Goal: Task Accomplishment & Management: Use online tool/utility

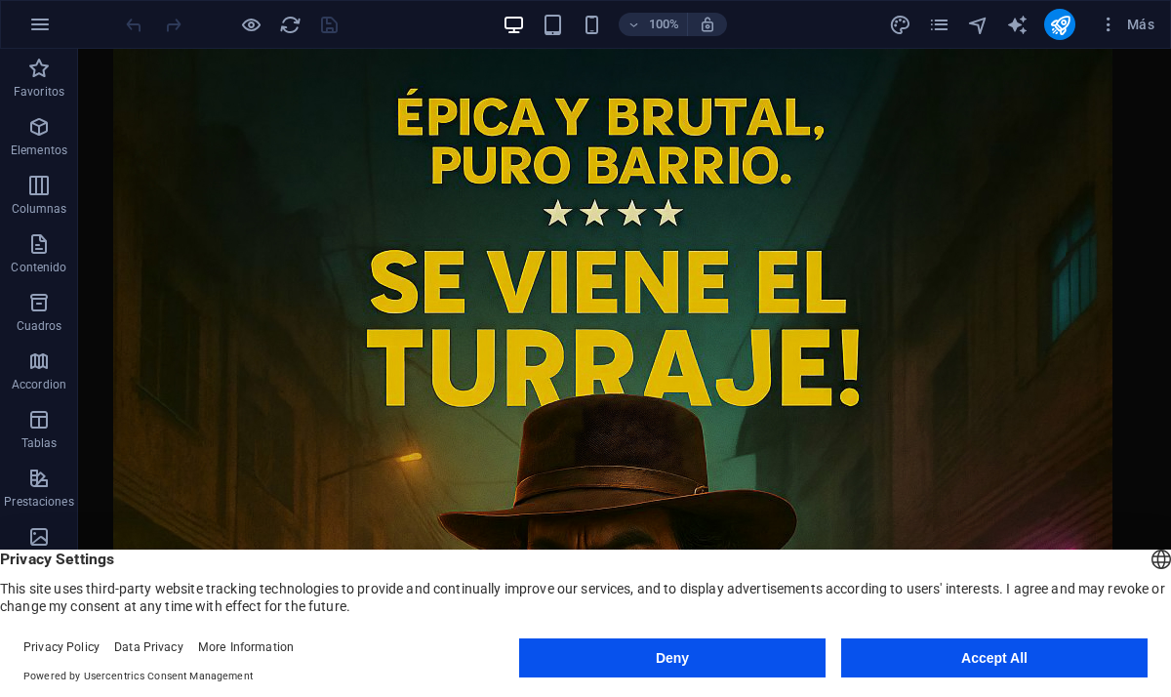
click at [982, 661] on button "Accept All" at bounding box center [994, 657] width 307 height 39
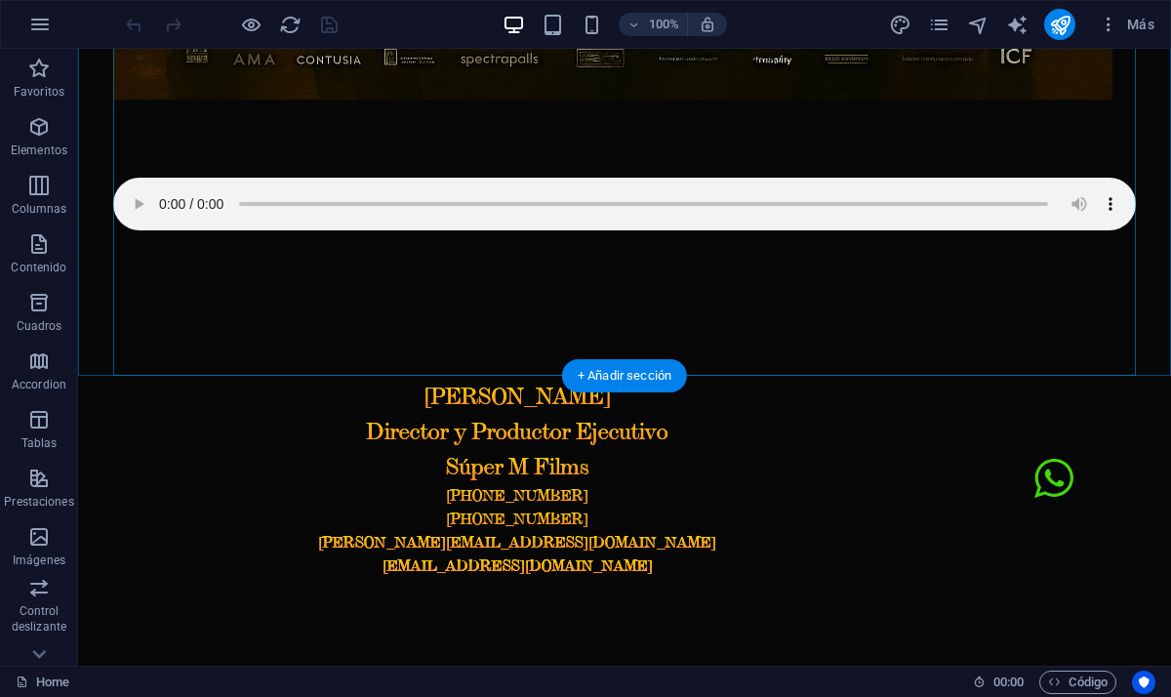
scroll to position [1475, 0]
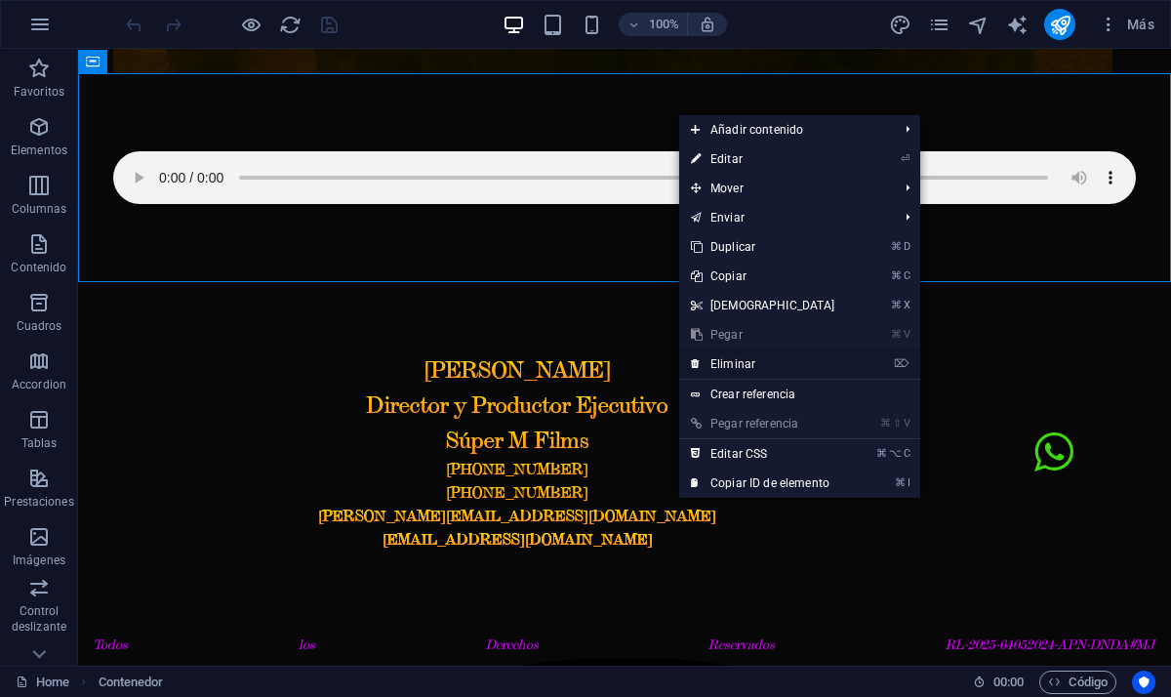
click at [748, 368] on link "⌦ Eliminar" at bounding box center [763, 363] width 168 height 29
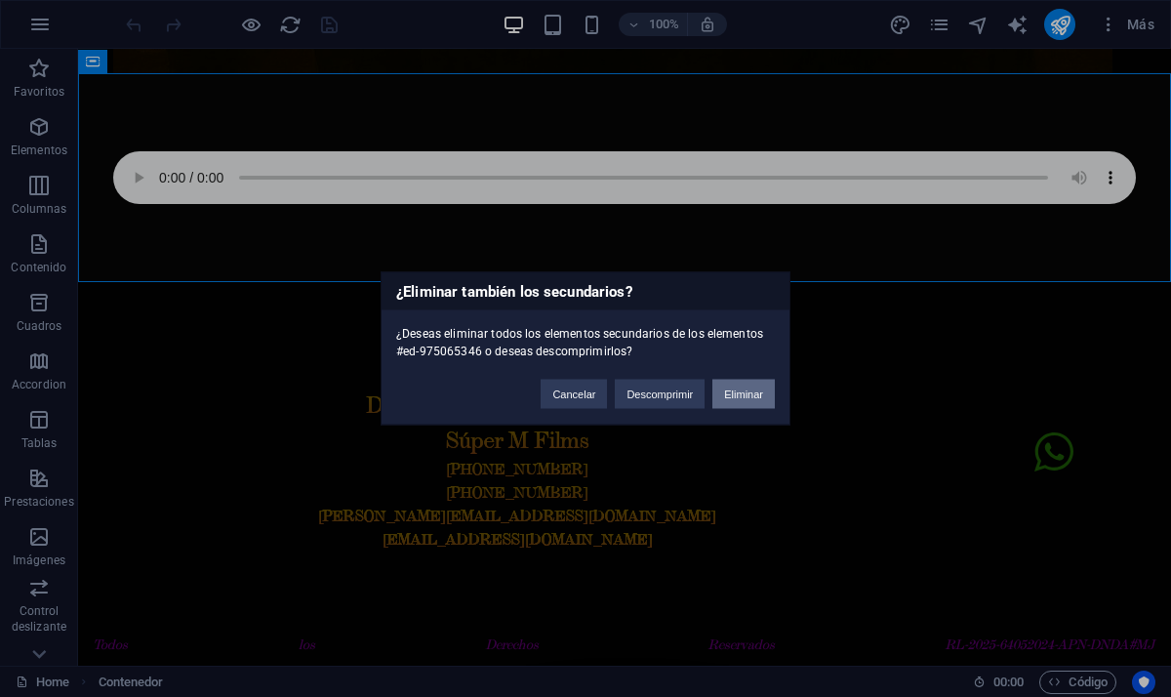
click at [757, 401] on button "Eliminar" at bounding box center [744, 394] width 62 height 29
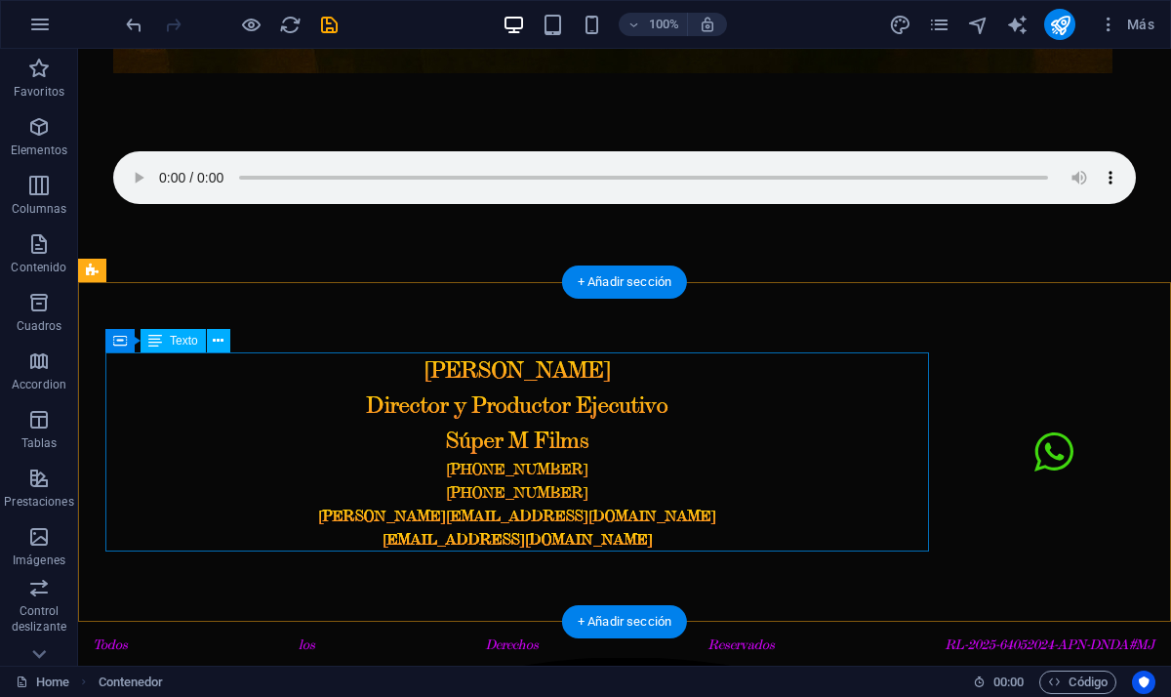
scroll to position [1266, 0]
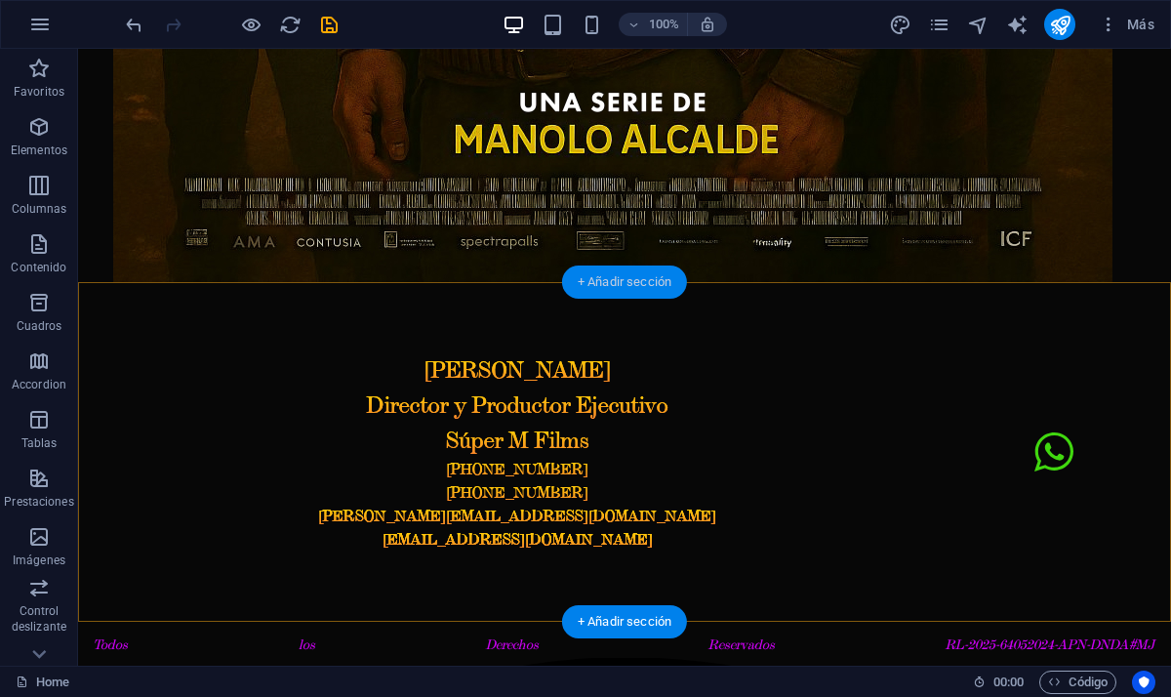
click at [668, 282] on div "+ Añadir sección" at bounding box center [624, 282] width 125 height 33
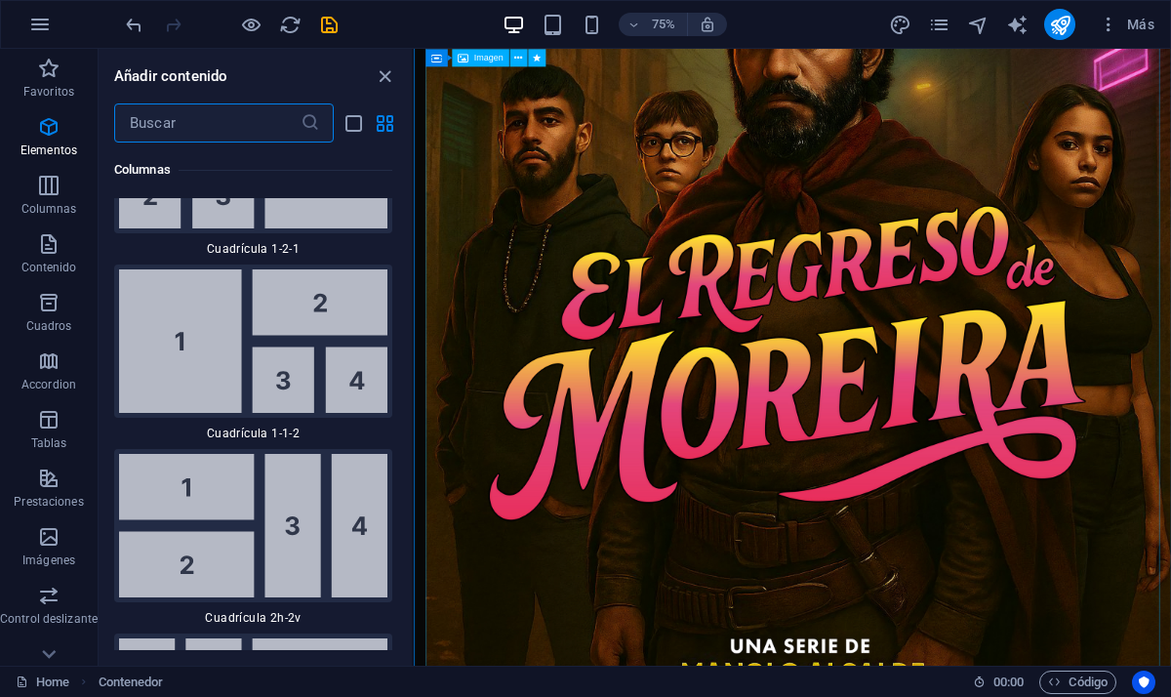
scroll to position [6027, 0]
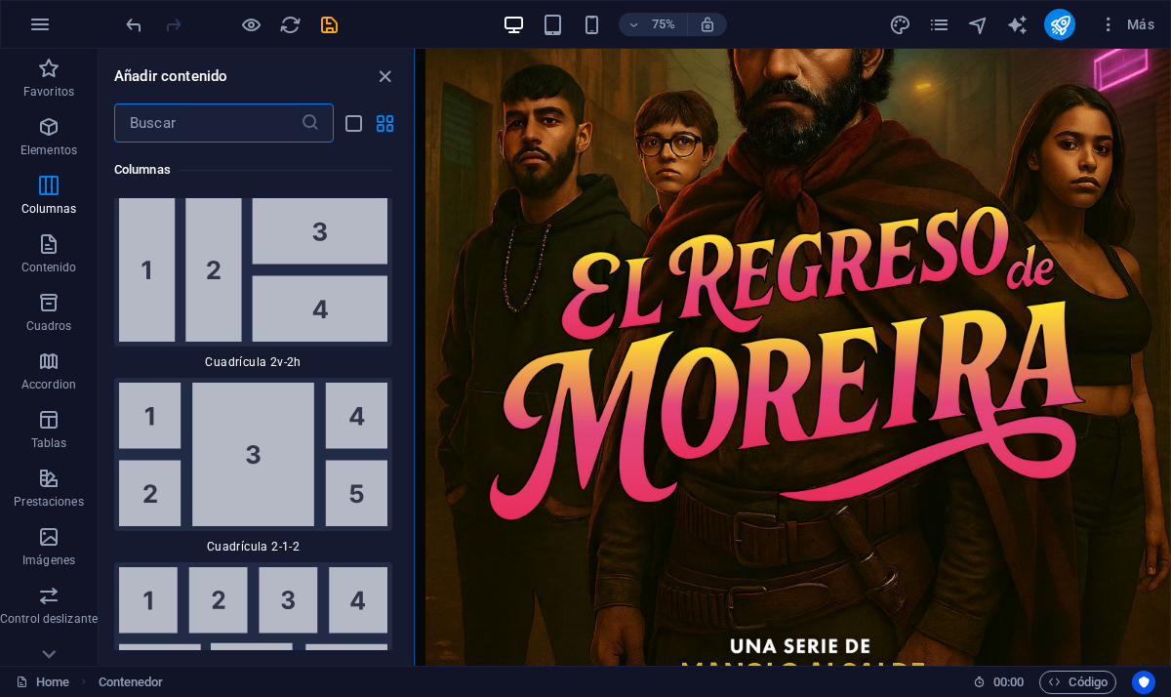
click at [203, 130] on input "text" at bounding box center [207, 122] width 186 height 39
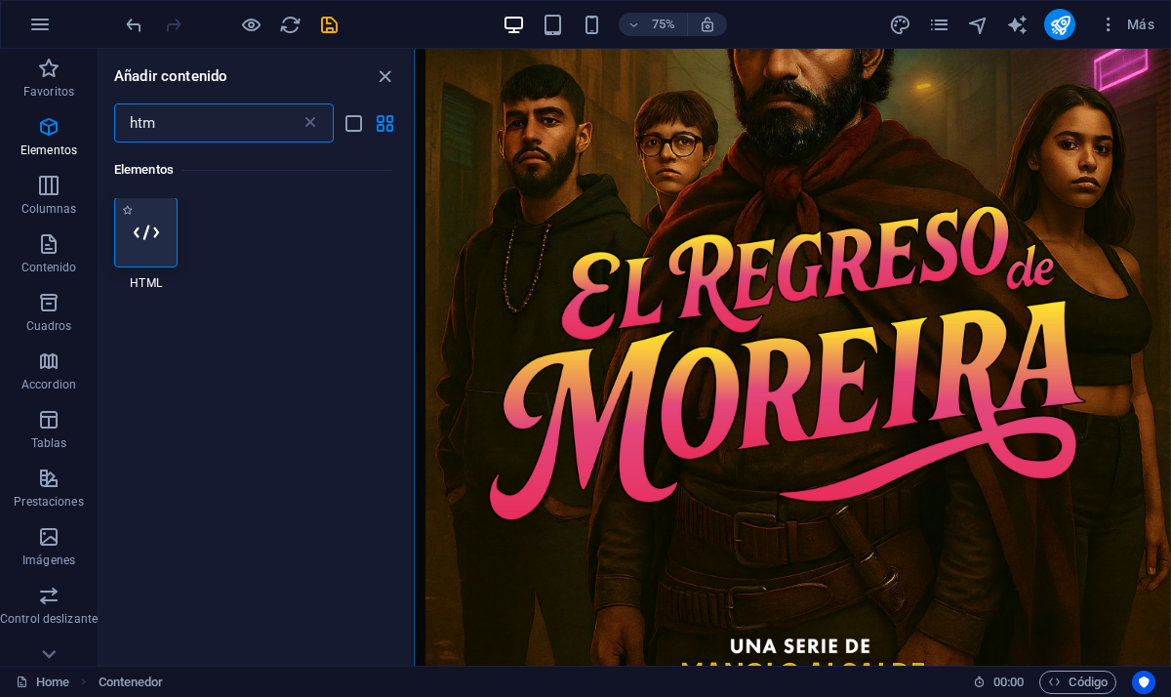
scroll to position [0, 0]
type input "htm"
click at [134, 231] on icon at bounding box center [146, 233] width 25 height 25
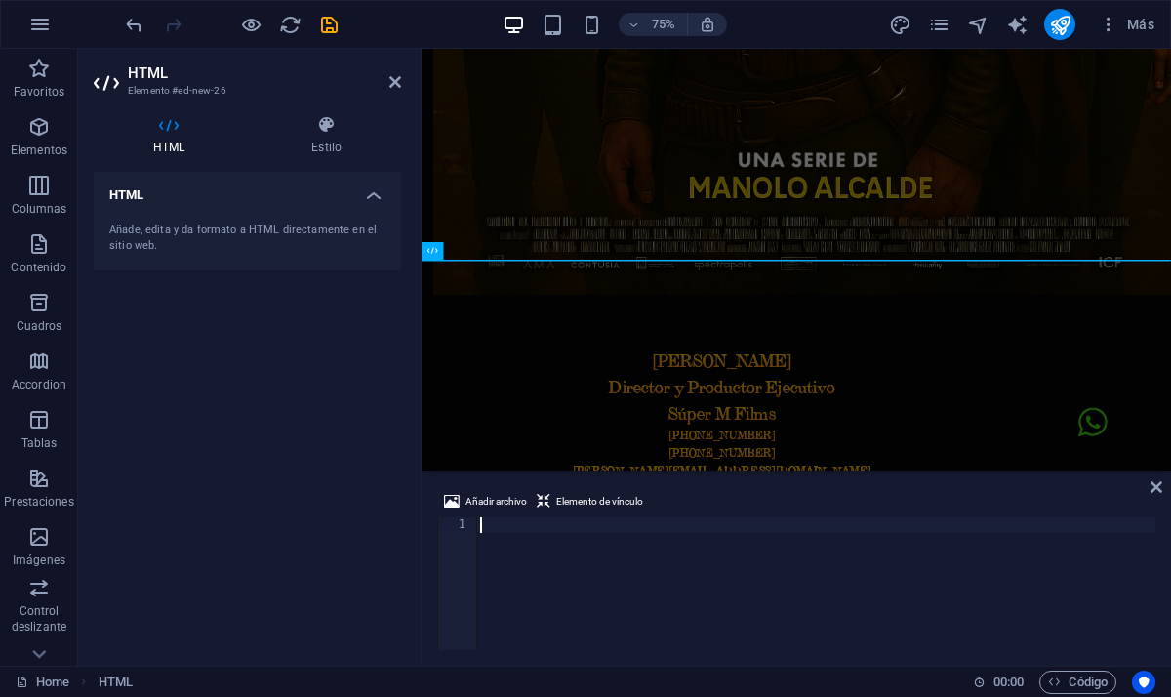
click at [554, 530] on div at bounding box center [815, 599] width 679 height 164
paste textarea
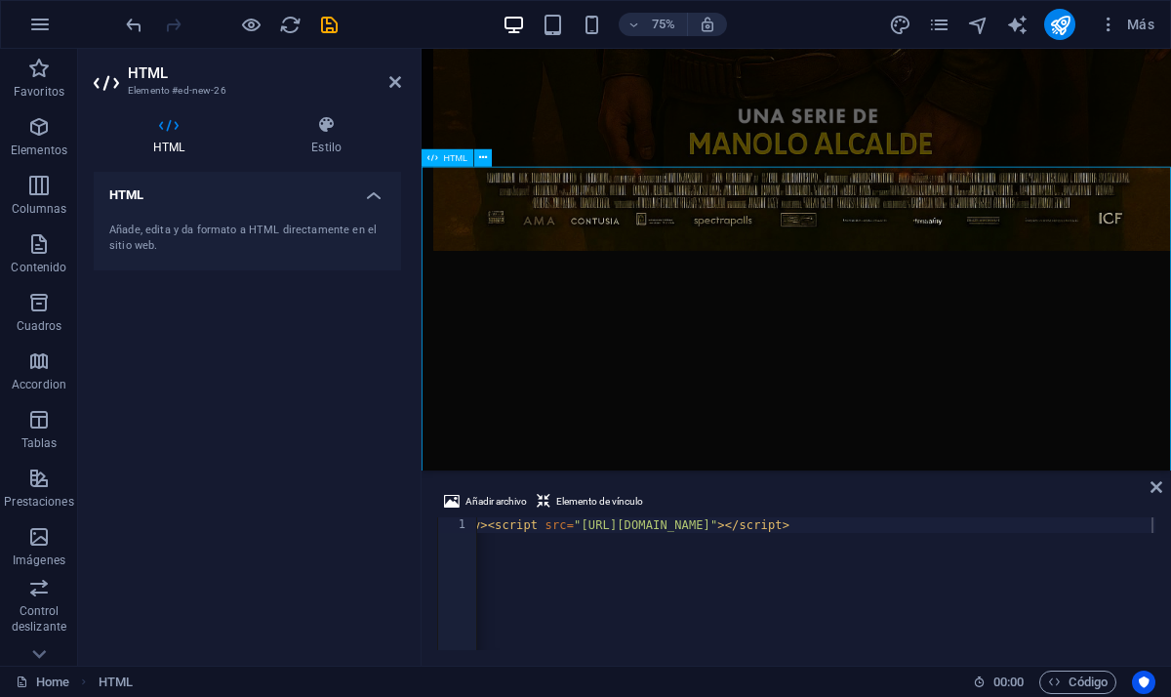
scroll to position [1406, 0]
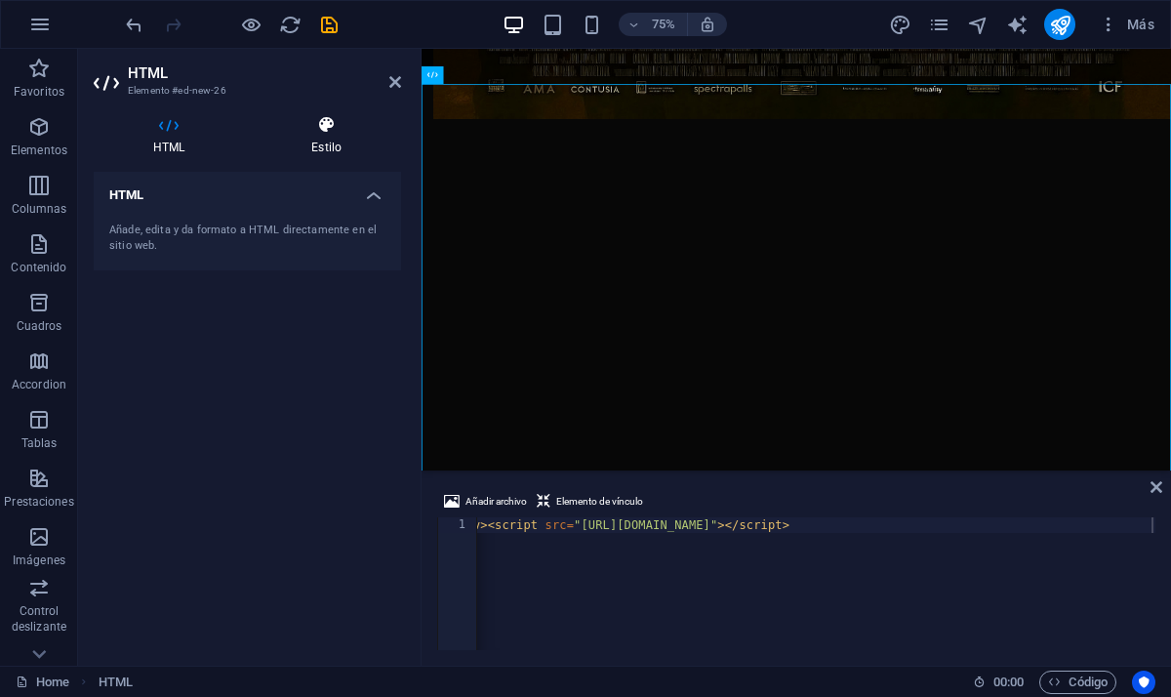
click at [335, 140] on h4 "Estilo" at bounding box center [326, 135] width 149 height 41
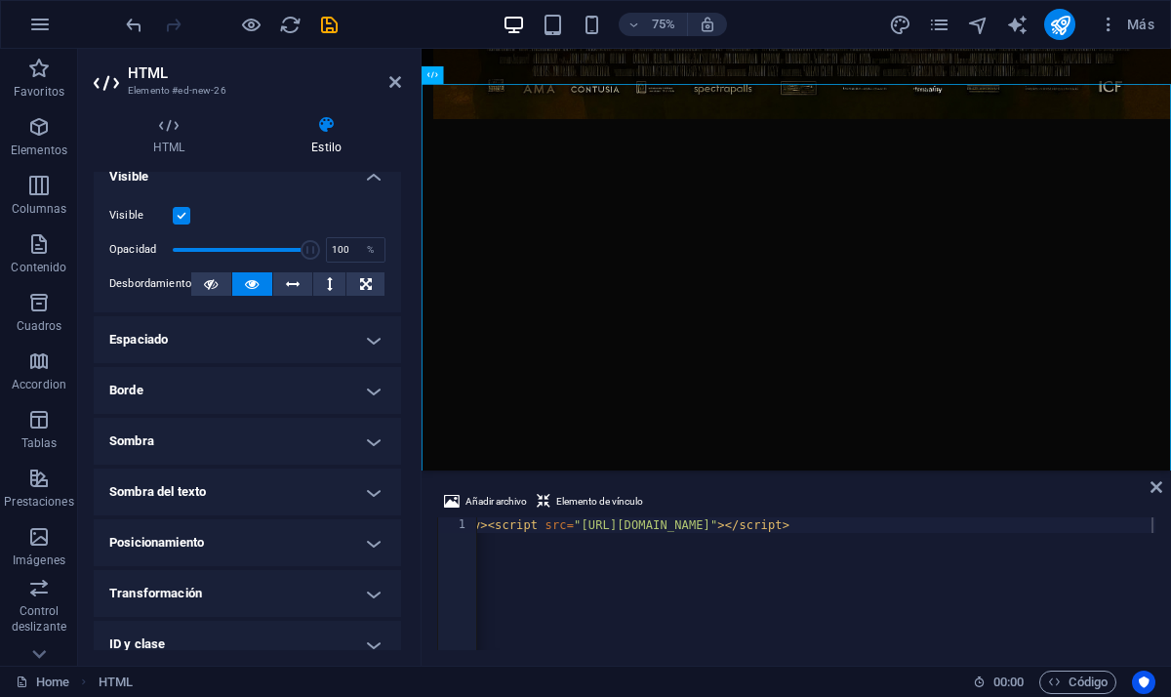
scroll to position [20, 0]
click at [309, 344] on h4 "Espaciado" at bounding box center [248, 338] width 308 height 47
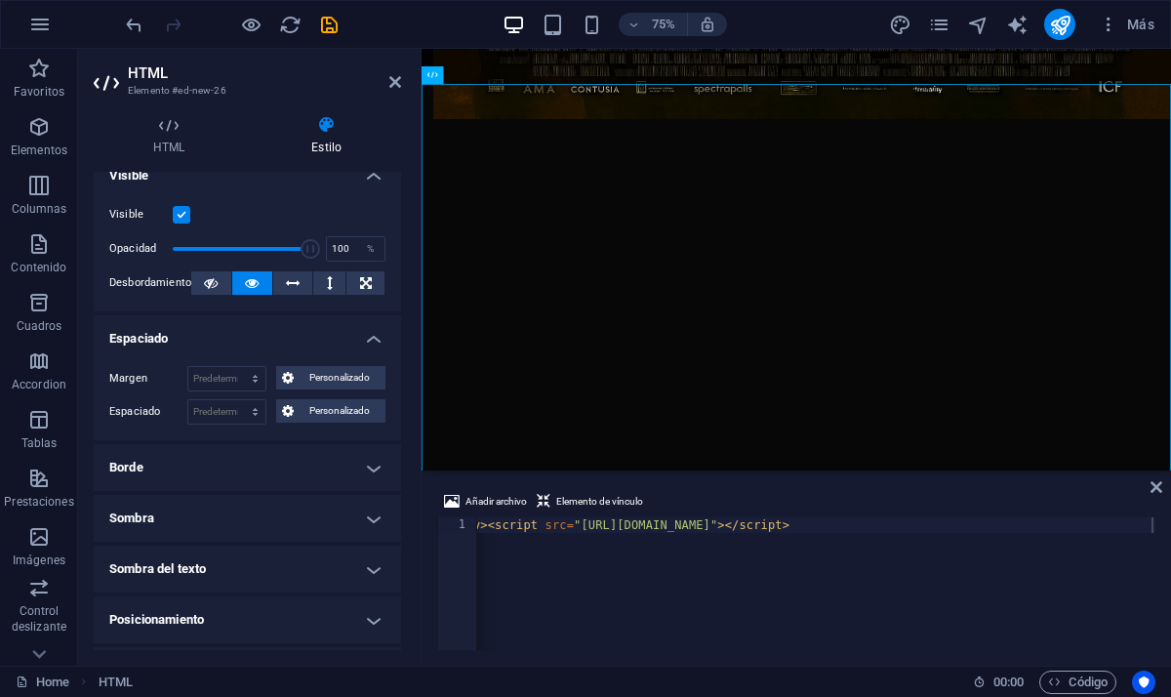
click at [308, 342] on h4 "Espaciado" at bounding box center [248, 332] width 308 height 35
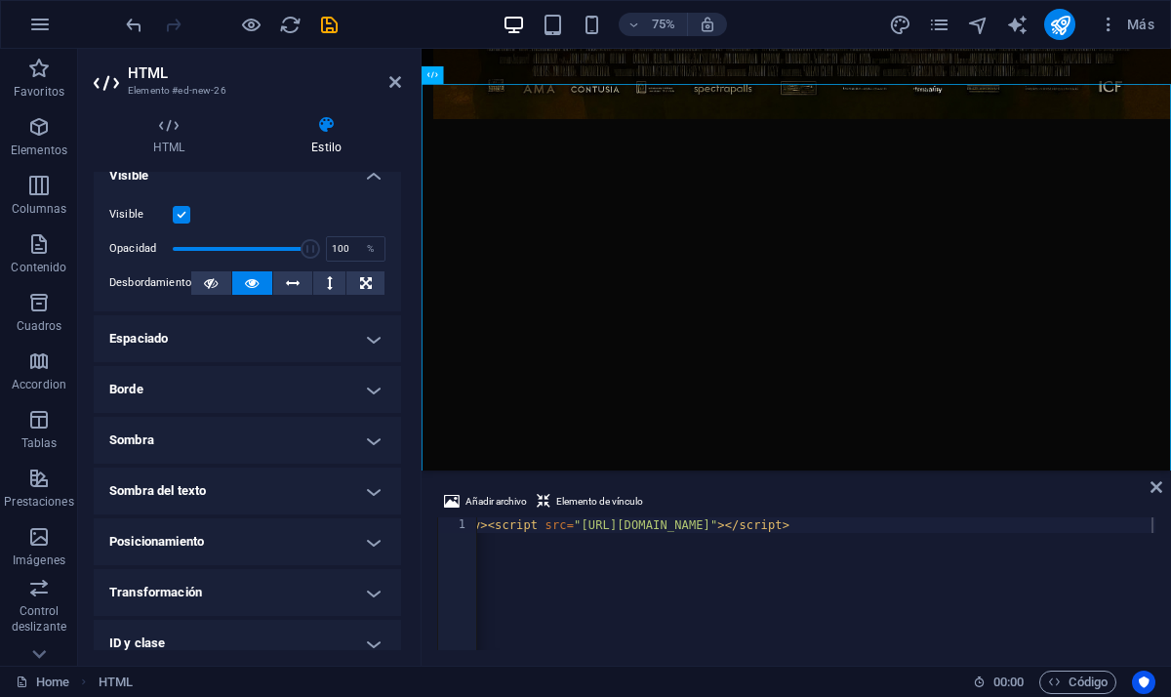
click at [290, 389] on h4 "Borde" at bounding box center [248, 389] width 308 height 47
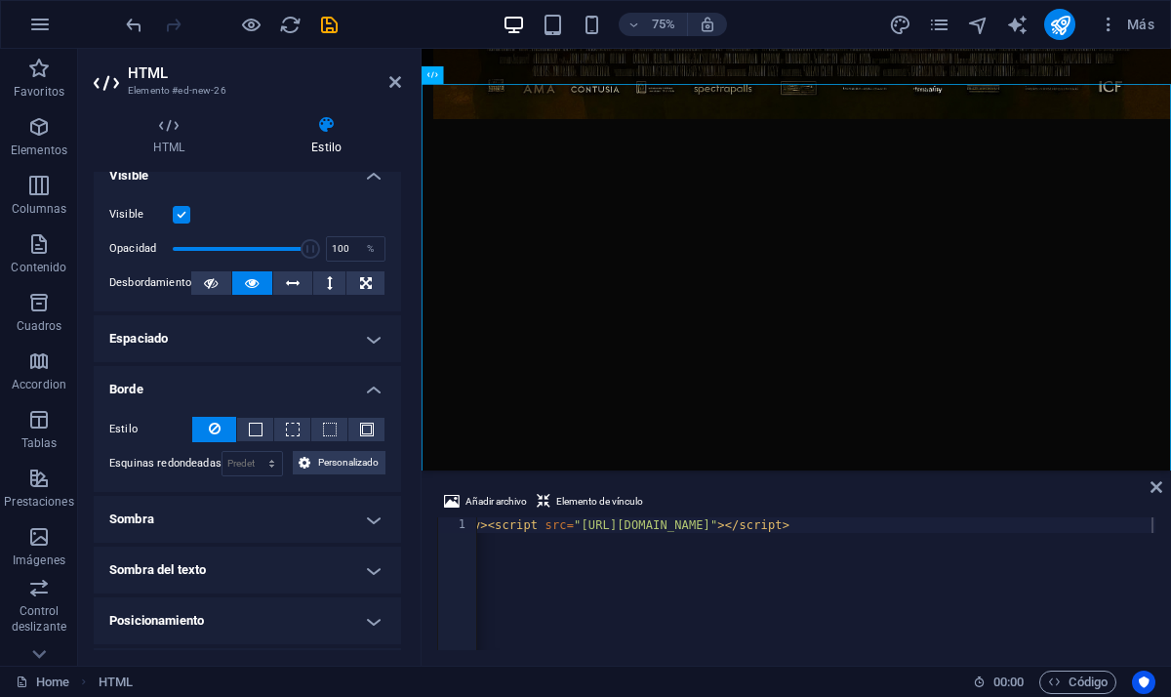
click at [294, 526] on h4 "Sombra" at bounding box center [248, 519] width 308 height 47
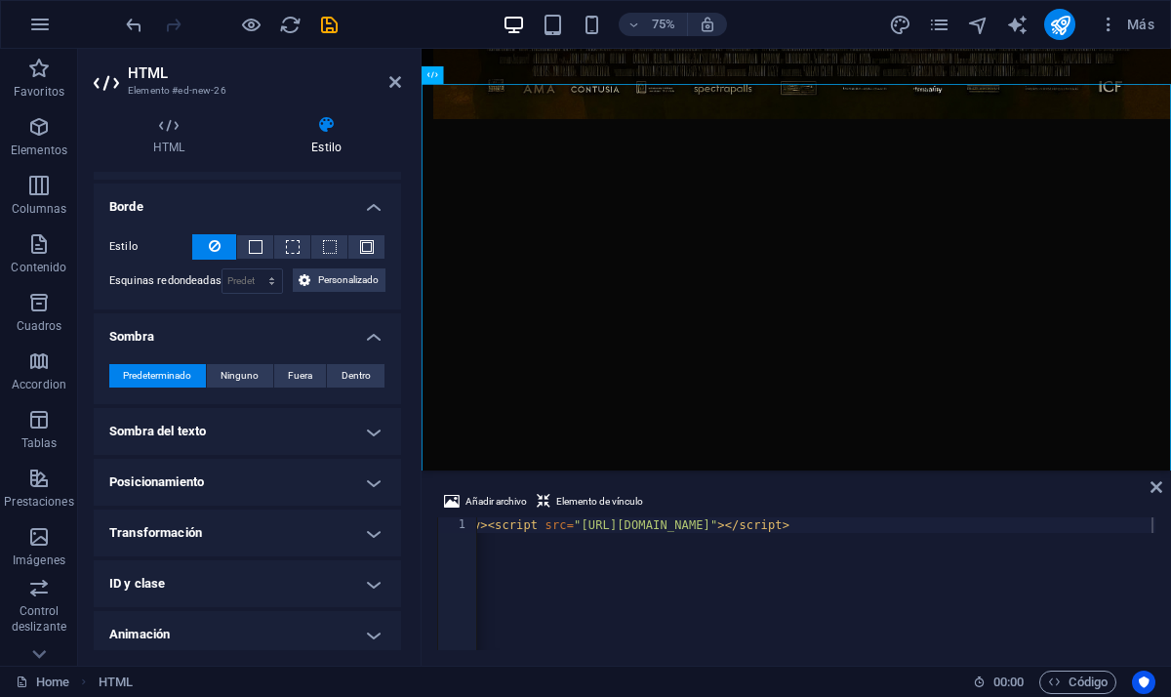
scroll to position [207, 0]
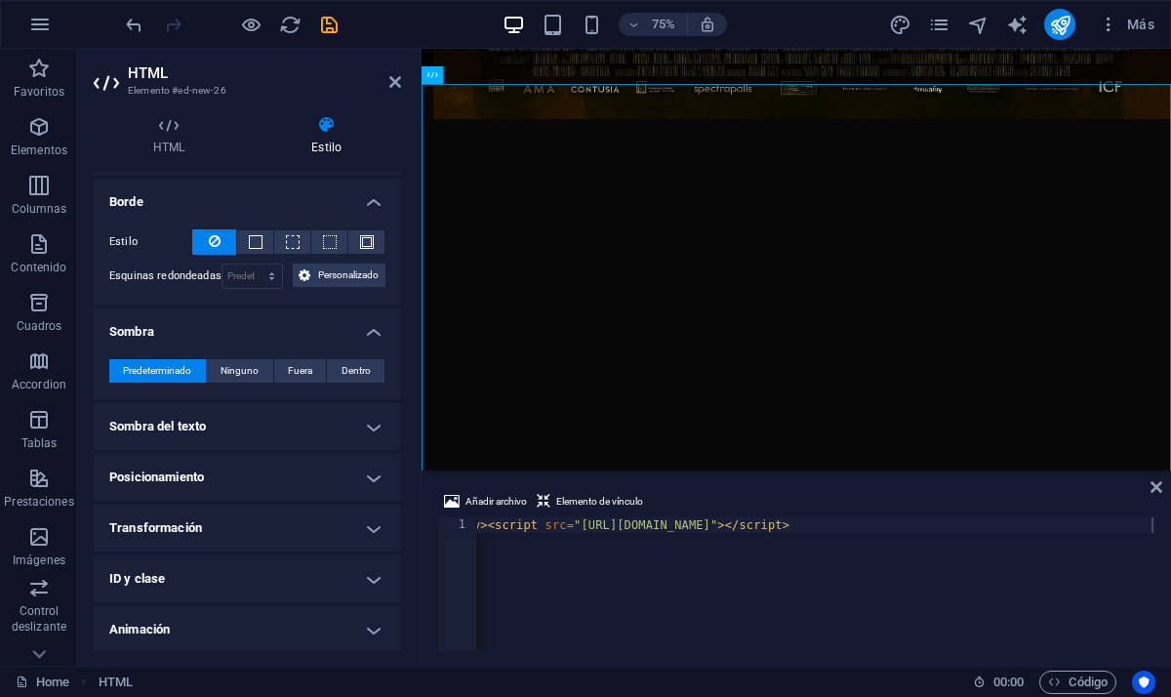
click at [288, 431] on h4 "Sombra del texto" at bounding box center [248, 426] width 308 height 47
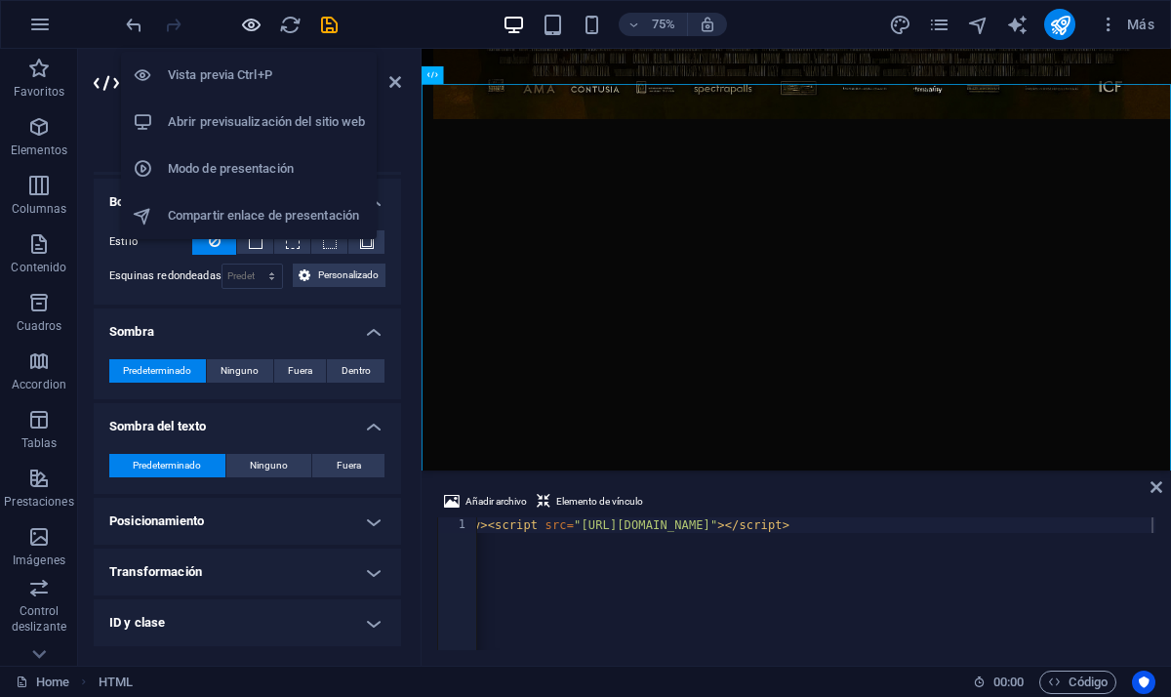
click at [261, 28] on icon "button" at bounding box center [251, 25] width 22 height 22
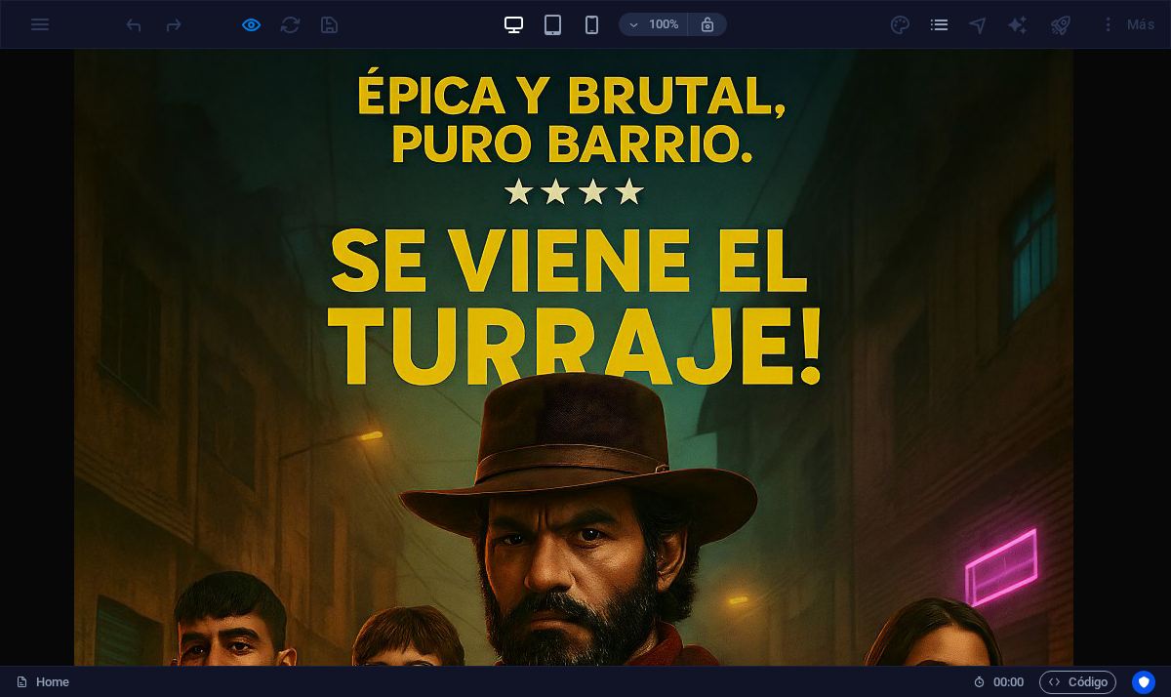
scroll to position [0, 0]
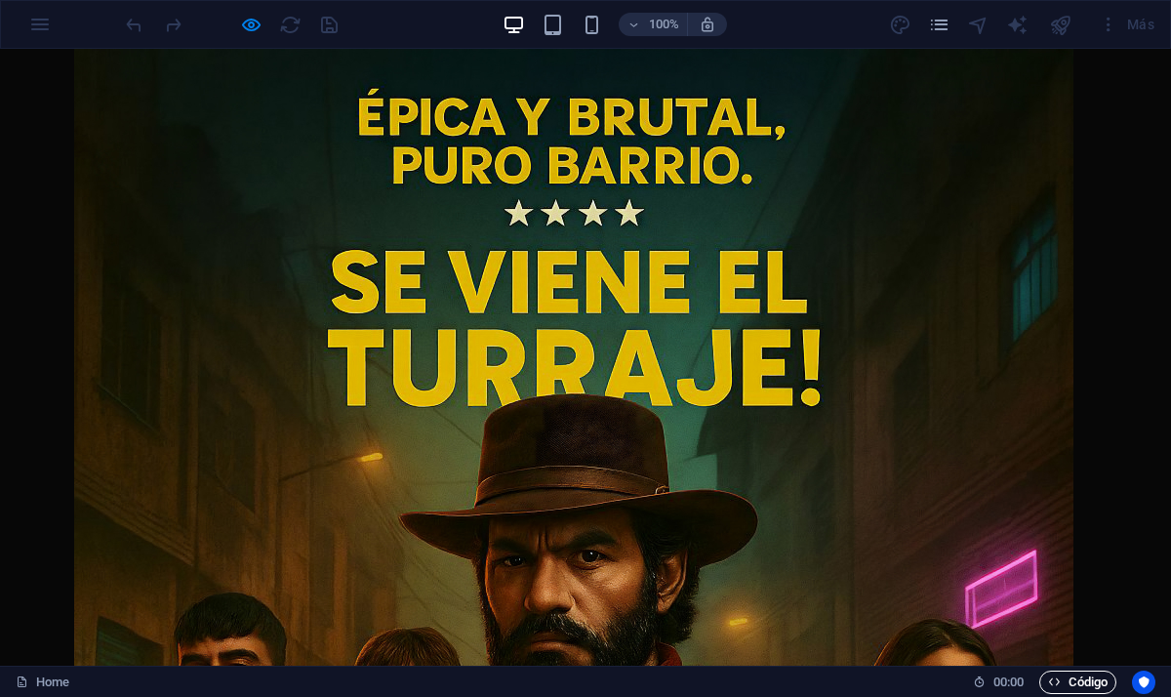
click at [1092, 680] on span "Código" at bounding box center [1078, 682] width 60 height 23
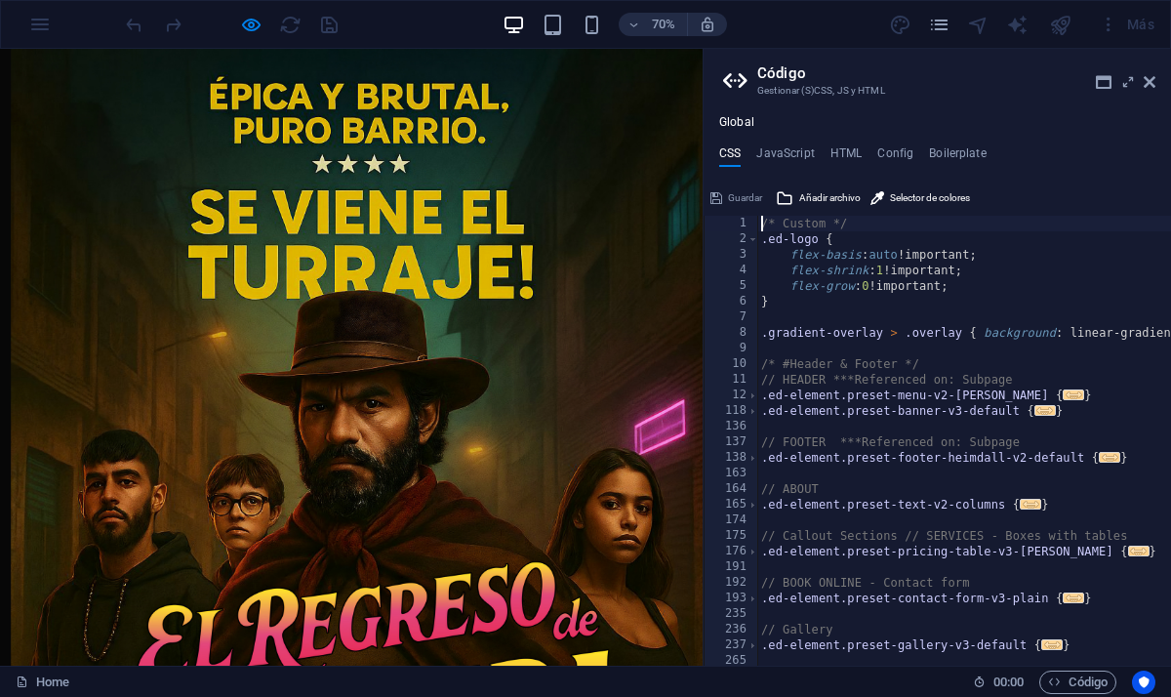
click at [1136, 81] on h2 "Código" at bounding box center [957, 73] width 398 height 18
click at [1128, 85] on icon at bounding box center [1128, 82] width 0 height 16
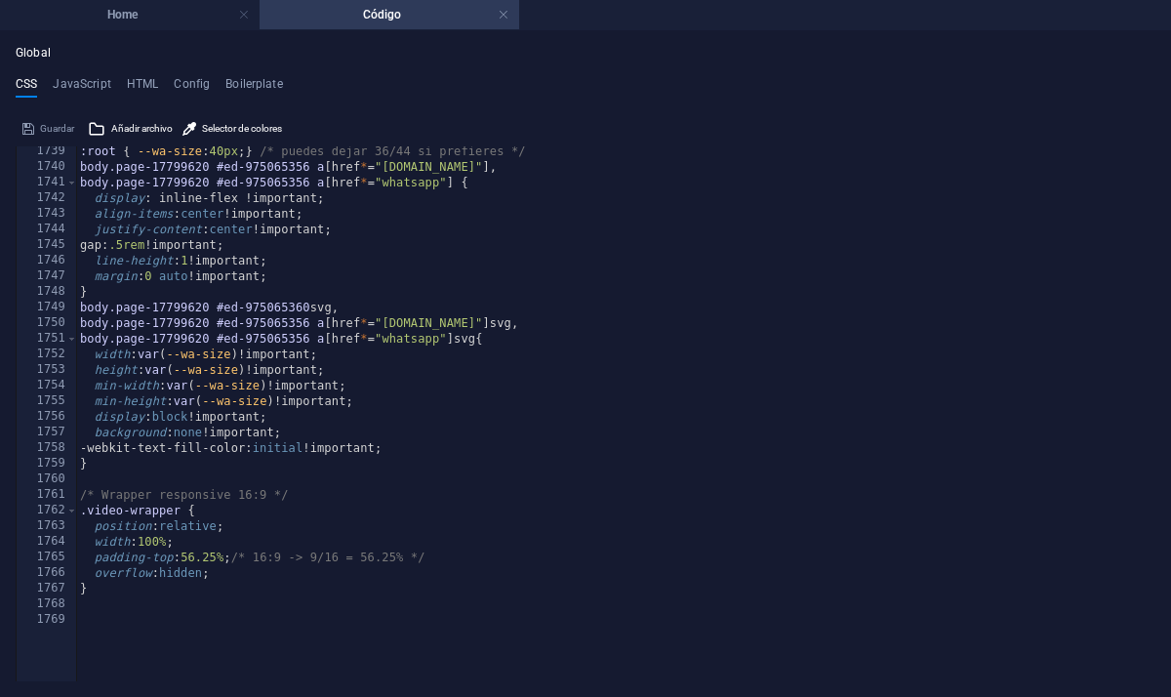
scroll to position [10039, 0]
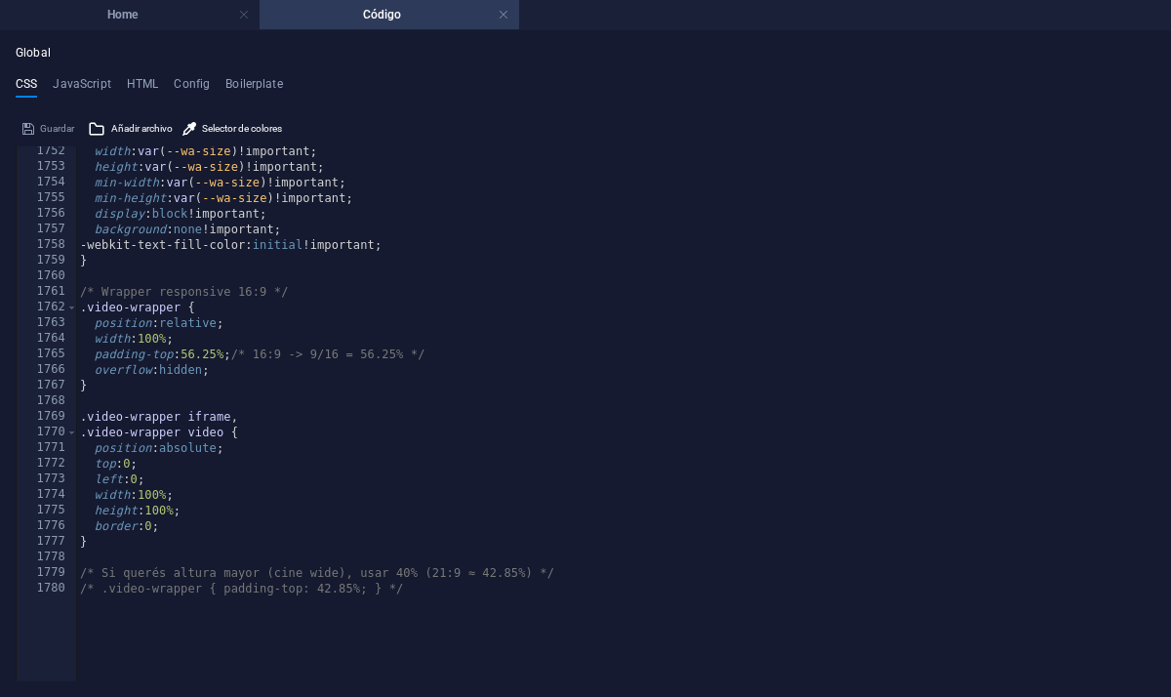
type textarea "/* .video-wrapper { padding-top: 42.85%; } */"
click at [469, 595] on div "width : var ( --wa-size ) !important; height : var ( --wa-size ) !important; mi…" at bounding box center [616, 384] width 1080 height 481
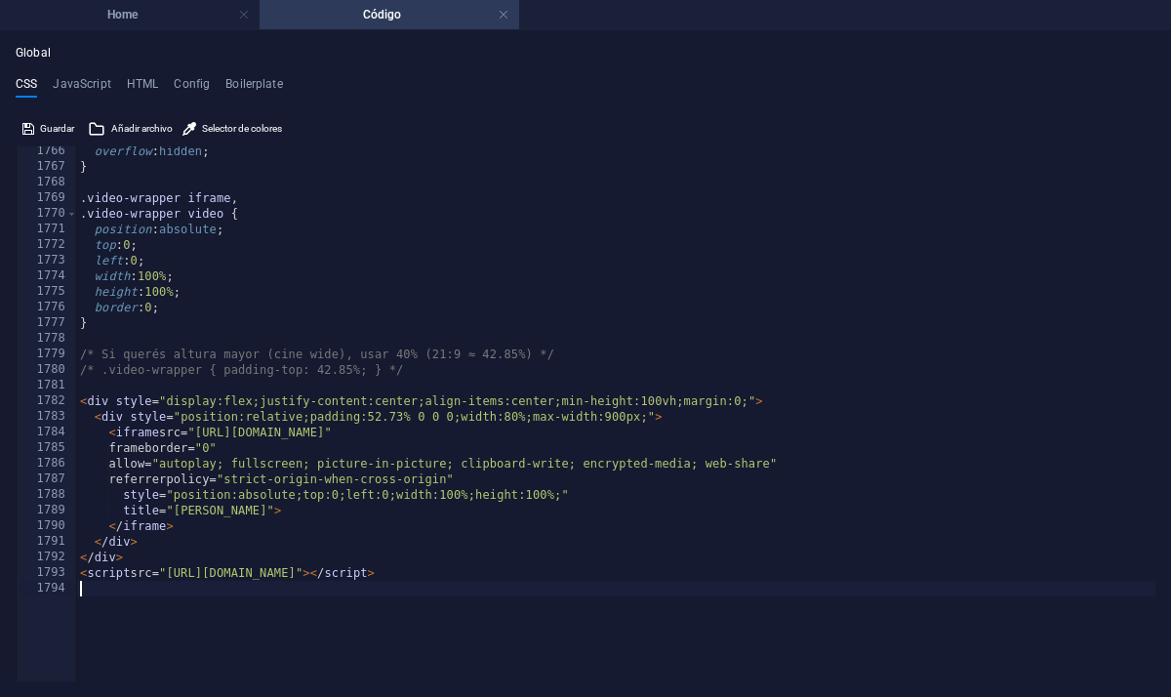
scroll to position [10258, 0]
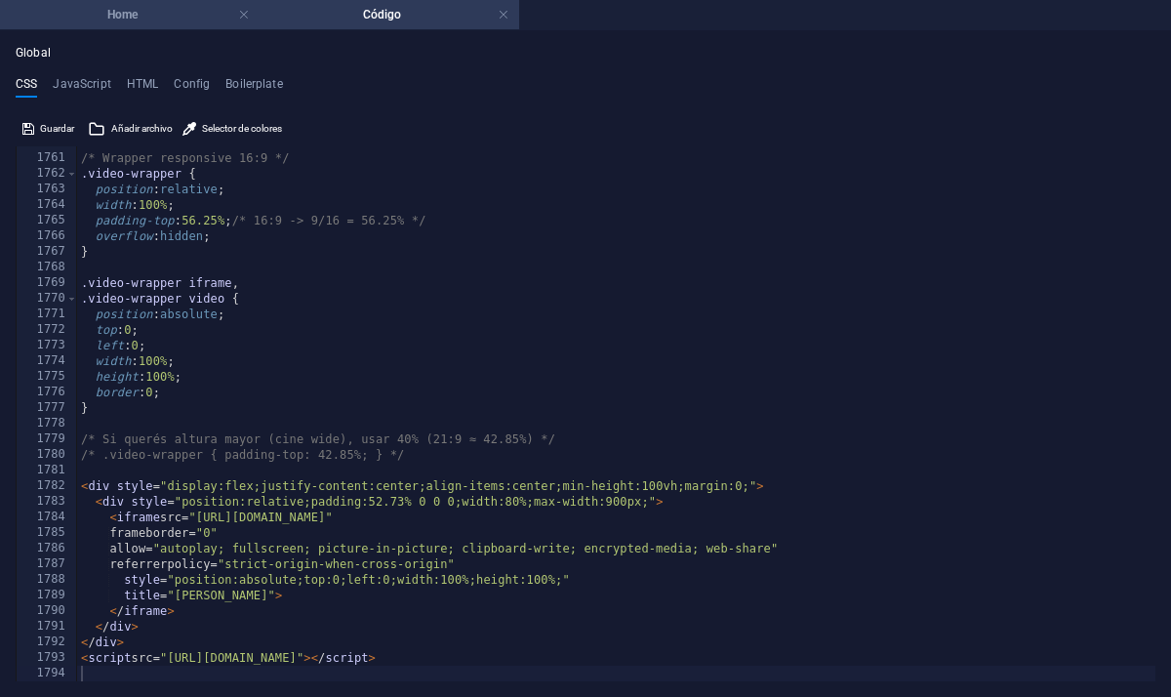
click at [164, 21] on h4 "Home" at bounding box center [130, 14] width 260 height 21
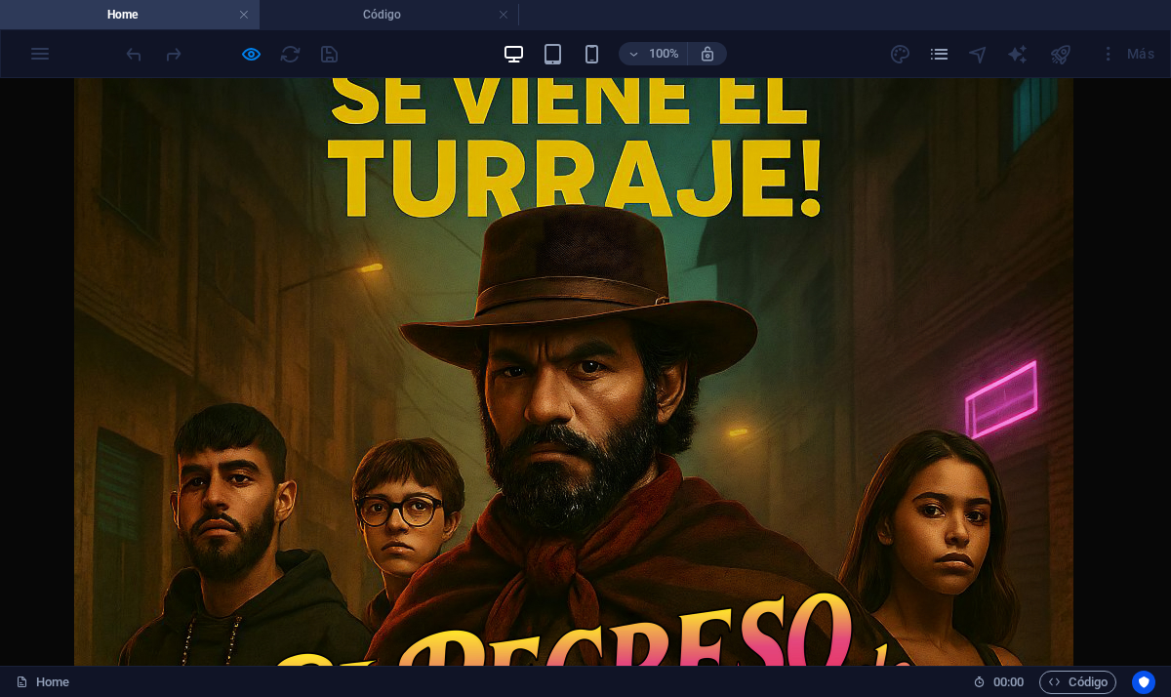
scroll to position [0, 0]
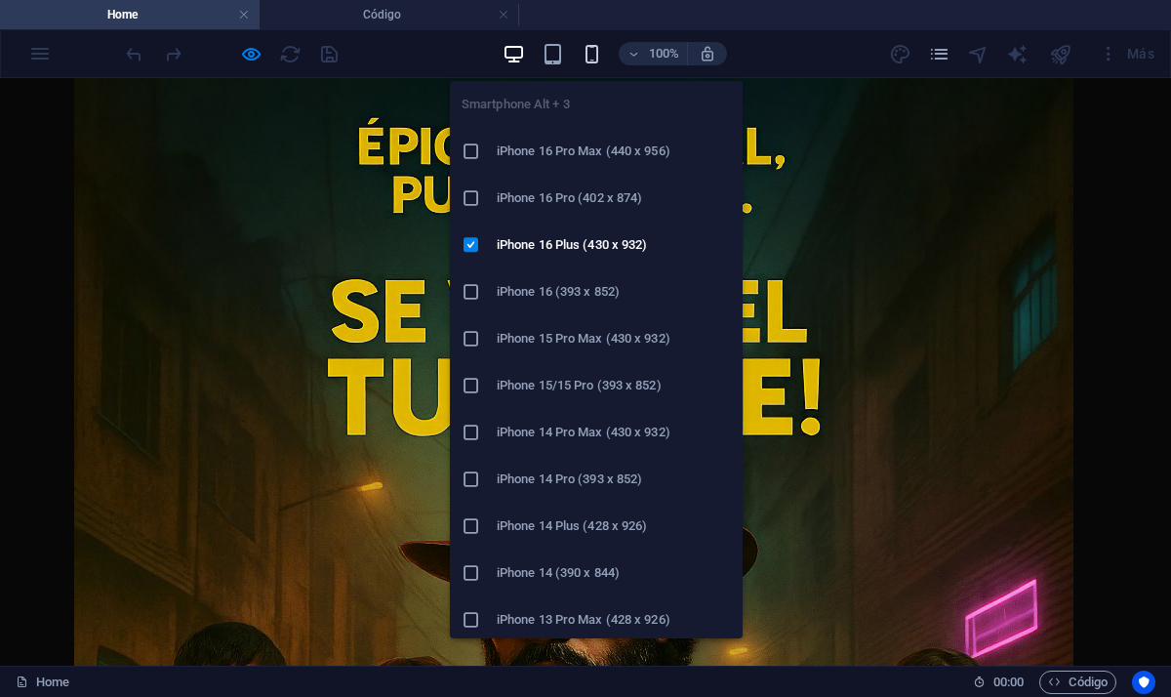
click at [593, 44] on icon "button" at bounding box center [592, 54] width 22 height 22
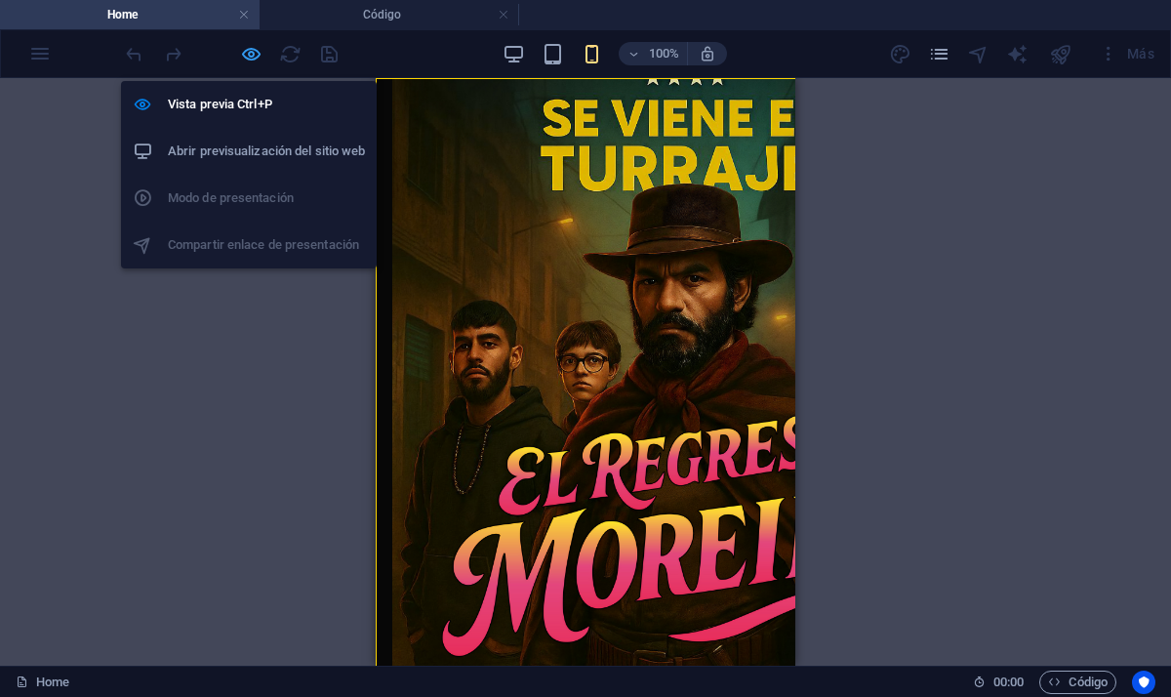
click at [259, 62] on icon "button" at bounding box center [251, 54] width 22 height 22
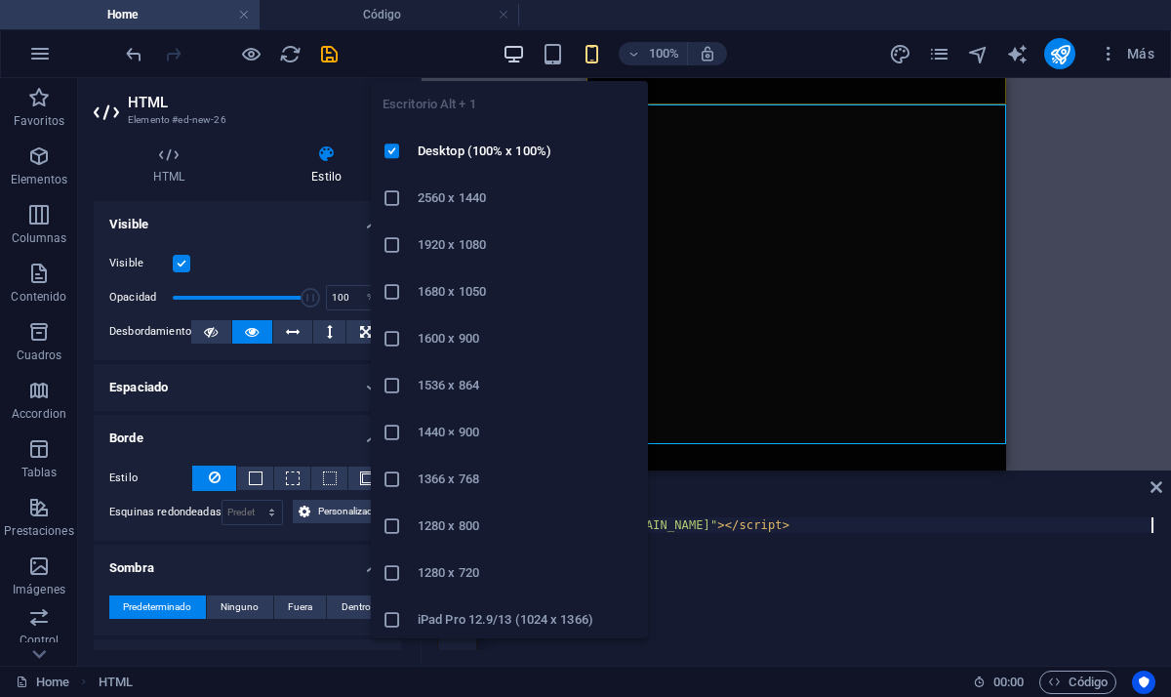
click at [506, 58] on icon "button" at bounding box center [514, 54] width 22 height 22
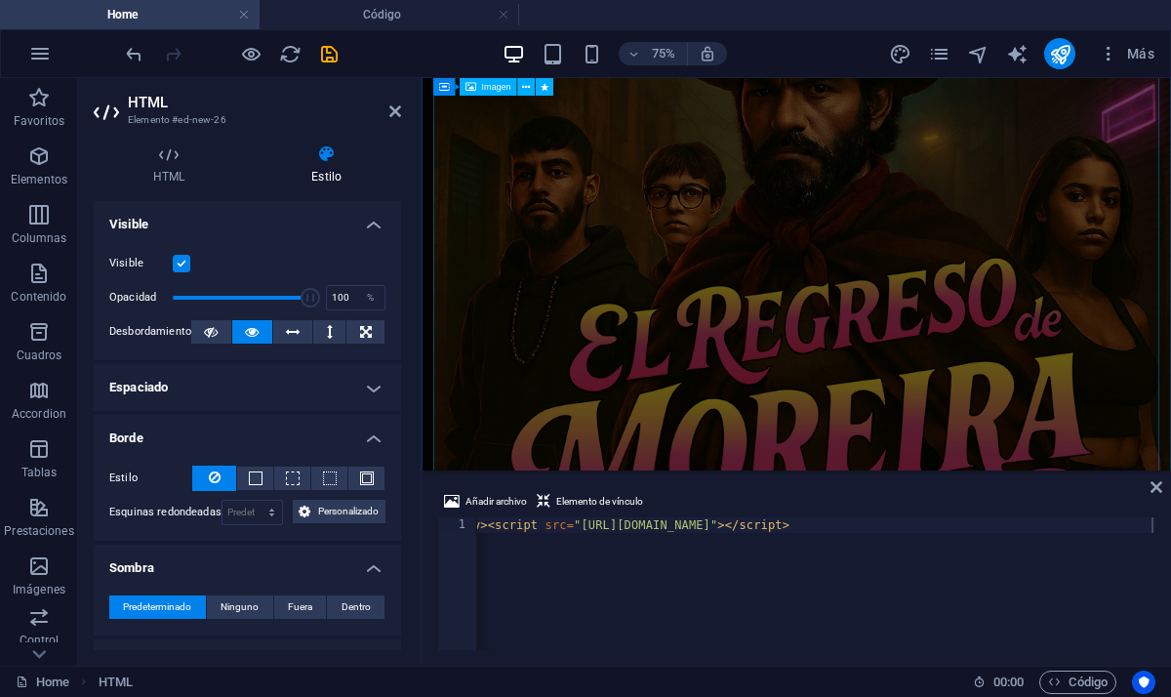
scroll to position [450, 0]
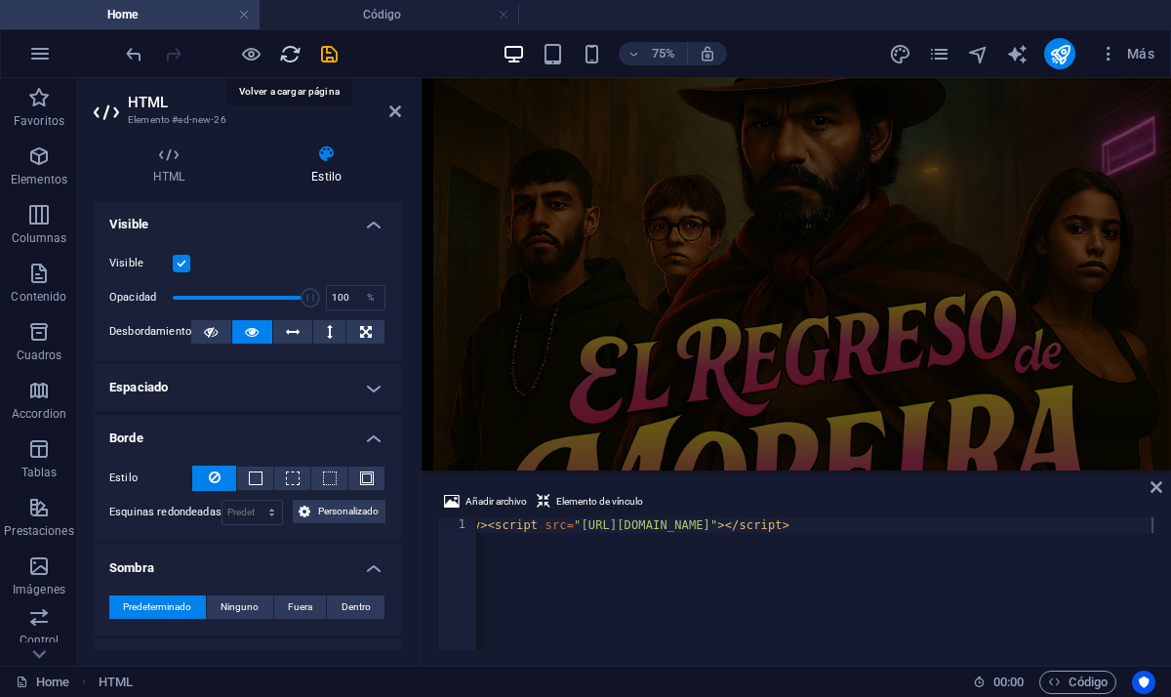
click at [295, 58] on icon "reload" at bounding box center [290, 54] width 22 height 22
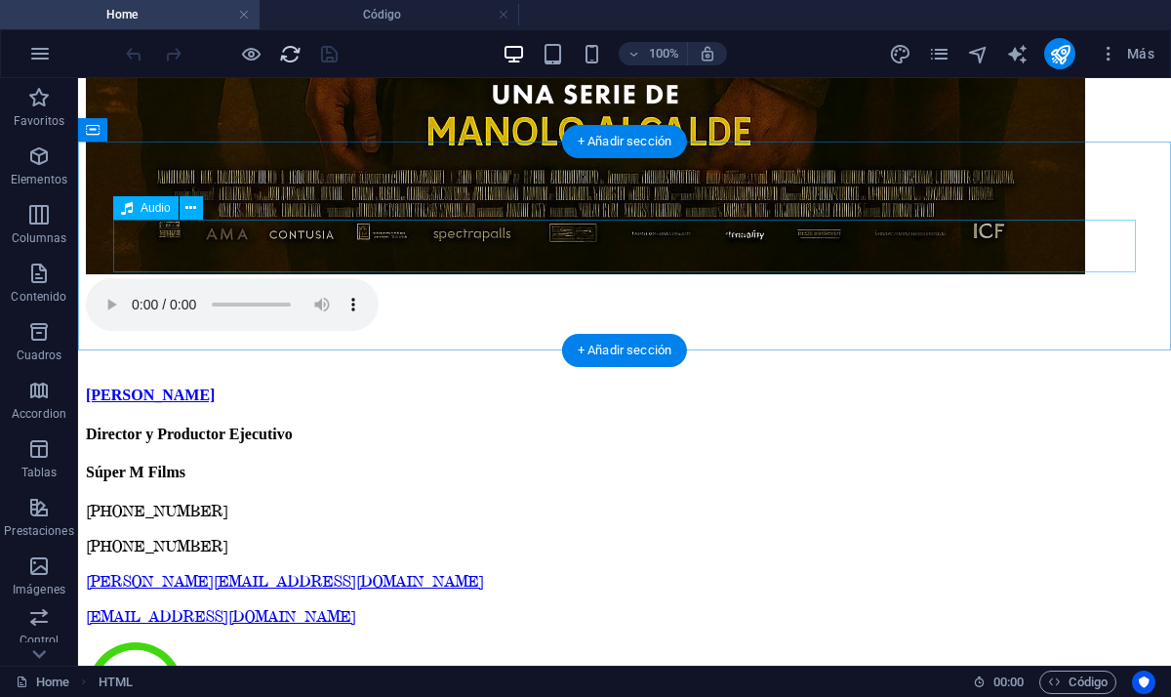
scroll to position [1311, 0]
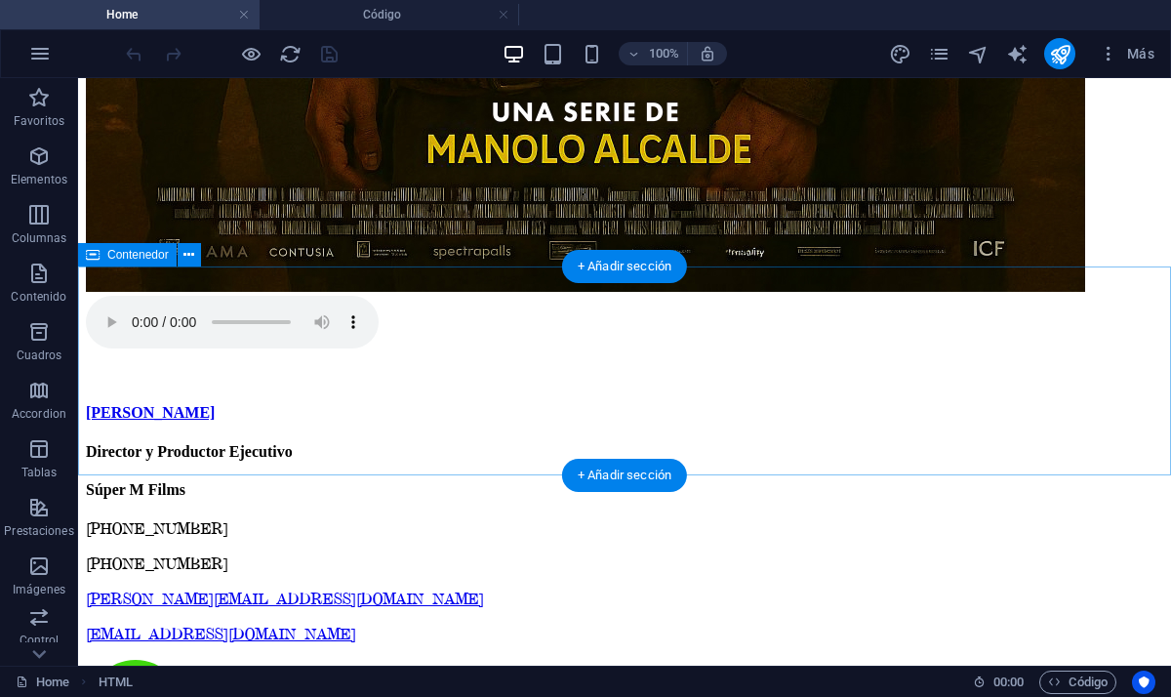
click at [549, 317] on div at bounding box center [625, 324] width 1078 height 57
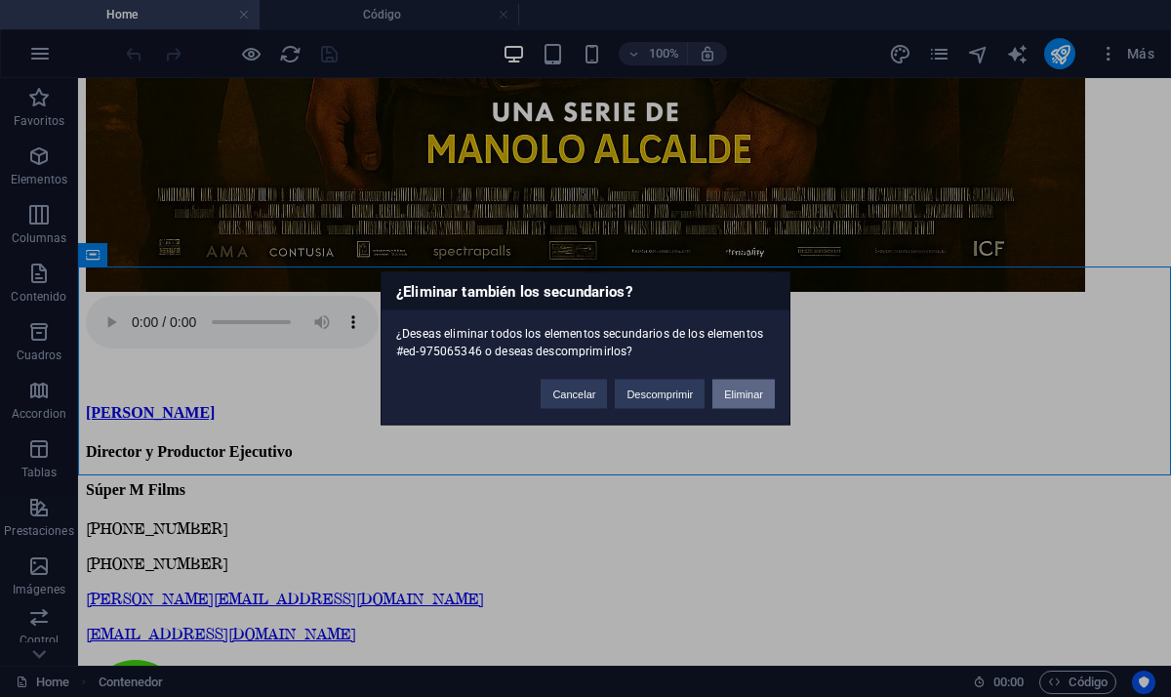
click at [742, 398] on button "Eliminar" at bounding box center [744, 394] width 62 height 29
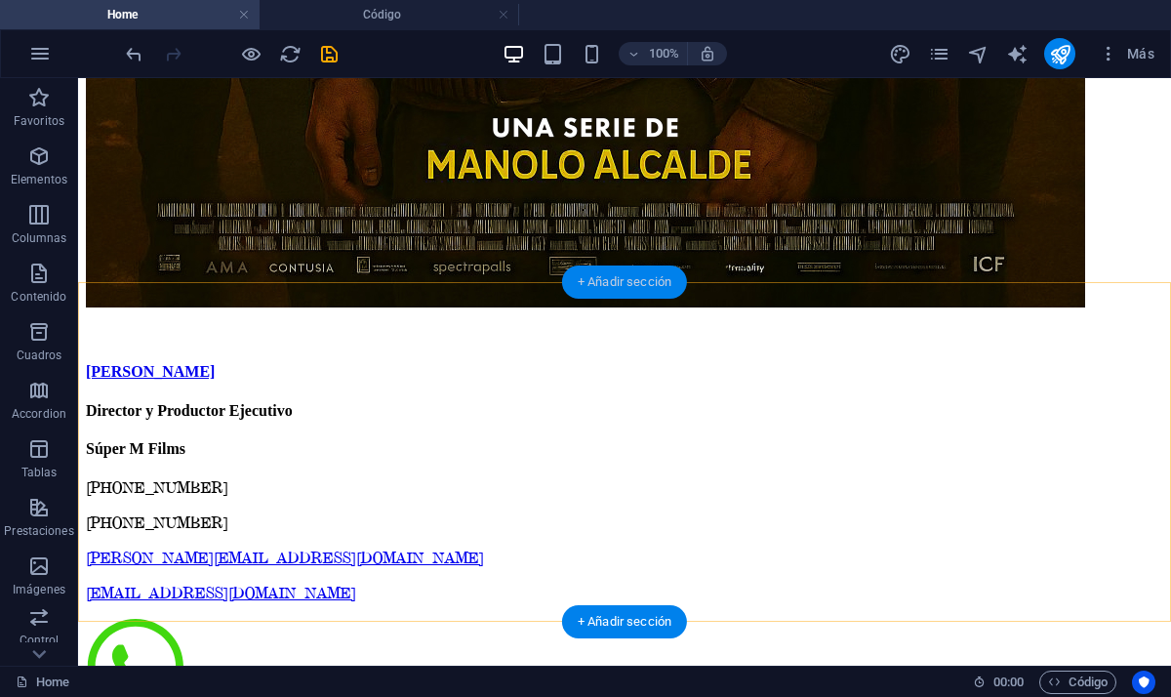
click at [635, 280] on div "+ Añadir sección" at bounding box center [624, 282] width 125 height 33
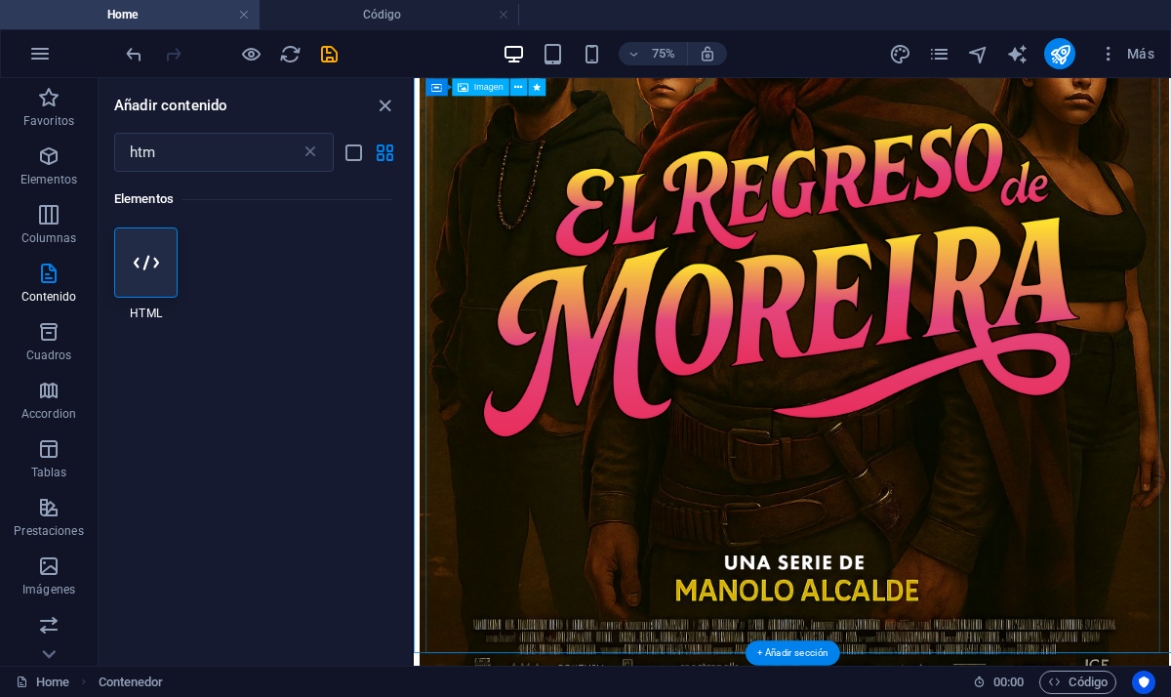
scroll to position [702, 0]
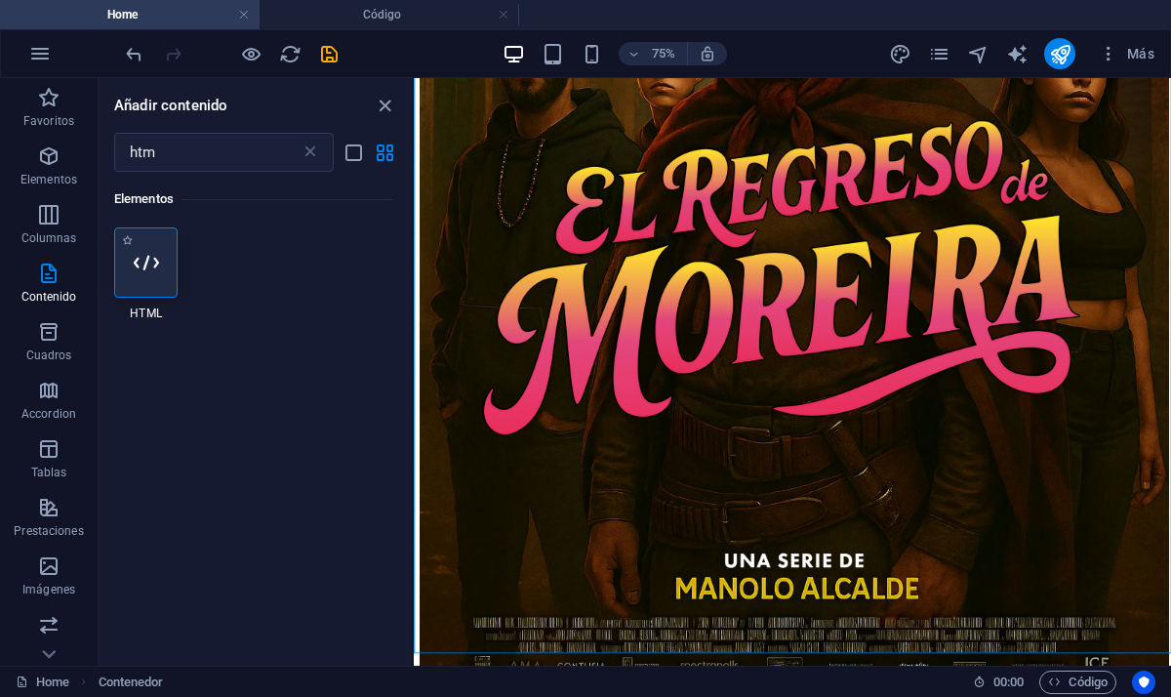
click at [166, 252] on div at bounding box center [145, 262] width 63 height 70
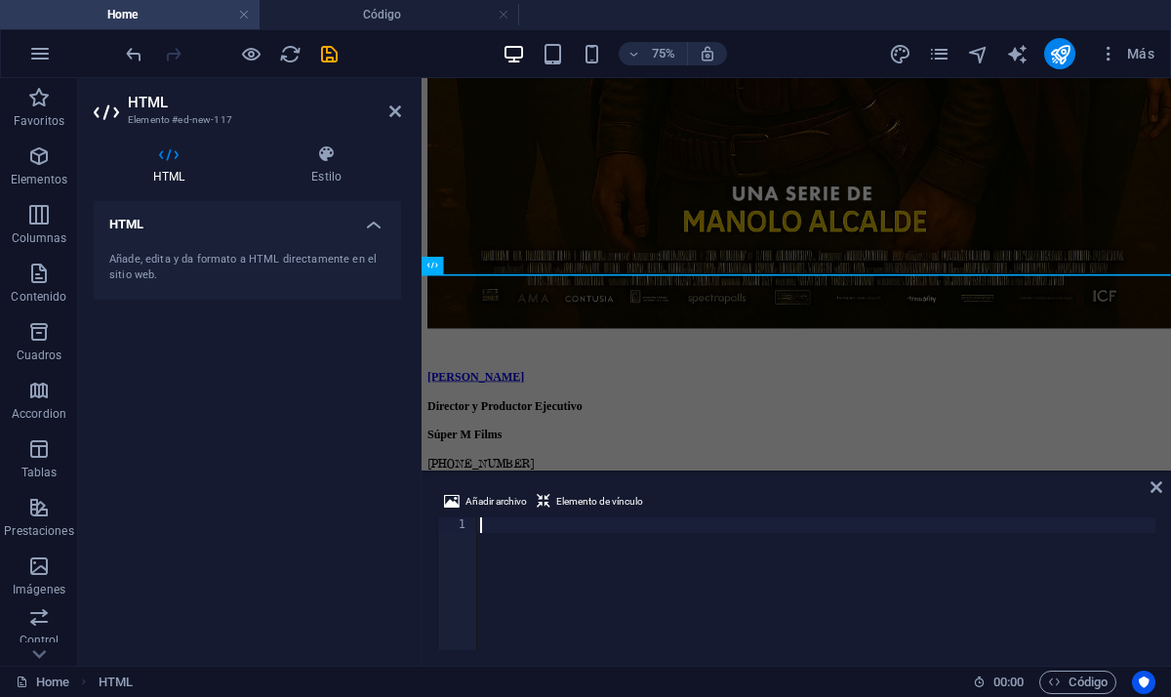
paste textarea
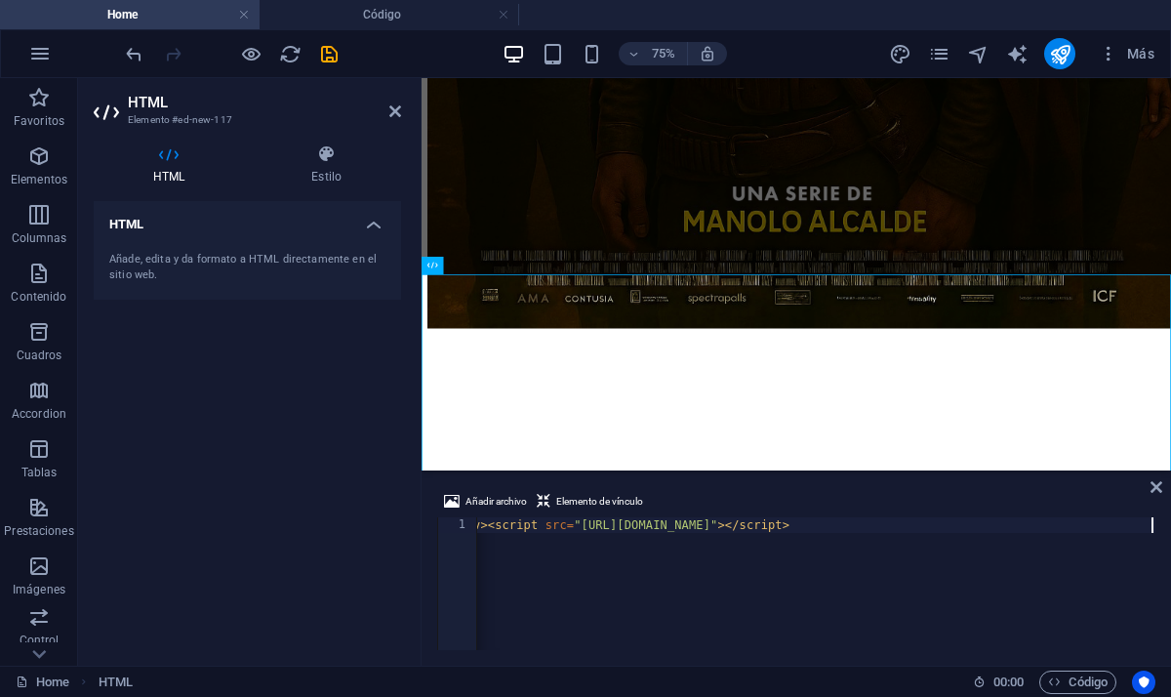
scroll to position [0, 0]
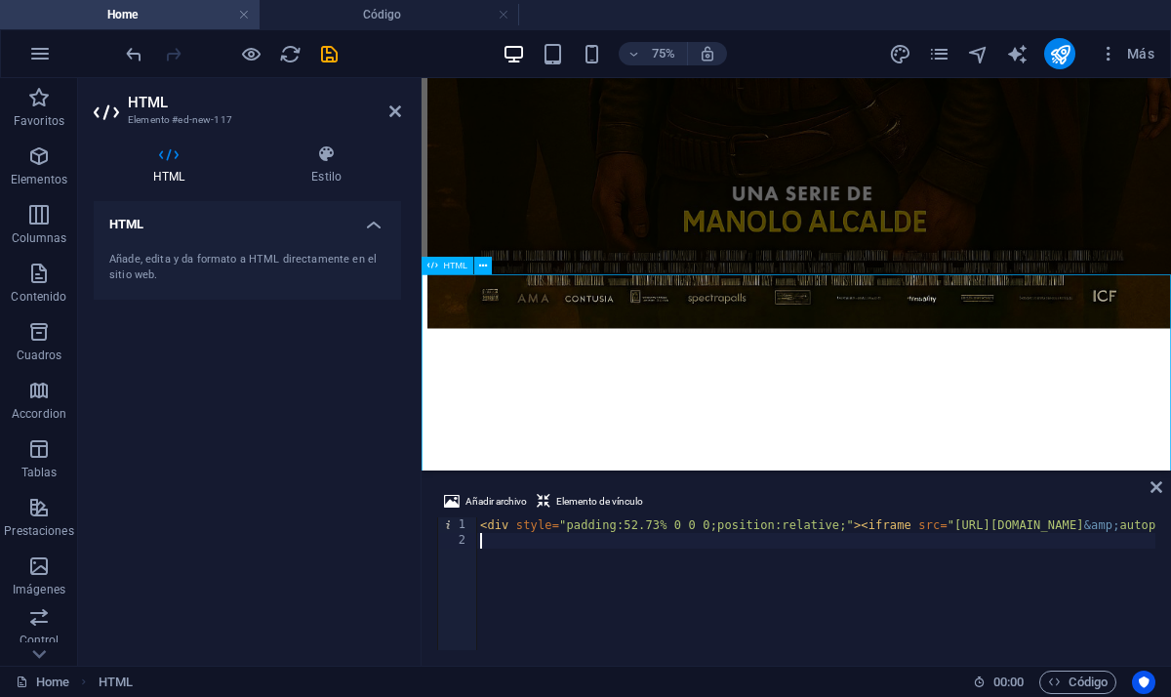
click at [1170, 446] on div at bounding box center [922, 675] width 984 height 519
click at [331, 55] on icon "save" at bounding box center [329, 54] width 22 height 22
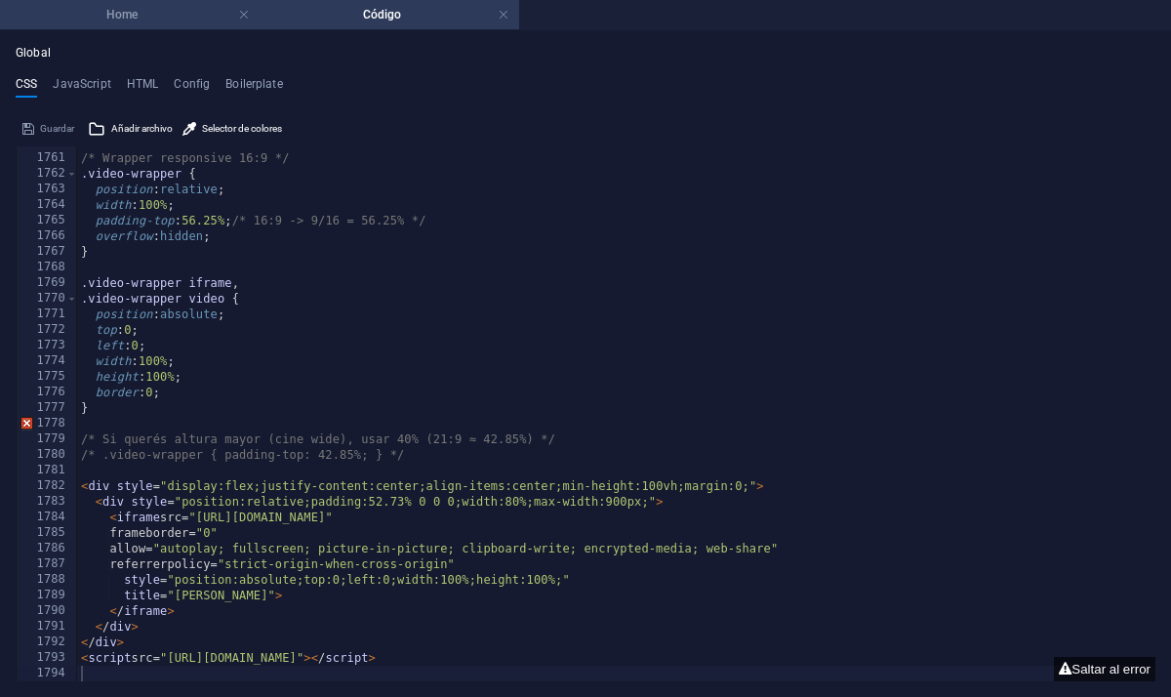
click at [151, 5] on h4 "Home" at bounding box center [130, 14] width 260 height 21
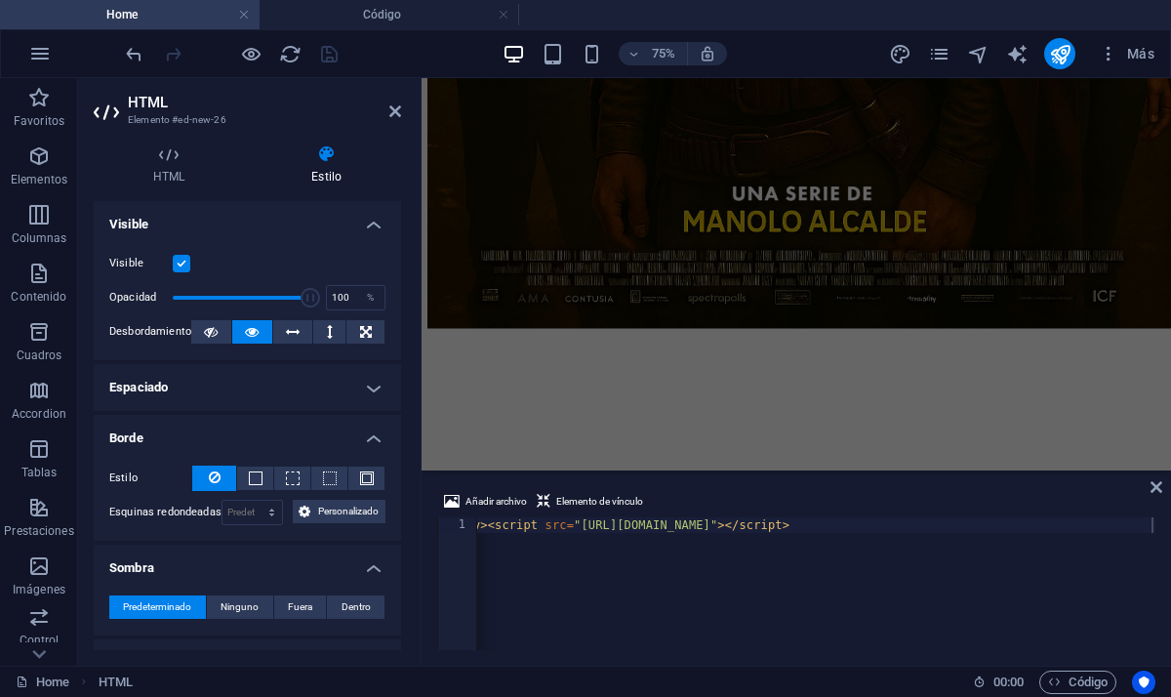
click at [265, 56] on div at bounding box center [231, 53] width 219 height 31
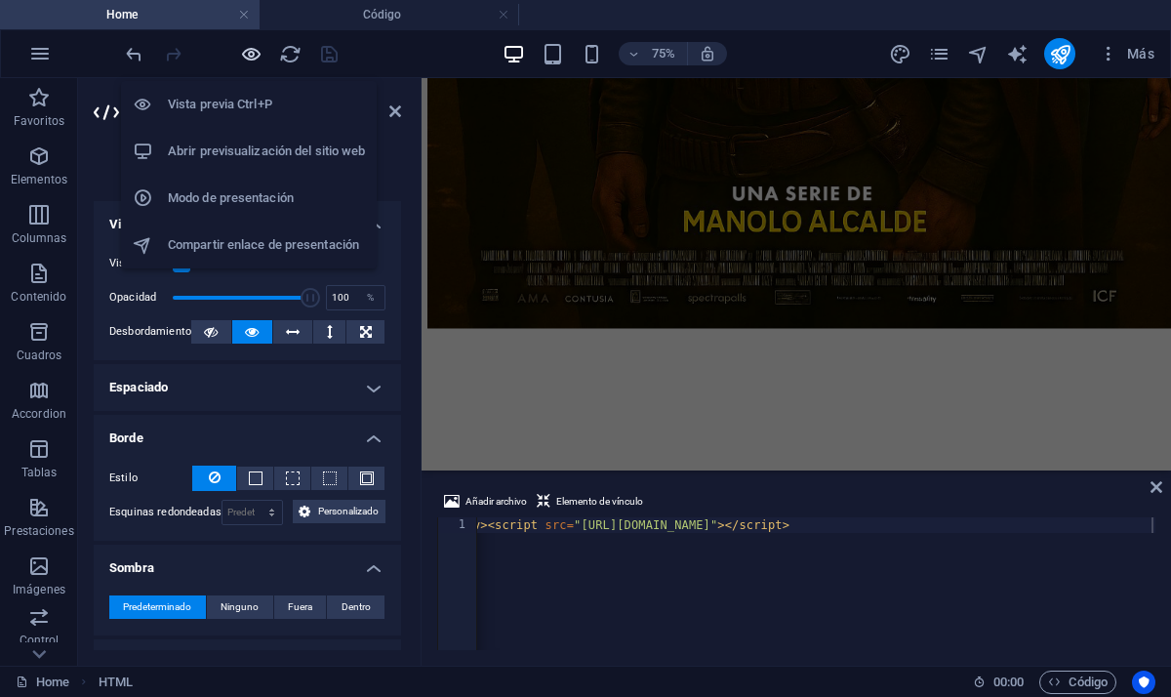
click at [244, 56] on icon "button" at bounding box center [251, 54] width 22 height 22
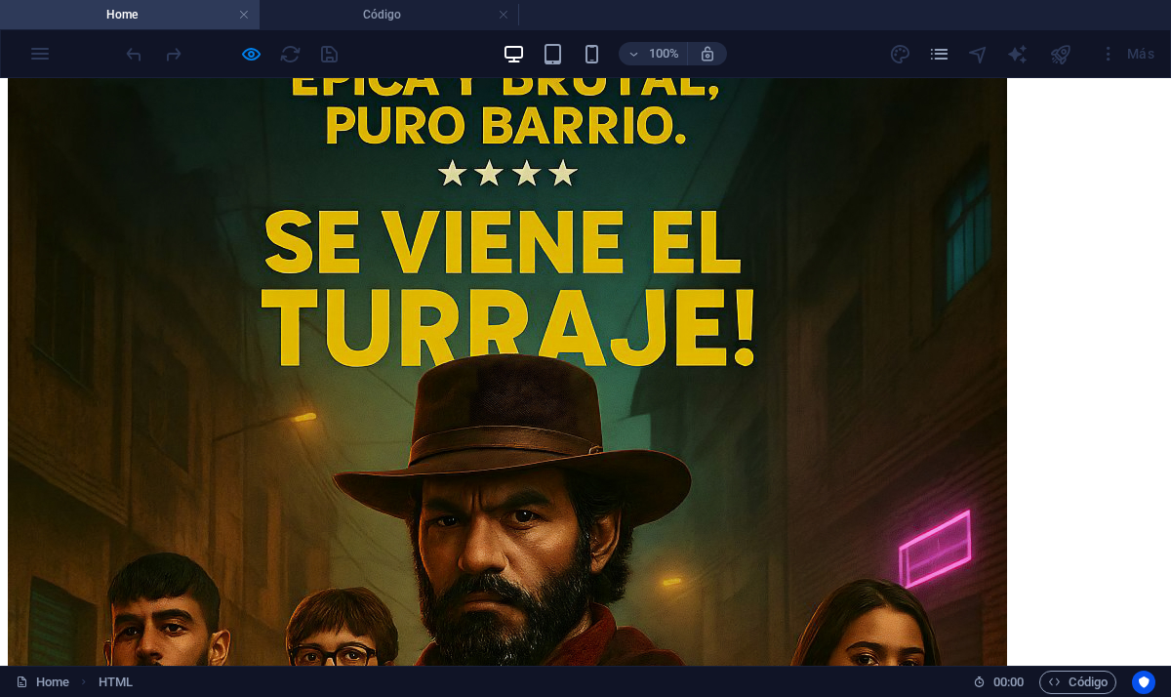
scroll to position [0, 0]
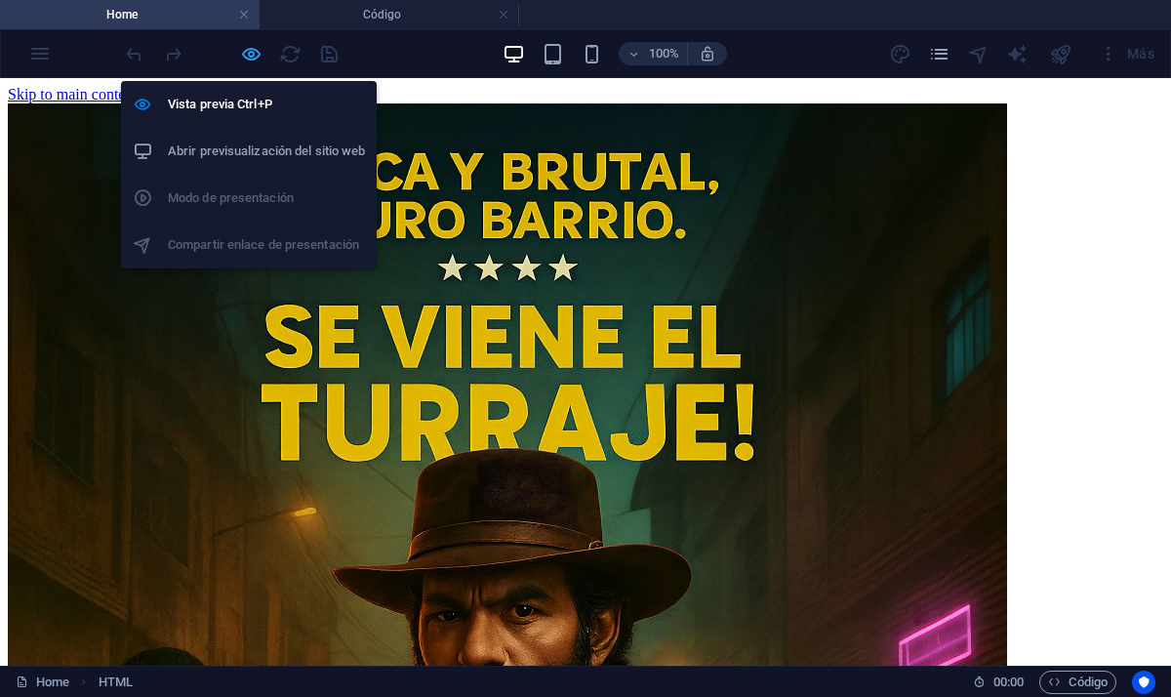
click at [246, 54] on icon "button" at bounding box center [251, 54] width 22 height 22
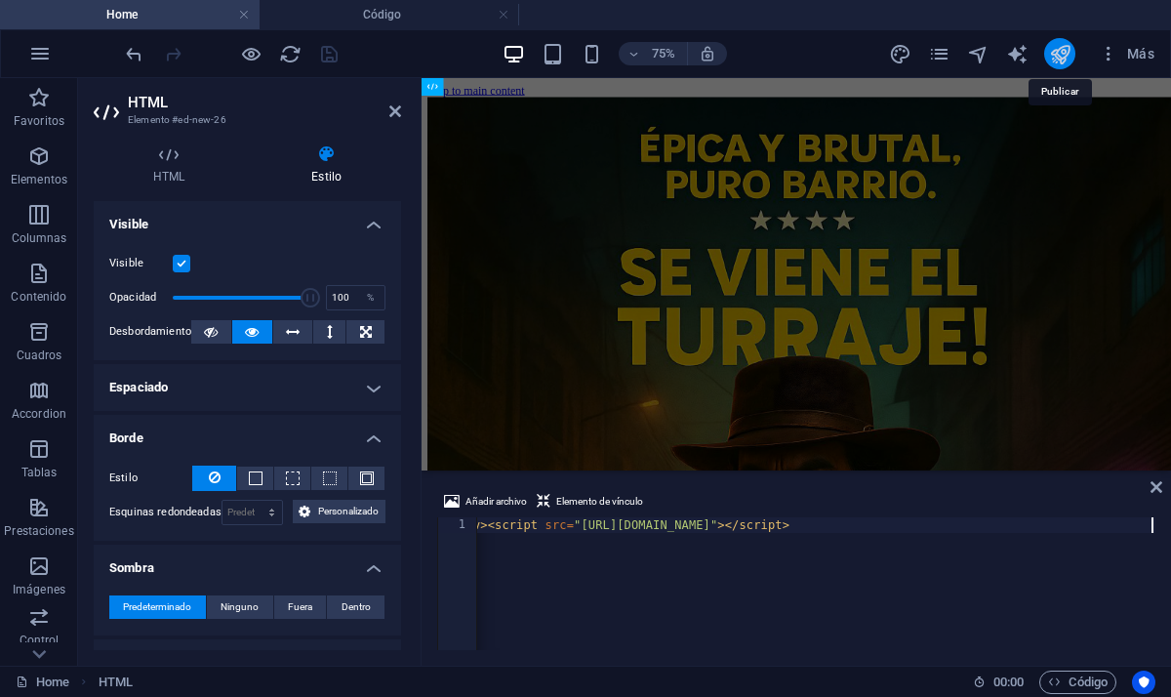
click at [1071, 59] on icon "publish" at bounding box center [1060, 54] width 22 height 22
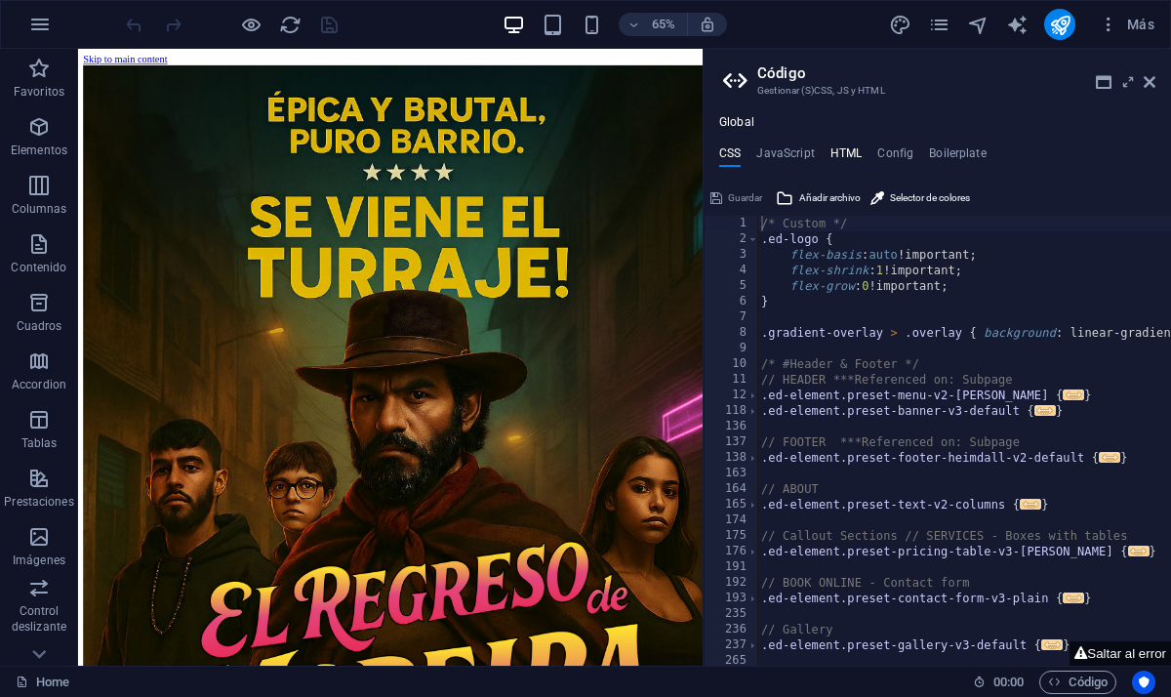
click at [844, 165] on h4 "HTML" at bounding box center [847, 156] width 32 height 21
type textarea "<a href="#main-content" class="wv-link-content button">Skip to main content</a>"
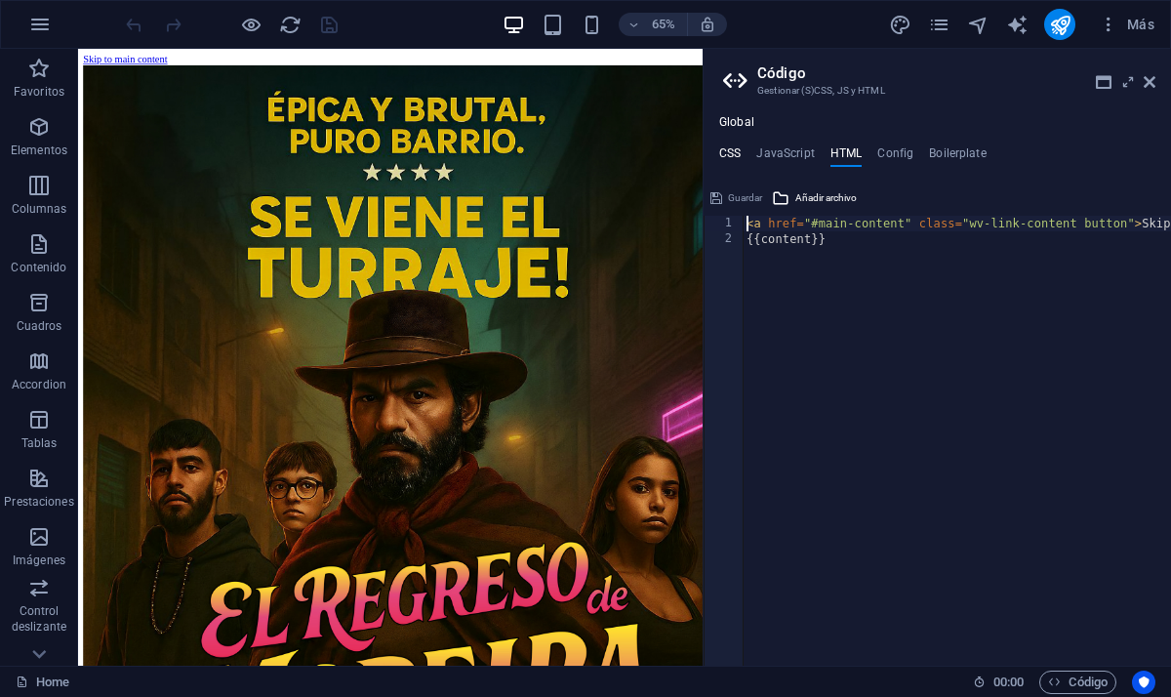
click at [737, 152] on h4 "CSS" at bounding box center [729, 156] width 21 height 21
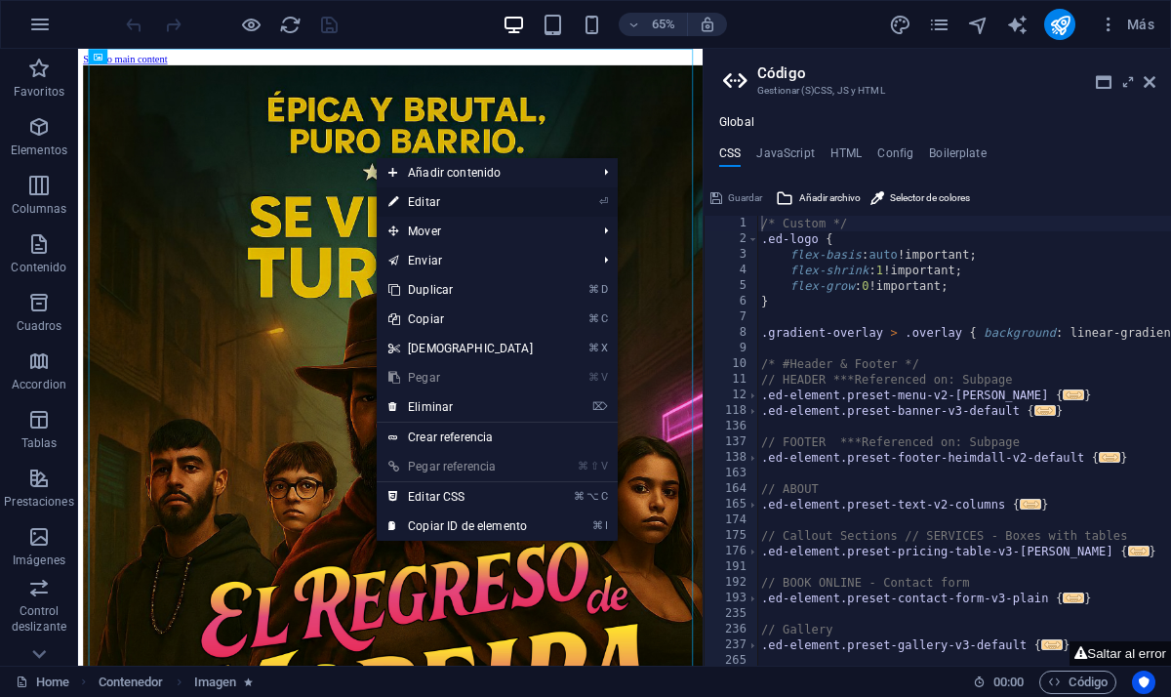
click at [431, 195] on link "⏎ Editar" at bounding box center [461, 201] width 168 height 29
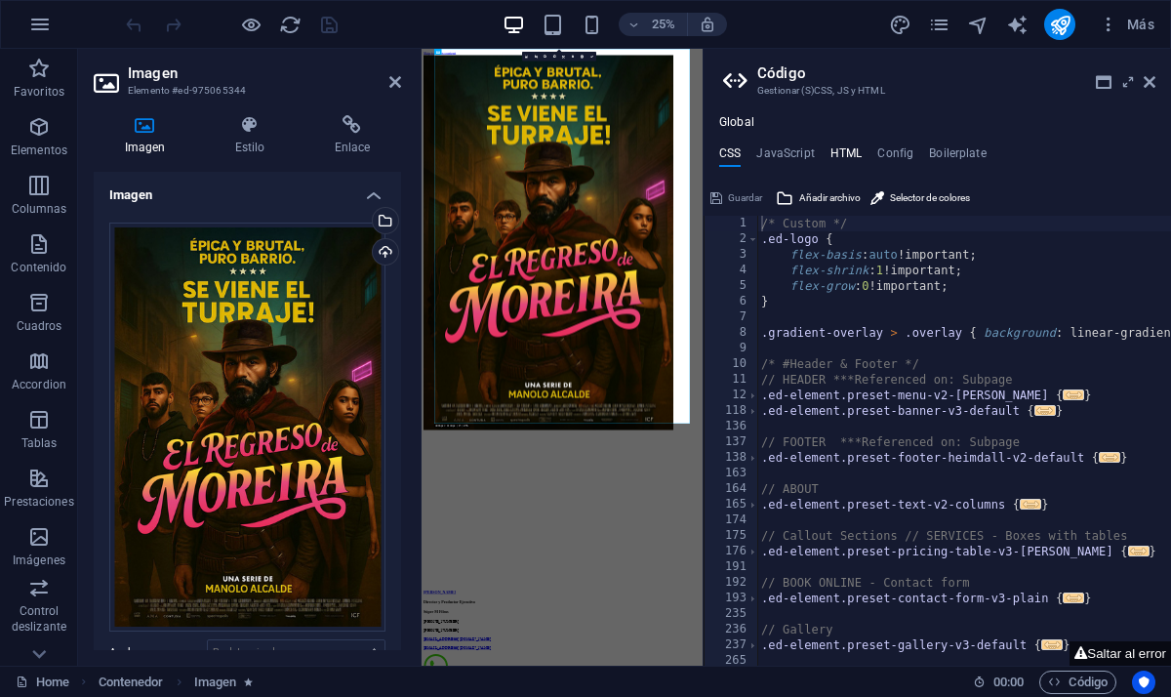
click at [839, 157] on h4 "HTML" at bounding box center [847, 156] width 32 height 21
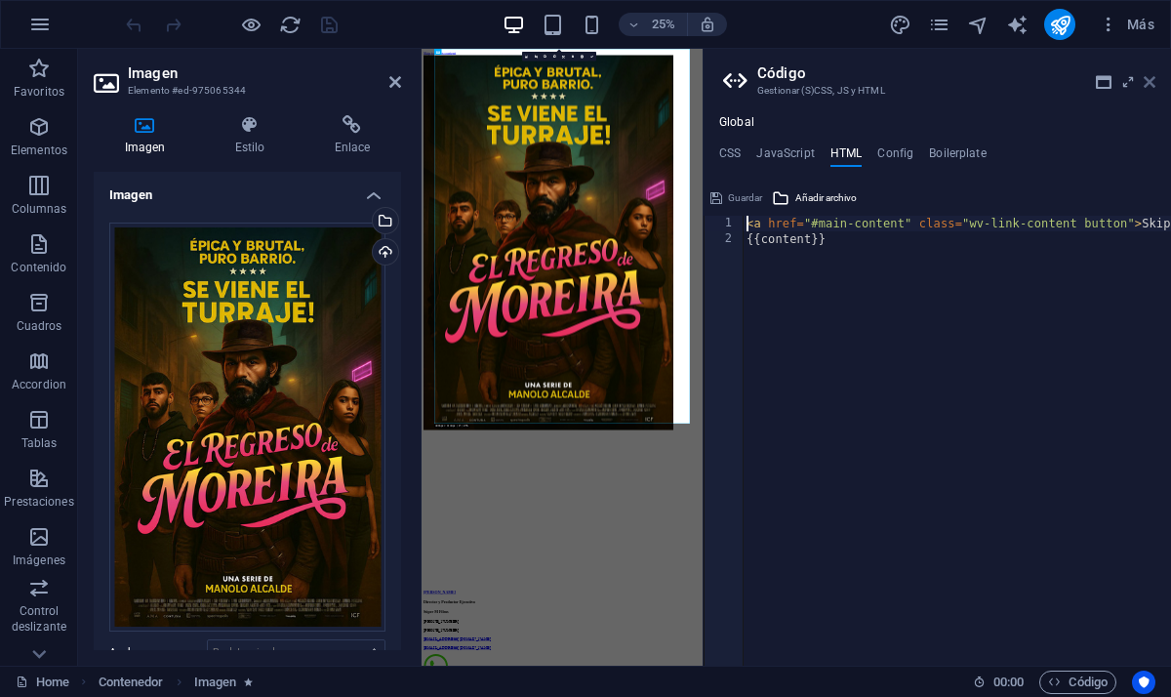
click at [1152, 82] on icon at bounding box center [1150, 82] width 12 height 16
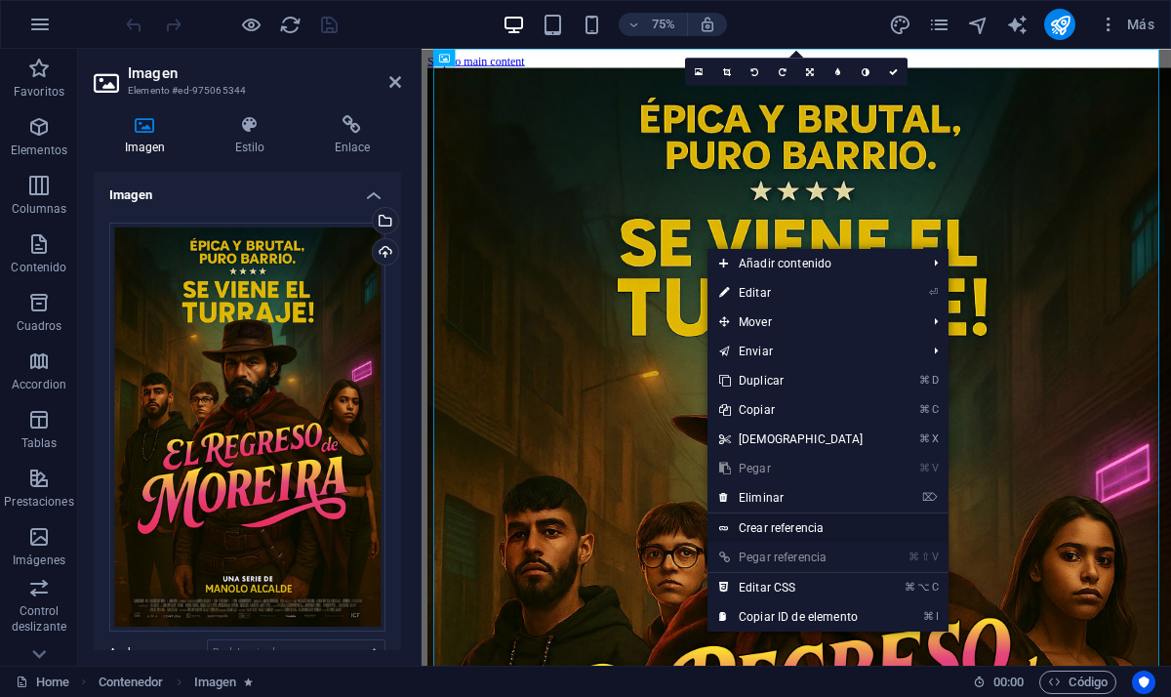
click at [800, 524] on link "Crear referencia" at bounding box center [828, 527] width 241 height 29
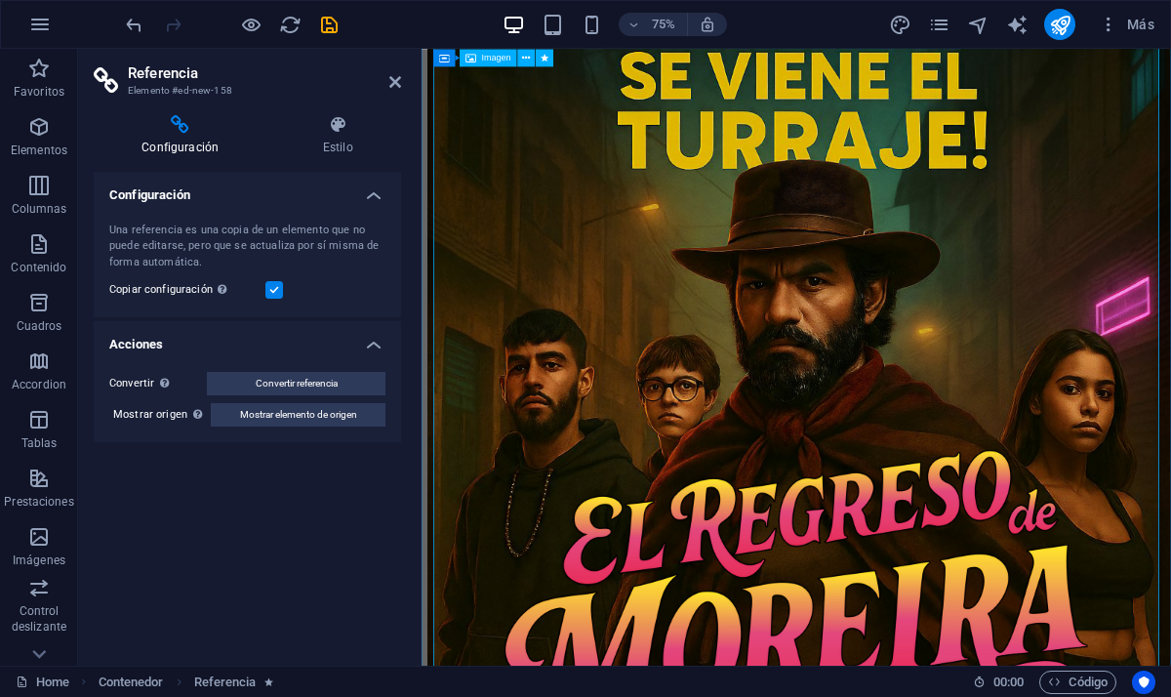
scroll to position [1768, 0]
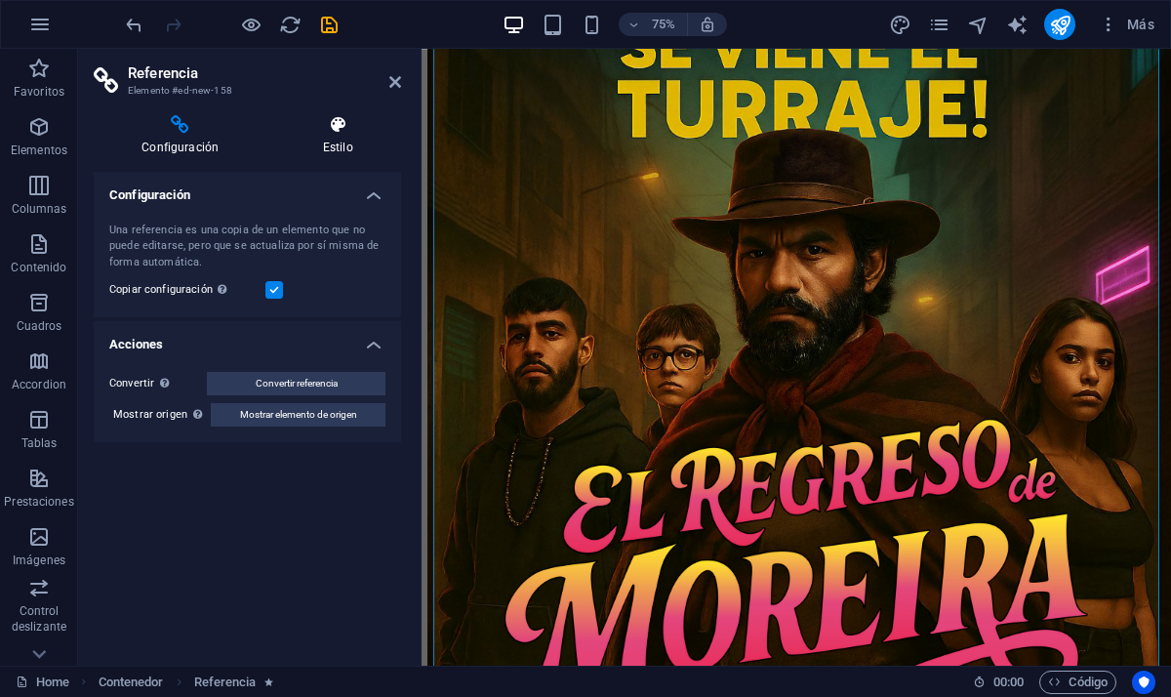
click at [341, 154] on h4 "Estilo" at bounding box center [337, 135] width 127 height 41
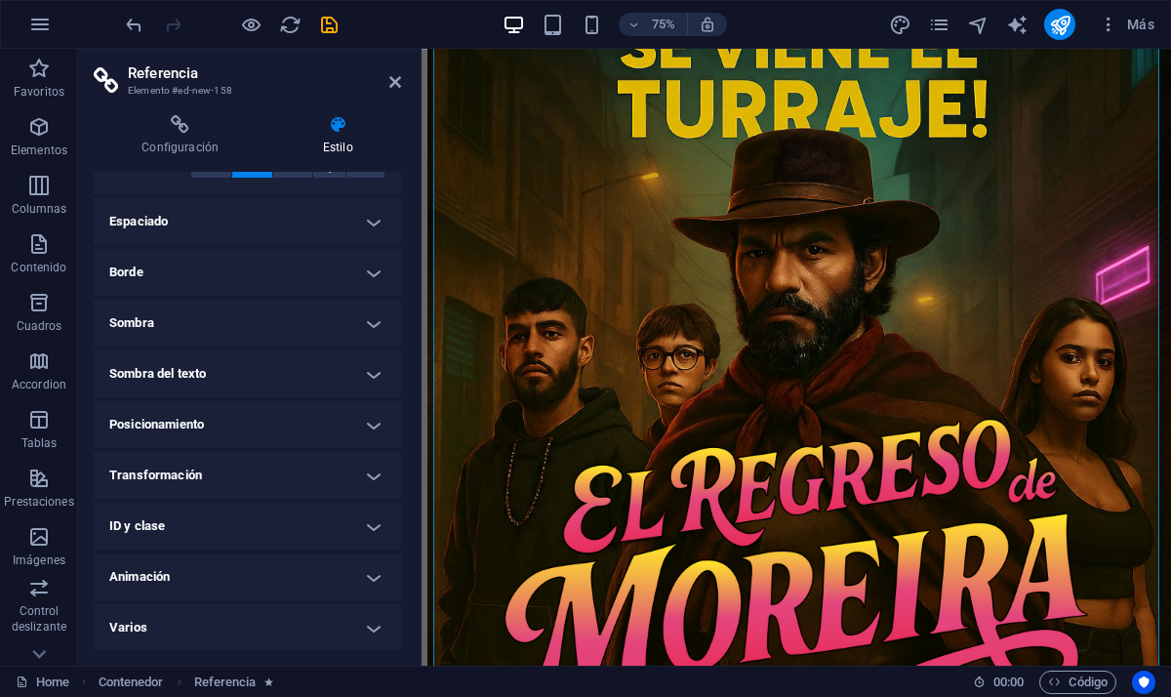
scroll to position [0, 0]
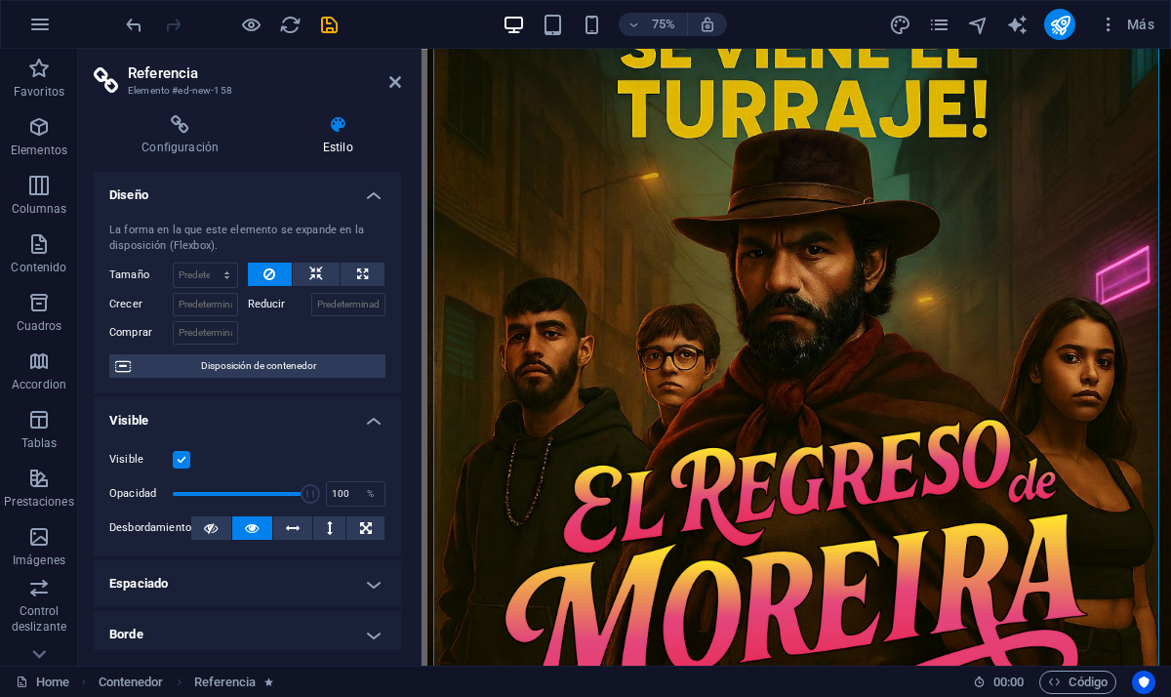
click at [399, 96] on header "Referencia Elemento #ed-new-158" at bounding box center [248, 74] width 308 height 51
click at [399, 87] on icon at bounding box center [396, 82] width 12 height 16
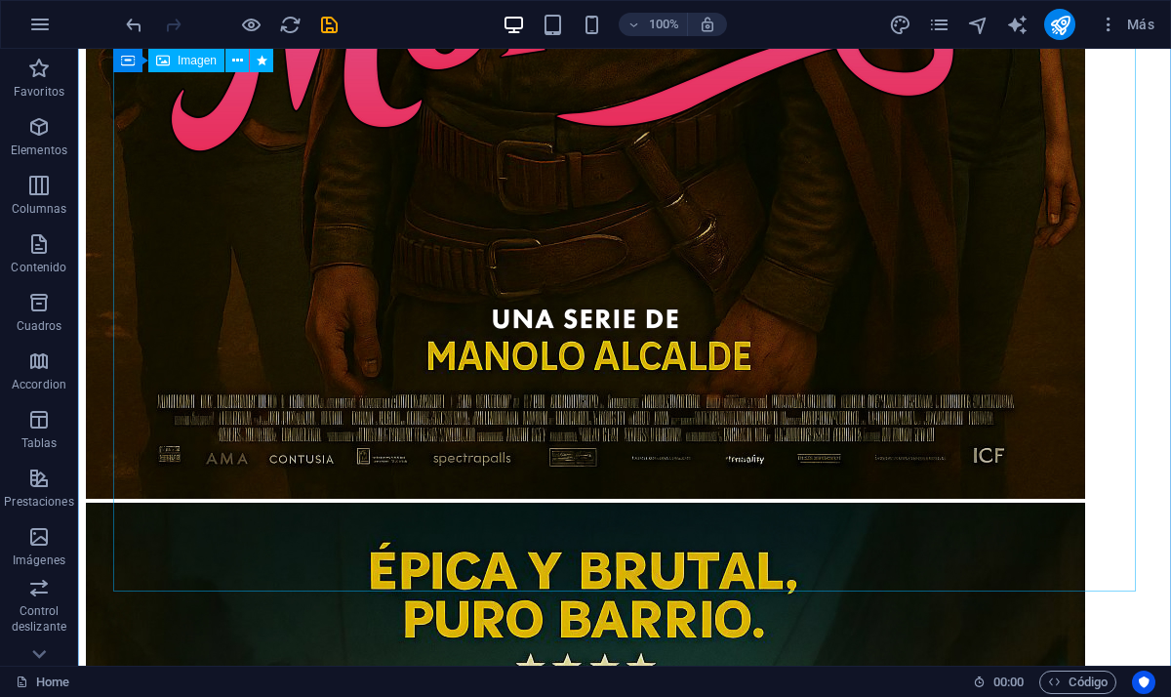
scroll to position [1081, 0]
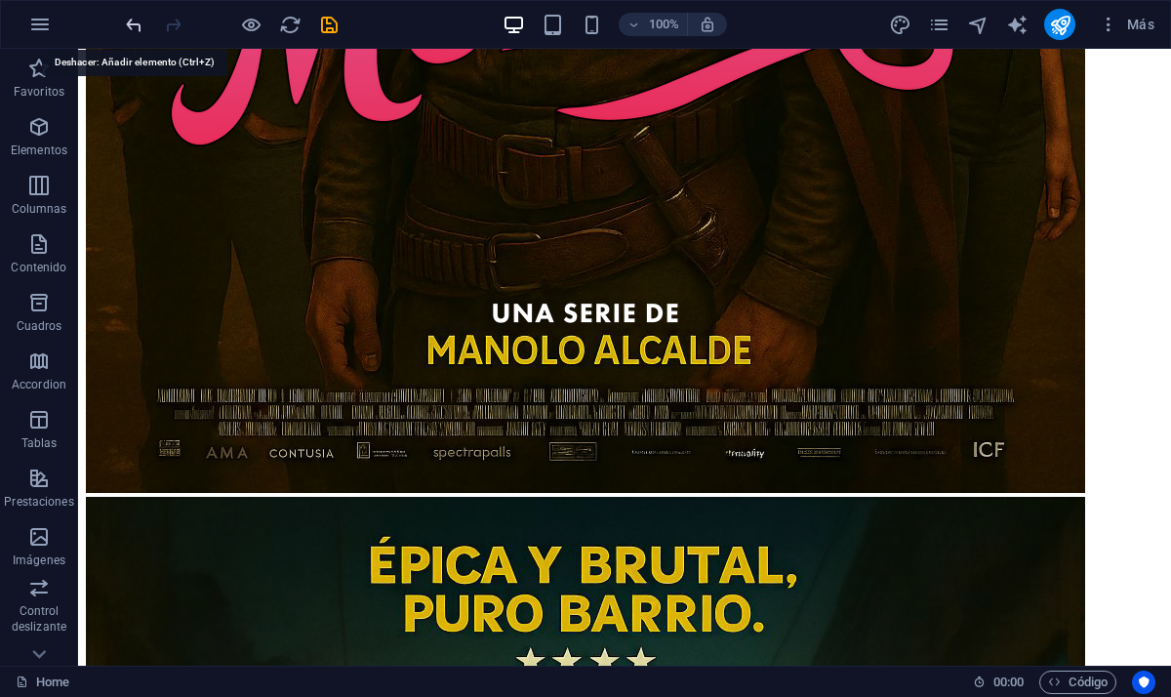
click at [132, 33] on icon "undo" at bounding box center [134, 25] width 22 height 22
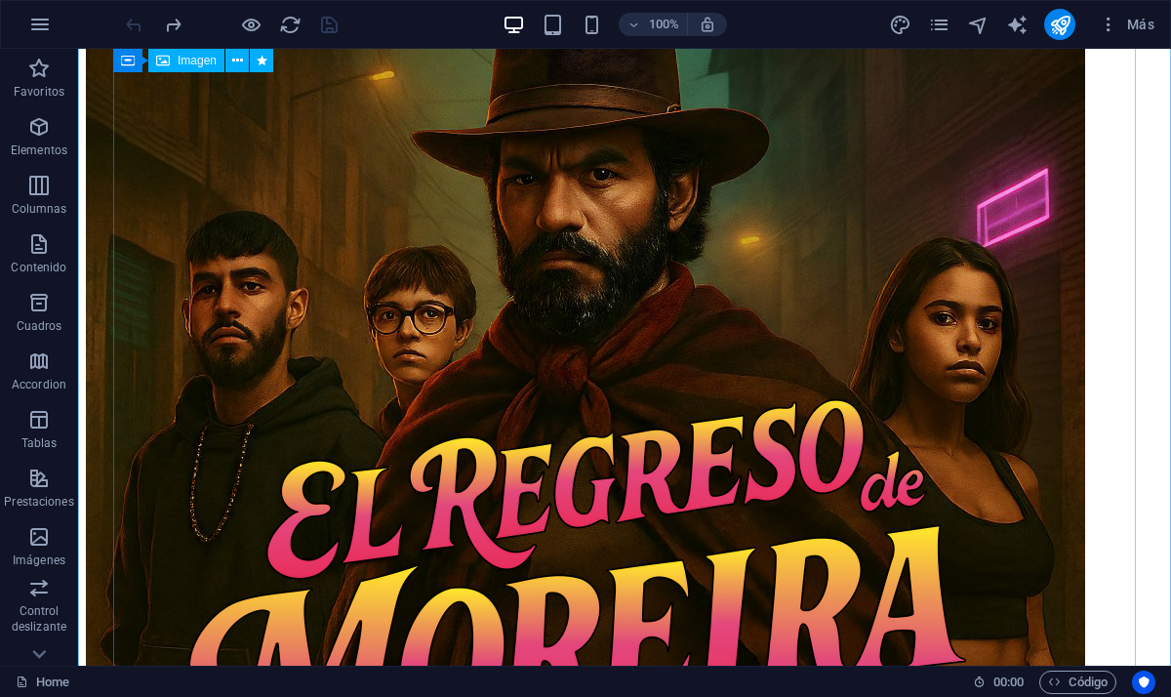
scroll to position [0, 0]
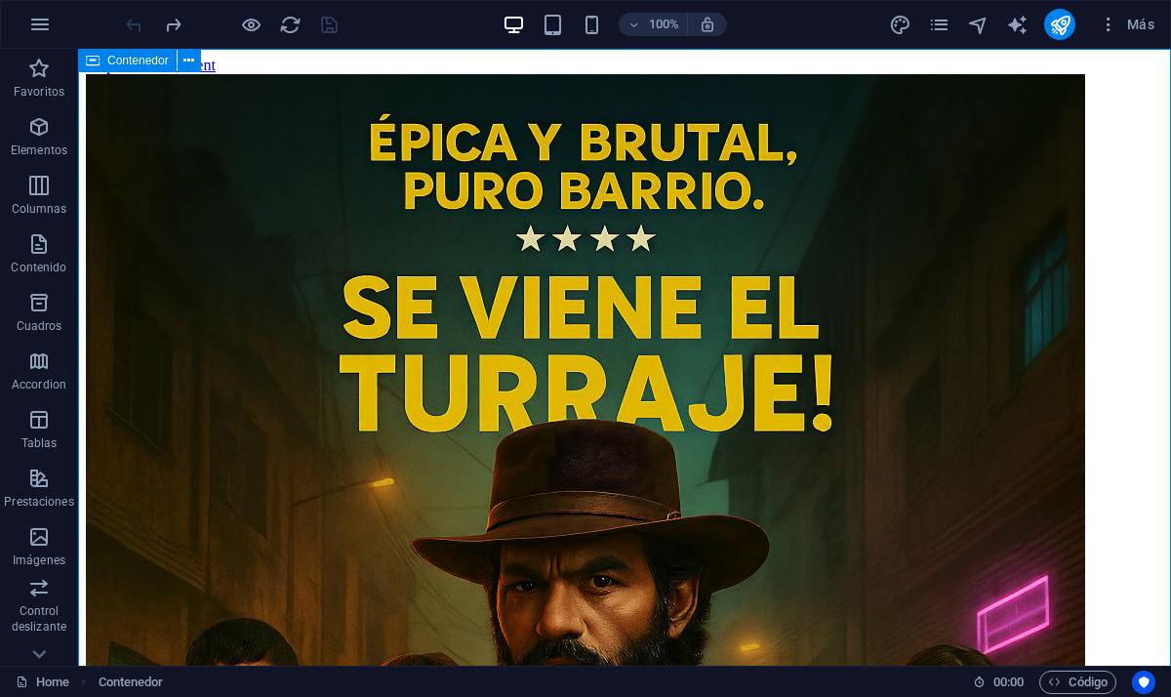
click at [114, 61] on span "Contenedor" at bounding box center [138, 61] width 62 height 12
click at [42, 140] on span "Elementos" at bounding box center [39, 138] width 78 height 47
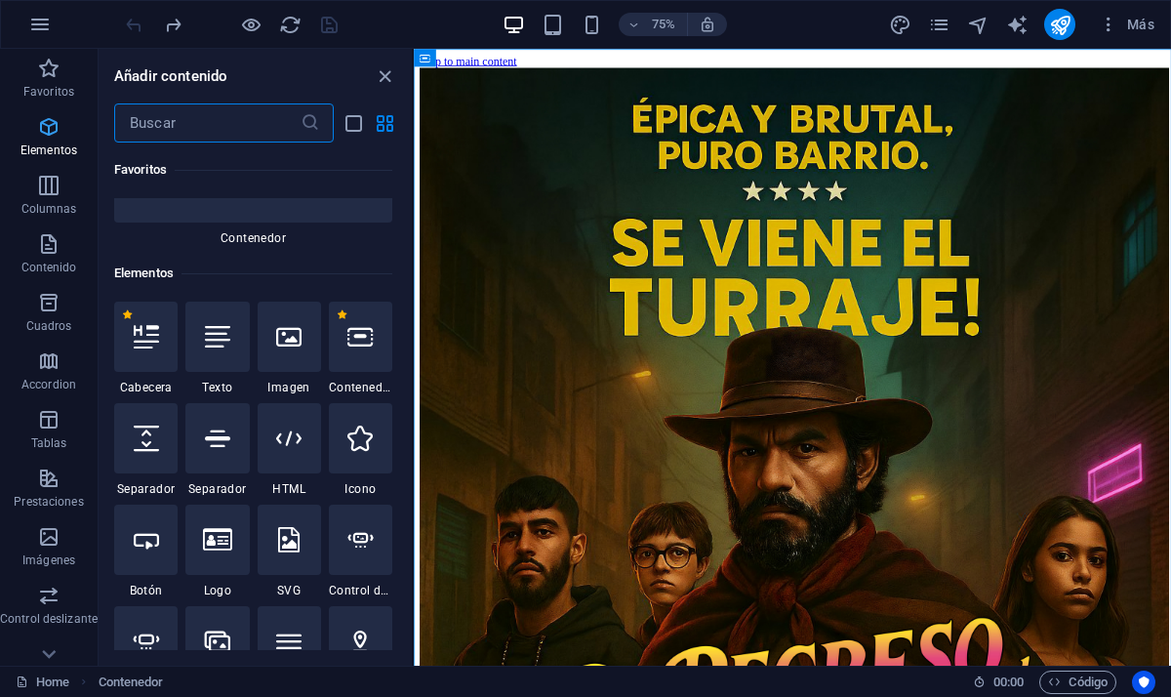
scroll to position [368, 0]
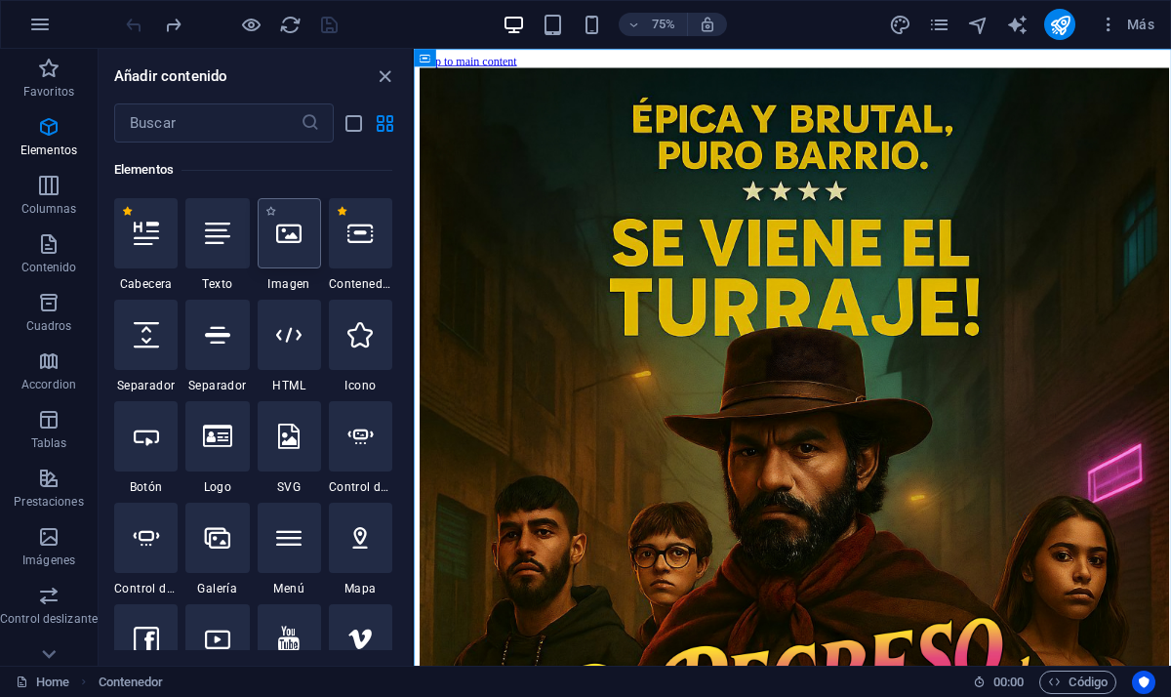
click at [293, 225] on icon at bounding box center [288, 233] width 25 height 25
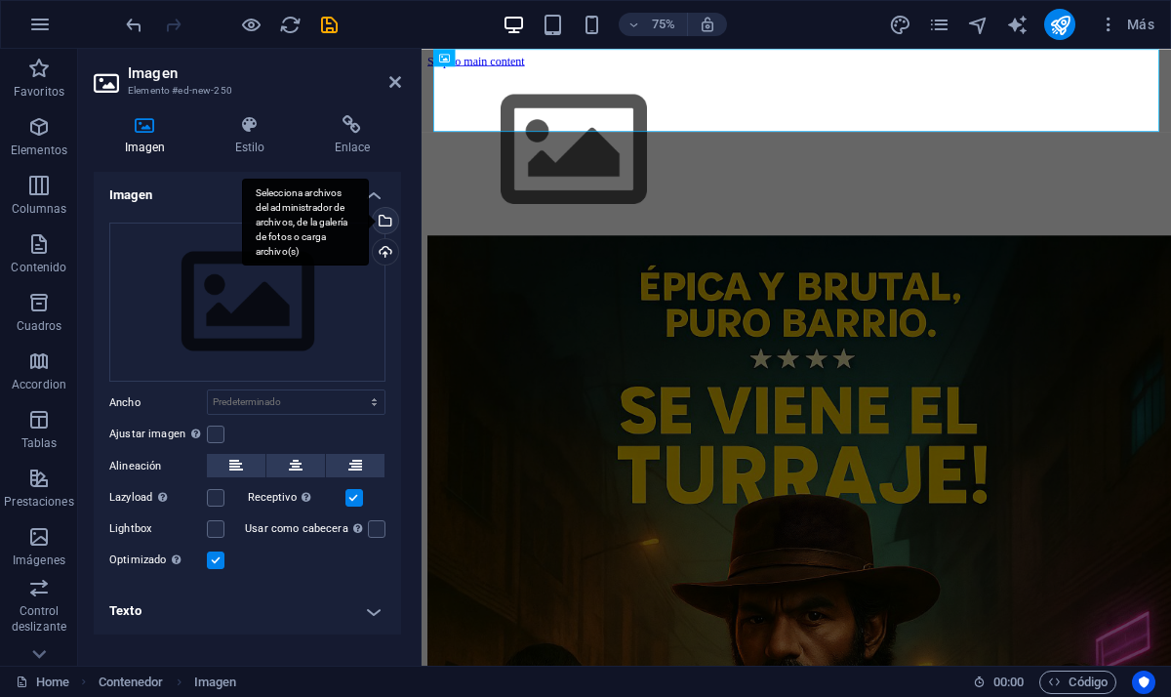
click at [396, 226] on div "Selecciona archivos del administrador de archivos, de la galería de fotos o car…" at bounding box center [383, 222] width 29 height 29
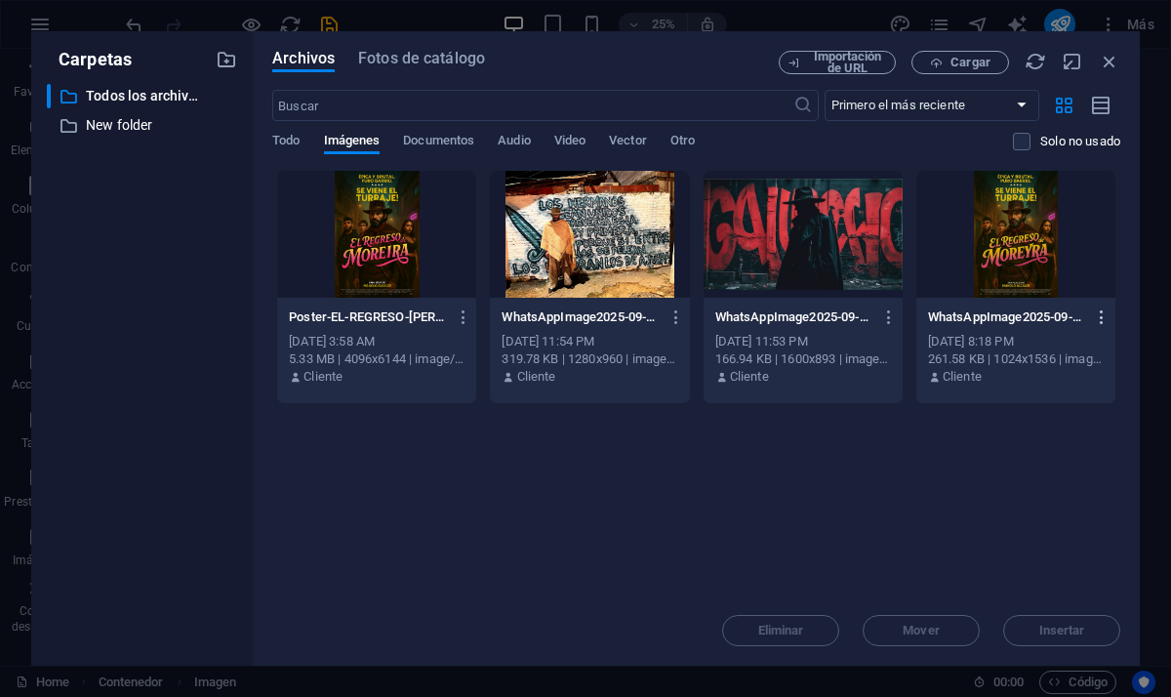
click at [1103, 318] on icon "button" at bounding box center [1102, 317] width 19 height 18
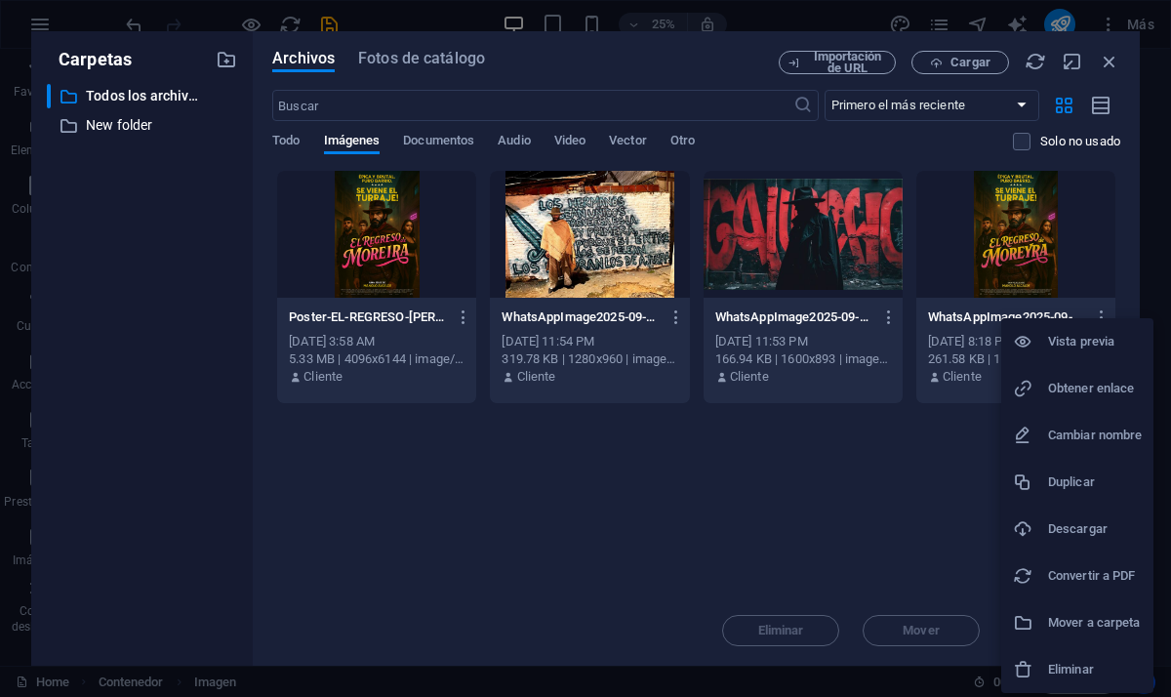
click at [1123, 406] on li "Obtener enlace" at bounding box center [1078, 388] width 152 height 47
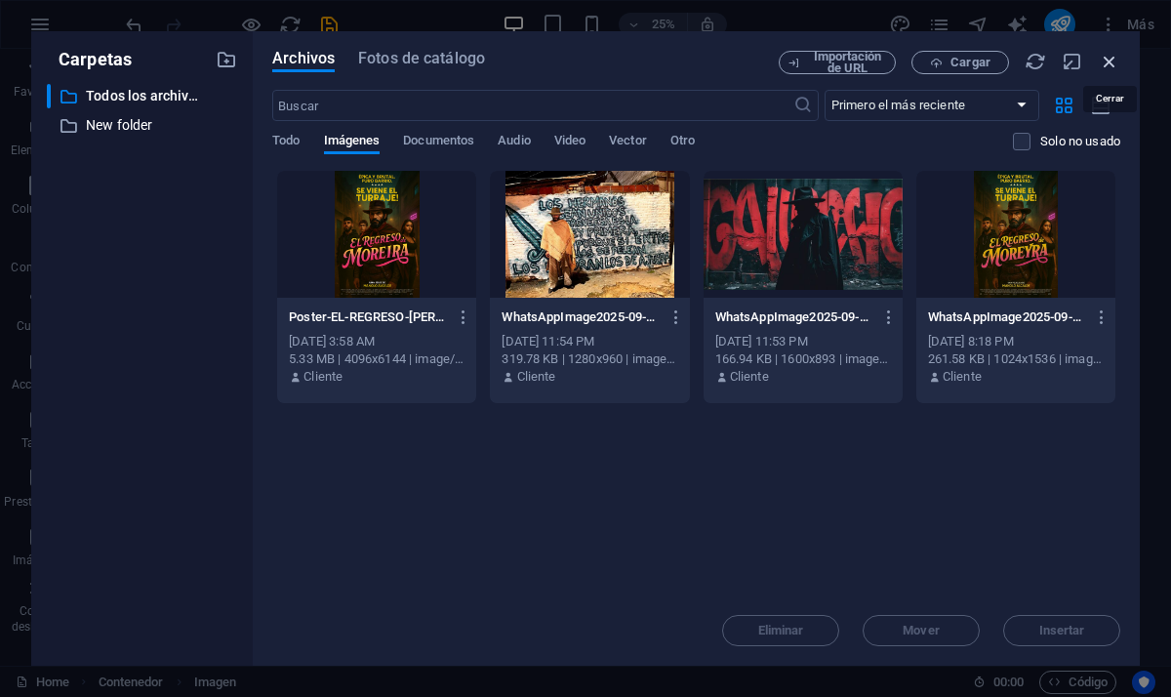
click at [1116, 66] on icon "button" at bounding box center [1109, 61] width 21 height 21
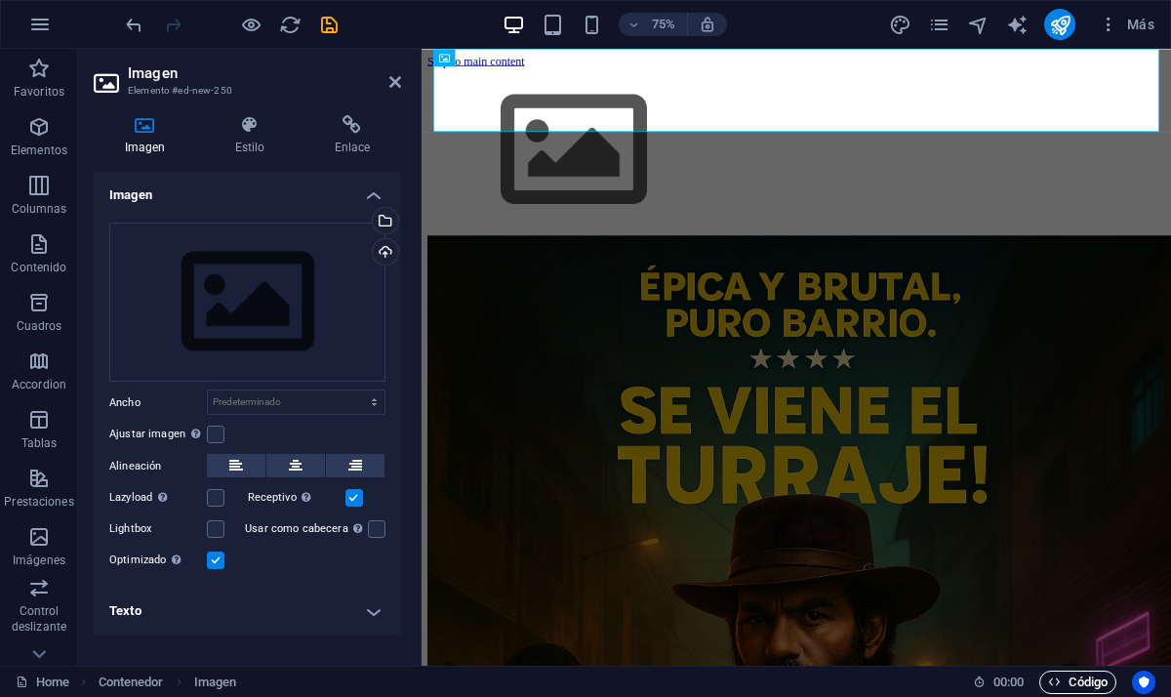
click at [1073, 684] on span "Código" at bounding box center [1078, 682] width 60 height 23
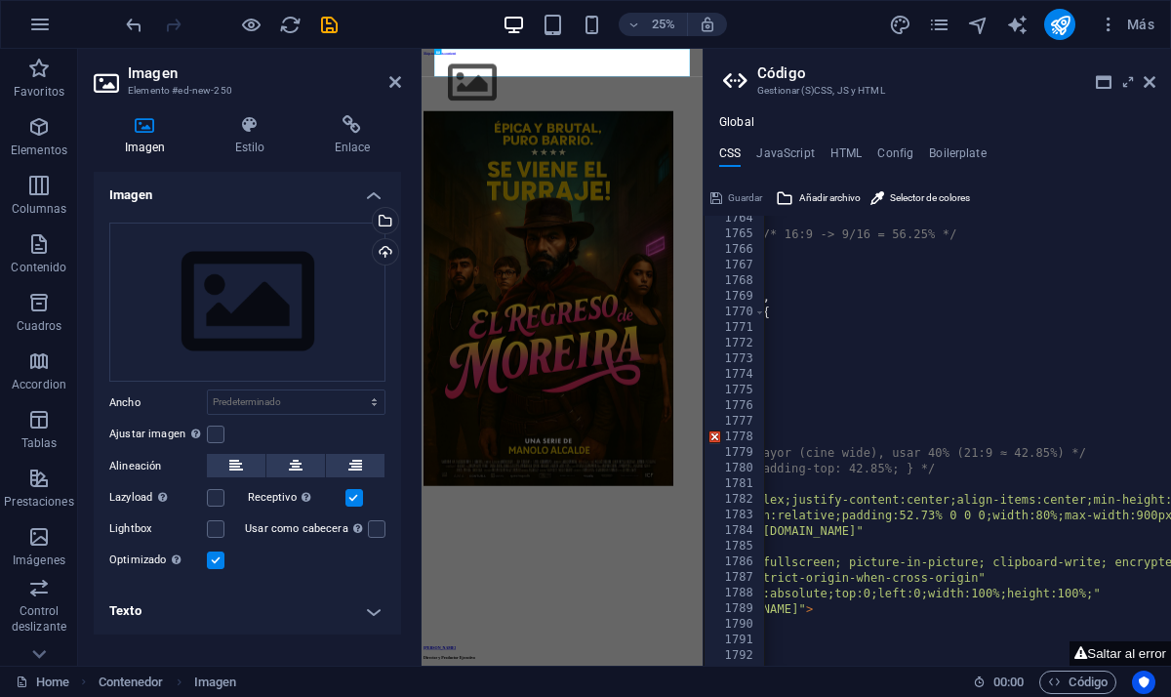
scroll to position [0, 158]
click at [1128, 81] on icon at bounding box center [1128, 82] width 0 height 16
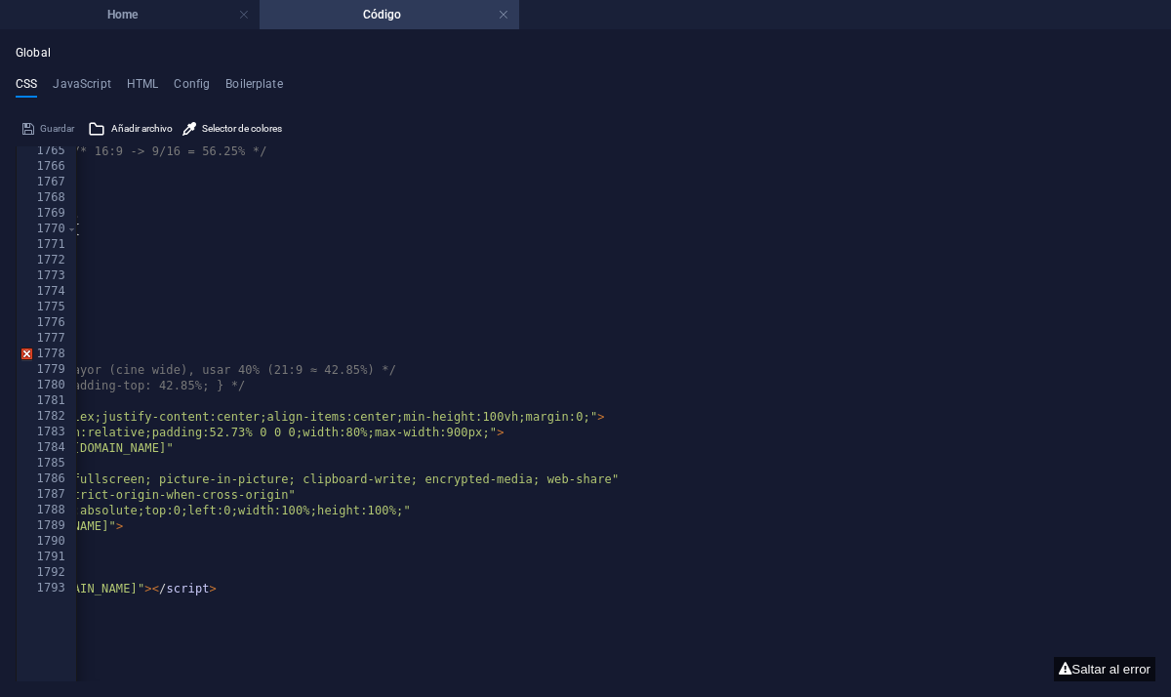
scroll to position [10242, 0]
click at [1083, 676] on button "Saltar al error" at bounding box center [1105, 669] width 102 height 24
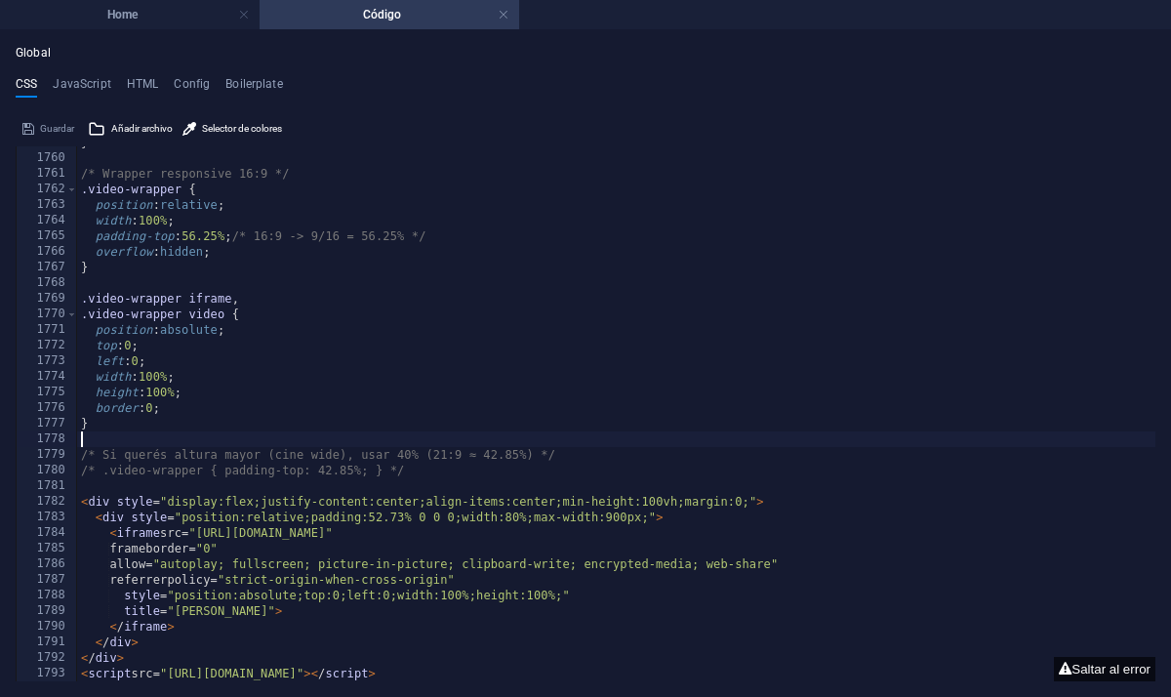
click at [480, 527] on div "} /* Wrapper responsive 16:9 */ .video-wrapper { position : relative ; width : …" at bounding box center [616, 418] width 1079 height 566
click at [373, 429] on div "} /* Wrapper responsive 16:9 */ .video-wrapper { position : relative ; width : …" at bounding box center [616, 418] width 1079 height 566
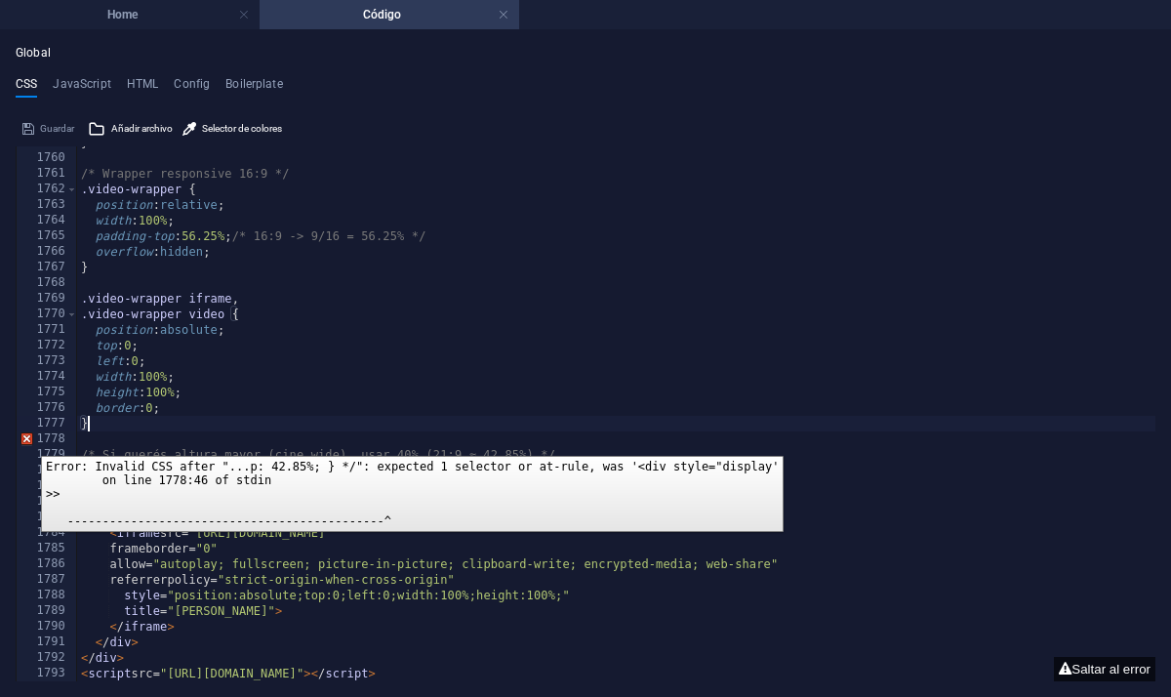
click at [26, 441] on div "1778" at bounding box center [48, 439] width 62 height 16
type textarea "/* Si querés altura mayor (cine wide), usar 40% (21:9 ≈ 42.85%) */"
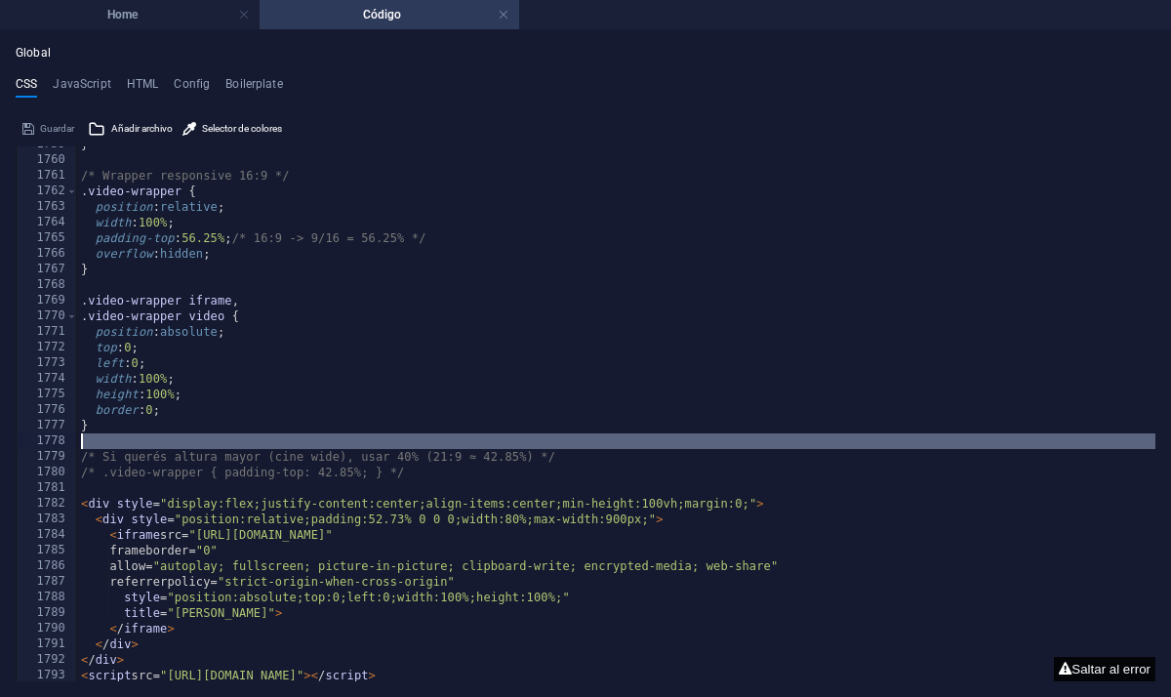
click at [1084, 675] on button "Saltar al error" at bounding box center [1105, 669] width 102 height 24
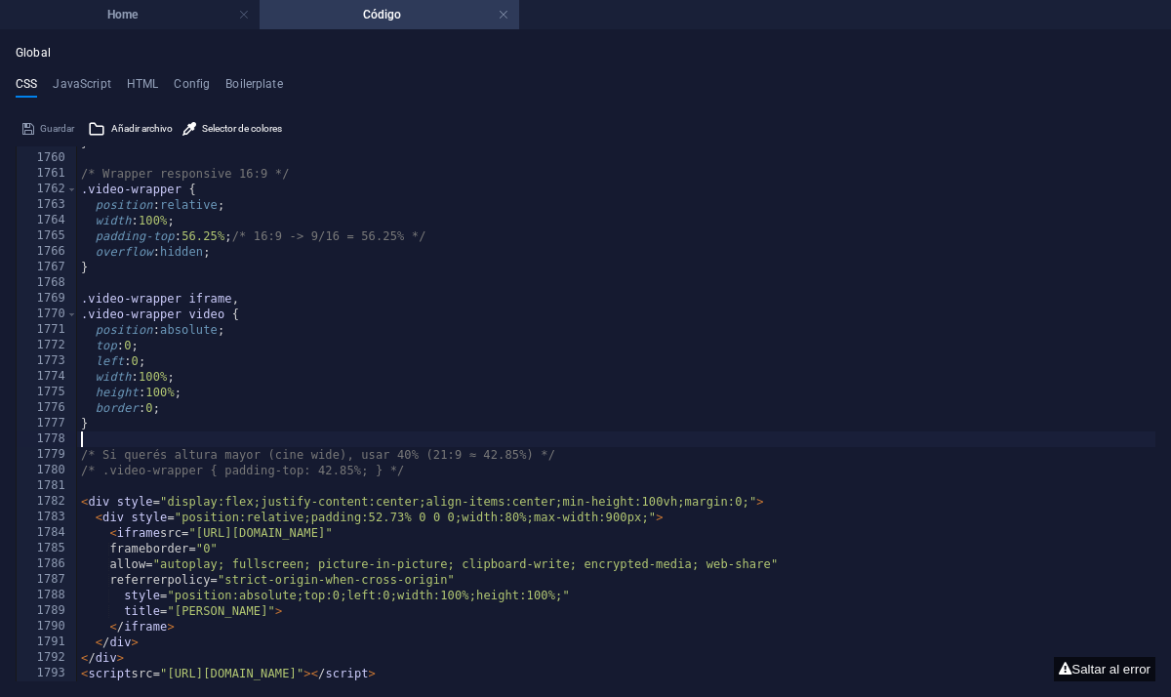
click at [407, 349] on div "} /* Wrapper responsive 16:9 */ .video-wrapper { position : relative ; width : …" at bounding box center [616, 418] width 1079 height 566
click at [558, 675] on div "} /* Wrapper responsive 16:9 */ .video-wrapper { position : relative ; width : …" at bounding box center [616, 418] width 1079 height 566
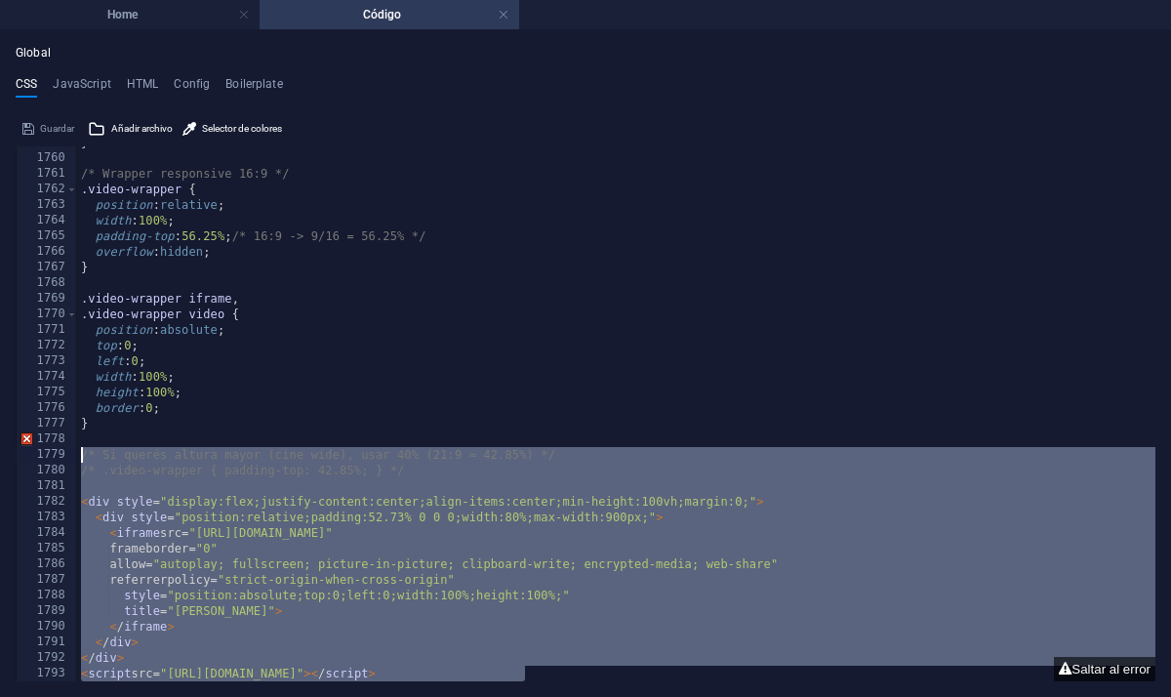
drag, startPoint x: 549, startPoint y: 676, endPoint x: 26, endPoint y: 462, distance: 564.3
click at [26, 462] on div "<script src="https://player.vimeo.com/api/player.js"></script> 1759 1760 1761 1…" at bounding box center [586, 413] width 1140 height 535
type textarea "/* Si querés altura mayor (cine wide), usar 40% (21:9 ≈ 42.85%) */ /* .video-wr…"
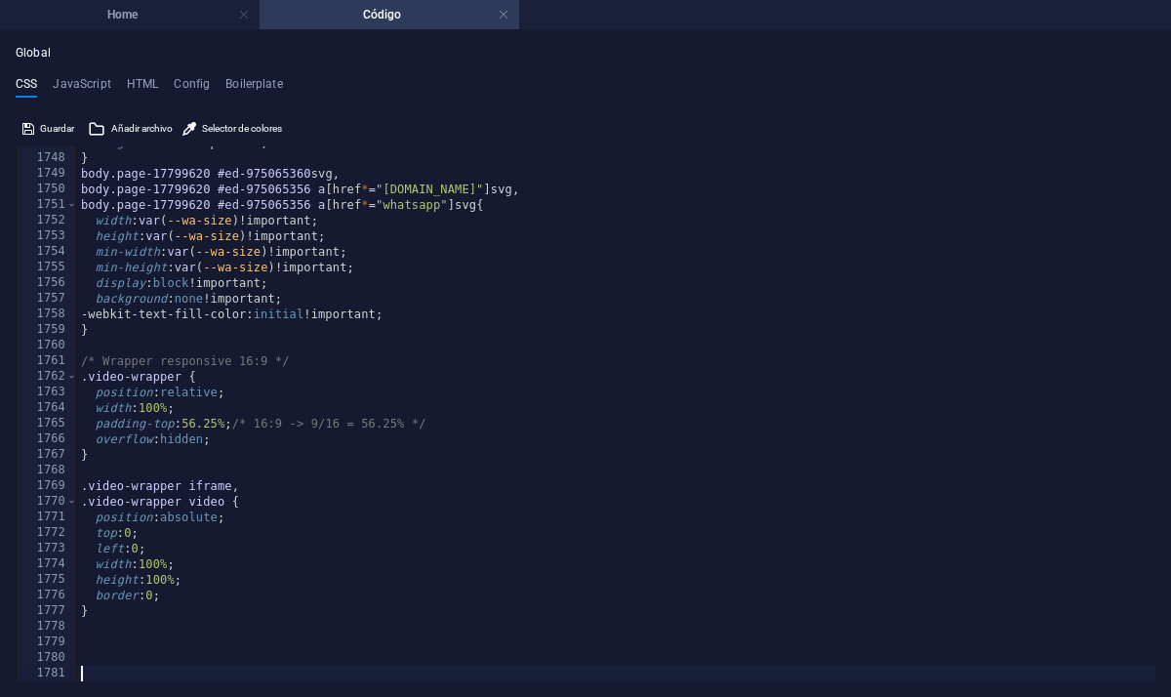
scroll to position [10180, 0]
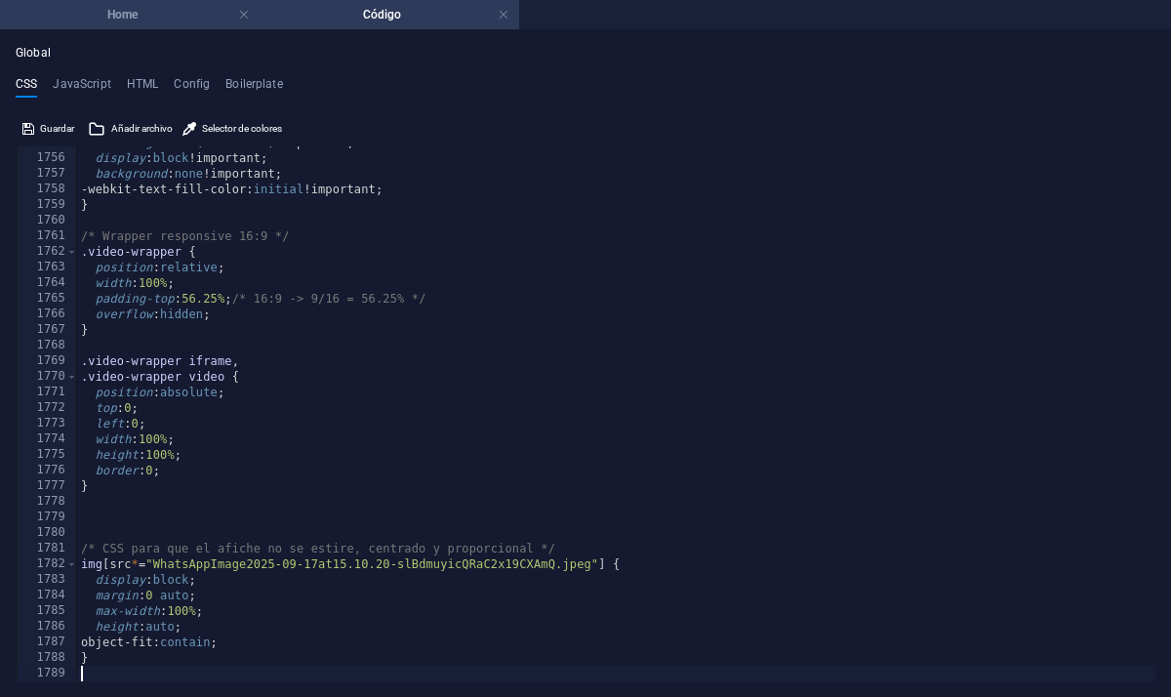
click at [160, 27] on li "Home" at bounding box center [130, 14] width 260 height 29
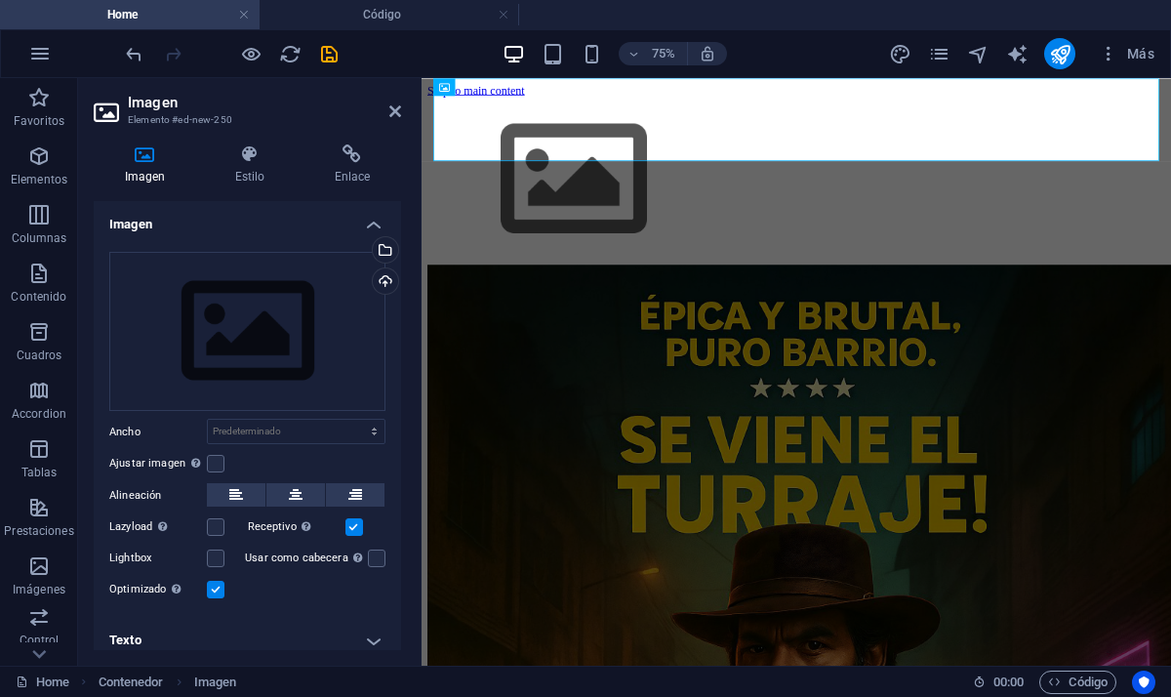
click at [265, 55] on div at bounding box center [231, 53] width 219 height 31
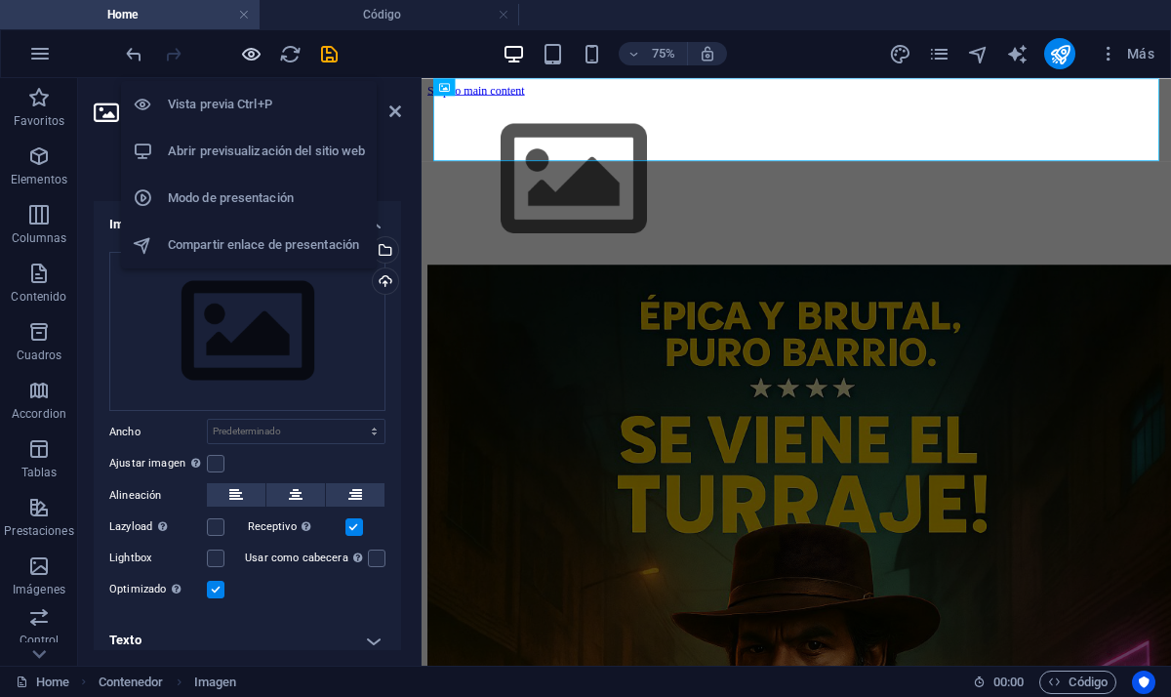
click at [240, 56] on icon "button" at bounding box center [251, 54] width 22 height 22
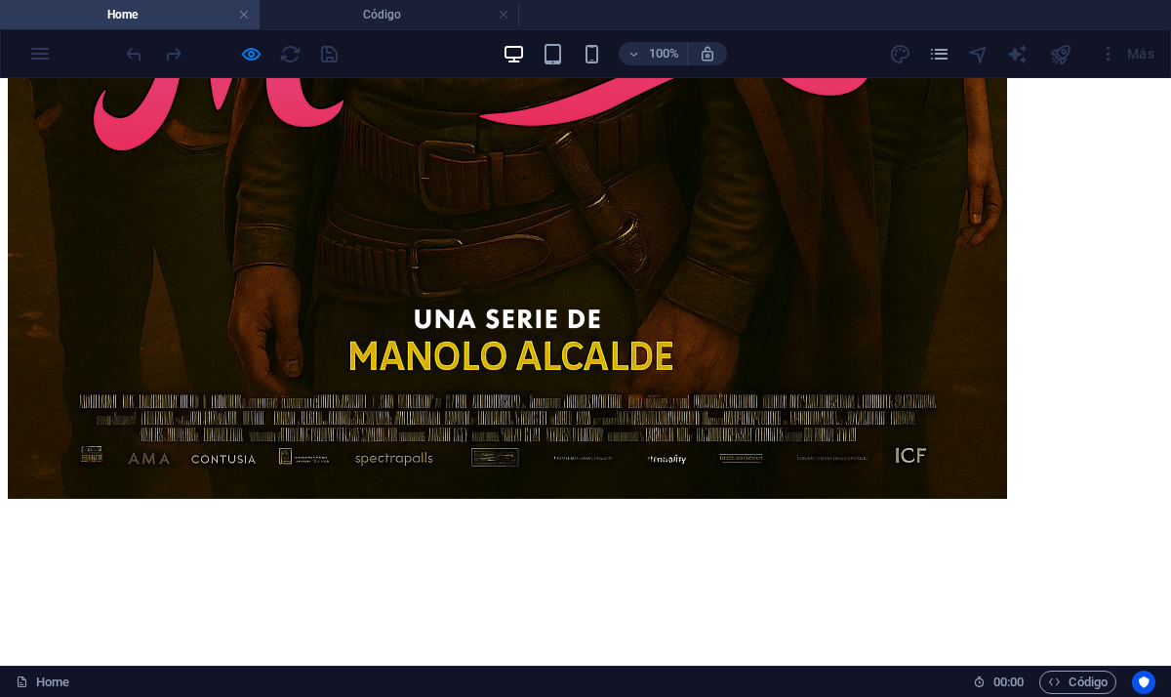
scroll to position [1331, 0]
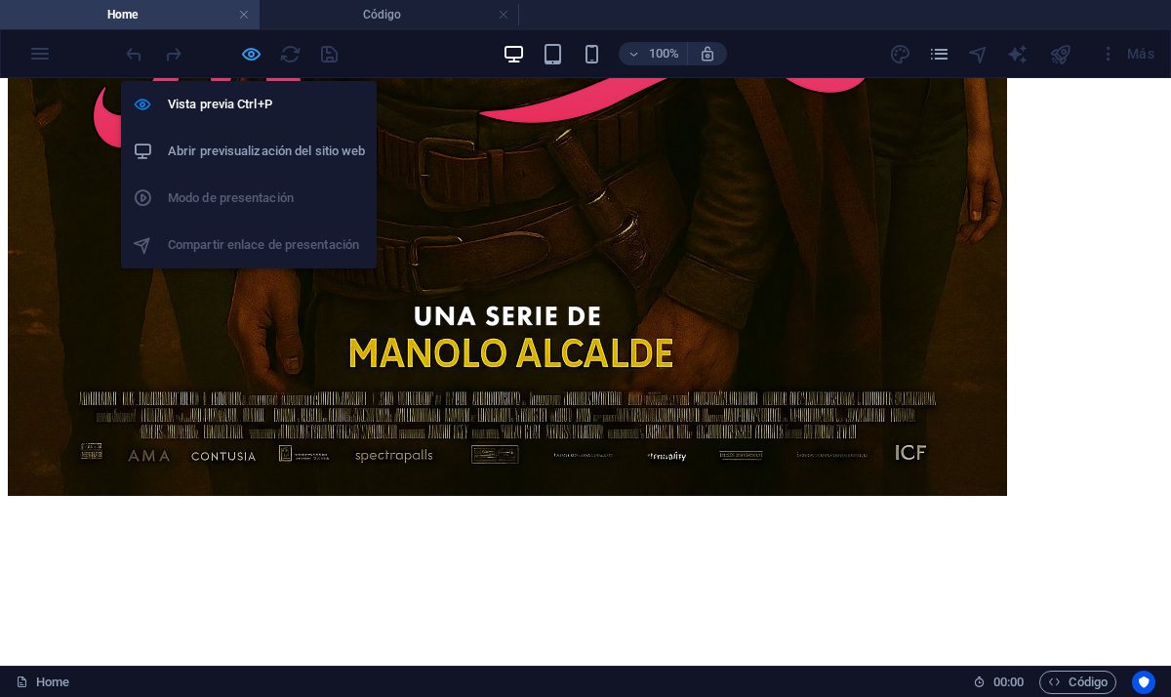
click at [245, 59] on icon "button" at bounding box center [251, 54] width 22 height 22
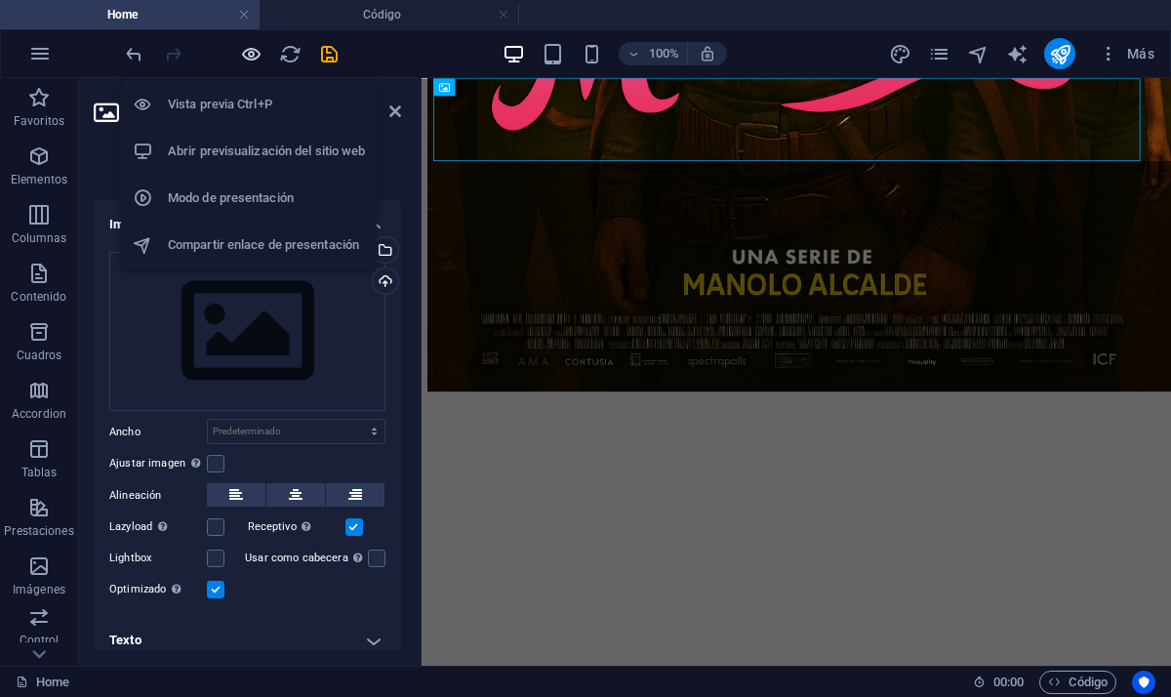
scroll to position [0, 0]
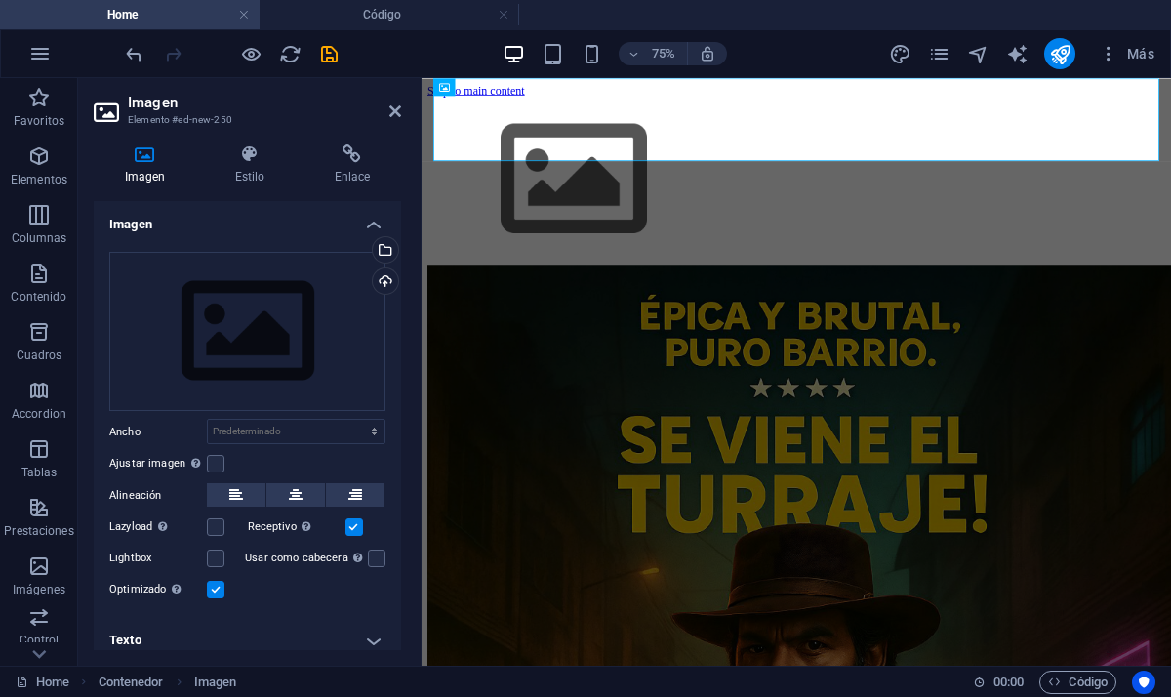
click at [257, 64] on span at bounding box center [250, 53] width 23 height 23
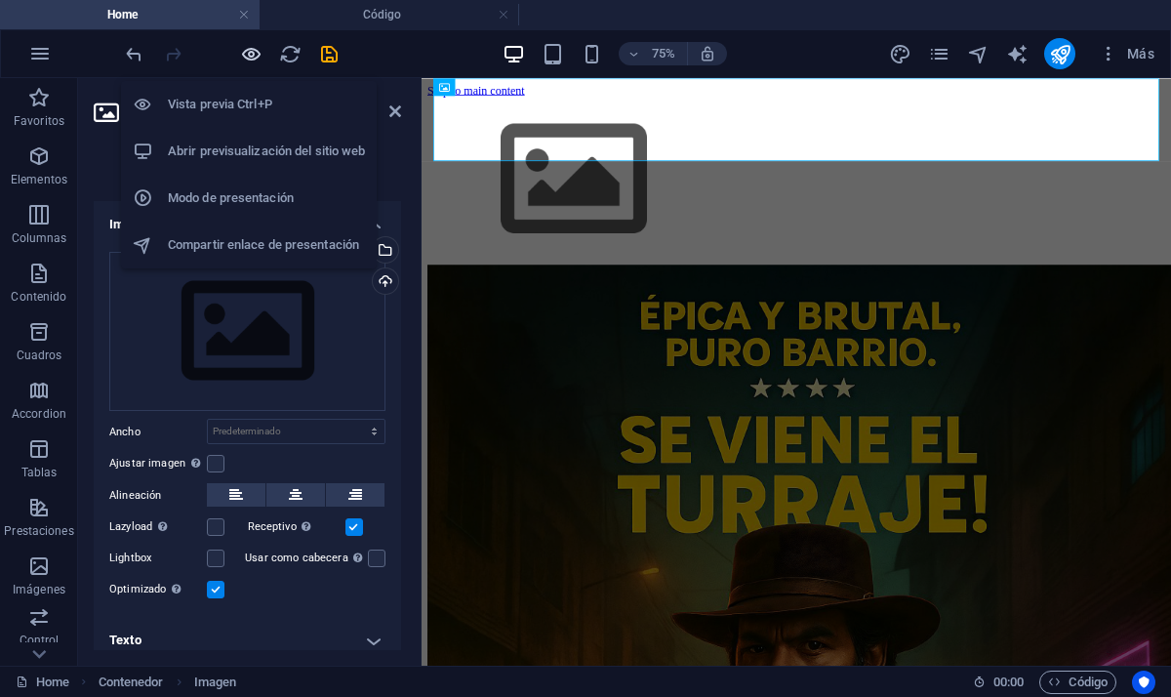
click at [241, 53] on icon "button" at bounding box center [251, 54] width 22 height 22
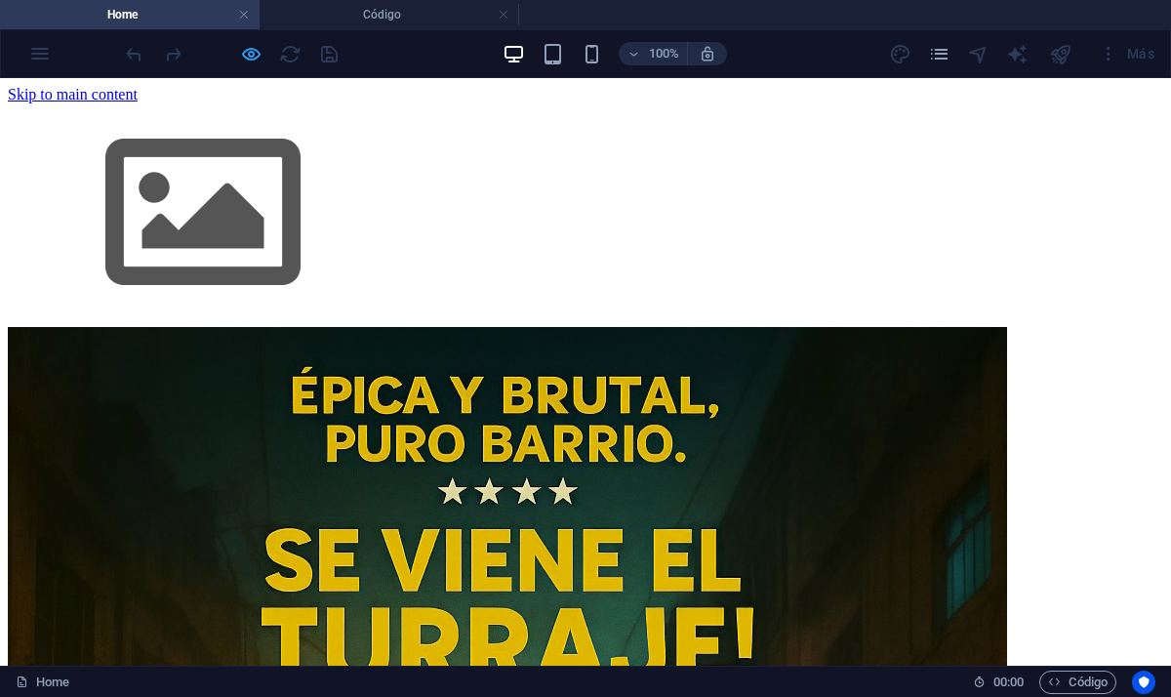
click at [249, 55] on icon "button" at bounding box center [251, 54] width 22 height 22
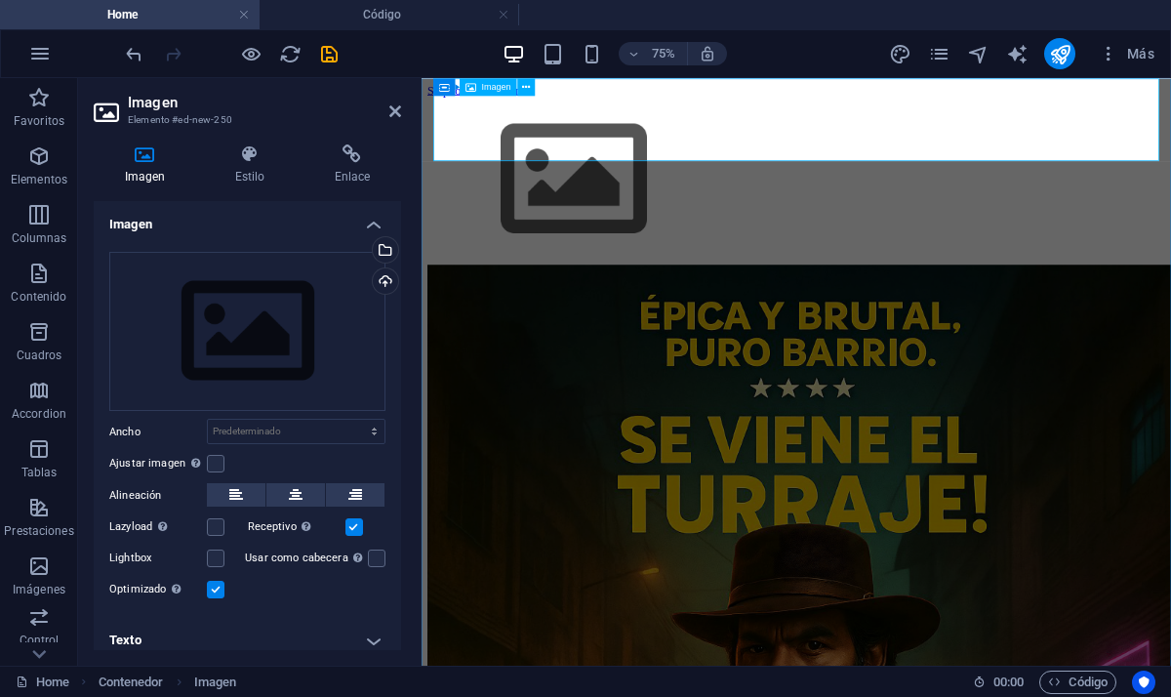
click at [528, 125] on figure at bounding box center [922, 215] width 984 height 224
click at [390, 107] on icon at bounding box center [396, 111] width 12 height 16
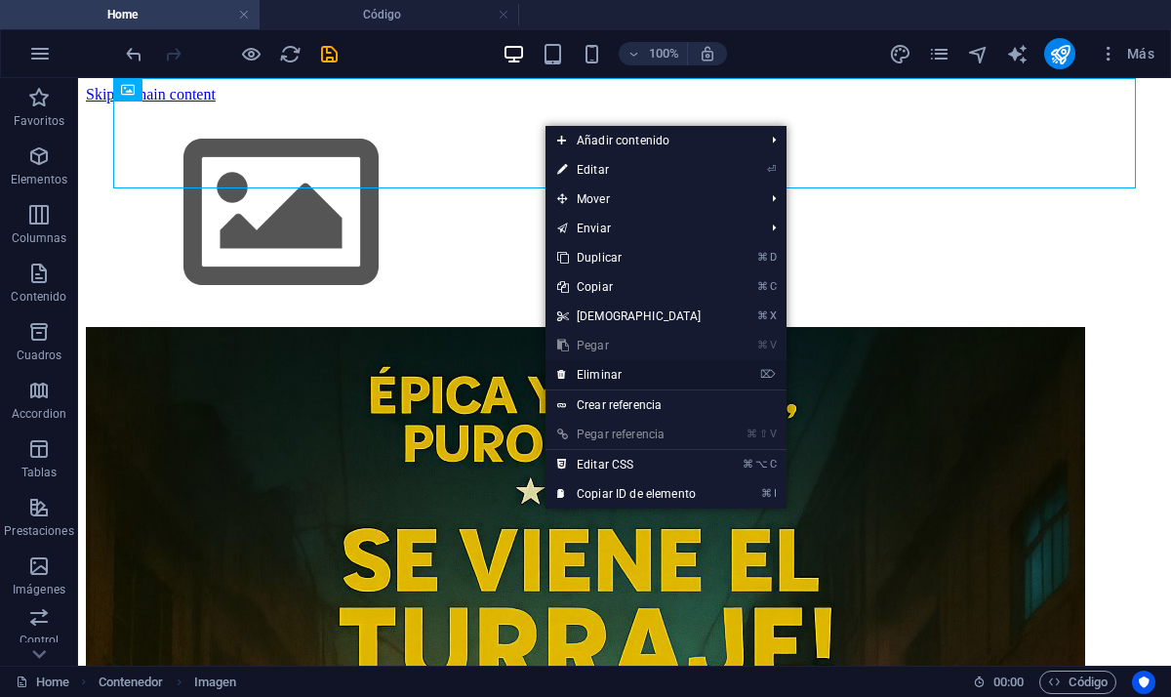
click at [632, 370] on link "⌦ Eliminar" at bounding box center [630, 374] width 168 height 29
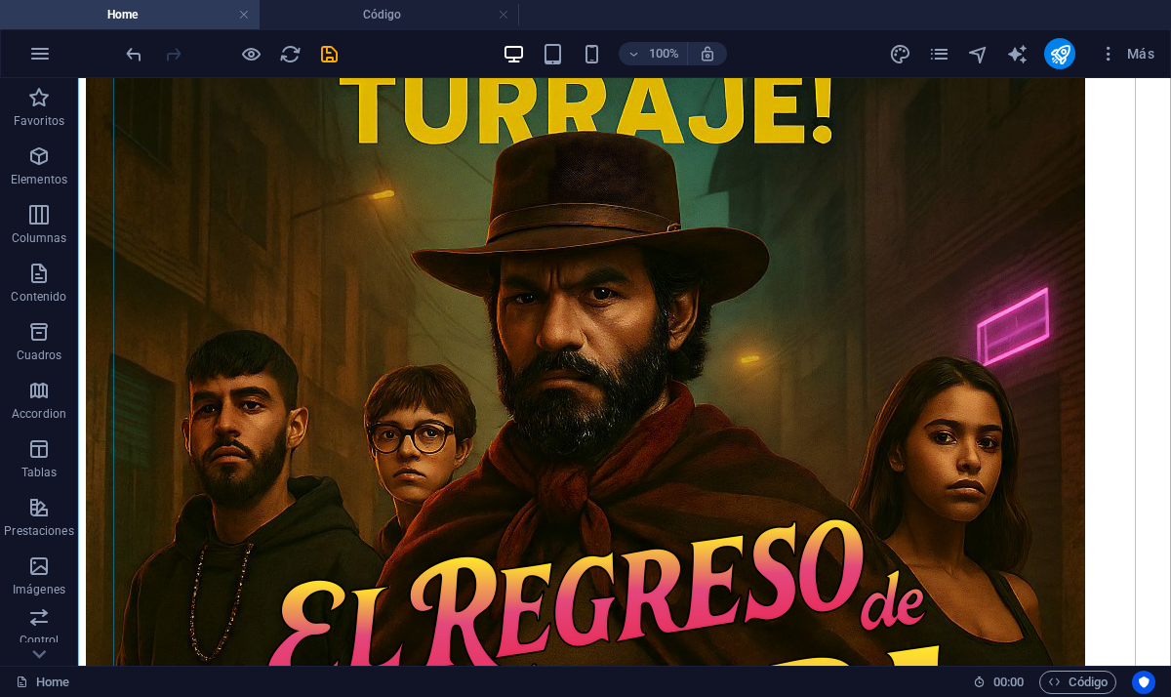
scroll to position [327, 0]
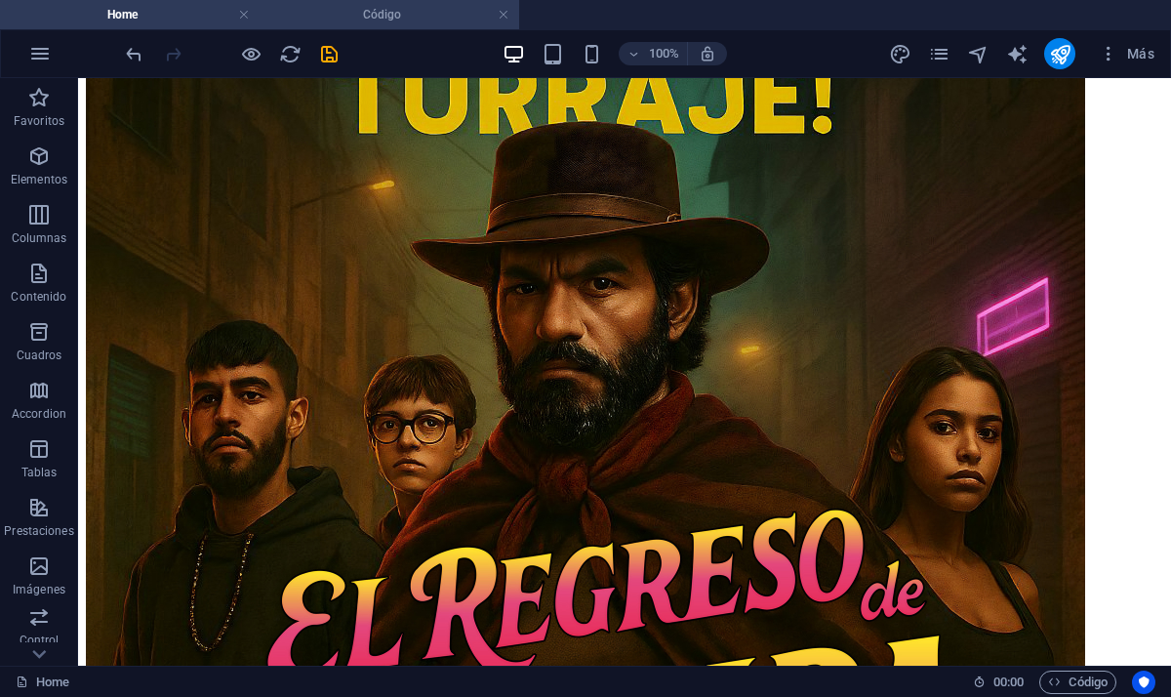
click at [409, 14] on h4 "Código" at bounding box center [390, 14] width 260 height 21
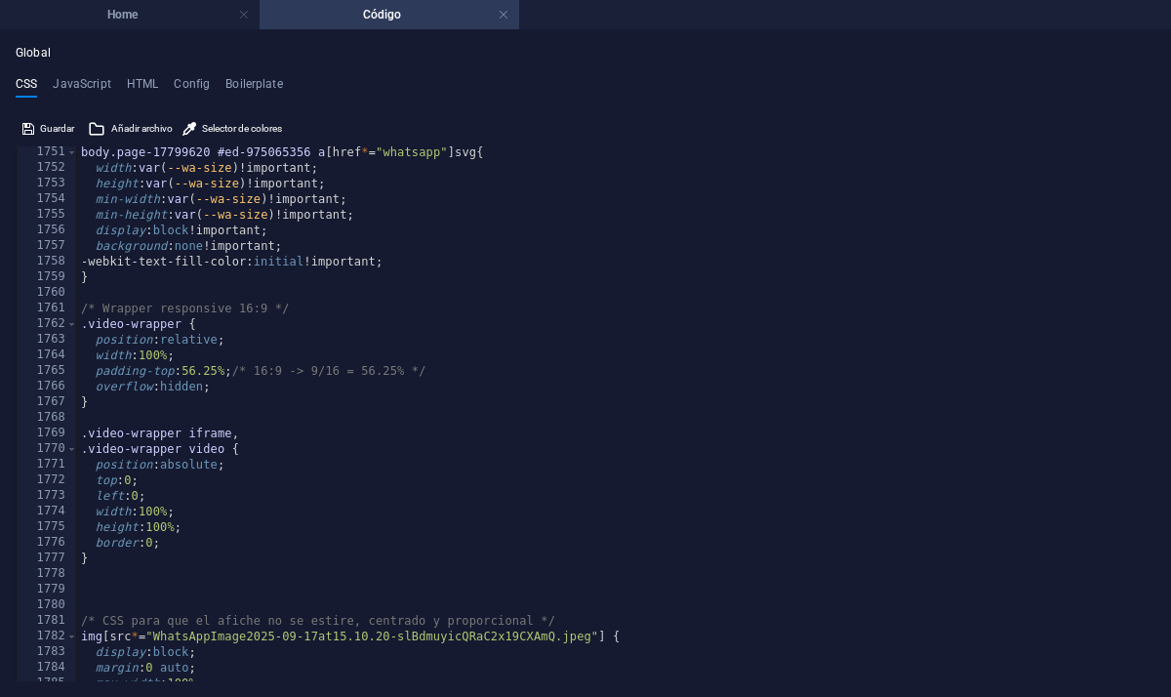
scroll to position [10180, 0]
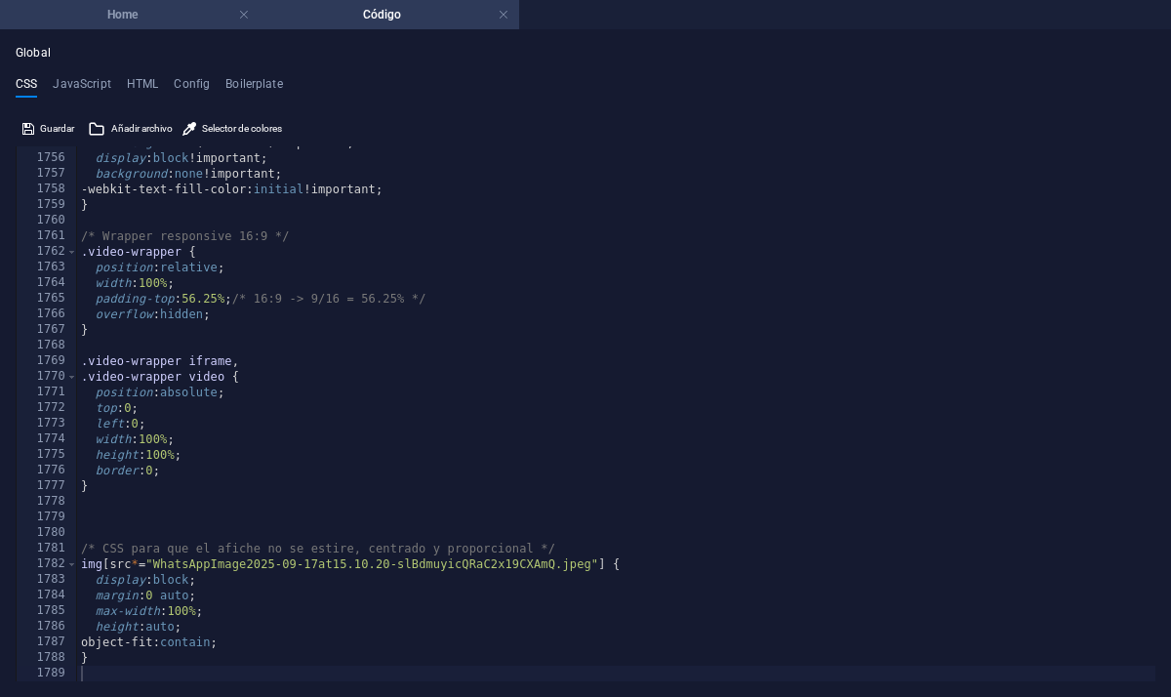
click at [185, 5] on h4 "Home" at bounding box center [130, 14] width 260 height 21
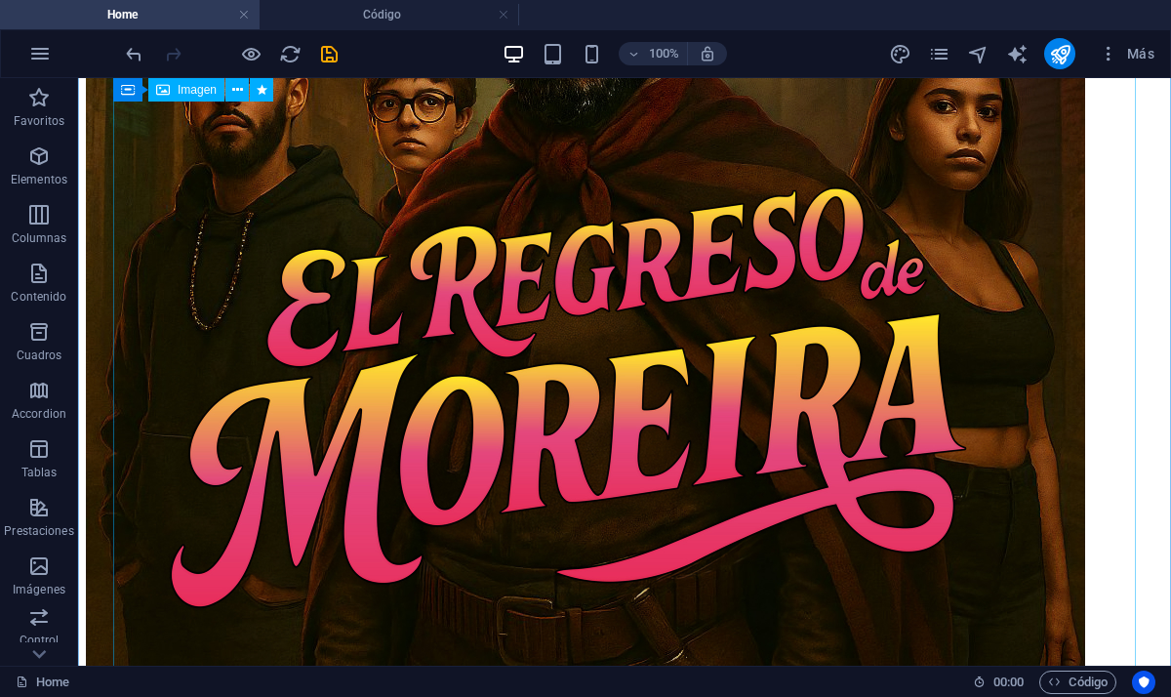
scroll to position [0, 0]
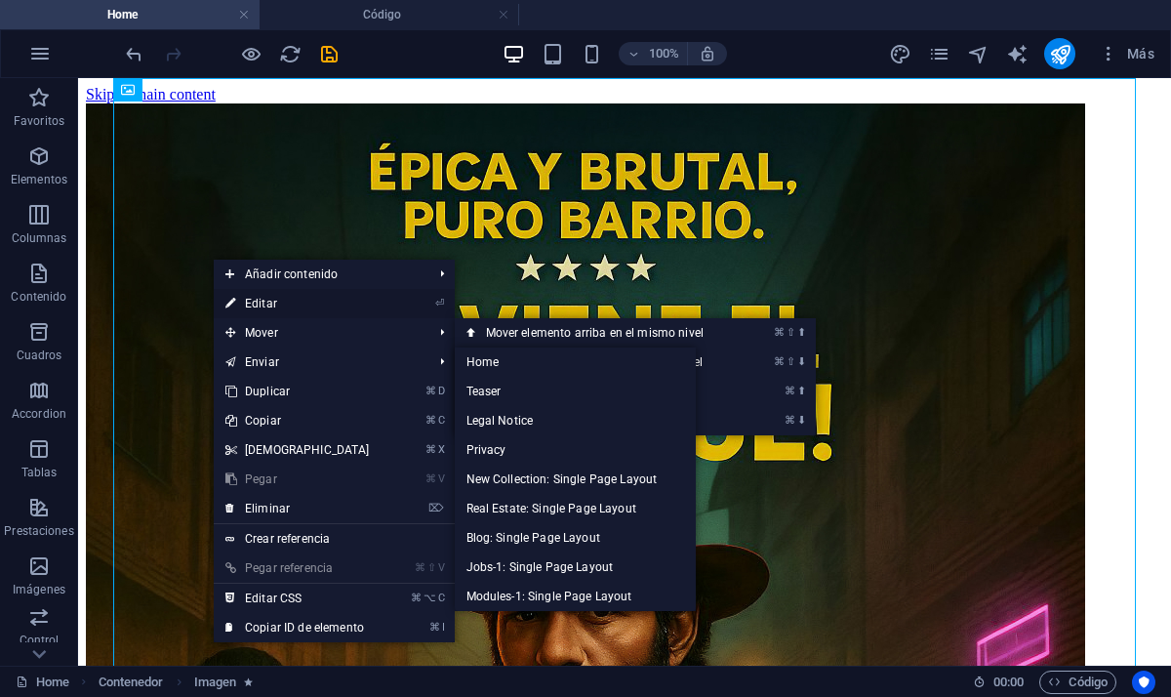
click at [285, 313] on link "⏎ Editar" at bounding box center [298, 303] width 168 height 29
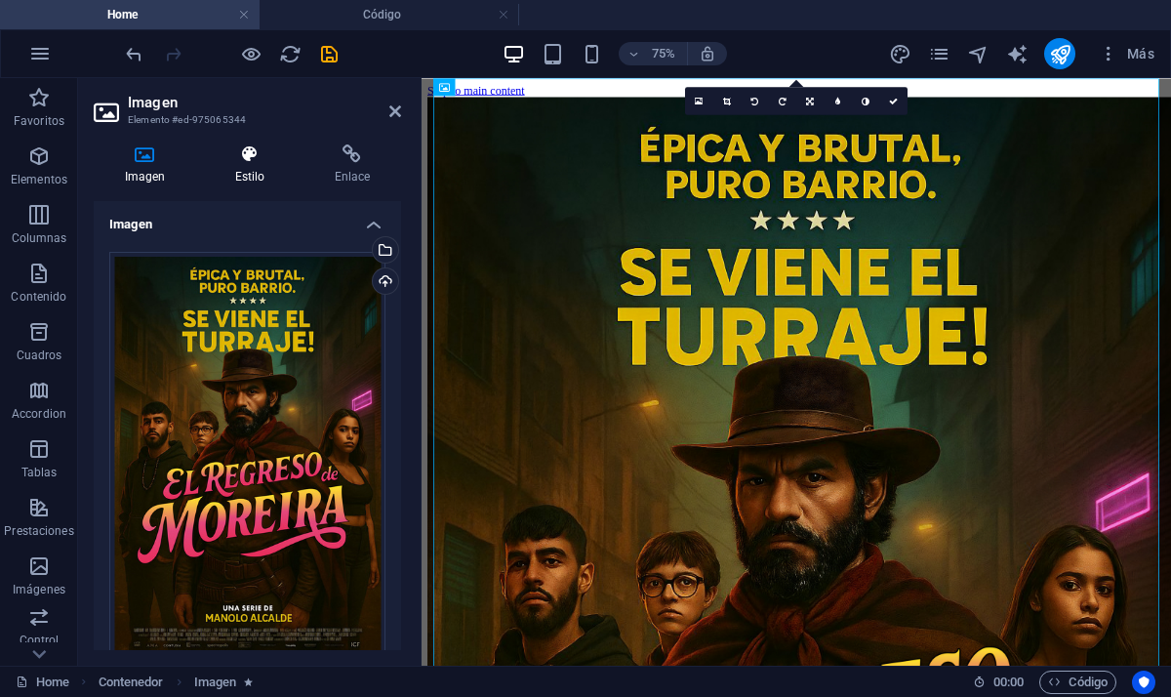
click at [245, 162] on icon at bounding box center [250, 154] width 92 height 20
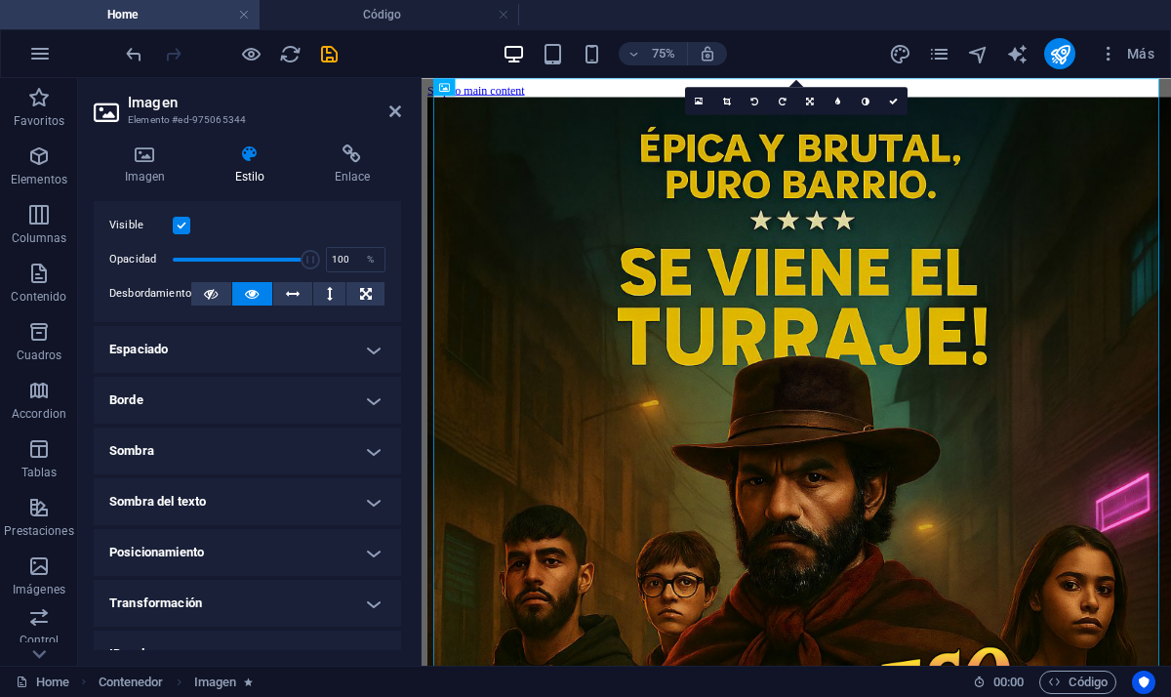
scroll to position [300, 0]
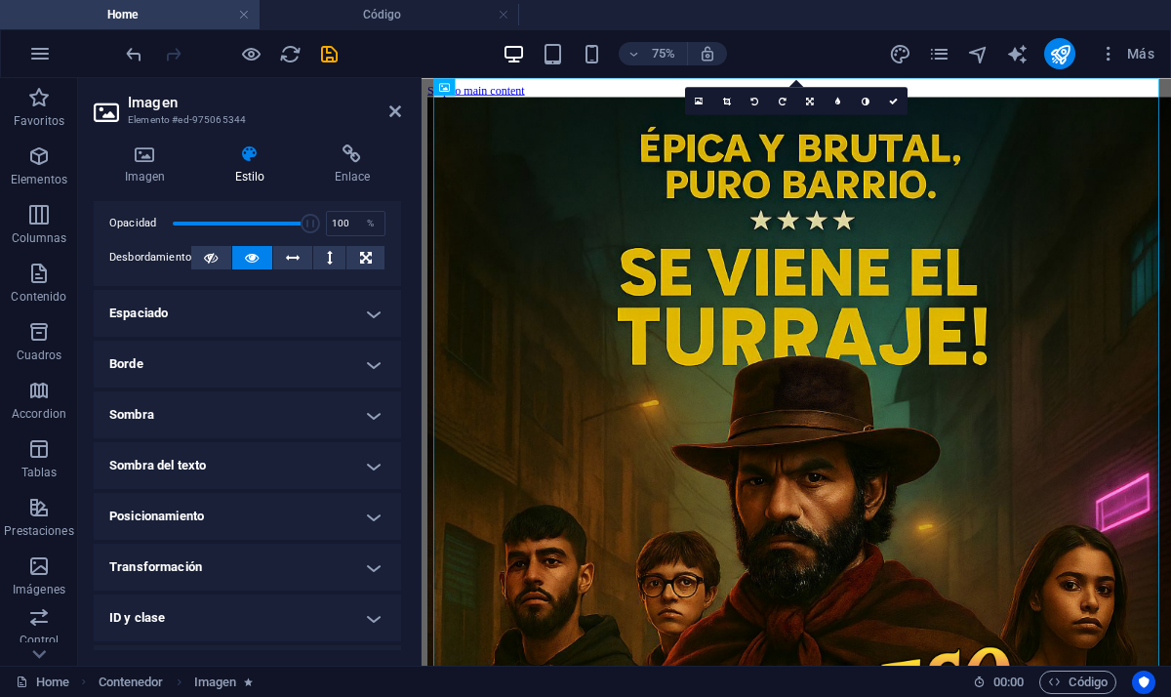
click at [267, 621] on h4 "ID y clase" at bounding box center [248, 618] width 308 height 47
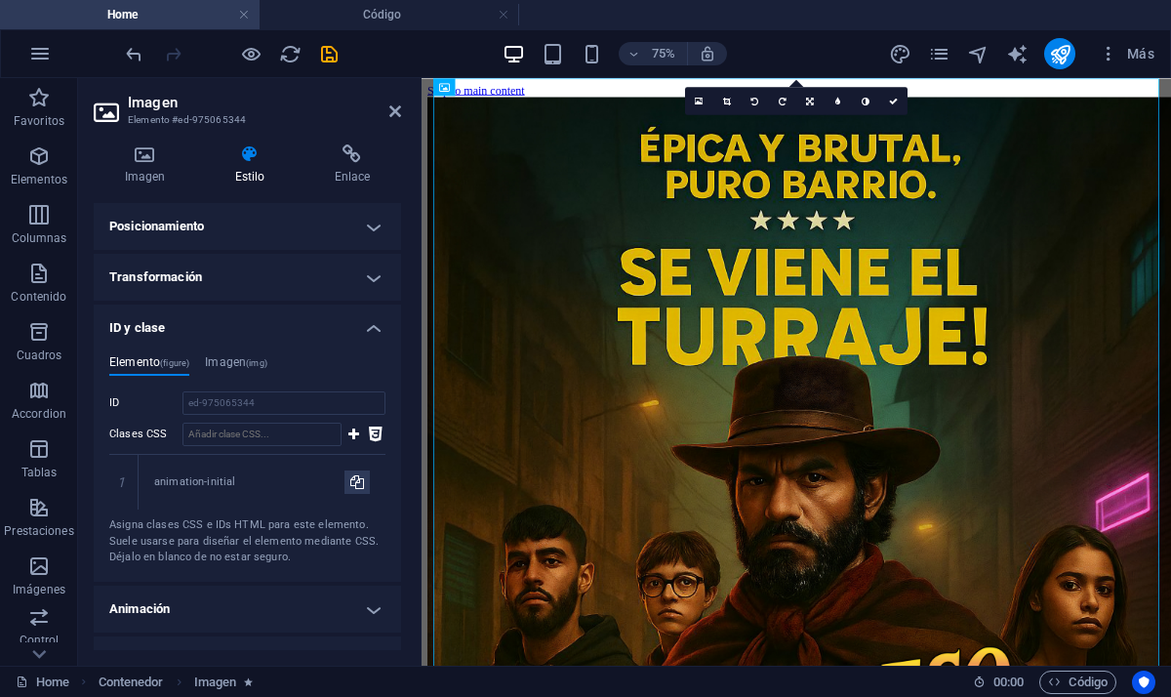
scroll to position [596, 0]
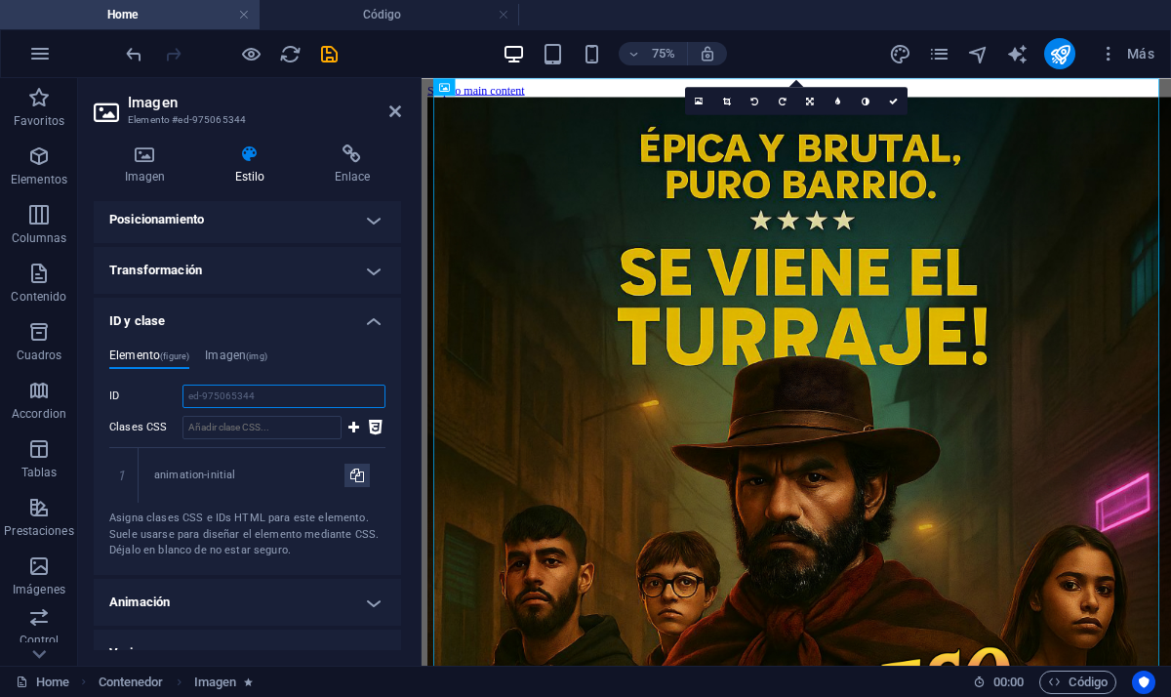
click at [268, 400] on input "ed-975065344" at bounding box center [284, 396] width 203 height 23
click at [253, 433] on input "Clases CSS" at bounding box center [262, 427] width 159 height 23
paste input "afiche-fullscreen"
type input "afiche-fullscreen"
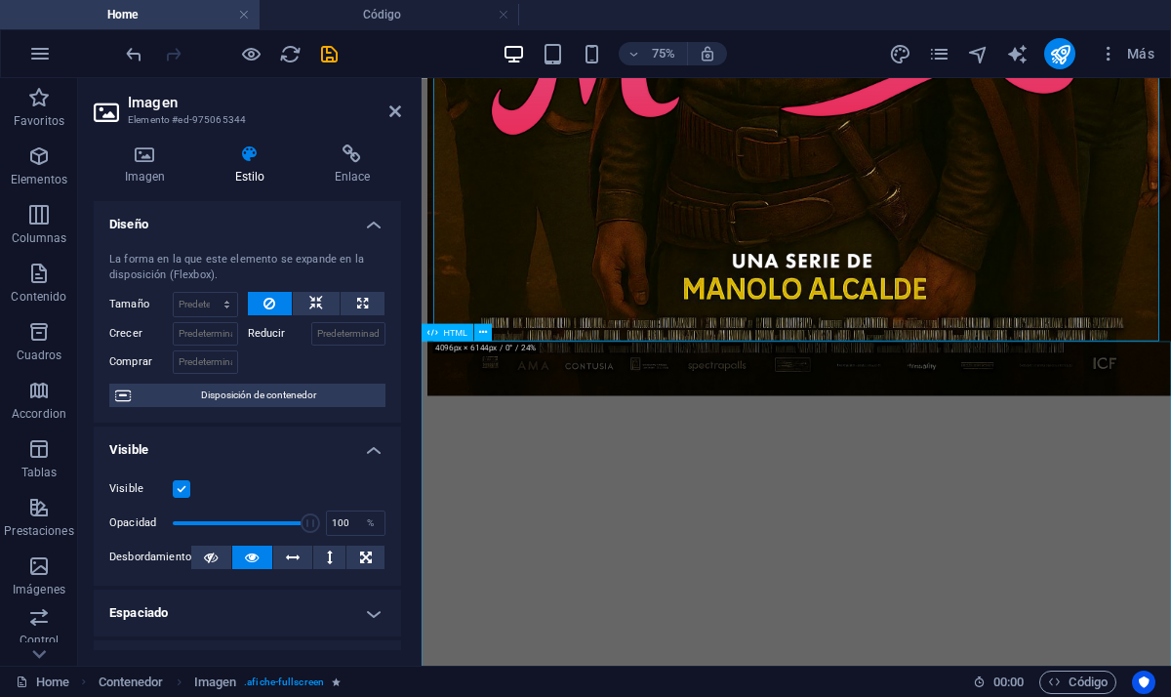
scroll to position [1120, 0]
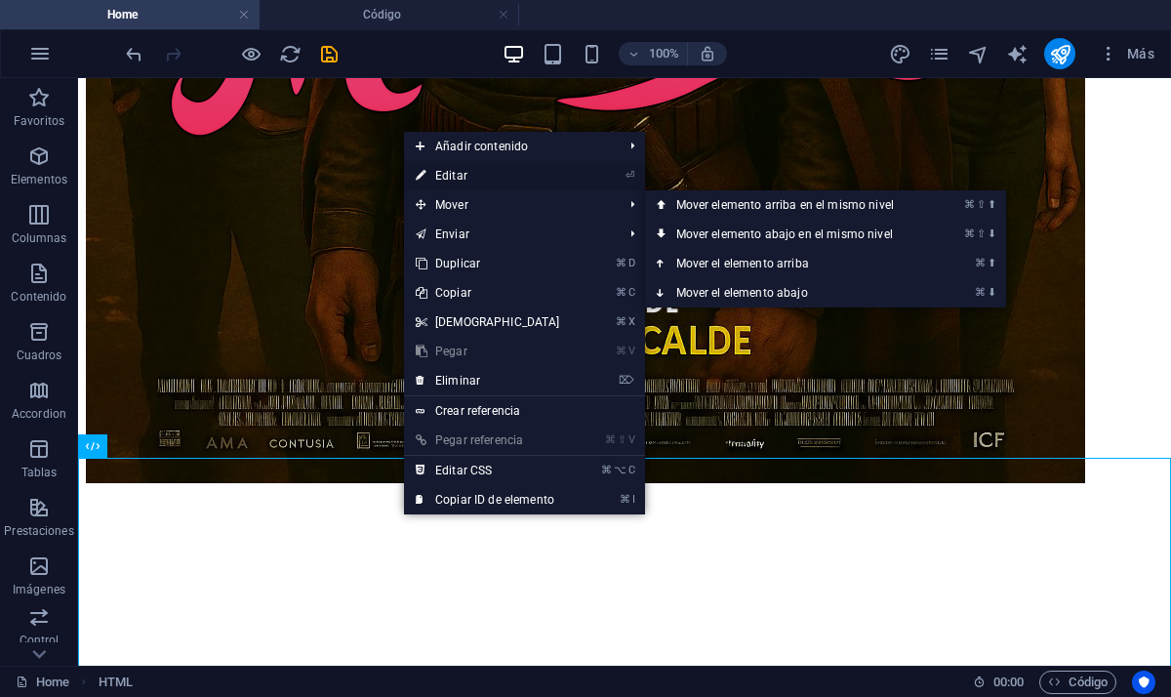
click at [518, 172] on link "⏎ Editar" at bounding box center [488, 175] width 168 height 29
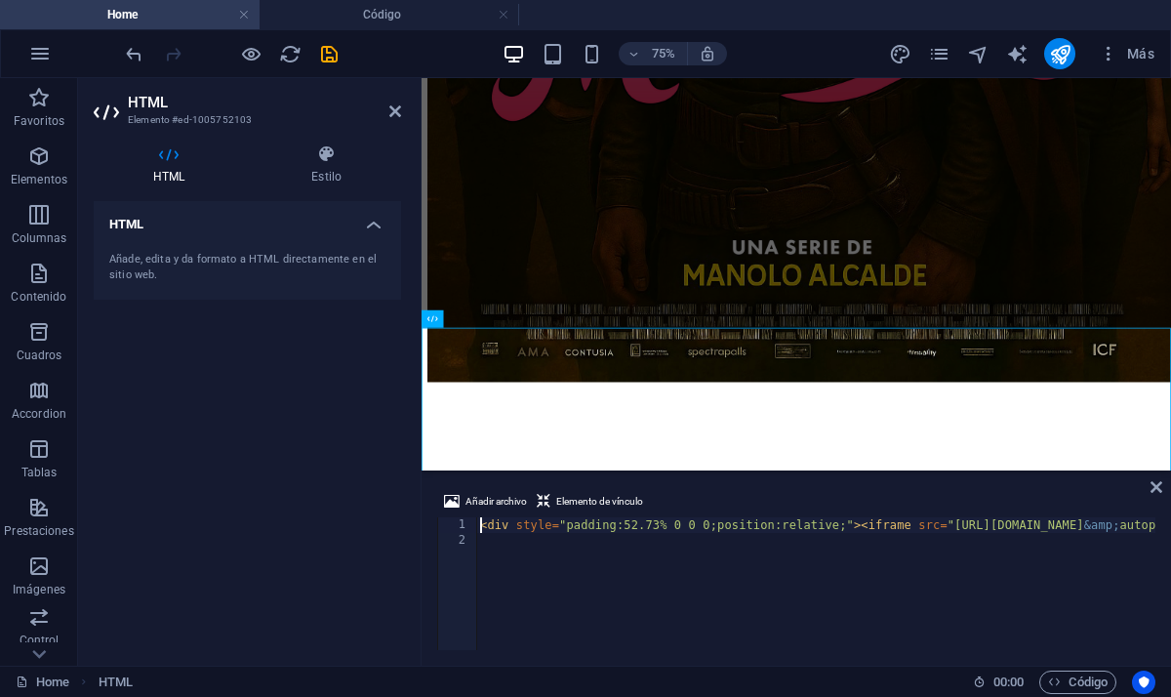
click at [363, 236] on div "Añade, edita y da formato a HTML directamente en el sitio web." at bounding box center [248, 267] width 308 height 63
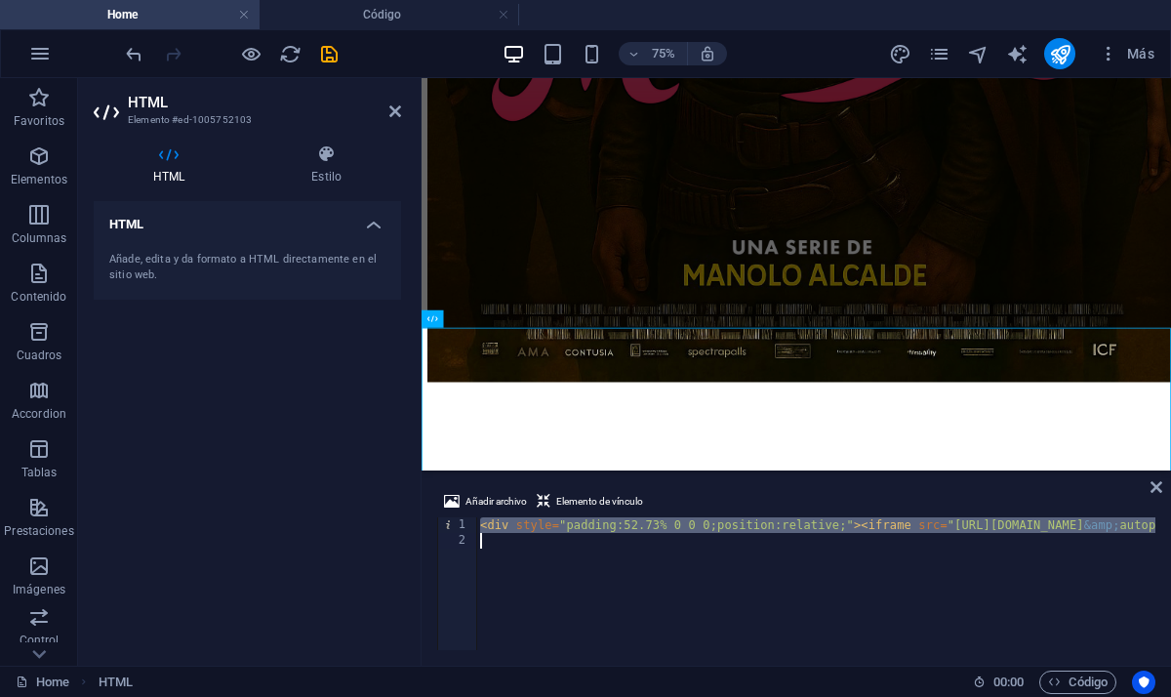
drag, startPoint x: 480, startPoint y: 524, endPoint x: 1213, endPoint y: 562, distance: 734.1
click at [1170, 562] on html "elregresodemoreira.com Home Código Favoritos Elementos Columnas Contenido Cuadr…" at bounding box center [585, 348] width 1171 height 697
paste textarea
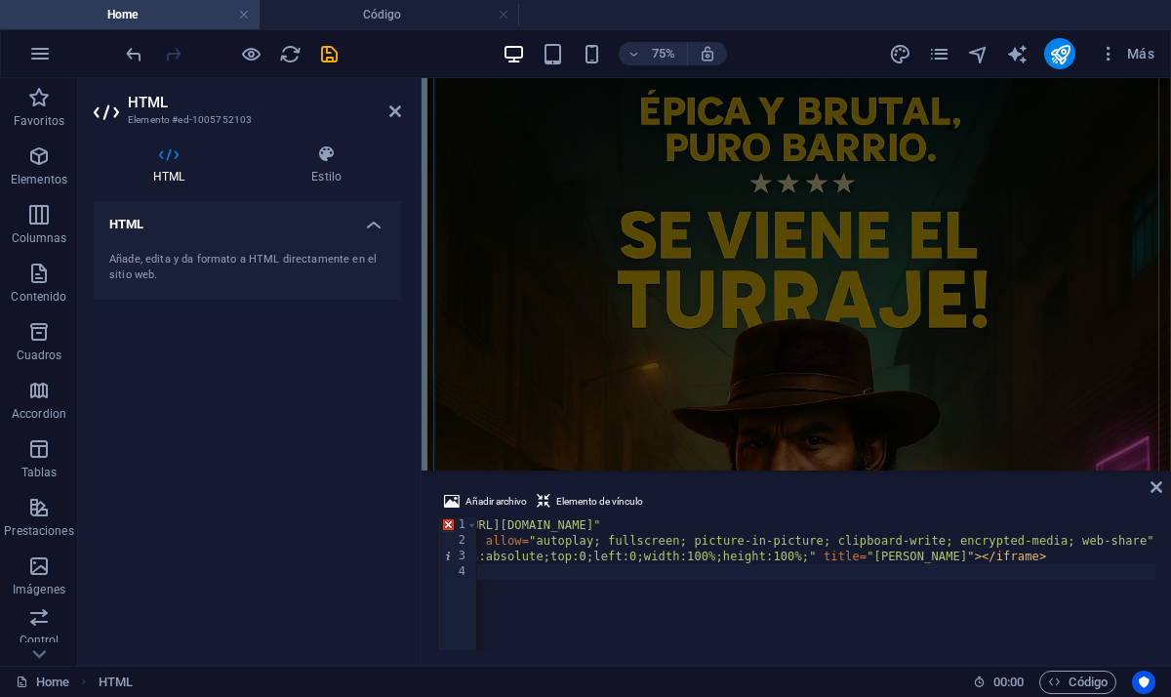
scroll to position [0, 0]
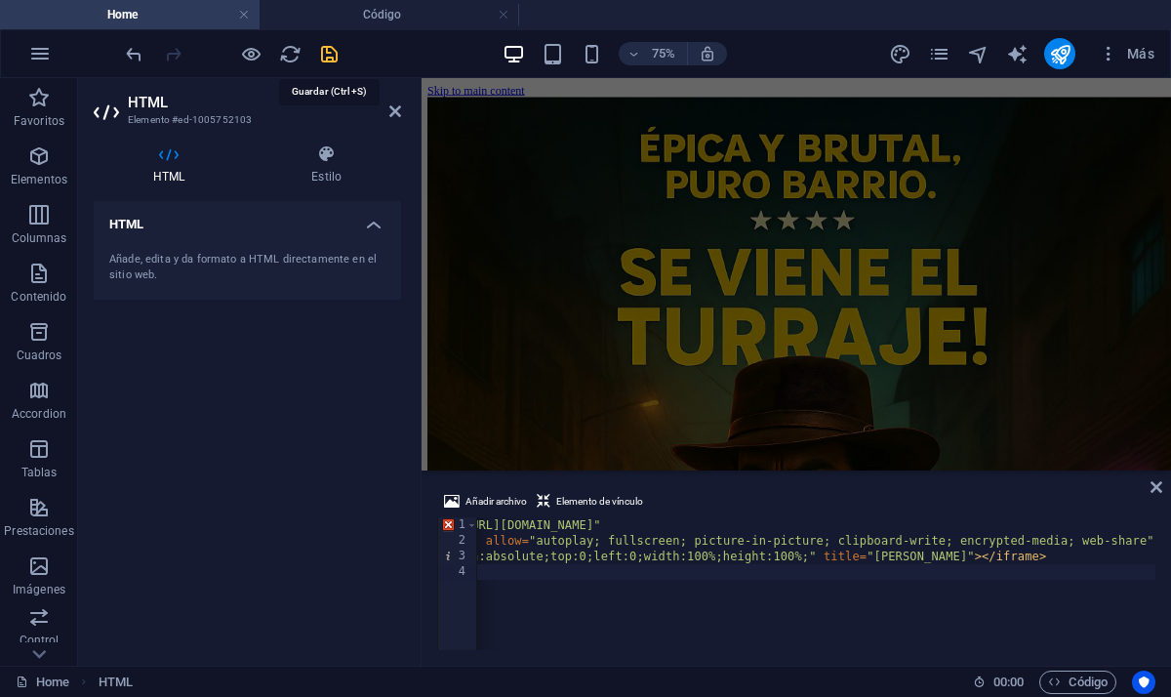
click at [330, 59] on icon "save" at bounding box center [329, 54] width 22 height 22
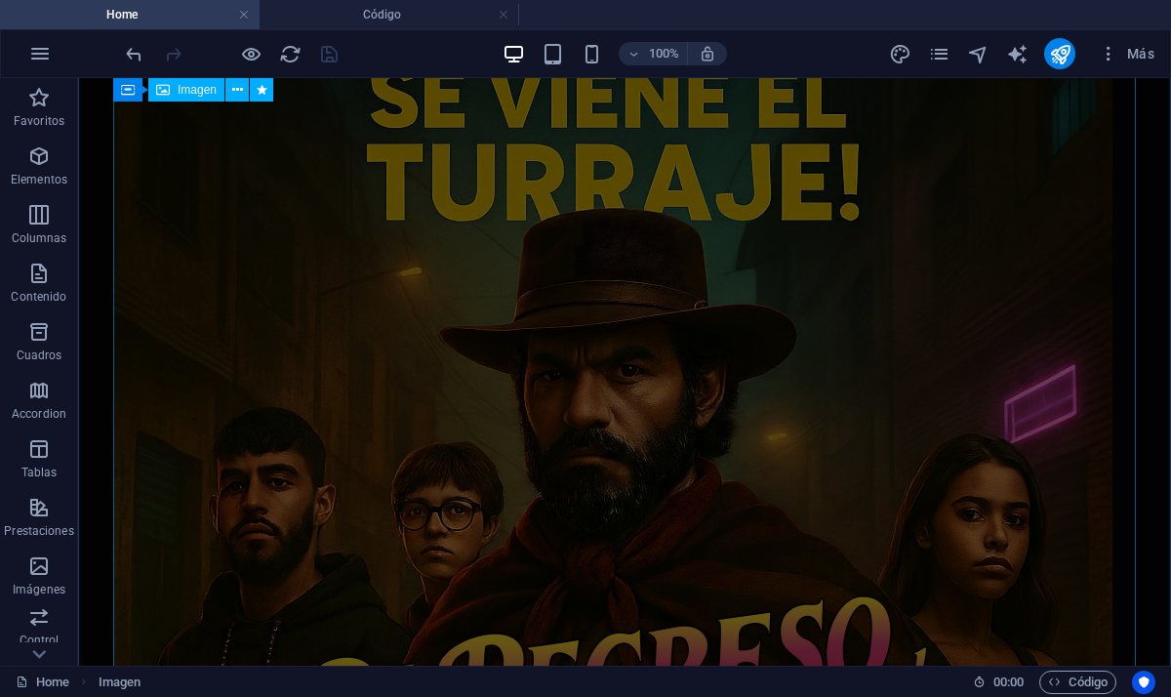
scroll to position [217, 0]
click at [328, 258] on figure at bounding box center [624, 610] width 1023 height 1499
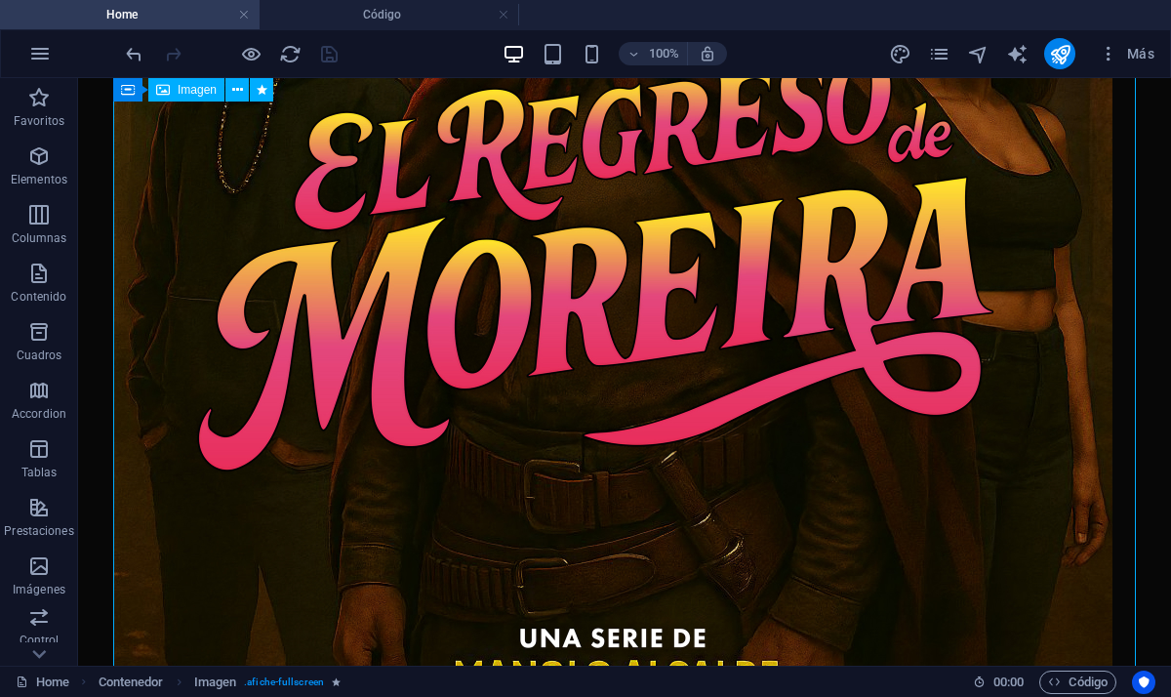
scroll to position [0, 0]
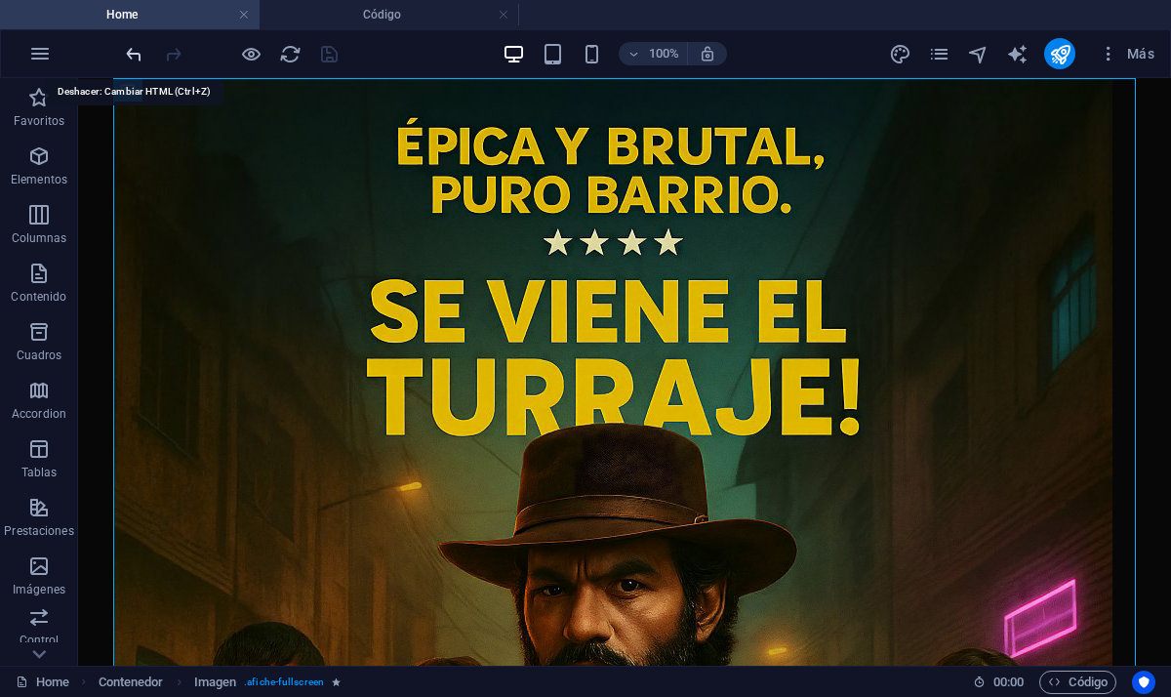
click at [132, 54] on icon "undo" at bounding box center [134, 54] width 22 height 22
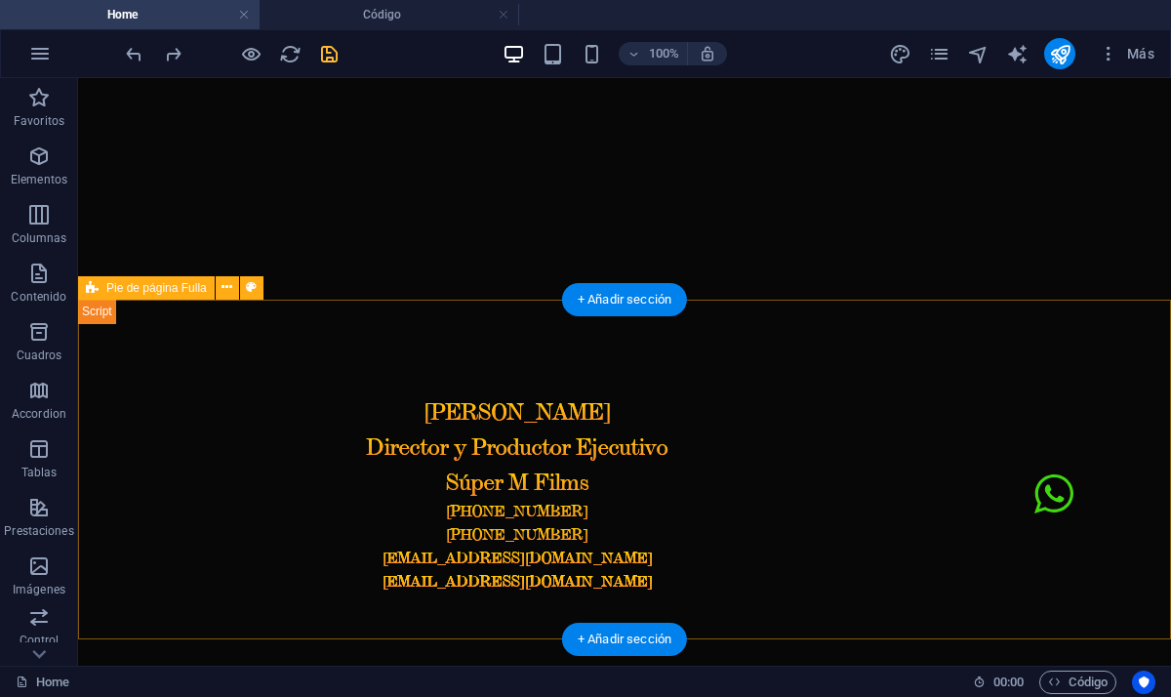
scroll to position [1897, 0]
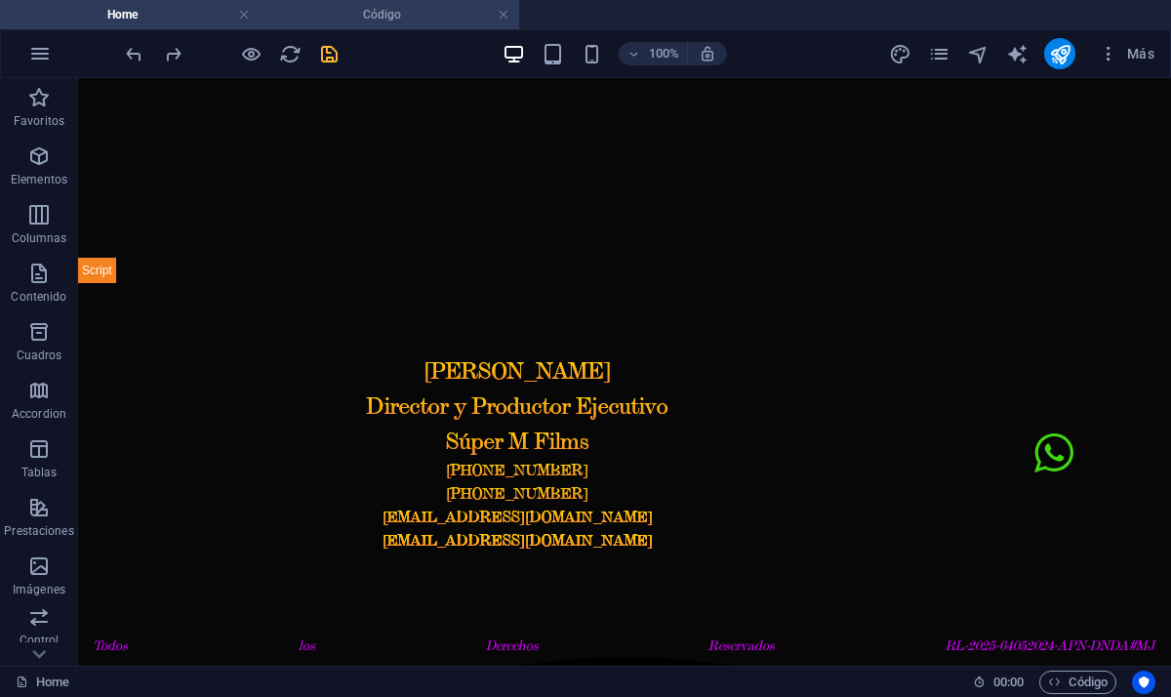
click at [396, 26] on li "Código" at bounding box center [390, 14] width 260 height 29
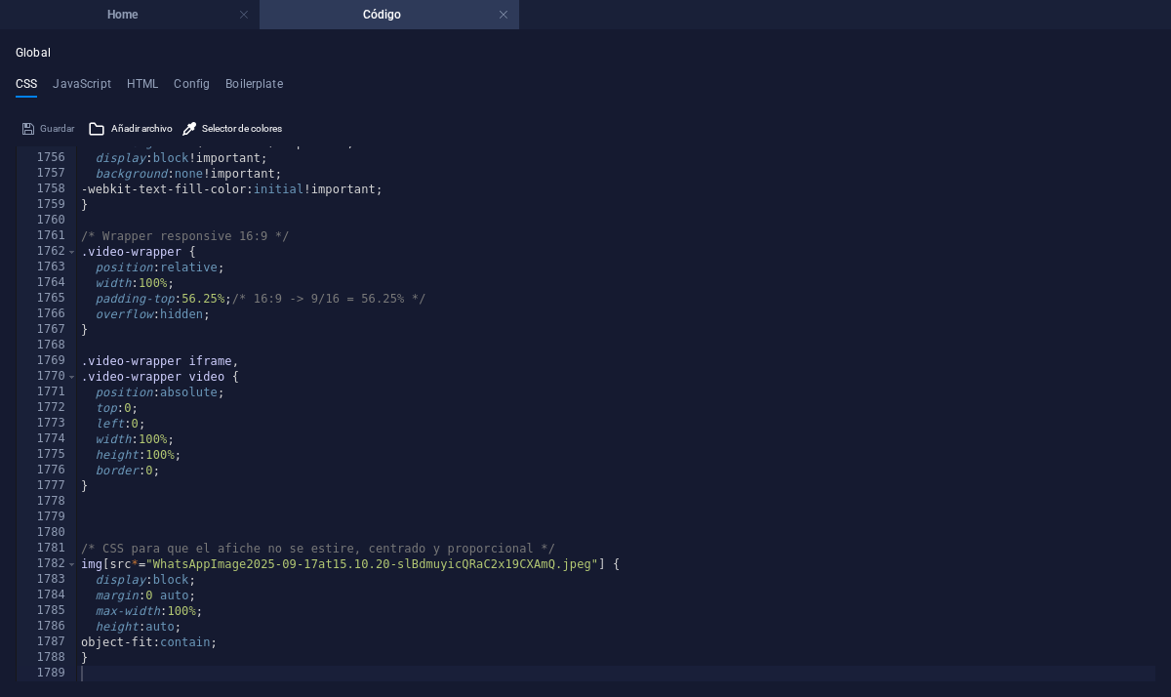
scroll to position [0, 0]
click at [156, 32] on div "Global CSS JavaScript HTML Config Boilerplate 1755 1756 1757 1758 1759 1760 176…" at bounding box center [585, 363] width 1171 height 667
click at [165, 23] on h4 "Home" at bounding box center [130, 14] width 260 height 21
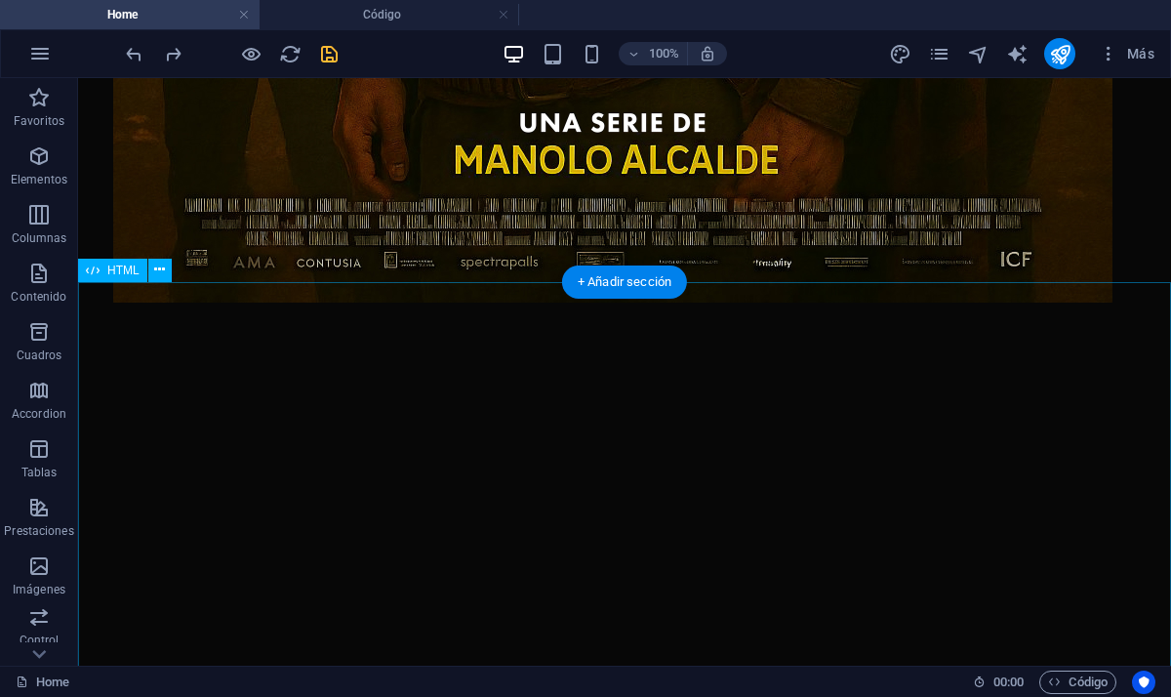
scroll to position [1241, 0]
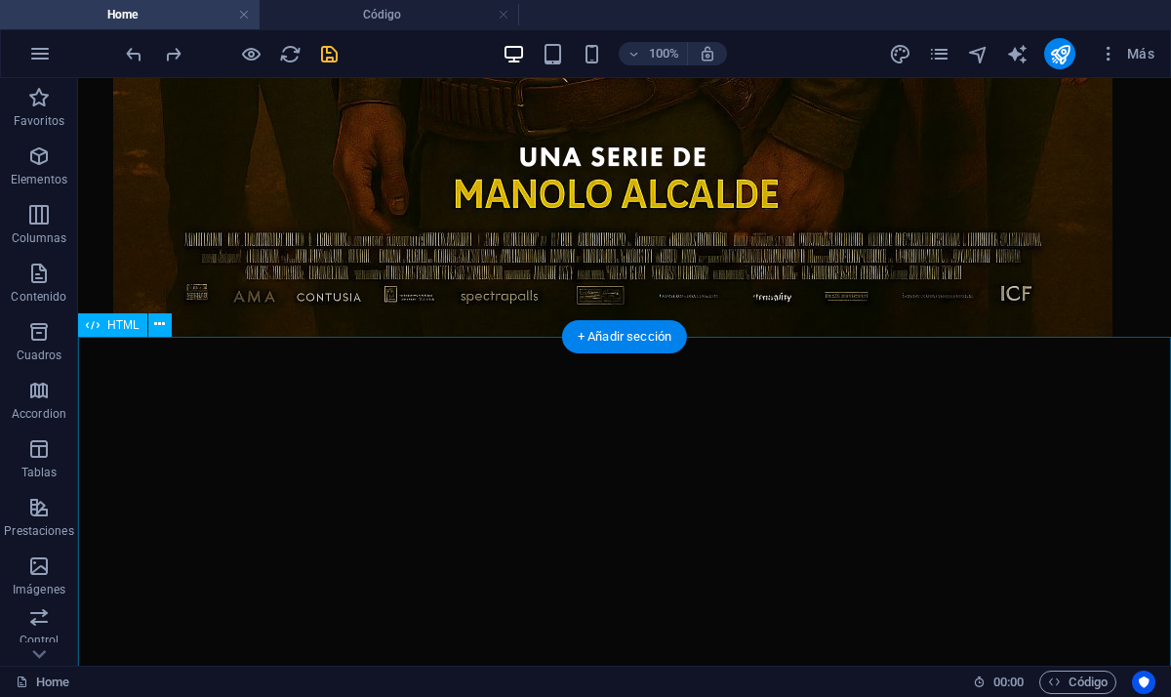
click at [451, 370] on div at bounding box center [624, 638] width 1093 height 602
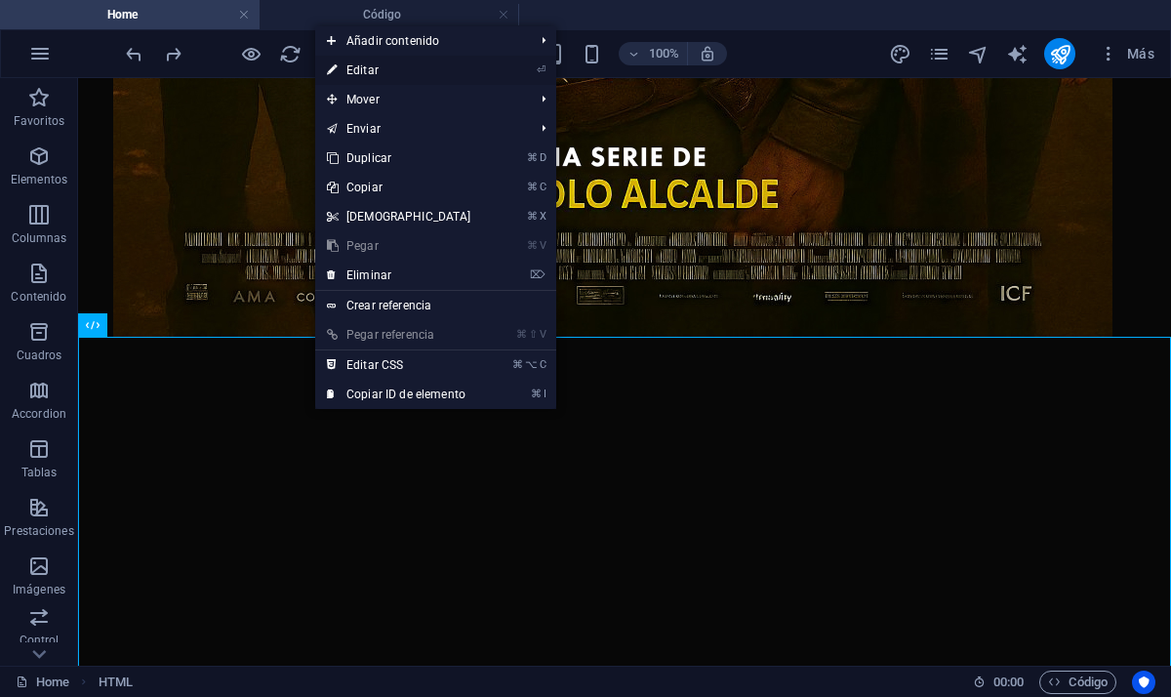
click at [431, 68] on link "⏎ Editar" at bounding box center [399, 70] width 168 height 29
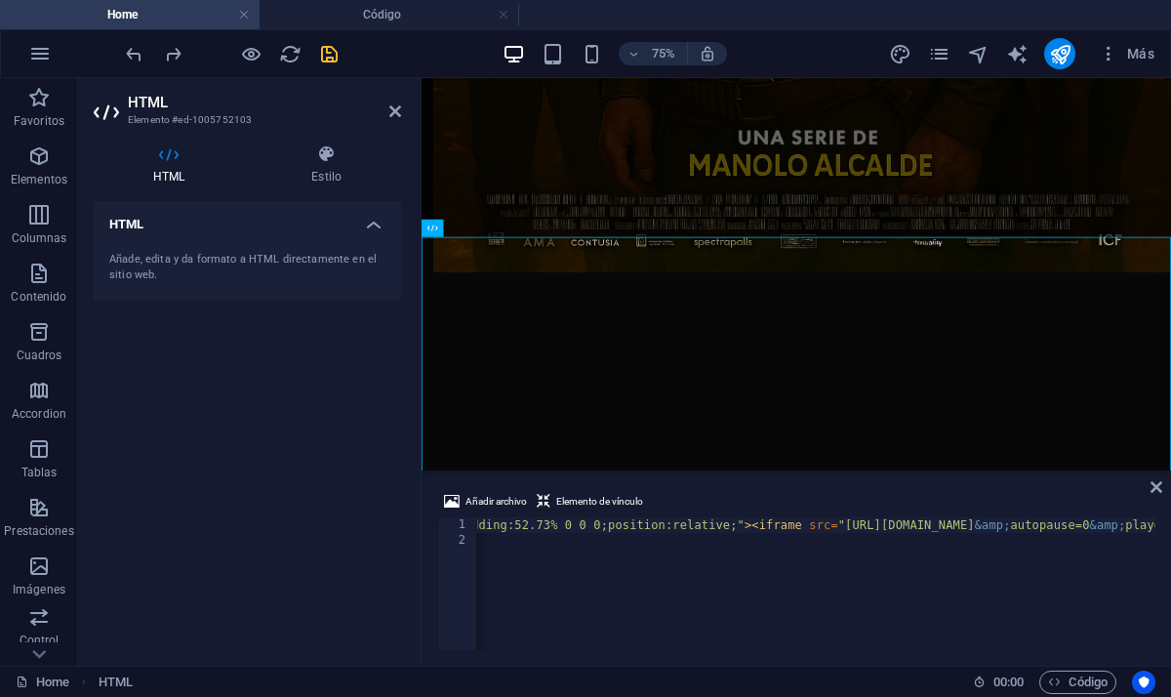
click at [237, 250] on div "Añade, edita y da formato a HTML directamente en el sitio web." at bounding box center [248, 267] width 308 height 63
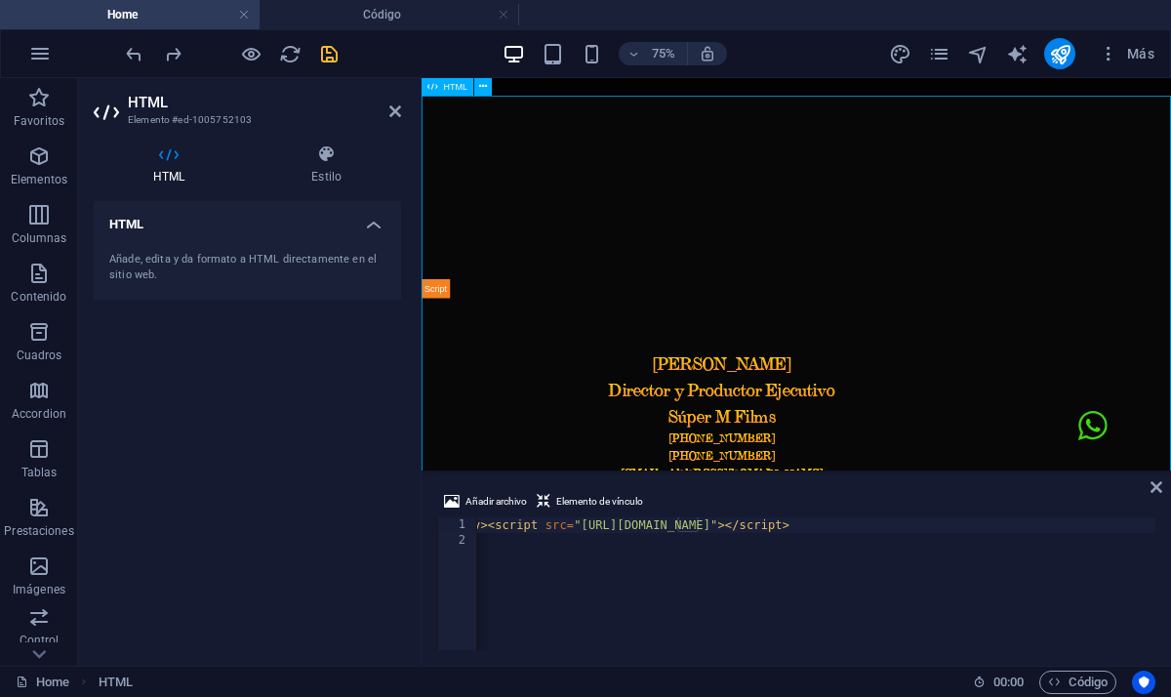
scroll to position [1866, 0]
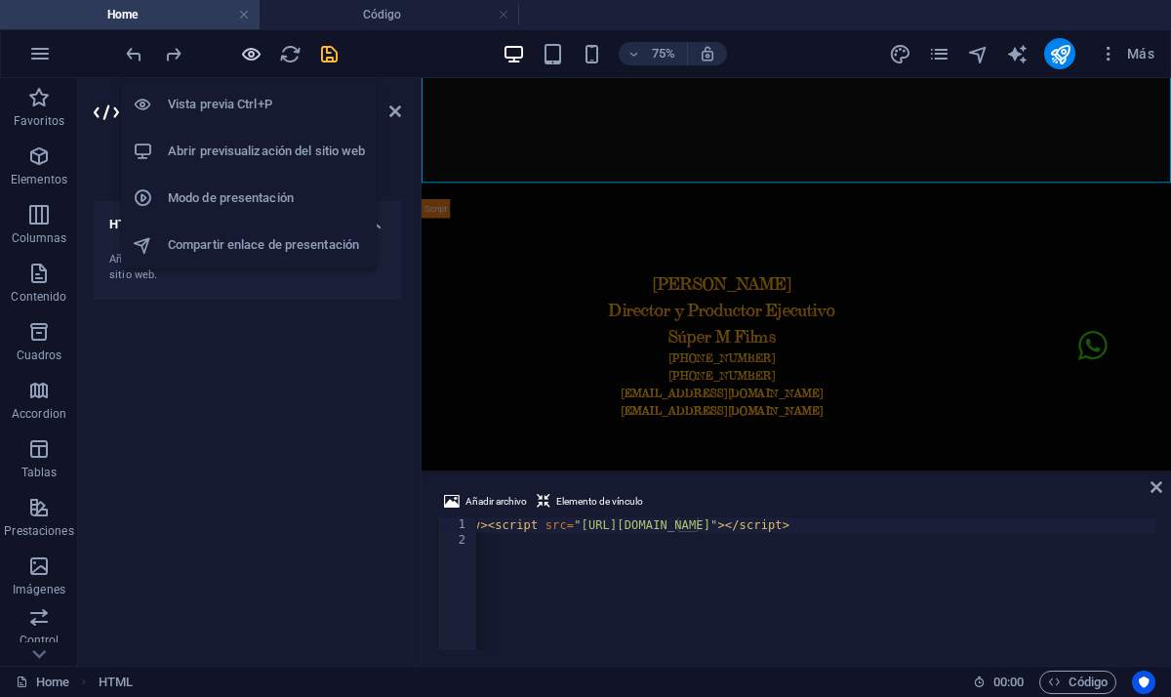
click at [246, 49] on icon "button" at bounding box center [251, 54] width 22 height 22
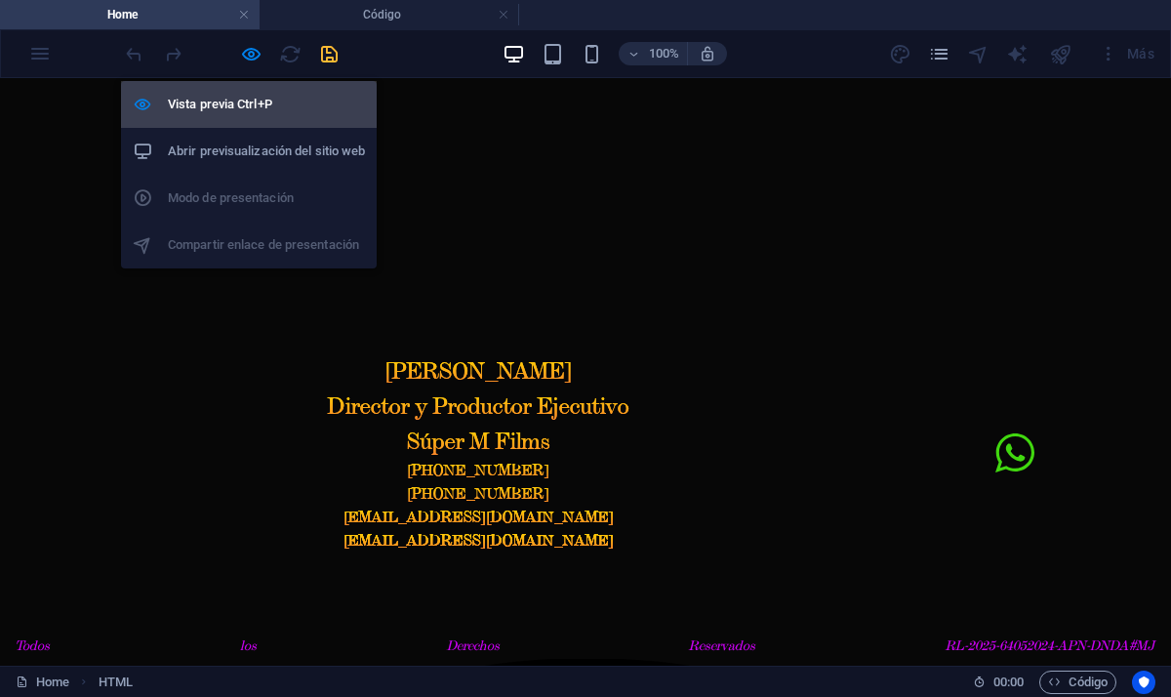
click at [232, 114] on h6 "Vista previa Ctrl+P" at bounding box center [266, 104] width 197 height 23
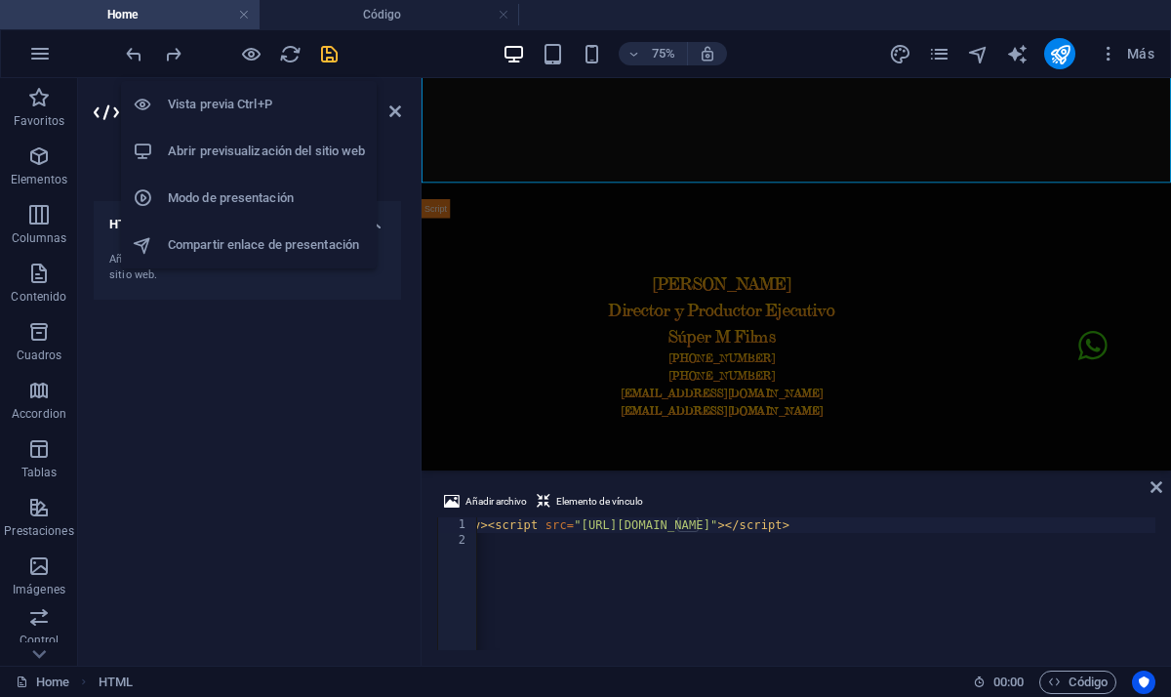
click at [257, 65] on div "Vista previa Ctrl+P Abrir previsualización del sitio web Modo de presentación C…" at bounding box center [249, 166] width 256 height 203
click at [236, 99] on h6 "Vista previa Ctrl+P" at bounding box center [266, 104] width 197 height 23
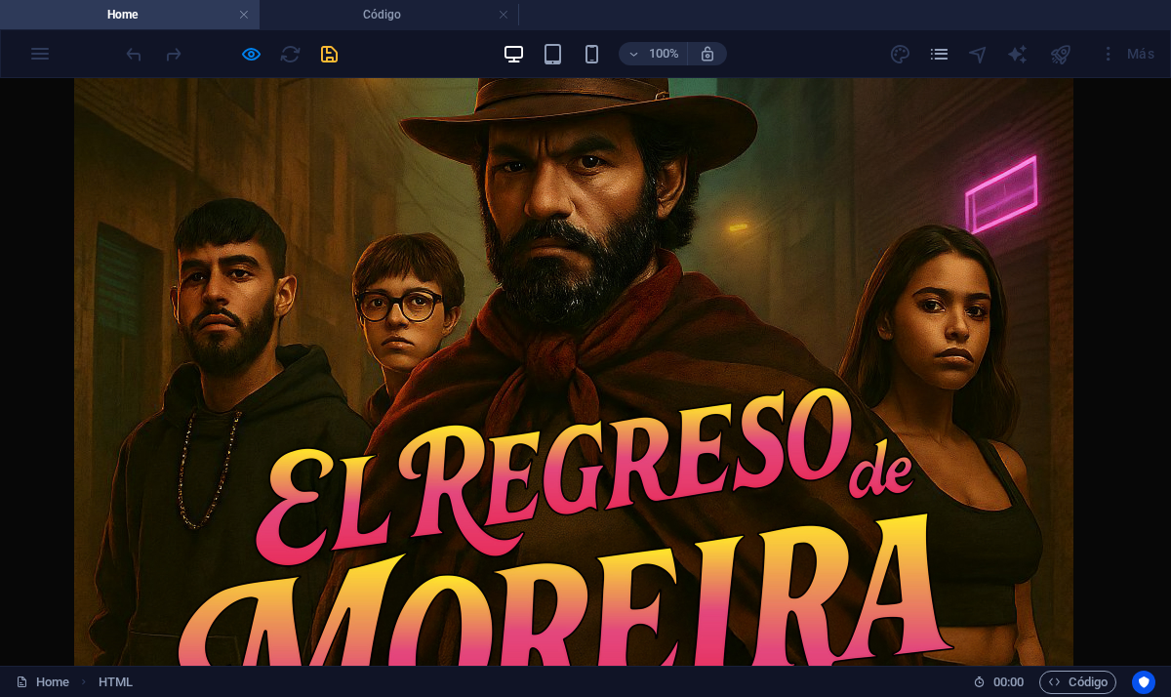
scroll to position [0, 0]
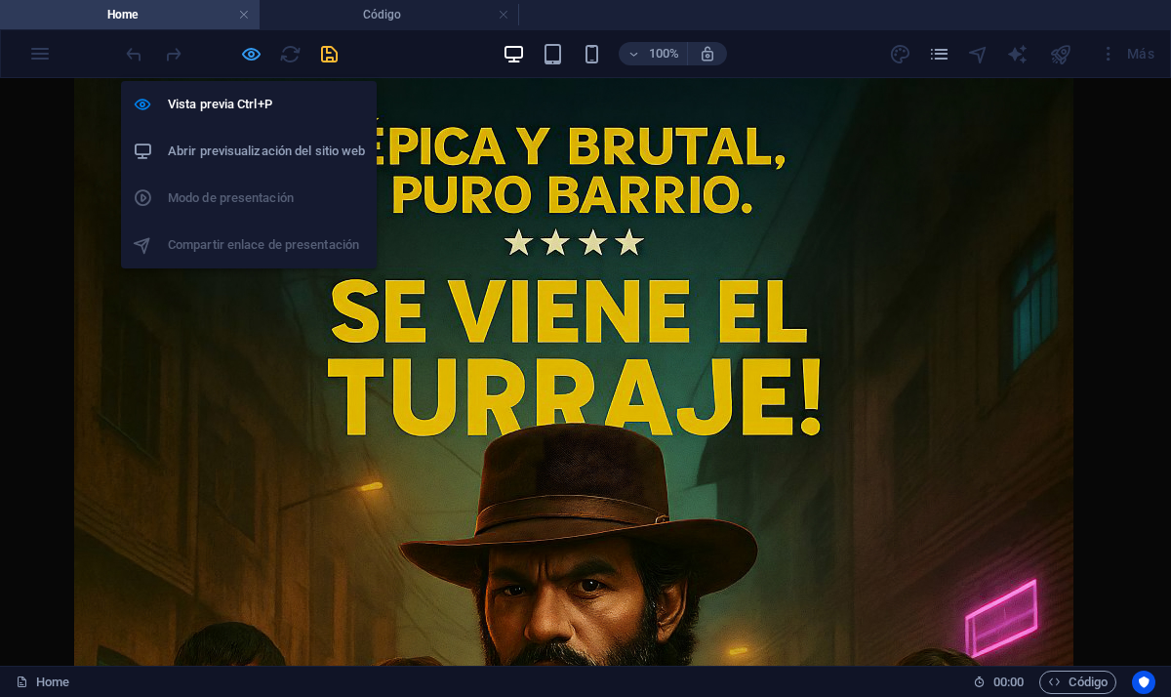
click at [254, 54] on icon "button" at bounding box center [251, 54] width 22 height 22
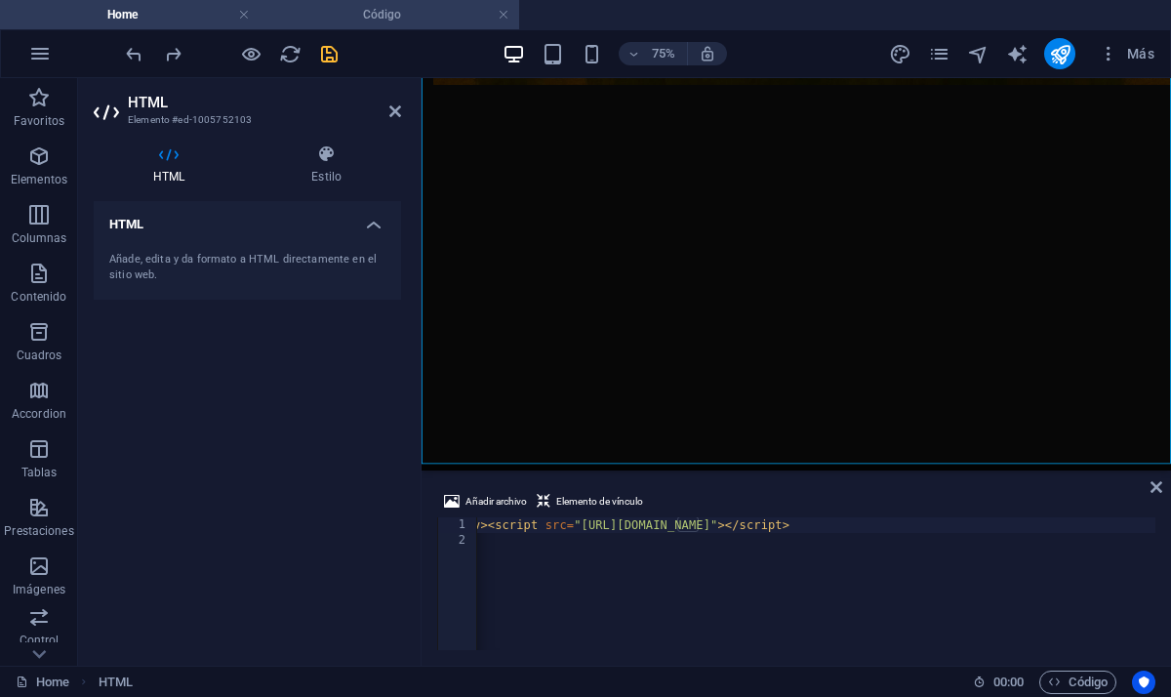
click at [392, 21] on h4 "Código" at bounding box center [390, 14] width 260 height 21
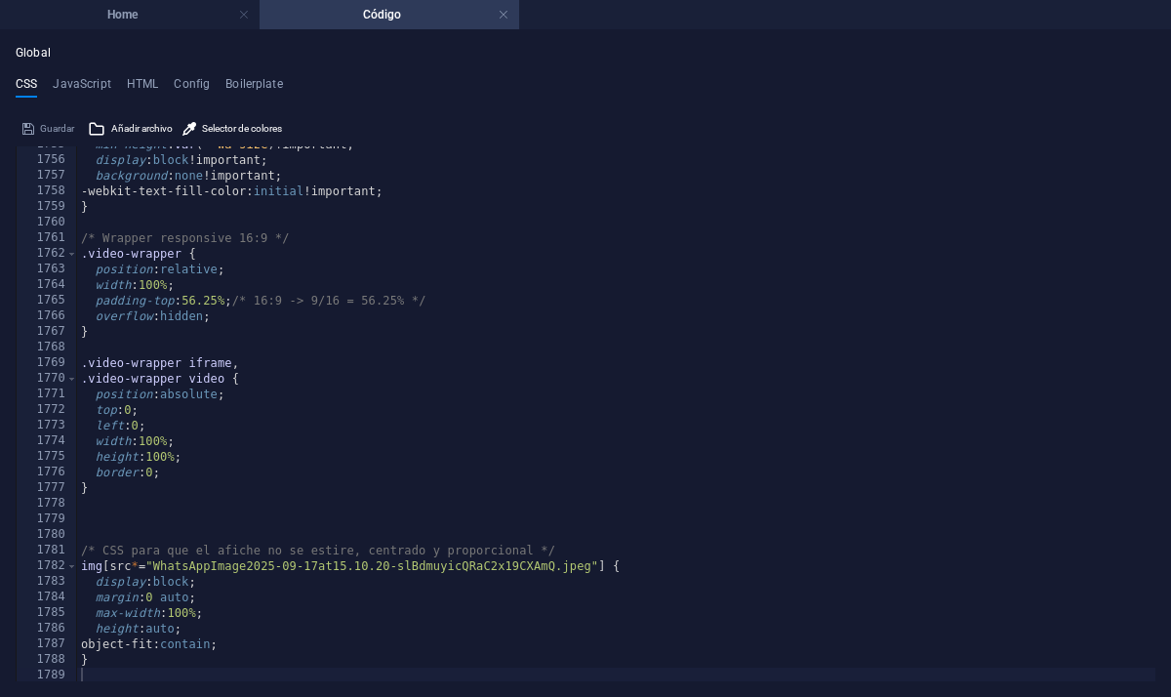
scroll to position [10180, 0]
click at [128, 7] on h4 "Home" at bounding box center [130, 14] width 260 height 21
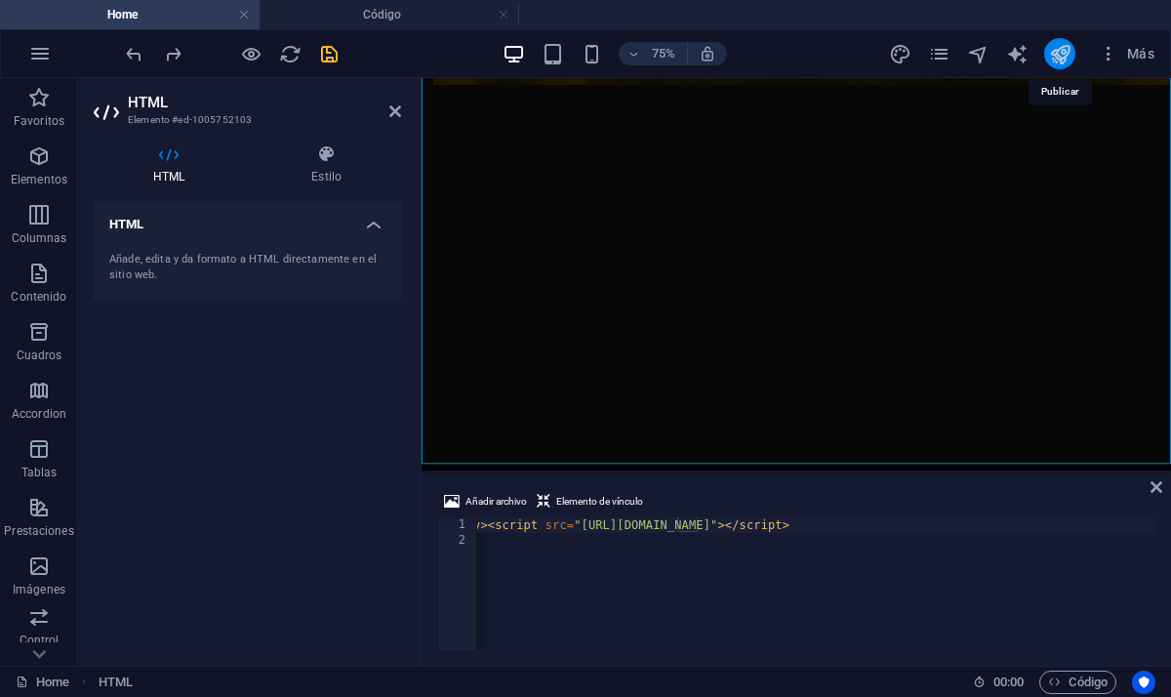
click at [1063, 52] on icon "publish" at bounding box center [1060, 54] width 22 height 22
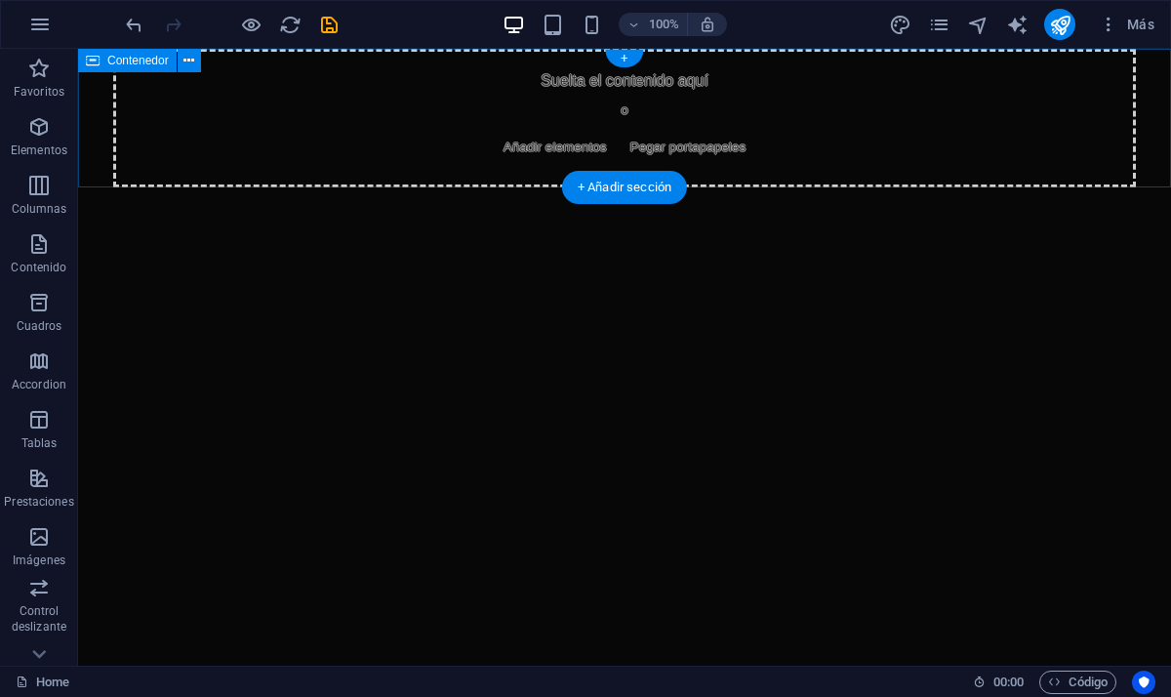
click at [560, 148] on span "Añadir elementos" at bounding box center [555, 147] width 119 height 27
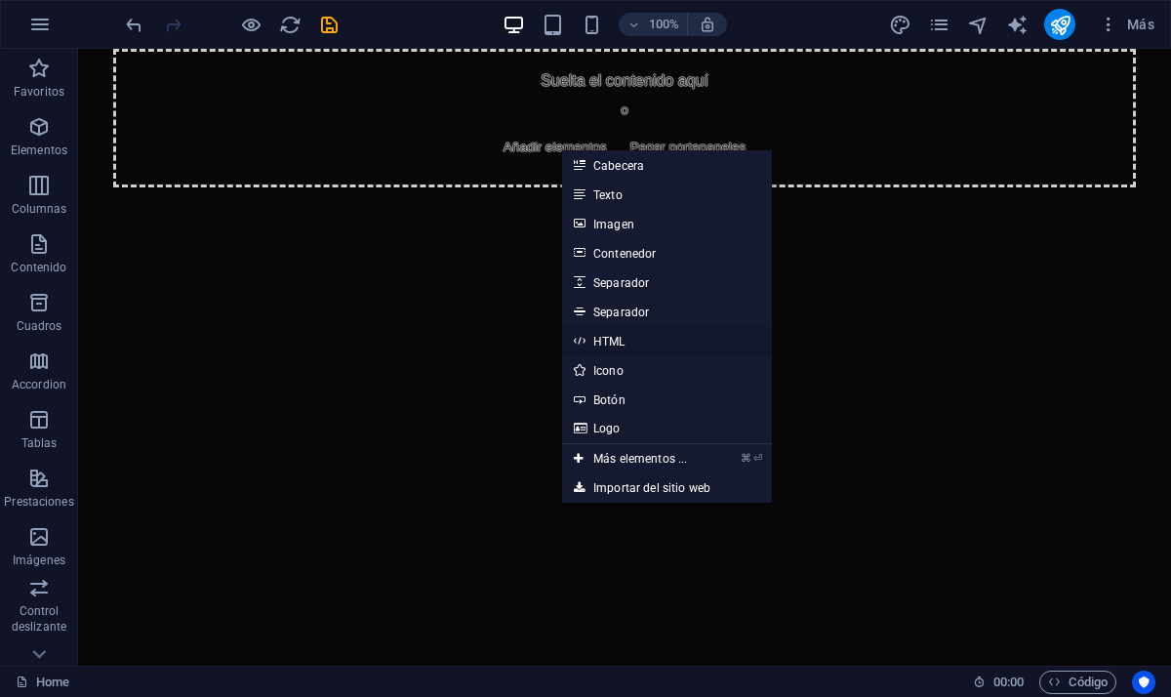
click at [636, 339] on link "HTML" at bounding box center [667, 340] width 210 height 29
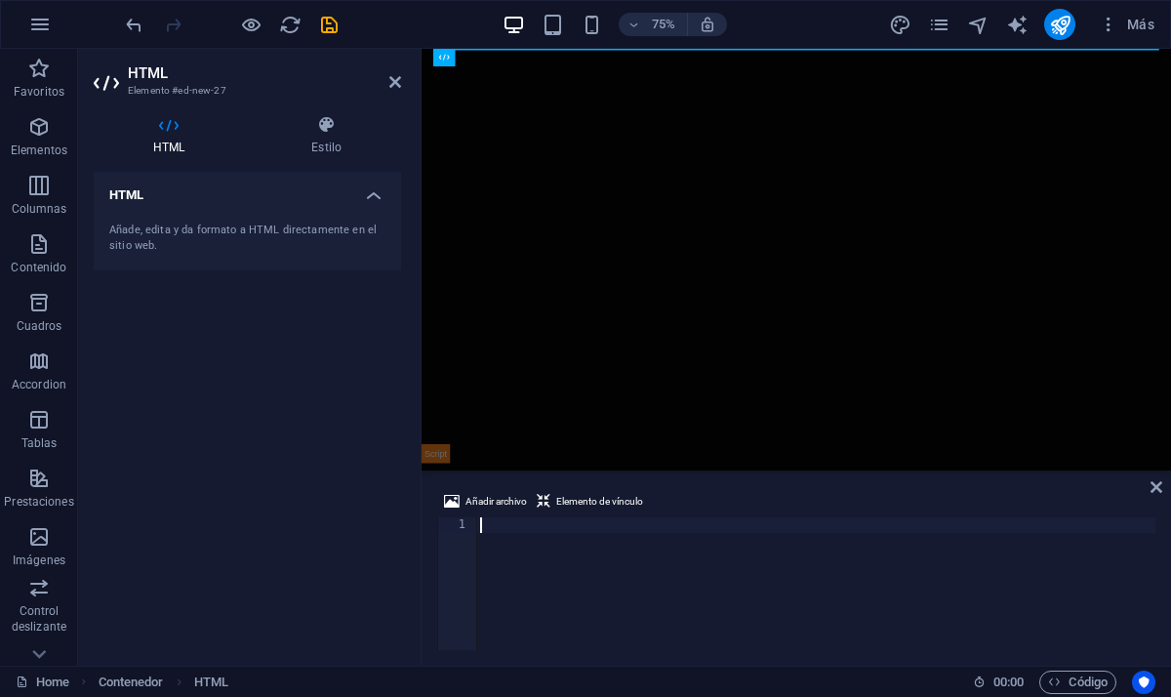
paste textarea "alt="Afiche MOREIRA" class="poster-image">"
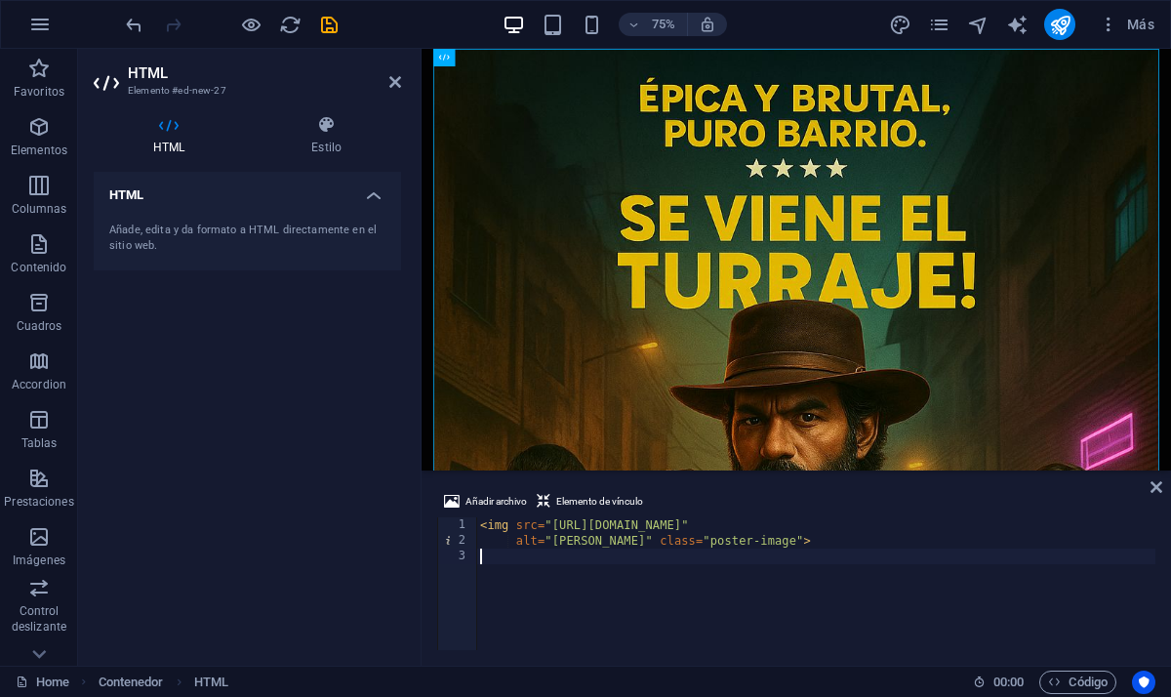
type textarea "alt="Afiche MOREIRA" class="poster-image">"
click at [321, 144] on h4 "Estilo" at bounding box center [326, 135] width 149 height 41
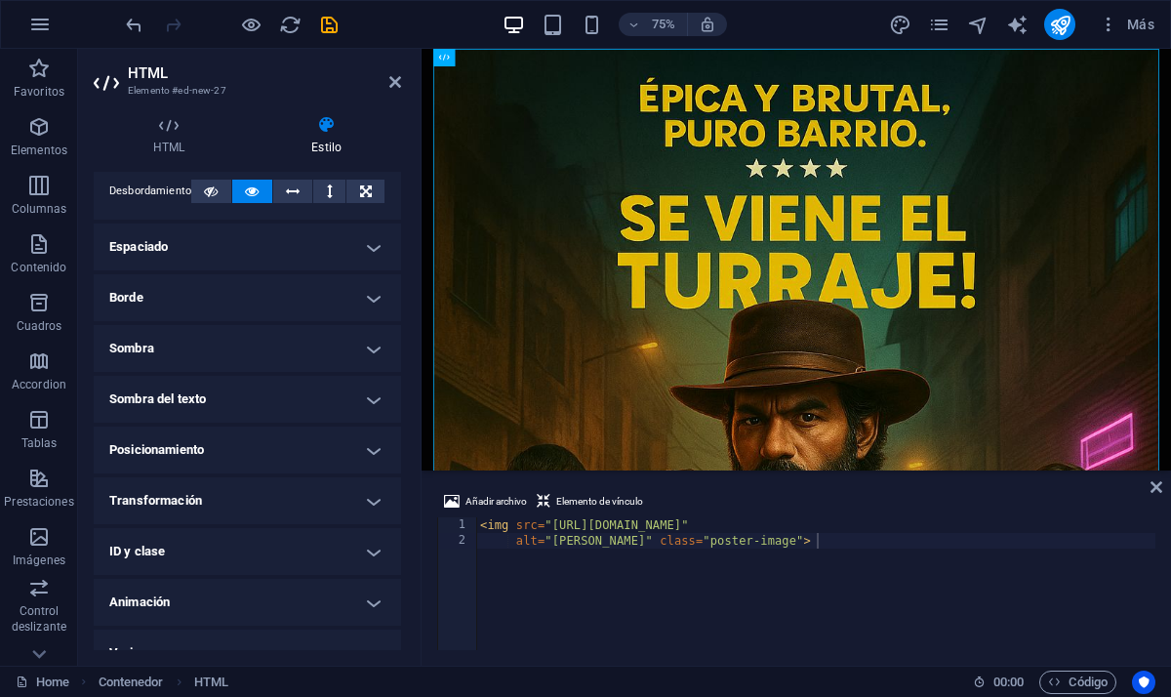
scroll to position [341, 0]
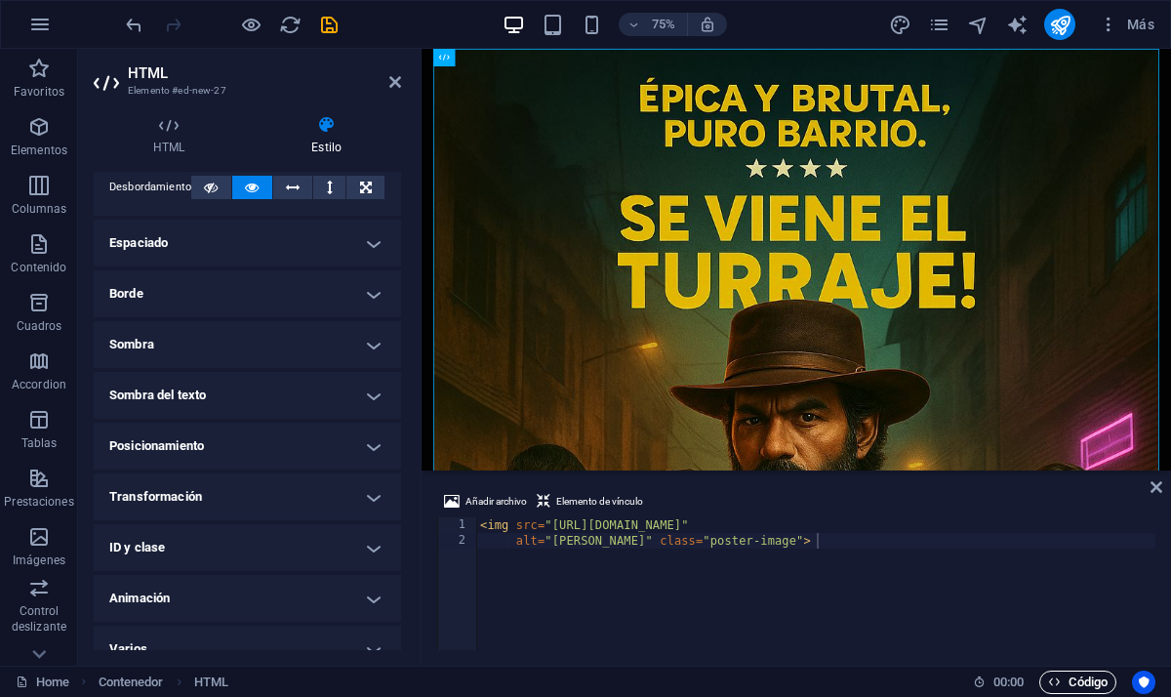
click at [1074, 691] on span "Código" at bounding box center [1078, 682] width 60 height 23
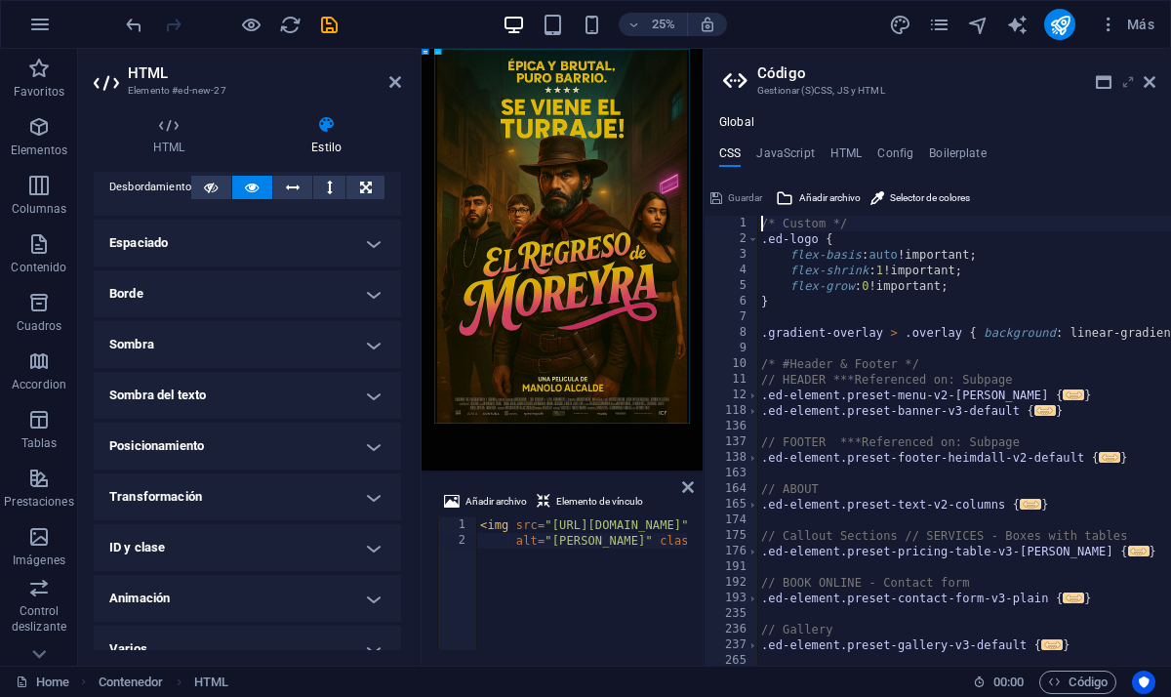
click at [1128, 79] on icon at bounding box center [1128, 82] width 0 height 16
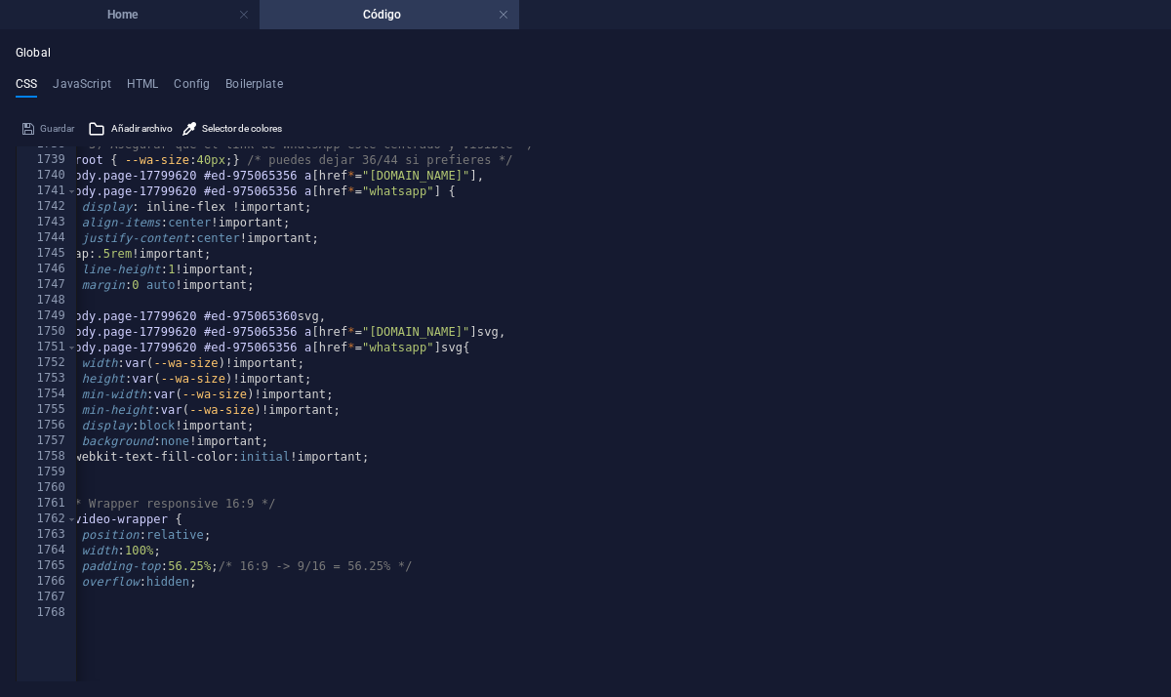
scroll to position [10164, 0]
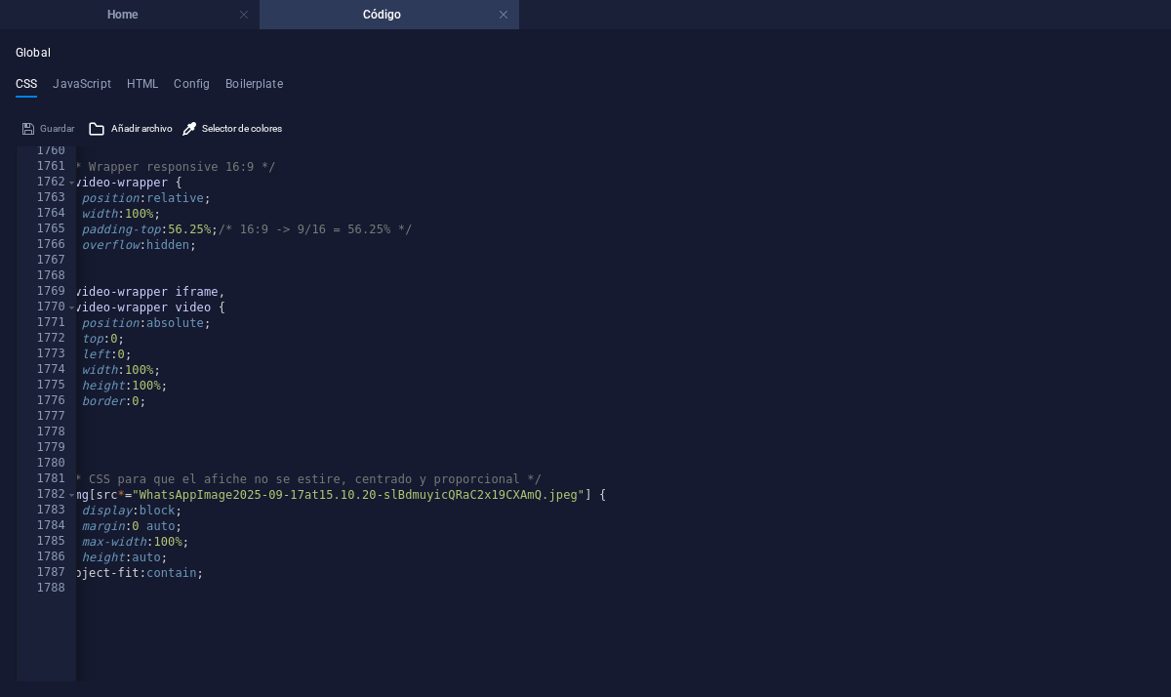
type textarea "object-fit: contain;"
click at [300, 577] on div "/* Wrapper responsive 16:9 */ .video-wrapper { position : relative ; width : 10…" at bounding box center [603, 384] width 1080 height 481
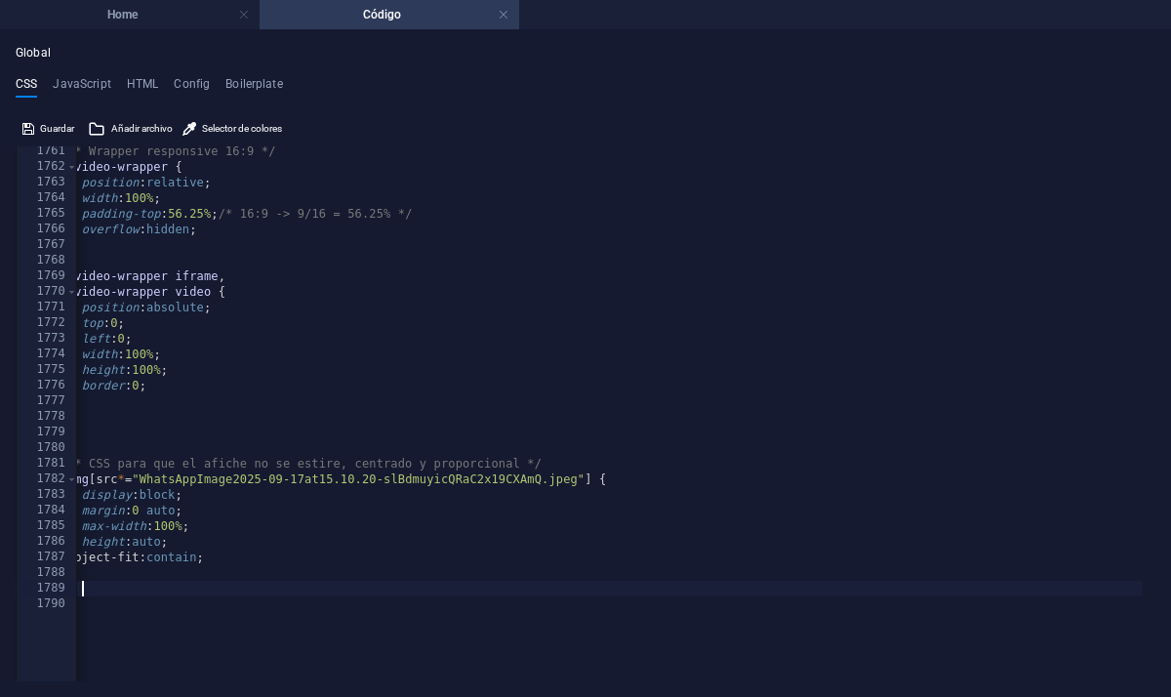
paste textarea
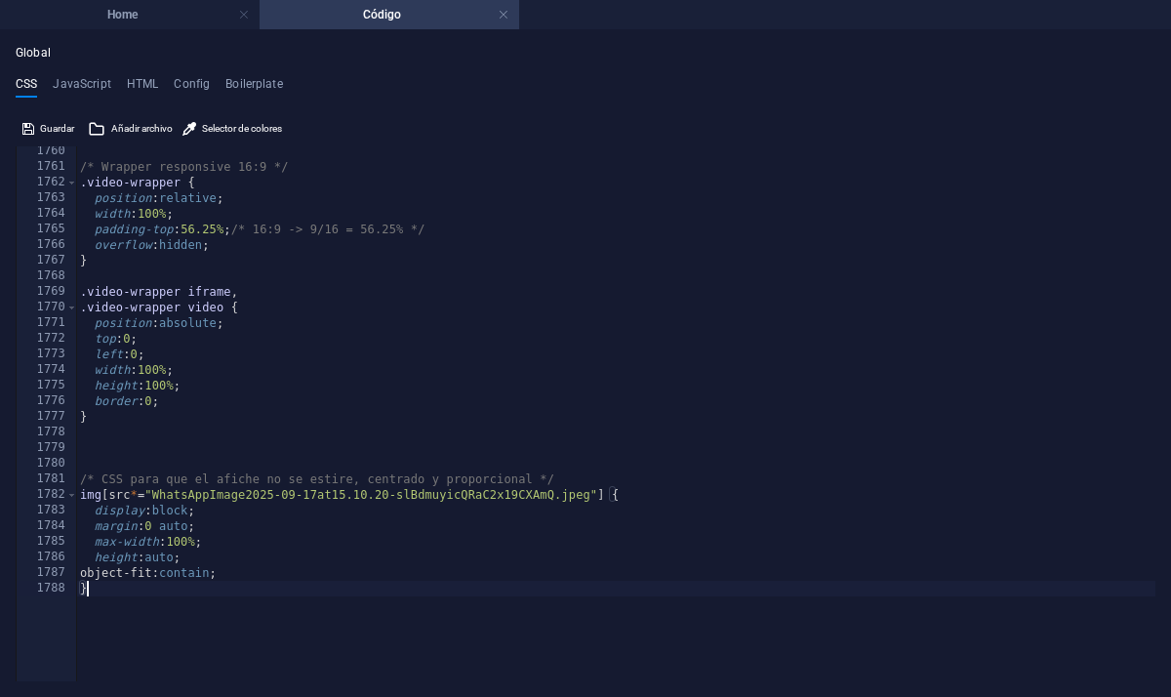
click at [204, 596] on div "/* Wrapper responsive 16:9 */ .video-wrapper { position : relative ; width : 10…" at bounding box center [616, 384] width 1080 height 481
type textarea "}"
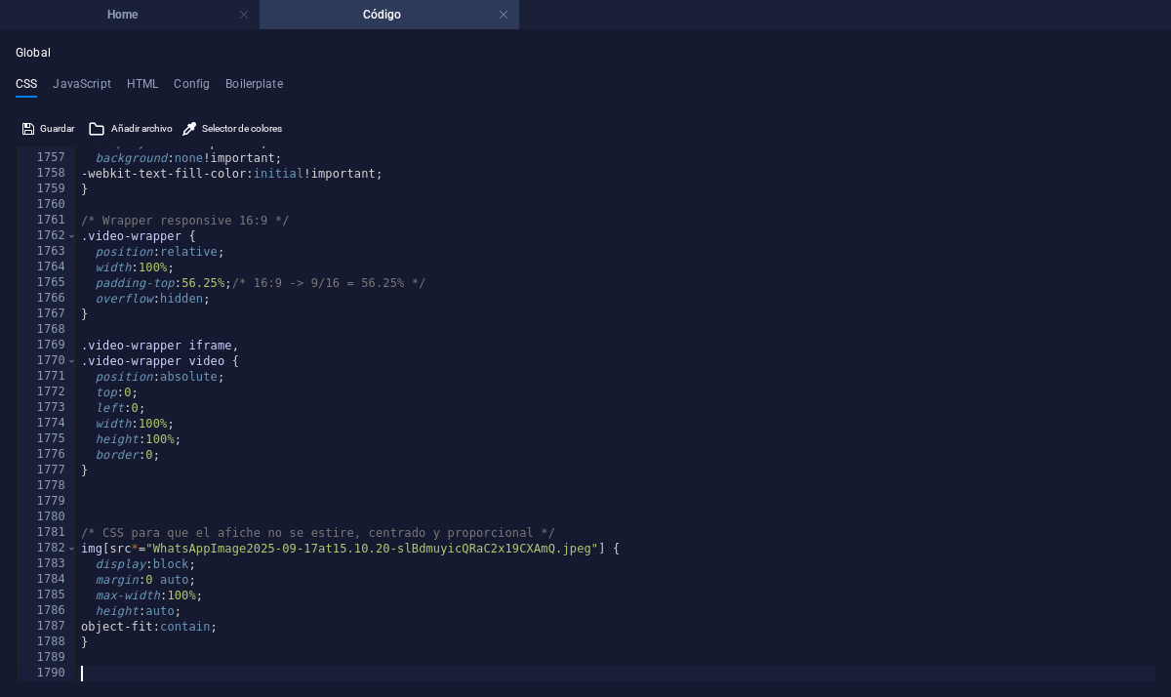
scroll to position [10320, 0]
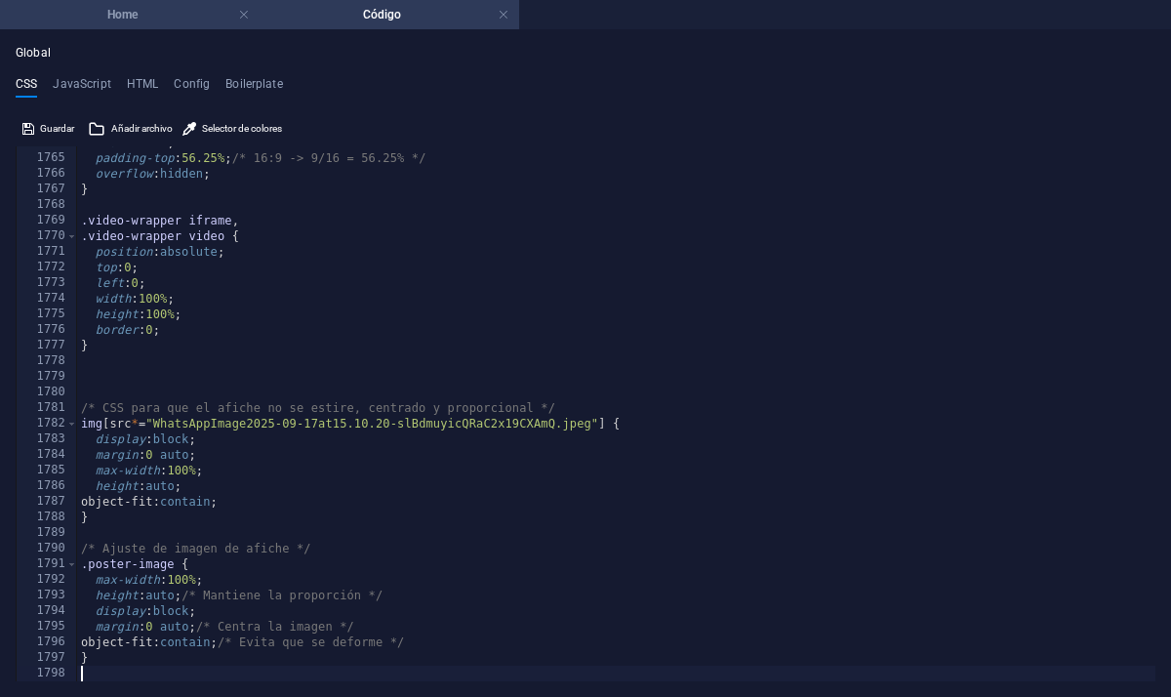
click at [155, 26] on li "Home" at bounding box center [130, 14] width 260 height 29
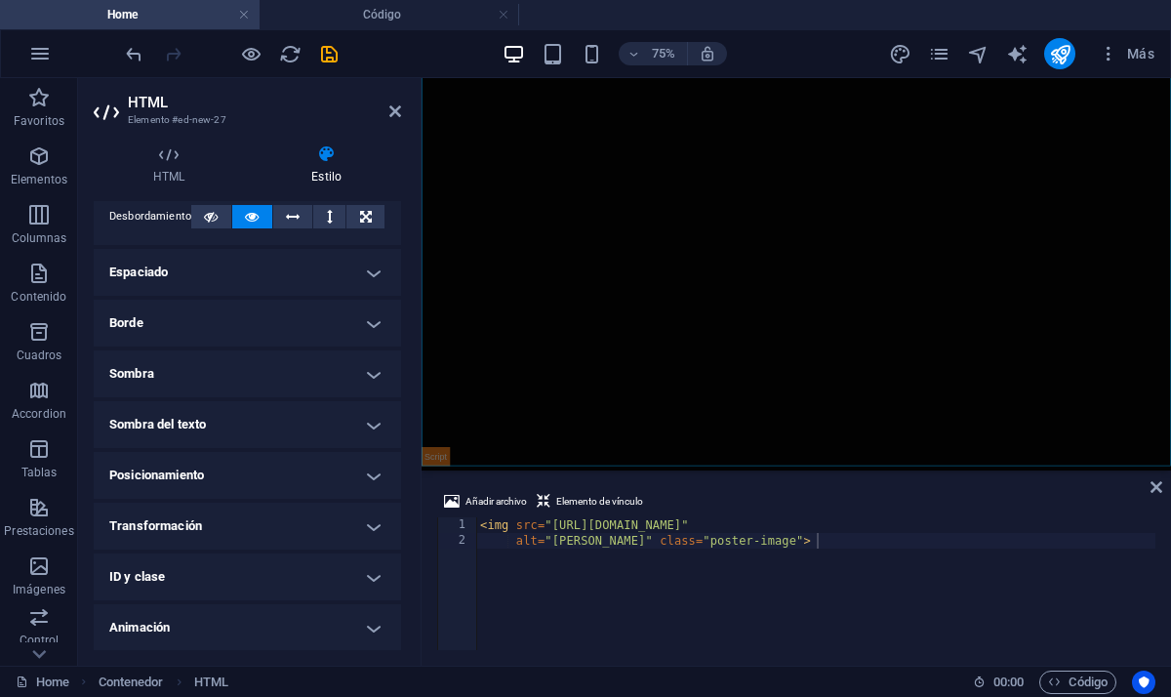
click at [688, 303] on div at bounding box center [922, 319] width 1000 height 553
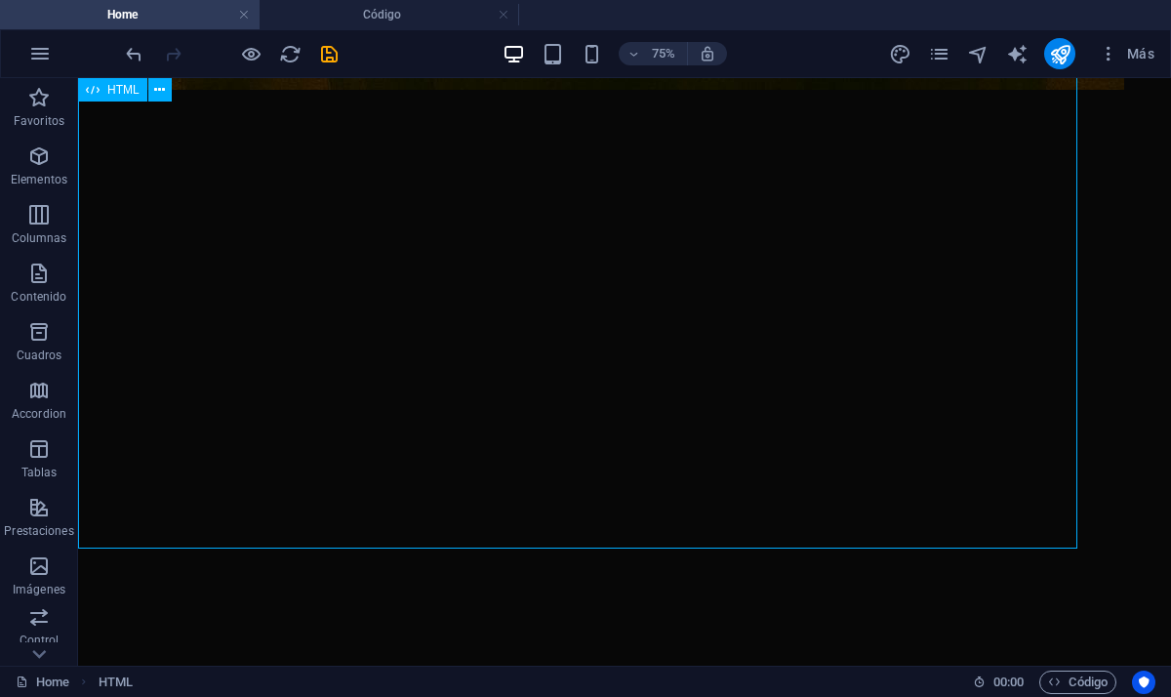
scroll to position [1535, 0]
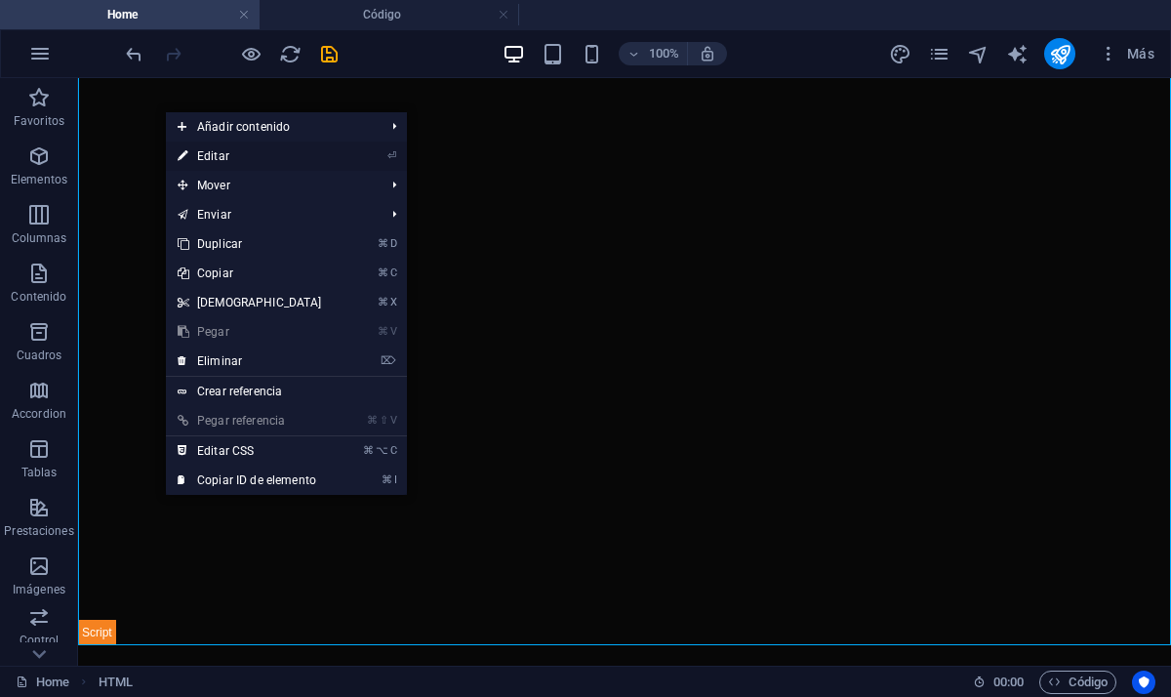
click at [290, 161] on link "⏎ Editar" at bounding box center [250, 156] width 168 height 29
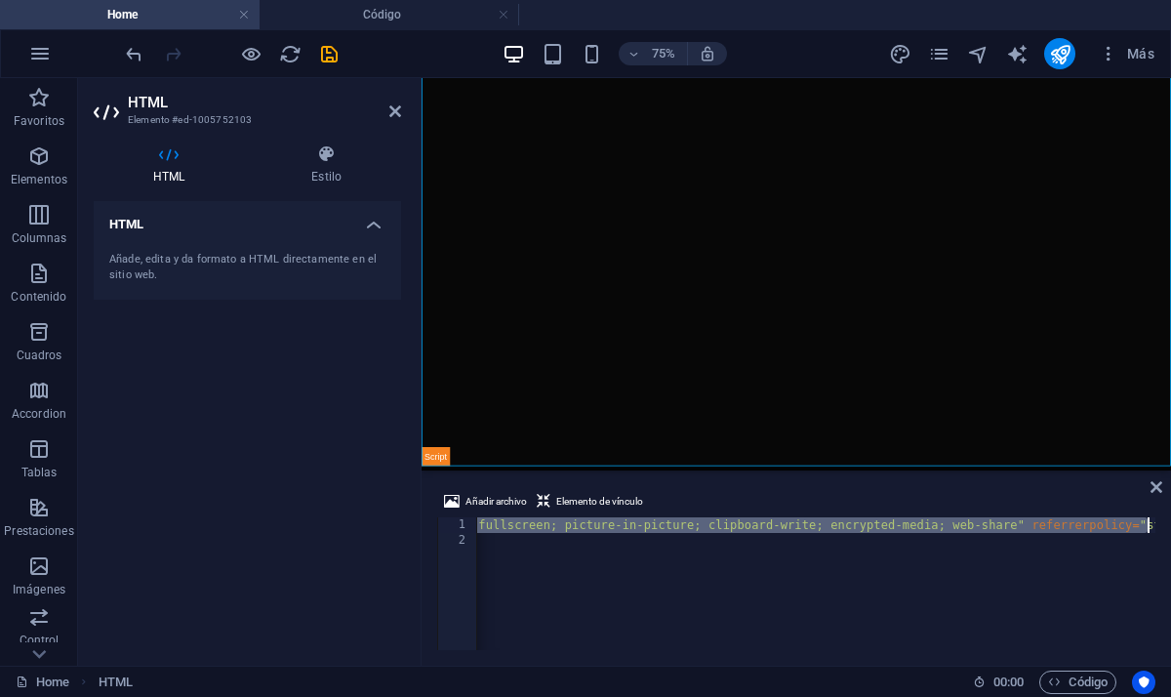
scroll to position [0, 0]
drag, startPoint x: 480, startPoint y: 526, endPoint x: 1410, endPoint y: 531, distance: 929.3
click at [1170, 531] on html "elregresodemoreira.com Home Código Favoritos Elementos Columnas Contenido Cuadr…" at bounding box center [585, 348] width 1171 height 697
type textarea "lscreen; picture-in-picture; clipboard-write; encrypted-media; web-share" refer…"
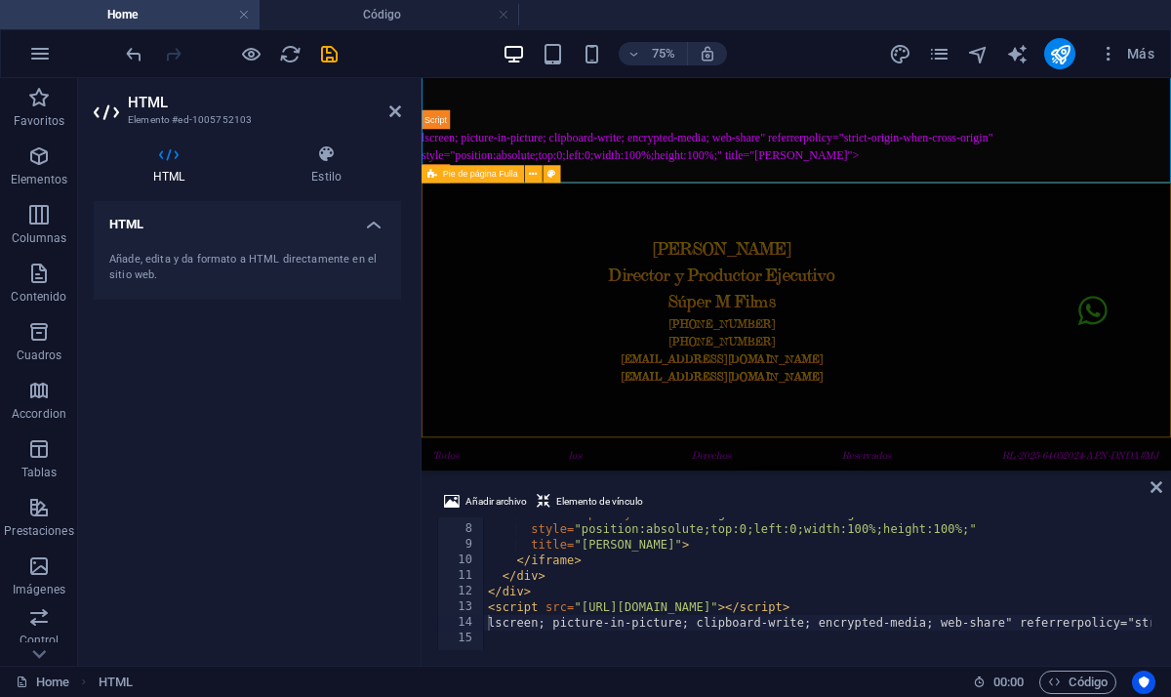
scroll to position [1791, 0]
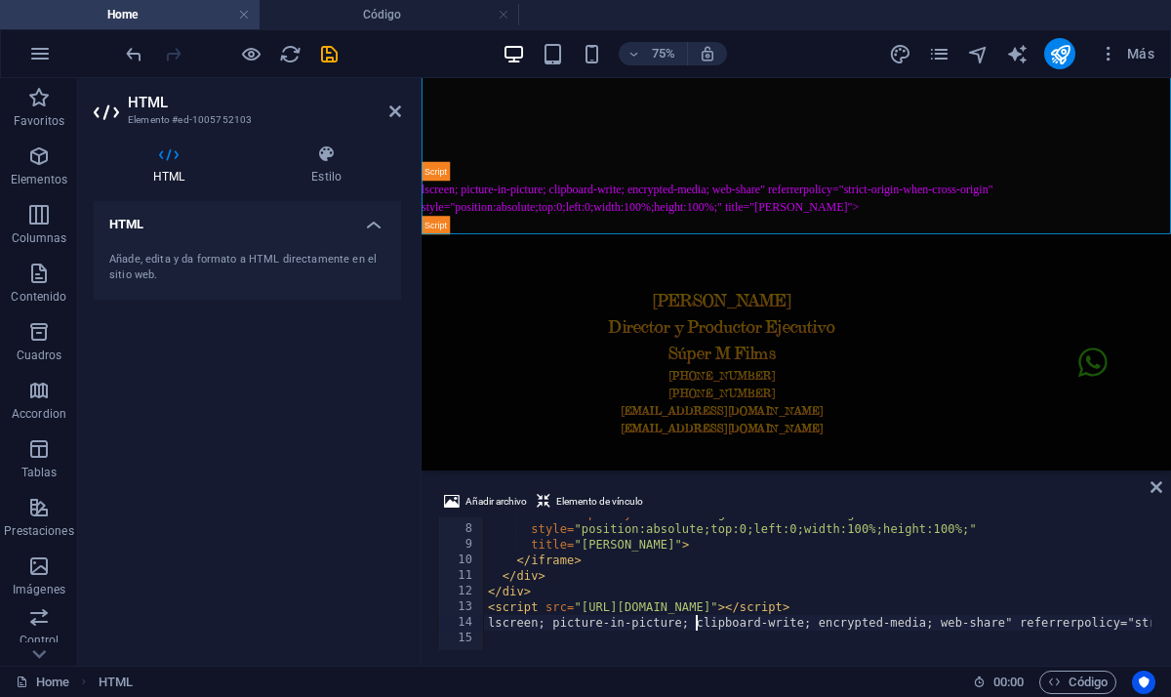
drag, startPoint x: 494, startPoint y: 625, endPoint x: 961, endPoint y: 621, distance: 466.6
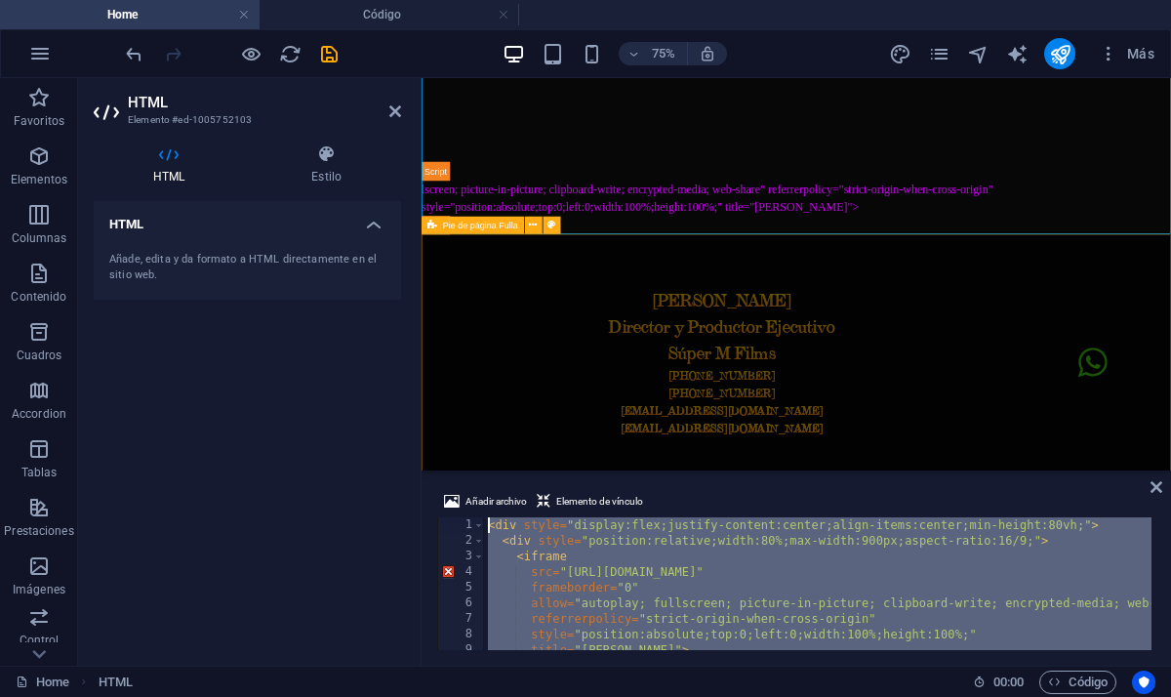
drag, startPoint x: 941, startPoint y: 710, endPoint x: 466, endPoint y: 592, distance: 489.9
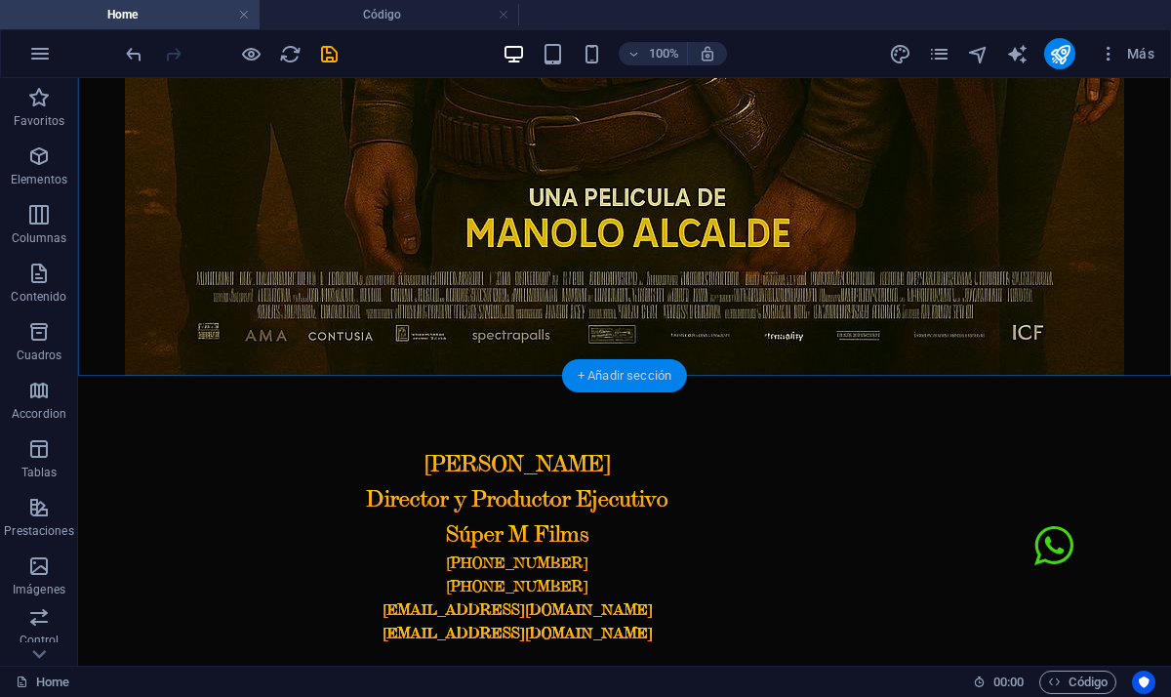
click at [656, 378] on div "+ Añadir sección" at bounding box center [624, 375] width 125 height 33
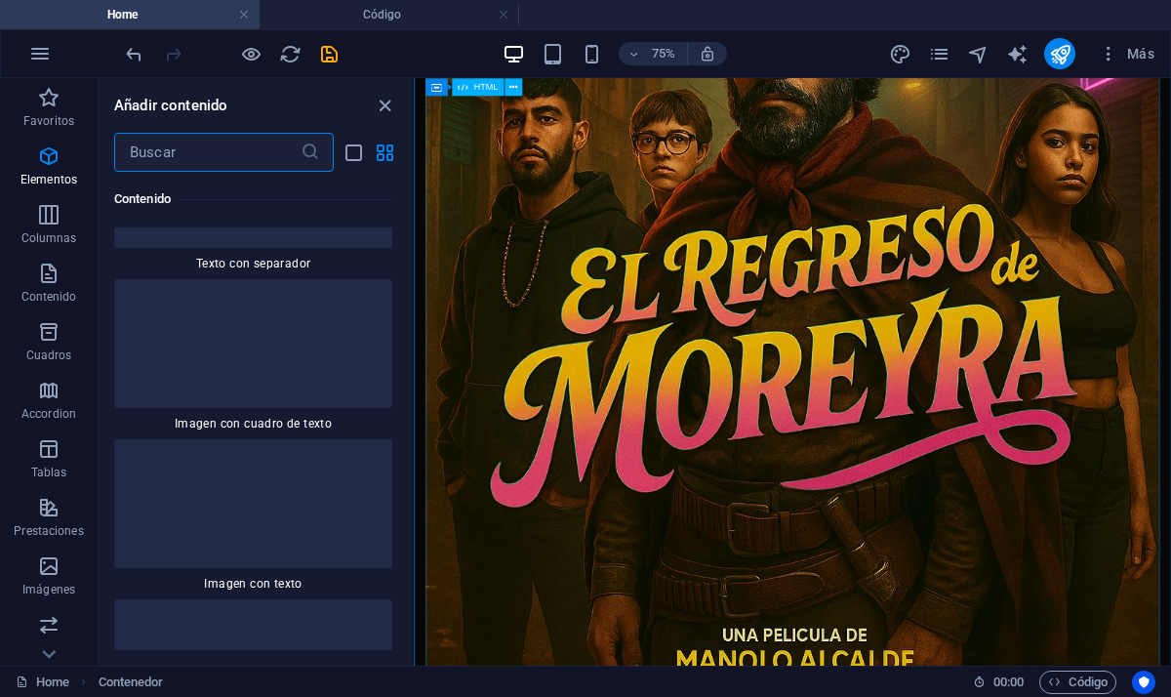
scroll to position [6406, 0]
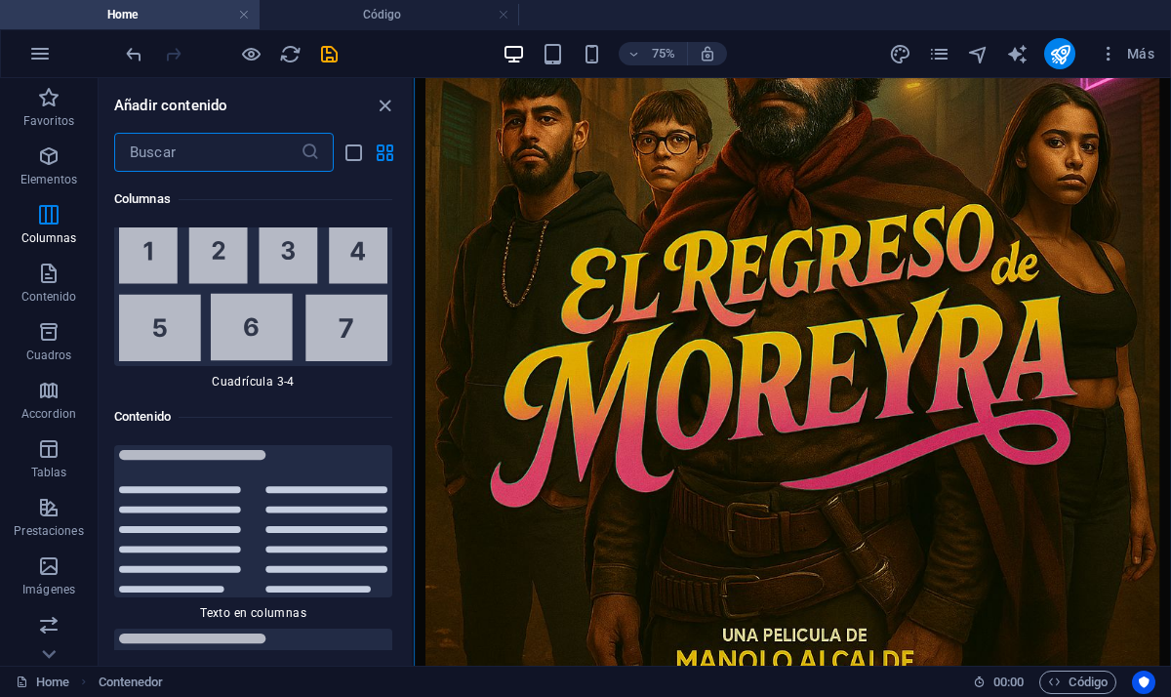
click at [197, 170] on input "text" at bounding box center [207, 152] width 186 height 39
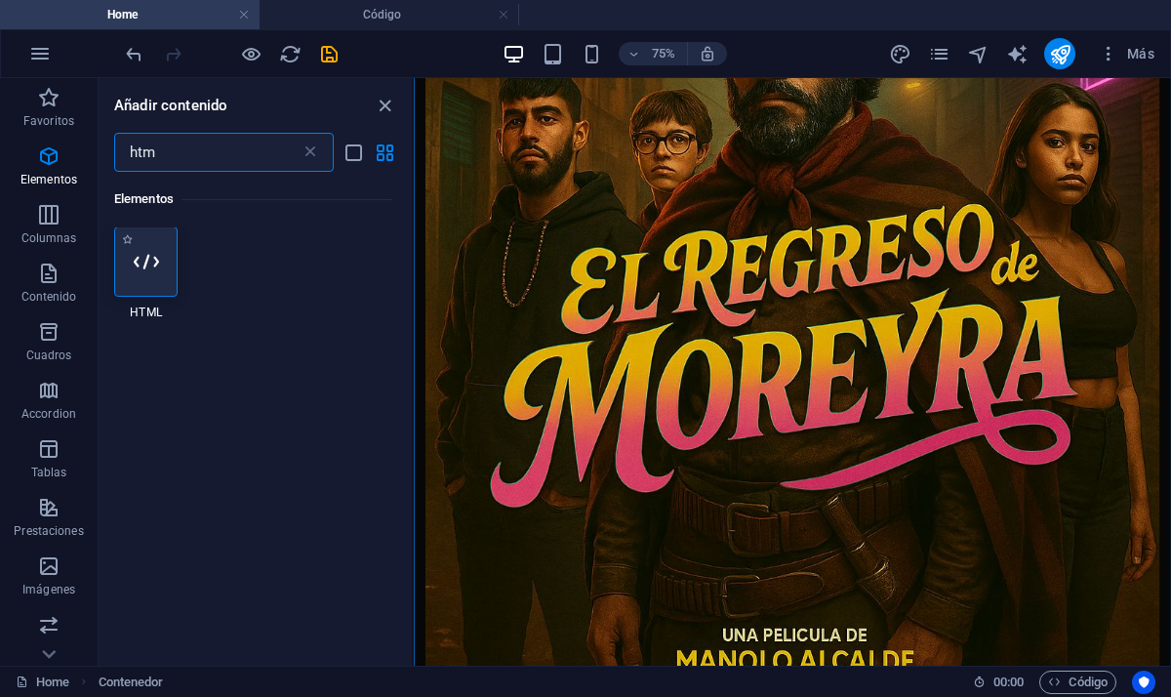
scroll to position [0, 0]
type input "htm"
click at [147, 277] on div at bounding box center [145, 262] width 63 height 70
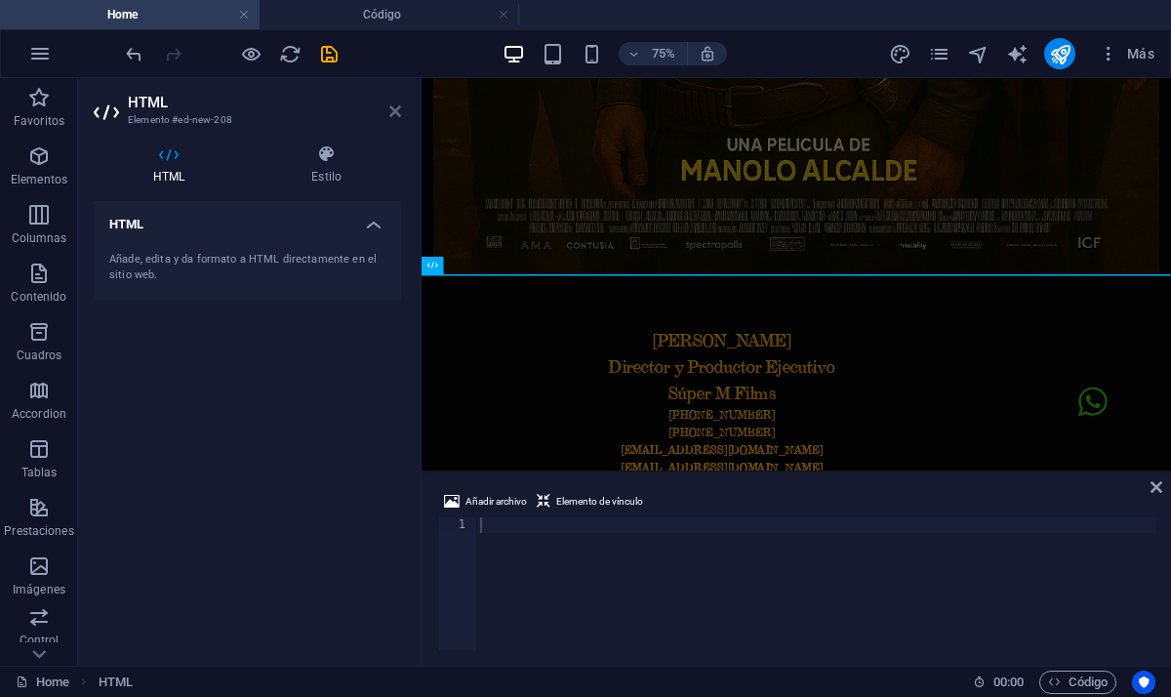
click at [395, 110] on icon at bounding box center [396, 111] width 12 height 16
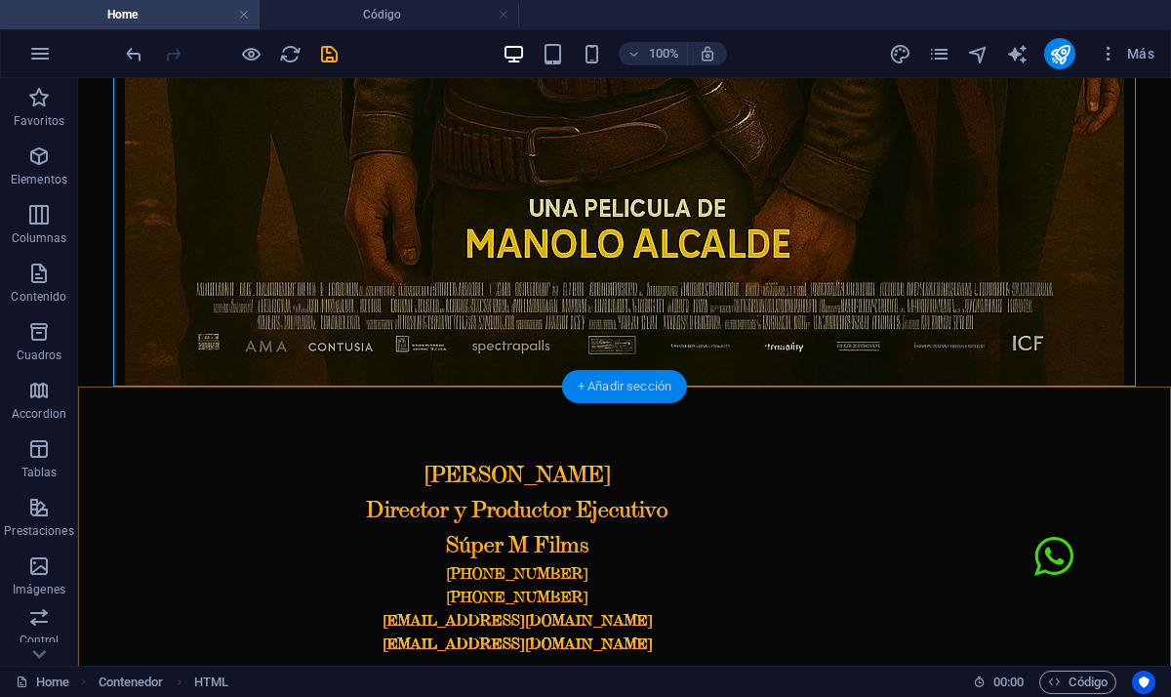
click at [628, 391] on div "+ Añadir sección" at bounding box center [624, 386] width 125 height 33
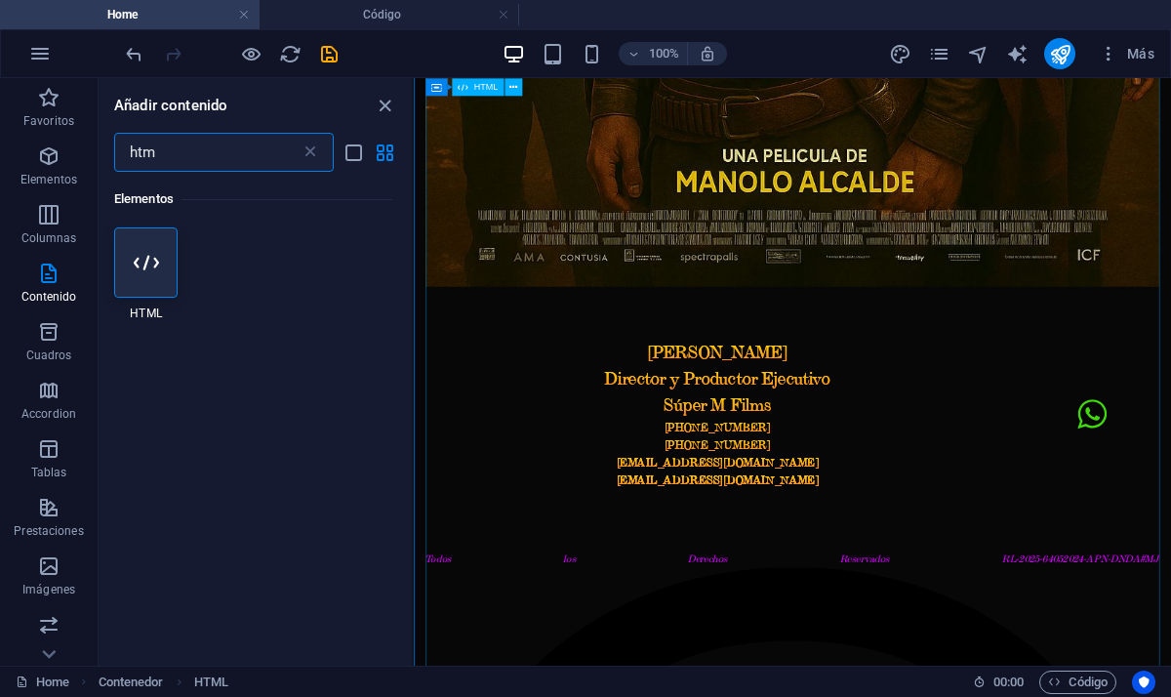
scroll to position [553, 0]
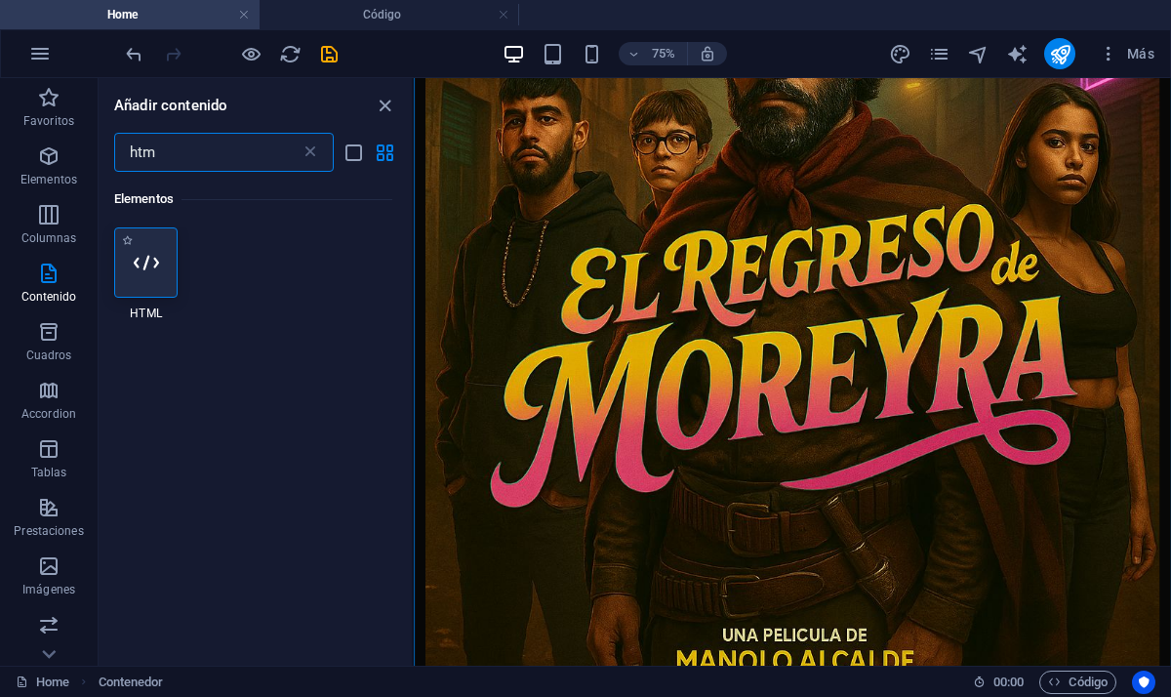
click at [156, 260] on icon at bounding box center [146, 262] width 25 height 25
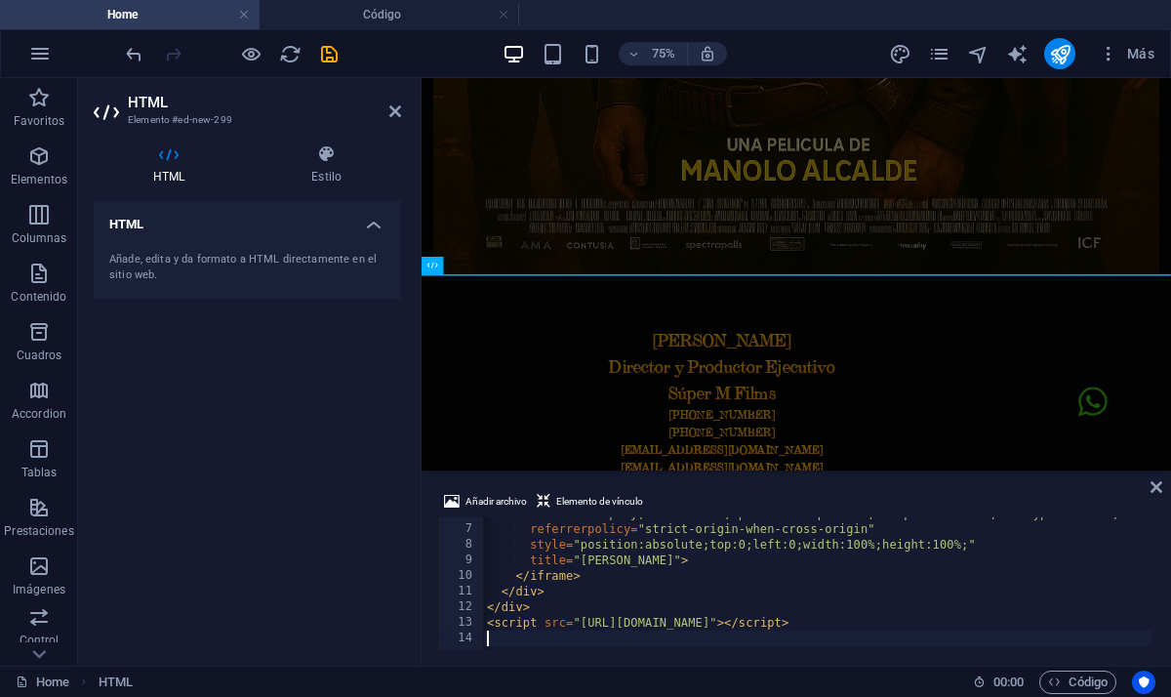
scroll to position [0, 0]
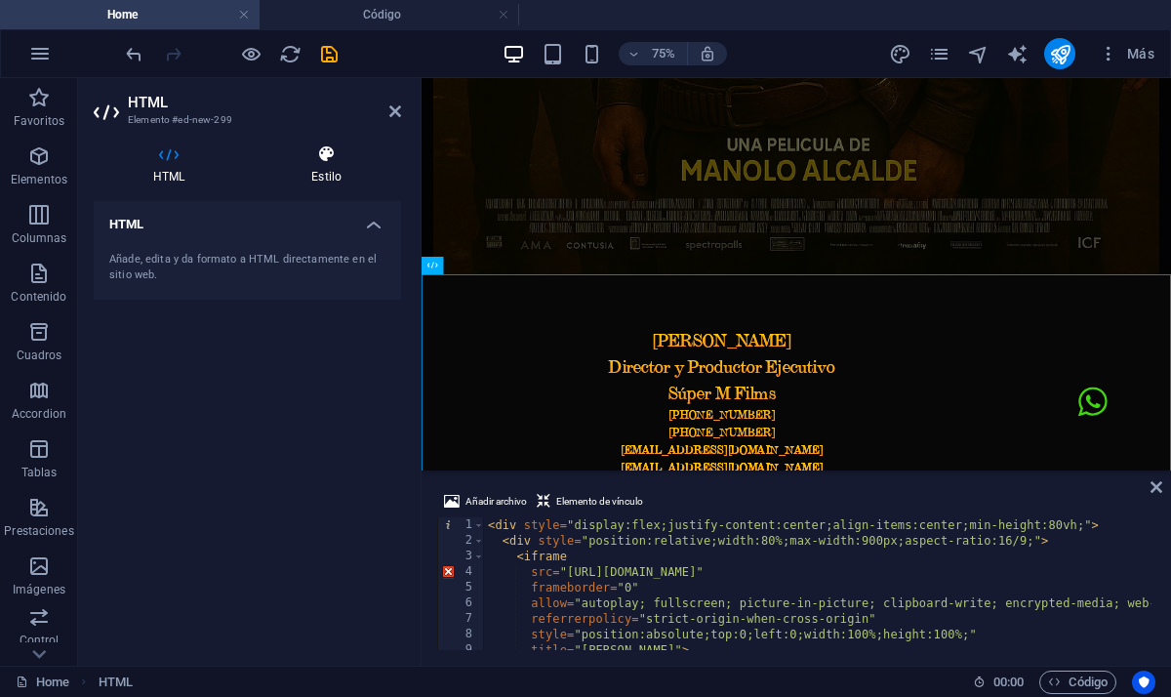
click at [319, 181] on h4 "Estilo" at bounding box center [326, 164] width 149 height 41
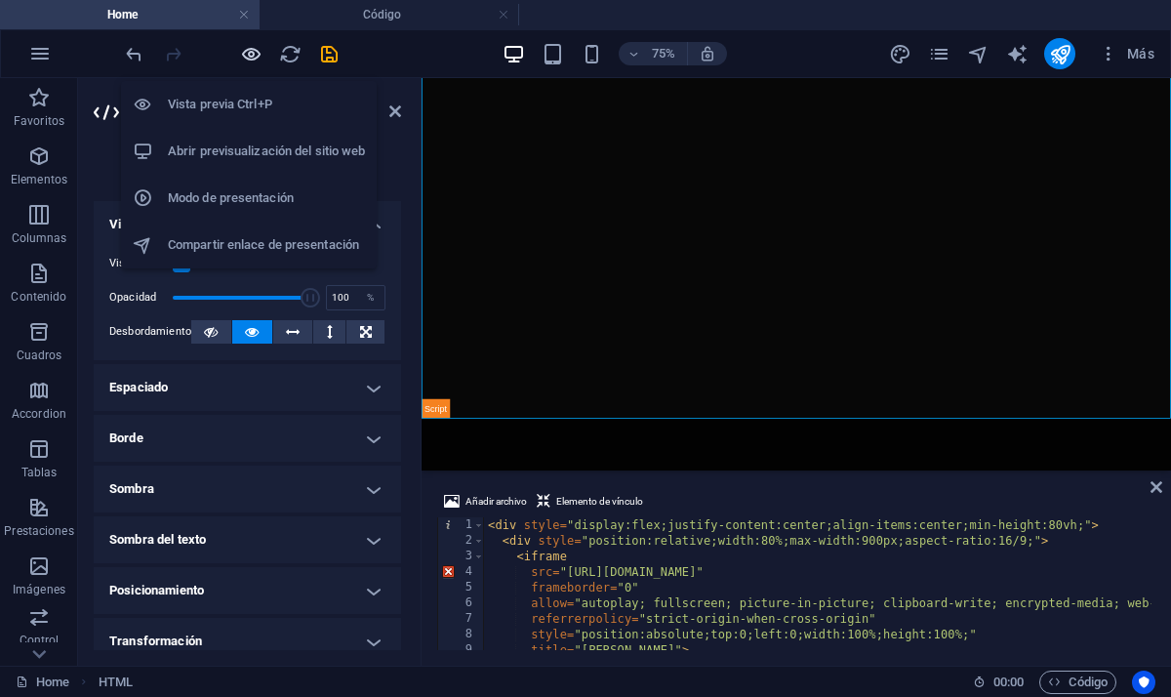
click at [258, 52] on icon "button" at bounding box center [251, 54] width 22 height 22
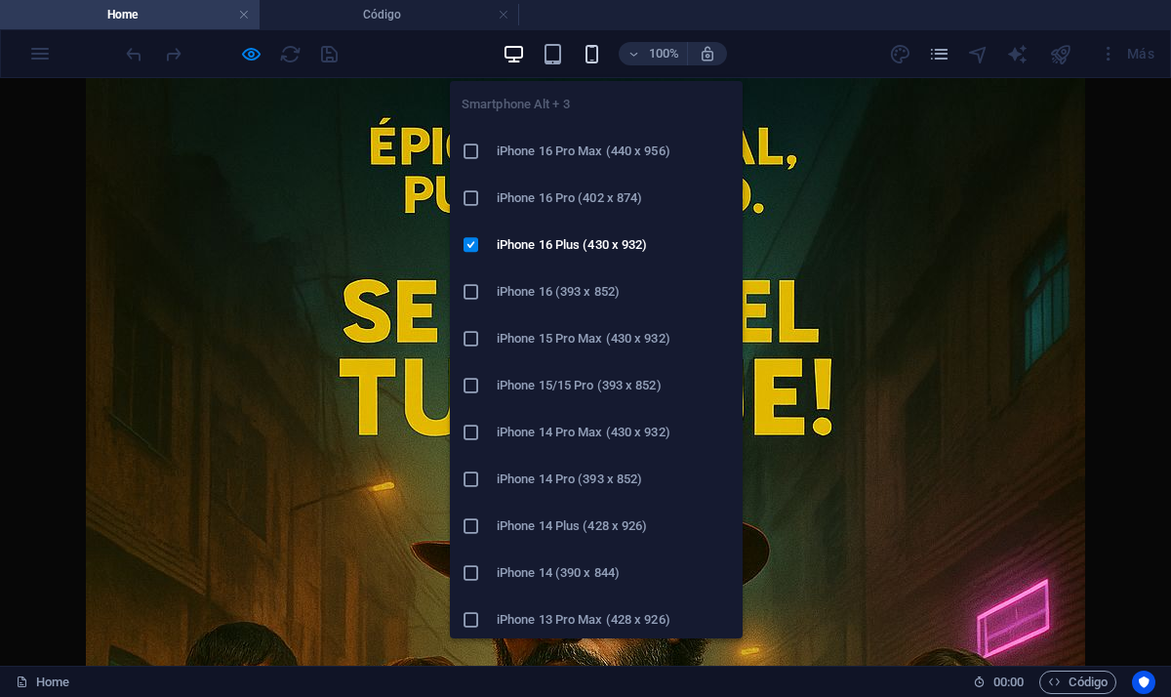
click at [593, 61] on icon "button" at bounding box center [592, 54] width 22 height 22
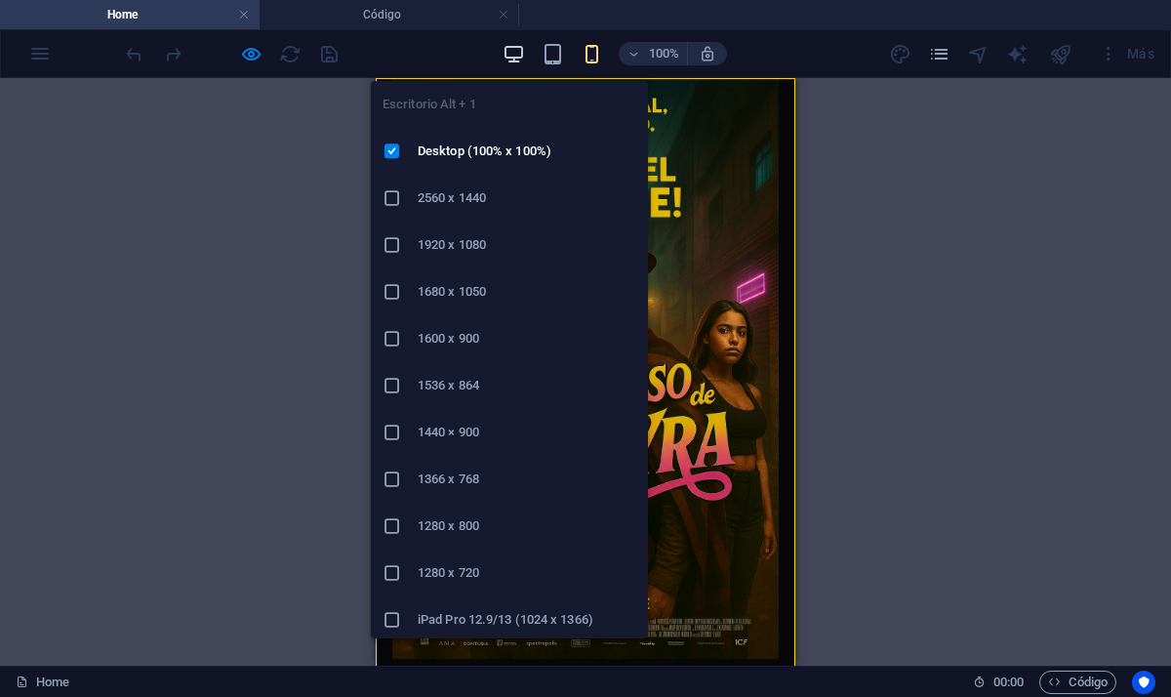
click at [509, 53] on icon "button" at bounding box center [514, 54] width 22 height 22
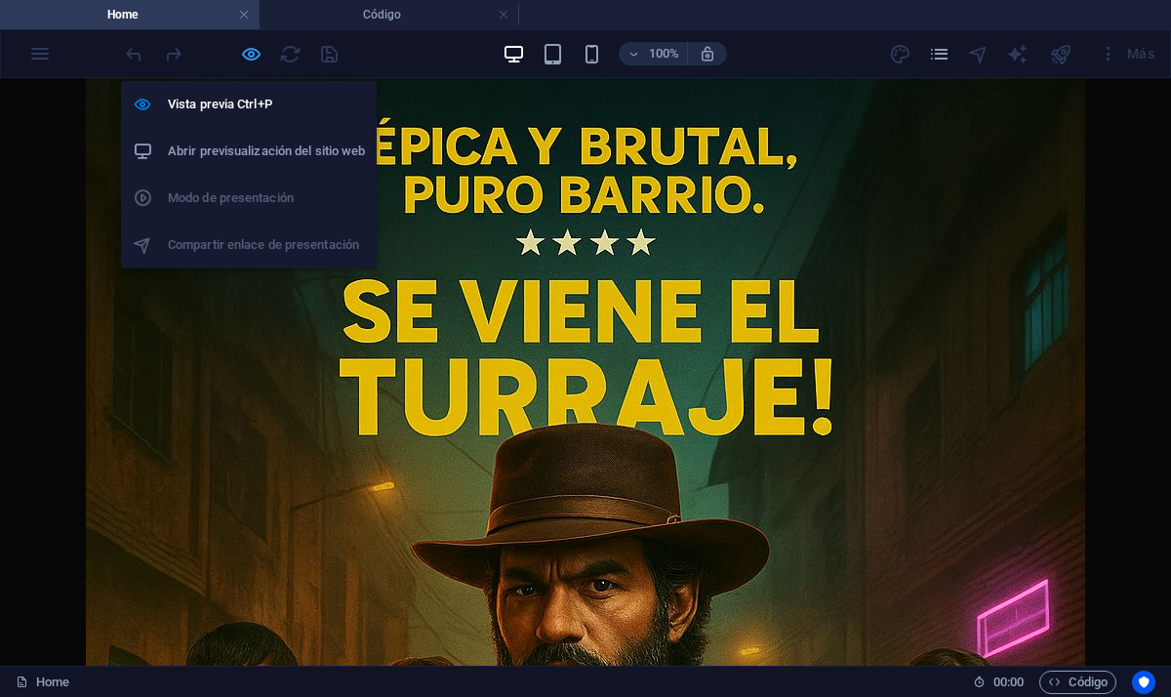
click at [255, 53] on icon "button" at bounding box center [251, 54] width 22 height 22
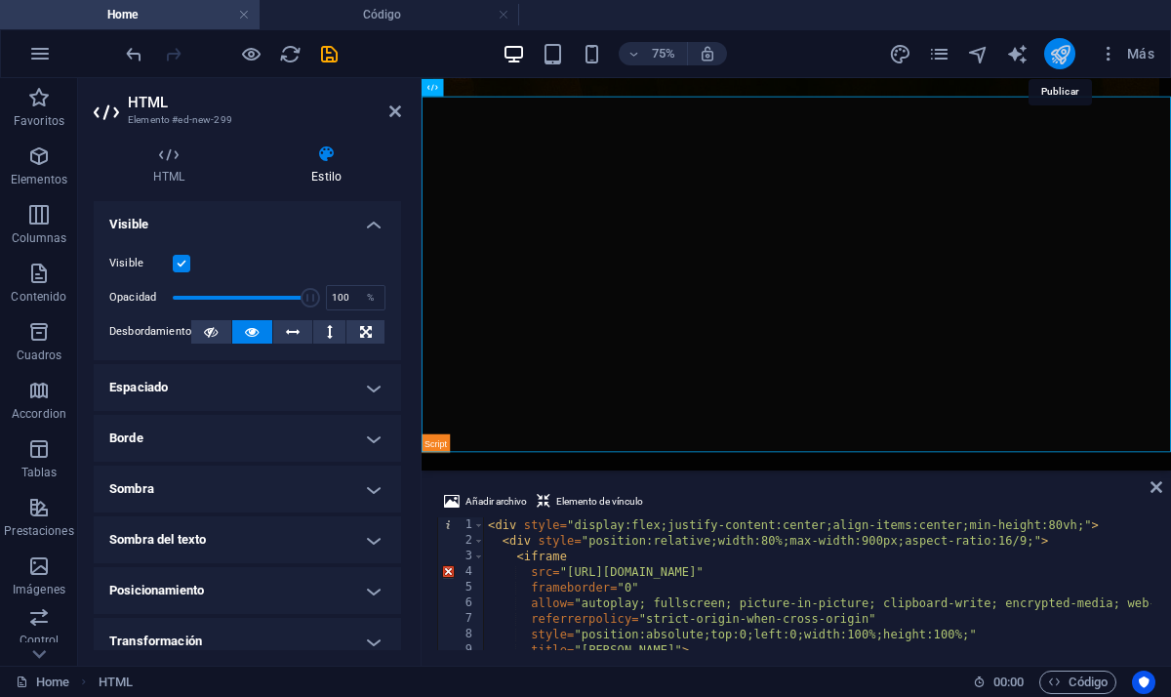
click at [1061, 53] on icon "publish" at bounding box center [1060, 54] width 22 height 22
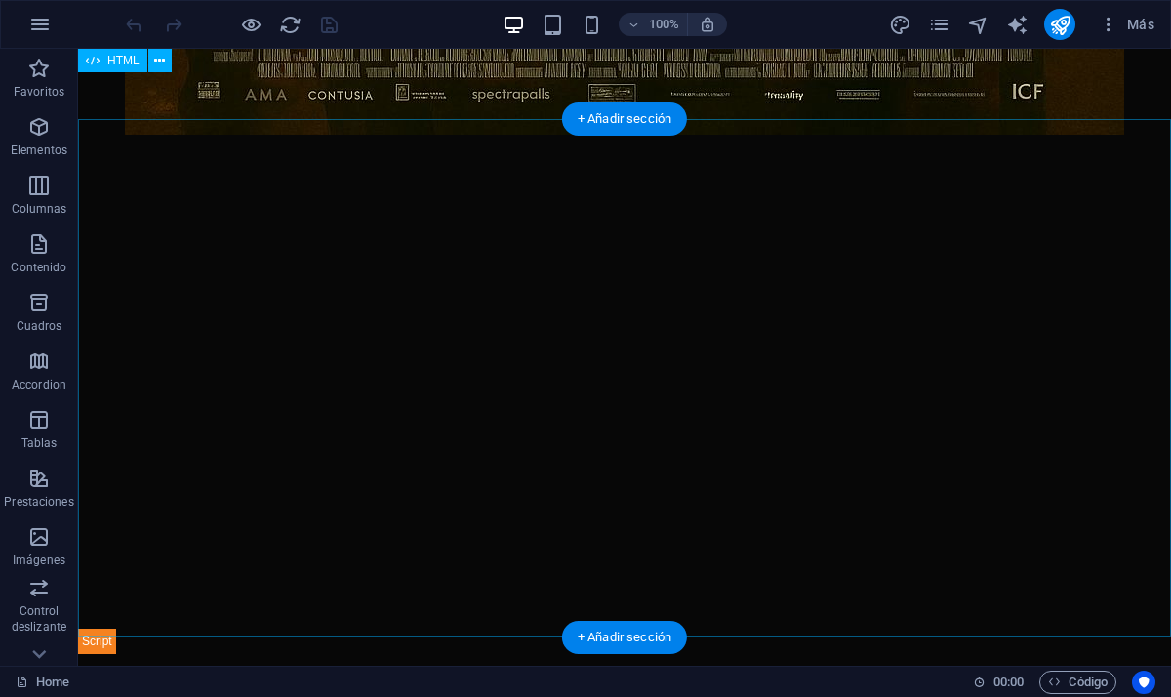
scroll to position [1408, 0]
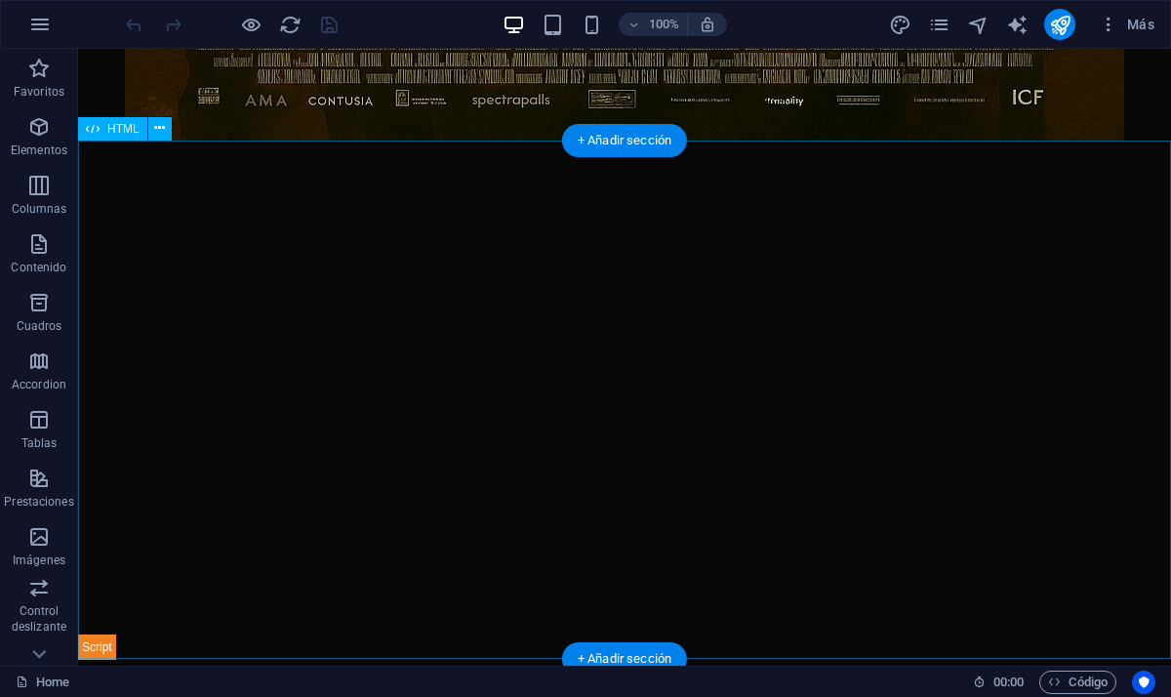
click at [161, 271] on div at bounding box center [624, 400] width 1093 height 519
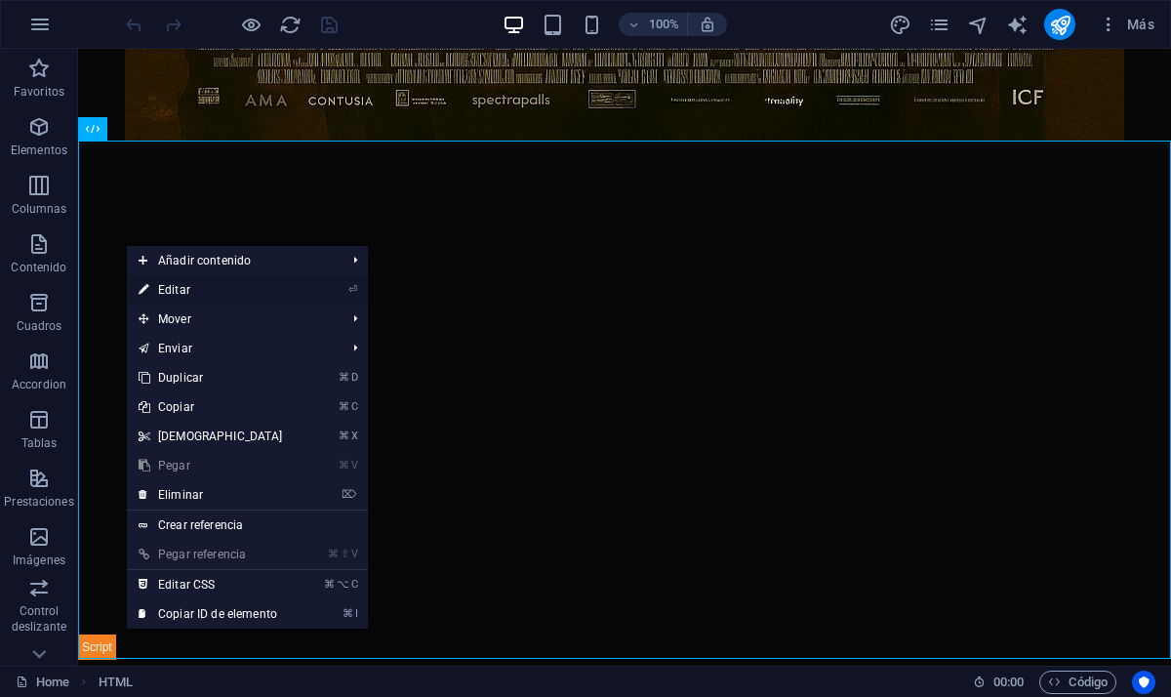
click at [200, 288] on link "⏎ Editar" at bounding box center [211, 289] width 168 height 29
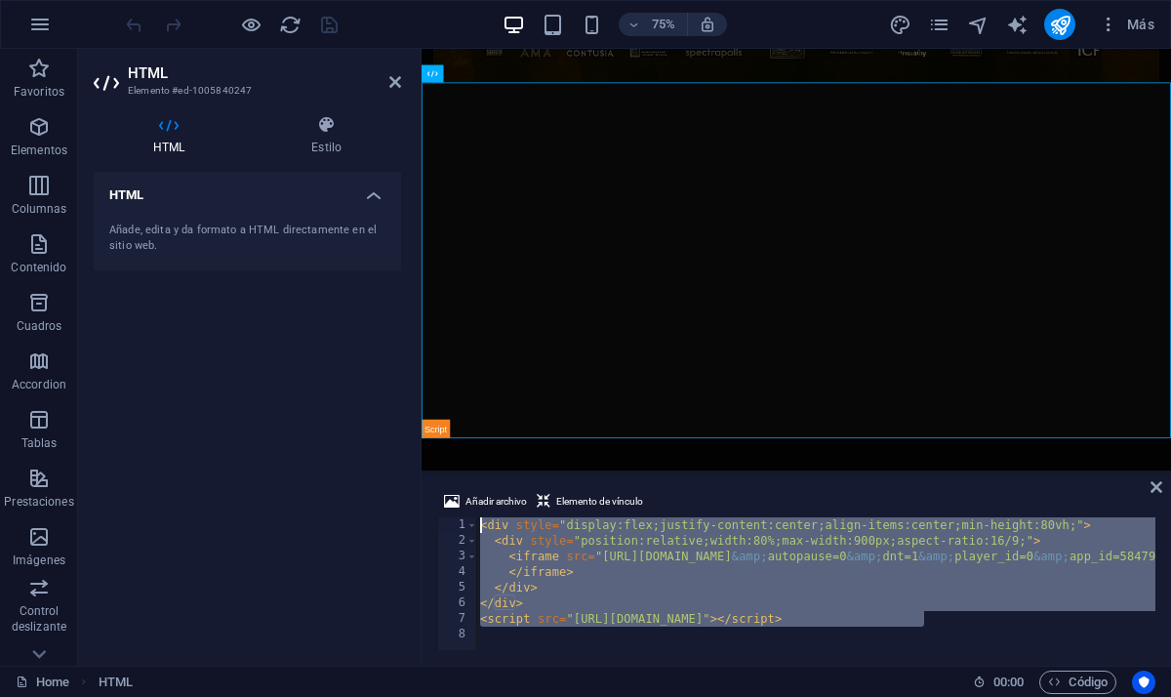
scroll to position [0, 0]
drag, startPoint x: 936, startPoint y: 626, endPoint x: 284, endPoint y: 471, distance: 670.3
click at [284, 470] on div "HTML Elemento #ed-1005840247 HTML Estilo HTML Añade, [PERSON_NAME] a HTML direc…" at bounding box center [624, 357] width 1093 height 617
type textarea "<div style="display:flex;justify-content:center;align-items:center;min-height:8…"
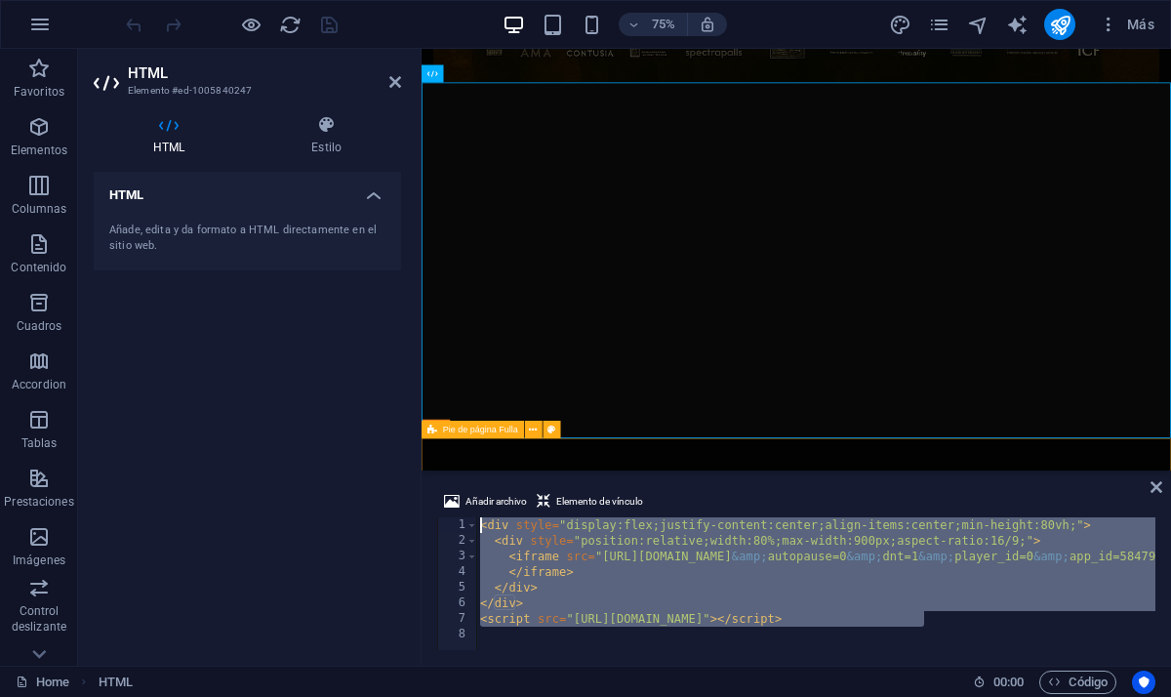
drag, startPoint x: 1355, startPoint y: 669, endPoint x: 466, endPoint y: 585, distance: 893.3
type textarea "</div>"
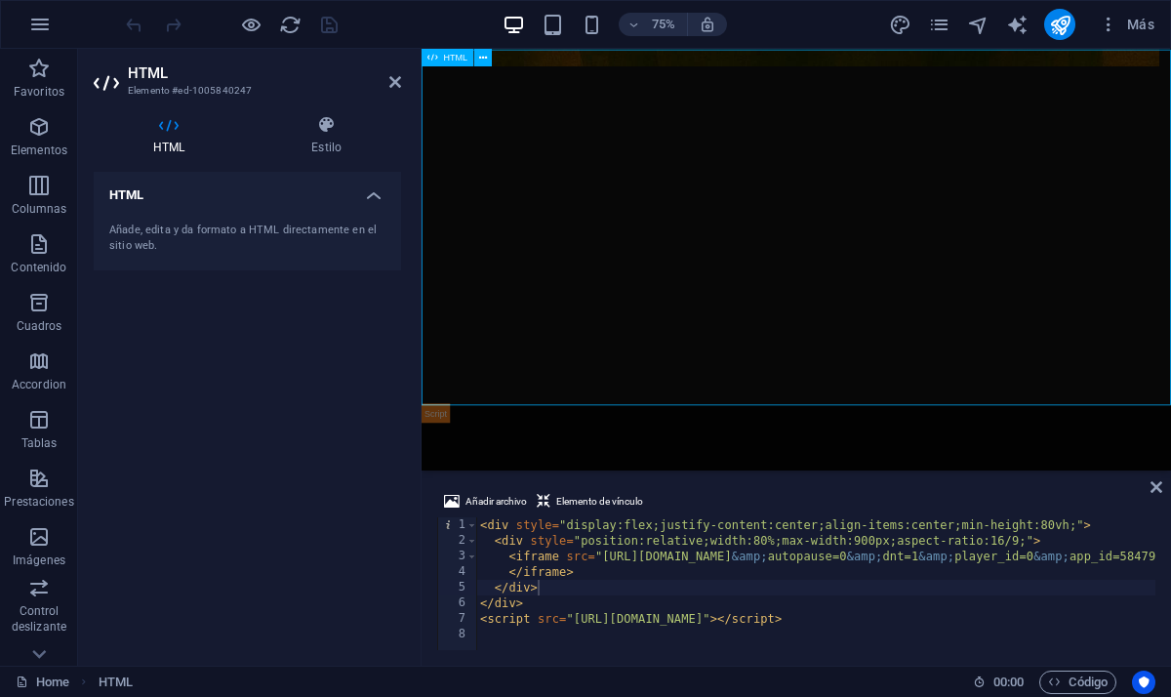
scroll to position [1420, 0]
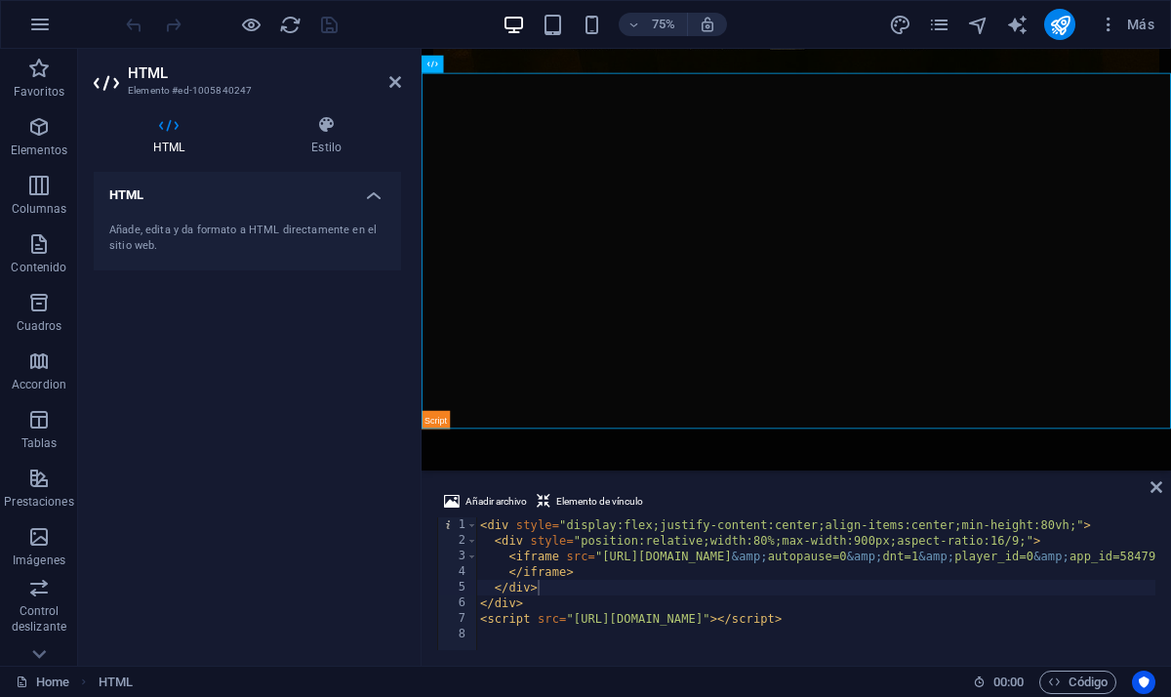
click at [1149, 495] on div "Añadir archivo Elemento de vínculo" at bounding box center [796, 504] width 718 height 28
click at [1159, 487] on icon at bounding box center [1157, 487] width 12 height 16
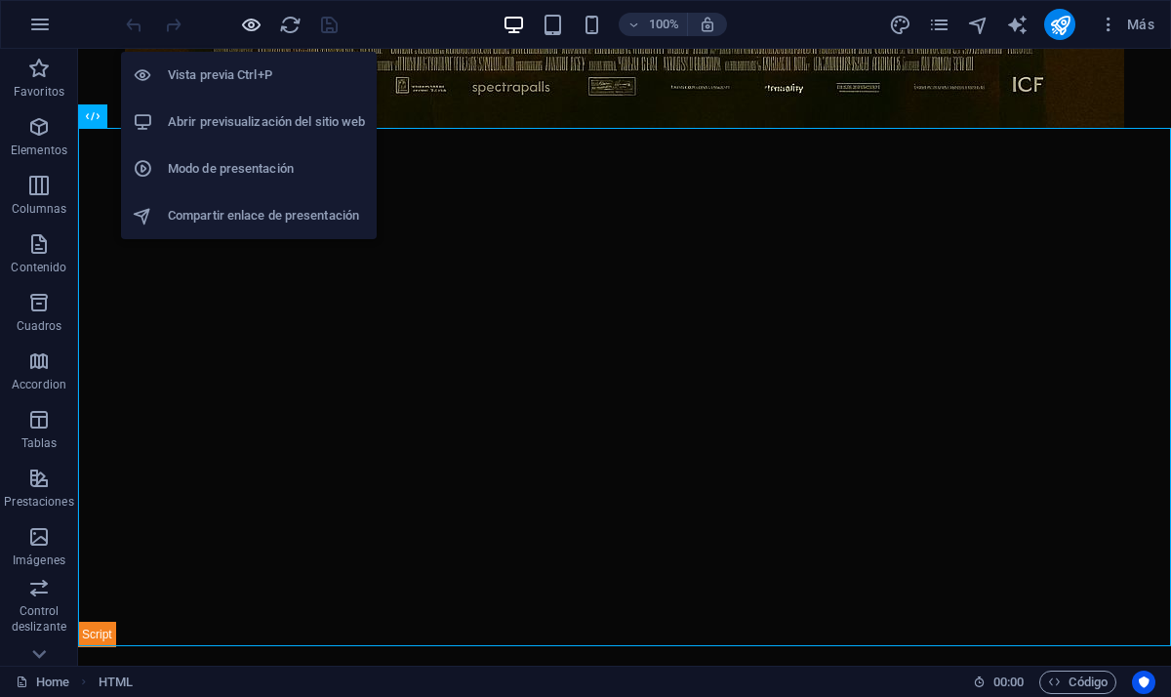
click at [248, 29] on icon "button" at bounding box center [251, 25] width 22 height 22
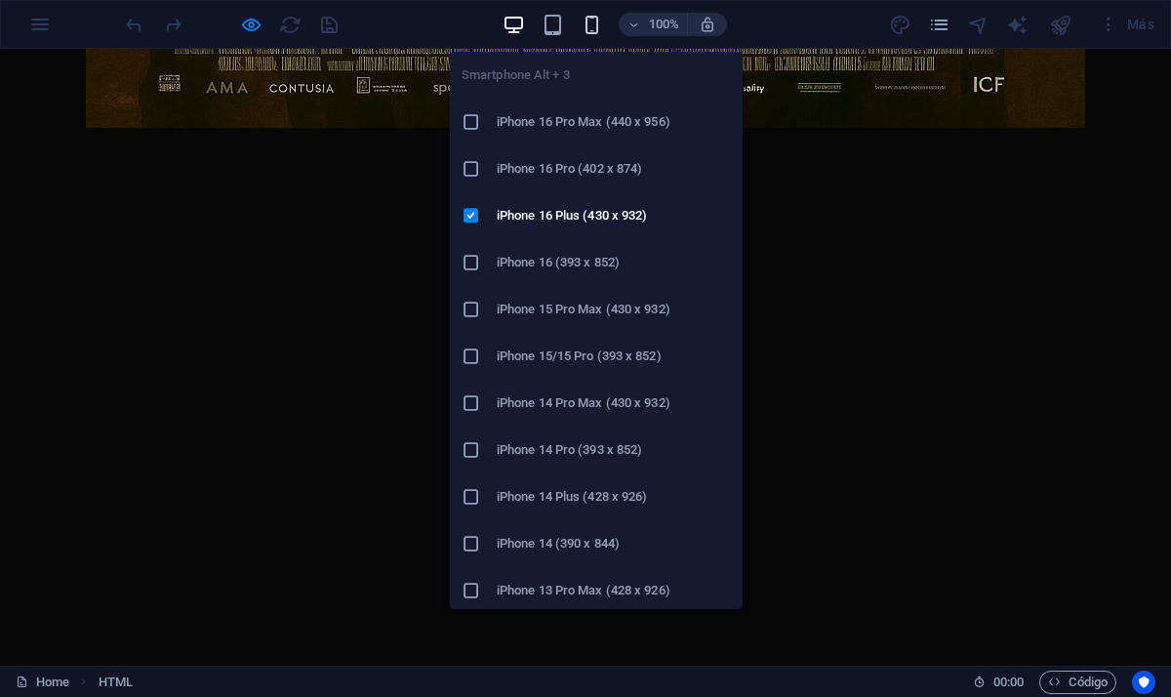
click at [598, 22] on icon "button" at bounding box center [592, 25] width 22 height 22
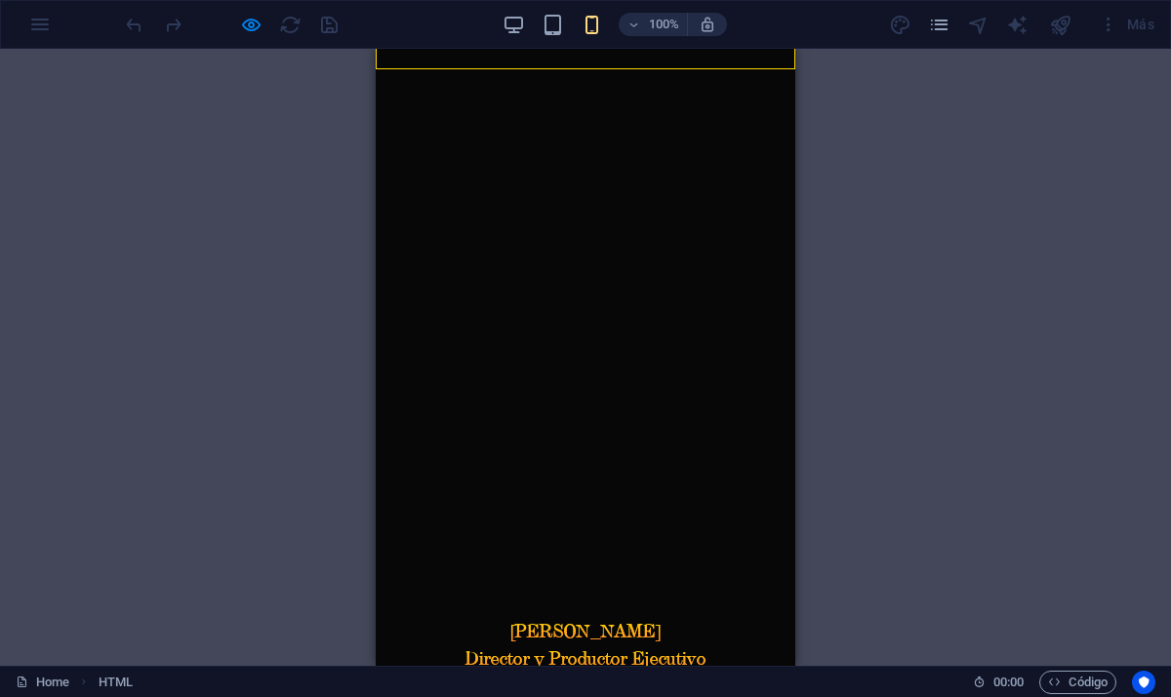
scroll to position [751, 0]
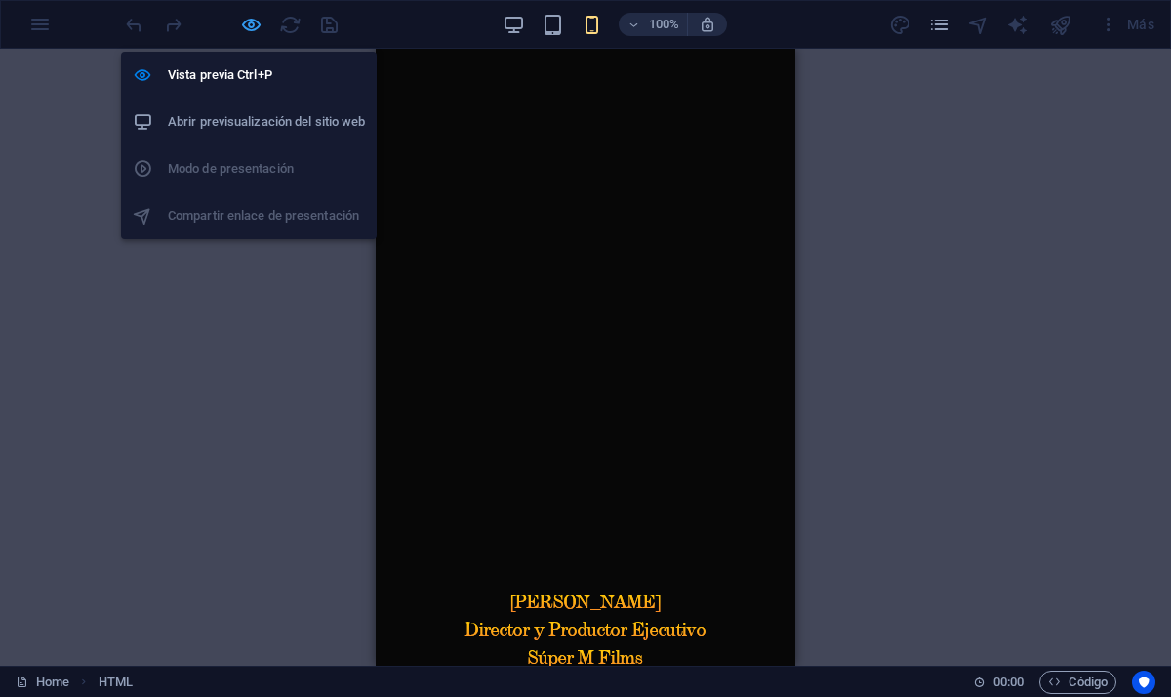
click at [248, 19] on icon "button" at bounding box center [251, 25] width 22 height 22
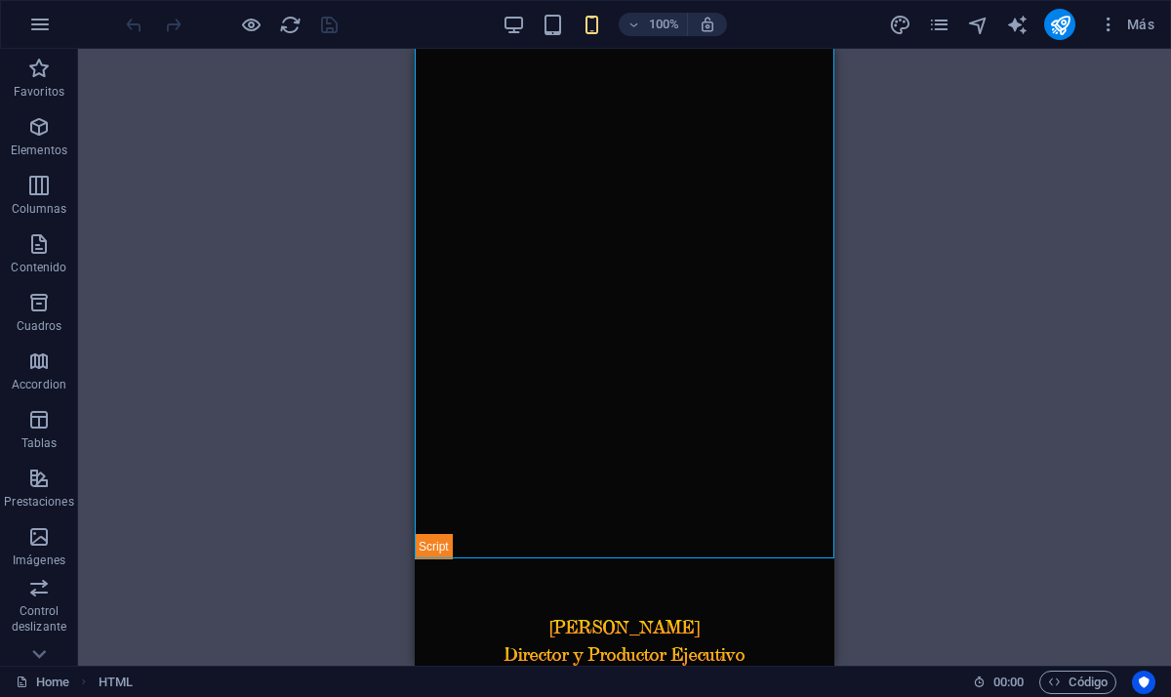
click at [255, 35] on span at bounding box center [250, 24] width 23 height 23
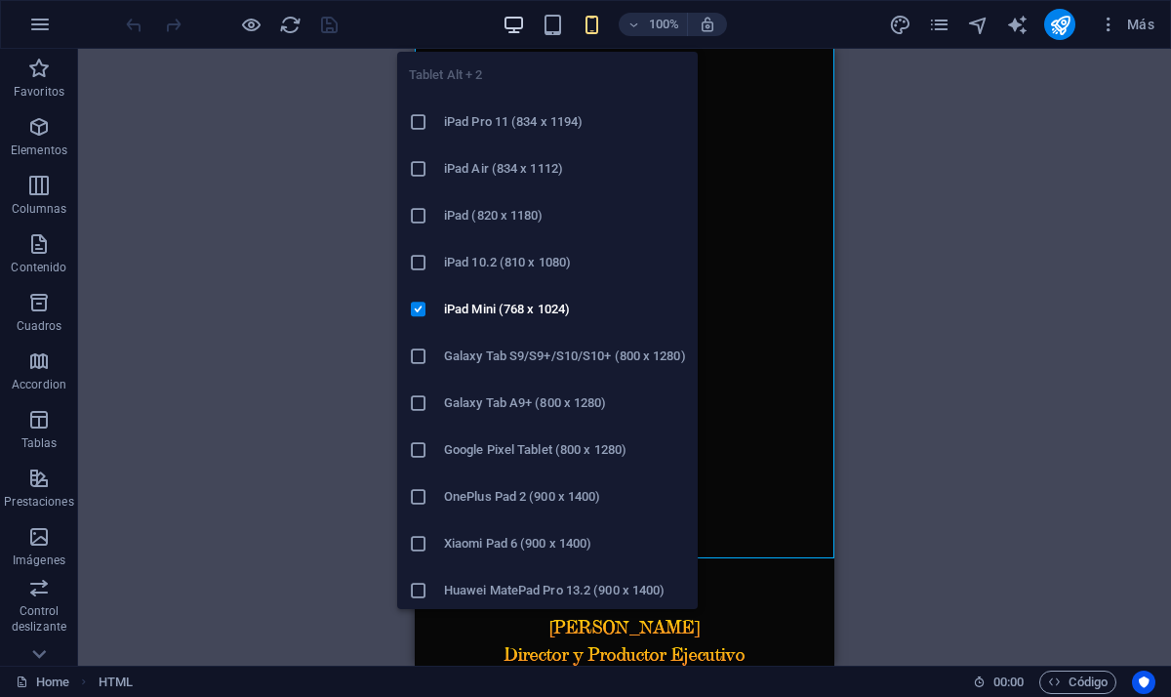
click at [508, 21] on icon "button" at bounding box center [514, 25] width 22 height 22
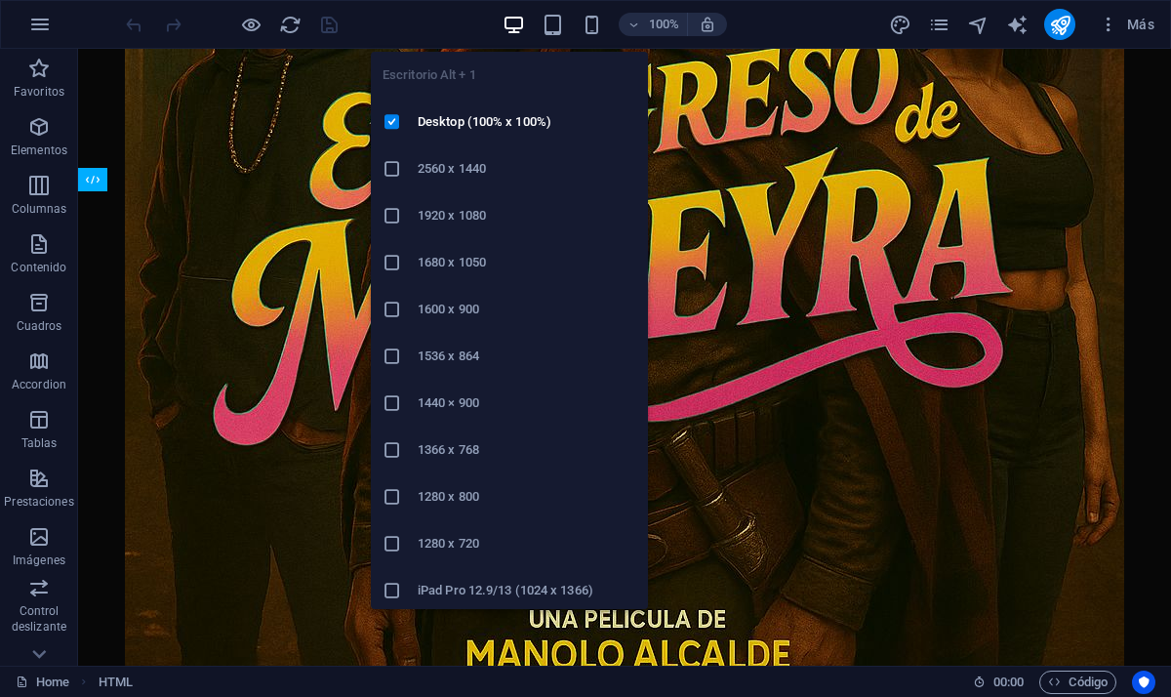
scroll to position [1357, 0]
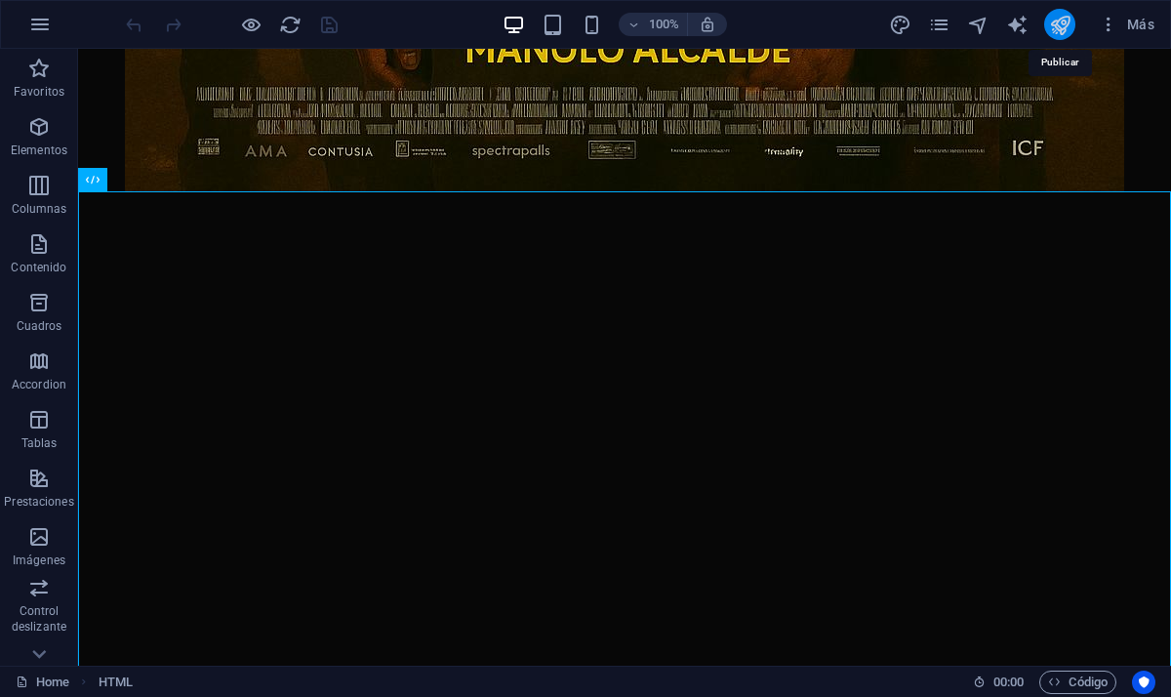
click at [1061, 32] on icon "publish" at bounding box center [1060, 25] width 22 height 22
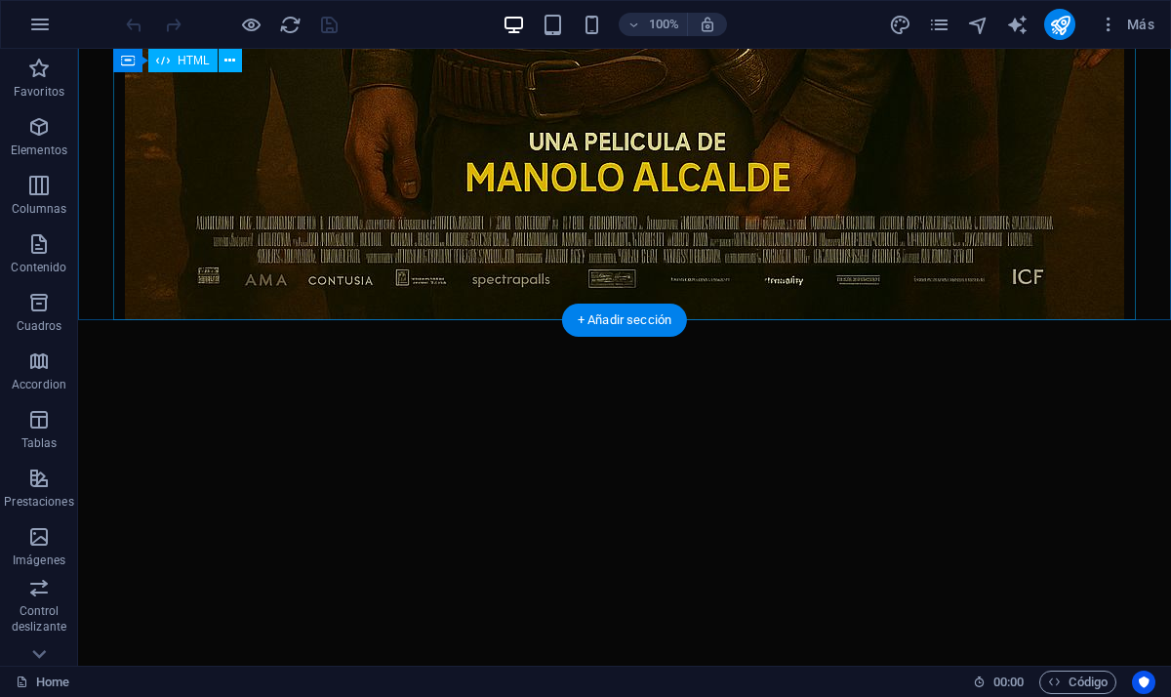
scroll to position [1278, 0]
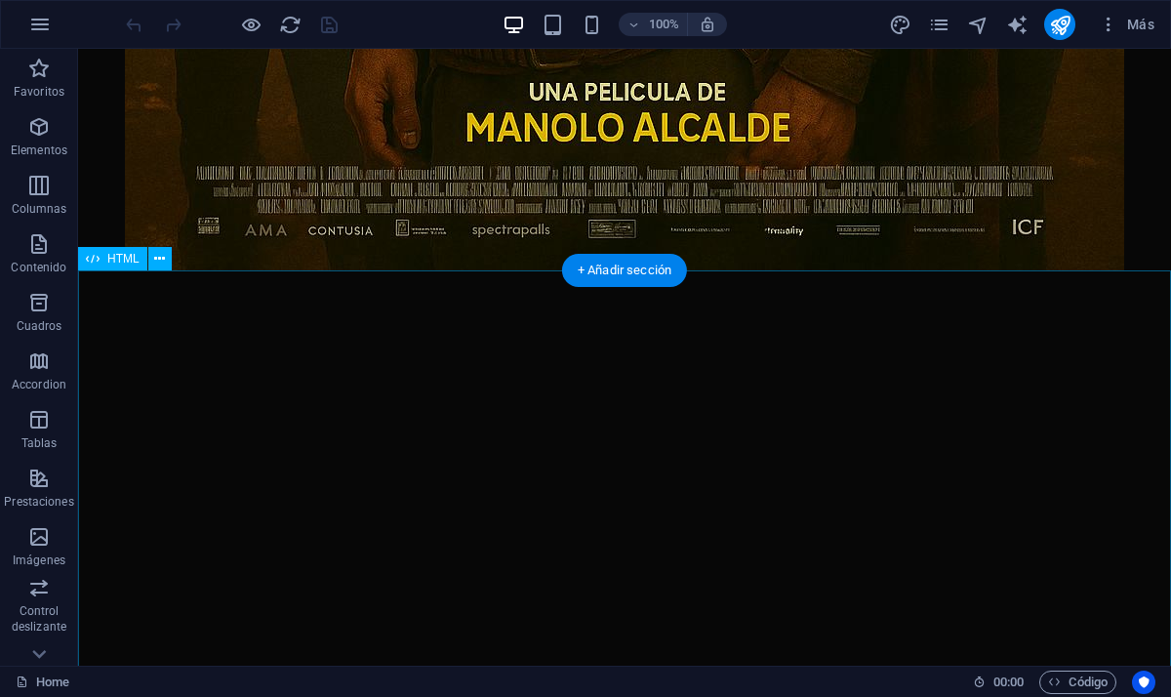
click at [147, 329] on div at bounding box center [624, 529] width 1093 height 519
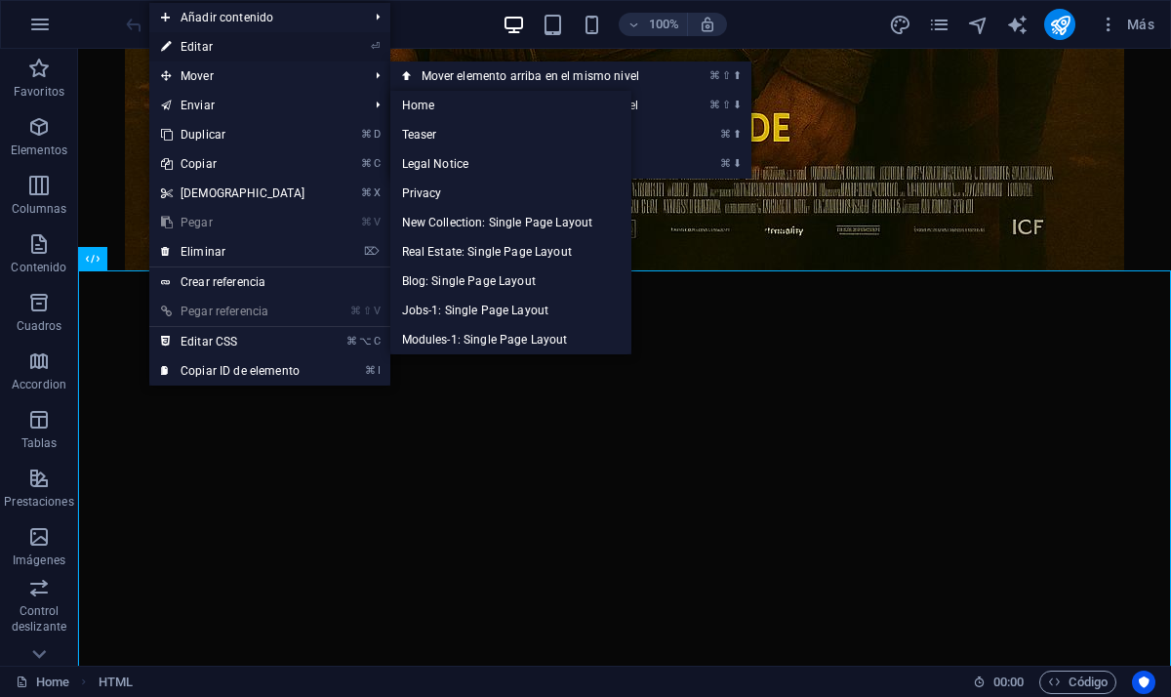
click at [251, 45] on link "⏎ Editar" at bounding box center [233, 46] width 168 height 29
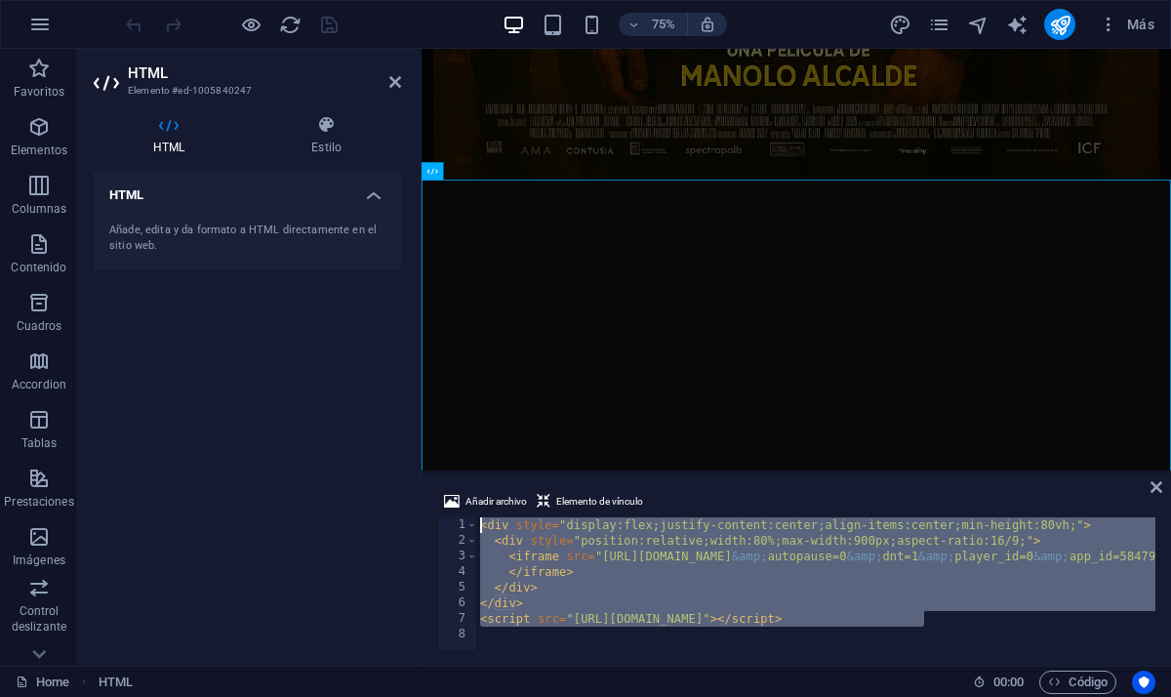
drag, startPoint x: 940, startPoint y: 620, endPoint x: 345, endPoint y: 454, distance: 618.2
click at [345, 454] on div "HTML Elemento #ed-1005840247 HTML Estilo HTML Añade, [PERSON_NAME] a HTML direc…" at bounding box center [624, 357] width 1093 height 617
type textarea "<div style="display:flex;justify-content:center;align-items:center;min-height:8…"
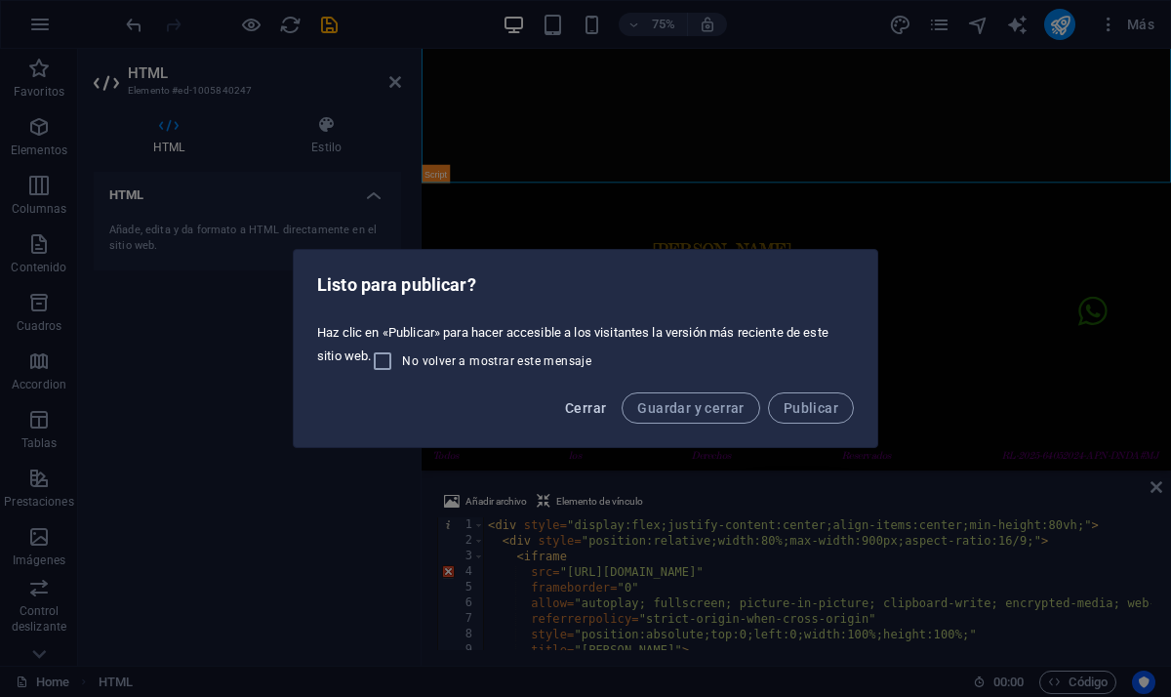
click at [591, 403] on span "Cerrar" at bounding box center [585, 408] width 41 height 16
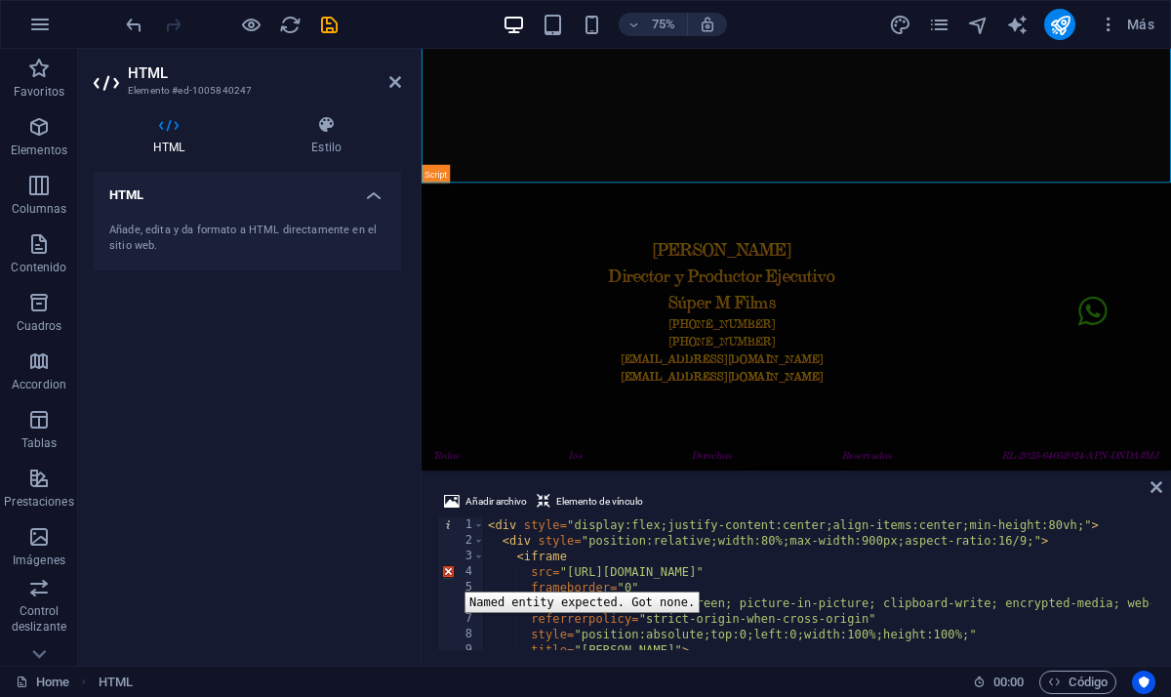
click at [450, 576] on div "4" at bounding box center [461, 572] width 47 height 16
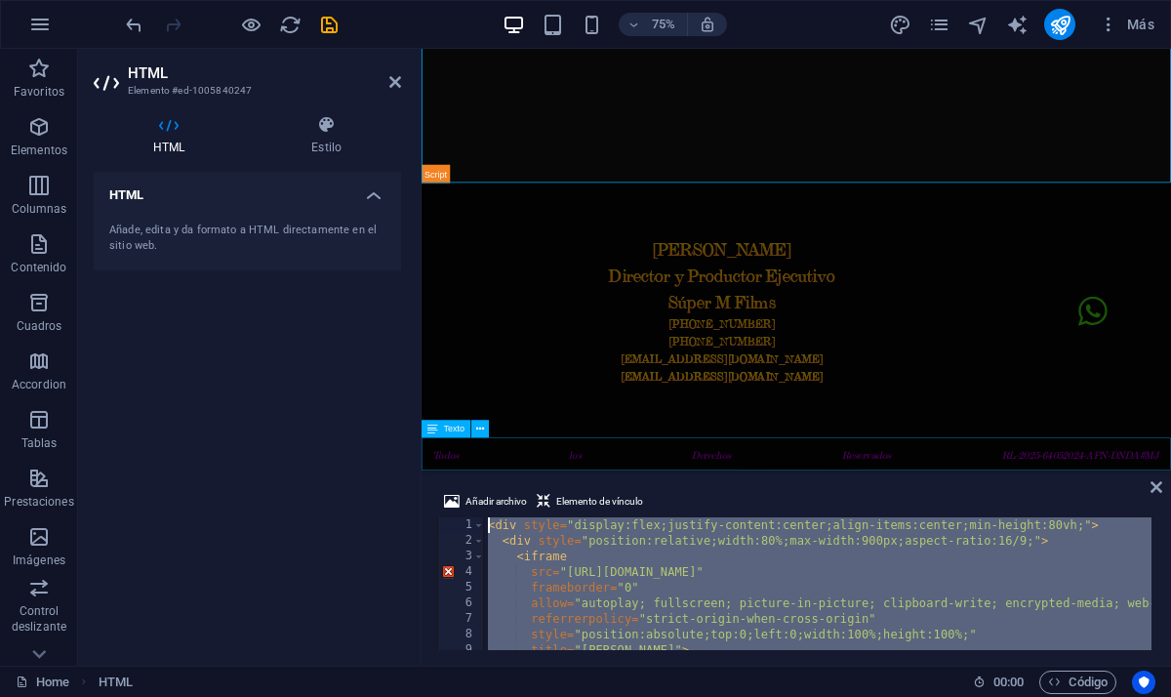
drag, startPoint x: 1366, startPoint y: 660, endPoint x: 538, endPoint y: 603, distance: 829.7
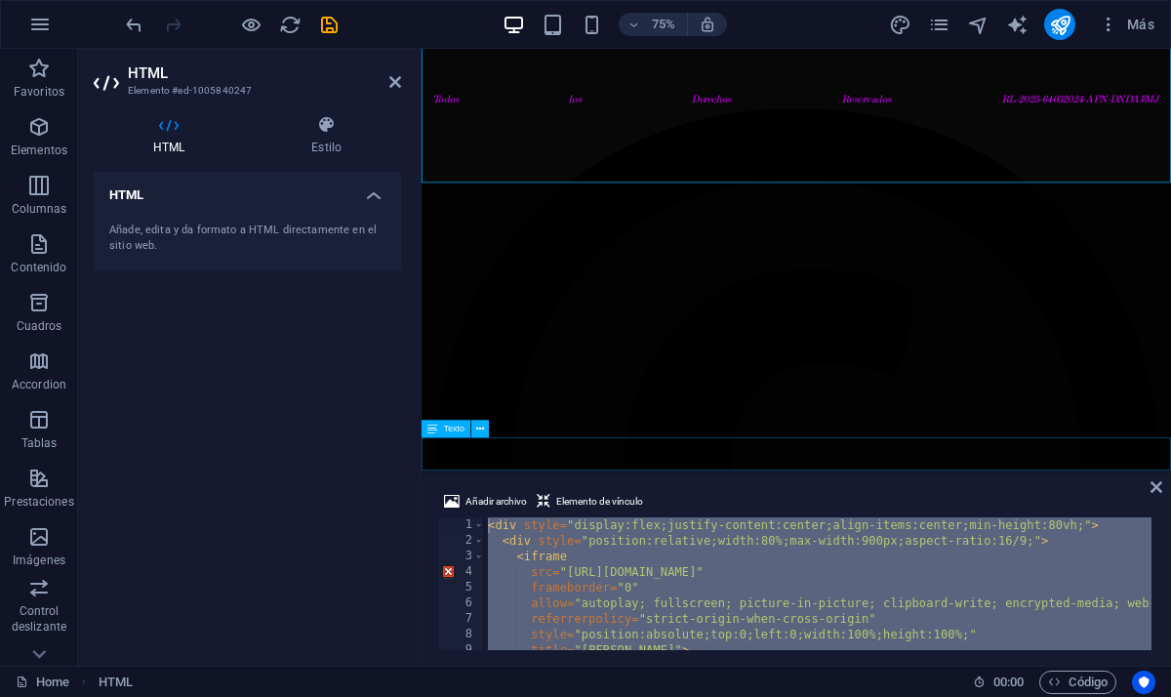
scroll to position [1230, 0]
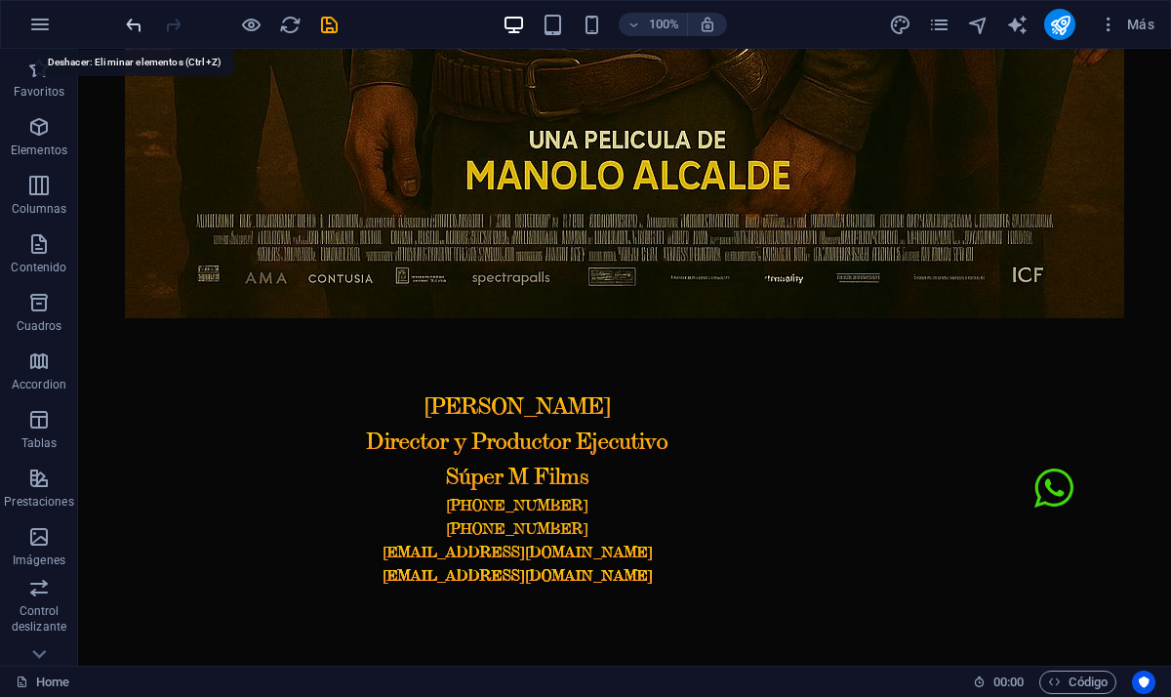
click at [138, 21] on icon "undo" at bounding box center [134, 25] width 22 height 22
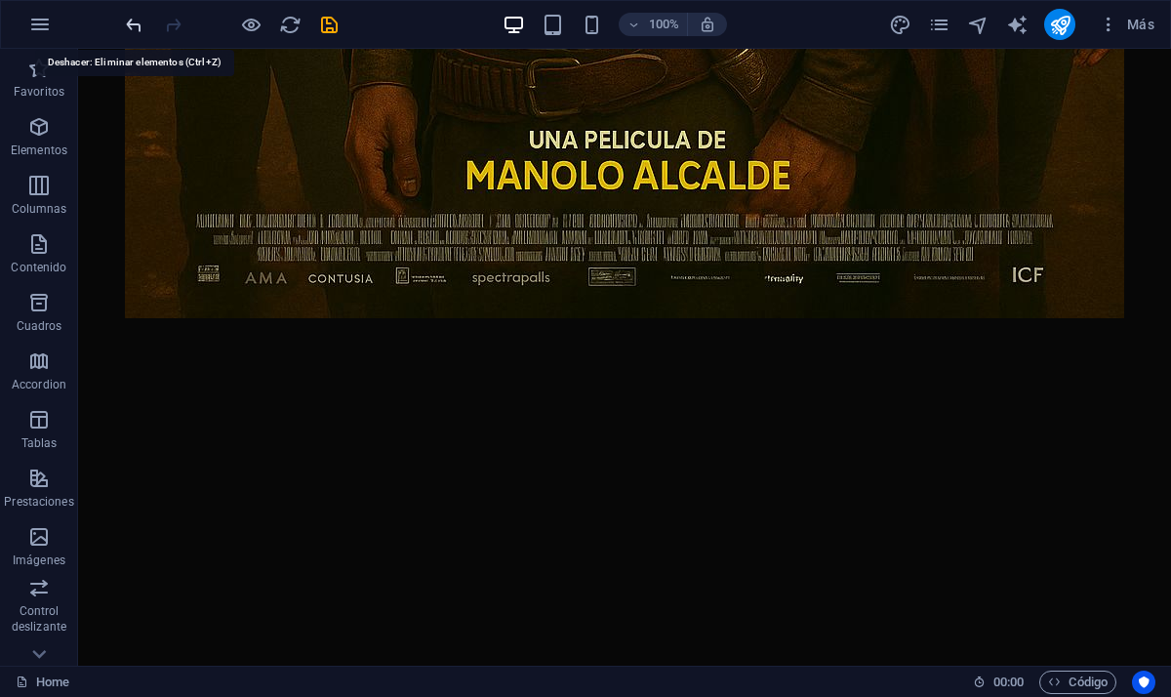
scroll to position [1748, 0]
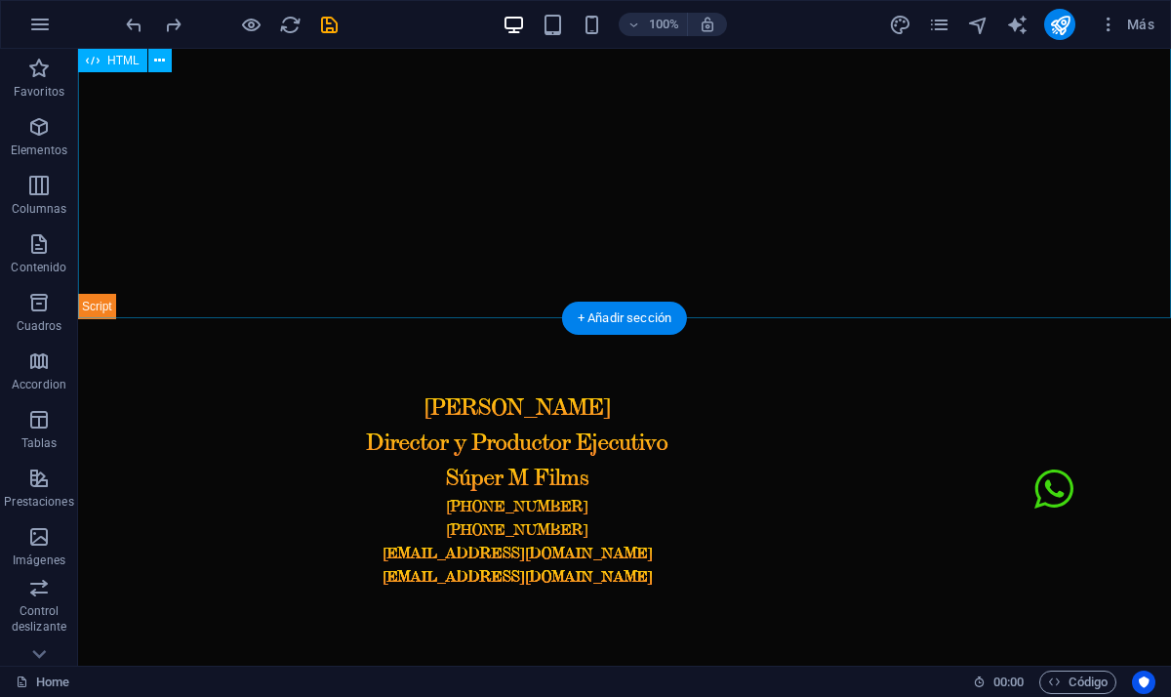
click at [227, 187] on div at bounding box center [624, 59] width 1093 height 519
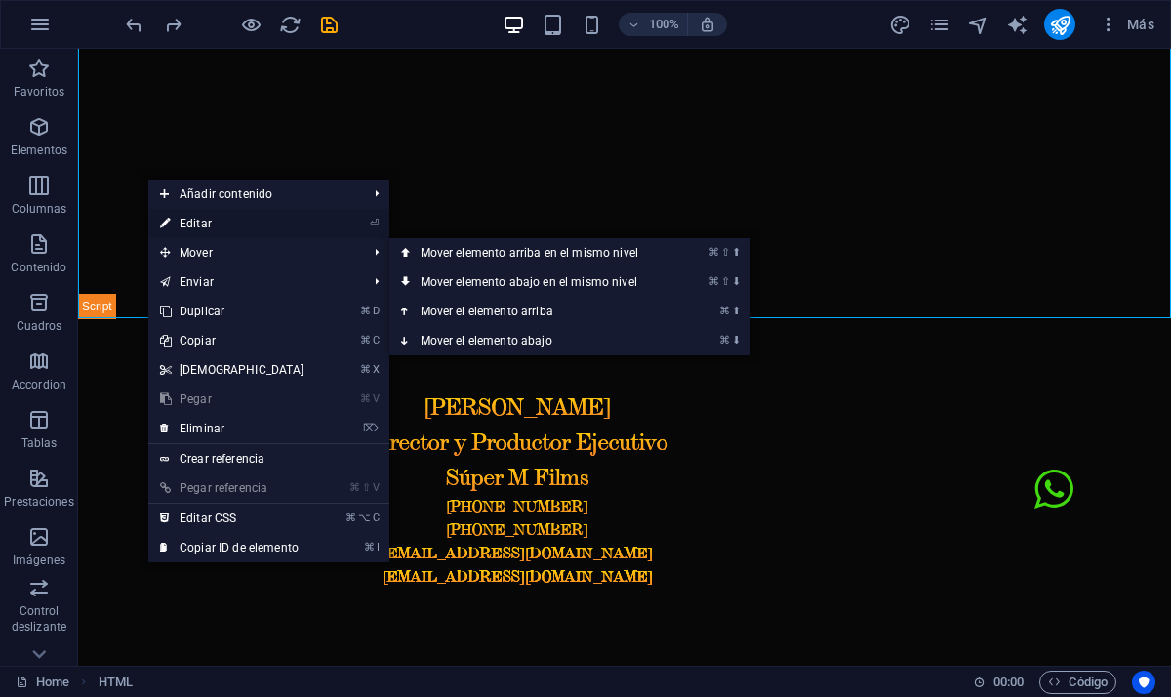
click at [229, 227] on link "⏎ Editar" at bounding box center [232, 223] width 168 height 29
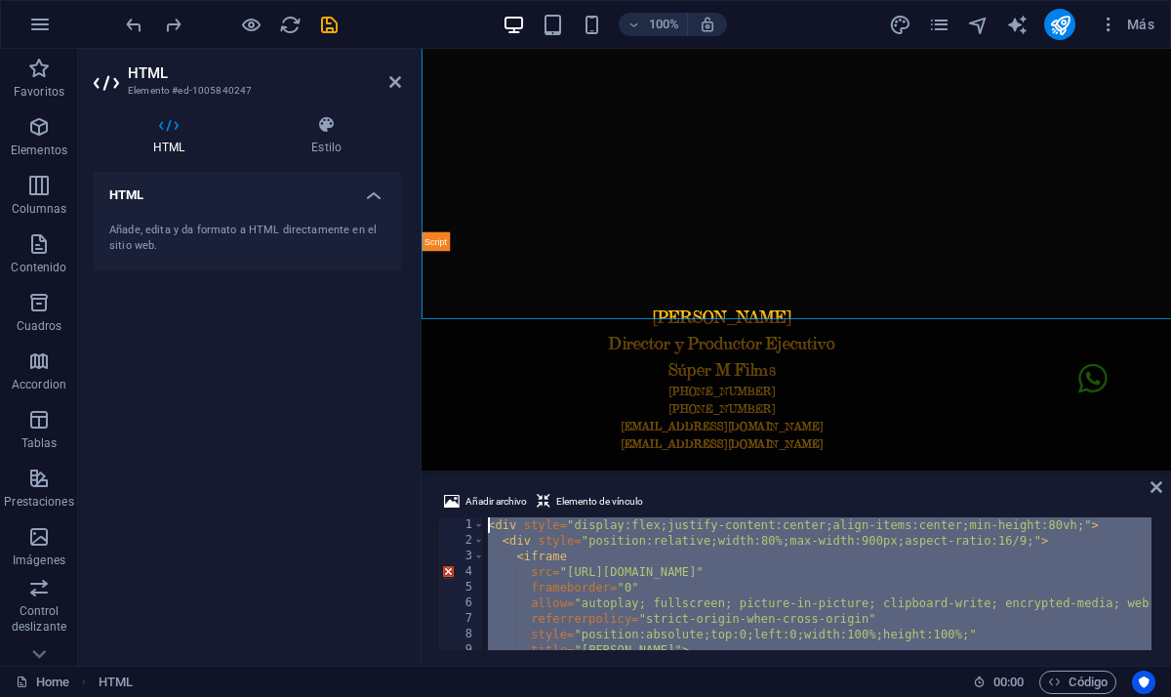
scroll to position [105, 0]
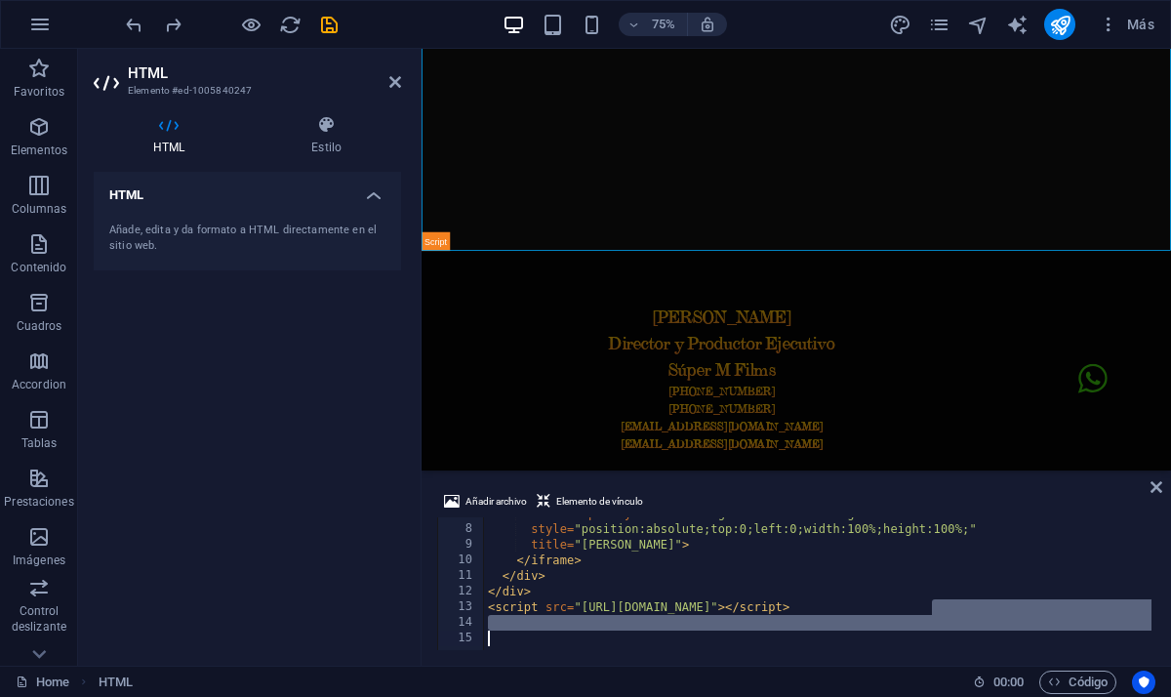
click at [977, 625] on div "referrerpolicy = "strict-origin-when-cross-origin" style = "position:absolute;t…" at bounding box center [846, 586] width 724 height 160
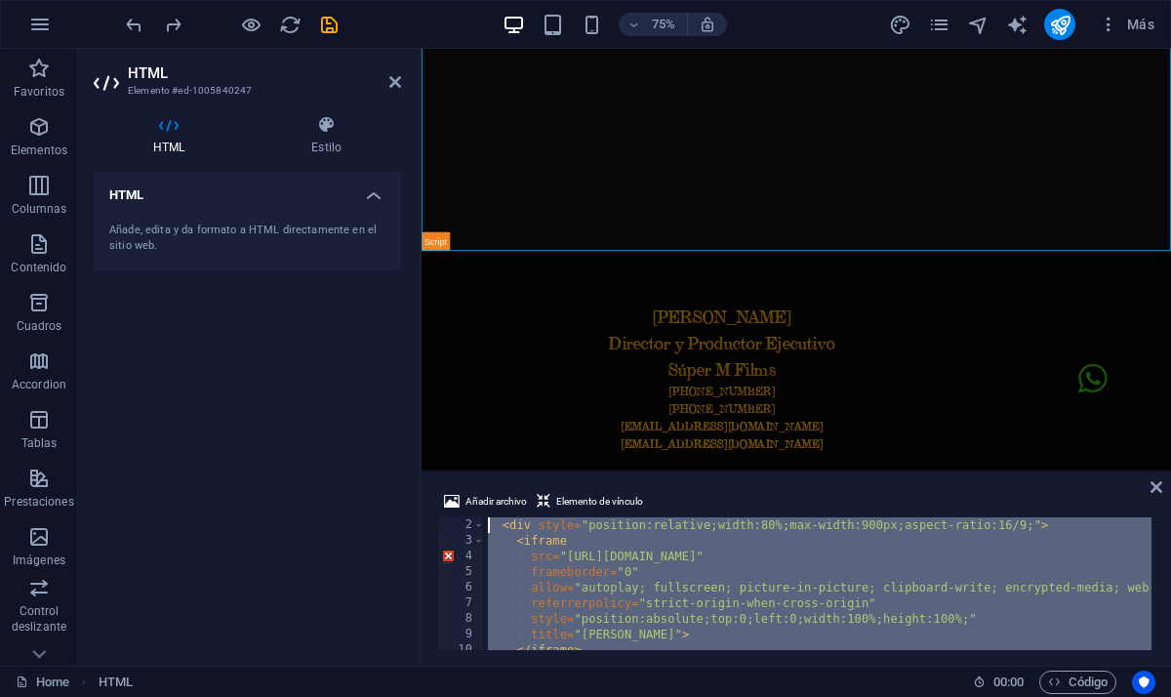
scroll to position [0, 0]
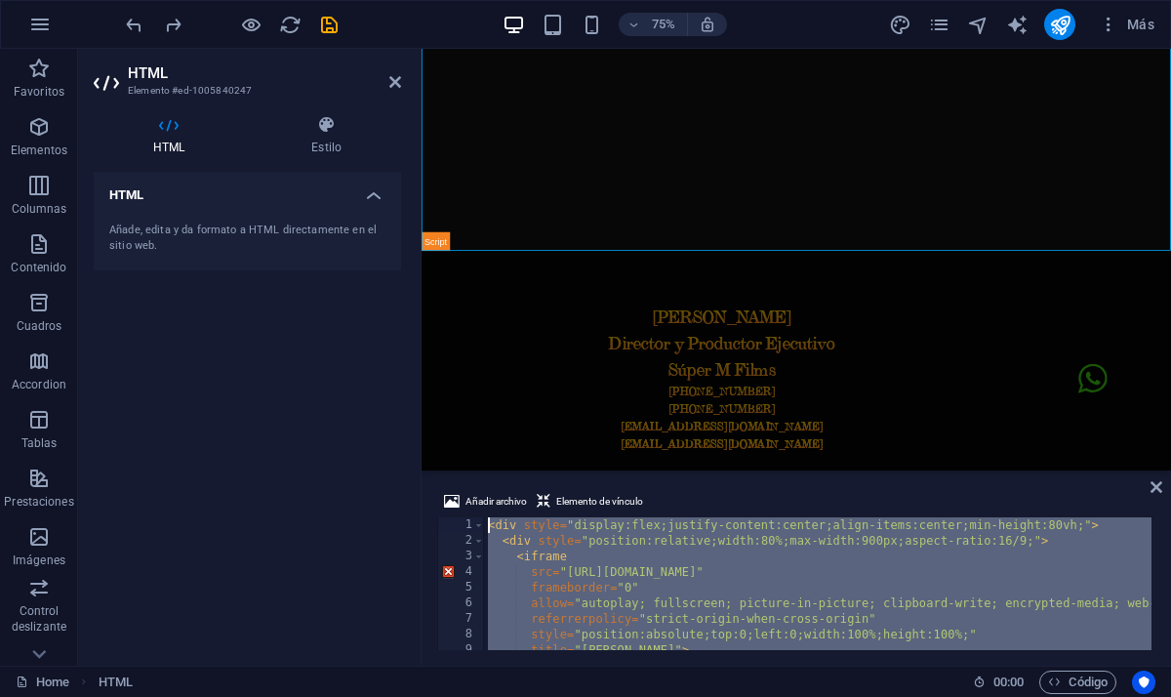
drag, startPoint x: 939, startPoint y: 611, endPoint x: 439, endPoint y: 508, distance: 510.4
click at [439, 508] on div "Añadir archivo Elemento de vínculo 1 2 3 4 5 6 7 8 9 10 11 < div style = "displ…" at bounding box center [796, 570] width 718 height 160
type textarea "<div style="display:flex;justify-content:center;align-items:center;min-height:8…"
paste textarea
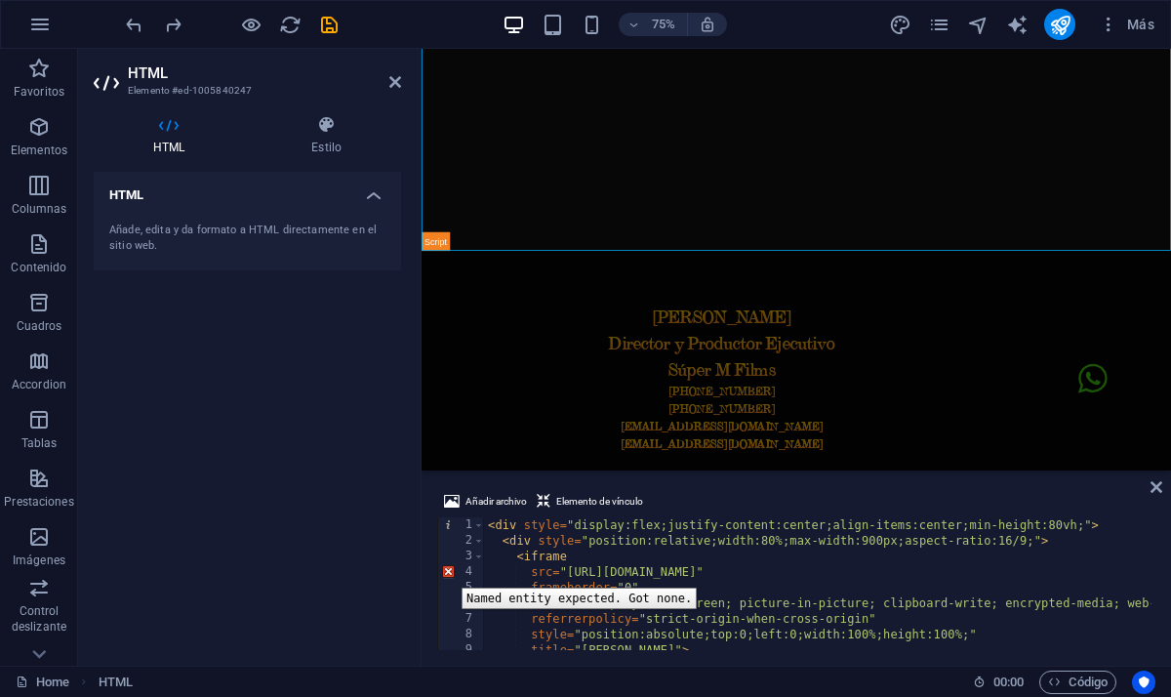
click at [447, 573] on div "4" at bounding box center [461, 572] width 47 height 16
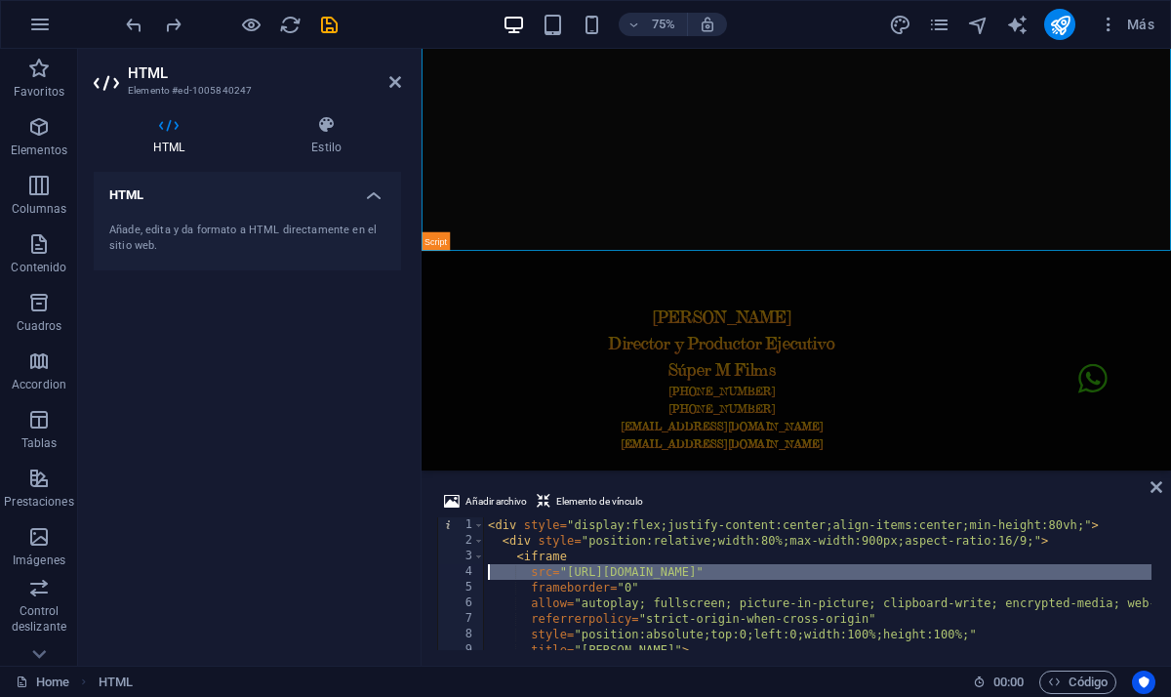
click at [859, 616] on div "< div style = "display:flex;justify-content:center;align-items:center;min-heigh…" at bounding box center [846, 597] width 724 height 160
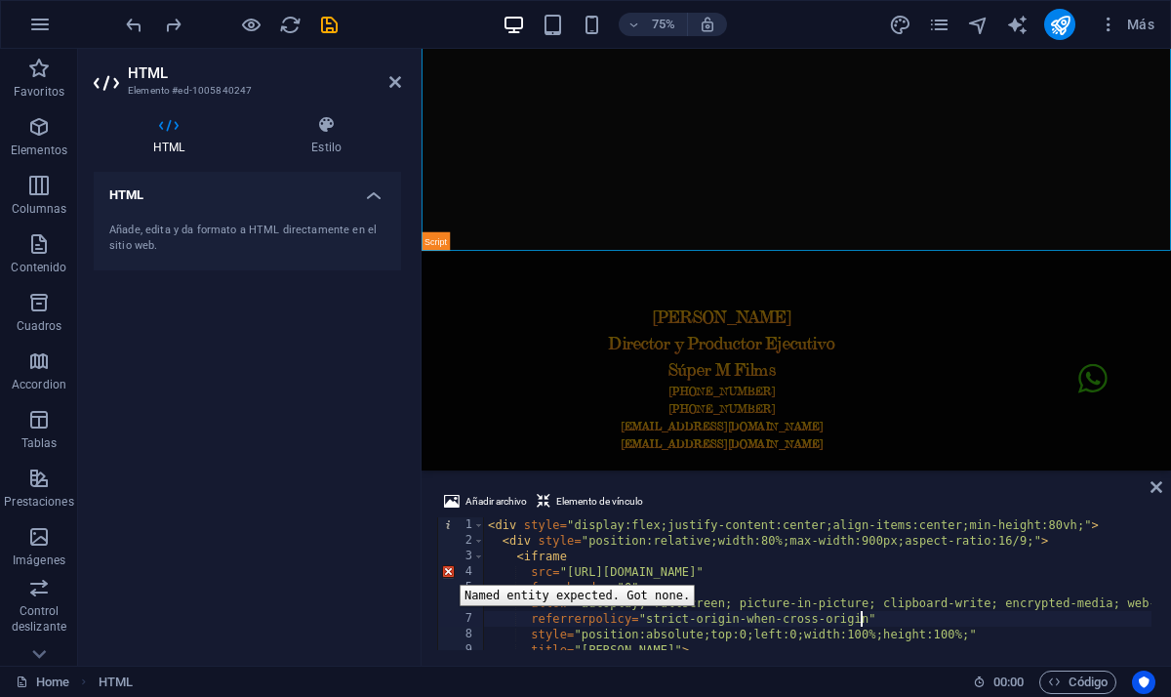
click at [445, 570] on div "4" at bounding box center [461, 572] width 47 height 16
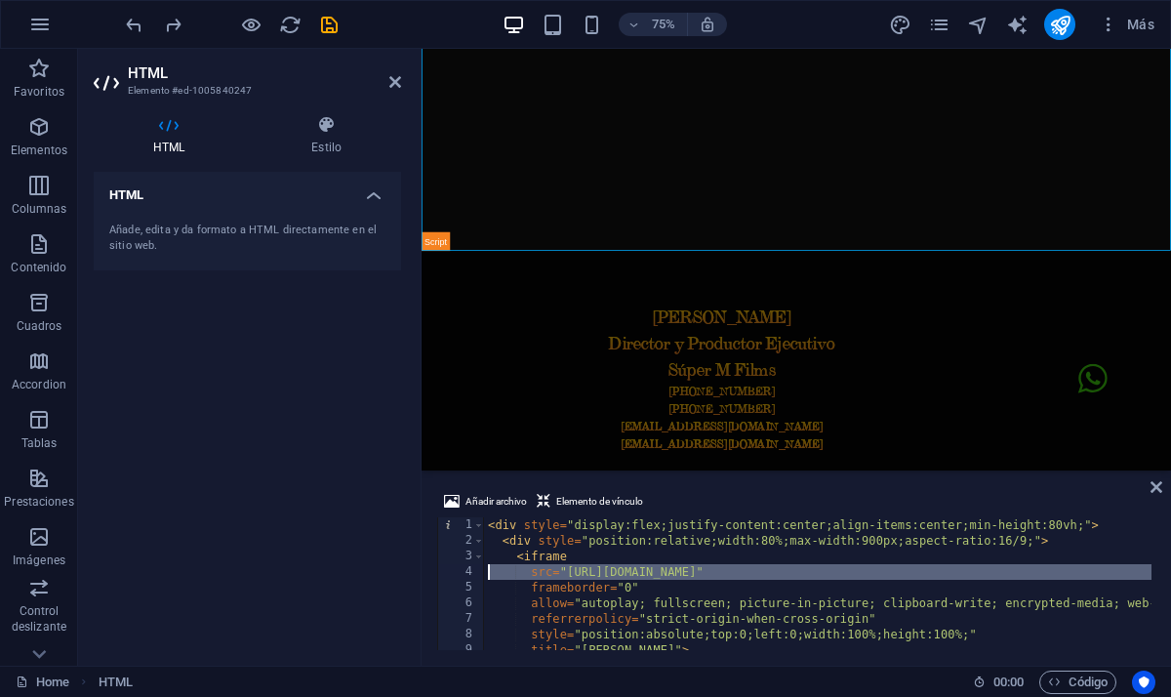
scroll to position [48, 0]
click at [323, 156] on div "HTML Estilo HTML Añade, edita y da formato a HTML directamente en el sitio web.…" at bounding box center [248, 382] width 308 height 535
click at [445, 307] on div at bounding box center [922, 80] width 1000 height 475
click at [188, 131] on icon at bounding box center [169, 125] width 150 height 20
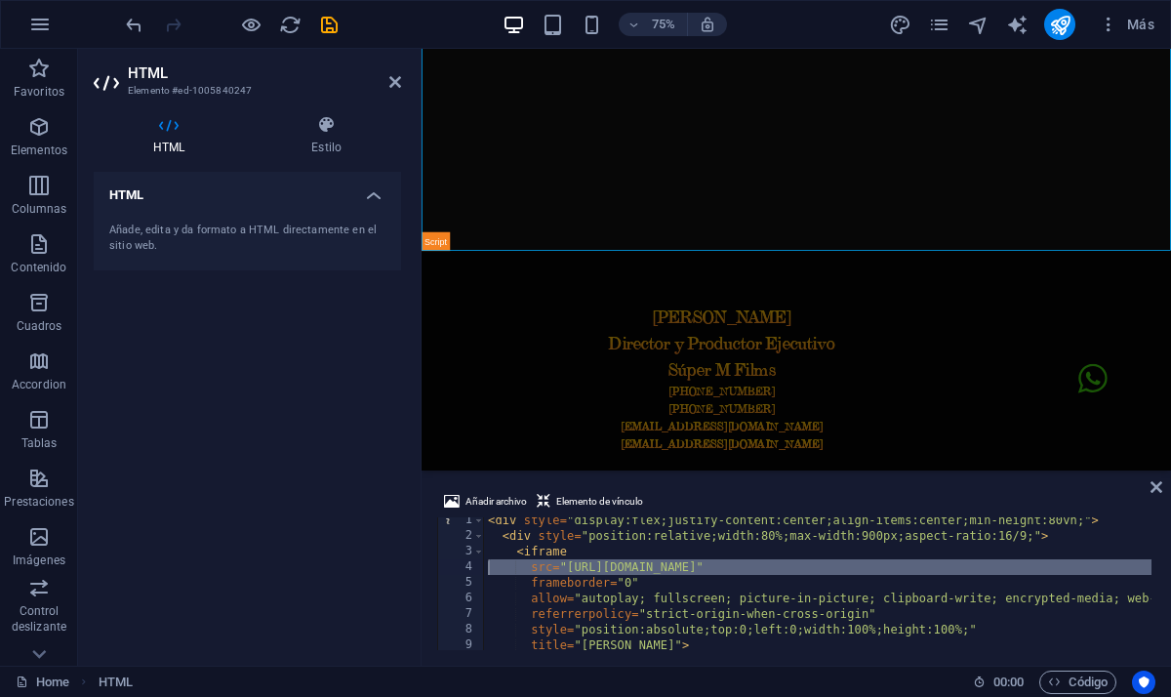
scroll to position [0, 0]
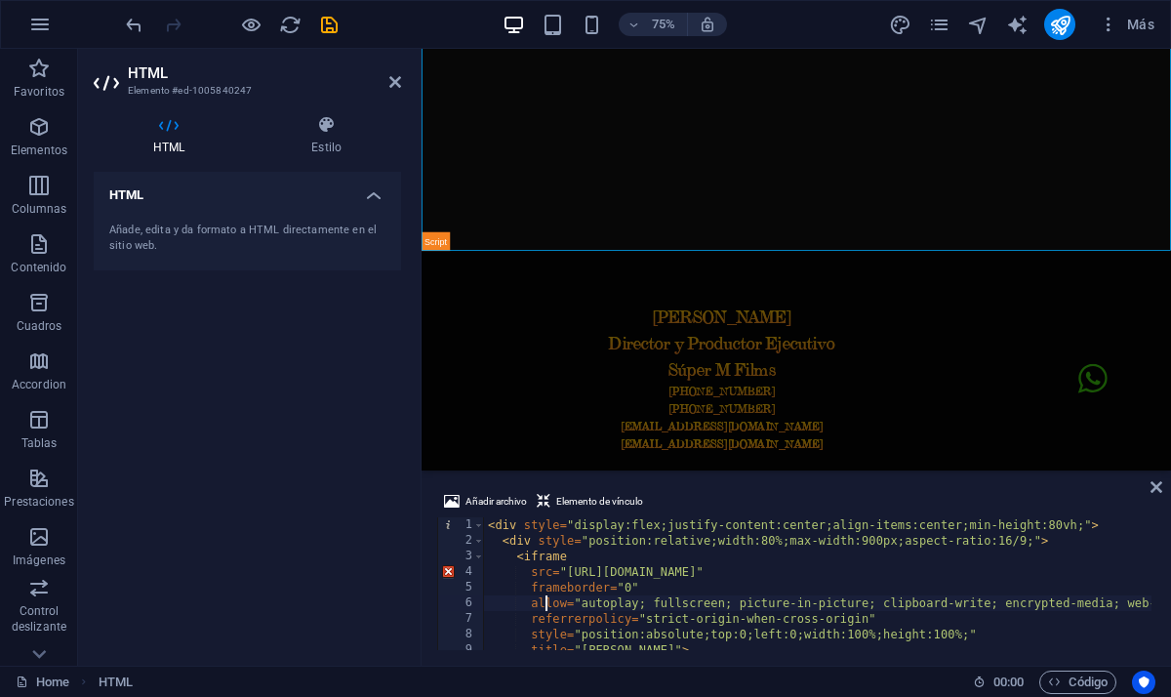
click at [545, 603] on div "< div style = "display:flex;justify-content:center;align-items:center;min-heigh…" at bounding box center [846, 597] width 724 height 160
click at [449, 576] on div "4" at bounding box center [461, 572] width 47 height 16
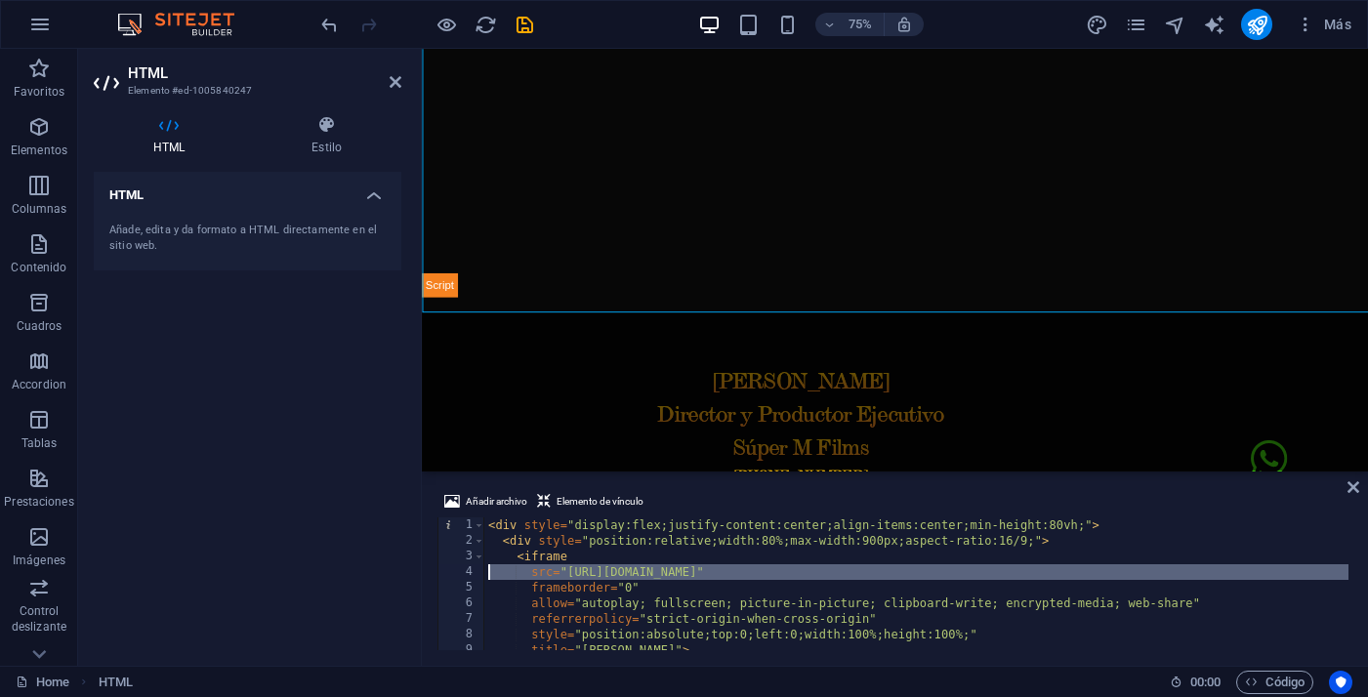
scroll to position [1651, 0]
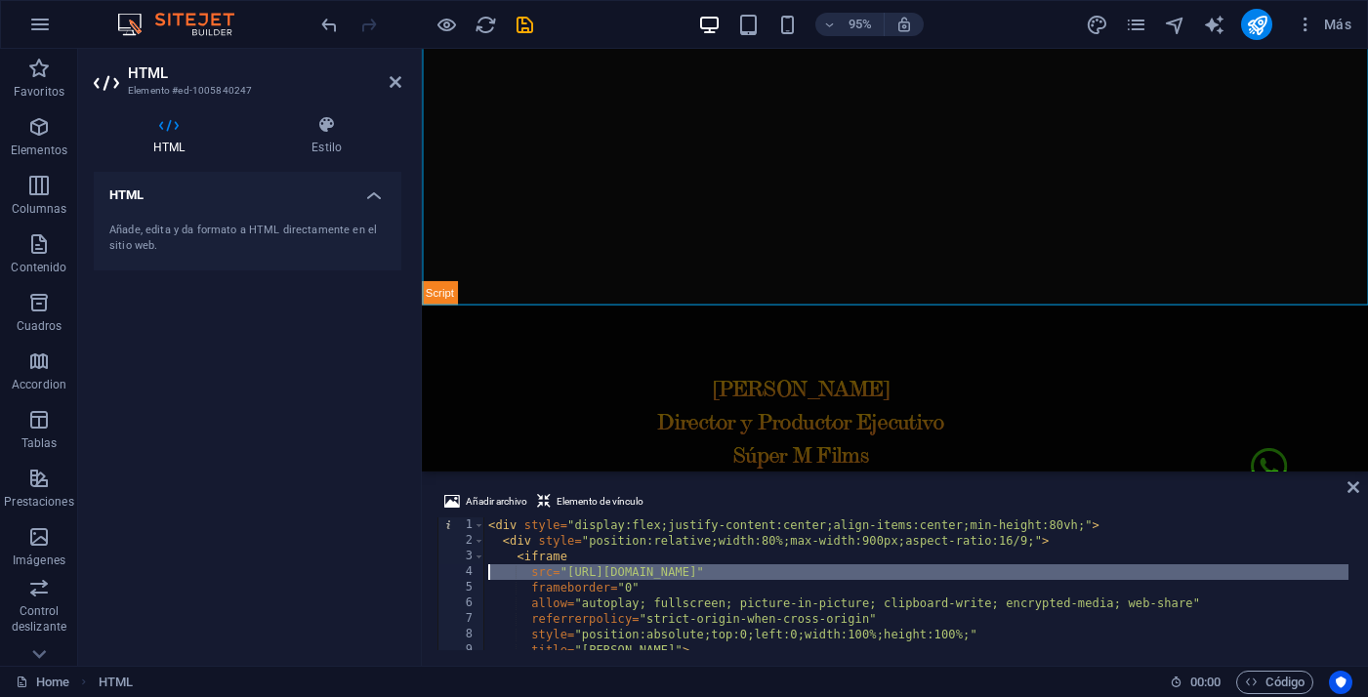
click at [648, 622] on div "< div style = "display:flex;justify-content:center;align-items:center;min-heigh…" at bounding box center [916, 597] width 864 height 160
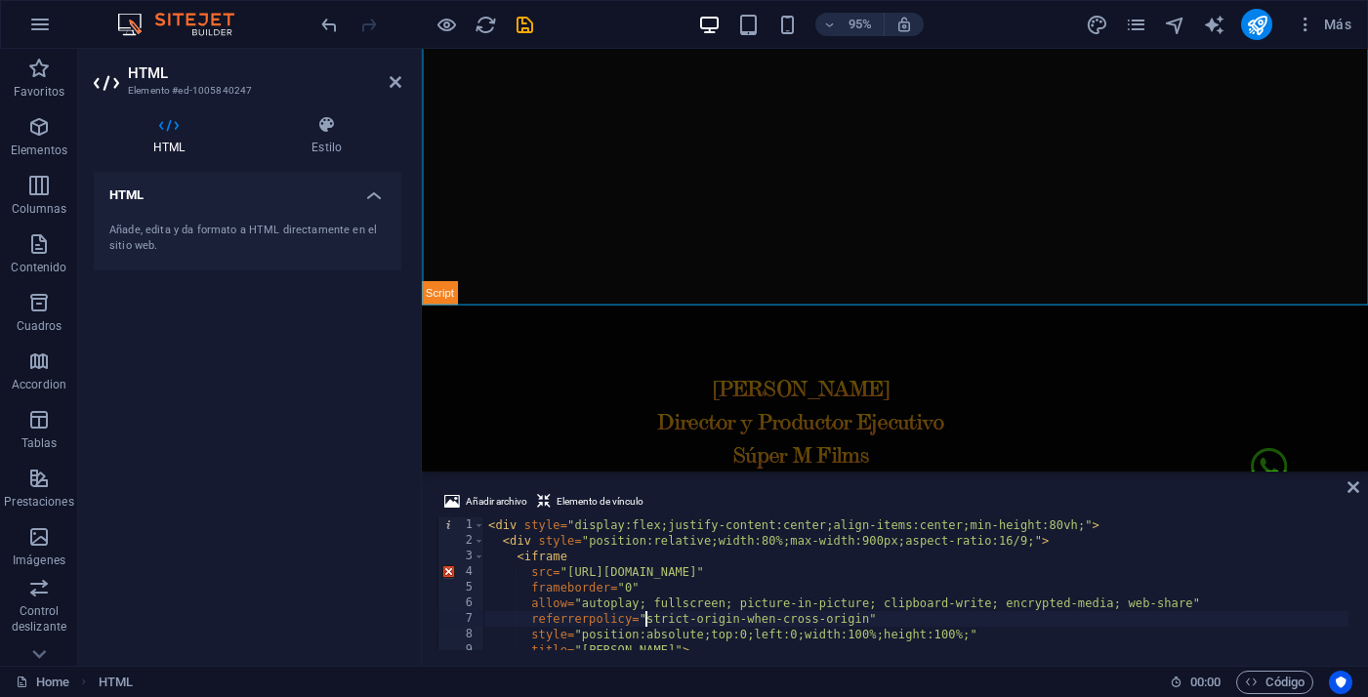
click at [487, 528] on div "< div style = "display:flex;justify-content:center;align-items:center;min-heigh…" at bounding box center [916, 597] width 864 height 160
type textarea "<div style="display:flex;justify-content:center;align-items:center;min-height:8…"
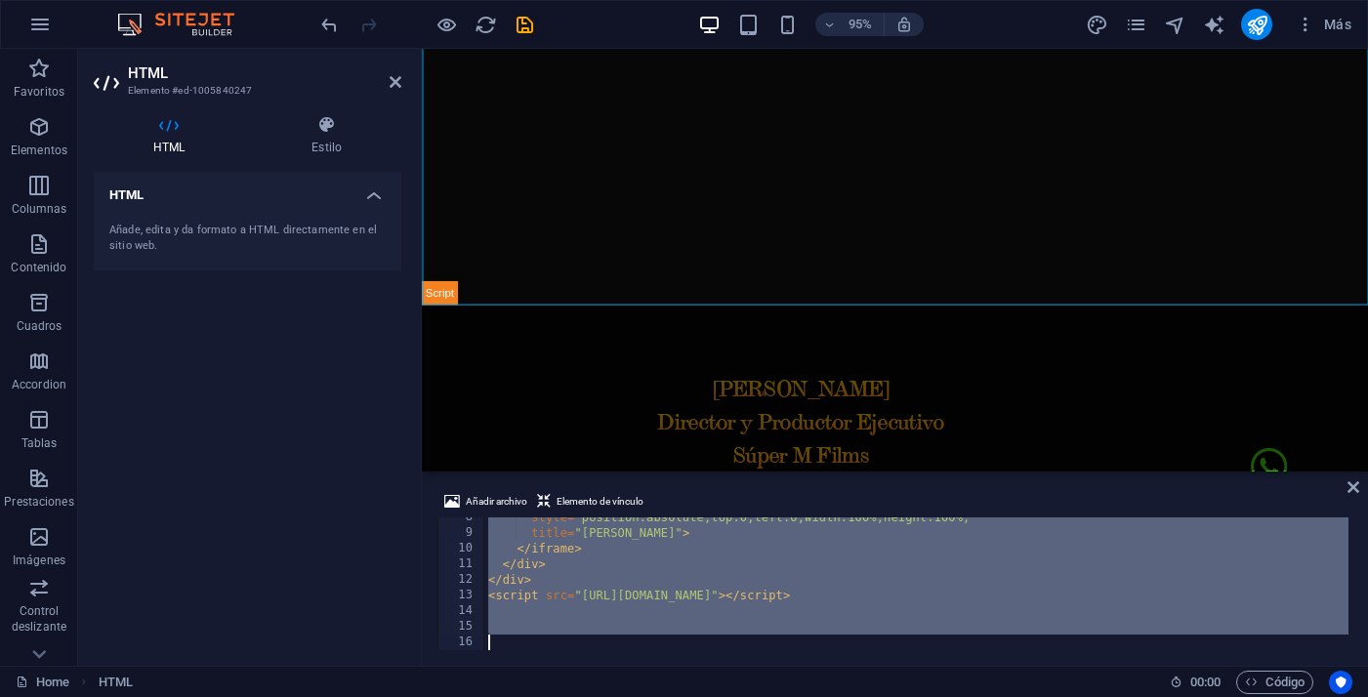
scroll to position [117, 0]
drag, startPoint x: 488, startPoint y: 524, endPoint x: 943, endPoint y: 759, distance: 511.7
click at [943, 696] on html "elregresodemoreira.com Home Favoritos Elementos Columnas Contenido Cuadros Acco…" at bounding box center [684, 348] width 1368 height 697
click at [564, 595] on div "style = "position:absolute;top:0;left:0;width:100%;height:100%;" title = "Morei…" at bounding box center [916, 592] width 864 height 164
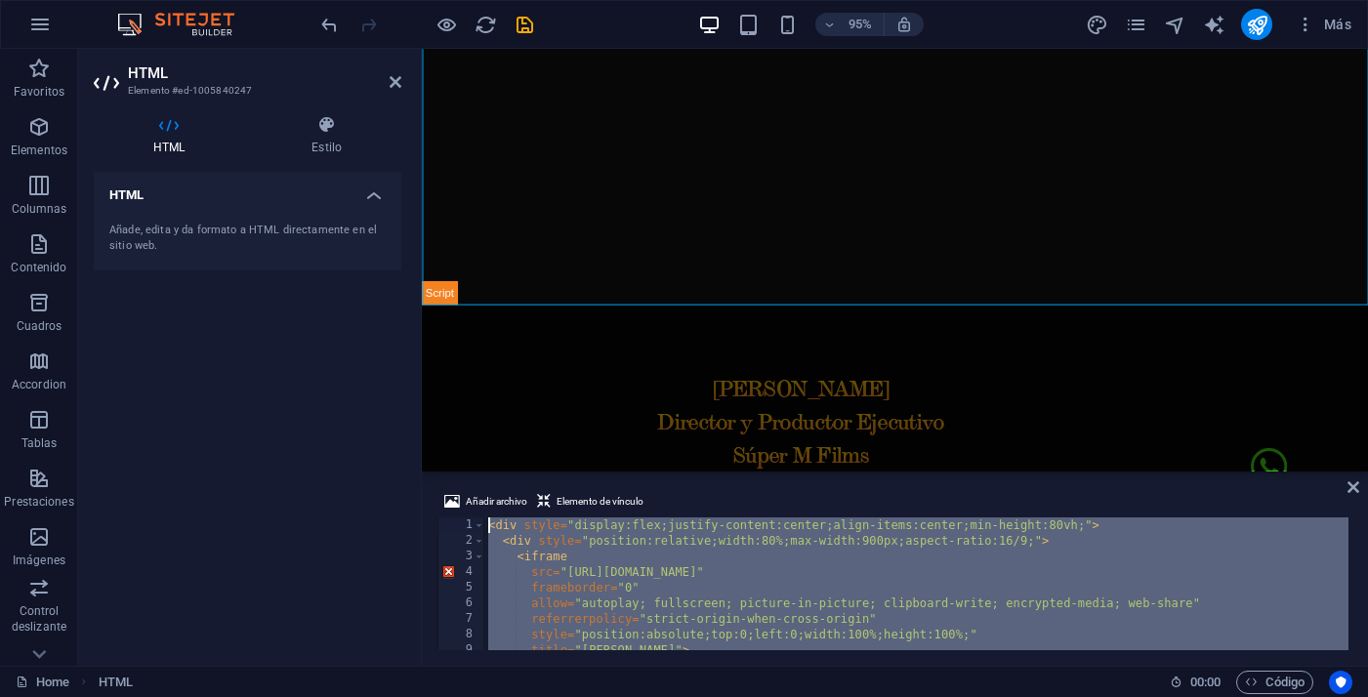
scroll to position [0, 0]
drag, startPoint x: 949, startPoint y: 598, endPoint x: 455, endPoint y: 471, distance: 510.2
click at [455, 471] on aside "Añadir archivo Elemento de vínculo <script src="https://player.vimeo.com/api/pl…" at bounding box center [895, 568] width 946 height 195
paste textarea "script src="https://player.vimeo.com/api/player.js"></script"
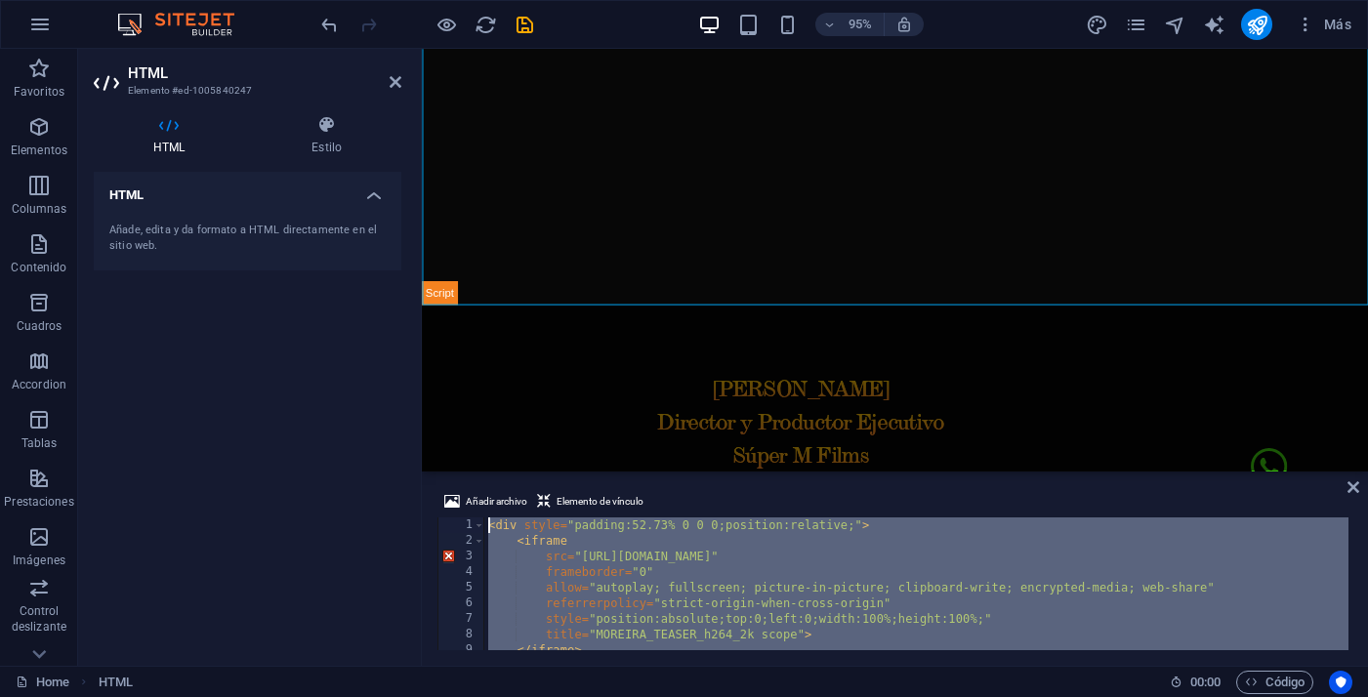
drag, startPoint x: 915, startPoint y: 594, endPoint x: 384, endPoint y: 363, distance: 578.9
click at [384, 363] on div "HTML Elemento #ed-1005840247 HTML Estilo HTML Añade, edita y da formato a HTML …" at bounding box center [723, 357] width 1290 height 617
paste textarea "script src="https://player.vimeo.com/api/player.js"></script>"
type textarea "<script src="https://player.vimeo.com/api/player.js"></script>"
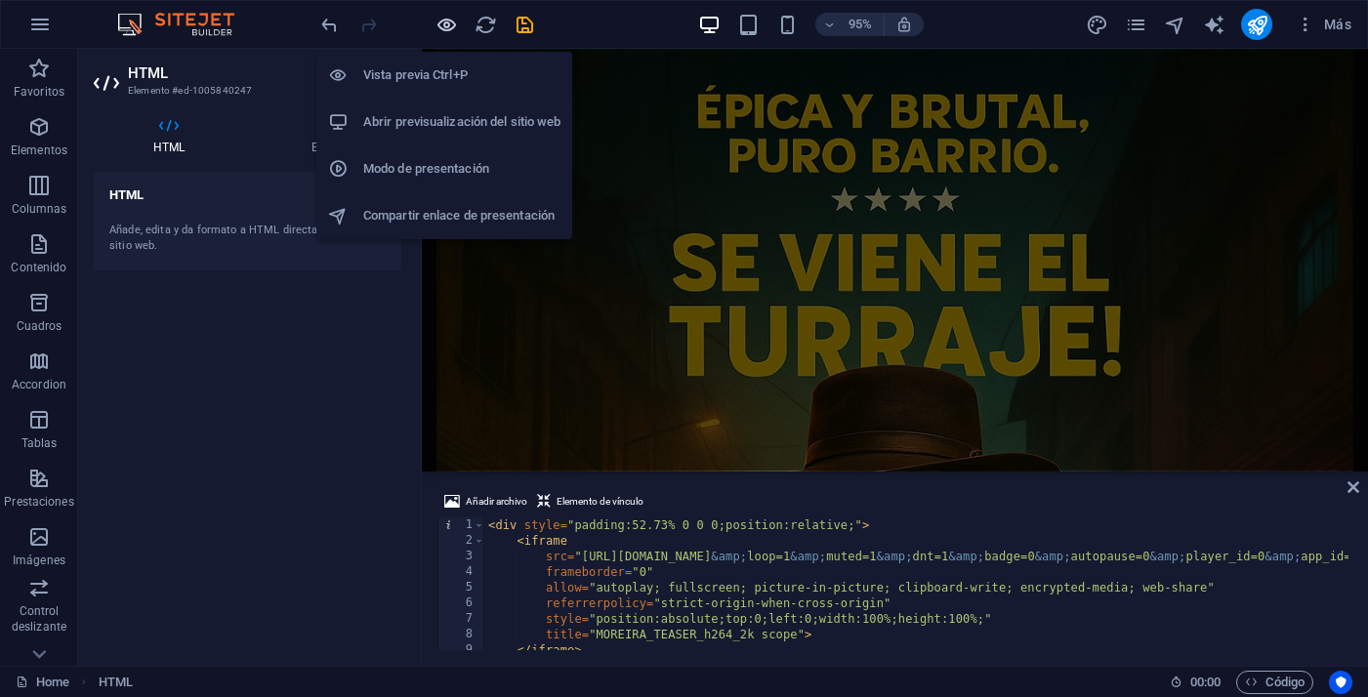
click at [438, 30] on icon "button" at bounding box center [446, 25] width 22 height 22
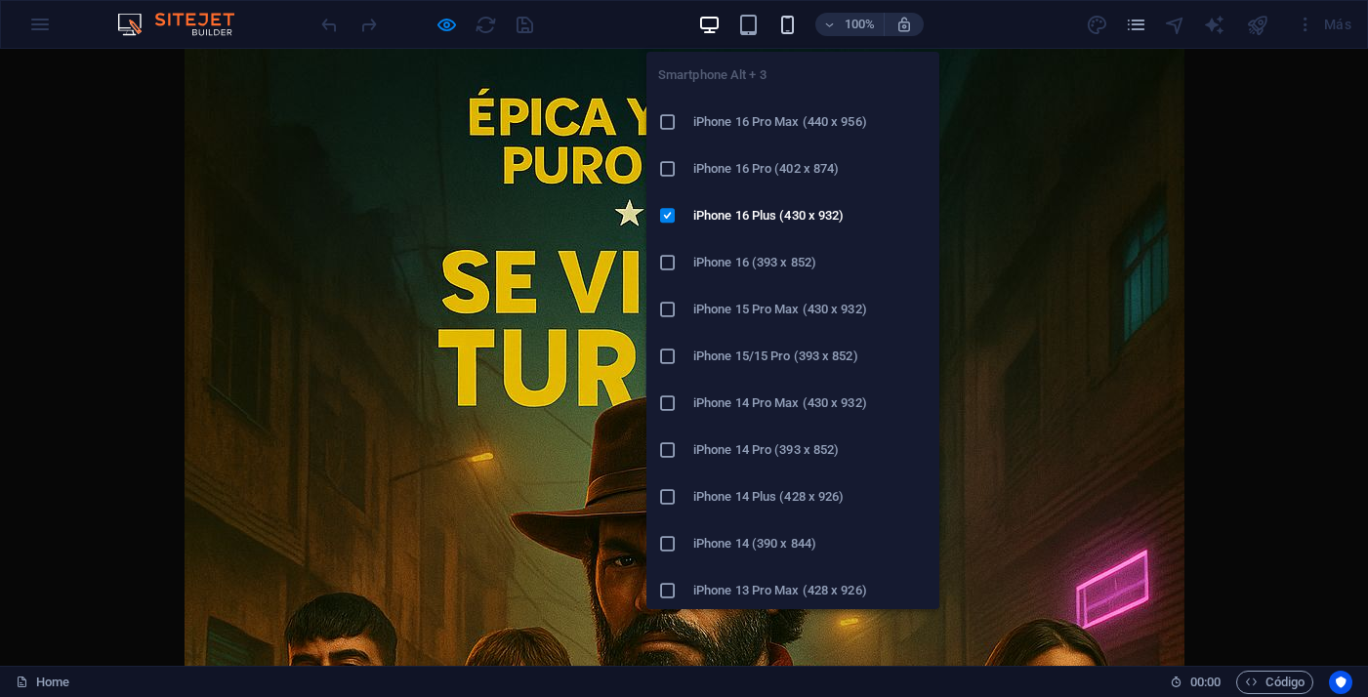
click at [794, 19] on icon "button" at bounding box center [787, 25] width 22 height 22
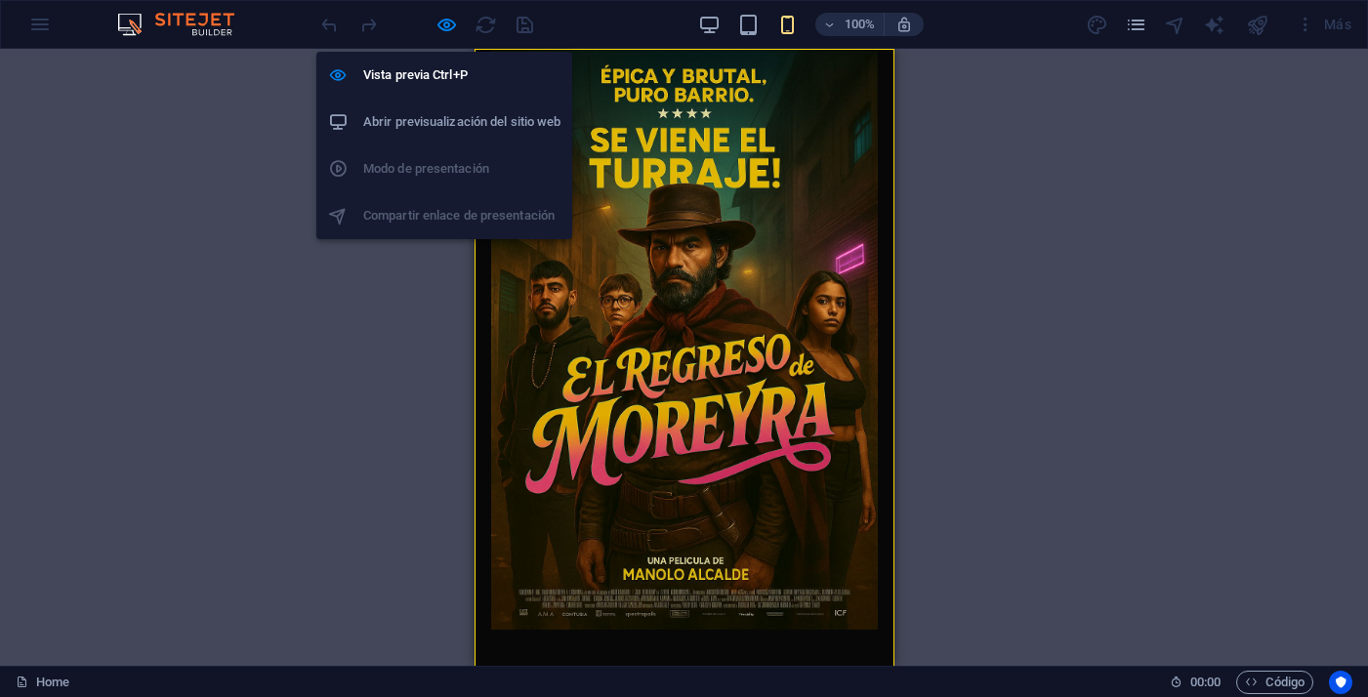
click at [437, 36] on div "Vista previa Ctrl+P Abrir previsualización del sitio web Modo de presentación C…" at bounding box center [444, 137] width 256 height 203
click at [453, 31] on icon "button" at bounding box center [446, 25] width 22 height 22
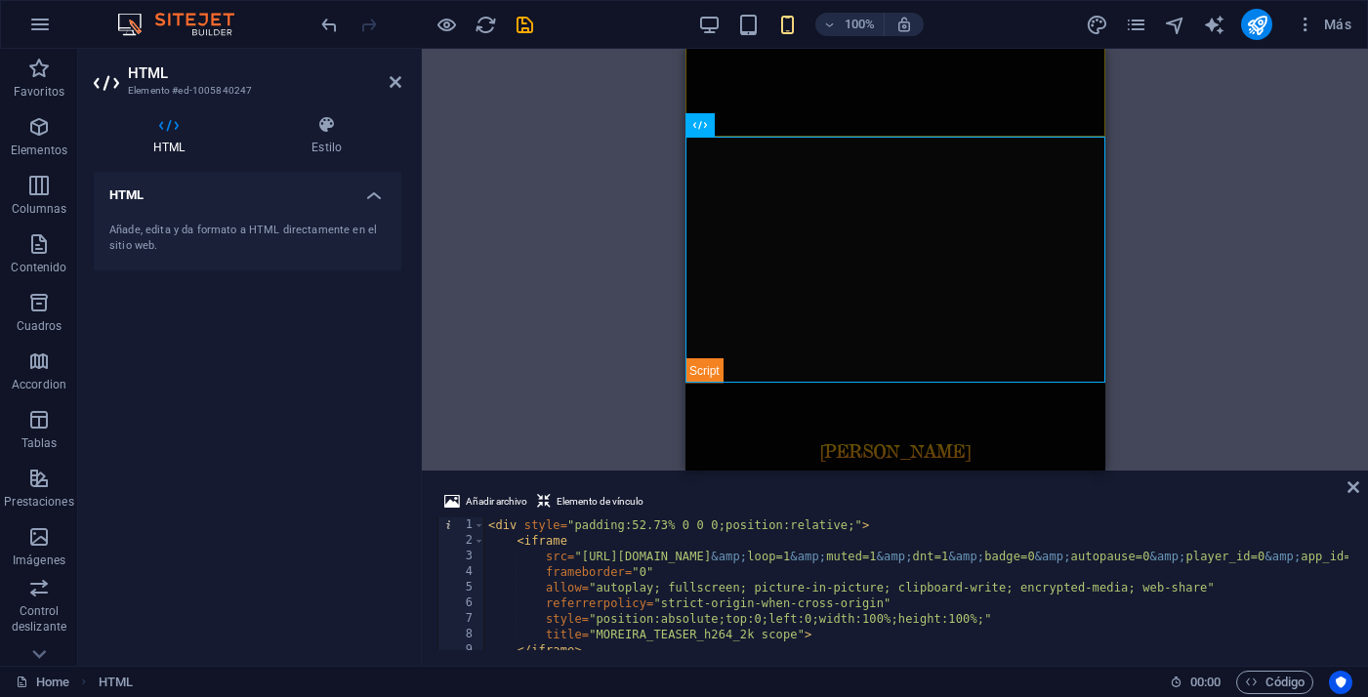
click at [695, 35] on div "100% Más" at bounding box center [838, 24] width 1042 height 31
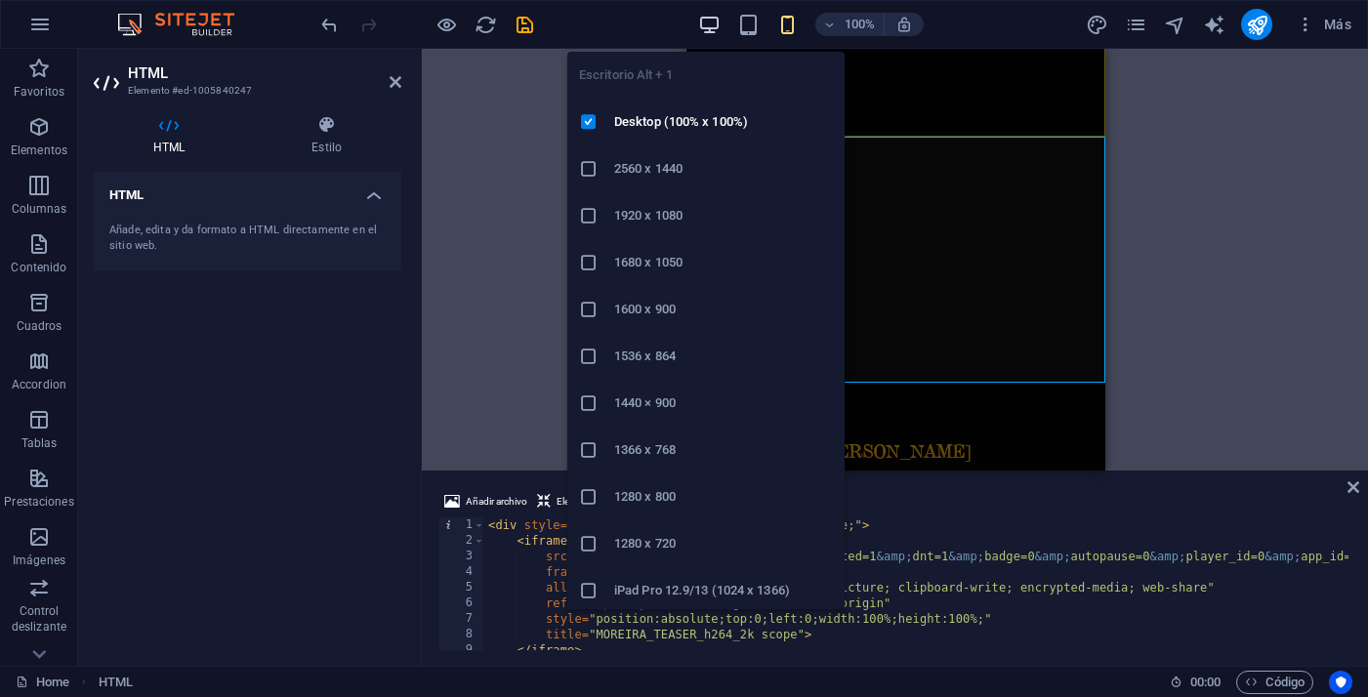
click at [707, 34] on icon "button" at bounding box center [709, 25] width 22 height 22
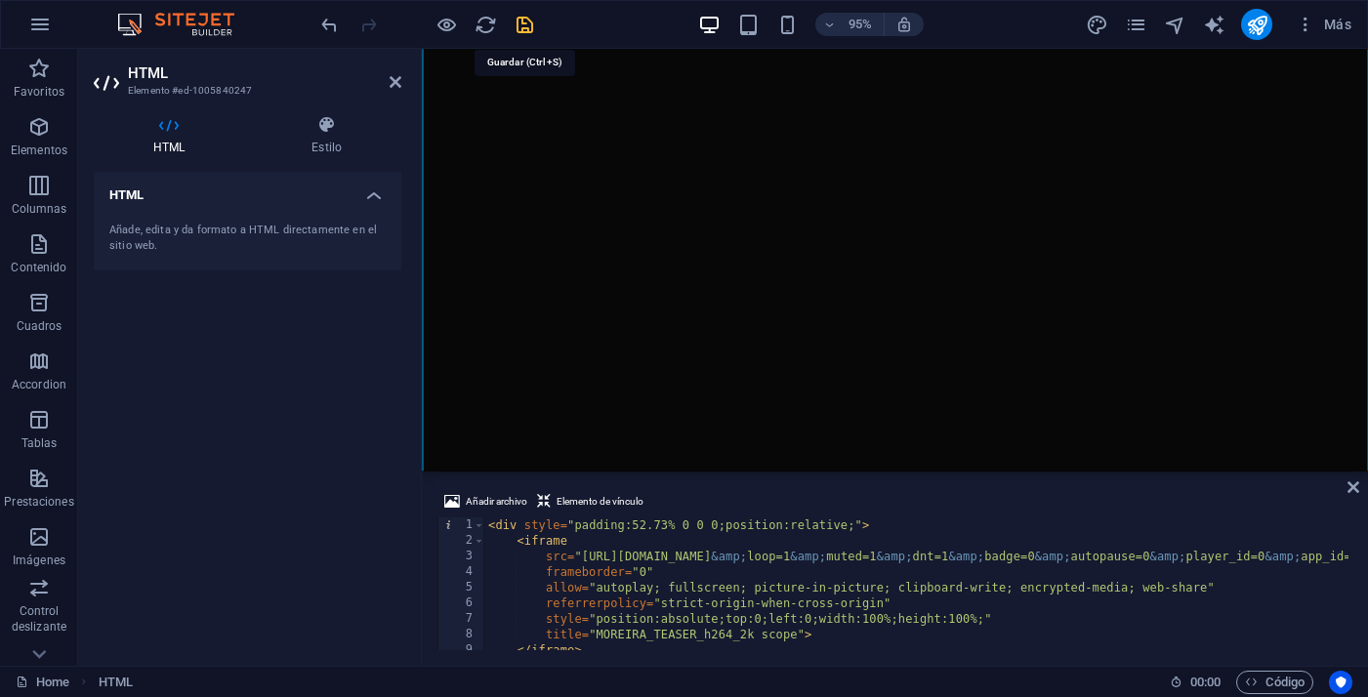
click at [527, 30] on icon "save" at bounding box center [524, 25] width 22 height 22
click at [1170, 22] on icon "publish" at bounding box center [1257, 25] width 22 height 22
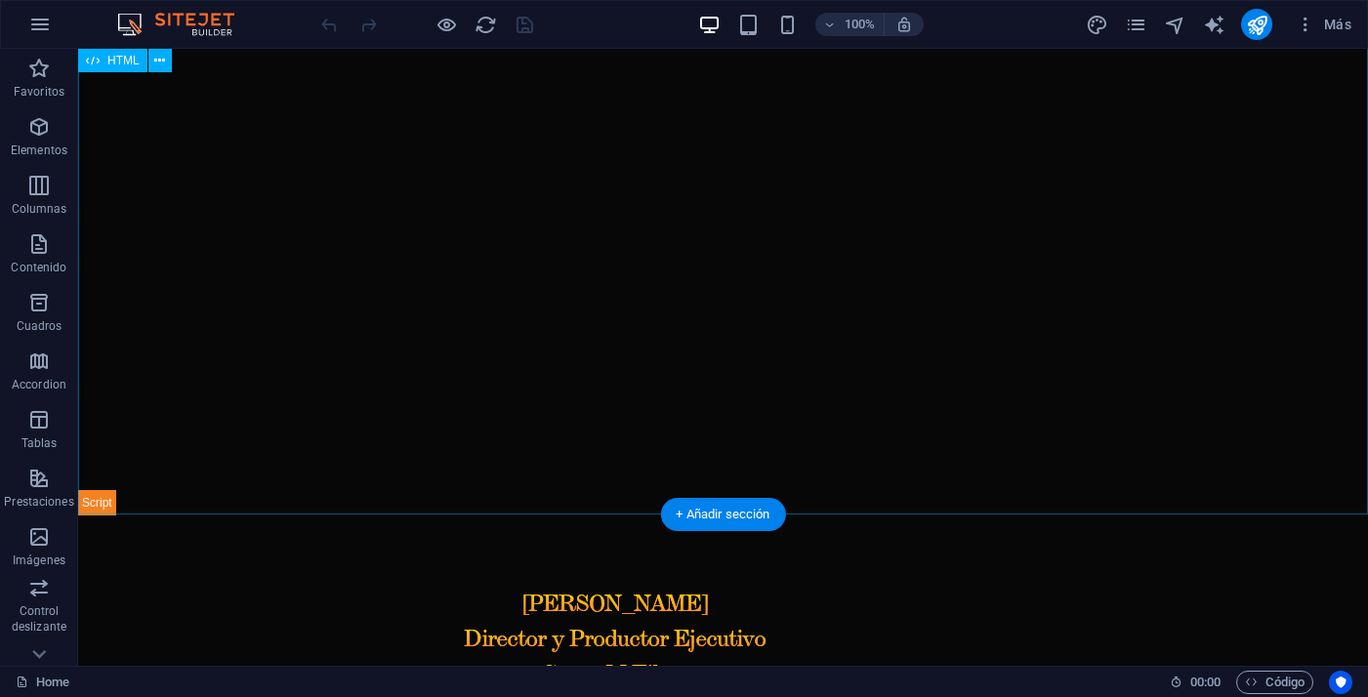
scroll to position [1740, 0]
click at [204, 158] on div at bounding box center [723, 162] width 1290 height 706
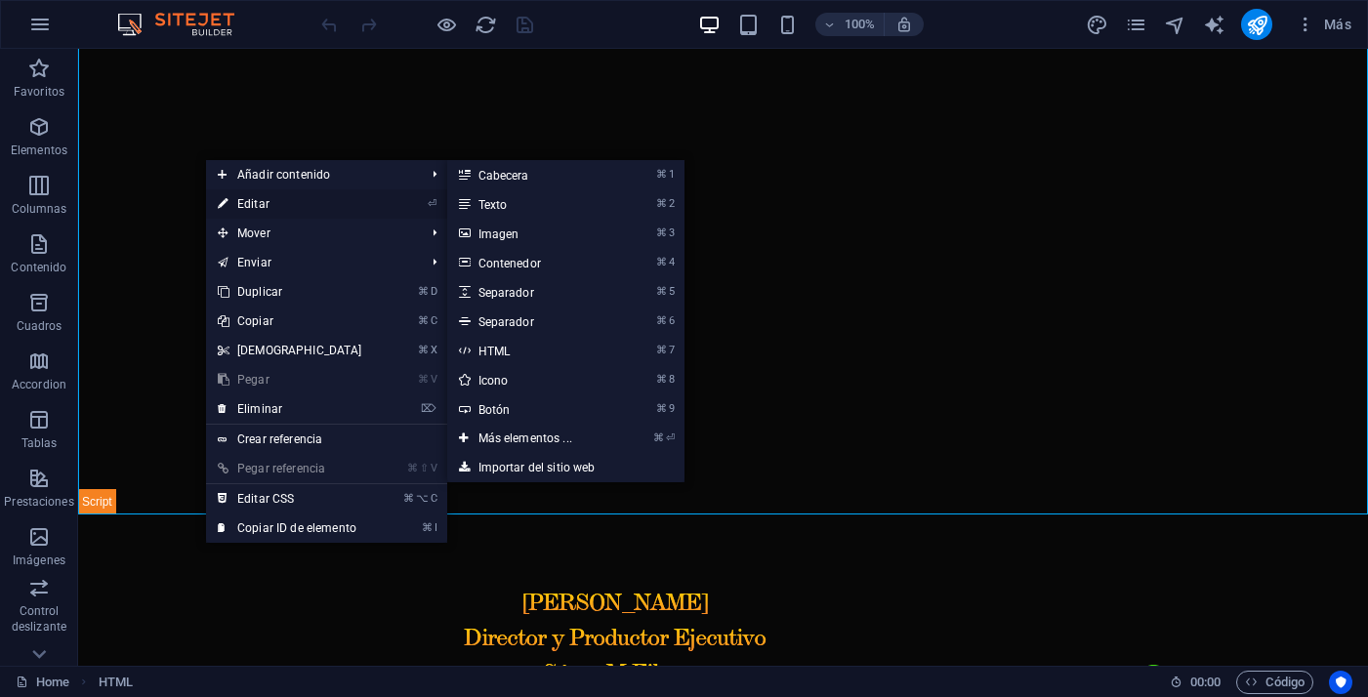
click at [262, 203] on link "⏎ Editar" at bounding box center [290, 203] width 168 height 29
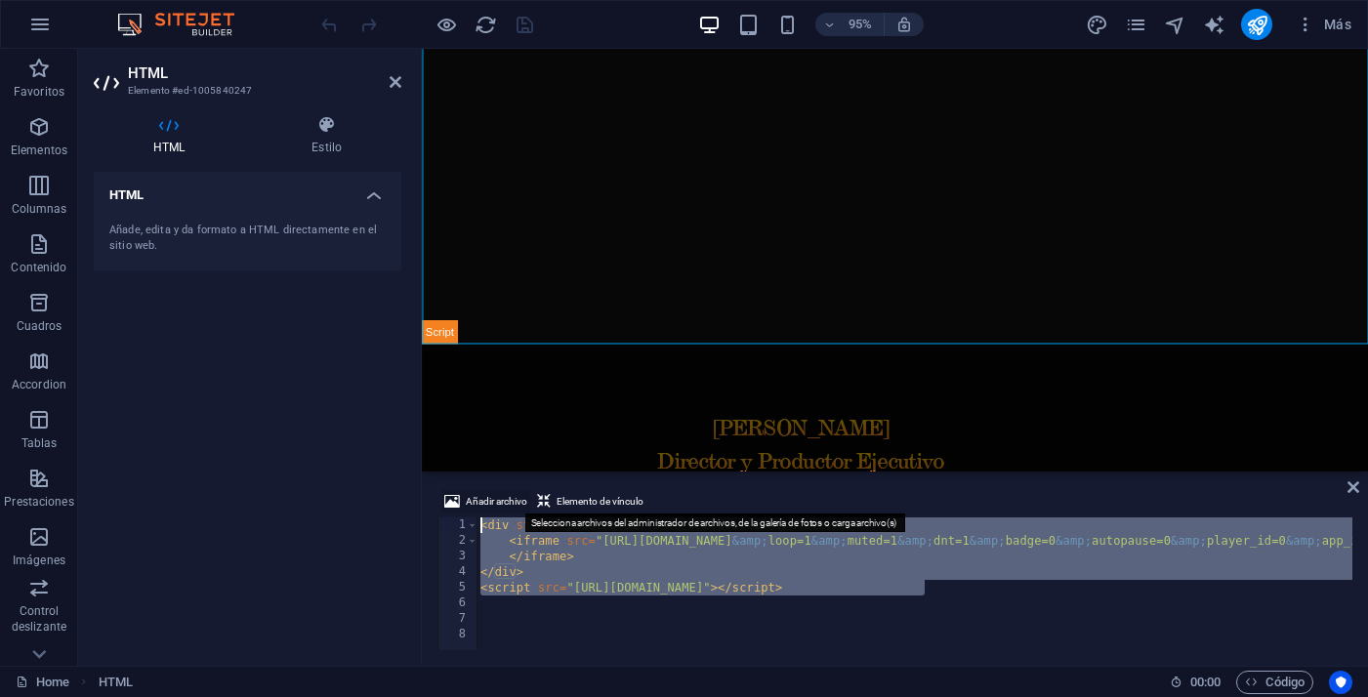
drag, startPoint x: 928, startPoint y: 588, endPoint x: 474, endPoint y: 498, distance: 462.7
click at [474, 498] on div "Añadir archivo Elemento de vínculo 1 2 3 4 5 6 7 8 < div style = "padding:52.73…" at bounding box center [894, 570] width 915 height 160
type textarea "<script src="[URL][DOMAIN_NAME]"></script>"
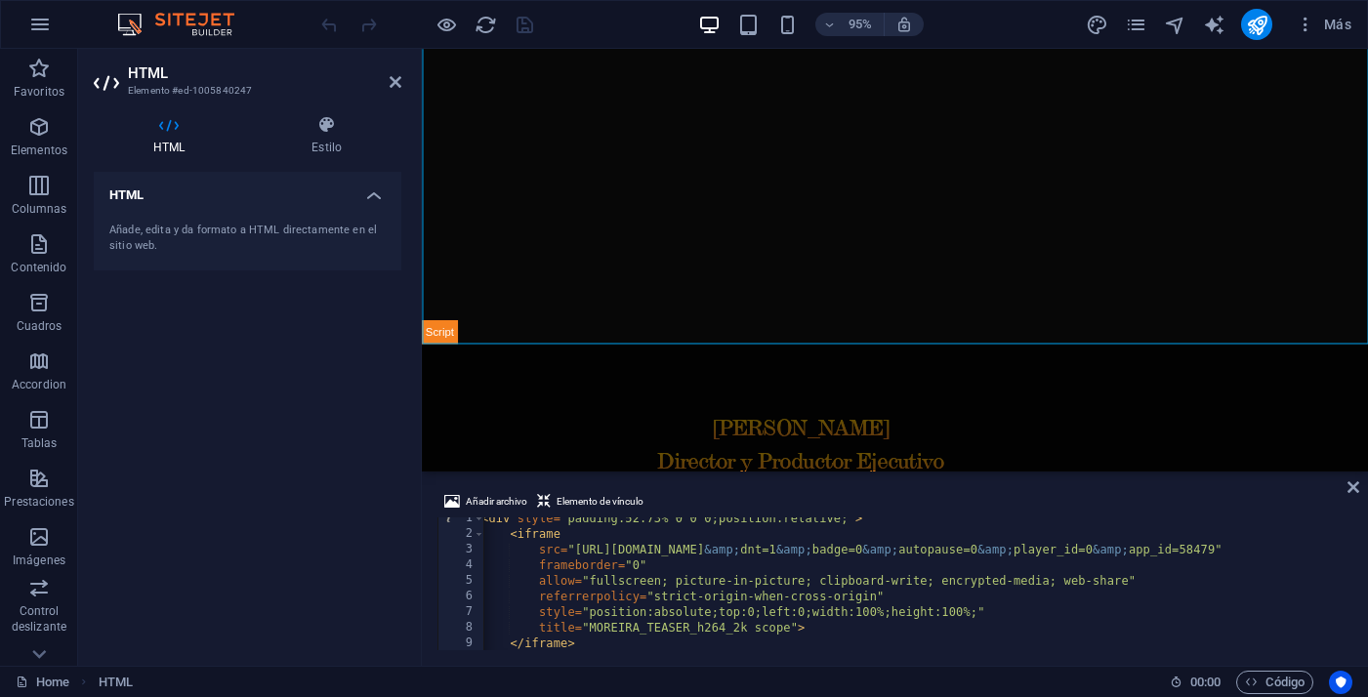
scroll to position [0, 0]
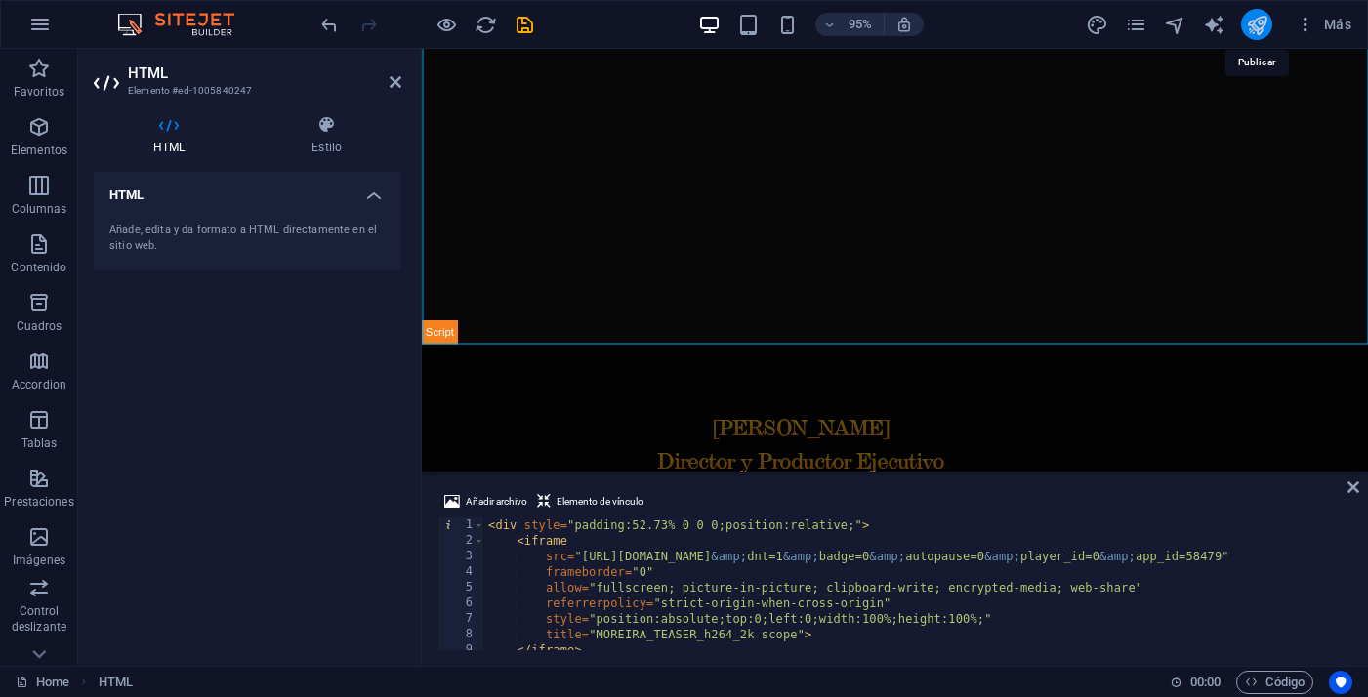
click at [1261, 28] on icon "publish" at bounding box center [1257, 25] width 22 height 22
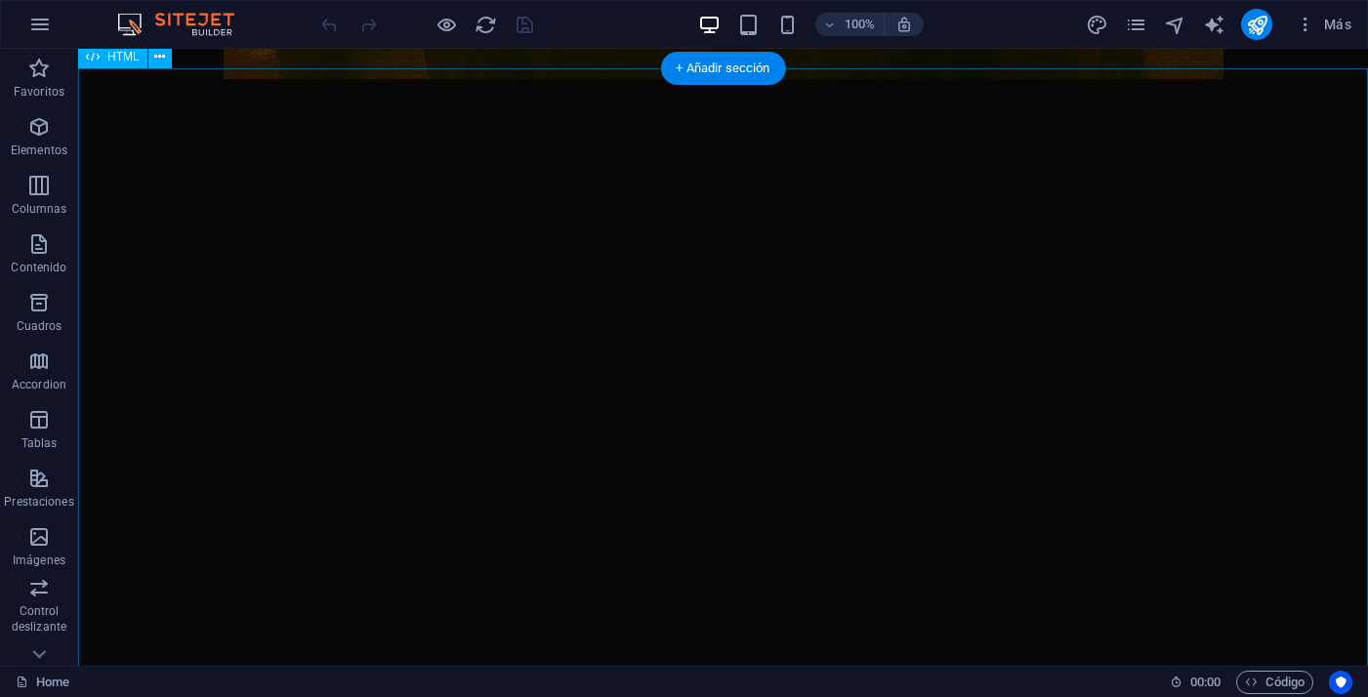
scroll to position [1971, 0]
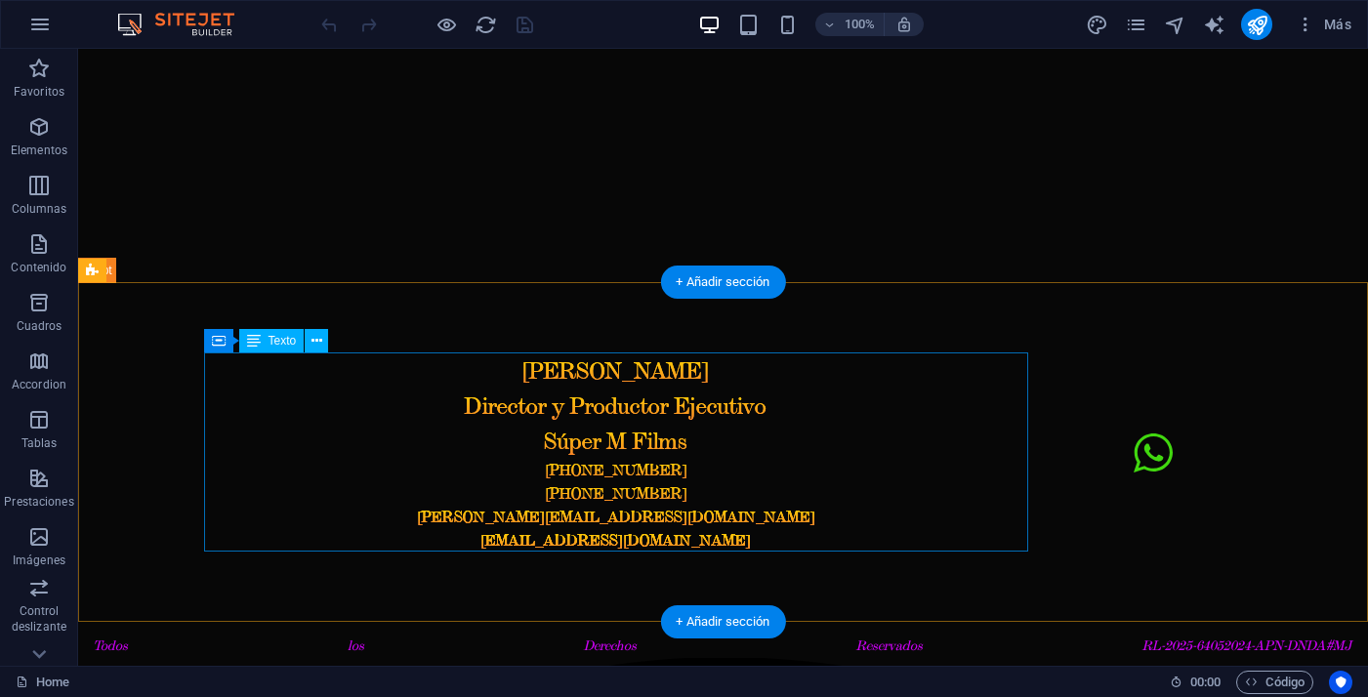
click at [653, 459] on div "[PERSON_NAME] Director y Productor Ejecutivo Súper M Films [PHONE_NUMBER] [PHON…" at bounding box center [616, 452] width 824 height 199
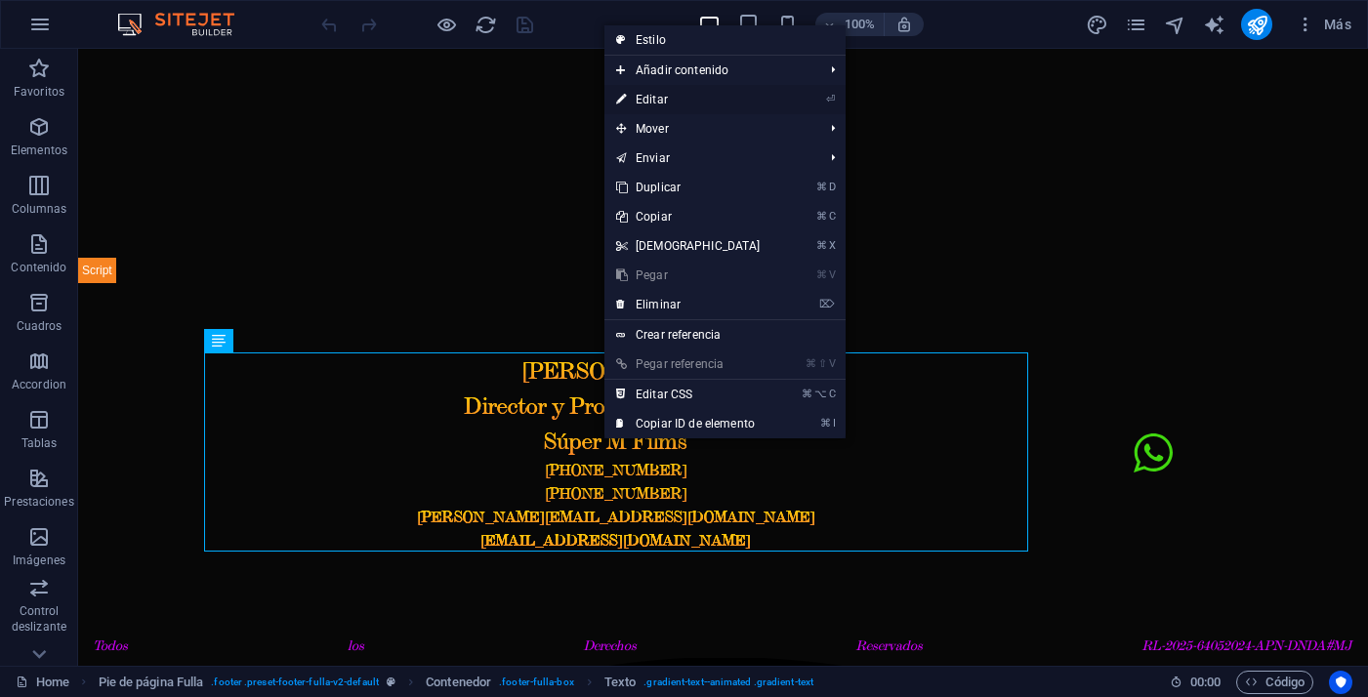
click at [680, 104] on link "⏎ Editar" at bounding box center [688, 99] width 168 height 29
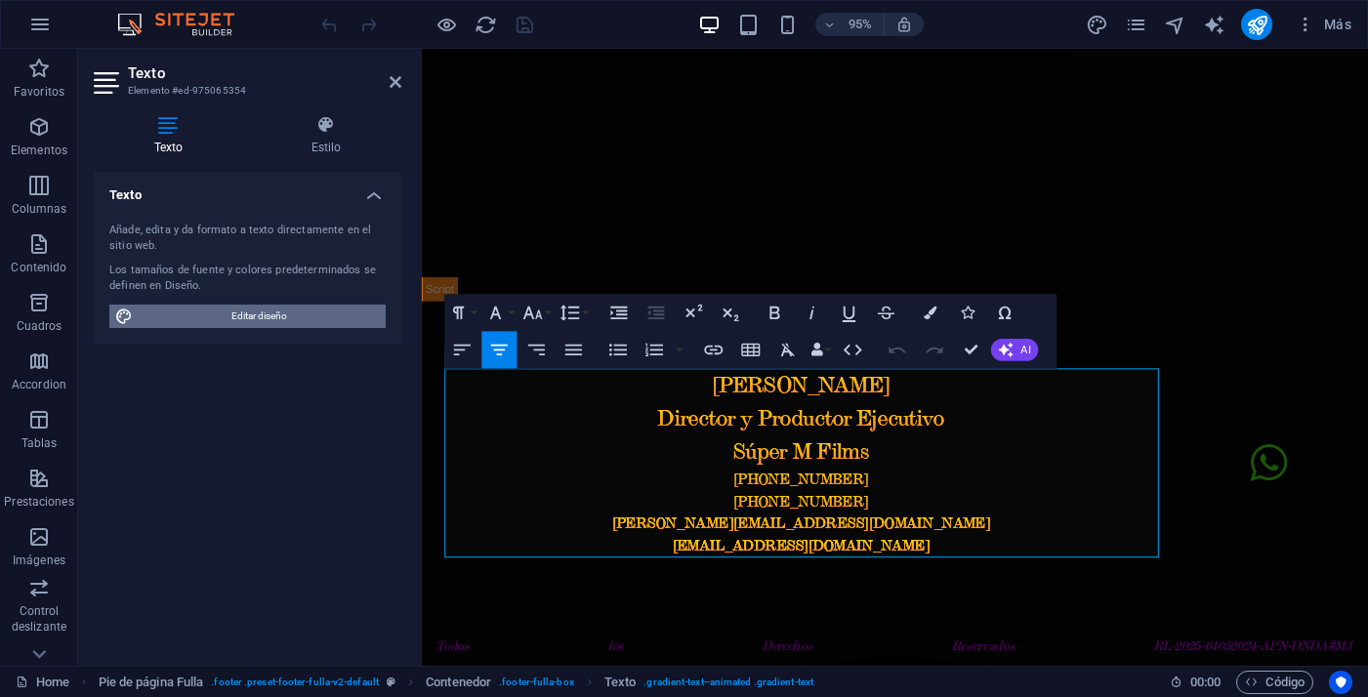
click at [330, 317] on span "Editar diseño" at bounding box center [259, 316] width 241 height 23
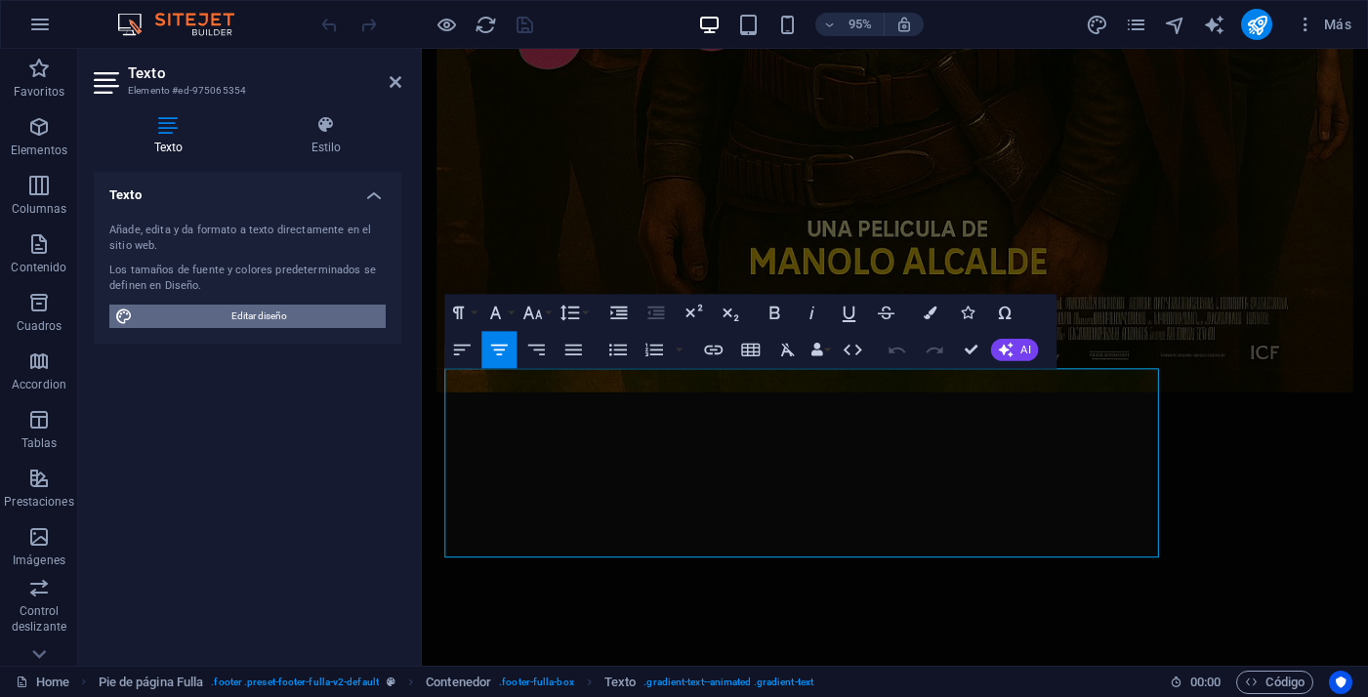
select select "px"
select select "200"
select select "px"
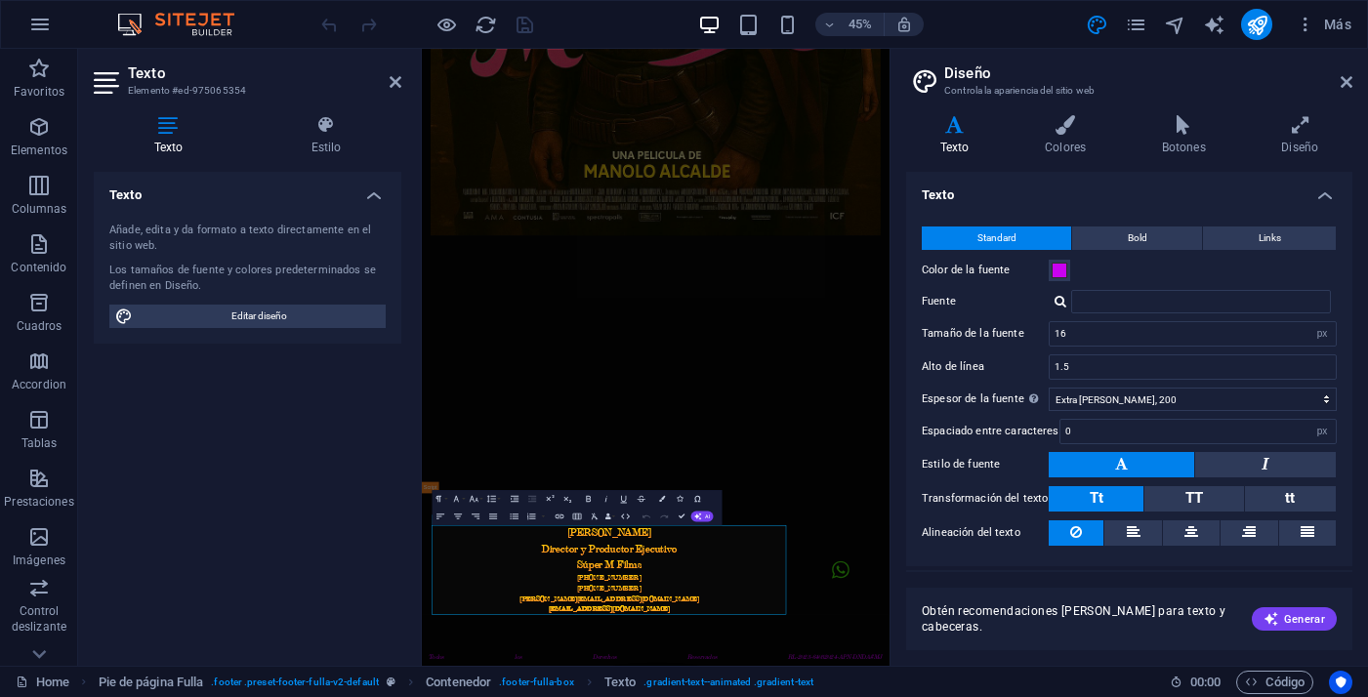
scroll to position [43, 0]
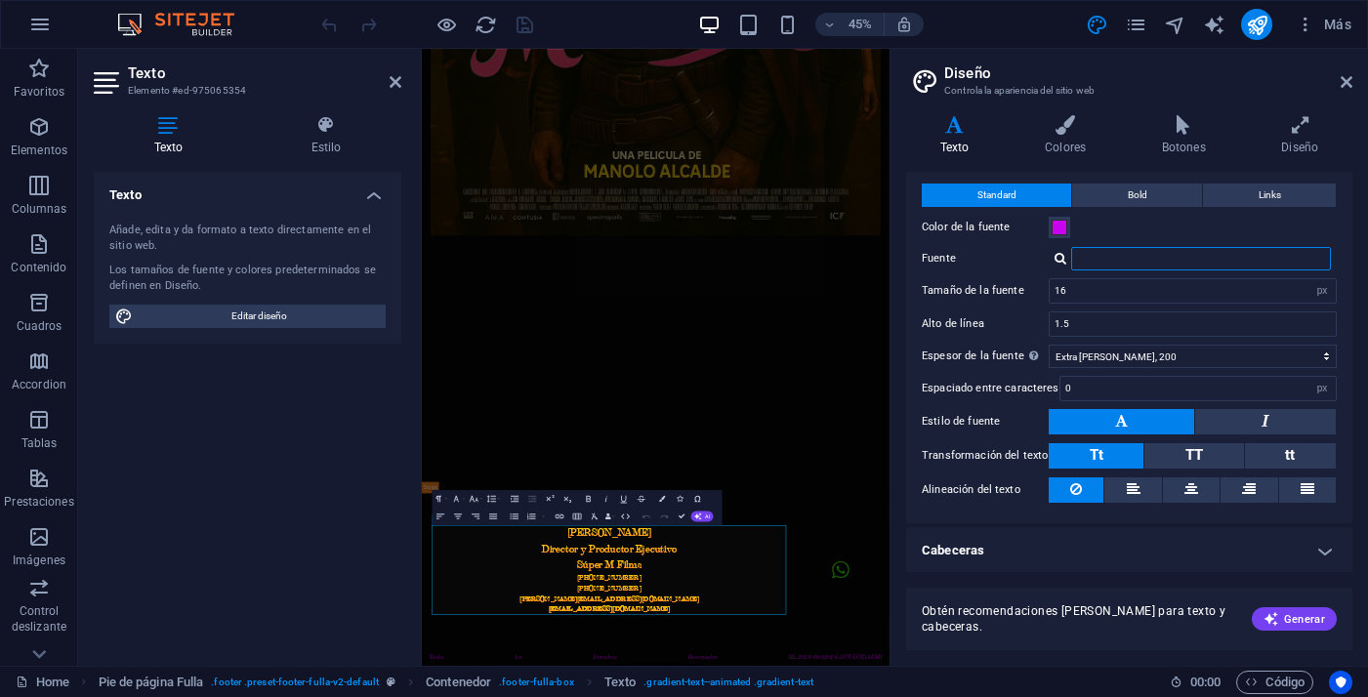
click at [1156, 263] on input "Fuente" at bounding box center [1201, 258] width 260 height 23
click at [1359, 80] on aside "Diseño Controla la apariencia del sitio web Variantes Texto Colores Botones Dis…" at bounding box center [1128, 357] width 478 height 617
click at [1348, 81] on icon at bounding box center [1346, 82] width 12 height 16
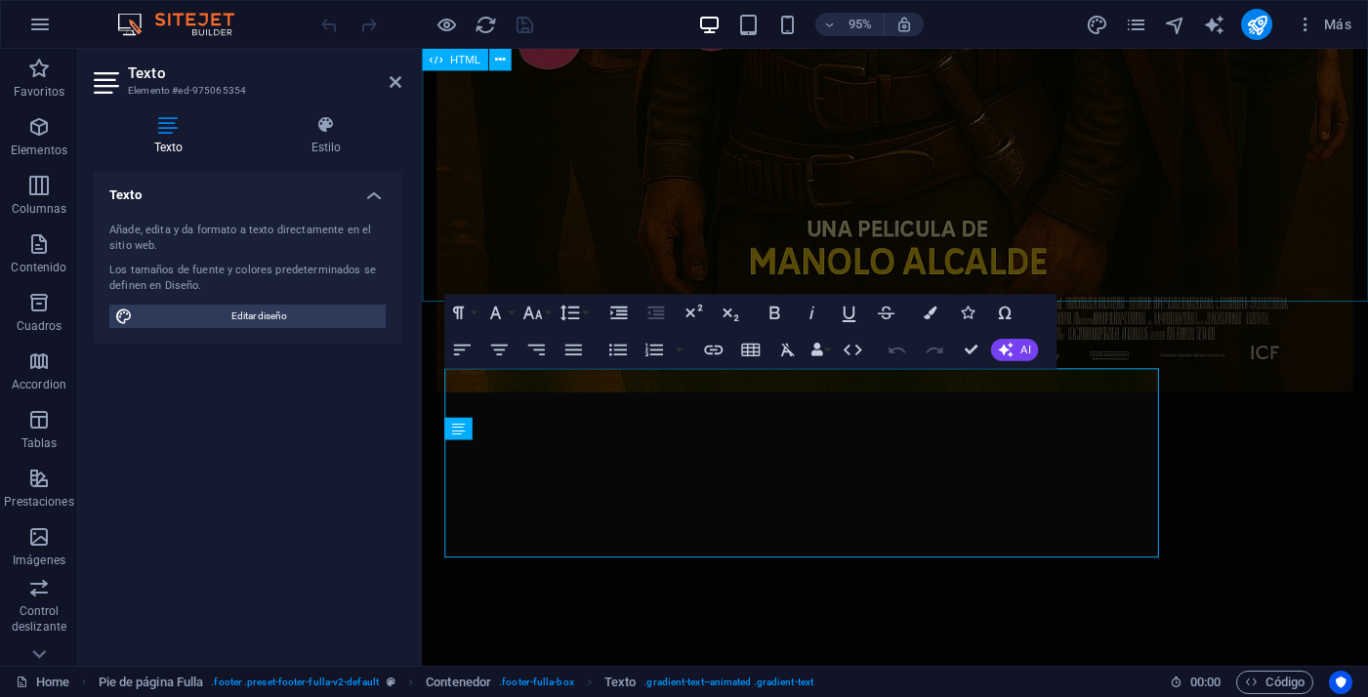
scroll to position [1731, 0]
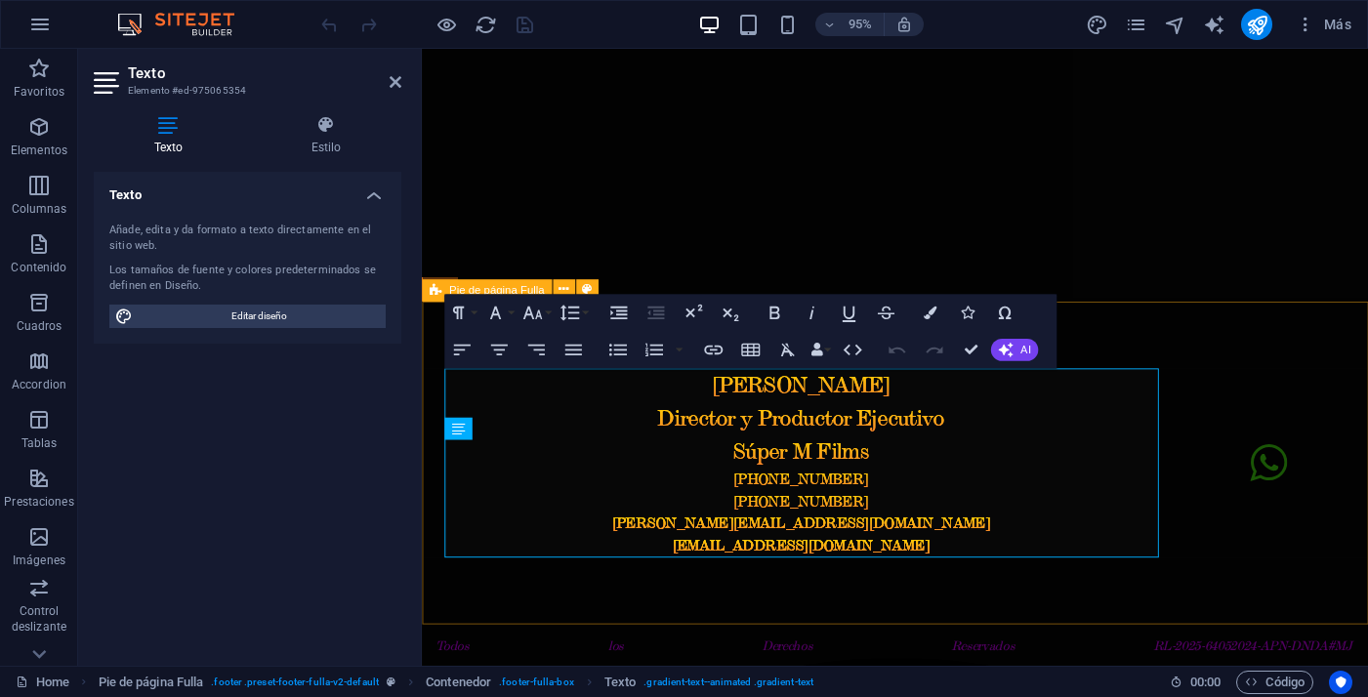
click at [1241, 348] on div "Manolo Alcalde Director y Productor Ejecutivo Súper M Films +54 9 11 316 316 68…" at bounding box center [920, 485] width 996 height 340
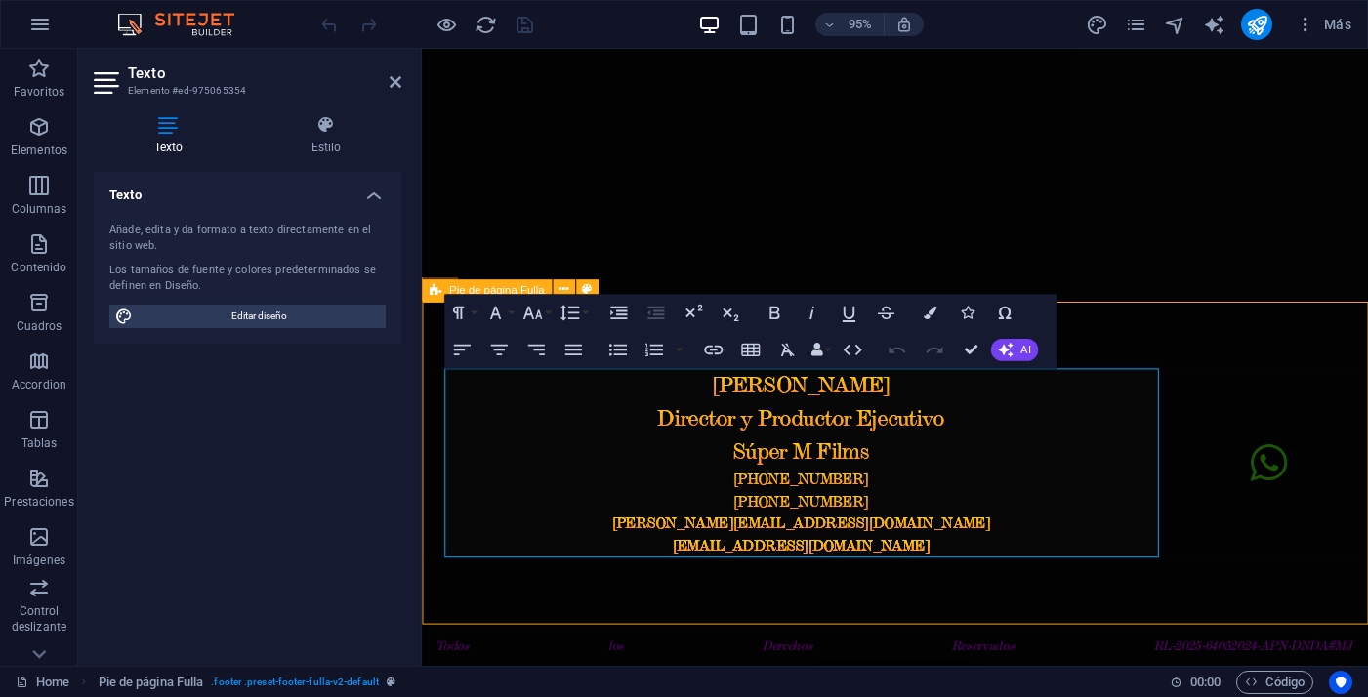
scroll to position [1784, 0]
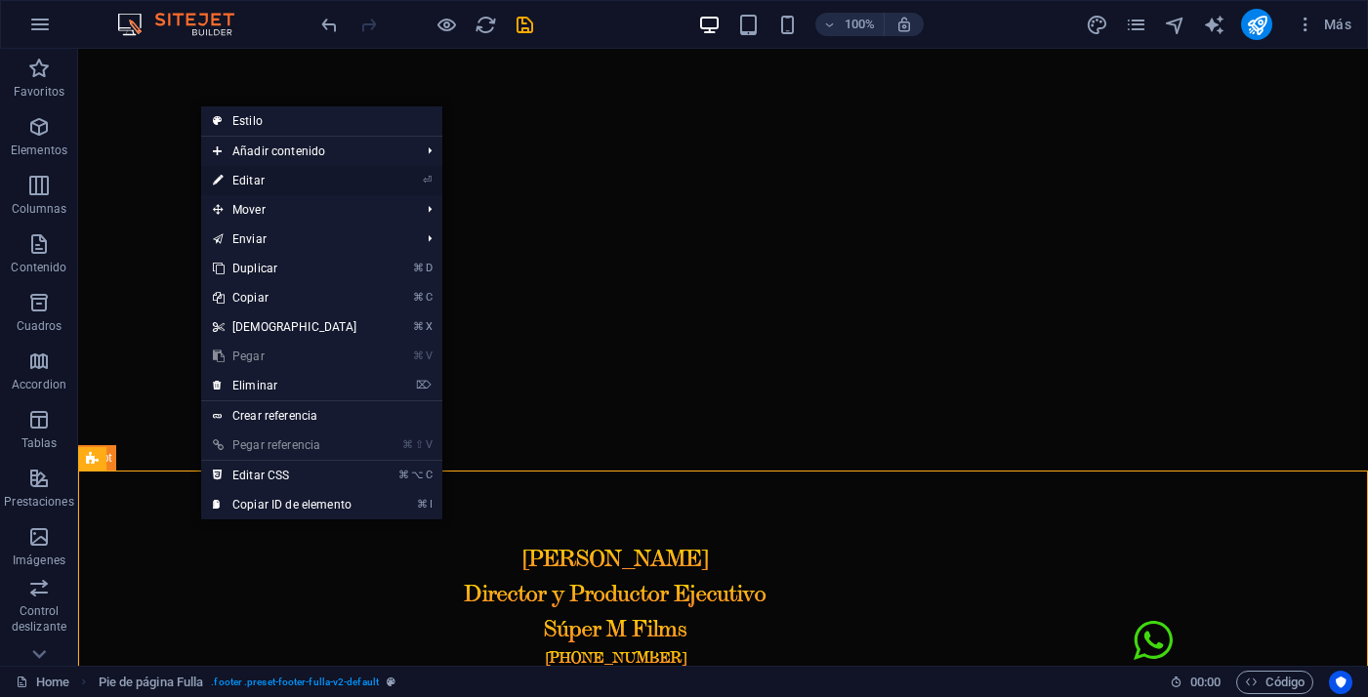
click at [308, 177] on link "⏎ Editar" at bounding box center [285, 180] width 168 height 29
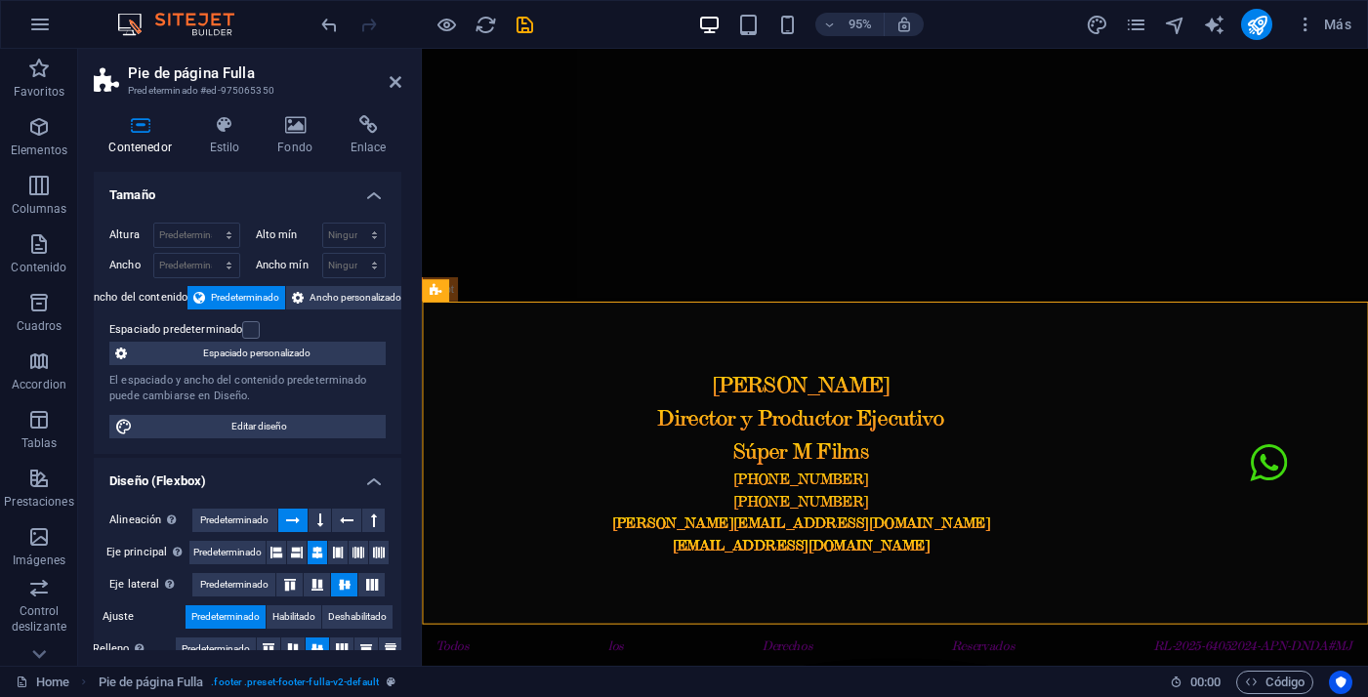
scroll to position [41, 0]
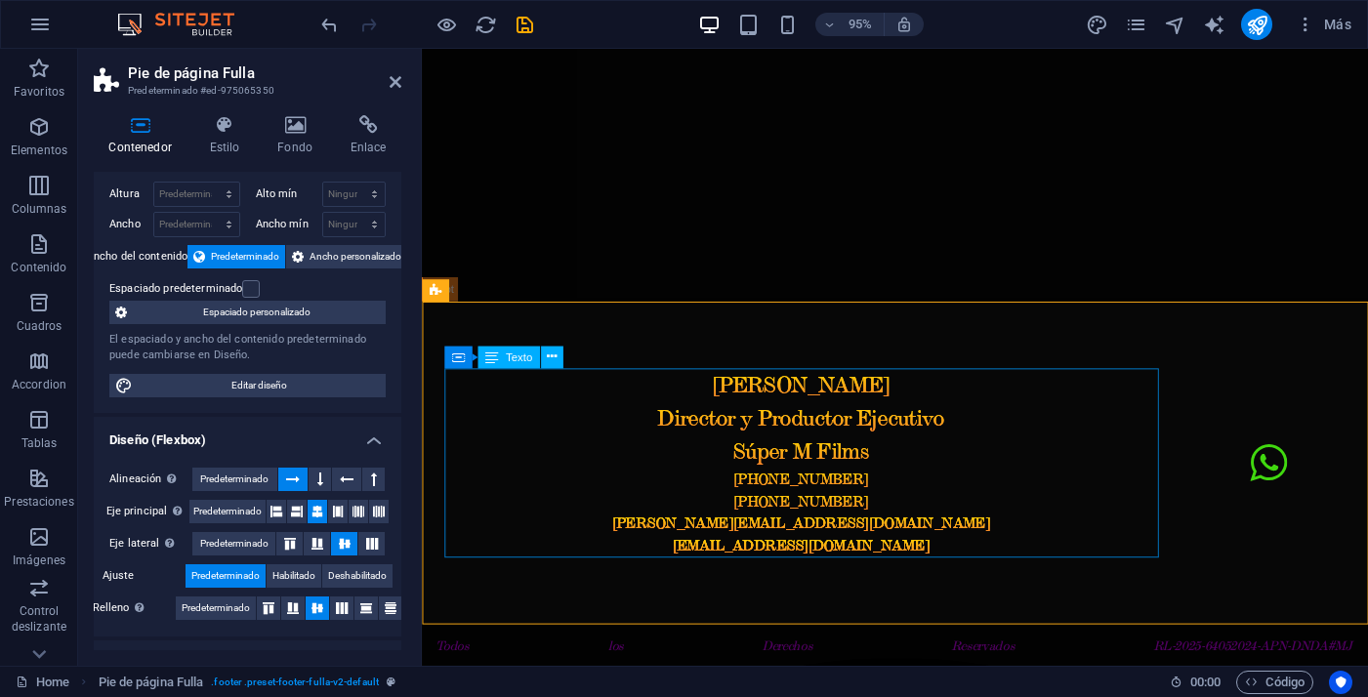
click at [546, 406] on div "Manolo Alcalde Director y Productor Ejecutivo Súper M Films +54 9 11 316 316 68…" at bounding box center [821, 485] width 752 height 199
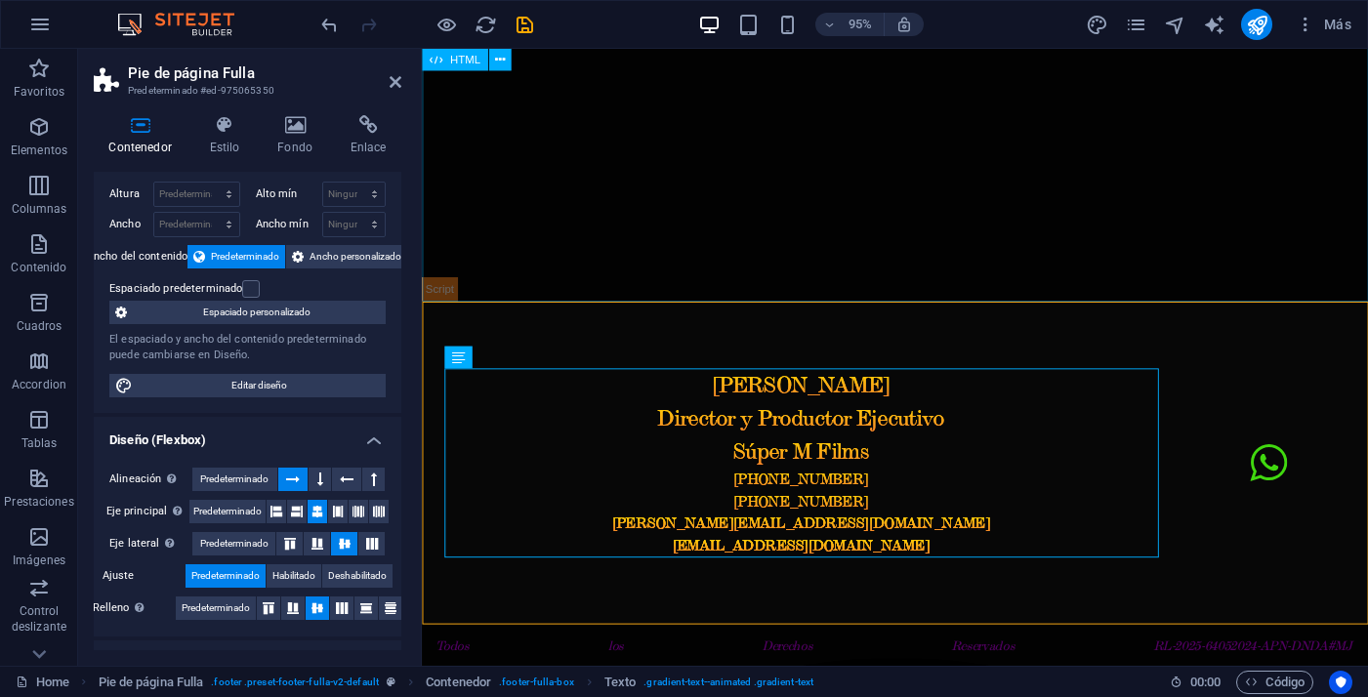
click at [892, 272] on div at bounding box center [920, 40] width 996 height 551
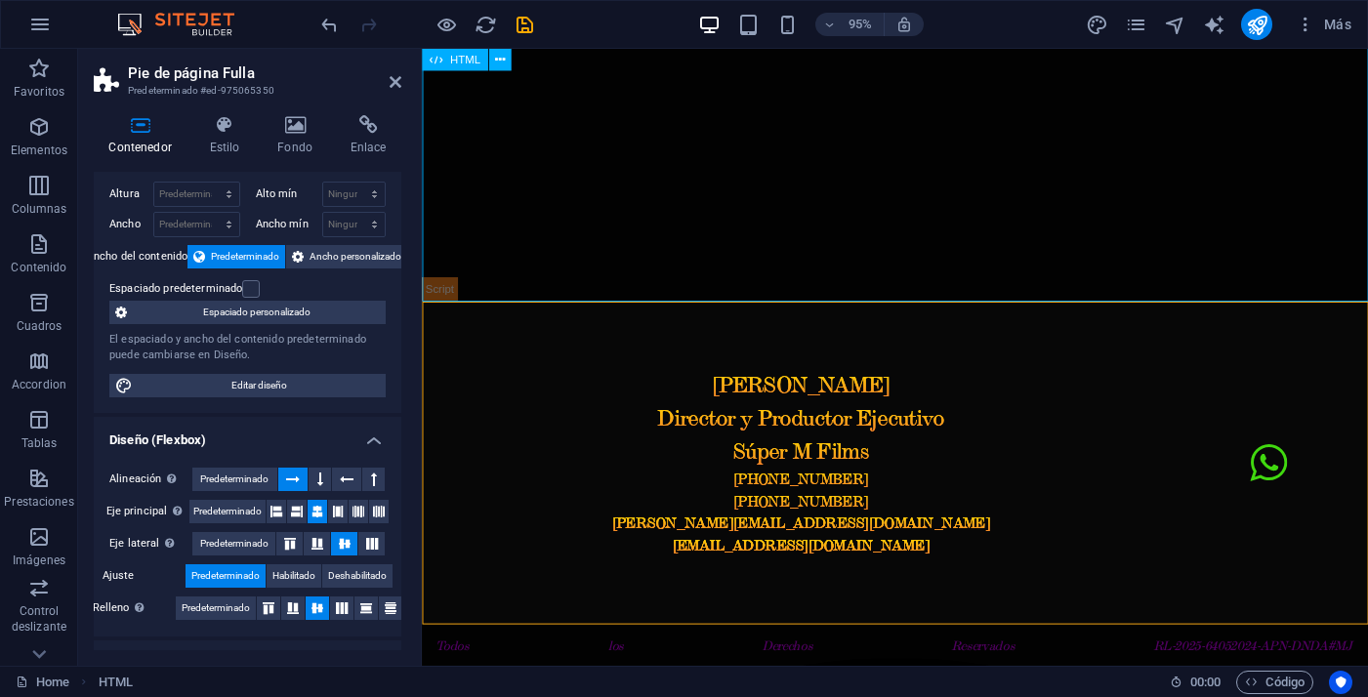
scroll to position [1784, 0]
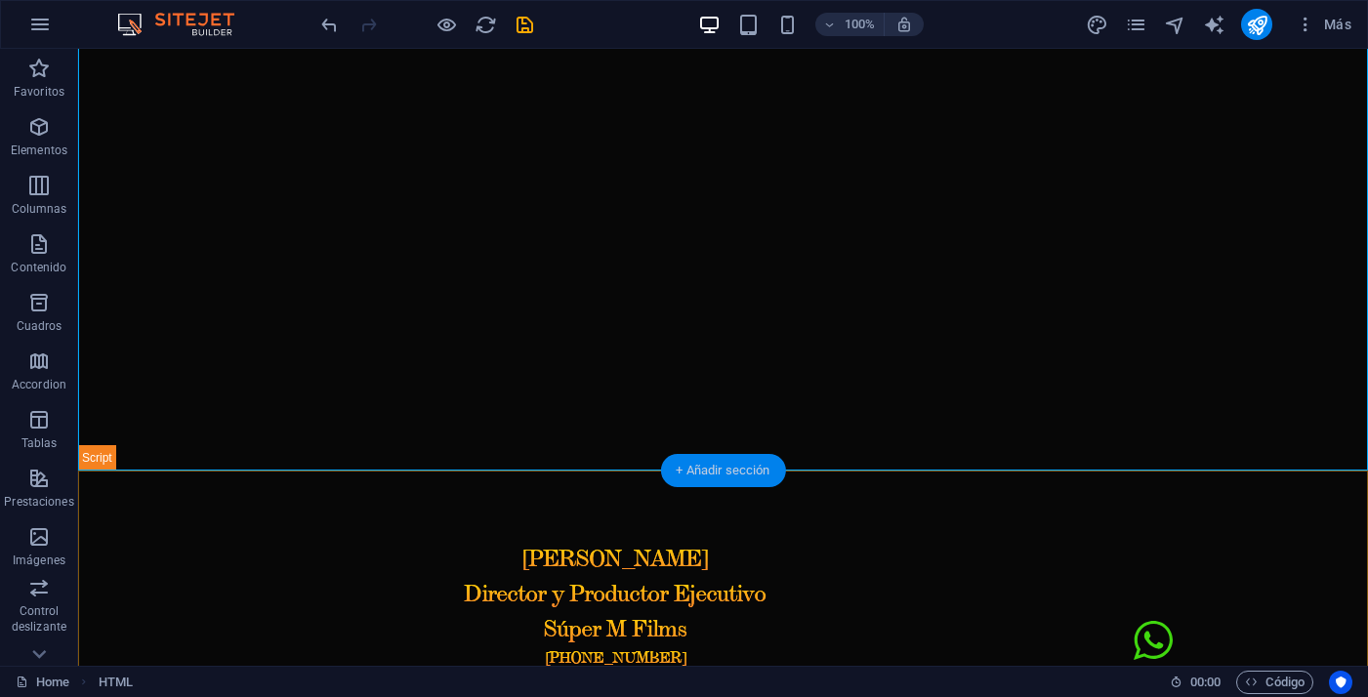
click at [755, 471] on div "+ Añadir sección" at bounding box center [722, 470] width 125 height 33
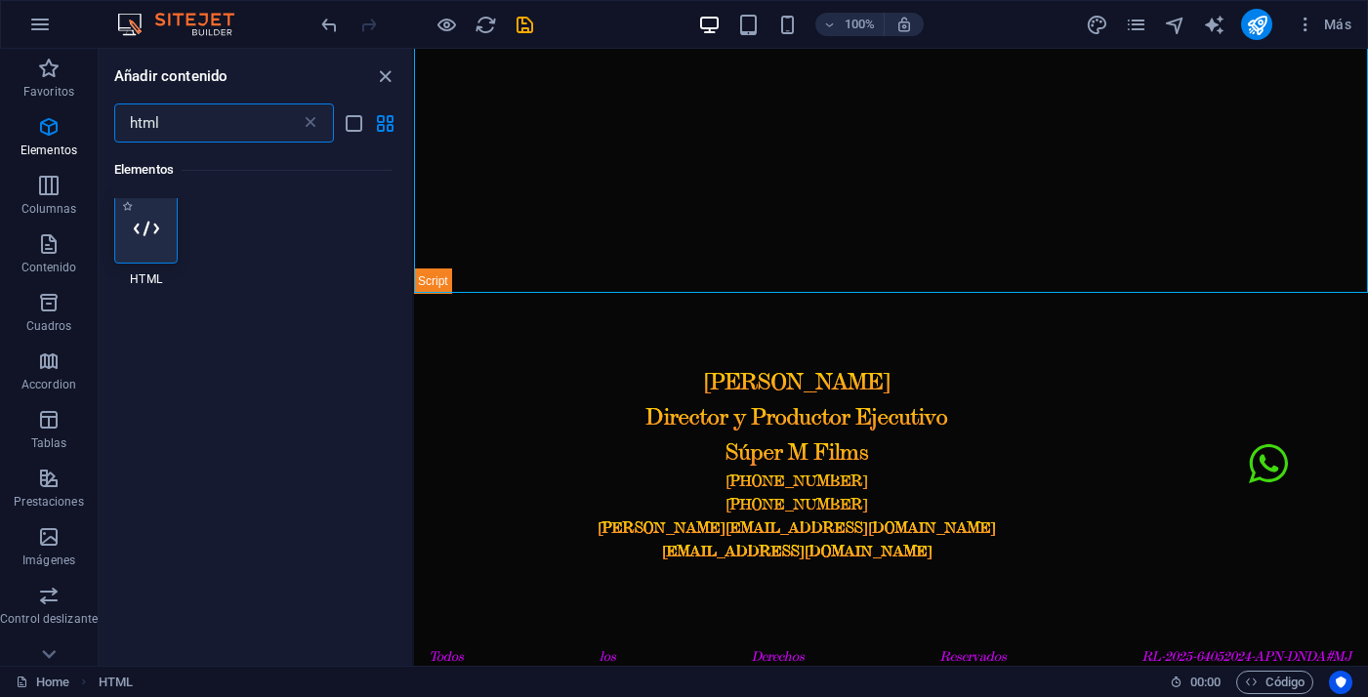
scroll to position [1, 0]
type input "html"
click at [152, 245] on div at bounding box center [145, 232] width 63 height 70
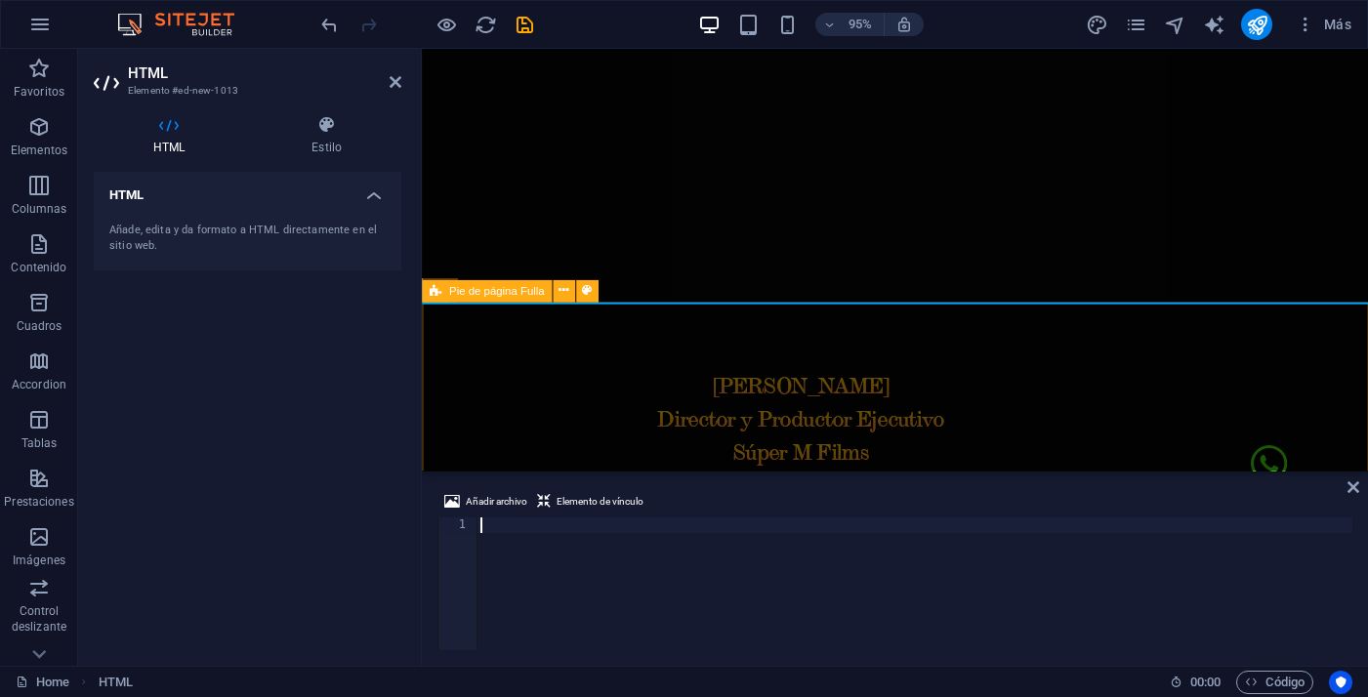
type textarea "</footer>"
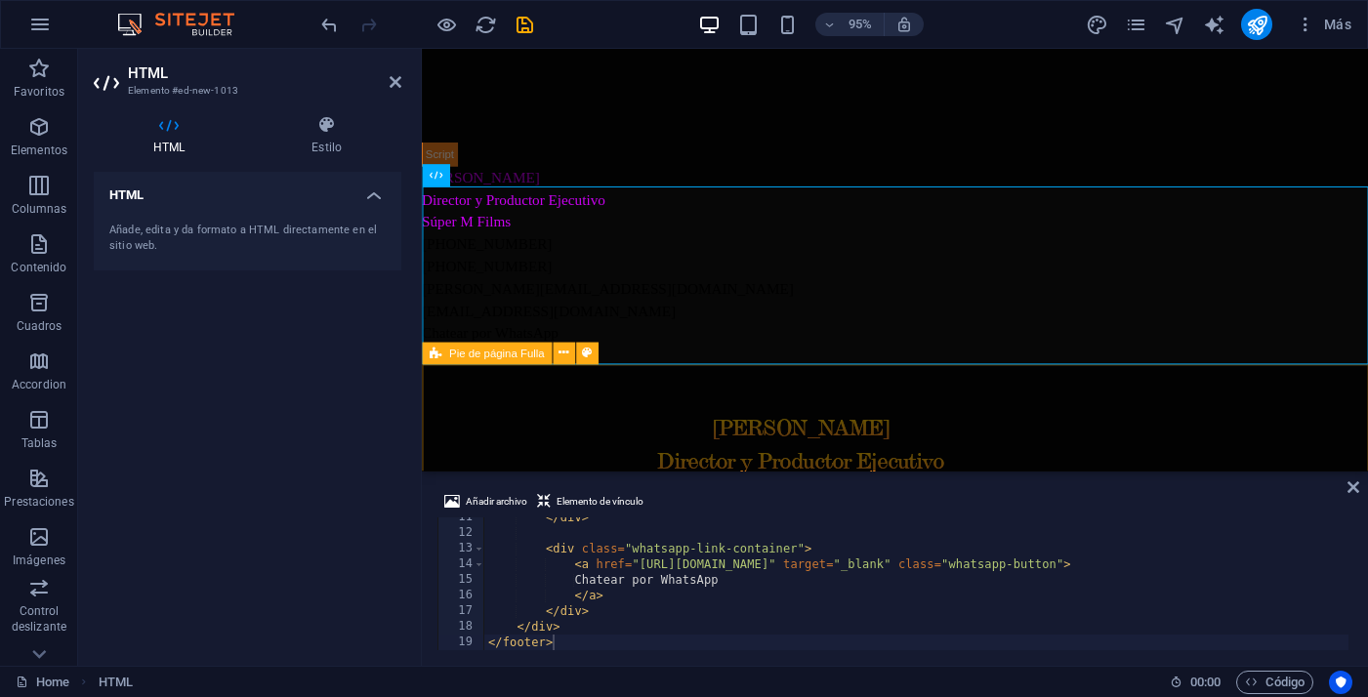
scroll to position [1893, 0]
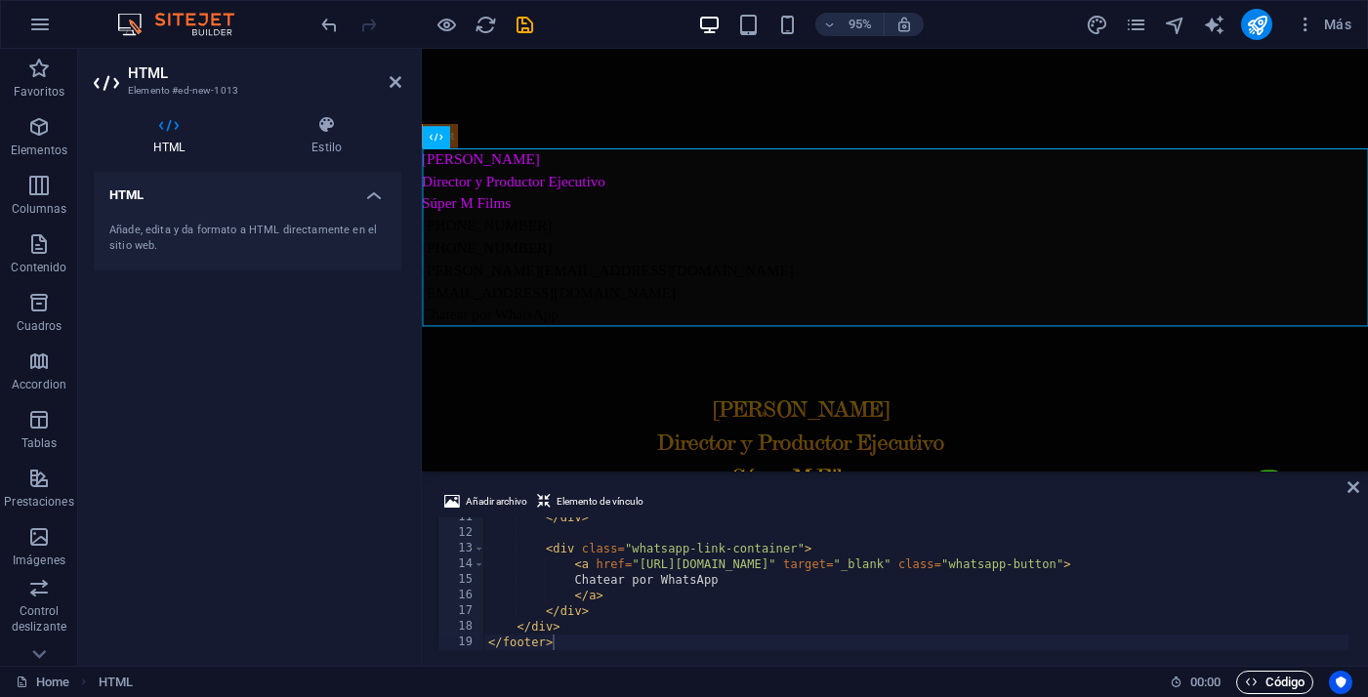
click at [1290, 676] on span "Código" at bounding box center [1275, 682] width 60 height 23
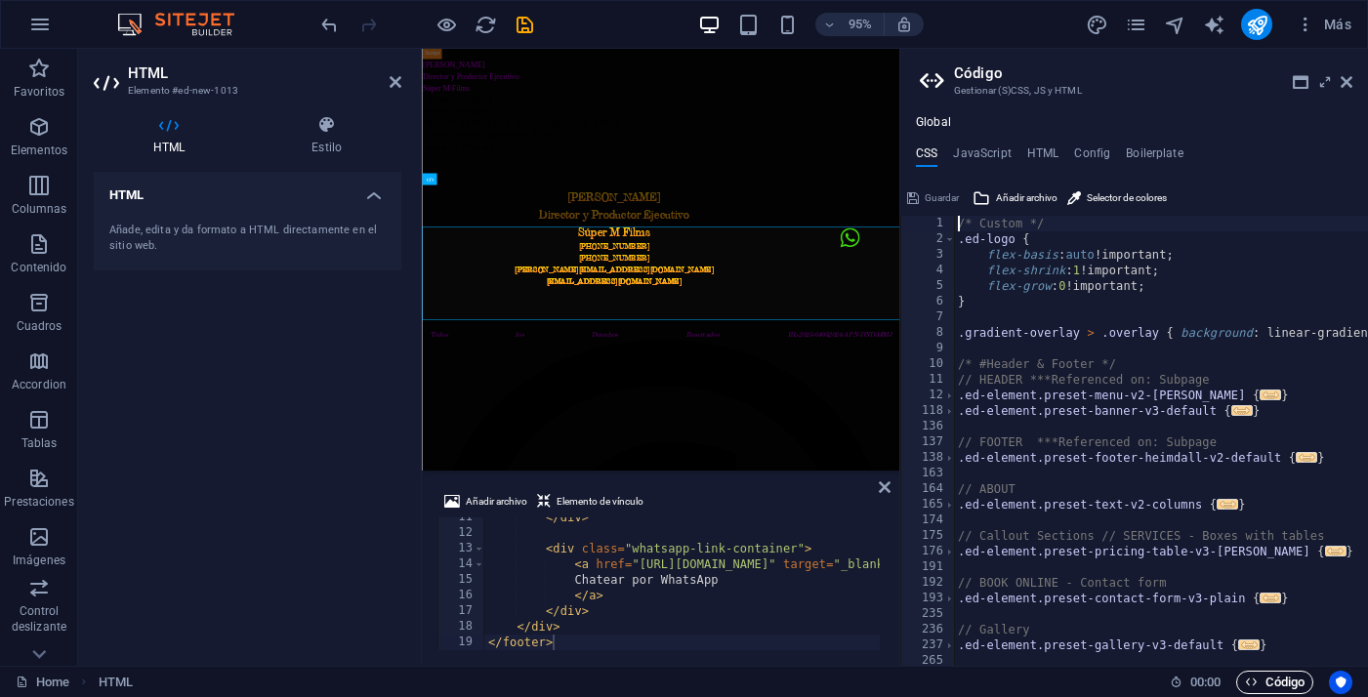
scroll to position [1641, 0]
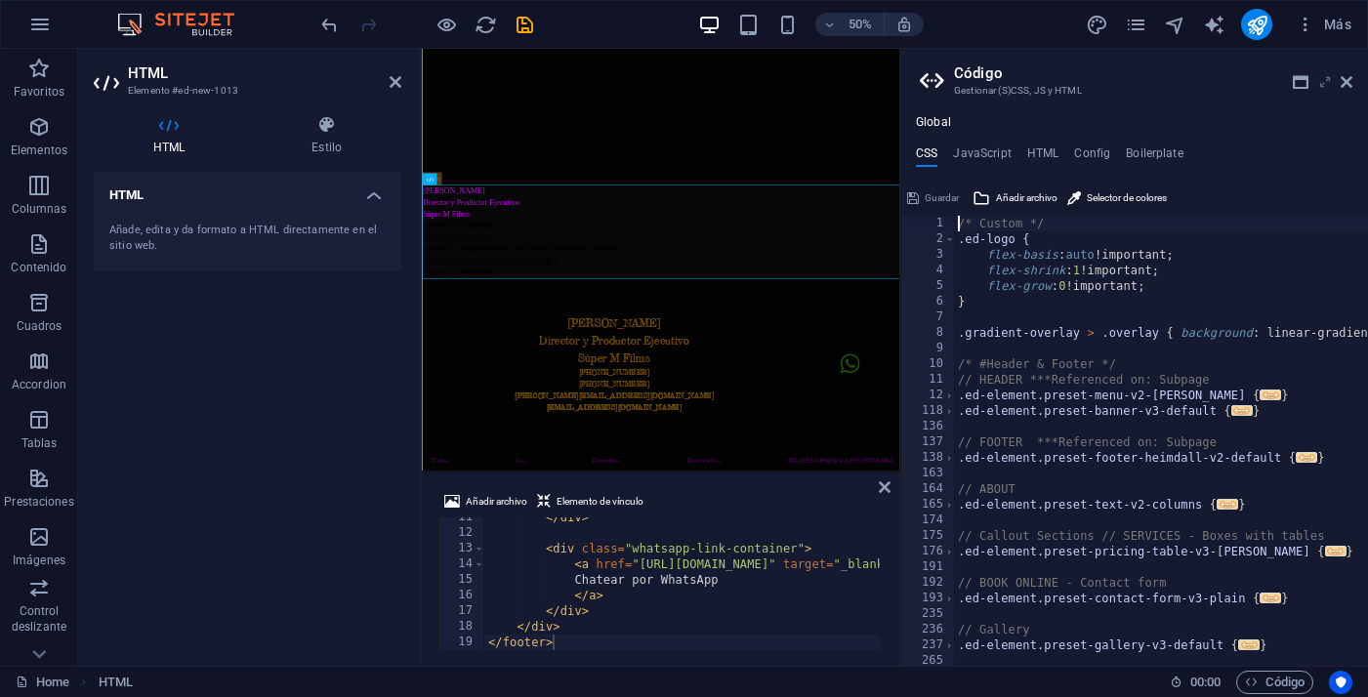
click at [1325, 83] on icon at bounding box center [1325, 82] width 0 height 16
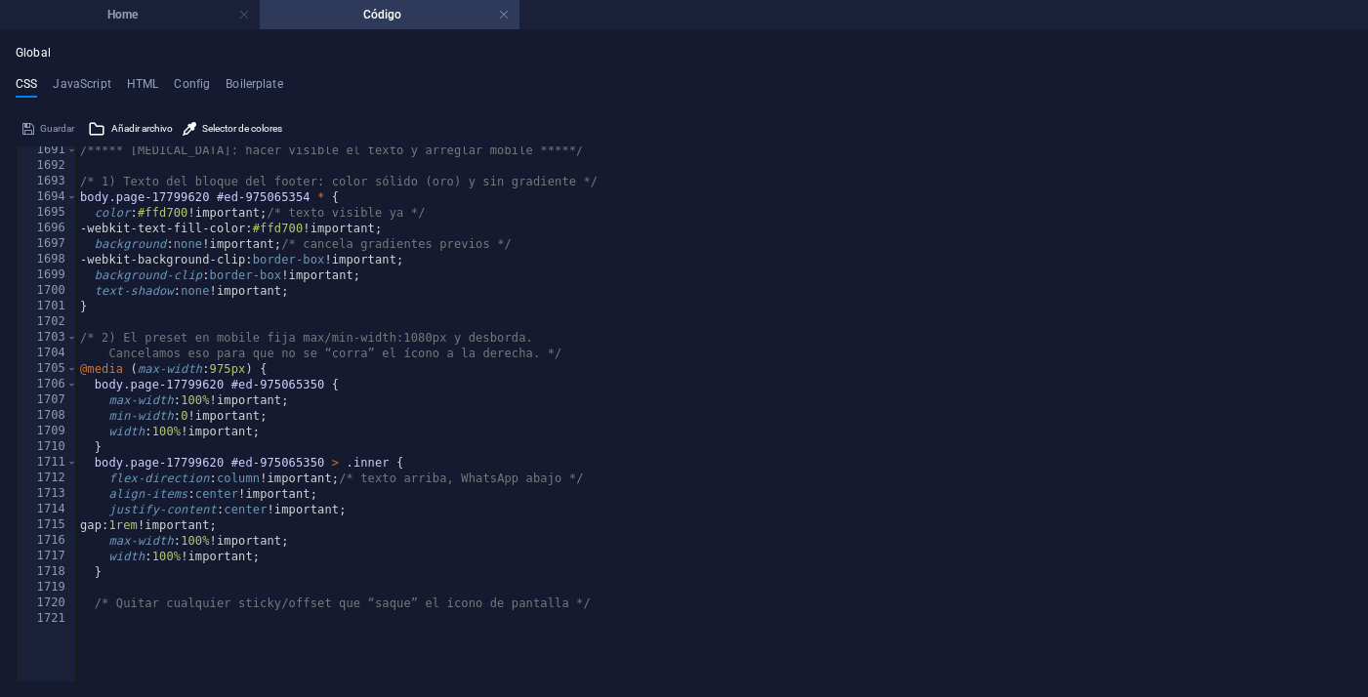
scroll to position [10305, 0]
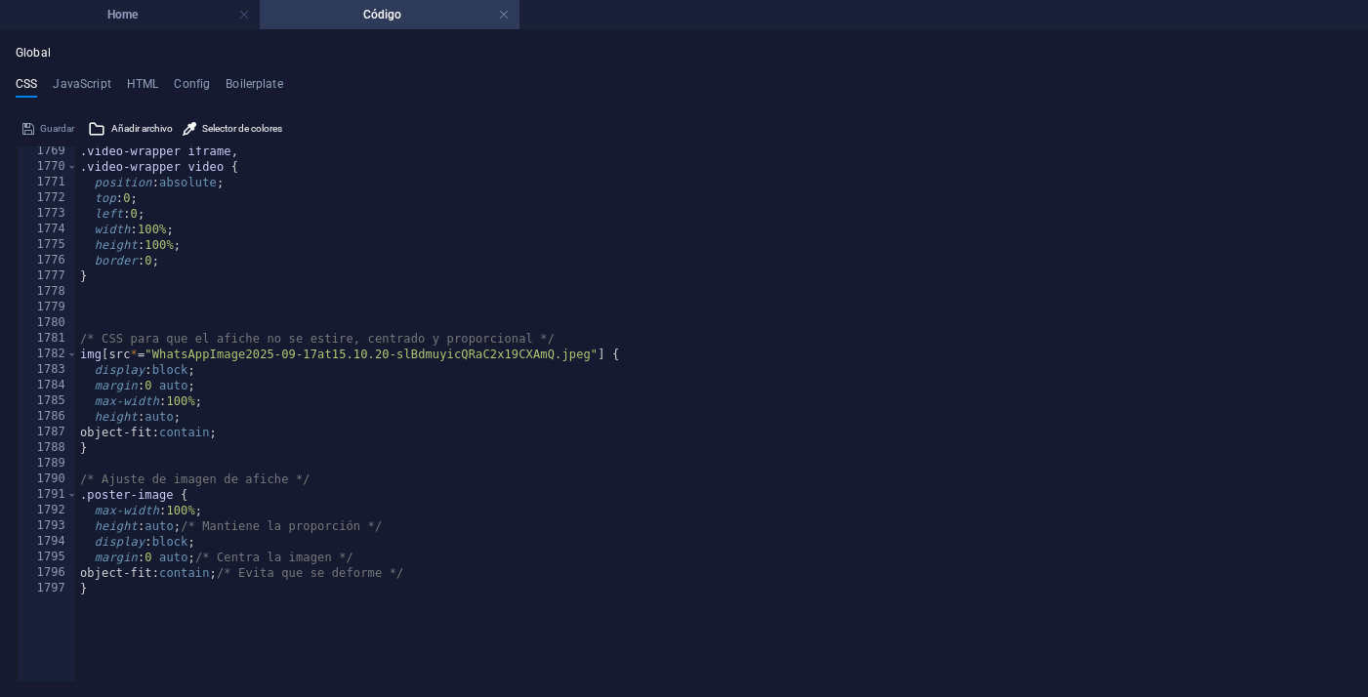
type textarea "}"
click at [340, 588] on div ".video-wrapper iframe , .video-wrapper video { position : absolute ; top : 0 ; …" at bounding box center [714, 384] width 1276 height 481
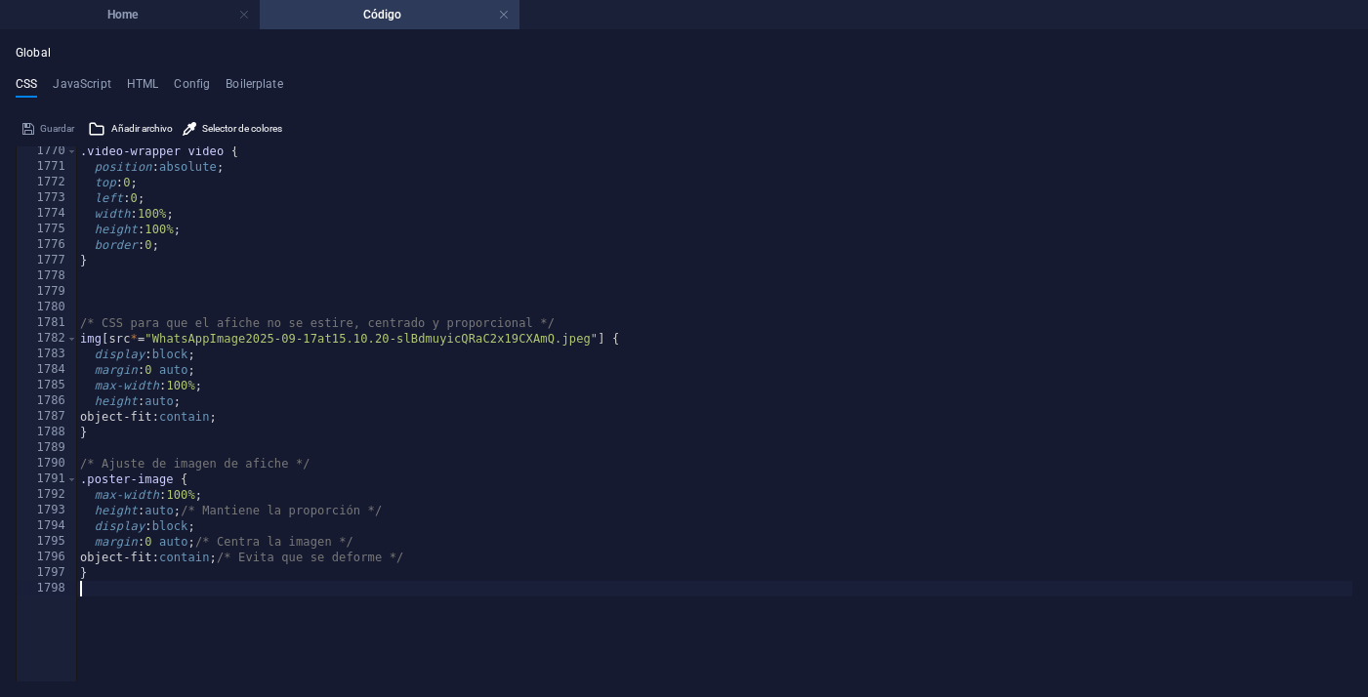
scroll to position [10336, 0]
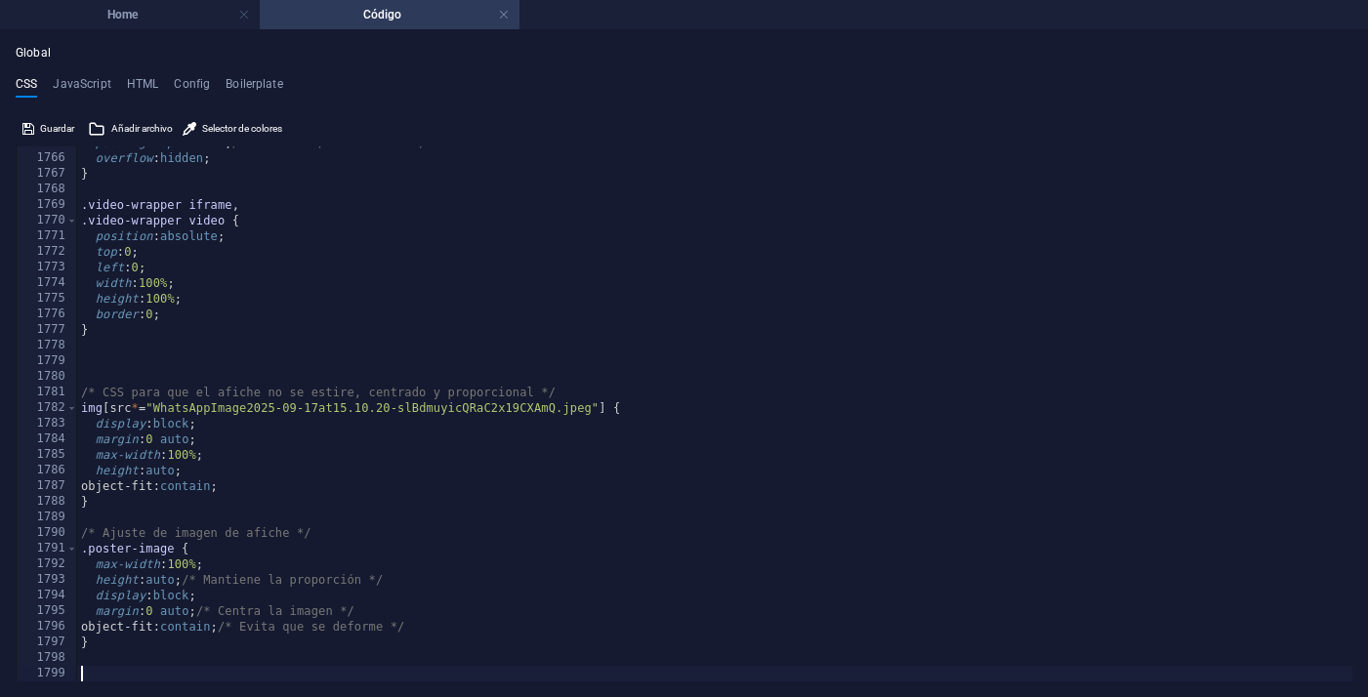
paste textarea "</style>"
type textarea "</style>"
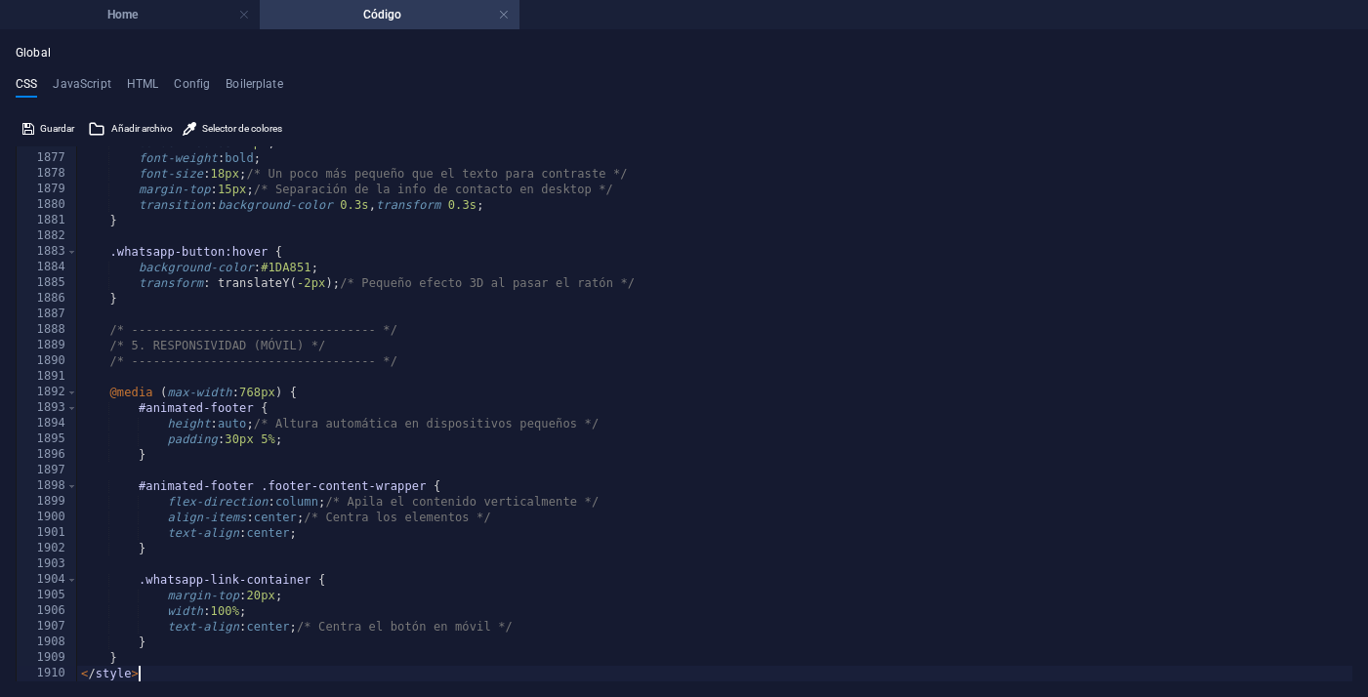
scroll to position [12070, 0]
click at [159, 24] on h4 "Home" at bounding box center [130, 14] width 260 height 21
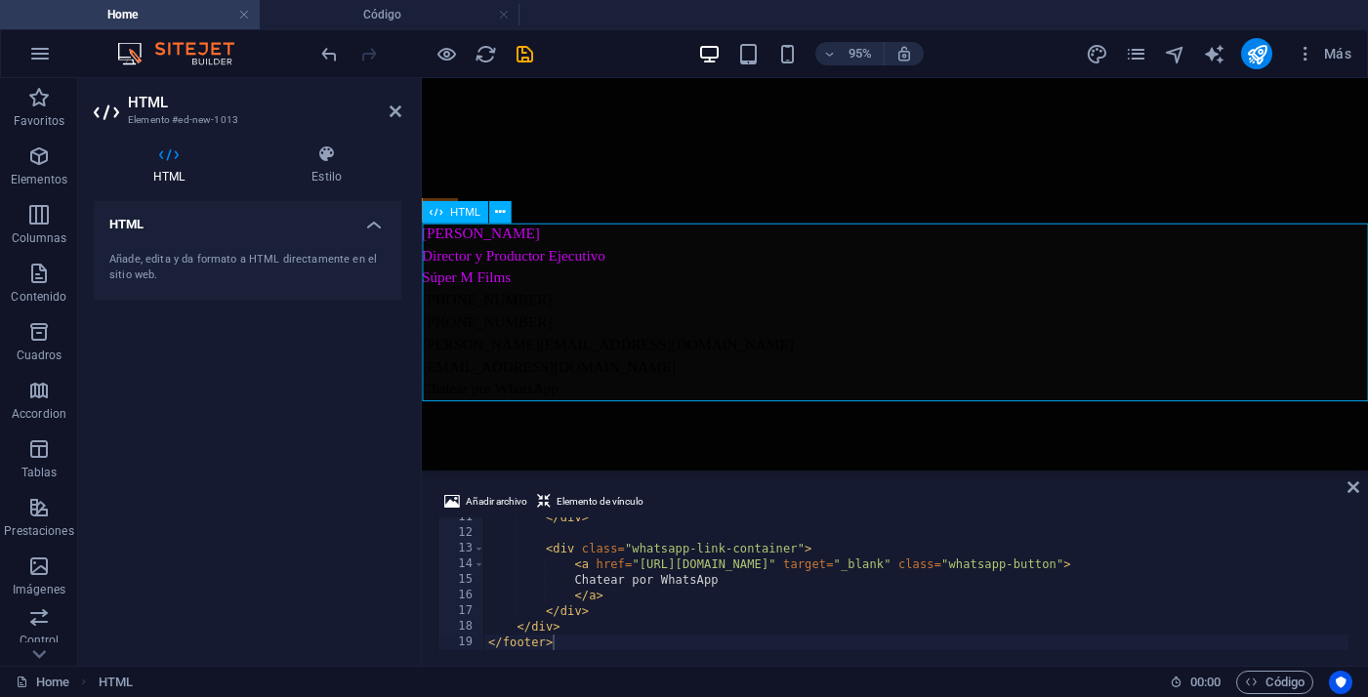
scroll to position [1836, 0]
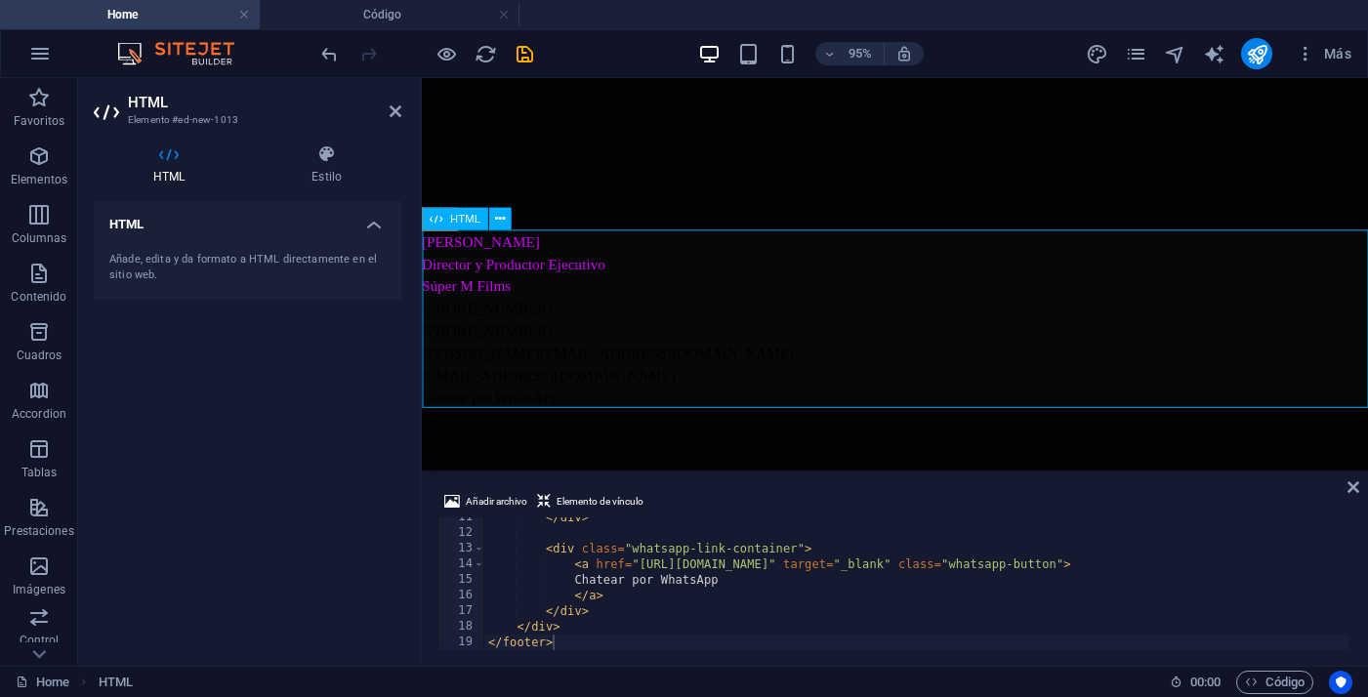
click at [580, 391] on div "Manolo Alcalde Director y Productor Ejecutivo Súper M Films +54 9 11 316 316 68…" at bounding box center [920, 332] width 996 height 187
click at [455, 323] on div "Manolo Alcalde Director y Productor Ejecutivo Súper M Films +54 9 11 316 316 68…" at bounding box center [920, 332] width 996 height 187
click at [184, 177] on h4 "HTML" at bounding box center [173, 164] width 158 height 41
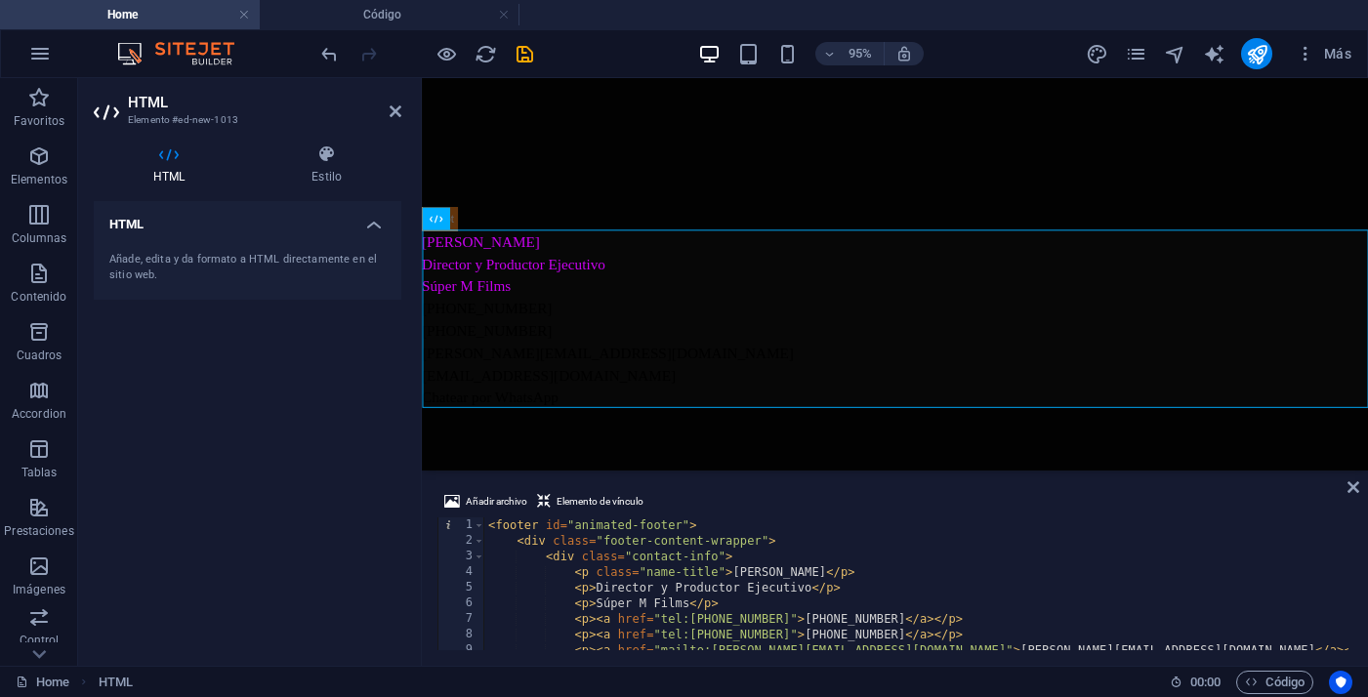
scroll to position [0, 0]
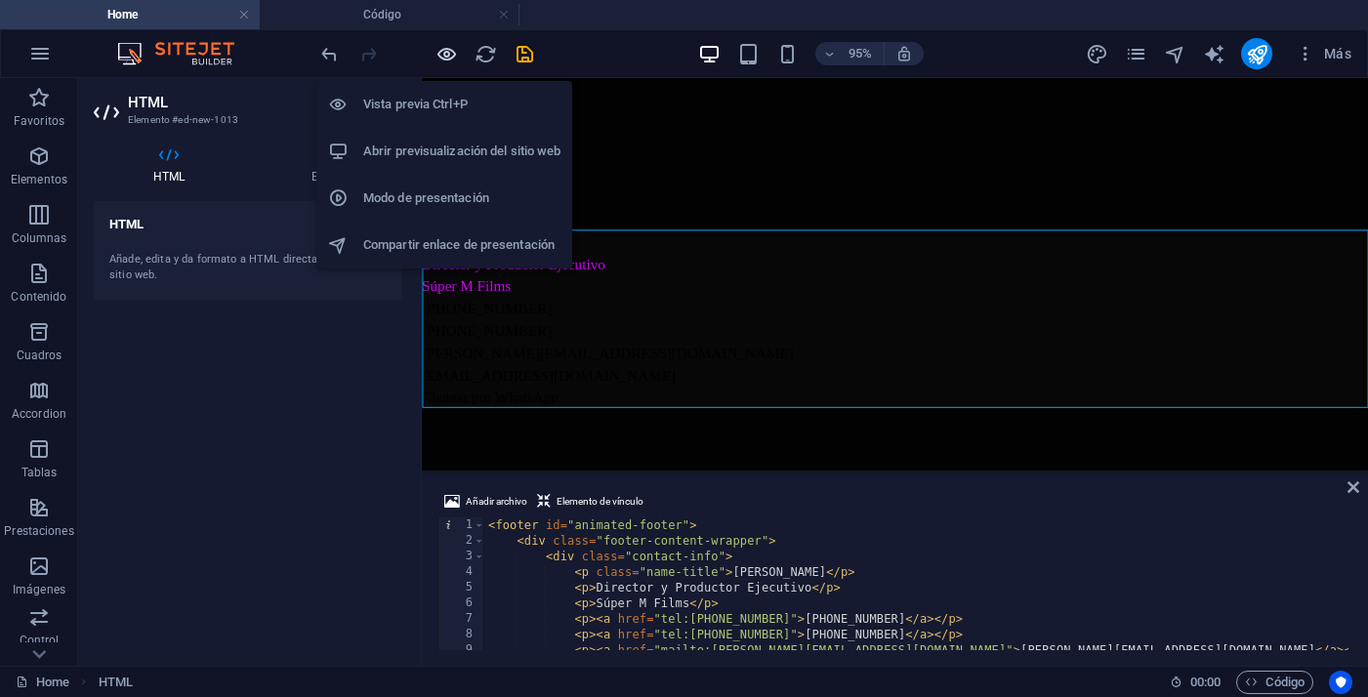
click at [441, 60] on icon "button" at bounding box center [446, 54] width 22 height 22
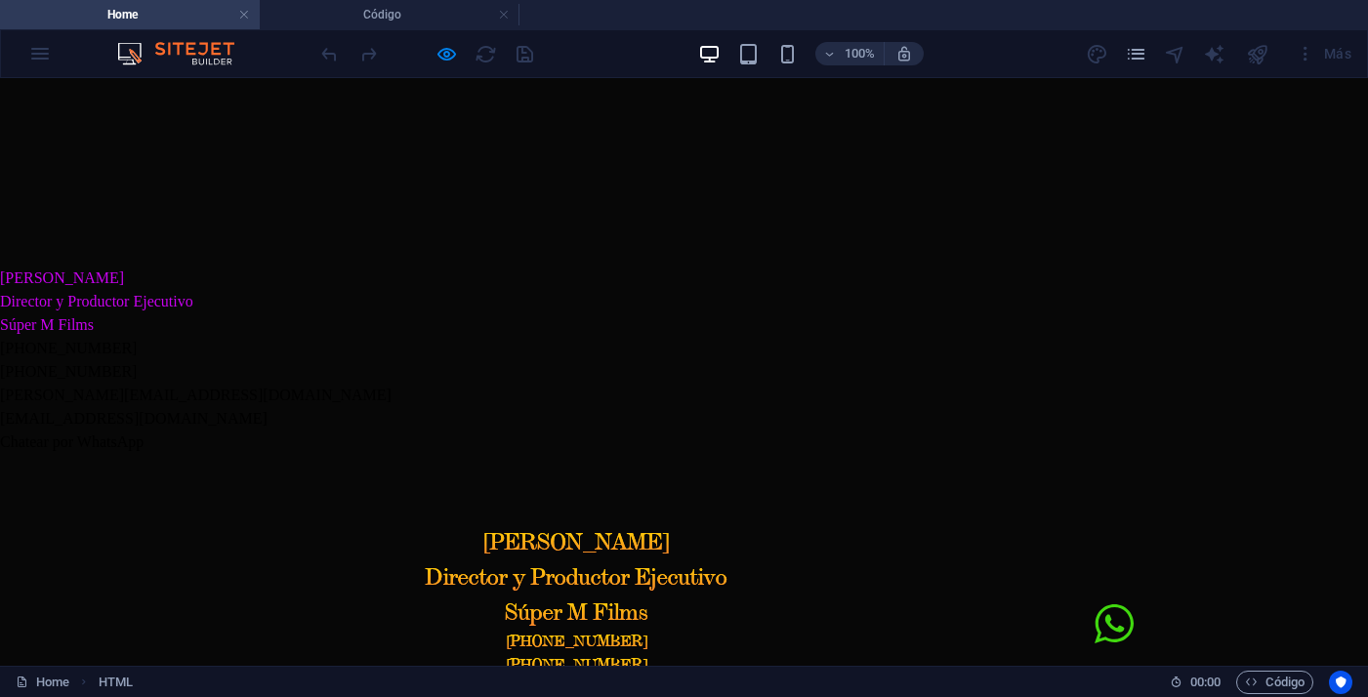
scroll to position [2030, 0]
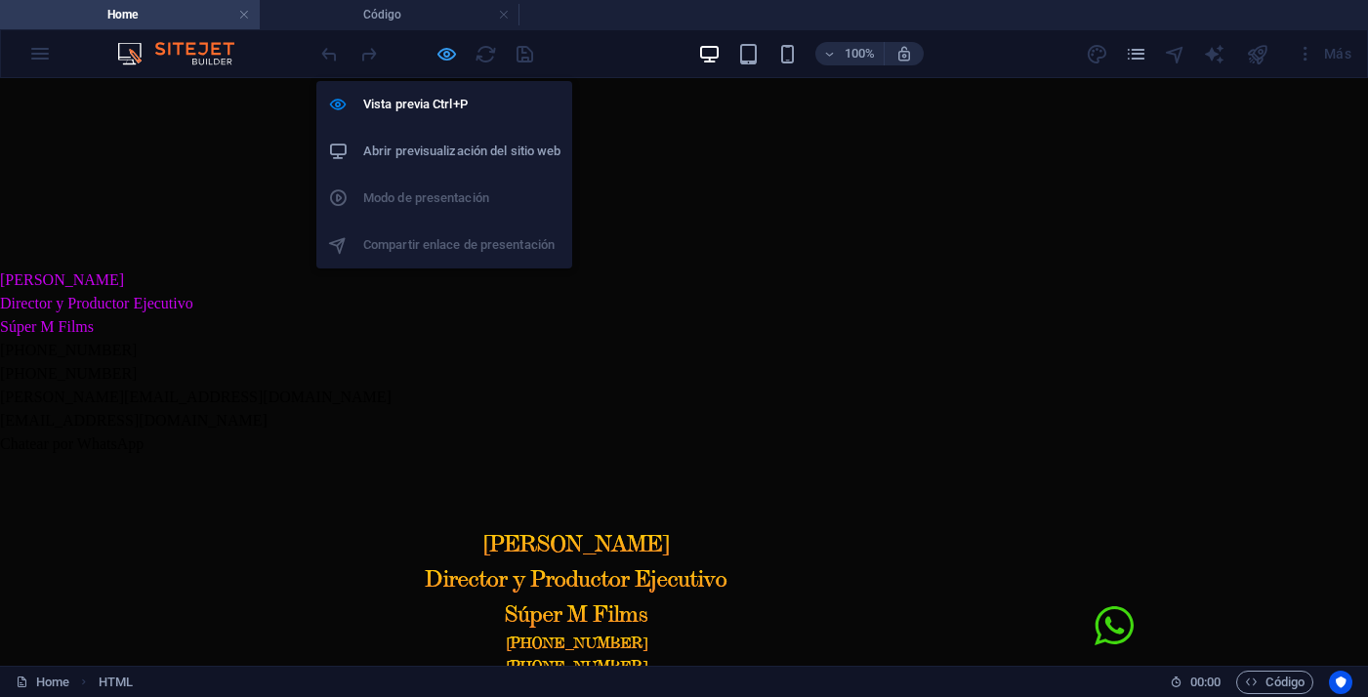
click at [443, 60] on icon "button" at bounding box center [446, 54] width 22 height 22
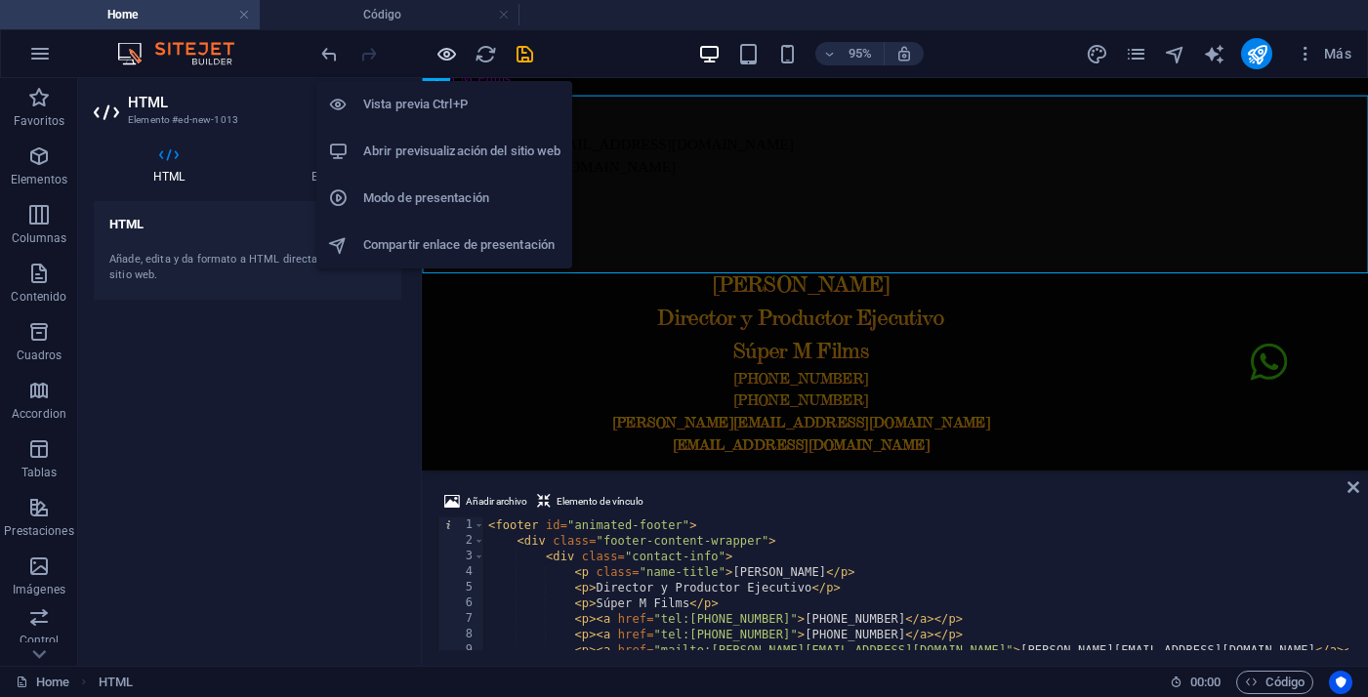
scroll to position [1978, 0]
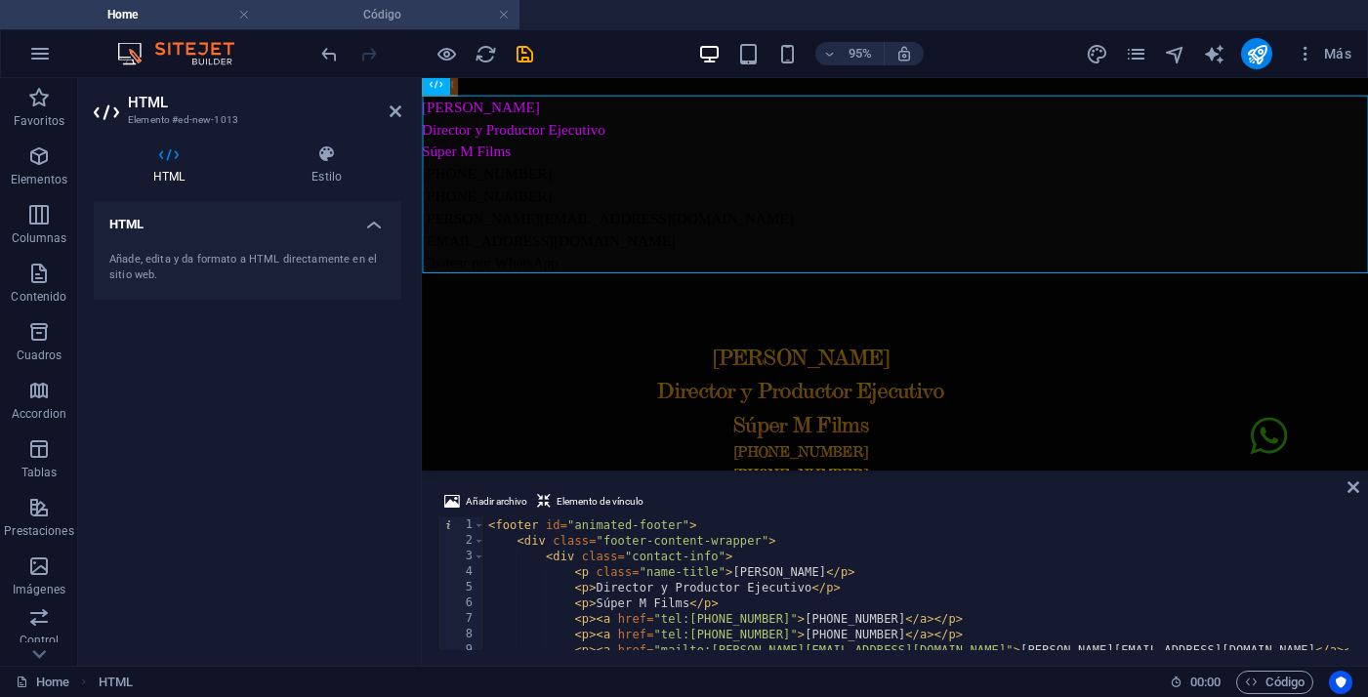
click at [426, 7] on h4 "Código" at bounding box center [390, 14] width 260 height 21
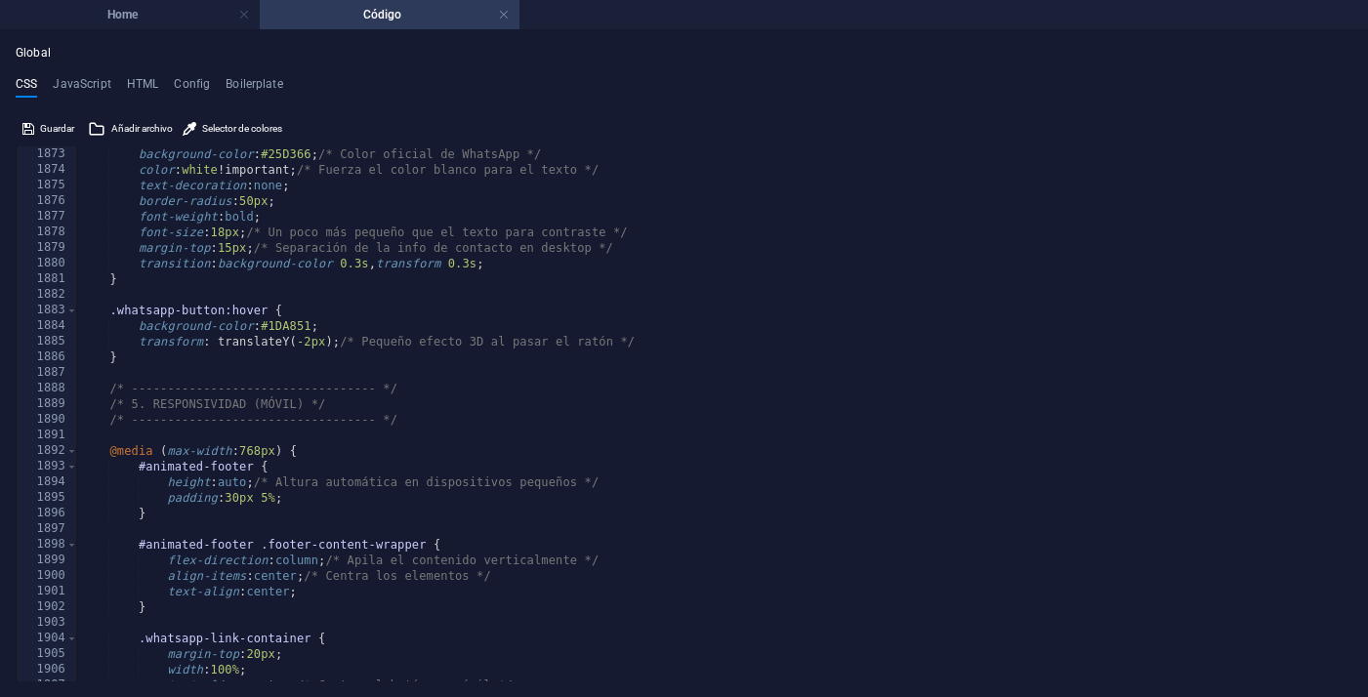
scroll to position [11933, 0]
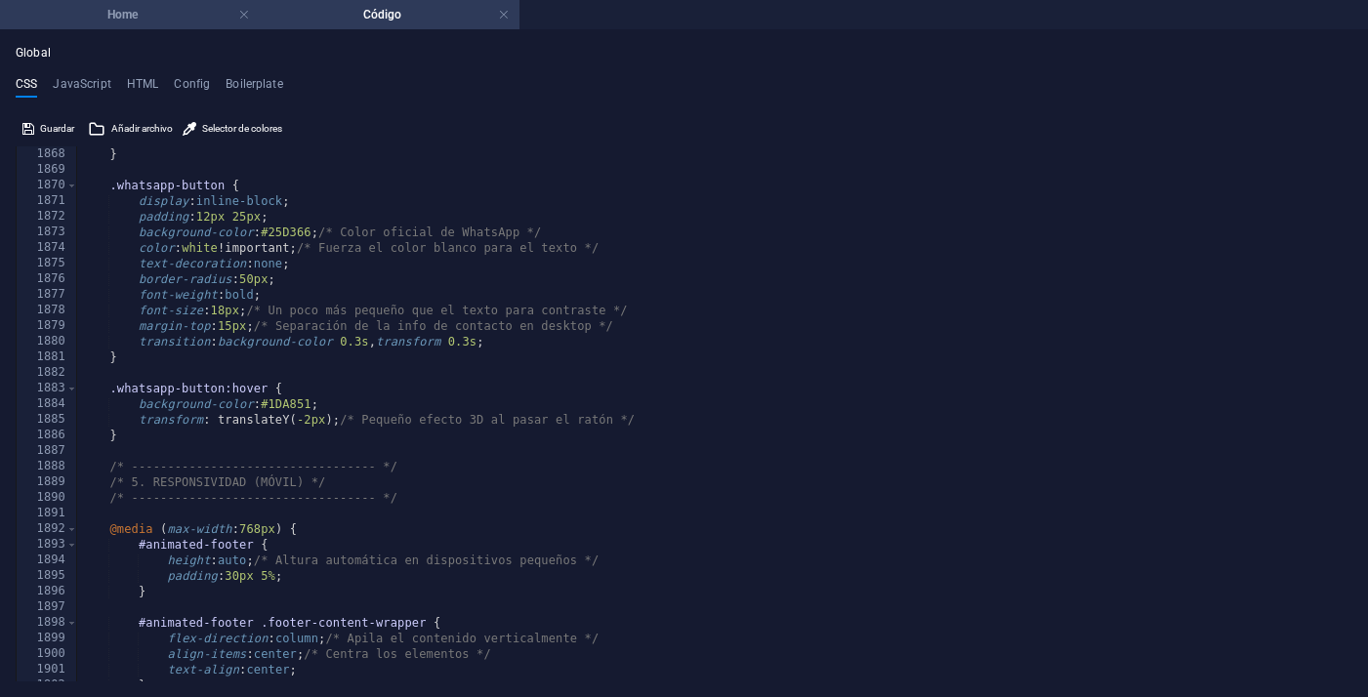
click at [166, 21] on h4 "Home" at bounding box center [130, 14] width 260 height 21
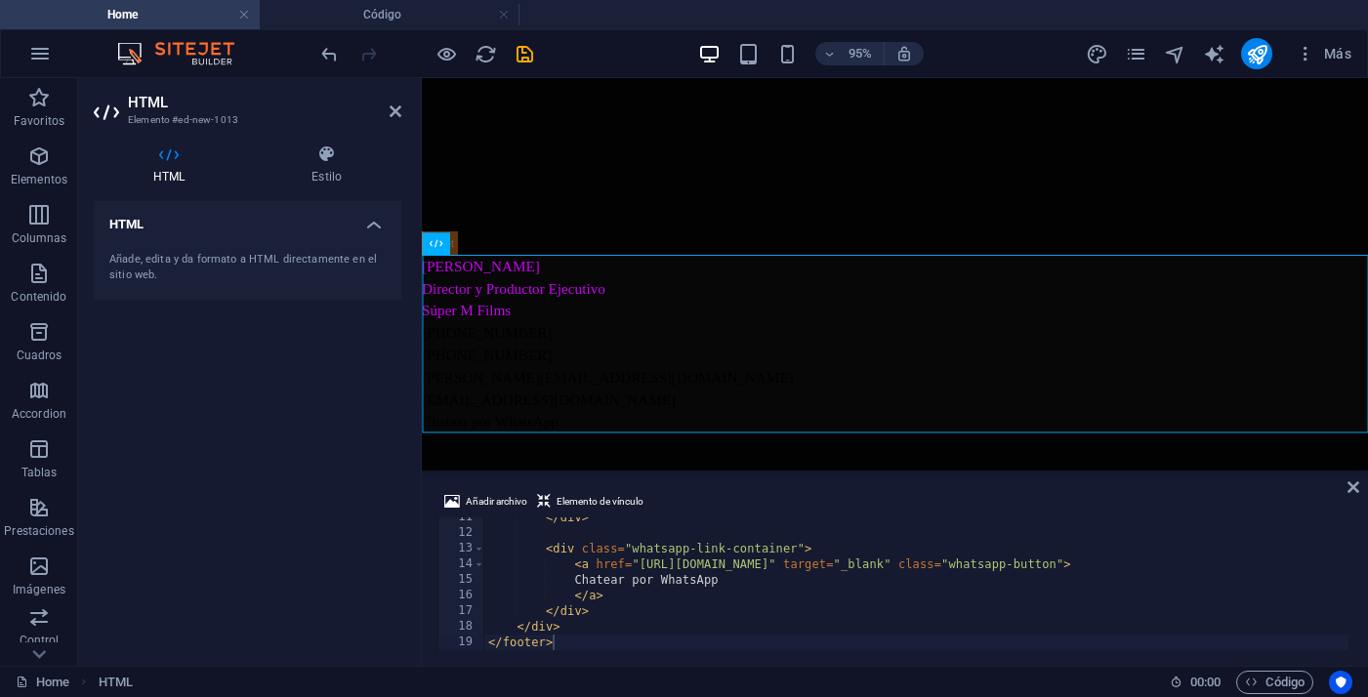
scroll to position [15, 0]
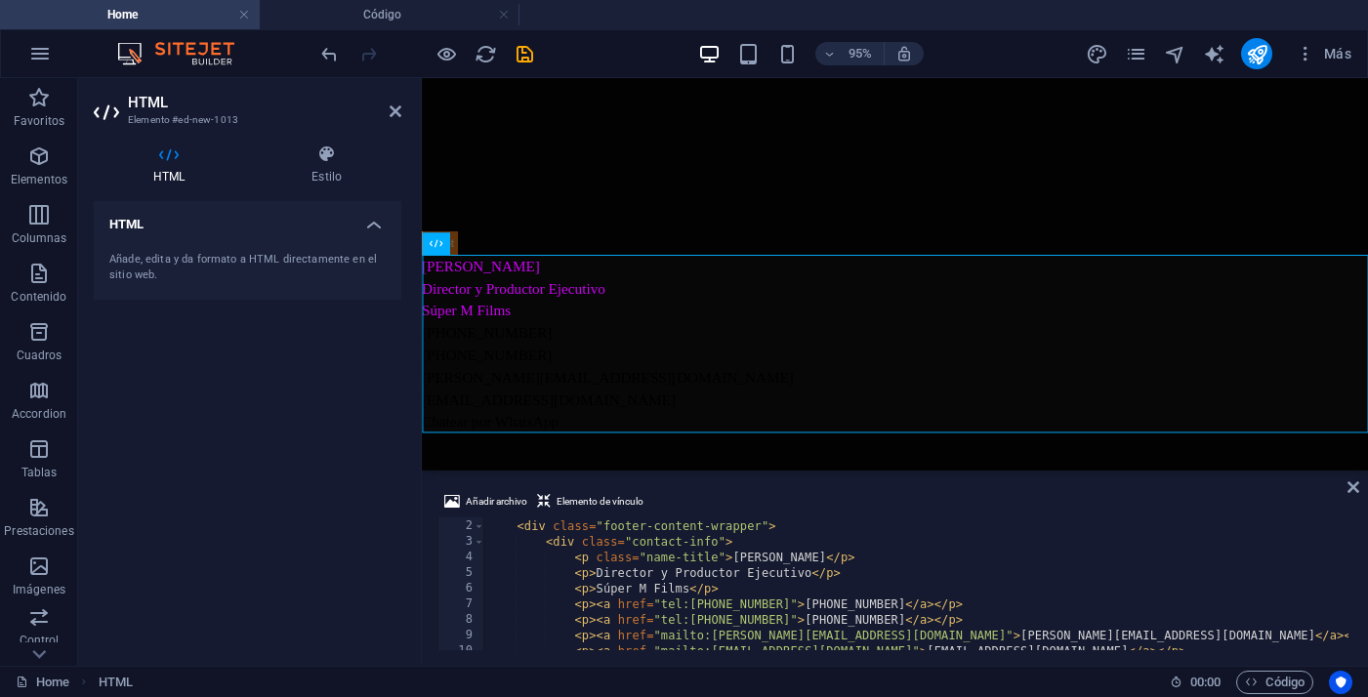
click at [867, 627] on div "< footer id = "animated-footer" > < div class = "footer-content-wrapper" > < di…" at bounding box center [916, 585] width 864 height 164
click at [866, 601] on div "< footer id = "animated-footer" > < div class = "footer-content-wrapper" > < di…" at bounding box center [916, 585] width 864 height 164
type textarea "<p><a href="tel:+5491131631668">+54 9 11 316 316 68</a></p>"
click at [503, 390] on div "Manolo Alcalde Director y Productor Ejecutivo Súper M Films +54 9 11 316 316 68…" at bounding box center [920, 359] width 996 height 187
click at [467, 343] on div "Manolo Alcalde Director y Productor Ejecutivo Súper M Films +54 9 11 316 316 68…" at bounding box center [920, 359] width 996 height 187
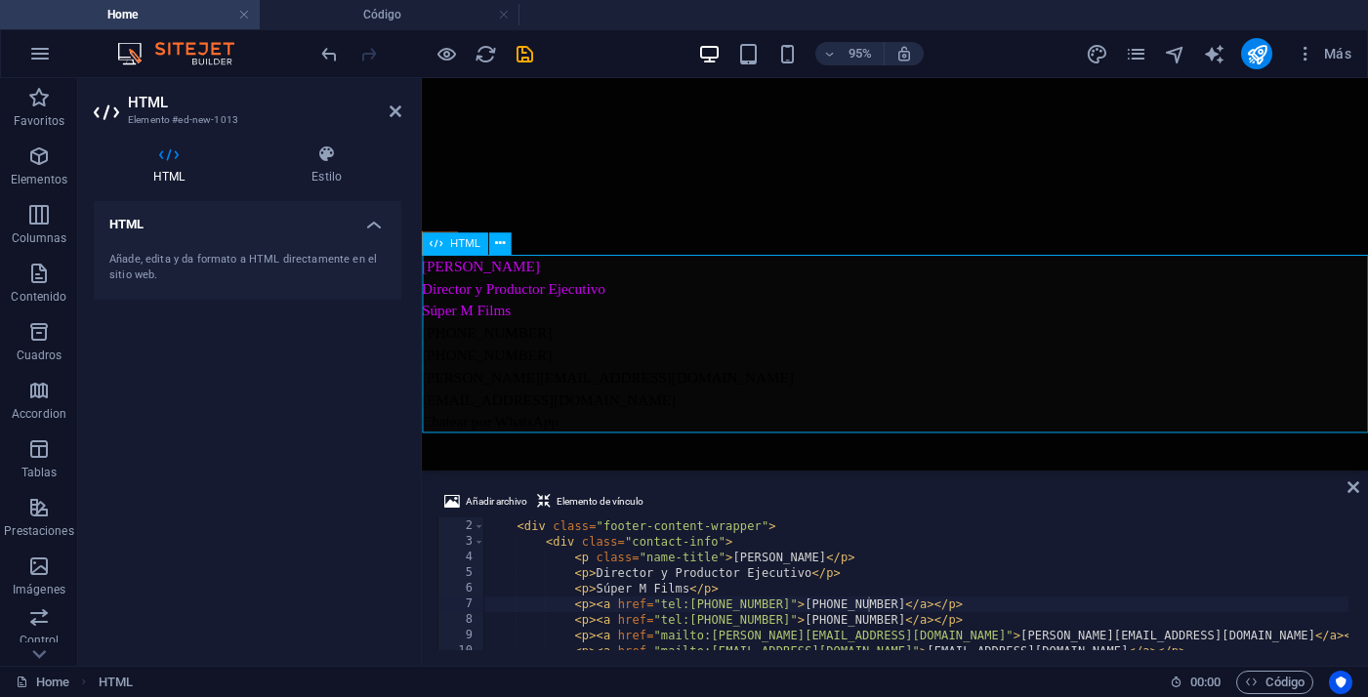
click at [467, 343] on div "Manolo Alcalde Director y Productor Ejecutivo Súper M Films +54 9 11 316 316 68…" at bounding box center [920, 359] width 996 height 187
click at [467, 382] on div "Manolo Alcalde Director y Productor Ejecutivo Súper M Films +54 9 11 316 316 68…" at bounding box center [920, 359] width 996 height 187
click at [370, 8] on h4 "Código" at bounding box center [390, 14] width 260 height 21
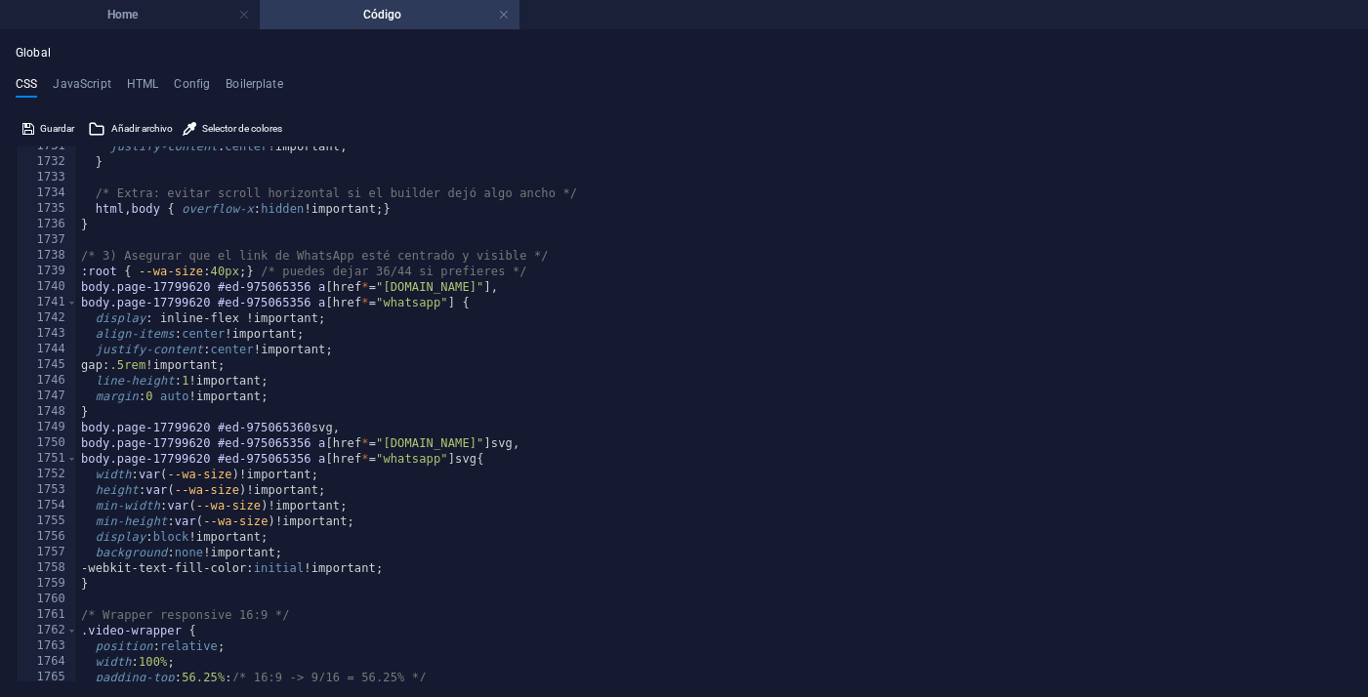
scroll to position [9744, 0]
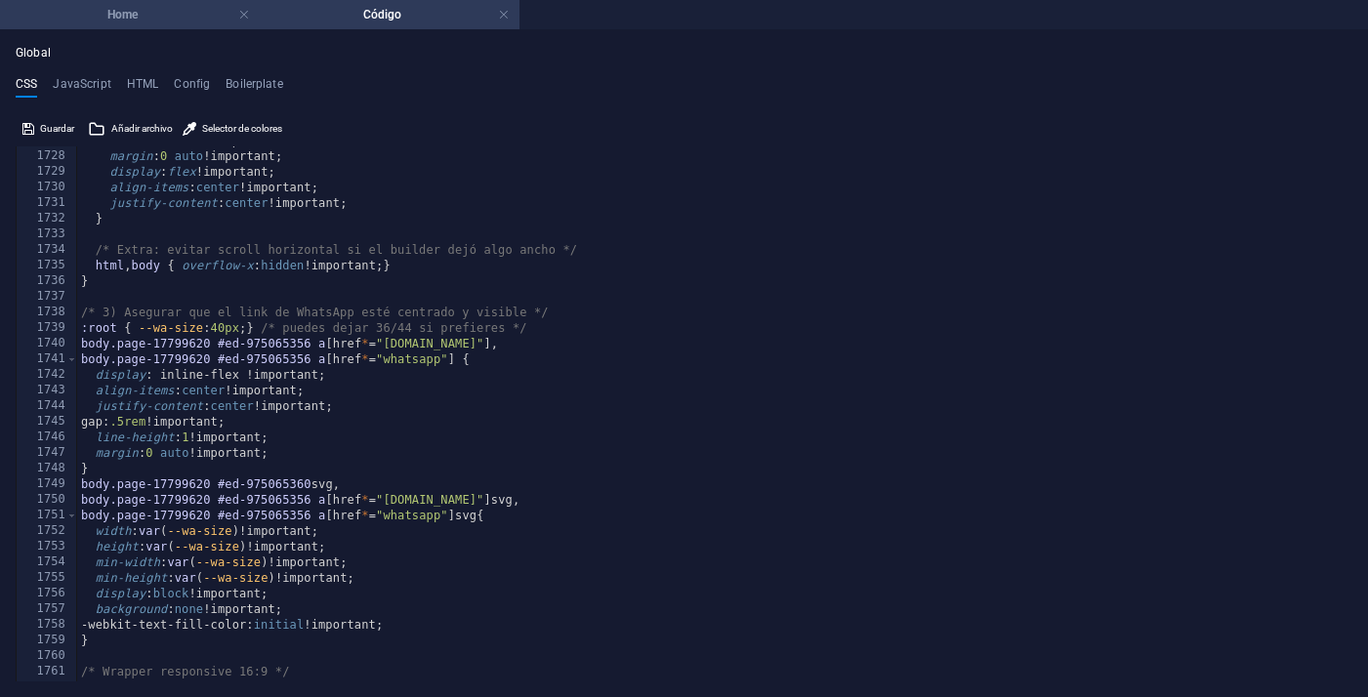
click at [185, 21] on h4 "Home" at bounding box center [130, 14] width 260 height 21
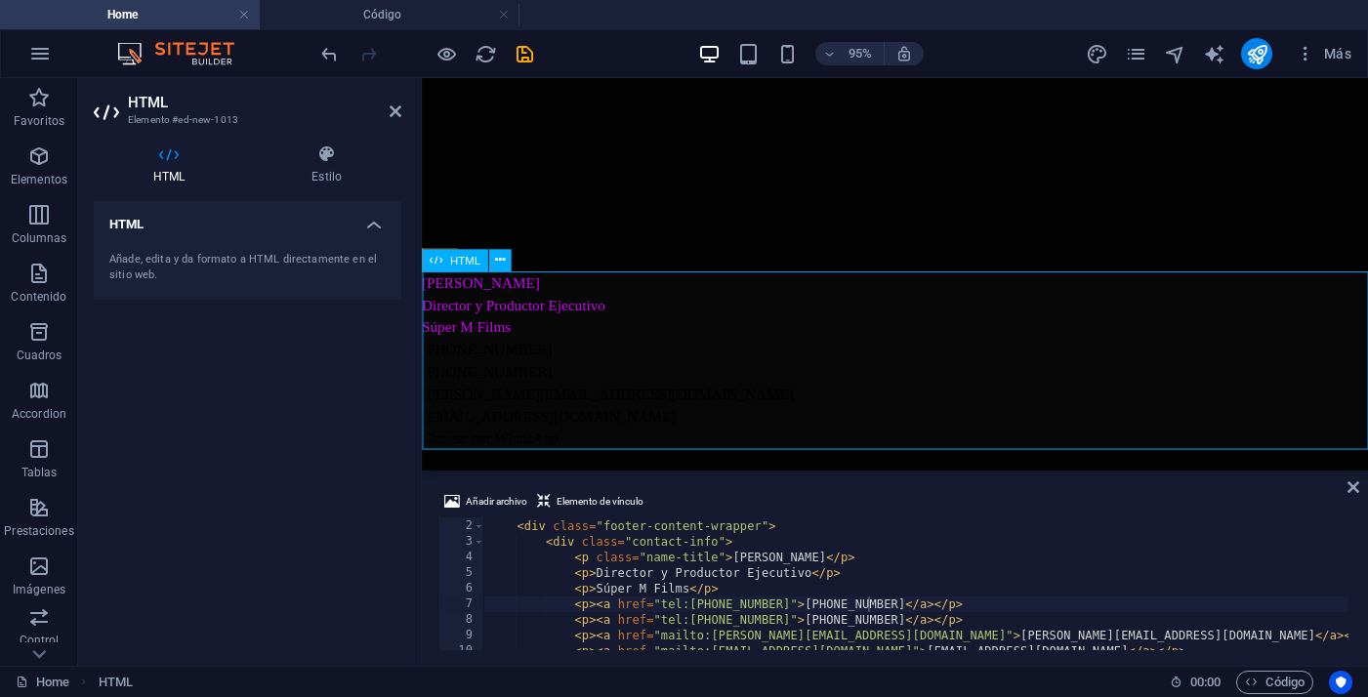
scroll to position [1793, 0]
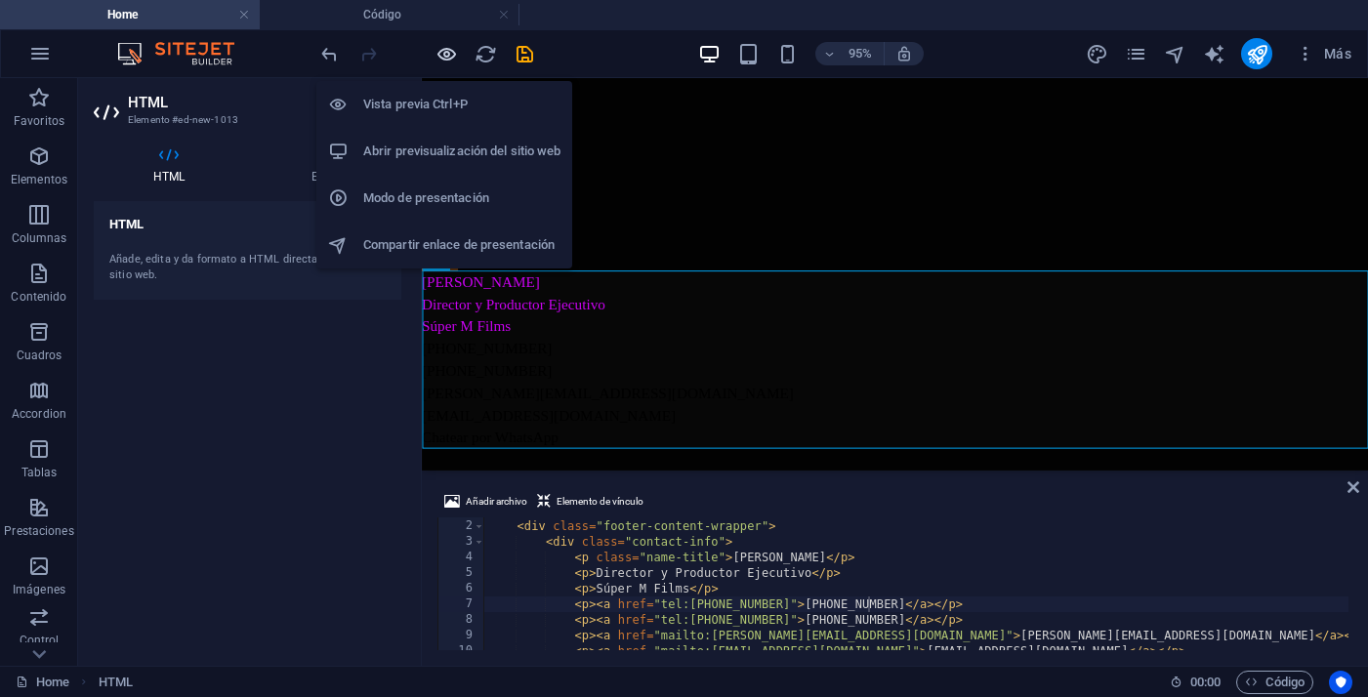
click at [442, 51] on icon "button" at bounding box center [446, 54] width 22 height 22
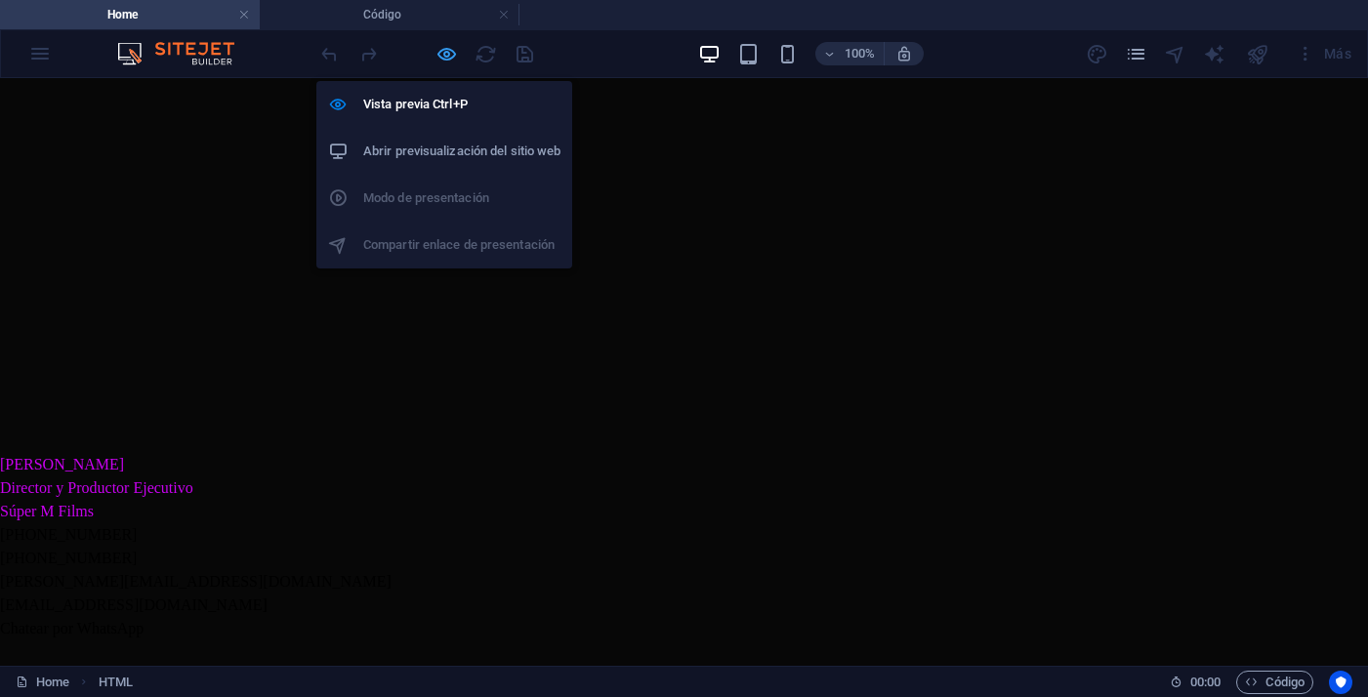
click at [449, 59] on icon "button" at bounding box center [446, 54] width 22 height 22
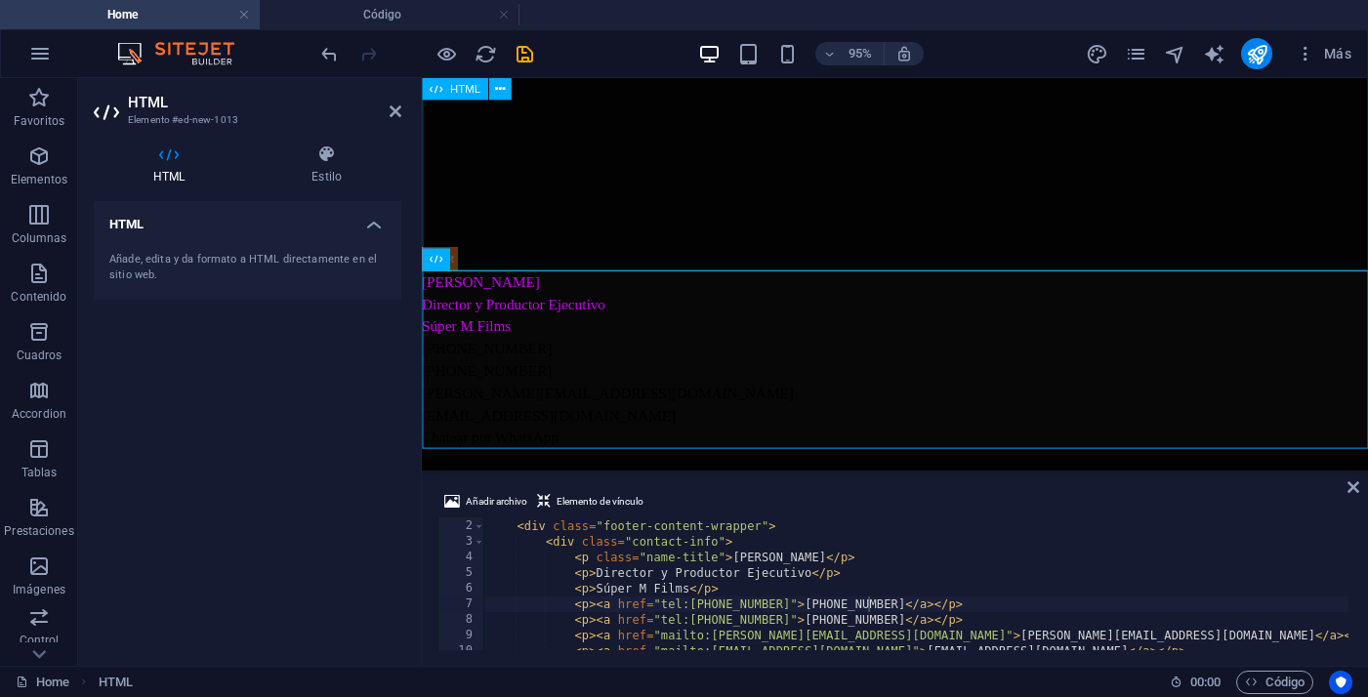
click at [566, 254] on div at bounding box center [920, 7] width 996 height 551
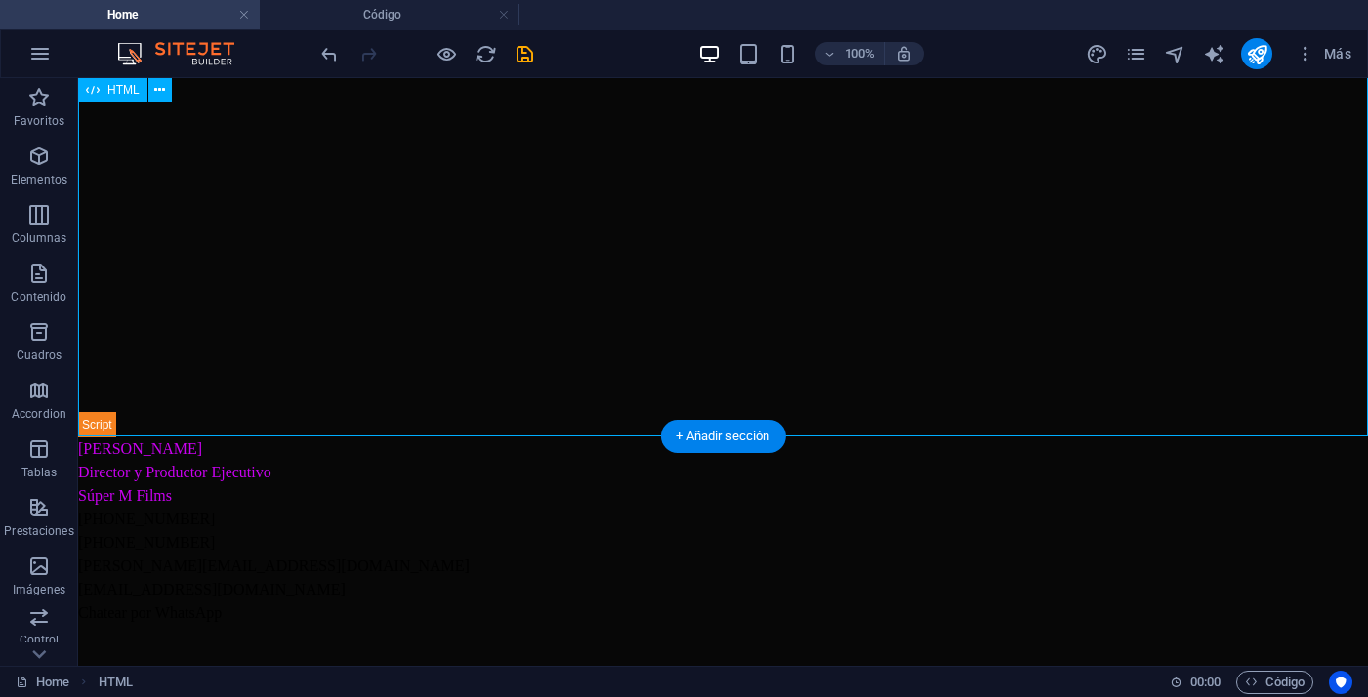
click at [91, 426] on div at bounding box center [723, 85] width 1290 height 706
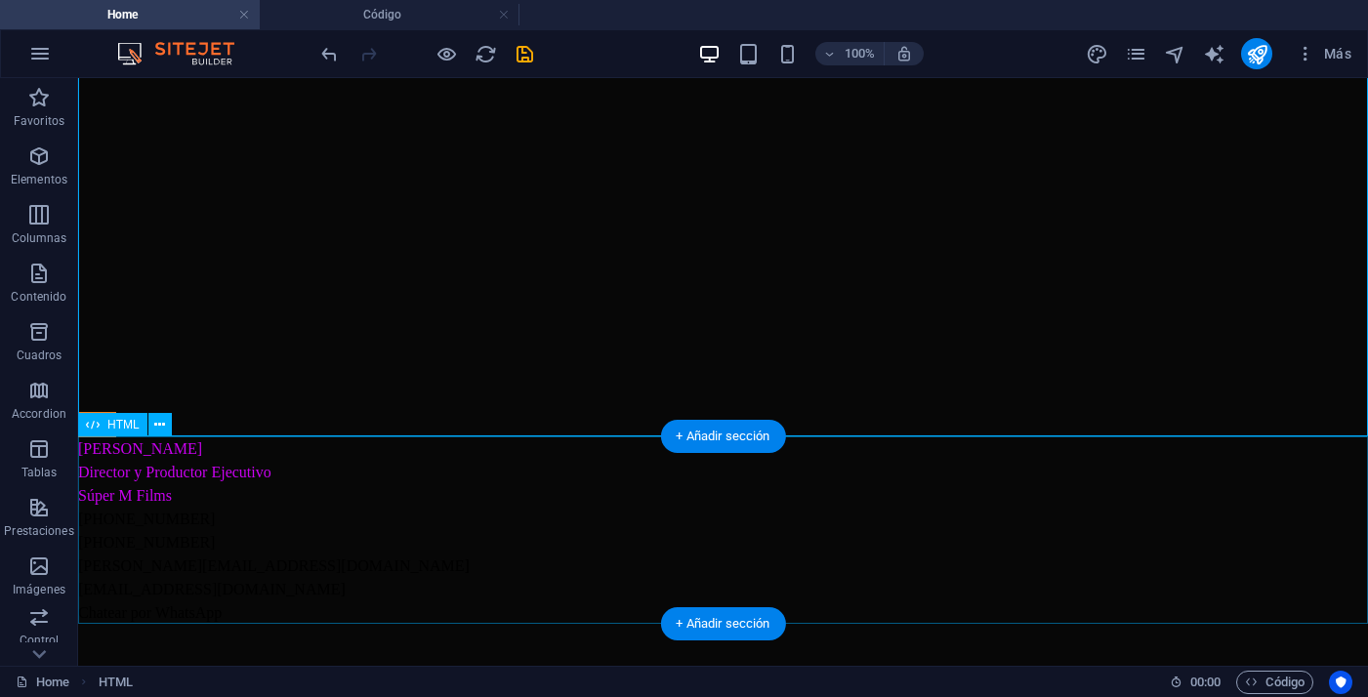
click at [142, 462] on div "Manolo Alcalde Director y Productor Ejecutivo Súper M Films +54 9 11 316 316 68…" at bounding box center [723, 530] width 1290 height 187
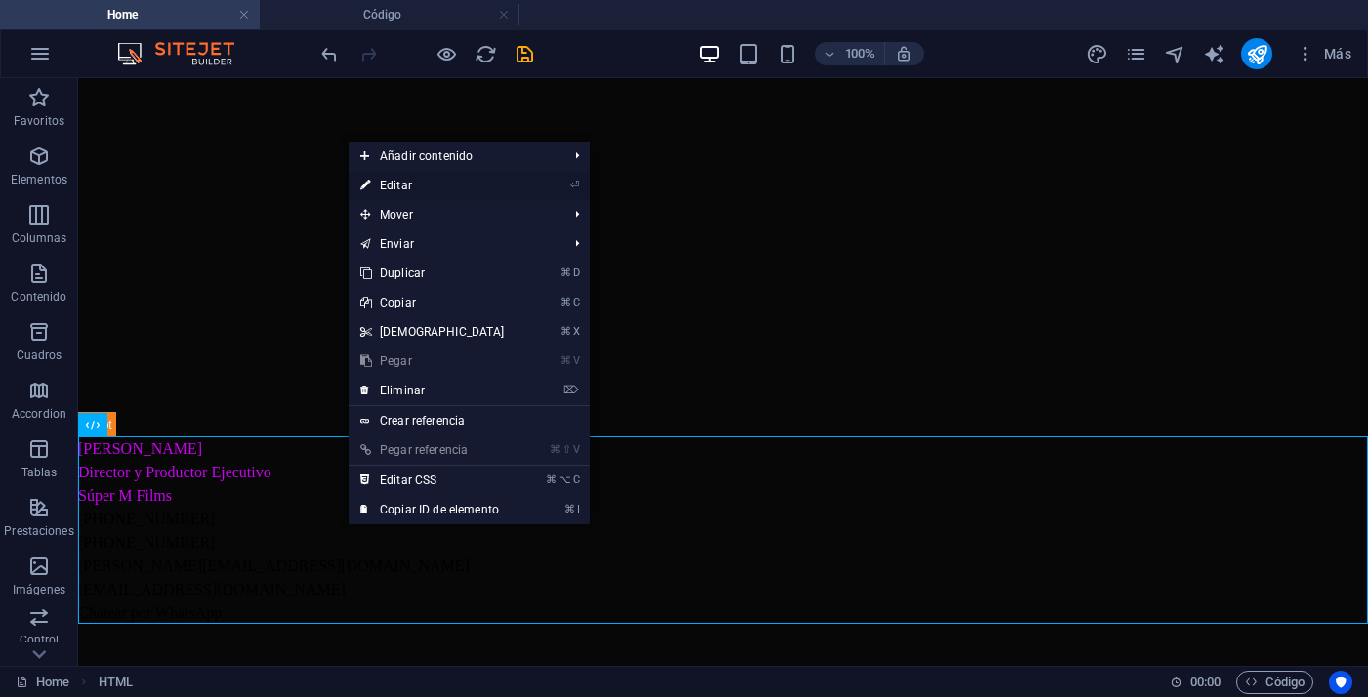
click at [386, 186] on link "⏎ Editar" at bounding box center [433, 185] width 168 height 29
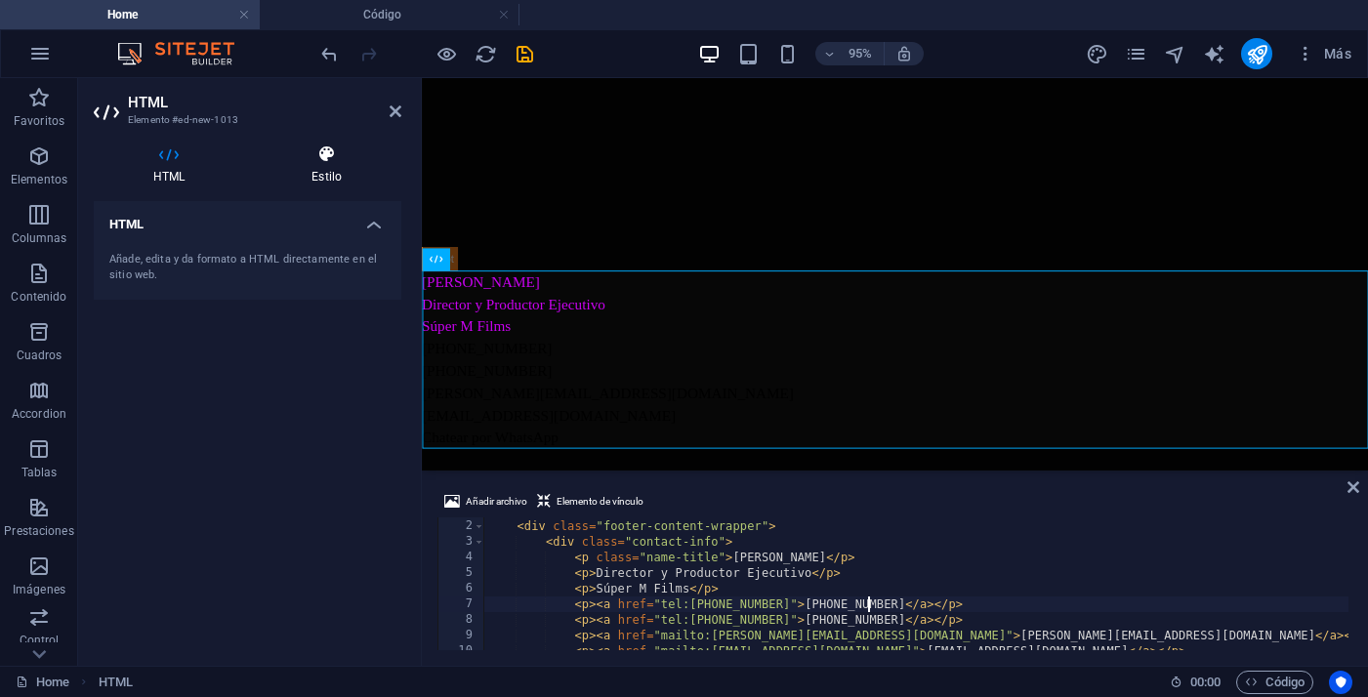
click at [344, 171] on h4 "Estilo" at bounding box center [326, 164] width 149 height 41
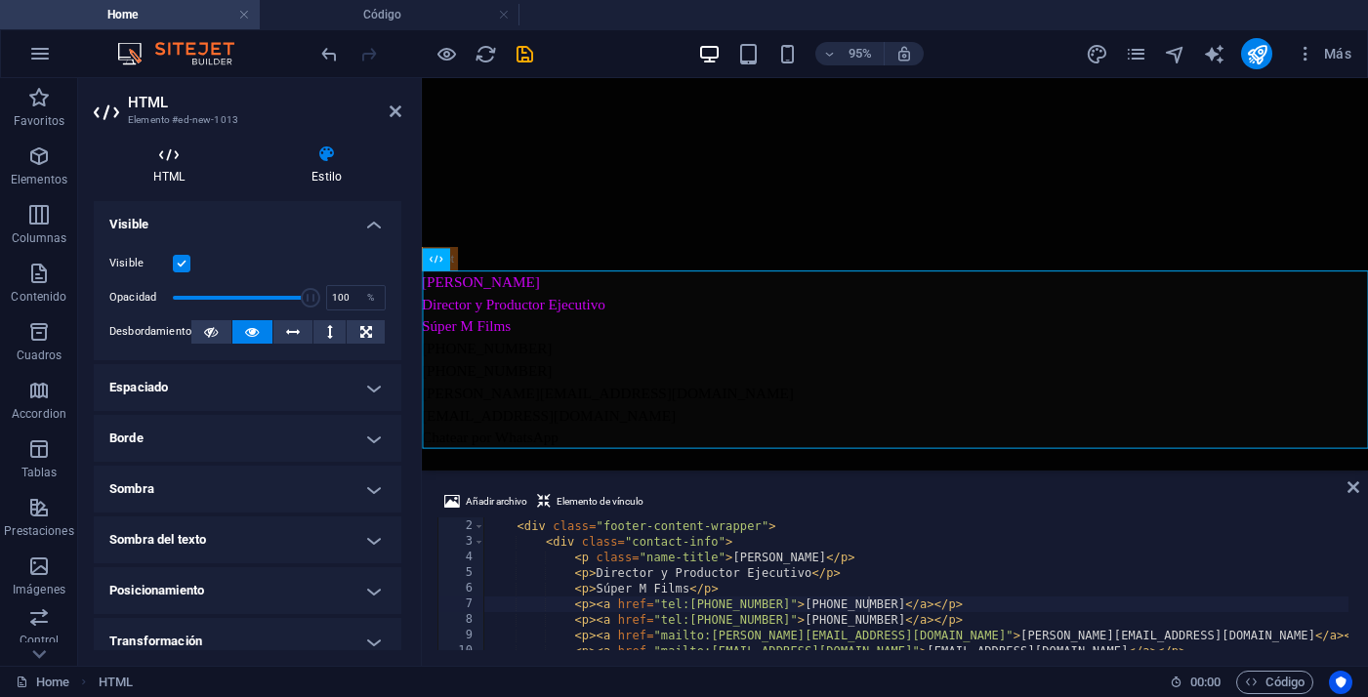
click at [149, 172] on h4 "HTML" at bounding box center [173, 164] width 158 height 41
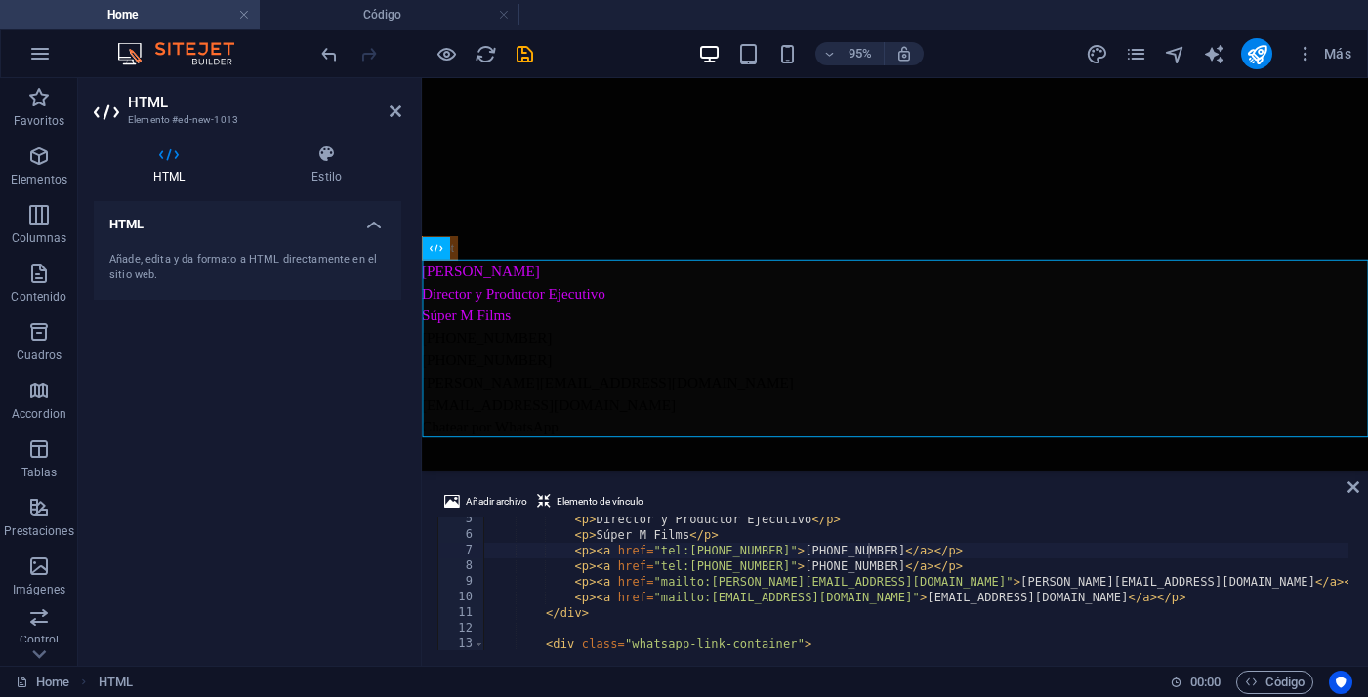
scroll to position [39, 0]
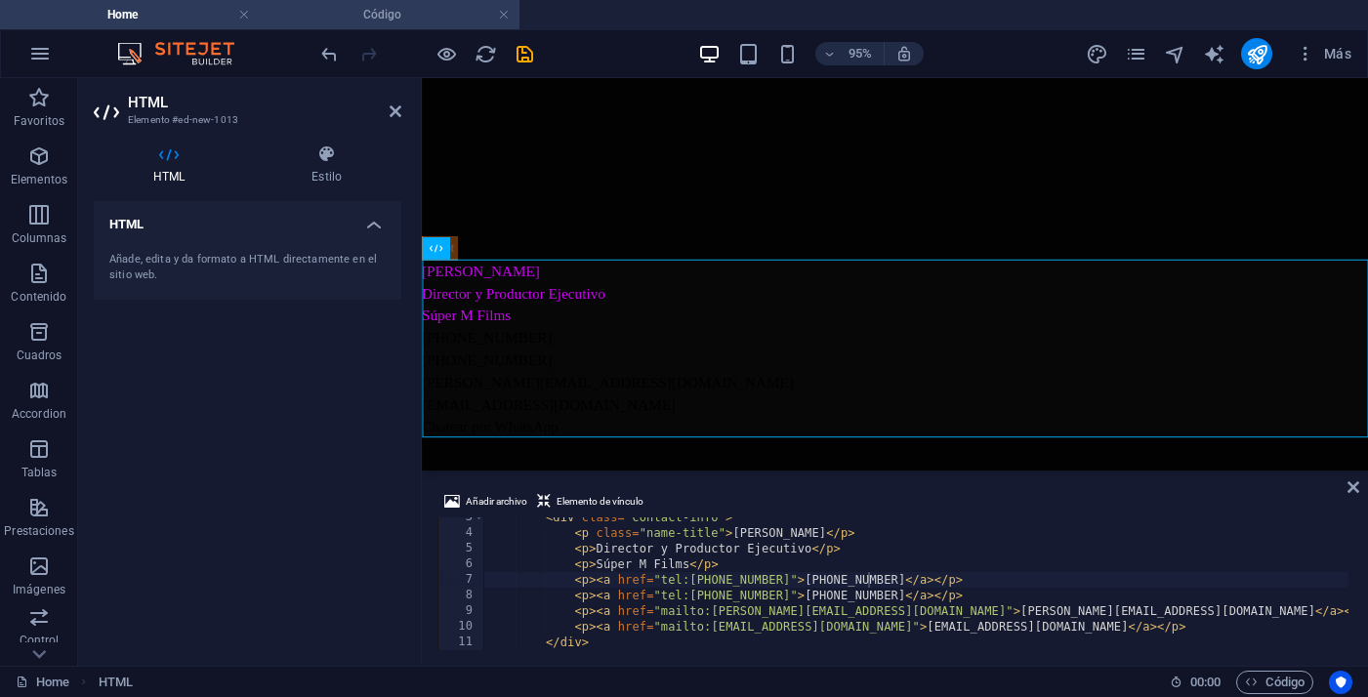
click at [457, 26] on li "Código" at bounding box center [390, 14] width 260 height 29
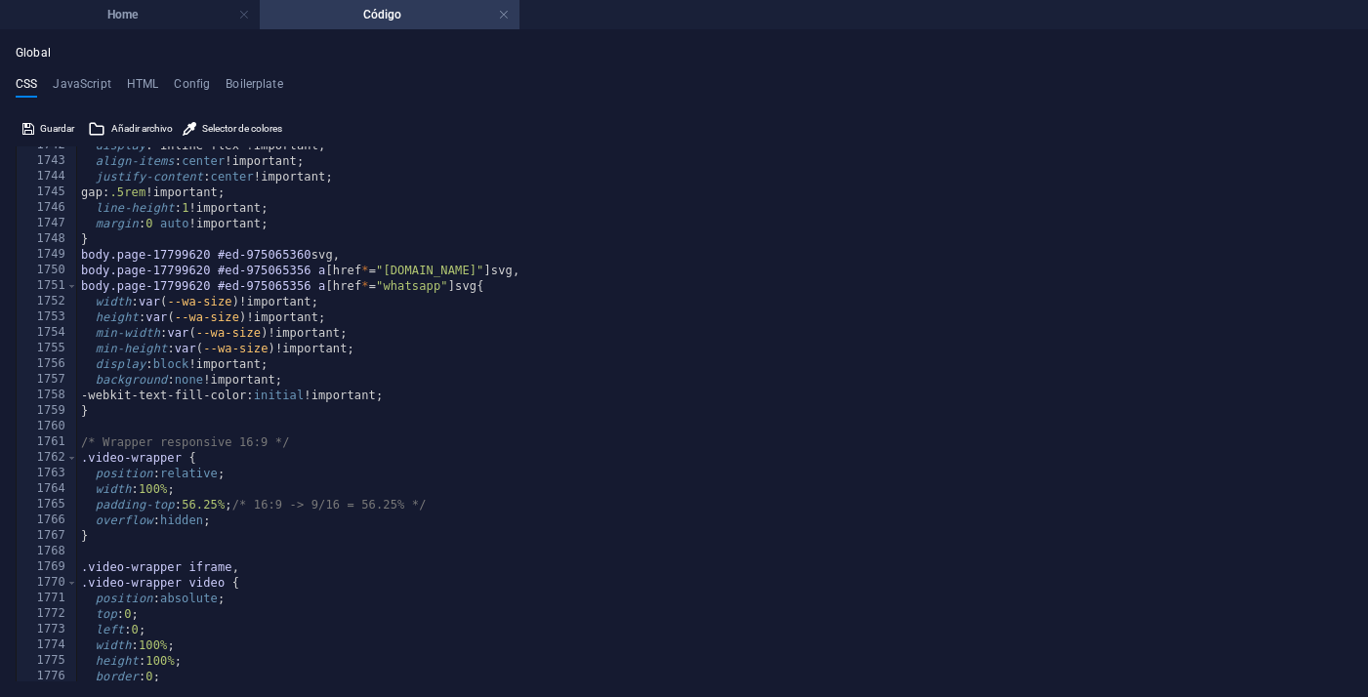
scroll to position [9980, 0]
click at [190, 31] on div "Global CSS JavaScript HTML Config Boilerplate </style> 1742 1743 1744 1745 1746…" at bounding box center [684, 363] width 1368 height 667
click at [190, 30] on div "Global CSS JavaScript HTML Config Boilerplate </style> 1742 1743 1744 1745 1746…" at bounding box center [684, 363] width 1368 height 667
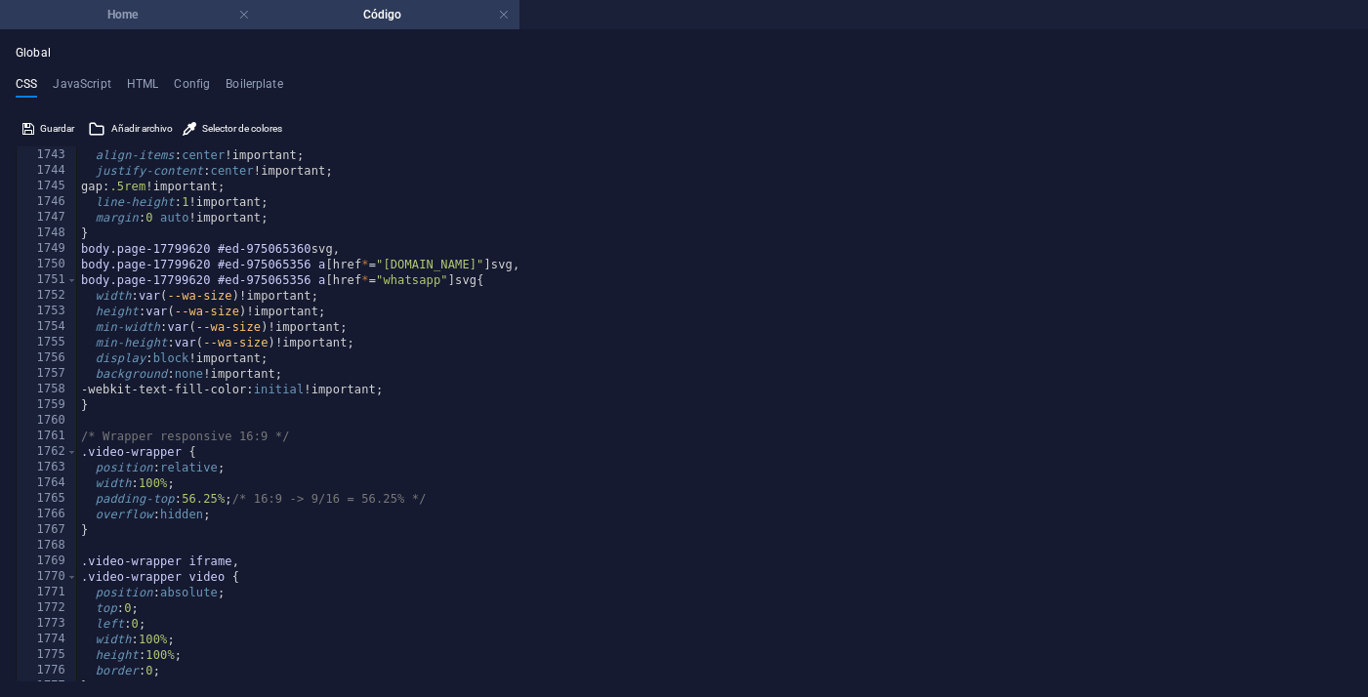
click at [192, 24] on h4 "Home" at bounding box center [130, 14] width 260 height 21
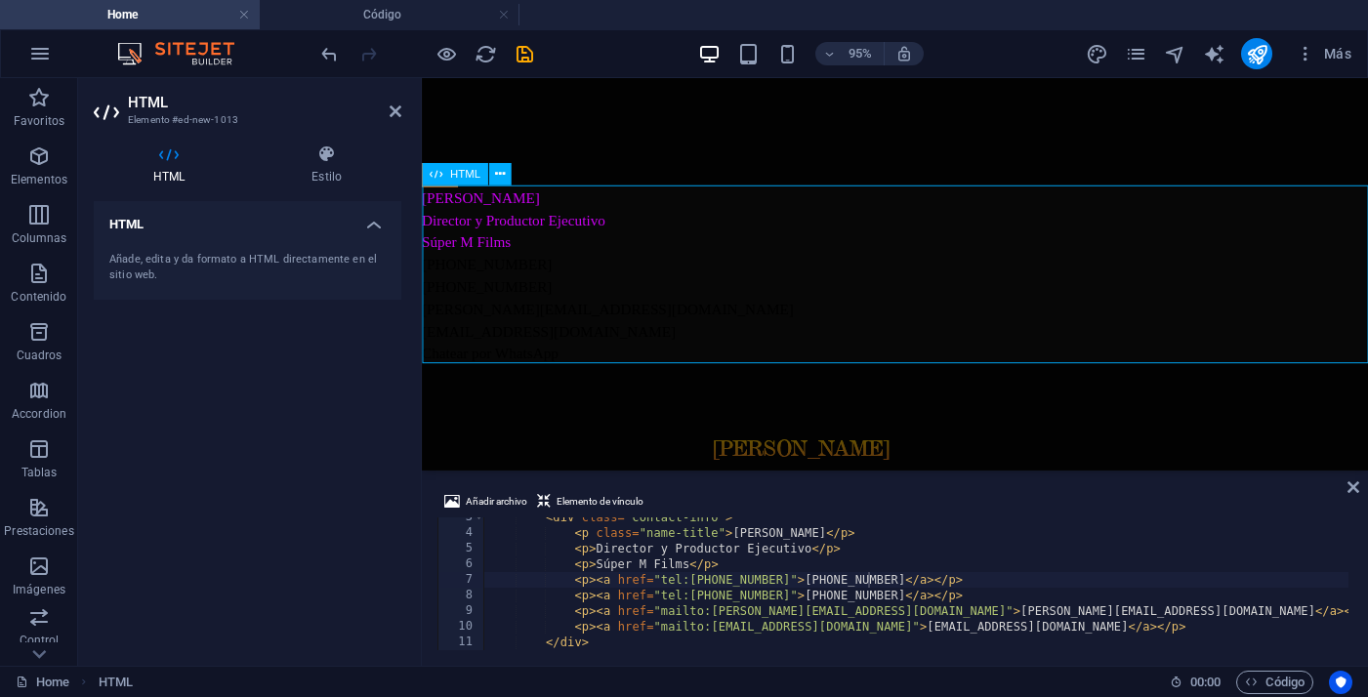
scroll to position [1883, 0]
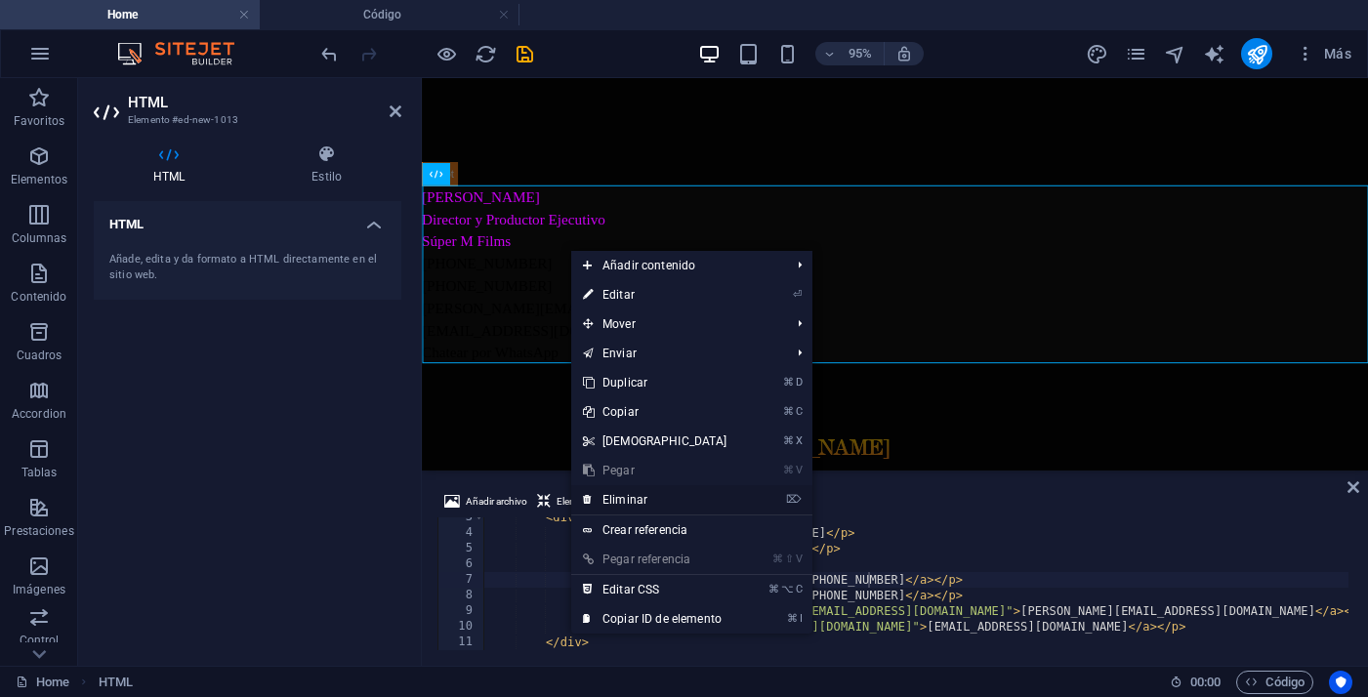
click at [651, 503] on link "⌦ Eliminar" at bounding box center [655, 499] width 168 height 29
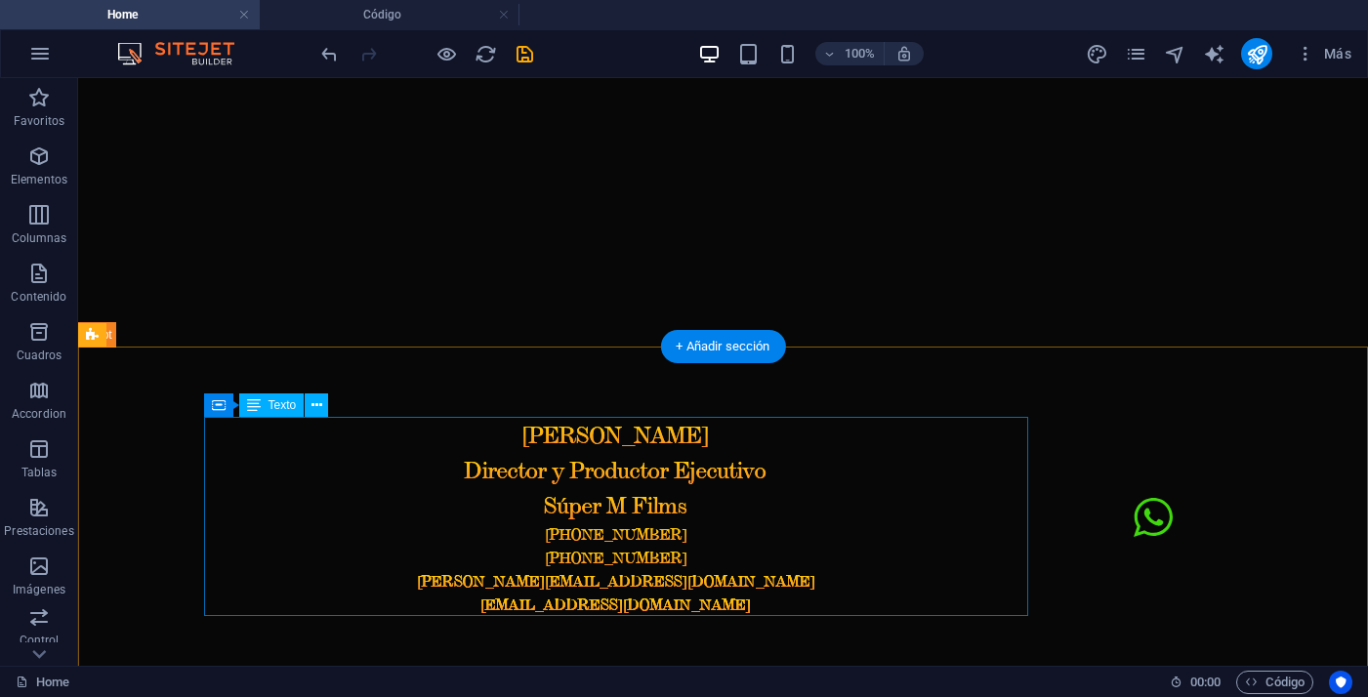
scroll to position [2000, 0]
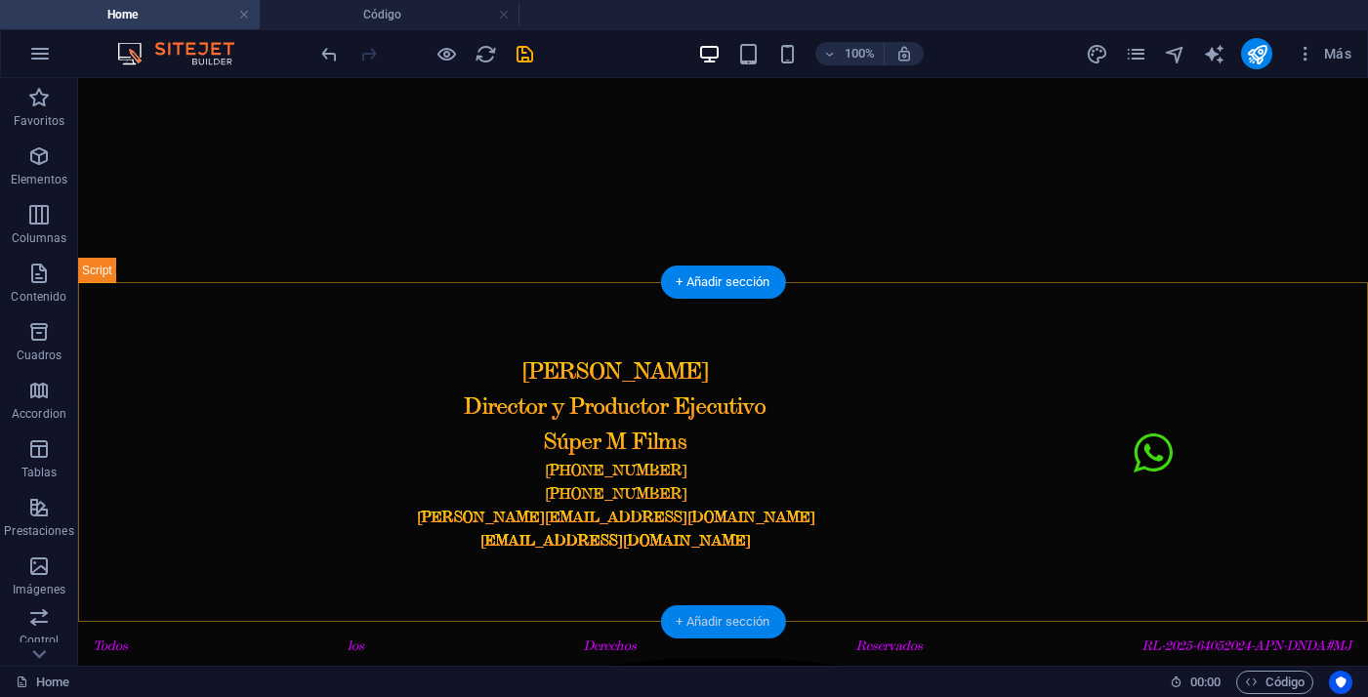
click at [735, 624] on div "+ Añadir sección" at bounding box center [722, 621] width 125 height 33
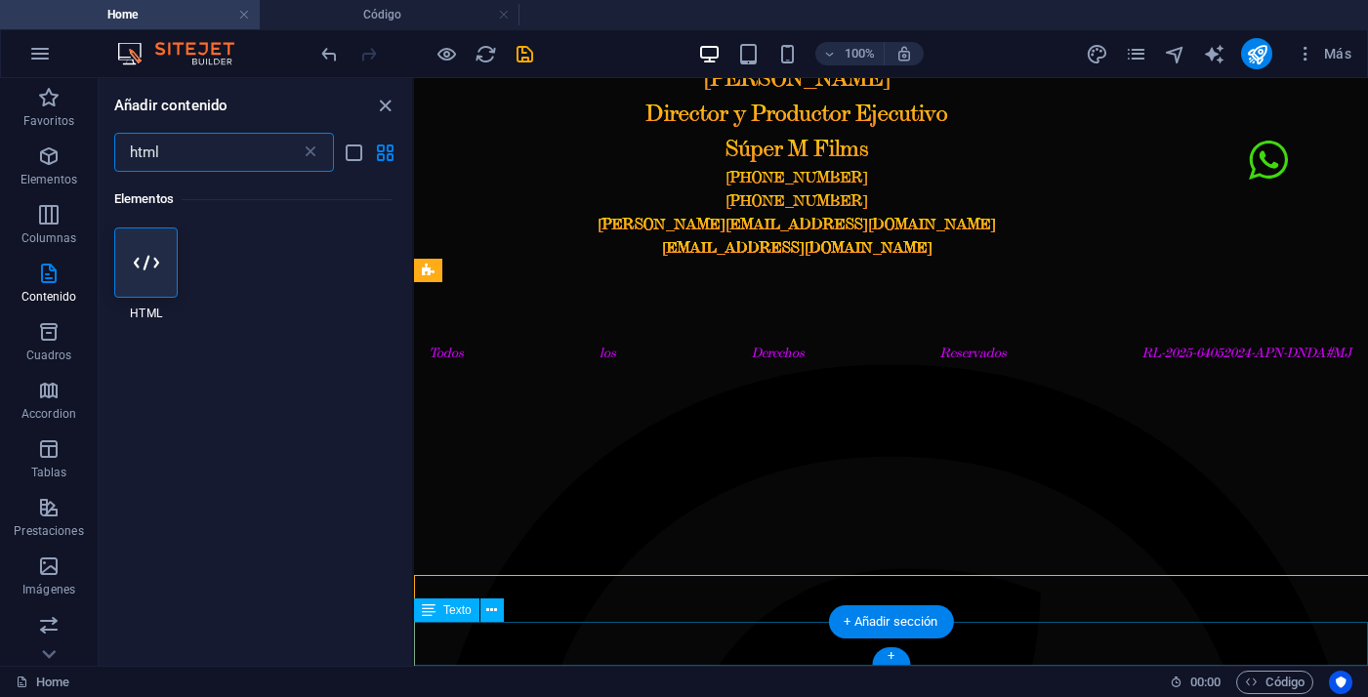
scroll to position [1707, 0]
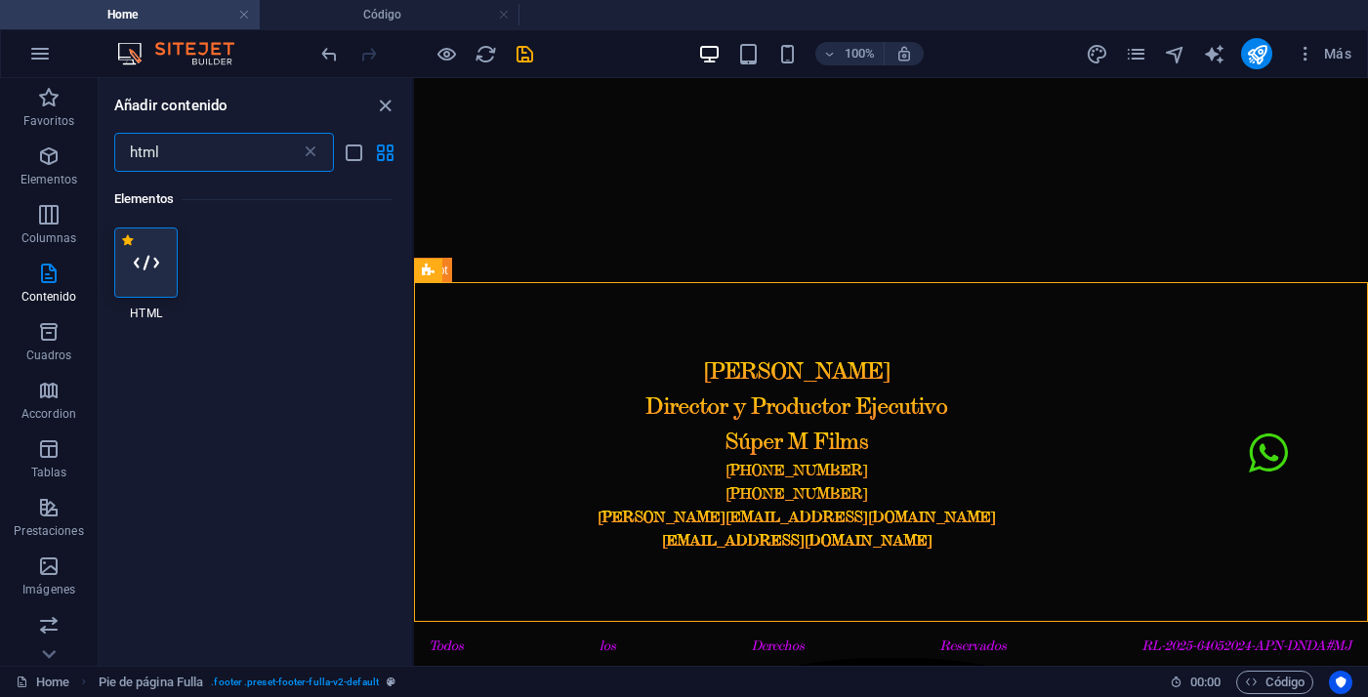
click at [149, 261] on icon at bounding box center [146, 262] width 25 height 25
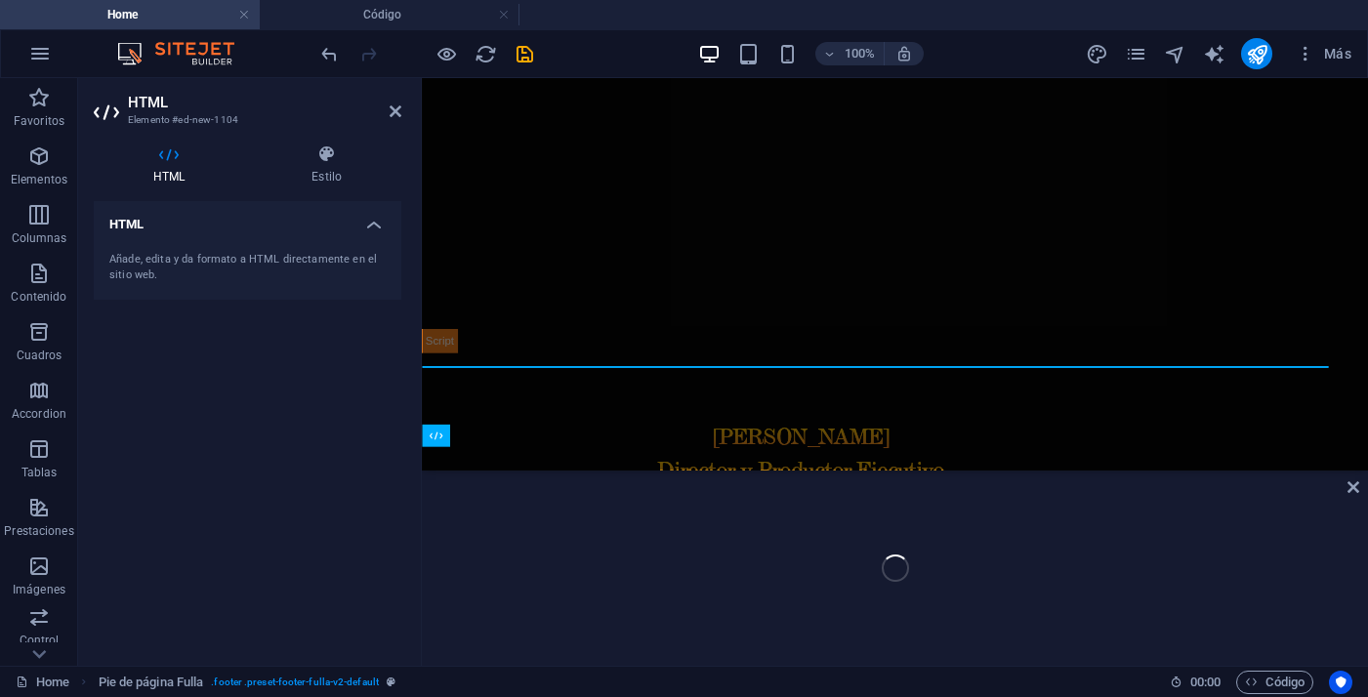
scroll to position [1948, 0]
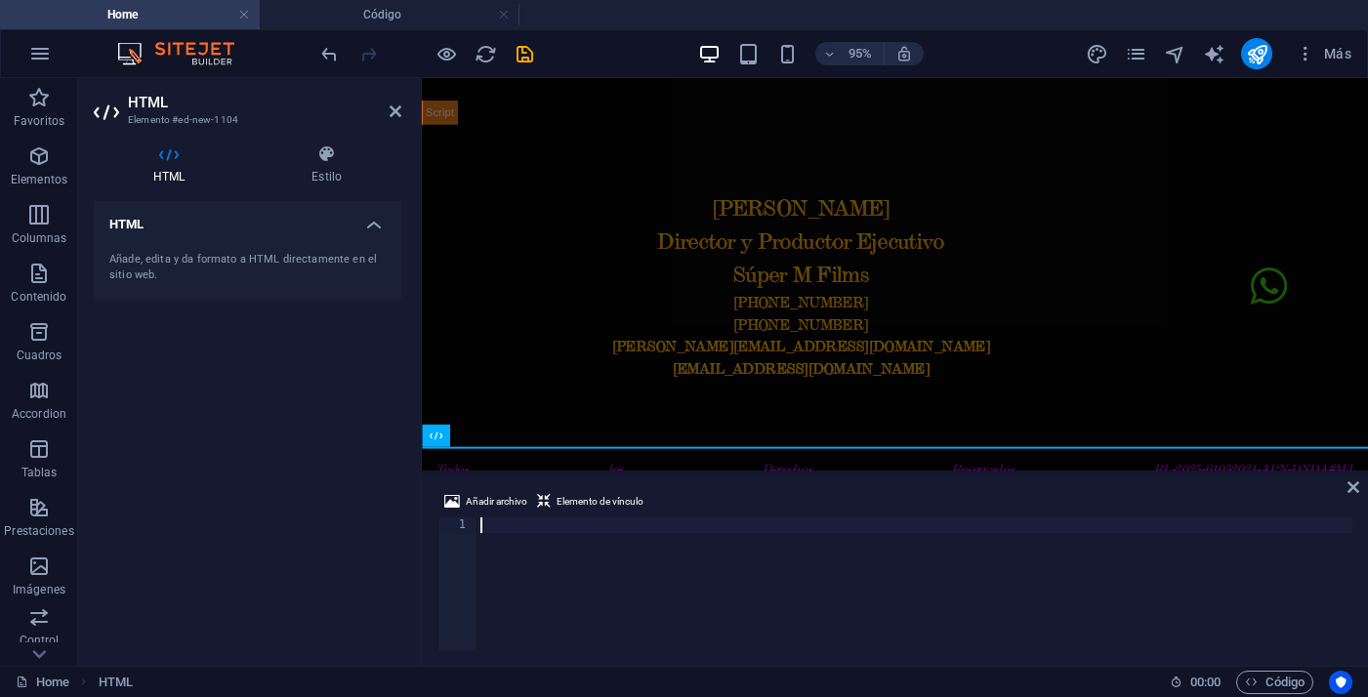
paste textarea "</footer>"
type textarea "</footer>"
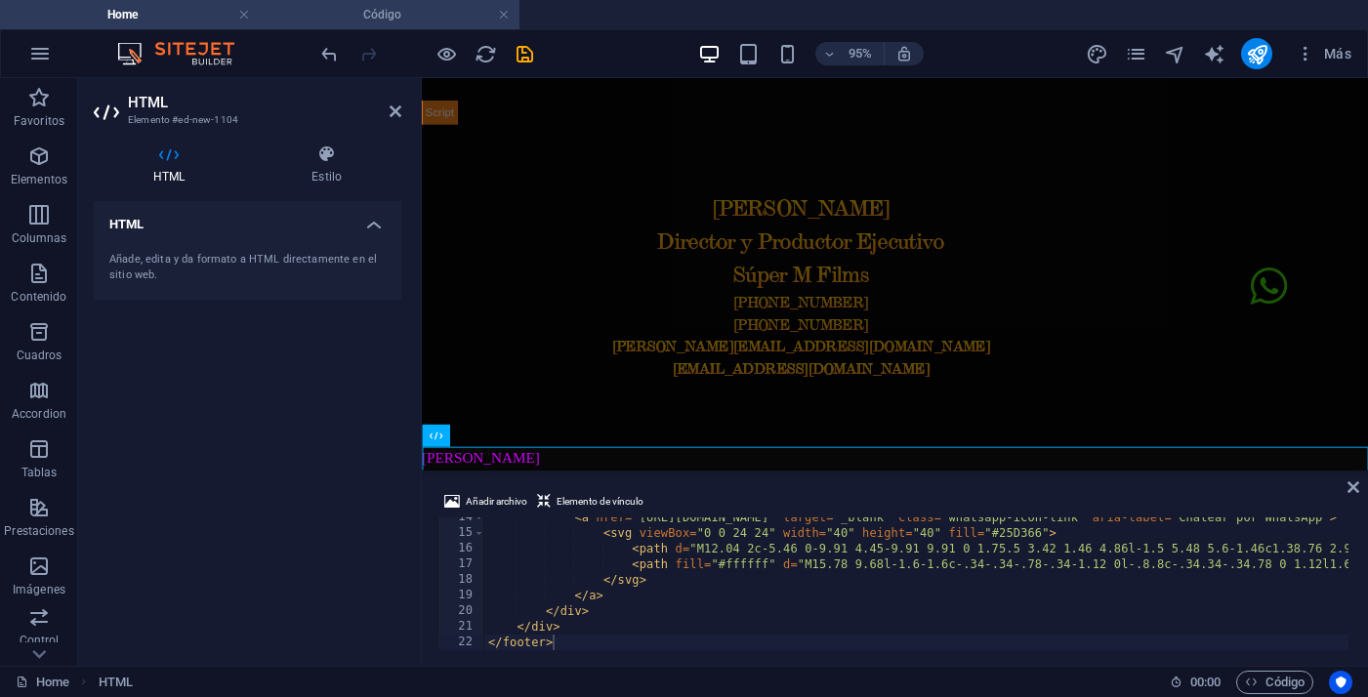
click at [388, 19] on h4 "Código" at bounding box center [390, 14] width 260 height 21
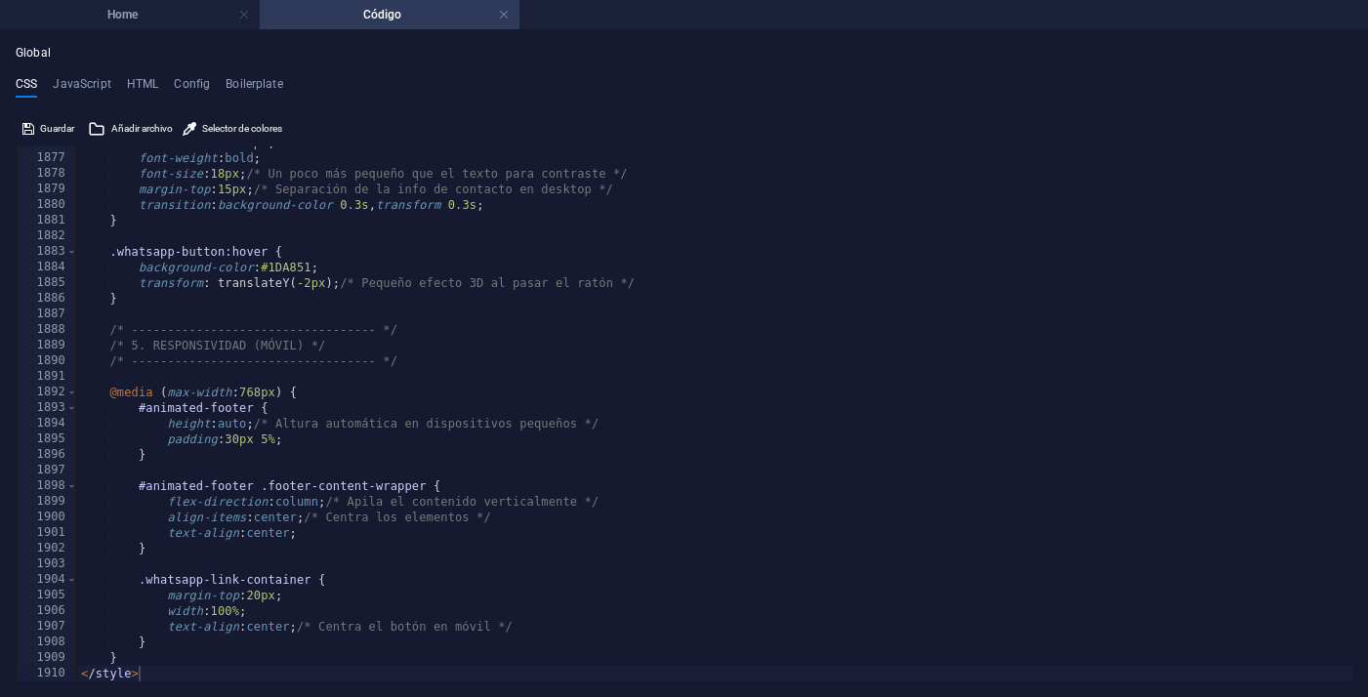
scroll to position [12070, 0]
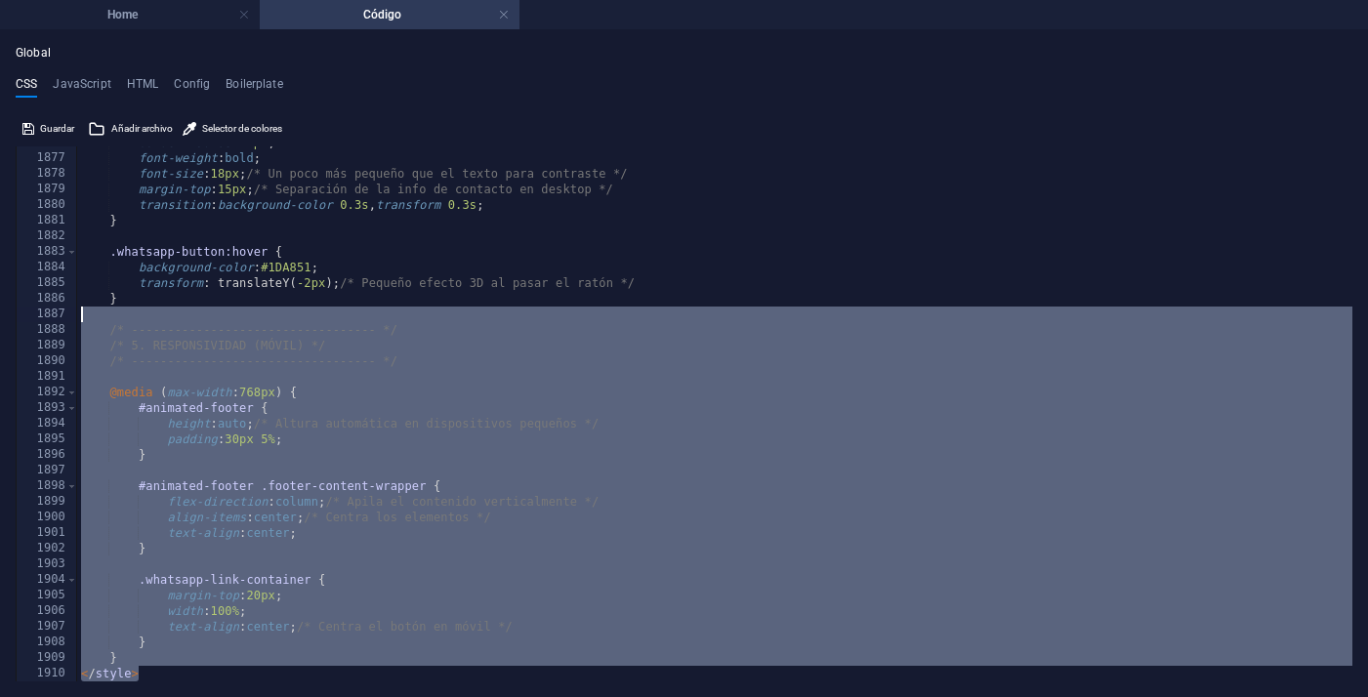
drag, startPoint x: 150, startPoint y: 676, endPoint x: 30, endPoint y: 315, distance: 379.7
click at [30, 315] on div "</style> 1876 1877 1878 1879 1880 1881 1882 1883 1884 1885 1886 1887 1888 1889 …" at bounding box center [684, 413] width 1336 height 535
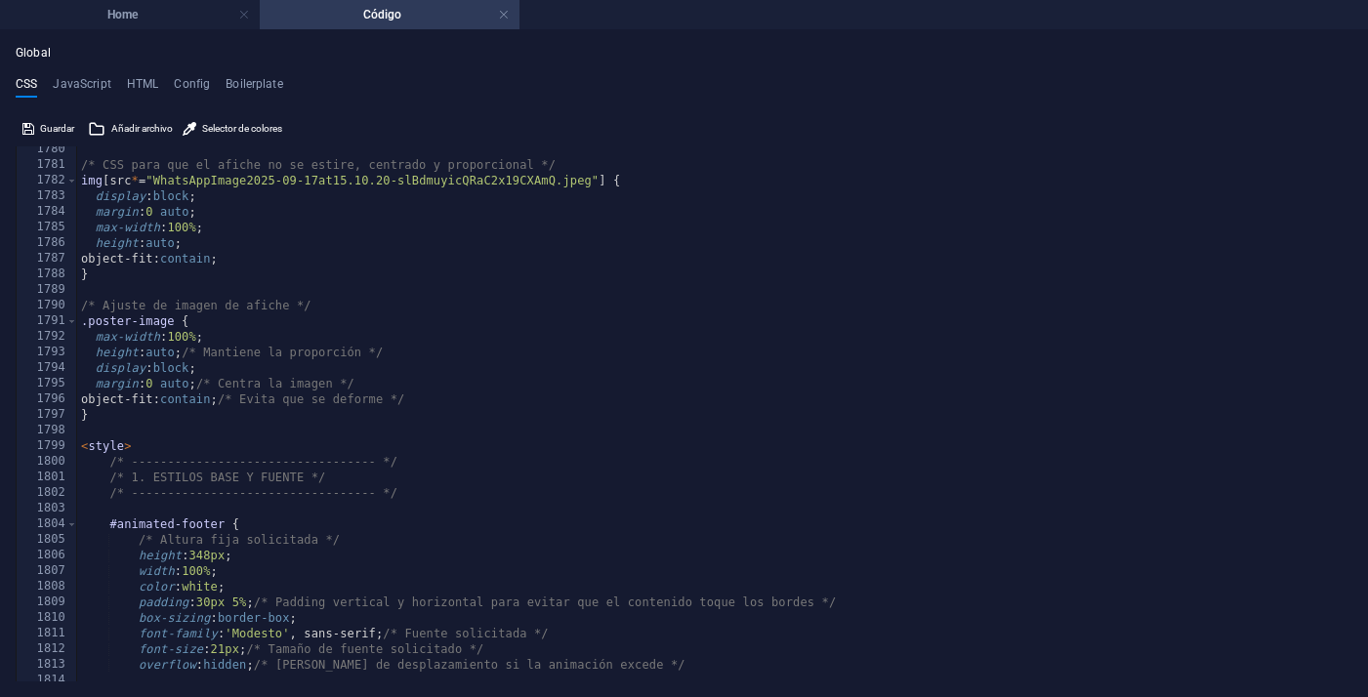
scroll to position [10681, 0]
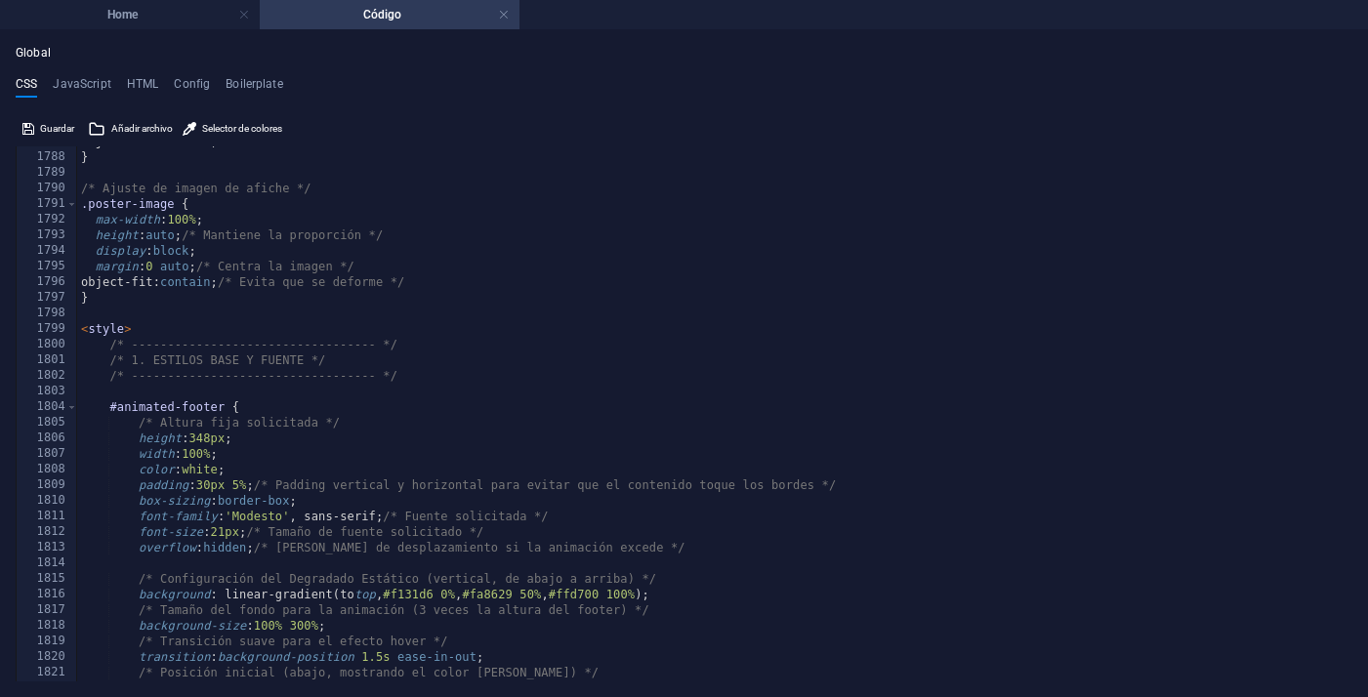
click at [159, 346] on div "object-fit: contain ; } /* Ajuste de imagen de afiche */ .poster-image { max-wi…" at bounding box center [714, 417] width 1275 height 566
type textarea "/* ---------------------------------- */"
click at [139, 309] on div "object-fit: contain ; } /* Ajuste de imagen de afiche */ .poster-image { max-wi…" at bounding box center [714, 417] width 1275 height 566
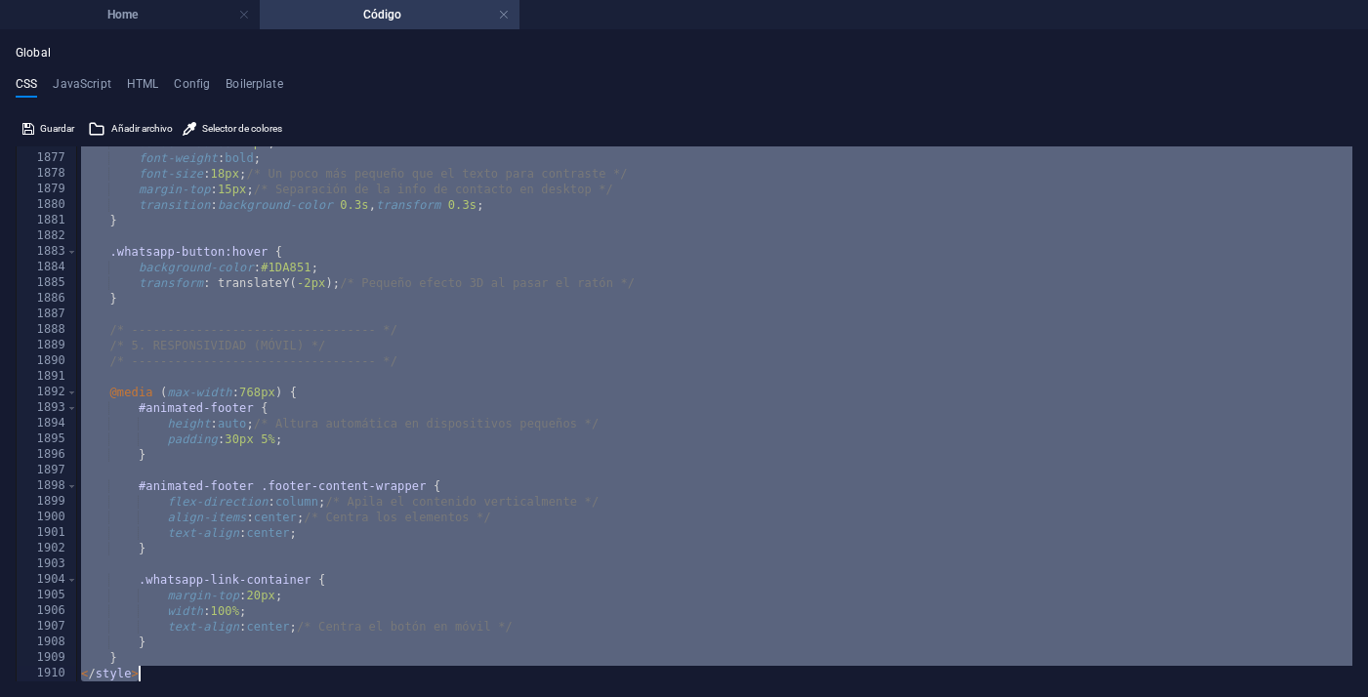
scroll to position [12070, 0]
drag, startPoint x: 80, startPoint y: 327, endPoint x: 390, endPoint y: 771, distance: 541.3
click at [390, 696] on html "elregresodemoreira.com Home Código Favoritos Elementos Columnas Contenido Cuadr…" at bounding box center [684, 348] width 1368 height 697
type textarea "} </style>"
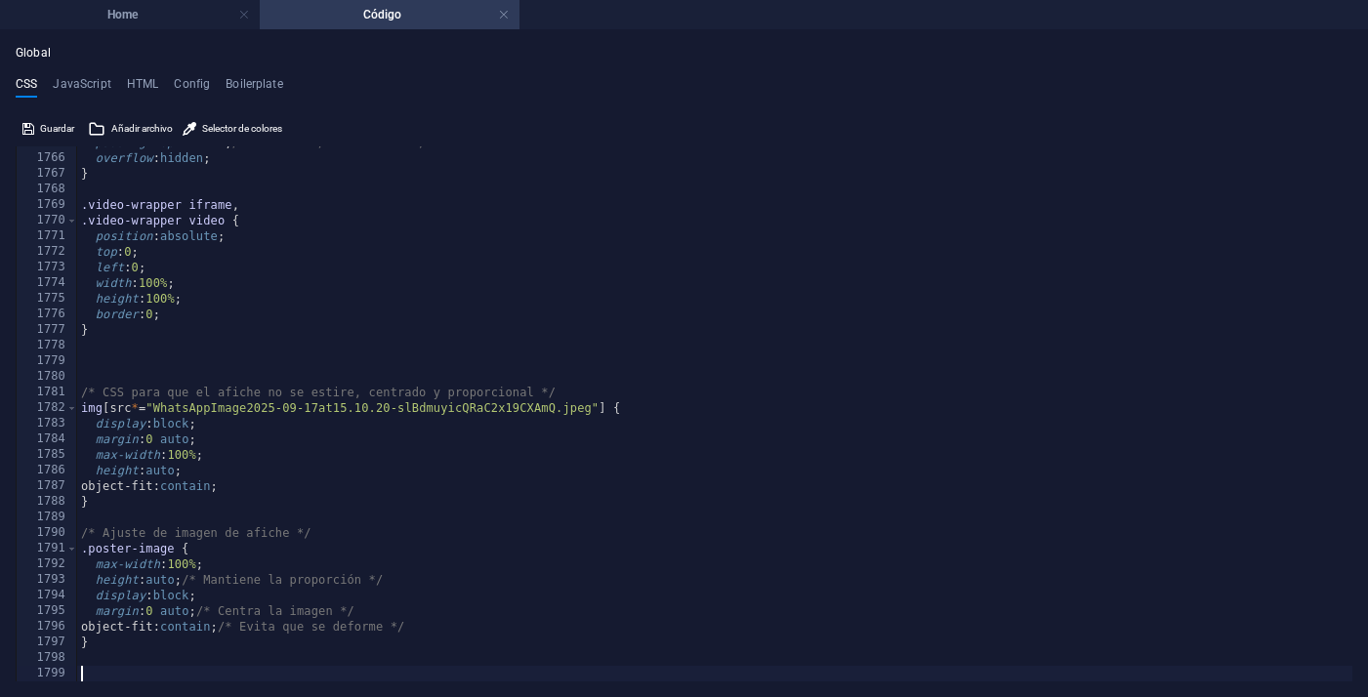
scroll to position [10336, 0]
paste textarea "</style>"
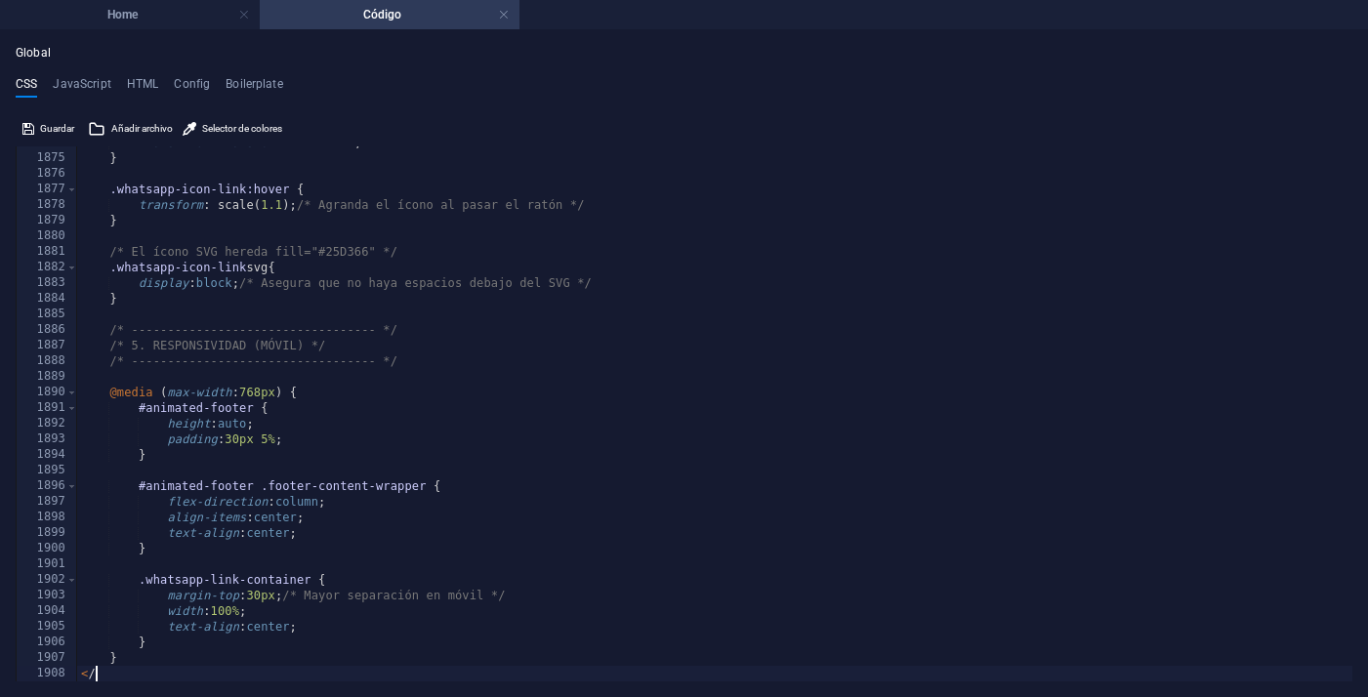
type textarea "<"
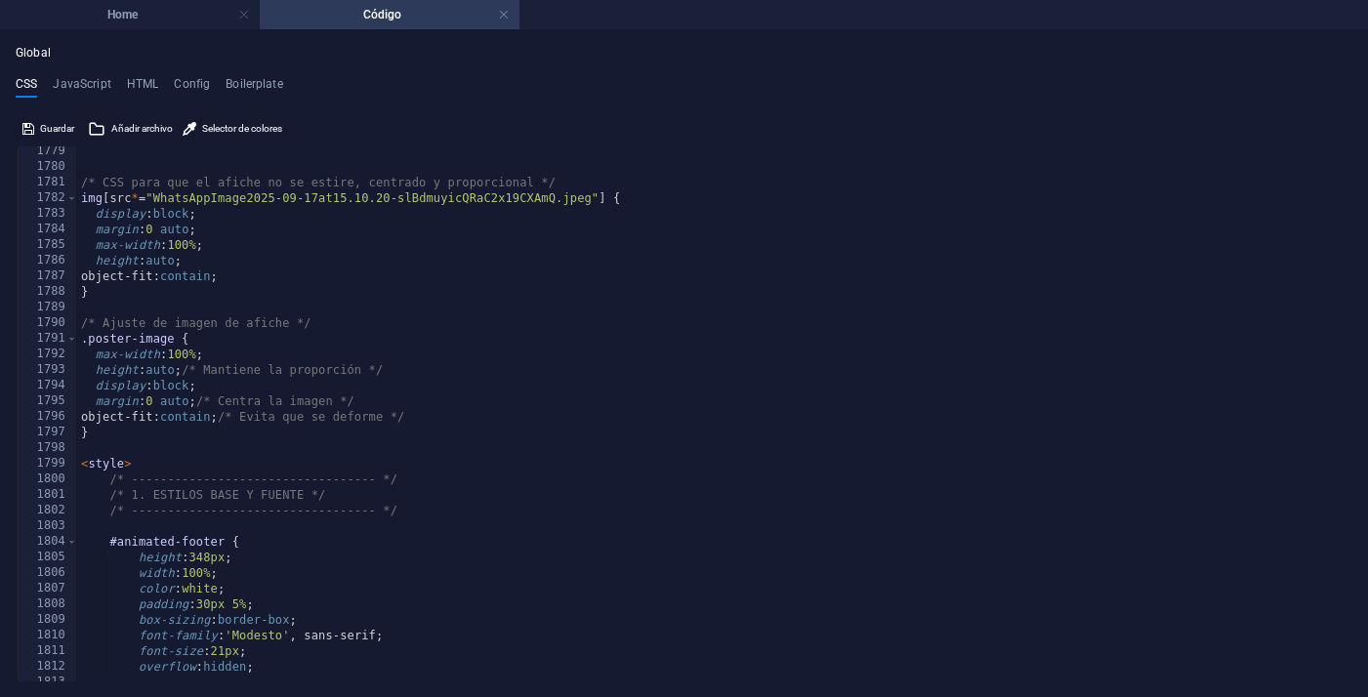
scroll to position [10543, 0]
click at [140, 472] on div "/* CSS para que el afiche no se estire, centrado y proporcional */ img [ src * …" at bounding box center [714, 429] width 1275 height 566
type textarea "<"
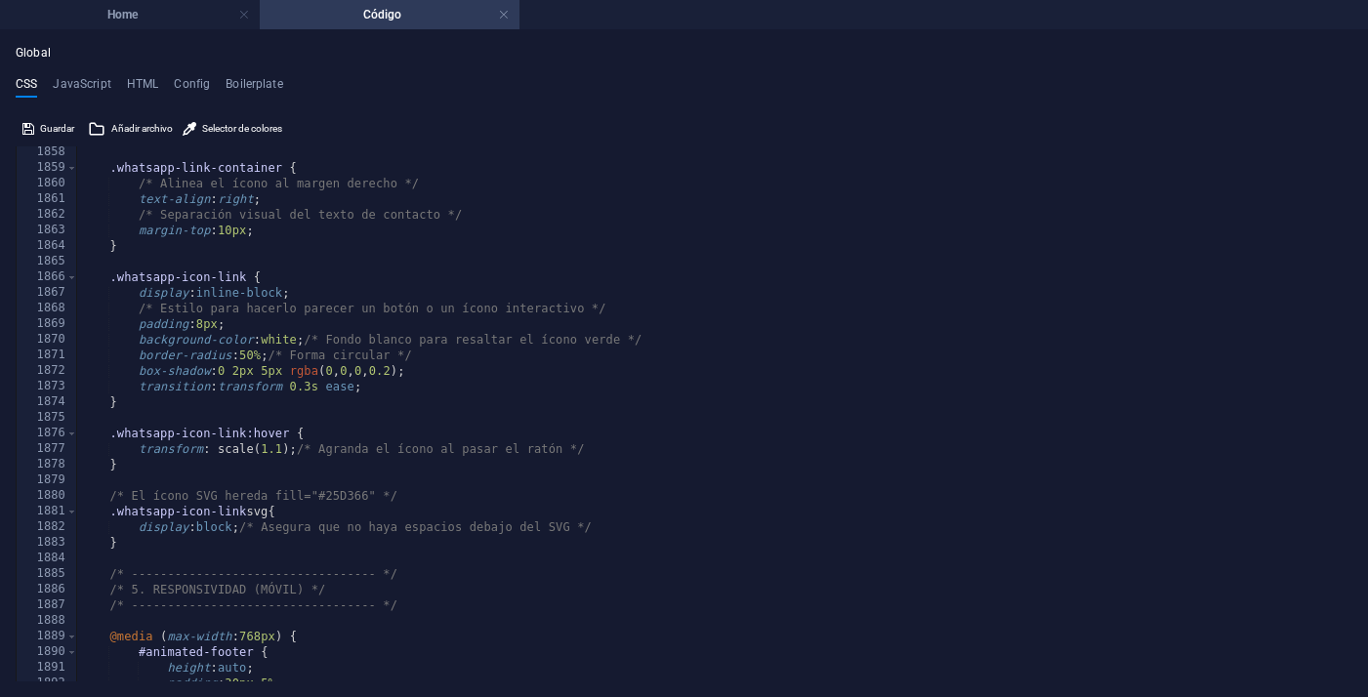
scroll to position [12007, 0]
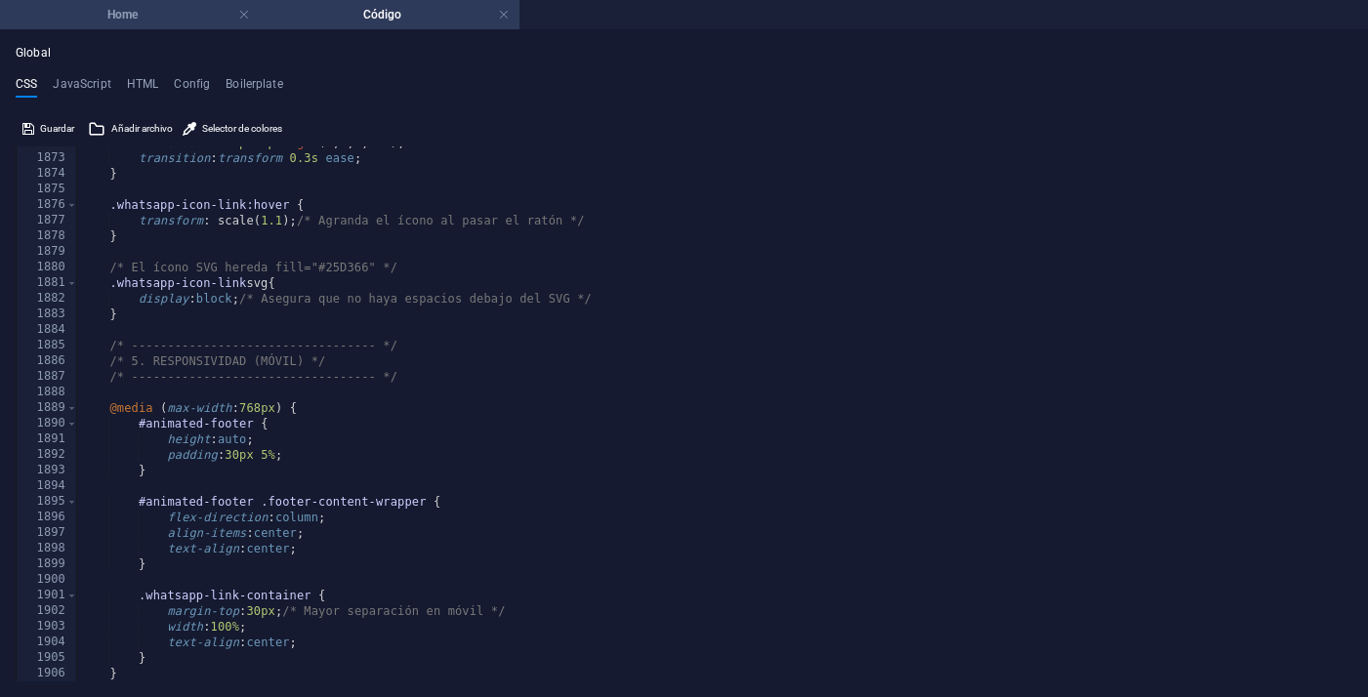
click at [198, 25] on li "Home" at bounding box center [130, 14] width 260 height 29
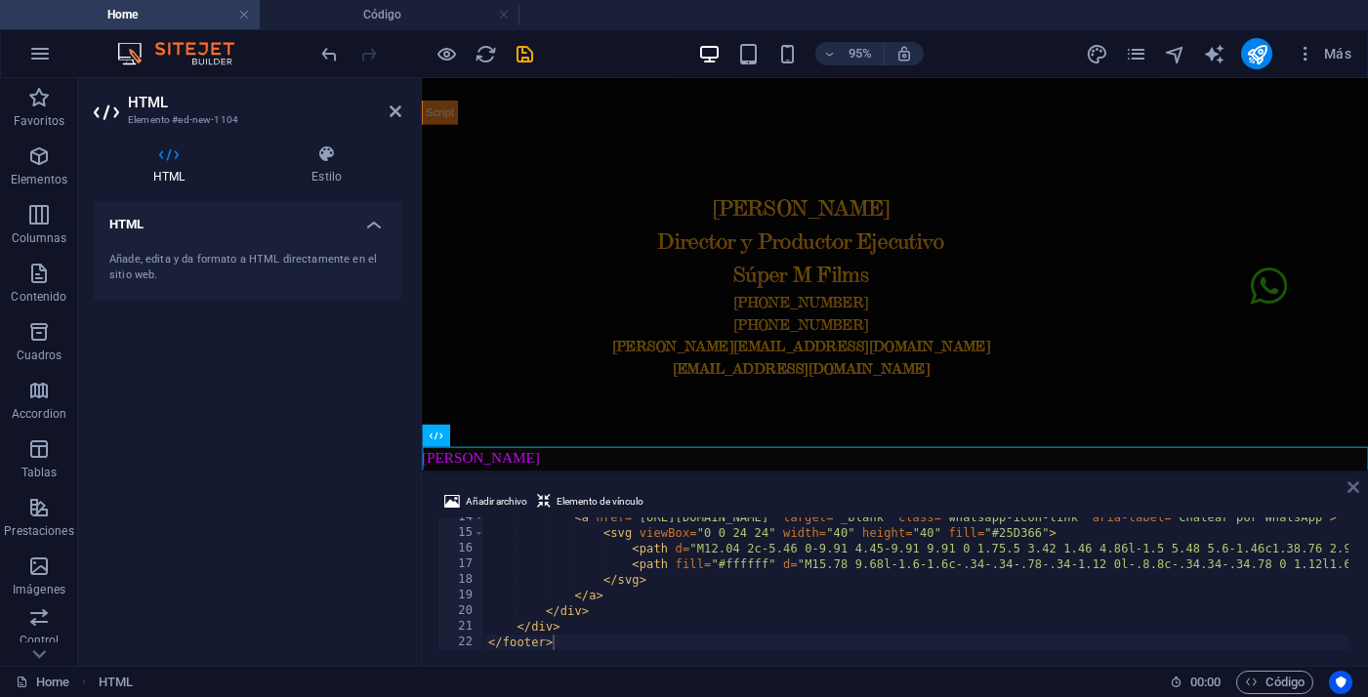
click at [1353, 487] on icon at bounding box center [1353, 487] width 12 height 16
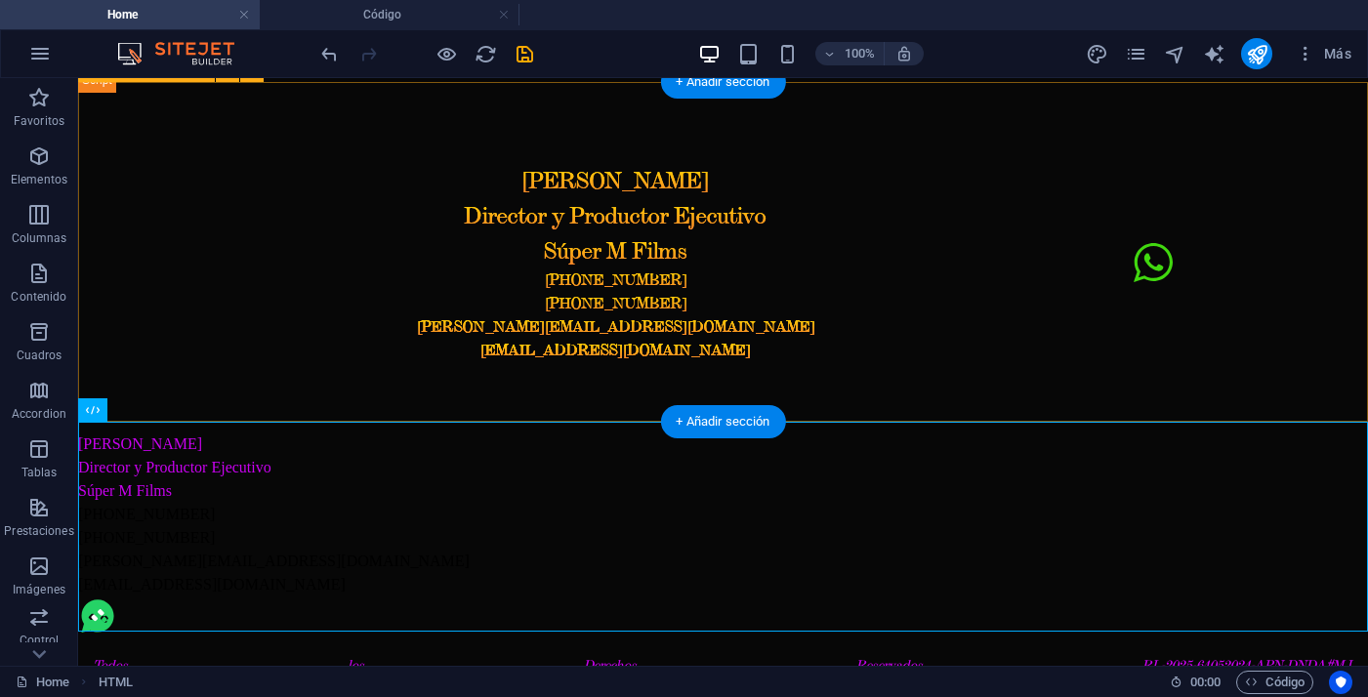
scroll to position [2210, 0]
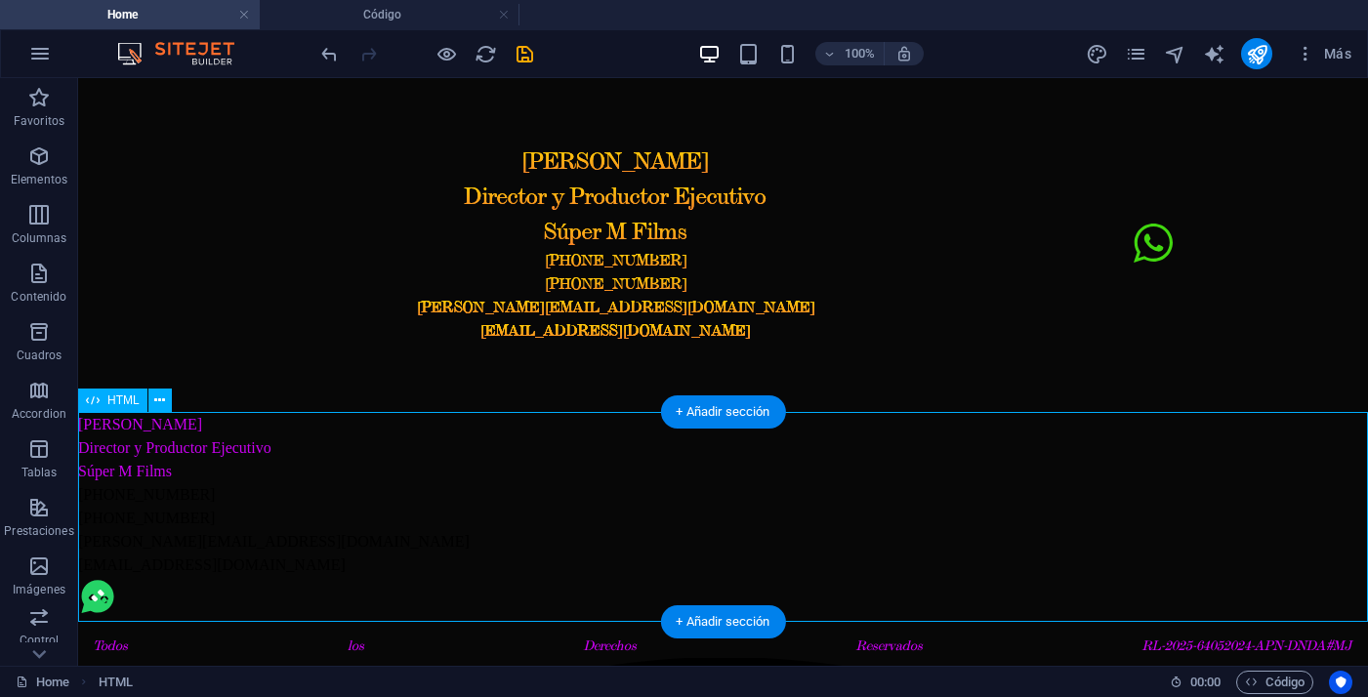
click at [525, 537] on div "Manolo Alcalde Director y Productor Ejecutivo Súper M Films +54 9 11 316 316 68…" at bounding box center [723, 518] width 1290 height 210
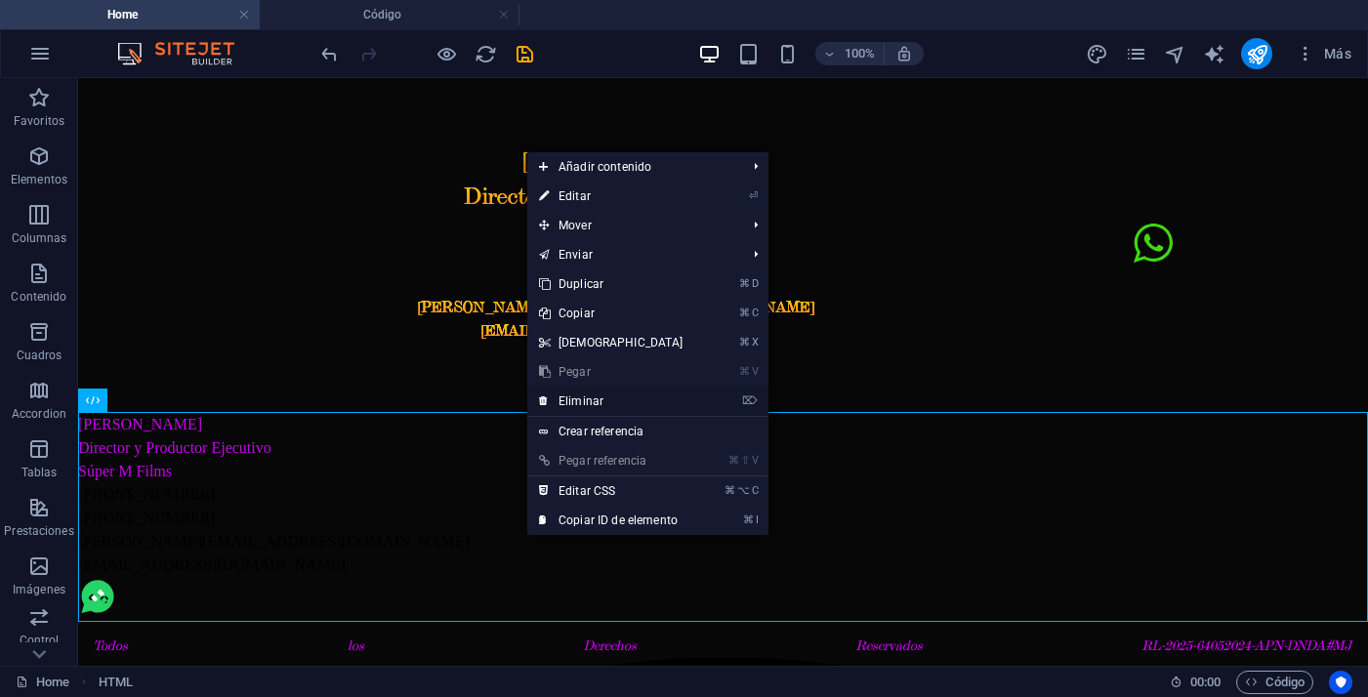
click at [593, 402] on link "⌦ Eliminar" at bounding box center [611, 401] width 168 height 29
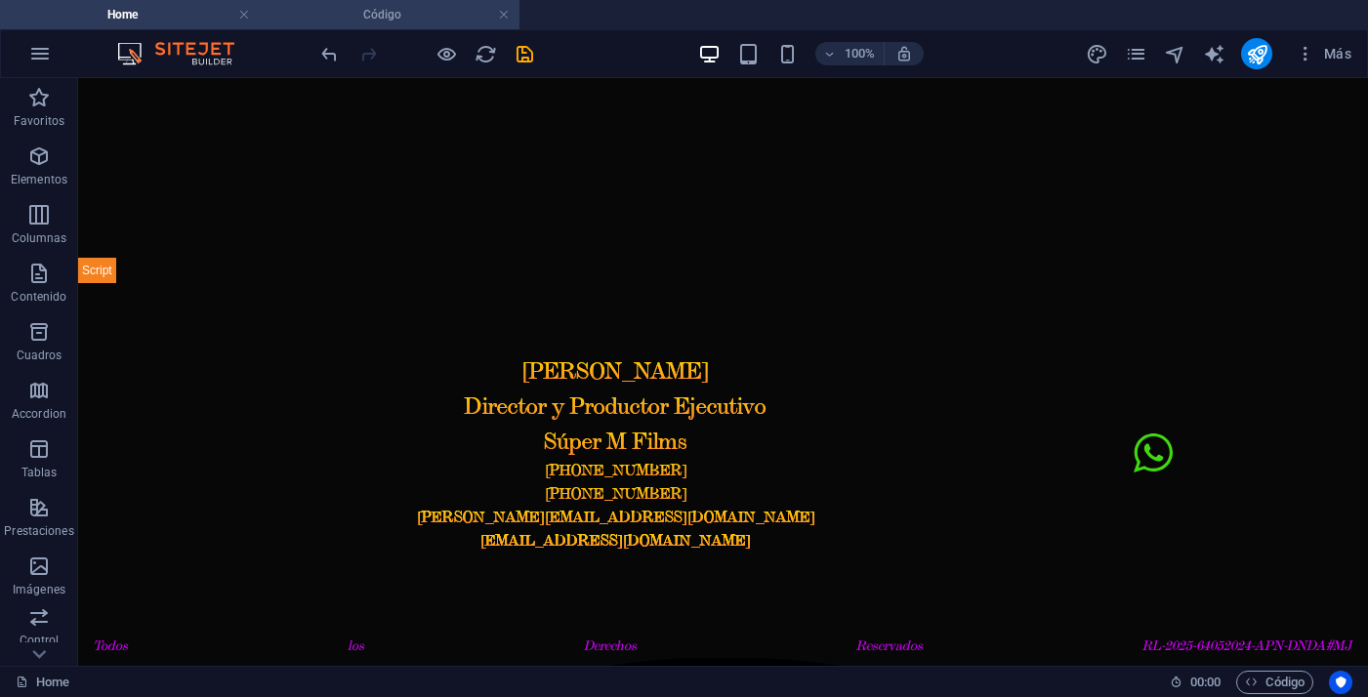
click at [404, 16] on h4 "Código" at bounding box center [390, 14] width 260 height 21
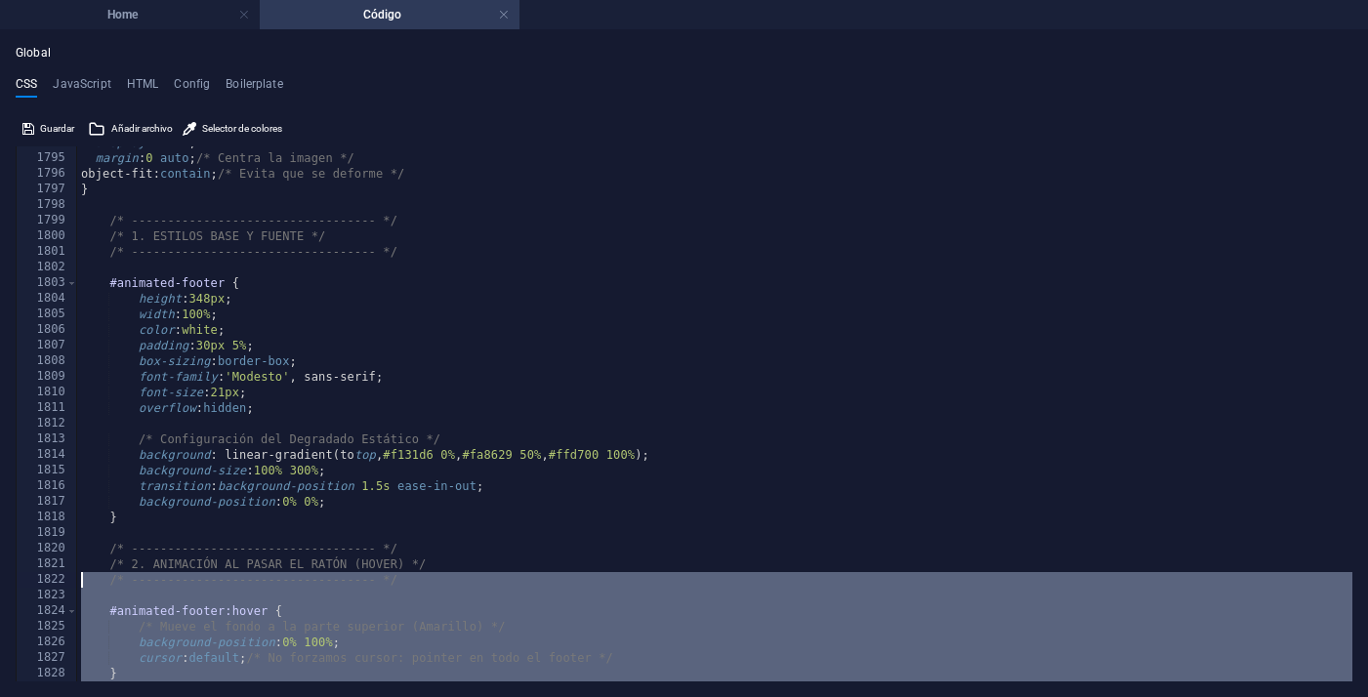
scroll to position [10789, 0]
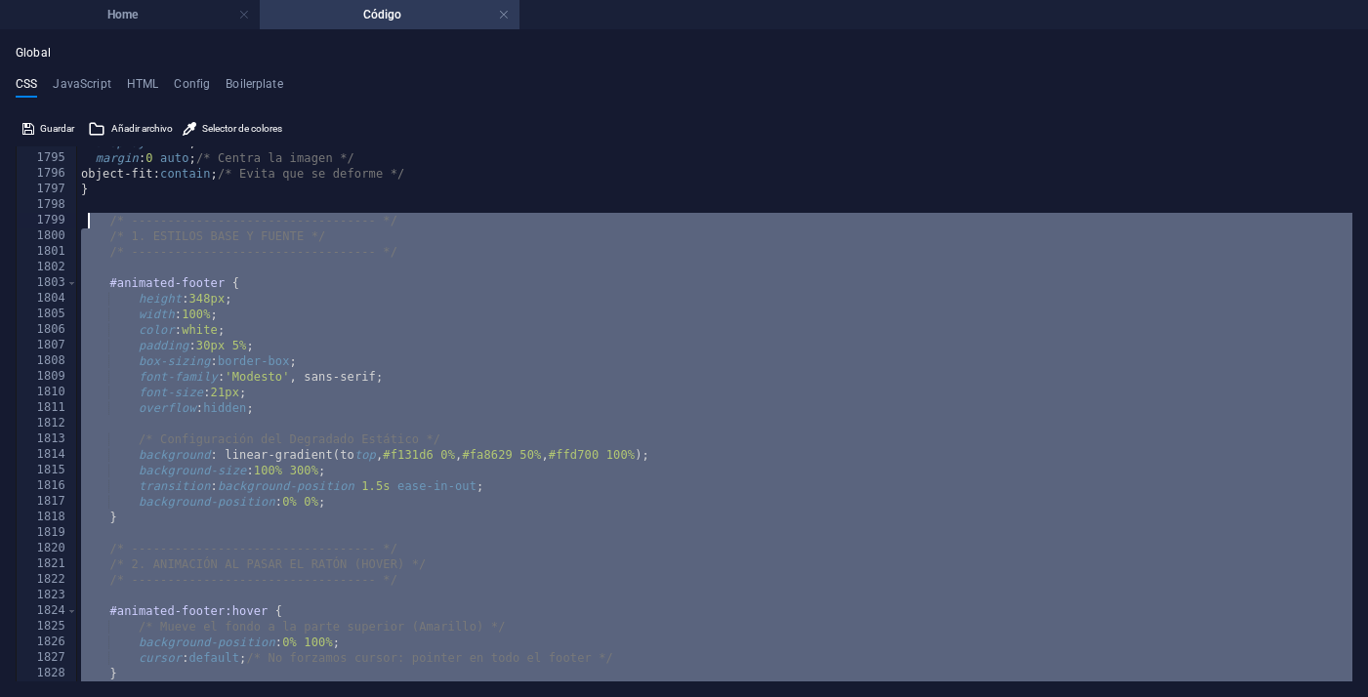
drag, startPoint x: 135, startPoint y: 675, endPoint x: 86, endPoint y: 219, distance: 458.5
click at [86, 219] on div "display : block ; margin : 0 auto ; /* Centra la imagen */ object-fit: contain …" at bounding box center [714, 418] width 1275 height 566
type textarea "/* ---------------------------------- */ /* 1. ESTILOS BASE Y FUENTE */"
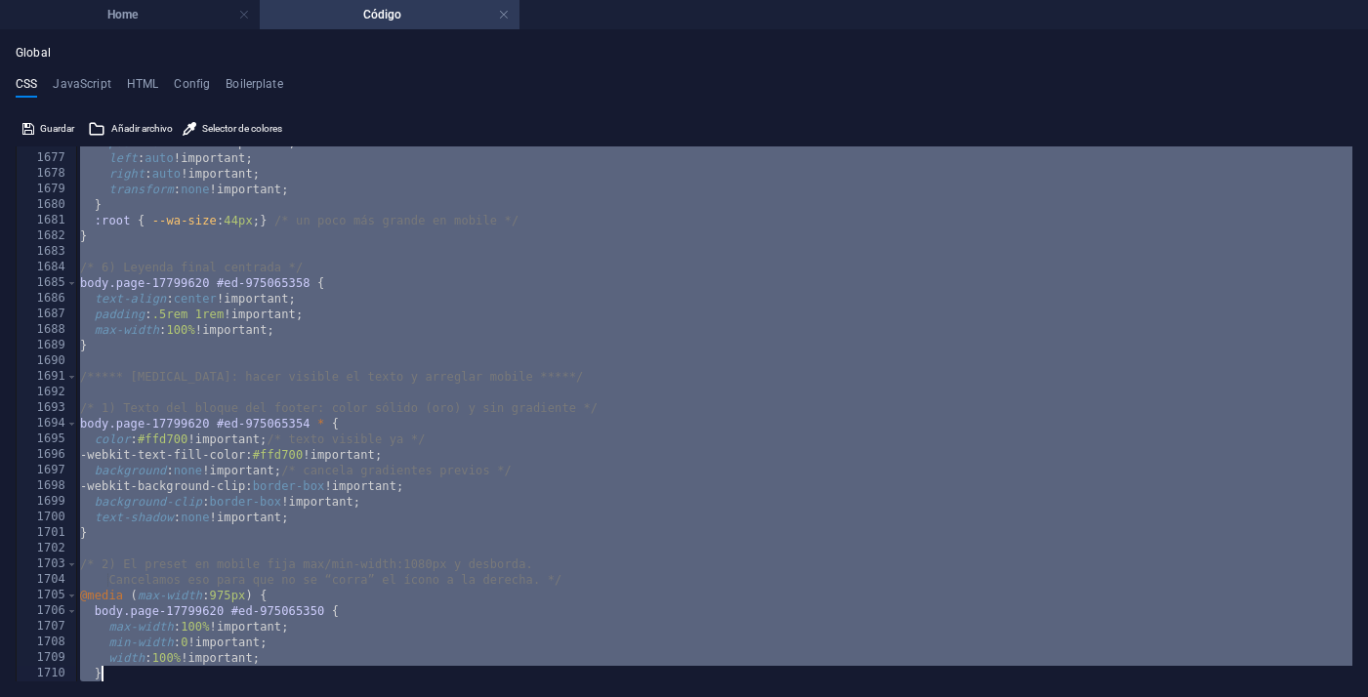
scroll to position [10320, 0]
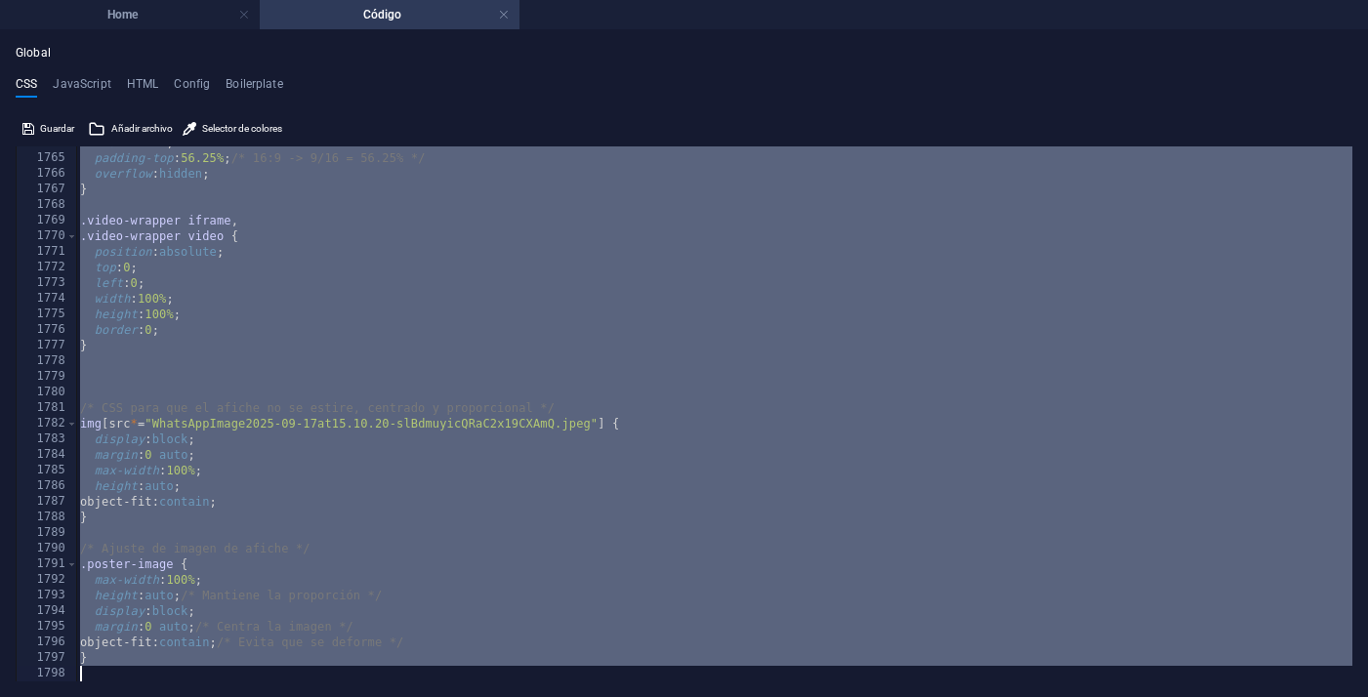
drag, startPoint x: 72, startPoint y: 150, endPoint x: 596, endPoint y: 810, distance: 842.8
click at [596, 696] on html "elregresodemoreira.com Home Código Favoritos Elementos Columnas Contenido Cuadr…" at bounding box center [684, 348] width 1368 height 697
type textarea "}"
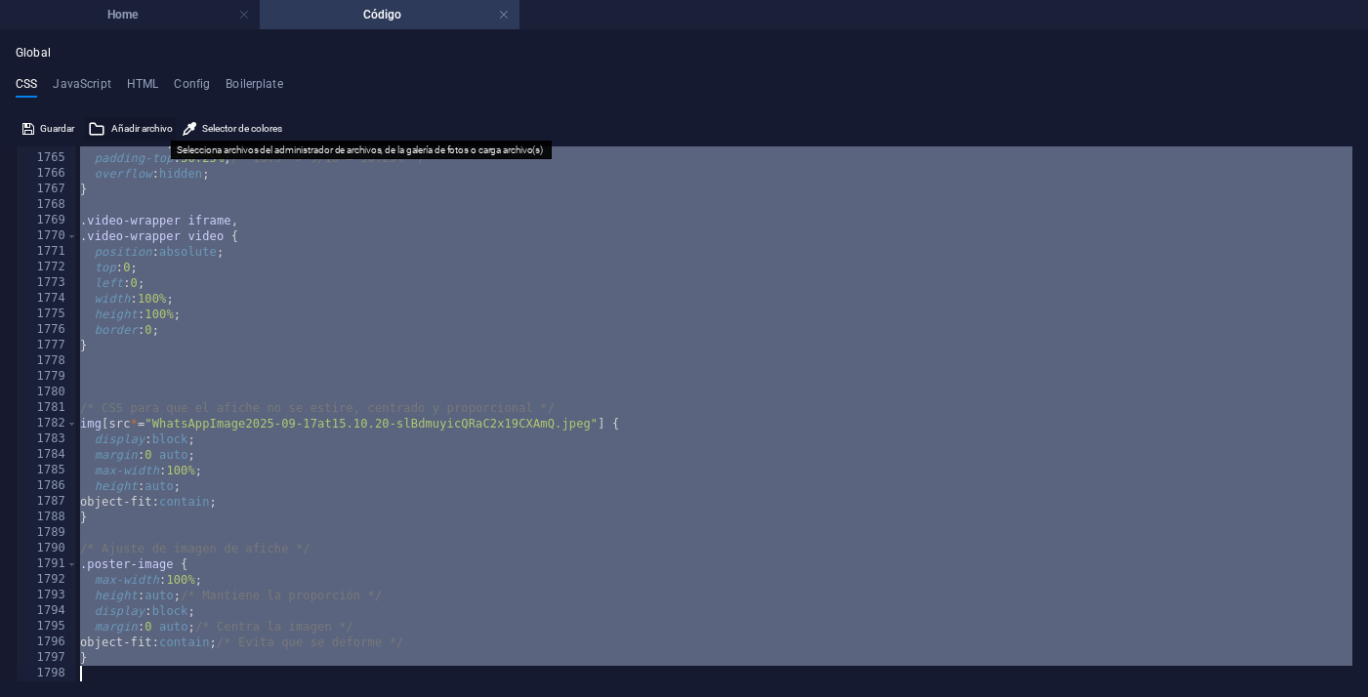
click at [132, 131] on span "Añadir archivo" at bounding box center [142, 128] width 62 height 23
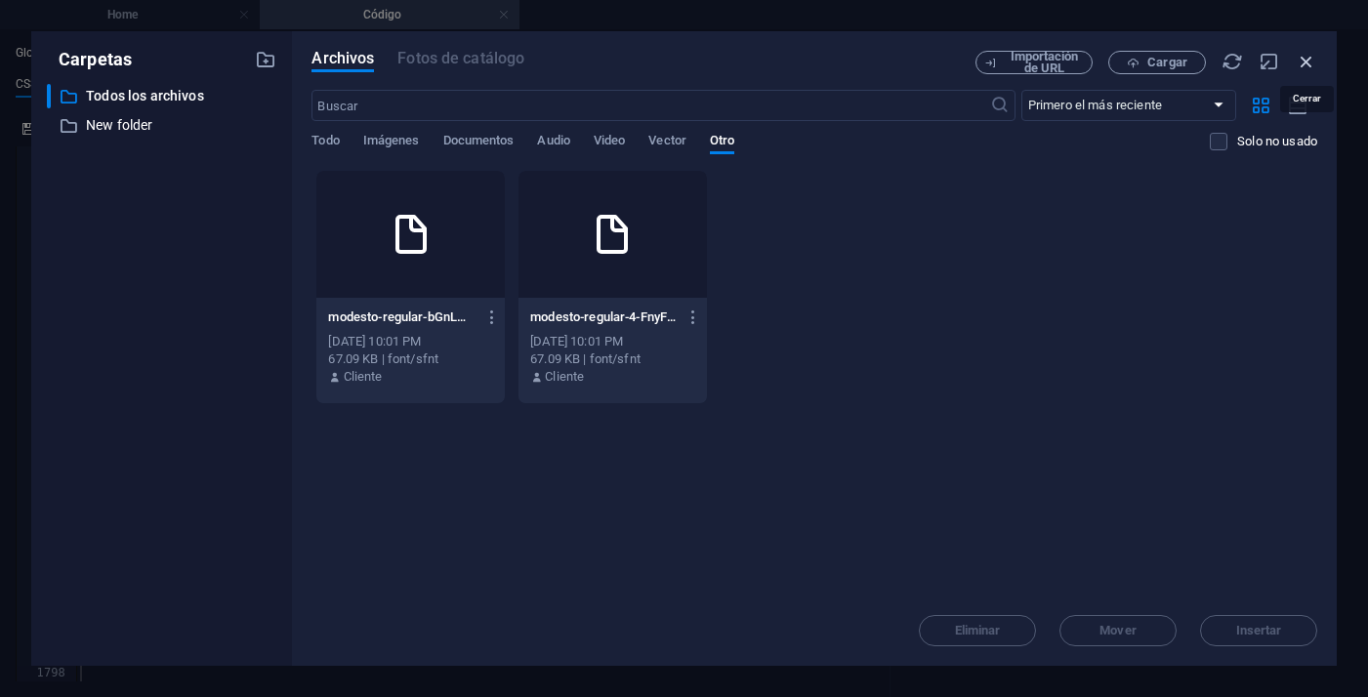
click at [1312, 63] on icon "button" at bounding box center [1305, 61] width 21 height 21
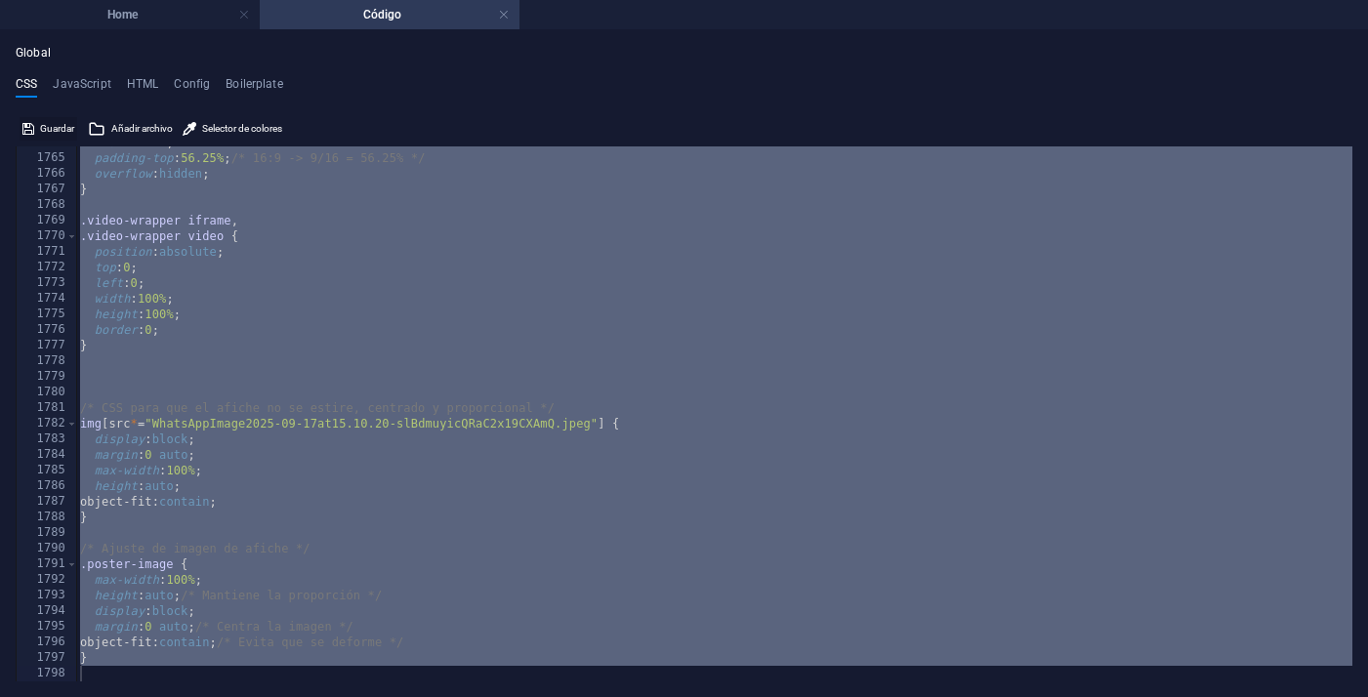
click at [52, 125] on span "Guardar" at bounding box center [57, 128] width 34 height 23
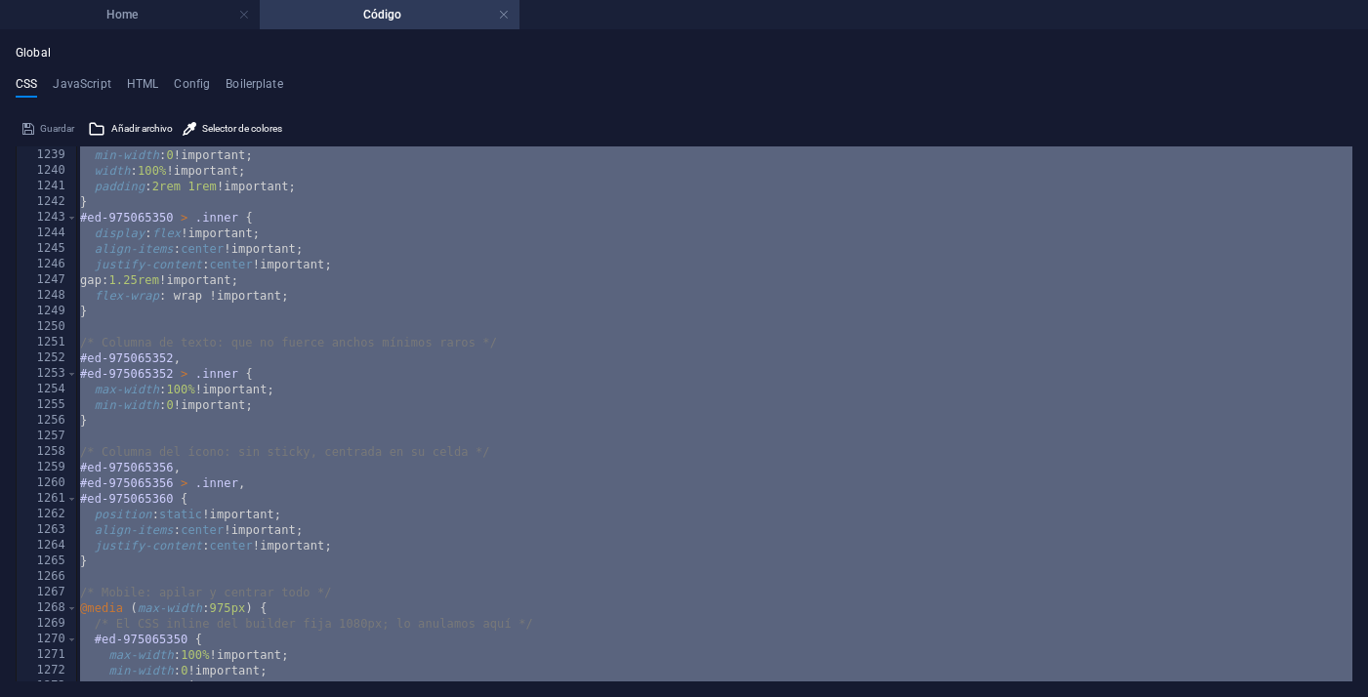
scroll to position [2110, 0]
click at [127, 83] on h4 "HTML" at bounding box center [143, 87] width 32 height 21
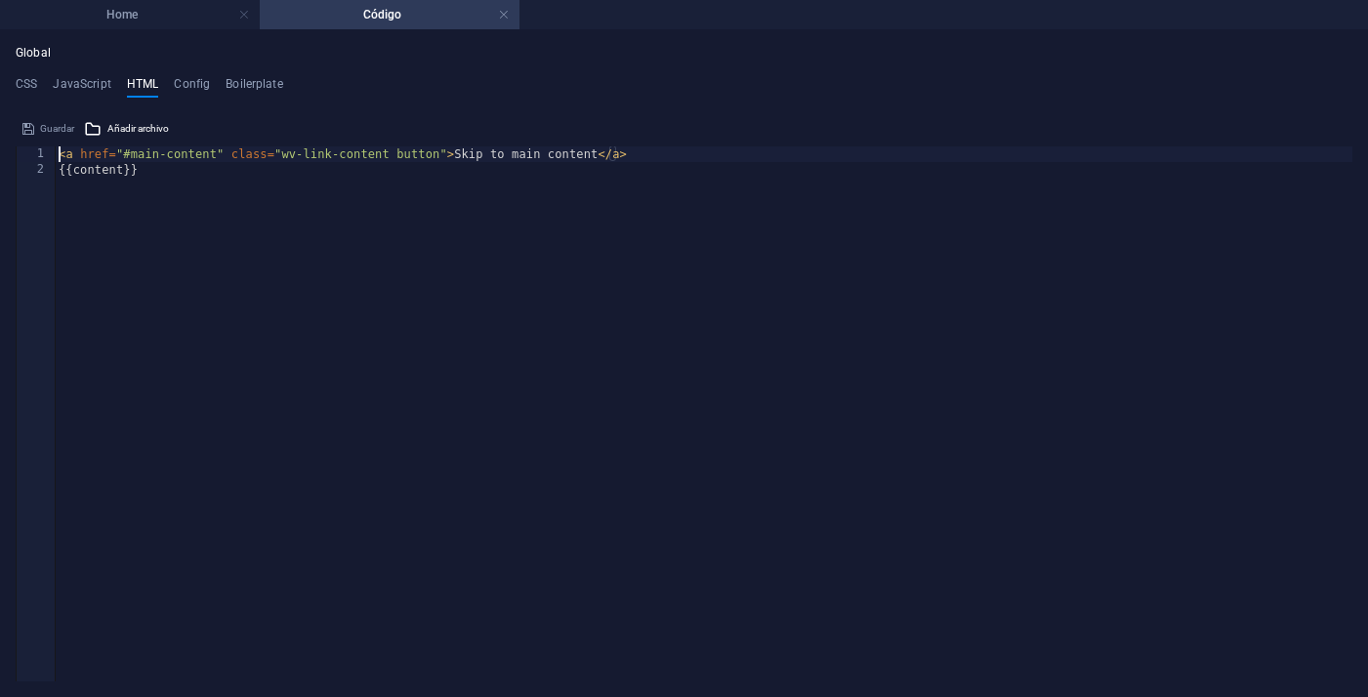
click at [87, 173] on div "< a href = "#main-content" class = "wv-link-content button" > Skip to main cont…" at bounding box center [703, 429] width 1297 height 566
type textarea "{{content}}"
click at [87, 173] on div "< a href = "#main-content" class = "wv-link-content button" > Skip to main cont…" at bounding box center [703, 429] width 1297 height 566
click at [300, 199] on div "< a href = "#main-content" class = "wv-link-content button" > Skip to main cont…" at bounding box center [703, 429] width 1297 height 566
click at [94, 172] on div "< a href = "#main-content" class = "wv-link-content button" > Skip to main cont…" at bounding box center [703, 429] width 1297 height 566
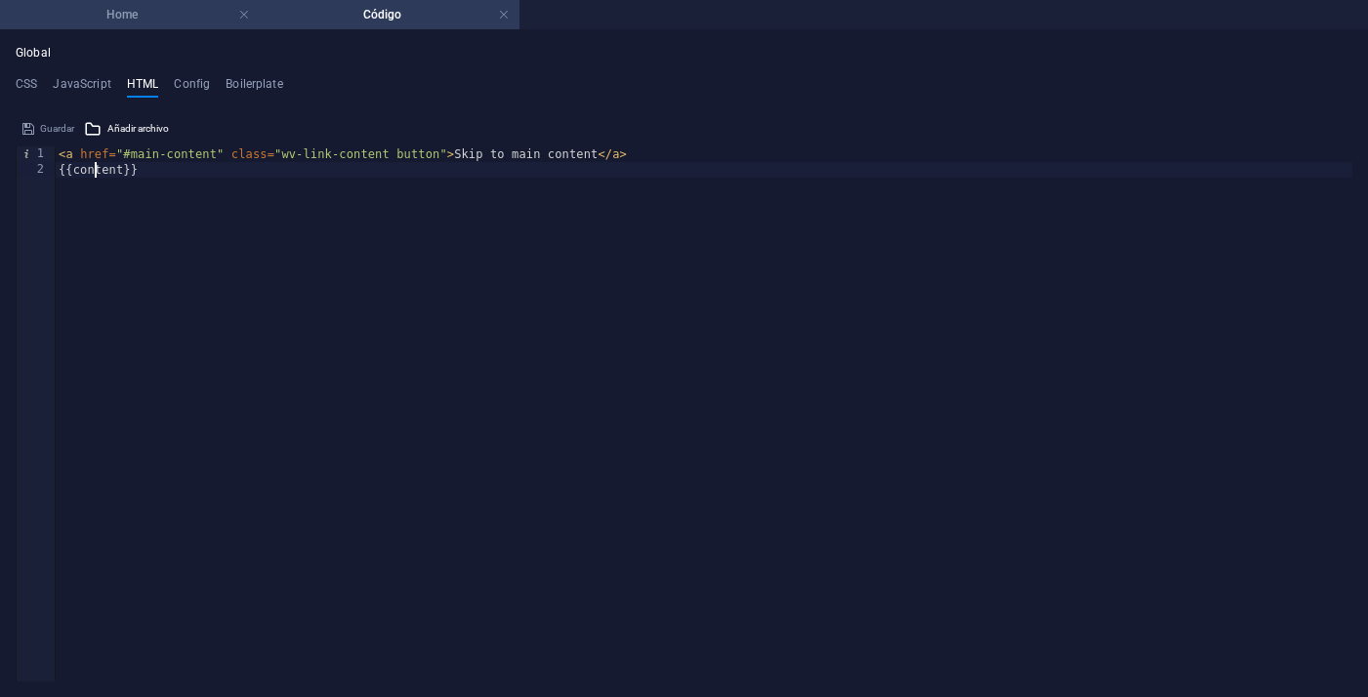
click at [144, 25] on li "Home" at bounding box center [130, 14] width 260 height 29
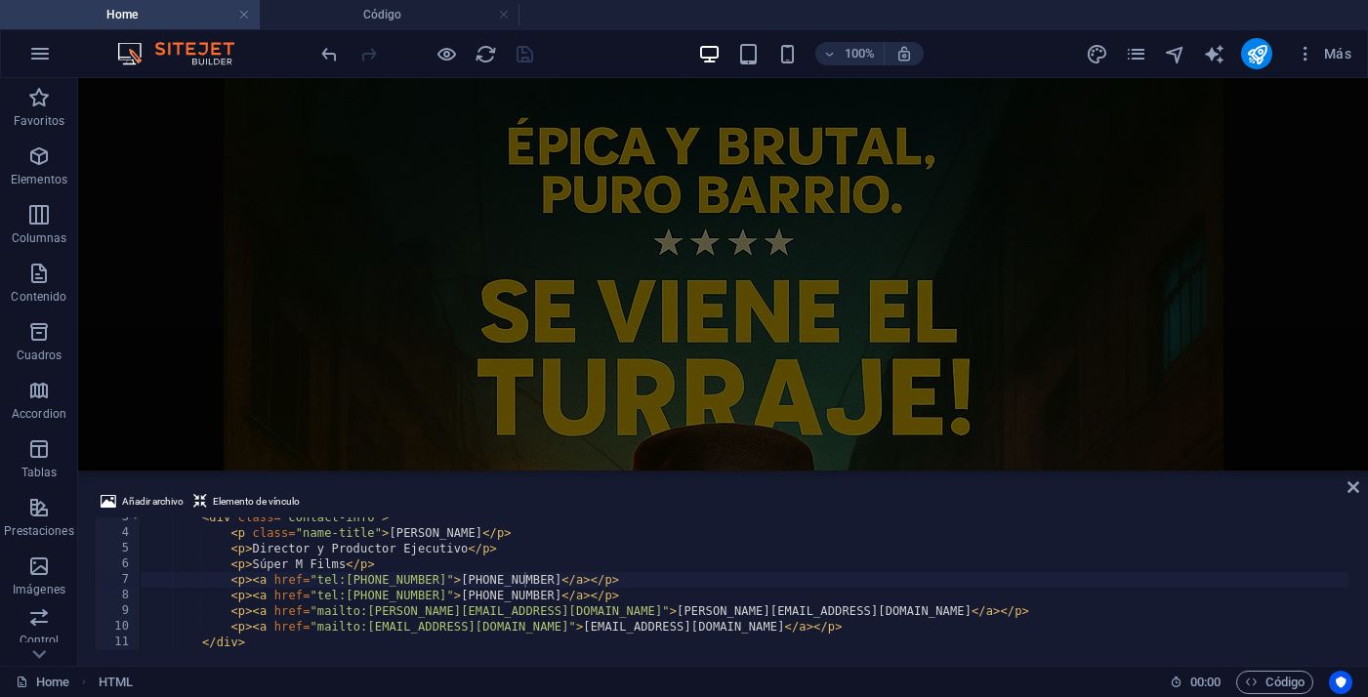
scroll to position [2000, 0]
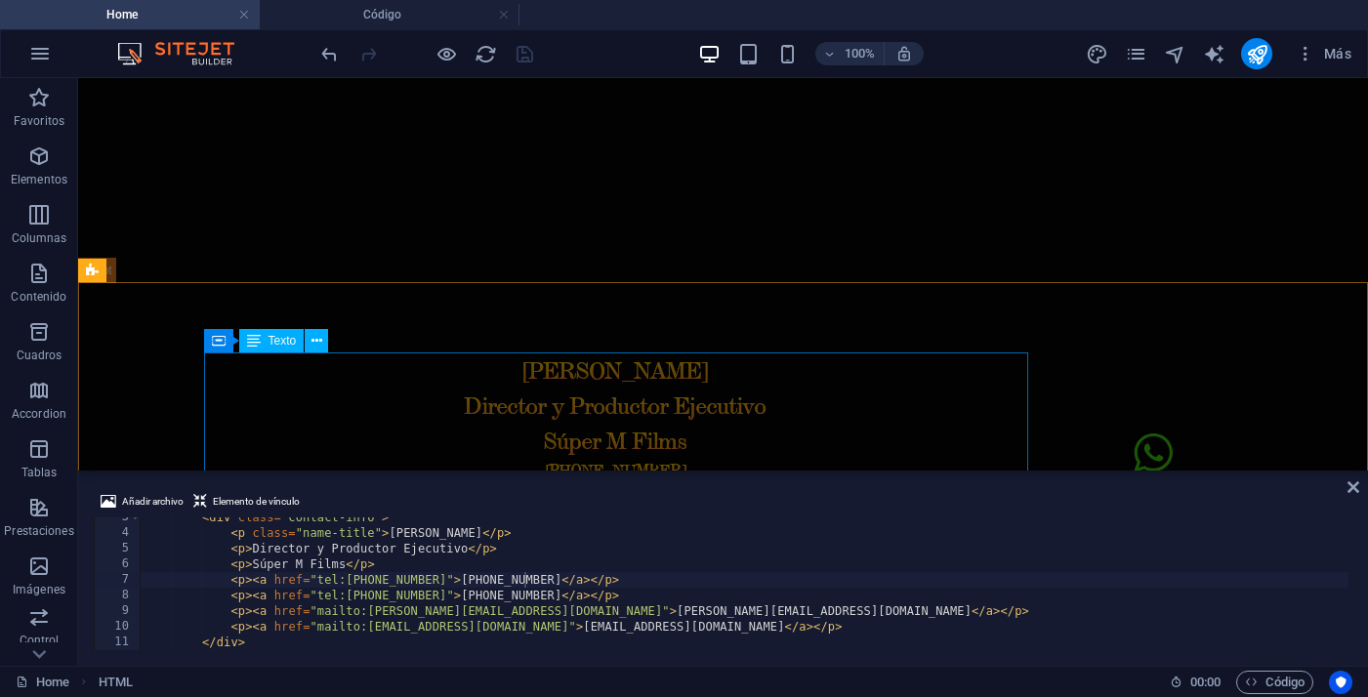
click at [356, 377] on div "Manolo Alcalde Director y Productor Ejecutivo Súper M Films +54 9 11 316 316 68…" at bounding box center [616, 452] width 824 height 199
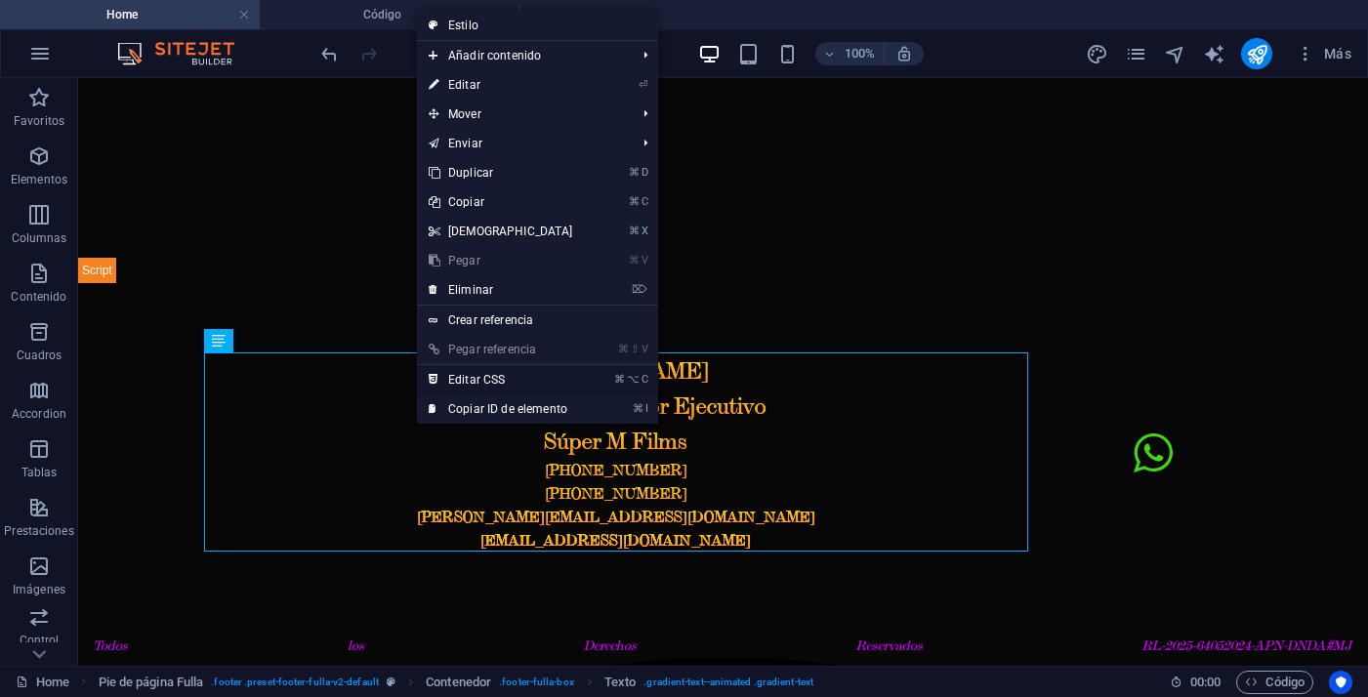
click at [476, 378] on link "⌘ ⌥ C Editar CSS" at bounding box center [501, 379] width 168 height 29
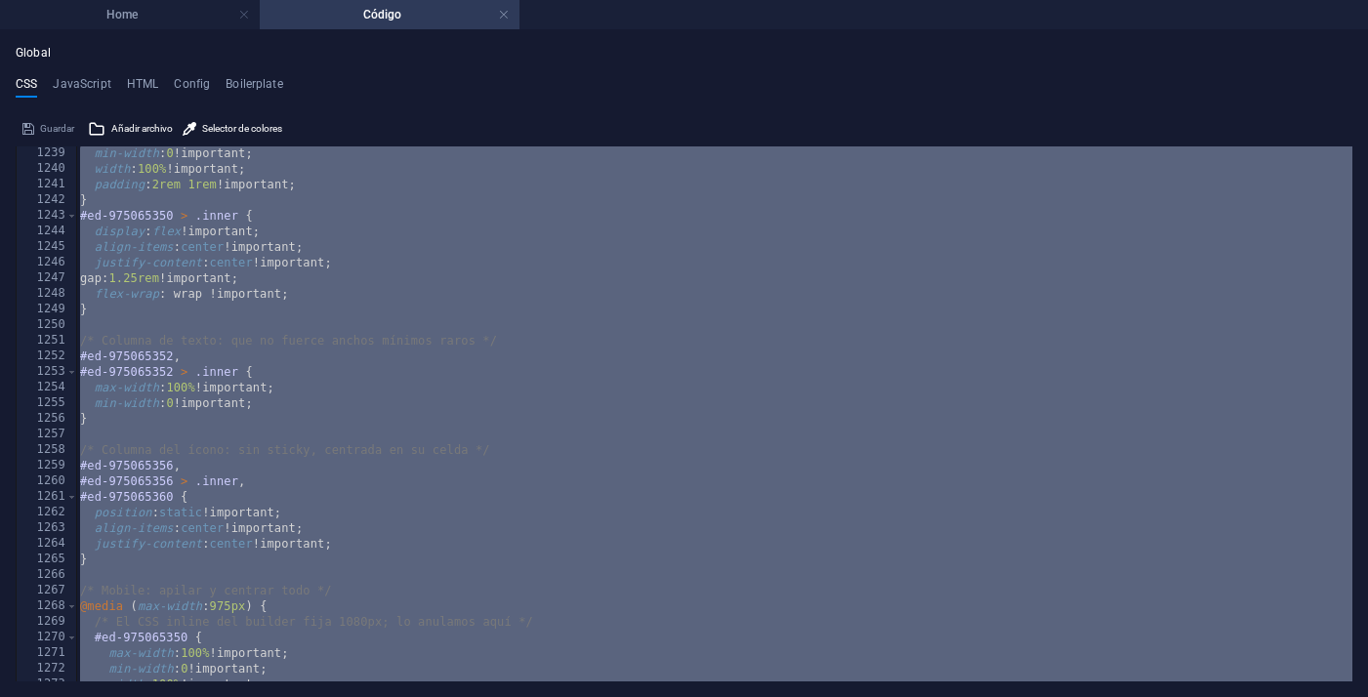
scroll to position [0, 0]
type textarea "max-width: 100% !important;"
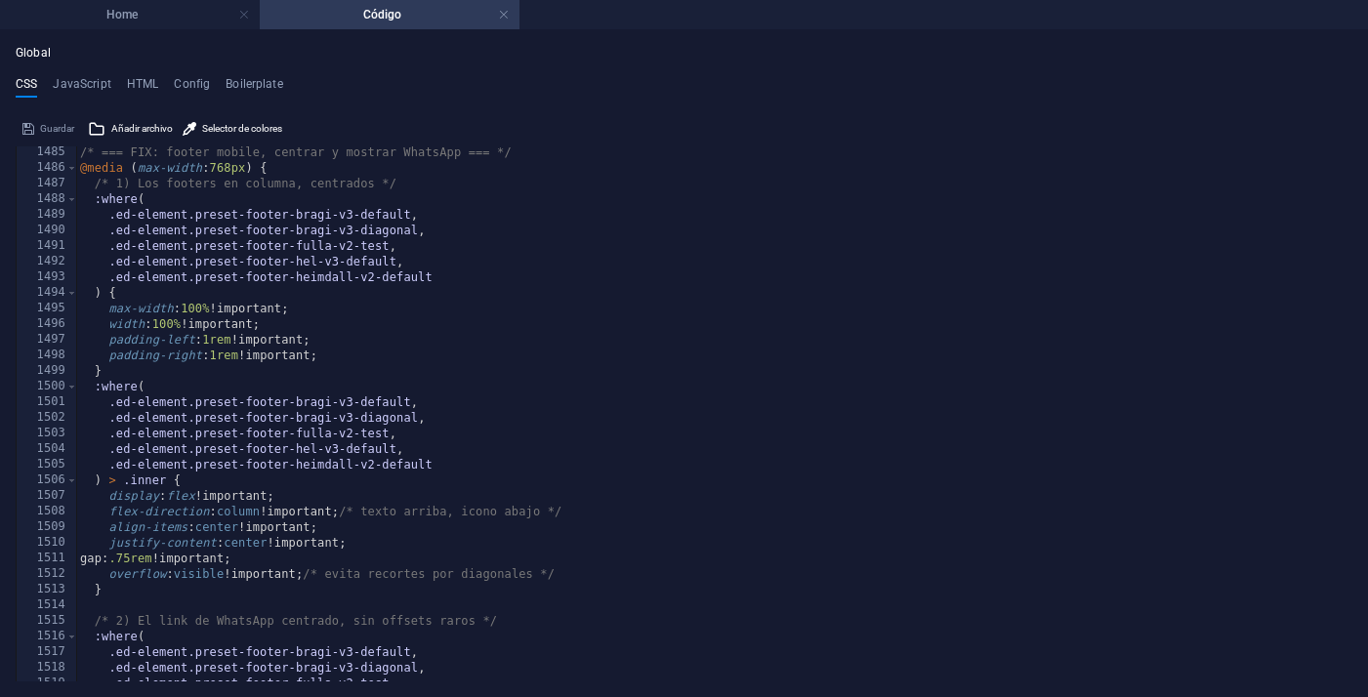
scroll to position [5618, 0]
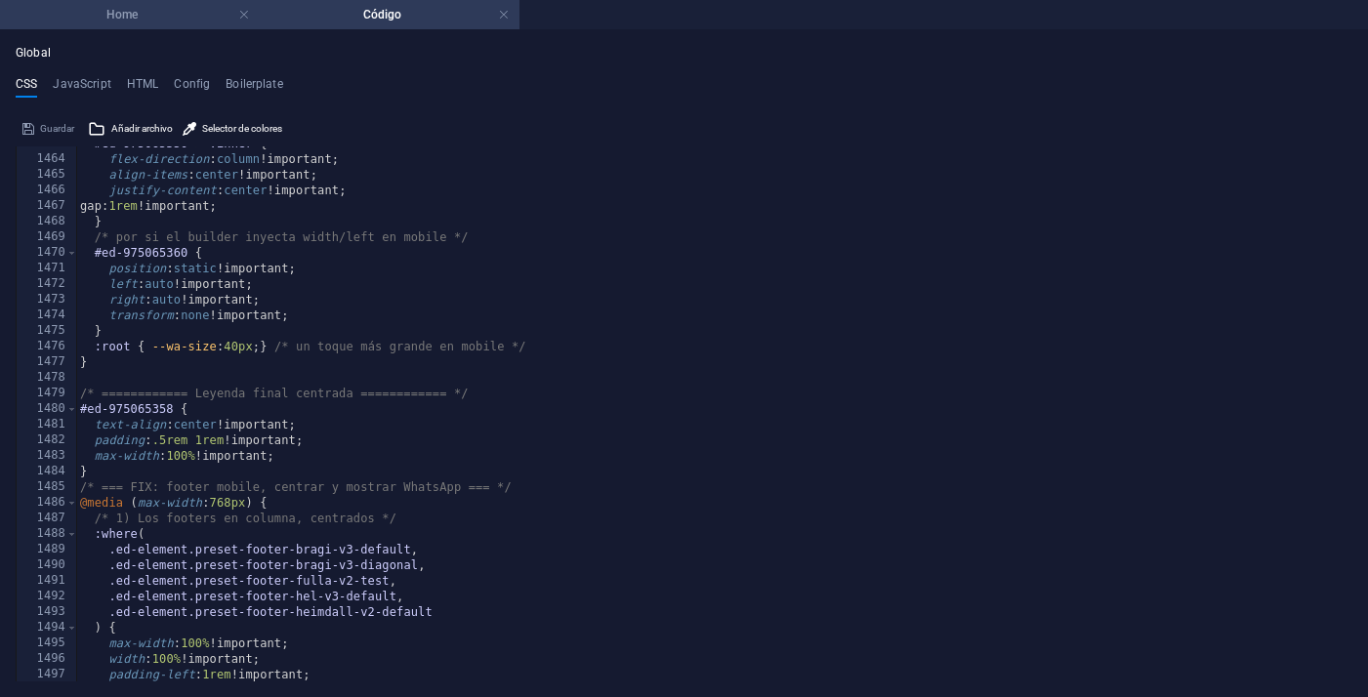
click at [121, 12] on h4 "Home" at bounding box center [130, 14] width 260 height 21
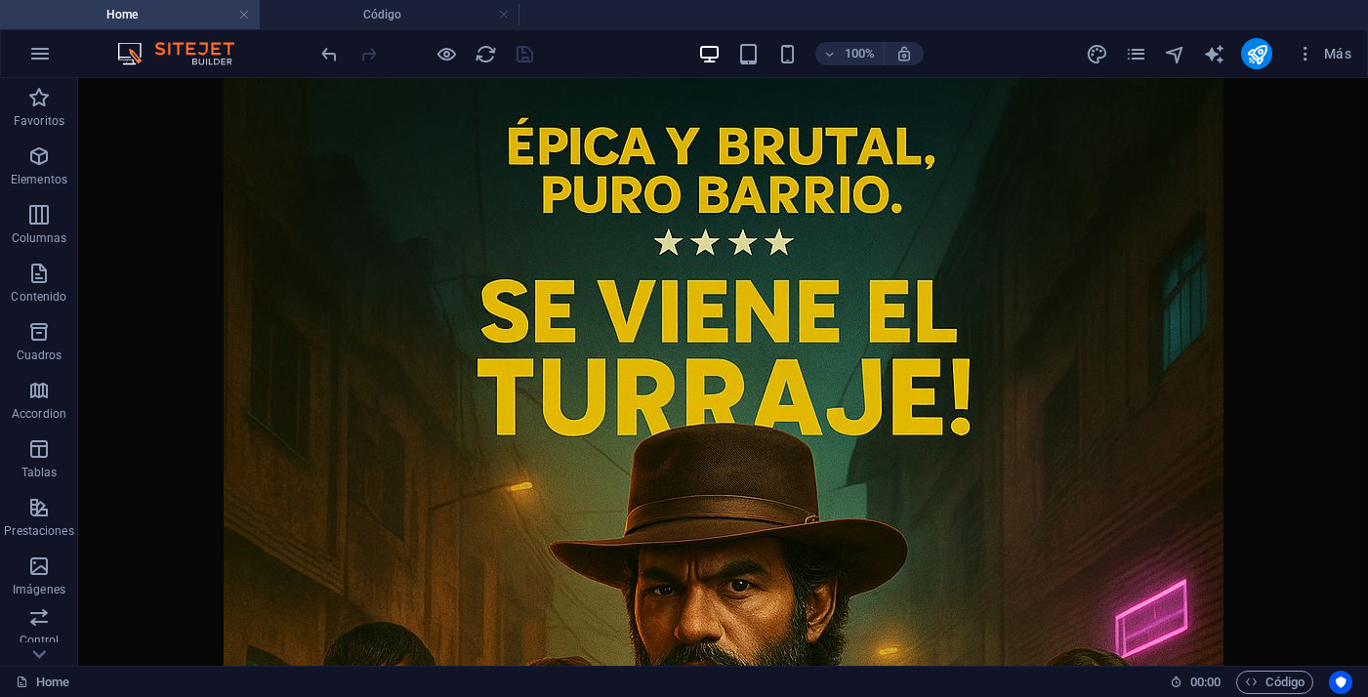
scroll to position [2000, 0]
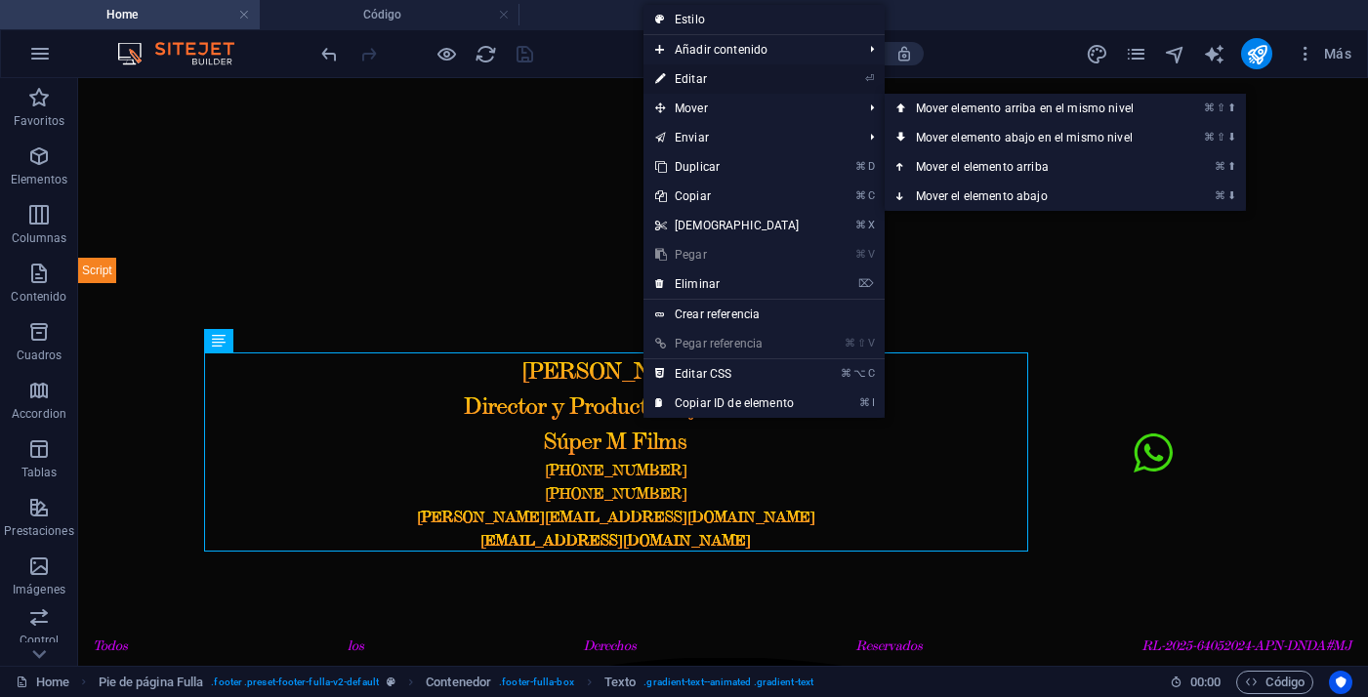
click at [685, 84] on link "⏎ Editar" at bounding box center [727, 78] width 168 height 29
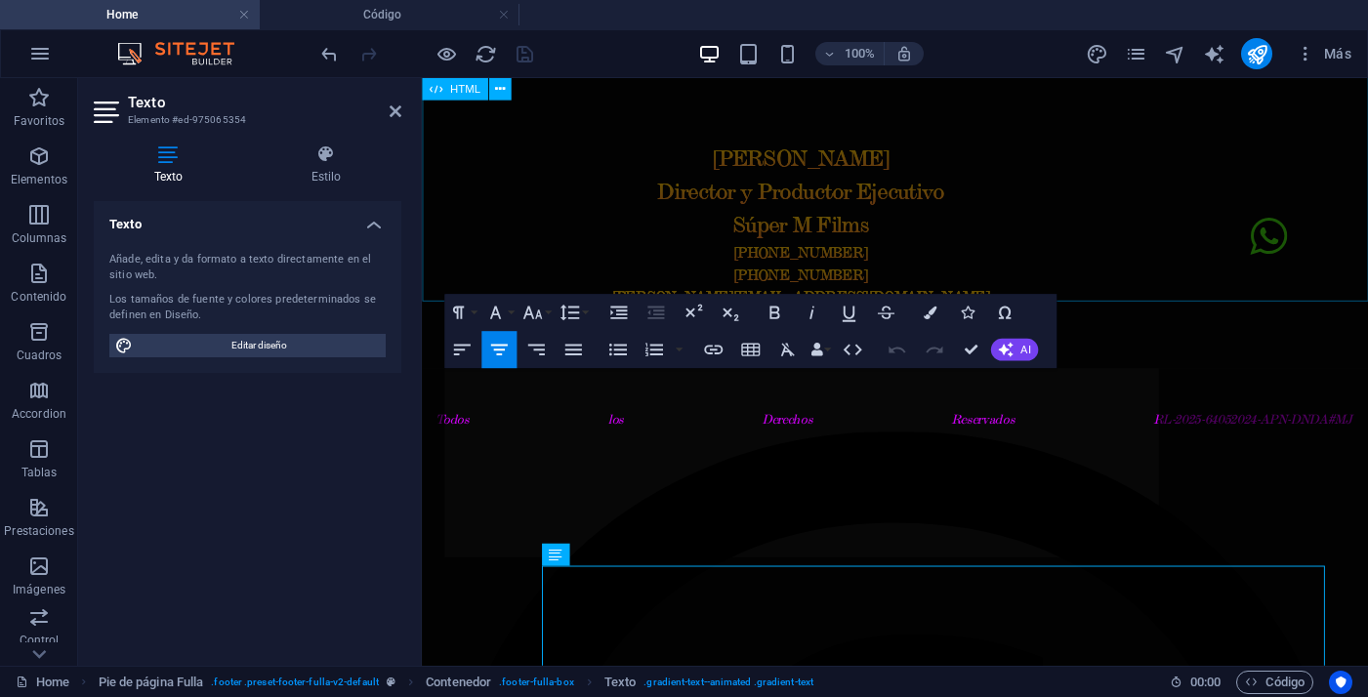
scroll to position [1762, 0]
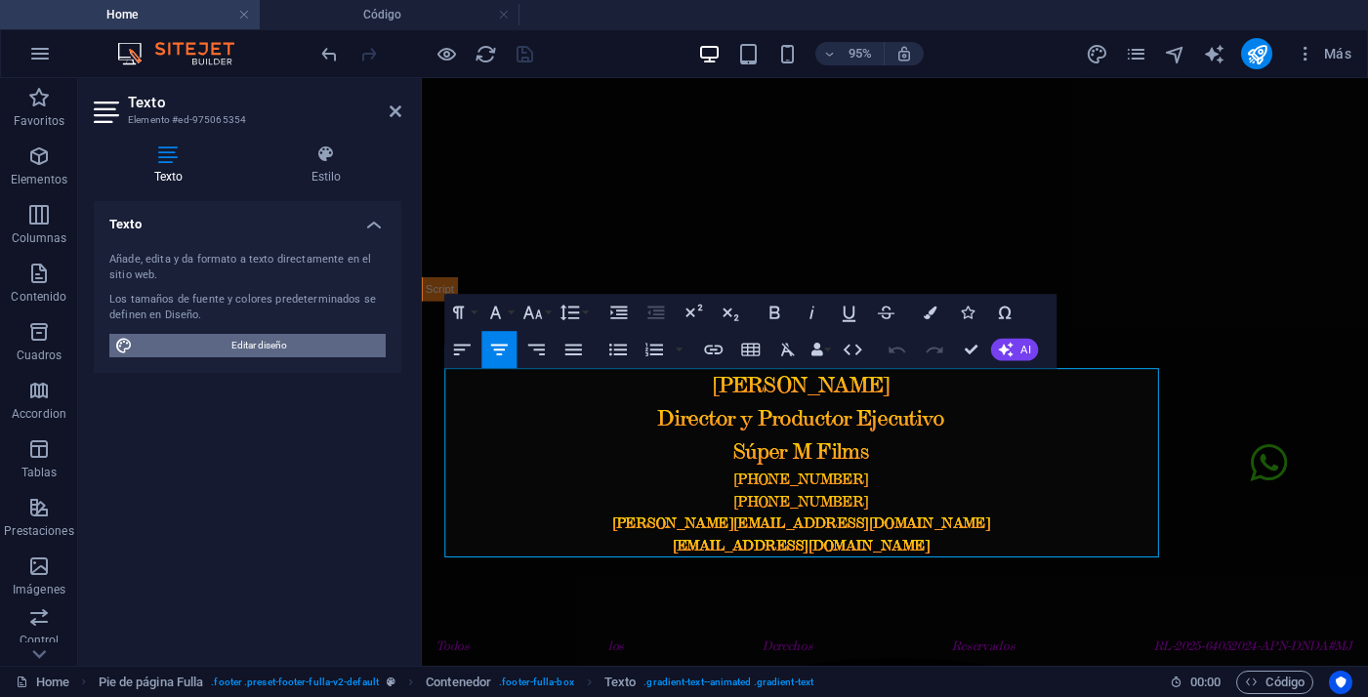
click at [279, 345] on span "Editar diseño" at bounding box center [259, 345] width 241 height 23
select select "px"
select select "200"
select select "px"
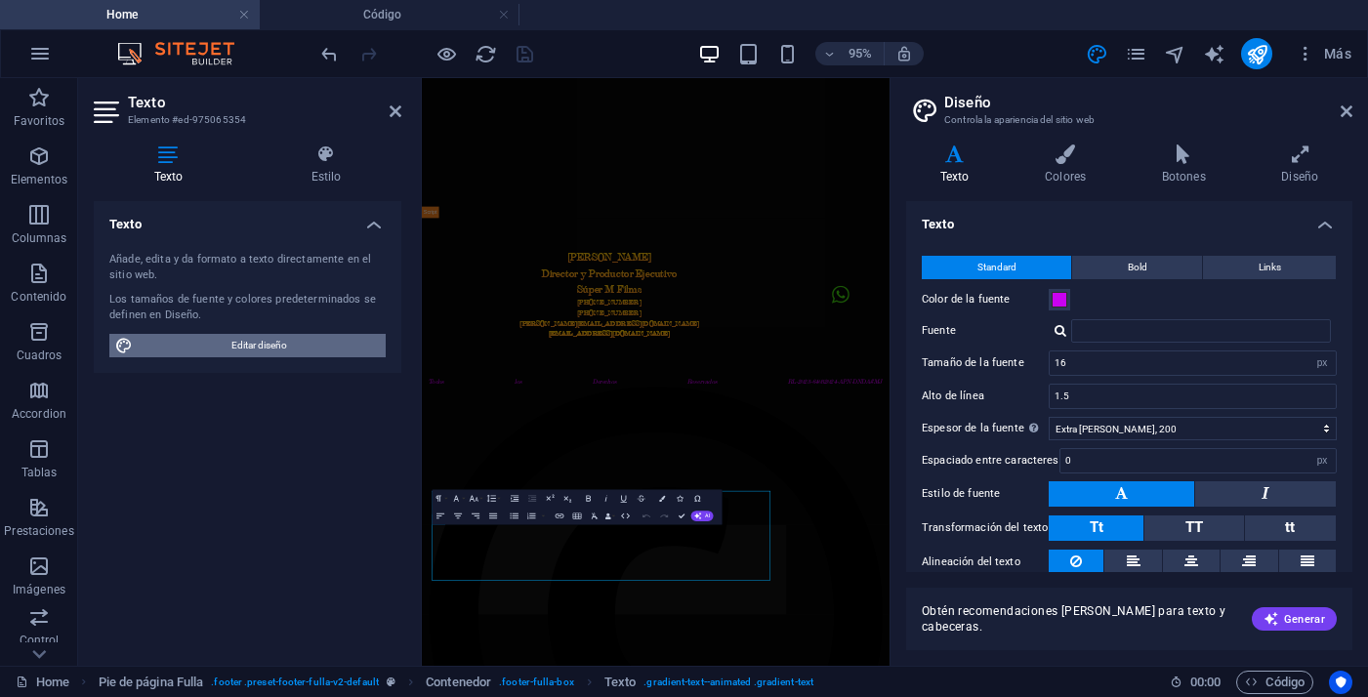
scroll to position [1150, 0]
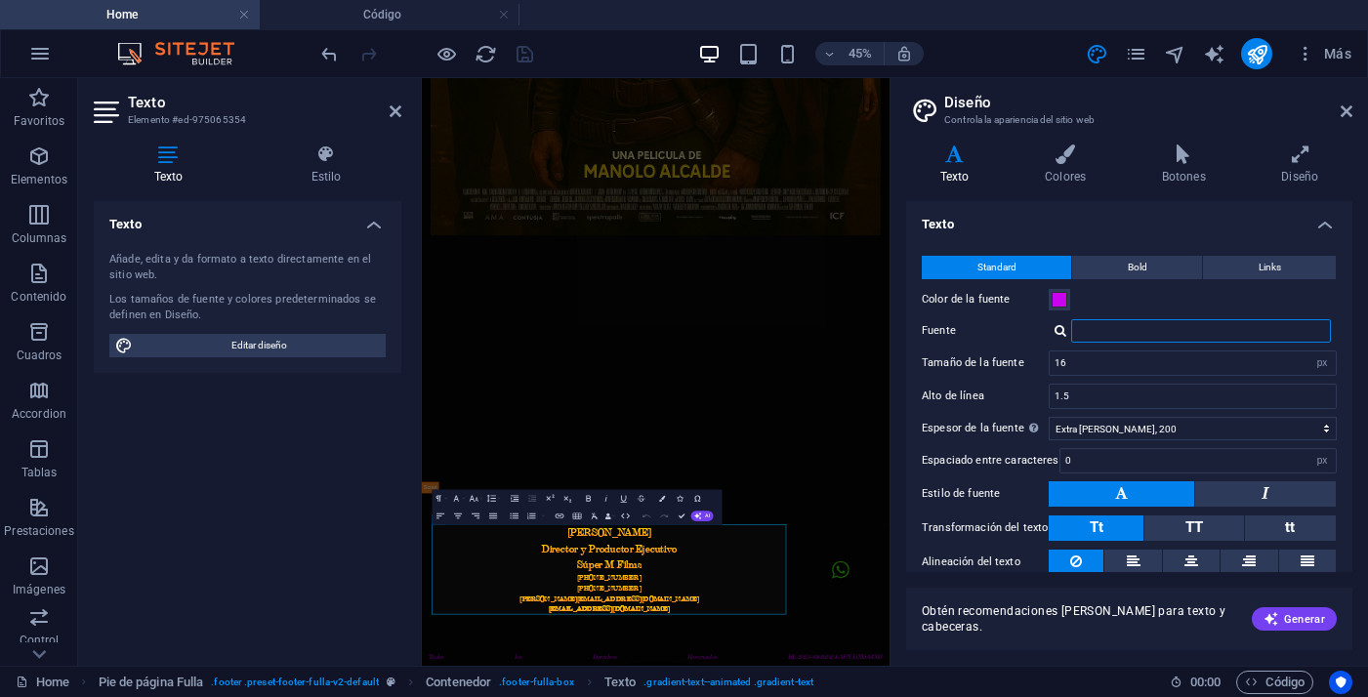
click at [1195, 328] on input "Fuente" at bounding box center [1201, 330] width 260 height 23
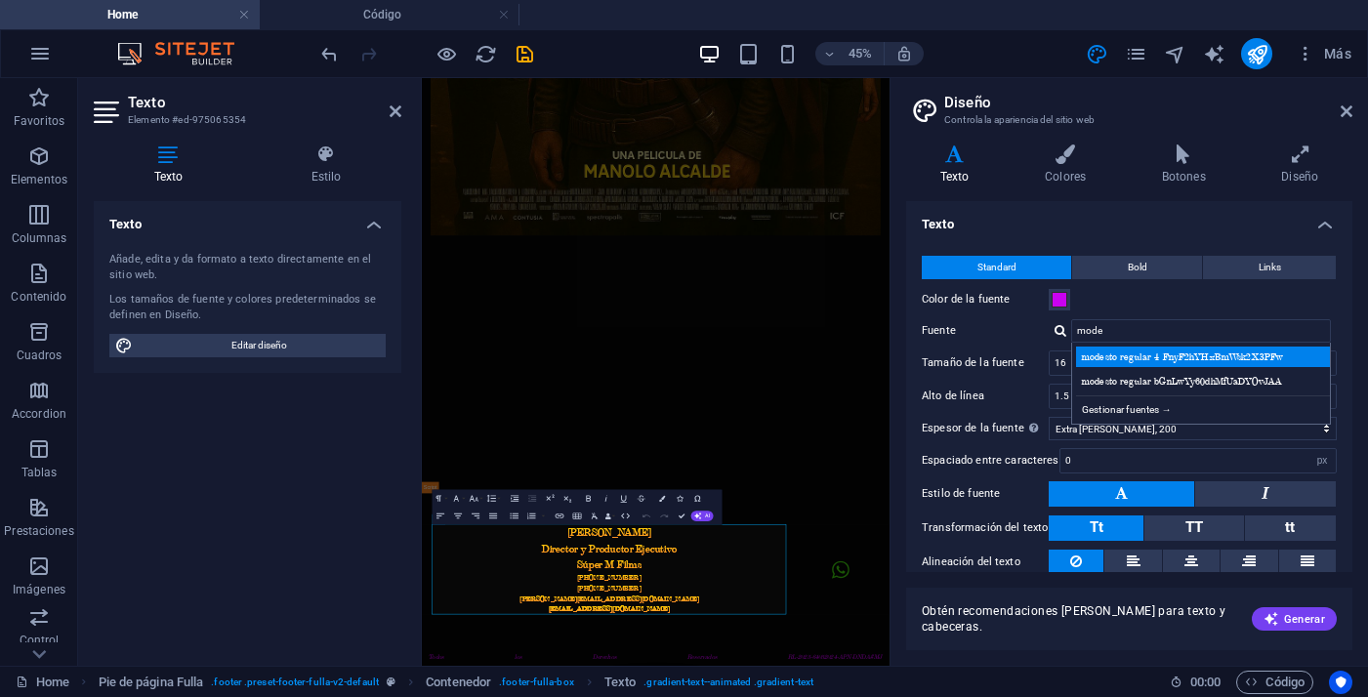
click at [1171, 356] on div "modesto regular 4 FnyF2hYHxBmWsk2X3PFw" at bounding box center [1205, 357] width 258 height 21
type input "modesto regular 4 FnyF2hYHxBmWsk2X3PFw"
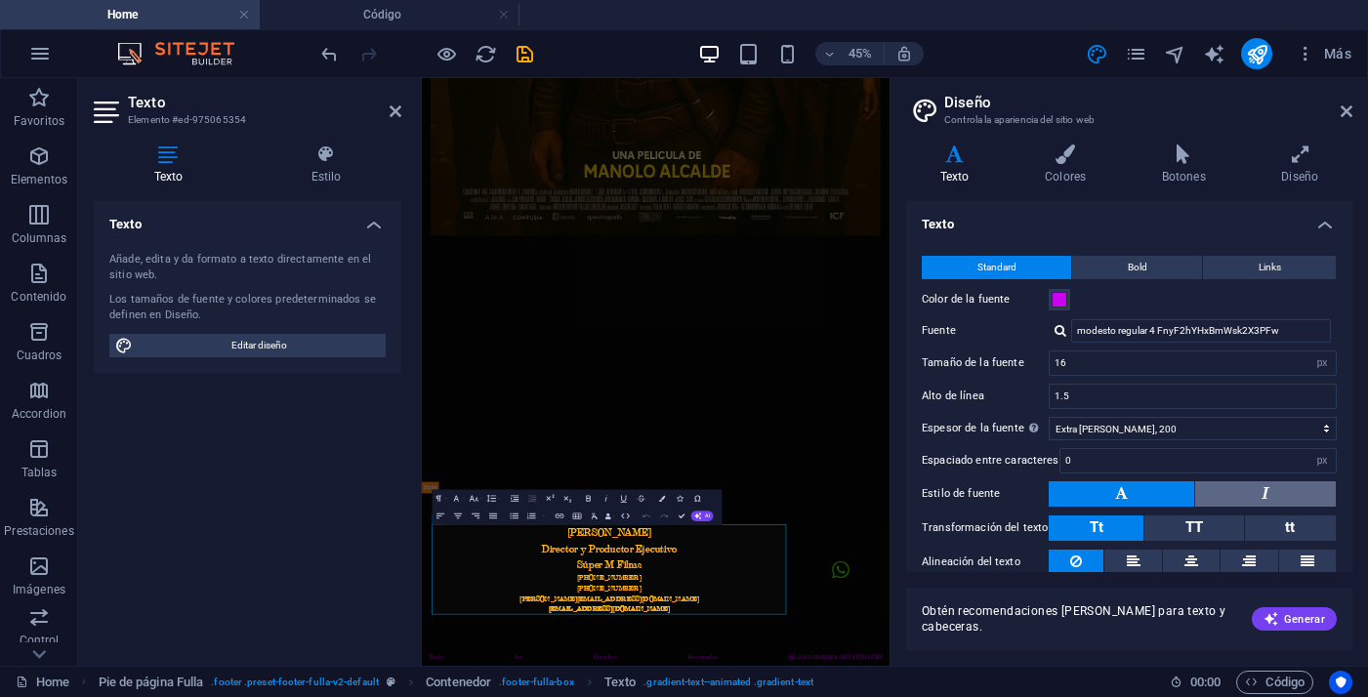
scroll to position [72, 0]
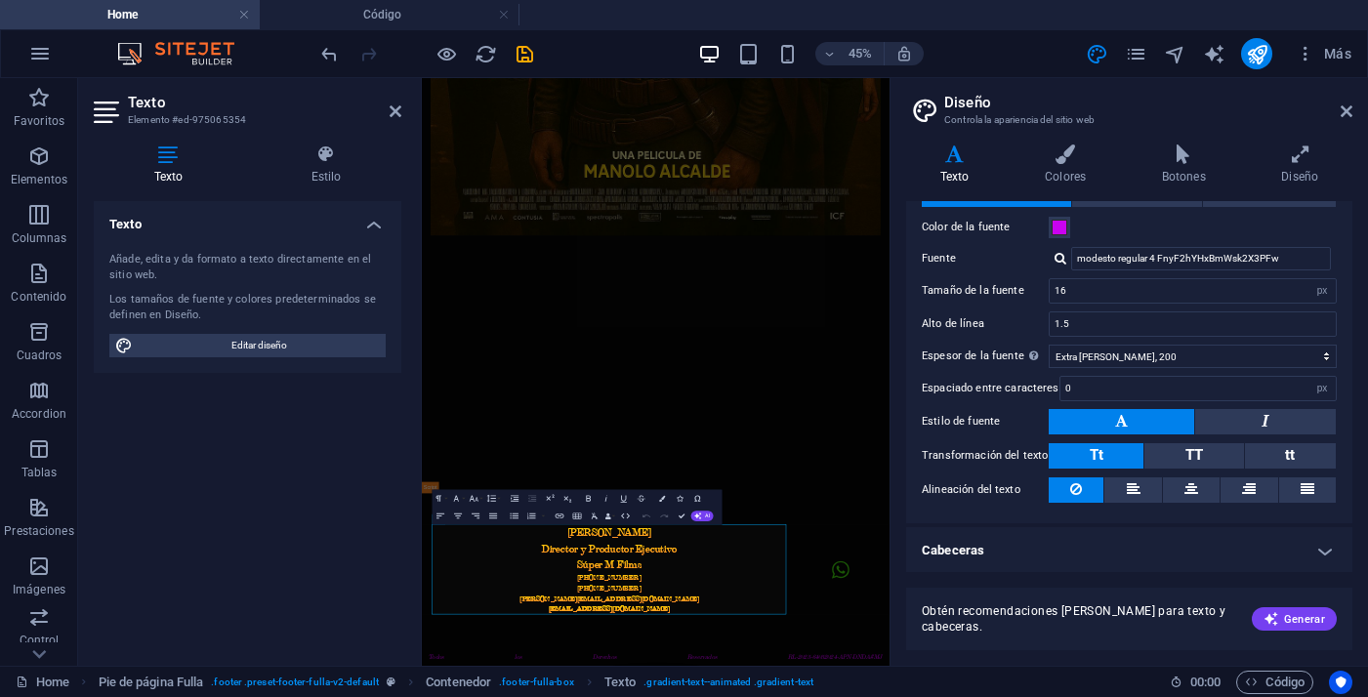
click at [1298, 555] on h4 "Cabeceras" at bounding box center [1129, 550] width 446 height 47
click at [1307, 547] on h4 "Cabeceras" at bounding box center [1129, 544] width 446 height 35
click at [1074, 176] on h4 "Colores" at bounding box center [1068, 164] width 117 height 41
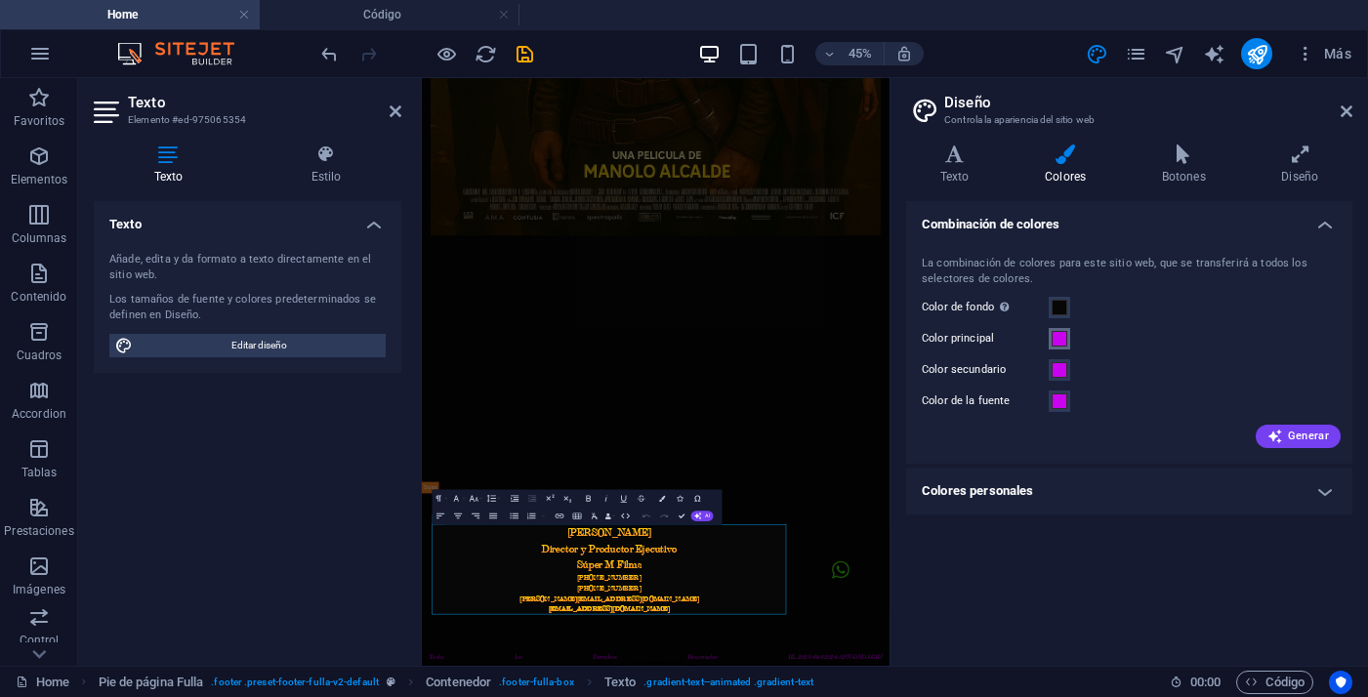
click at [1066, 346] on button "Color principal" at bounding box center [1058, 338] width 21 height 21
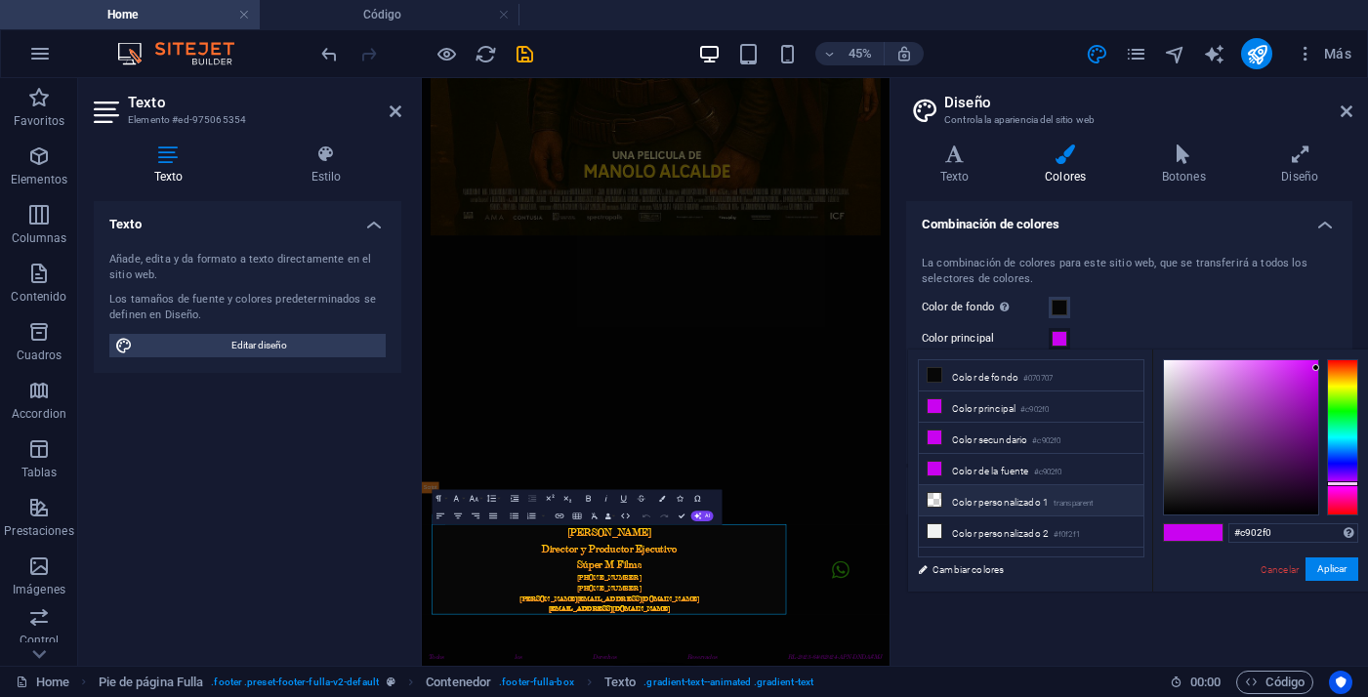
click at [998, 500] on li "Color personalizado 1 transparent" at bounding box center [1031, 500] width 225 height 31
type input "rgba(0, 0, 0, 0)"
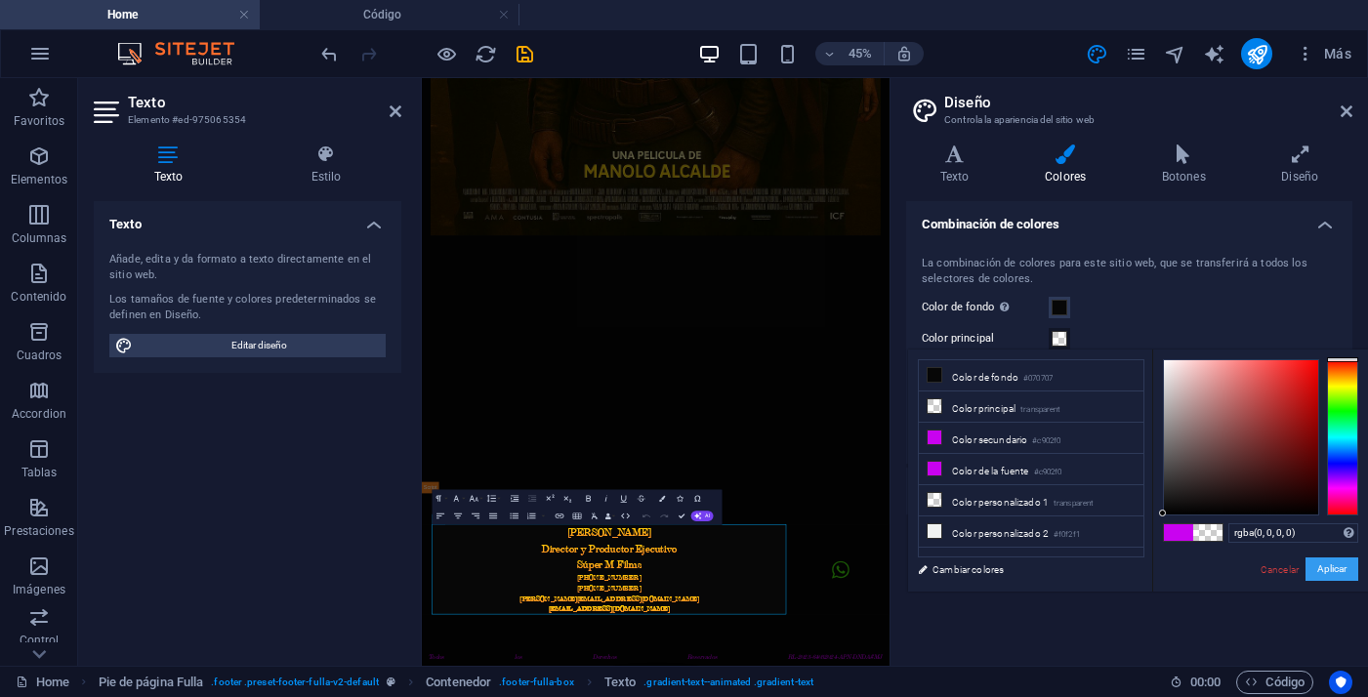
click at [1340, 569] on button "Aplicar" at bounding box center [1331, 568] width 53 height 23
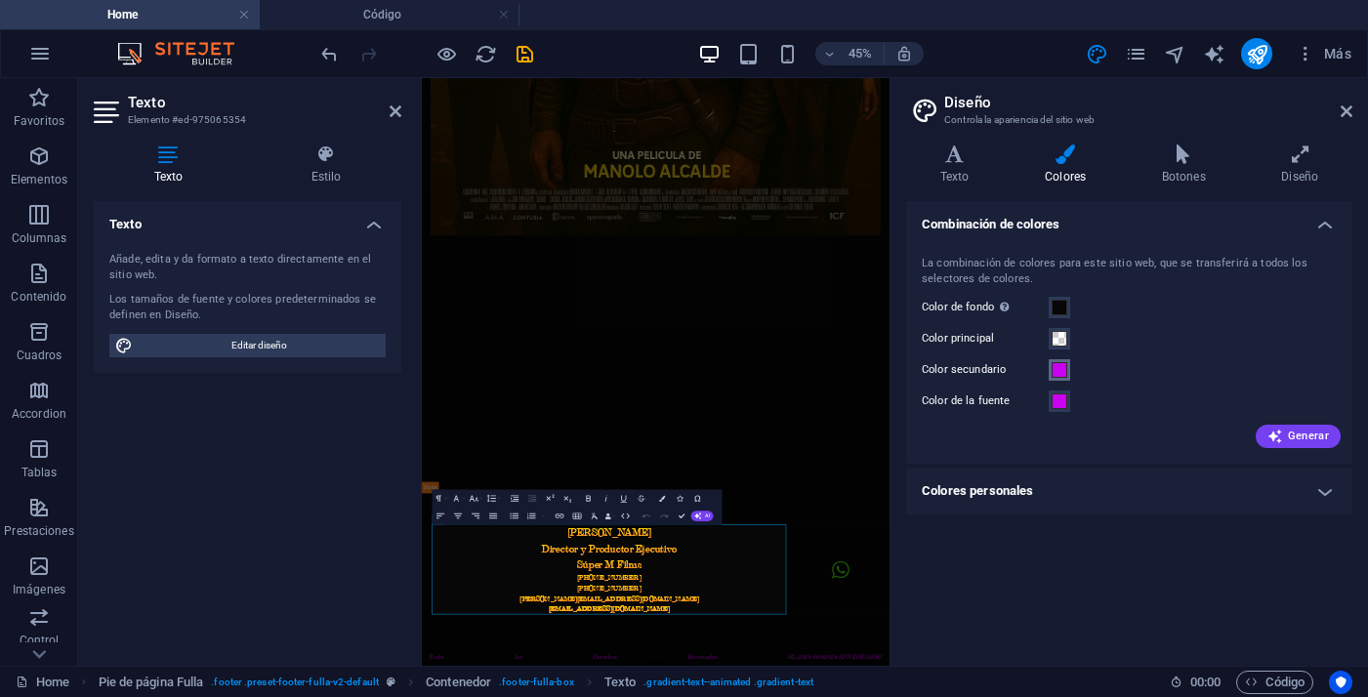
click at [1060, 366] on span at bounding box center [1059, 370] width 16 height 16
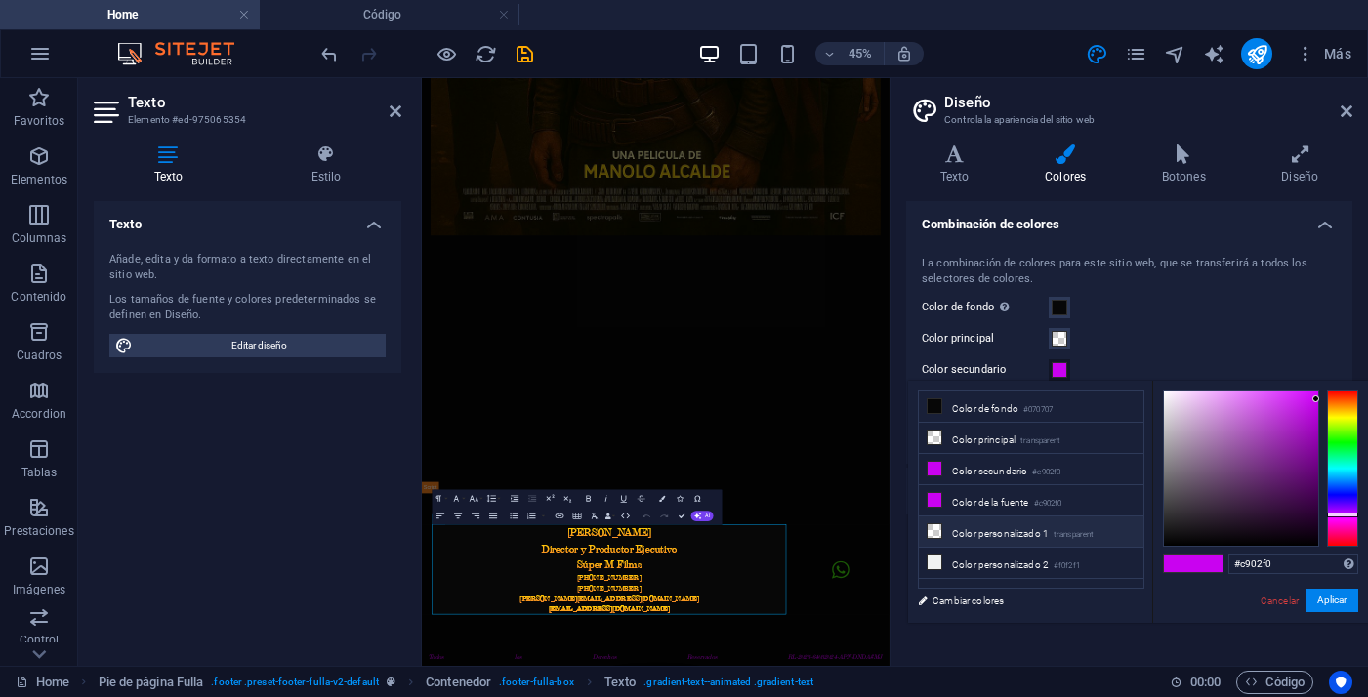
click at [1001, 538] on li "Color personalizado 1 transparent" at bounding box center [1031, 531] width 225 height 31
type input "rgba(0, 0, 0, 0)"
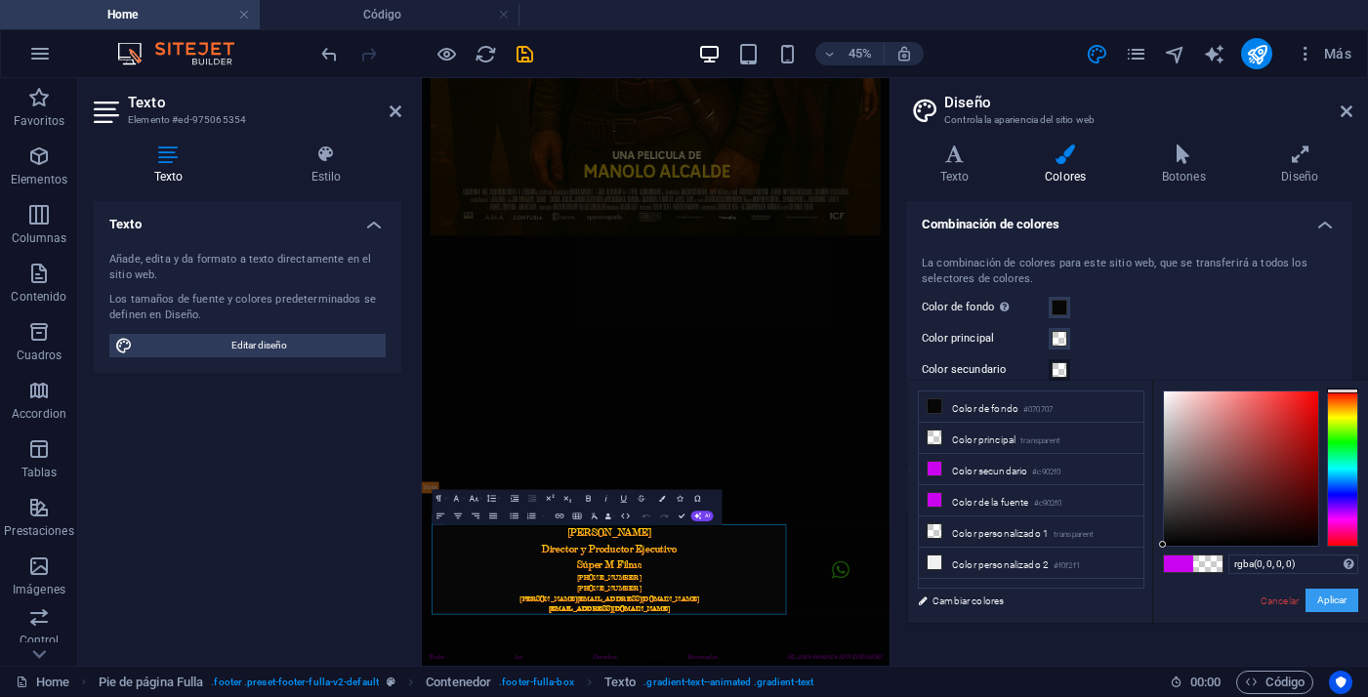
click at [1334, 606] on button "Aplicar" at bounding box center [1331, 600] width 53 height 23
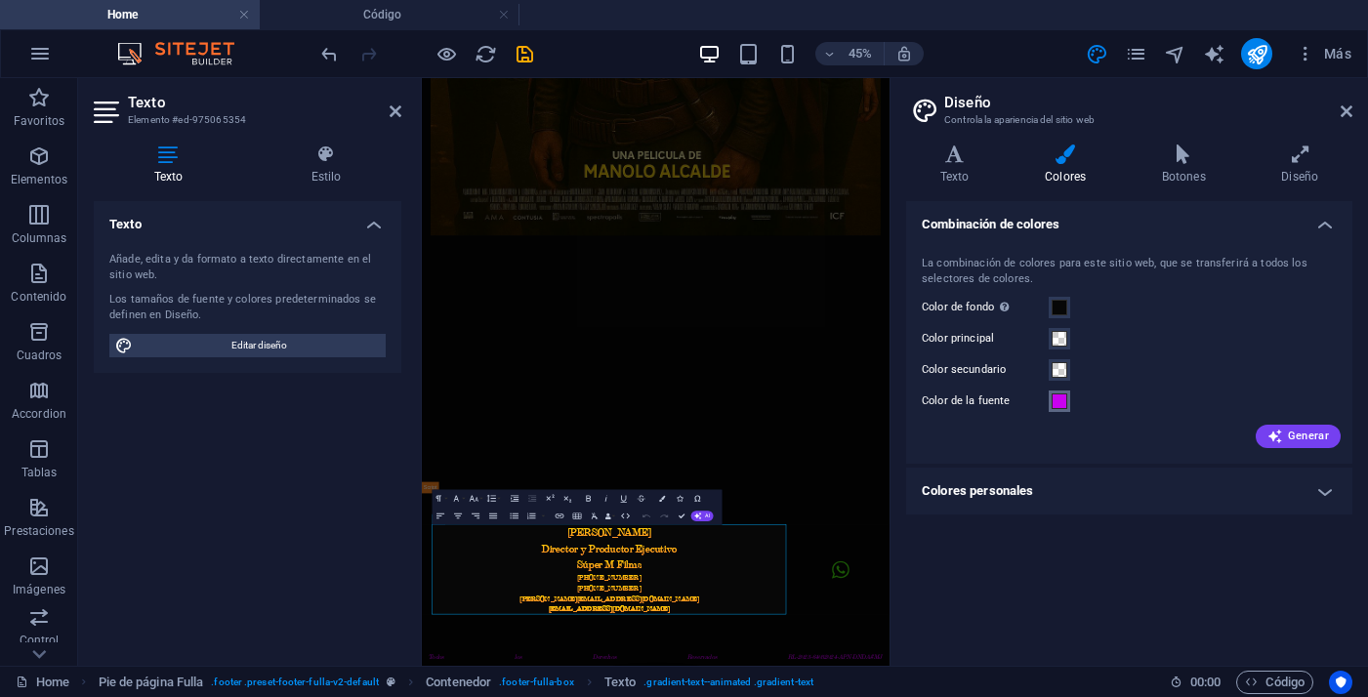
click at [1063, 406] on span at bounding box center [1059, 401] width 16 height 16
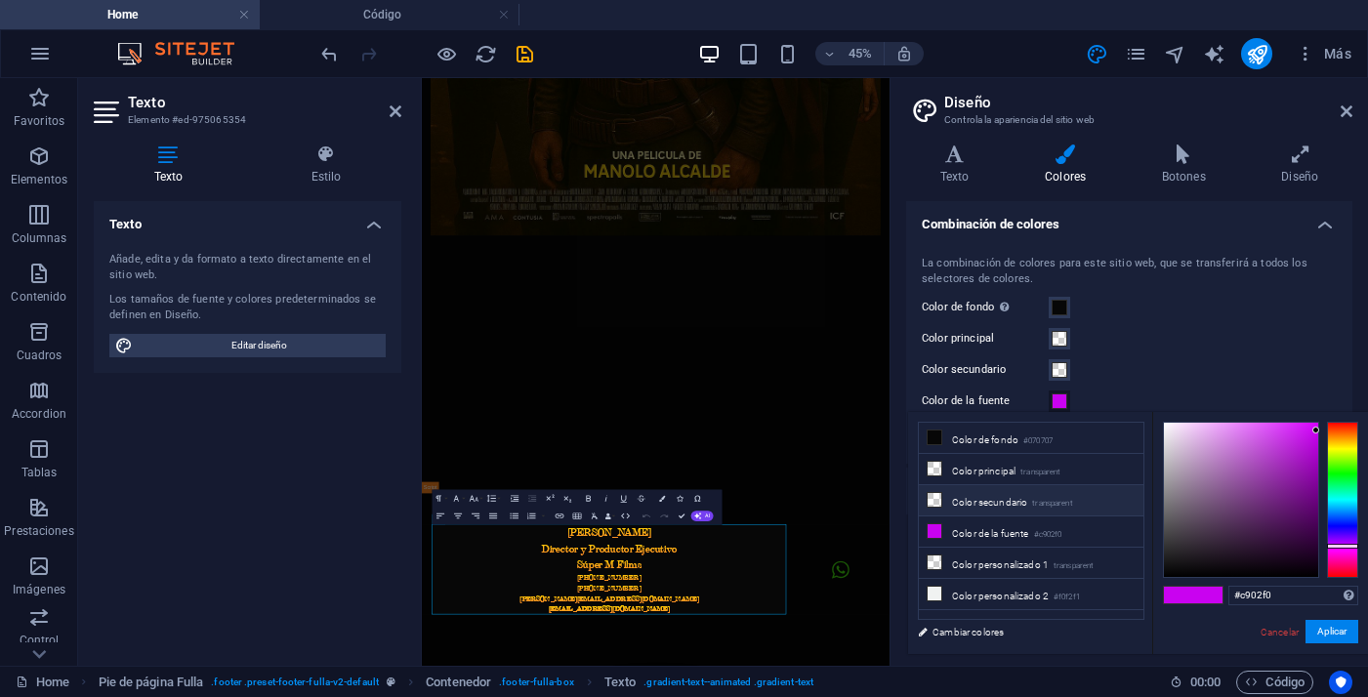
click at [1027, 507] on li "Color secundario transparent" at bounding box center [1031, 500] width 225 height 31
type input "rgba(0, 0, 0, 0)"
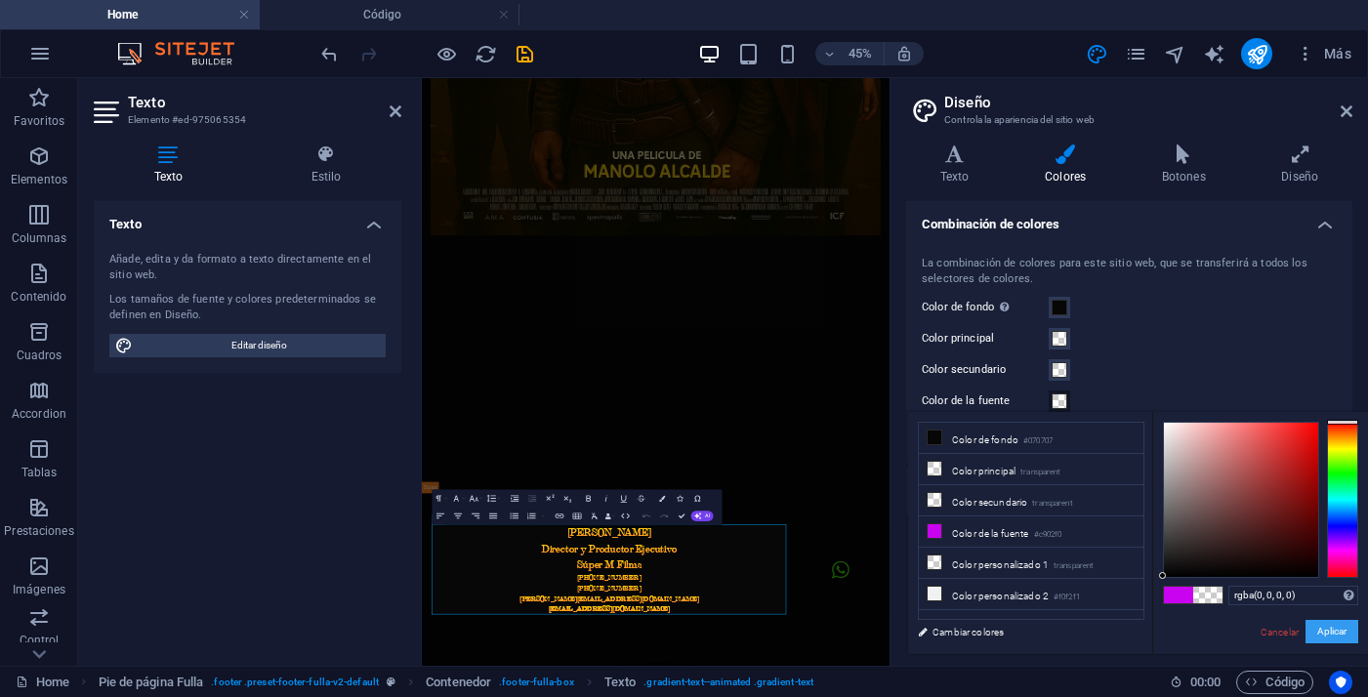
click at [1333, 624] on button "Aplicar" at bounding box center [1331, 631] width 53 height 23
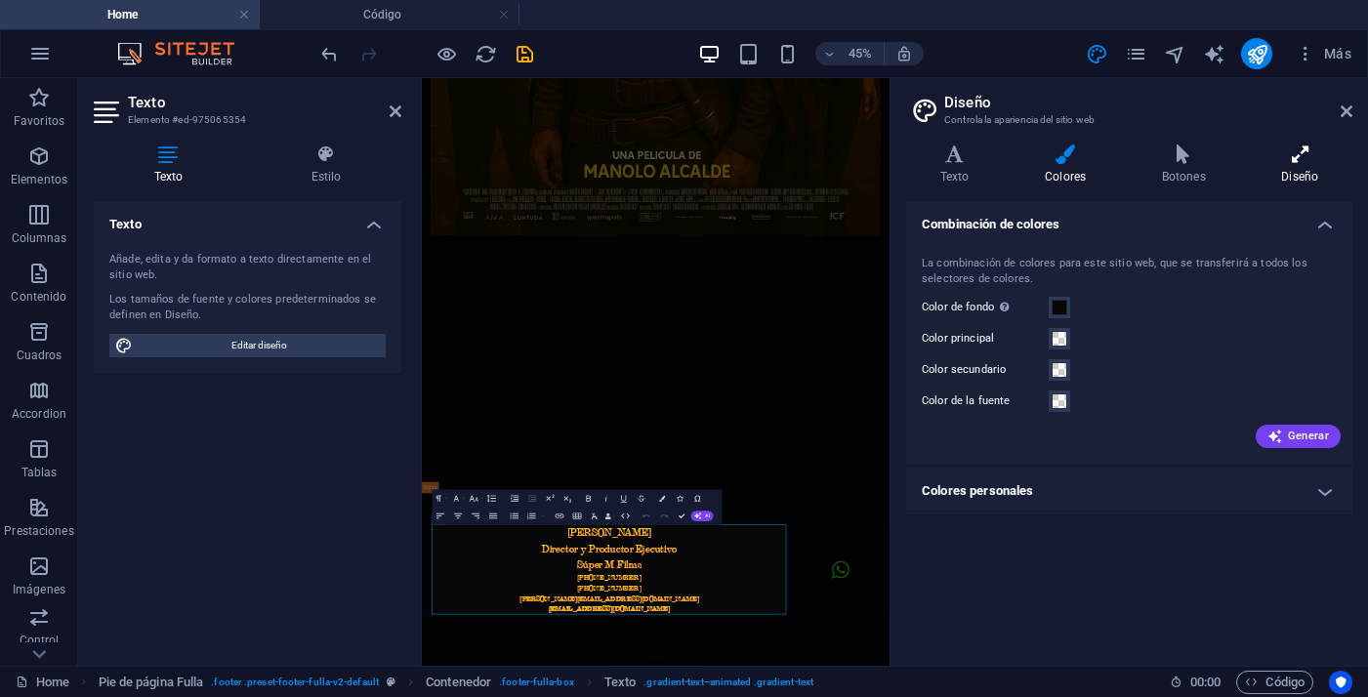
click at [1293, 159] on icon at bounding box center [1300, 154] width 104 height 20
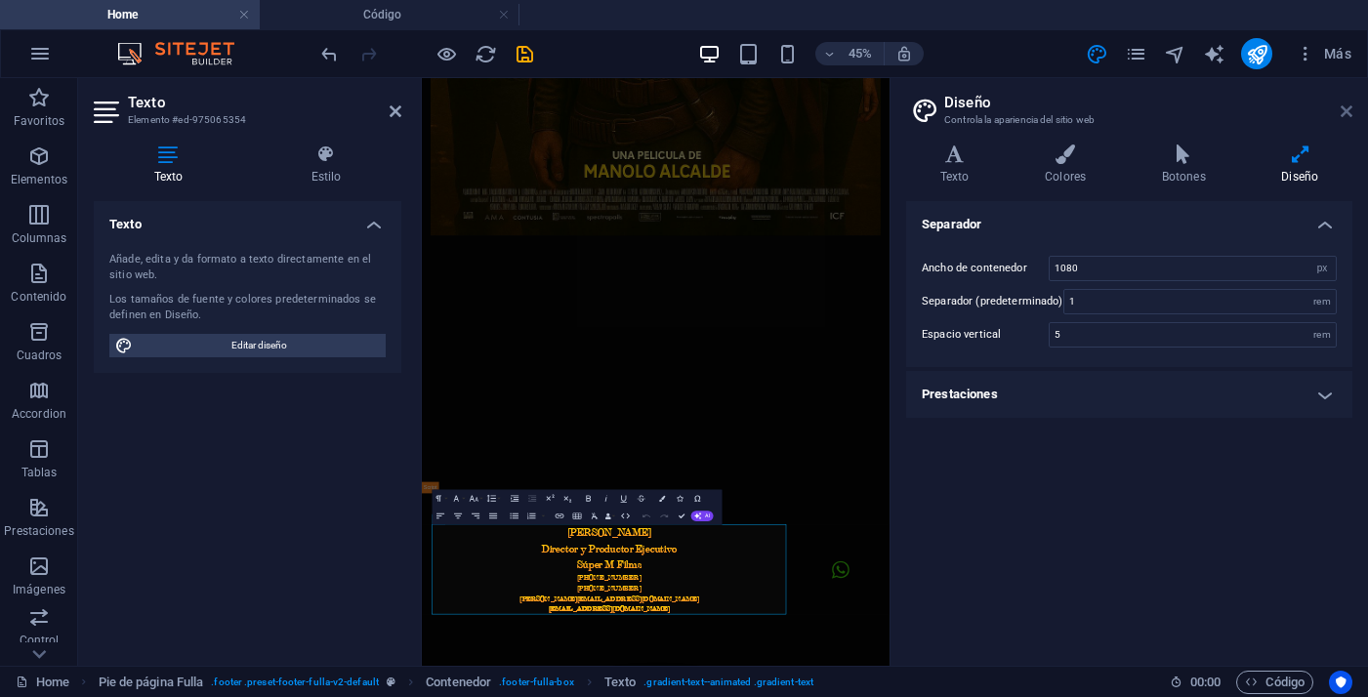
click at [1343, 110] on icon at bounding box center [1346, 111] width 12 height 16
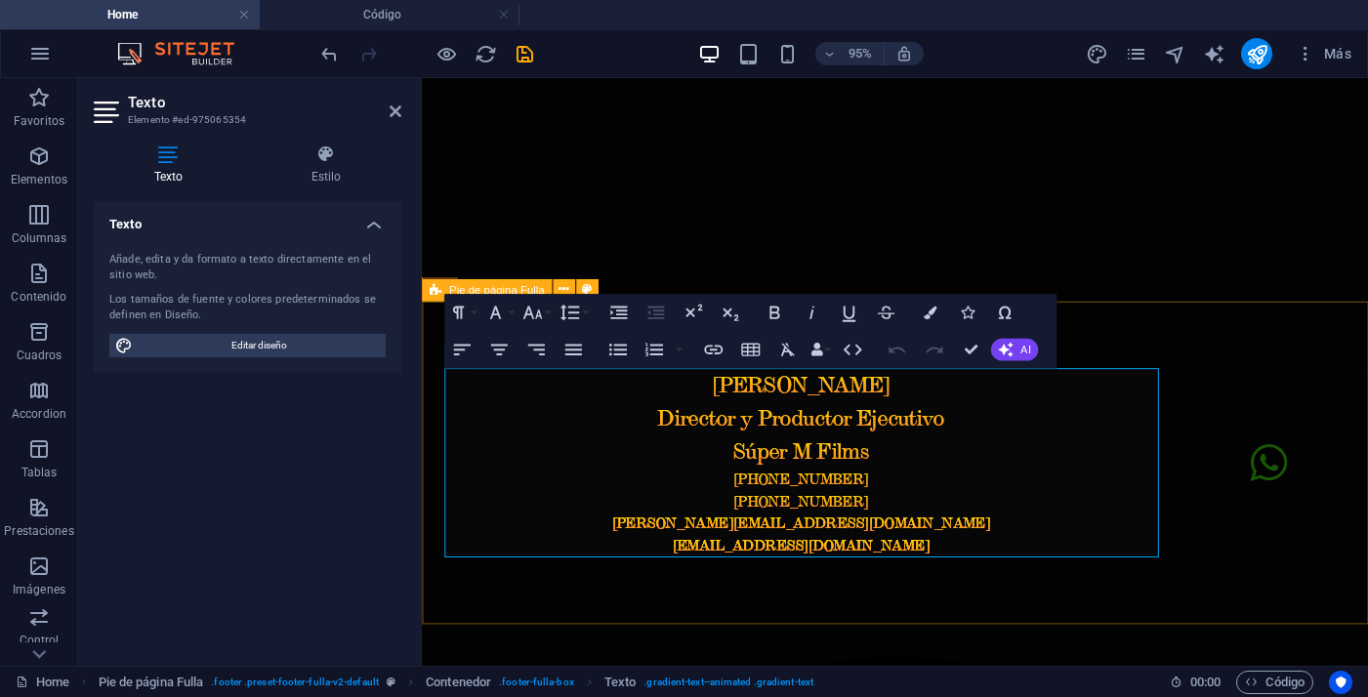
click at [1282, 328] on div "Manolo Alcalde Director y Productor Ejecutivo Súper M Films +54 9 11 316 316 68…" at bounding box center [920, 483] width 996 height 340
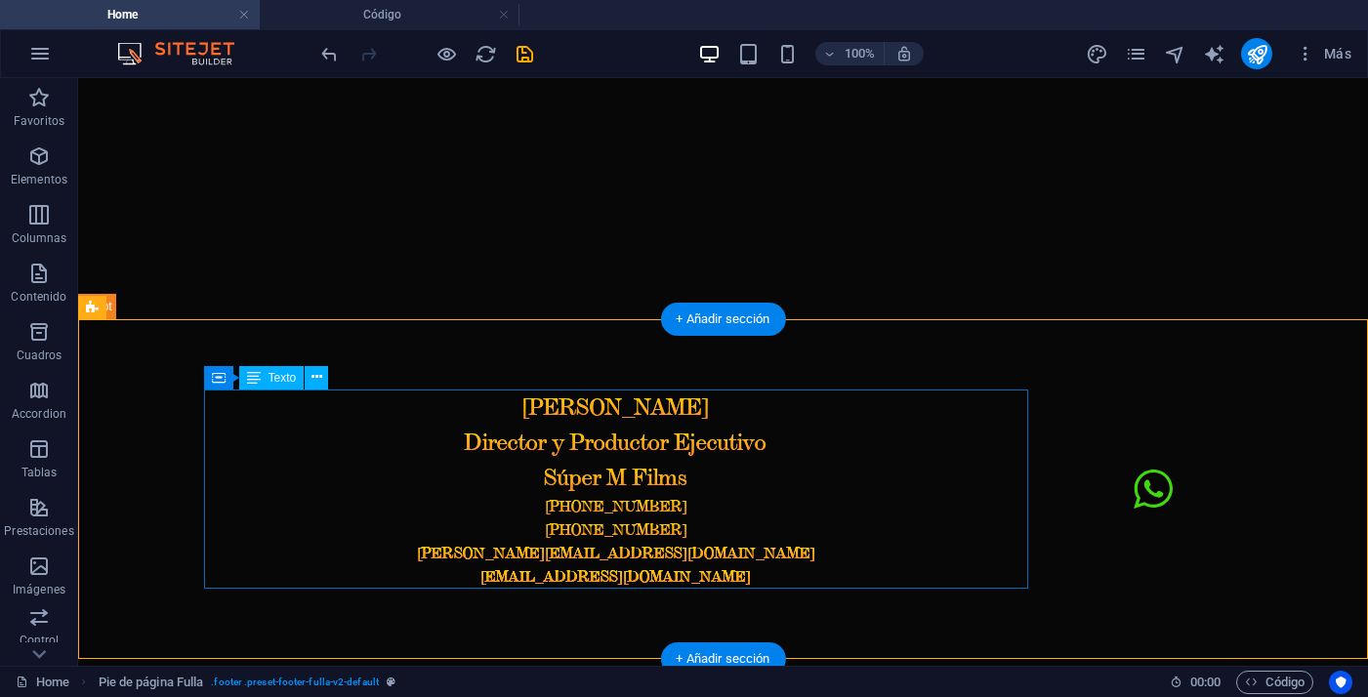
scroll to position [1968, 0]
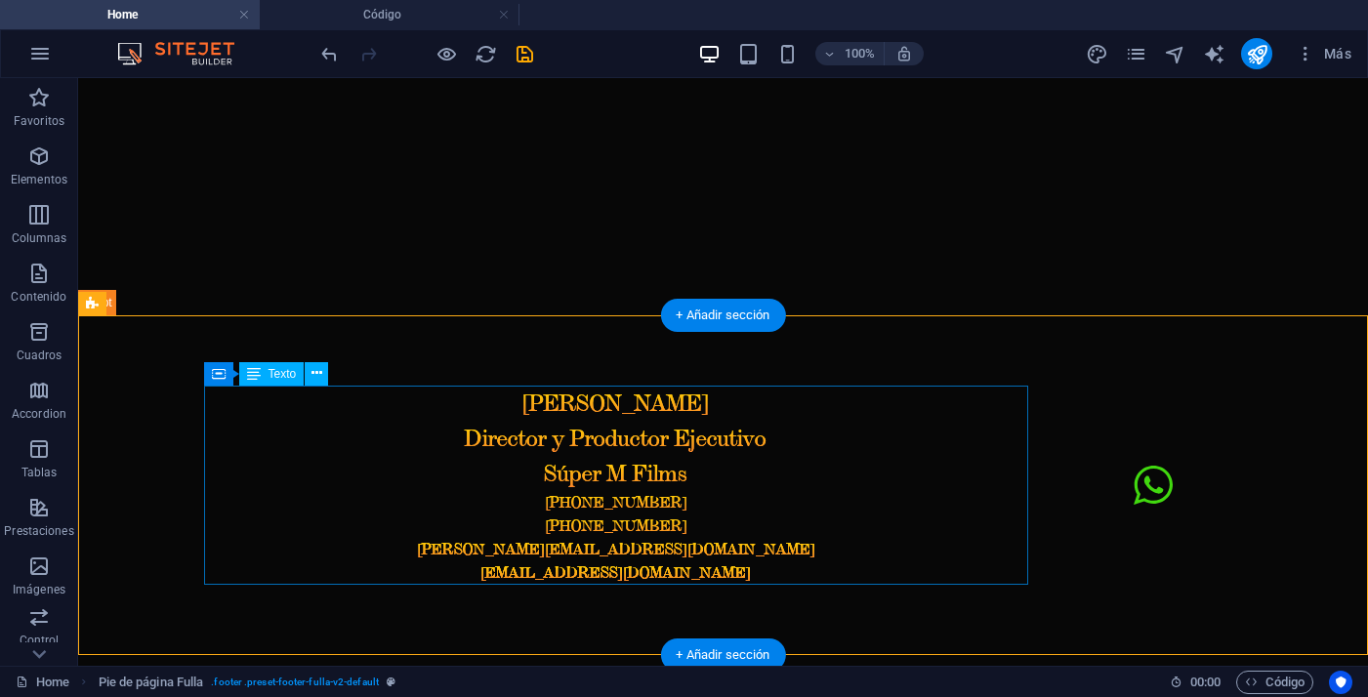
click at [641, 480] on div "Manolo Alcalde Director y Productor Ejecutivo Súper M Films +54 9 11 316 316 68…" at bounding box center [616, 485] width 824 height 199
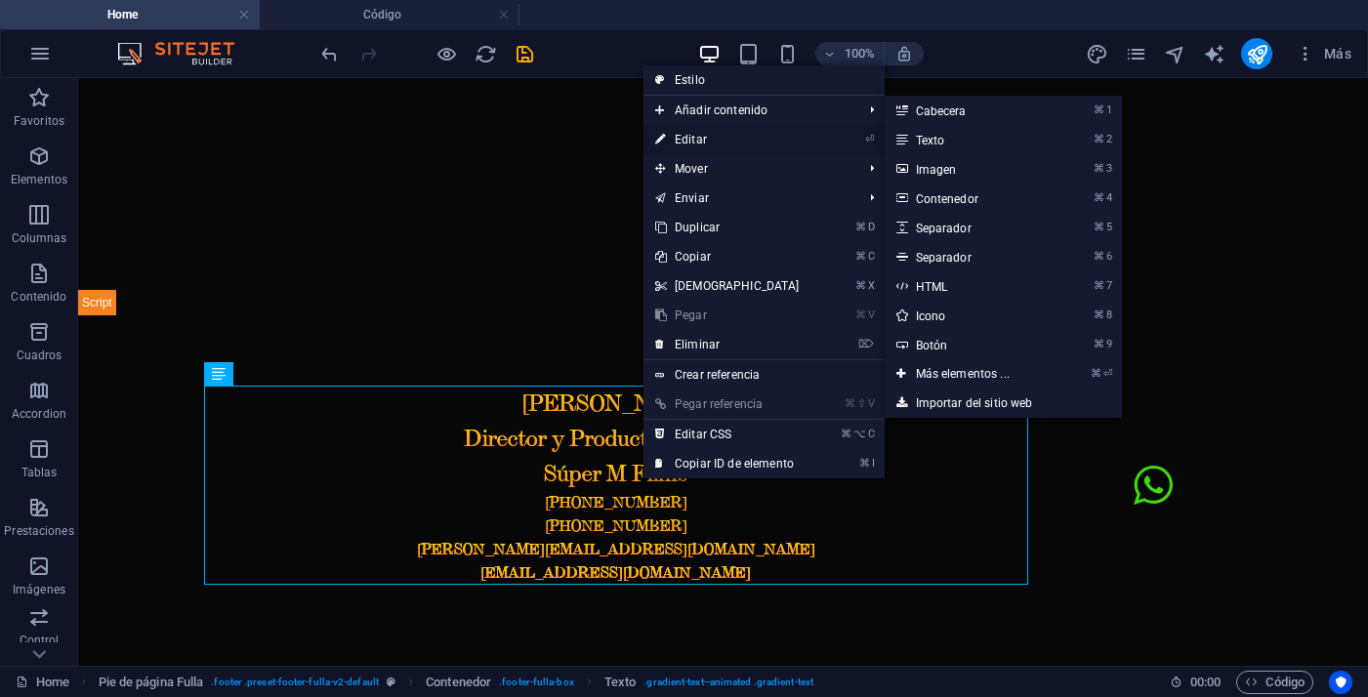
click at [696, 144] on link "⏎ Editar" at bounding box center [727, 139] width 168 height 29
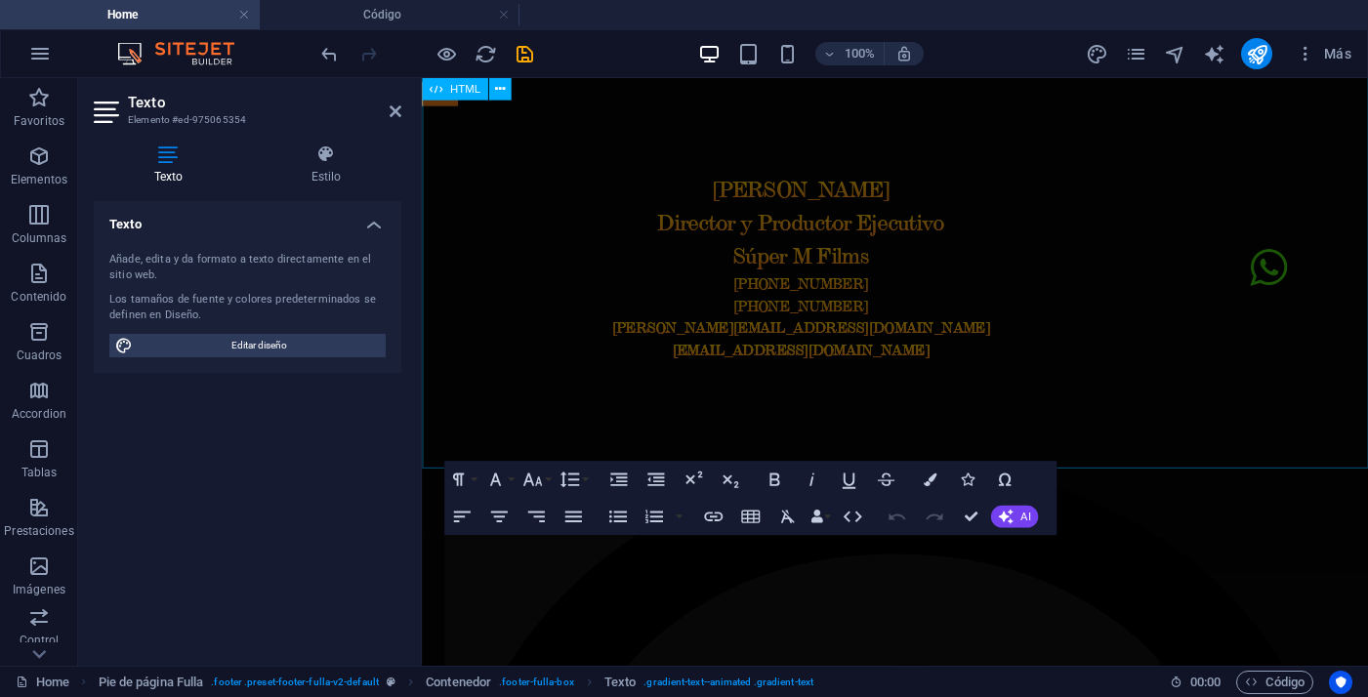
scroll to position [1762, 0]
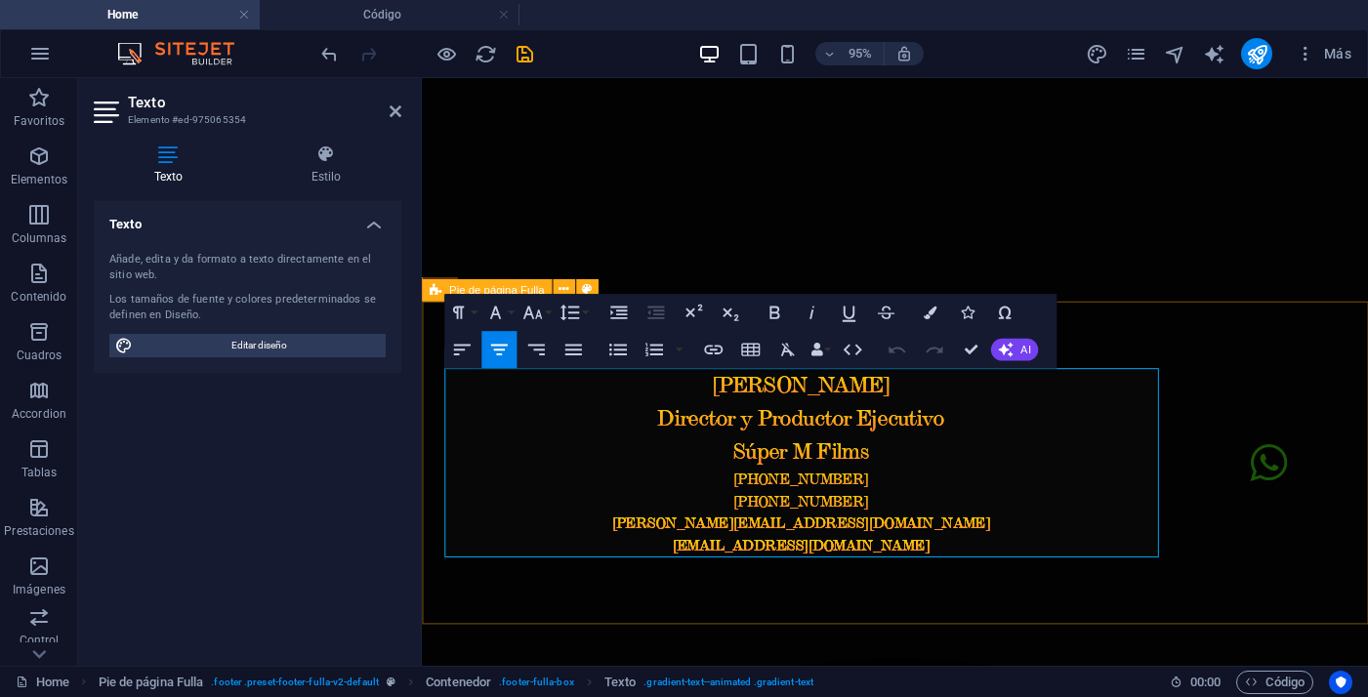
click at [1238, 354] on div "Manolo Alcalde Director y Productor Ejecutivo Súper M Films +54 9 11 316 316 68…" at bounding box center [920, 483] width 996 height 340
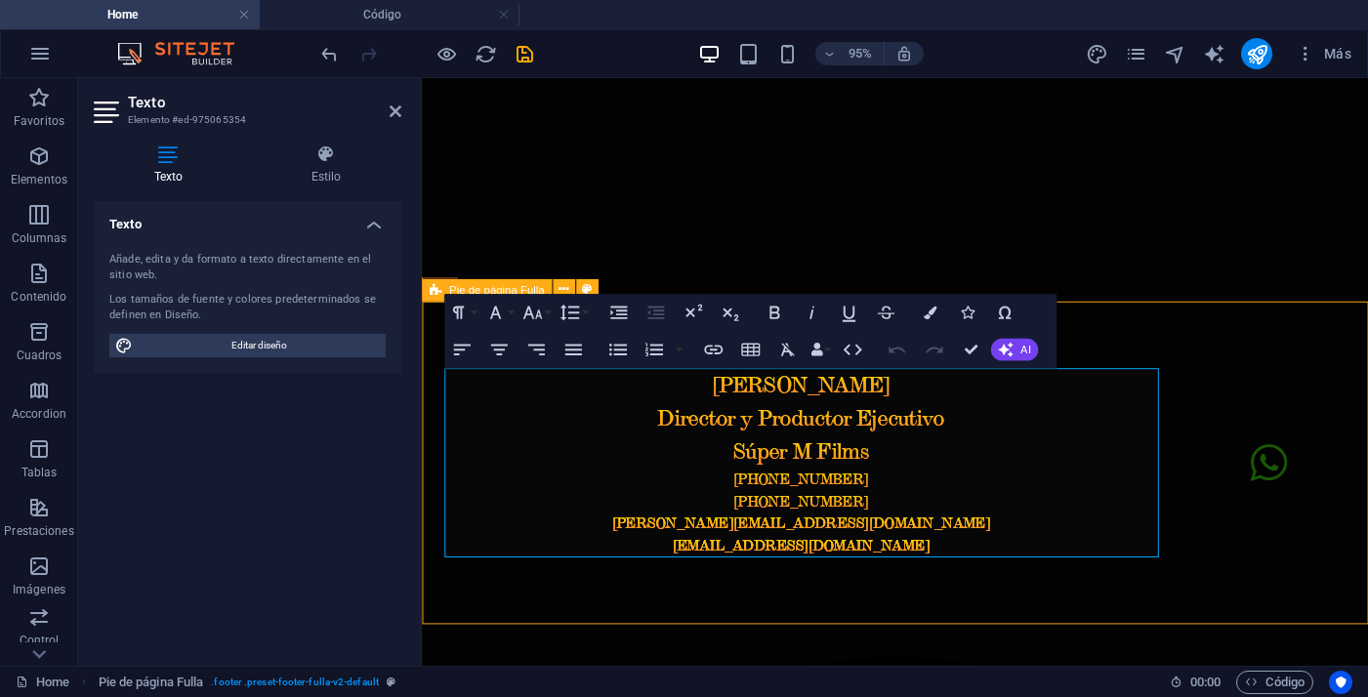
scroll to position [1815, 0]
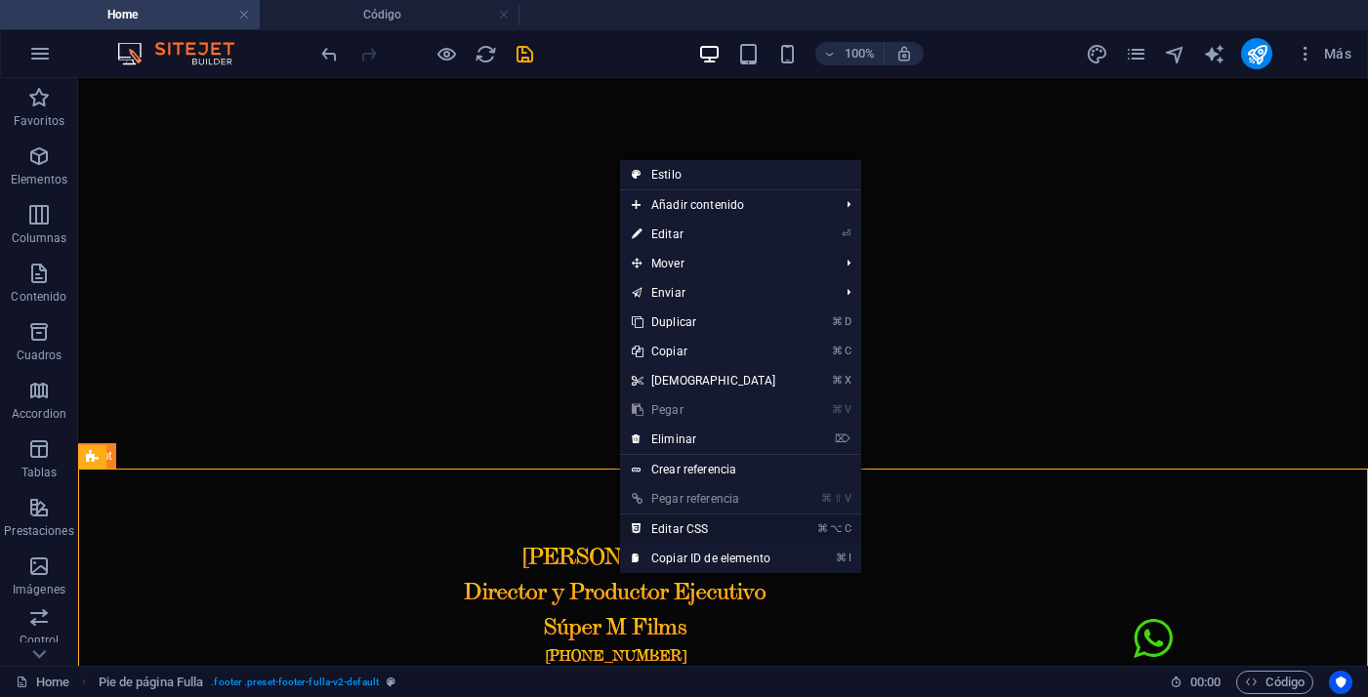
click at [678, 522] on link "⌘ ⌥ C Editar CSS" at bounding box center [704, 528] width 168 height 29
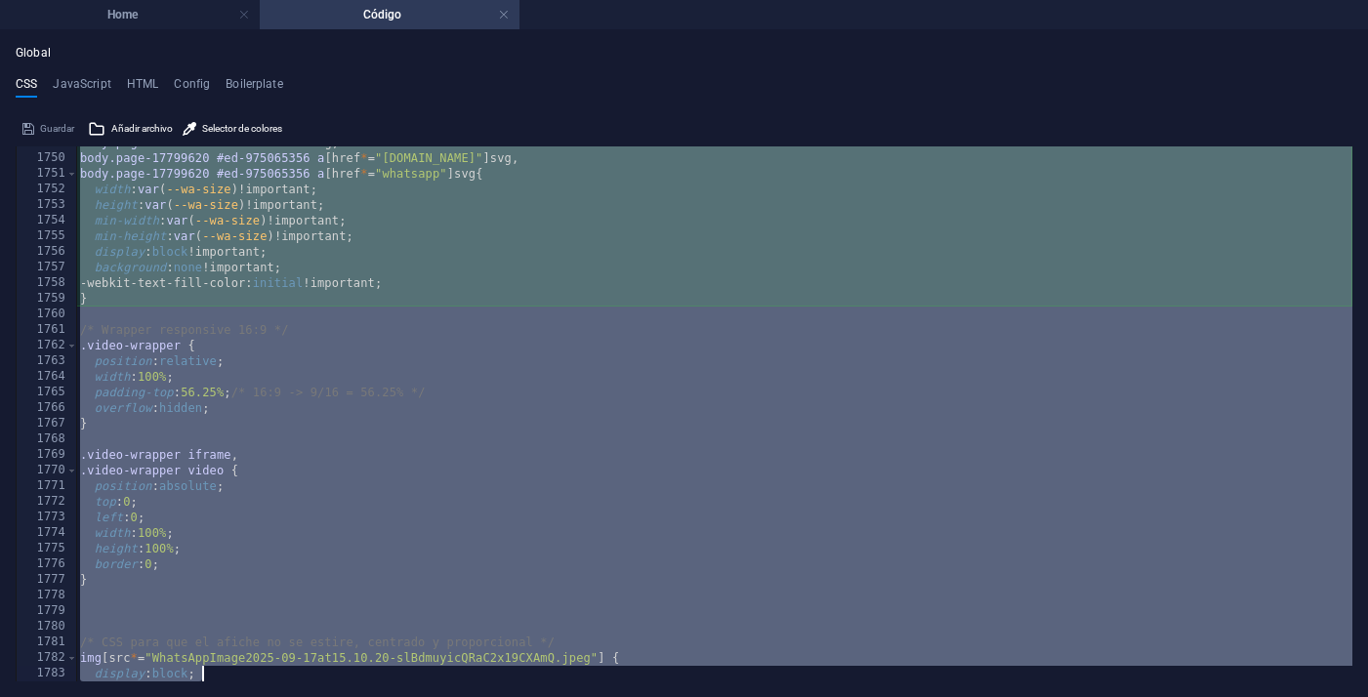
scroll to position [10305, 0]
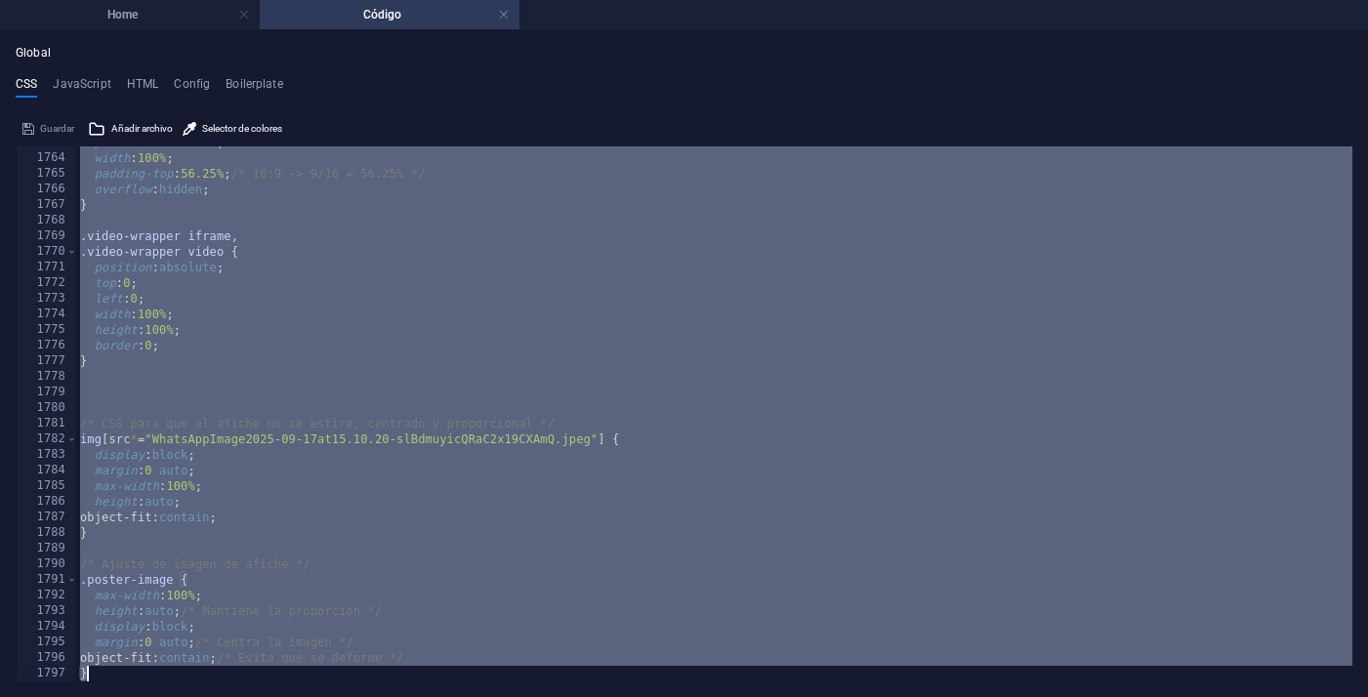
drag, startPoint x: 85, startPoint y: 265, endPoint x: 306, endPoint y: 751, distance: 533.9
click at [306, 696] on html "elregresodemoreira.com Home Código Favoritos Elementos Columnas Contenido Cuadr…" at bounding box center [684, 348] width 1368 height 697
type textarea "object-fit: contain; /* Evita que se deforme */ }"
click at [456, 550] on div "position : relative ; width : 100% ; padding-top : 56.25% ; /* 16:9 -> 9/16 = 5…" at bounding box center [714, 418] width 1276 height 566
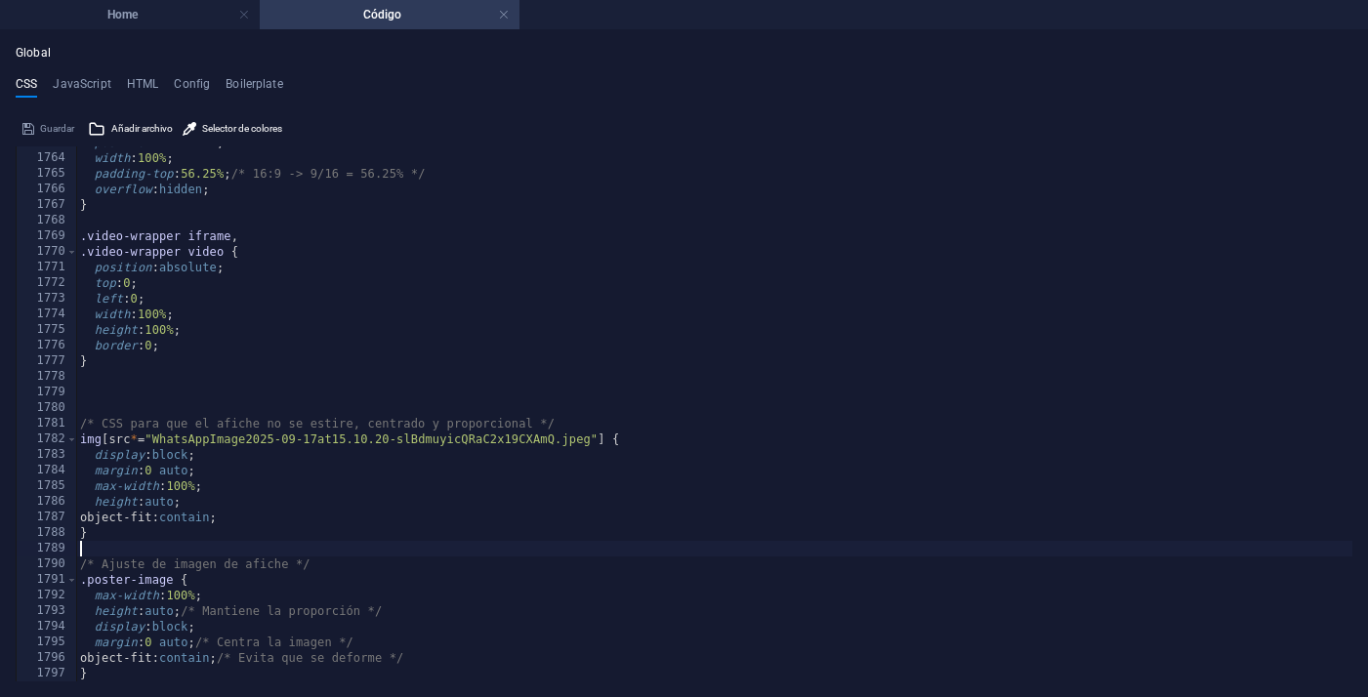
click at [179, 669] on div "position : relative ; width : 100% ; padding-top : 56.25% ; /* 16:9 -> 9/16 = 5…" at bounding box center [714, 418] width 1276 height 566
type textarea "}"
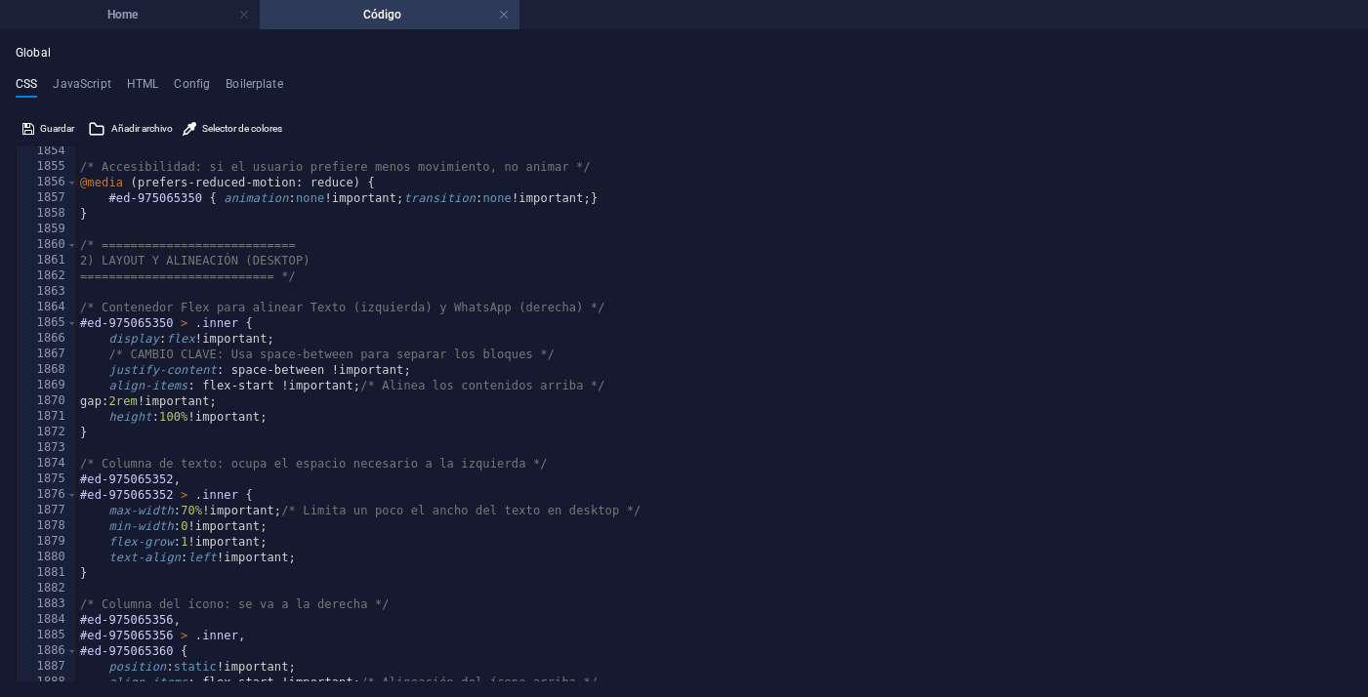
scroll to position [11717, 0]
click at [184, 20] on h4 "Home" at bounding box center [130, 14] width 260 height 21
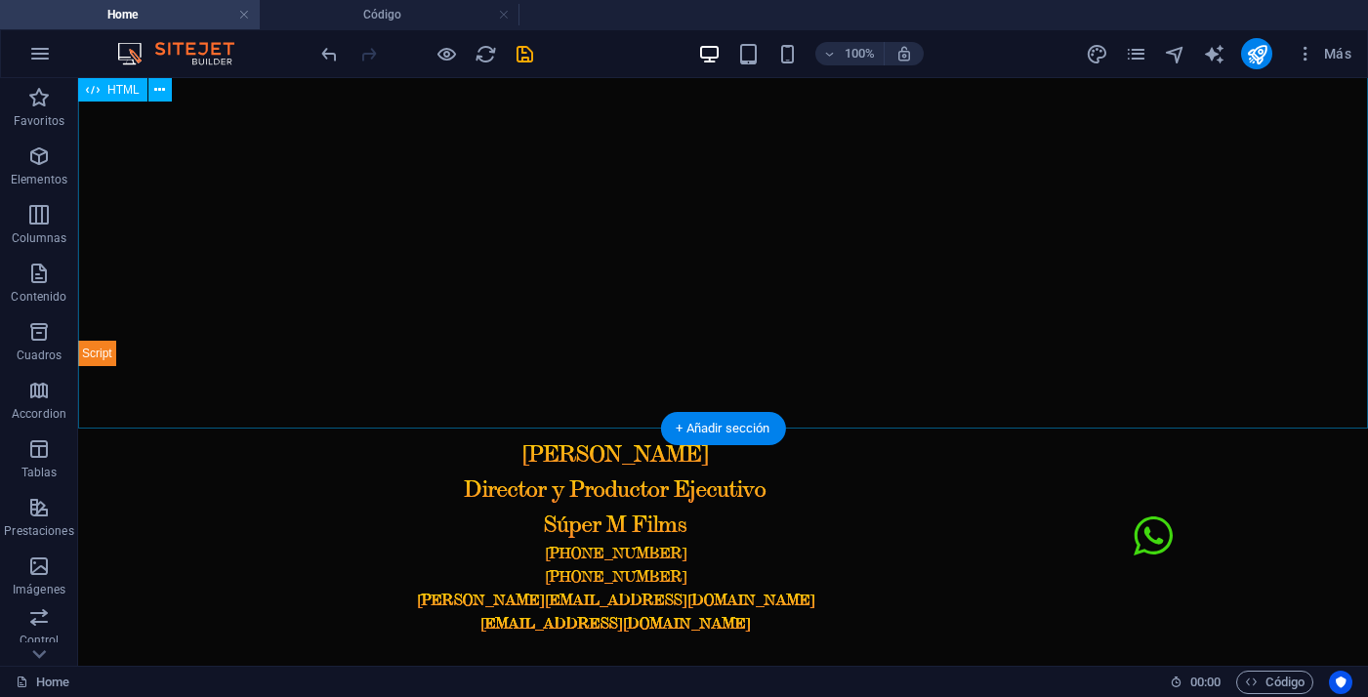
scroll to position [1947, 0]
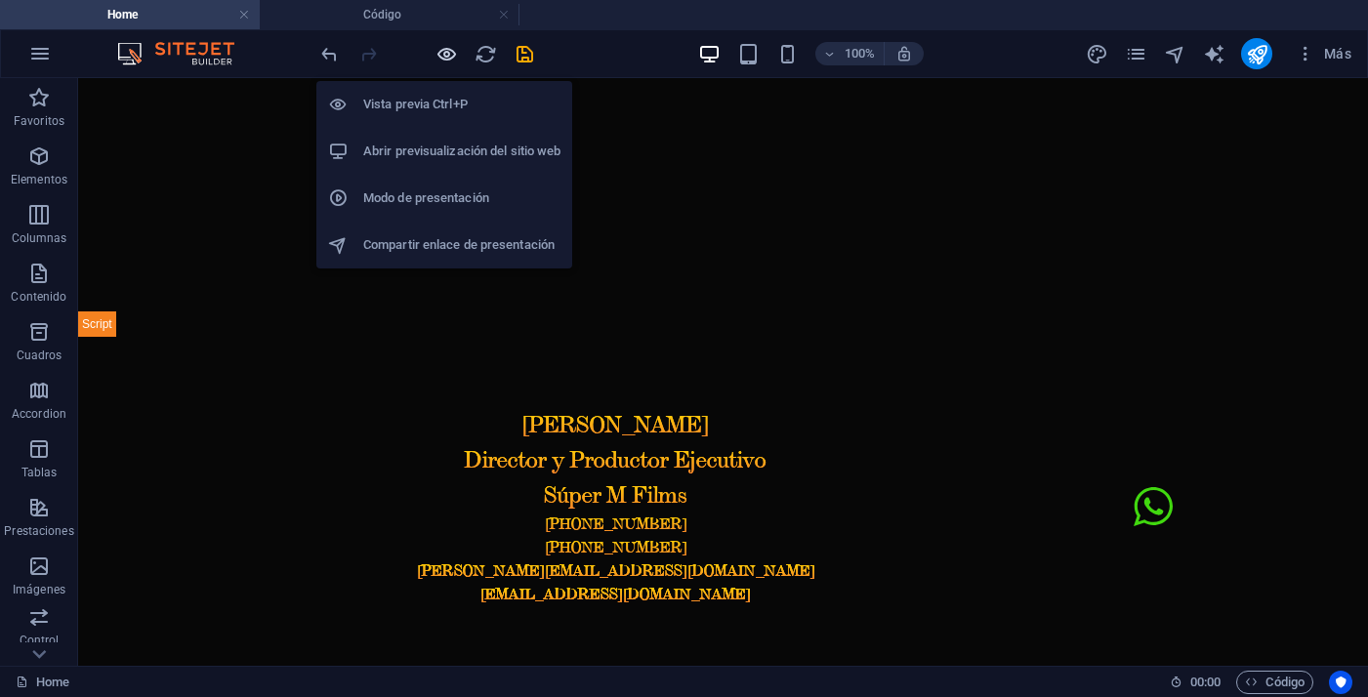
click at [451, 62] on icon "button" at bounding box center [446, 54] width 22 height 22
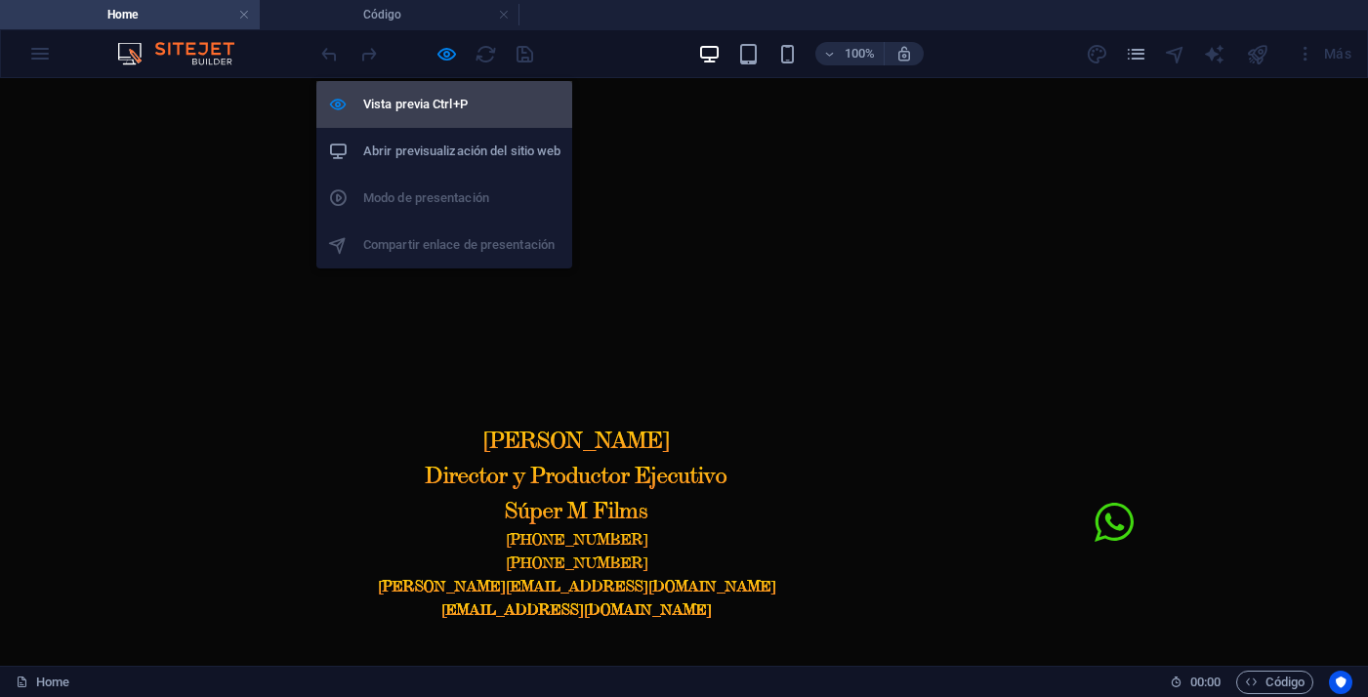
click at [436, 114] on h6 "Vista previa Ctrl+P" at bounding box center [461, 104] width 197 height 23
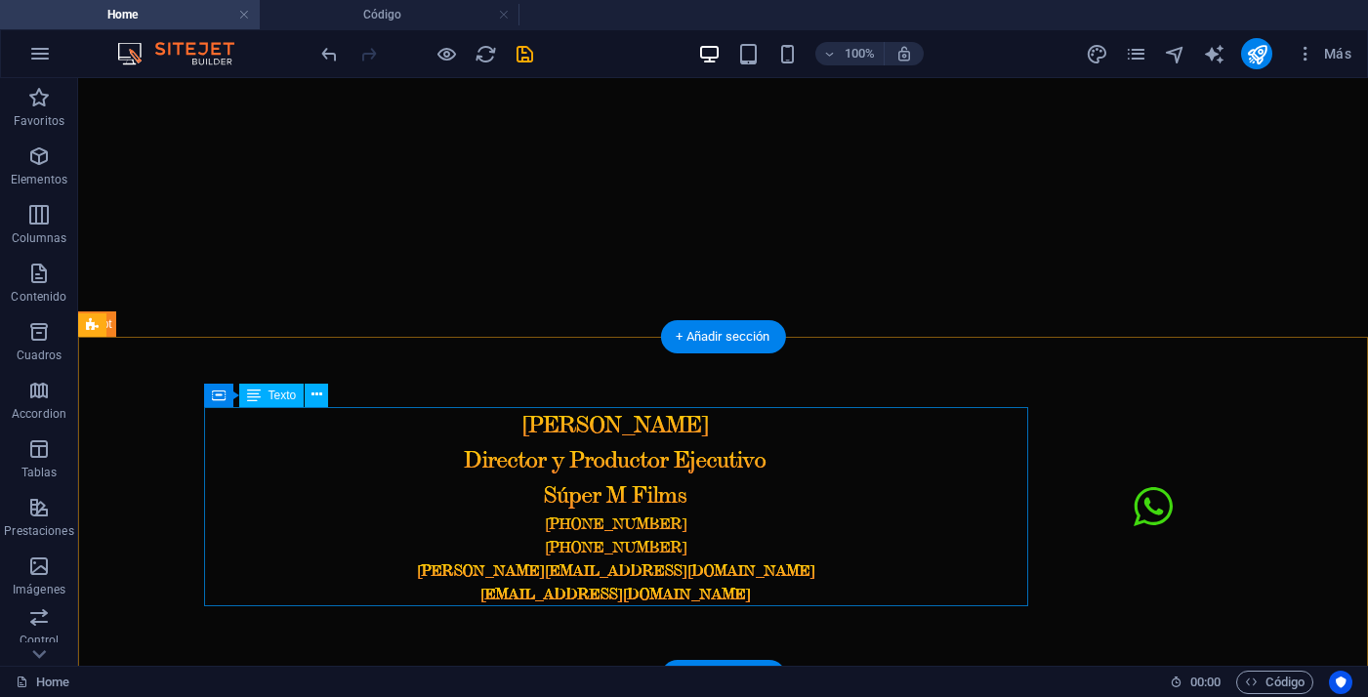
scroll to position [2000, 0]
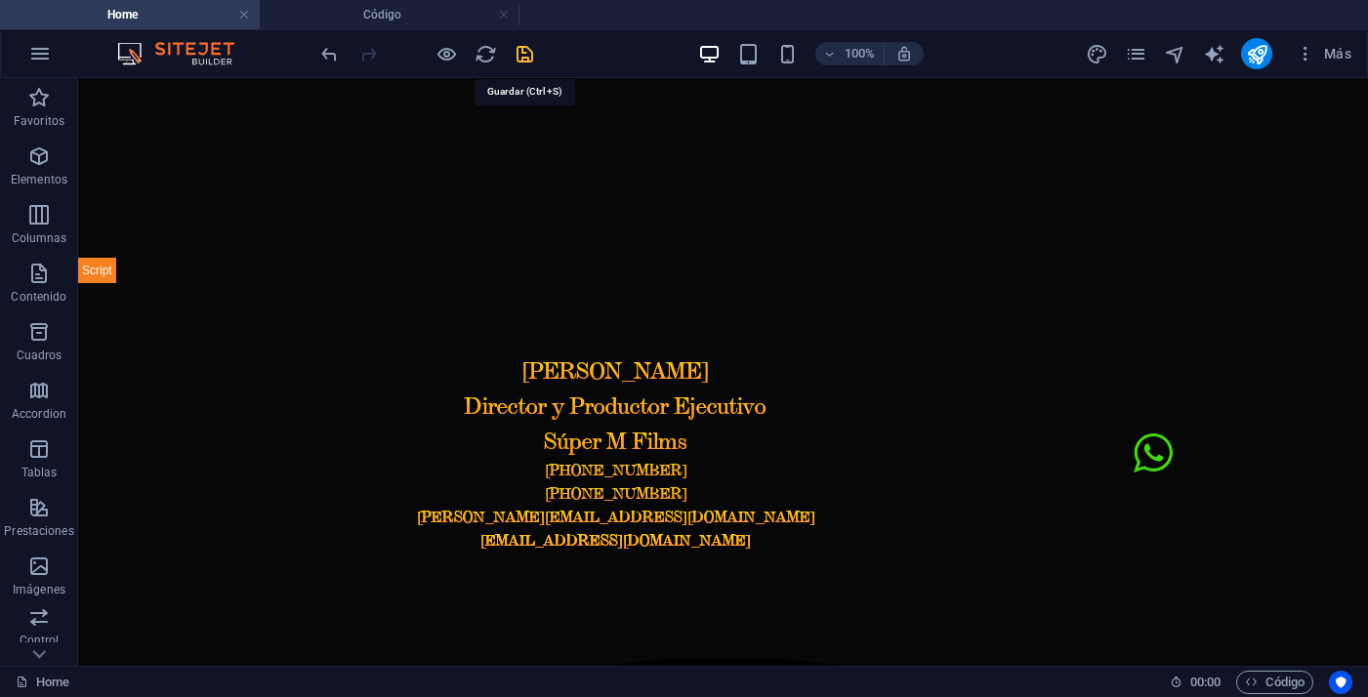
click at [534, 60] on icon "save" at bounding box center [524, 54] width 22 height 22
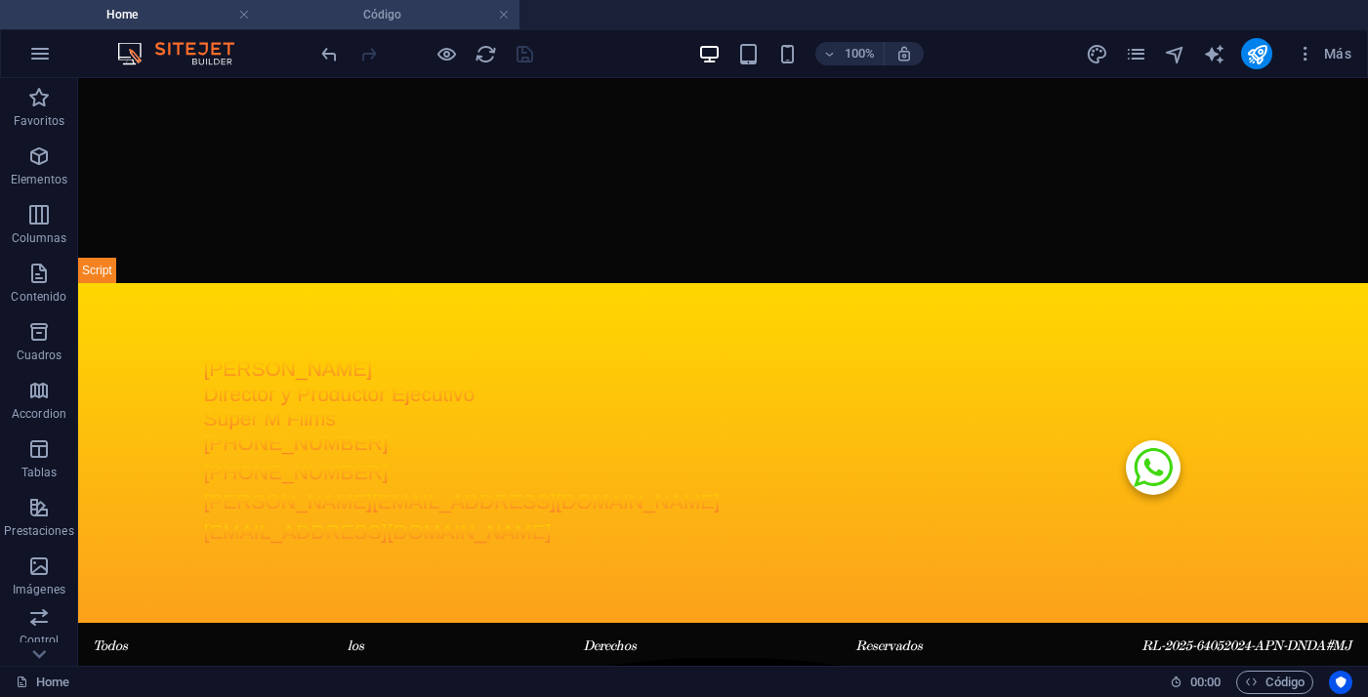
click at [412, 23] on h4 "Código" at bounding box center [390, 14] width 260 height 21
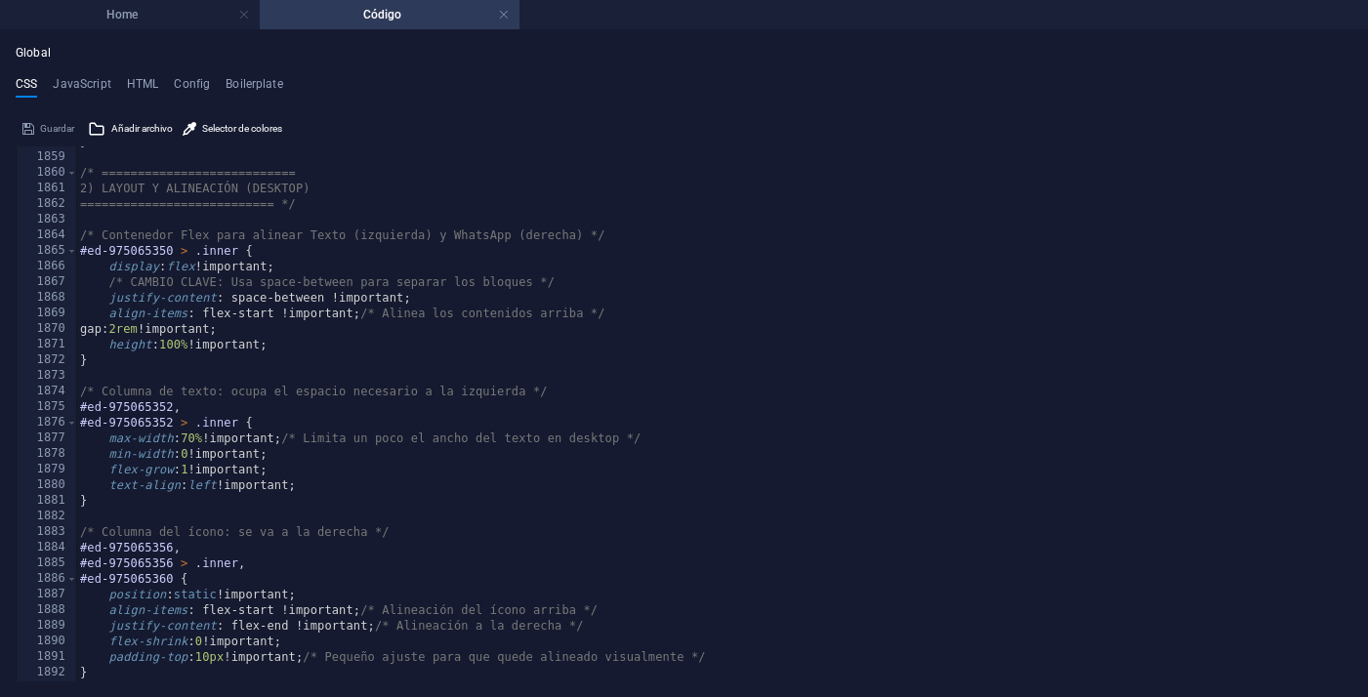
scroll to position [12976, 0]
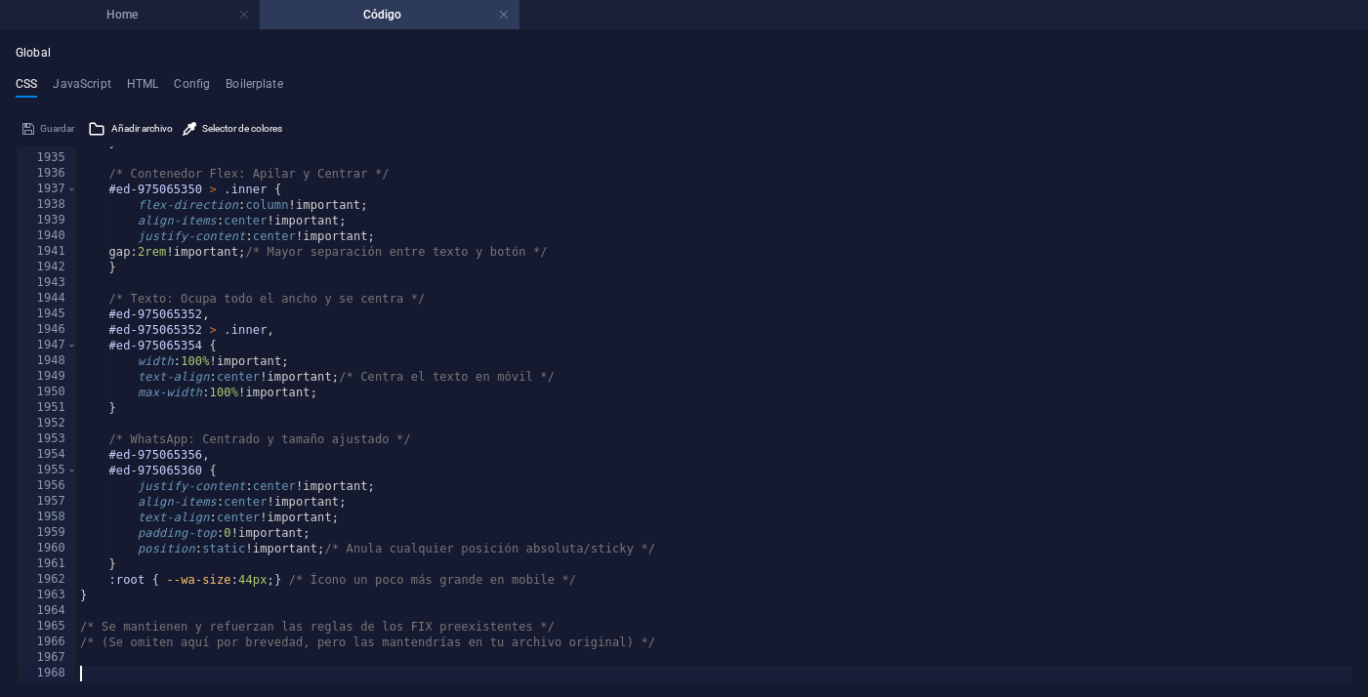
click at [210, 673] on div "} /* Contenedor Flex: Apilar y Centrar */ #ed-975065350 > .inner { flex-directi…" at bounding box center [714, 418] width 1276 height 566
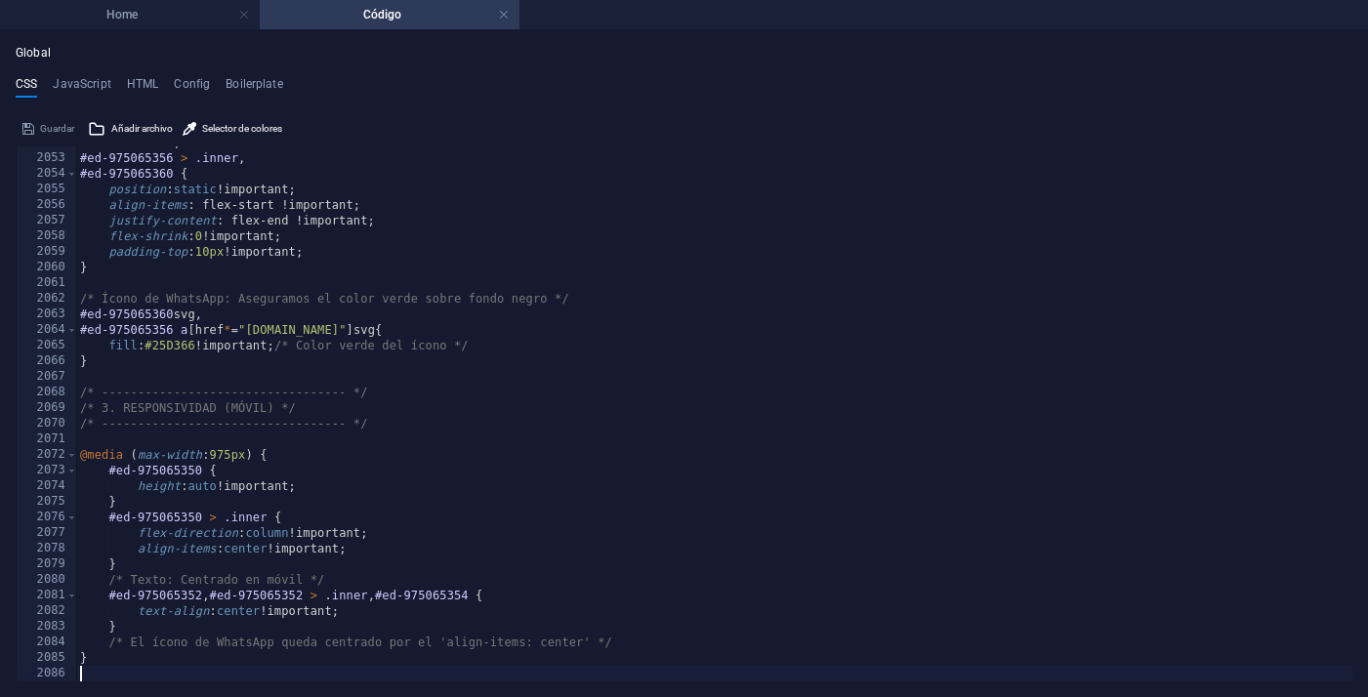
scroll to position [14819, 0]
click at [202, 23] on h4 "Home" at bounding box center [130, 14] width 260 height 21
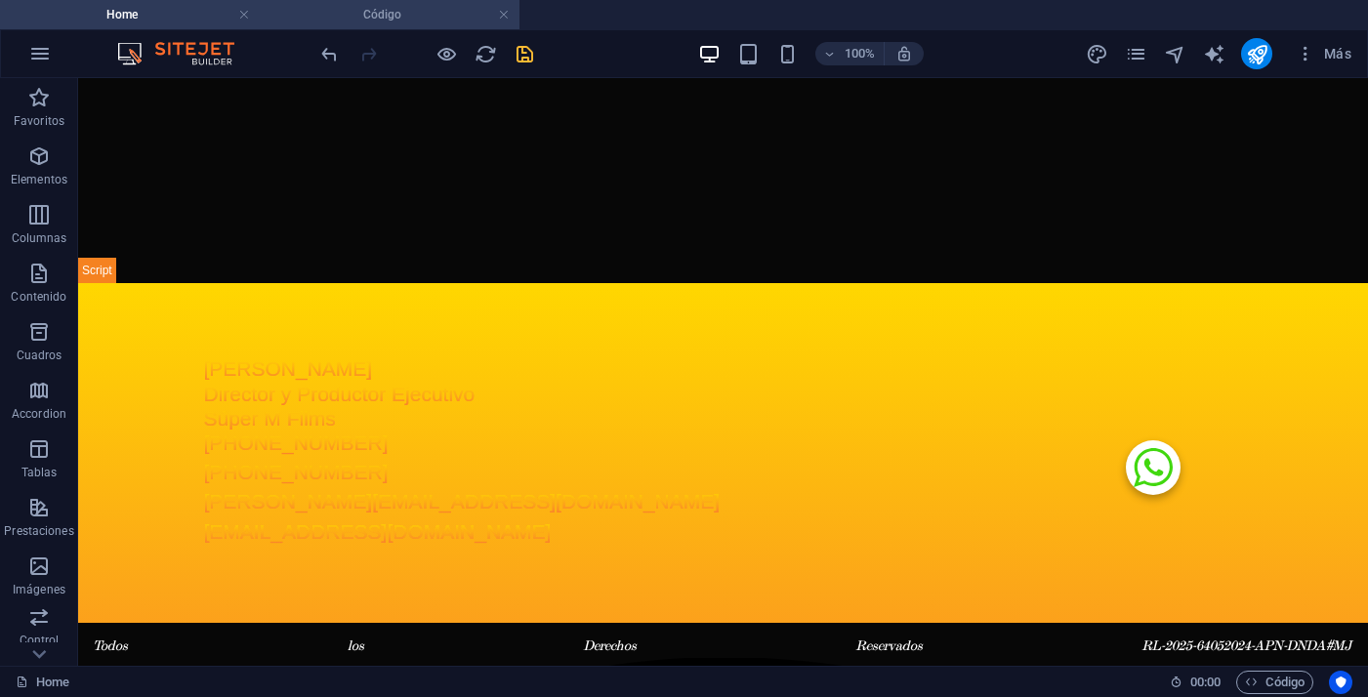
click at [428, 16] on h4 "Código" at bounding box center [390, 14] width 260 height 21
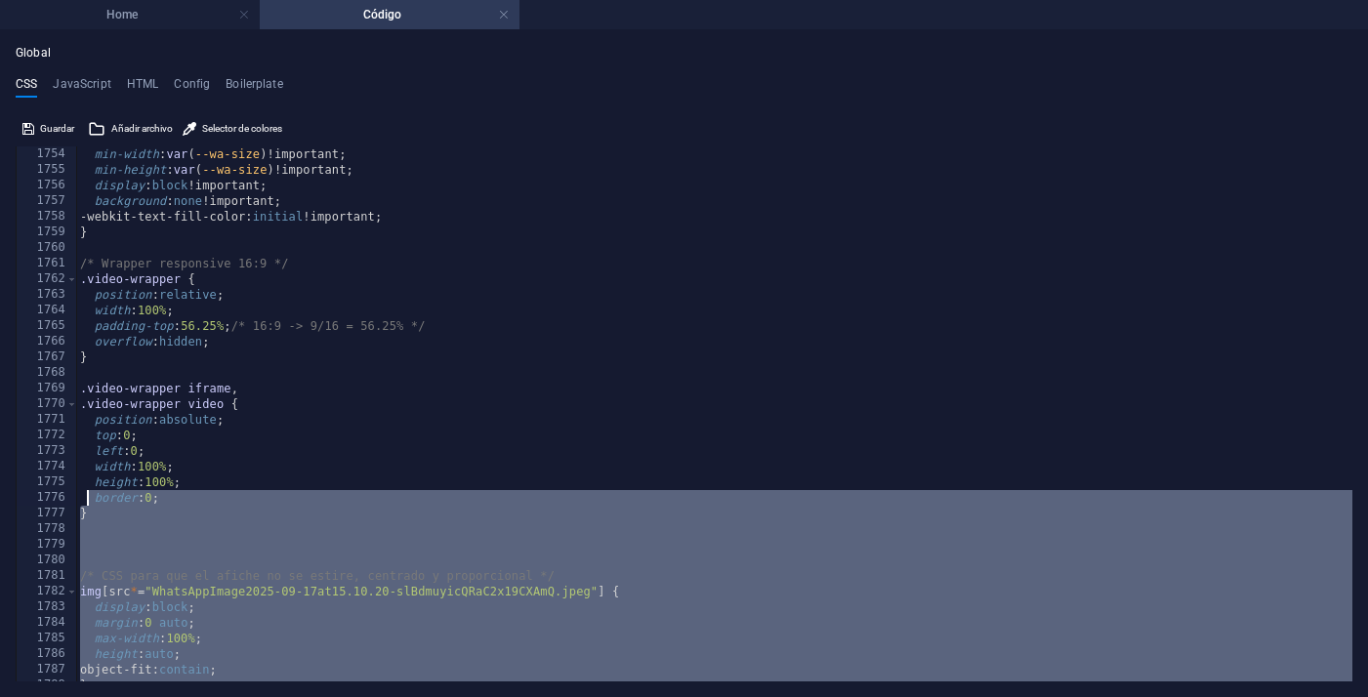
scroll to position [10152, 0]
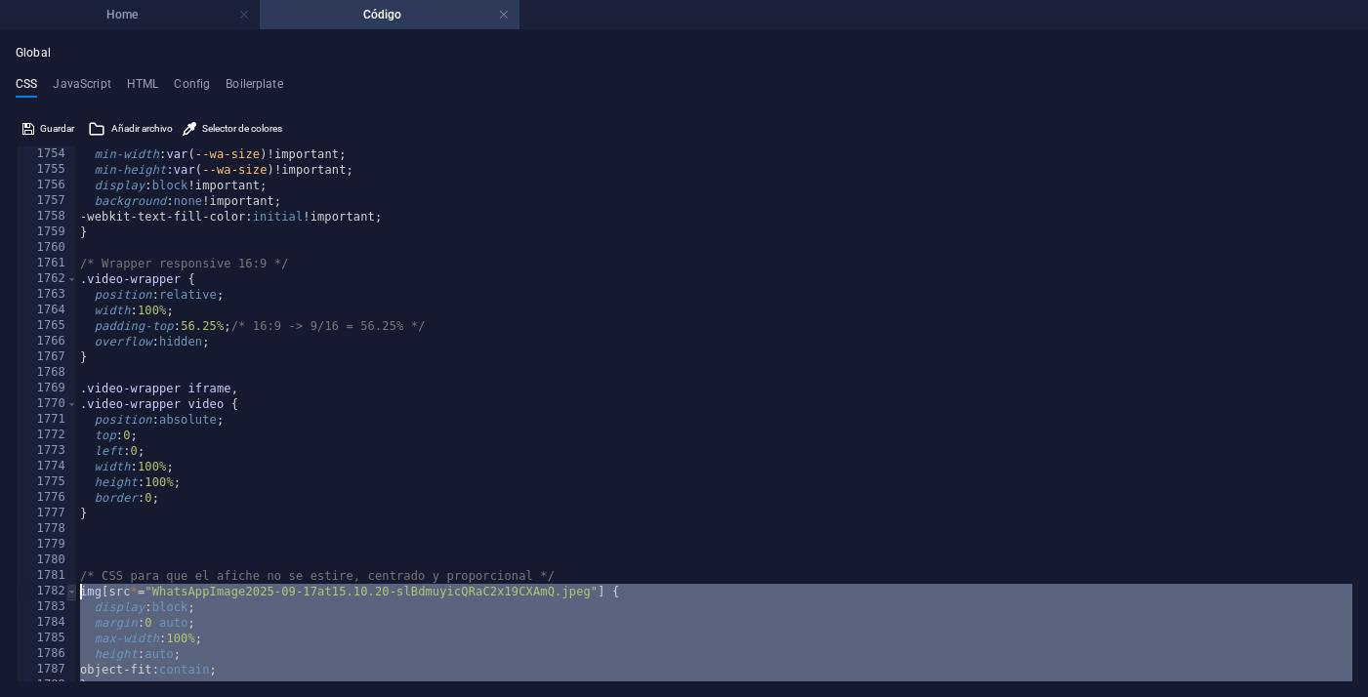
drag, startPoint x: 93, startPoint y: 657, endPoint x: 73, endPoint y: 588, distance: 72.0
click at [73, 588] on div "} 1754 1755 1756 1757 1758 1759 1760 1761 1762 1763 1764 1765 1766 1767 1768 17…" at bounding box center [684, 413] width 1336 height 535
type textarea "img[src*="WhatsAppImage2025-09-17at15.10.20-slBdmuyicQRaC2x19CXAmQ.jpeg"] { dis…"
click at [292, 536] on div "min-width : var ( --wa-size ) !important; min-height : var ( --wa-size ) !impor…" at bounding box center [714, 429] width 1276 height 566
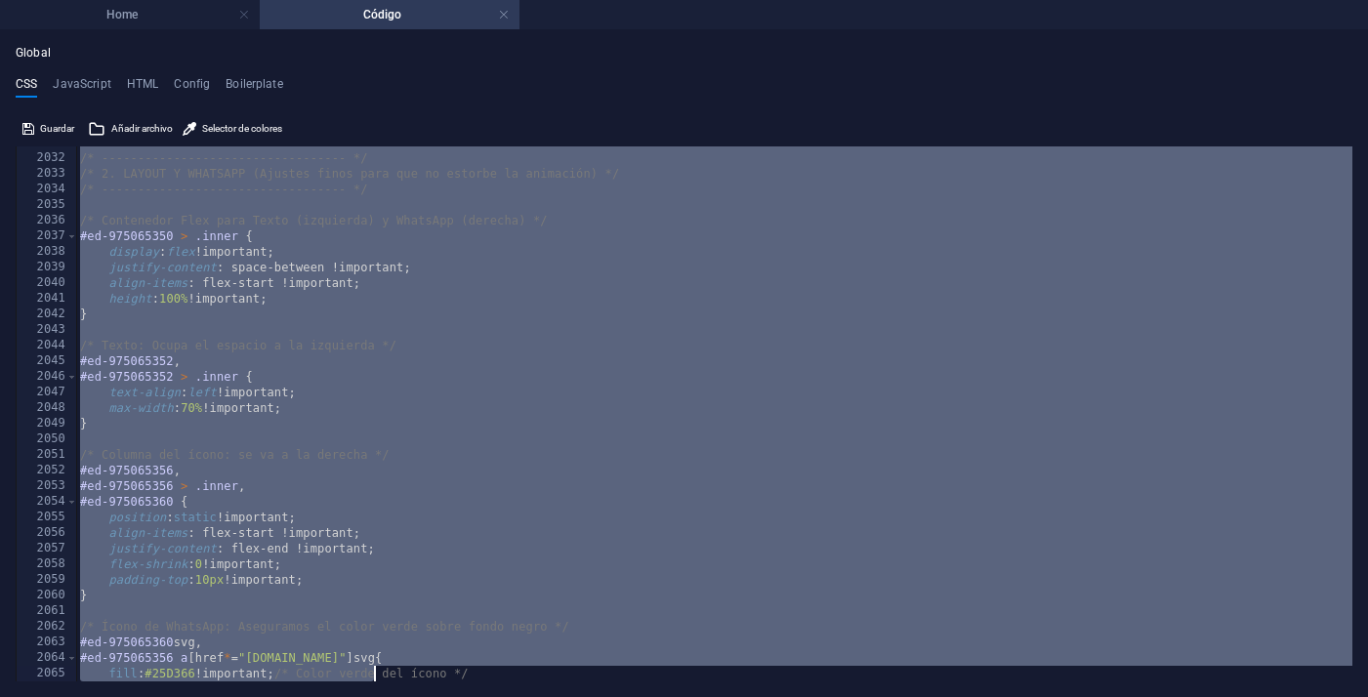
scroll to position [14819, 0]
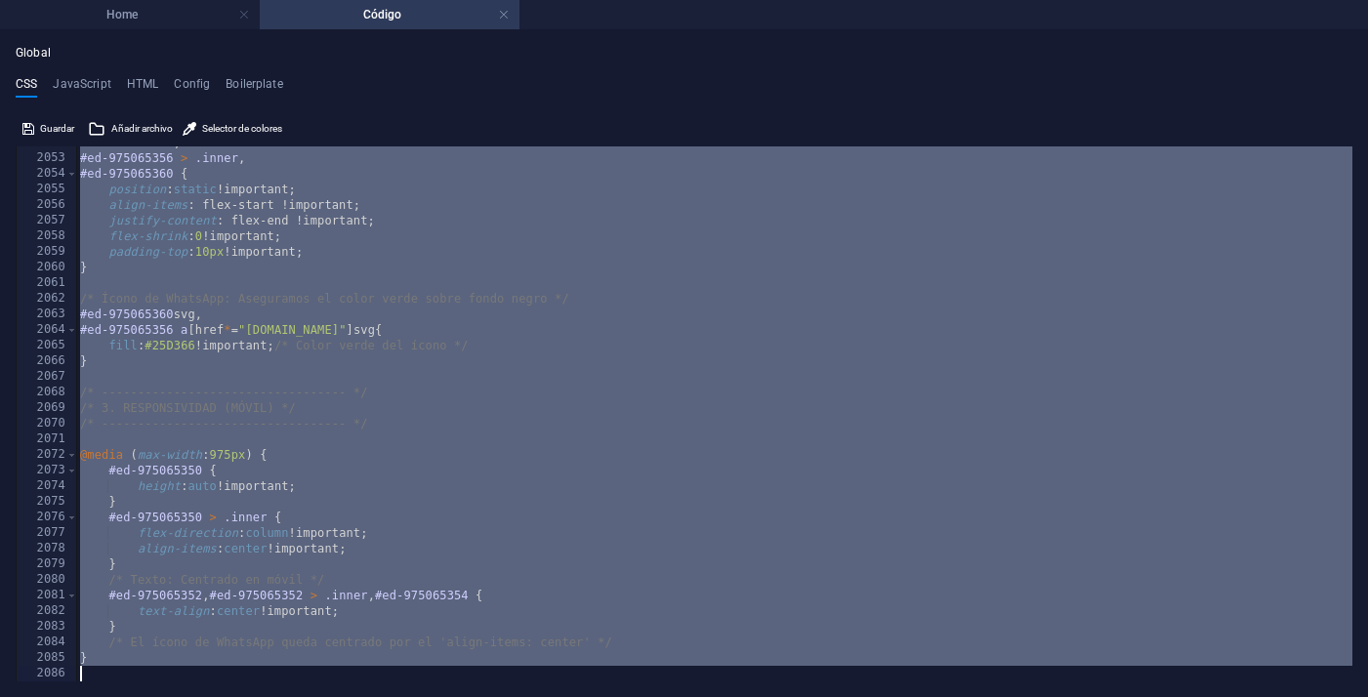
drag, startPoint x: 82, startPoint y: 548, endPoint x: 377, endPoint y: 810, distance: 394.8
click at [377, 696] on html "elregresodemoreira.com Home Código Favoritos Elementos Columnas Contenido Cuadr…" at bounding box center [684, 348] width 1368 height 697
type textarea "}"
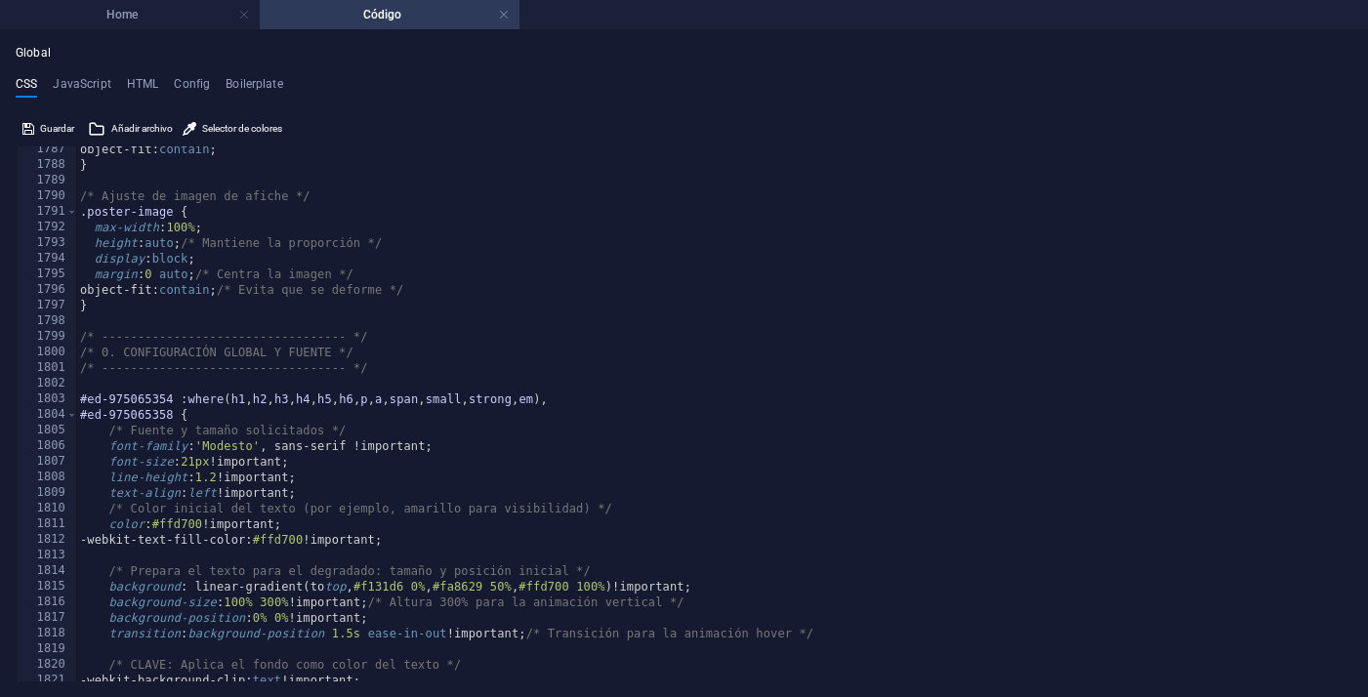
scroll to position [10236, 0]
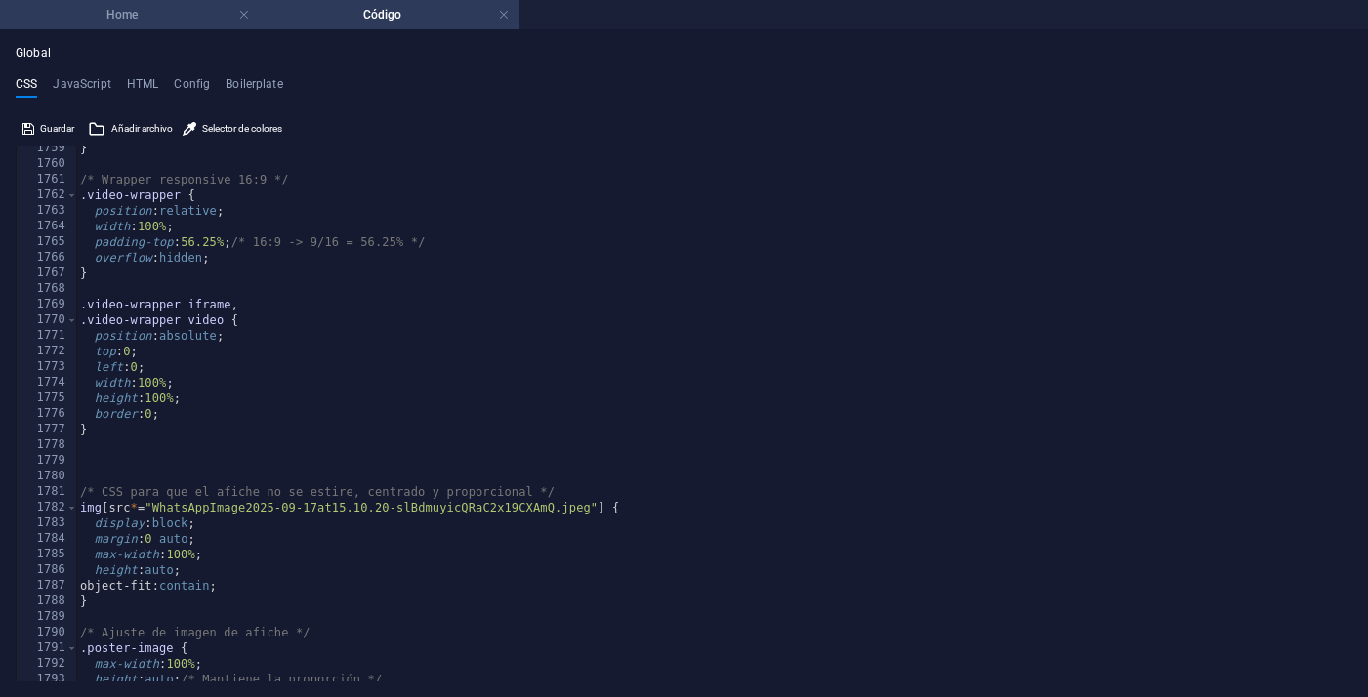
click at [182, 21] on h4 "Home" at bounding box center [130, 14] width 260 height 21
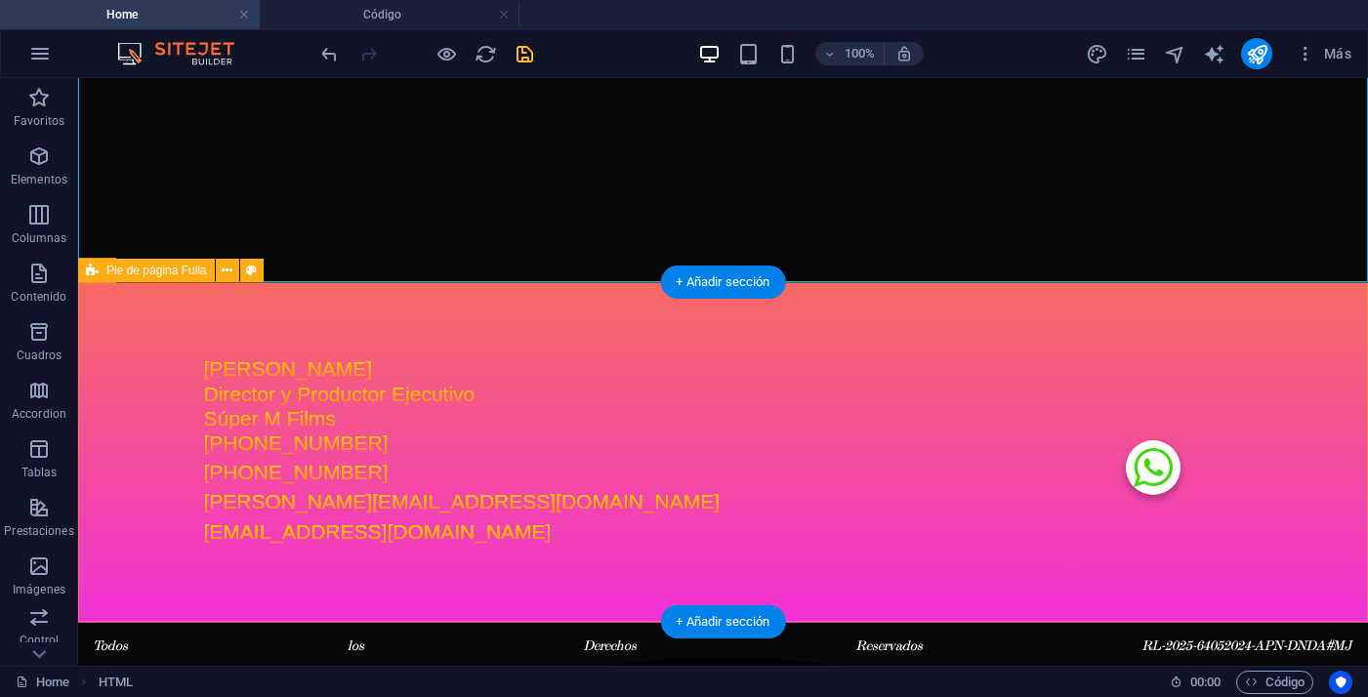
click at [425, 322] on div "Manolo Alcalde Director y Productor Ejecutivo Súper M Films +54 9 11 316 316 68…" at bounding box center [723, 453] width 1290 height 340
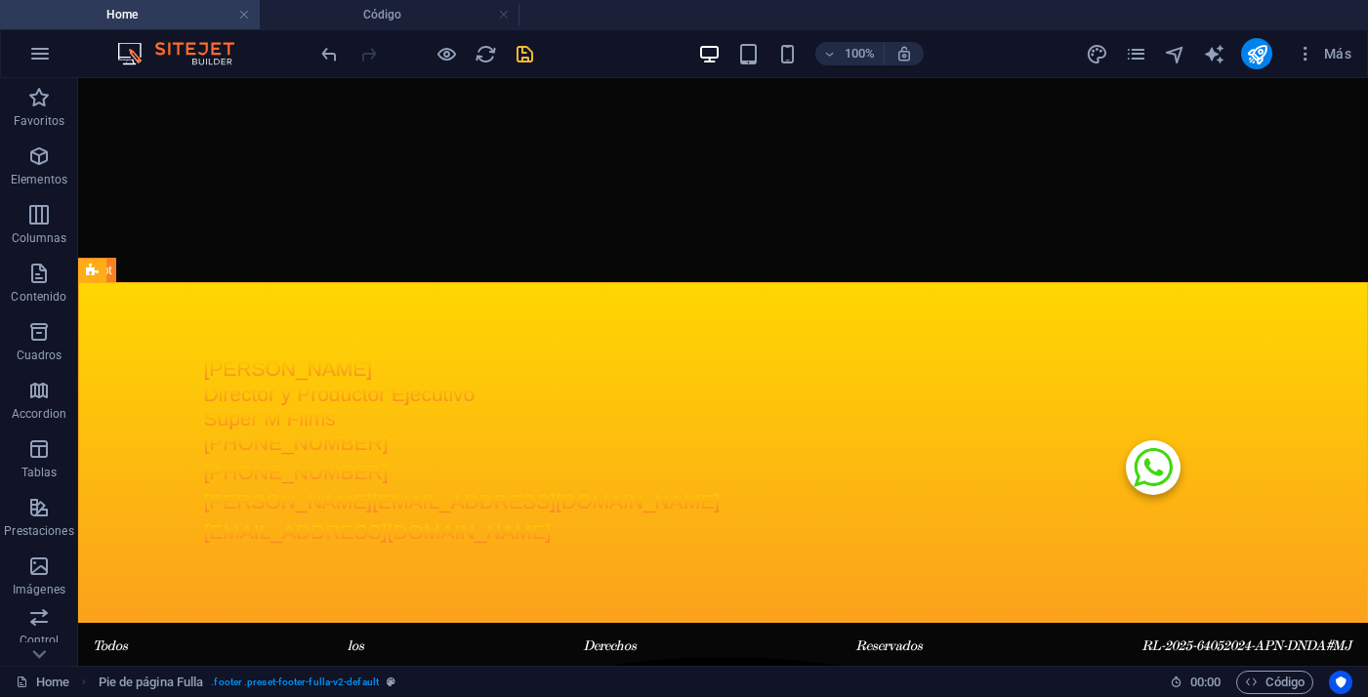
click at [526, 54] on icon "save" at bounding box center [524, 54] width 22 height 22
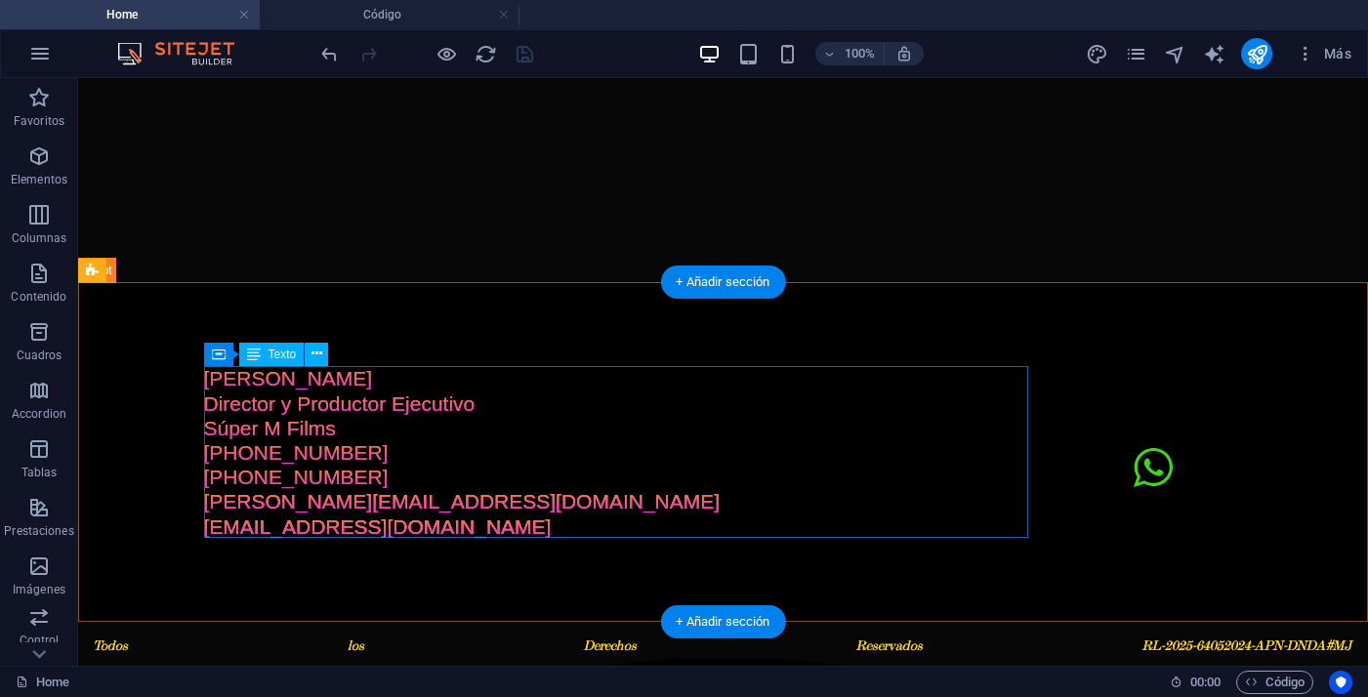
click at [287, 437] on div "Manolo Alcalde Director y Productor Ejecutivo Súper M Films +54 9 11 316 316 68…" at bounding box center [616, 452] width 824 height 172
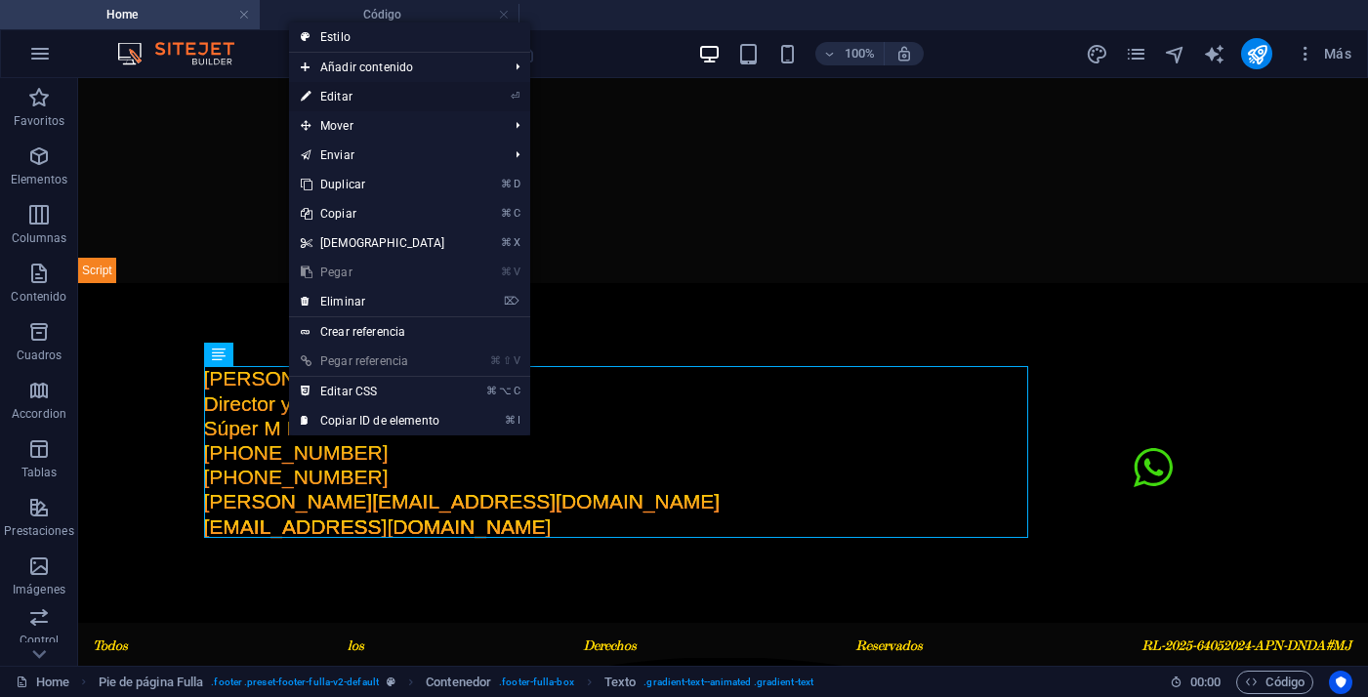
click at [368, 96] on link "⏎ Editar" at bounding box center [373, 96] width 168 height 29
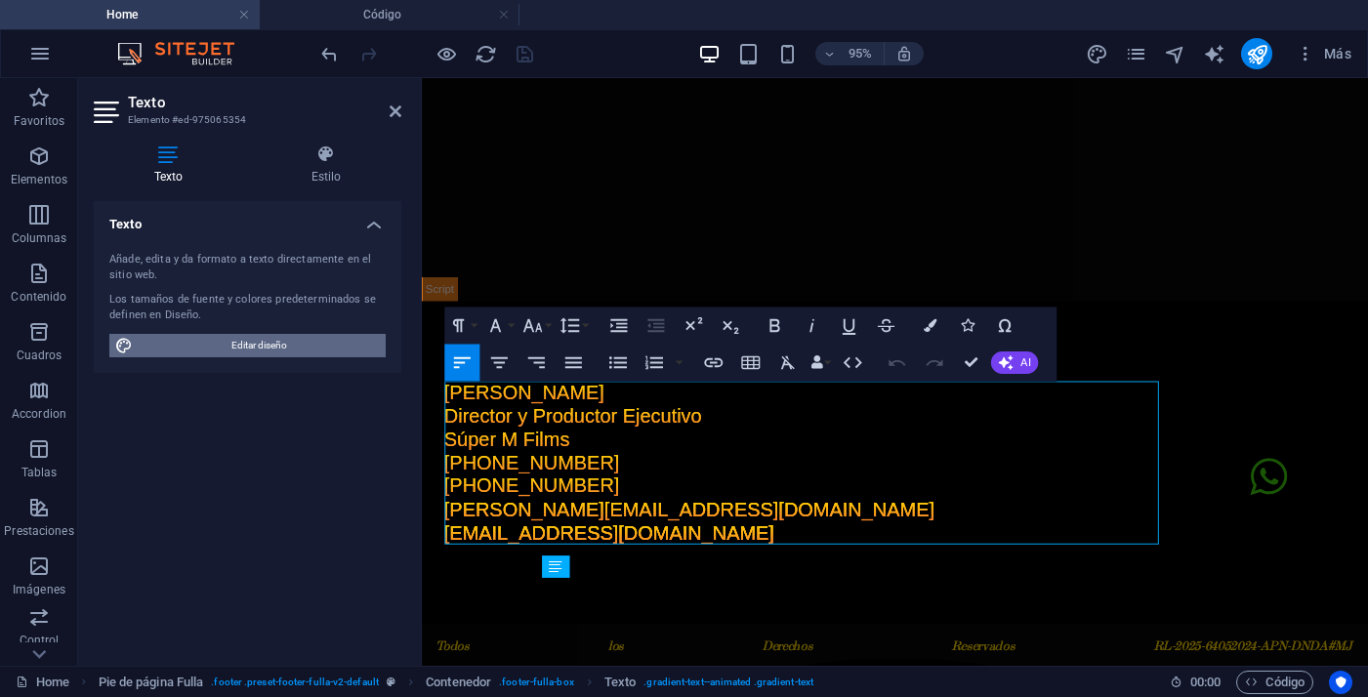
click at [309, 352] on span "Editar diseño" at bounding box center [259, 345] width 241 height 23
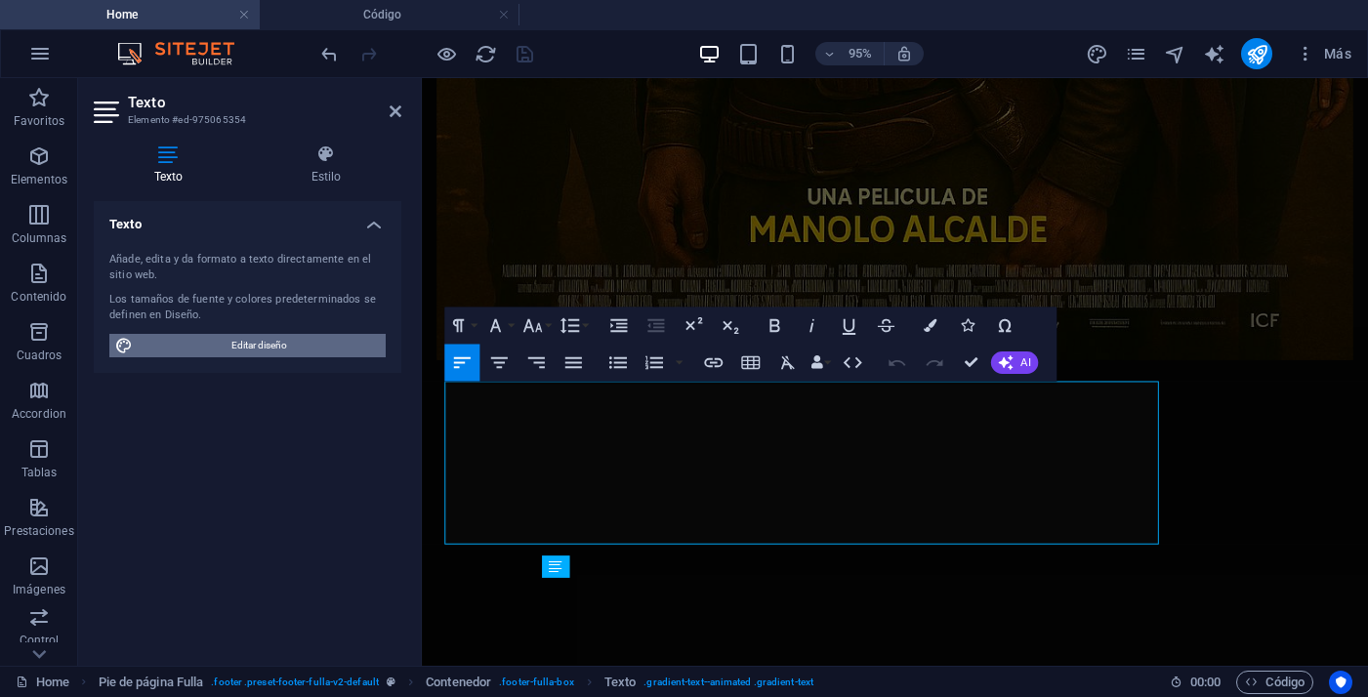
select select "px"
select select "200"
select select "px"
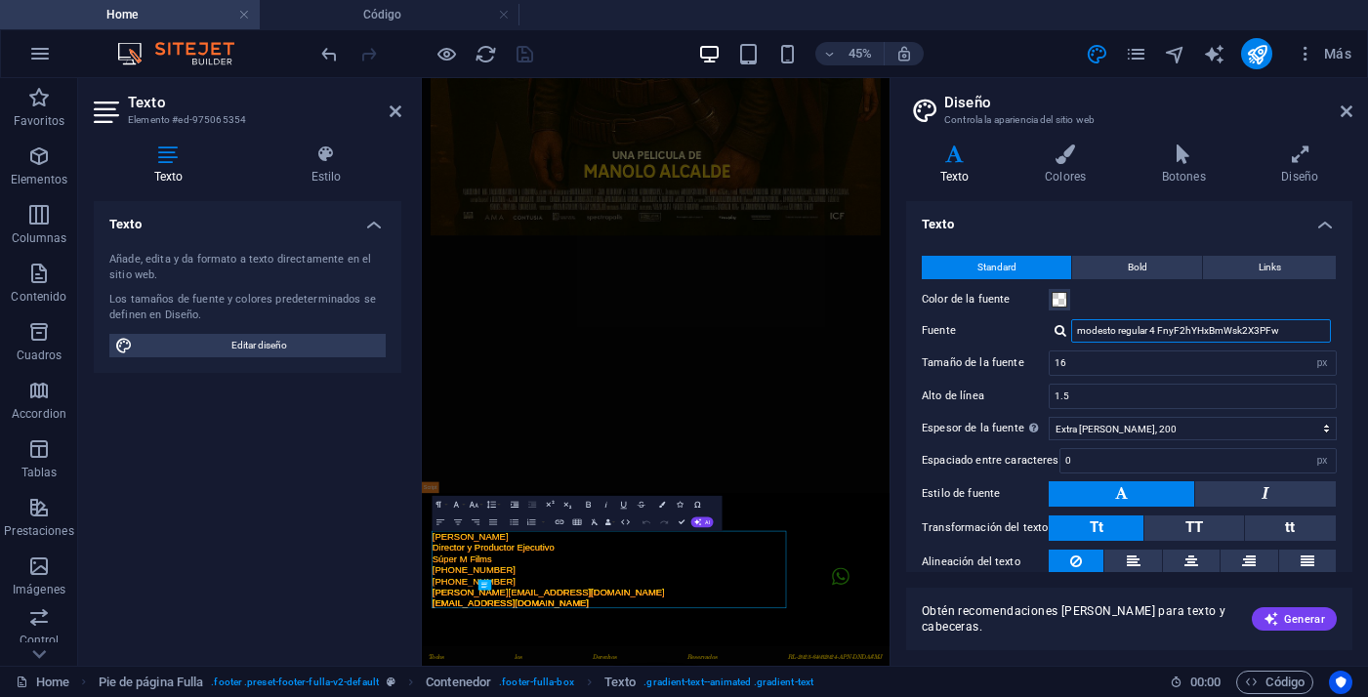
click at [1250, 335] on input "modesto regular 4 FnyF2hYHxBmWsk2X3PFw" at bounding box center [1201, 330] width 260 height 23
drag, startPoint x: 1725, startPoint y: 410, endPoint x: 1074, endPoint y: 676, distance: 703.2
drag, startPoint x: 1292, startPoint y: 334, endPoint x: 993, endPoint y: 334, distance: 298.7
click at [993, 334] on div "Fuente modesto regular 4 FnyF2hYHxBmWsk2X3PFw Gestionar fuentes →" at bounding box center [1129, 330] width 415 height 23
click at [1342, 105] on icon at bounding box center [1346, 111] width 12 height 16
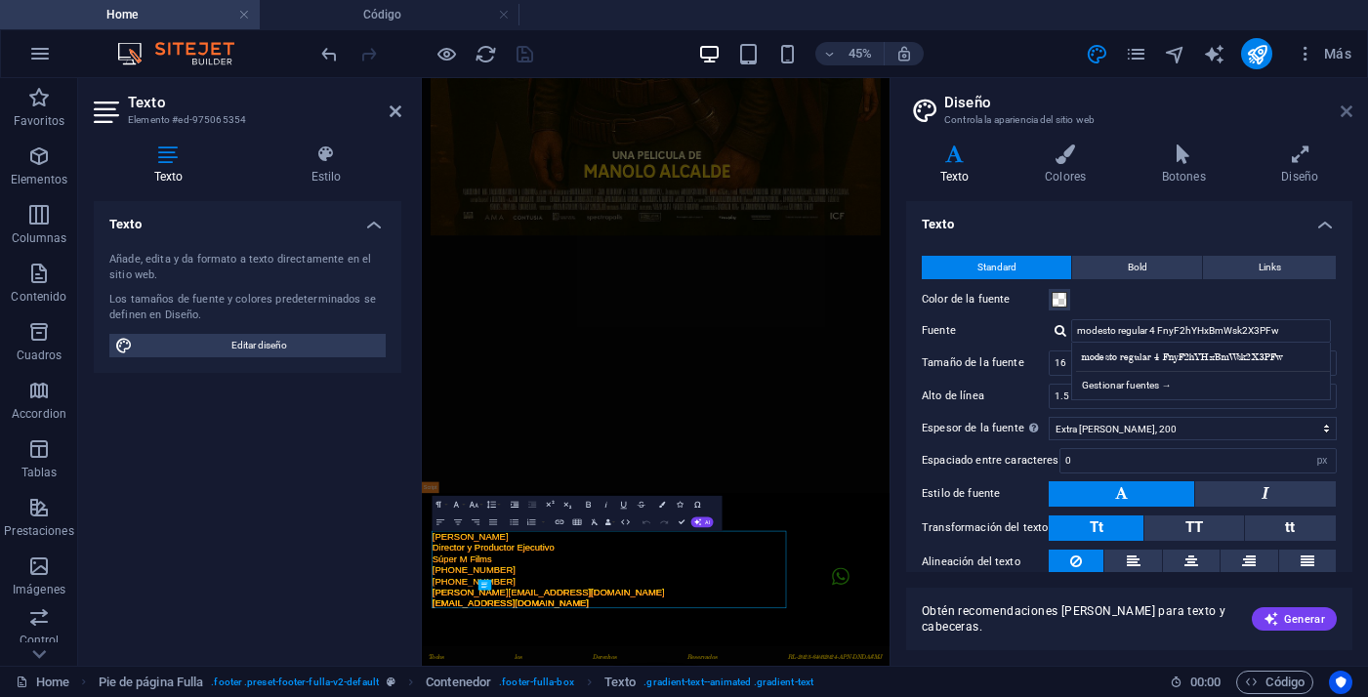
scroll to position [1762, 0]
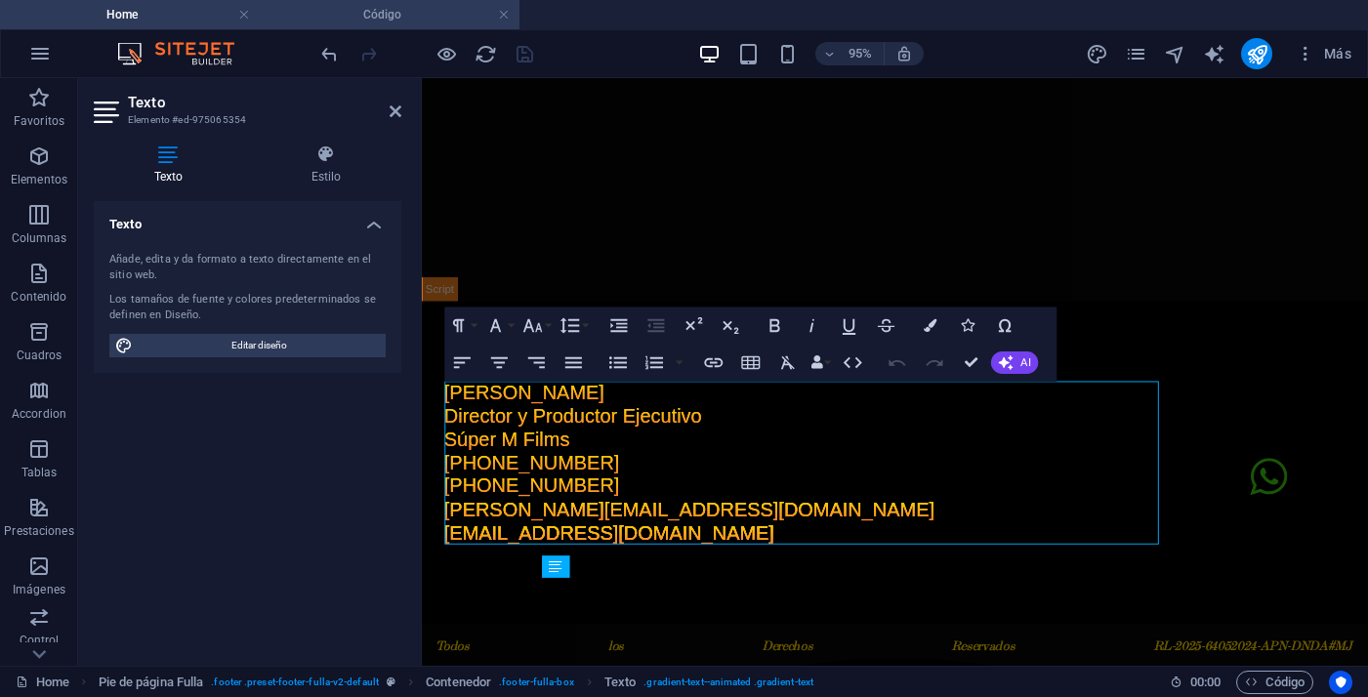
click at [409, 19] on h4 "Código" at bounding box center [390, 14] width 260 height 21
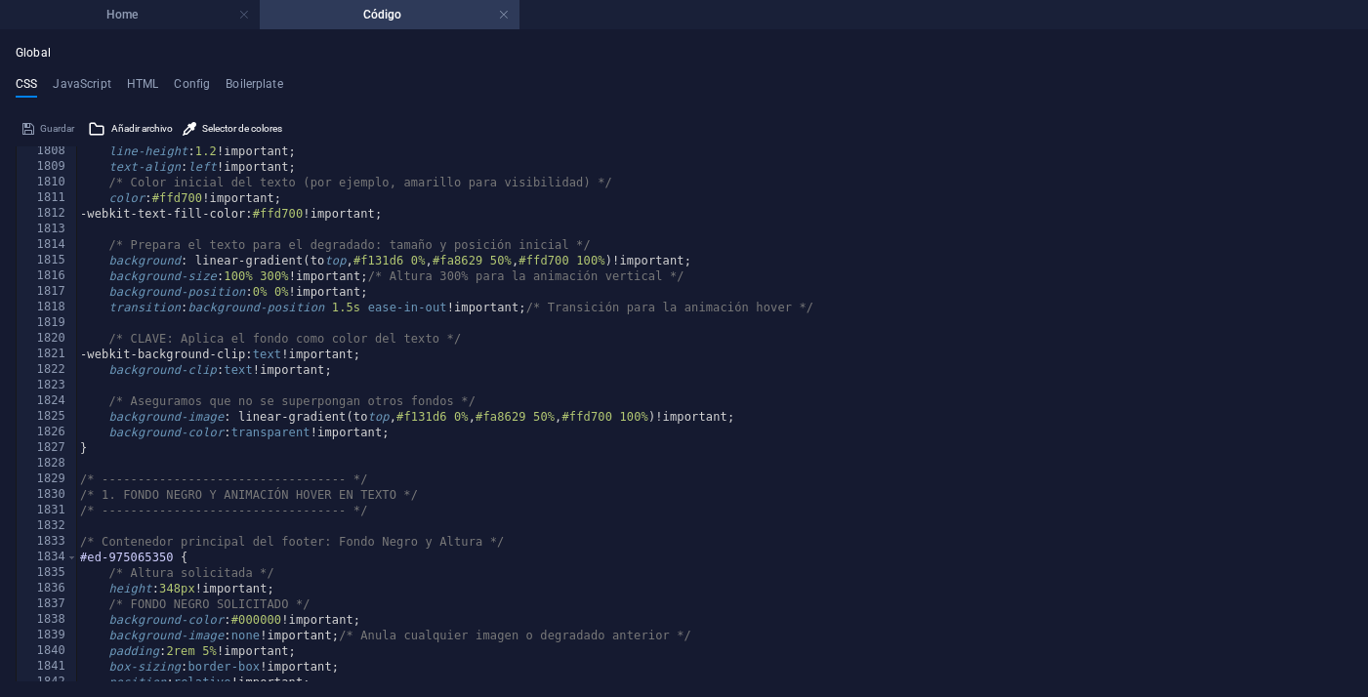
scroll to position [10996, 0]
click at [82, 475] on div "line-height : 1.2 !important; text-align : left !important; /* Color inicial de…" at bounding box center [714, 429] width 1276 height 566
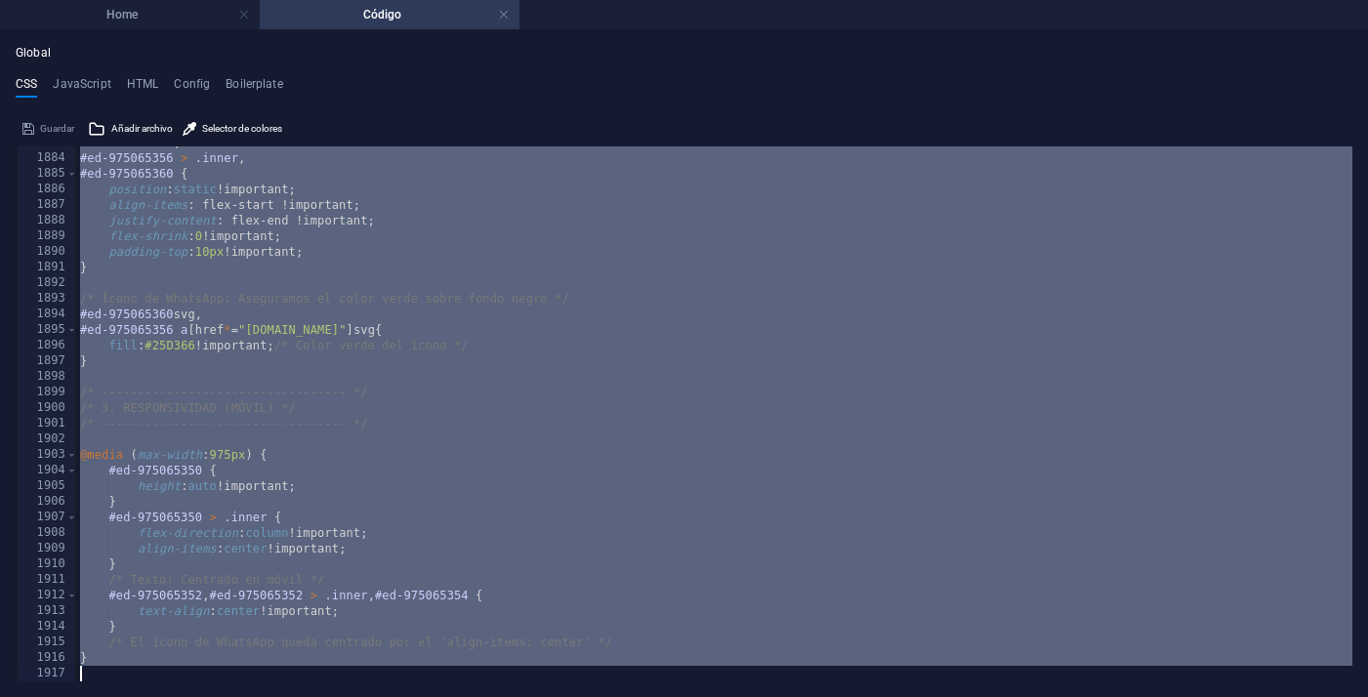
scroll to position [12179, 0]
drag, startPoint x: 82, startPoint y: 481, endPoint x: 360, endPoint y: 809, distance: 430.1
click at [360, 696] on html "elregresodemoreira.com Home Código Favoritos Elementos Columnas Contenido Cuadr…" at bounding box center [684, 348] width 1368 height 697
type textarea "}"
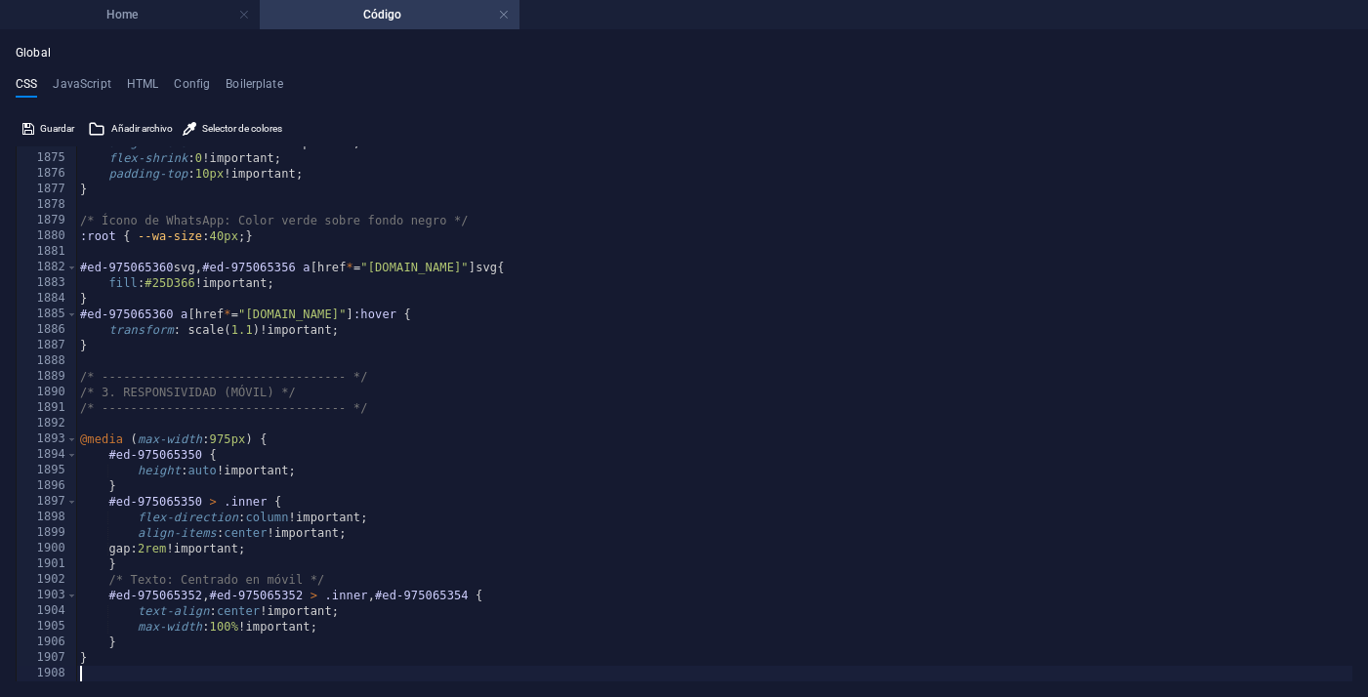
scroll to position [12038, 0]
click at [163, 18] on h4 "Home" at bounding box center [130, 14] width 260 height 21
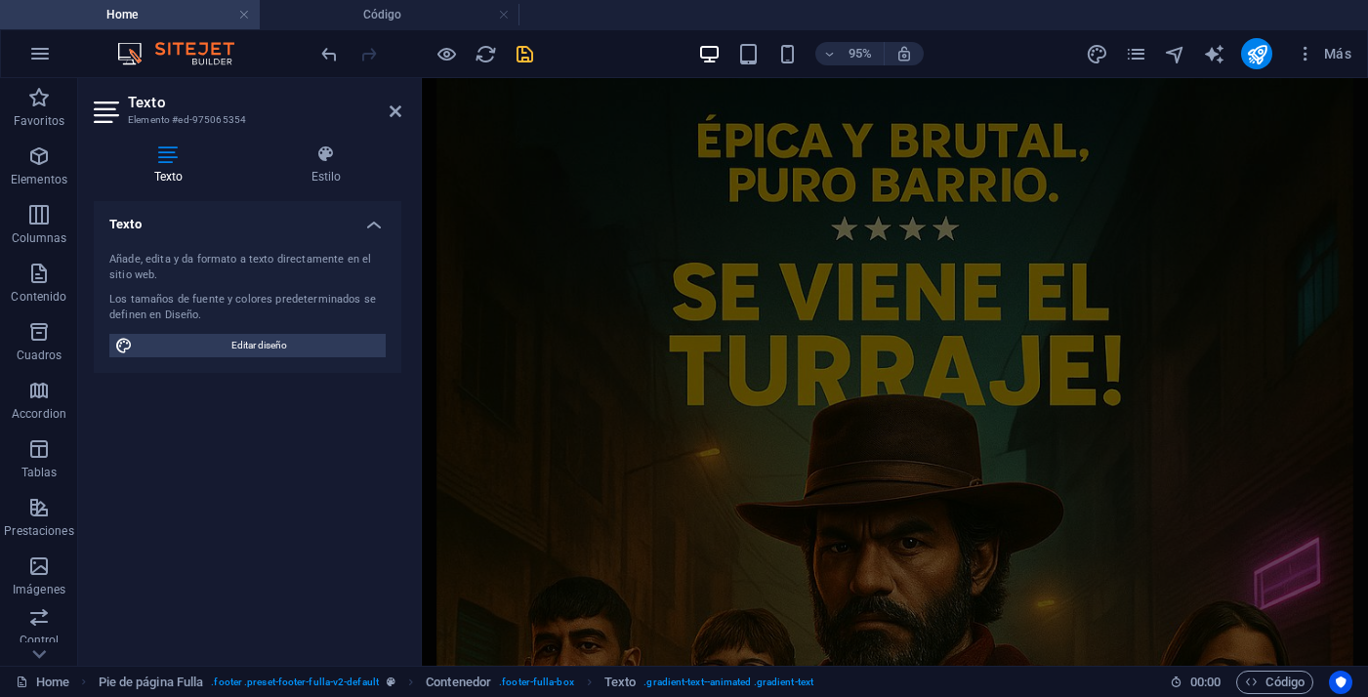
scroll to position [1762, 0]
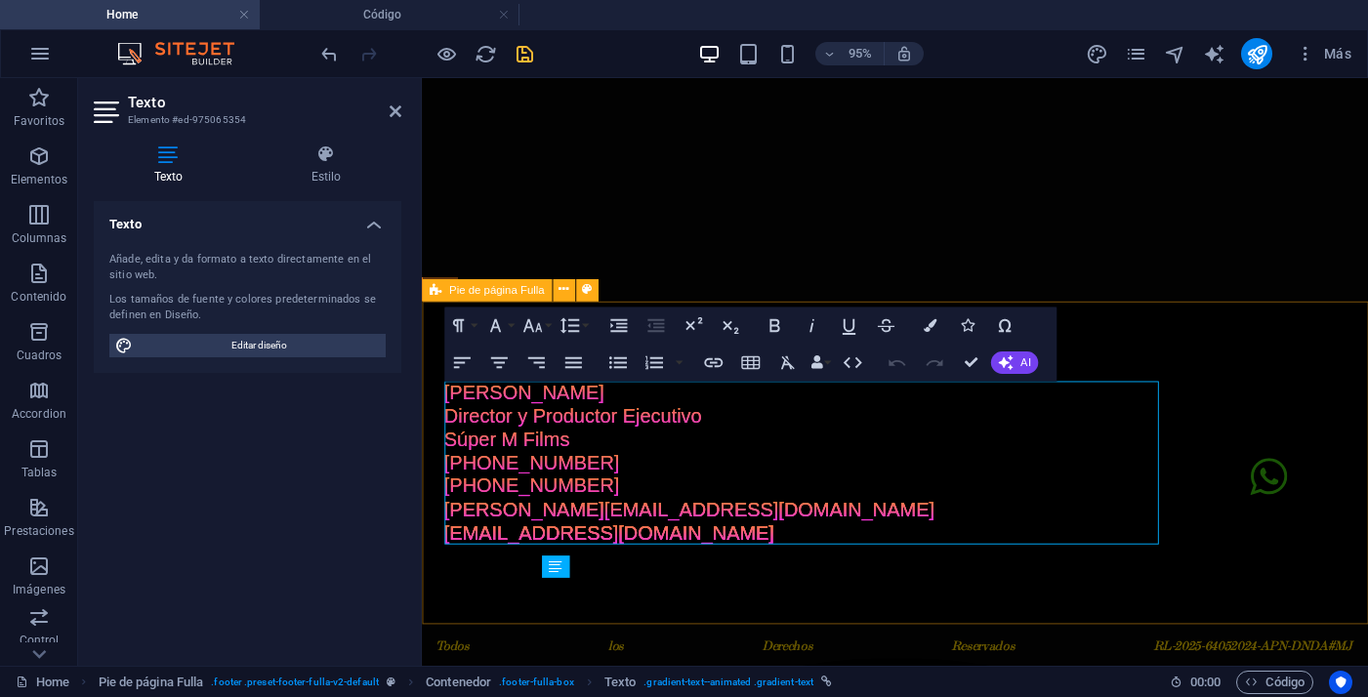
click at [1320, 349] on div "Manolo Alcalde Director y Productor Ejecutivo Súper M Films +54 9 11 316 316 68…" at bounding box center [920, 483] width 996 height 340
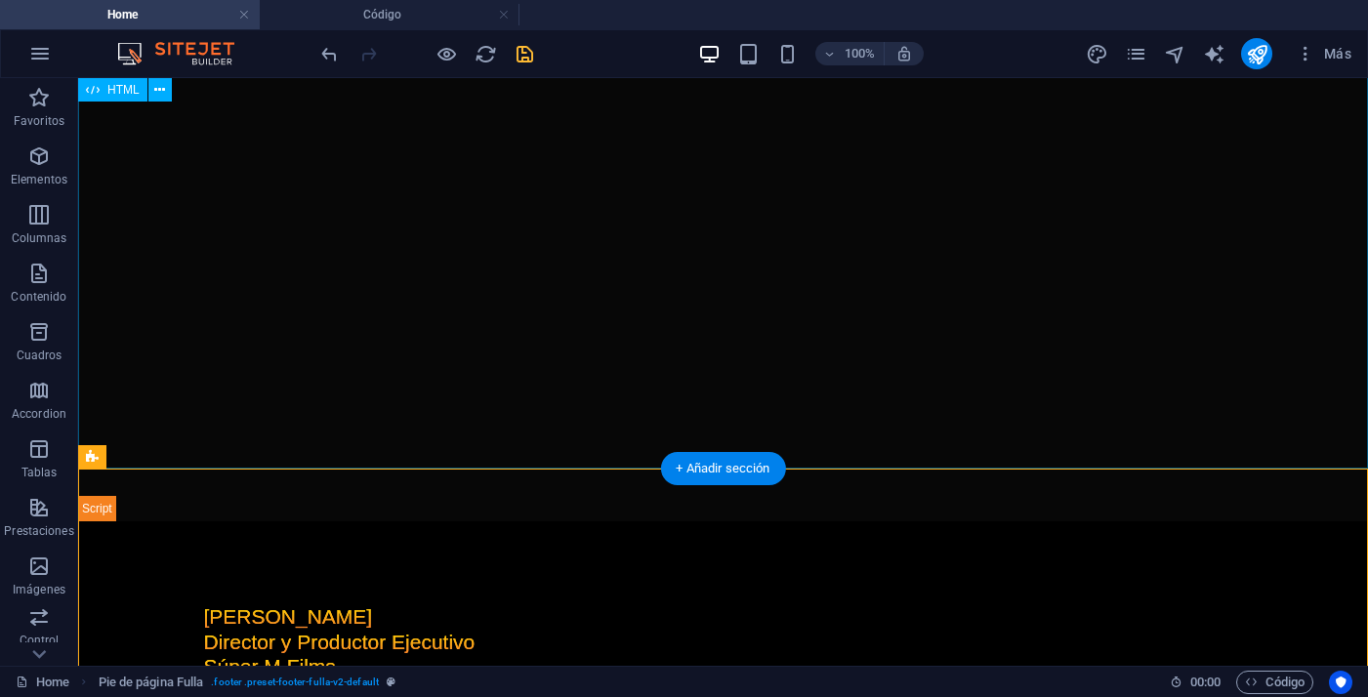
scroll to position [1815, 0]
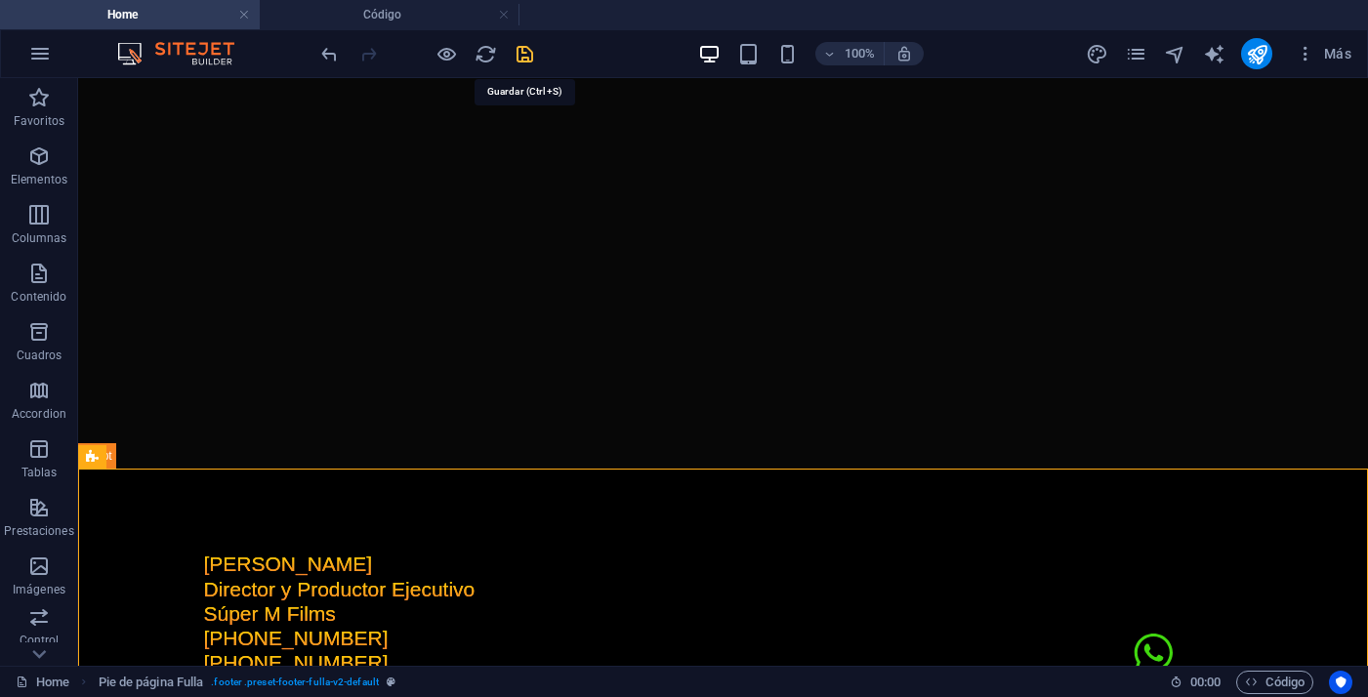
click at [527, 51] on icon "save" at bounding box center [524, 54] width 22 height 22
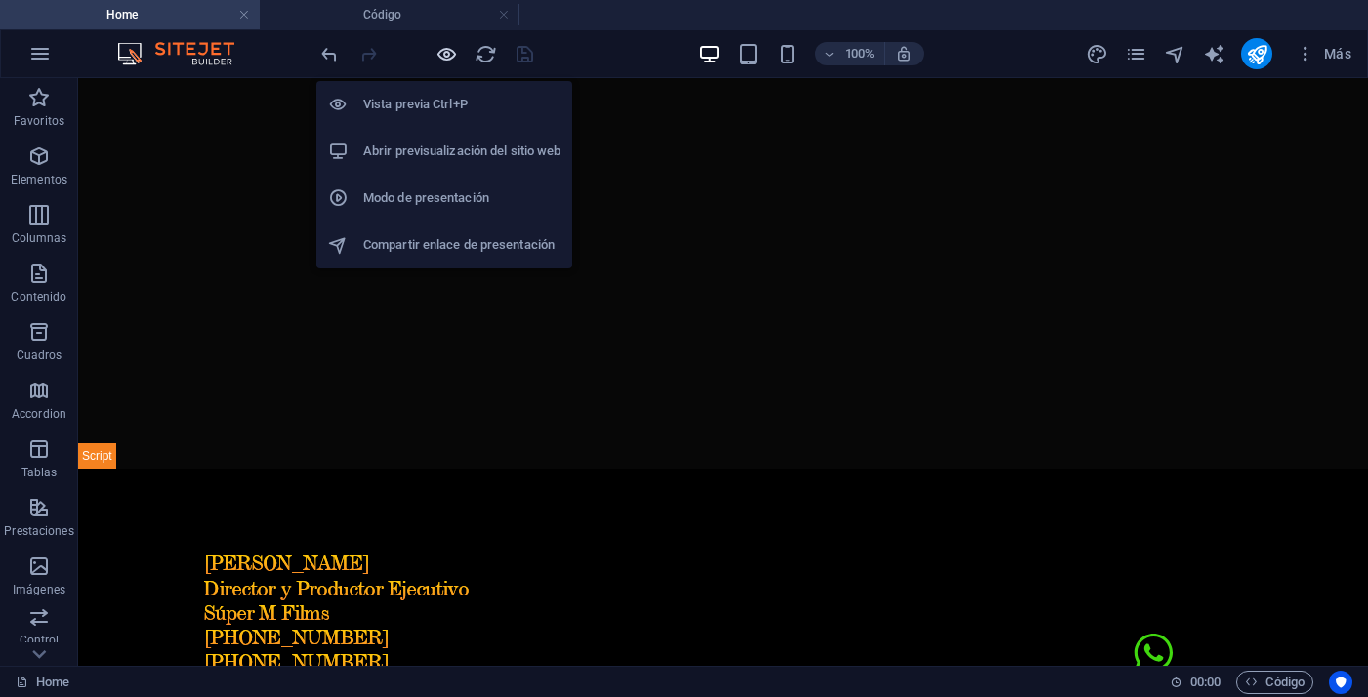
click at [447, 55] on icon "button" at bounding box center [446, 54] width 22 height 22
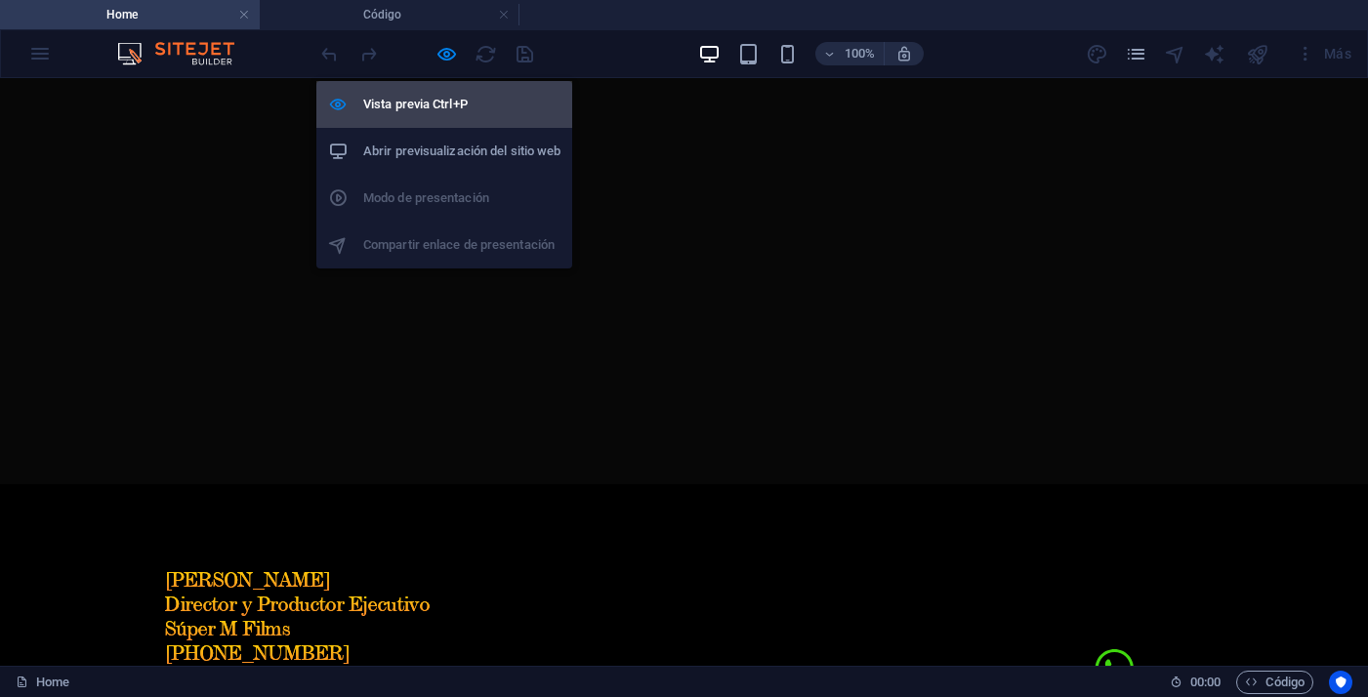
click at [404, 111] on h6 "Vista previa Ctrl+P" at bounding box center [461, 104] width 197 height 23
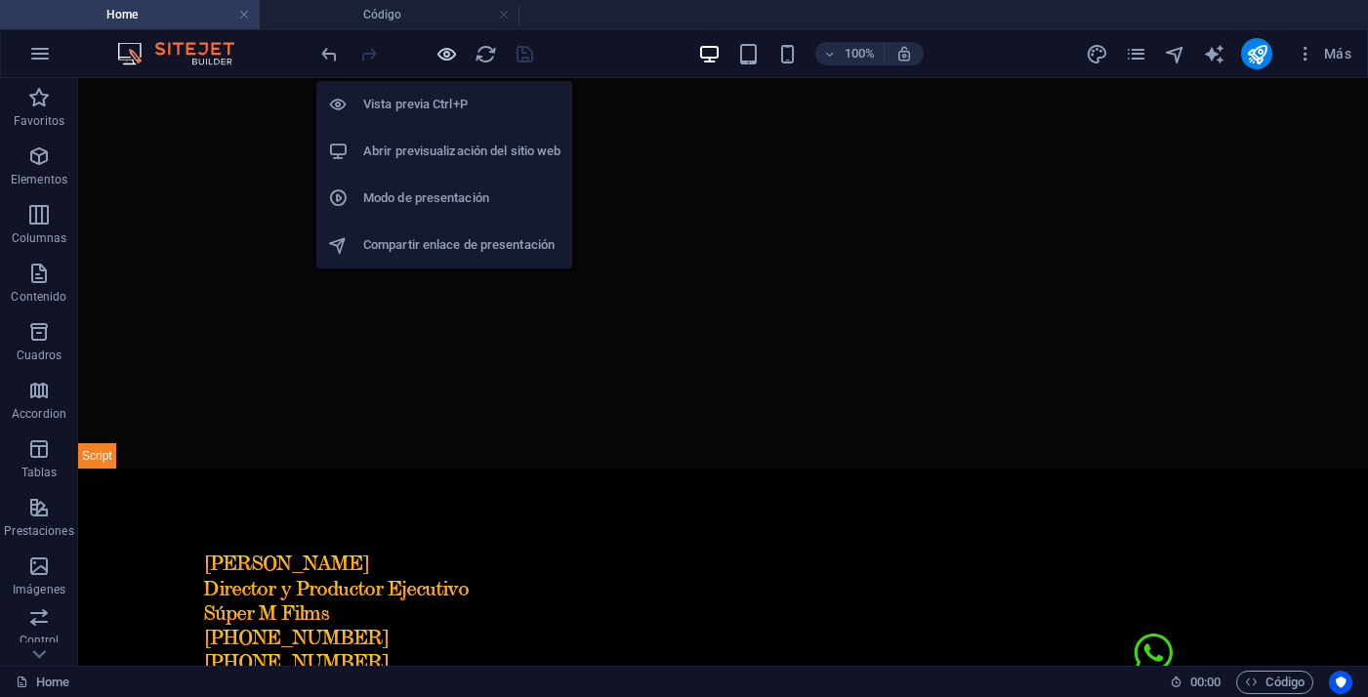
click at [445, 56] on icon "button" at bounding box center [446, 54] width 22 height 22
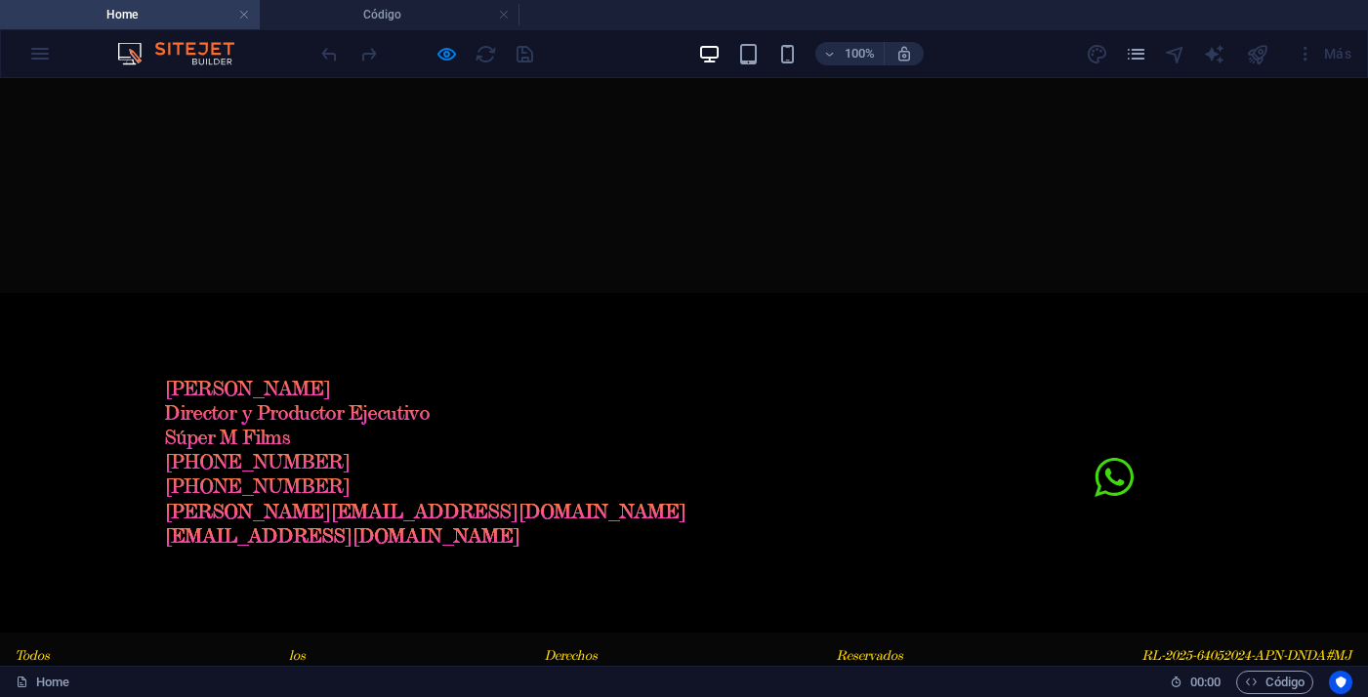
scroll to position [2016, 0]
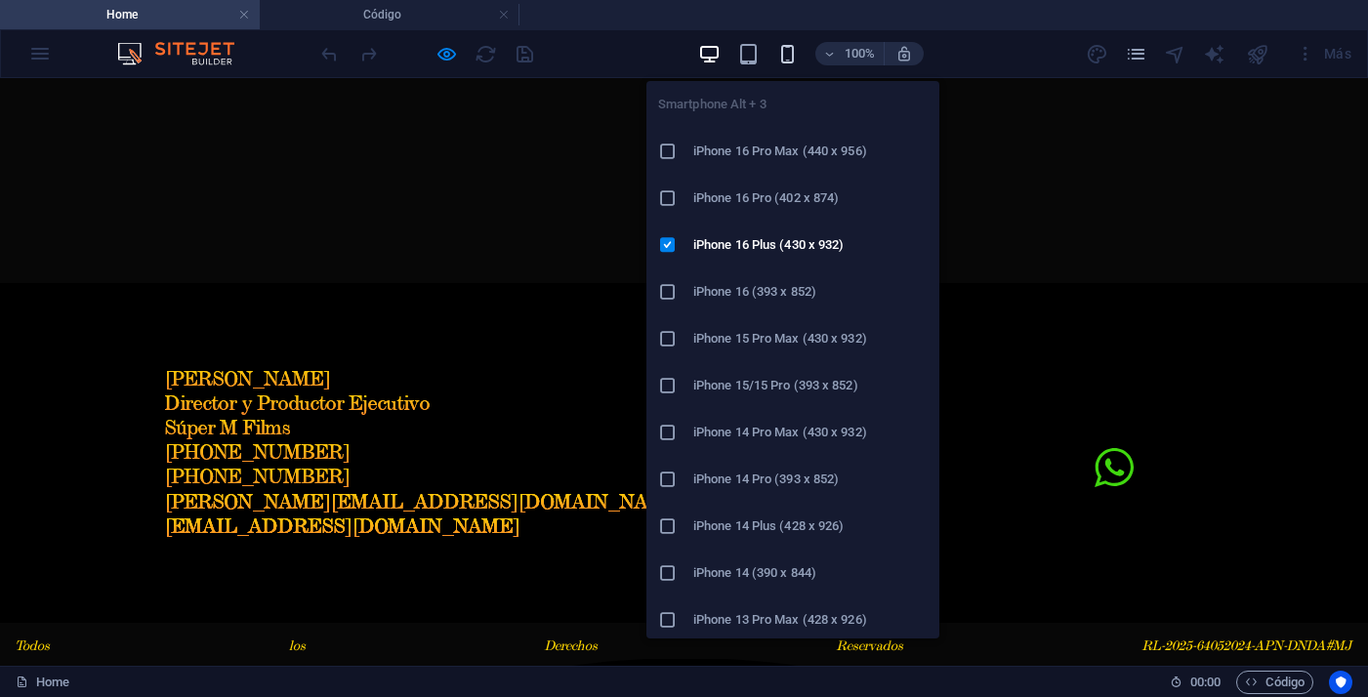
click at [782, 57] on icon "button" at bounding box center [787, 54] width 22 height 22
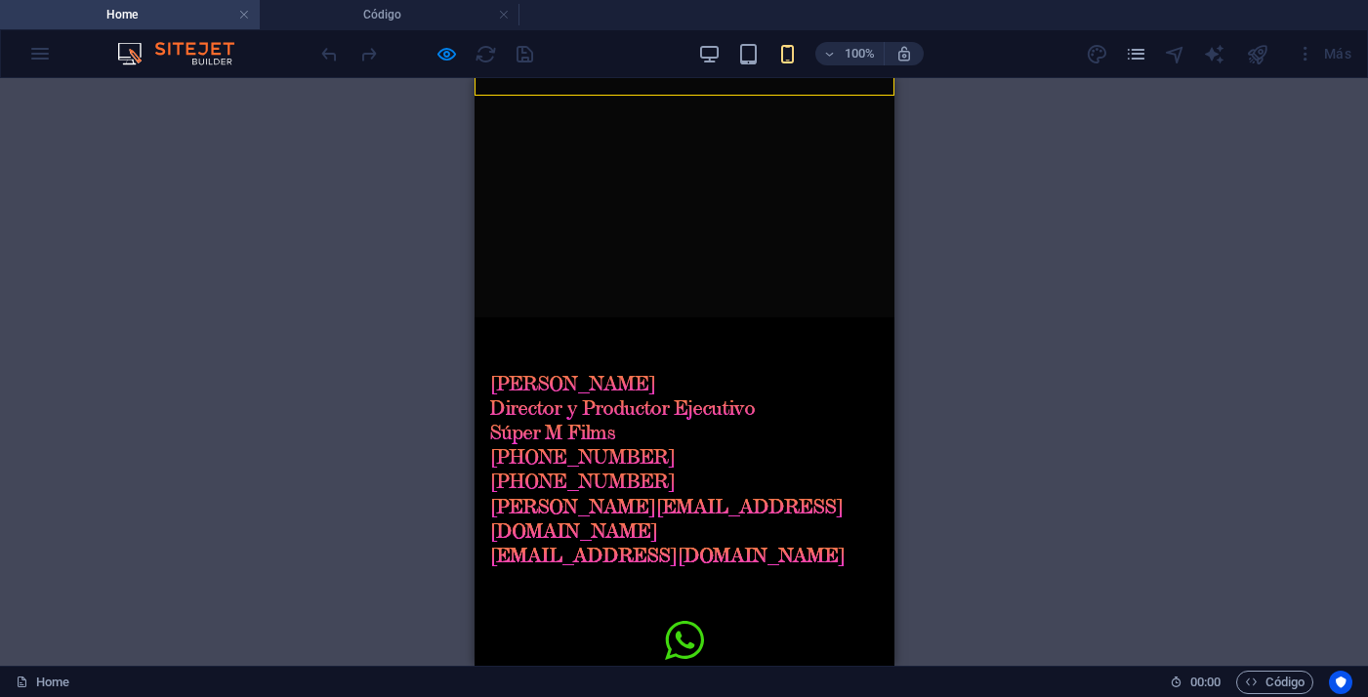
scroll to position [812, 0]
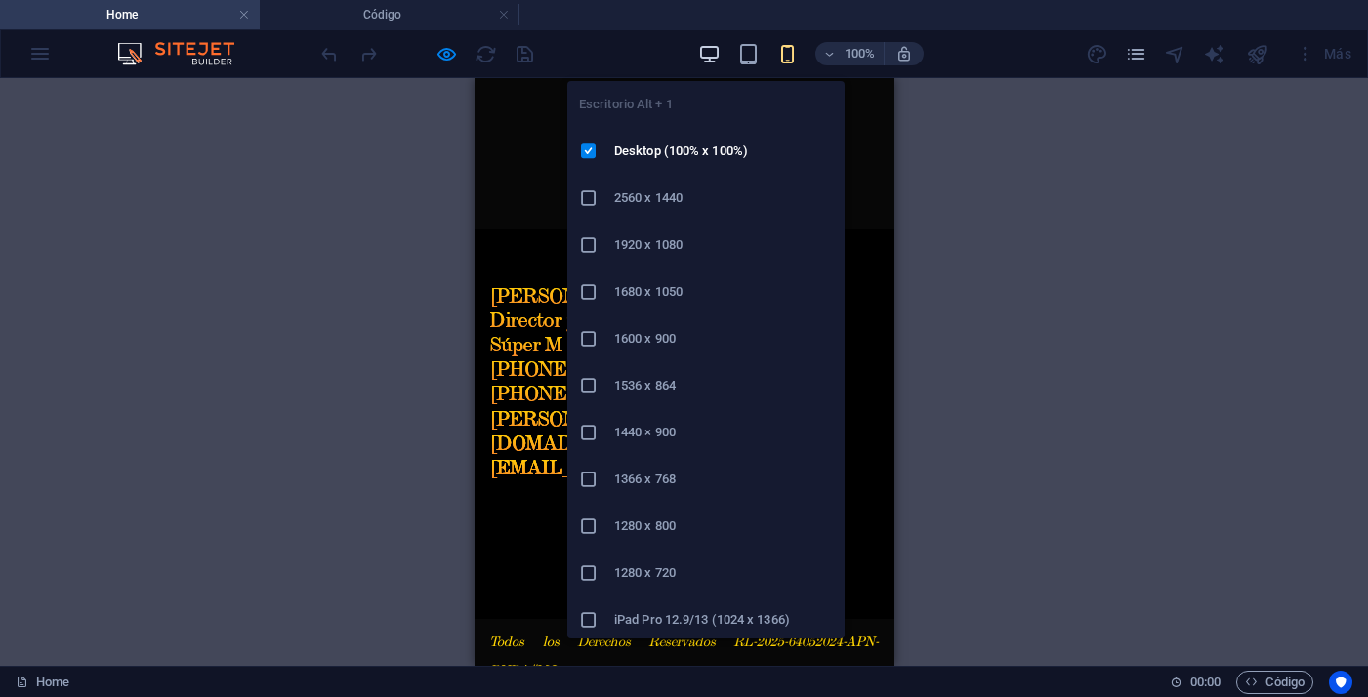
click at [711, 57] on icon "button" at bounding box center [709, 54] width 22 height 22
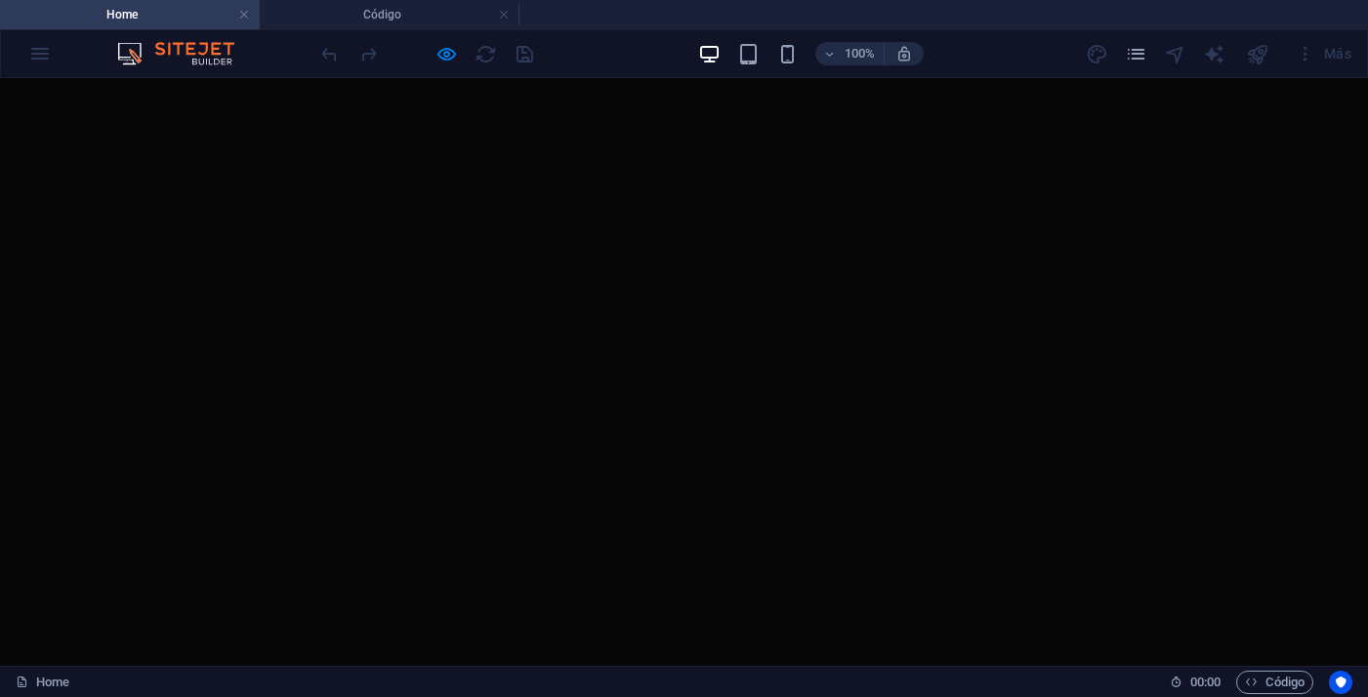
scroll to position [2016, 0]
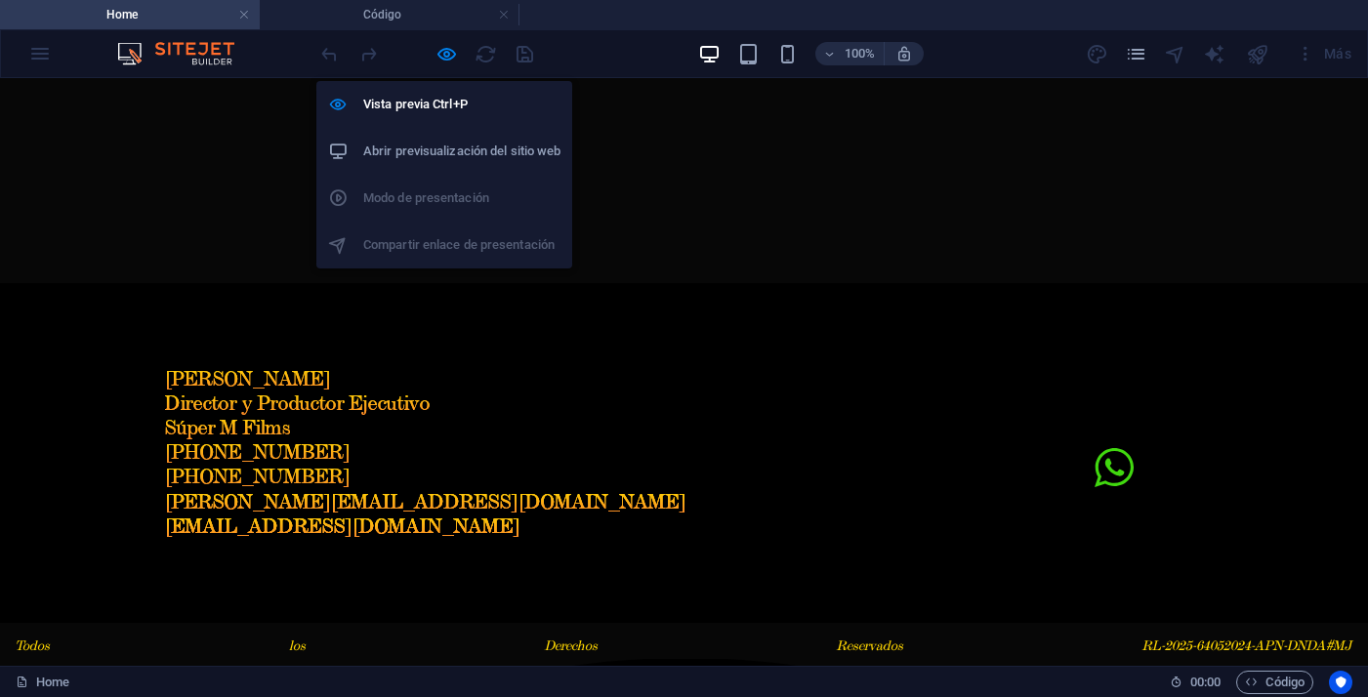
click at [421, 152] on h6 "Abrir previsualización del sitio web" at bounding box center [461, 151] width 197 height 23
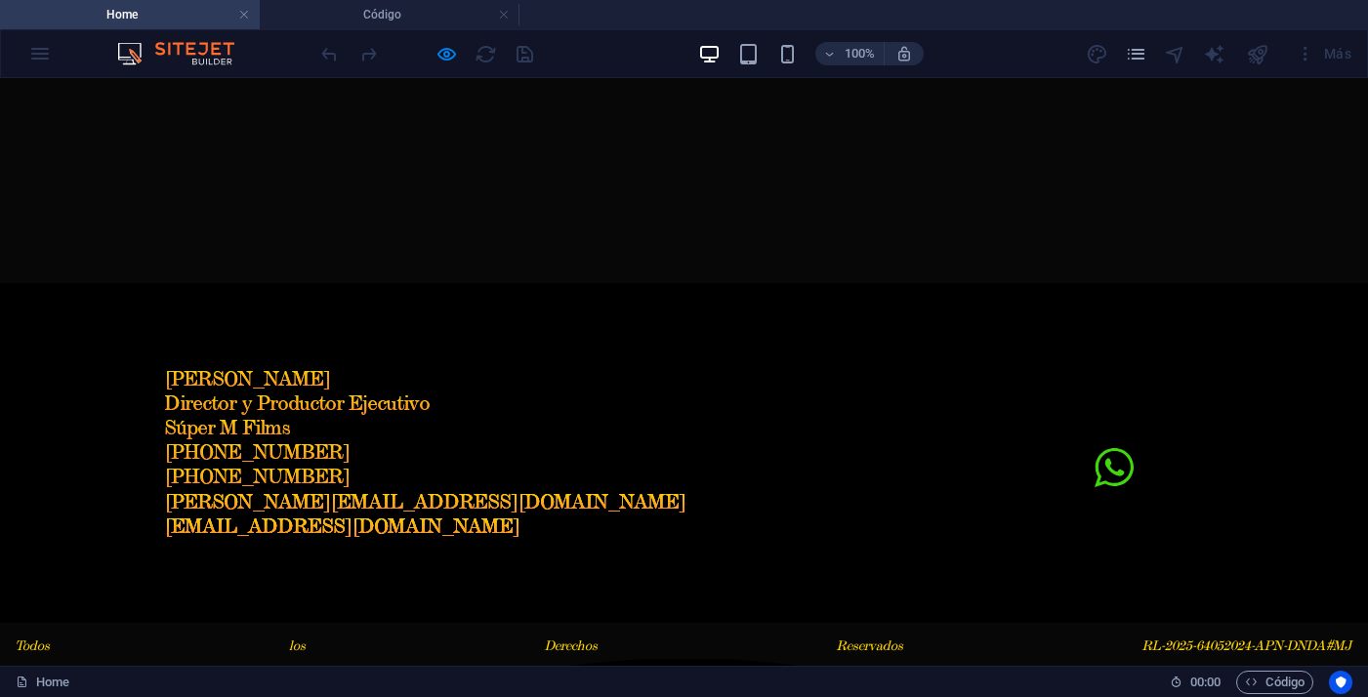
click at [444, 66] on div at bounding box center [426, 53] width 219 height 31
click at [444, 65] on div at bounding box center [426, 53] width 219 height 31
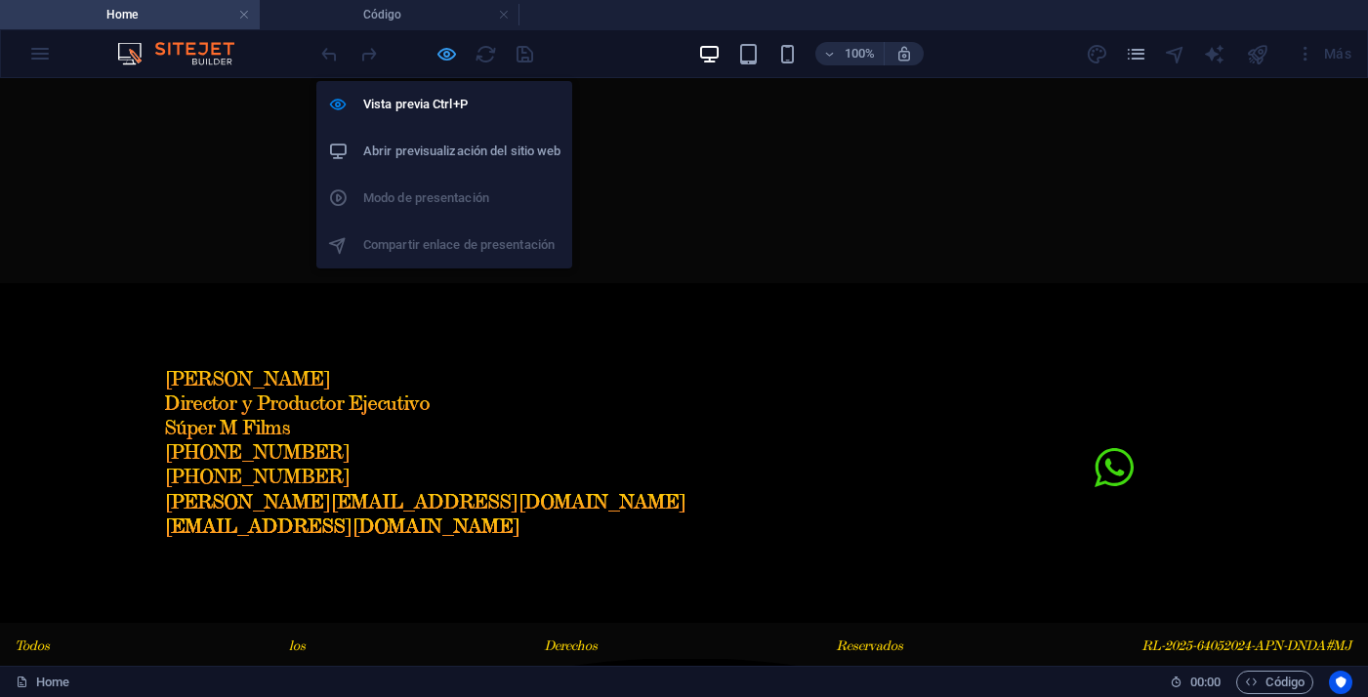
click at [450, 51] on icon "button" at bounding box center [446, 54] width 22 height 22
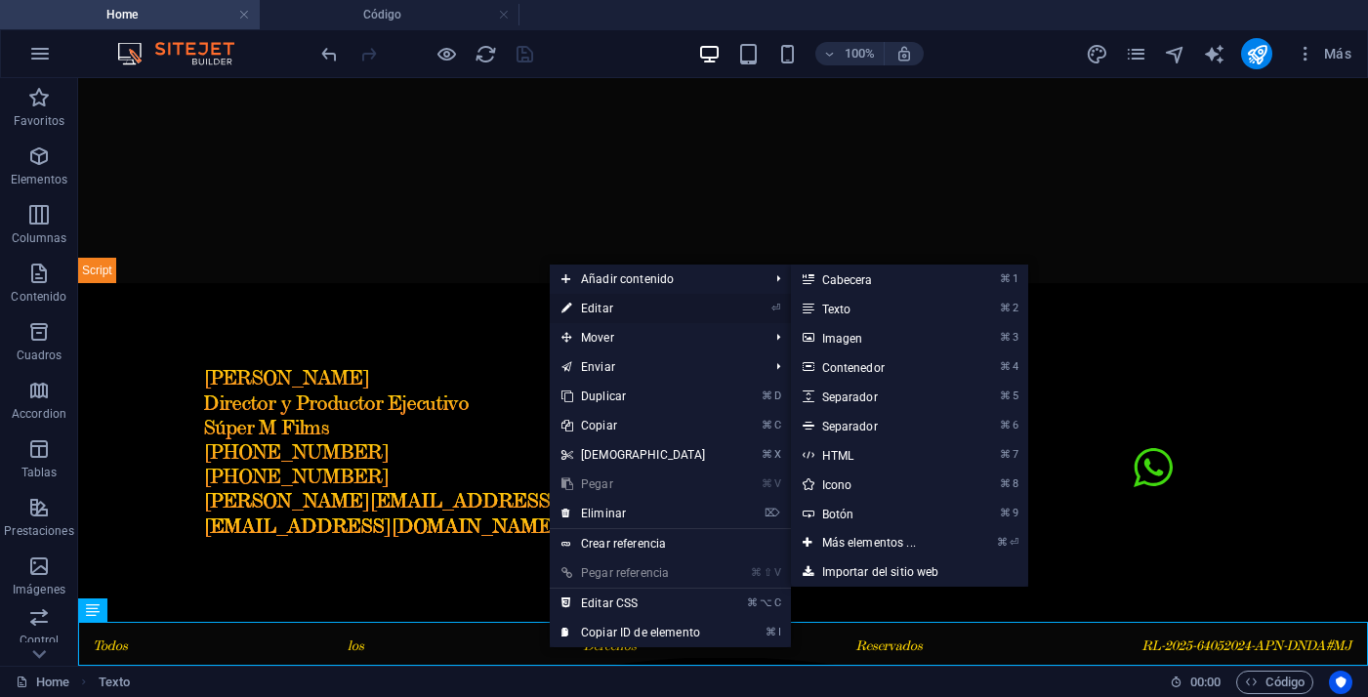
click at [600, 308] on link "⏎ Editar" at bounding box center [634, 308] width 168 height 29
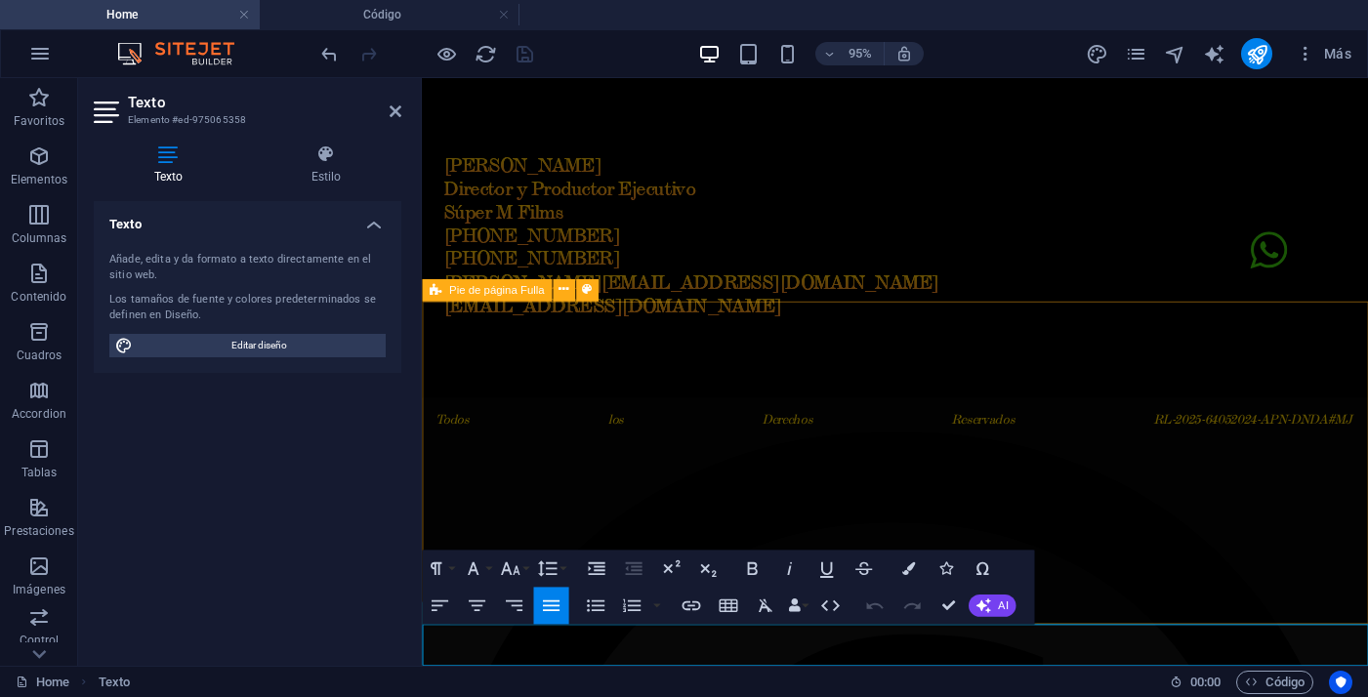
scroll to position [1762, 0]
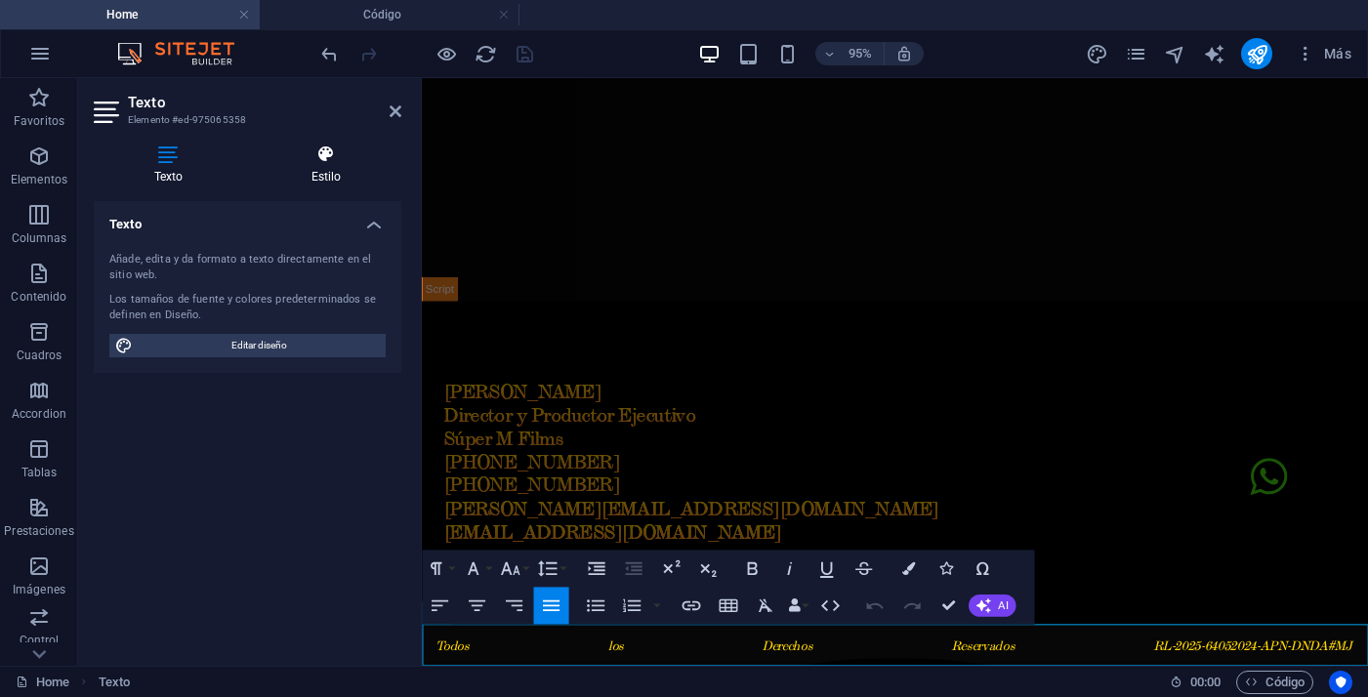
click at [342, 180] on h4 "Estilo" at bounding box center [326, 164] width 150 height 41
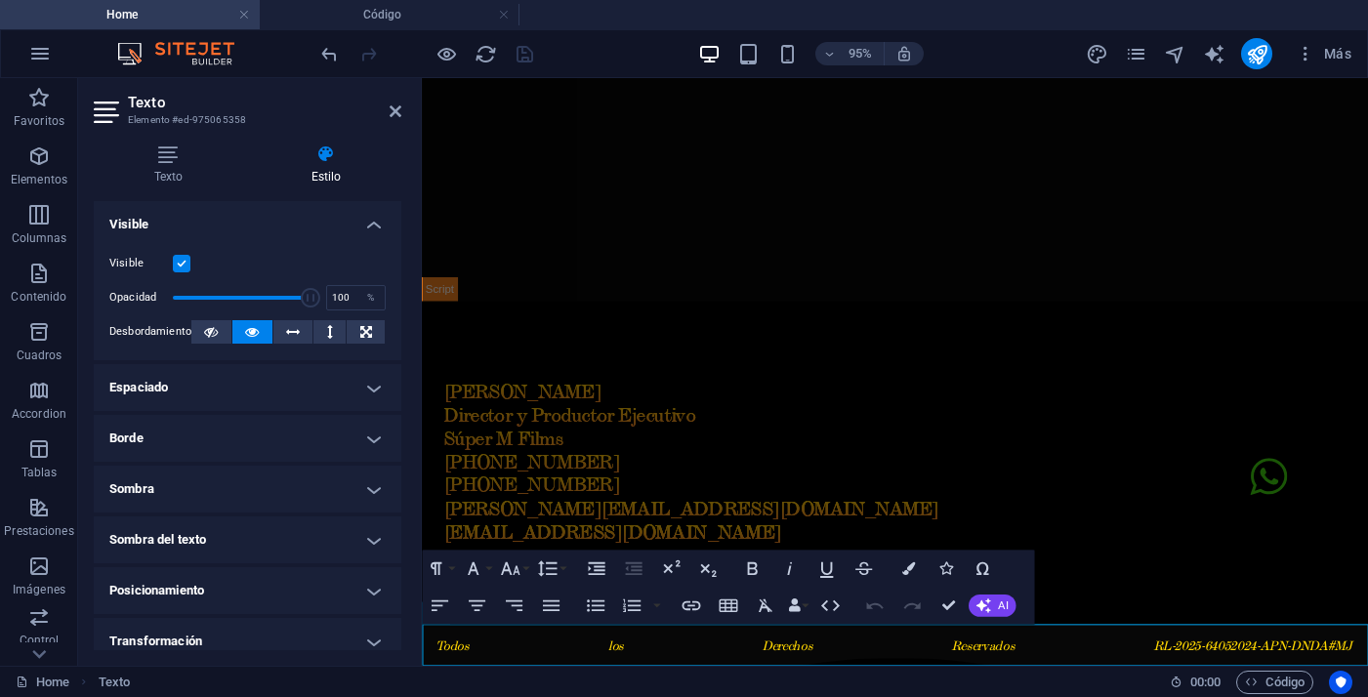
click at [284, 432] on h4 "Borde" at bounding box center [248, 438] width 308 height 47
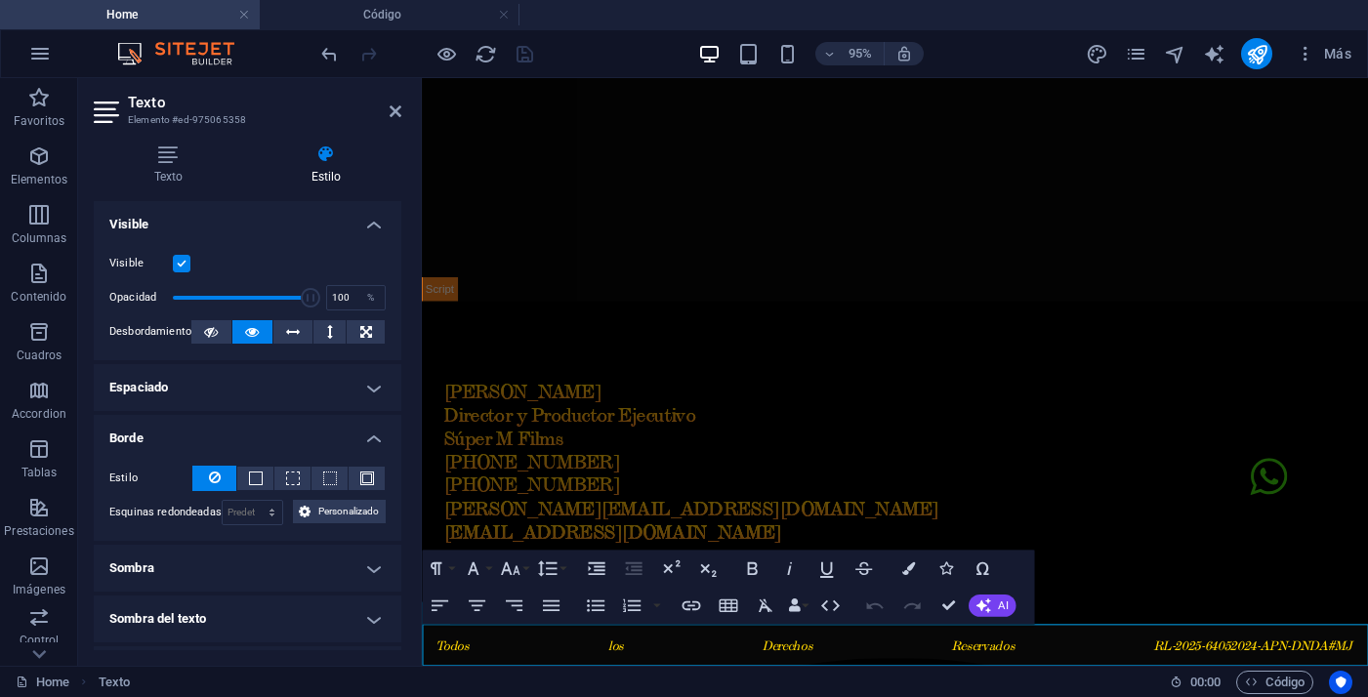
click at [284, 432] on h4 "Borde" at bounding box center [248, 432] width 308 height 35
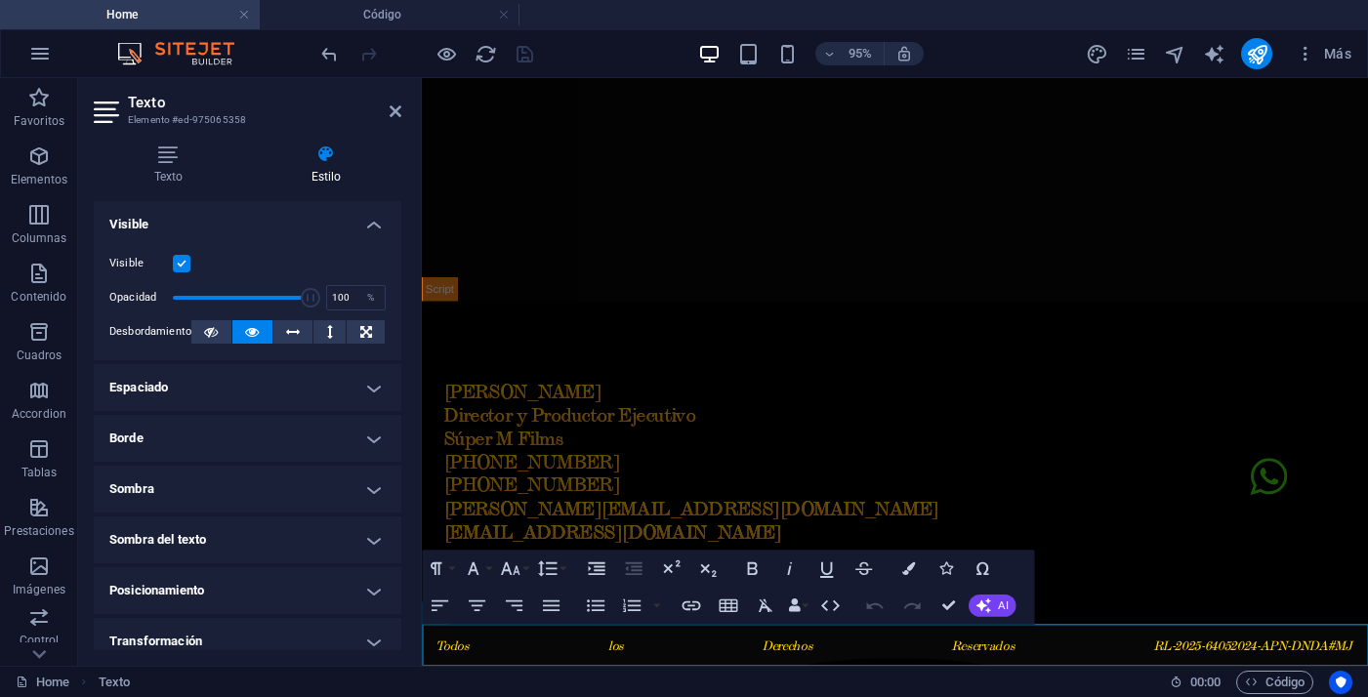
click at [309, 391] on h4 "Espaciado" at bounding box center [248, 387] width 308 height 47
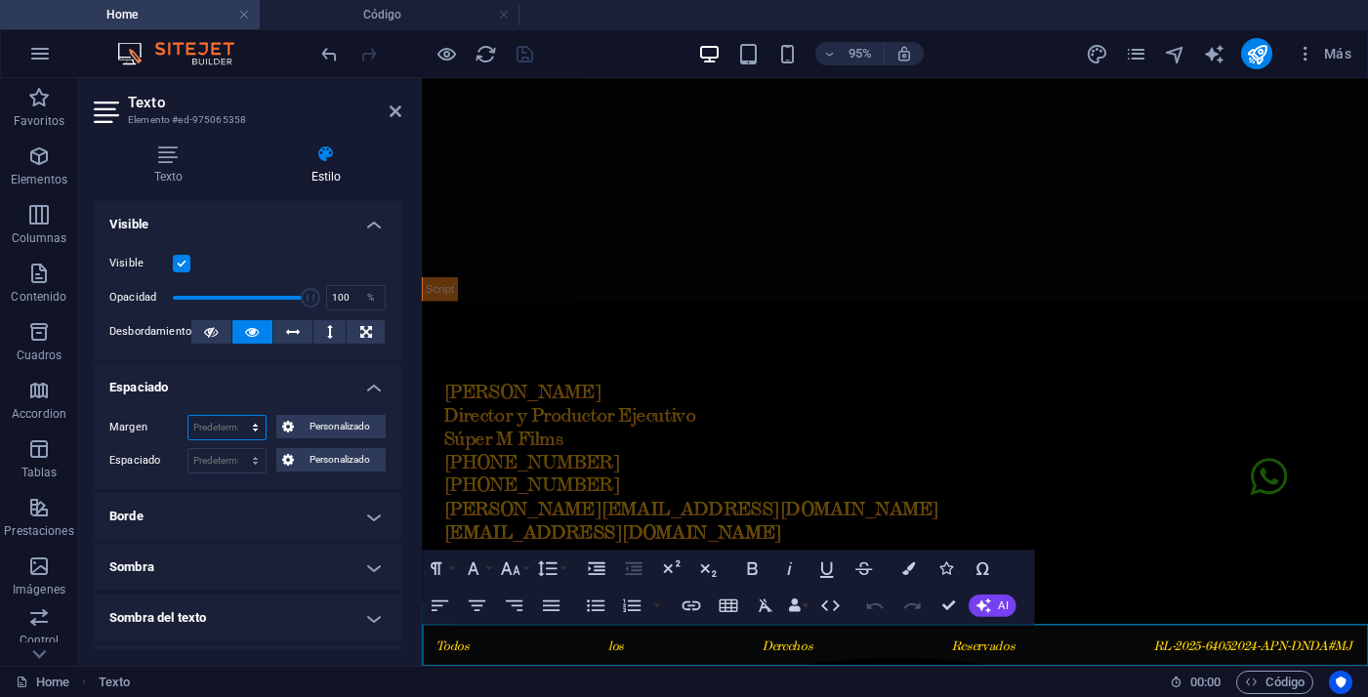
click at [229, 427] on select "Predeterminado automático px % rem vw vh Personalizado" at bounding box center [226, 427] width 77 height 23
click at [329, 456] on span "Personalizado" at bounding box center [340, 459] width 80 height 23
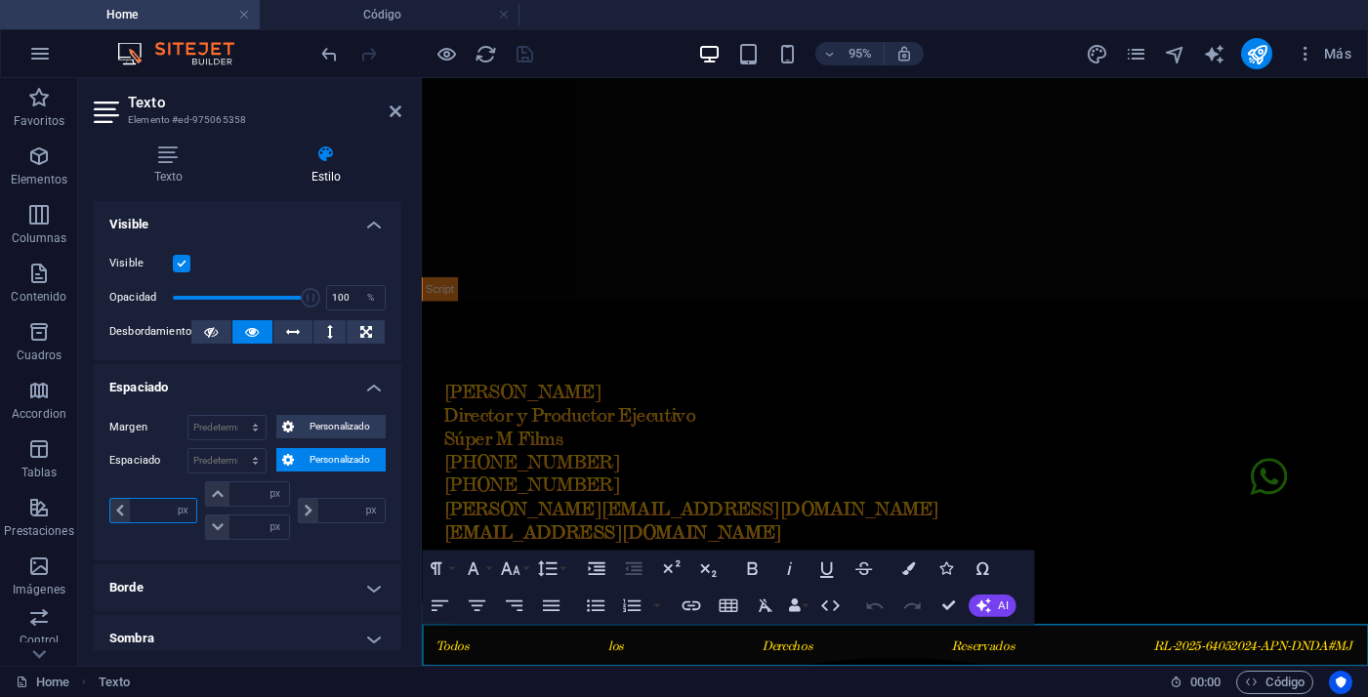
click at [158, 515] on input "number" at bounding box center [163, 510] width 66 height 23
type input "10"
type input "0"
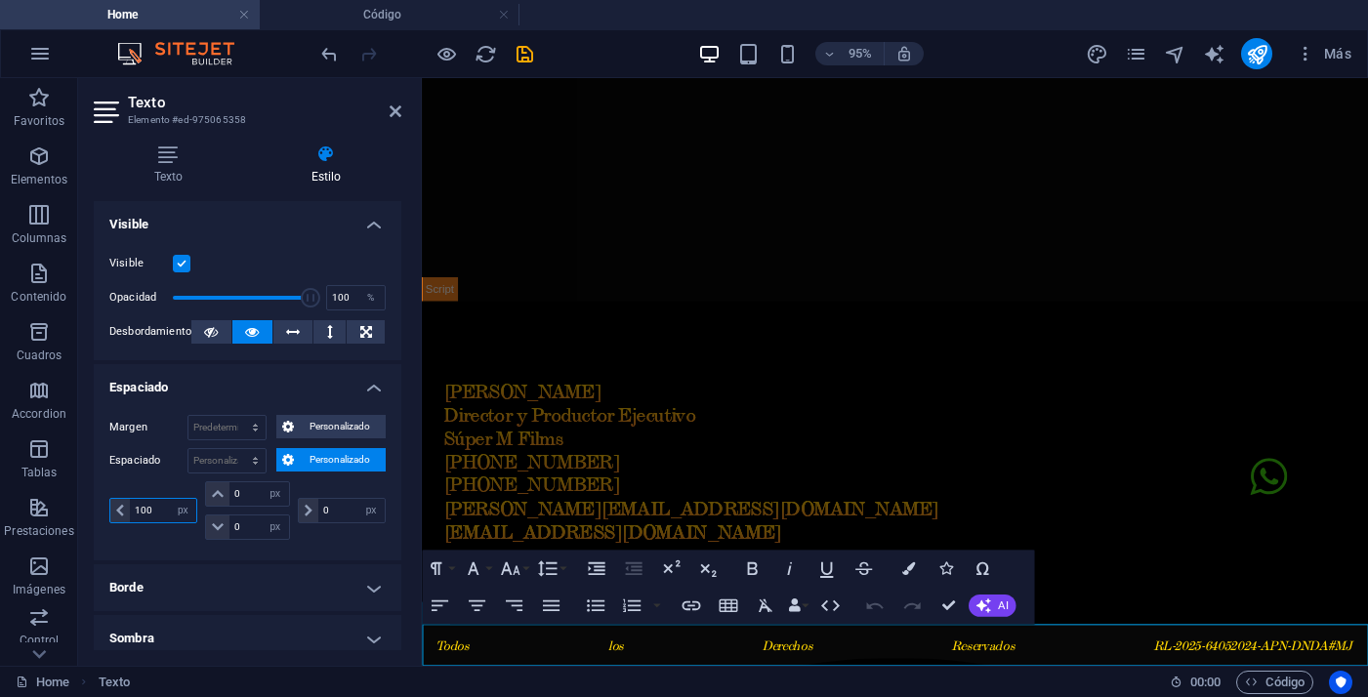
type input "100"
click at [155, 512] on input "100" at bounding box center [163, 510] width 66 height 23
drag, startPoint x: 155, startPoint y: 512, endPoint x: 78, endPoint y: 511, distance: 77.1
click at [79, 511] on div "Texto Estilo Texto Añade, edita y da formato a texto directamente en el sitio w…" at bounding box center [247, 397] width 339 height 537
click at [334, 512] on input "0" at bounding box center [351, 510] width 66 height 23
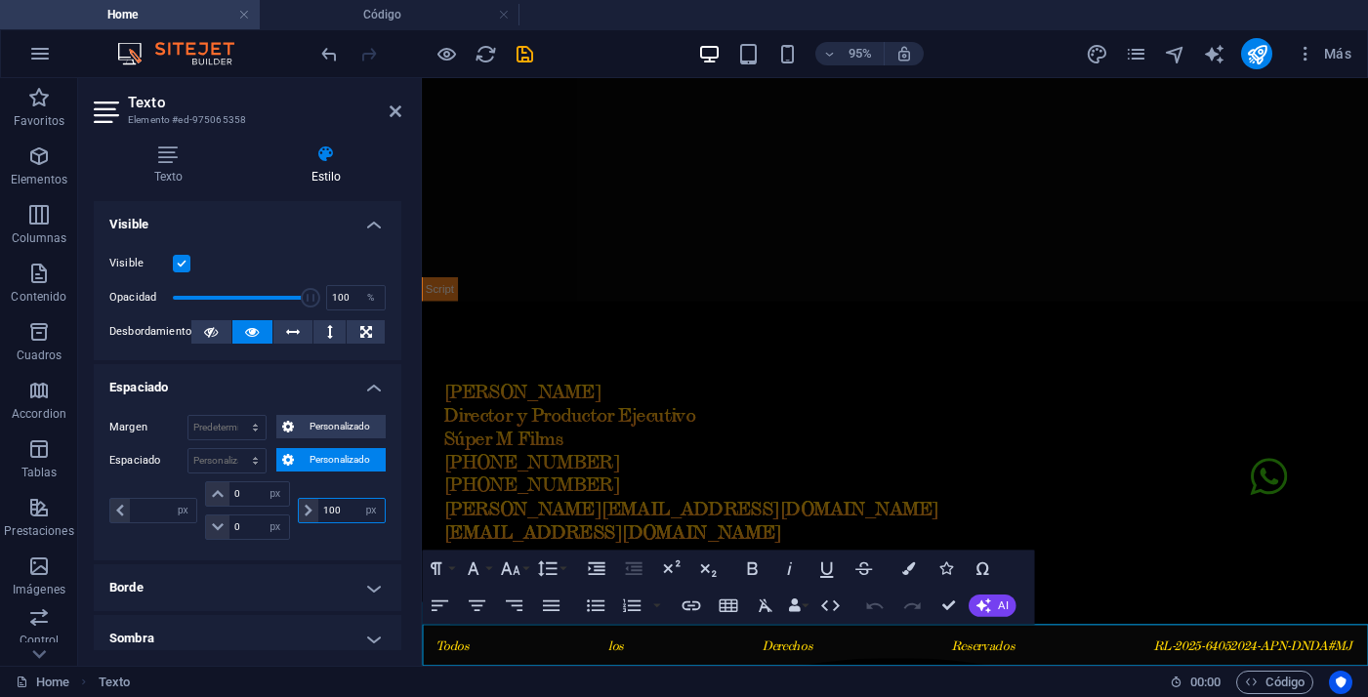
type input "100"
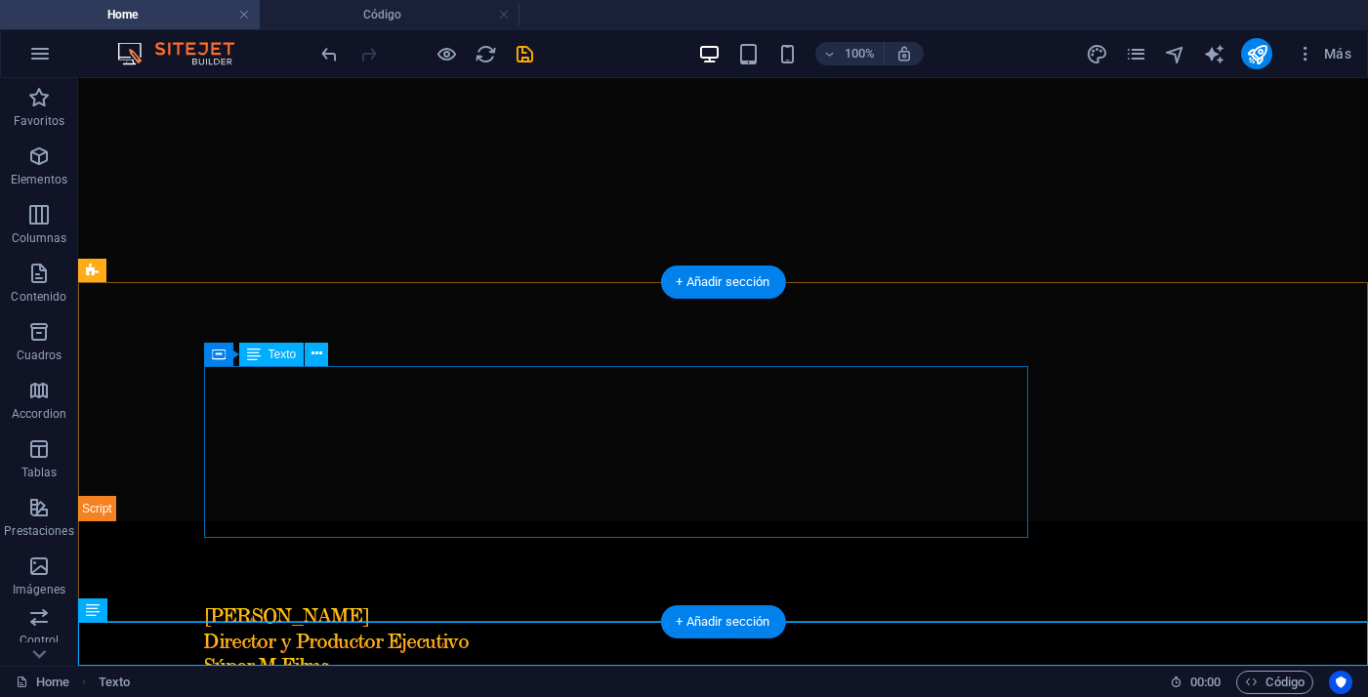
scroll to position [2000, 0]
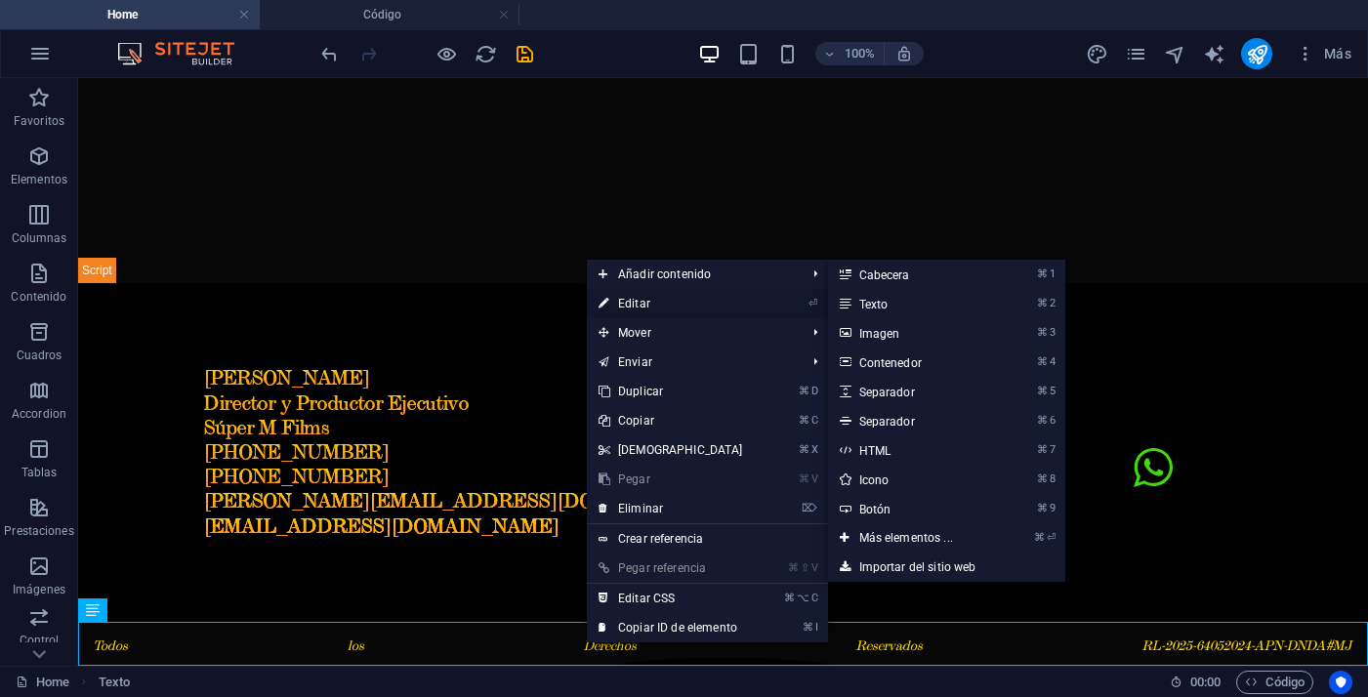
click at [642, 307] on link "⏎ Editar" at bounding box center [671, 303] width 168 height 29
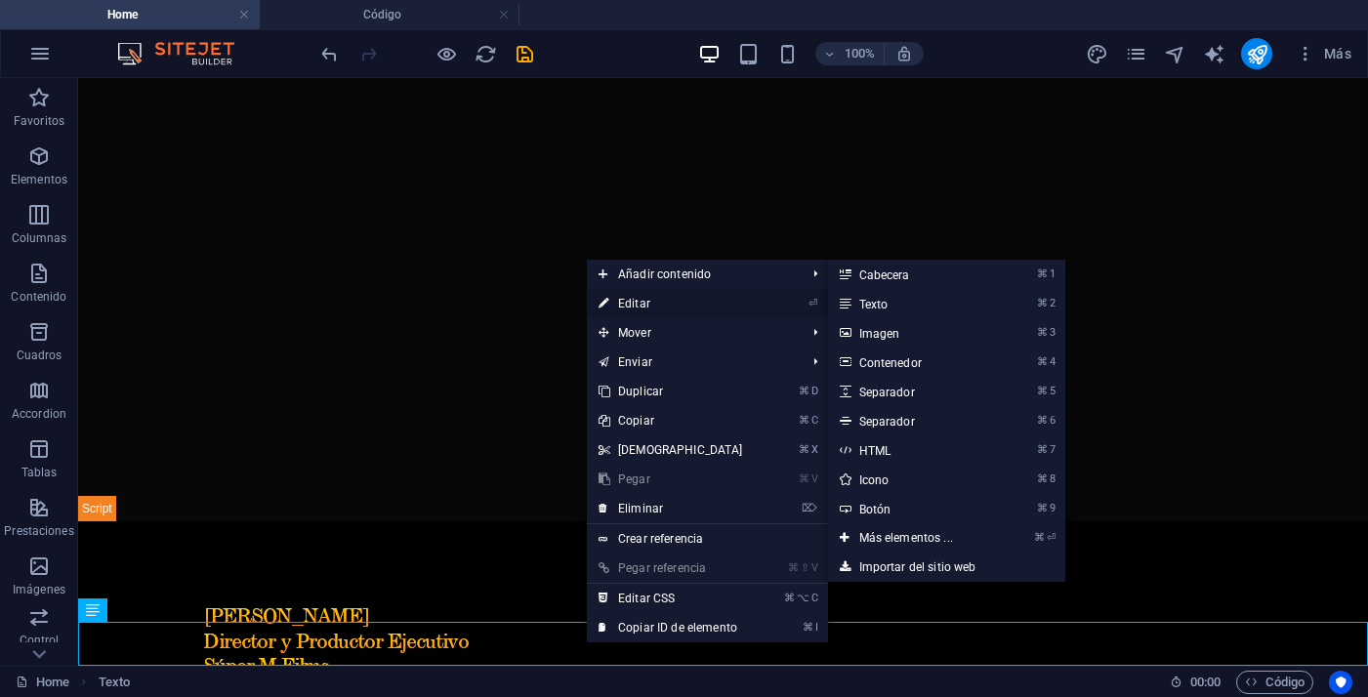
select select "px"
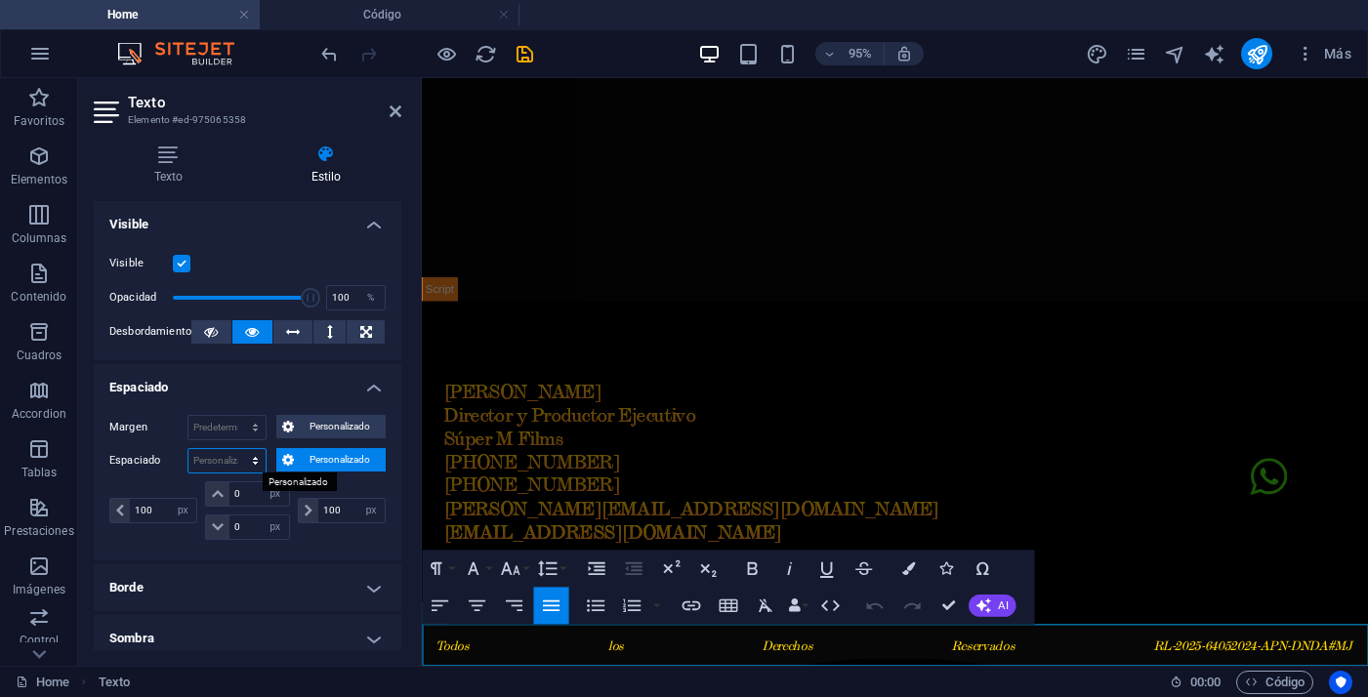
click at [206, 468] on select "Predeterminado px rem % vh vw Personalizado" at bounding box center [226, 460] width 77 height 23
click at [310, 513] on span at bounding box center [309, 510] width 20 height 23
click at [301, 513] on span at bounding box center [309, 510] width 20 height 23
click at [157, 512] on input "100" at bounding box center [163, 510] width 66 height 23
type input "1000"
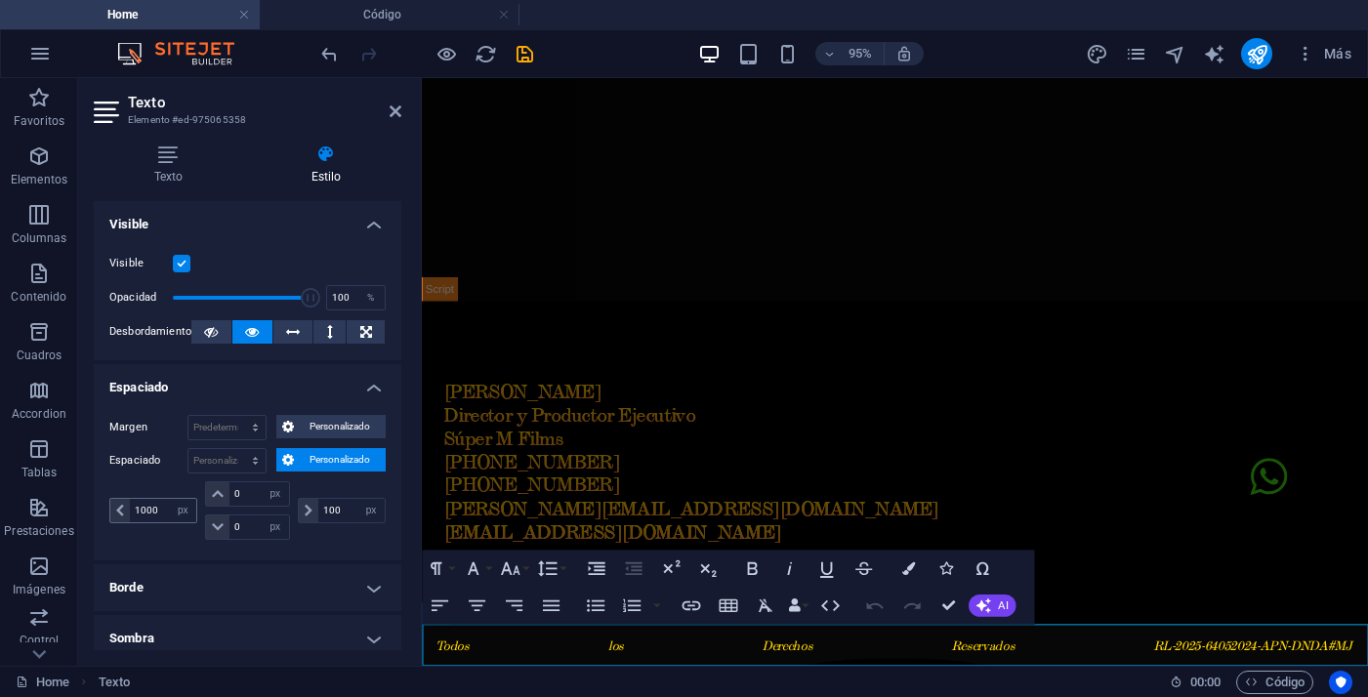
scroll to position [1956, 0]
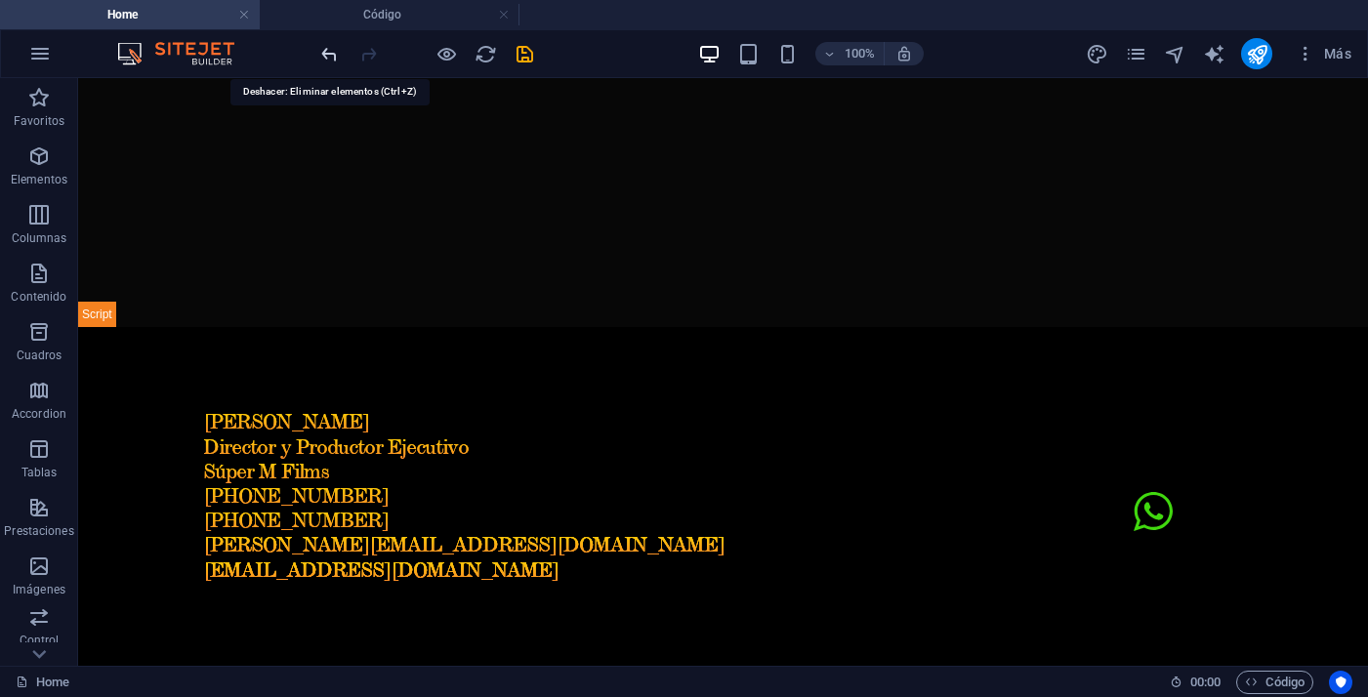
click at [324, 56] on icon "undo" at bounding box center [329, 54] width 22 height 22
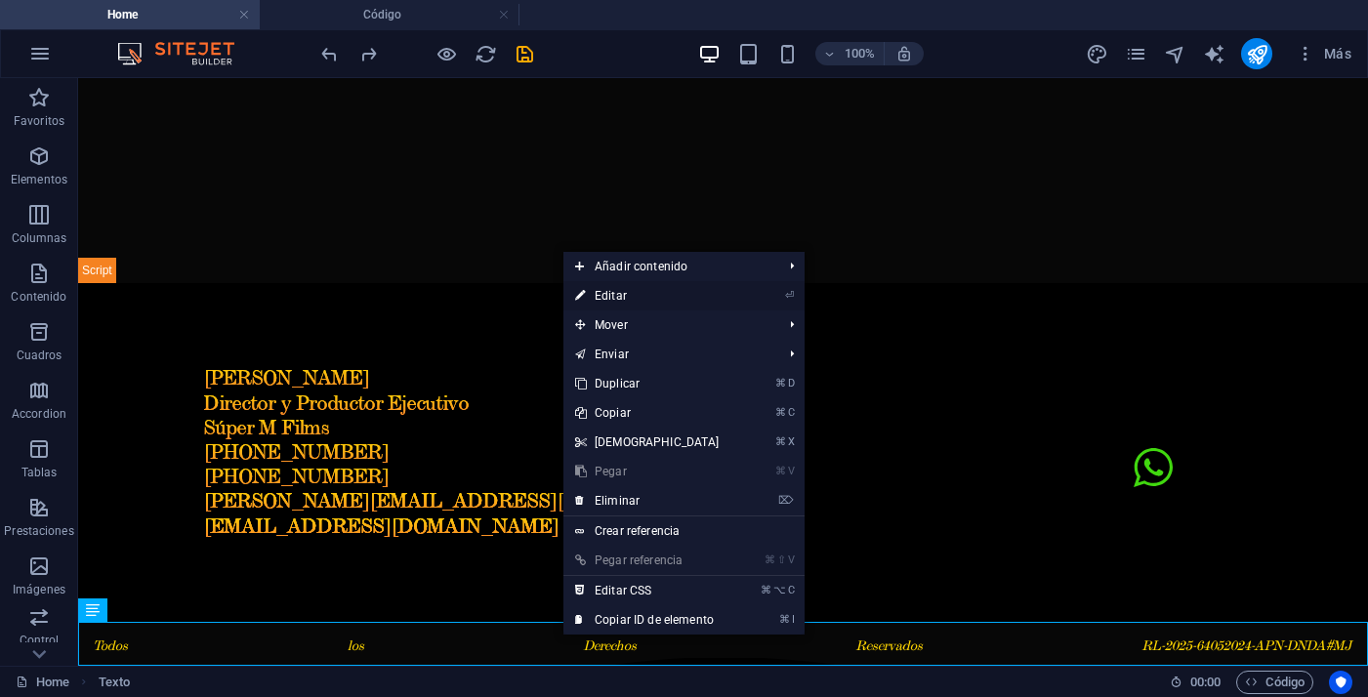
click at [621, 281] on link "⏎ Editar" at bounding box center [647, 295] width 168 height 29
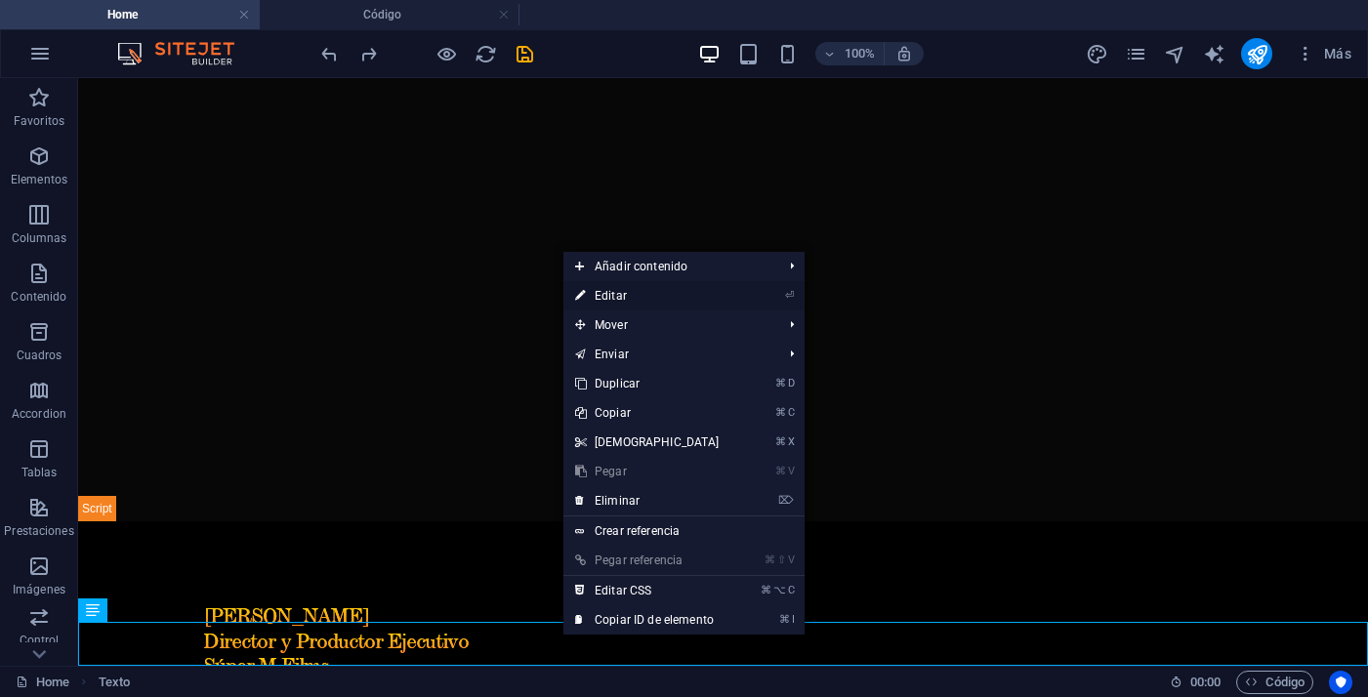
select select "px"
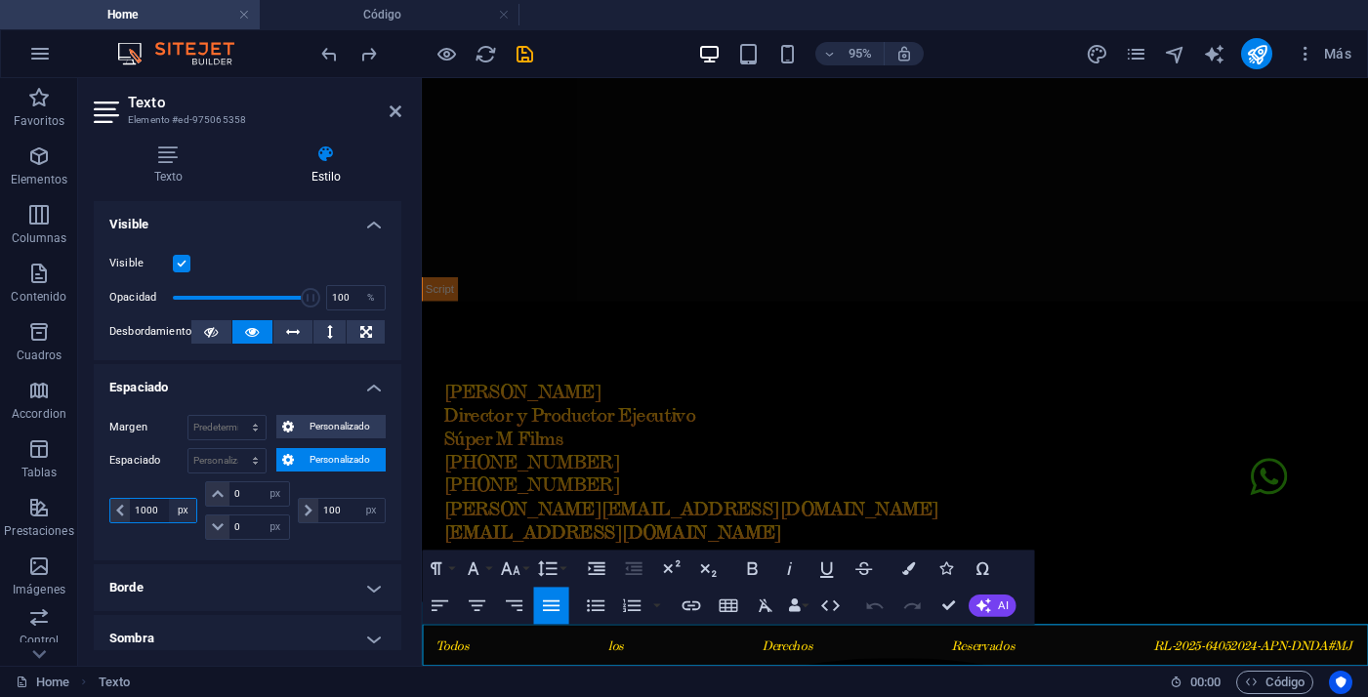
click at [171, 515] on select "px rem % vh vw" at bounding box center [182, 510] width 27 height 23
click at [342, 510] on input "100" at bounding box center [351, 510] width 66 height 23
drag, startPoint x: 342, startPoint y: 510, endPoint x: 281, endPoint y: 510, distance: 60.5
click at [313, 510] on div "100 px rem % vh vw" at bounding box center [342, 510] width 88 height 25
type input "0"
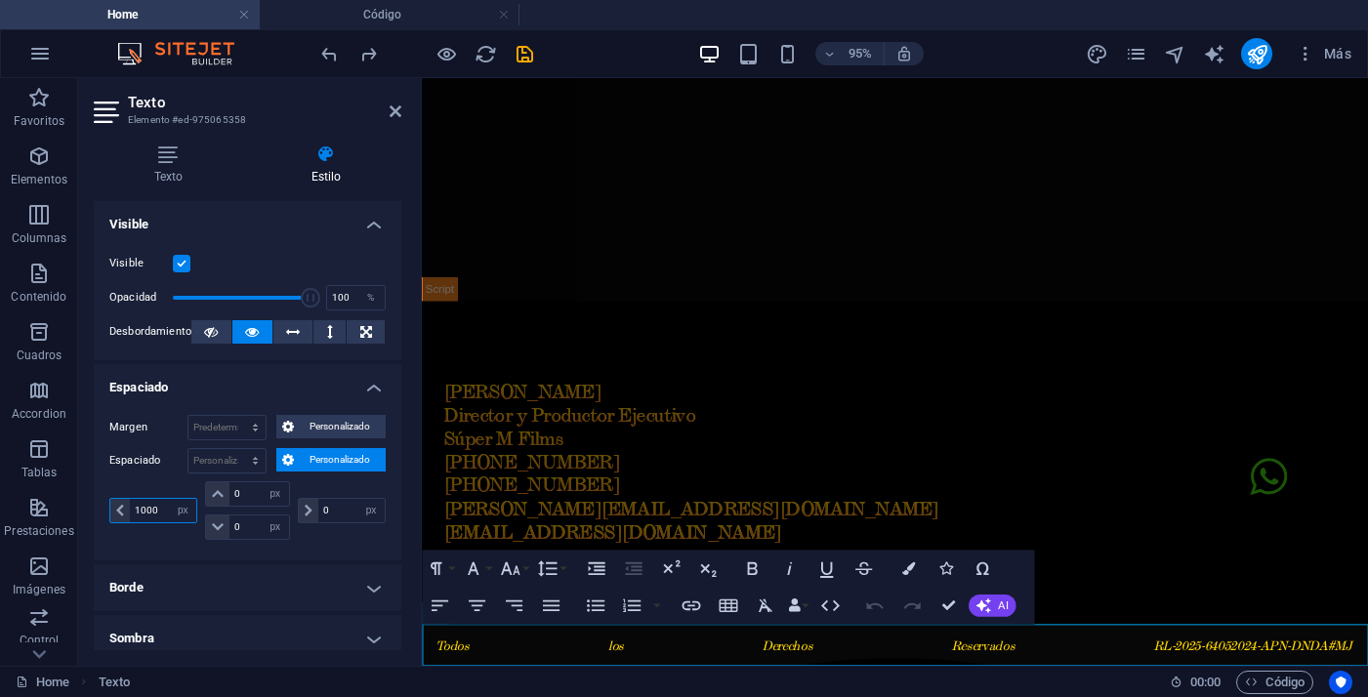
click at [161, 513] on input "1000" at bounding box center [163, 510] width 66 height 23
type input "1"
type input "300"
click at [1034, 281] on div at bounding box center [920, 38] width 996 height 551
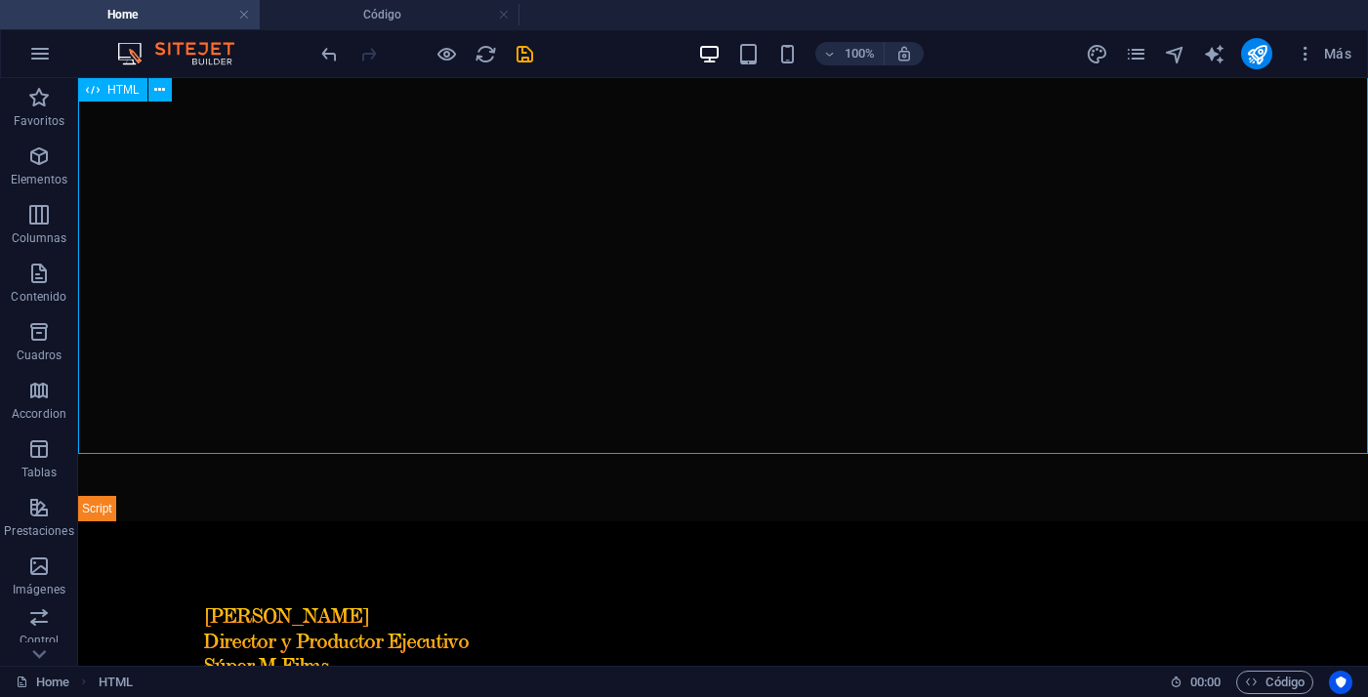
scroll to position [2000, 0]
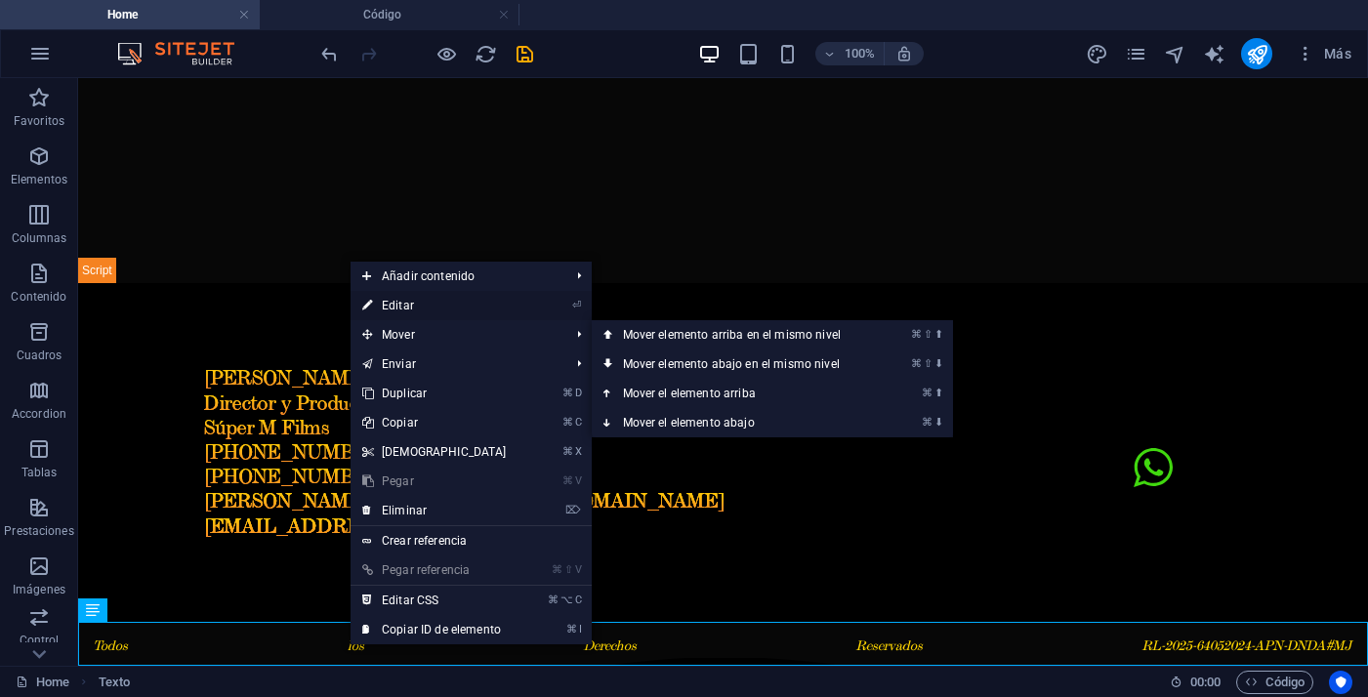
click at [430, 298] on link "⏎ Editar" at bounding box center [434, 305] width 168 height 29
select select "px"
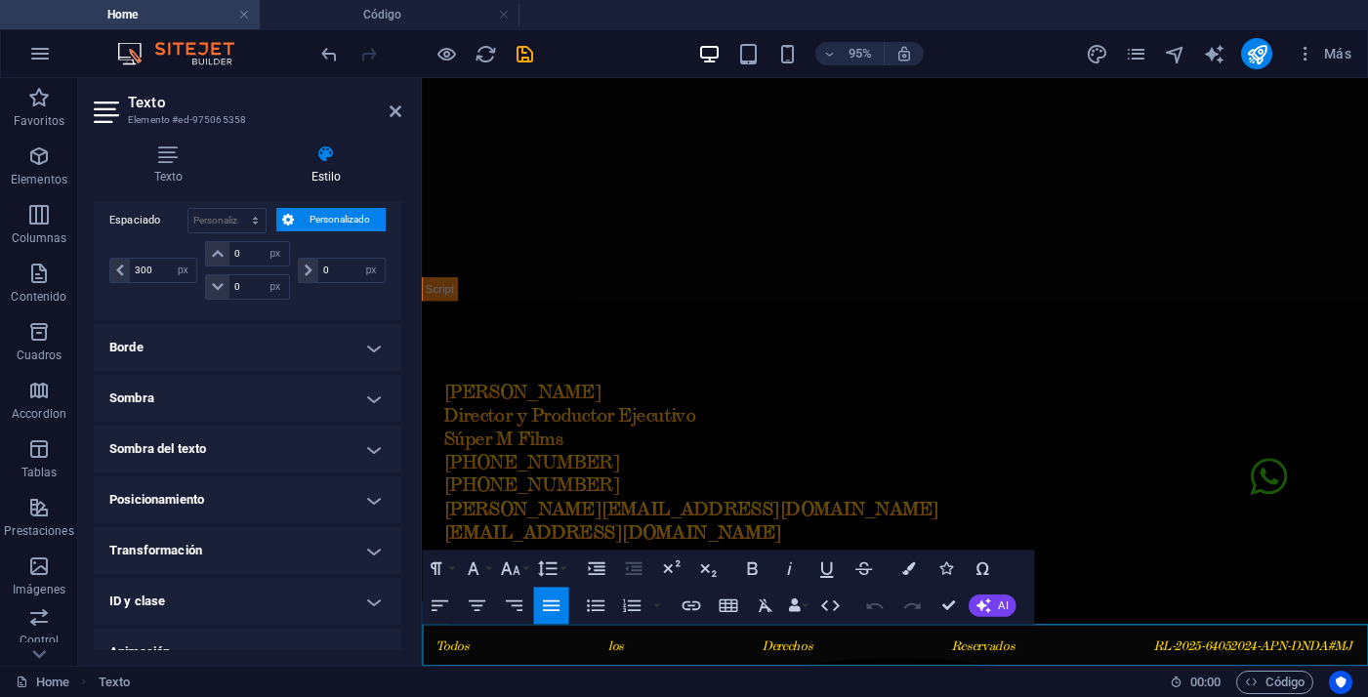
scroll to position [315, 0]
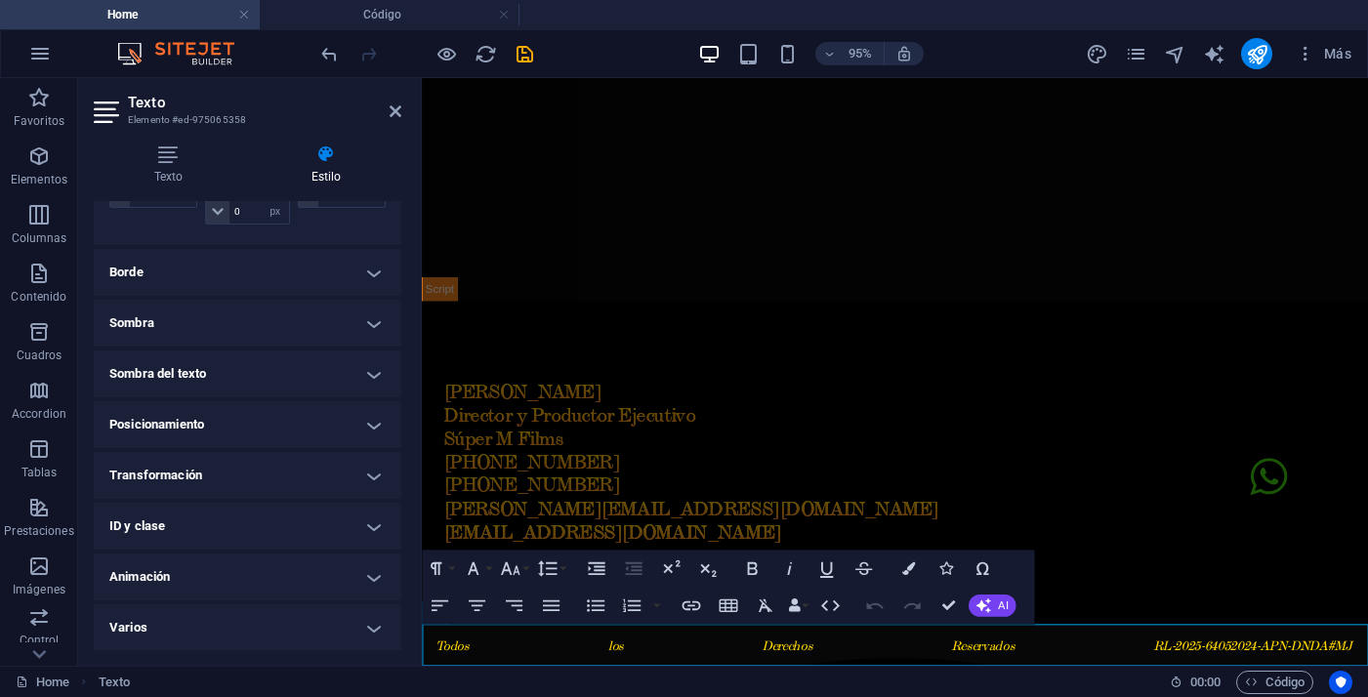
click at [268, 547] on h4 "ID y clase" at bounding box center [248, 526] width 308 height 47
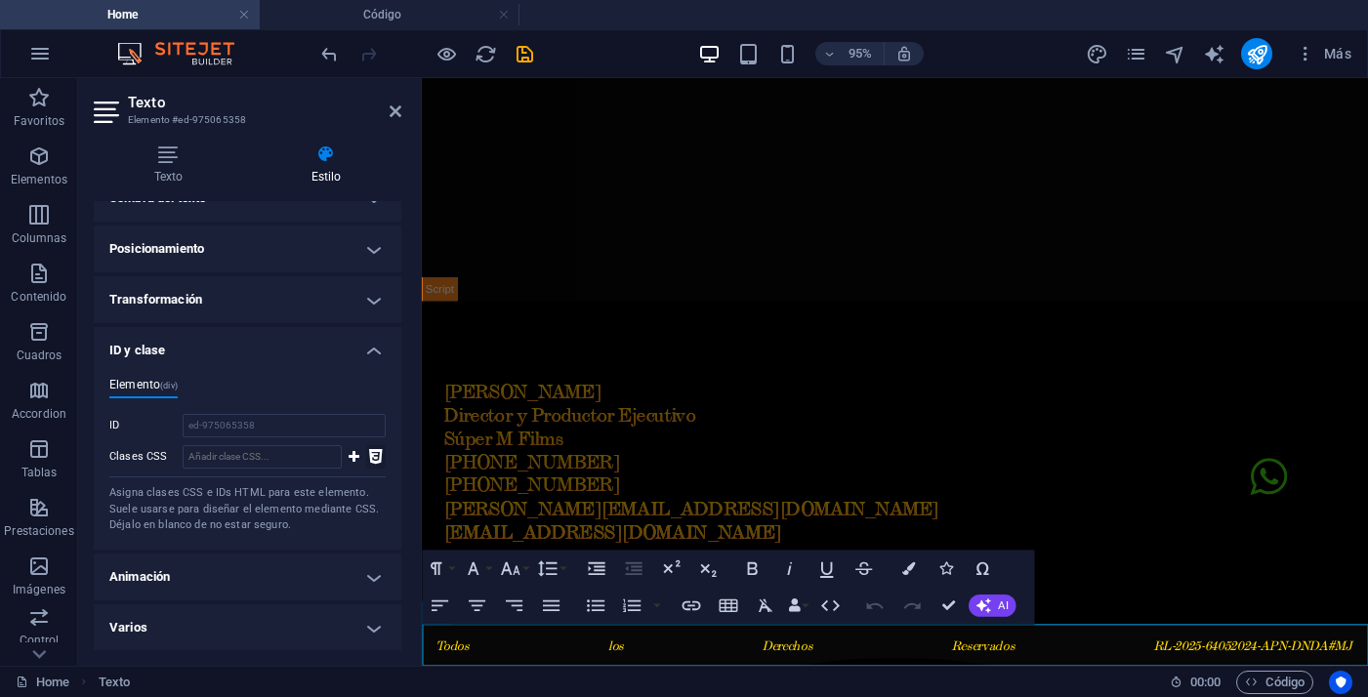
click at [372, 458] on icon at bounding box center [376, 456] width 14 height 23
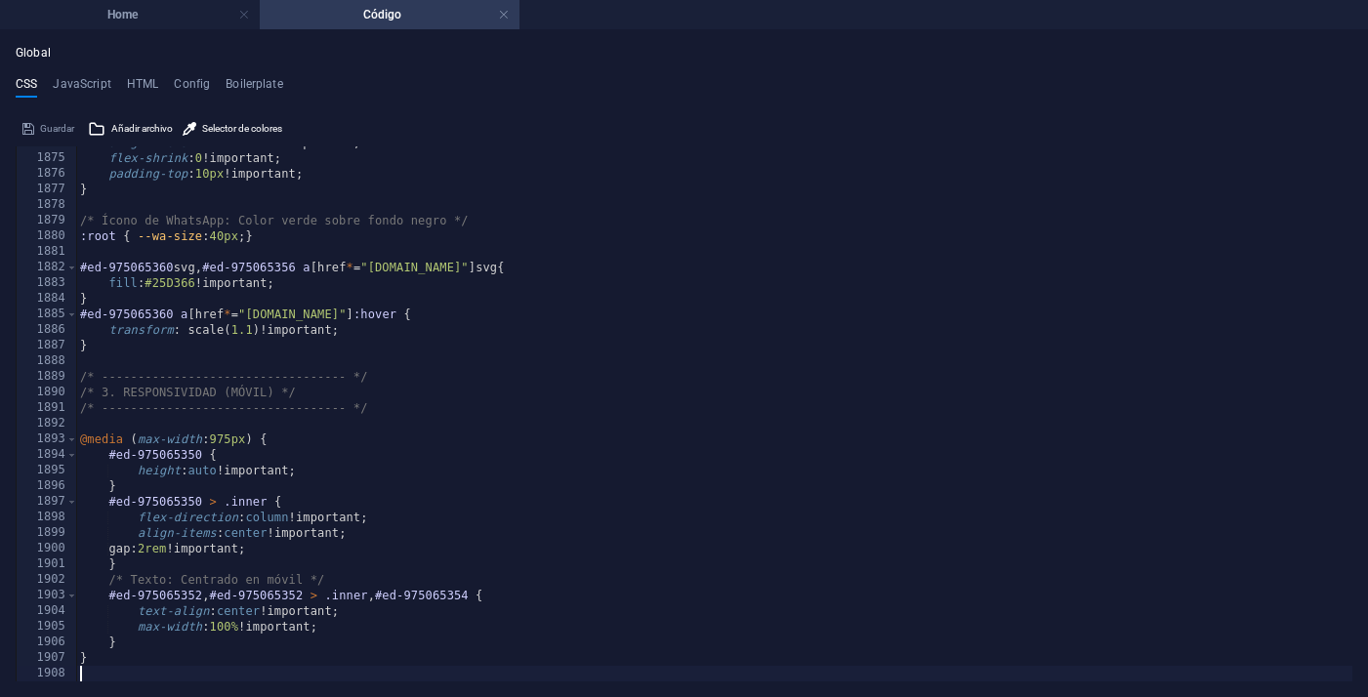
scroll to position [8838, 0]
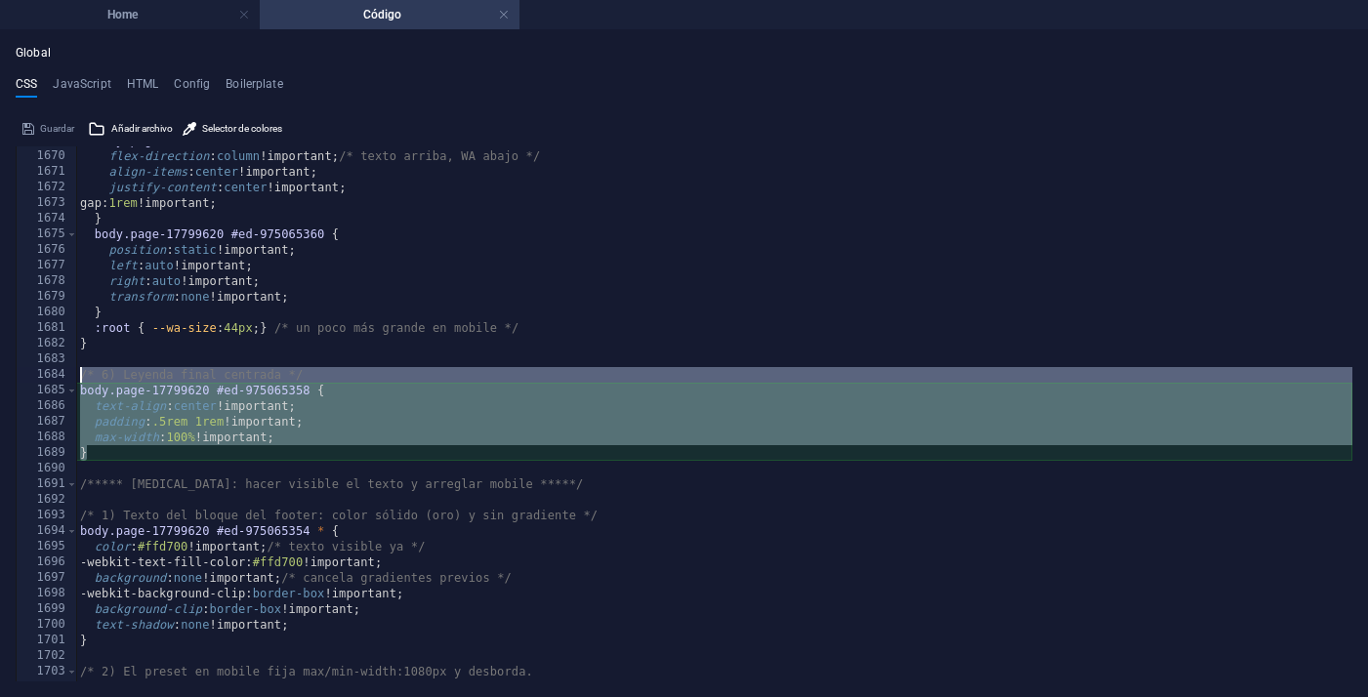
drag, startPoint x: 95, startPoint y: 459, endPoint x: 33, endPoint y: 383, distance: 97.9
click at [33, 383] on div "text-align: center !important; 1669 1670 1671 1672 1673 1674 1675 1676 1677 167…" at bounding box center [684, 413] width 1336 height 535
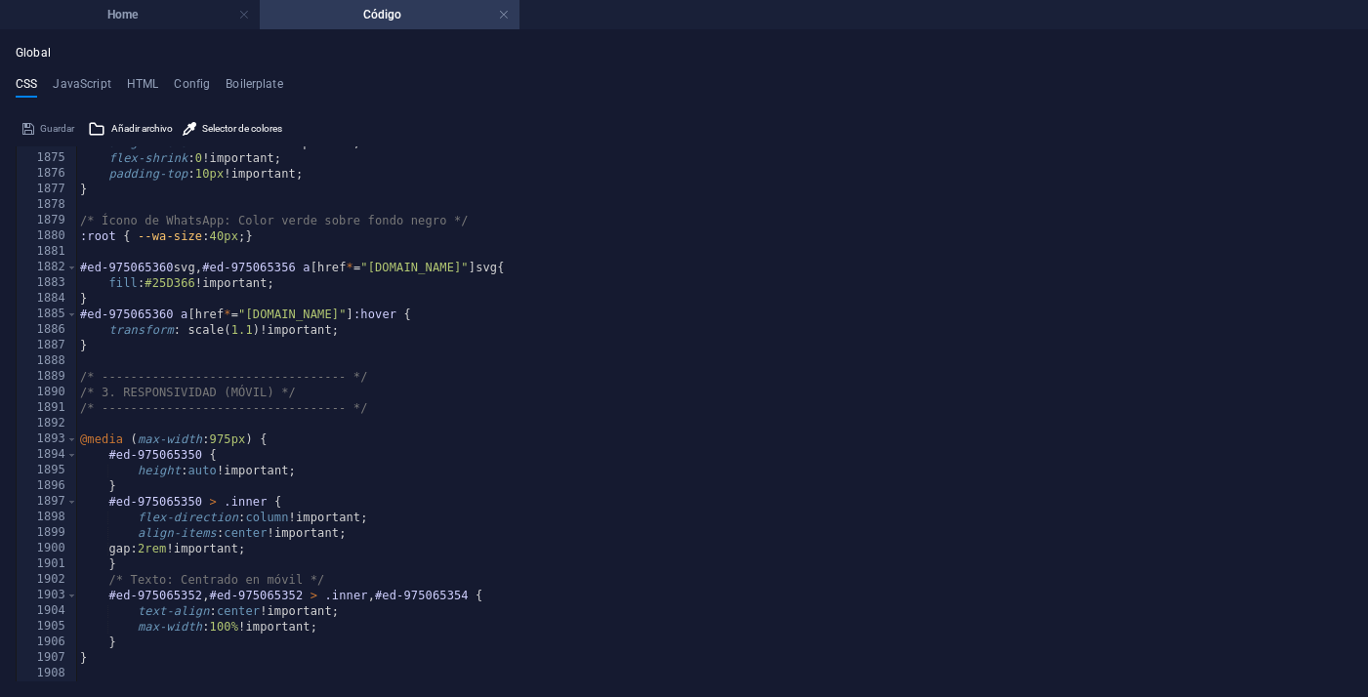
scroll to position [12038, 0]
click at [184, 664] on div "align-items : flex-start !important; flex-shrink : 0 !important; padding-top : …" at bounding box center [714, 418] width 1276 height 566
type textarea "}"
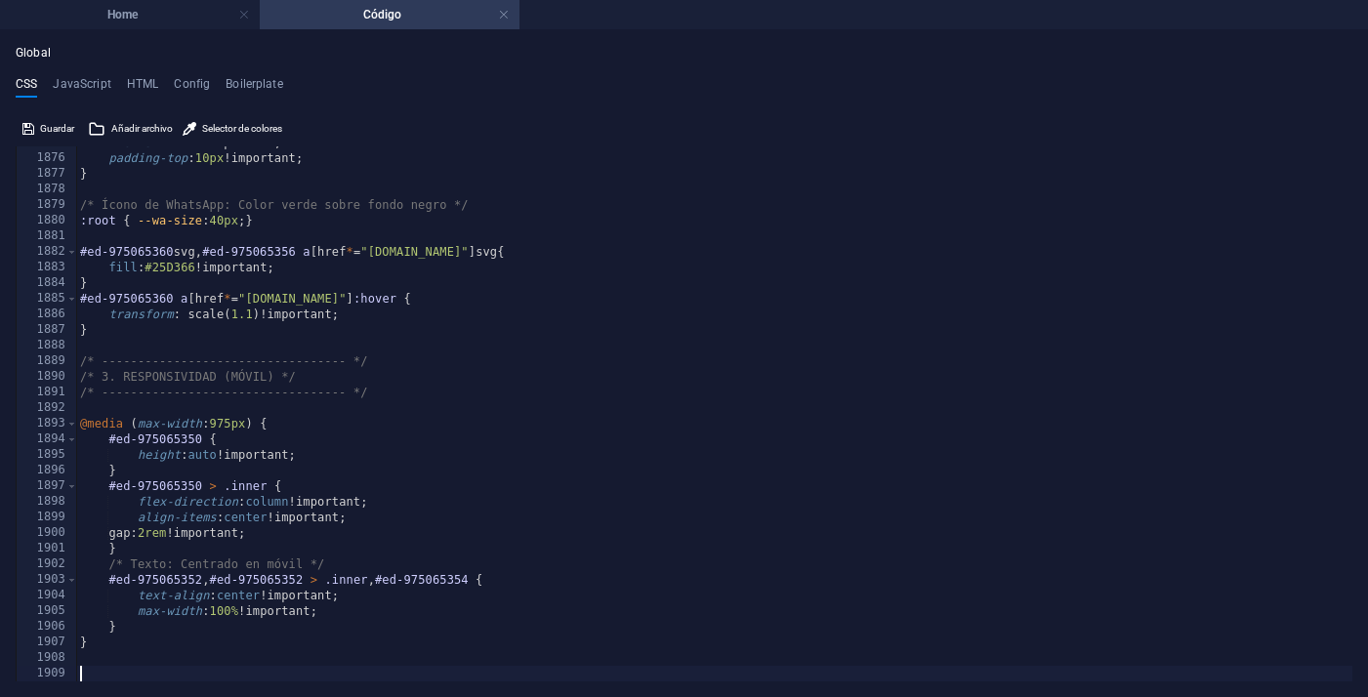
paste textarea "}"
type textarea "}"
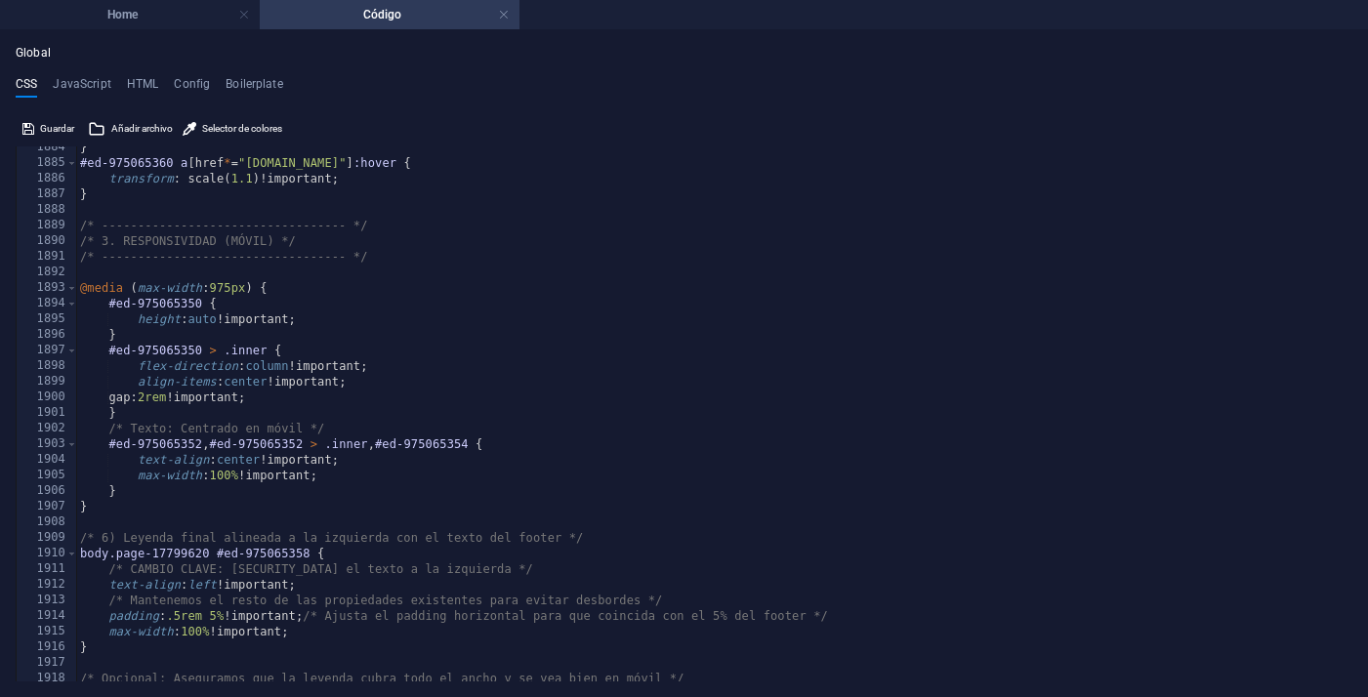
scroll to position [12097, 0]
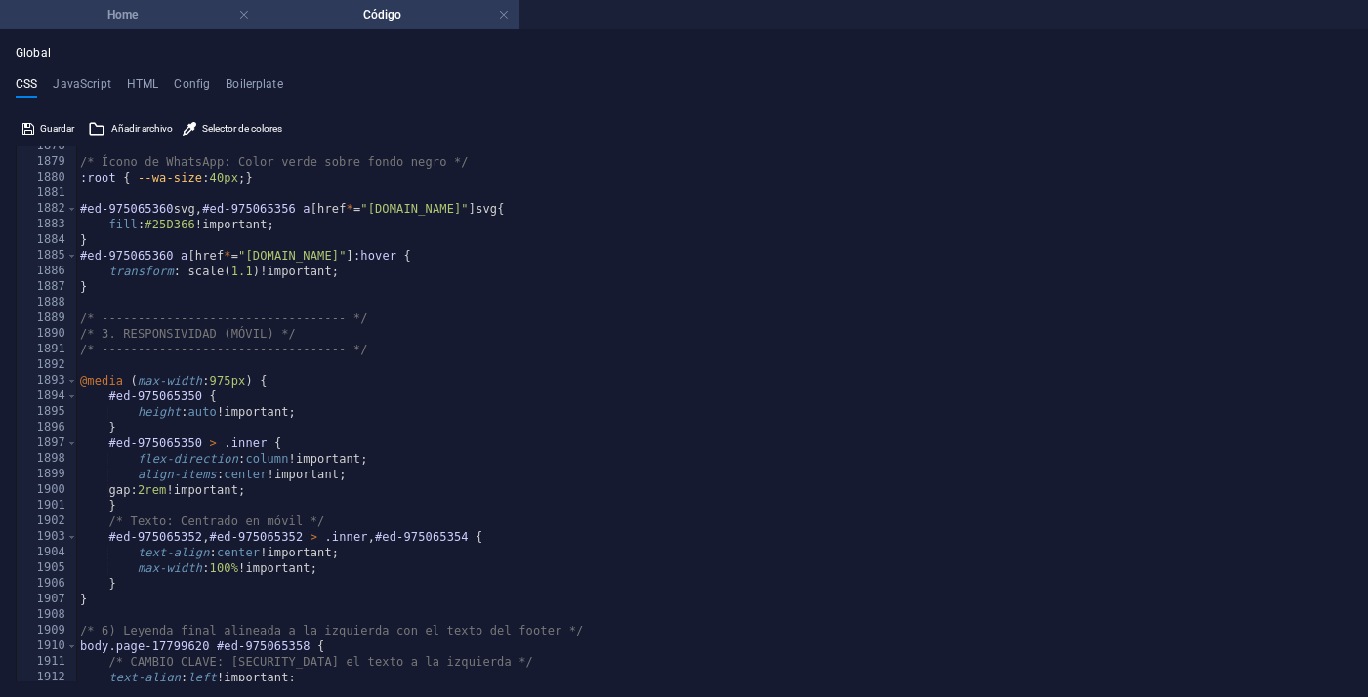
click at [154, 18] on h4 "Home" at bounding box center [130, 14] width 260 height 21
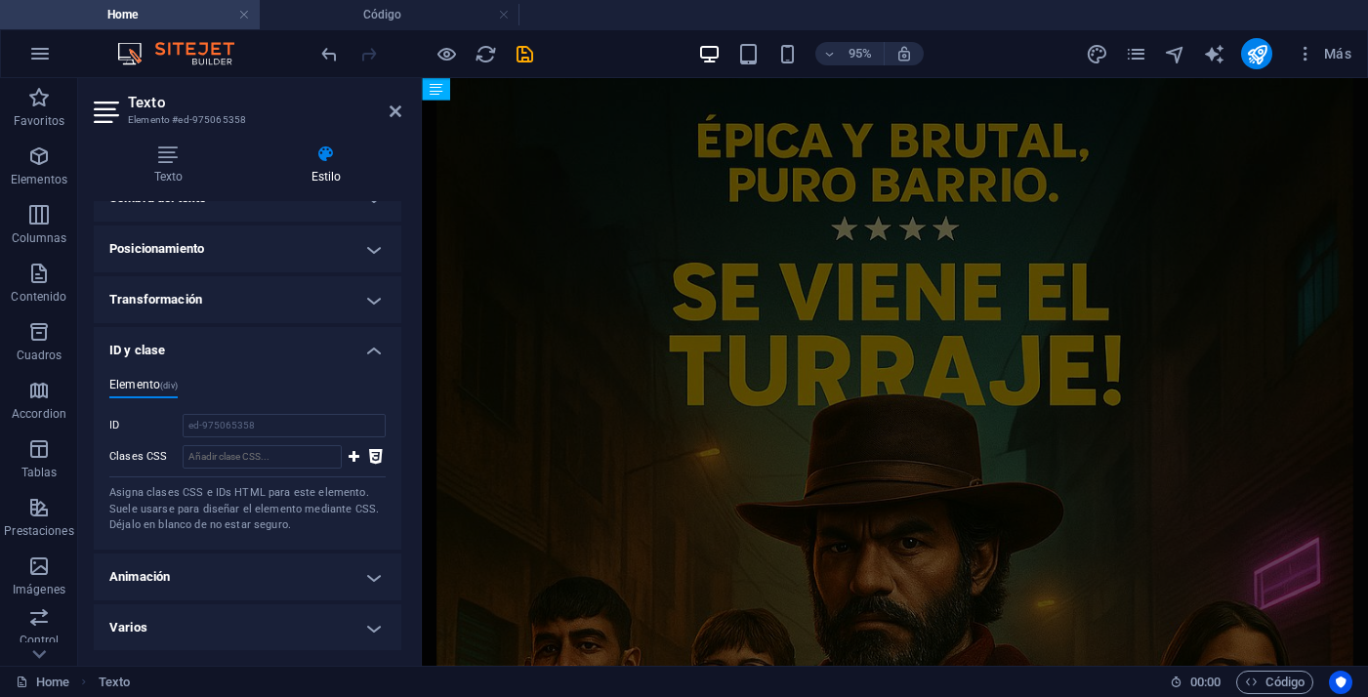
scroll to position [1762, 0]
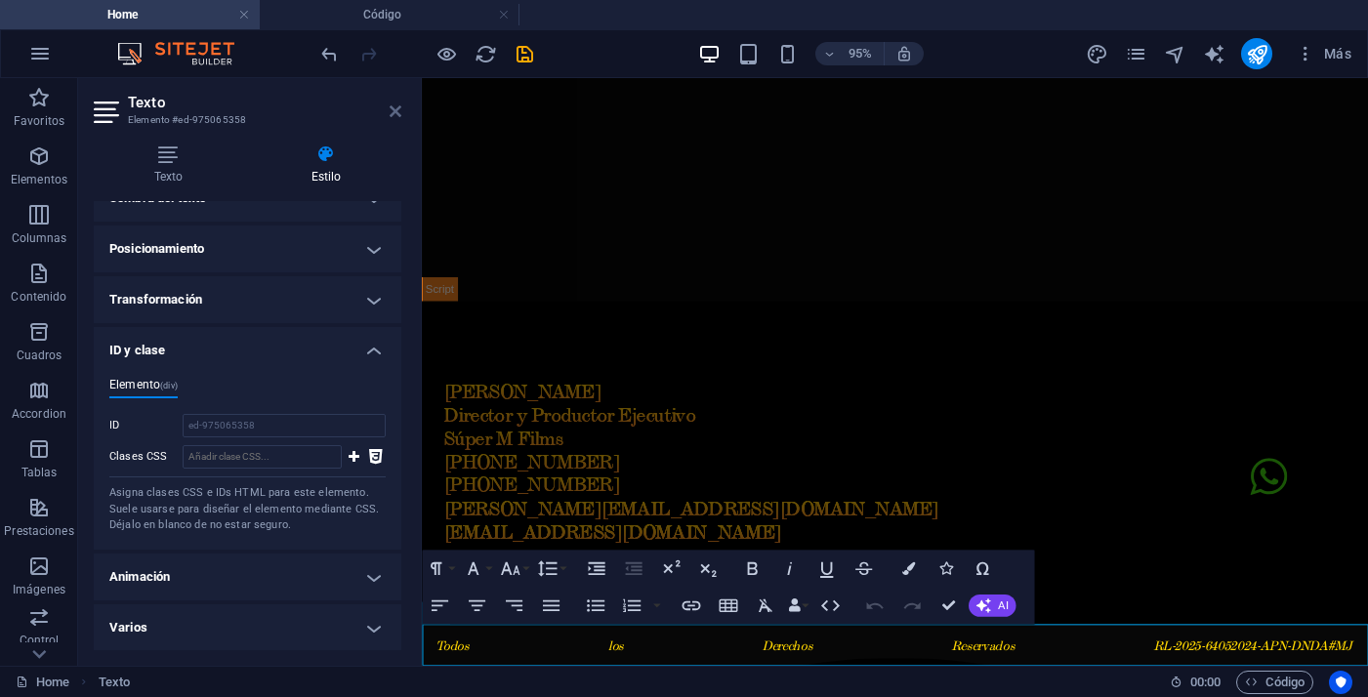
click at [396, 113] on icon at bounding box center [396, 111] width 12 height 16
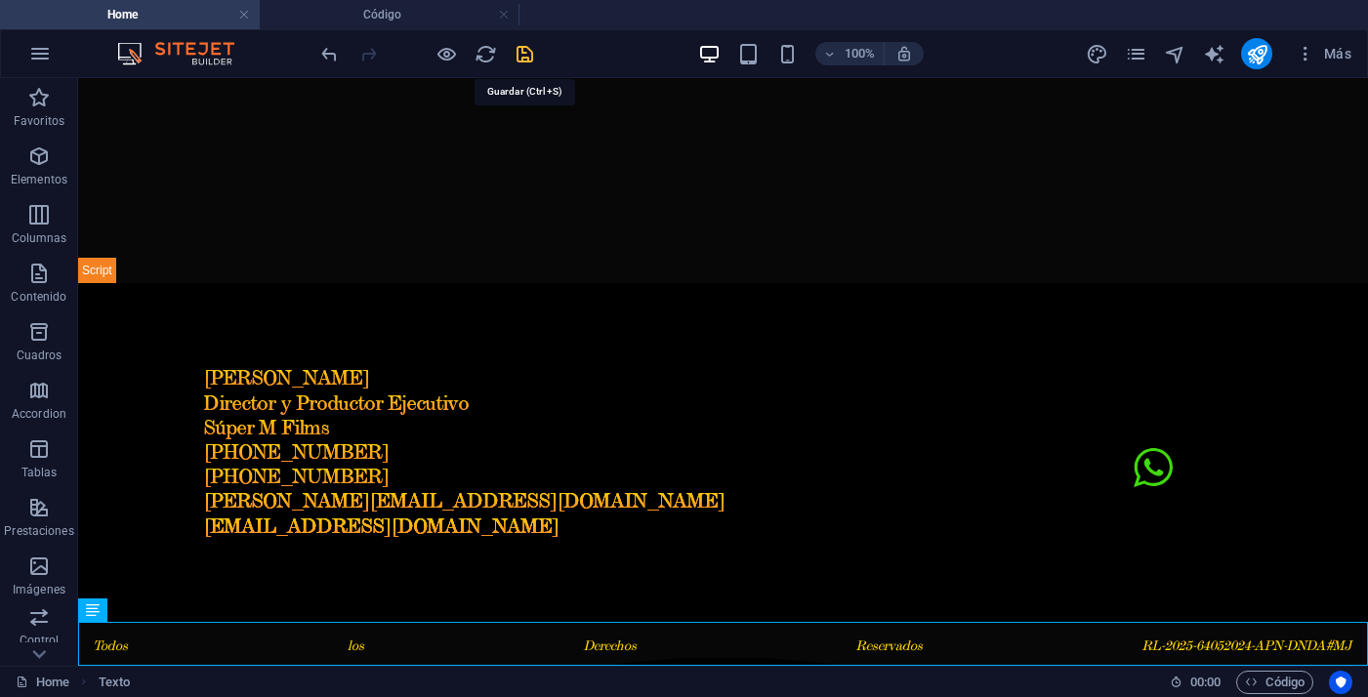
click at [527, 62] on icon "save" at bounding box center [524, 54] width 22 height 22
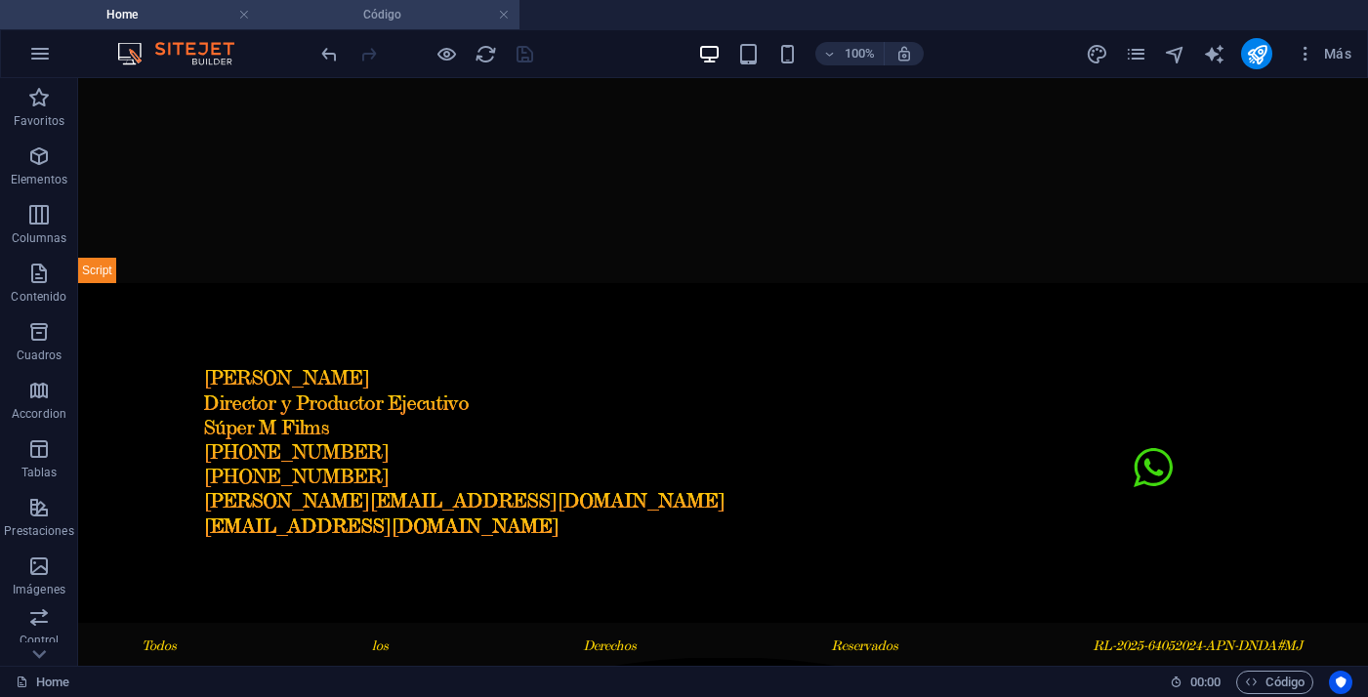
click at [404, 27] on li "Código" at bounding box center [390, 14] width 260 height 29
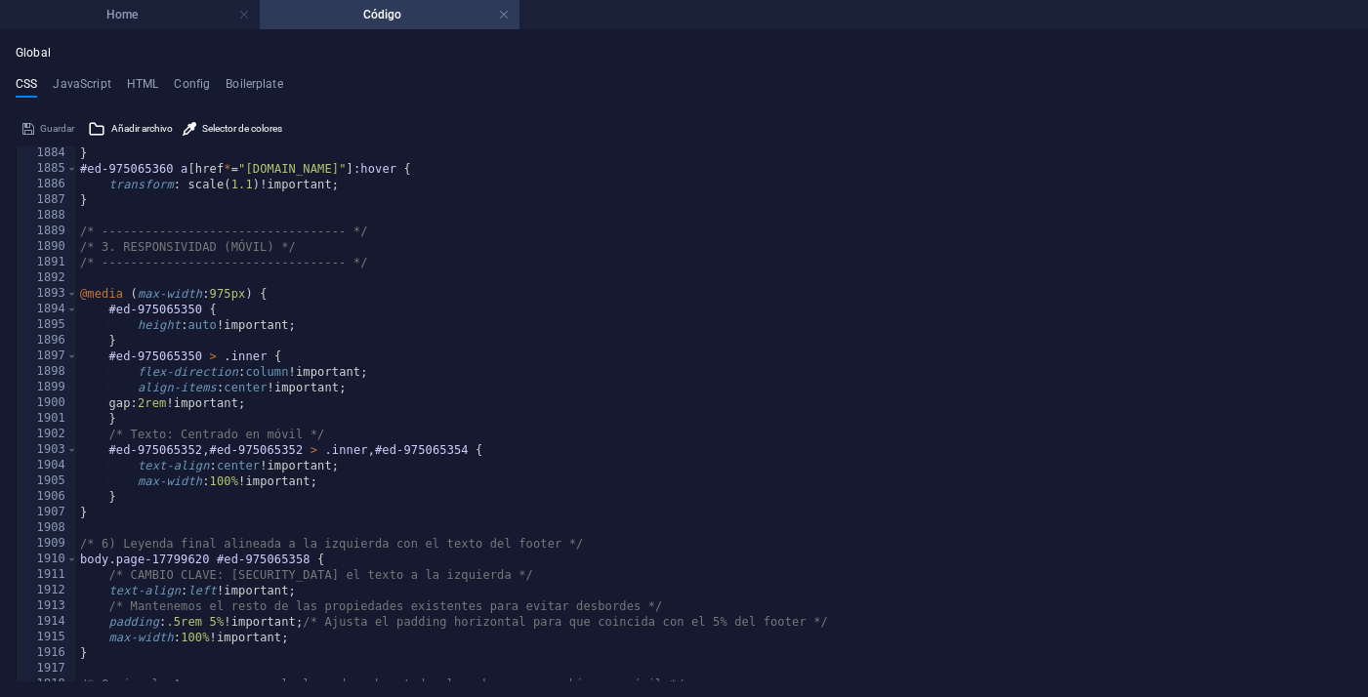
scroll to position [12304, 0]
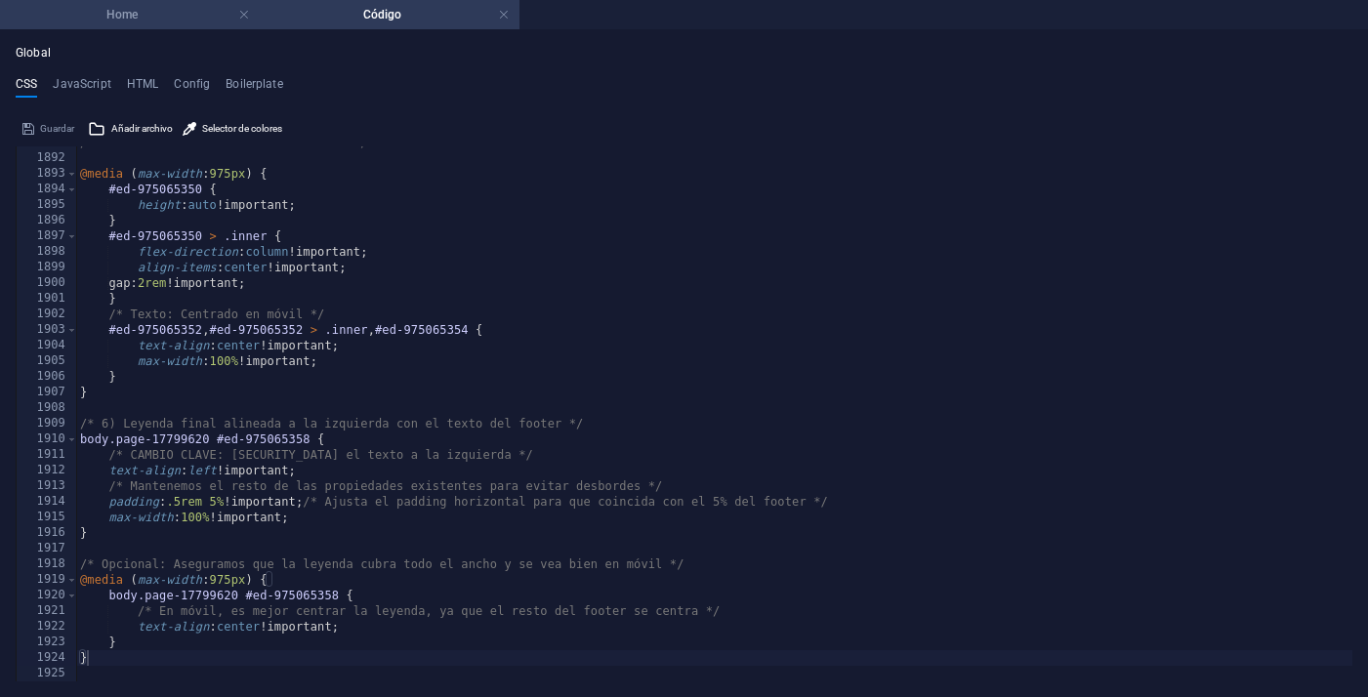
click at [178, 14] on h4 "Home" at bounding box center [130, 14] width 260 height 21
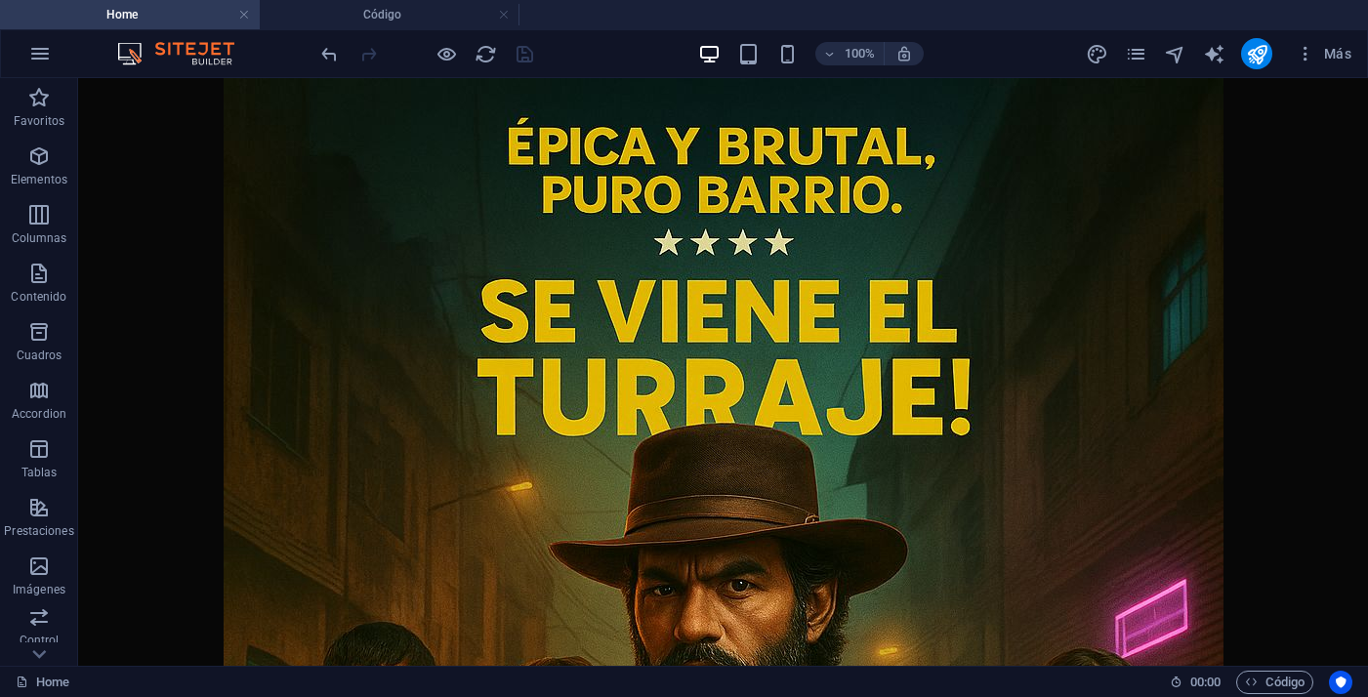
scroll to position [2000, 0]
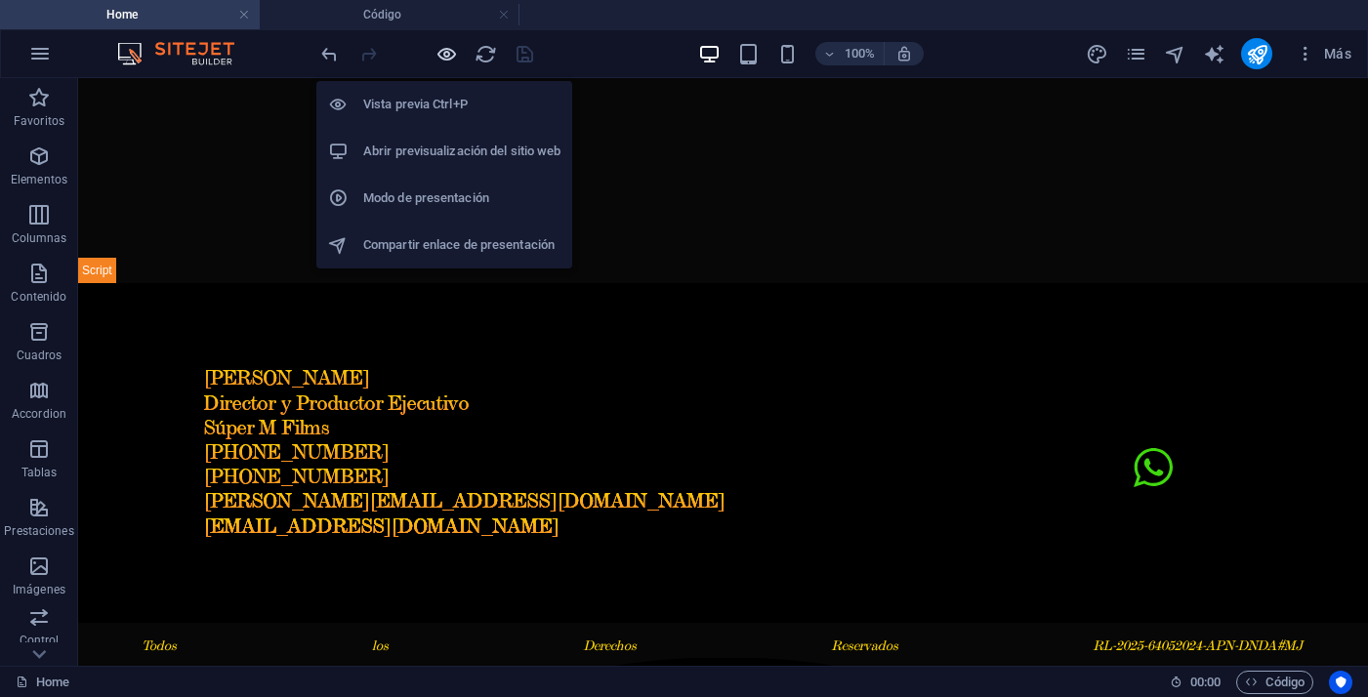
click at [444, 58] on icon "button" at bounding box center [446, 54] width 22 height 22
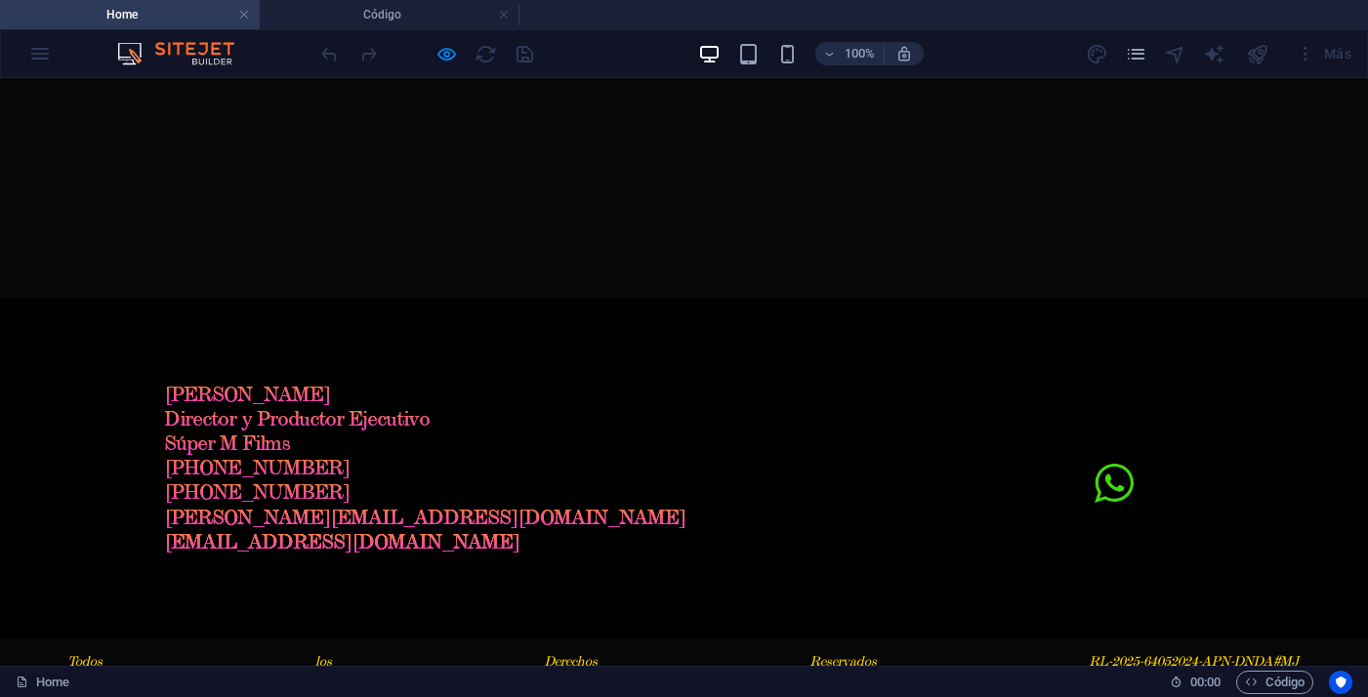
scroll to position [2016, 0]
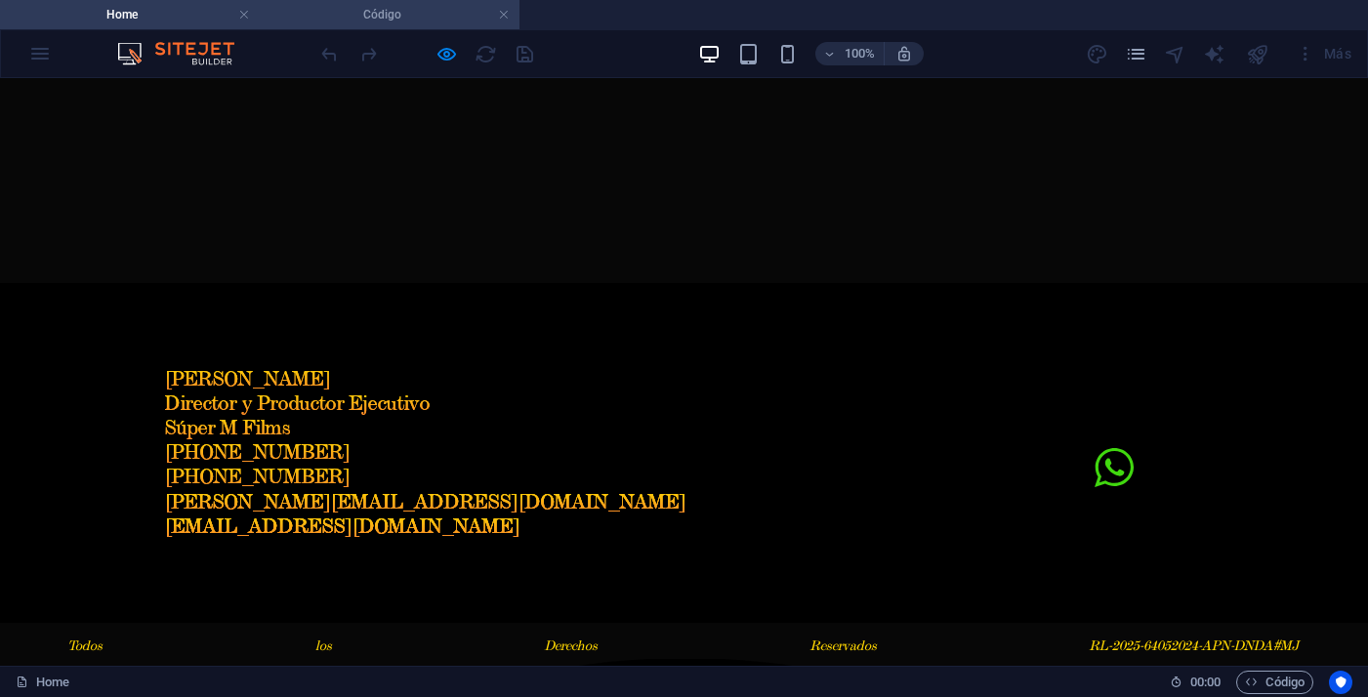
click at [389, 23] on h4 "Código" at bounding box center [390, 14] width 260 height 21
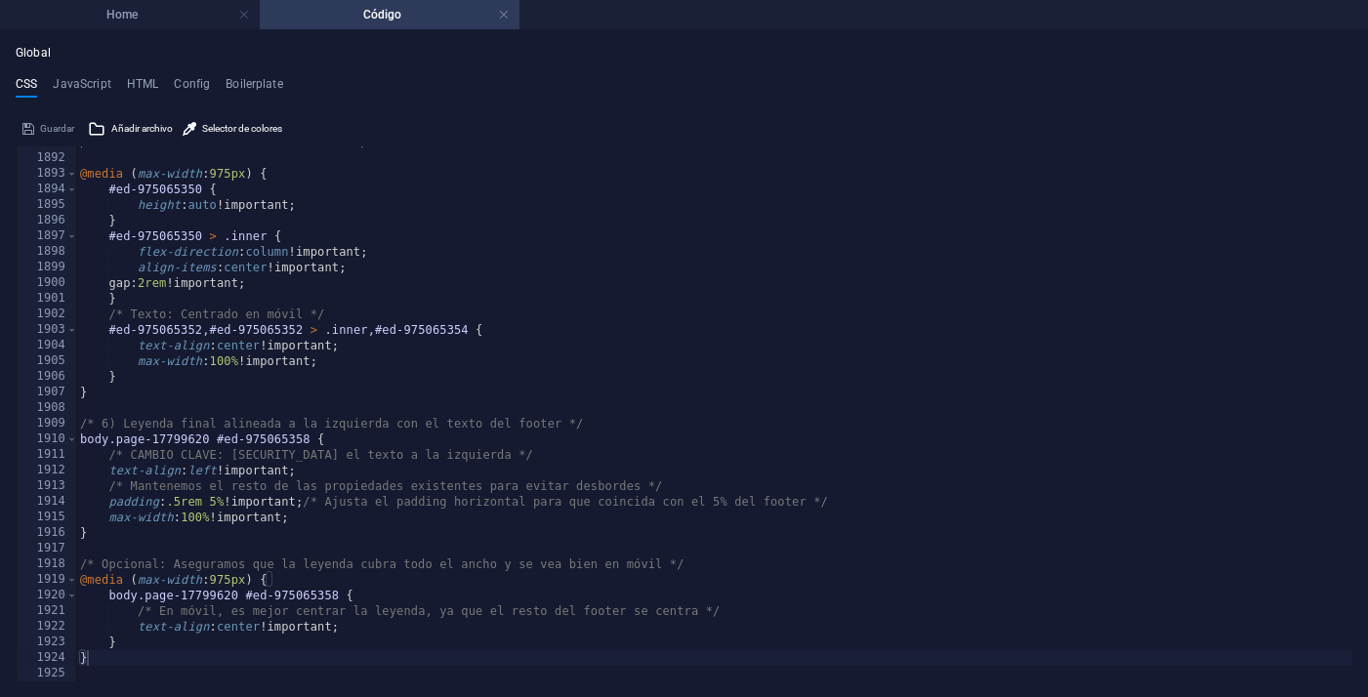
scroll to position [0, 0]
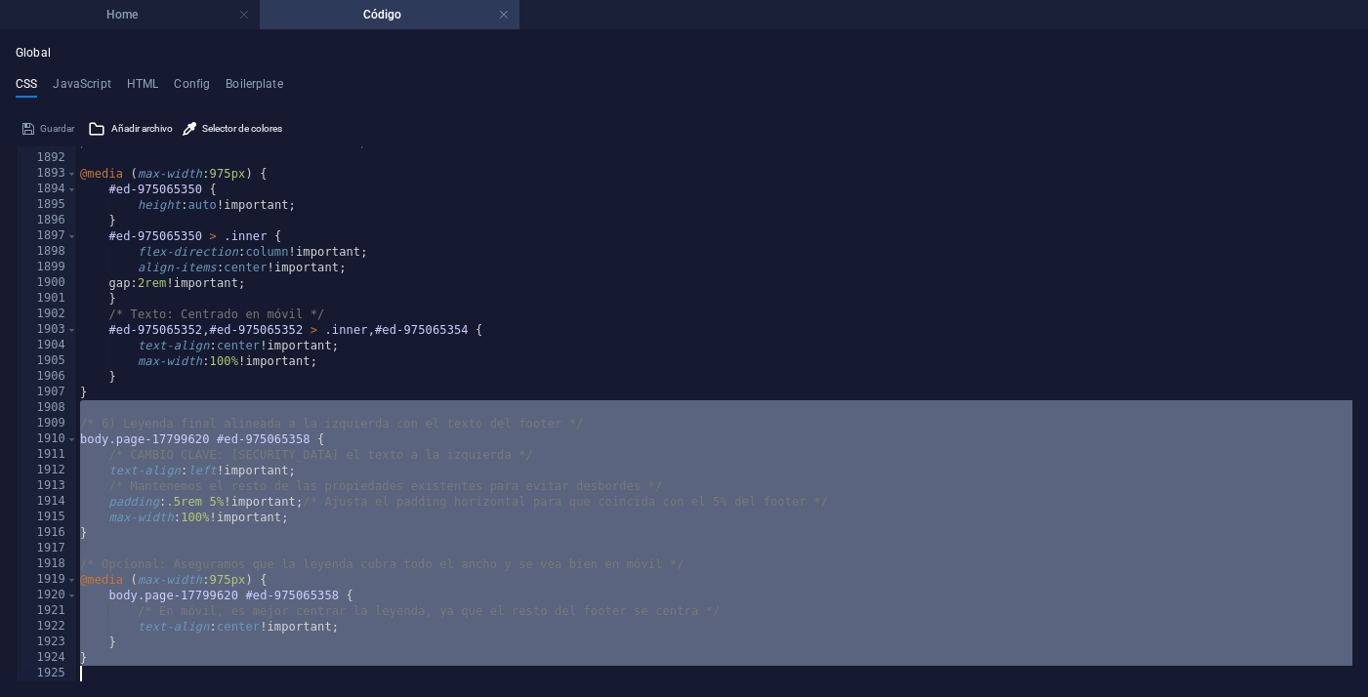
drag, startPoint x: 82, startPoint y: 415, endPoint x: 359, endPoint y: 688, distance: 389.3
click at [359, 688] on div "Global CSS JavaScript HTML Config Boilerplate 1891 1892 1893 1894 1895 1896 189…" at bounding box center [684, 363] width 1368 height 667
type textarea "}"
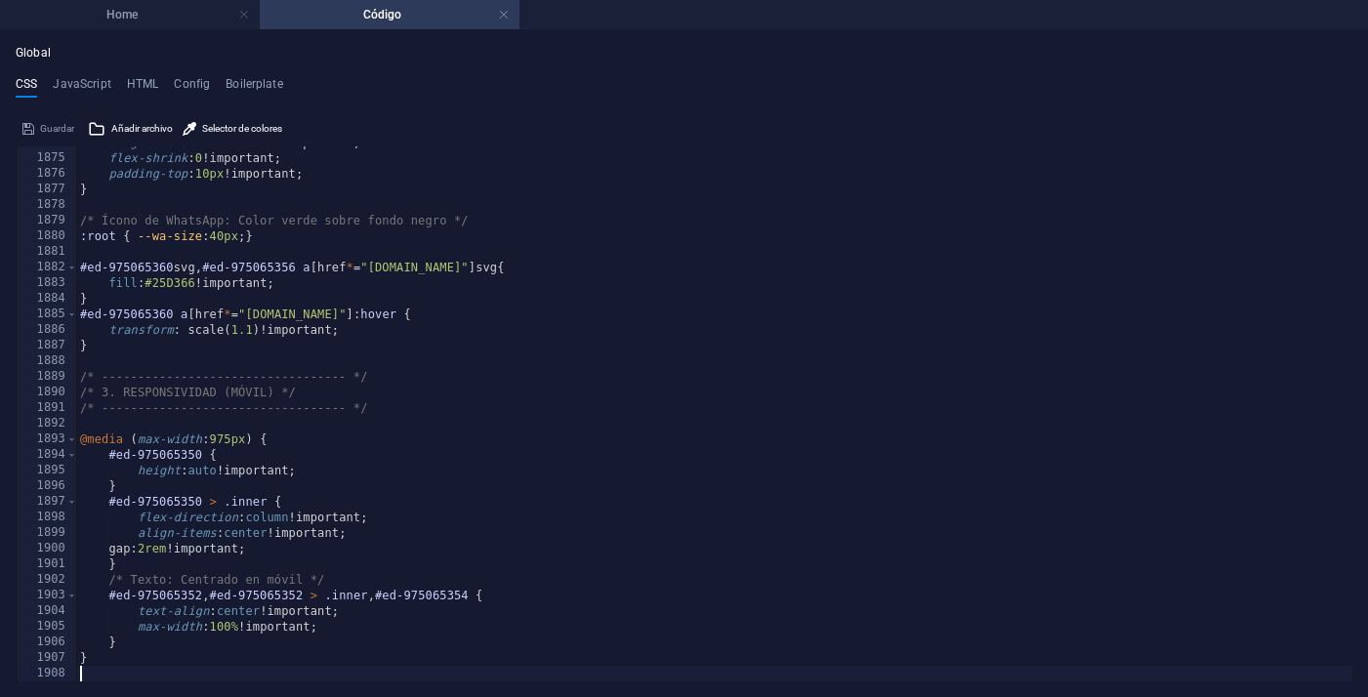
scroll to position [12038, 0]
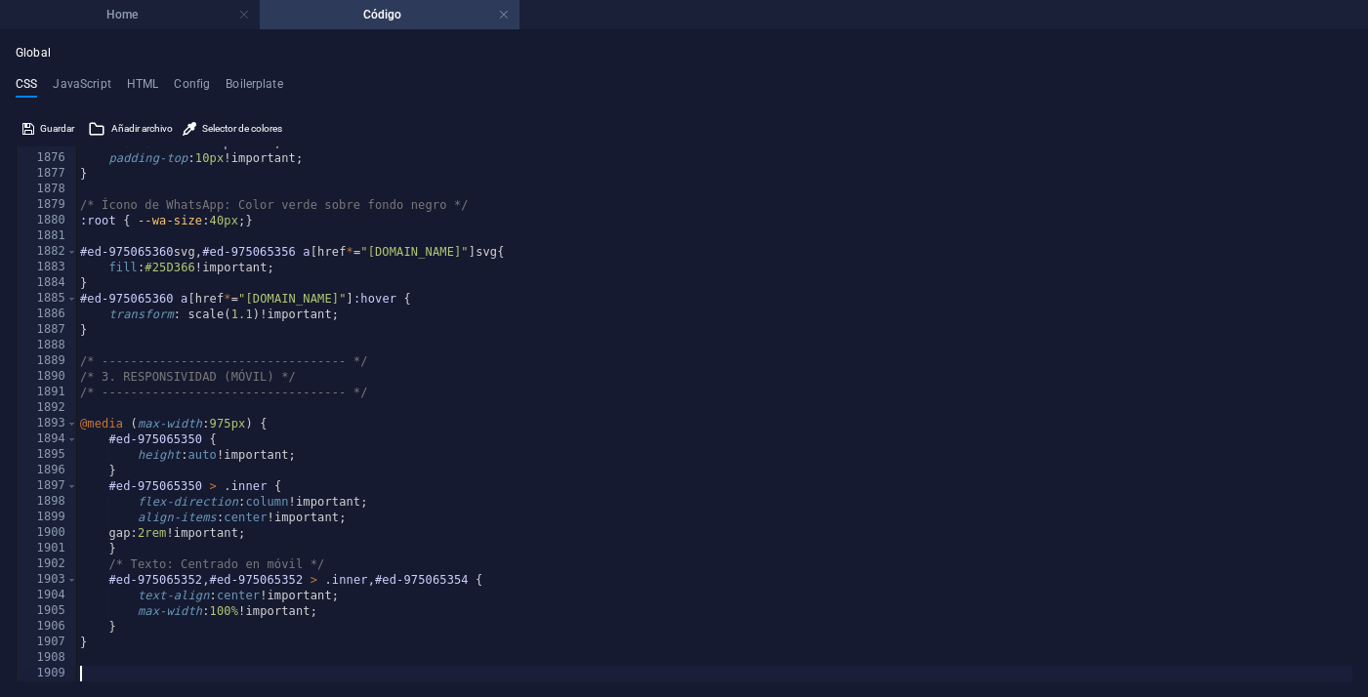
paste textarea "}"
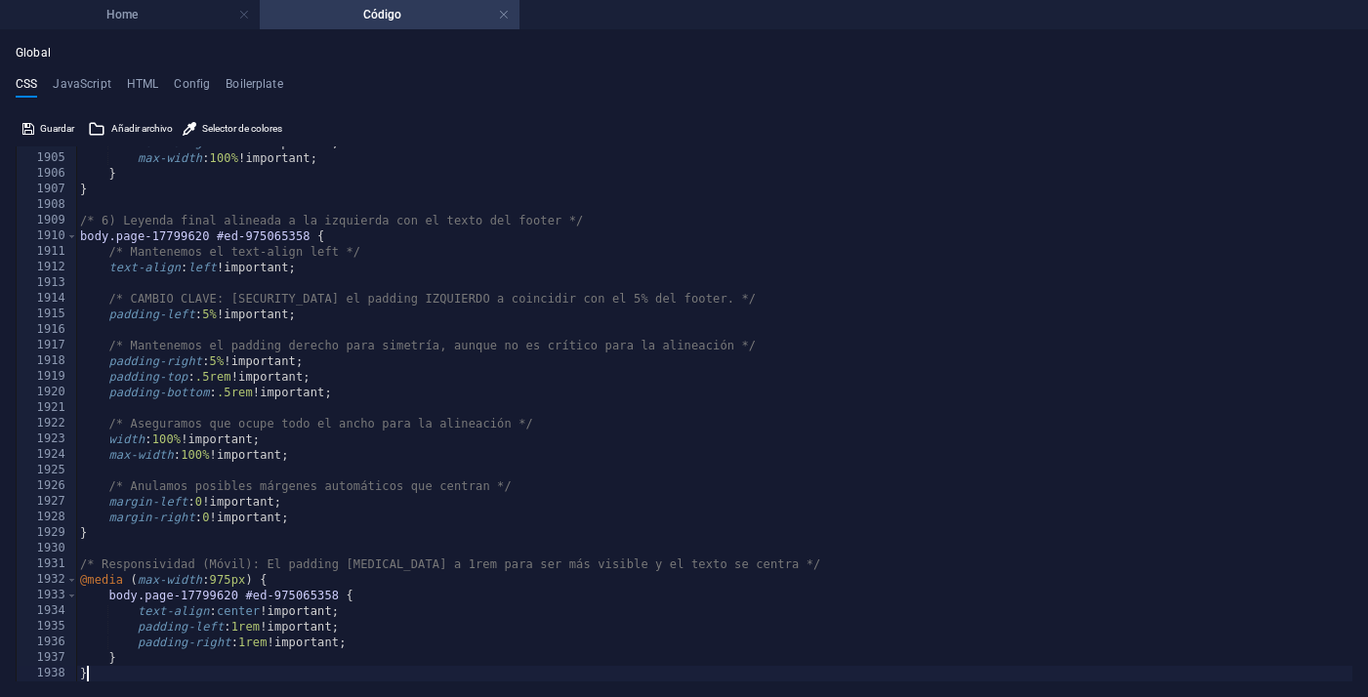
scroll to position [12507, 0]
click at [146, 14] on h4 "Home" at bounding box center [130, 14] width 260 height 21
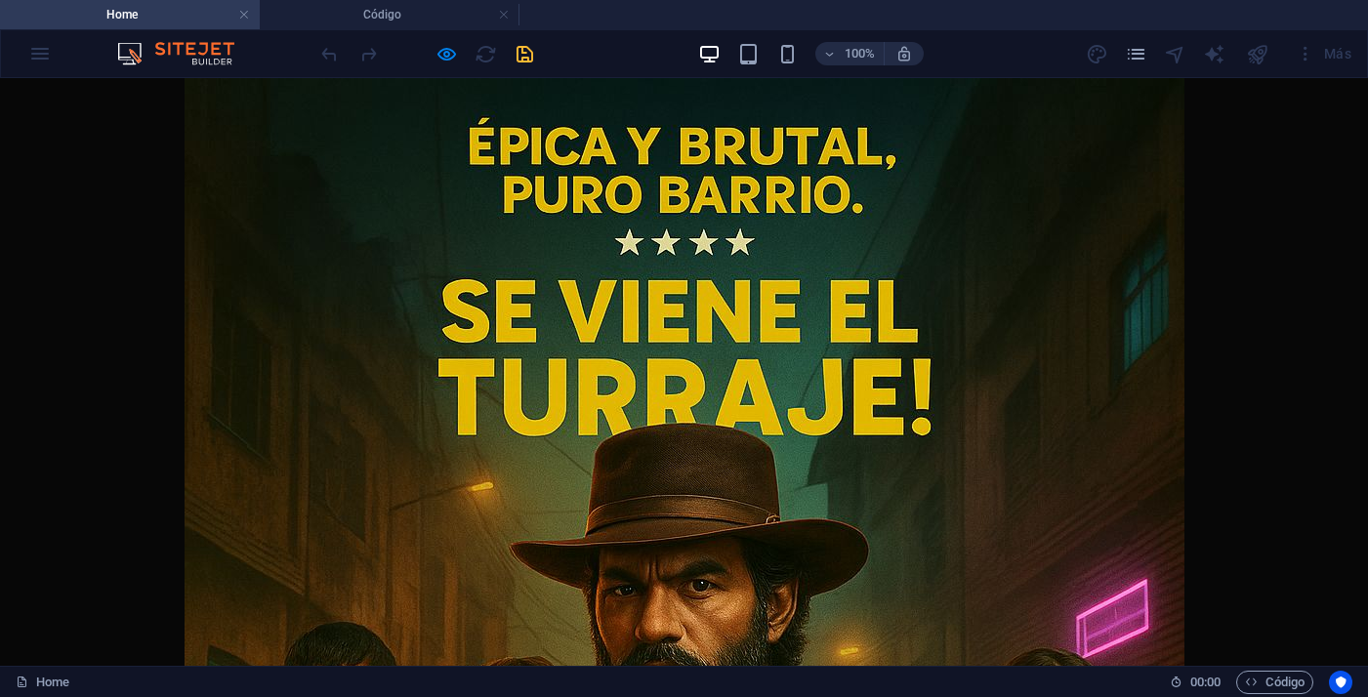
scroll to position [2016, 0]
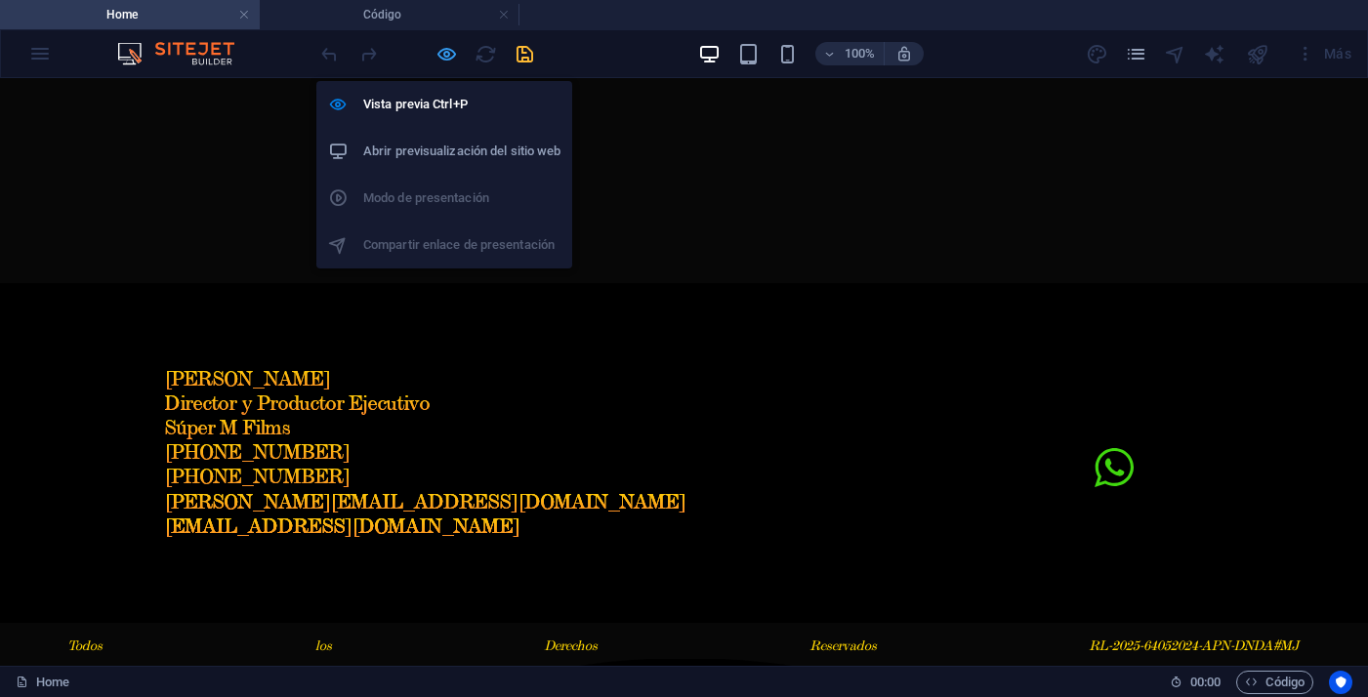
click at [456, 64] on icon "button" at bounding box center [446, 54] width 22 height 22
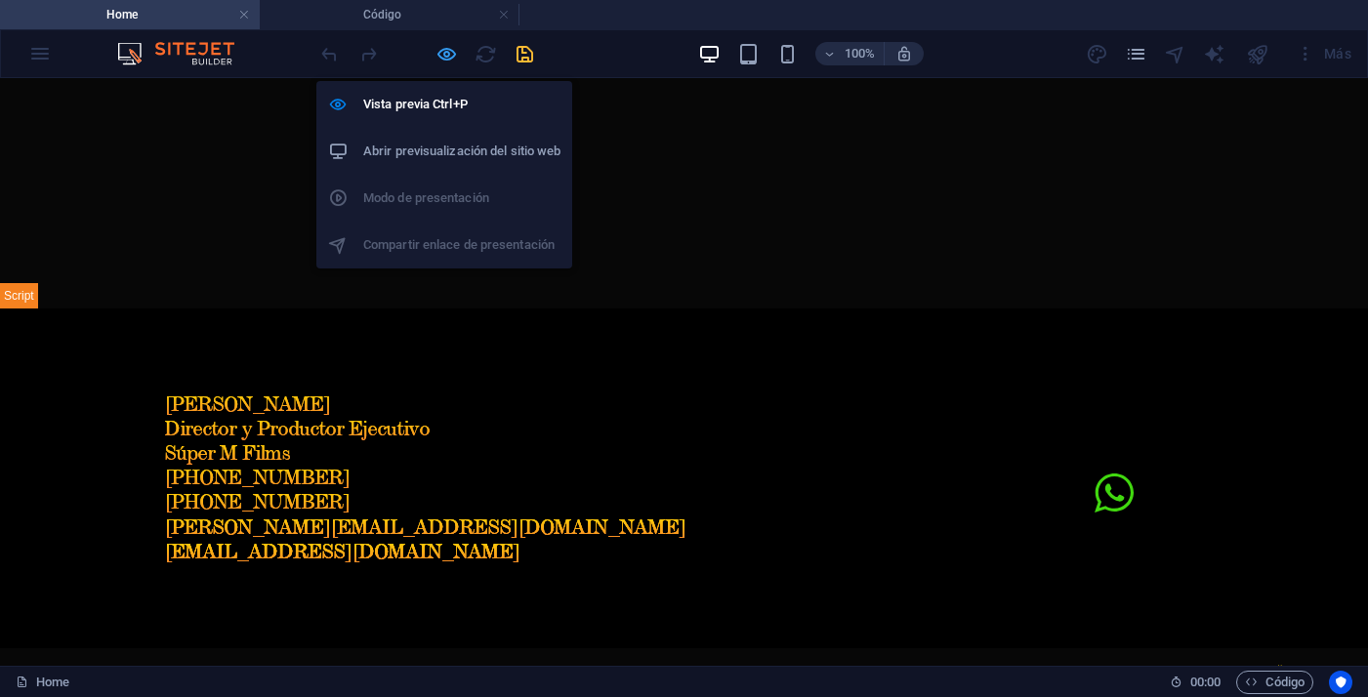
scroll to position [2000, 0]
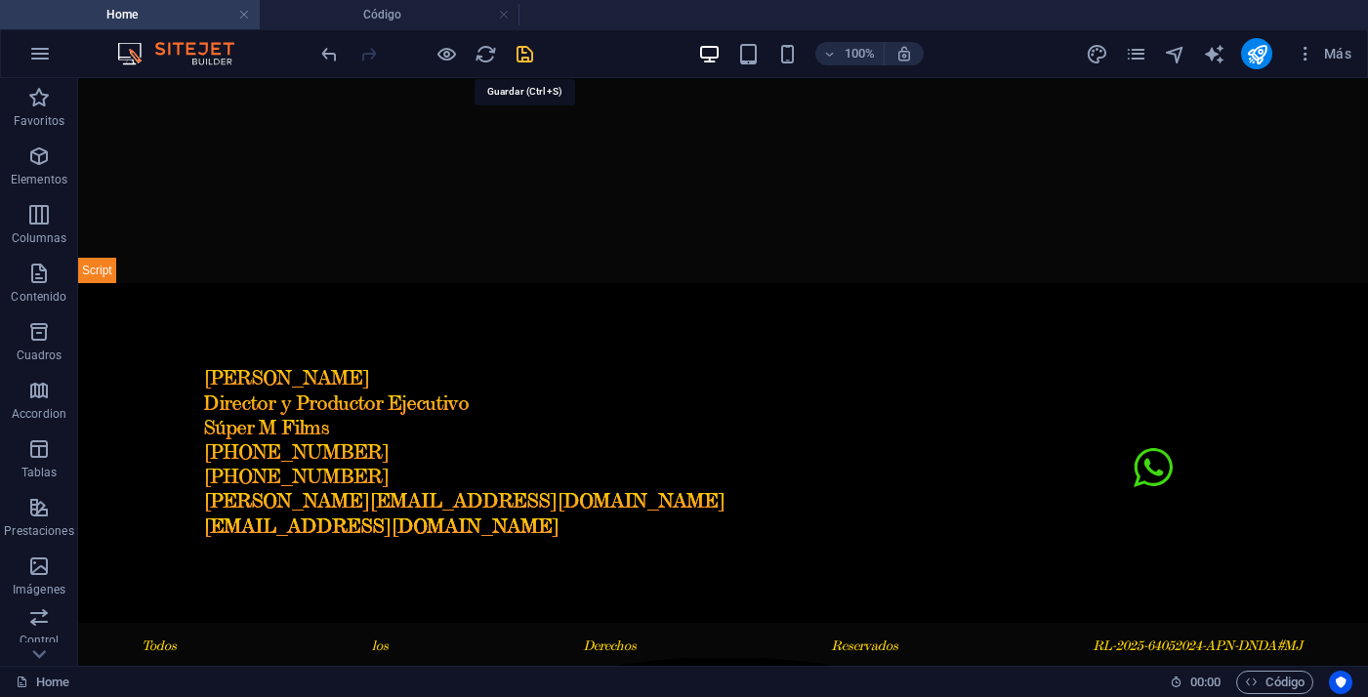
click at [528, 61] on icon "save" at bounding box center [524, 54] width 22 height 22
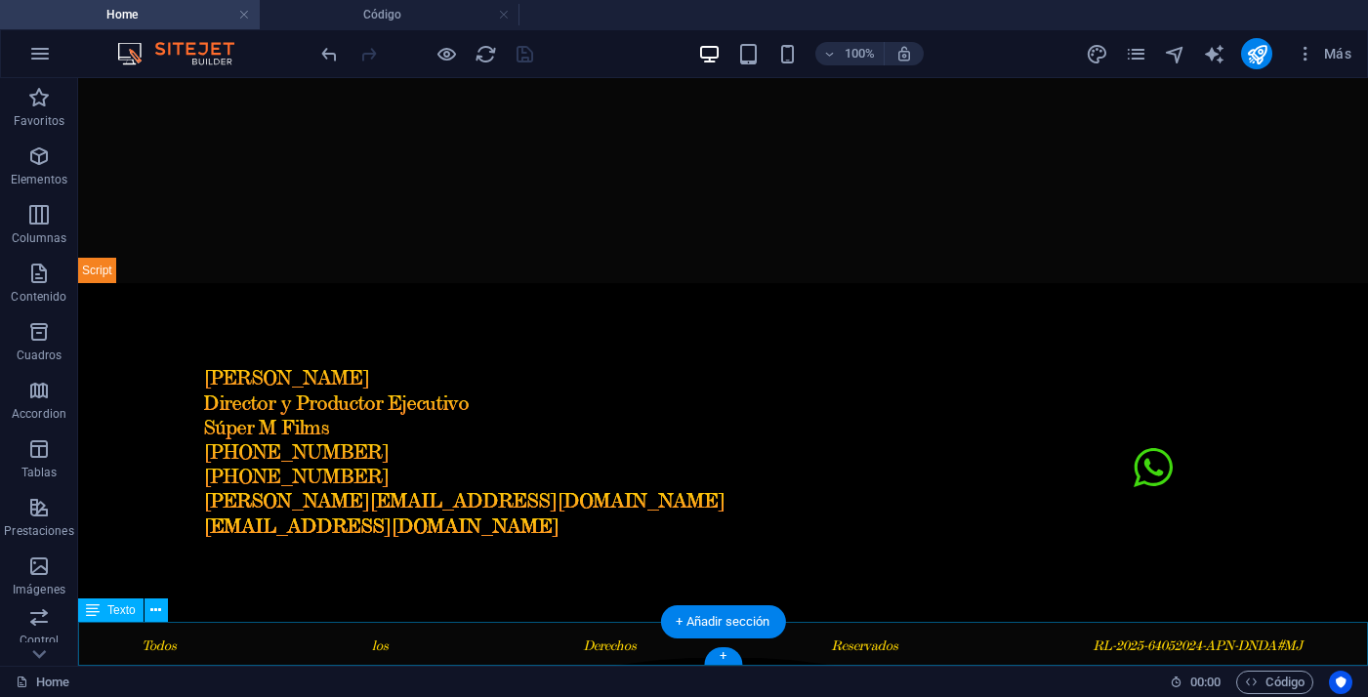
click at [395, 30] on div "100% Más" at bounding box center [684, 53] width 1366 height 47
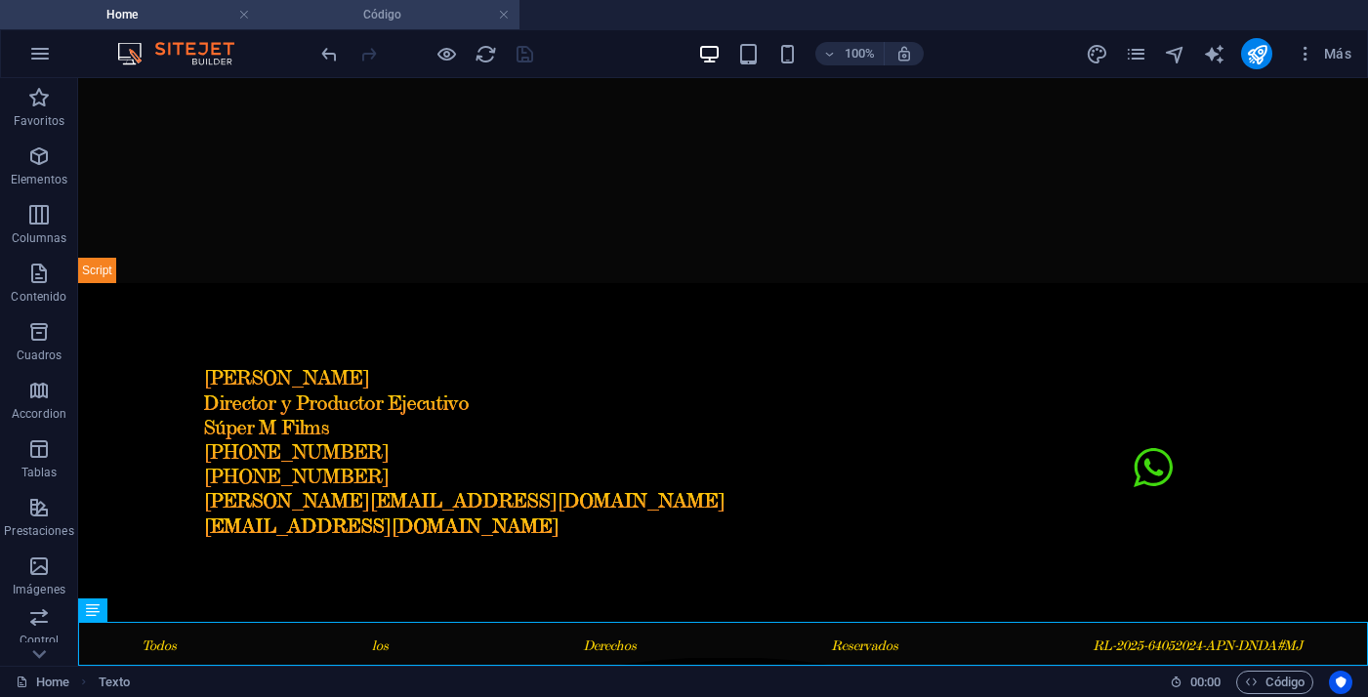
click at [396, 10] on h4 "Código" at bounding box center [390, 14] width 260 height 21
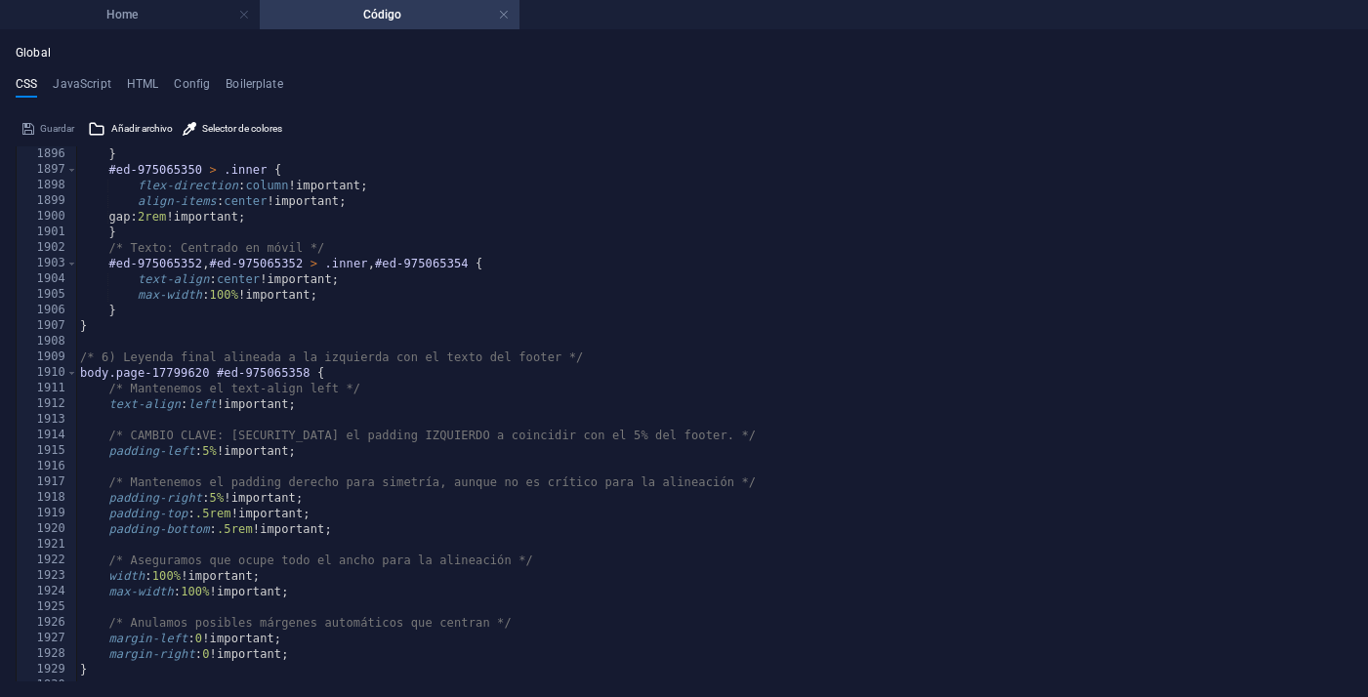
scroll to position [12378, 0]
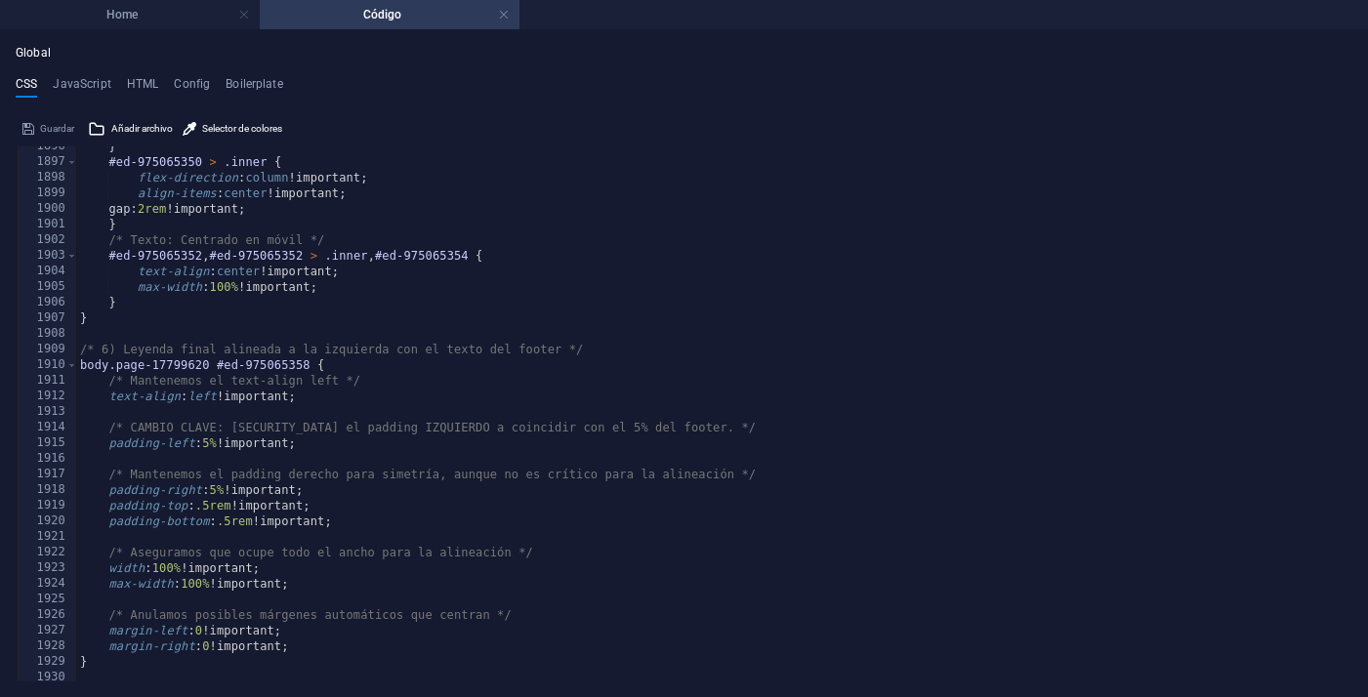
click at [211, 437] on div "} #ed-975065350 > .inner { flex-direction : column !important; align-items : ce…" at bounding box center [714, 422] width 1276 height 566
type textarea "padding-left: 8% !important;"
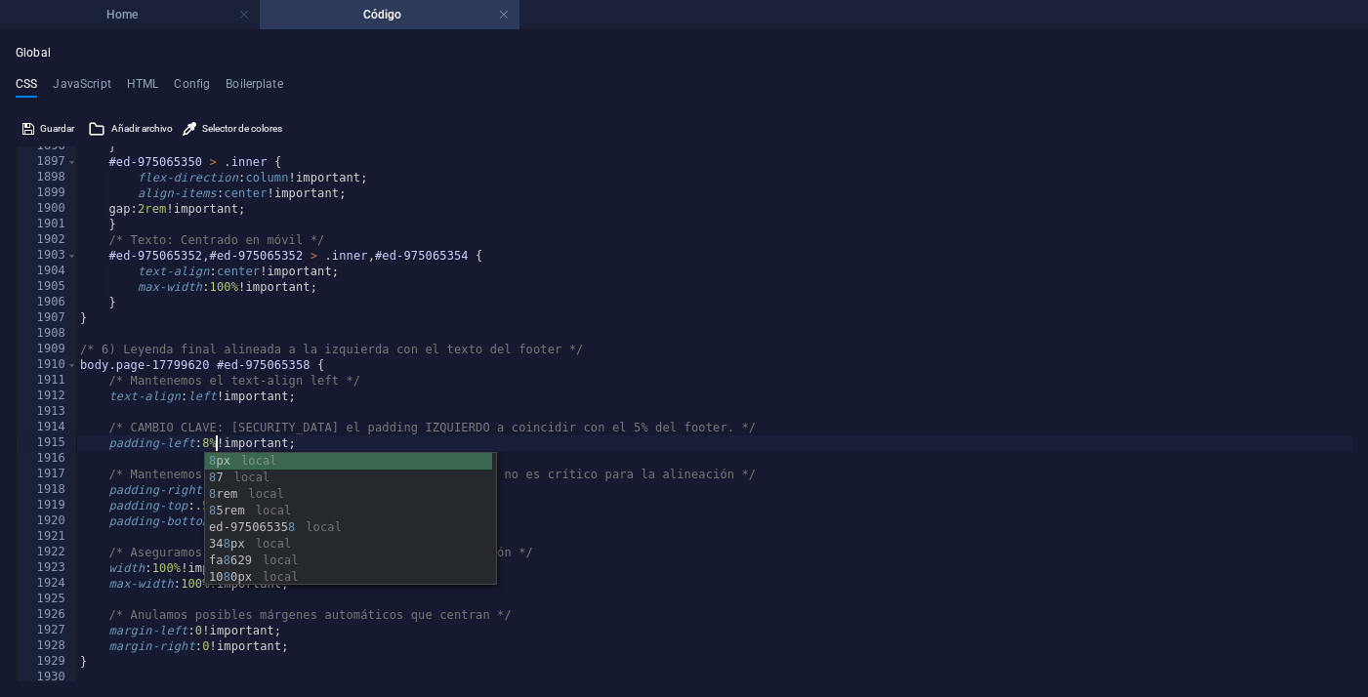
click at [576, 417] on div "} #ed-975065350 > .inner { flex-direction : column !important; align-items : ce…" at bounding box center [714, 422] width 1276 height 566
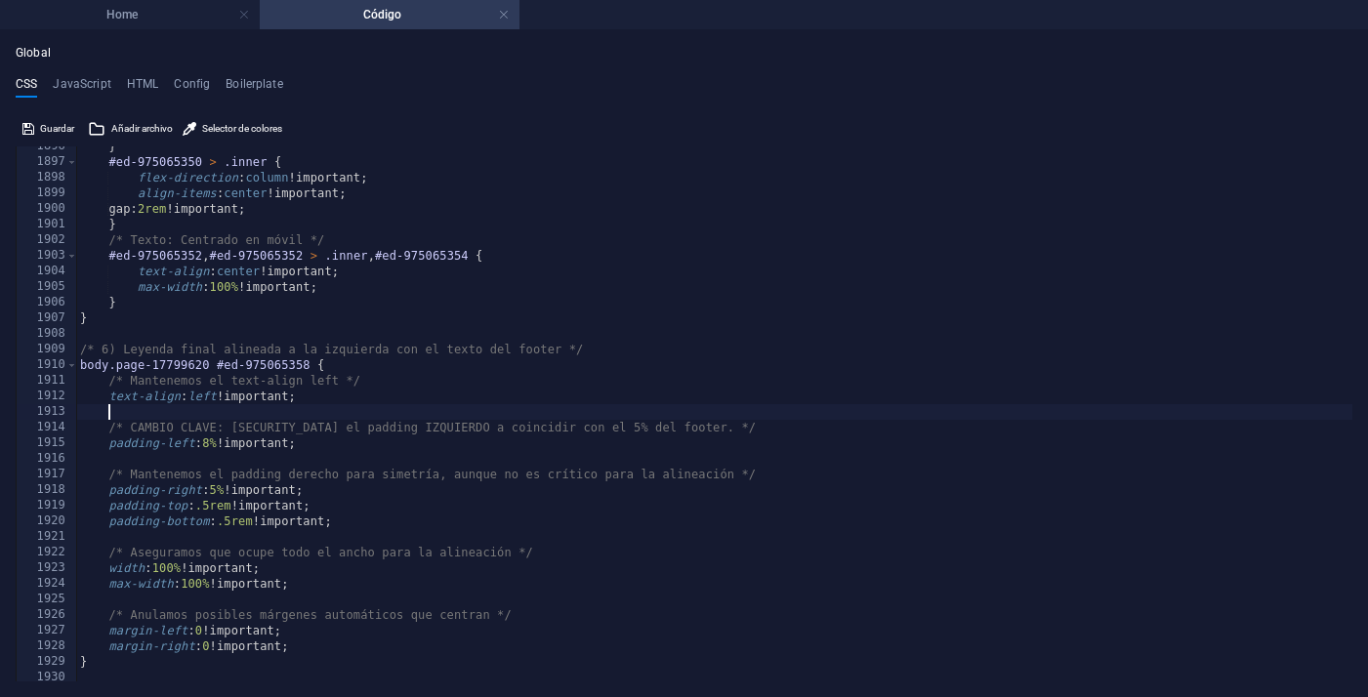
scroll to position [0, 1]
click at [178, 20] on h4 "Home" at bounding box center [130, 14] width 260 height 21
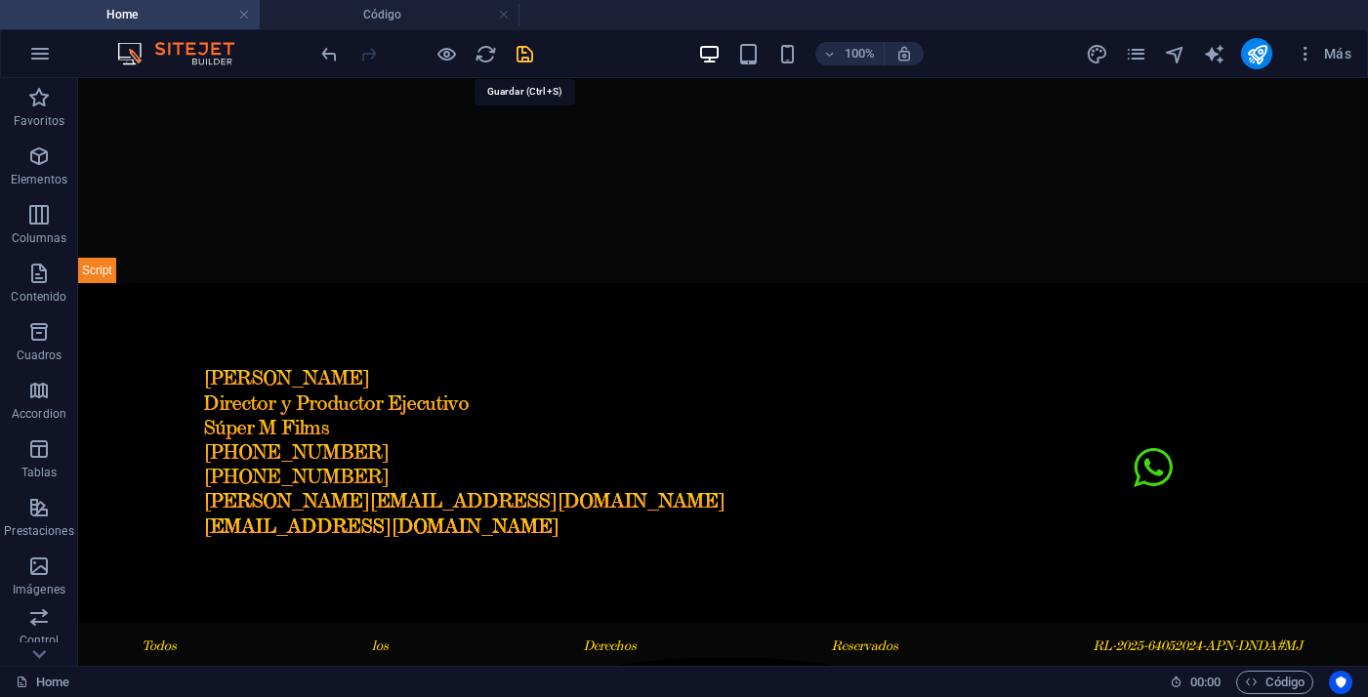
click at [523, 58] on icon "save" at bounding box center [524, 54] width 22 height 22
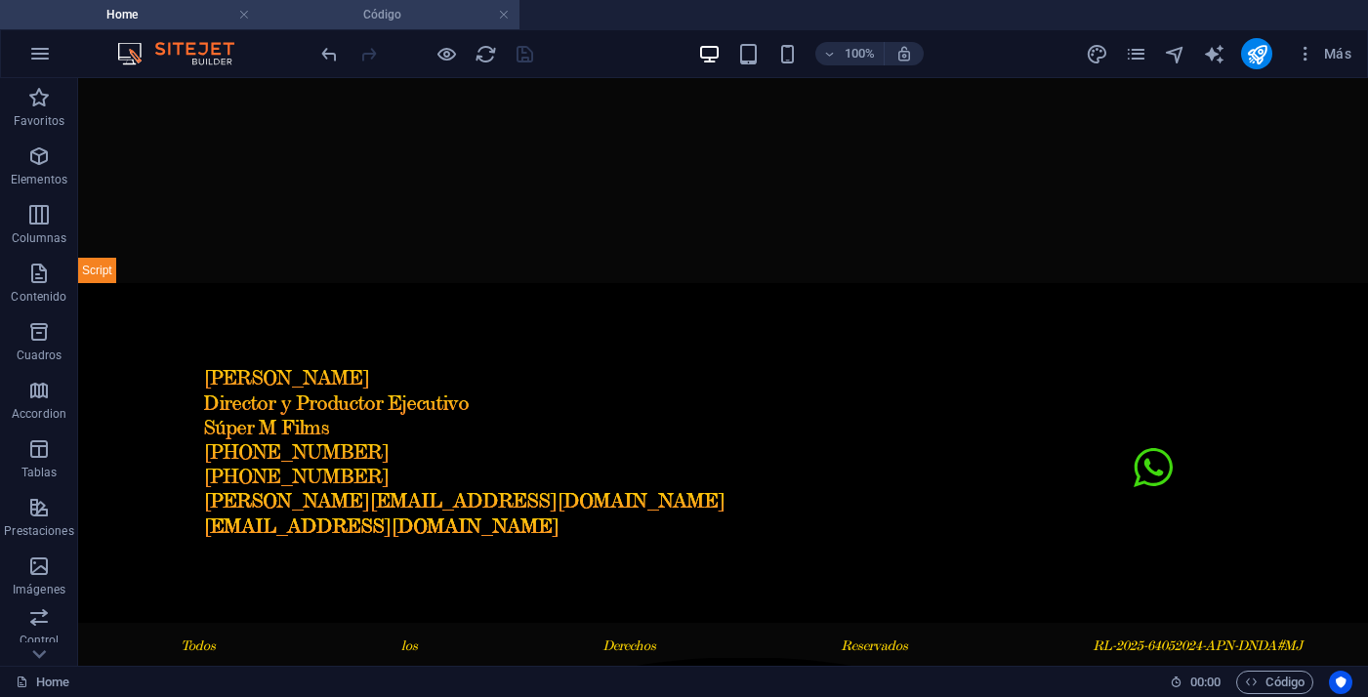
click at [416, 12] on h4 "Código" at bounding box center [390, 14] width 260 height 21
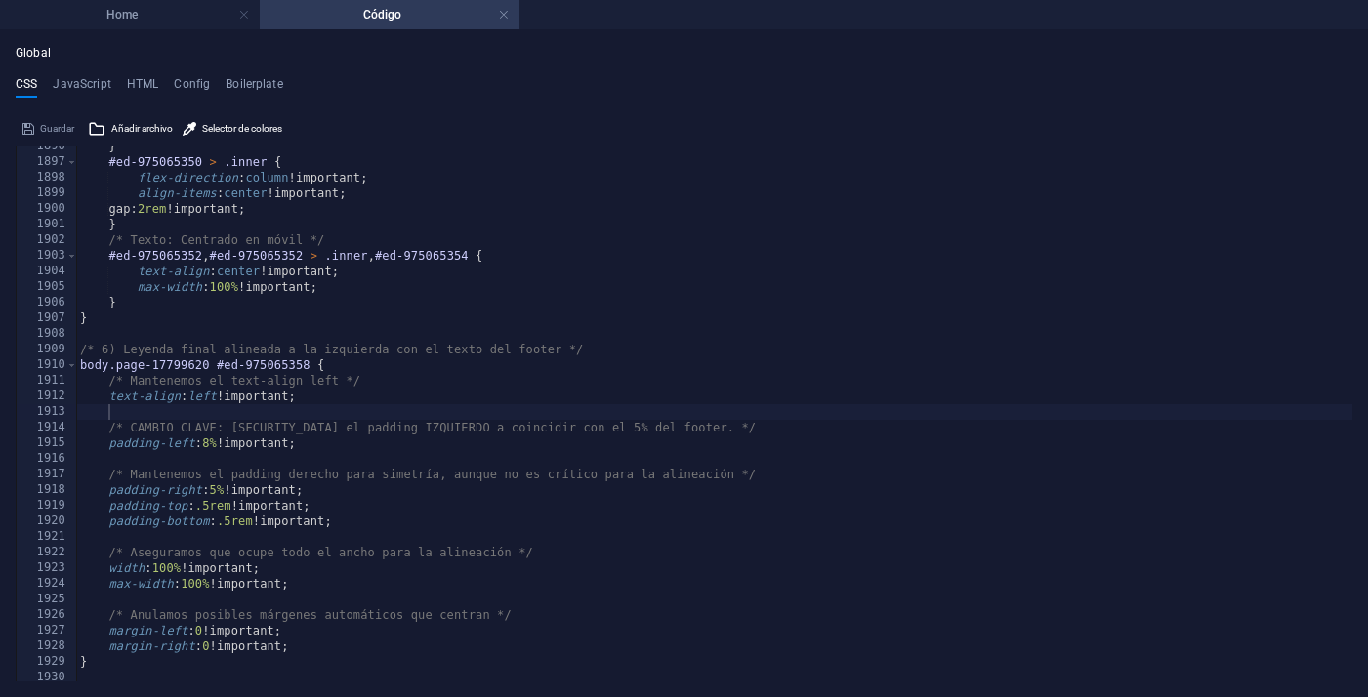
click at [215, 446] on div "} #ed-975065350 > .inner { flex-direction : column !important; align-items : ce…" at bounding box center [714, 422] width 1276 height 566
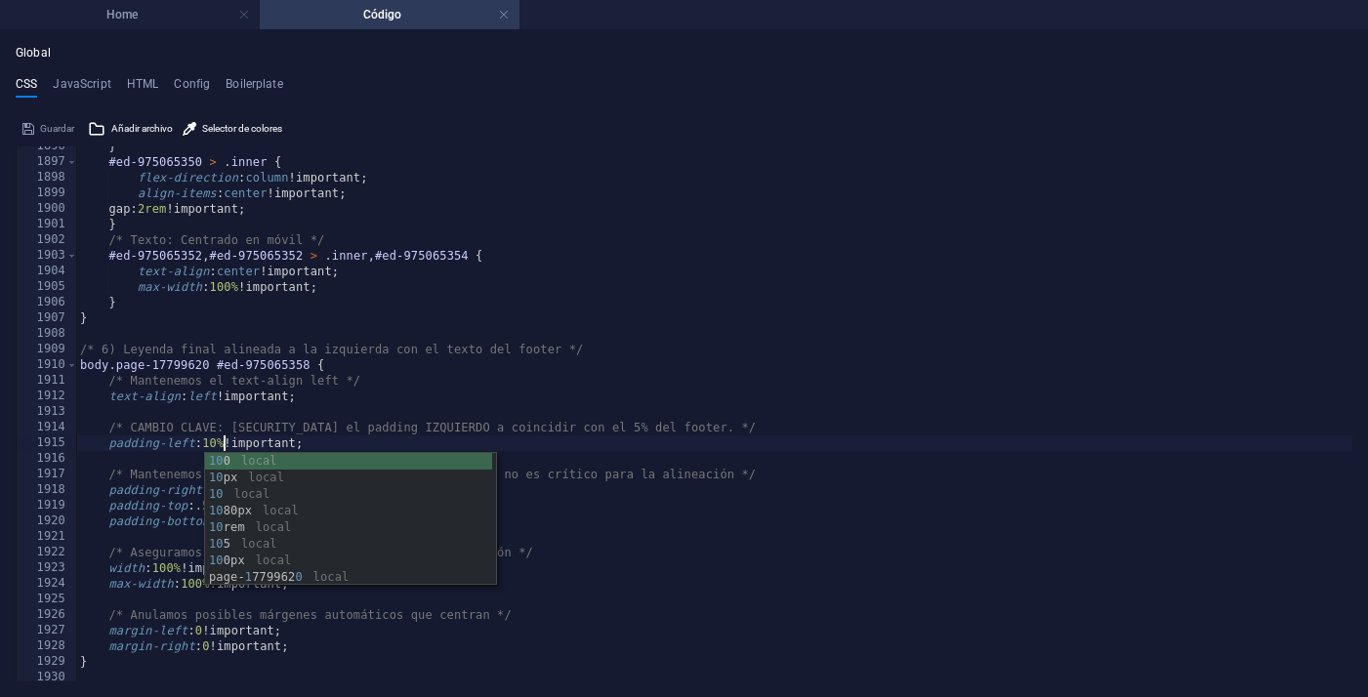
scroll to position [0, 11]
click at [542, 442] on div "} #ed-975065350 > .inner { flex-direction : column !important; align-items : ce…" at bounding box center [714, 422] width 1276 height 566
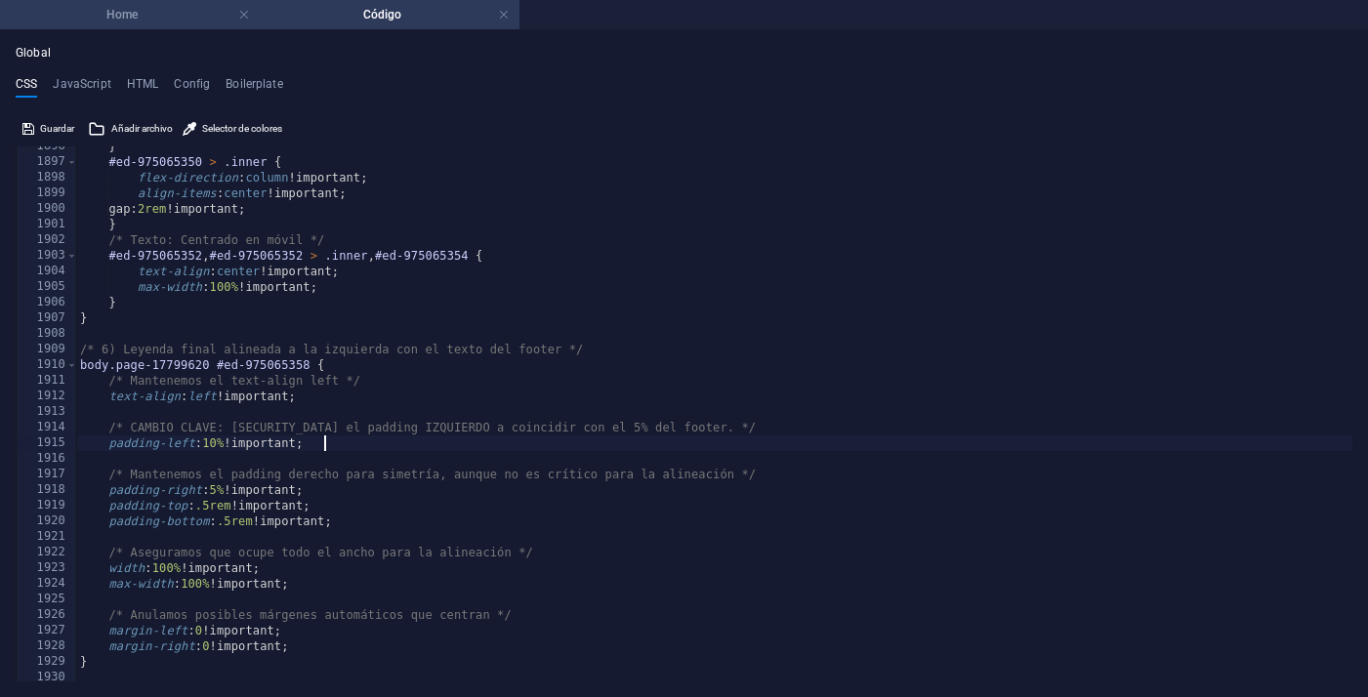
click at [162, 22] on h4 "Home" at bounding box center [130, 14] width 260 height 21
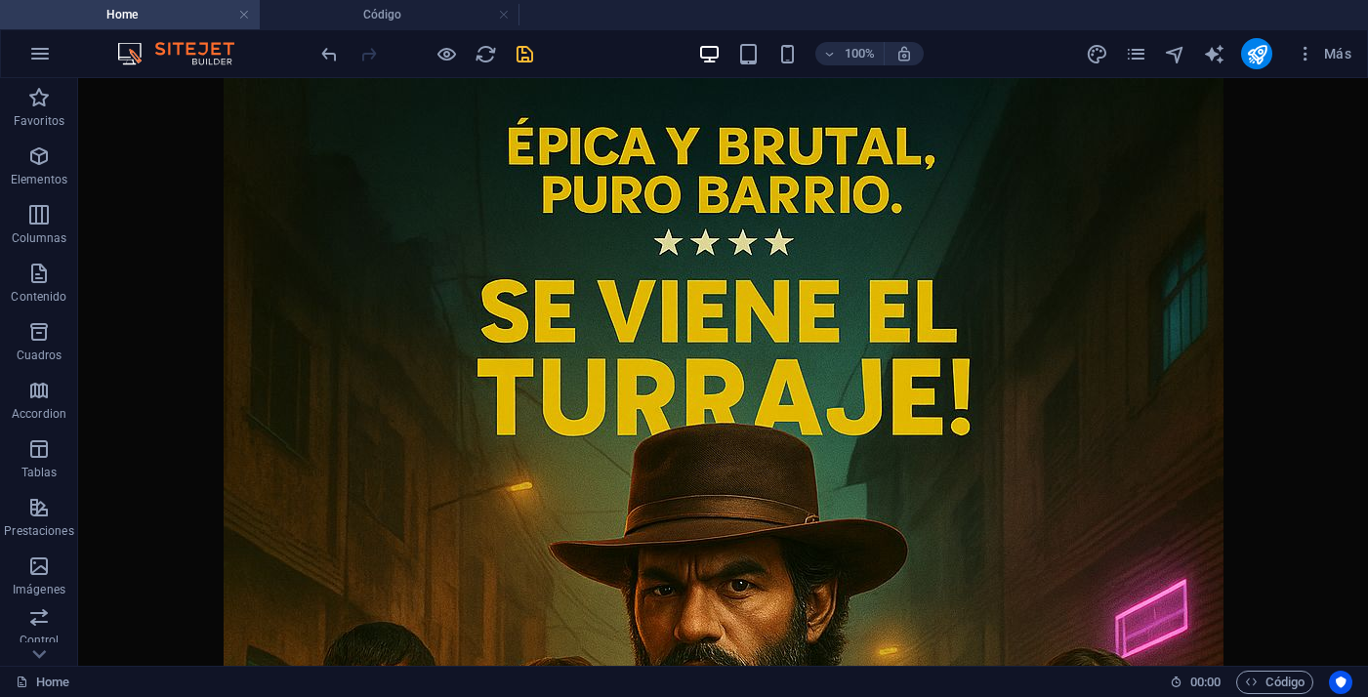
scroll to position [2000, 0]
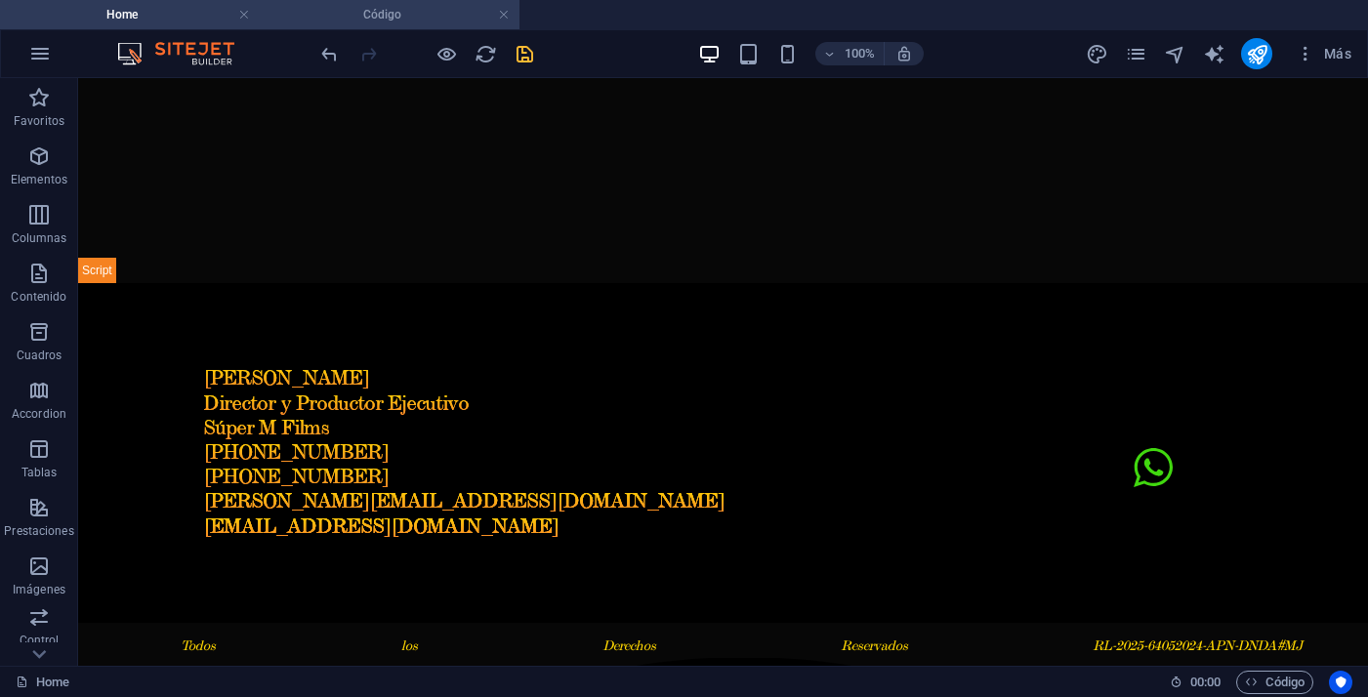
click at [438, 21] on h4 "Código" at bounding box center [390, 14] width 260 height 21
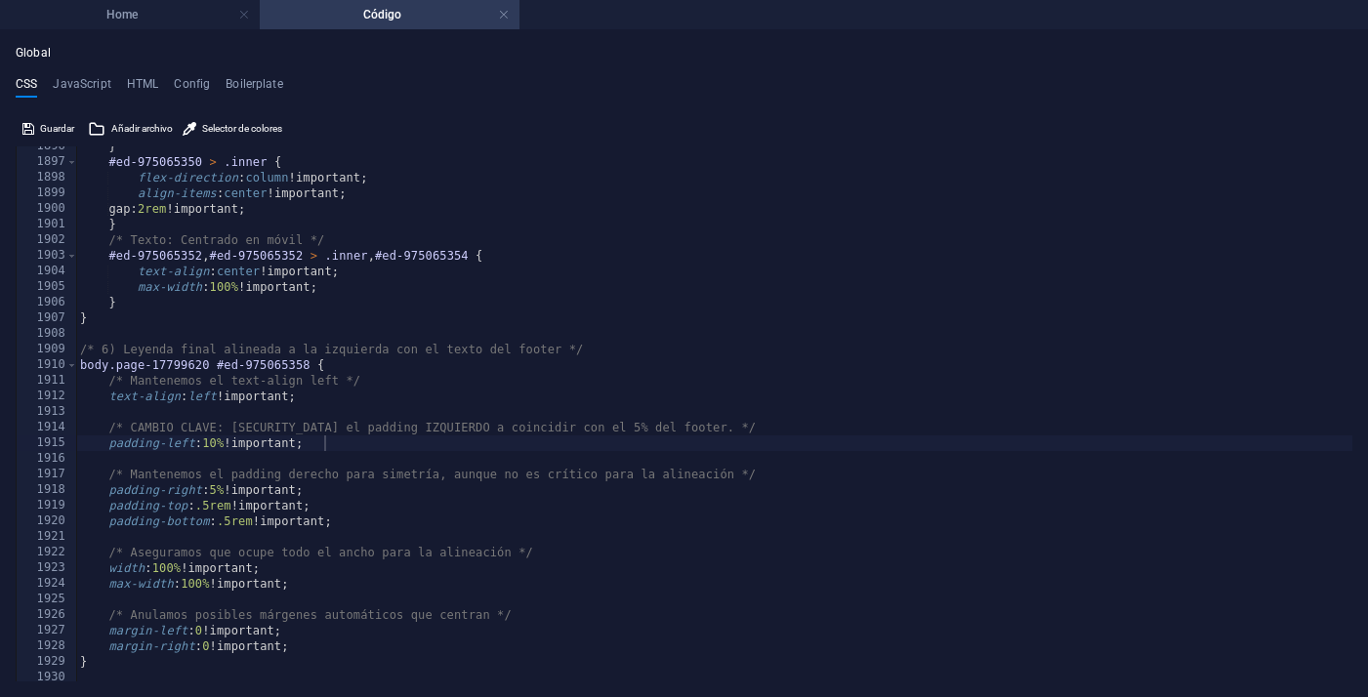
click at [224, 445] on div "} #ed-975065350 > .inner { flex-direction : column !important; align-items : ce…" at bounding box center [714, 422] width 1276 height 566
click at [643, 451] on div "} #ed-975065350 > .inner { flex-direction : column !important; align-items : ce…" at bounding box center [714, 422] width 1276 height 566
click at [181, 25] on li "Home" at bounding box center [130, 14] width 260 height 29
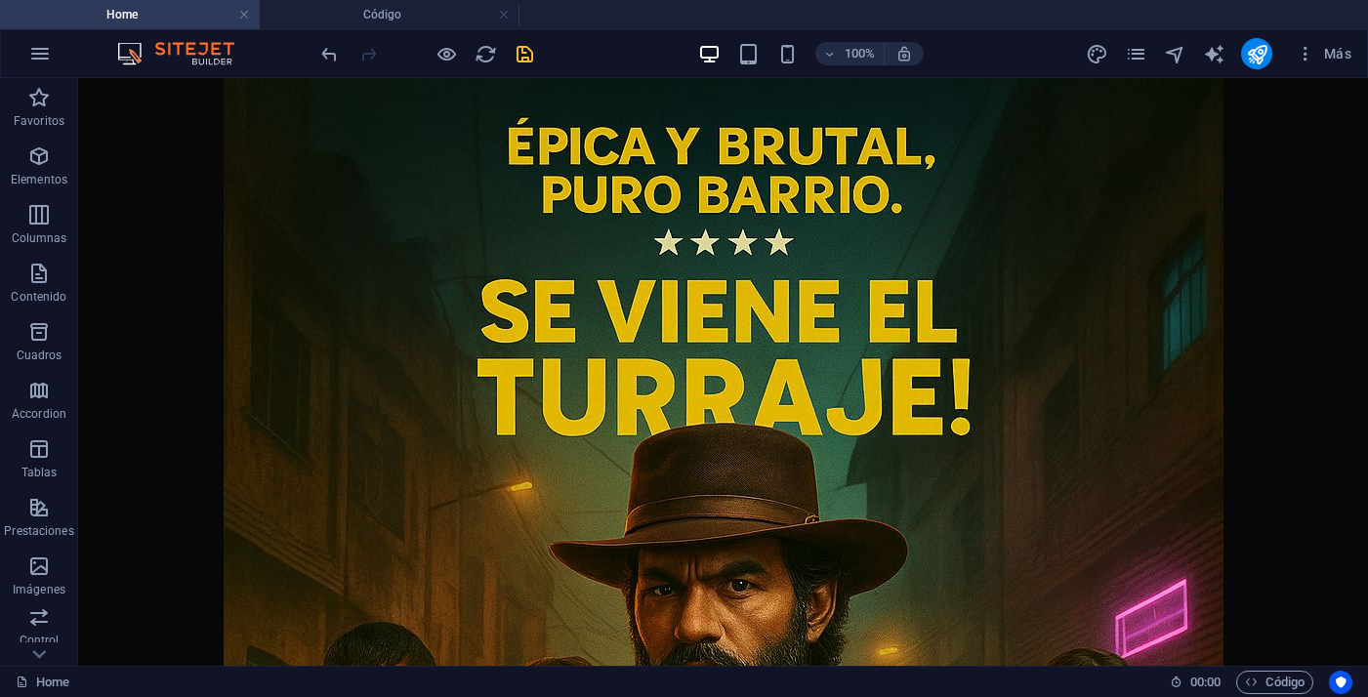
scroll to position [2000, 0]
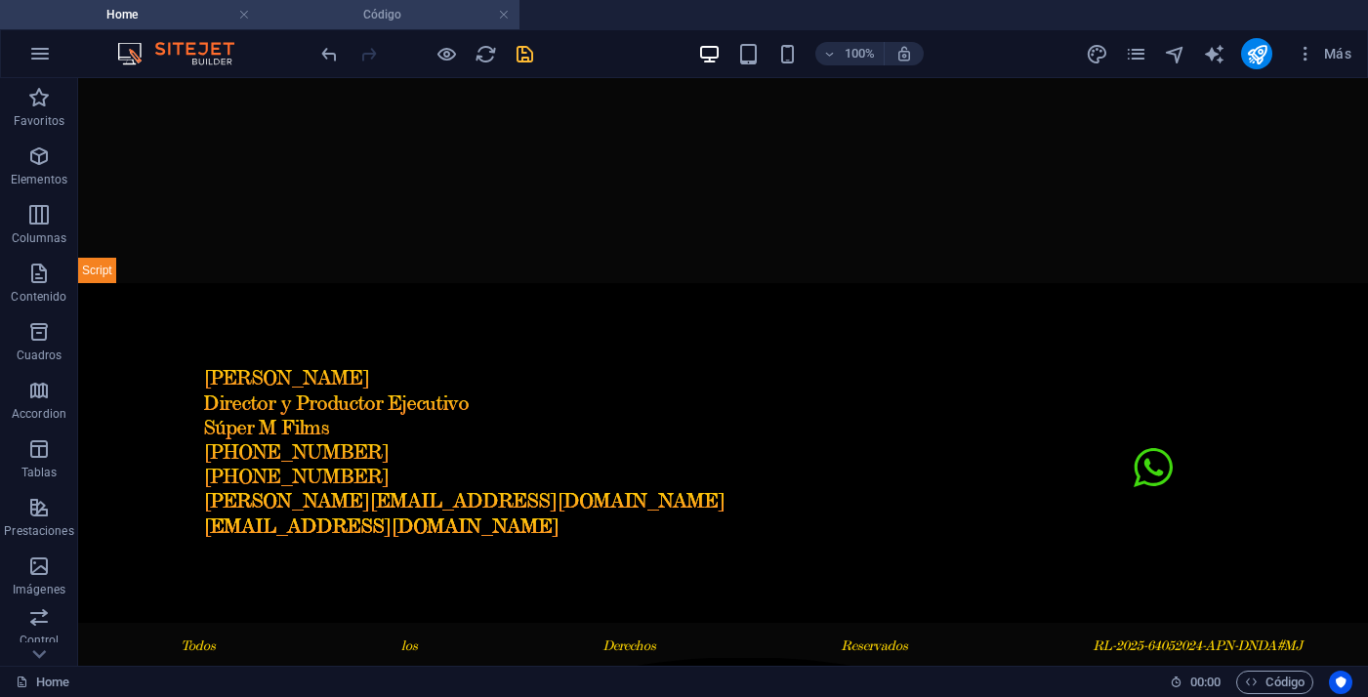
click at [438, 14] on h4 "Código" at bounding box center [390, 14] width 260 height 21
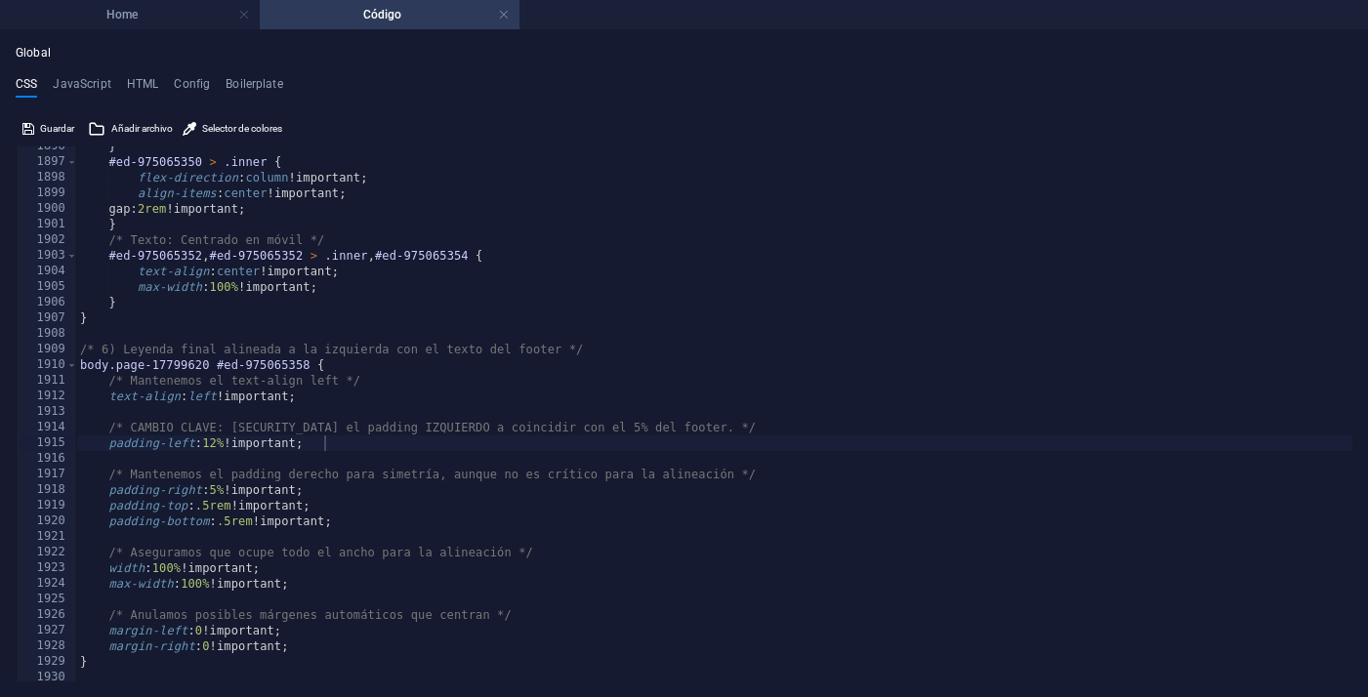
click at [223, 443] on div "} #ed-975065350 > .inner { flex-direction : column !important; align-items : ce…" at bounding box center [714, 422] width 1276 height 566
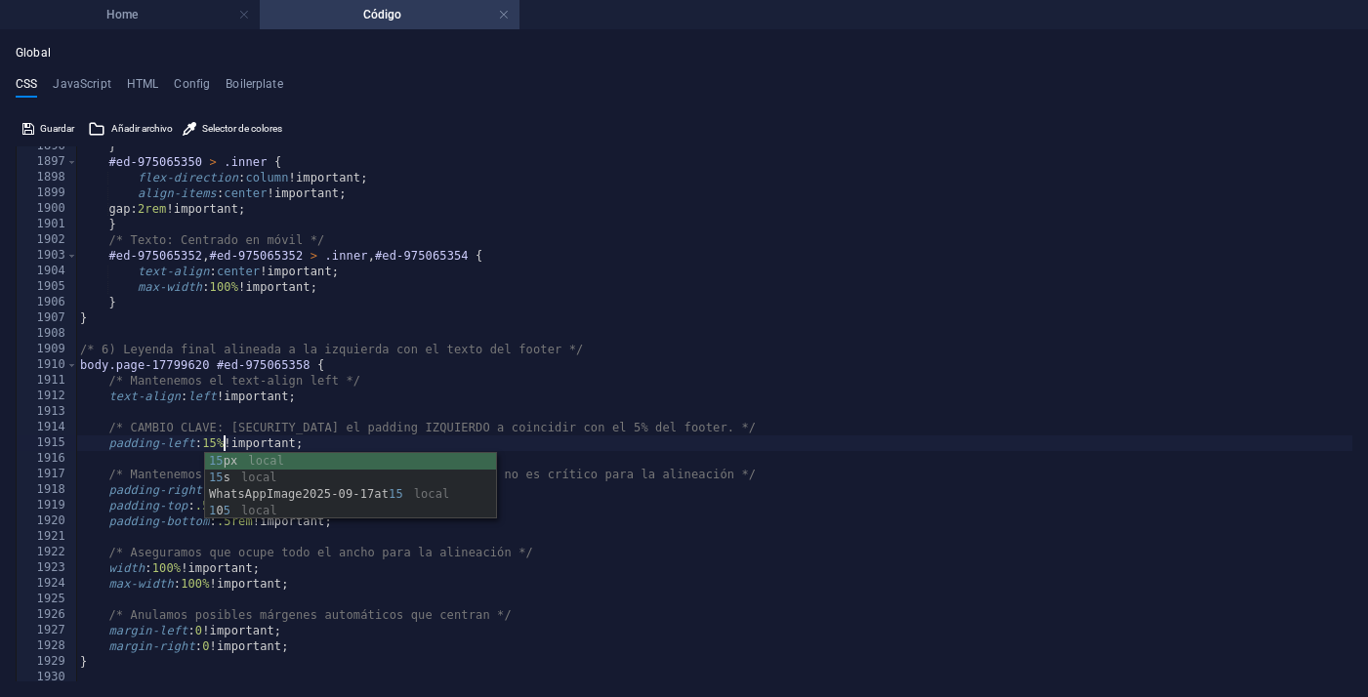
click at [620, 449] on div "} #ed-975065350 > .inner { flex-direction : column !important; align-items : ce…" at bounding box center [714, 422] width 1276 height 566
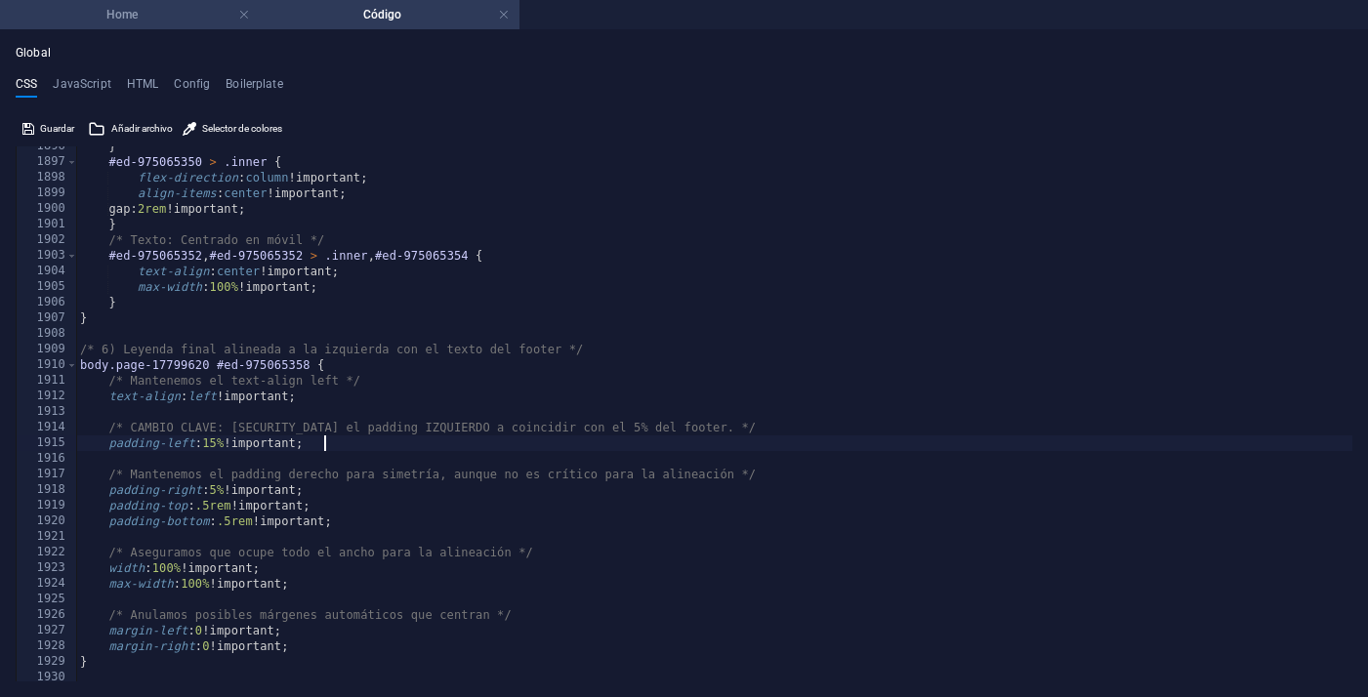
click at [191, 21] on h4 "Home" at bounding box center [130, 14] width 260 height 21
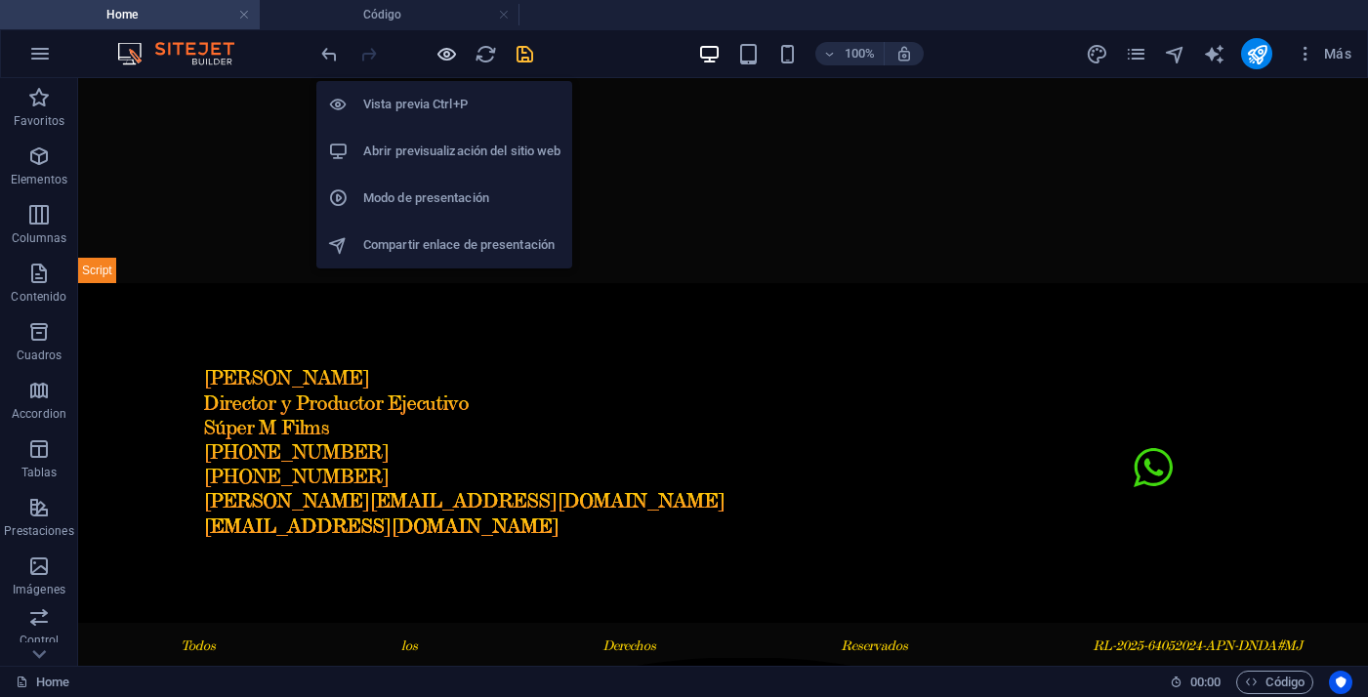
click at [449, 51] on icon "button" at bounding box center [446, 54] width 22 height 22
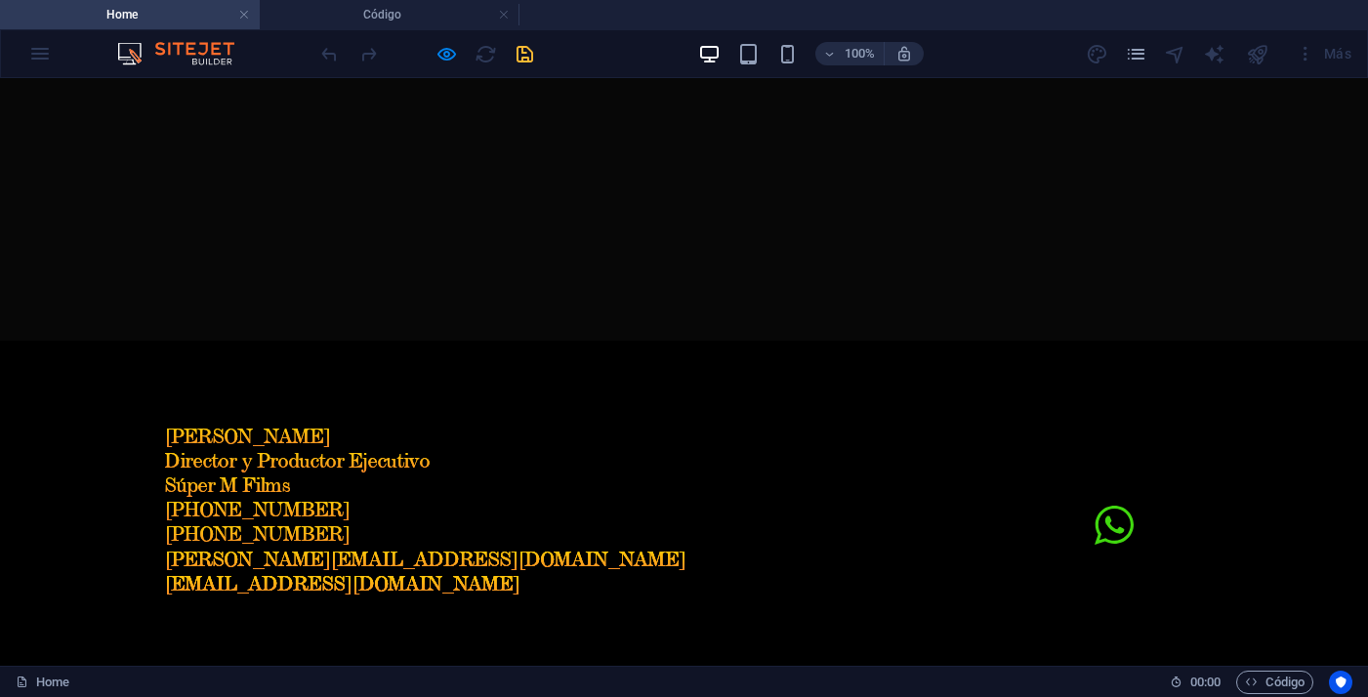
scroll to position [2016, 0]
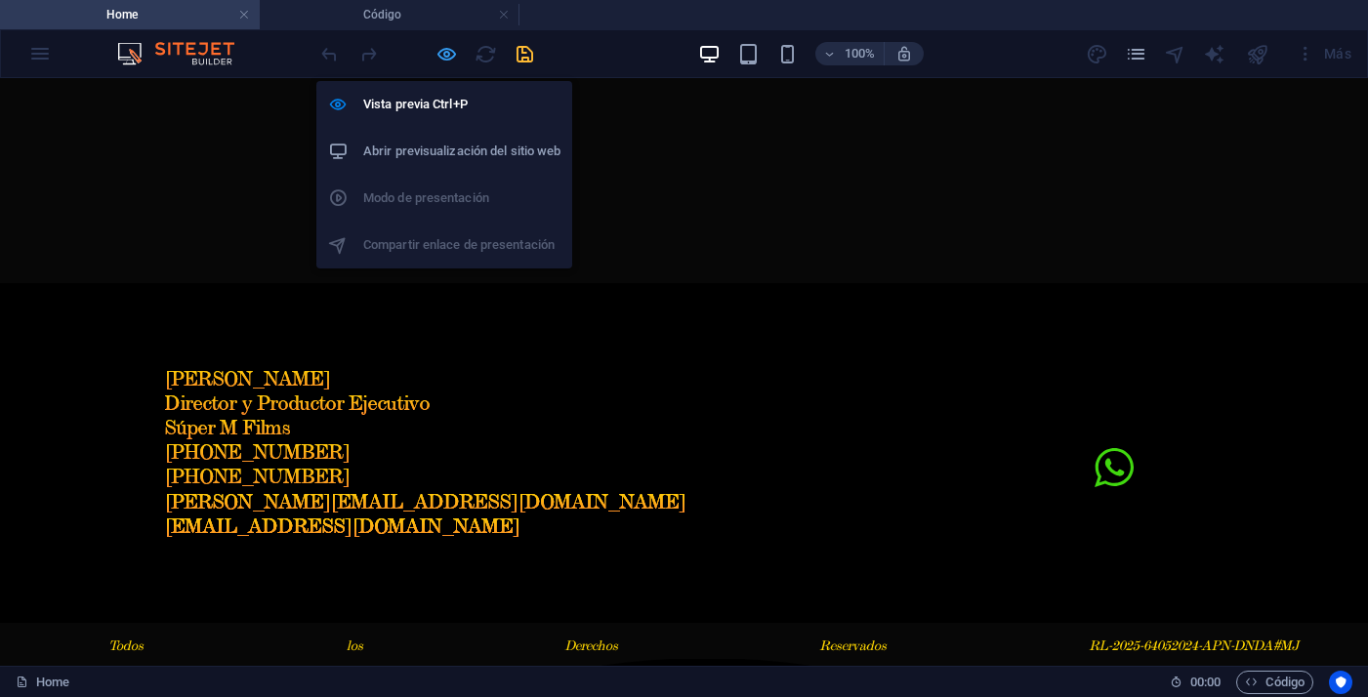
click at [450, 55] on icon "button" at bounding box center [446, 54] width 22 height 22
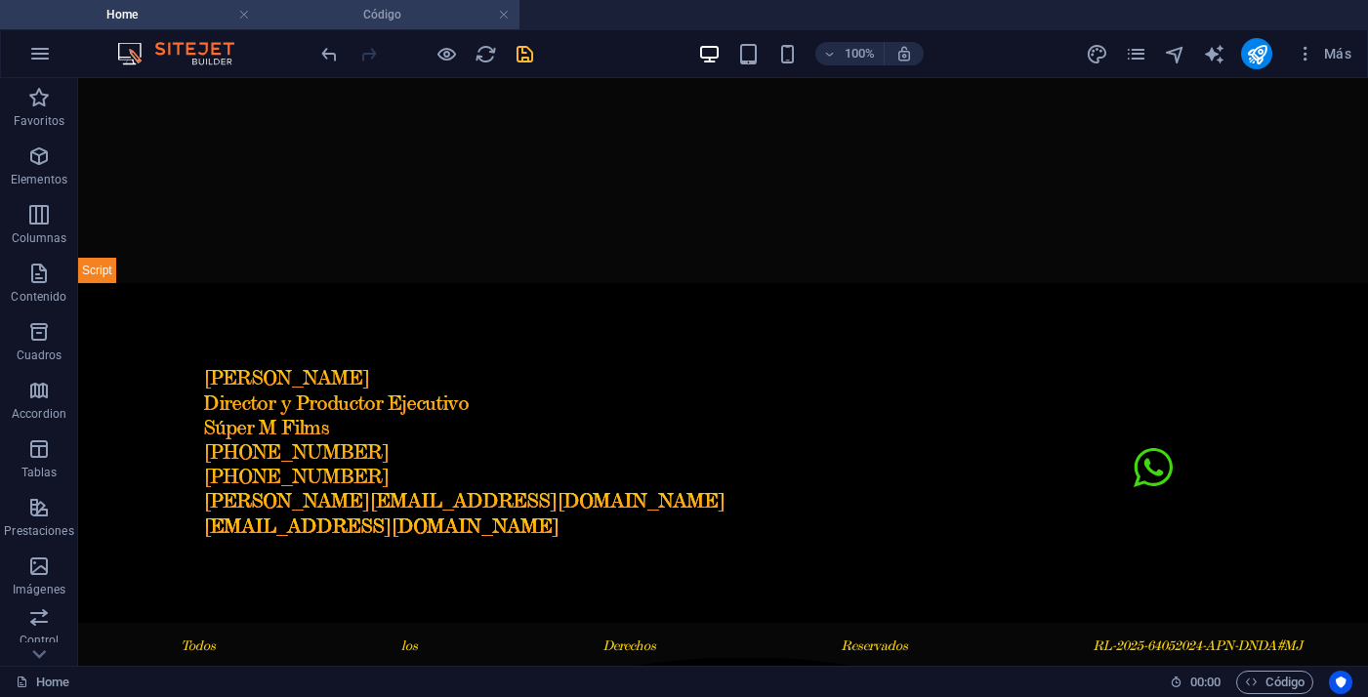
click at [419, 7] on h4 "Código" at bounding box center [390, 14] width 260 height 21
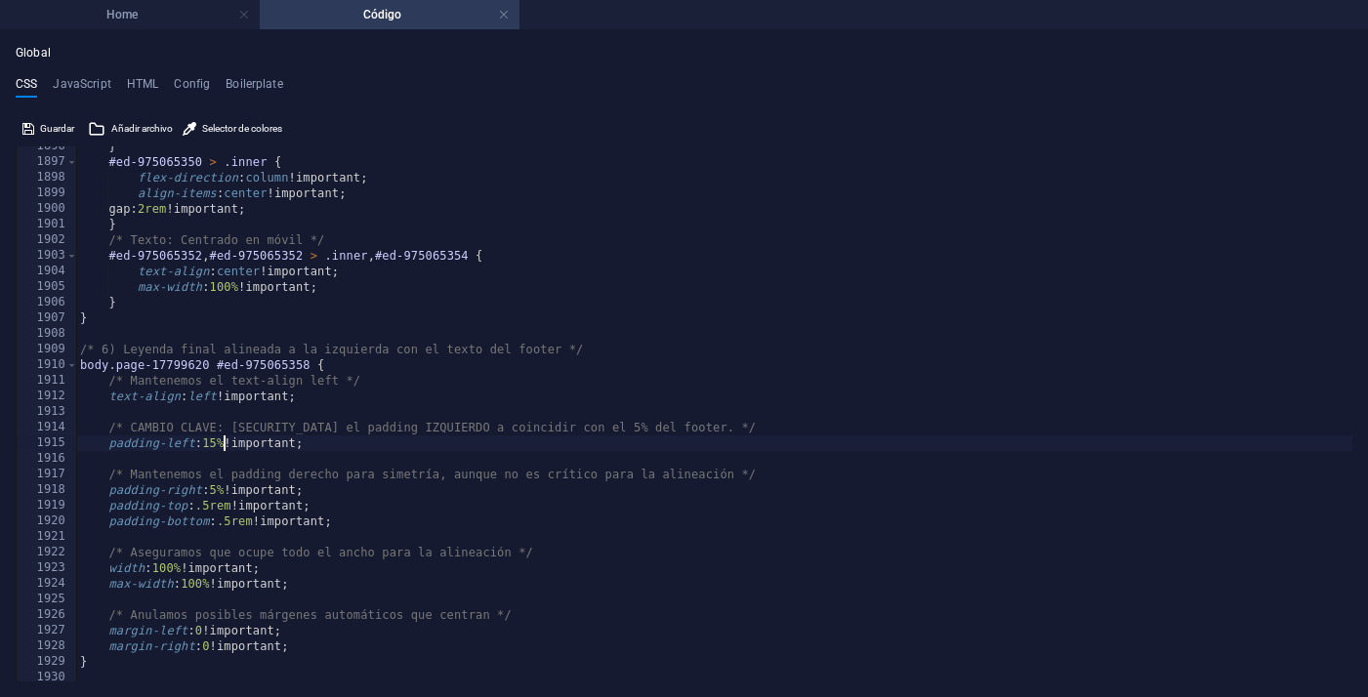
click at [223, 444] on div "} #ed-975065350 > .inner { flex-direction : column !important; align-items : ce…" at bounding box center [714, 422] width 1276 height 566
click at [531, 447] on div "} #ed-975065350 > .inner { flex-direction : column !important; align-items : ce…" at bounding box center [714, 422] width 1276 height 566
click at [177, 22] on h4 "Home" at bounding box center [130, 14] width 260 height 21
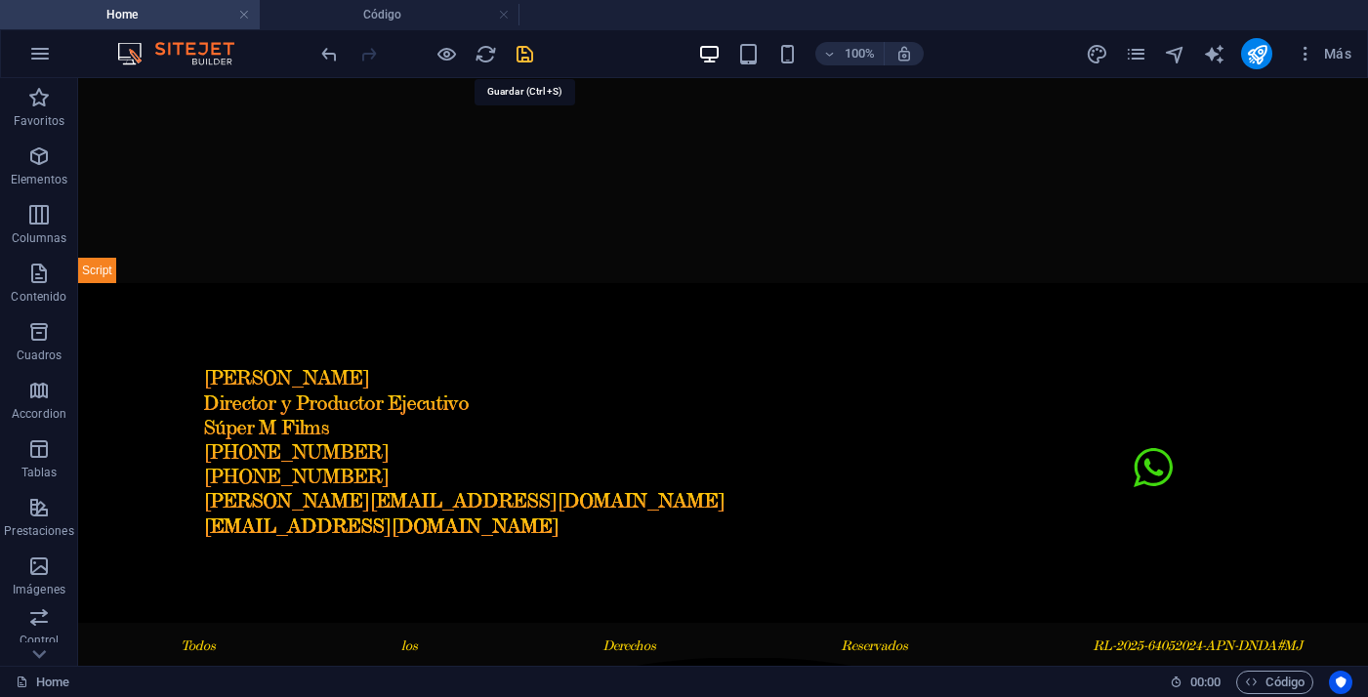
click at [531, 54] on icon "save" at bounding box center [524, 54] width 22 height 22
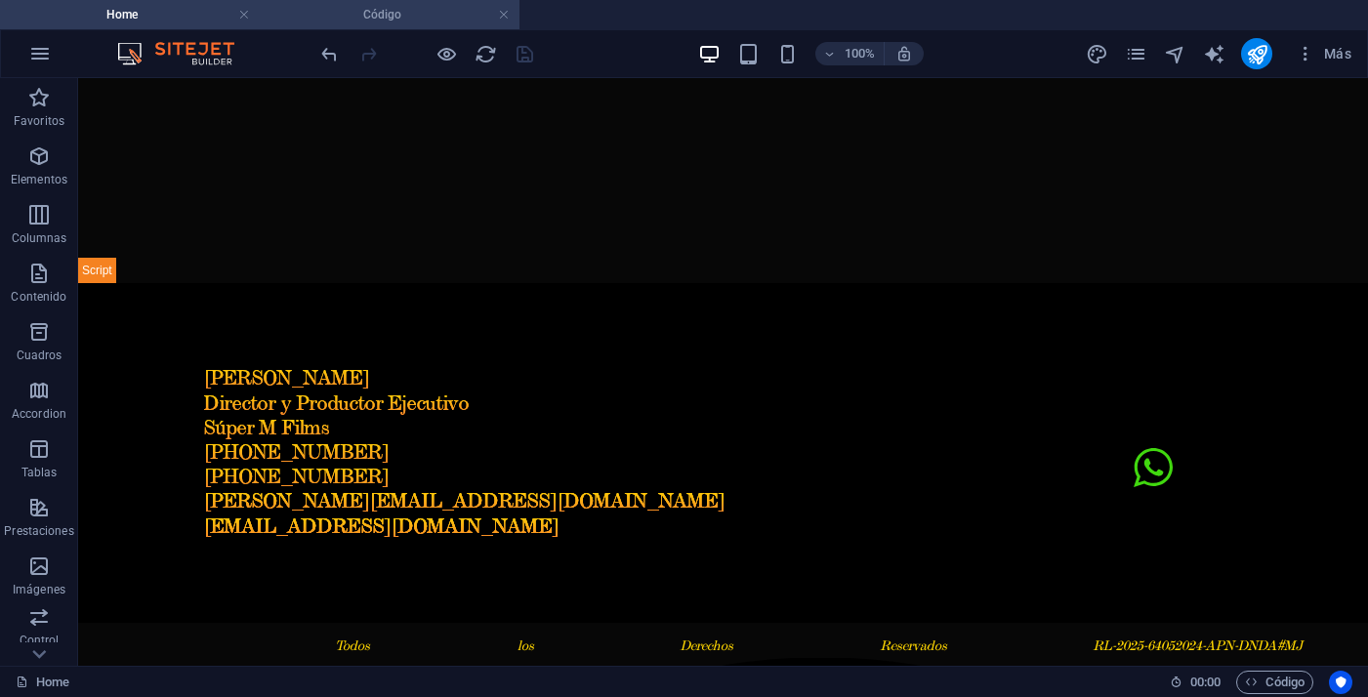
click at [418, 23] on h4 "Código" at bounding box center [390, 14] width 260 height 21
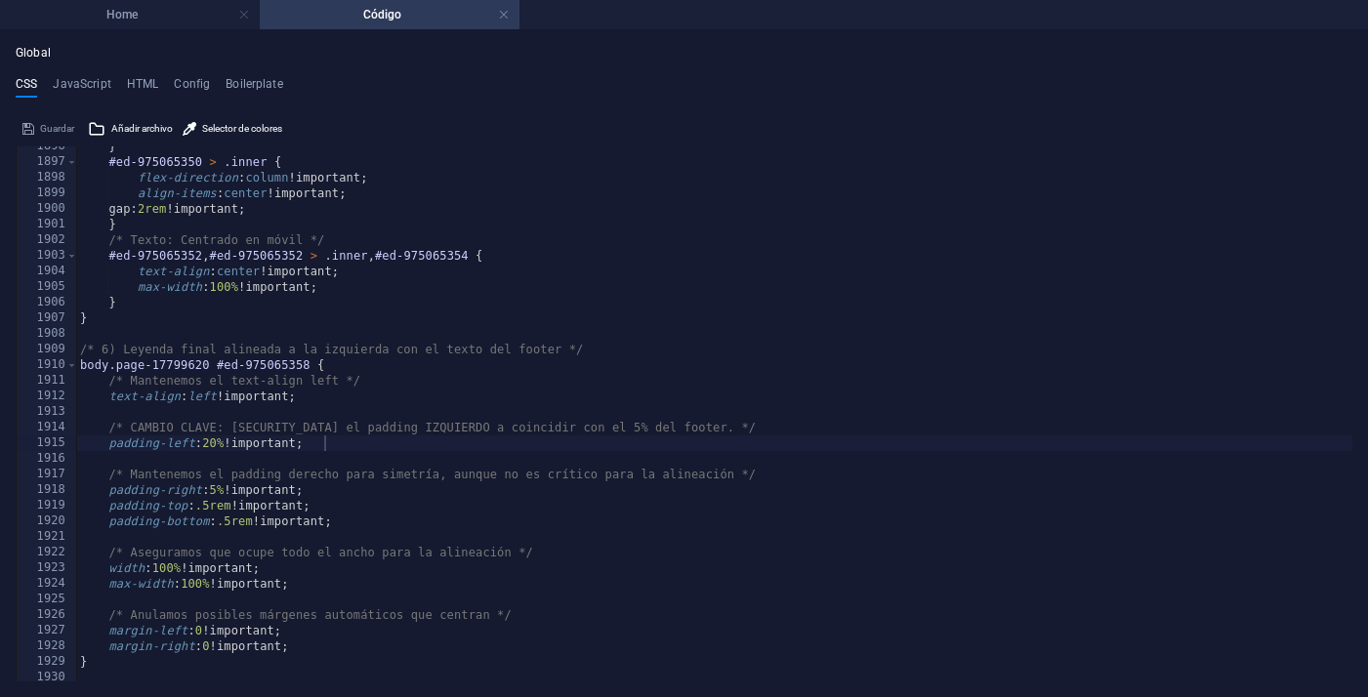
scroll to position [0, 0]
click at [224, 439] on div "} #ed-975065350 > .inner { flex-direction : column !important; align-items : ce…" at bounding box center [714, 422] width 1276 height 566
click at [460, 438] on div "} #ed-975065350 > .inner { flex-direction : column !important; align-items : ce…" at bounding box center [714, 422] width 1276 height 566
click at [175, 11] on h4 "Home" at bounding box center [130, 14] width 260 height 21
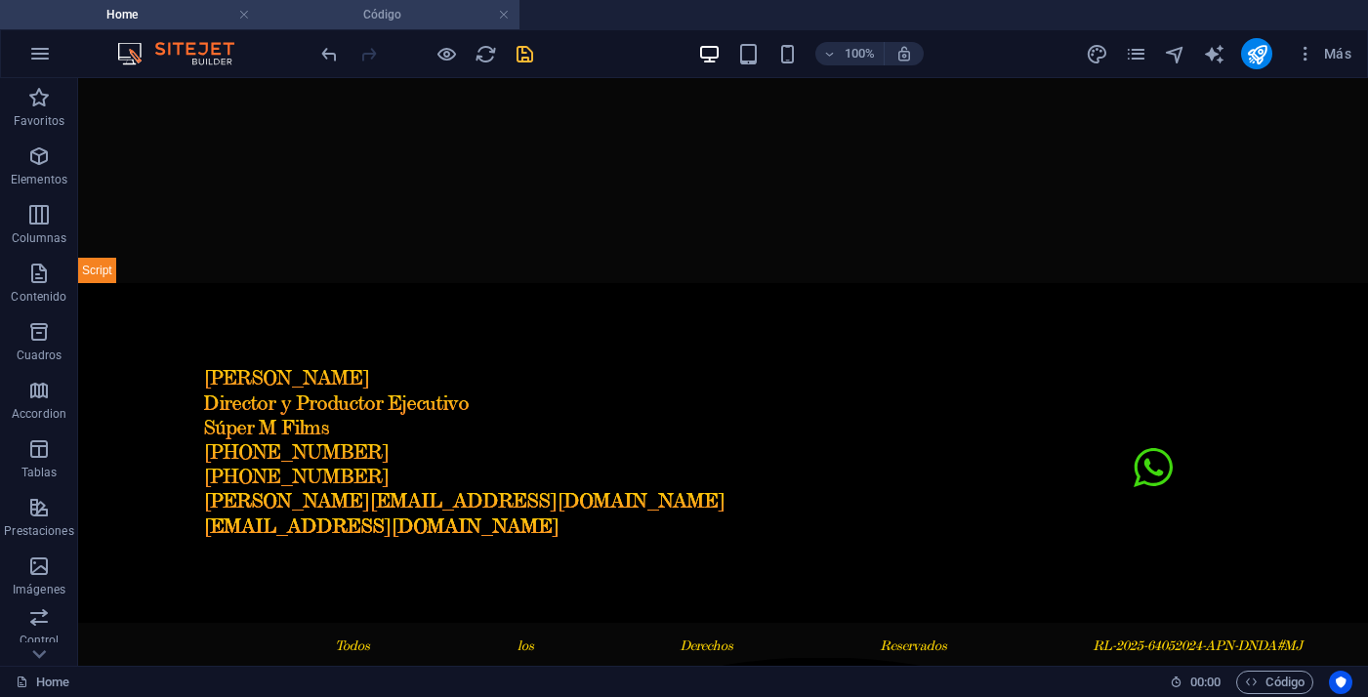
click at [429, 23] on h4 "Código" at bounding box center [390, 14] width 260 height 21
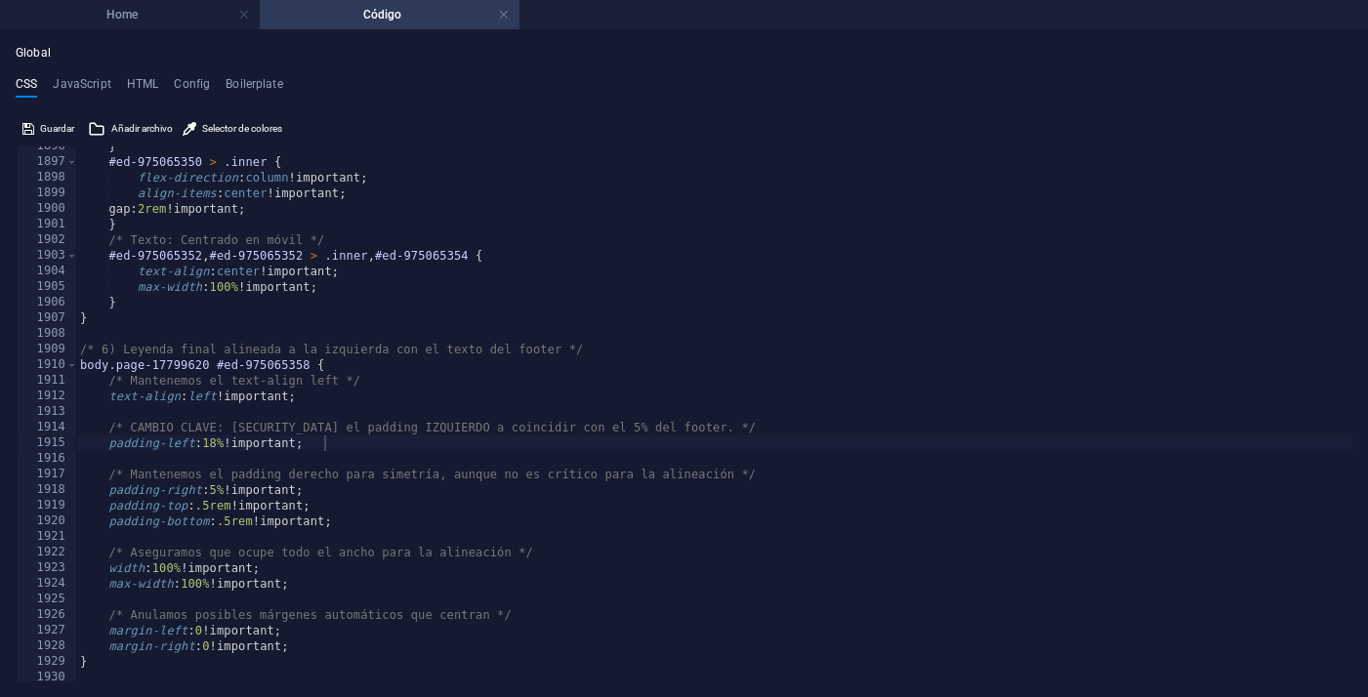
scroll to position [0, 0]
click at [147, 8] on h4 "Home" at bounding box center [130, 14] width 260 height 21
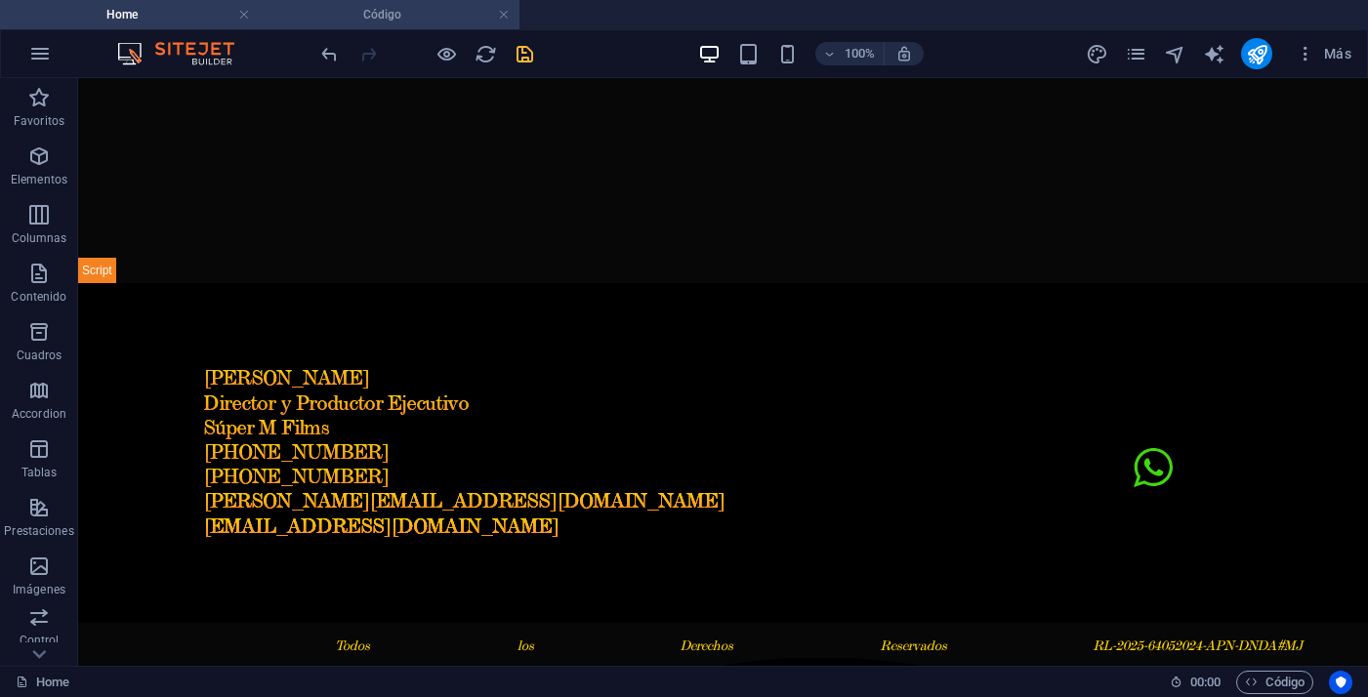
click at [413, 11] on h4 "Código" at bounding box center [390, 14] width 260 height 21
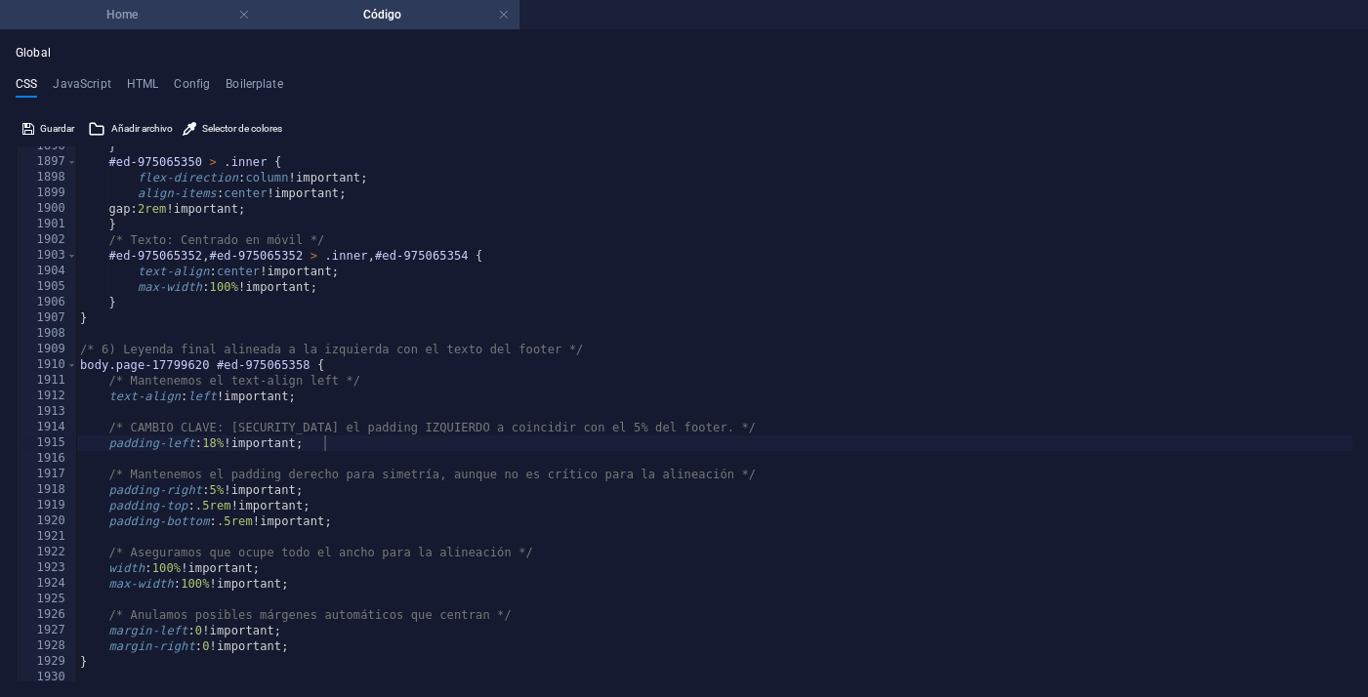
click at [208, 21] on h4 "Home" at bounding box center [130, 14] width 260 height 21
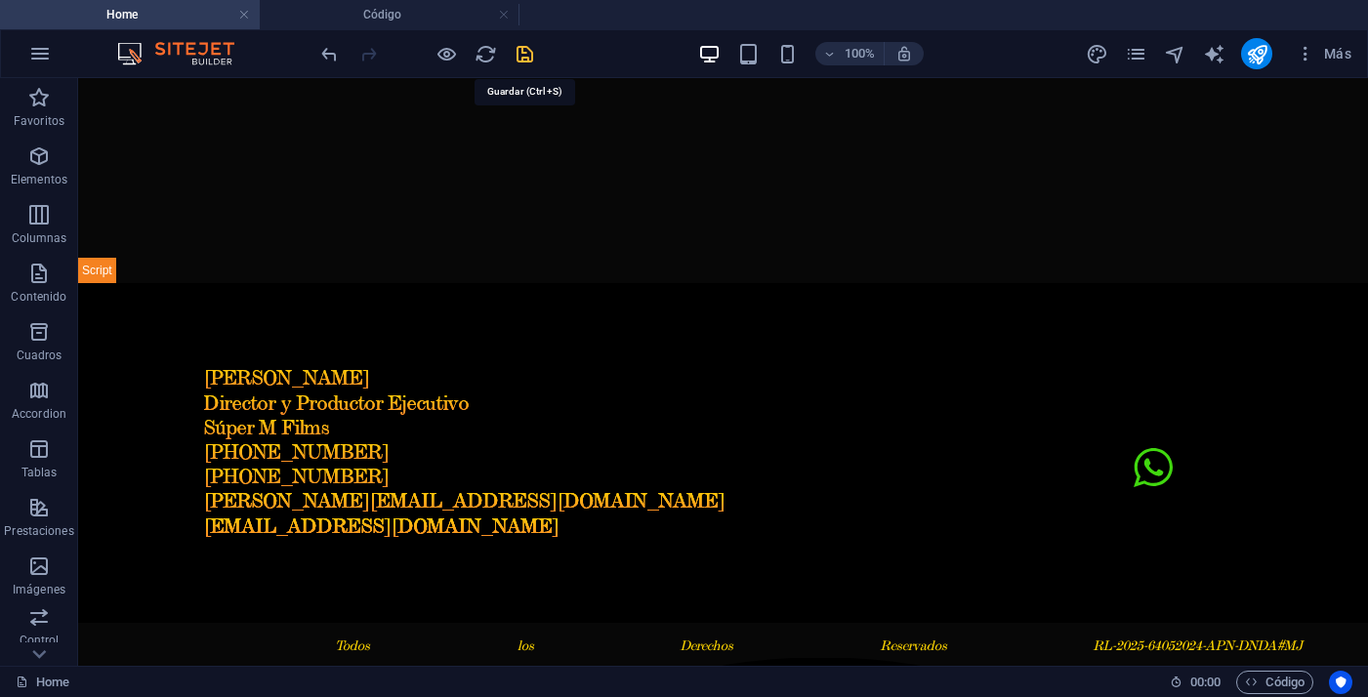
click at [525, 58] on icon "save" at bounding box center [524, 54] width 22 height 22
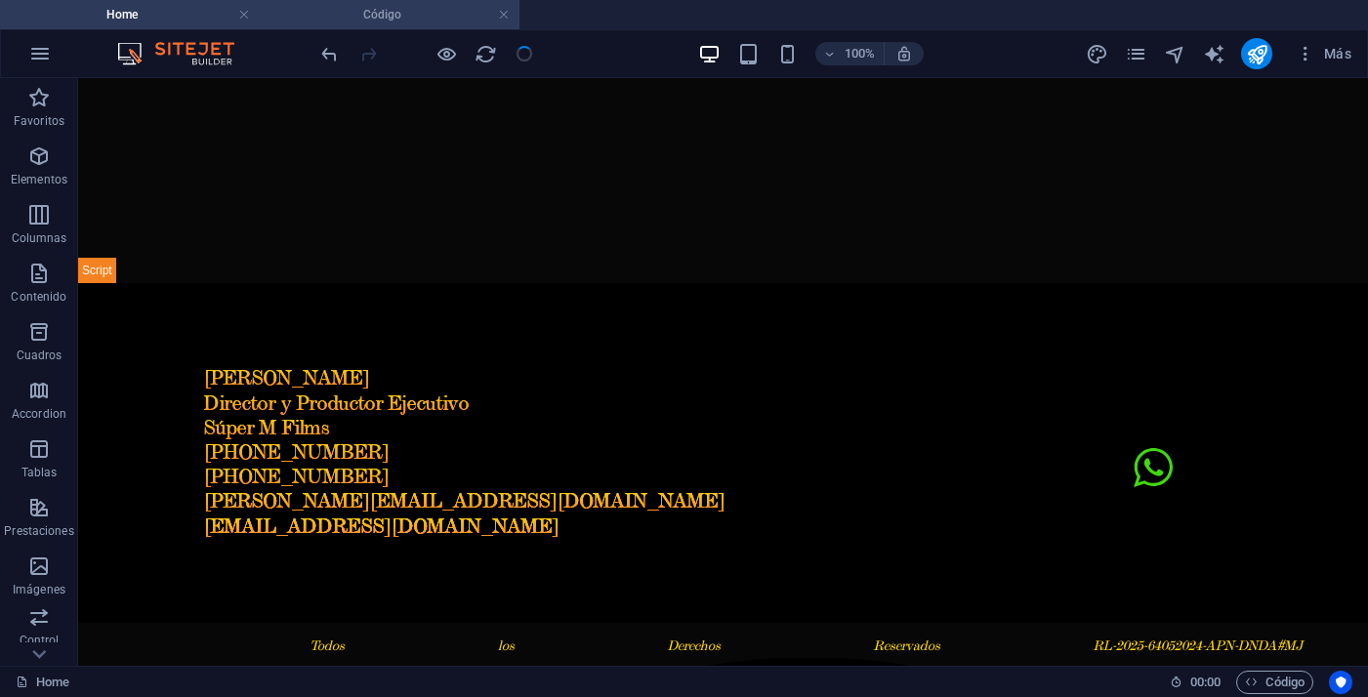
click at [436, 24] on h4 "Código" at bounding box center [390, 14] width 260 height 21
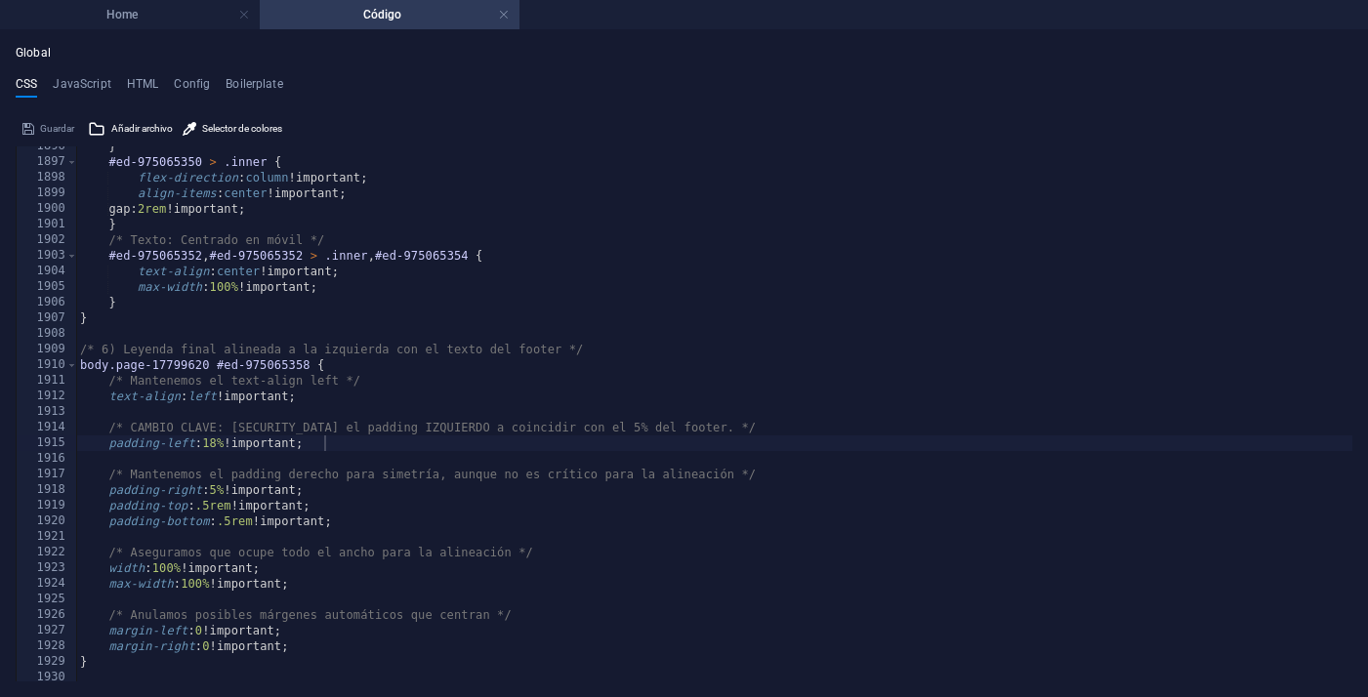
click at [226, 440] on div "} #ed-975065350 > .inner { flex-direction : column !important; align-items : ce…" at bounding box center [714, 422] width 1276 height 566
click at [571, 439] on div "} #ed-975065350 > .inner { flex-direction : column !important; align-items : ce…" at bounding box center [714, 422] width 1276 height 566
click at [166, 29] on div "Home Código Favoritos Elementos Columnas Contenido Cuadros Accordion Tablas Pre…" at bounding box center [684, 363] width 1368 height 668
click at [167, 20] on h4 "Home" at bounding box center [130, 14] width 260 height 21
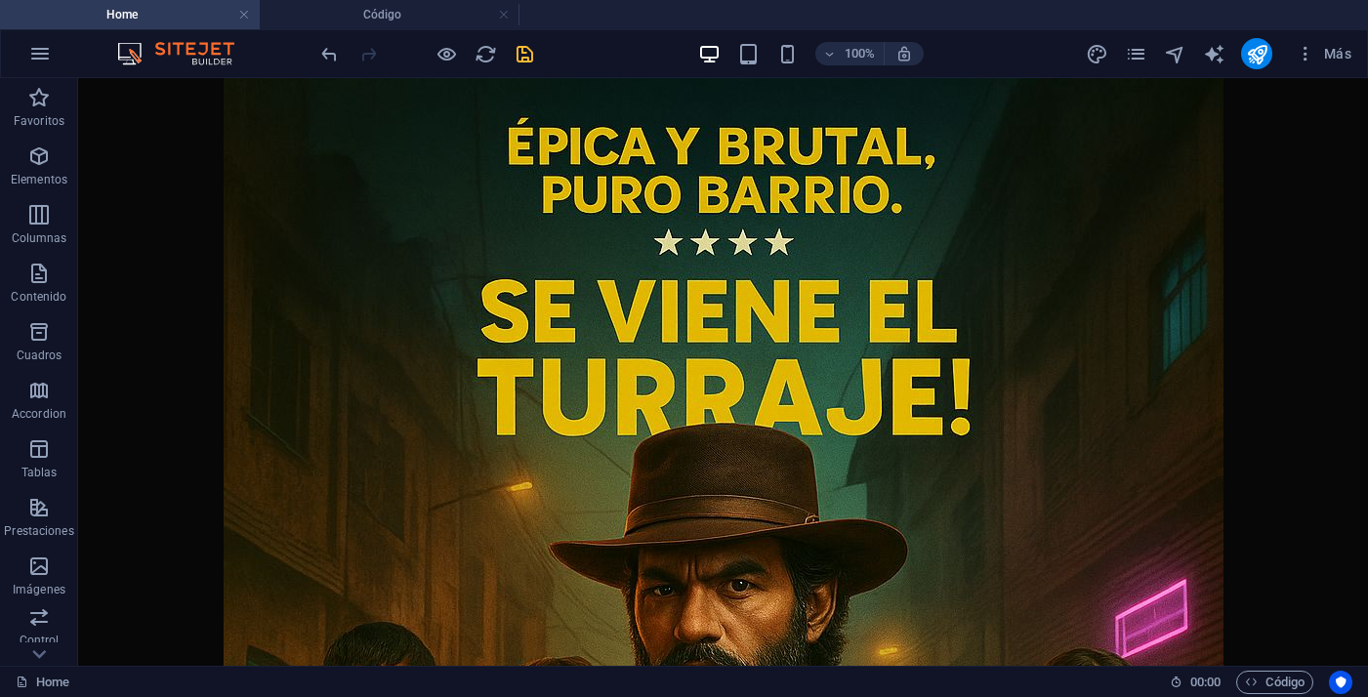
scroll to position [2000, 0]
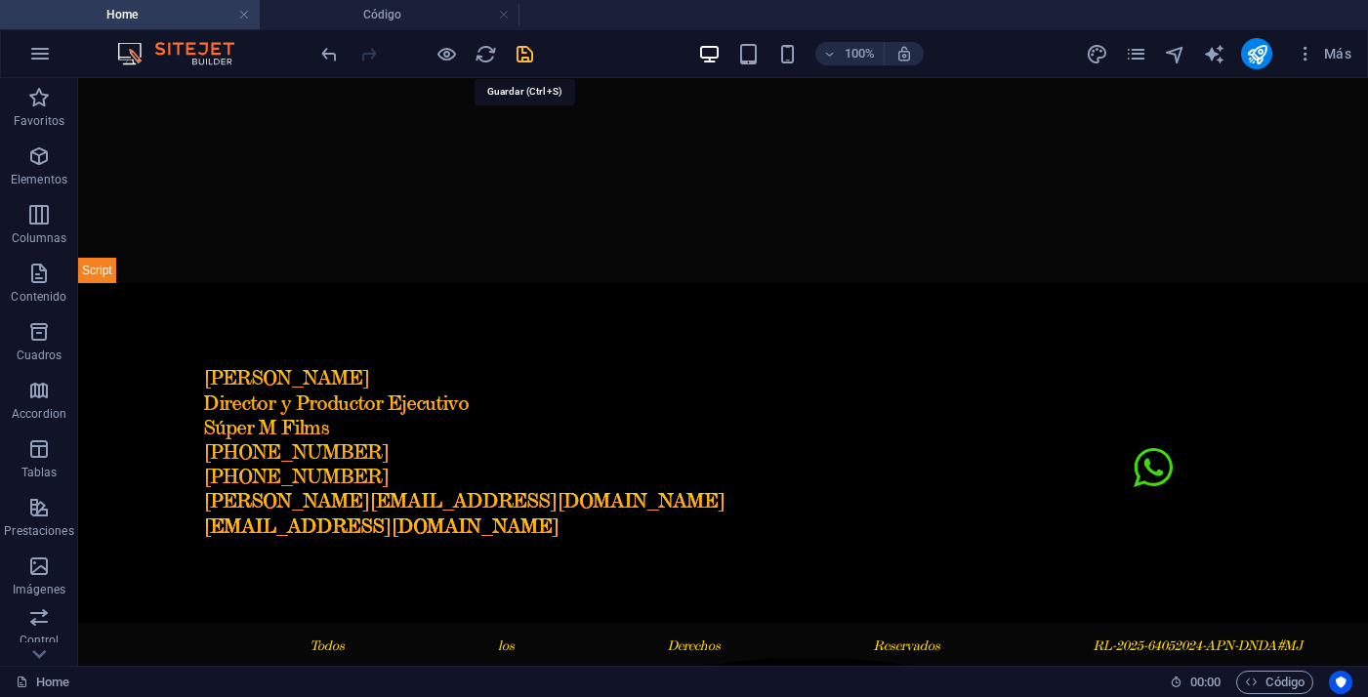
click at [521, 52] on icon "save" at bounding box center [524, 54] width 22 height 22
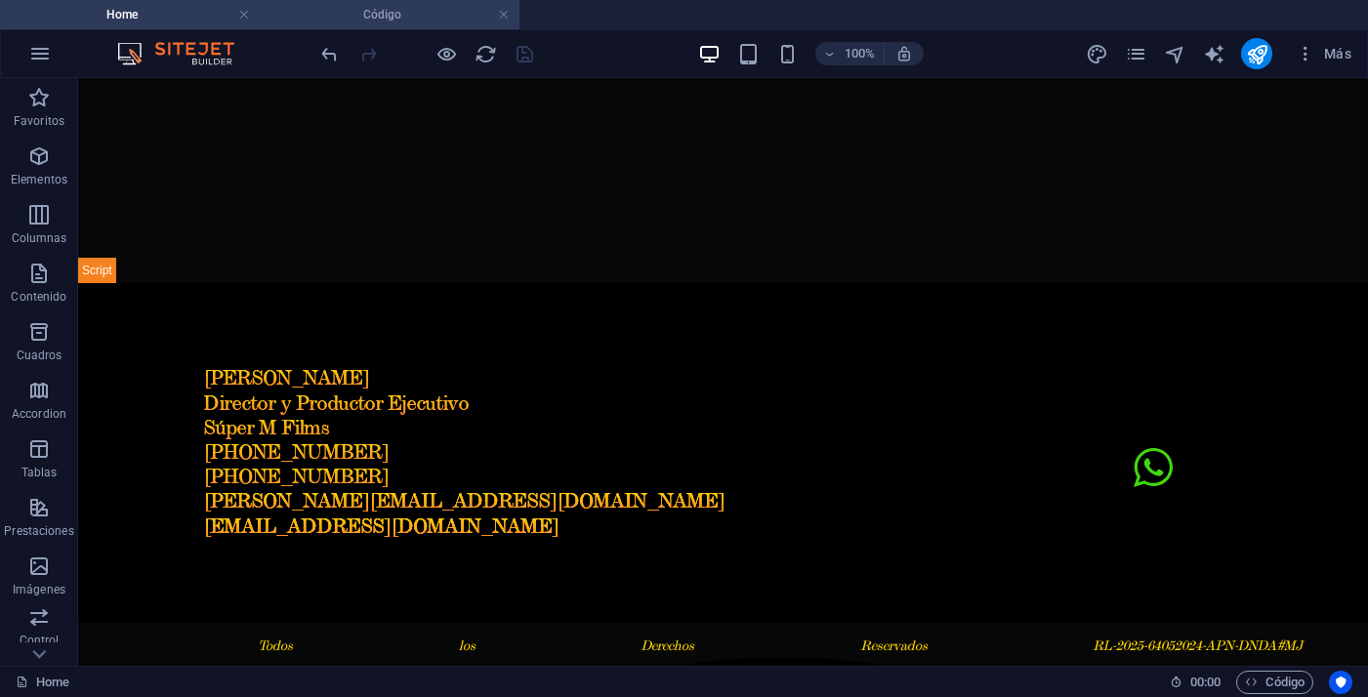
click at [360, 21] on h4 "Código" at bounding box center [390, 14] width 260 height 21
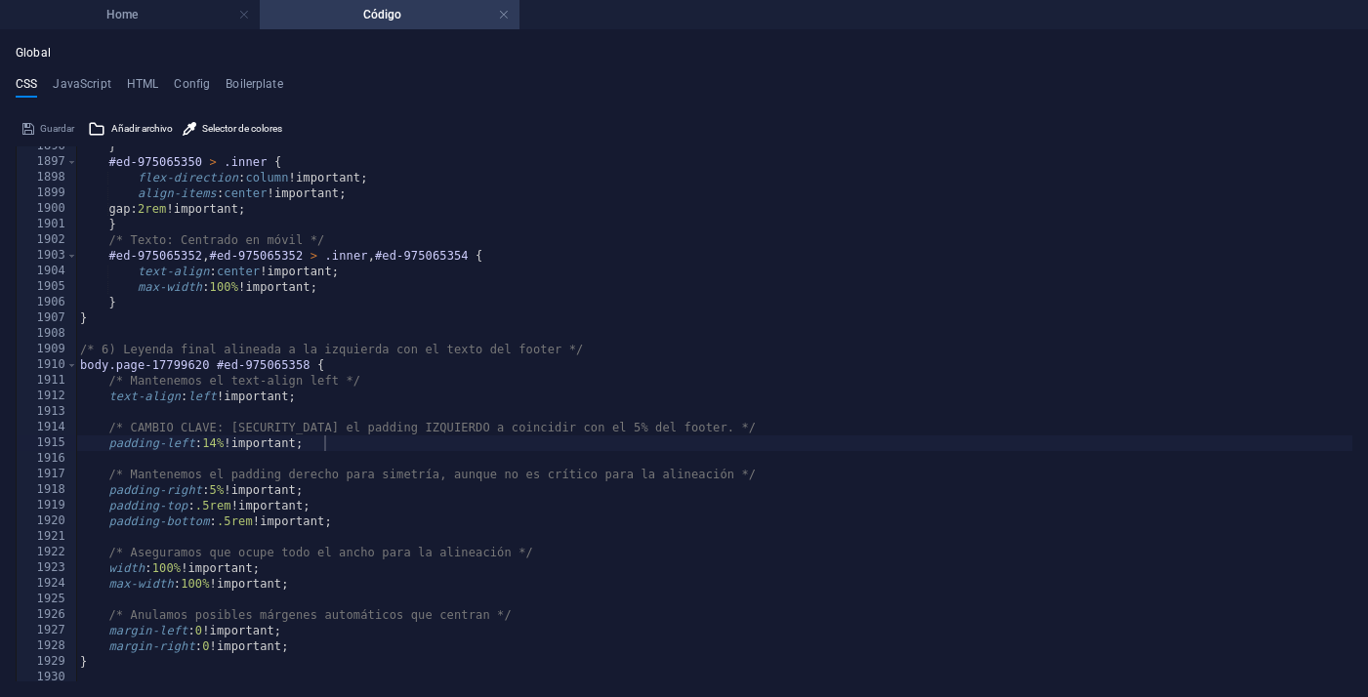
click at [222, 441] on div "} #ed-975065350 > .inner { flex-direction : column !important; align-items : ce…" at bounding box center [714, 422] width 1276 height 566
click at [586, 434] on div "} #ed-975065350 > .inner { flex-direction : column !important; align-items : ce…" at bounding box center [714, 422] width 1276 height 566
click at [447, 447] on div "} #ed-975065350 > .inner { flex-direction : column !important; align-items : ce…" at bounding box center [714, 422] width 1276 height 566
click at [181, 28] on li "Home" at bounding box center [130, 14] width 260 height 29
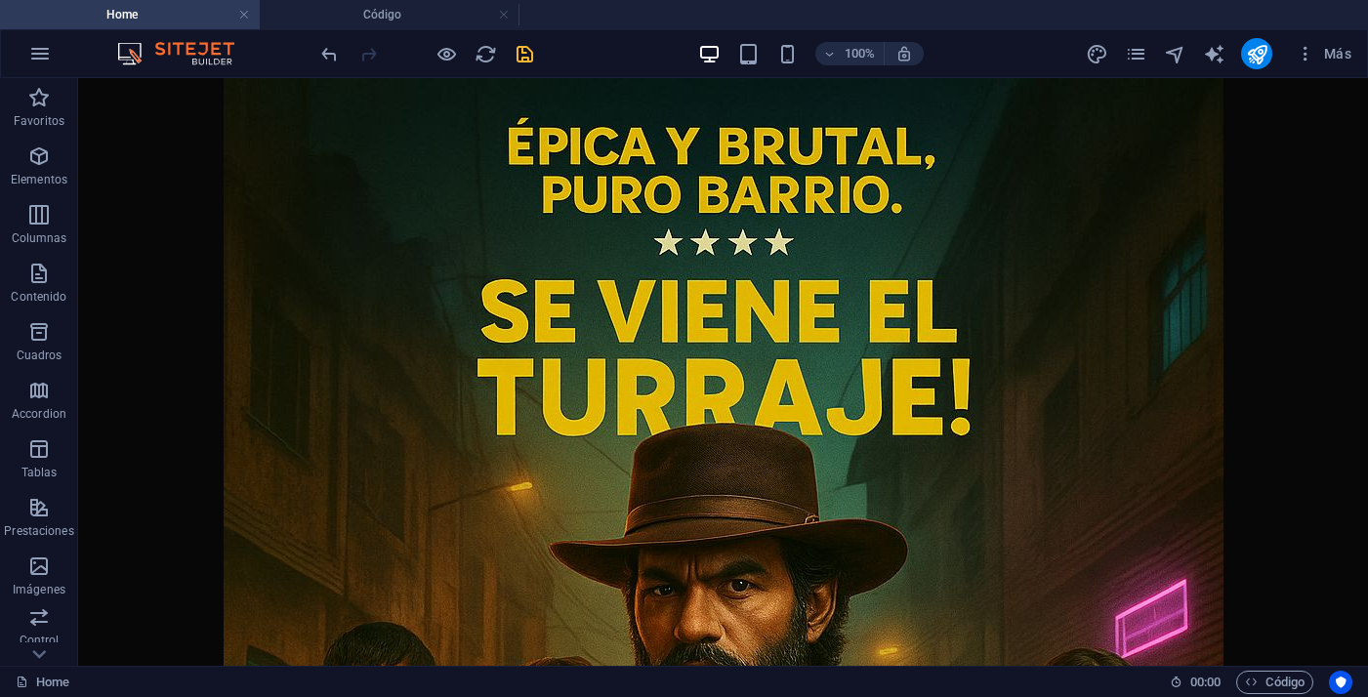
scroll to position [2000, 0]
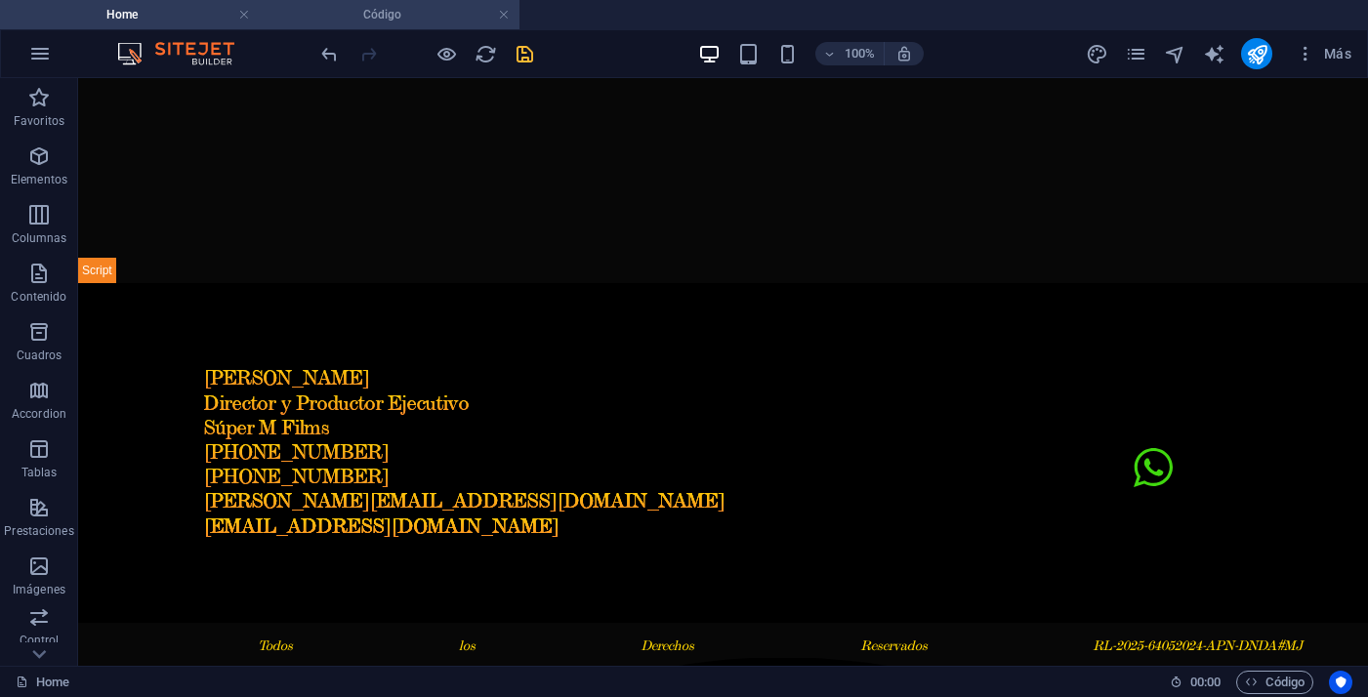
click at [392, 25] on li "Código" at bounding box center [390, 14] width 260 height 29
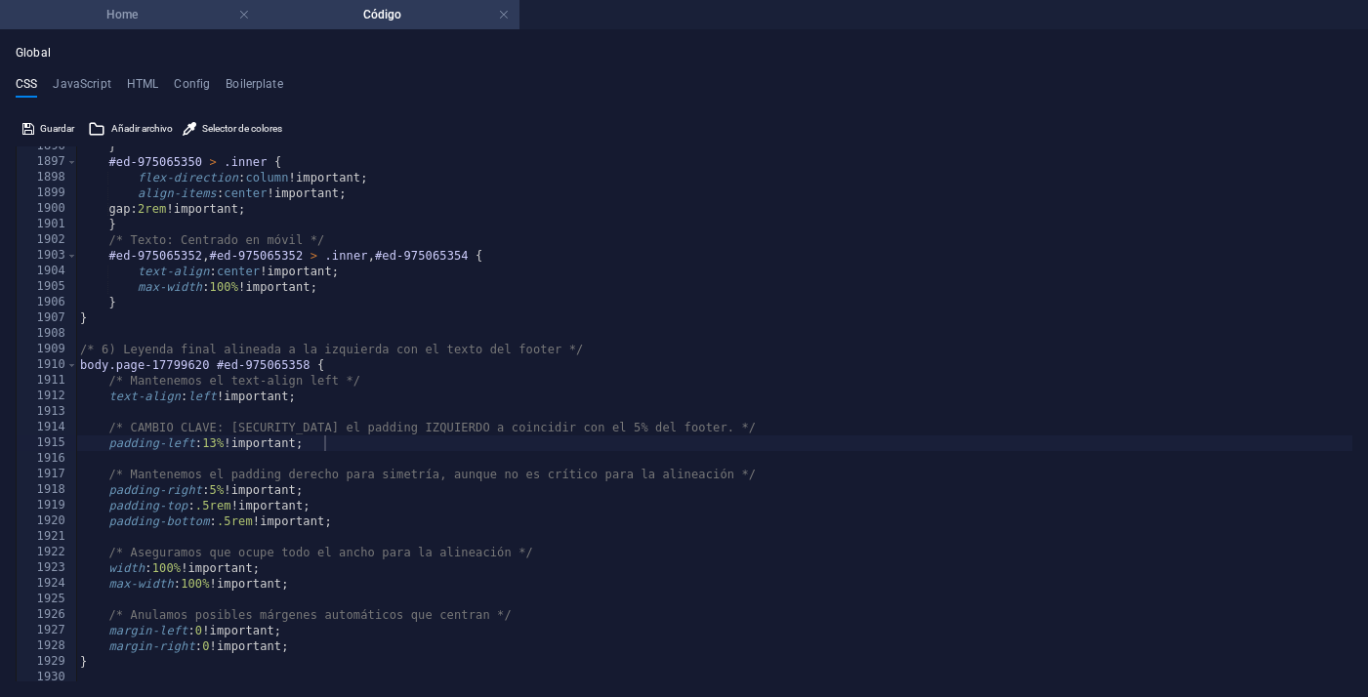
click at [158, 13] on h4 "Home" at bounding box center [130, 14] width 260 height 21
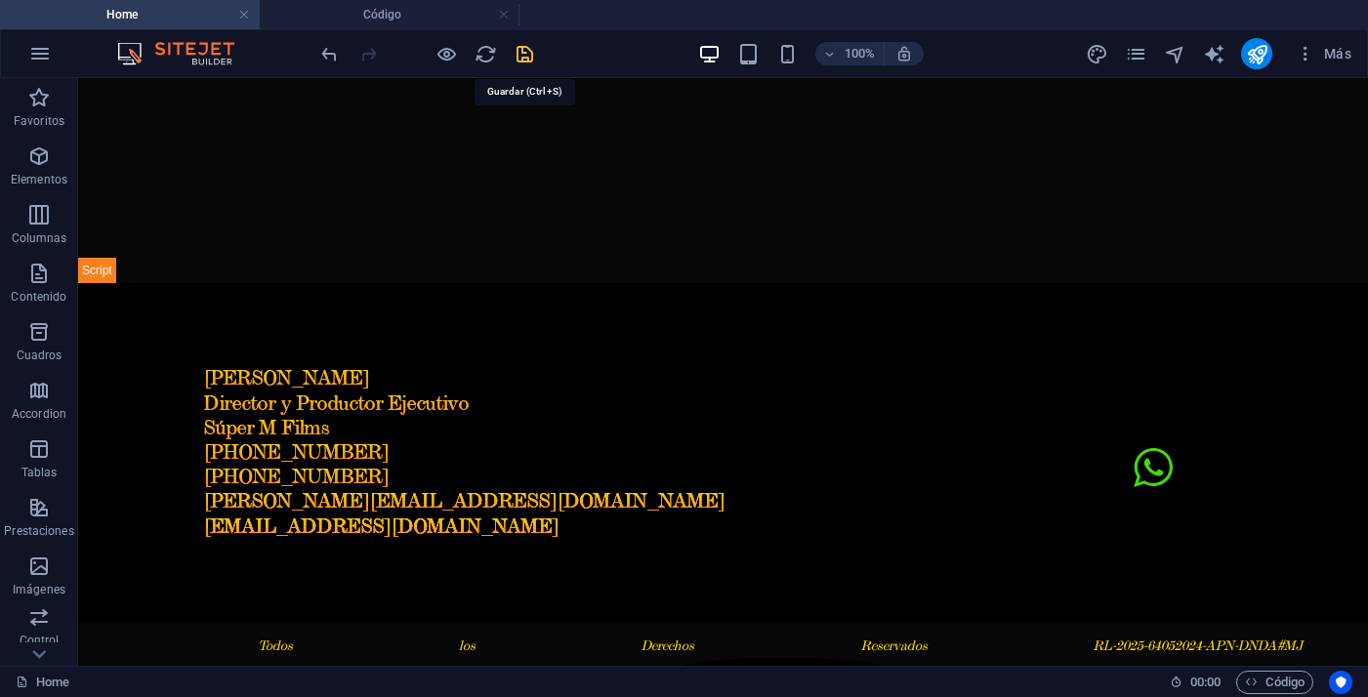
click at [523, 56] on icon "save" at bounding box center [524, 54] width 22 height 22
click at [393, 19] on h4 "Código" at bounding box center [390, 14] width 260 height 21
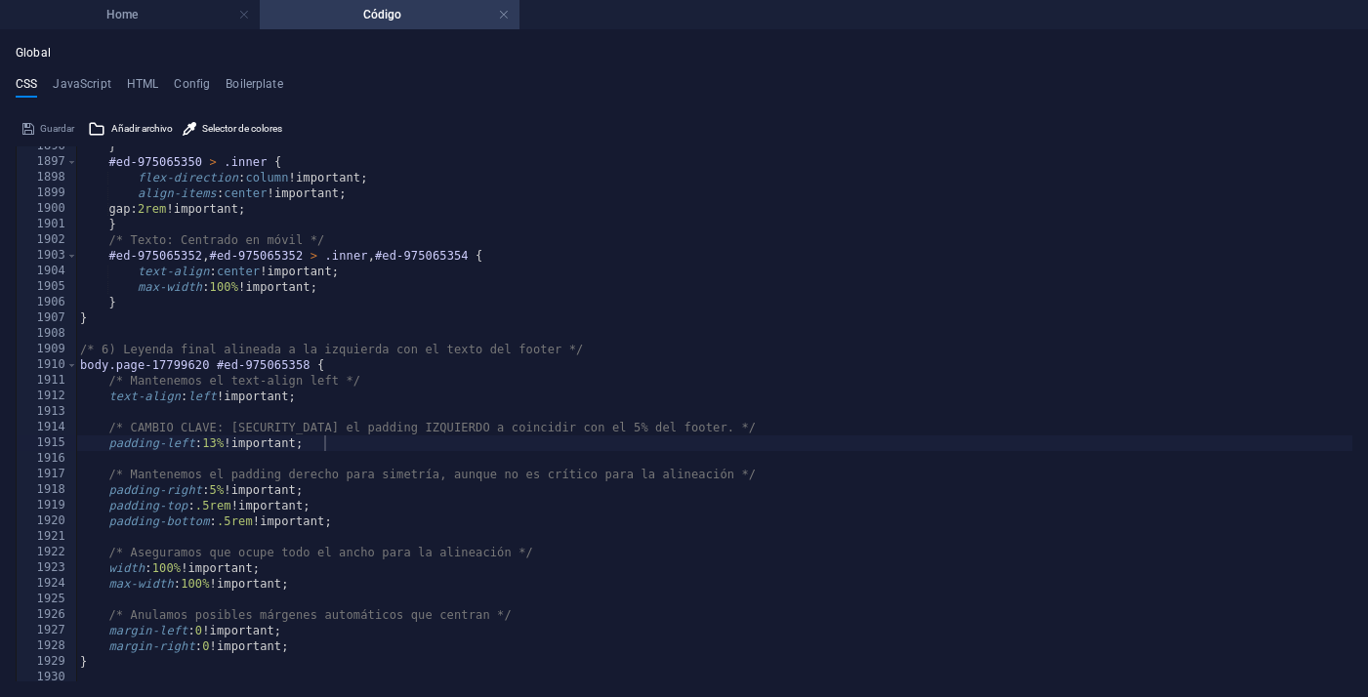
click at [223, 445] on div "} #ed-975065350 > .inner { flex-direction : column !important; align-items : ce…" at bounding box center [714, 422] width 1276 height 566
click at [482, 440] on div "} #ed-975065350 > .inner { flex-direction : column !important; align-items : ce…" at bounding box center [714, 422] width 1276 height 566
click at [178, 17] on h4 "Home" at bounding box center [130, 14] width 260 height 21
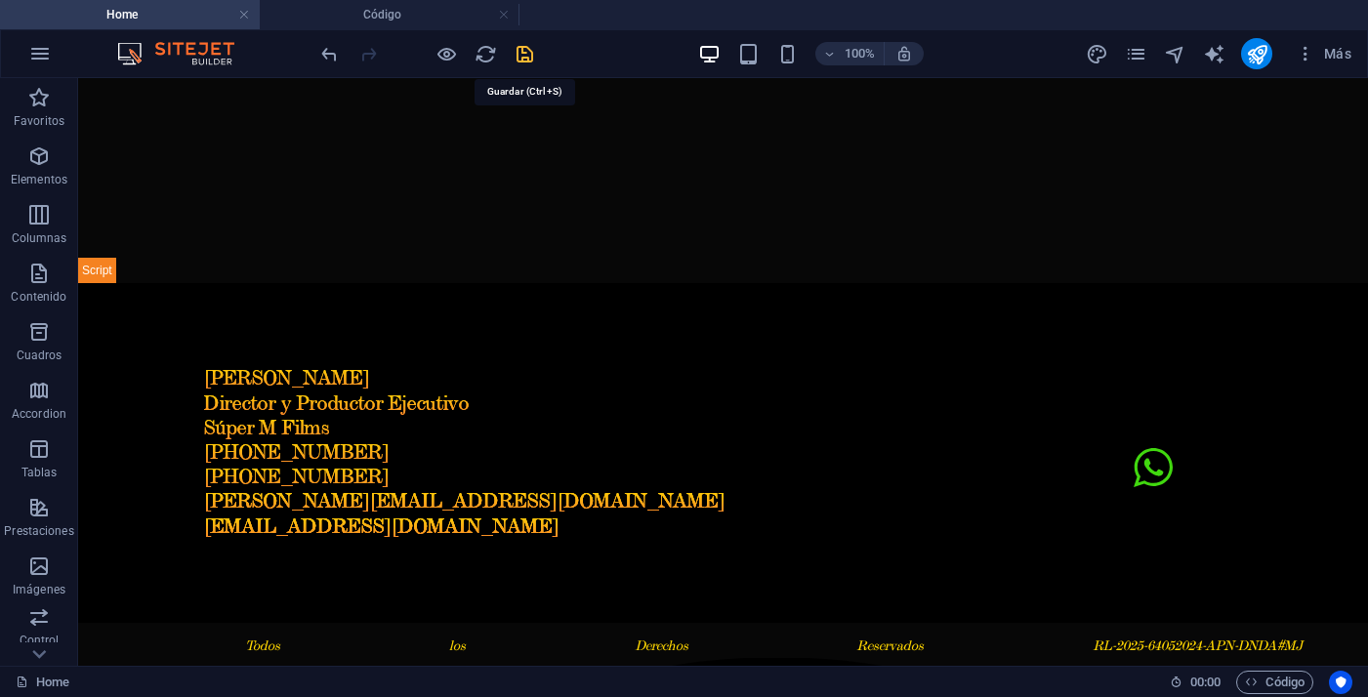
click at [521, 52] on icon "save" at bounding box center [524, 54] width 22 height 22
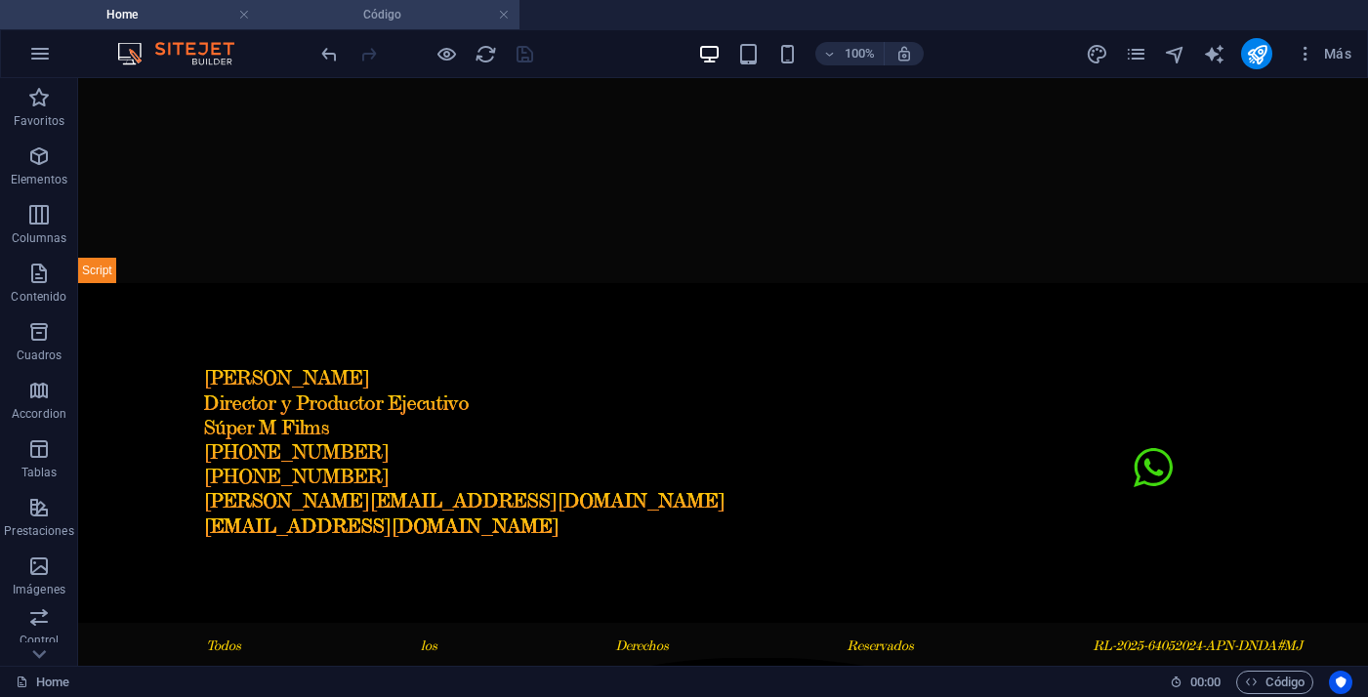
click at [432, 25] on li "Código" at bounding box center [390, 14] width 260 height 29
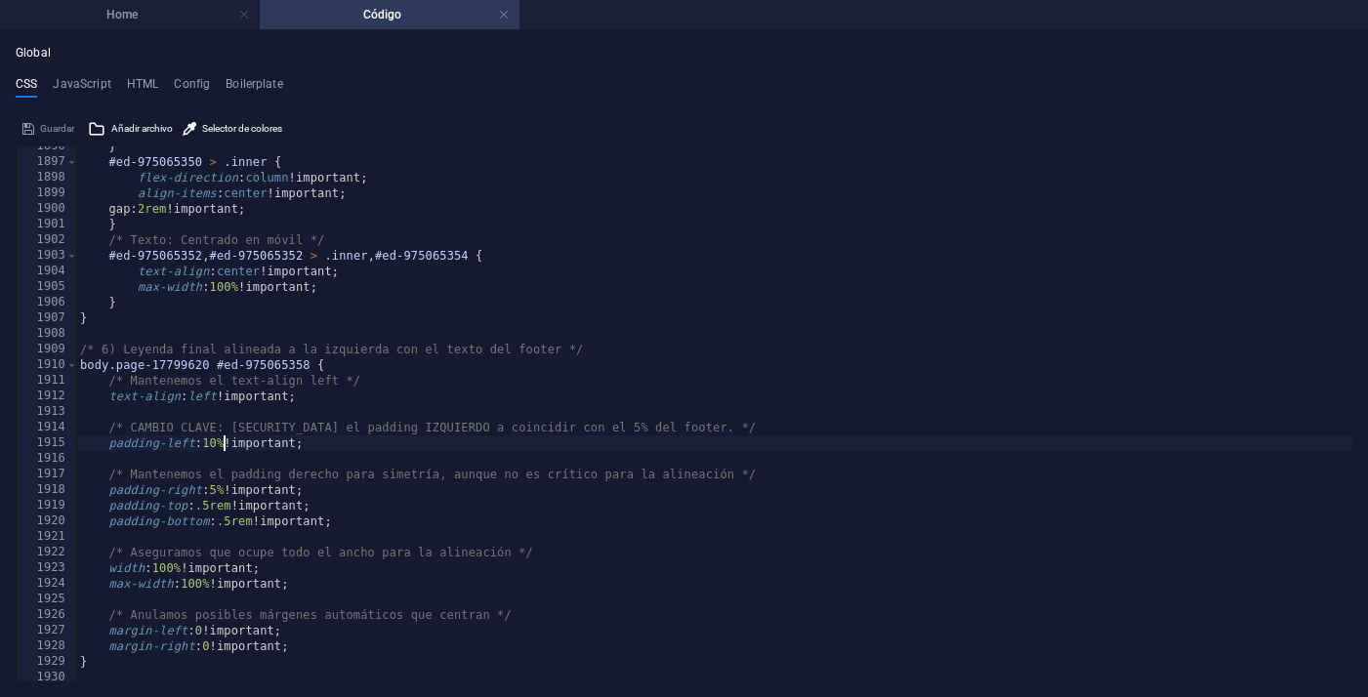
click at [223, 445] on div "} #ed-975065350 > .inner { flex-direction : column !important; align-items : ce…" at bounding box center [714, 422] width 1276 height 566
click at [469, 436] on div "} #ed-975065350 > .inner { flex-direction : column !important; align-items : ce…" at bounding box center [714, 422] width 1276 height 566
click at [118, 15] on h4 "Home" at bounding box center [130, 14] width 260 height 21
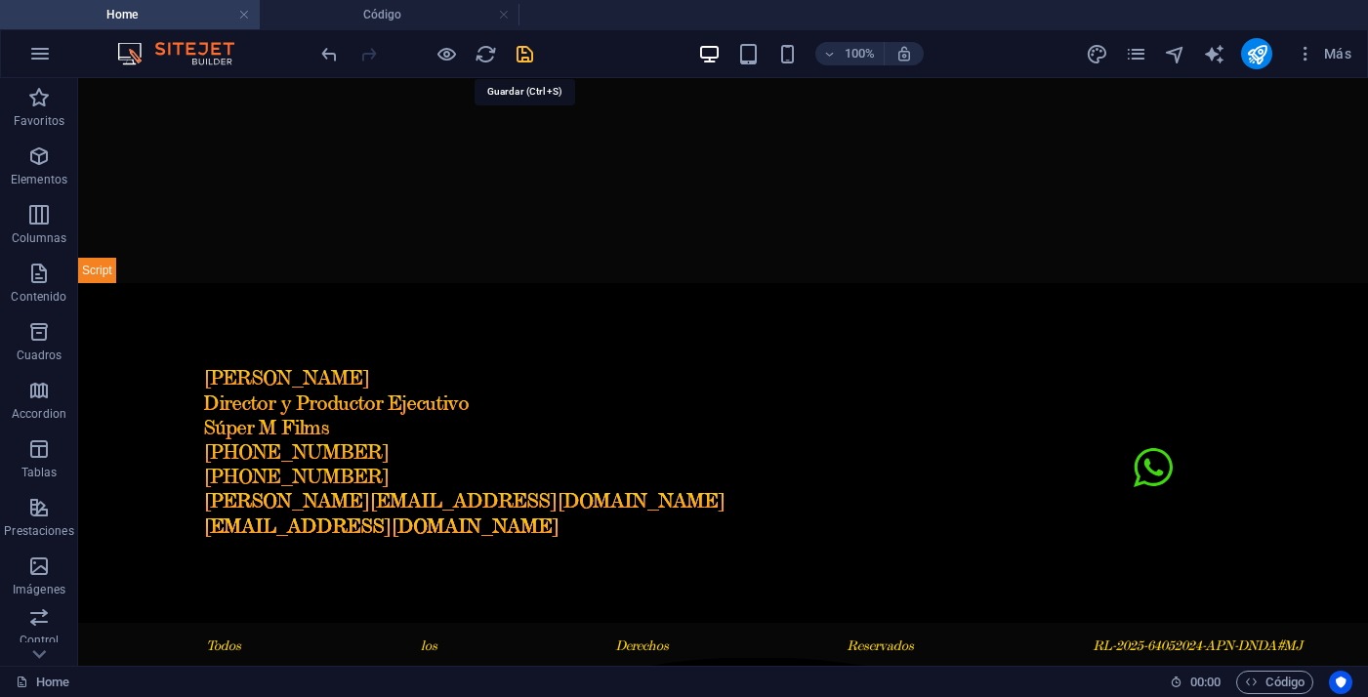
click at [527, 58] on icon "save" at bounding box center [524, 54] width 22 height 22
click at [419, 30] on div "100% Más" at bounding box center [684, 53] width 1366 height 47
click at [409, 23] on h4 "Código" at bounding box center [390, 14] width 260 height 21
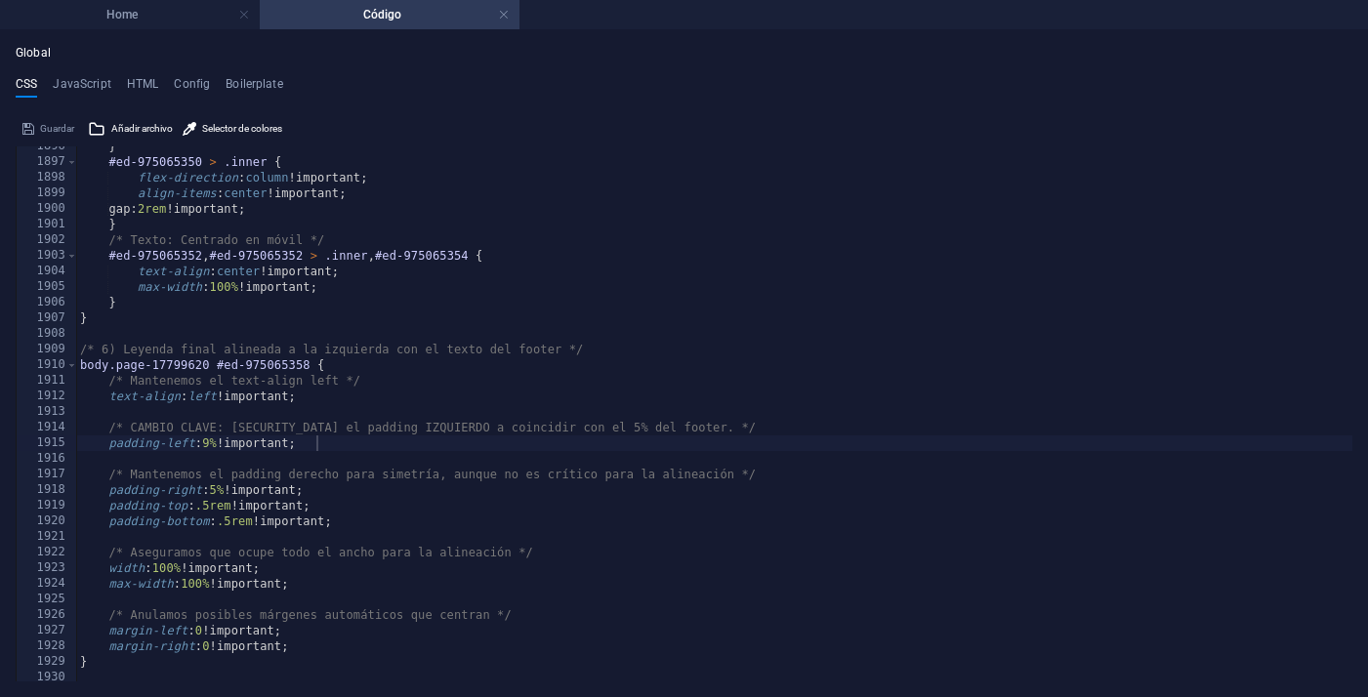
click at [216, 442] on div "} #ed-975065350 > .inner { flex-direction : column !important; align-items : ce…" at bounding box center [714, 422] width 1276 height 566
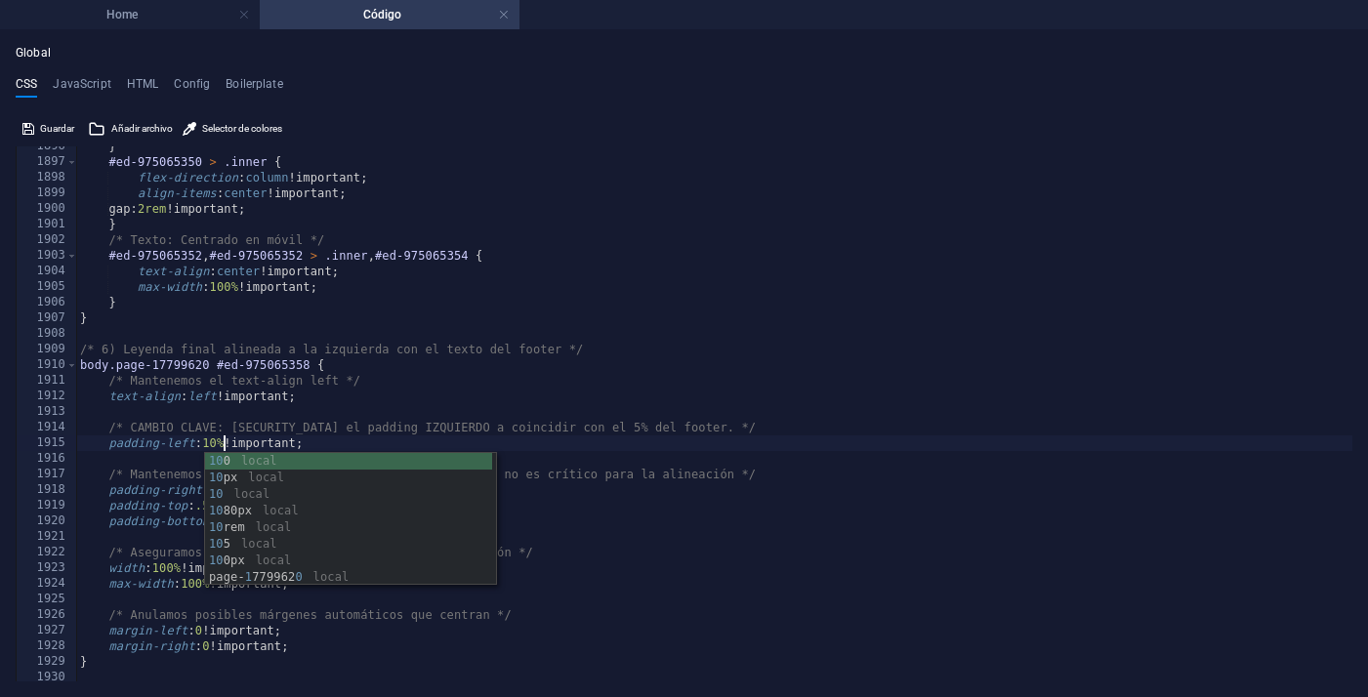
click at [627, 442] on div "} #ed-975065350 > .inner { flex-direction : column !important; align-items : ce…" at bounding box center [714, 422] width 1276 height 566
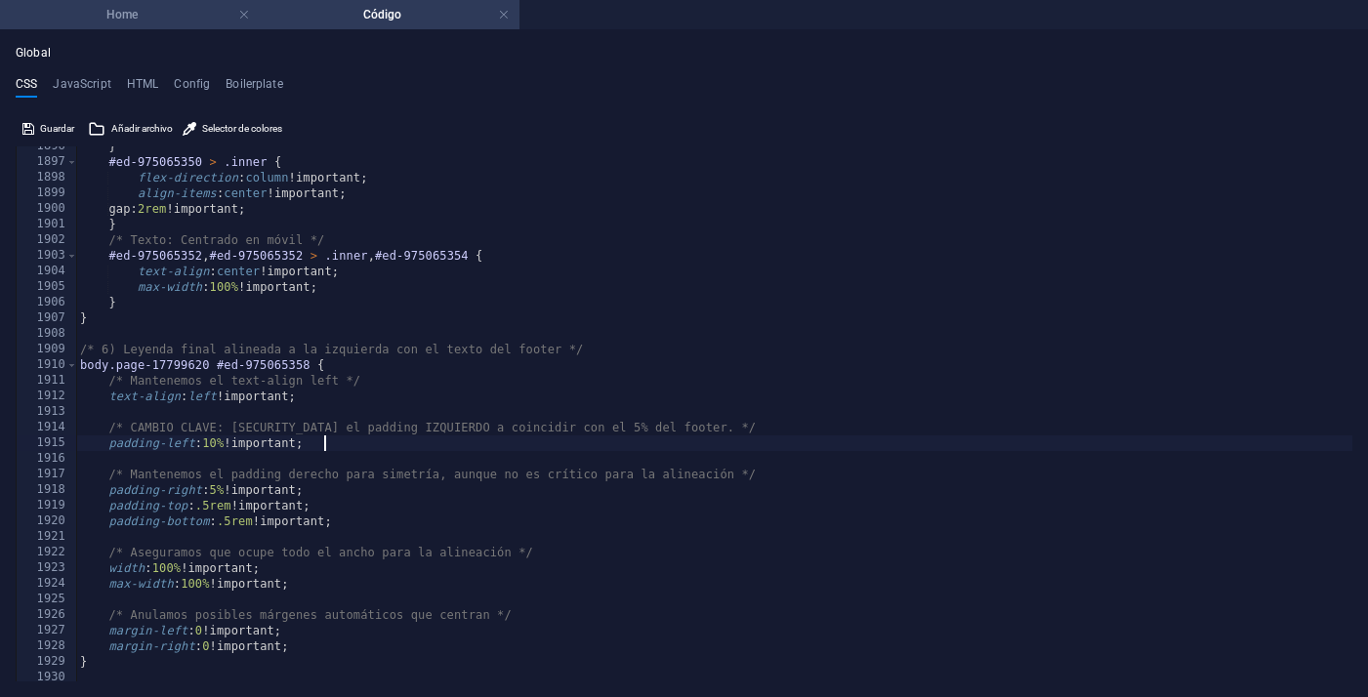
click at [182, 11] on h4 "Home" at bounding box center [130, 14] width 260 height 21
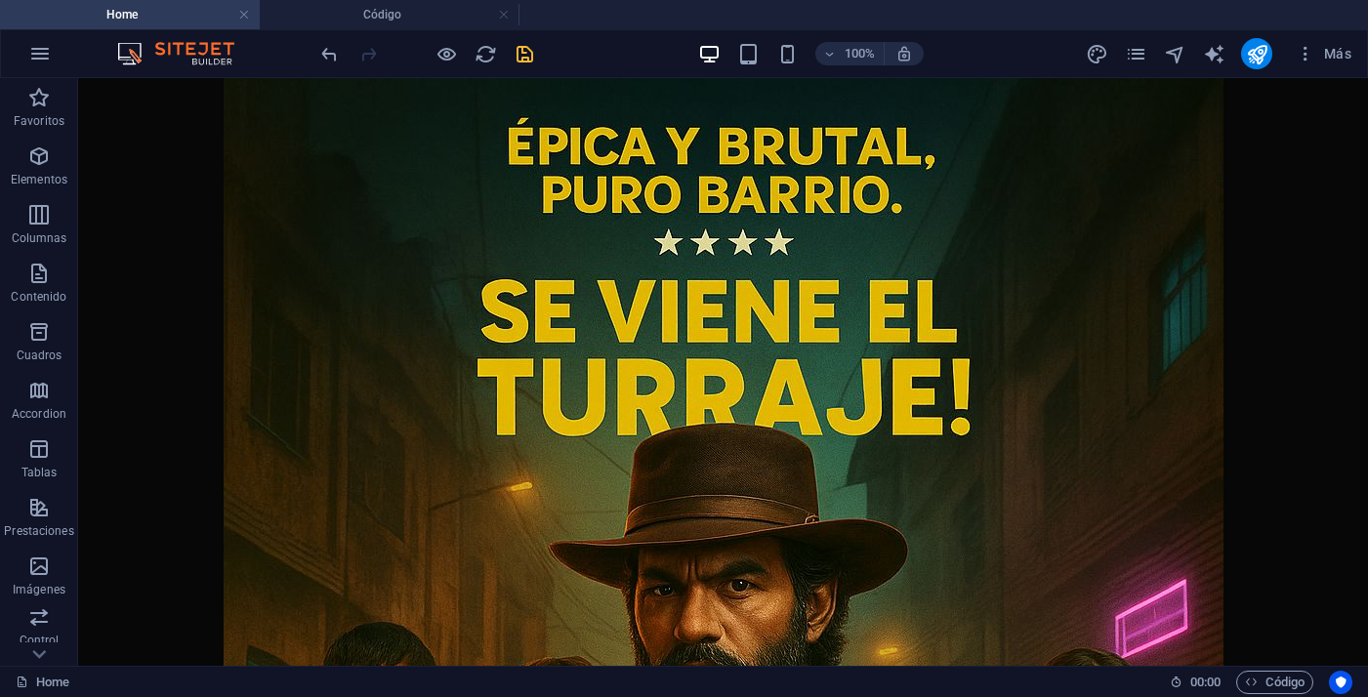
scroll to position [2000, 0]
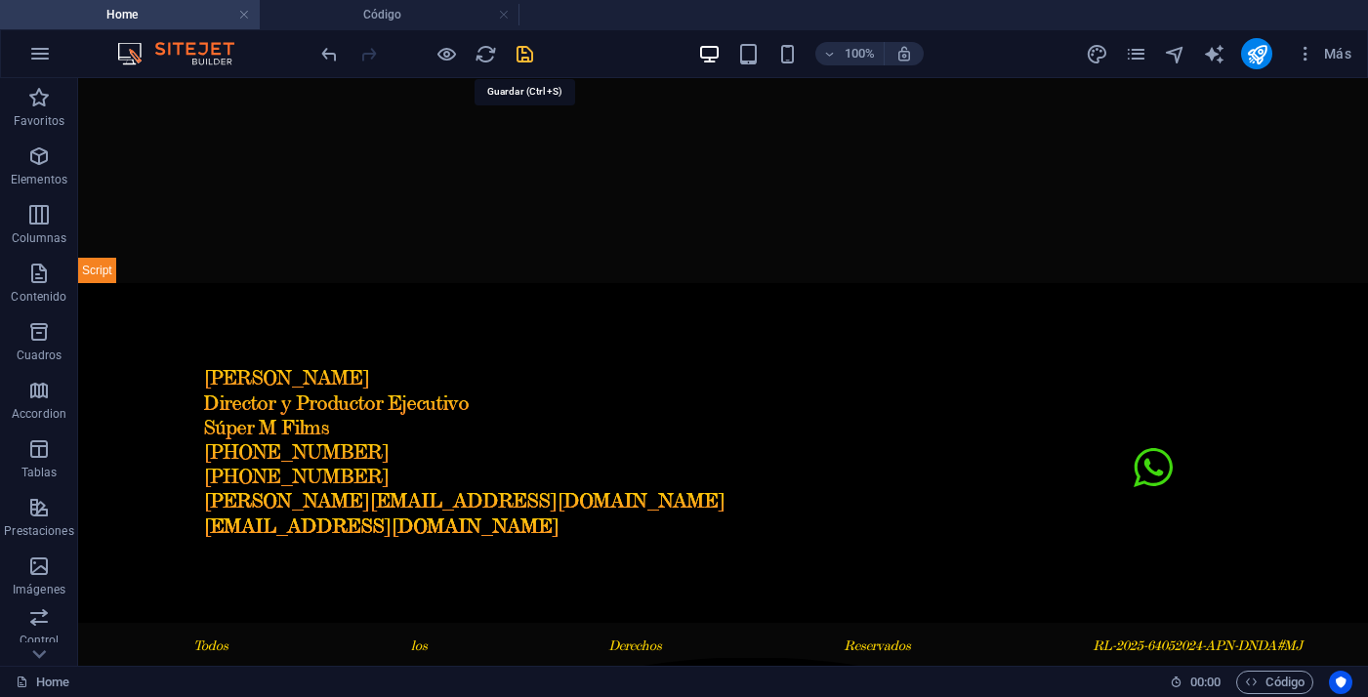
click at [532, 60] on icon "save" at bounding box center [524, 54] width 22 height 22
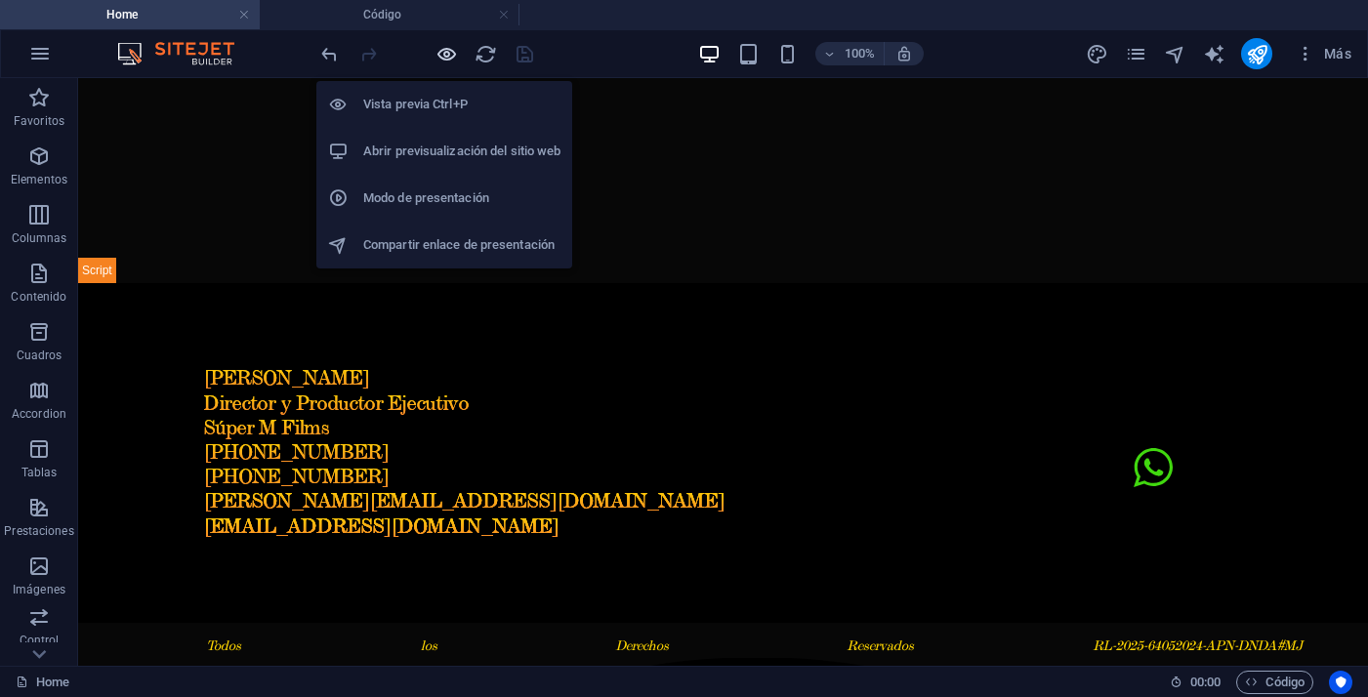
click at [438, 57] on icon "button" at bounding box center [446, 54] width 22 height 22
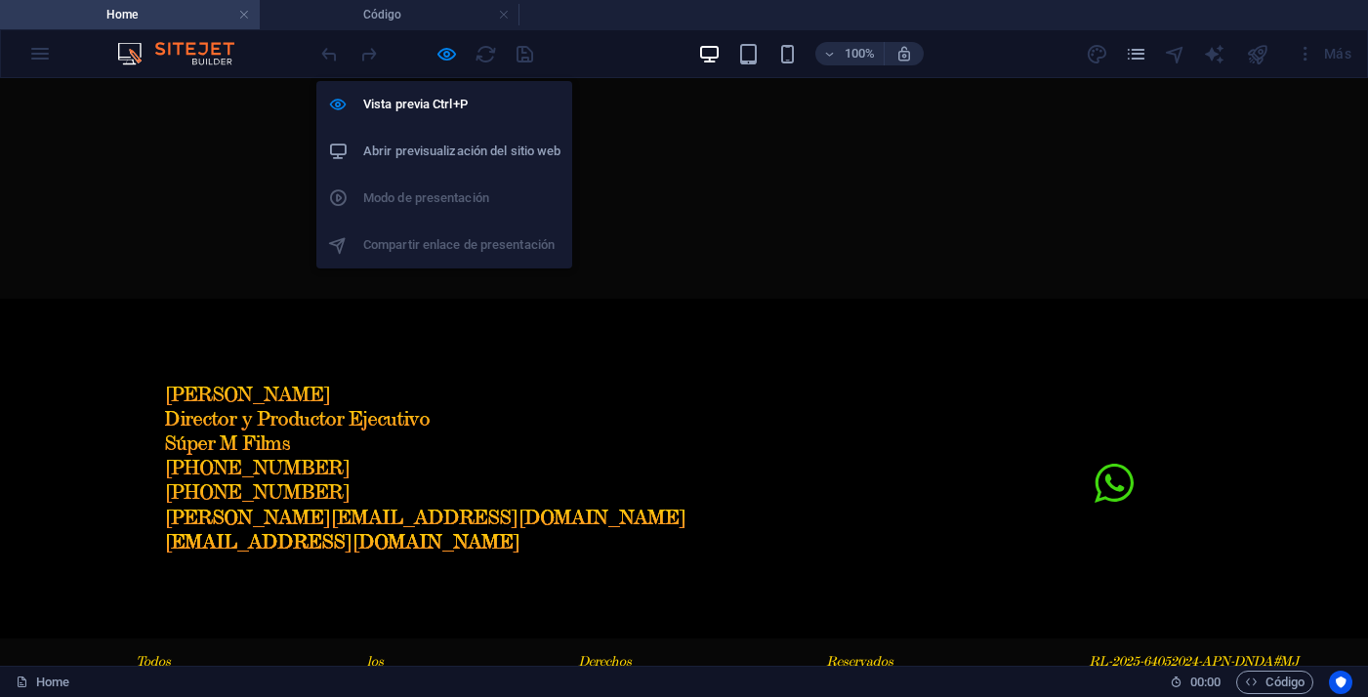
click at [515, 147] on h6 "Abrir previsualización del sitio web" at bounding box center [461, 151] width 197 height 23
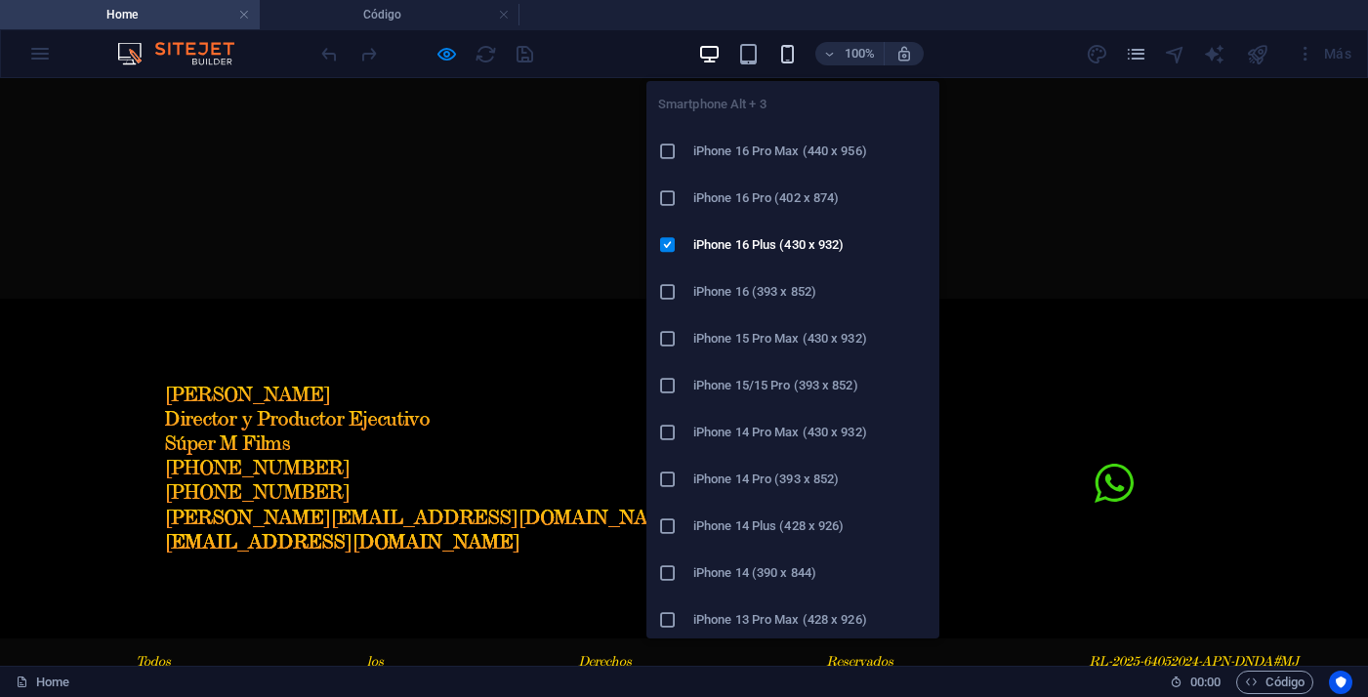
click at [791, 54] on icon "button" at bounding box center [787, 54] width 22 height 22
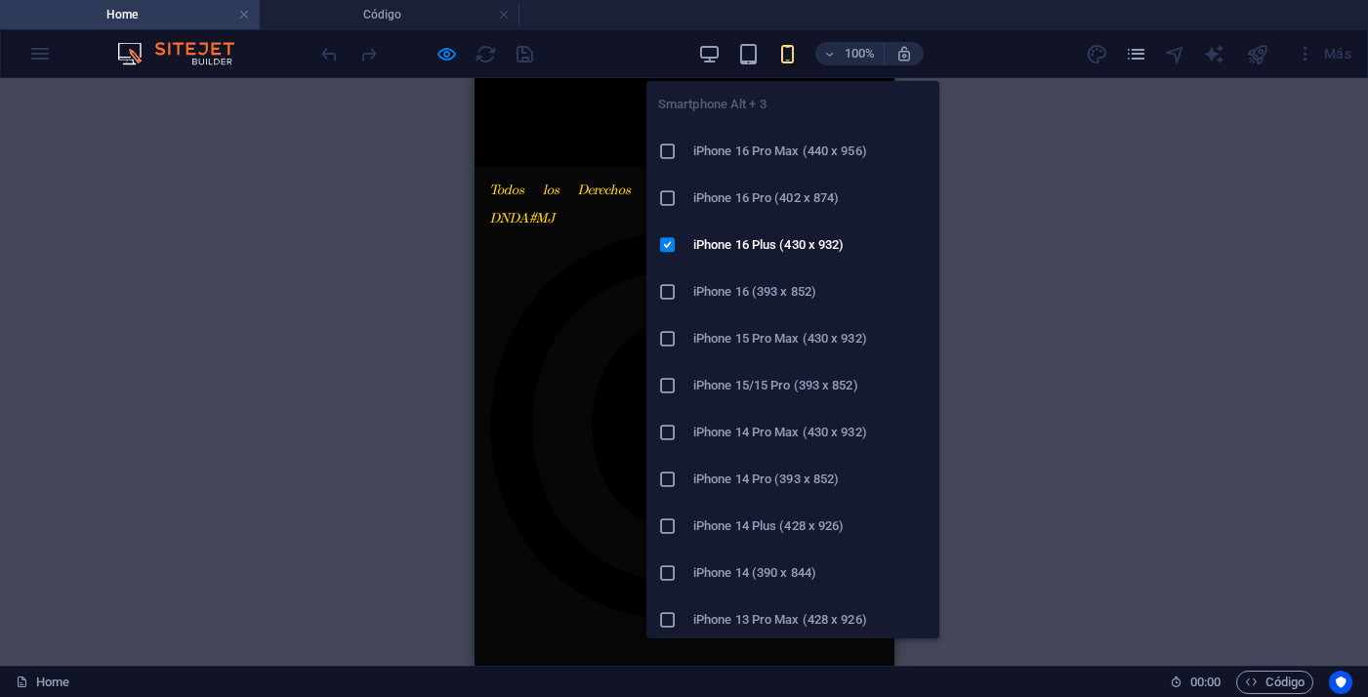
scroll to position [812, 0]
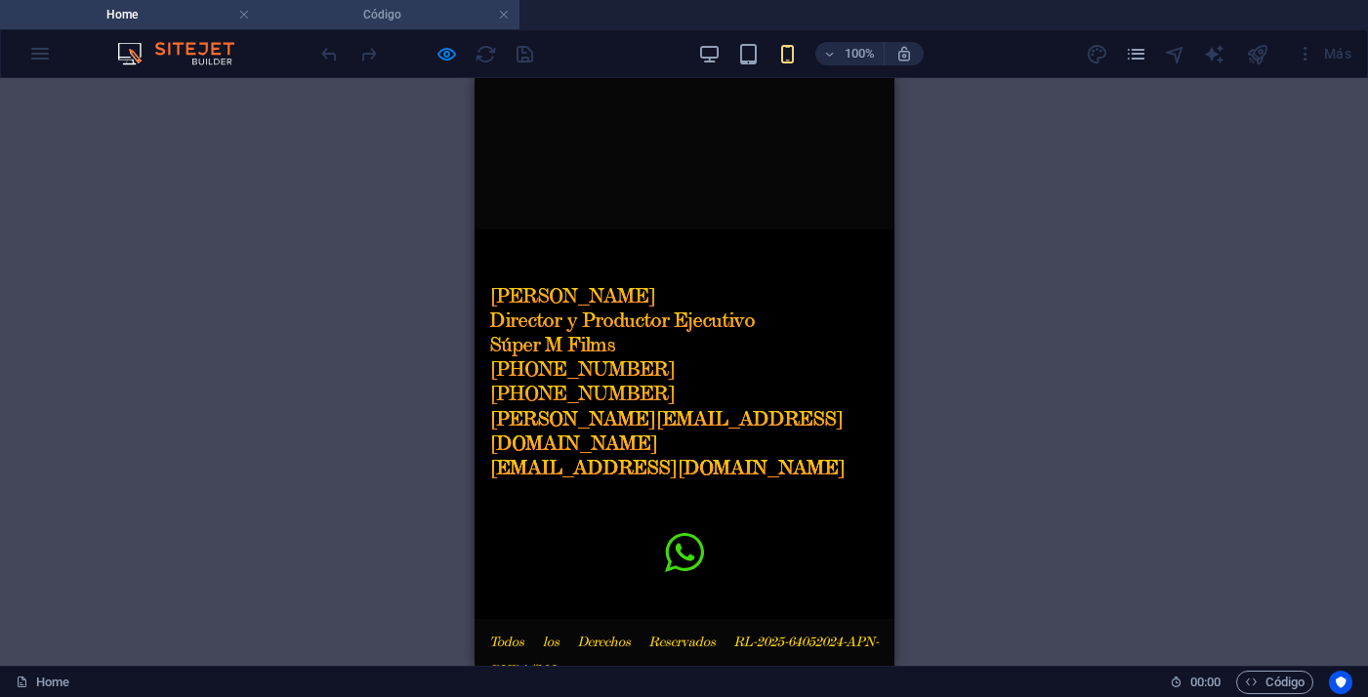
click at [377, 23] on h4 "Código" at bounding box center [390, 14] width 260 height 21
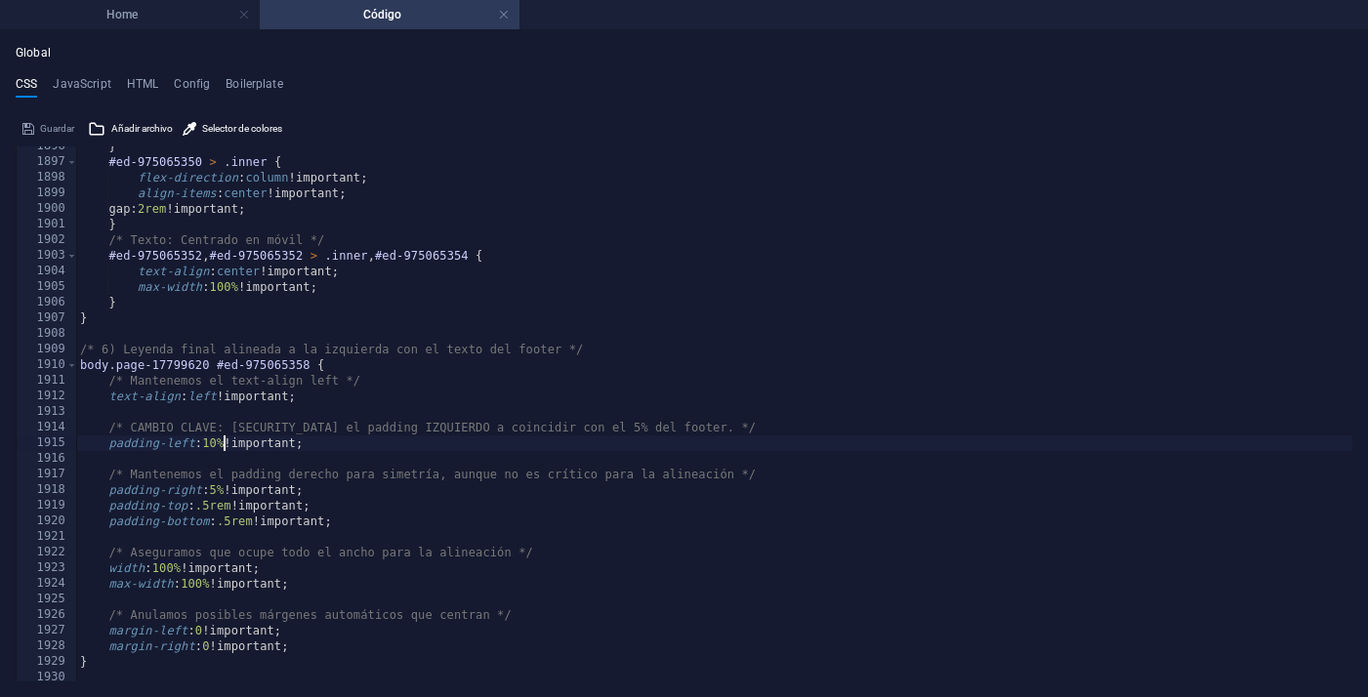
click at [222, 448] on div "} #ed-975065350 > .inner { flex-direction : column !important; align-items : ce…" at bounding box center [714, 422] width 1276 height 566
type textarea "padding-left: 12% !important;"
click at [551, 452] on div "} #ed-975065350 > .inner { flex-direction : column !important; align-items : ce…" at bounding box center [714, 422] width 1276 height 566
click at [144, 14] on h4 "Home" at bounding box center [130, 14] width 260 height 21
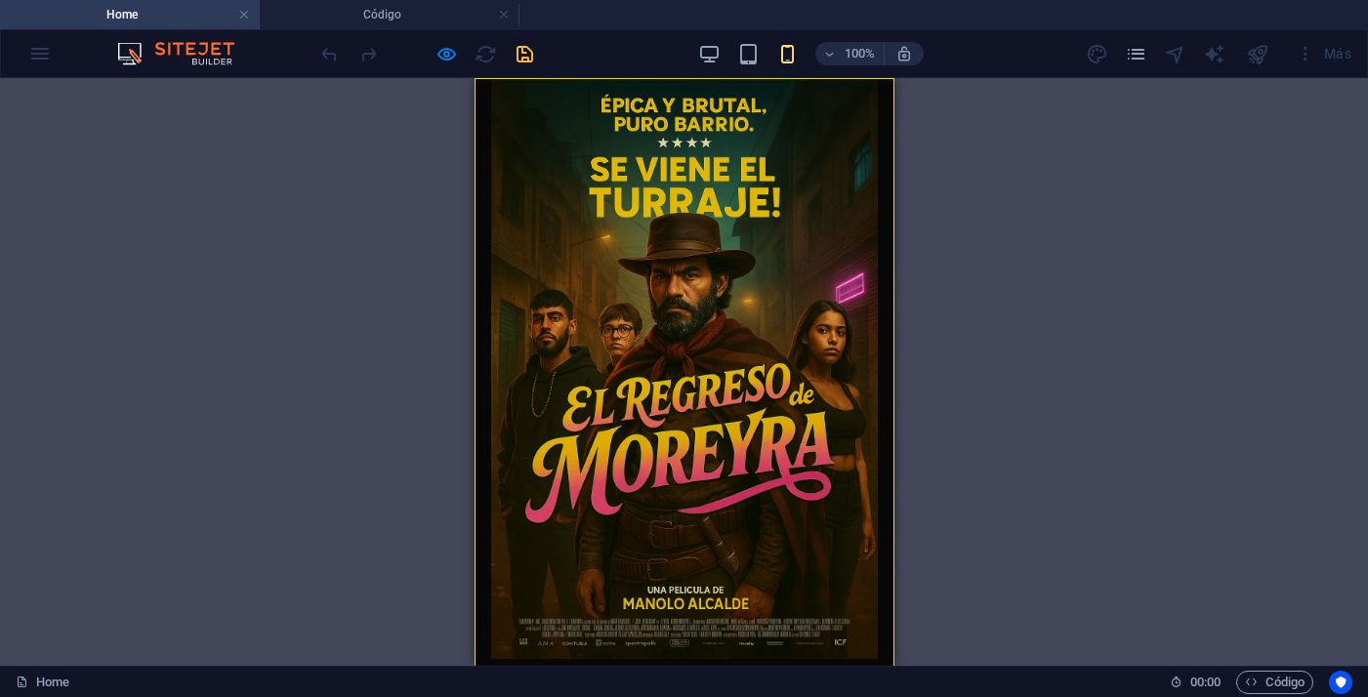
scroll to position [812, 0]
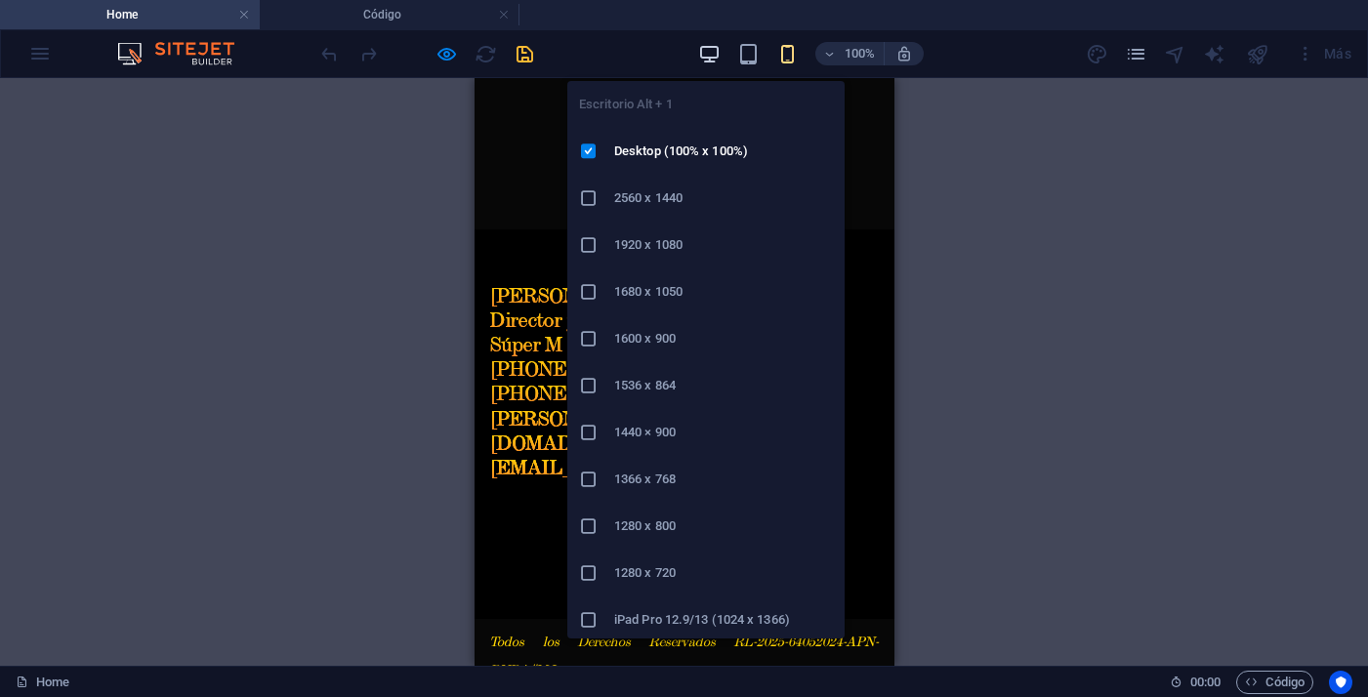
click at [703, 55] on icon "button" at bounding box center [709, 54] width 22 height 22
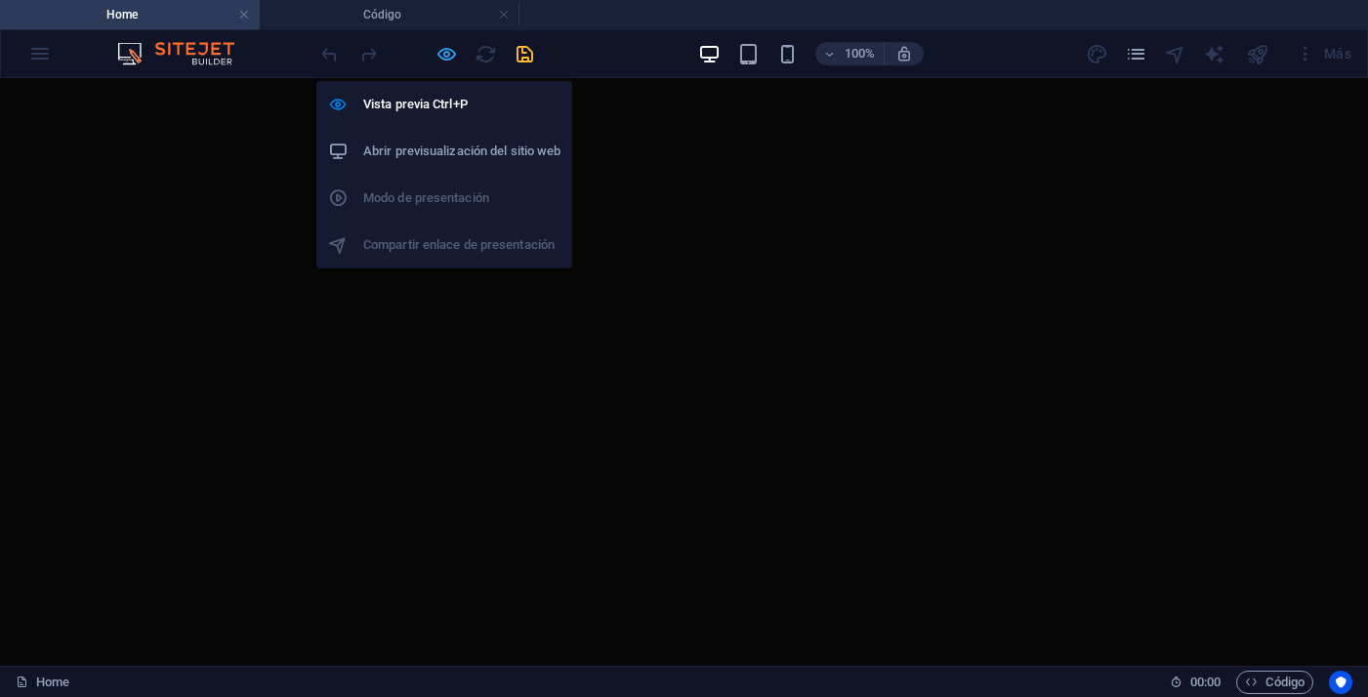
click at [444, 54] on icon "button" at bounding box center [446, 54] width 22 height 22
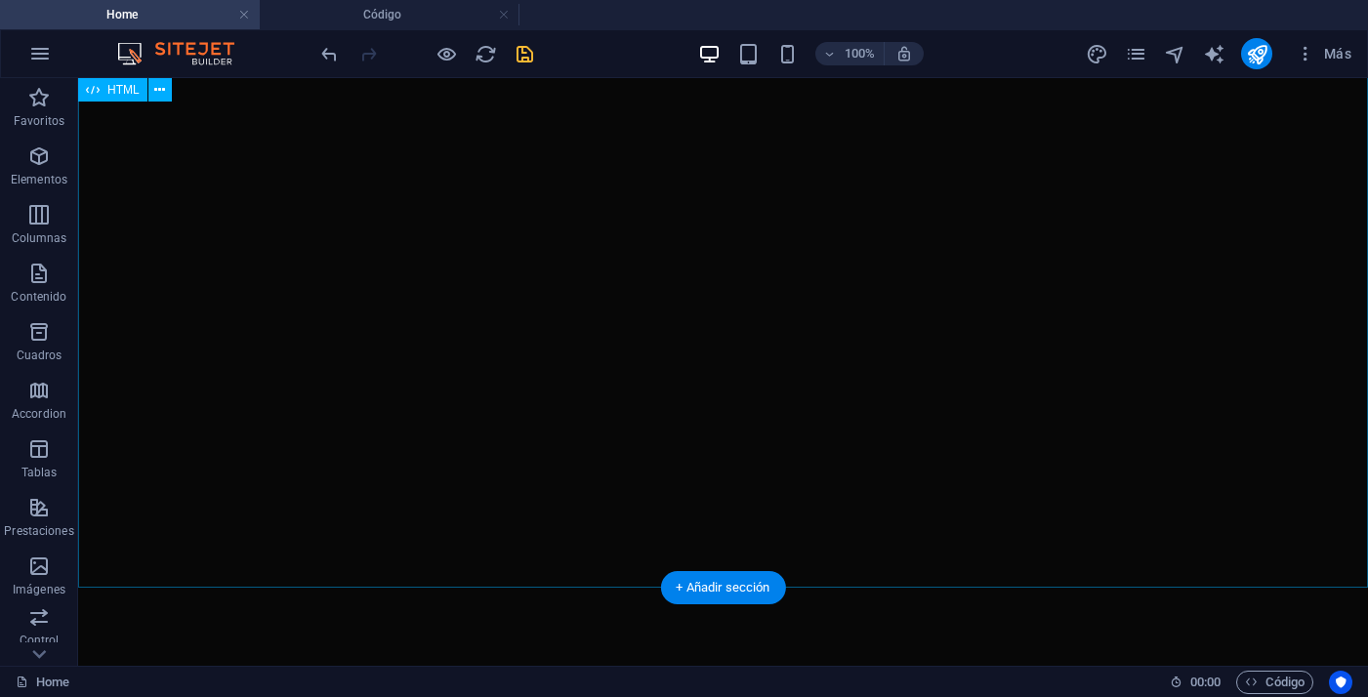
scroll to position [2000, 0]
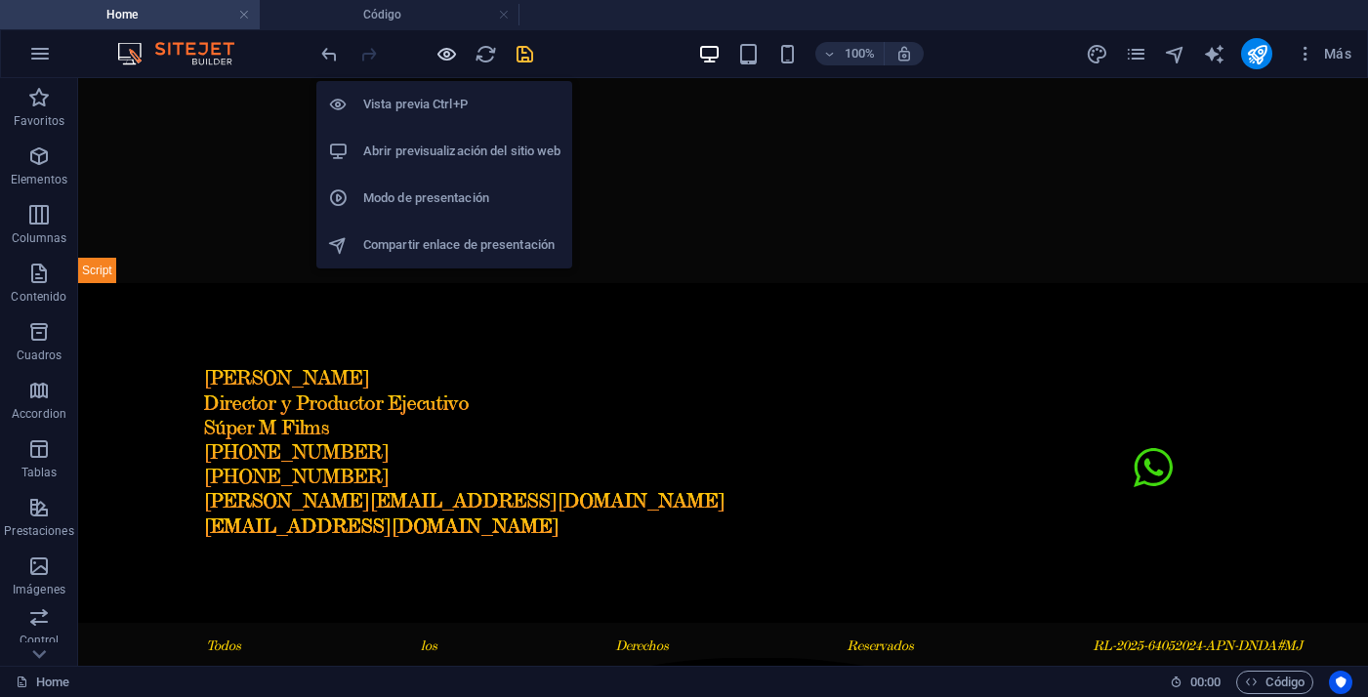
click at [447, 51] on icon "button" at bounding box center [446, 54] width 22 height 22
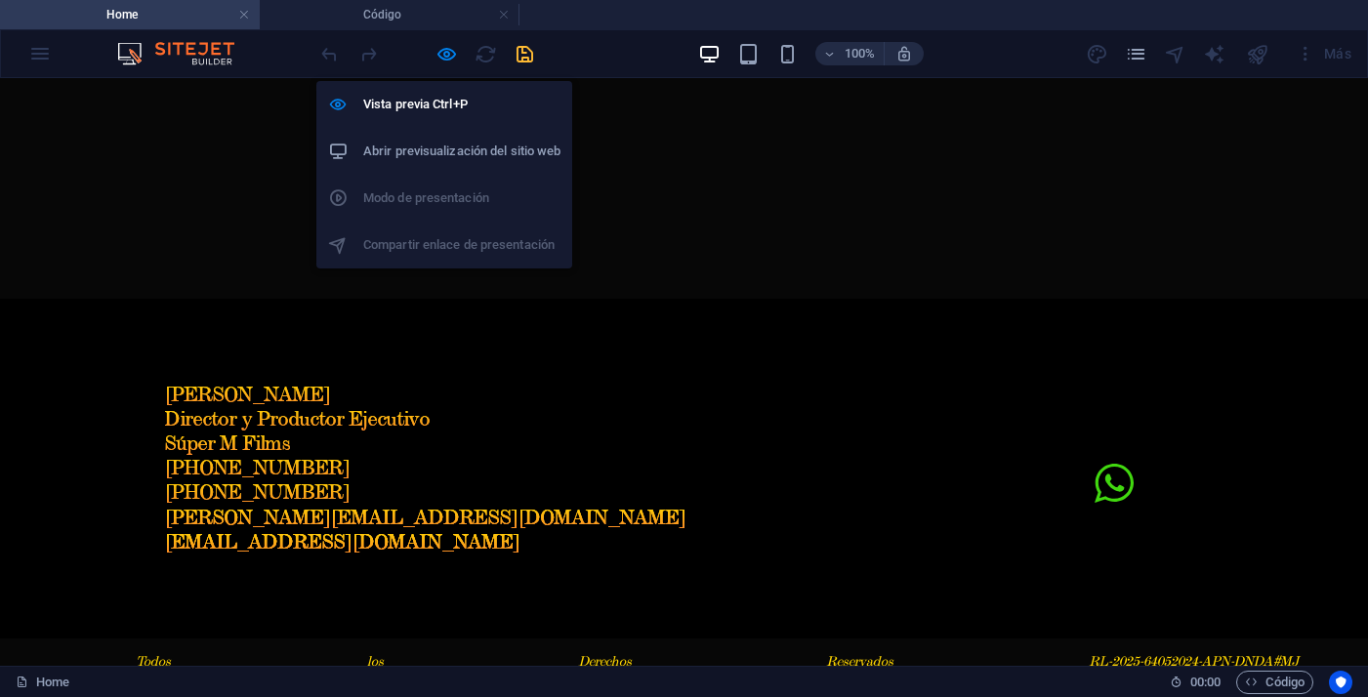
click at [447, 160] on h6 "Abrir previsualización del sitio web" at bounding box center [461, 151] width 197 height 23
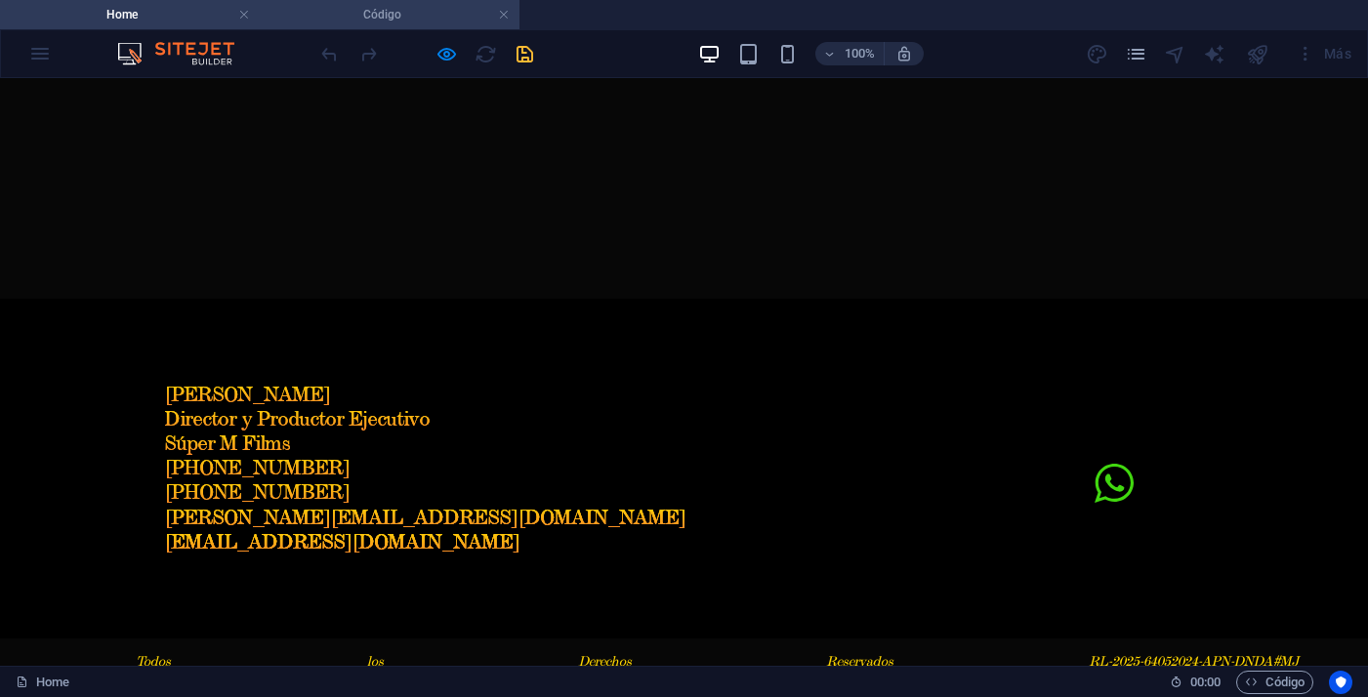
click at [335, 21] on h4 "Código" at bounding box center [390, 14] width 260 height 21
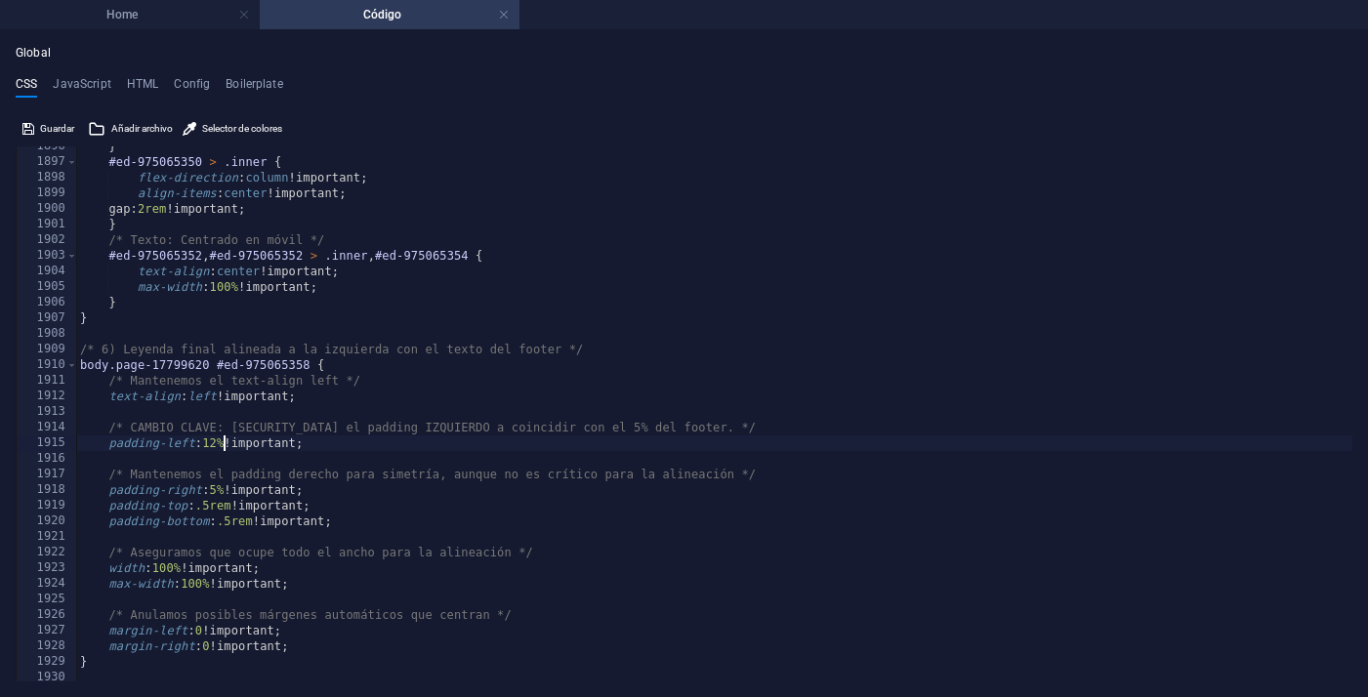
click at [223, 444] on div "} #ed-975065350 > .inner { flex-direction : column !important; align-items : ce…" at bounding box center [714, 422] width 1276 height 566
type textarea "padding-left: 15% !important;"
click at [681, 454] on div "} #ed-975065350 > .inner { flex-direction : column !important; align-items : ce…" at bounding box center [714, 422] width 1276 height 566
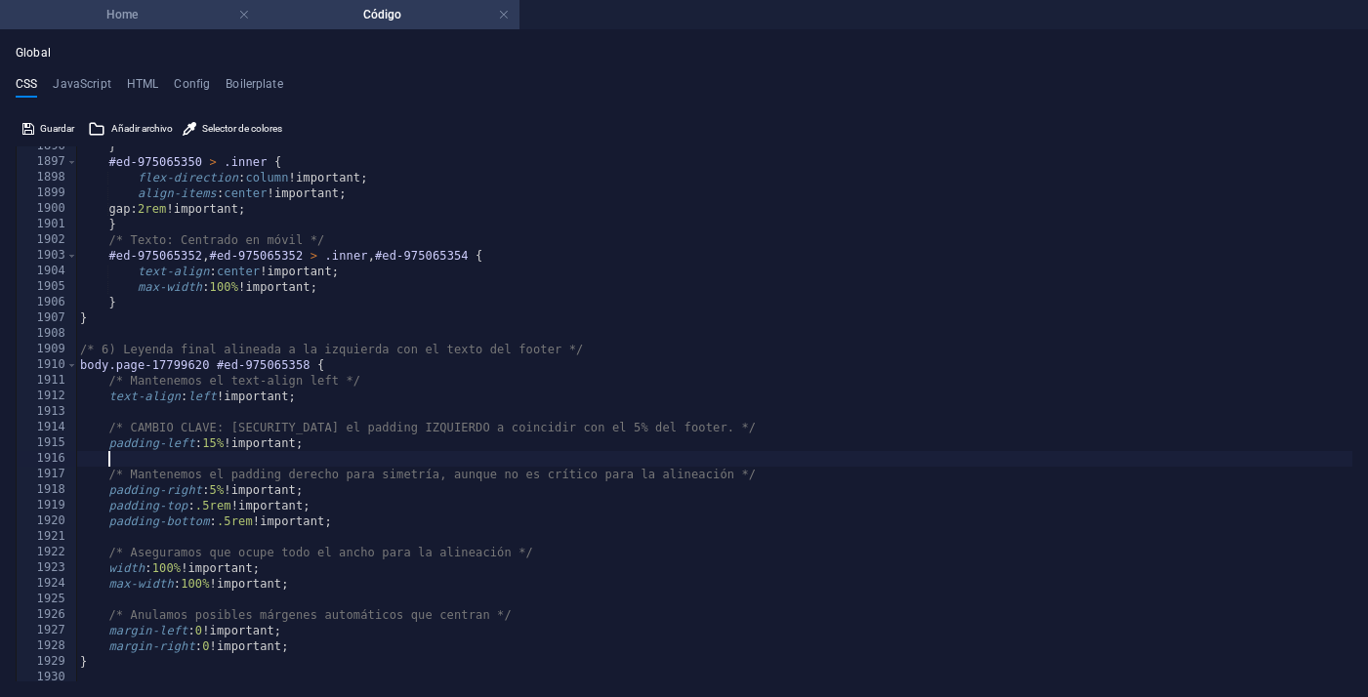
click at [142, 18] on h4 "Home" at bounding box center [130, 14] width 260 height 21
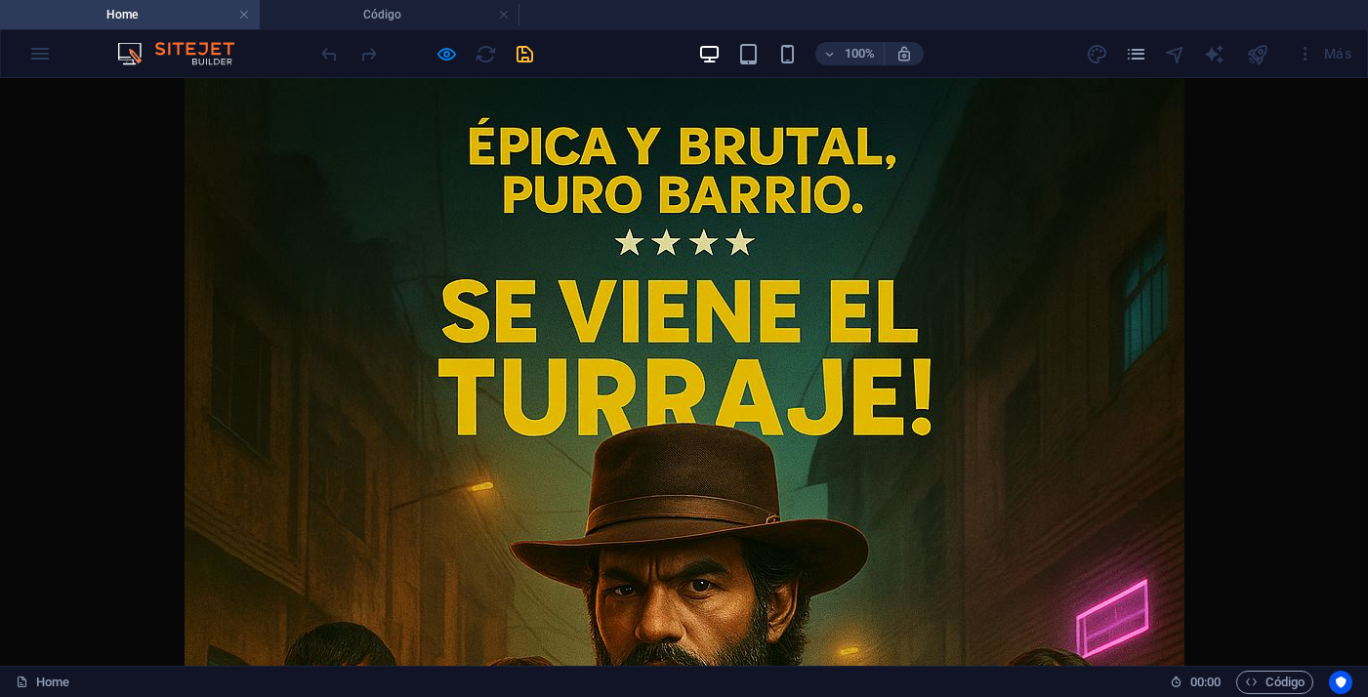
scroll to position [2000, 0]
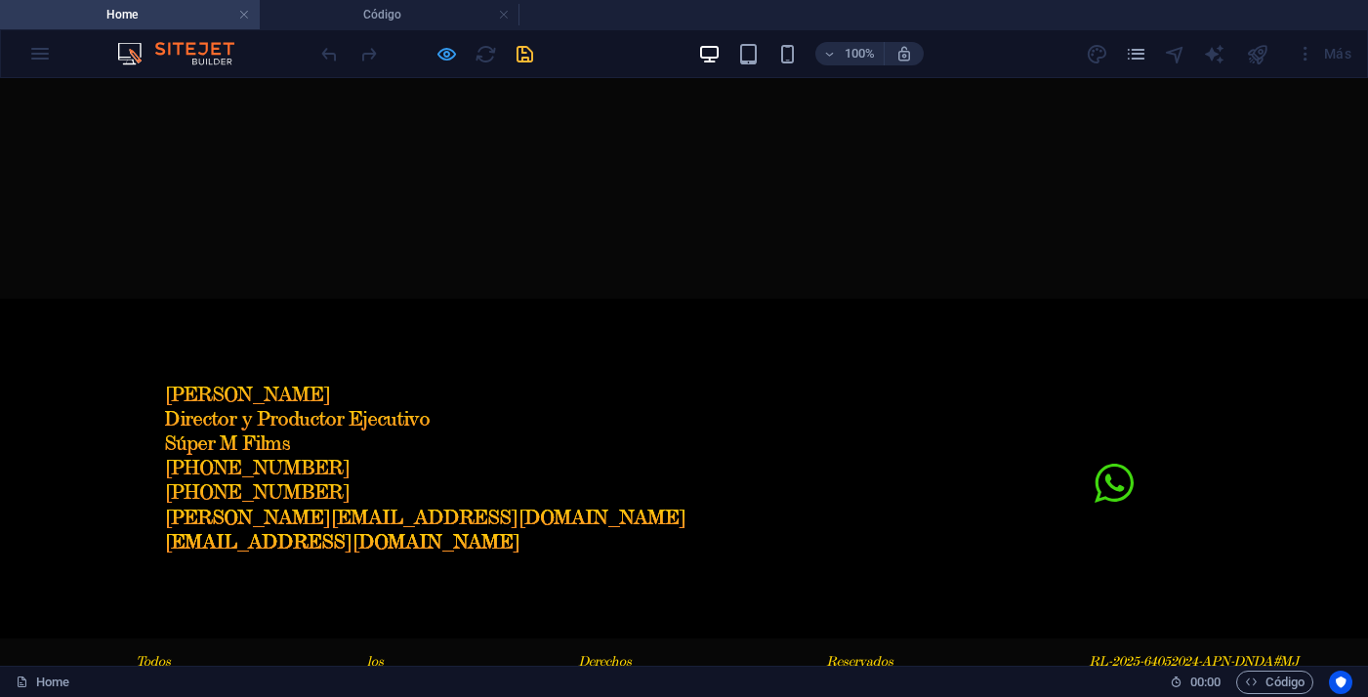
click at [446, 62] on icon "button" at bounding box center [446, 54] width 22 height 22
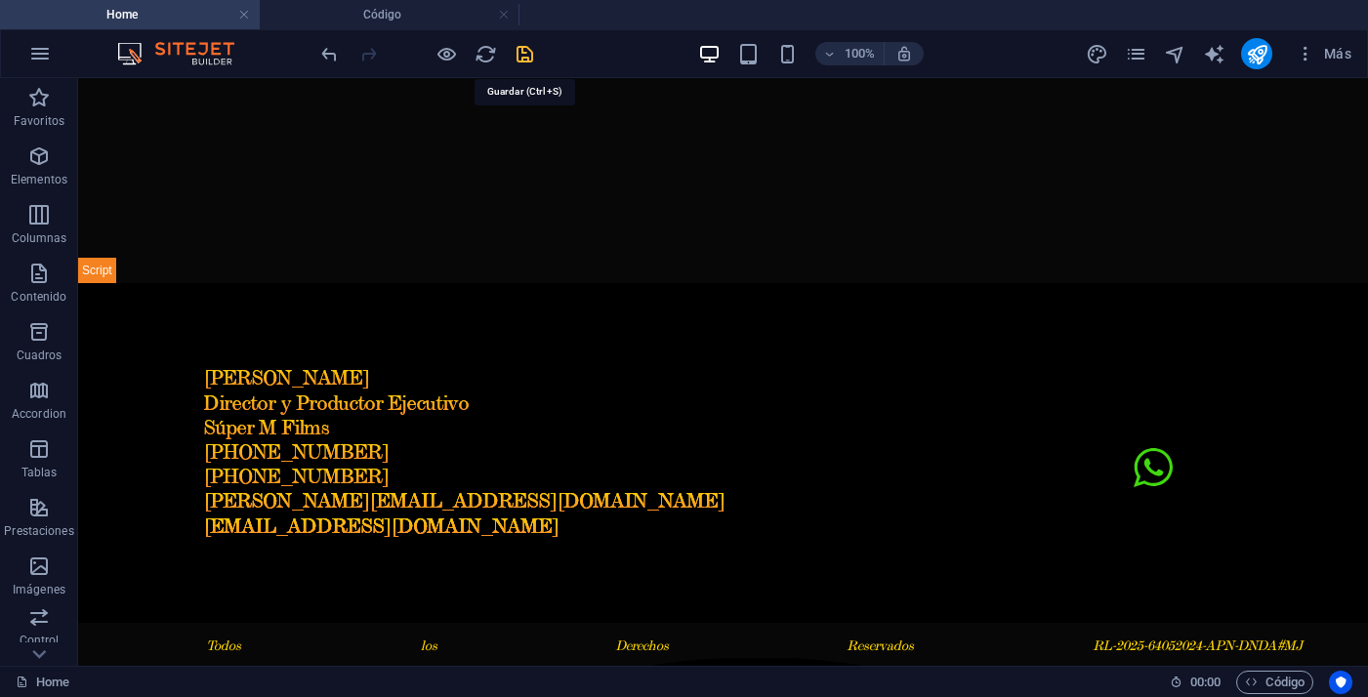
click at [528, 56] on icon "save" at bounding box center [524, 54] width 22 height 22
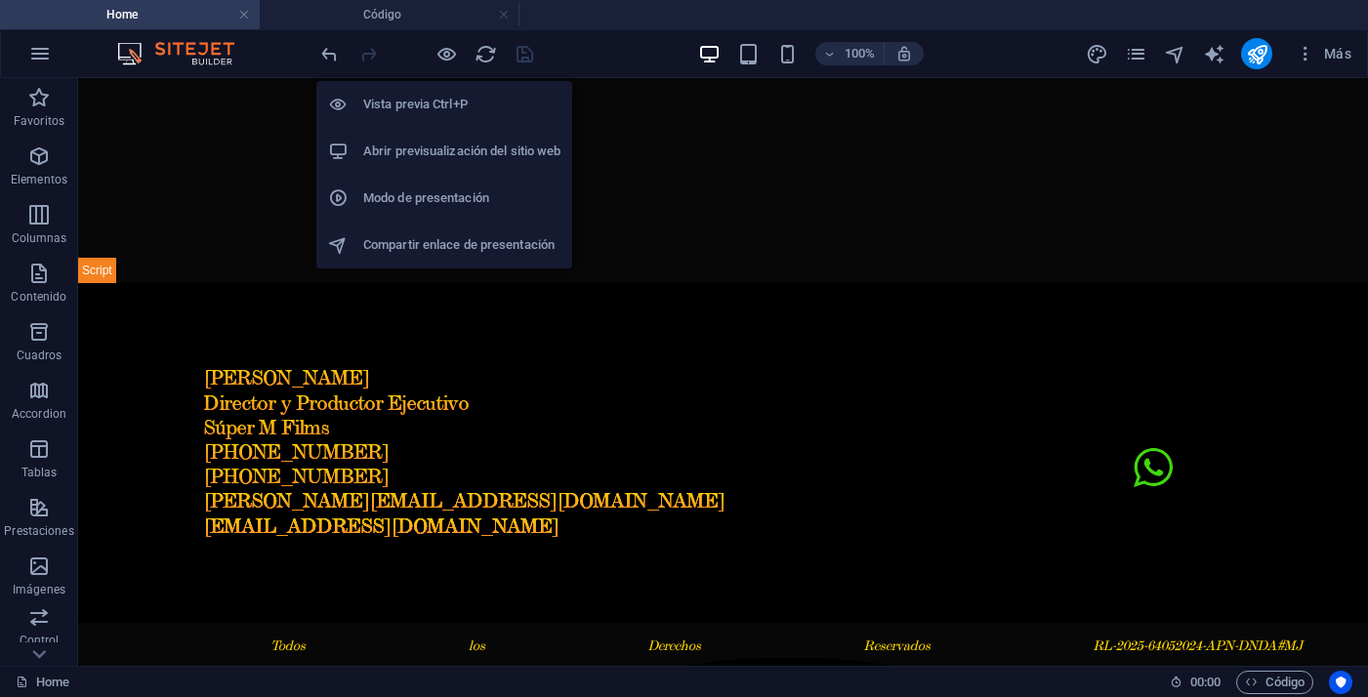
click at [435, 103] on h6 "Vista previa Ctrl+P" at bounding box center [461, 104] width 197 height 23
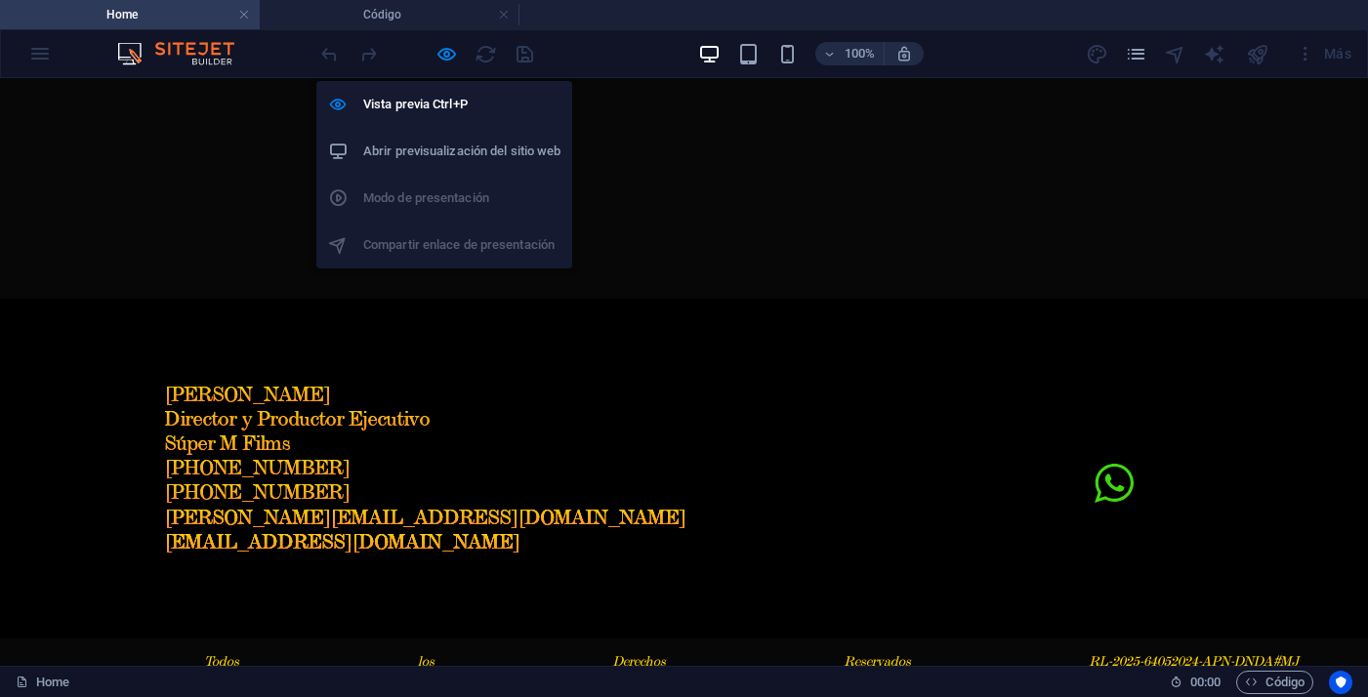
click at [424, 150] on h6 "Abrir previsualización del sitio web" at bounding box center [461, 151] width 197 height 23
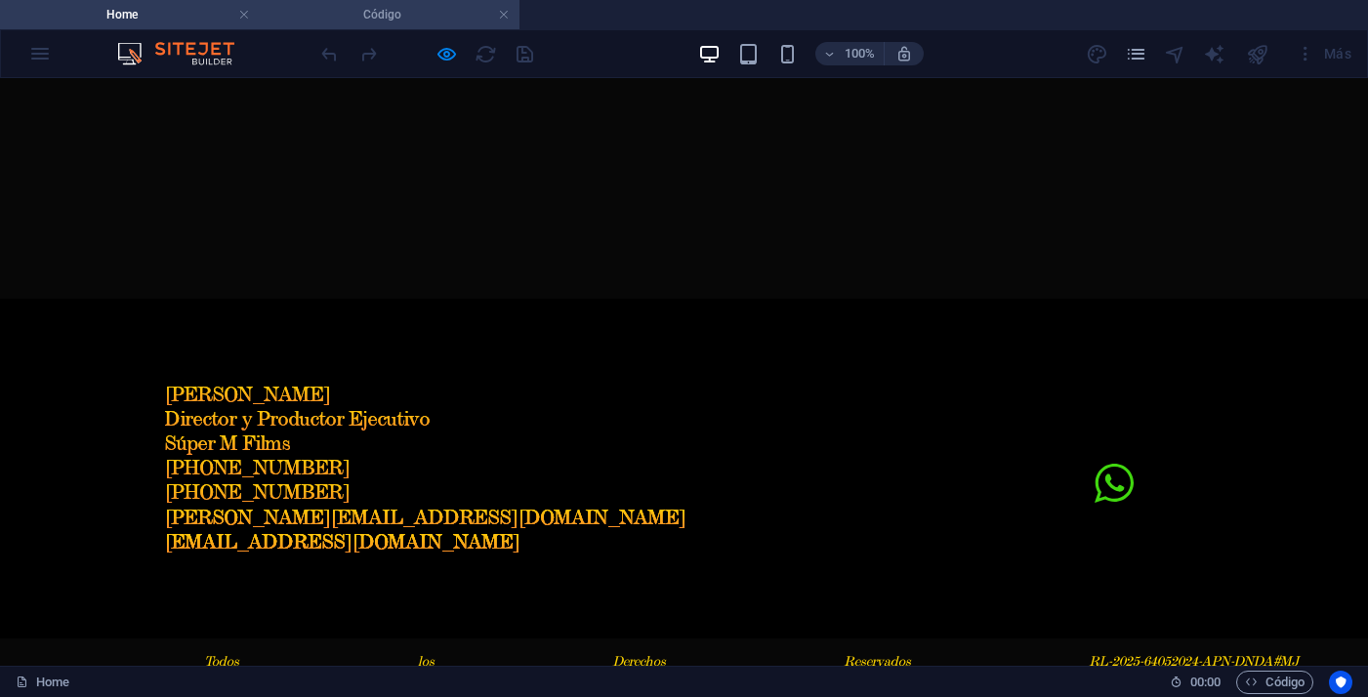
click at [419, 26] on li "Código" at bounding box center [390, 14] width 260 height 29
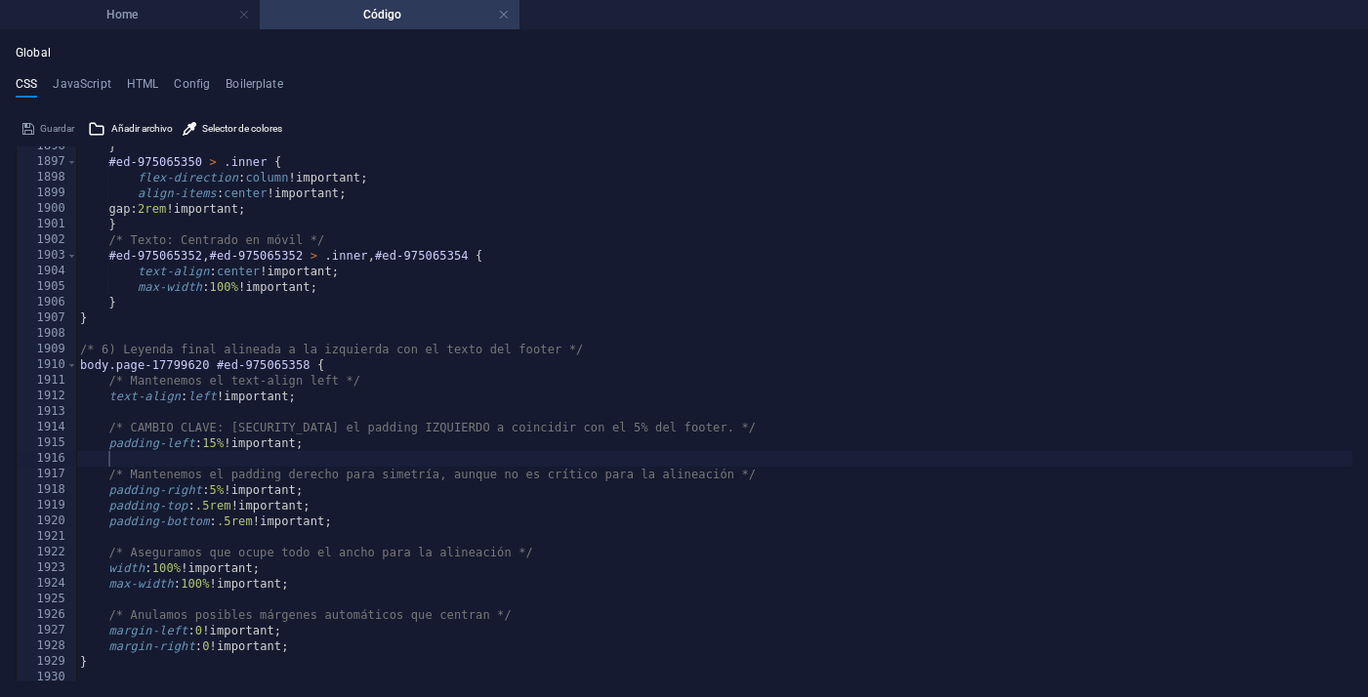
click at [226, 443] on div "} #ed-975065350 > .inner { flex-direction : column !important; align-items : ce…" at bounding box center [714, 422] width 1276 height 566
click at [641, 449] on div "} #ed-975065350 > .inner { flex-direction : column !important; align-items : ce…" at bounding box center [714, 422] width 1276 height 566
type textarea "padding-left: 13% !important;"
click at [198, 25] on li "Home" at bounding box center [130, 14] width 260 height 29
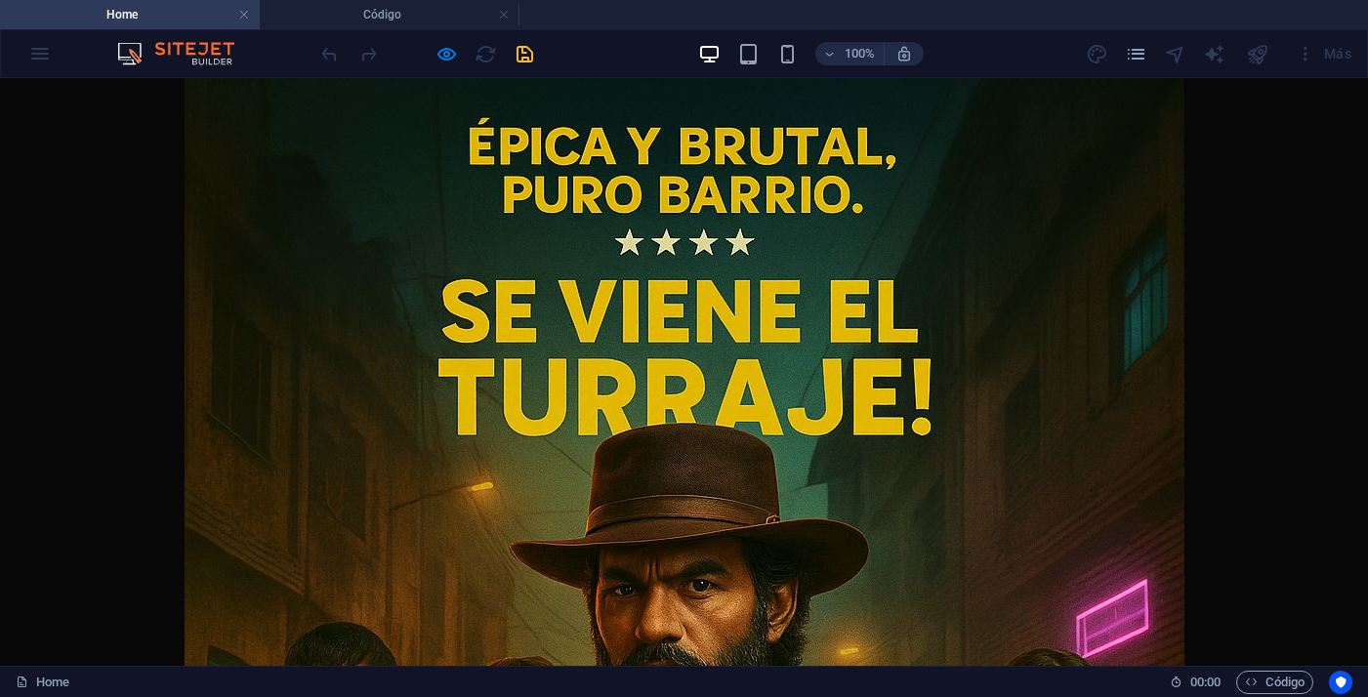
scroll to position [2000, 0]
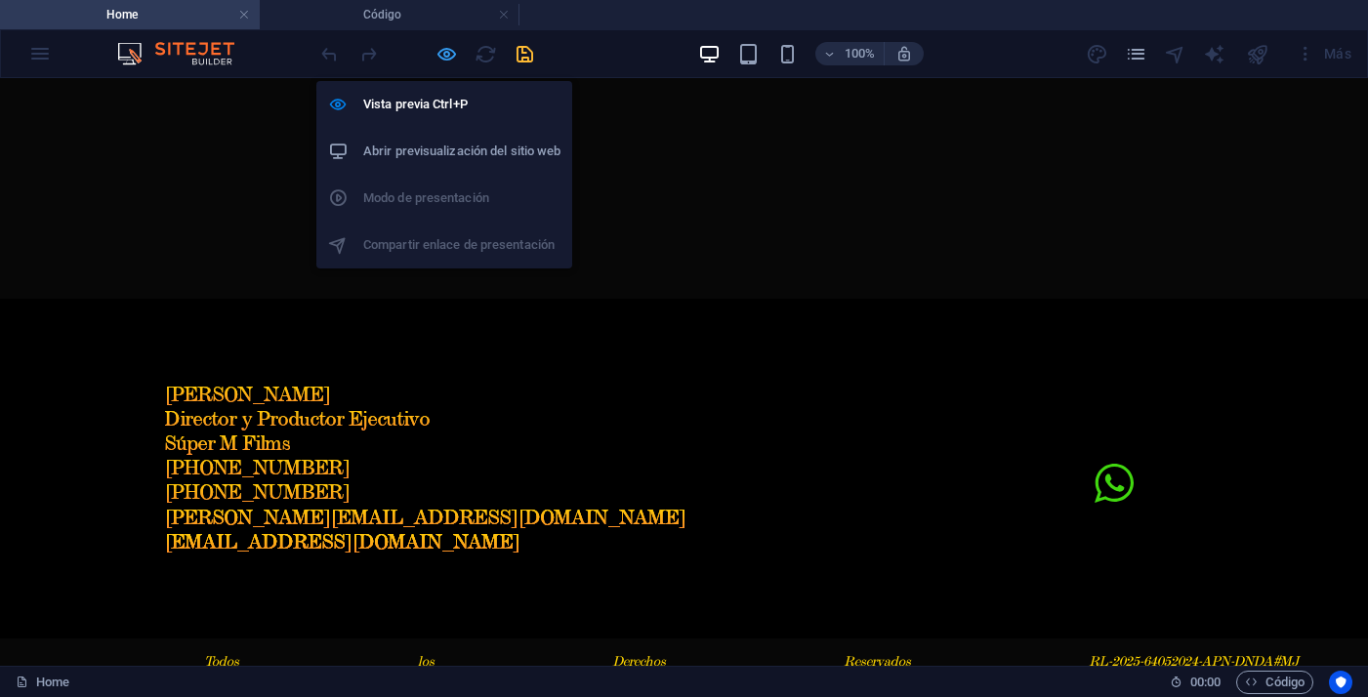
click at [454, 54] on icon "button" at bounding box center [446, 54] width 22 height 22
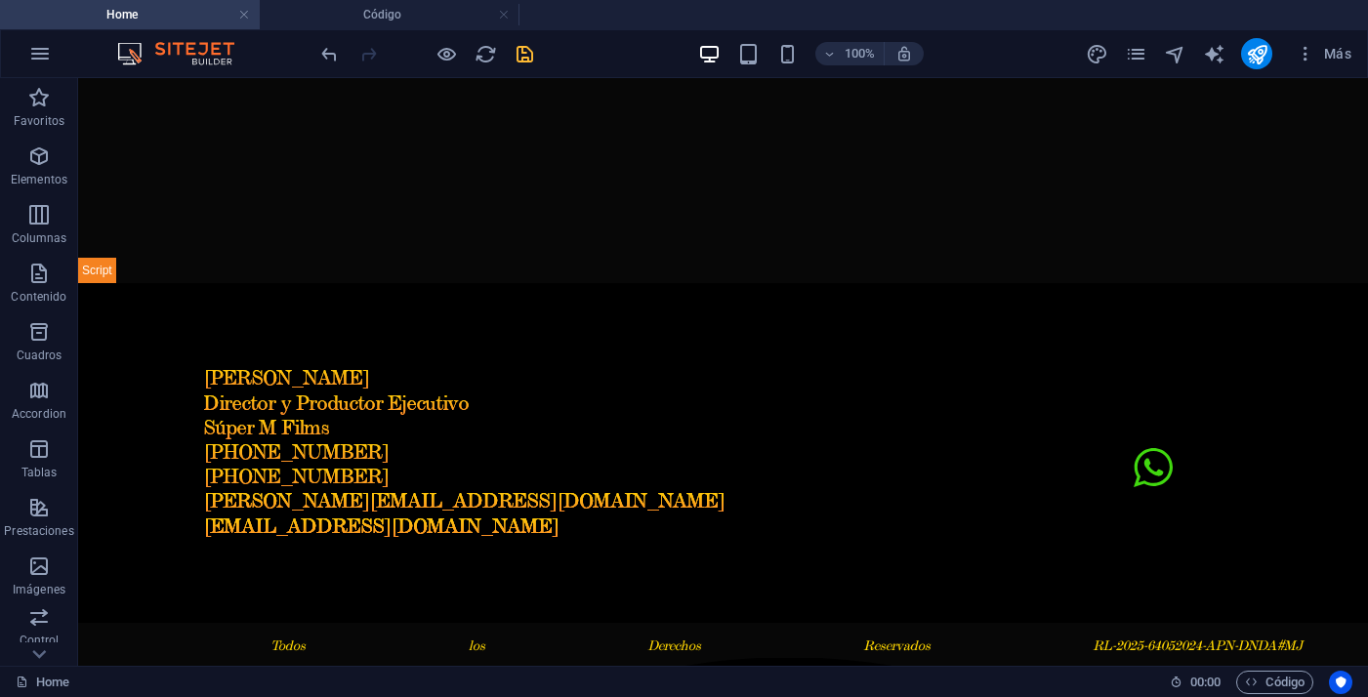
click at [535, 60] on icon "save" at bounding box center [524, 54] width 22 height 22
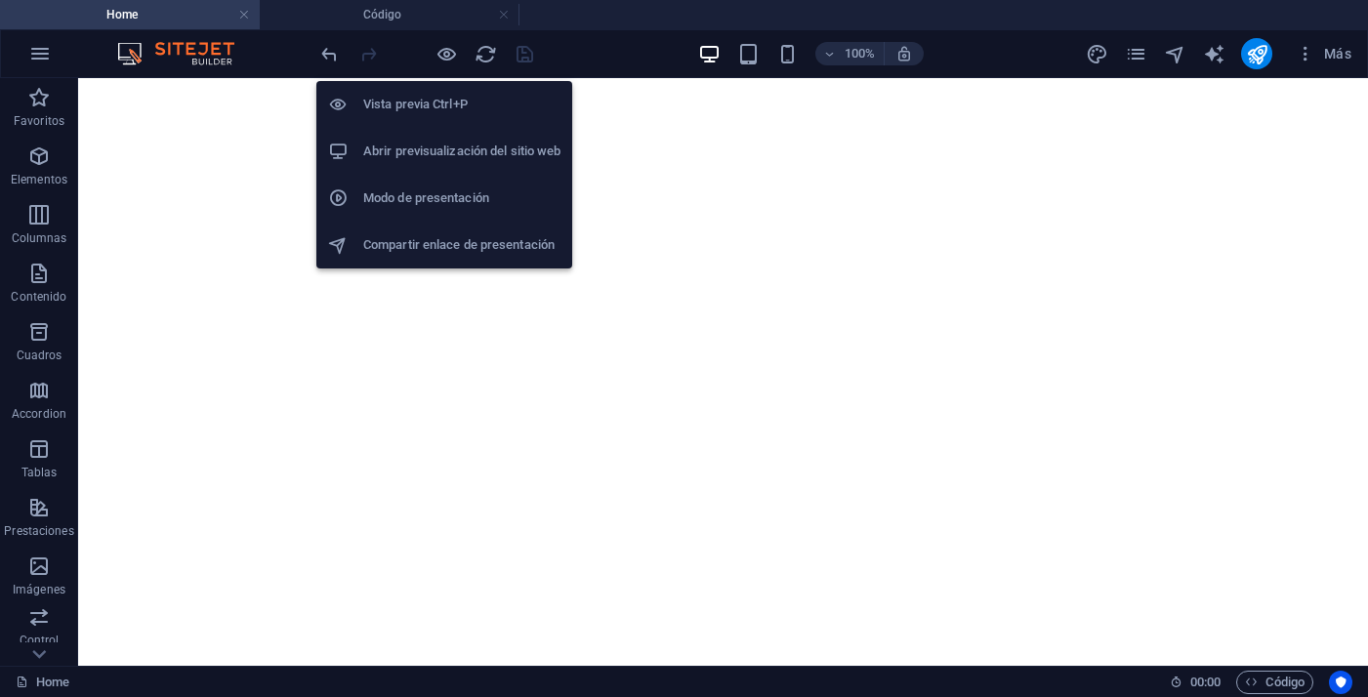
click at [451, 54] on icon "button" at bounding box center [446, 54] width 22 height 22
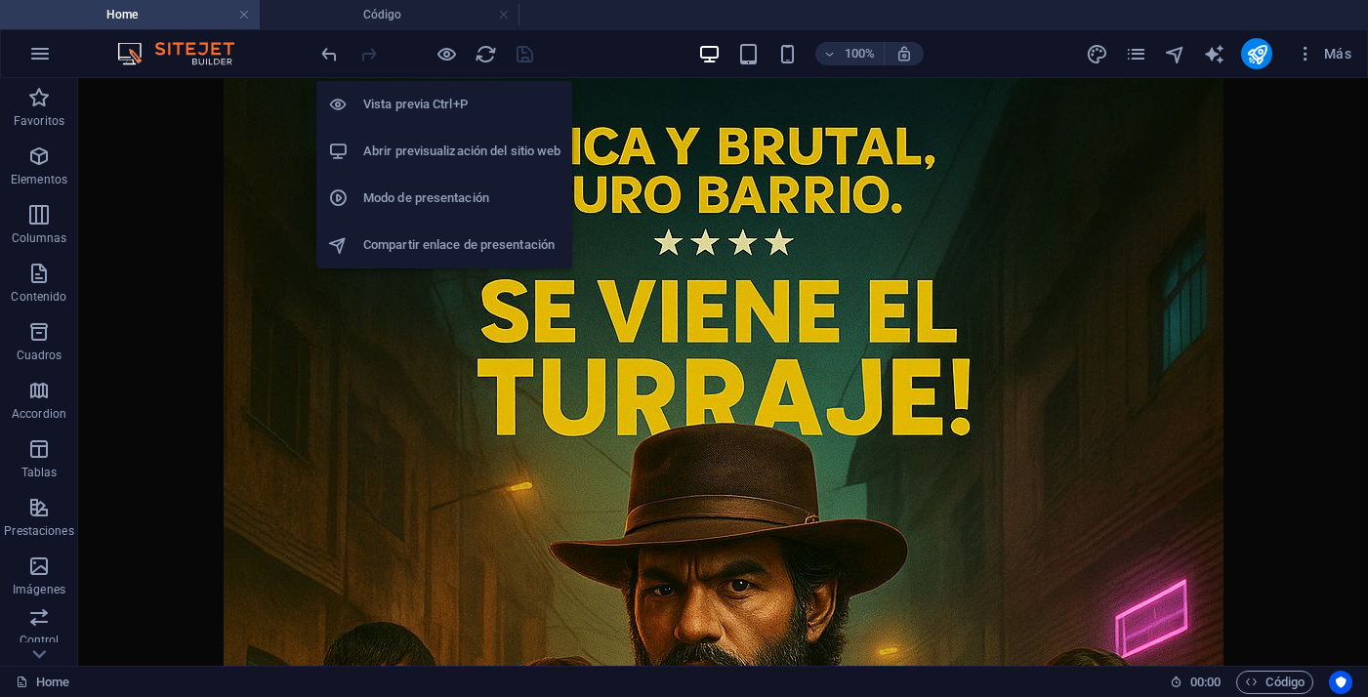
scroll to position [2000, 0]
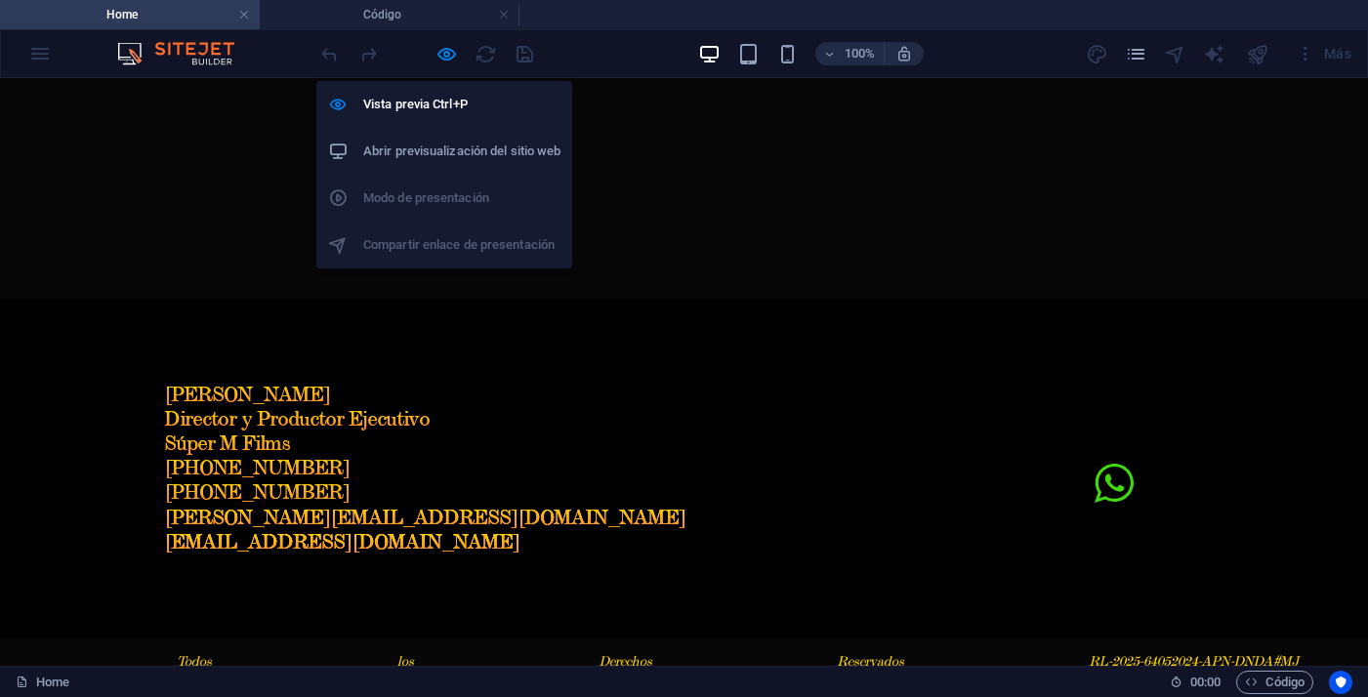
click at [458, 167] on li "Abrir previsualización del sitio web" at bounding box center [444, 151] width 256 height 47
click at [453, 53] on icon "button" at bounding box center [446, 54] width 22 height 22
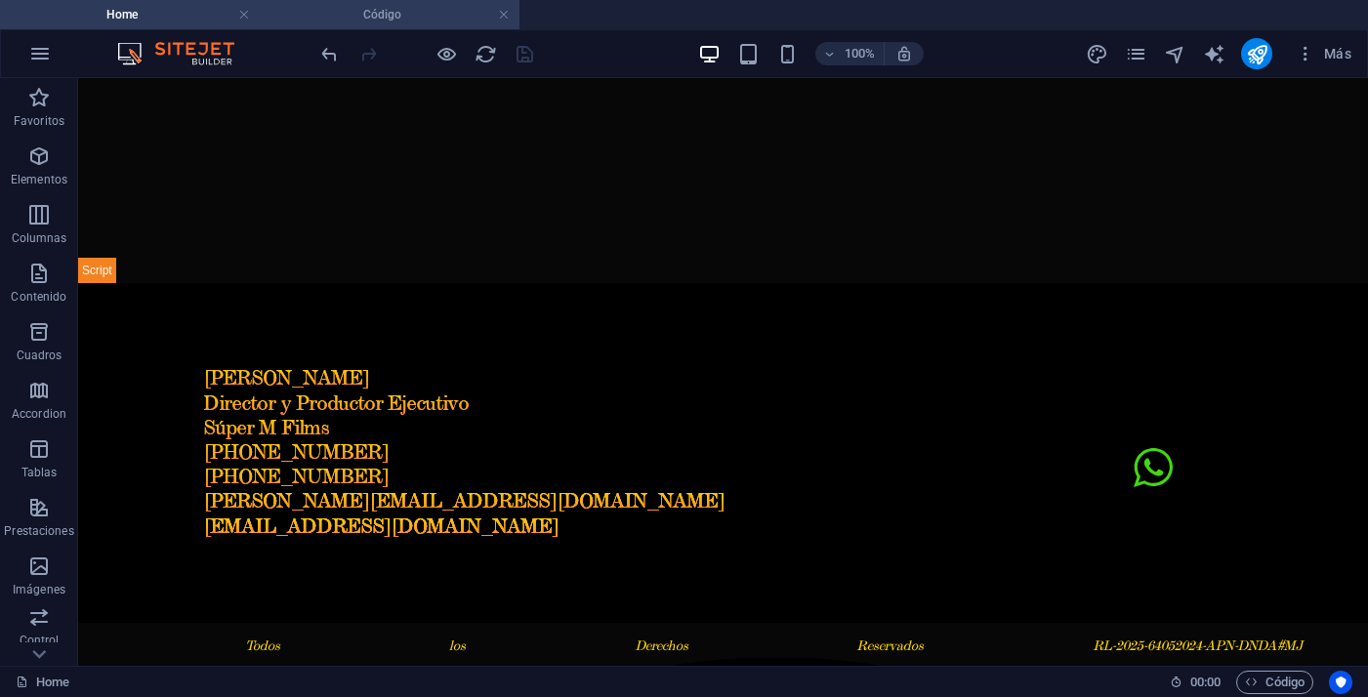
click at [432, 20] on h4 "Código" at bounding box center [390, 14] width 260 height 21
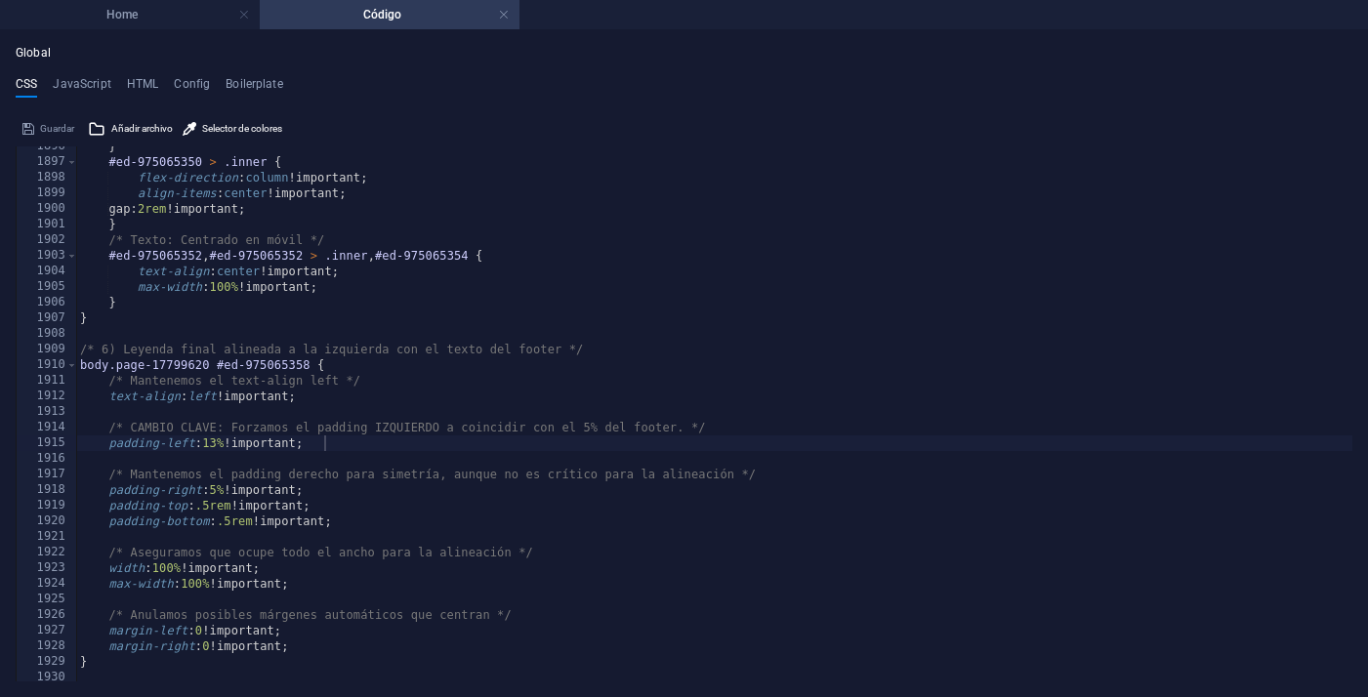
scroll to position [0, 0]
click at [222, 444] on div "} #ed-975065350 > .inner { flex-direction : column !important; align-items : ce…" at bounding box center [714, 422] width 1276 height 566
click at [483, 455] on div "12 px local page- 1 77996 2 0 local" at bounding box center [350, 486] width 291 height 66
click at [439, 431] on div "} #ed-975065350 > .inner { flex-direction : column !important; align-items : ce…" at bounding box center [714, 422] width 1276 height 566
type textarea "/* CAMBIO CLAVE: Forzamos el padding IZQUIERDO a coincidir con el 5% del footer…"
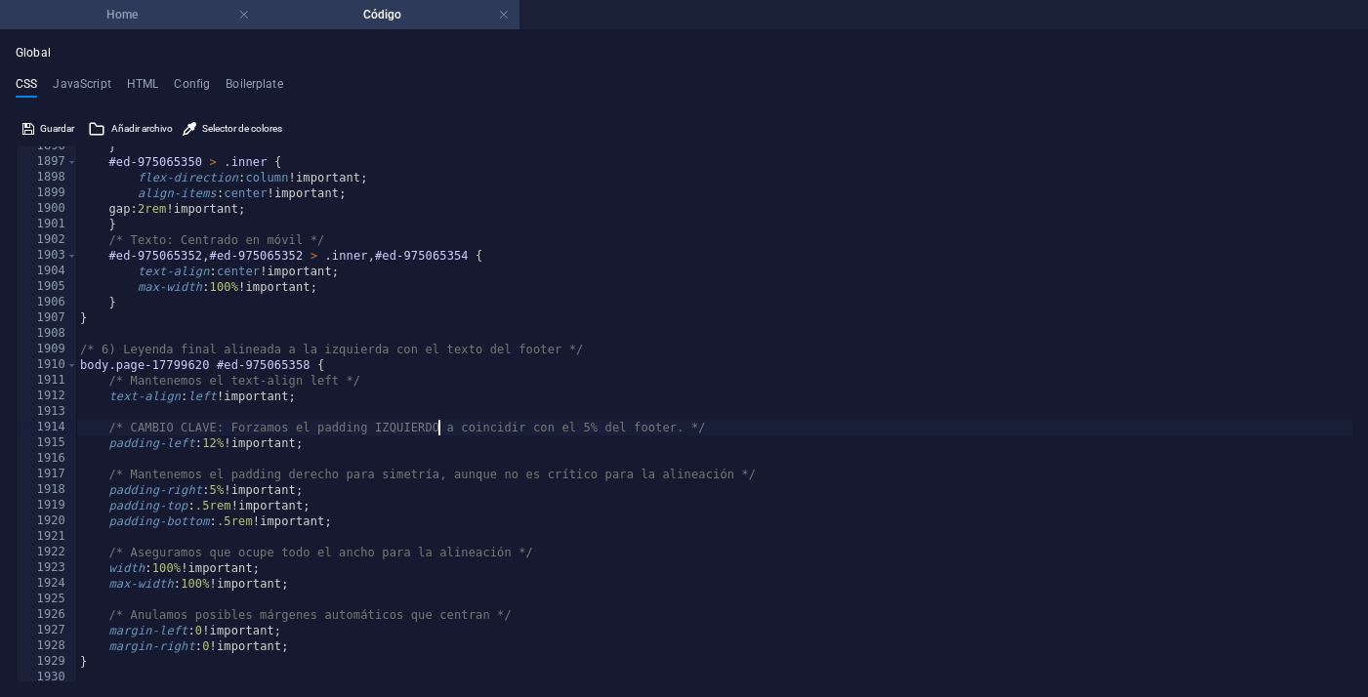
click at [133, 19] on h4 "Home" at bounding box center [130, 14] width 260 height 21
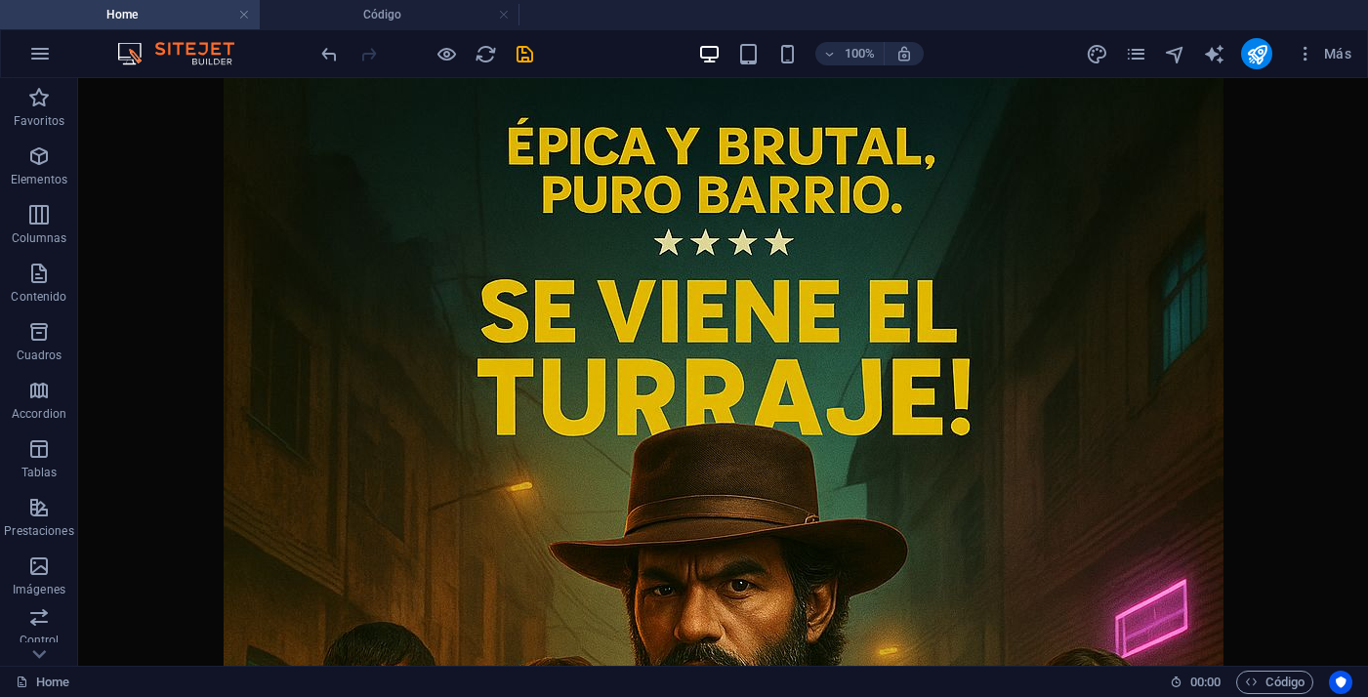
scroll to position [2000, 0]
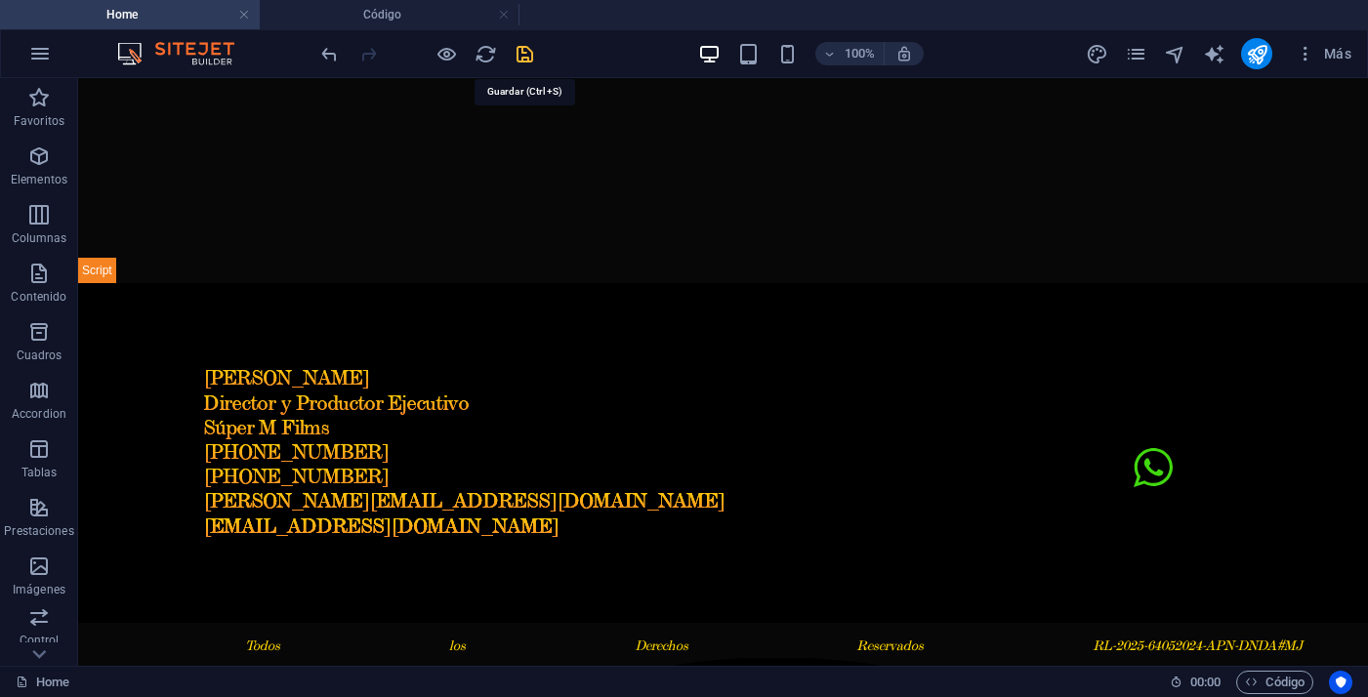
click at [533, 63] on icon "save" at bounding box center [524, 54] width 22 height 22
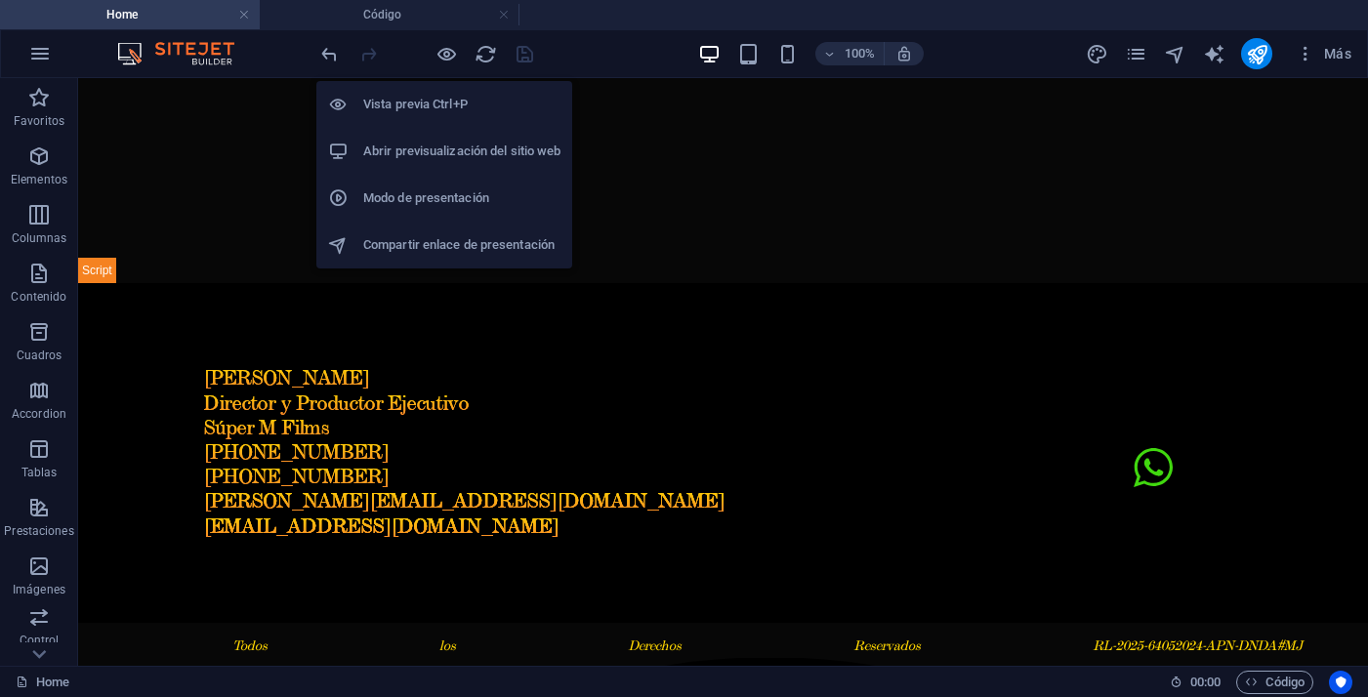
click at [419, 156] on h6 "Abrir previsualización del sitio web" at bounding box center [461, 151] width 197 height 23
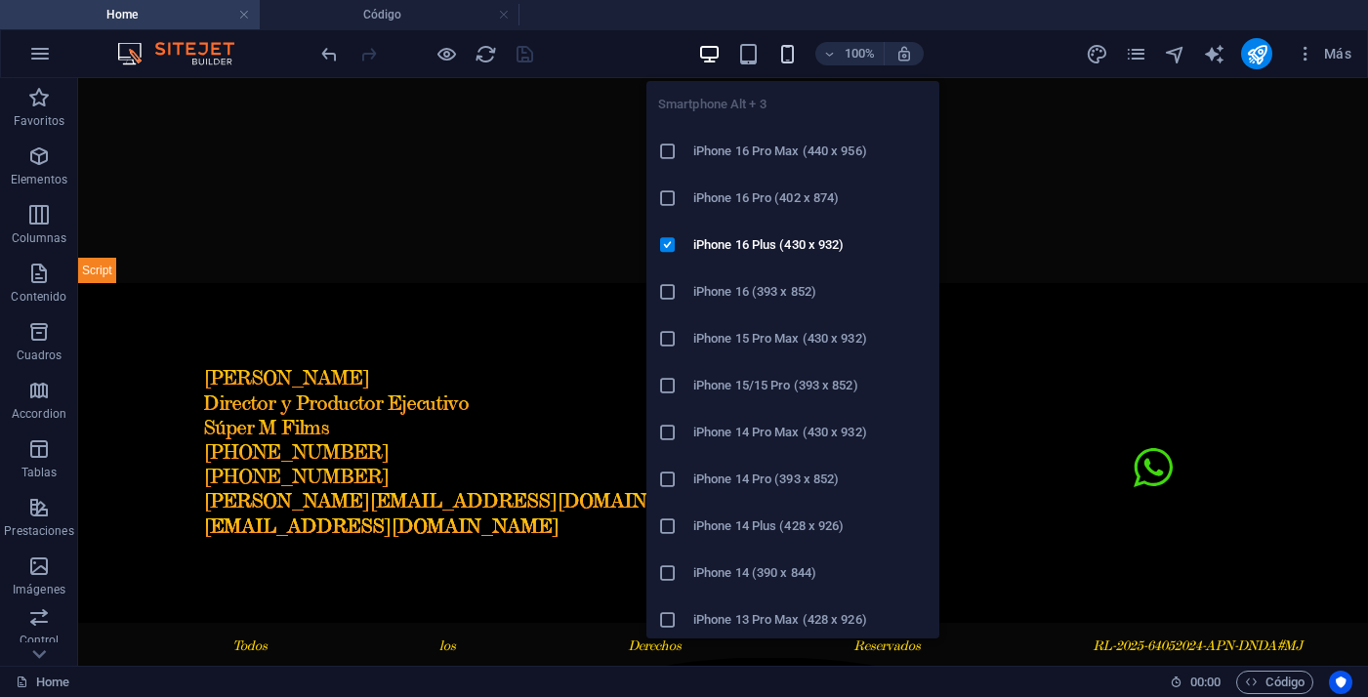
click at [779, 56] on icon "button" at bounding box center [787, 54] width 22 height 22
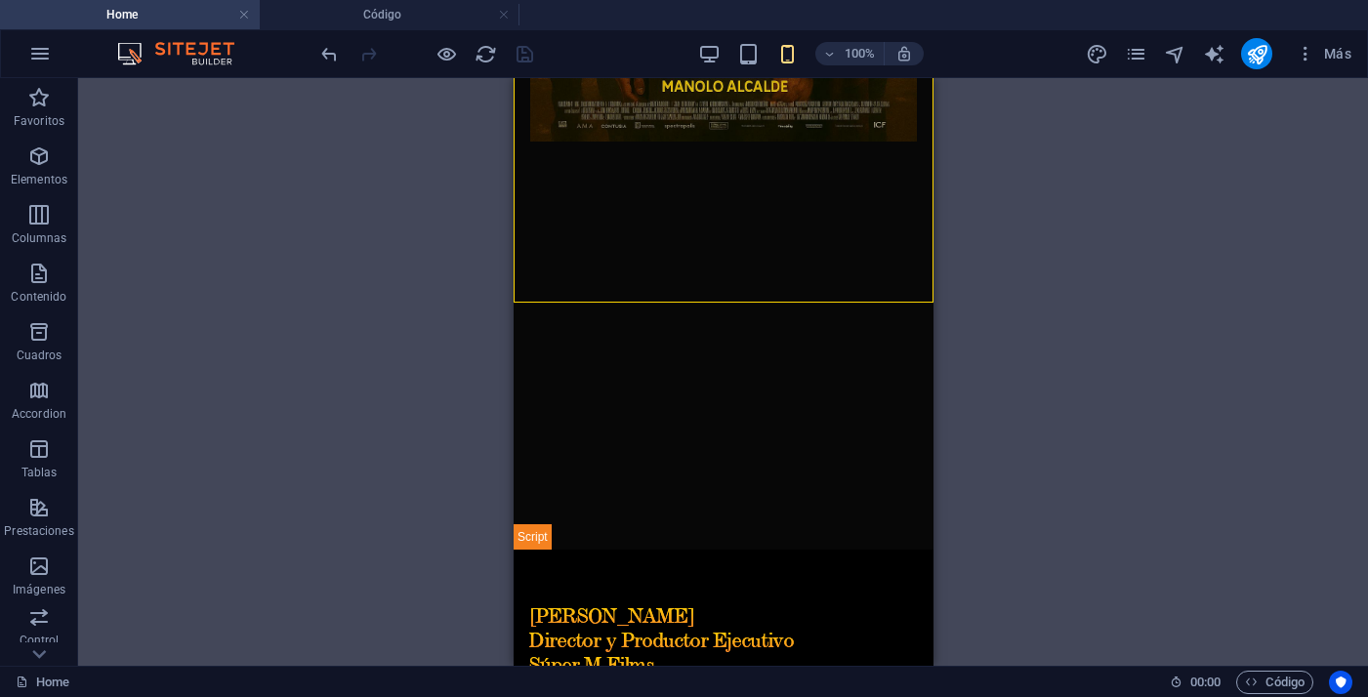
scroll to position [487, 0]
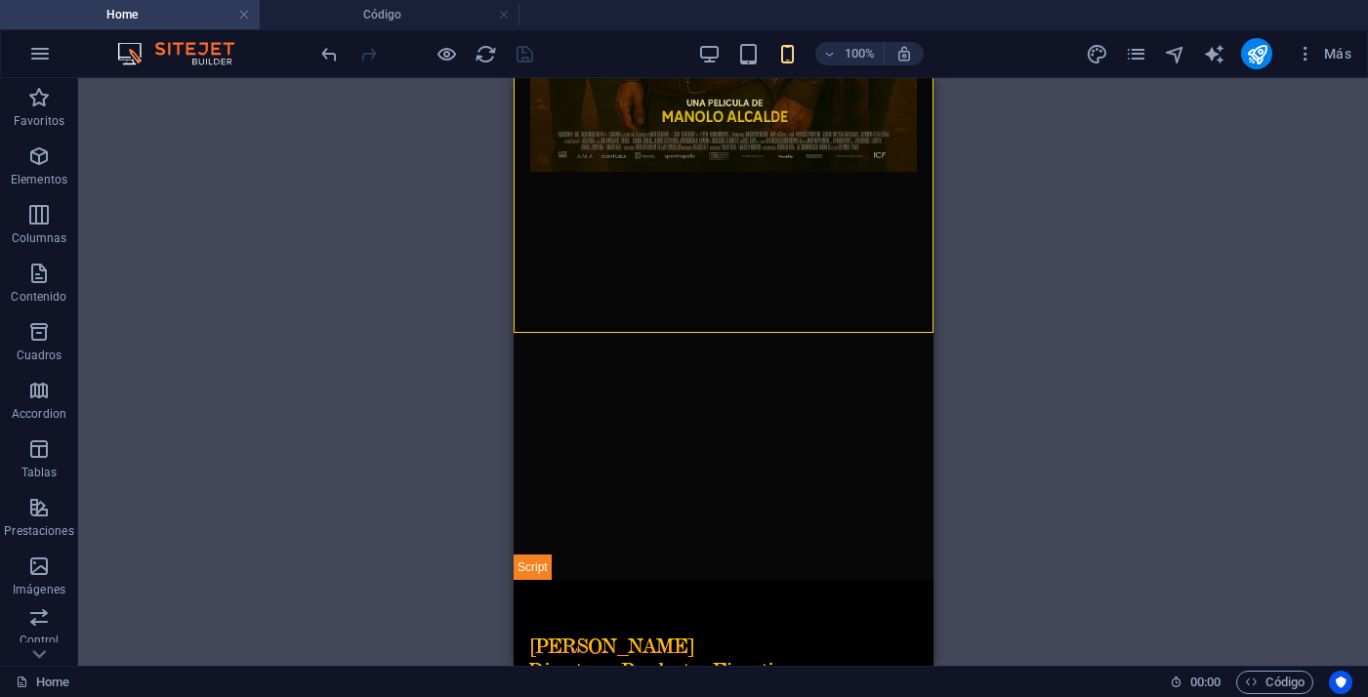
click at [723, 61] on div "100%" at bounding box center [811, 53] width 226 height 31
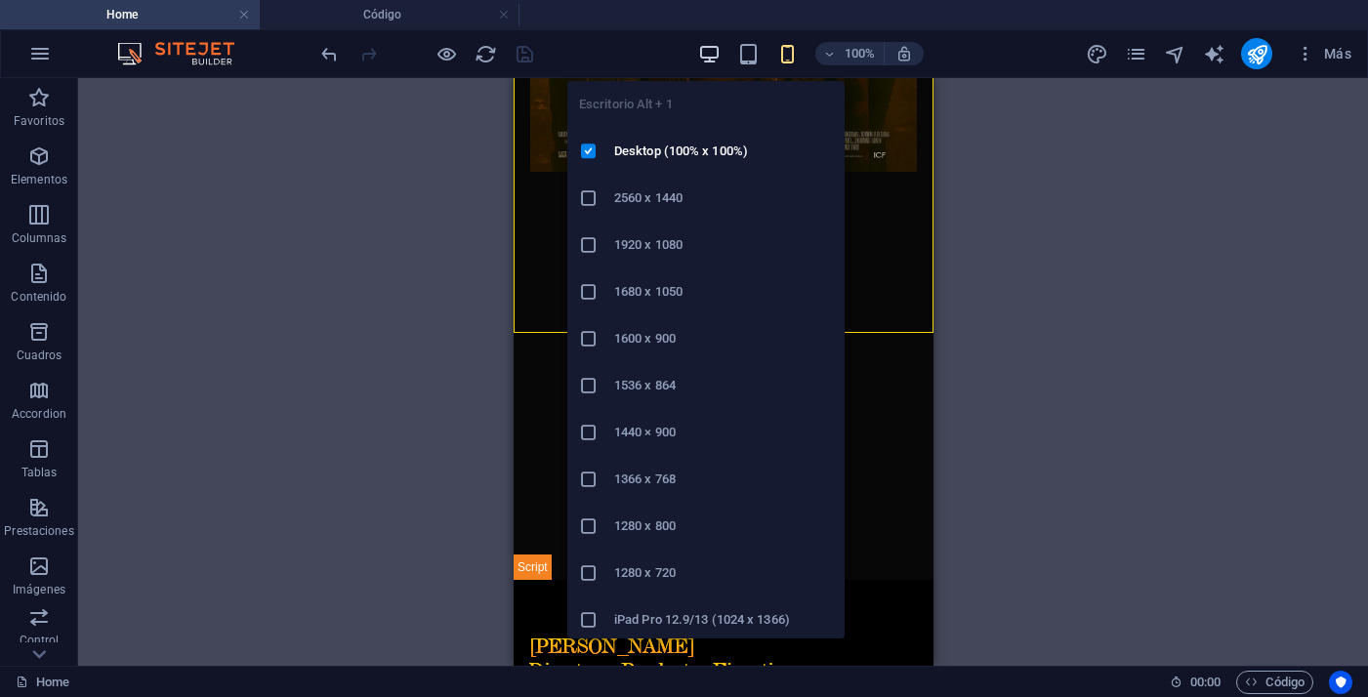
click at [712, 59] on icon "button" at bounding box center [709, 54] width 22 height 22
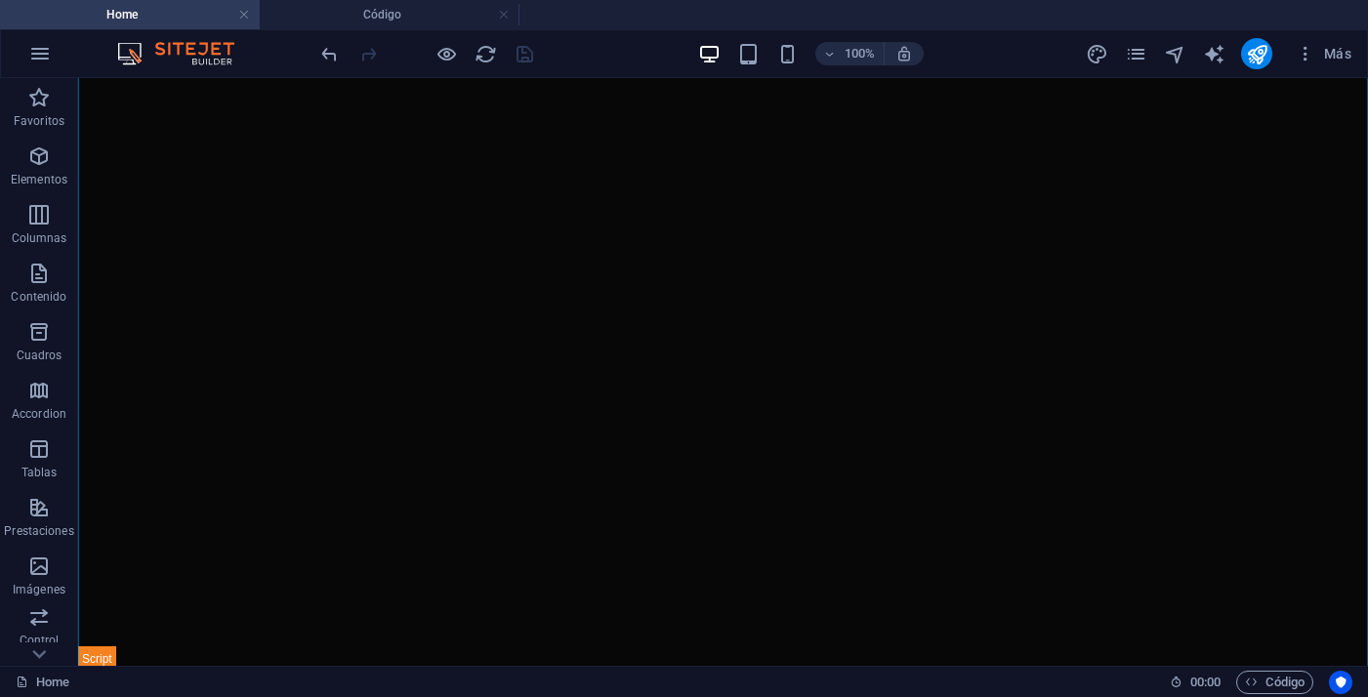
scroll to position [2000, 0]
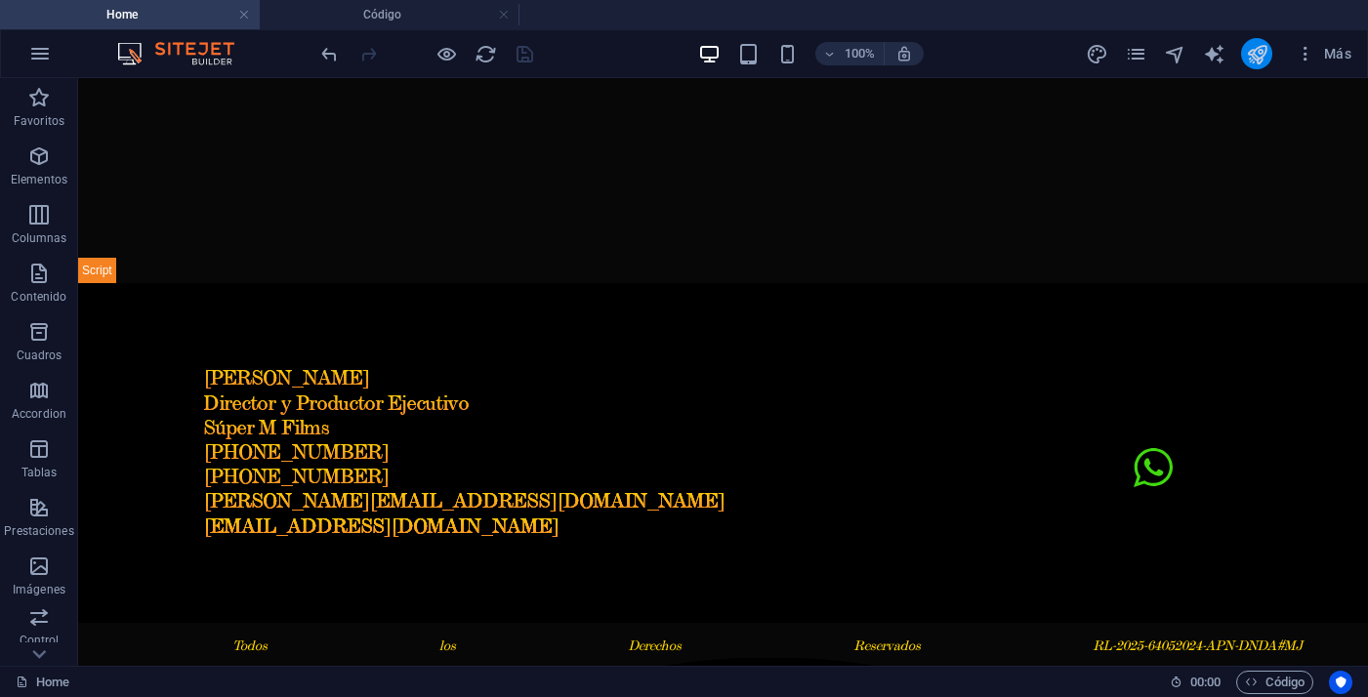
click at [1258, 49] on icon "publish" at bounding box center [1257, 54] width 22 height 22
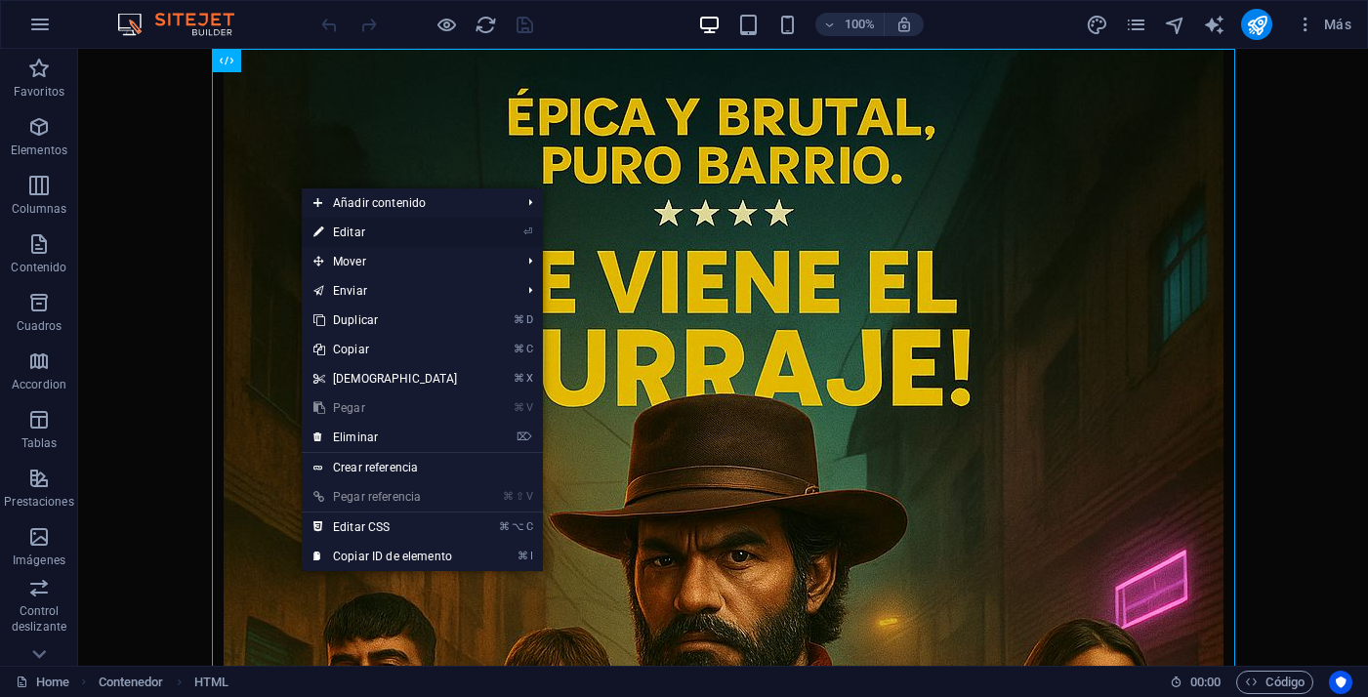
click at [380, 240] on link "⏎ Editar" at bounding box center [386, 232] width 168 height 29
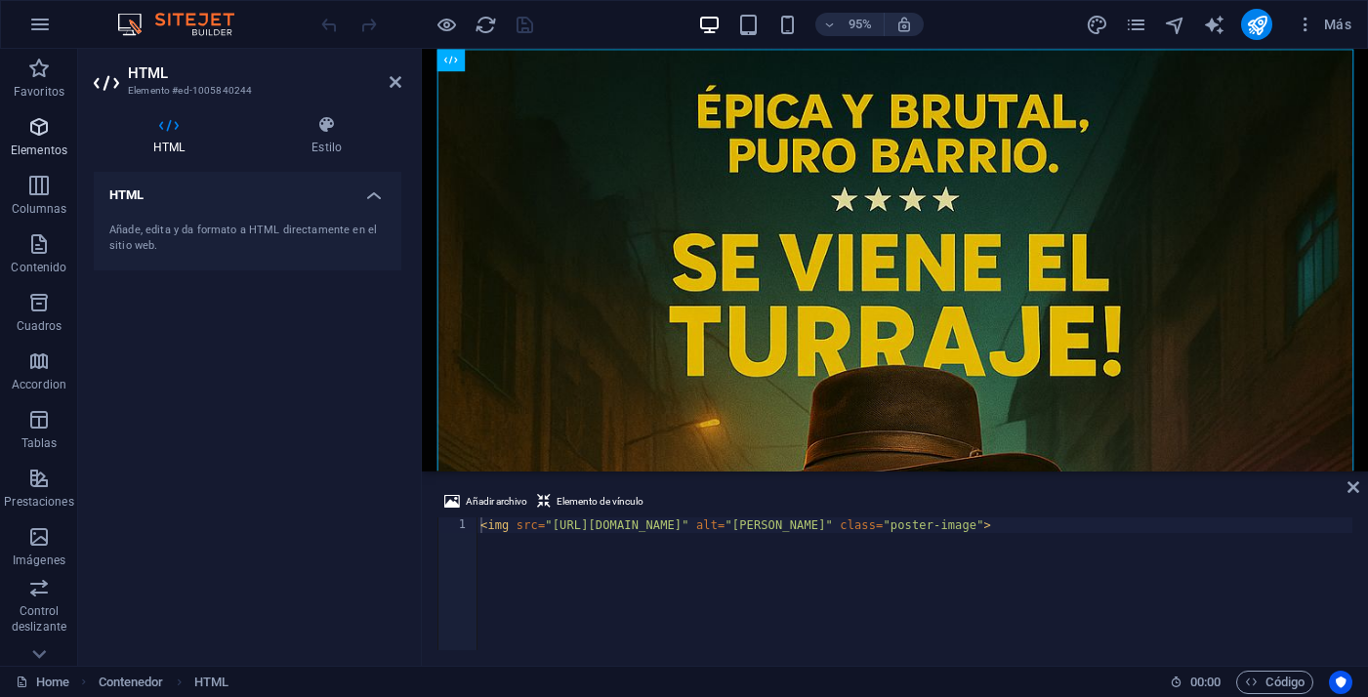
click at [53, 130] on span "Elementos" at bounding box center [39, 138] width 78 height 47
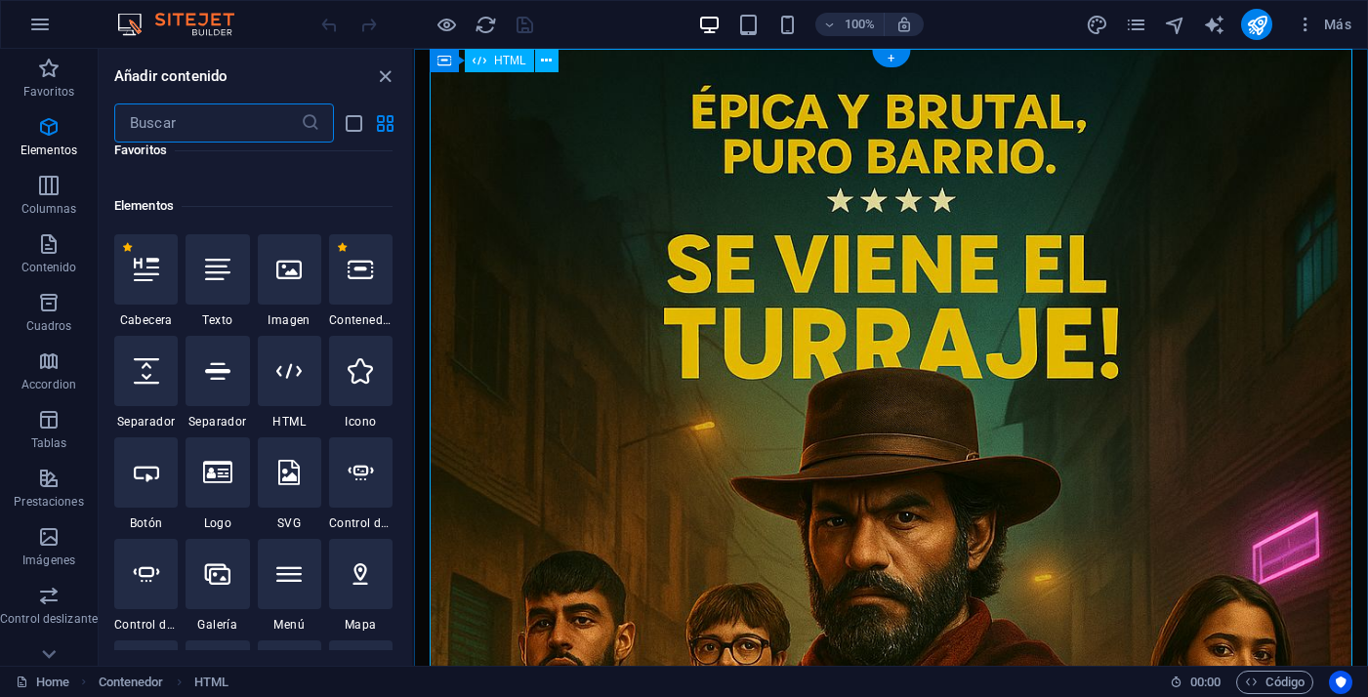
scroll to position [368, 0]
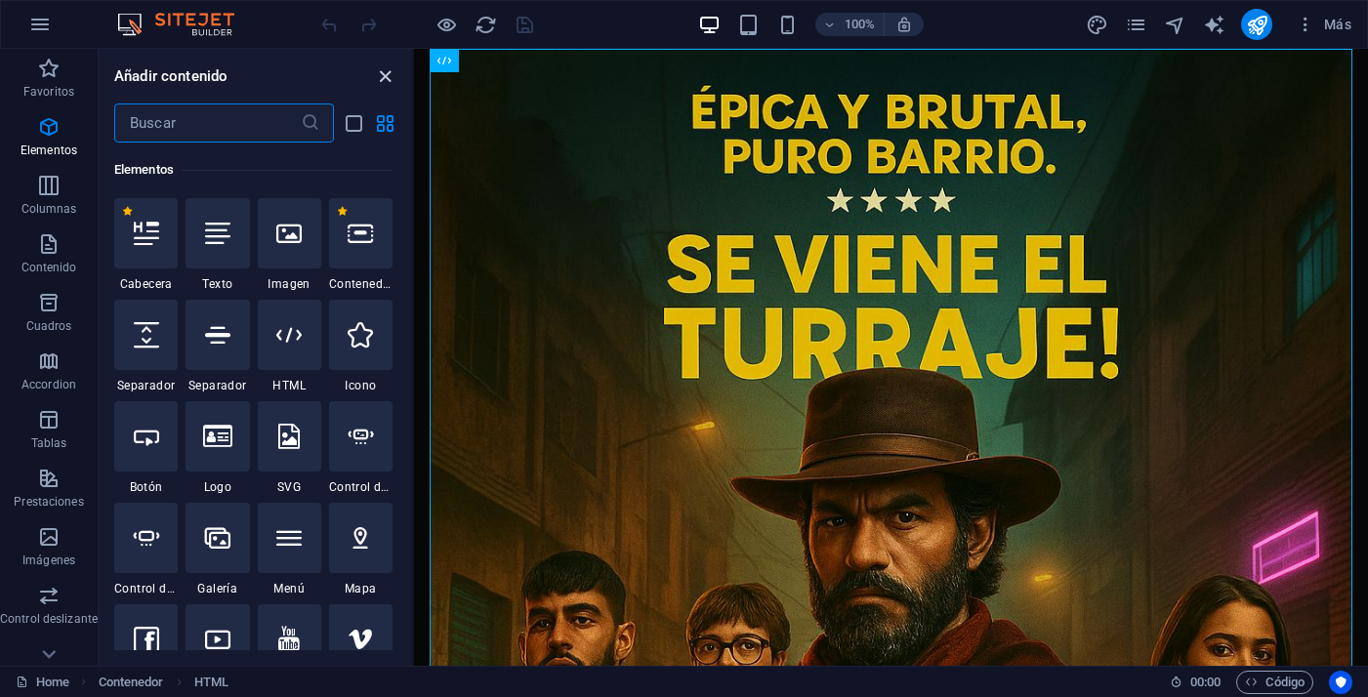
click at [390, 83] on icon "close panel" at bounding box center [385, 76] width 22 height 22
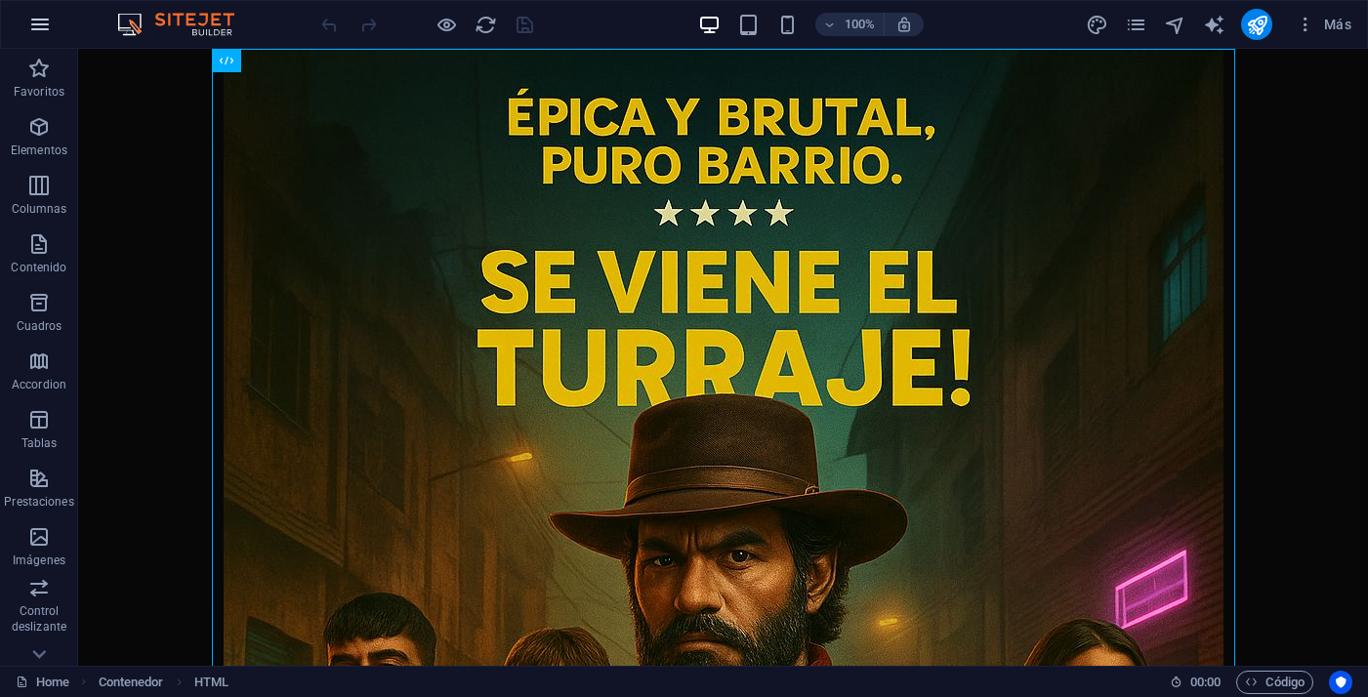
click at [53, 31] on button "button" at bounding box center [40, 24] width 47 height 47
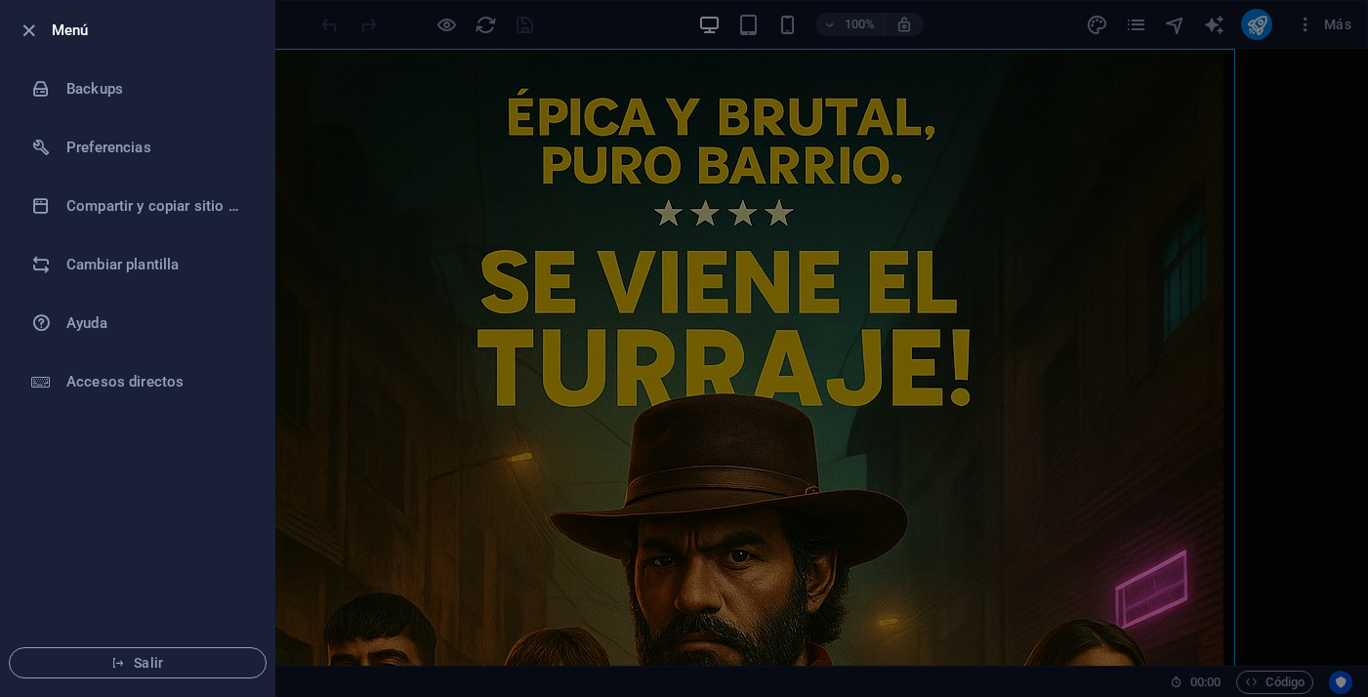
click at [13, 31] on li "Menú" at bounding box center [137, 30] width 273 height 59
click at [22, 32] on icon "button" at bounding box center [29, 31] width 22 height 22
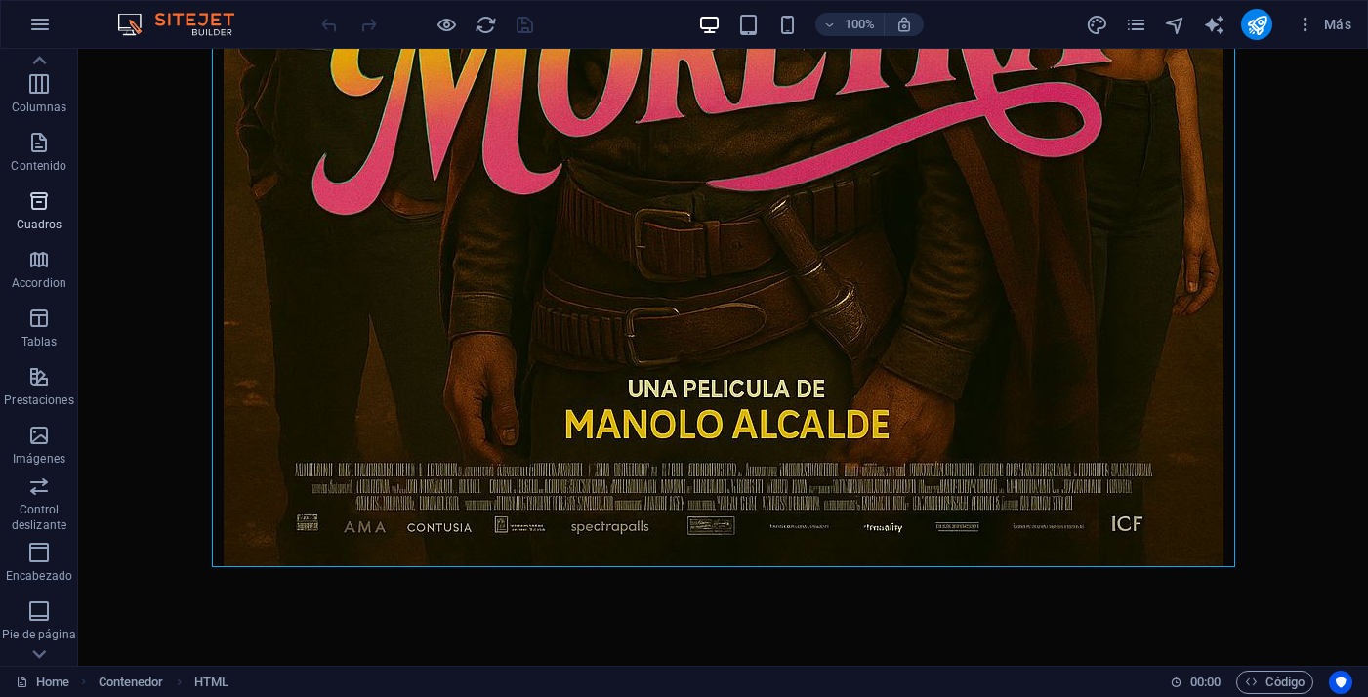
scroll to position [0, 0]
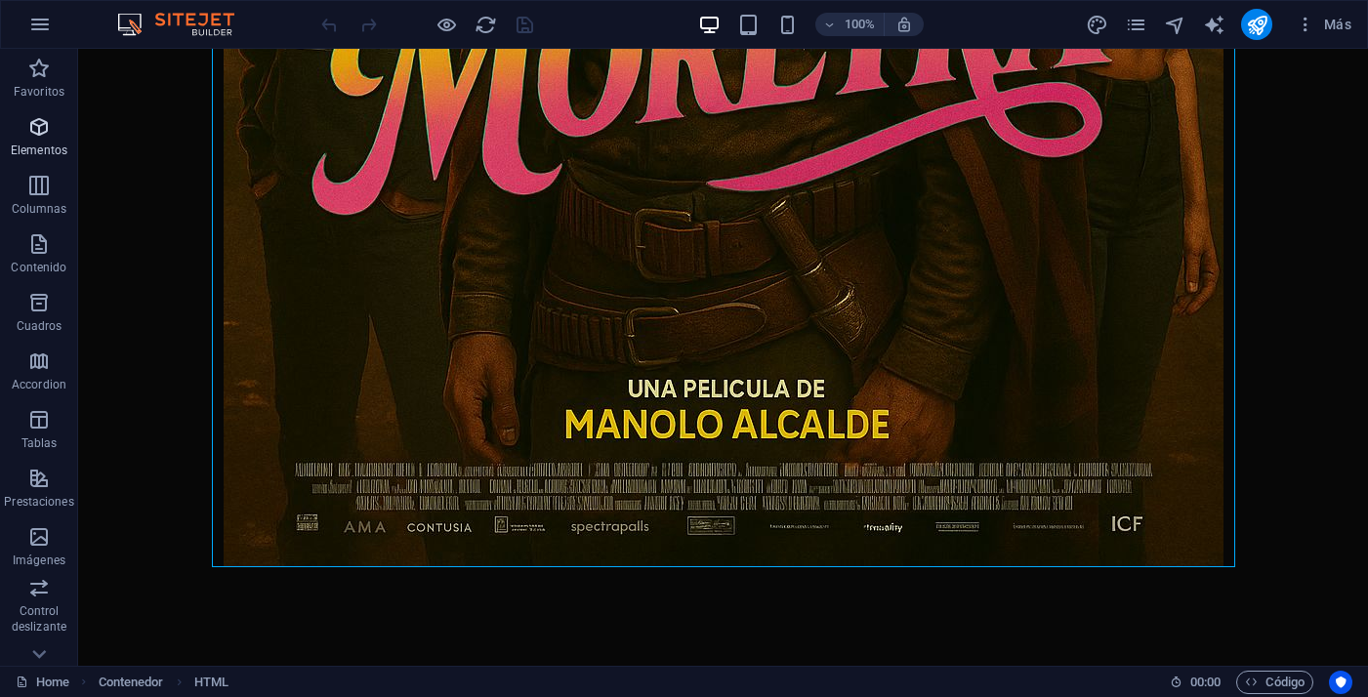
click at [34, 124] on icon "button" at bounding box center [38, 126] width 23 height 23
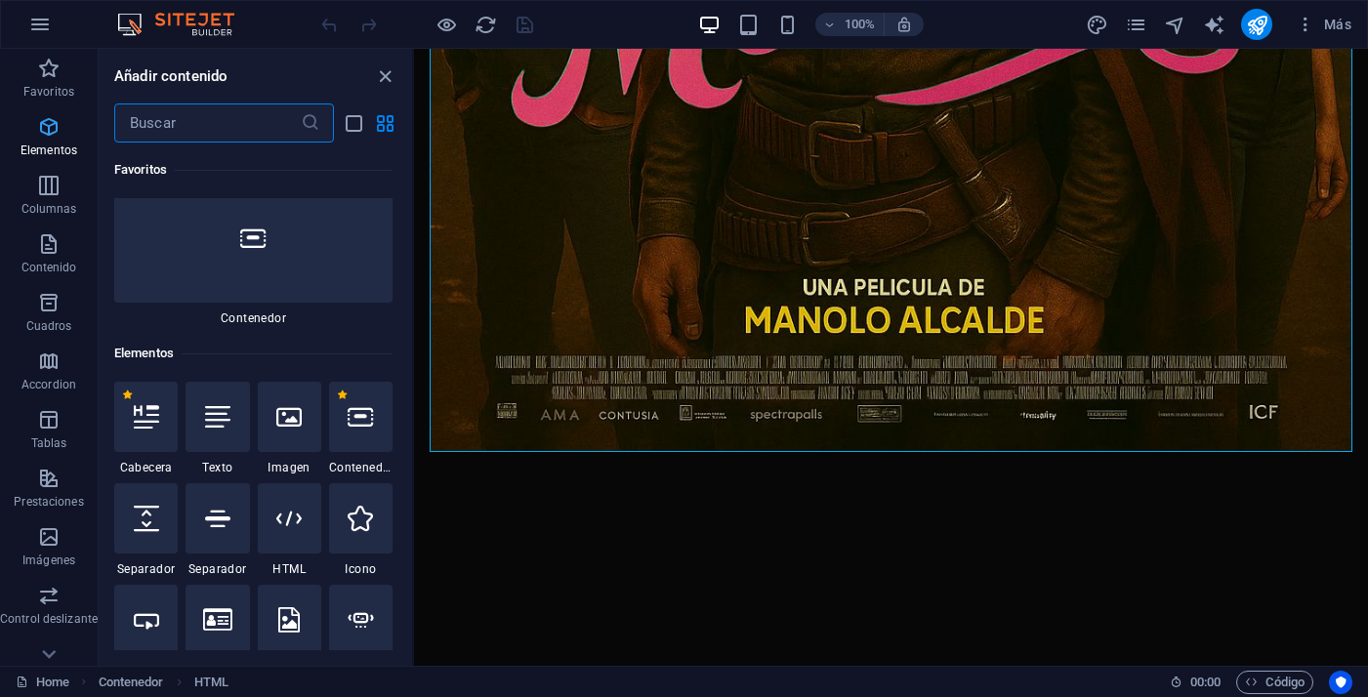
scroll to position [368, 0]
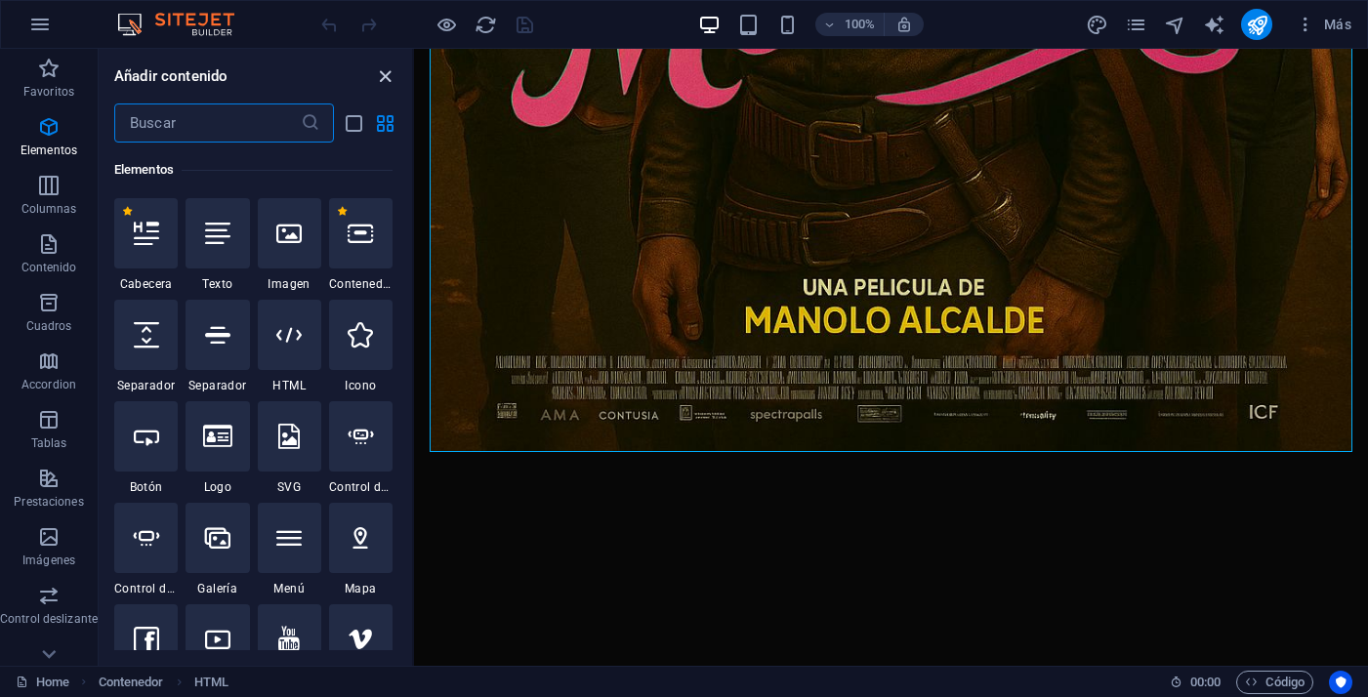
click at [387, 72] on icon "close panel" at bounding box center [385, 76] width 22 height 22
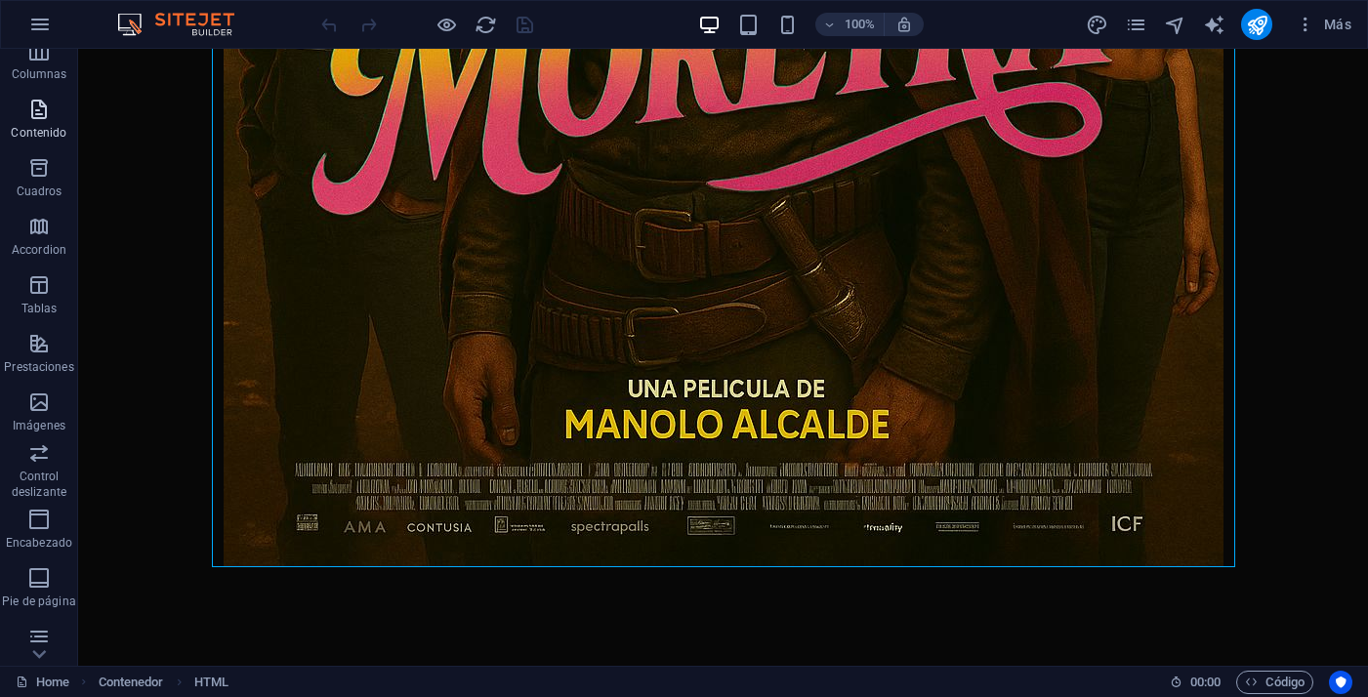
scroll to position [262, 0]
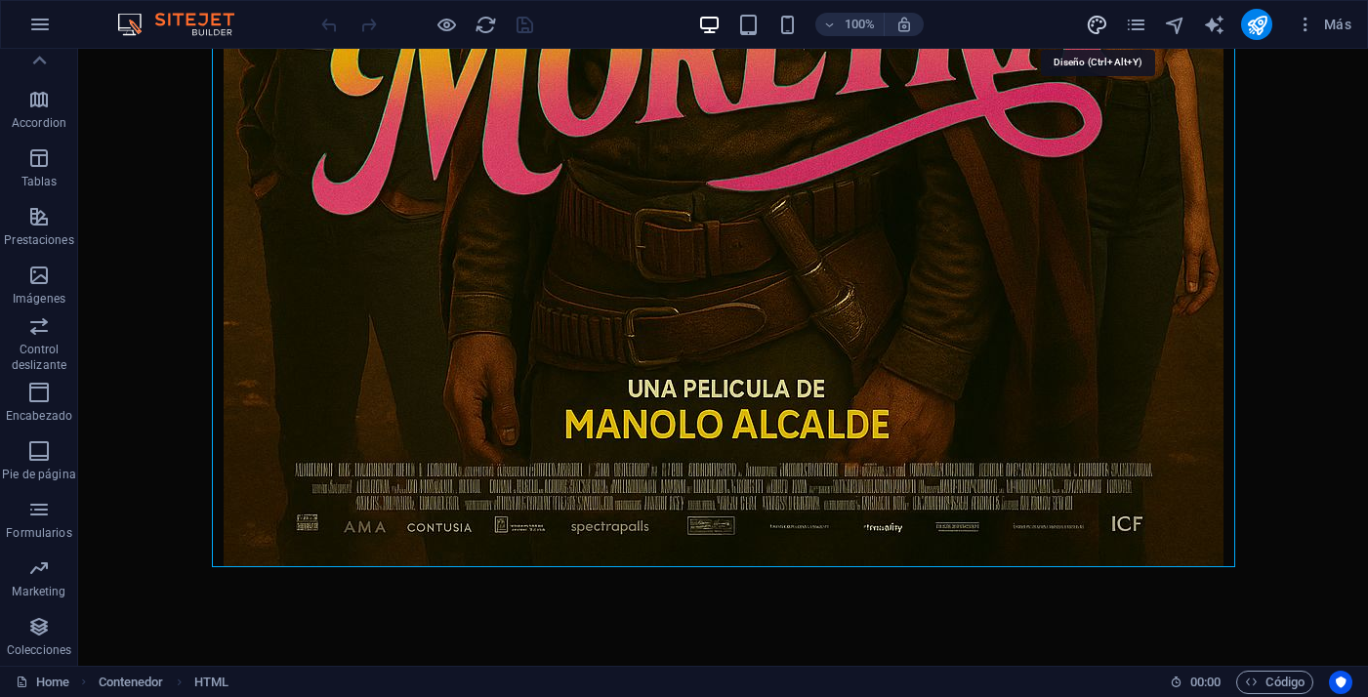
click at [1102, 24] on icon "design" at bounding box center [1097, 25] width 22 height 22
select select "px"
select select "200"
select select "px"
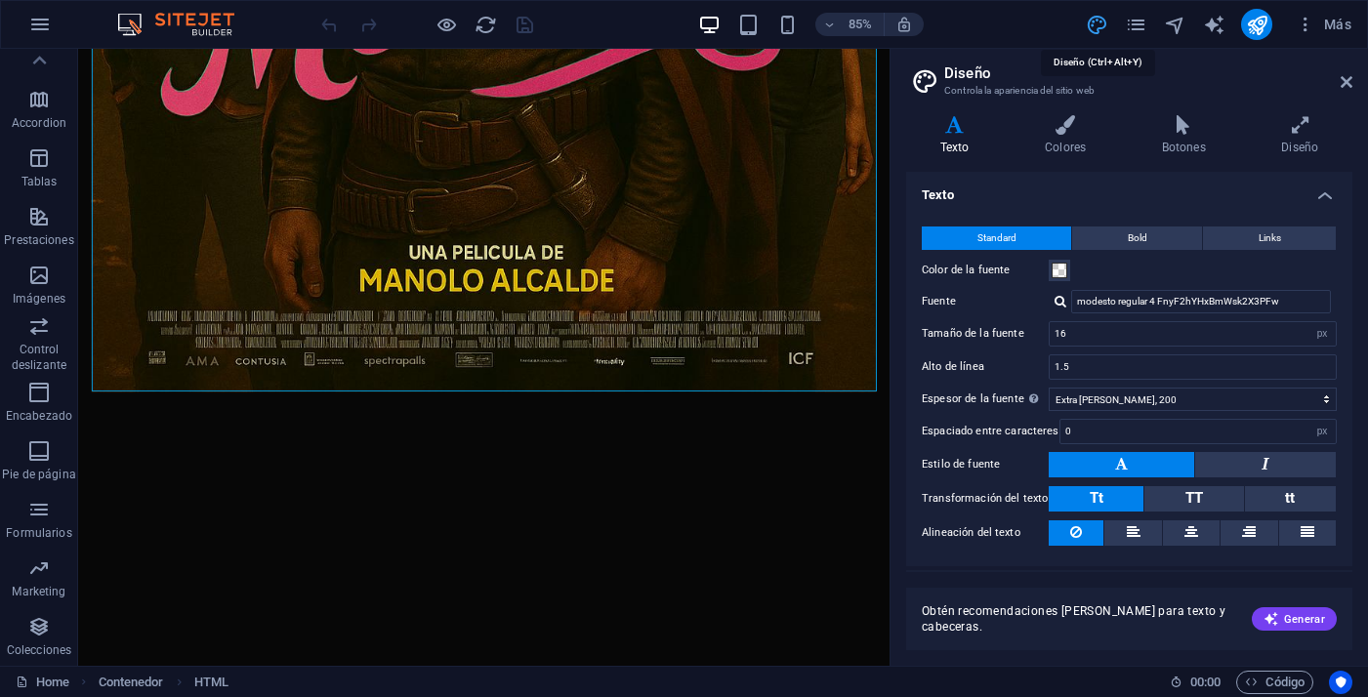
click at [1102, 24] on icon "design" at bounding box center [1097, 25] width 22 height 22
click at [1343, 84] on icon at bounding box center [1346, 82] width 12 height 16
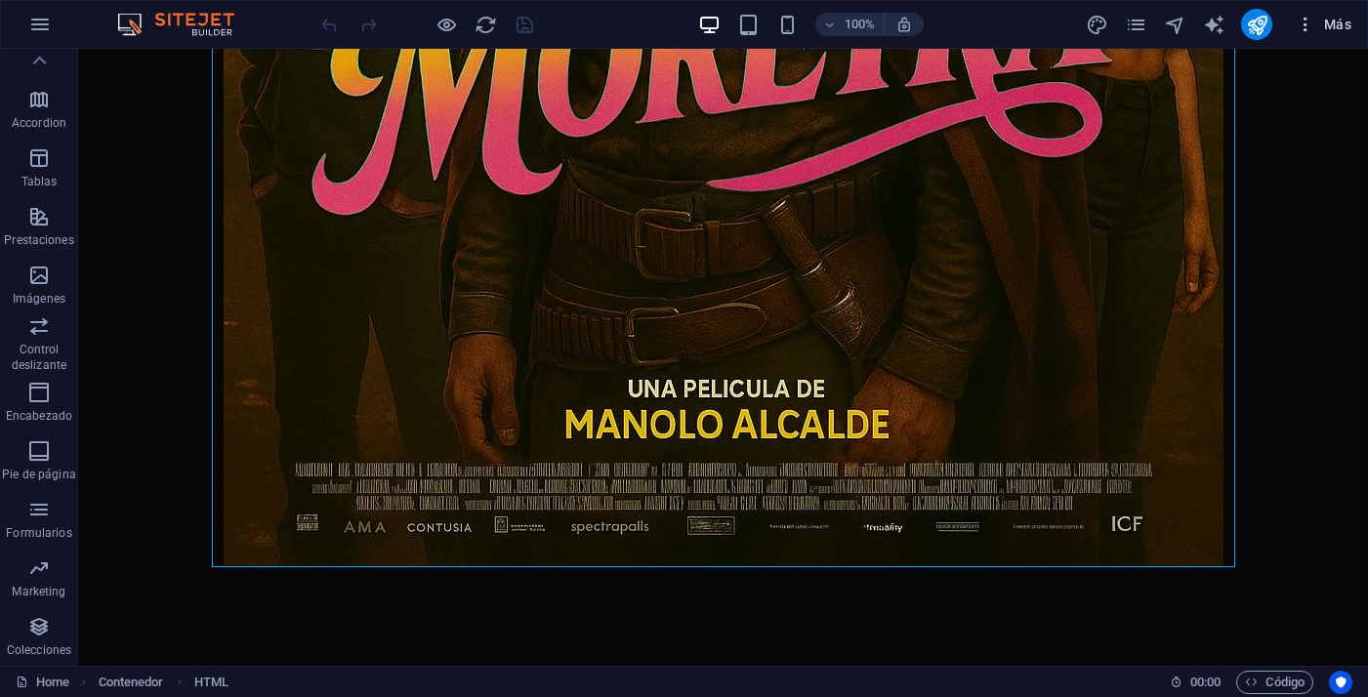
click at [1307, 31] on icon "button" at bounding box center [1305, 25] width 20 height 20
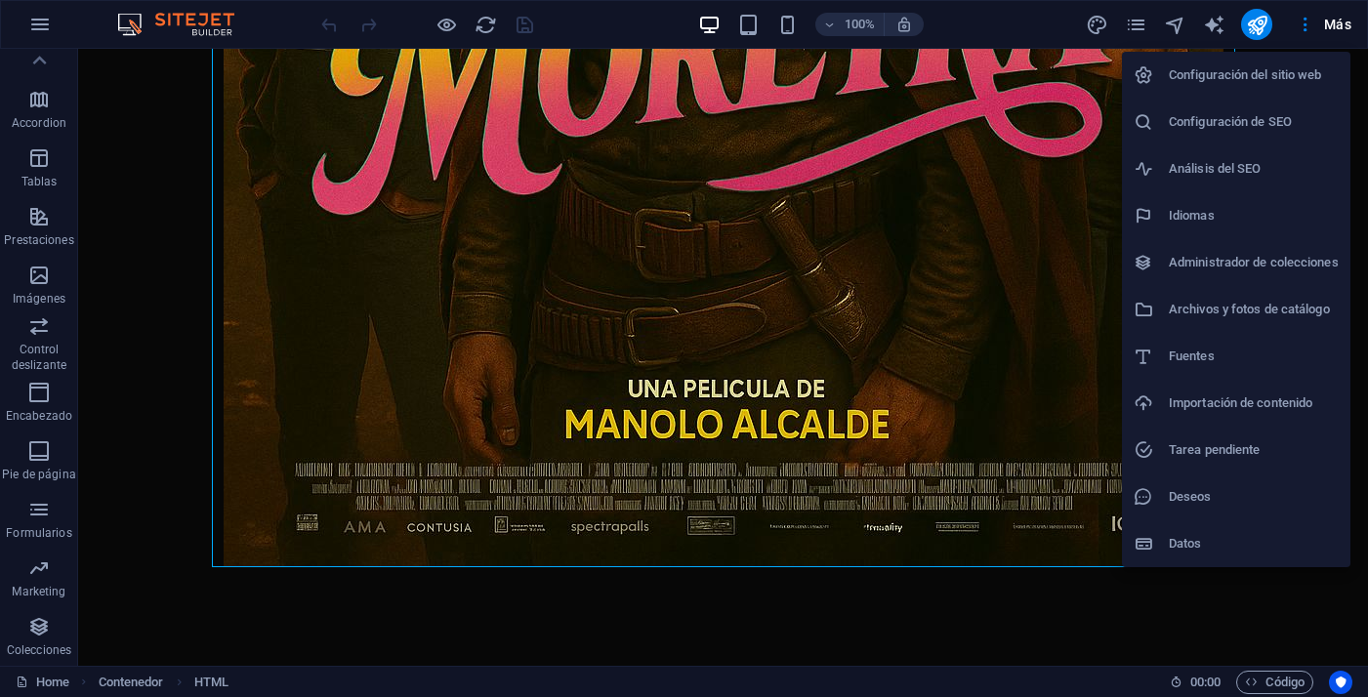
click at [122, 558] on div at bounding box center [684, 348] width 1368 height 697
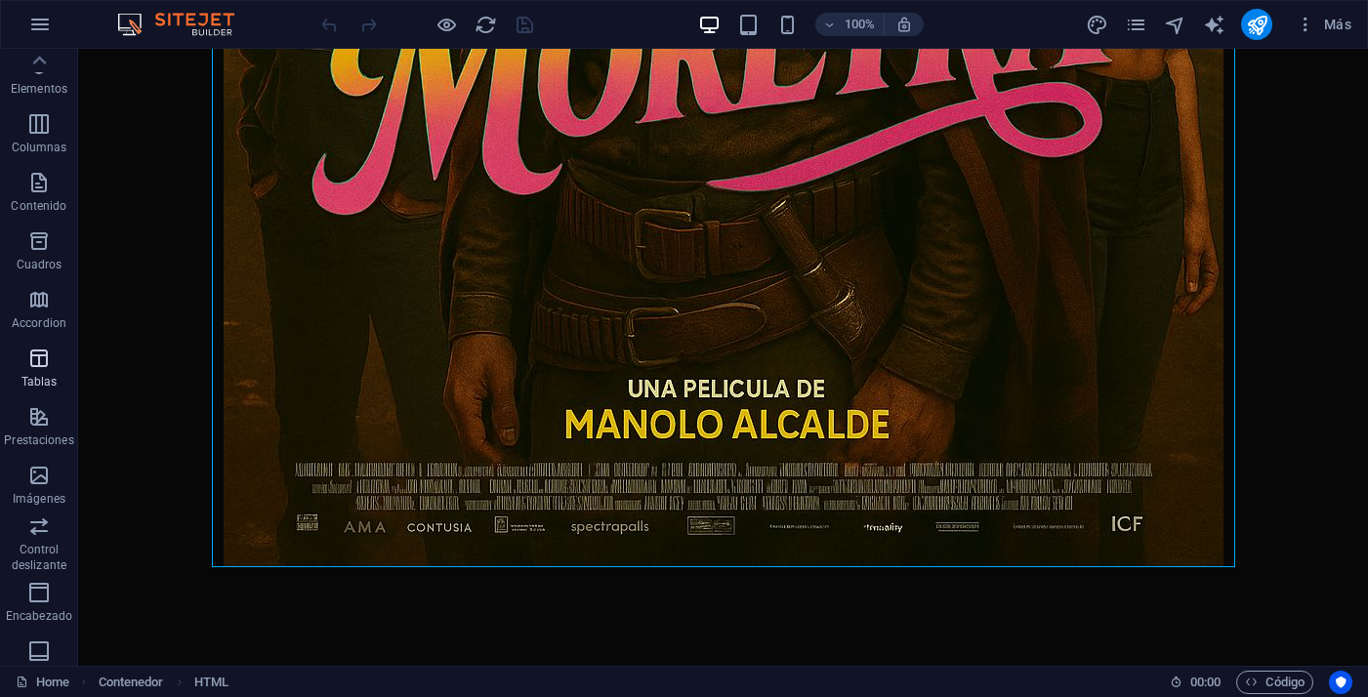
scroll to position [0, 0]
click at [43, 128] on icon "button" at bounding box center [38, 126] width 23 height 23
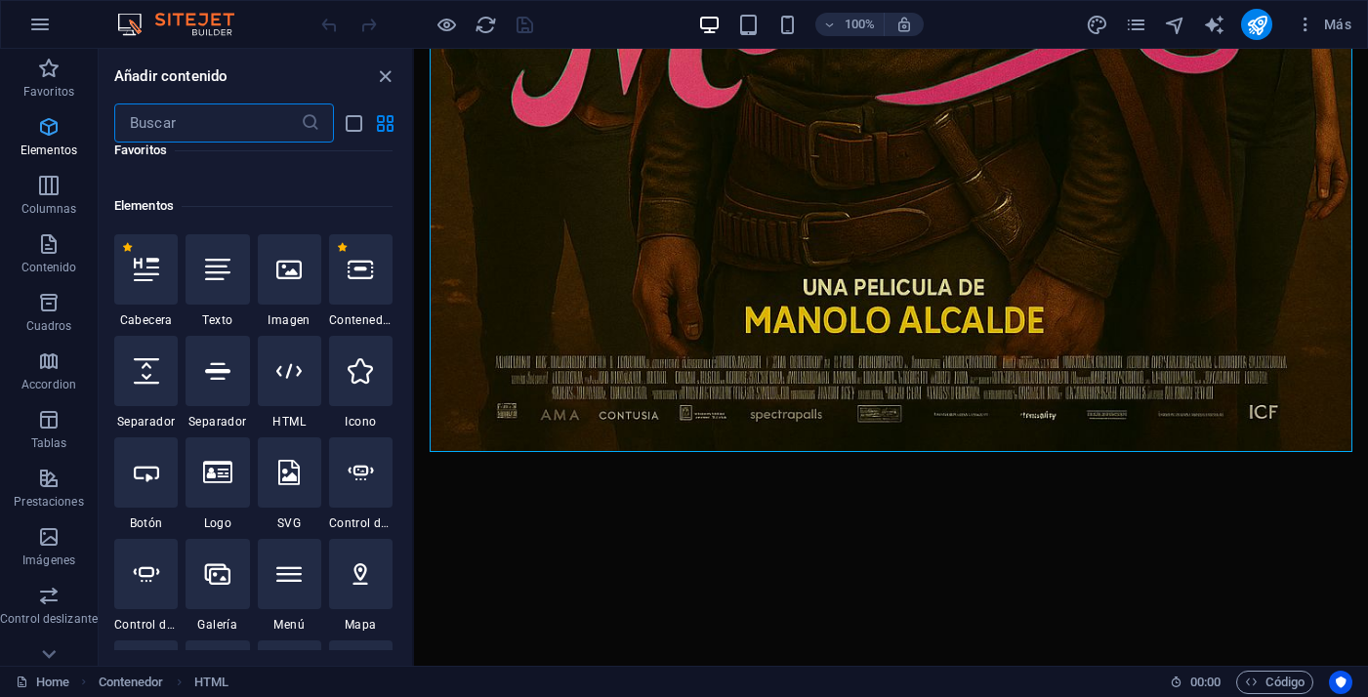
scroll to position [368, 0]
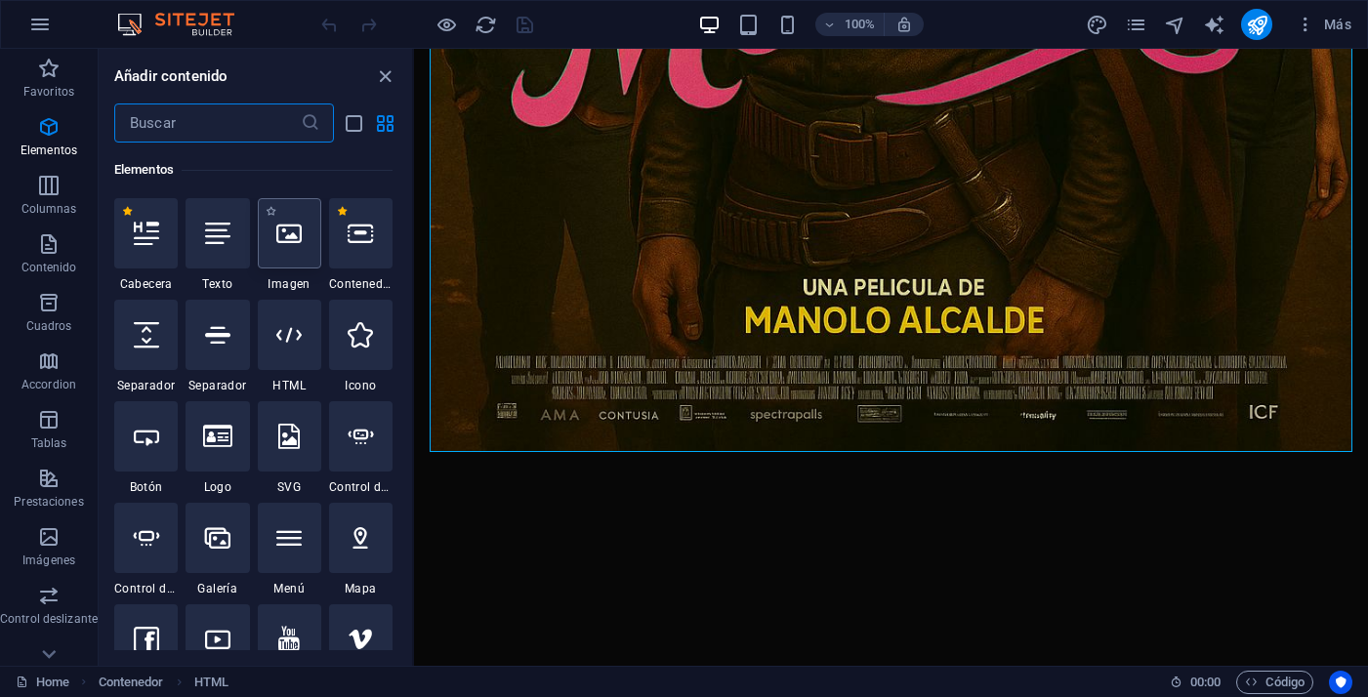
click at [282, 258] on div at bounding box center [289, 233] width 63 height 70
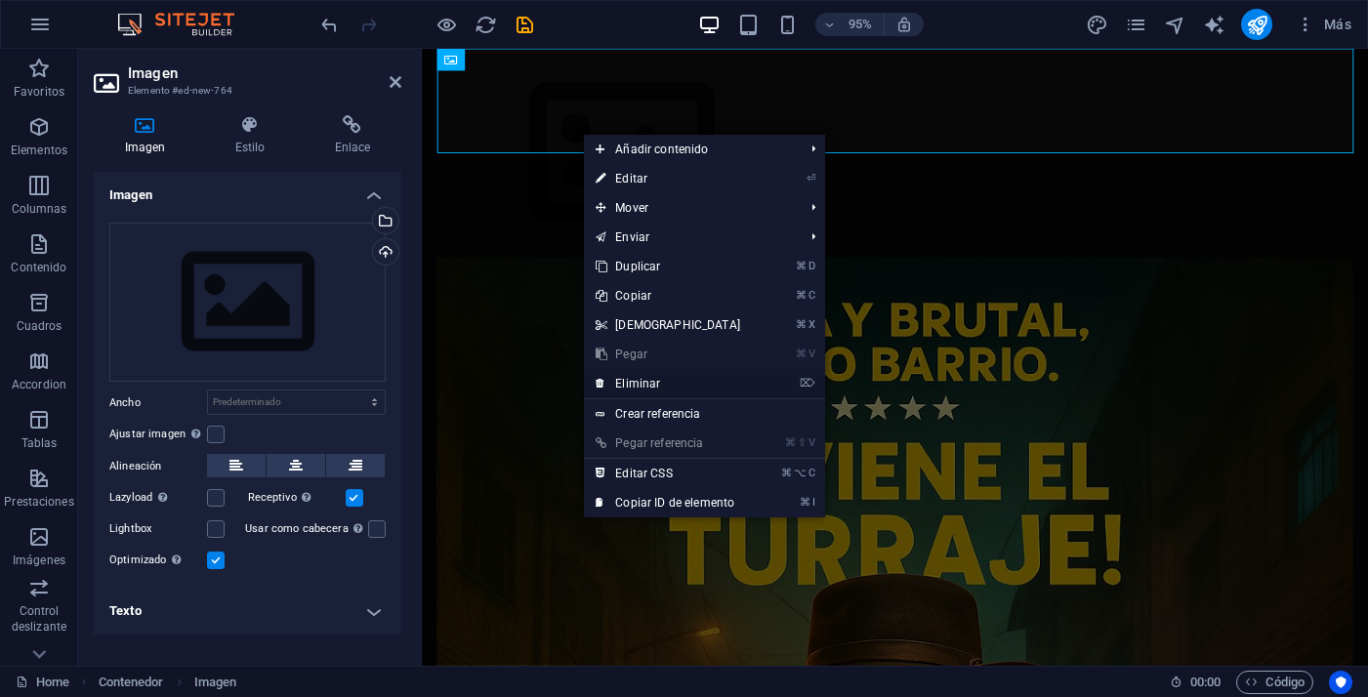
click at [653, 386] on link "⌦ Eliminar" at bounding box center [668, 383] width 168 height 29
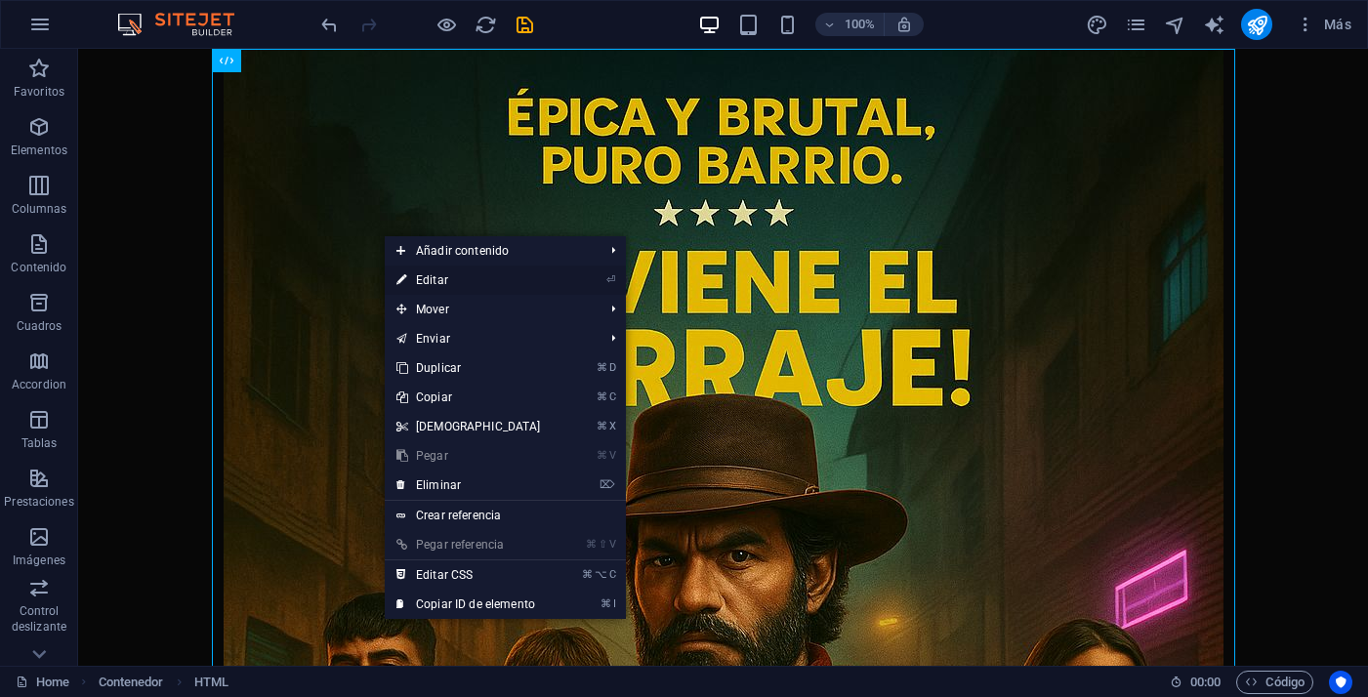
click at [469, 285] on link "⏎ Editar" at bounding box center [469, 280] width 168 height 29
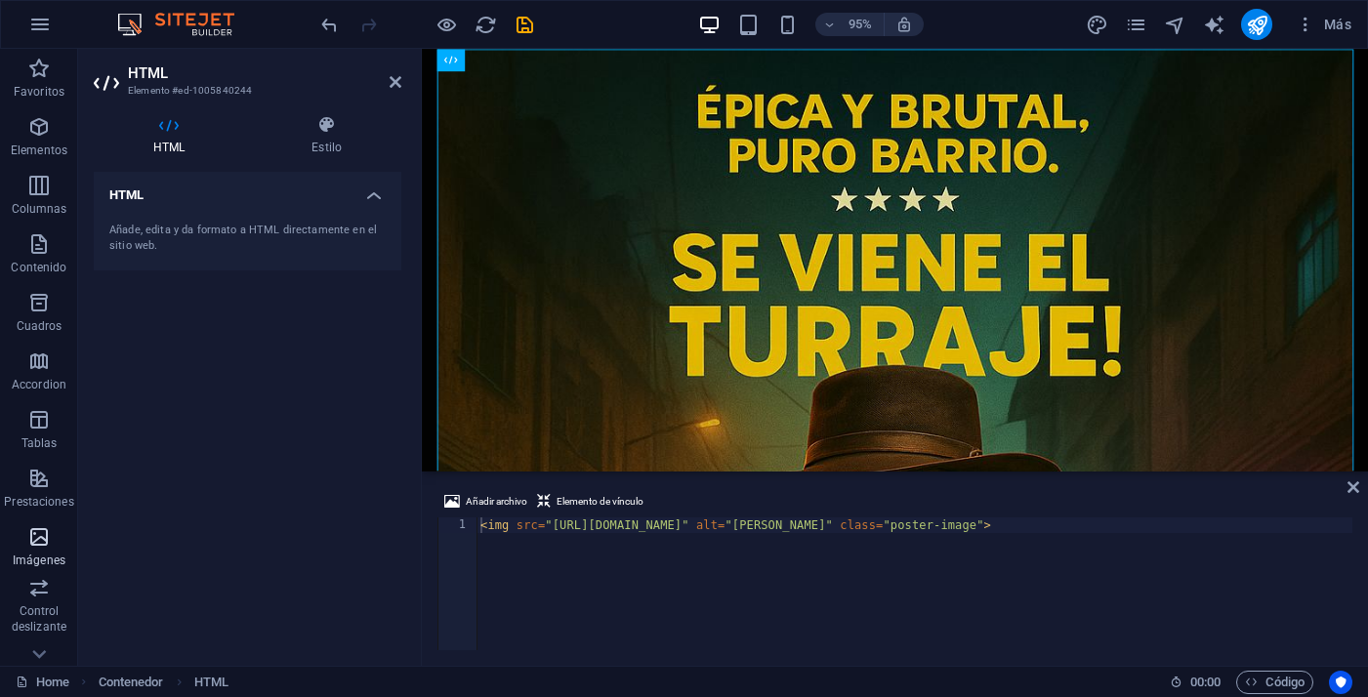
click at [30, 547] on icon "button" at bounding box center [38, 536] width 23 height 23
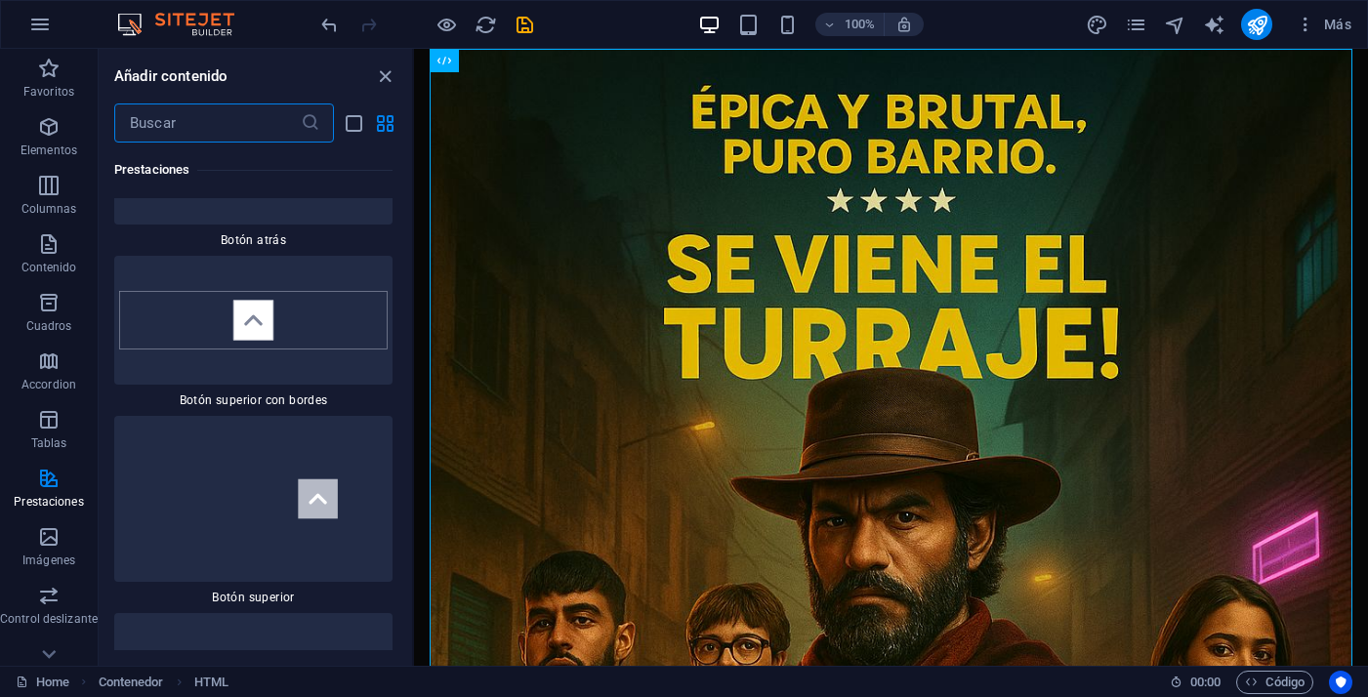
scroll to position [18509, 0]
click at [377, 73] on icon "close panel" at bounding box center [385, 76] width 22 height 22
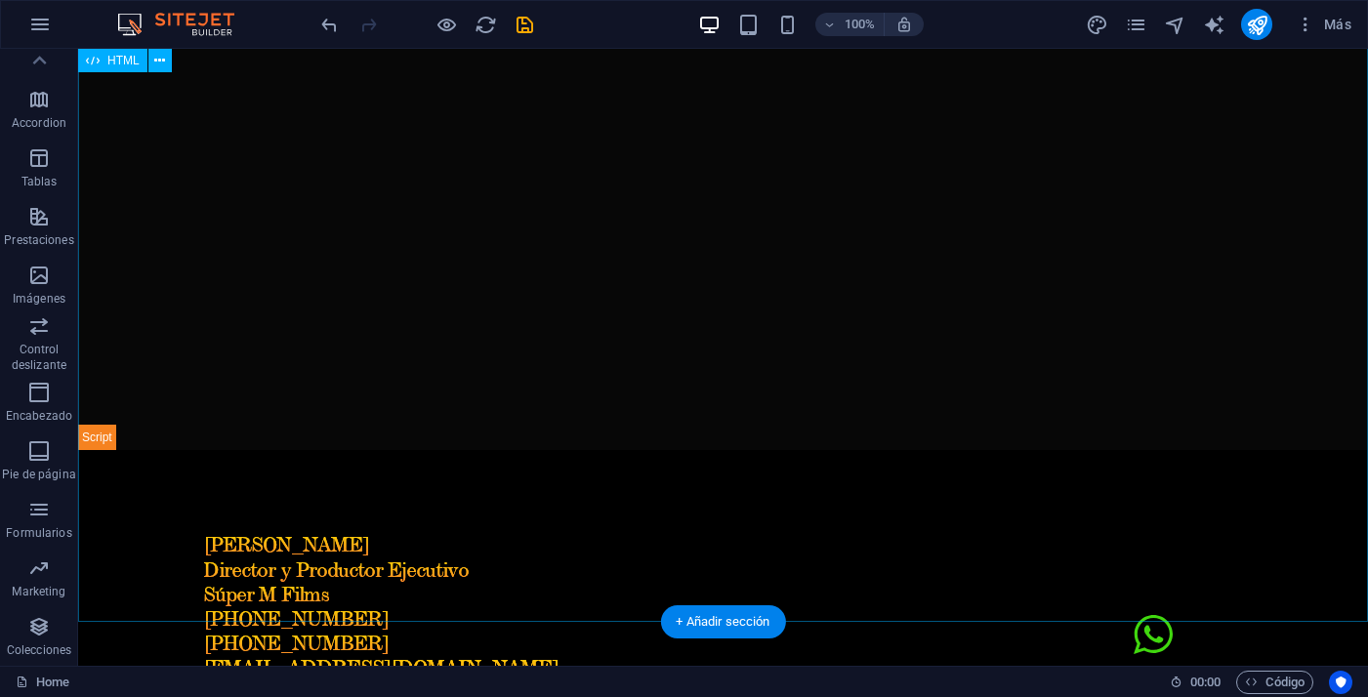
scroll to position [1971, 0]
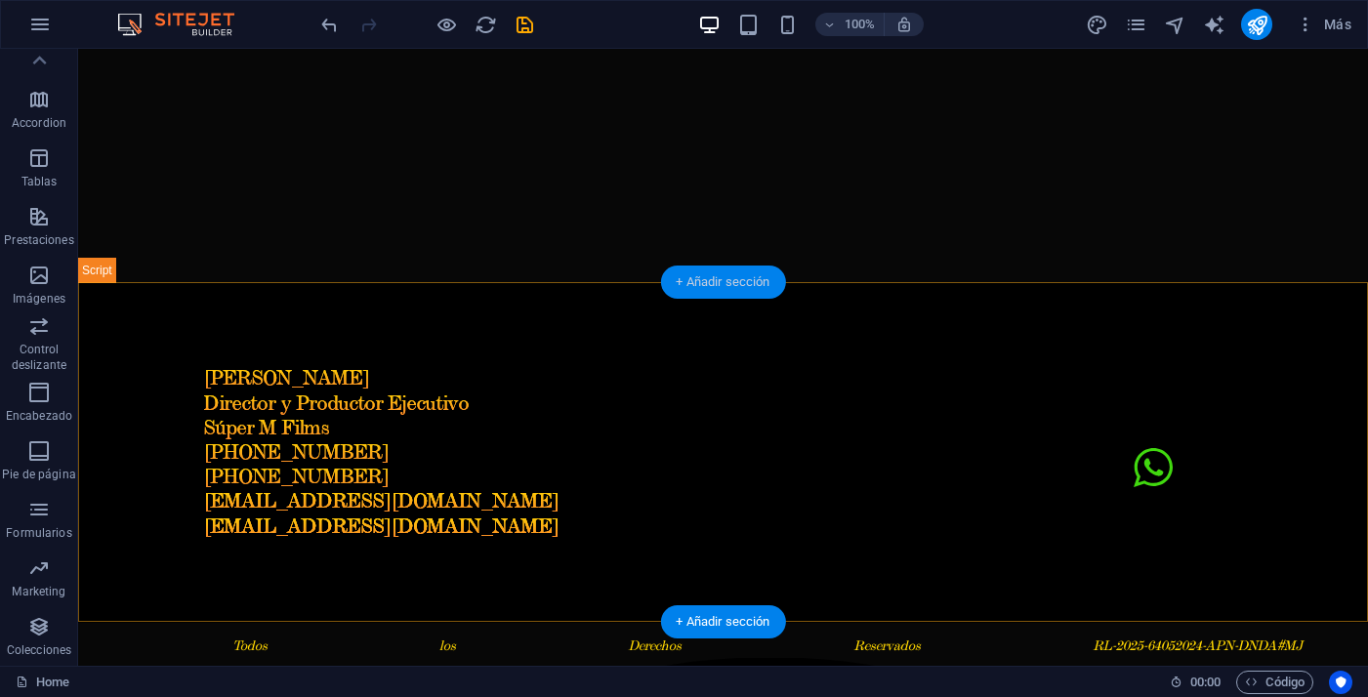
click at [694, 285] on div "+ Añadir sección" at bounding box center [722, 282] width 125 height 33
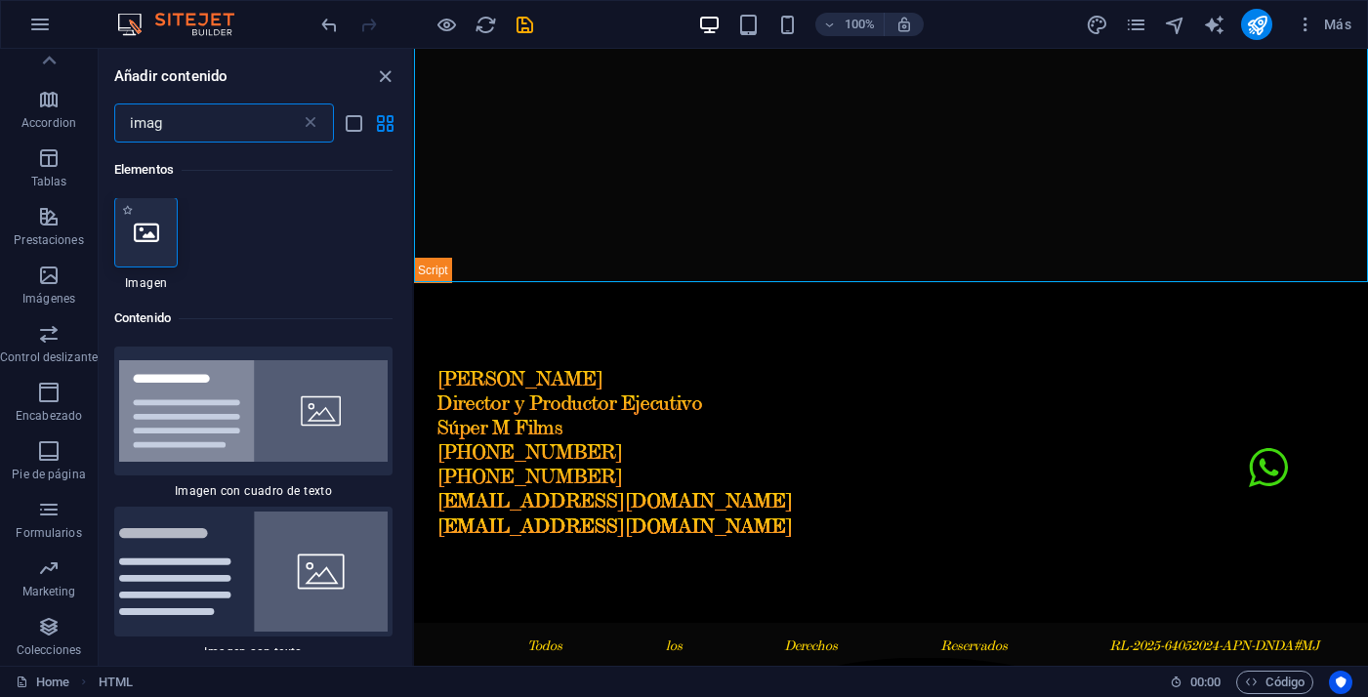
scroll to position [0, 0]
type input "imag"
click at [146, 244] on icon at bounding box center [146, 233] width 25 height 25
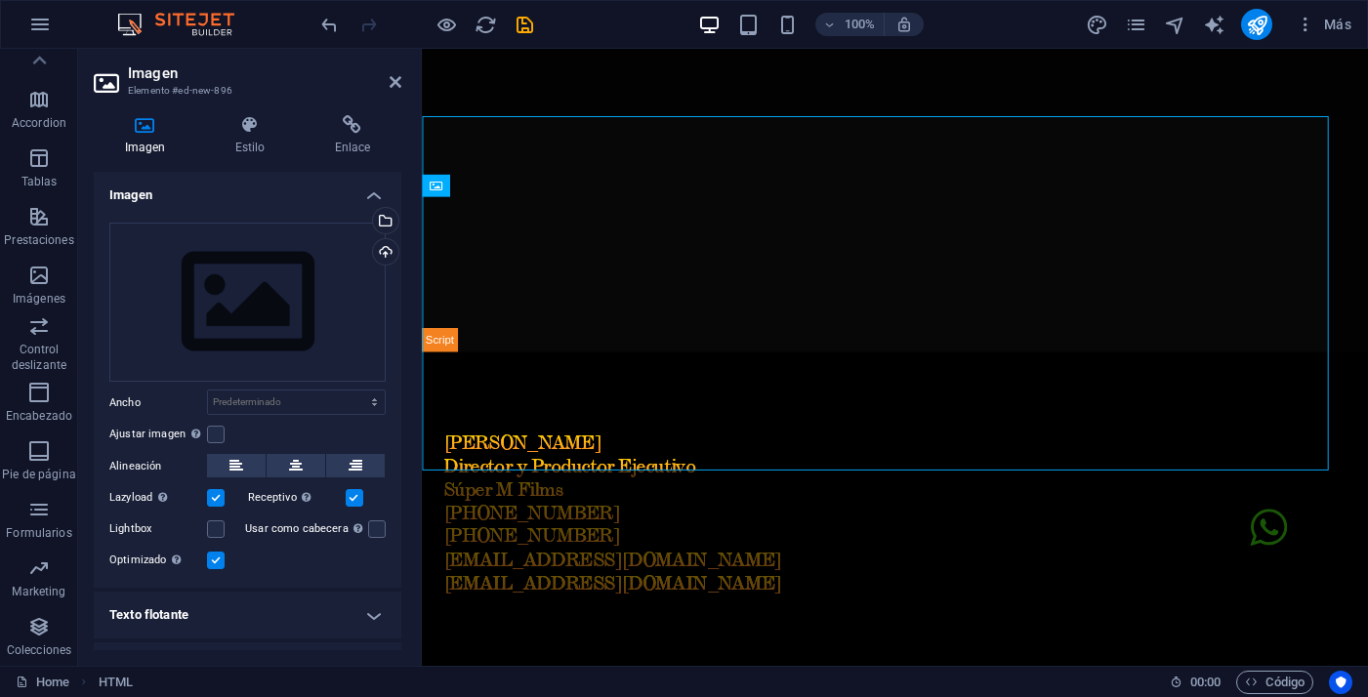
scroll to position [1840, 0]
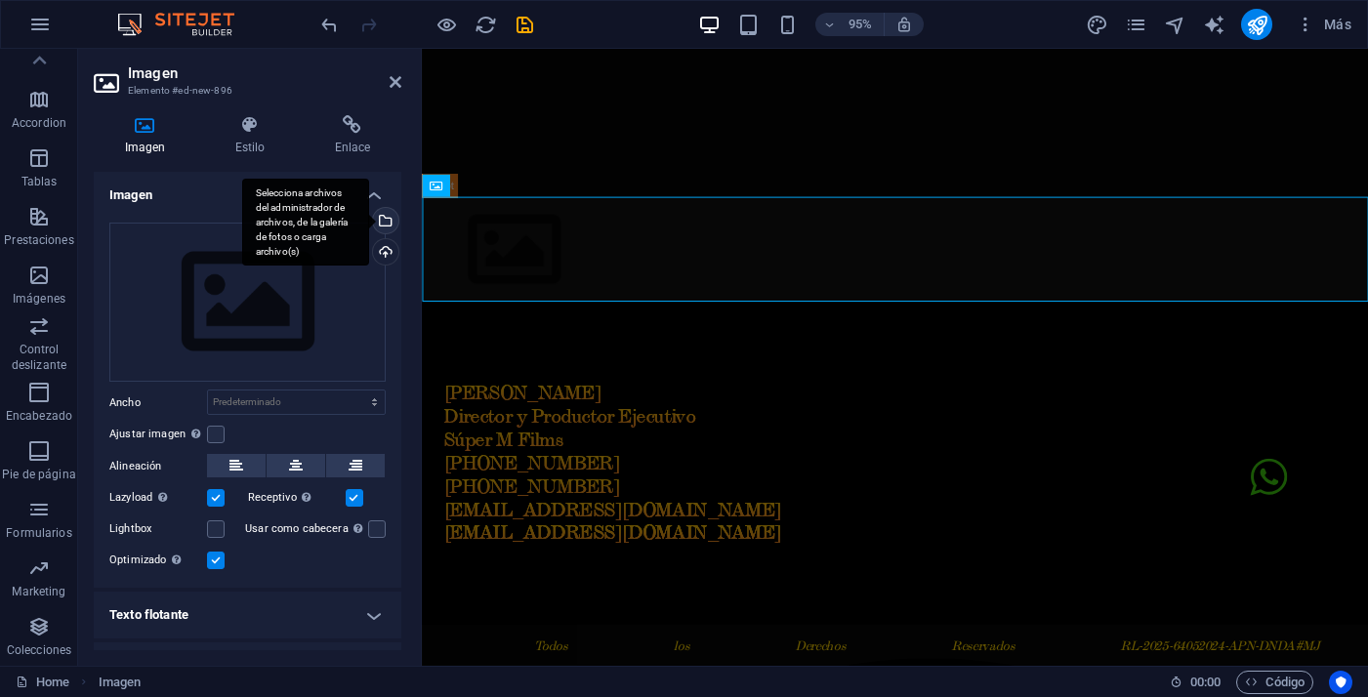
click at [386, 219] on div "Selecciona archivos del administrador de archivos, de la galería de fotos o car…" at bounding box center [383, 222] width 29 height 29
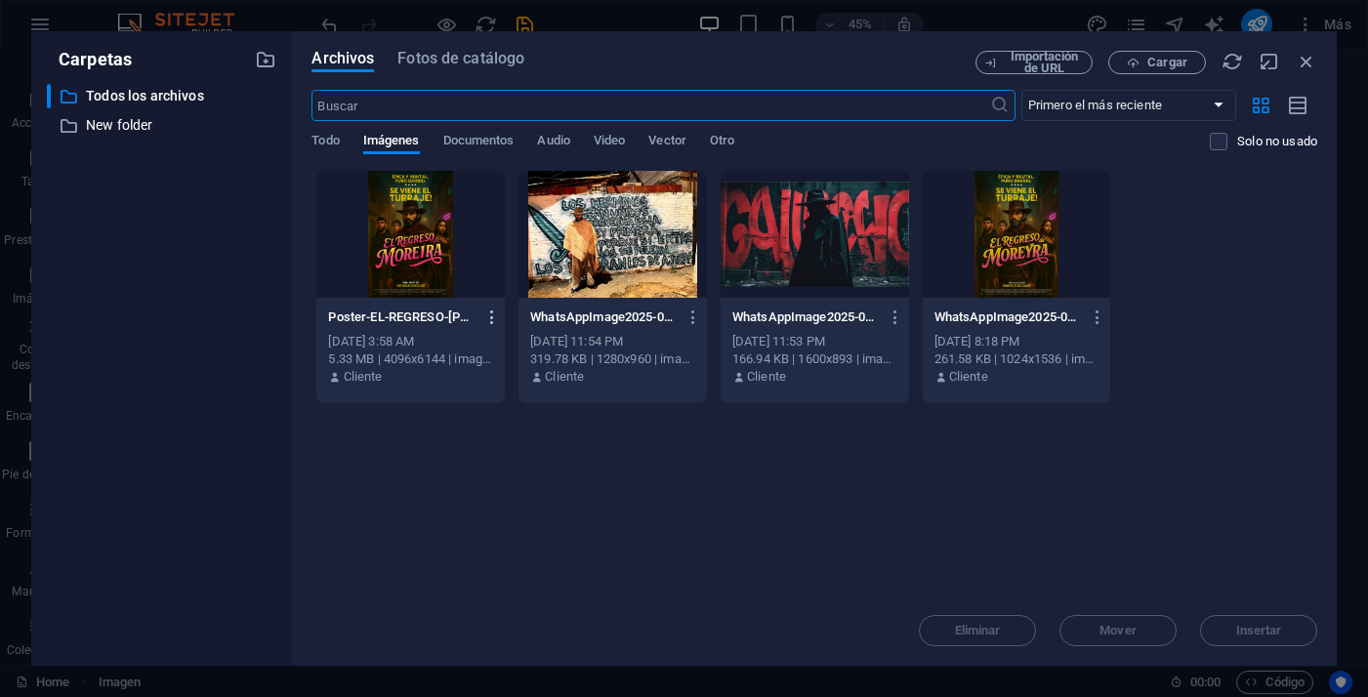
click at [496, 316] on icon "button" at bounding box center [492, 317] width 19 height 18
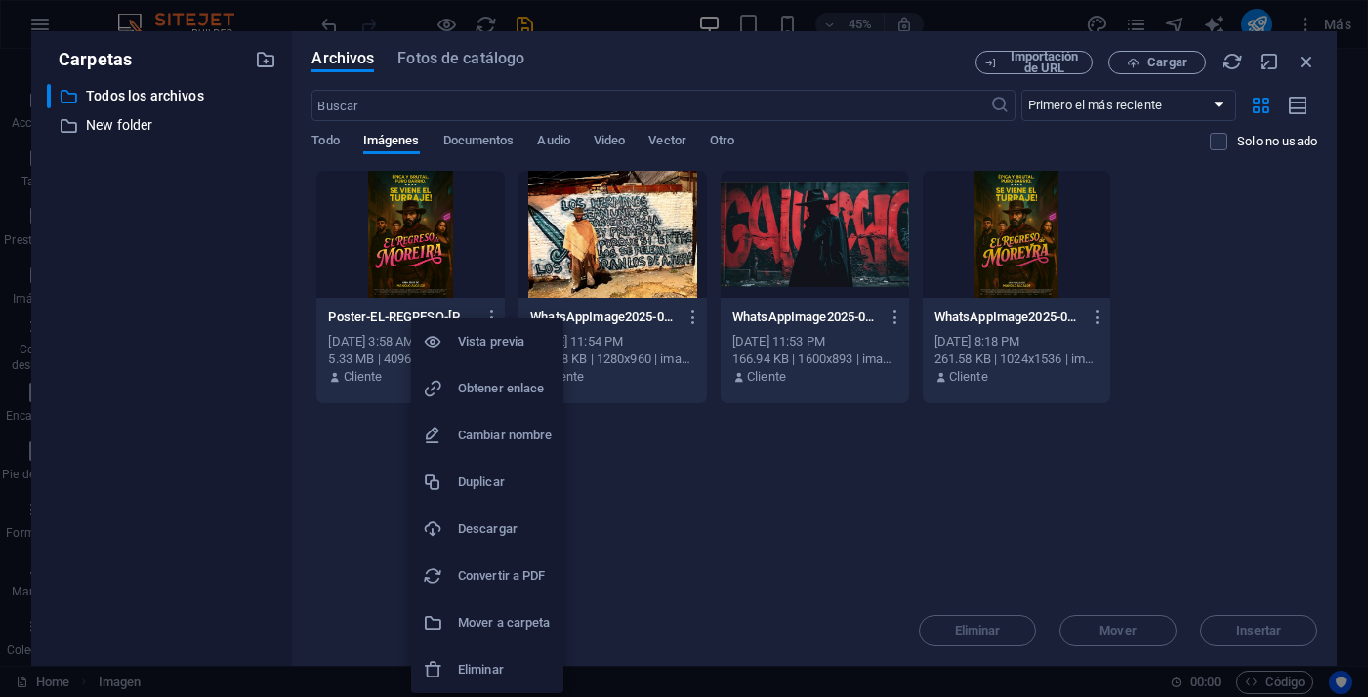
click at [491, 384] on h6 "Obtener enlace" at bounding box center [505, 388] width 94 height 23
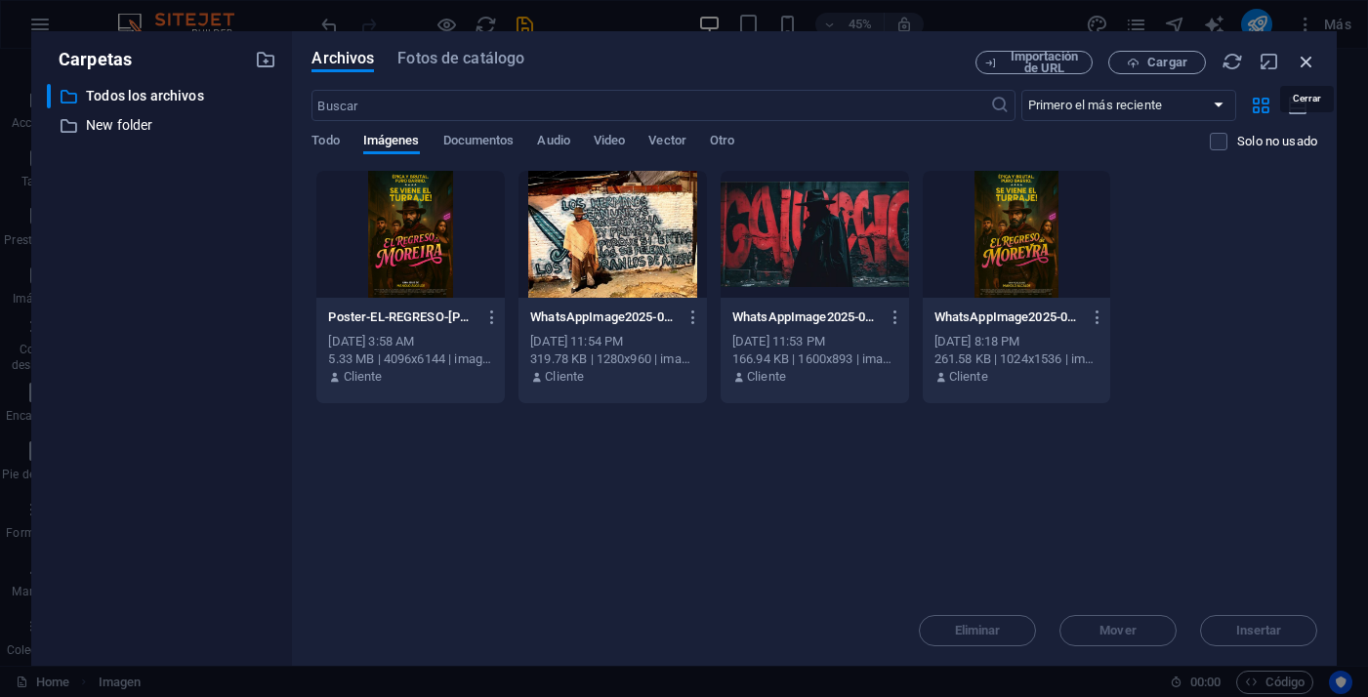
click at [1306, 64] on icon "button" at bounding box center [1305, 61] width 21 height 21
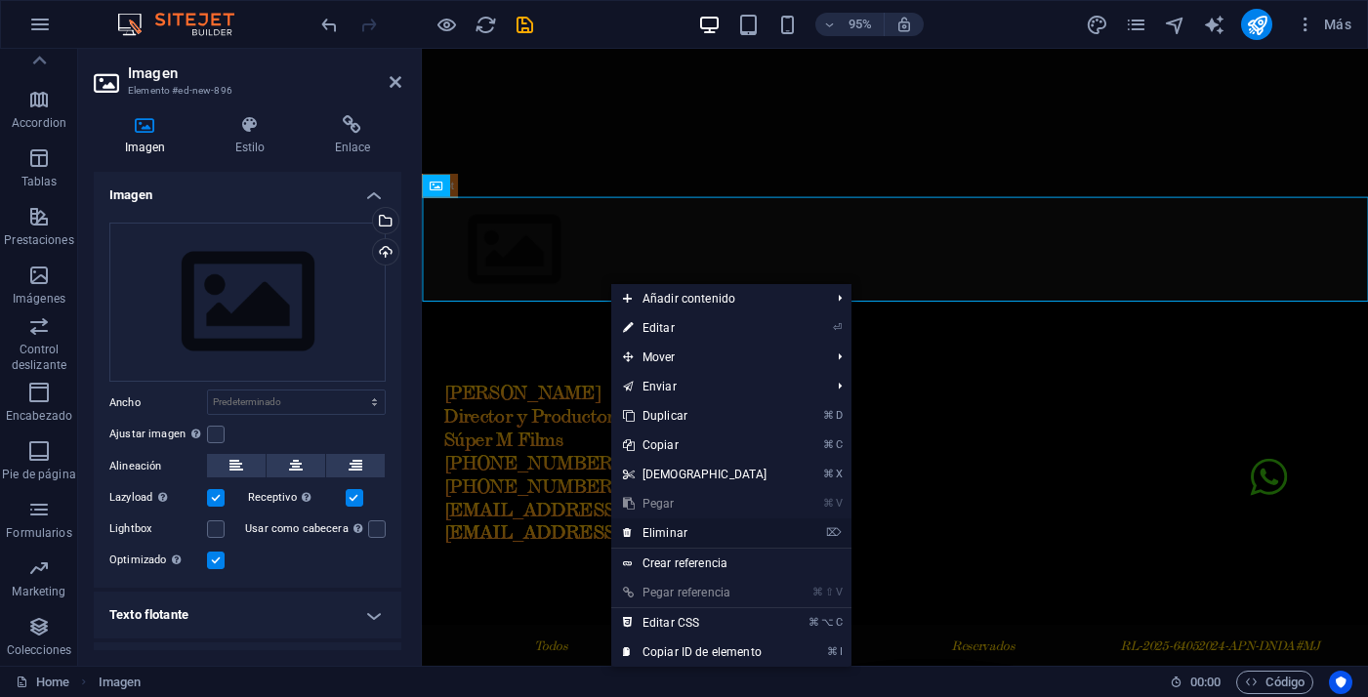
click at [678, 528] on link "⌦ Eliminar" at bounding box center [695, 532] width 168 height 29
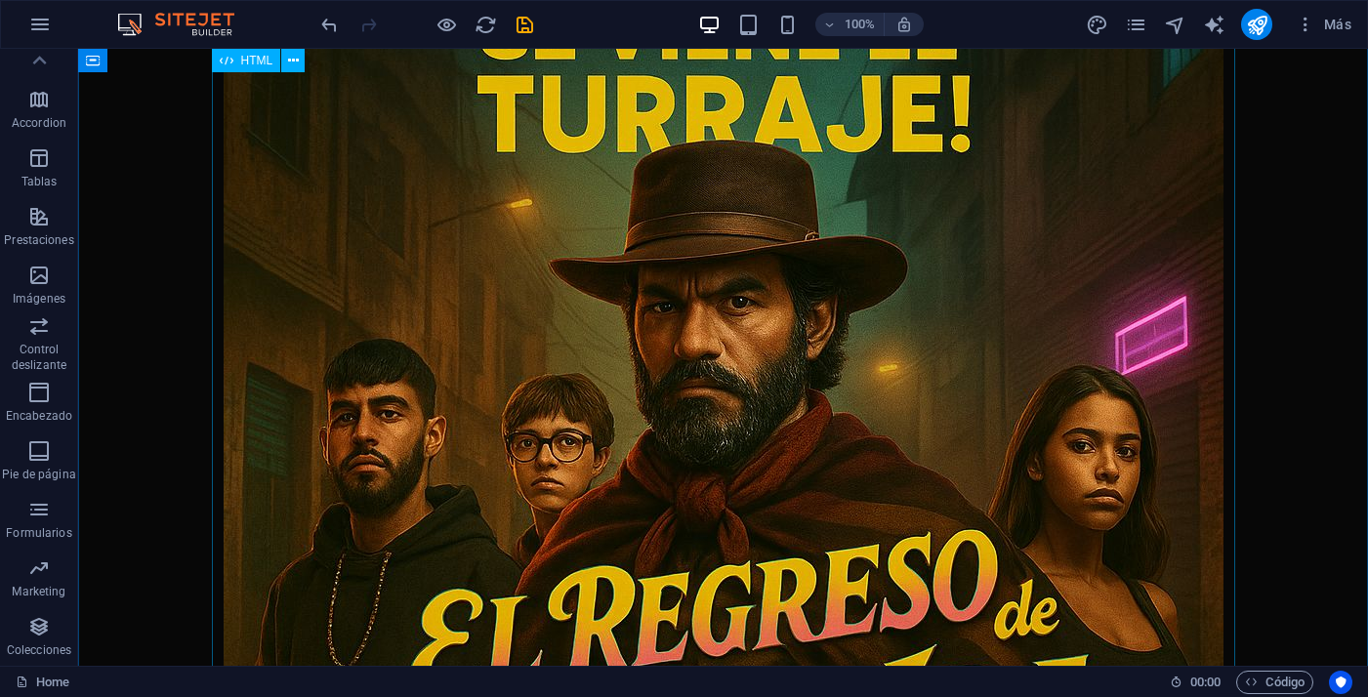
scroll to position [205, 0]
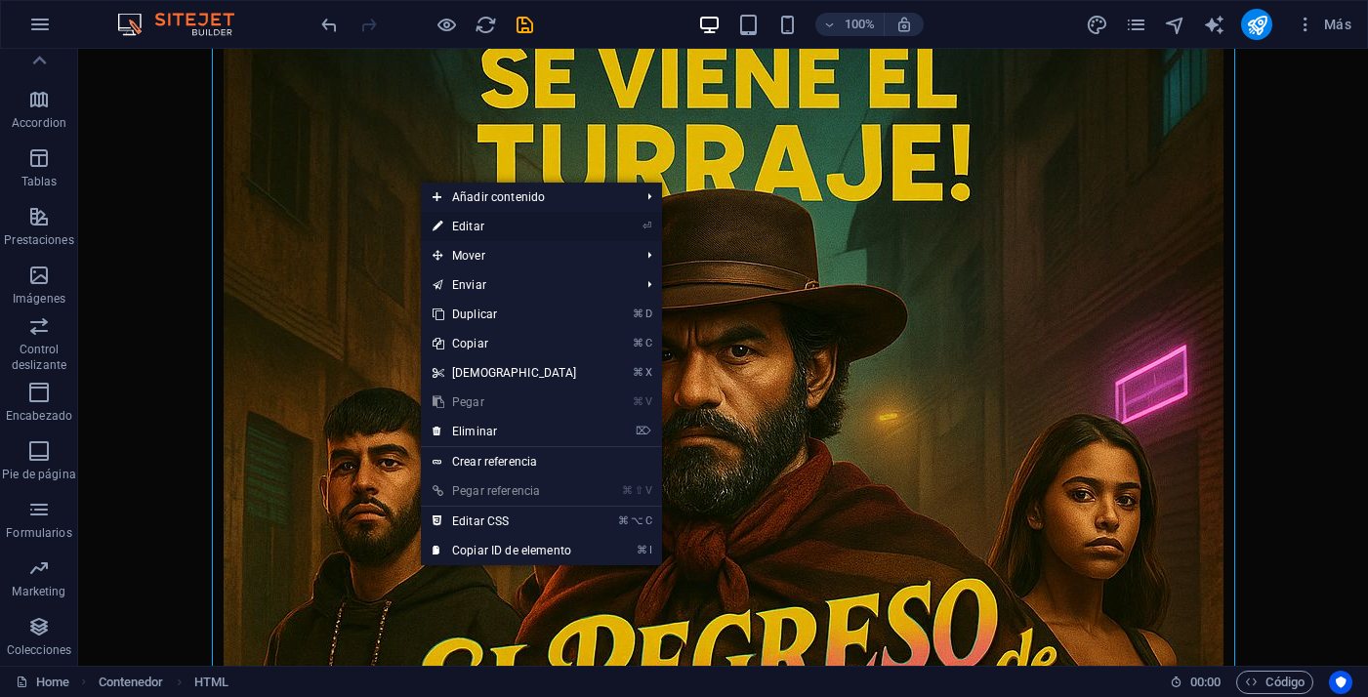
click at [459, 229] on link "⏎ Editar" at bounding box center [505, 226] width 168 height 29
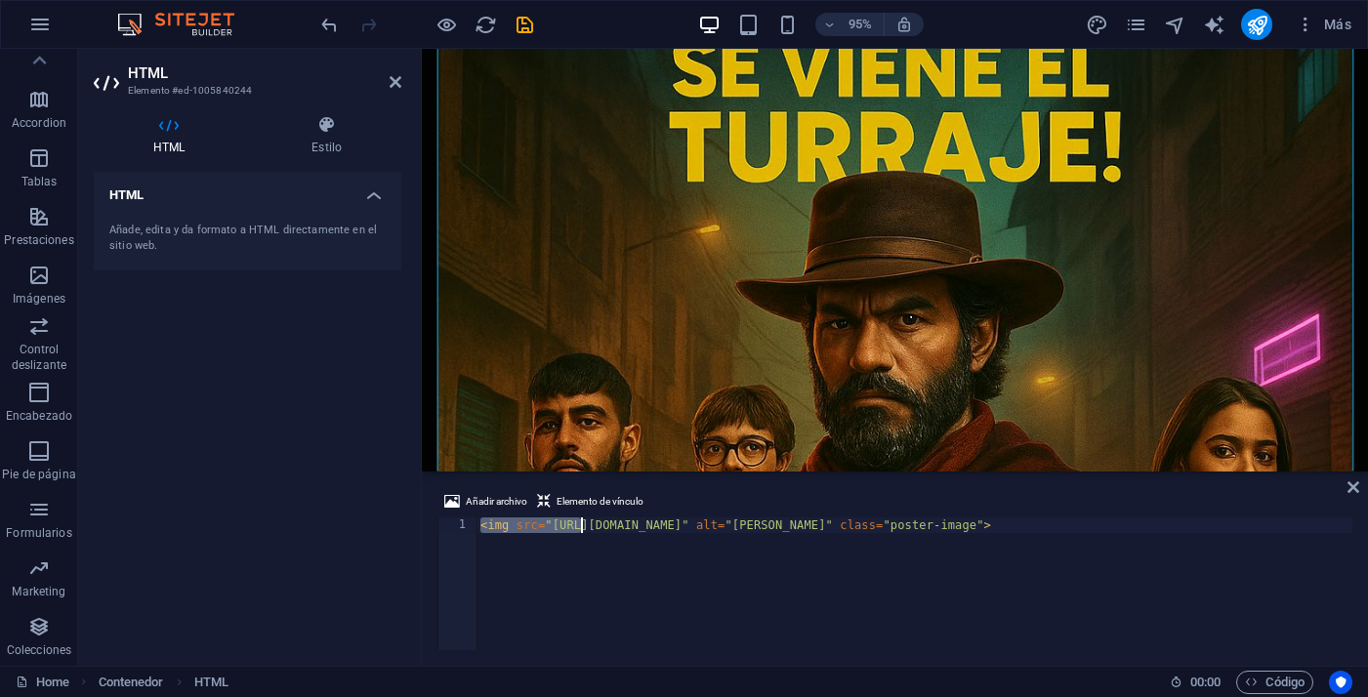
scroll to position [0, 278]
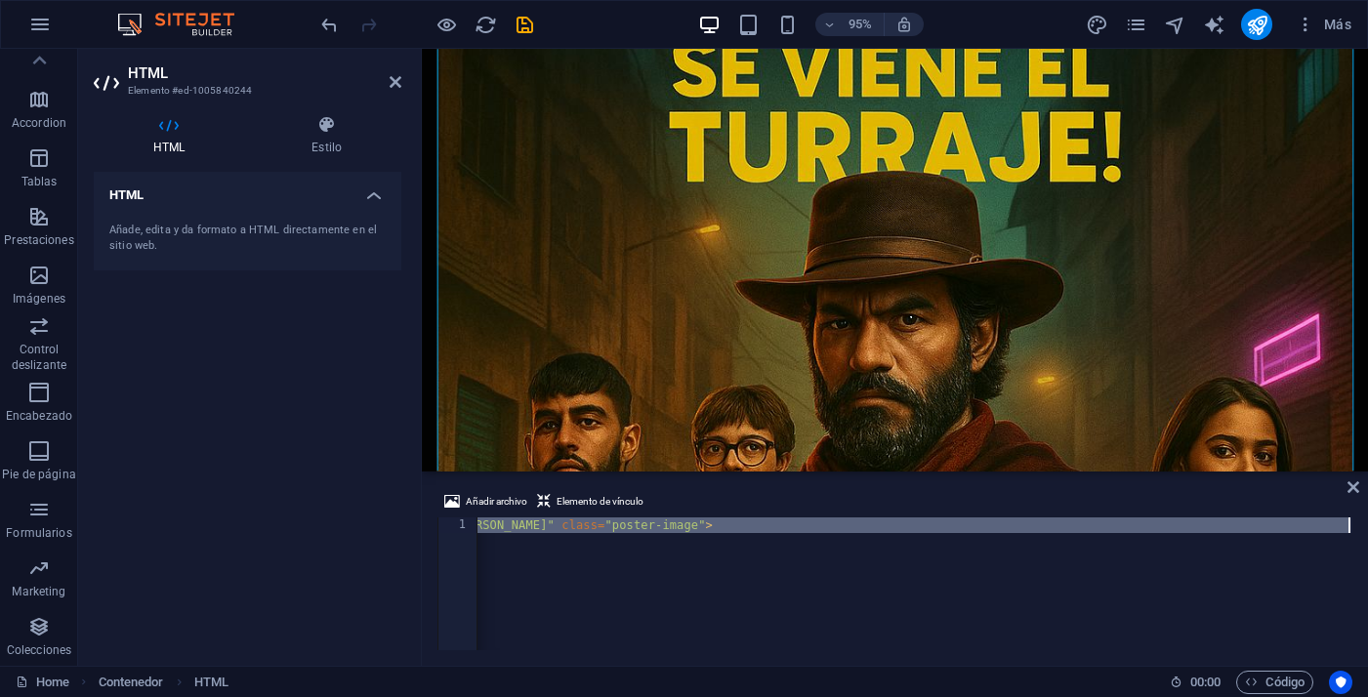
drag, startPoint x: 480, startPoint y: 524, endPoint x: 1235, endPoint y: 613, distance: 759.8
click at [1235, 614] on div "< img src = "[URL][DOMAIN_NAME]" alt = "[PERSON_NAME]" class = "poster-image" >" at bounding box center [775, 597] width 1154 height 160
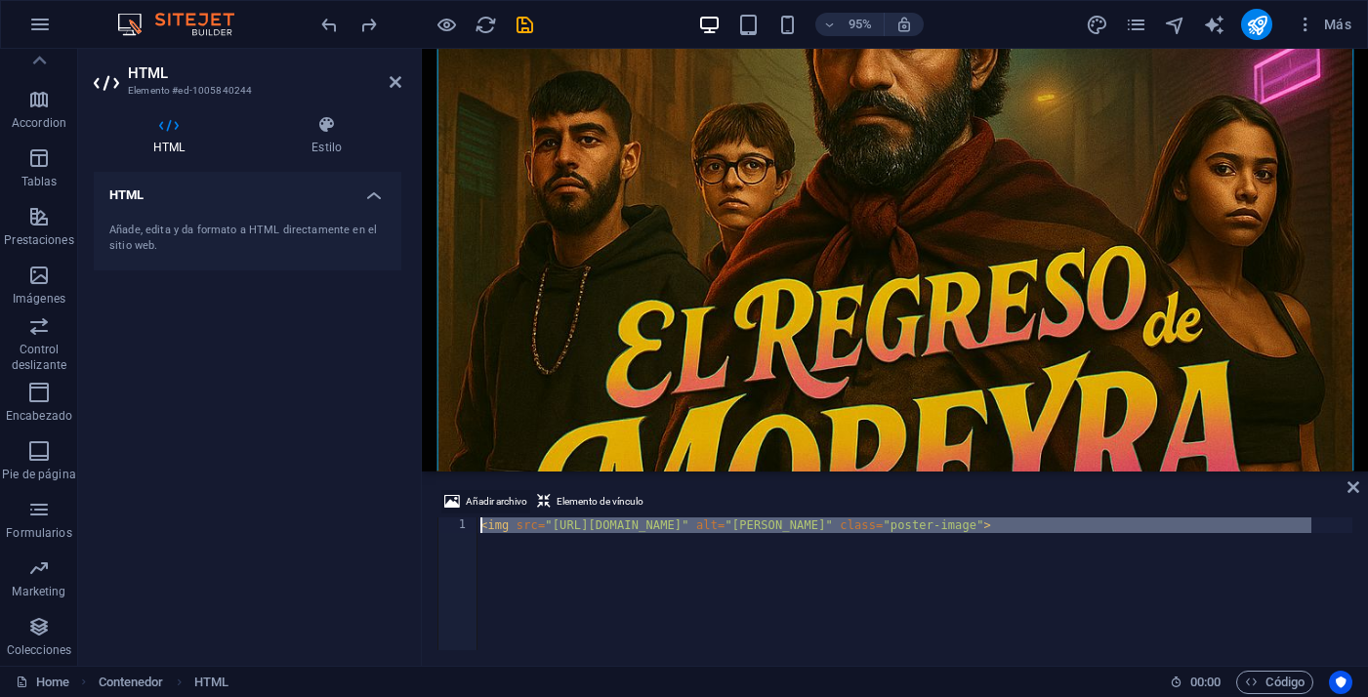
scroll to position [0, 0]
drag, startPoint x: 1313, startPoint y: 528, endPoint x: 552, endPoint y: 529, distance: 761.4
click at [552, 529] on div "< img src = "[URL][DOMAIN_NAME]" alt = "[PERSON_NAME]" class = "poster-image" >" at bounding box center [1053, 597] width 1154 height 160
paste textarea "456564/[URL][PERSON_NAME][DOMAIN_NAME]"
type textarea "<img src="[URL][DOMAIN_NAME][PERSON_NAME]" alt="[PERSON_NAME]" class="poster-im…"
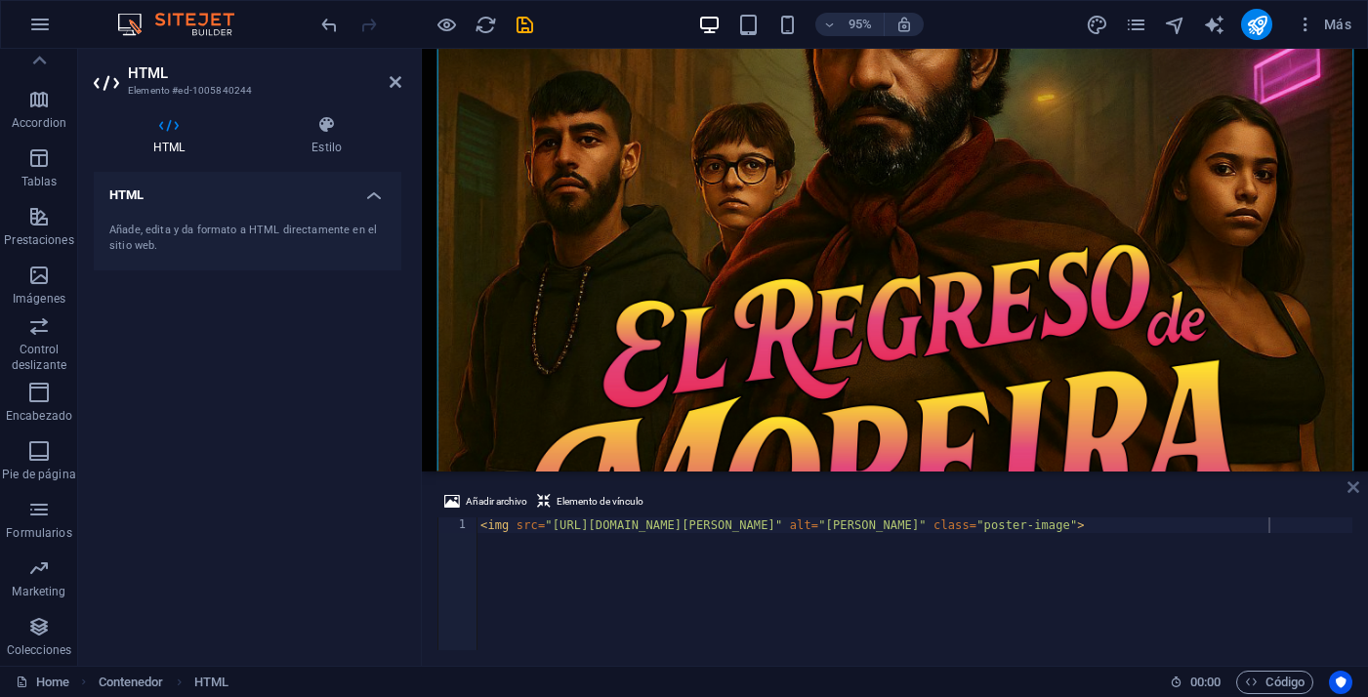
click at [1355, 488] on icon at bounding box center [1353, 487] width 12 height 16
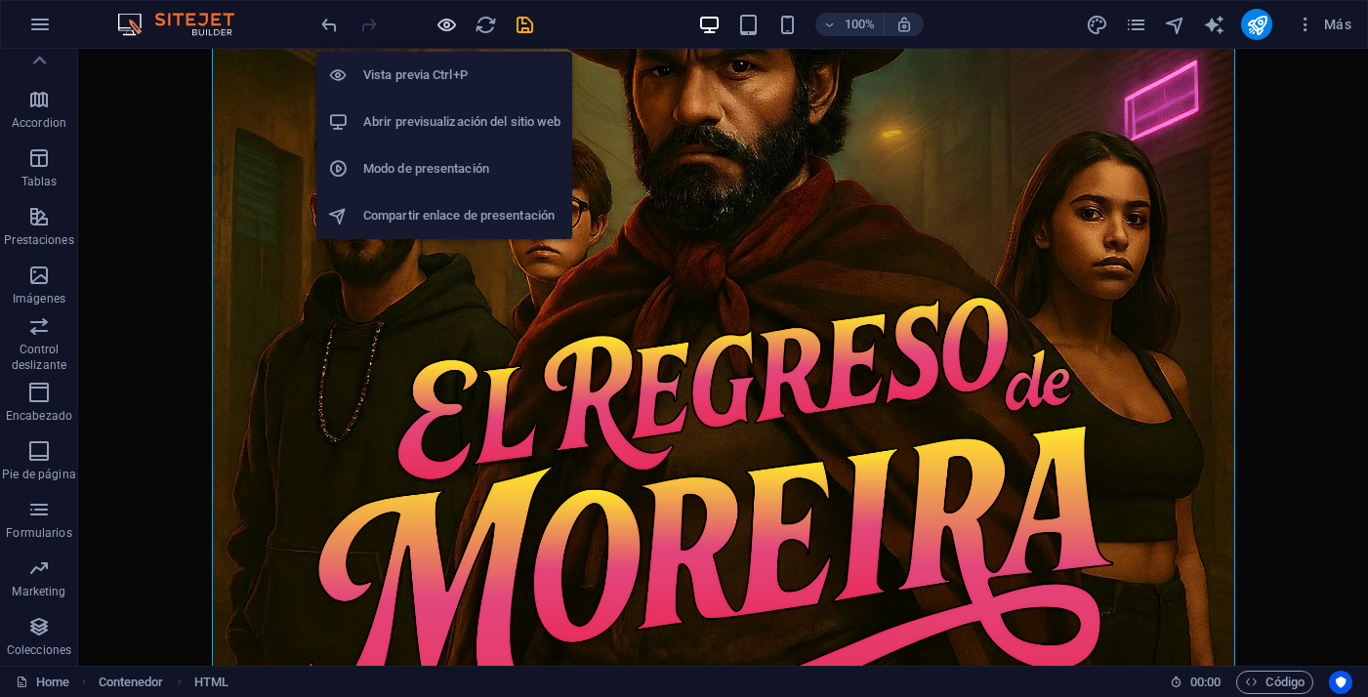
click at [439, 33] on icon "button" at bounding box center [446, 25] width 22 height 22
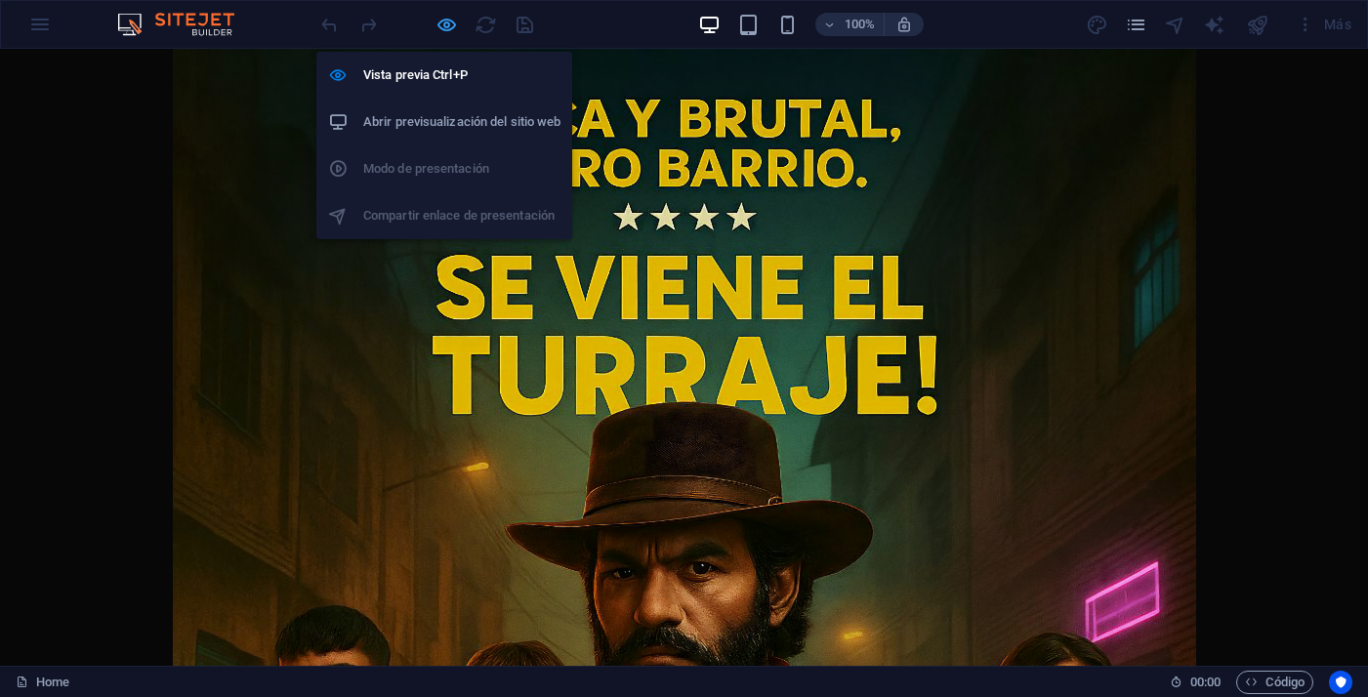
click at [443, 27] on icon "button" at bounding box center [446, 25] width 22 height 22
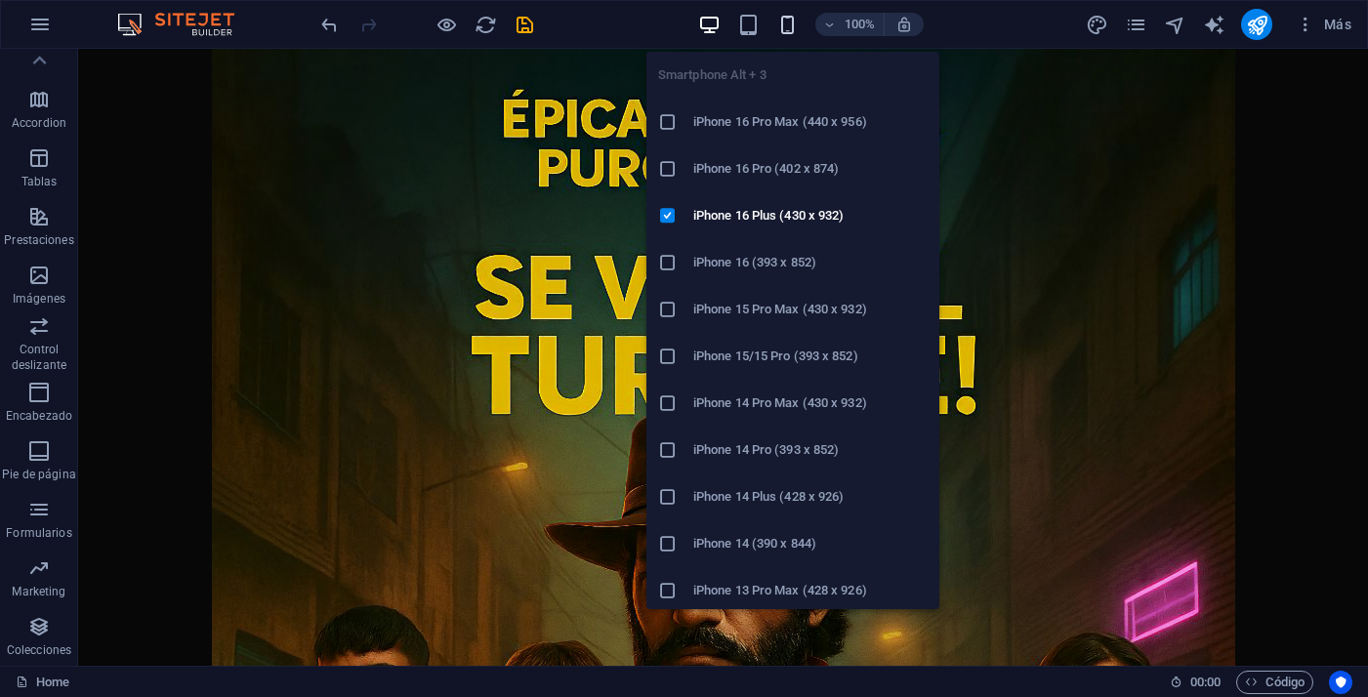
click at [789, 18] on icon "button" at bounding box center [787, 25] width 22 height 22
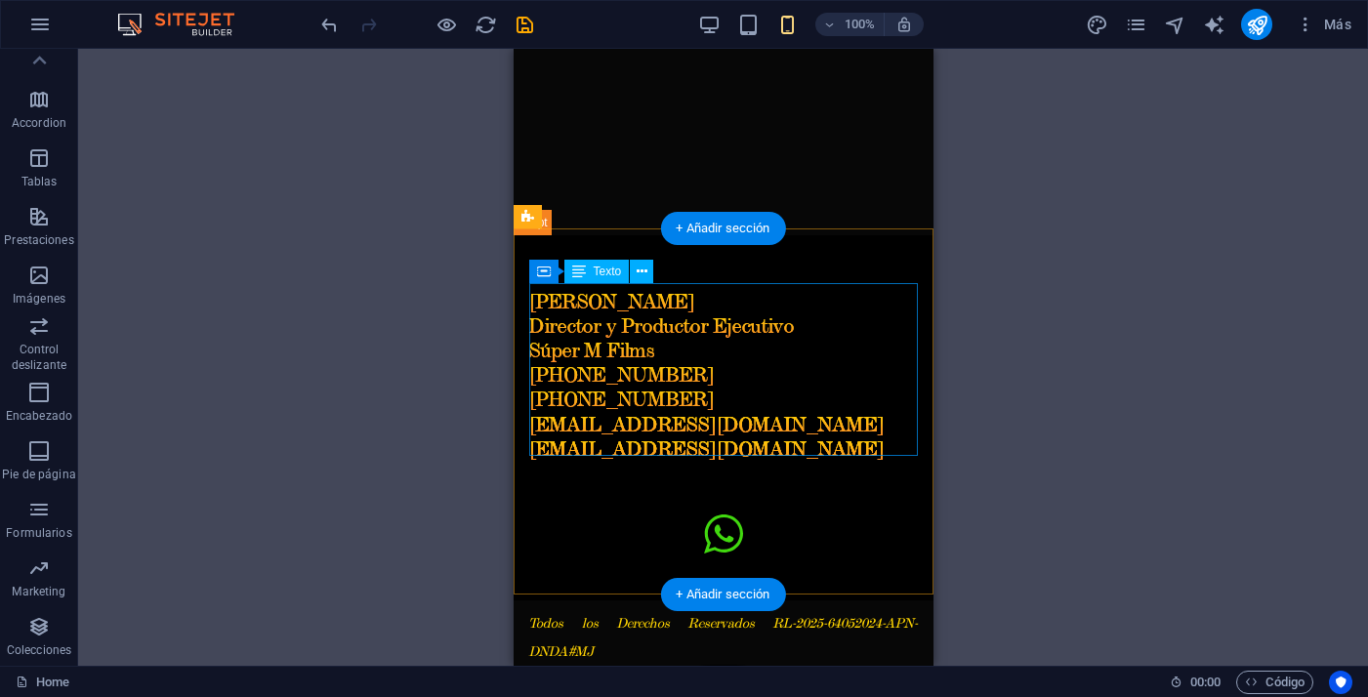
scroll to position [808, 0]
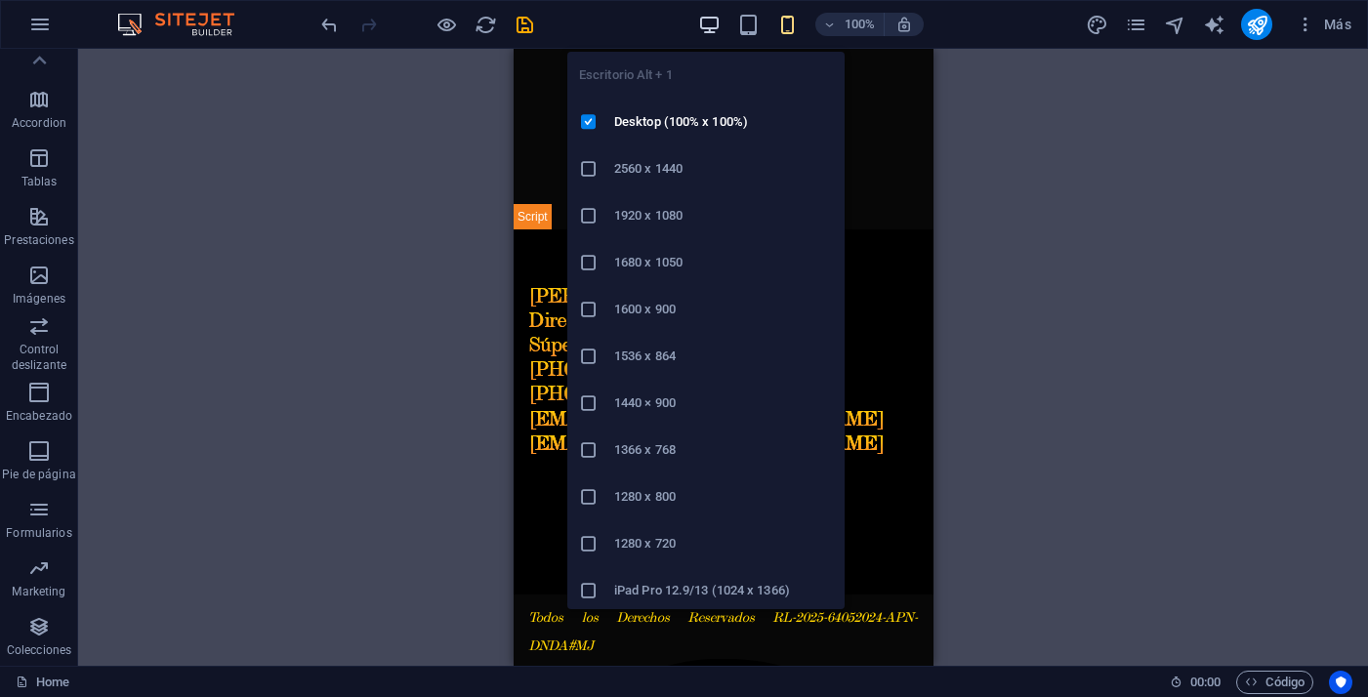
click at [712, 31] on icon "button" at bounding box center [709, 25] width 22 height 22
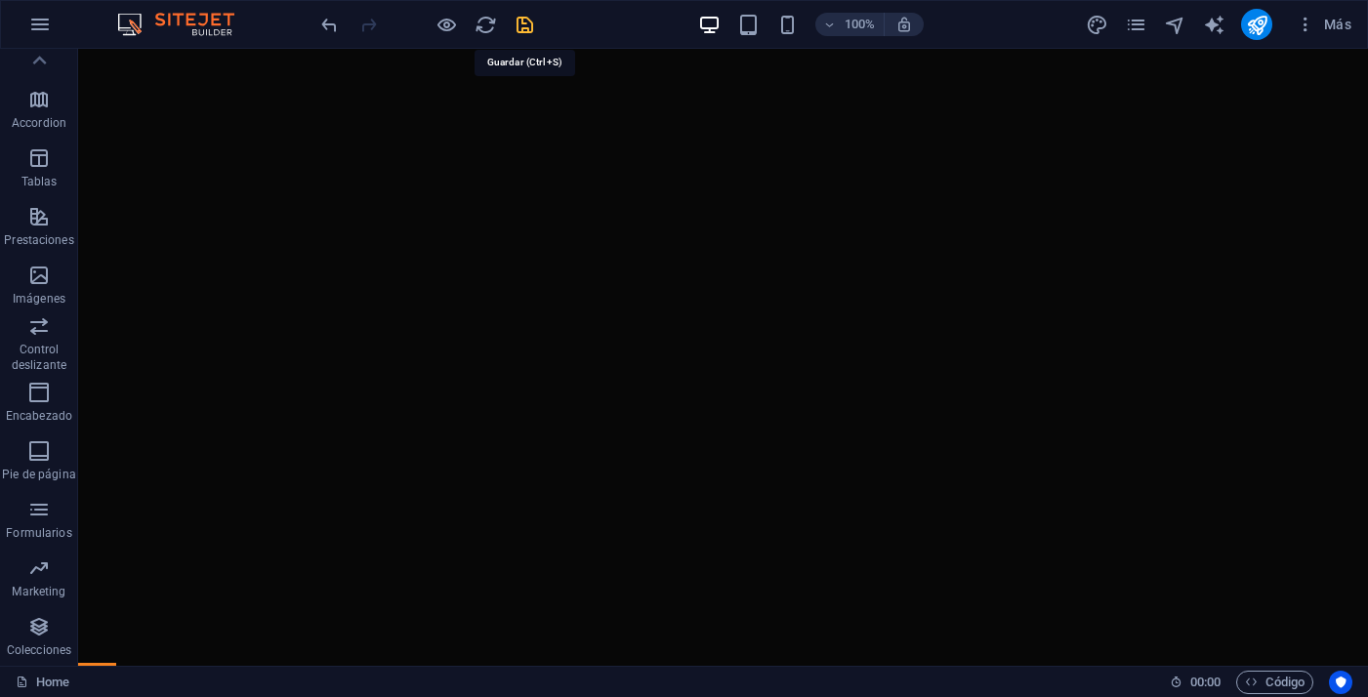
click at [531, 22] on icon "save" at bounding box center [524, 25] width 22 height 22
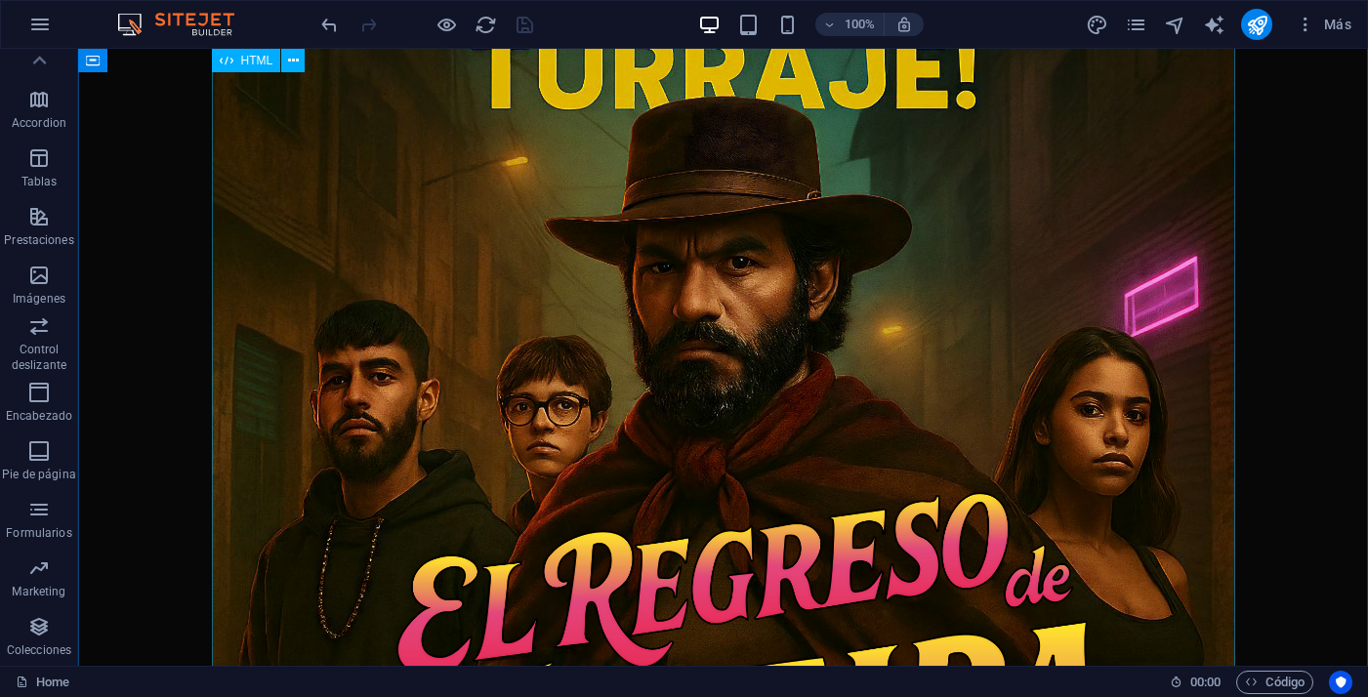
scroll to position [0, 0]
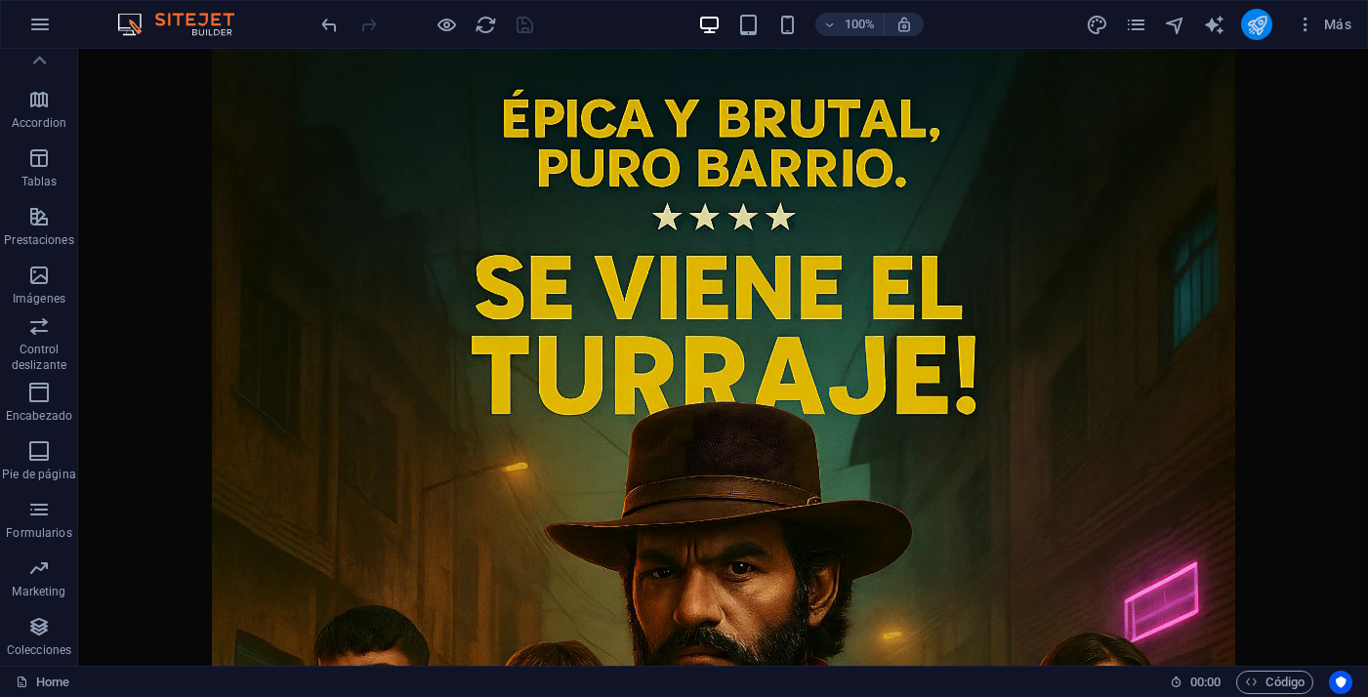
click at [1269, 21] on button "publish" at bounding box center [1256, 24] width 31 height 31
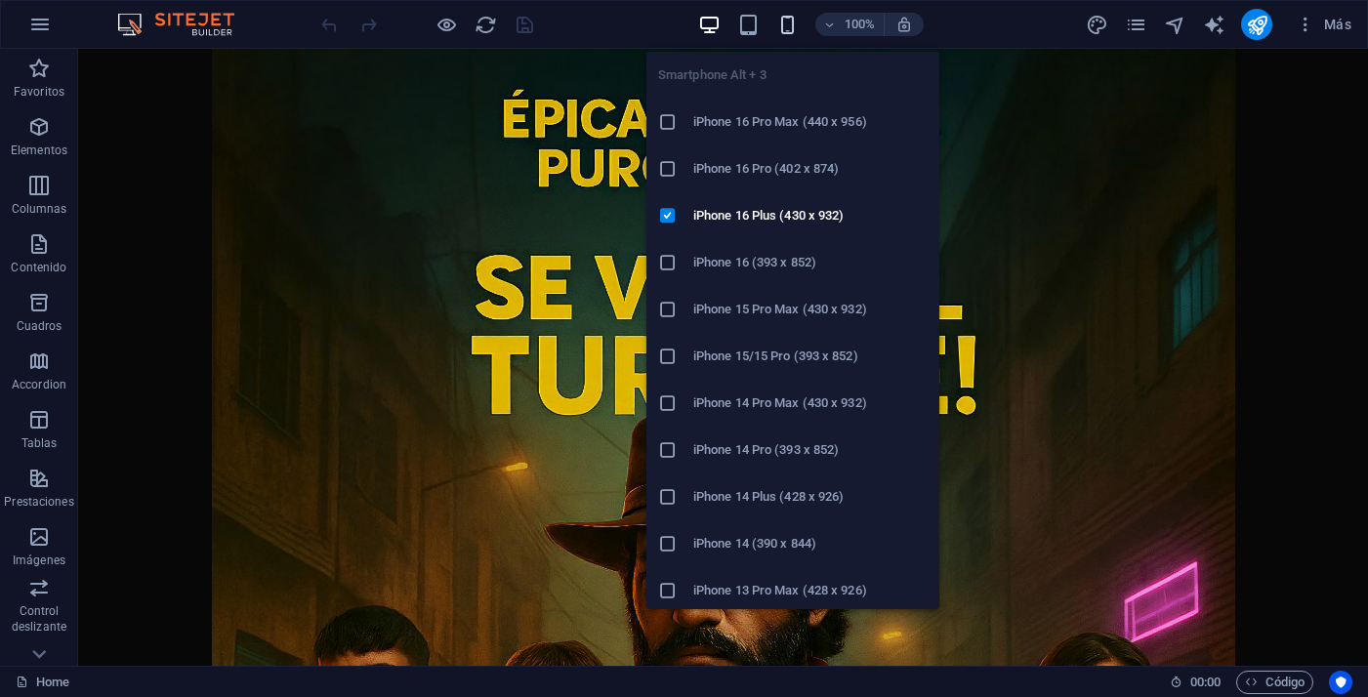
click at [793, 25] on icon "button" at bounding box center [787, 25] width 22 height 22
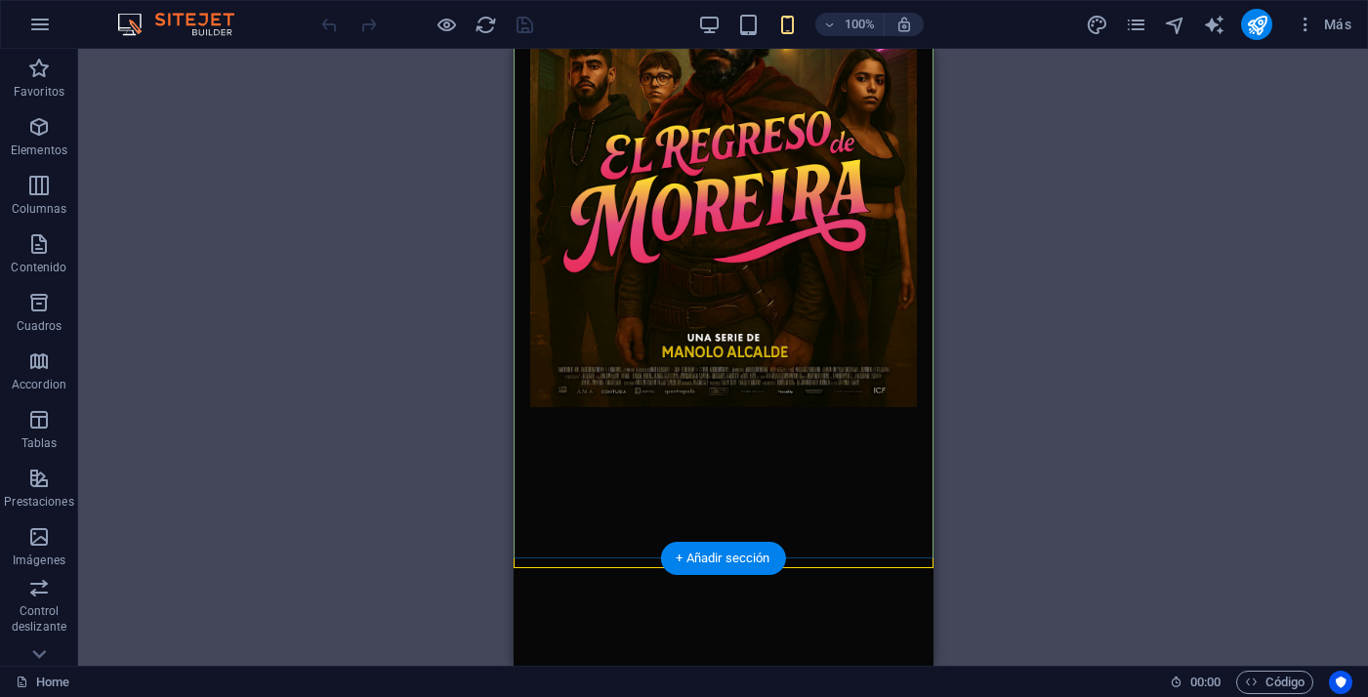
scroll to position [237, 0]
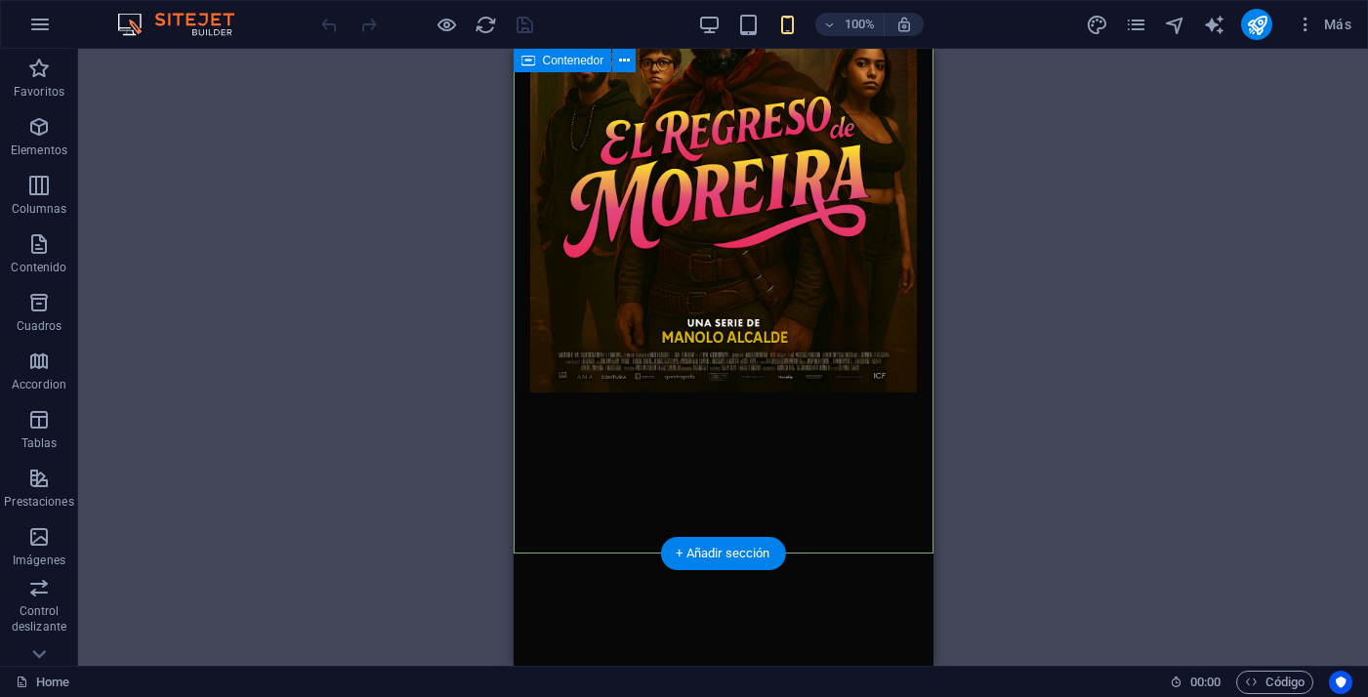
click at [759, 468] on div at bounding box center [723, 183] width 420 height 742
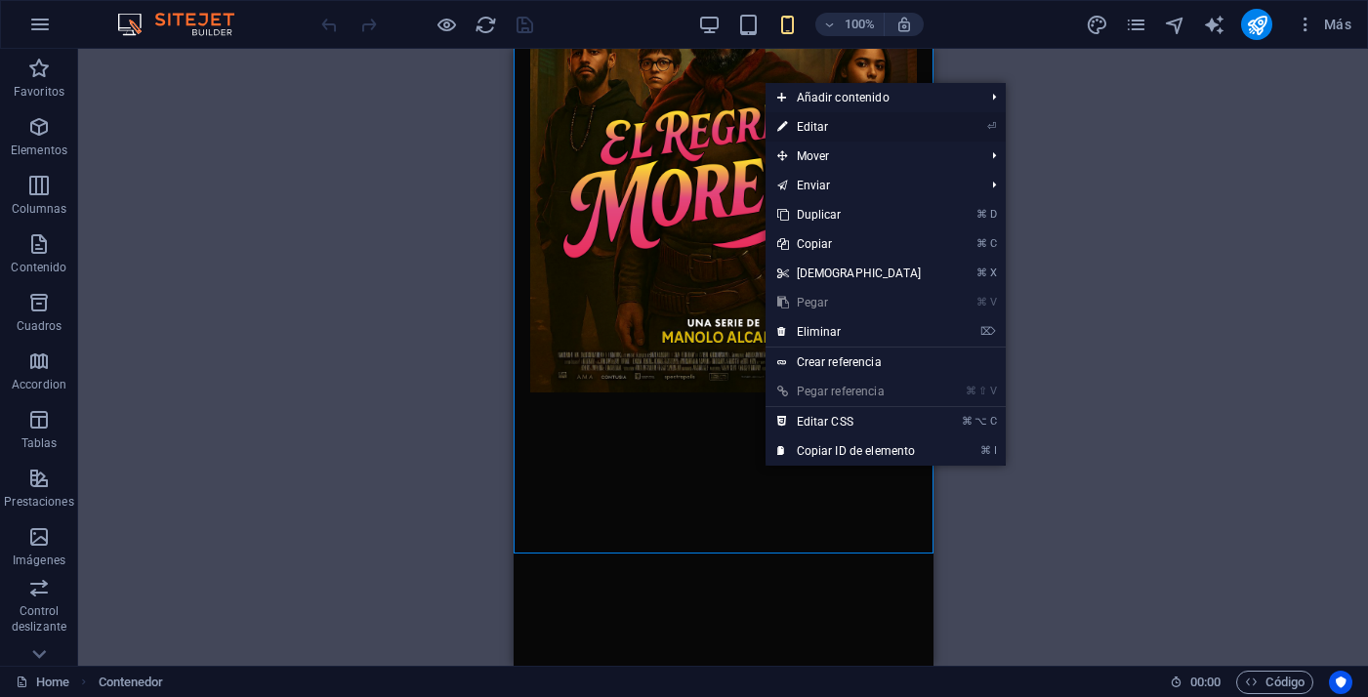
click at [823, 131] on link "⏎ Editar" at bounding box center [849, 126] width 168 height 29
select select "px"
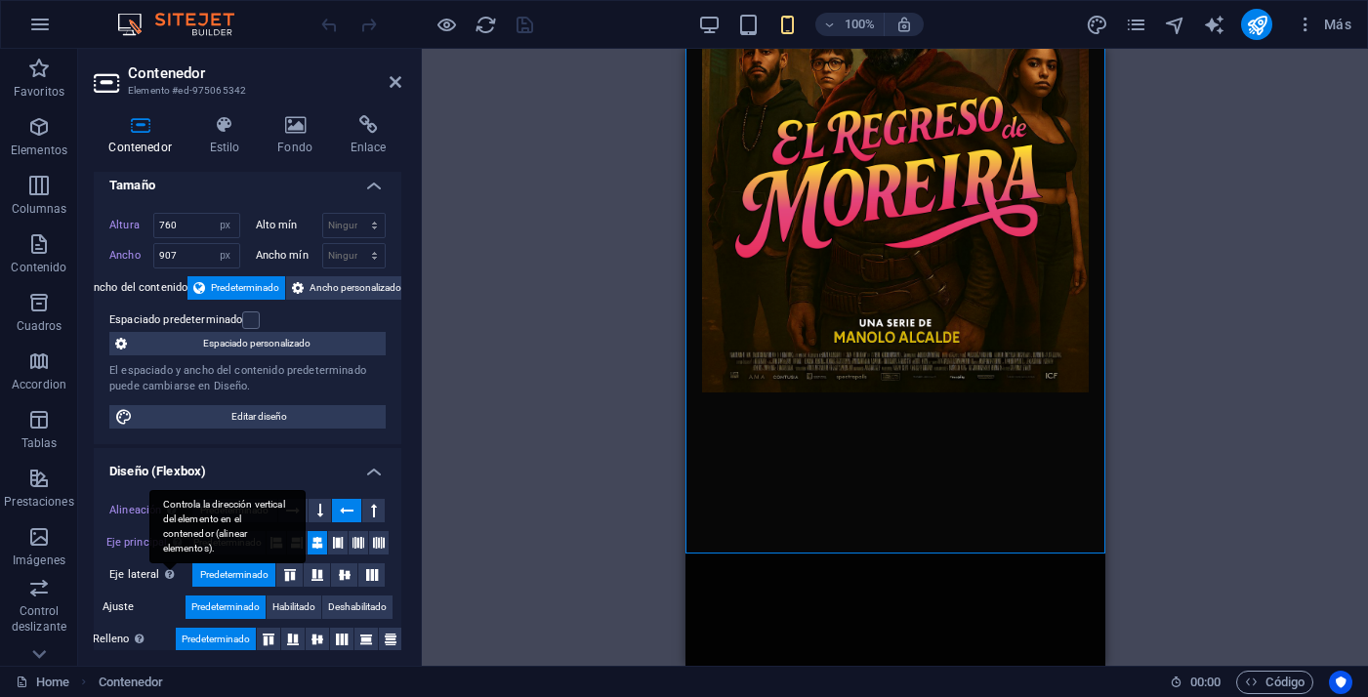
scroll to position [7, 0]
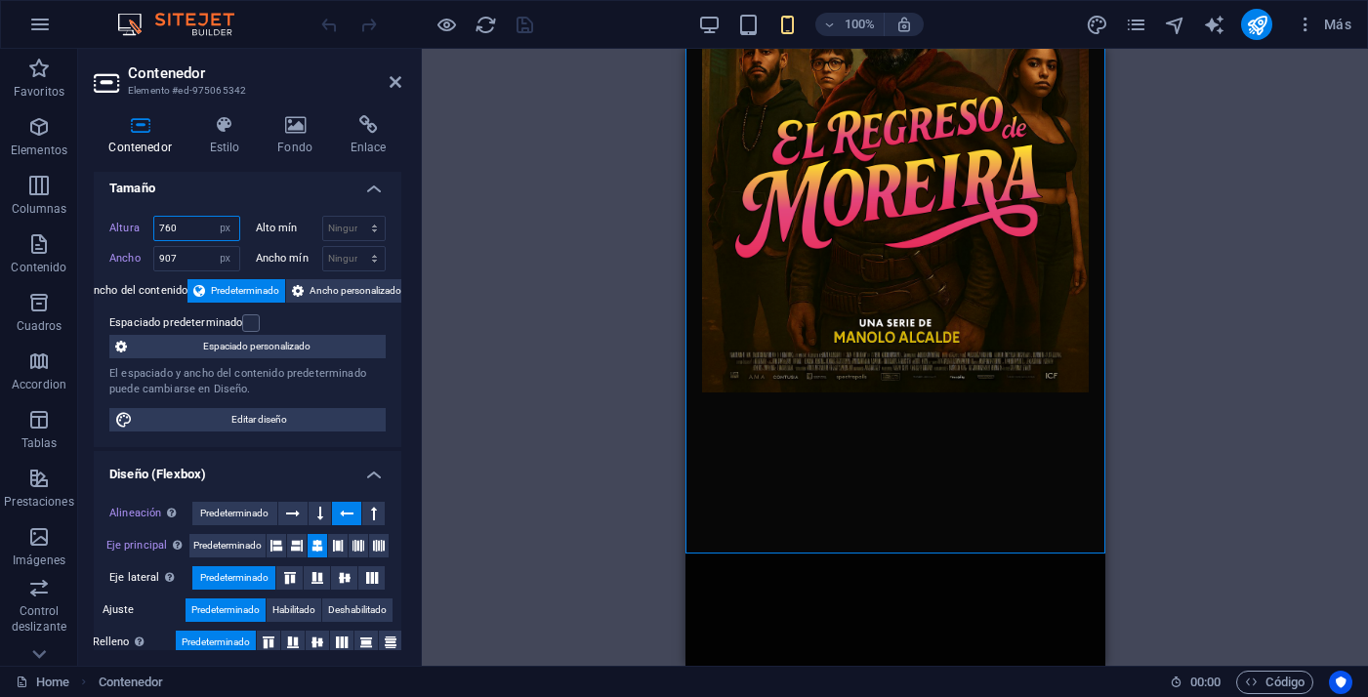
click at [190, 225] on input "760" at bounding box center [196, 228] width 85 height 23
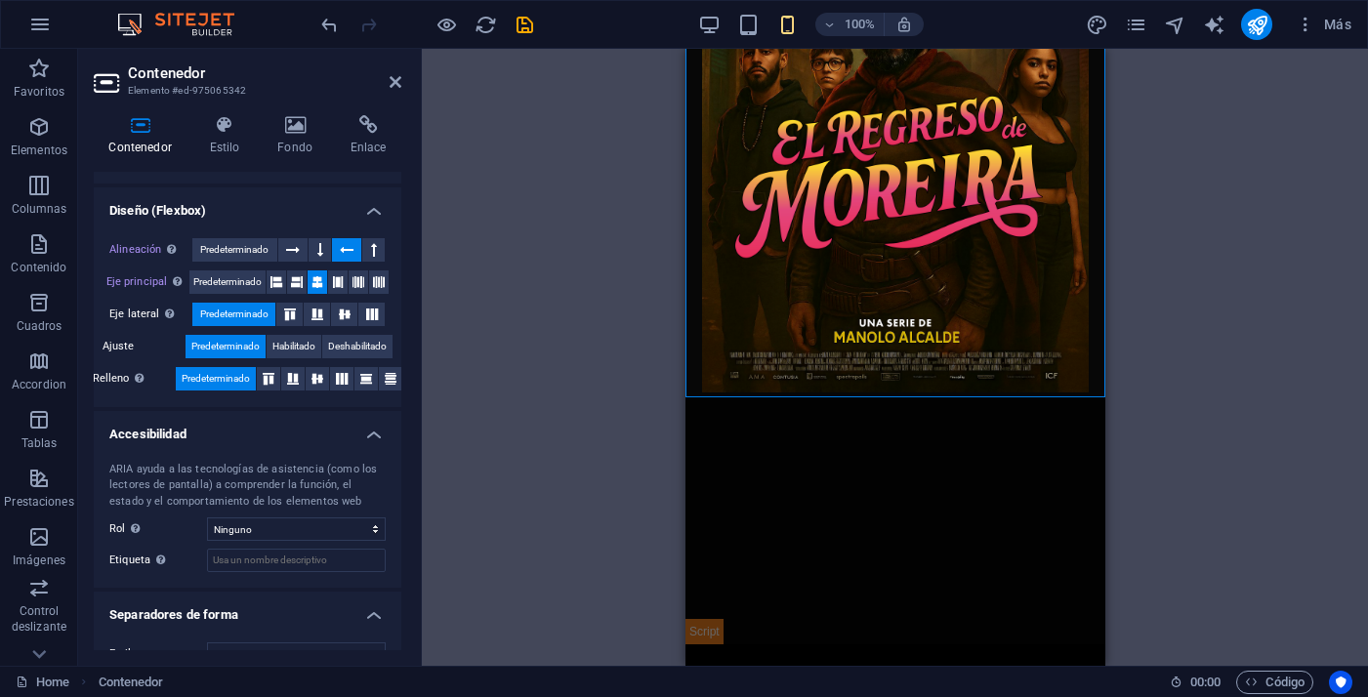
scroll to position [302, 0]
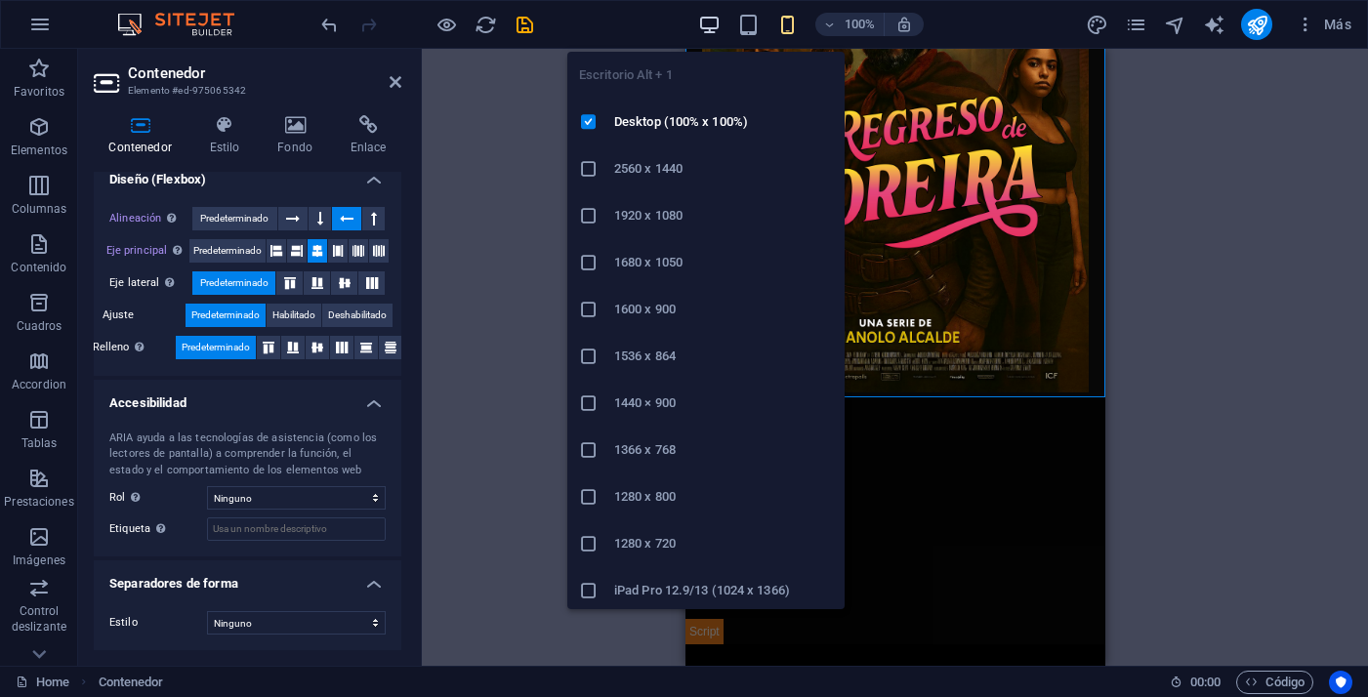
type input "600"
click at [713, 28] on icon "button" at bounding box center [709, 25] width 22 height 22
select select "DISABLED_OPTION_VALUE"
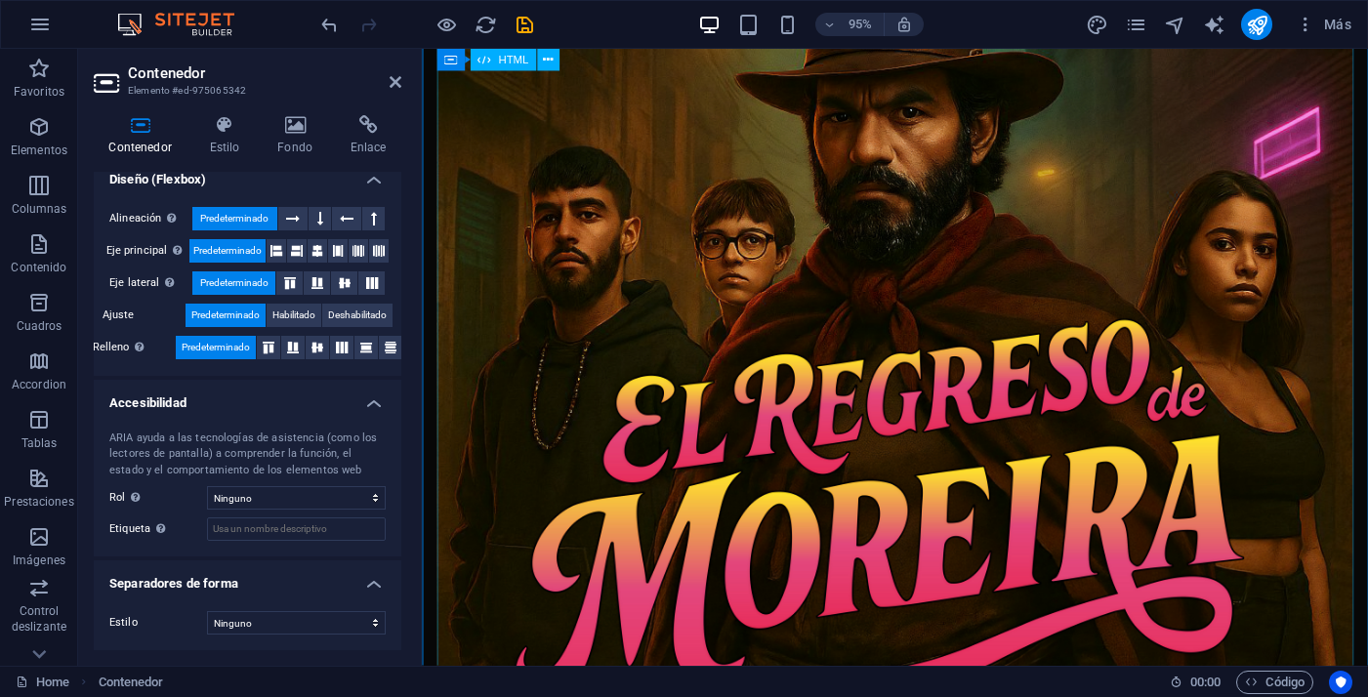
scroll to position [341, 0]
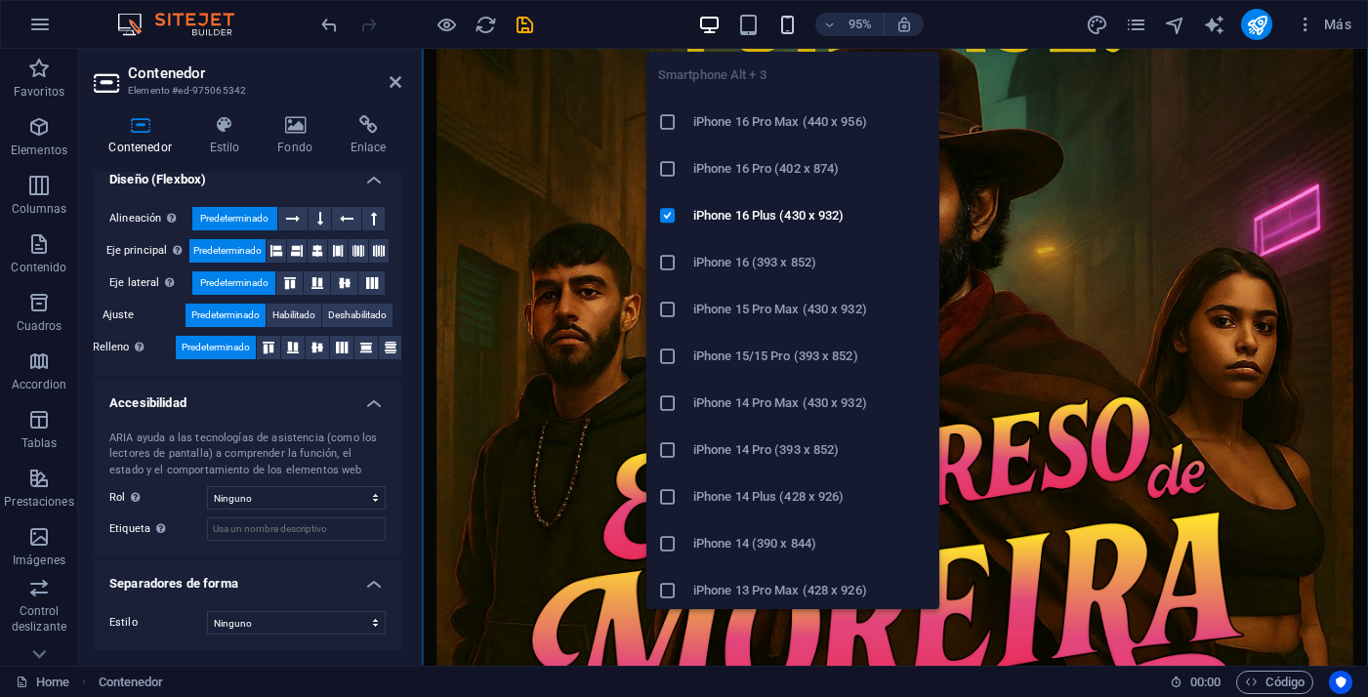
click at [788, 26] on icon "button" at bounding box center [787, 25] width 22 height 22
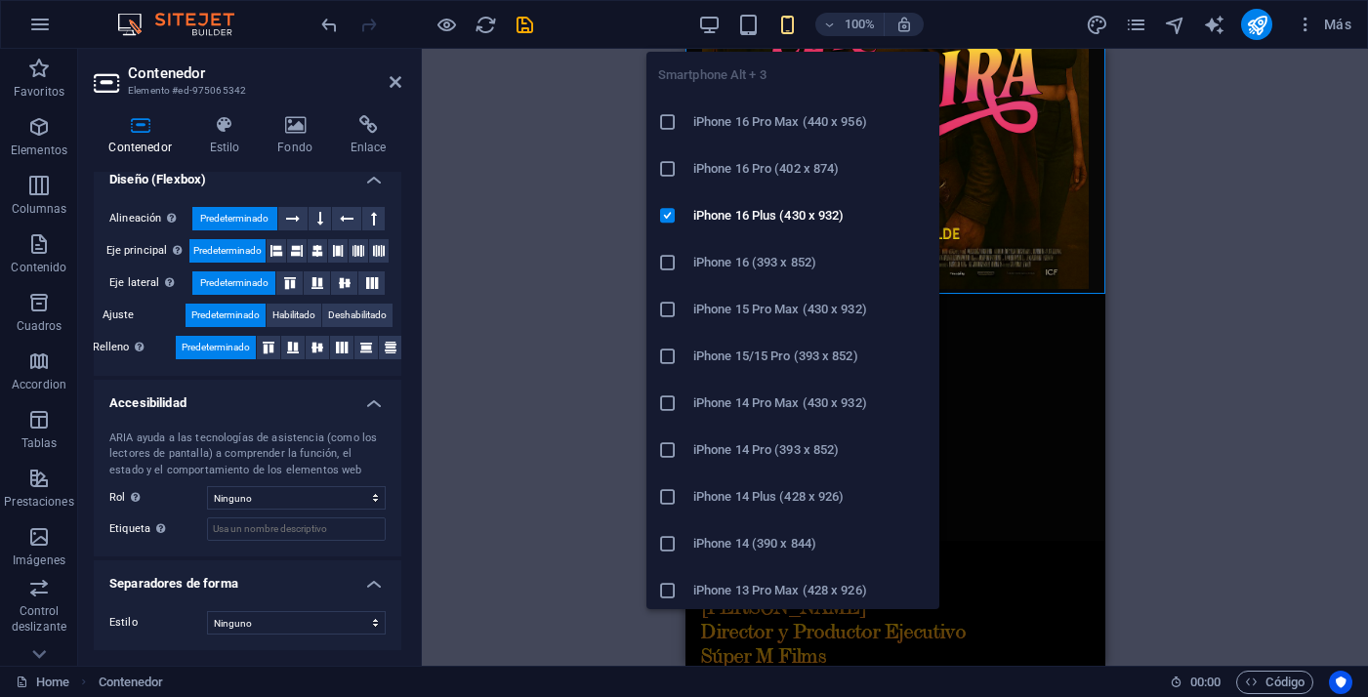
type input "600"
select select "px"
type input "907"
select select "px"
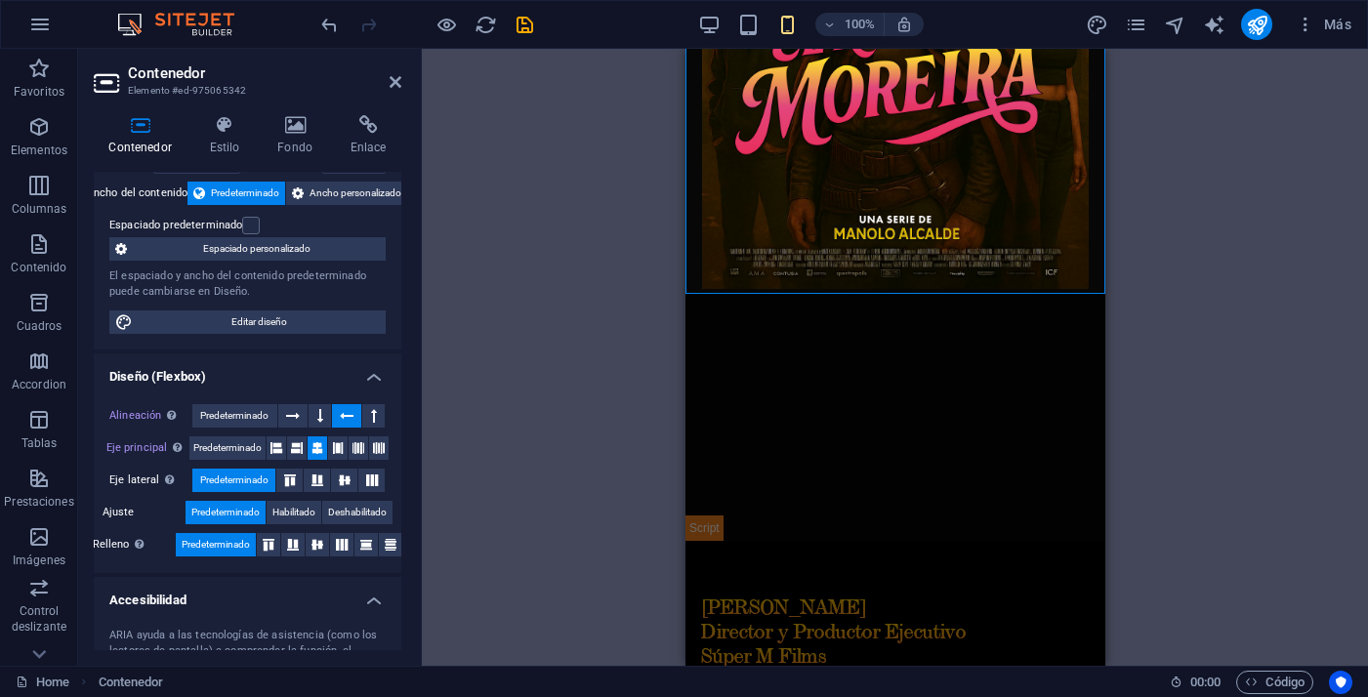
scroll to position [0, 0]
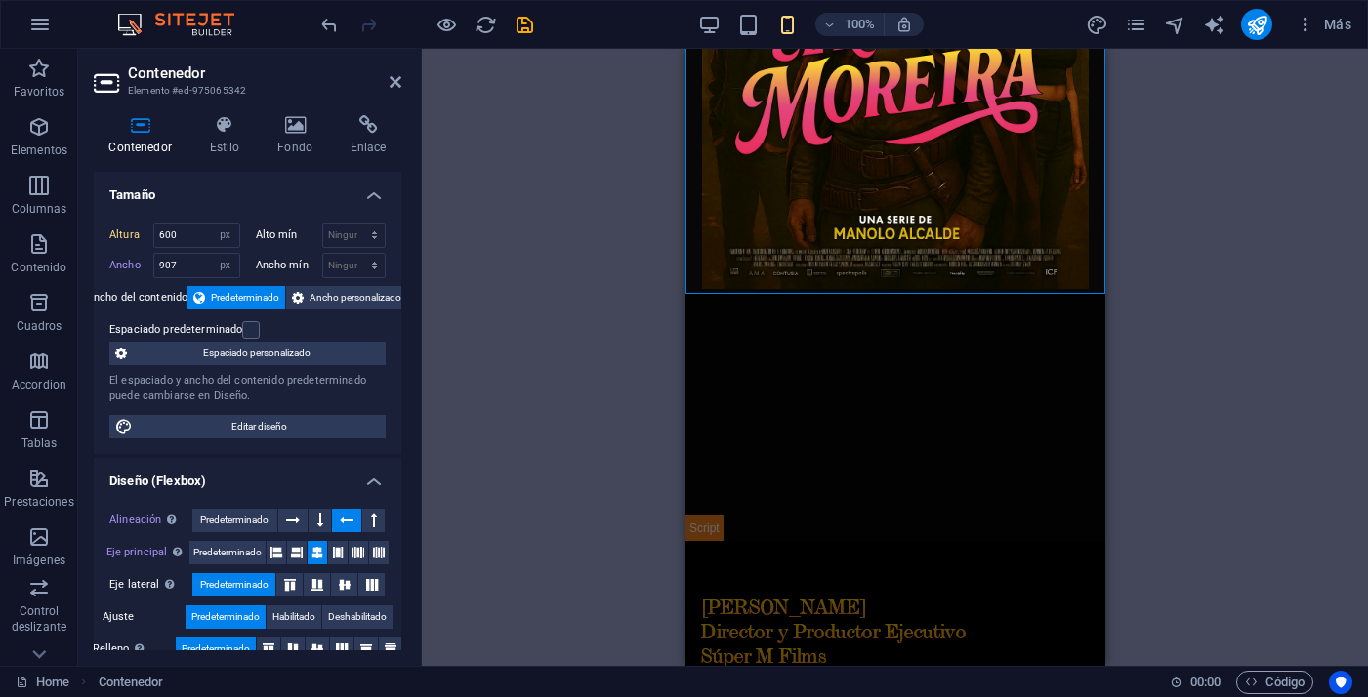
click at [370, 190] on h4 "Tamaño" at bounding box center [248, 189] width 308 height 35
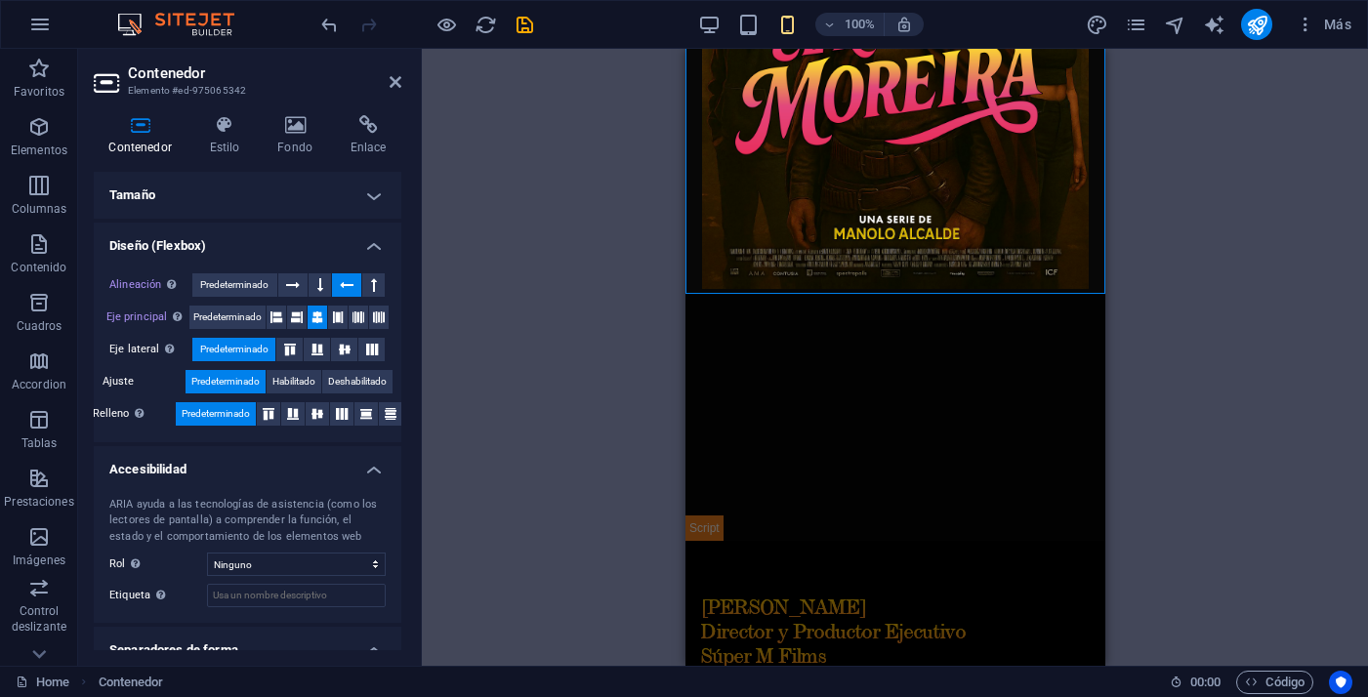
click at [372, 254] on h4 "Diseño (Flexbox)" at bounding box center [248, 240] width 308 height 35
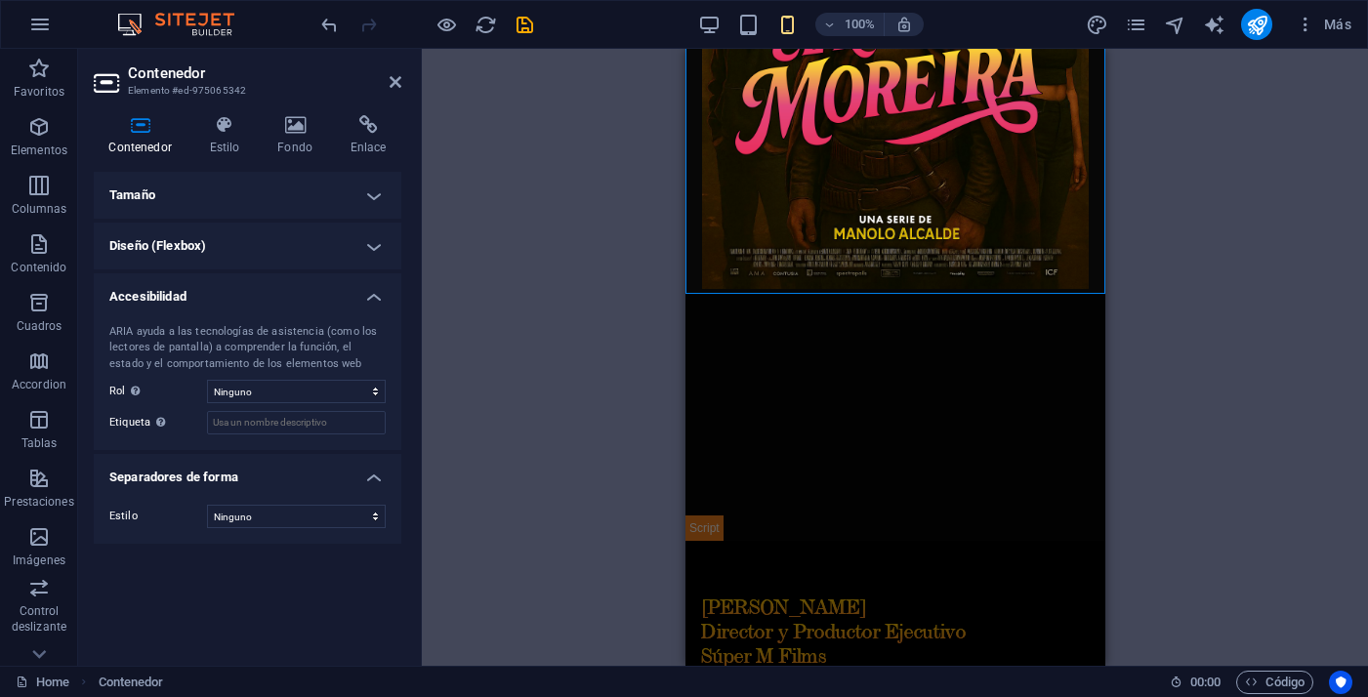
click at [380, 295] on h4 "Accesibilidad" at bounding box center [248, 290] width 308 height 35
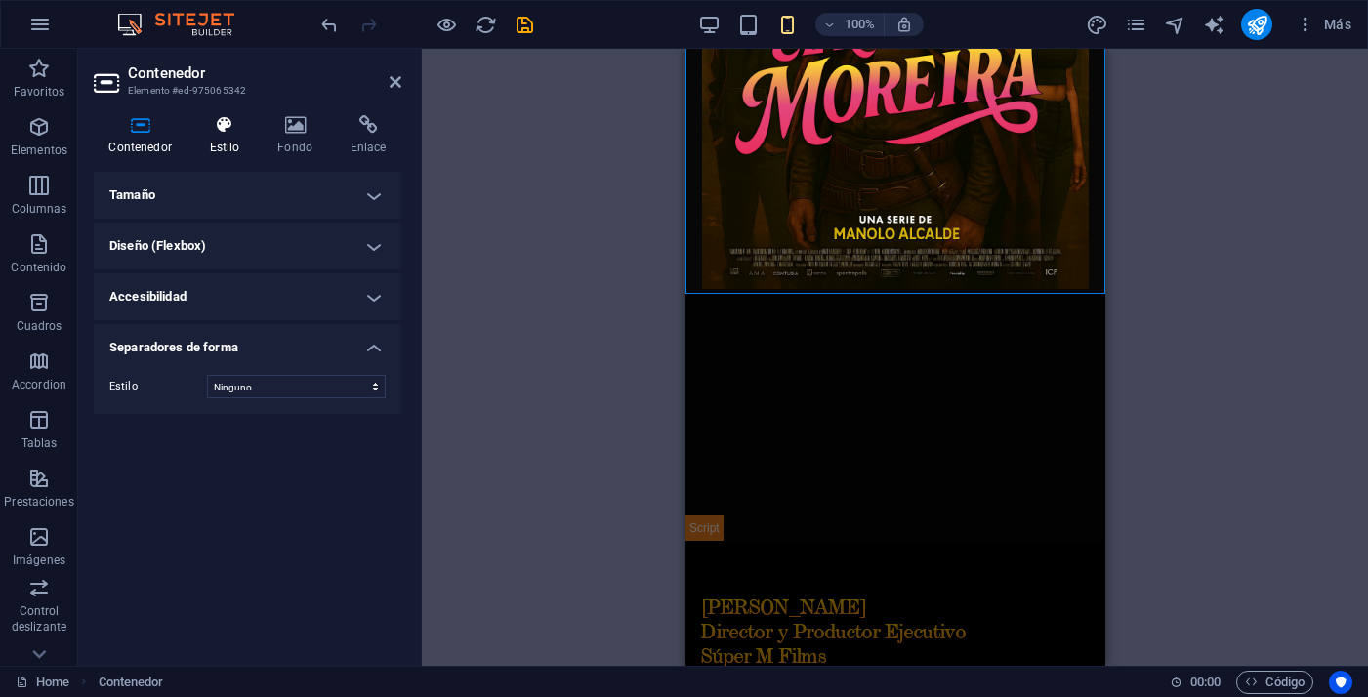
click at [226, 130] on icon at bounding box center [224, 125] width 61 height 20
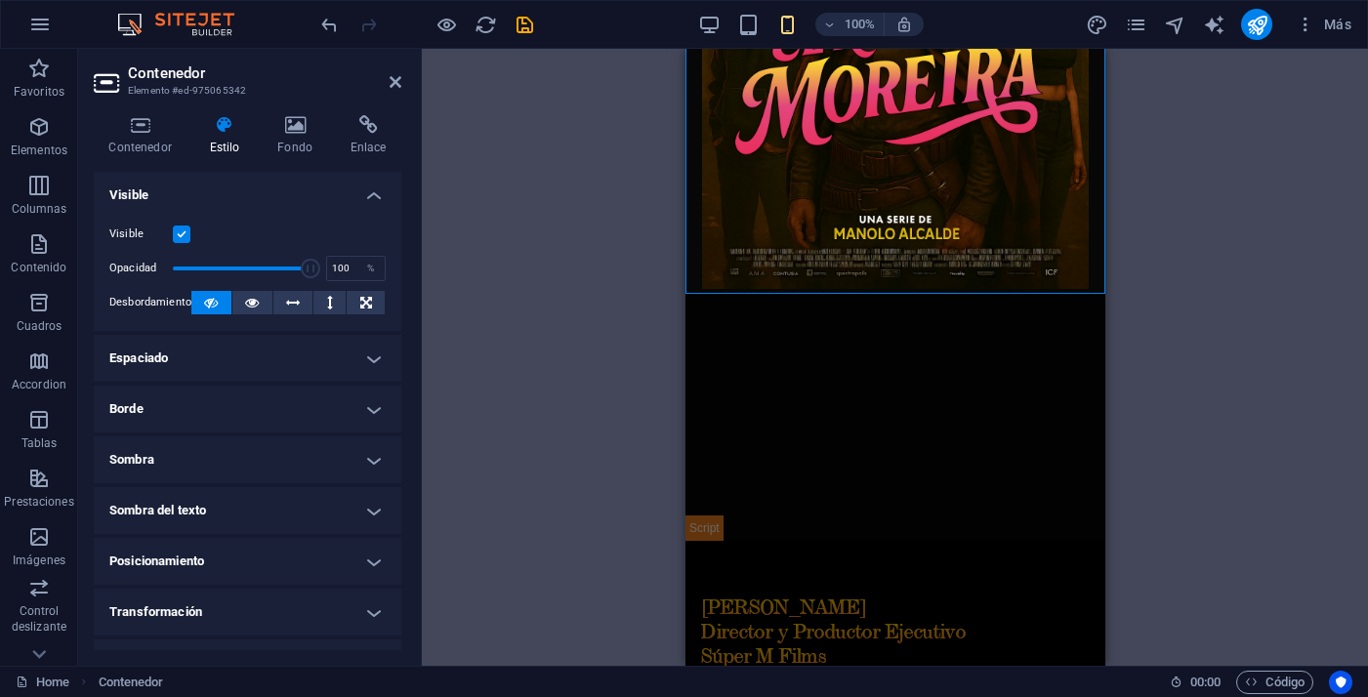
click at [307, 407] on h4 "Borde" at bounding box center [248, 409] width 308 height 47
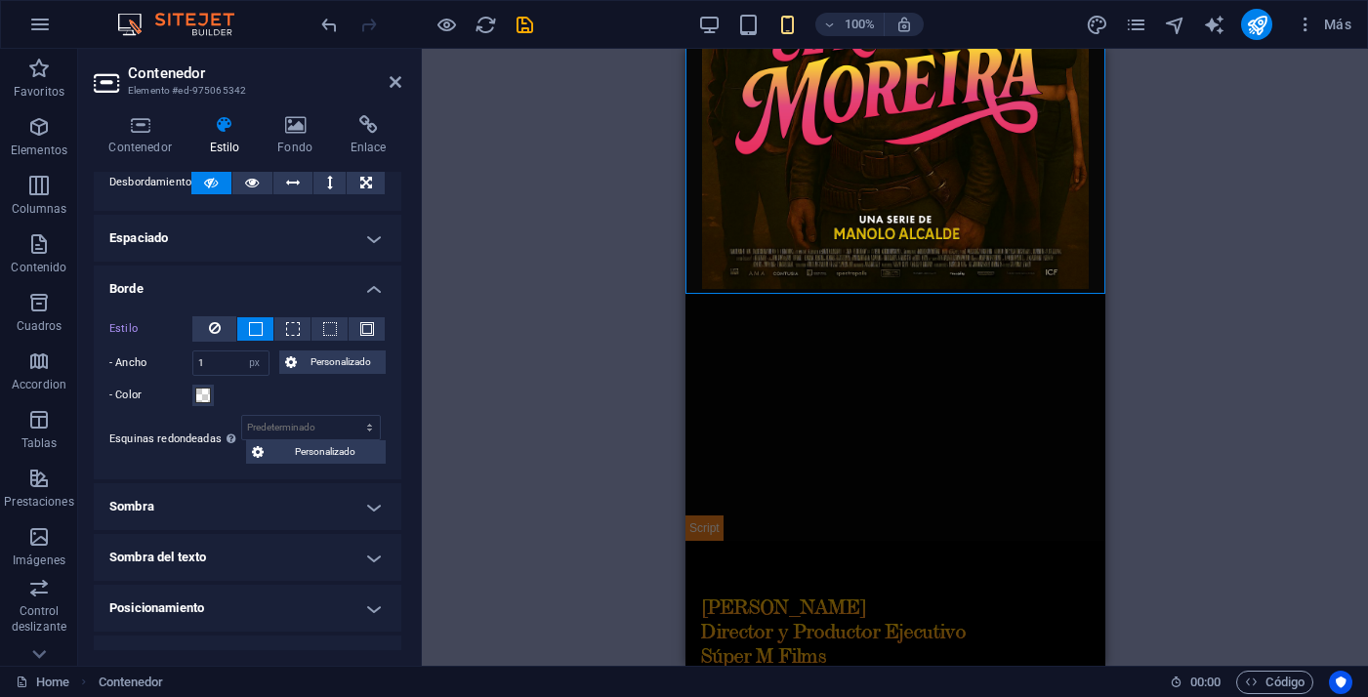
scroll to position [122, 0]
click at [125, 131] on icon at bounding box center [140, 125] width 93 height 20
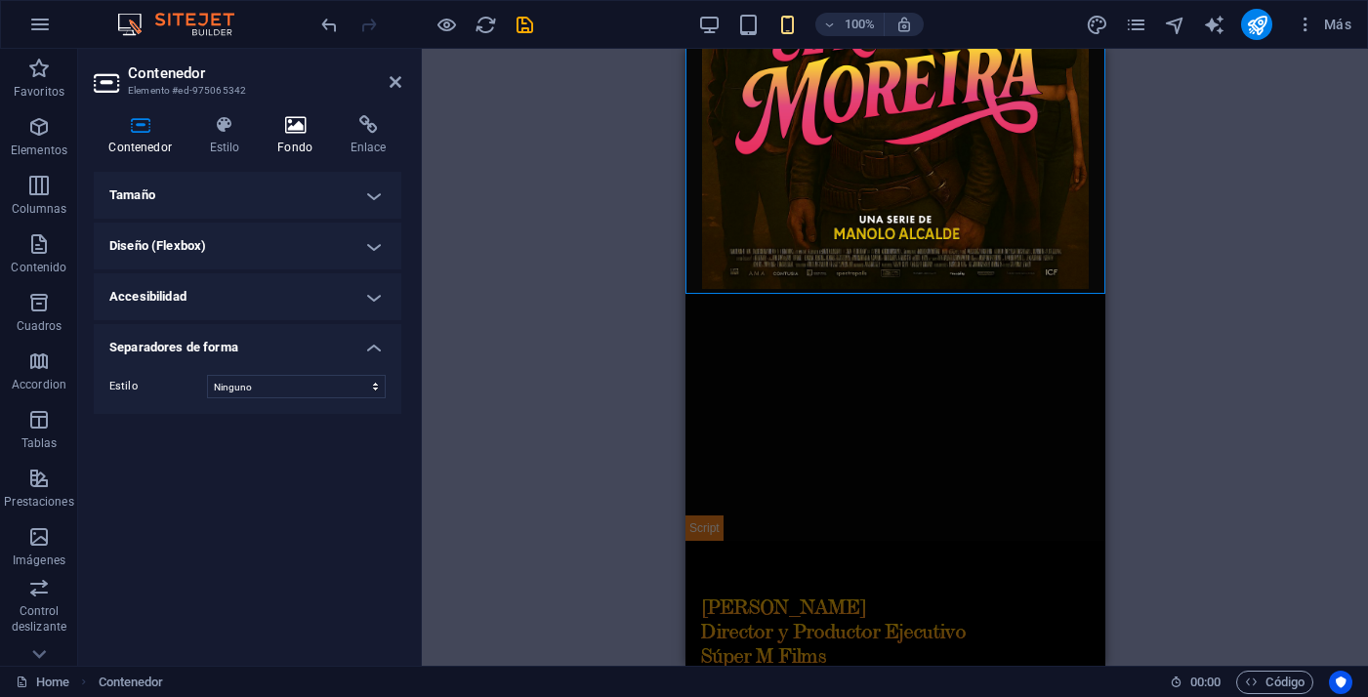
click at [307, 138] on h4 "Fondo" at bounding box center [299, 135] width 73 height 41
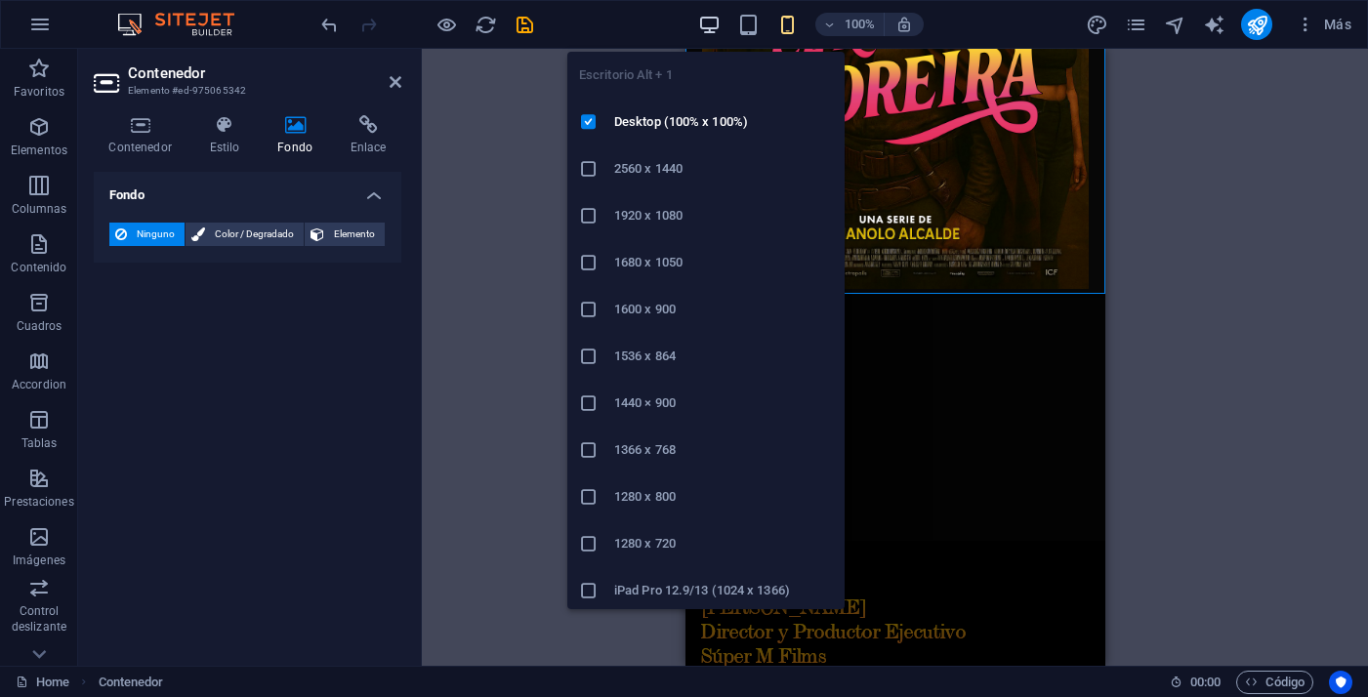
click at [713, 18] on icon "button" at bounding box center [709, 25] width 22 height 22
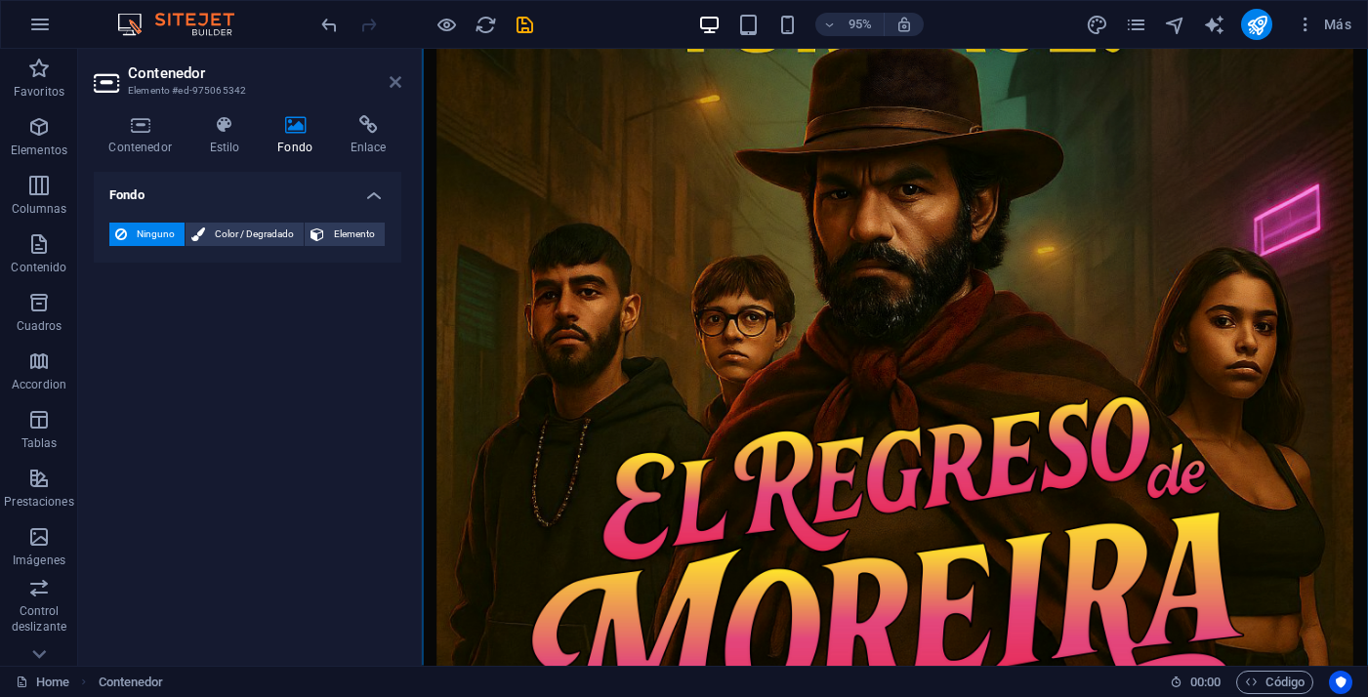
click at [393, 85] on icon at bounding box center [396, 82] width 12 height 16
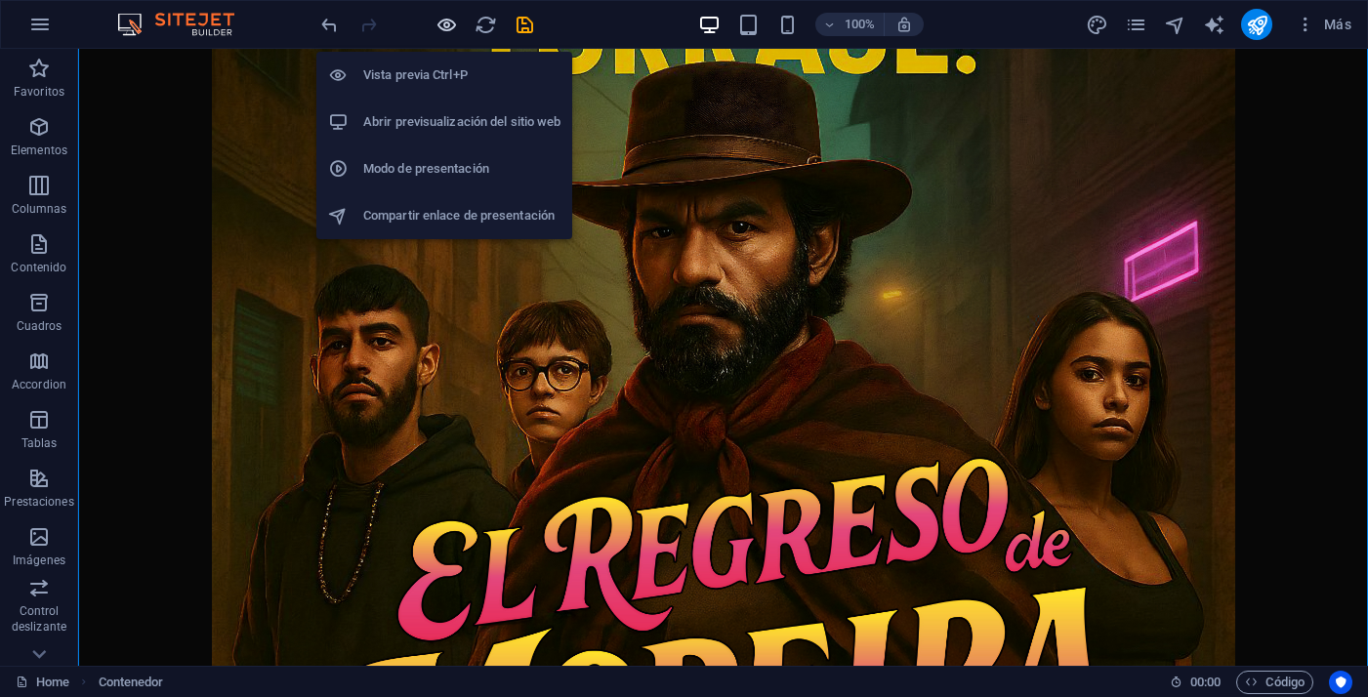
click at [443, 23] on icon "button" at bounding box center [446, 25] width 22 height 22
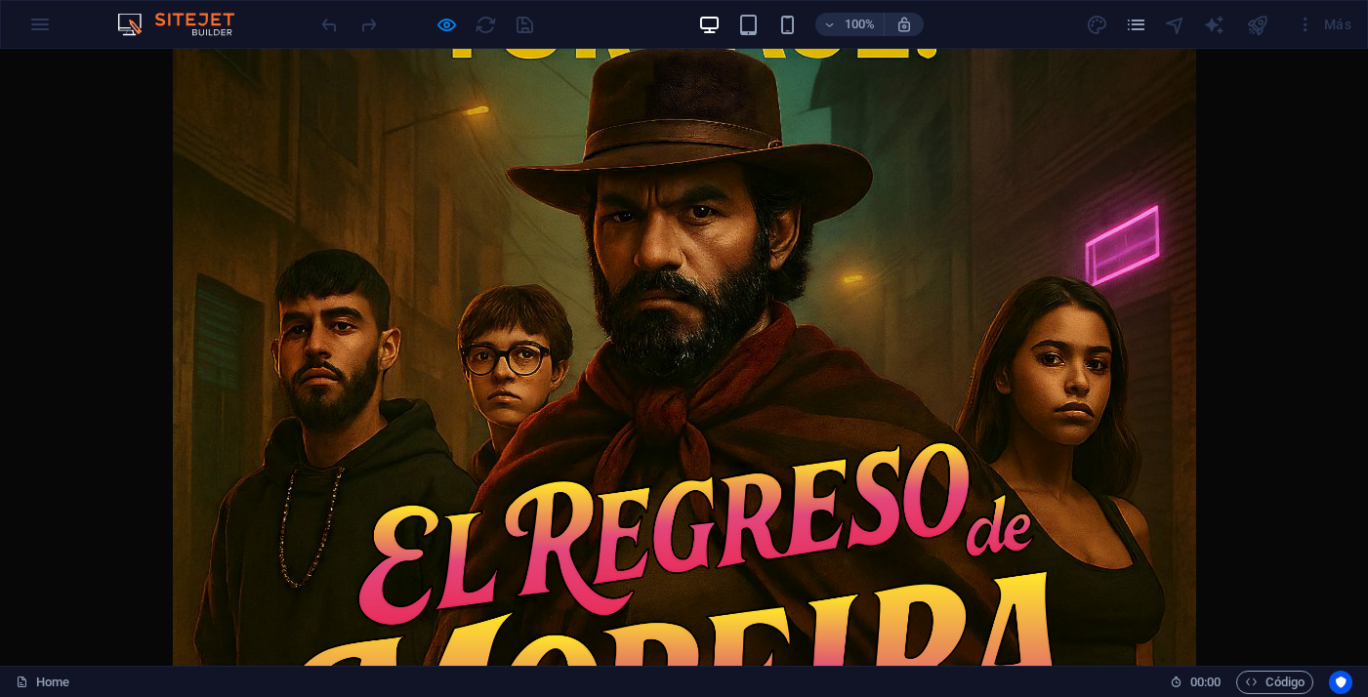
scroll to position [231, 0]
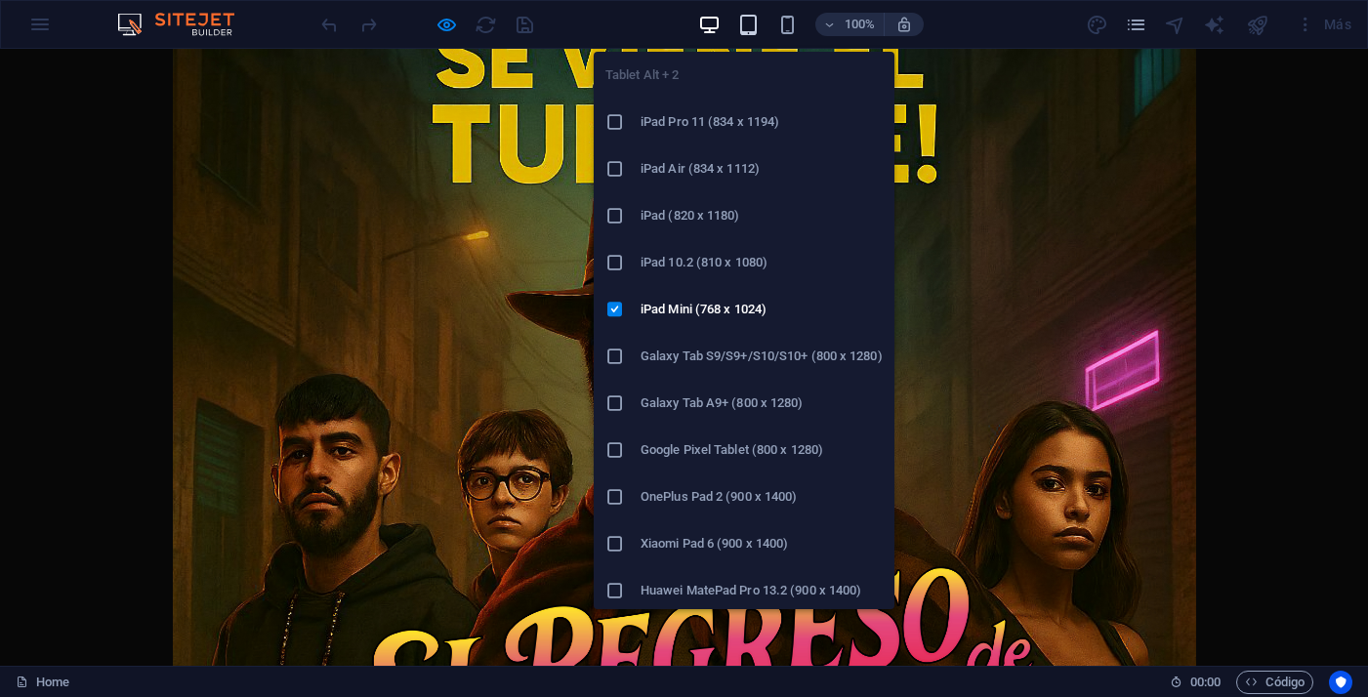
click at [749, 22] on icon "button" at bounding box center [748, 25] width 22 height 22
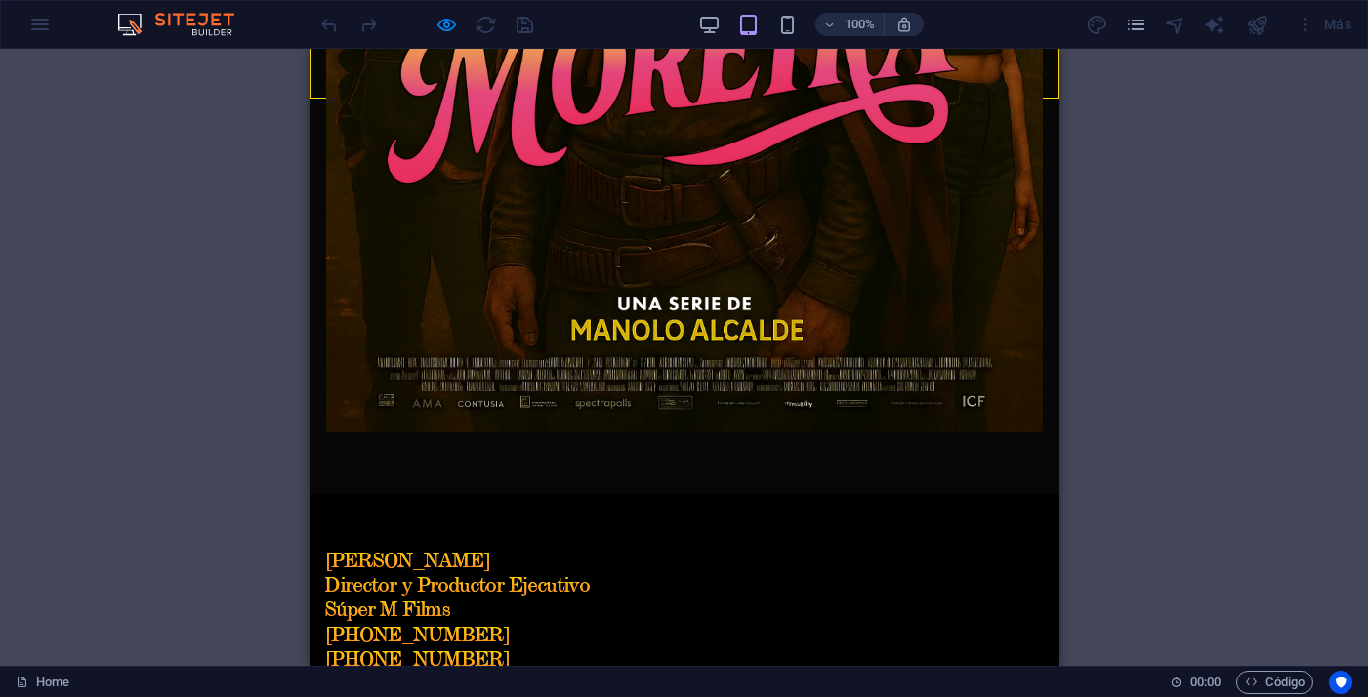
scroll to position [618, 0]
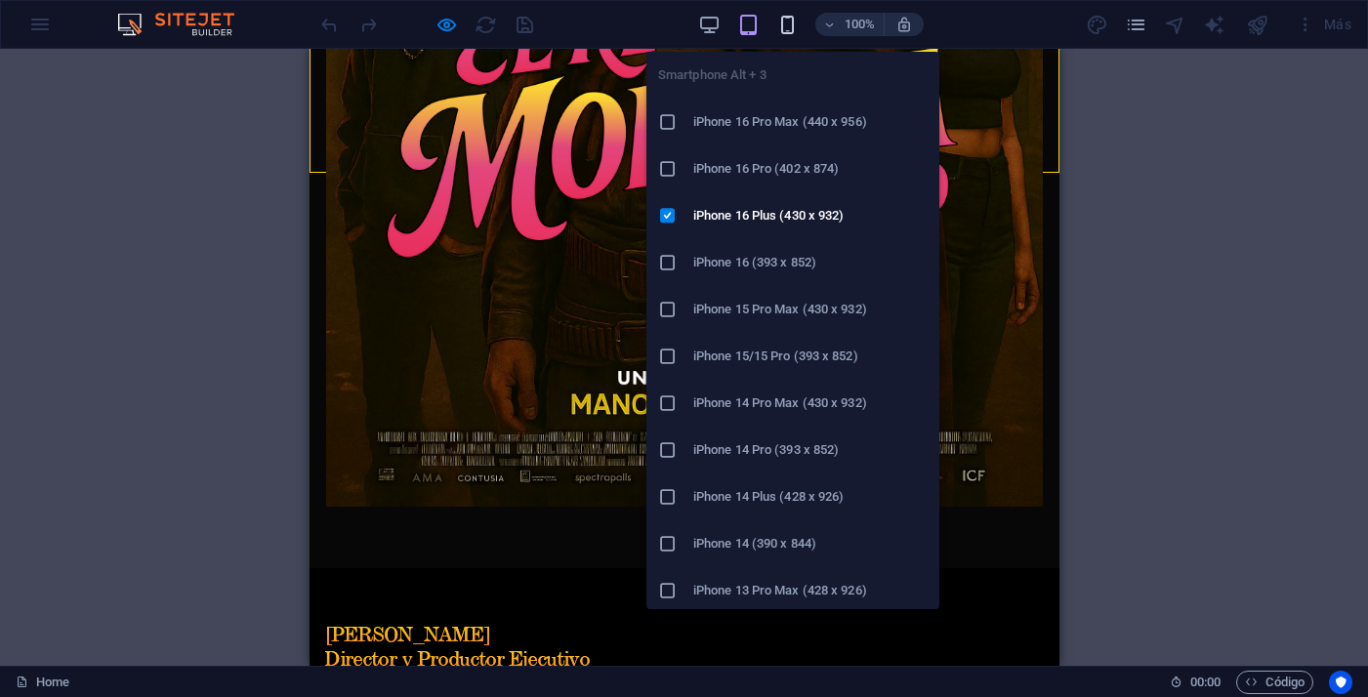
click at [794, 21] on icon "button" at bounding box center [787, 25] width 22 height 22
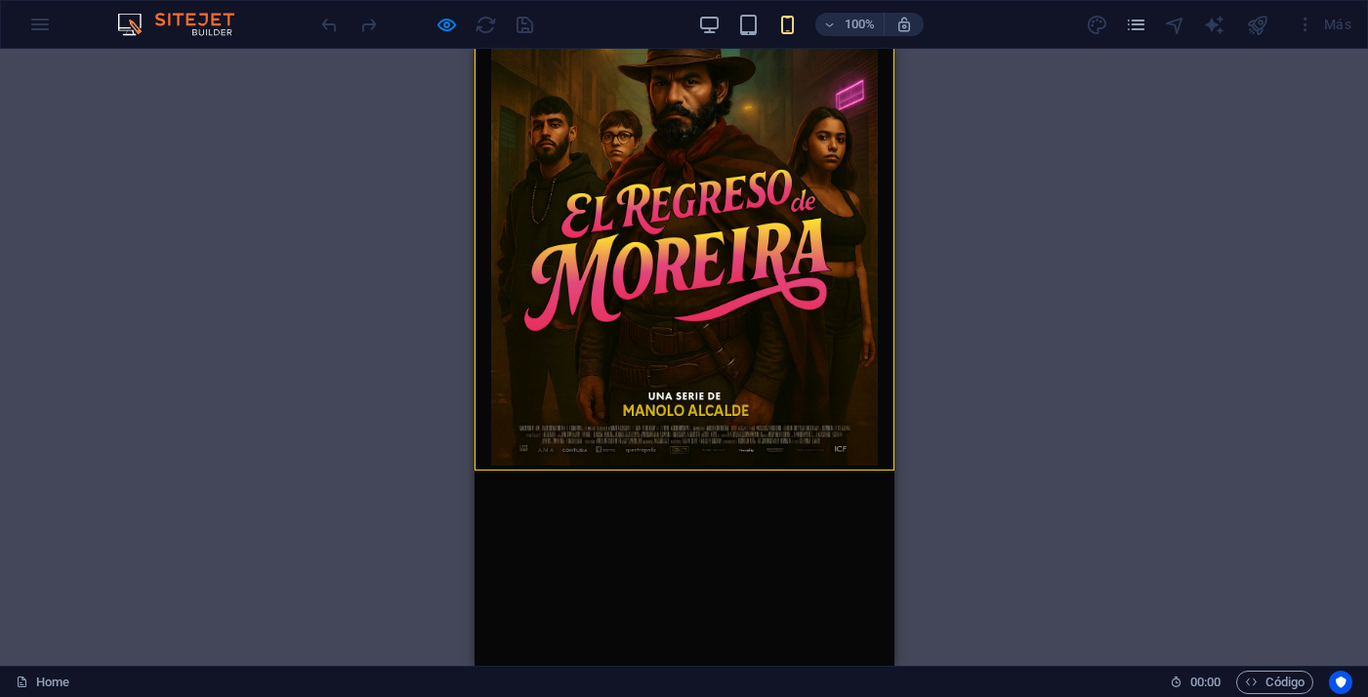
scroll to position [52, 0]
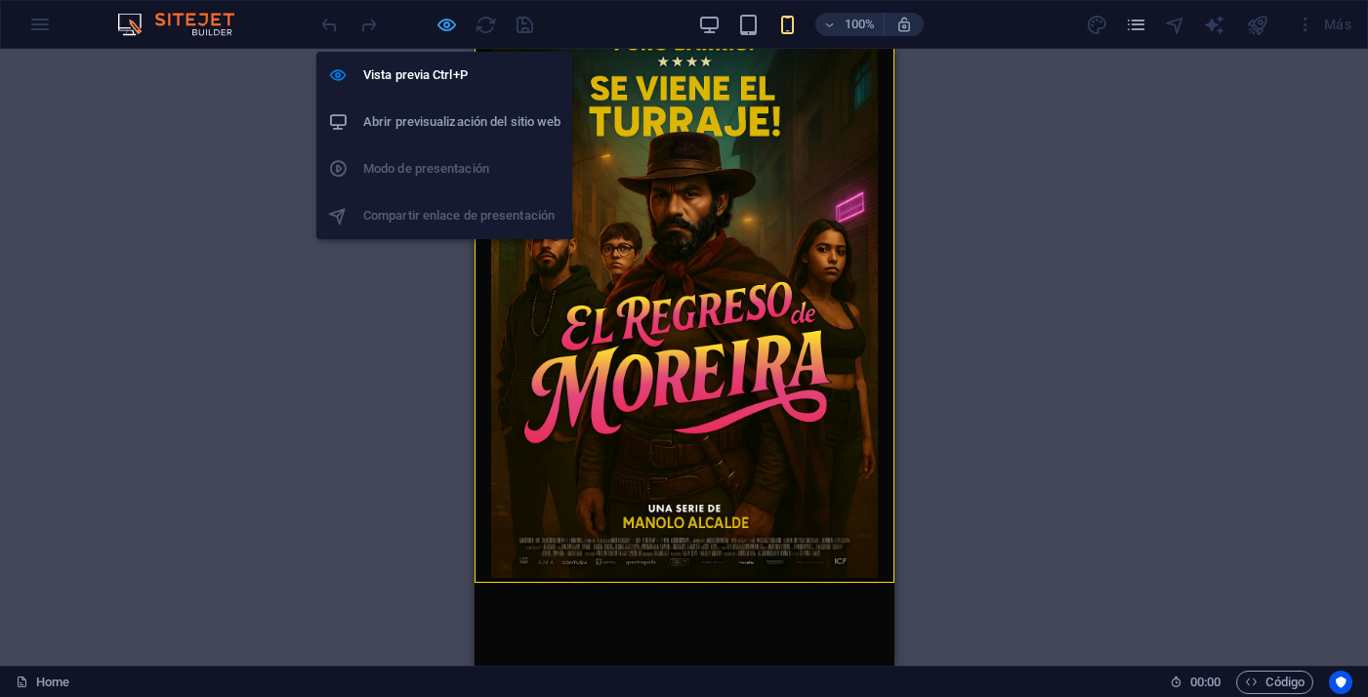
click at [444, 26] on icon "button" at bounding box center [446, 25] width 22 height 22
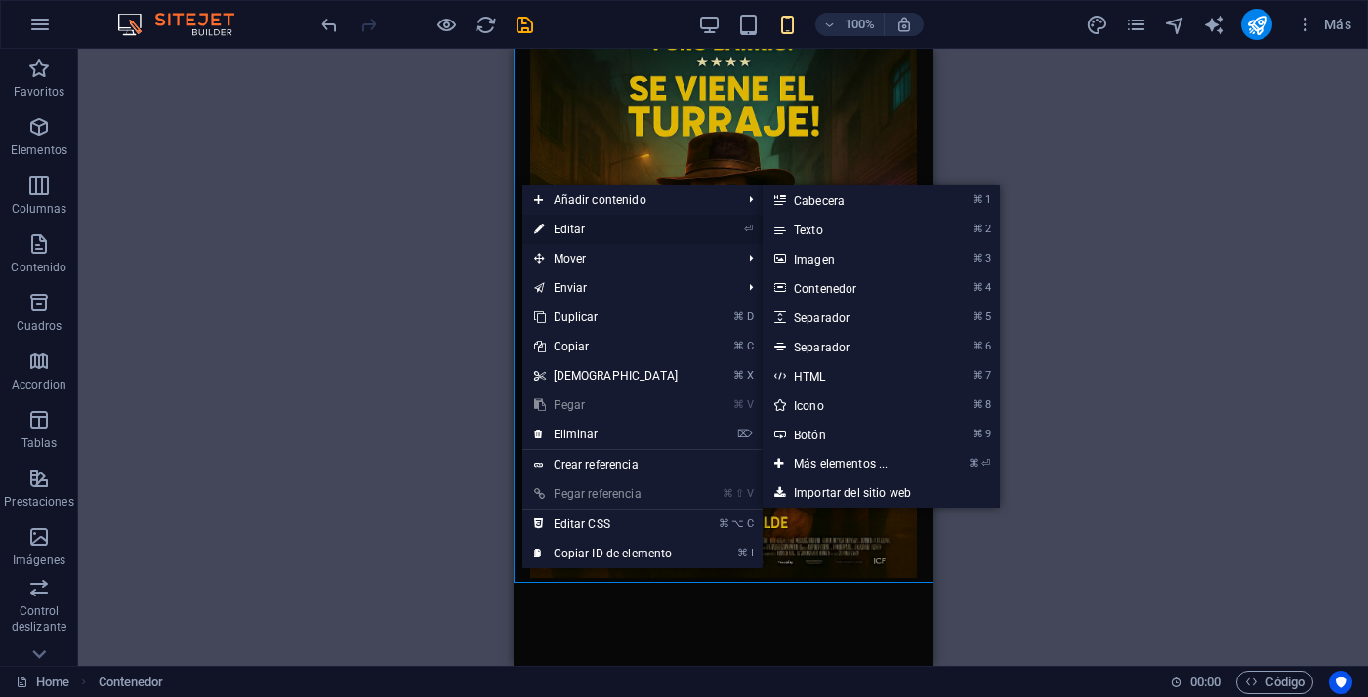
click at [586, 233] on link "⏎ Editar" at bounding box center [606, 229] width 168 height 29
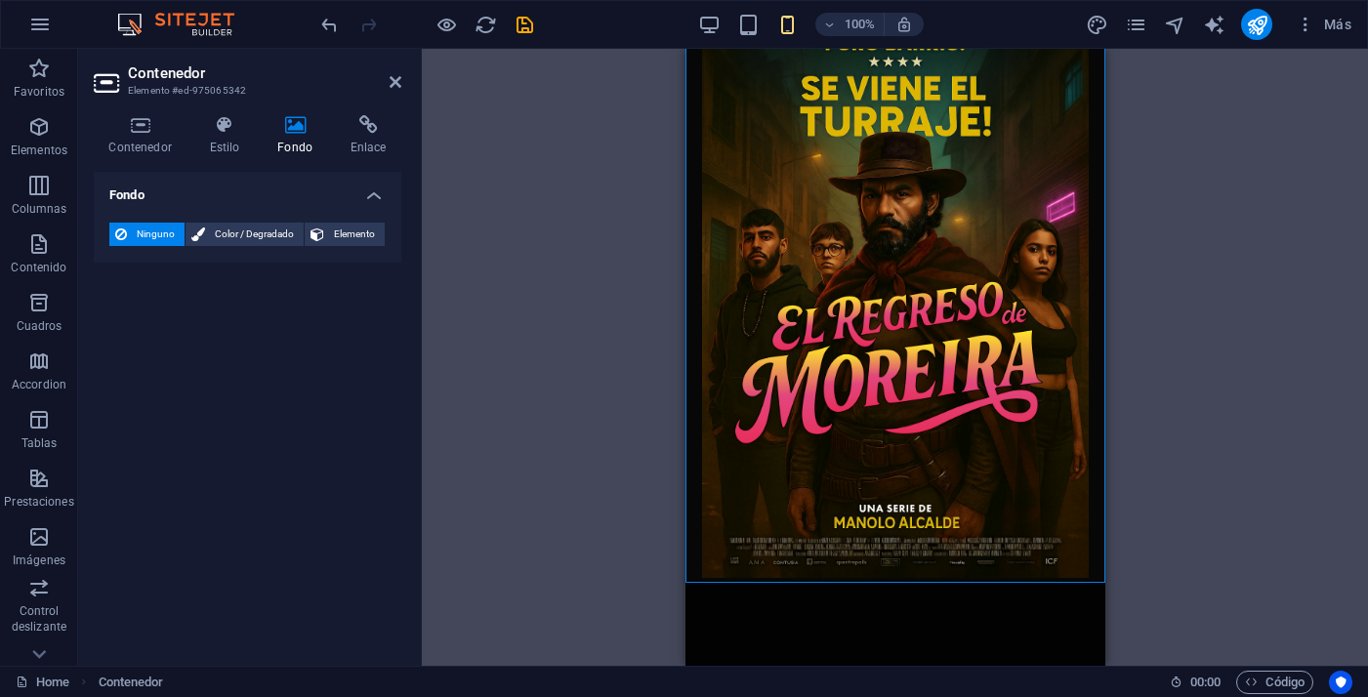
type input "600"
select select "px"
type input "907"
select select "px"
click at [139, 140] on h4 "Contenedor" at bounding box center [144, 135] width 101 height 41
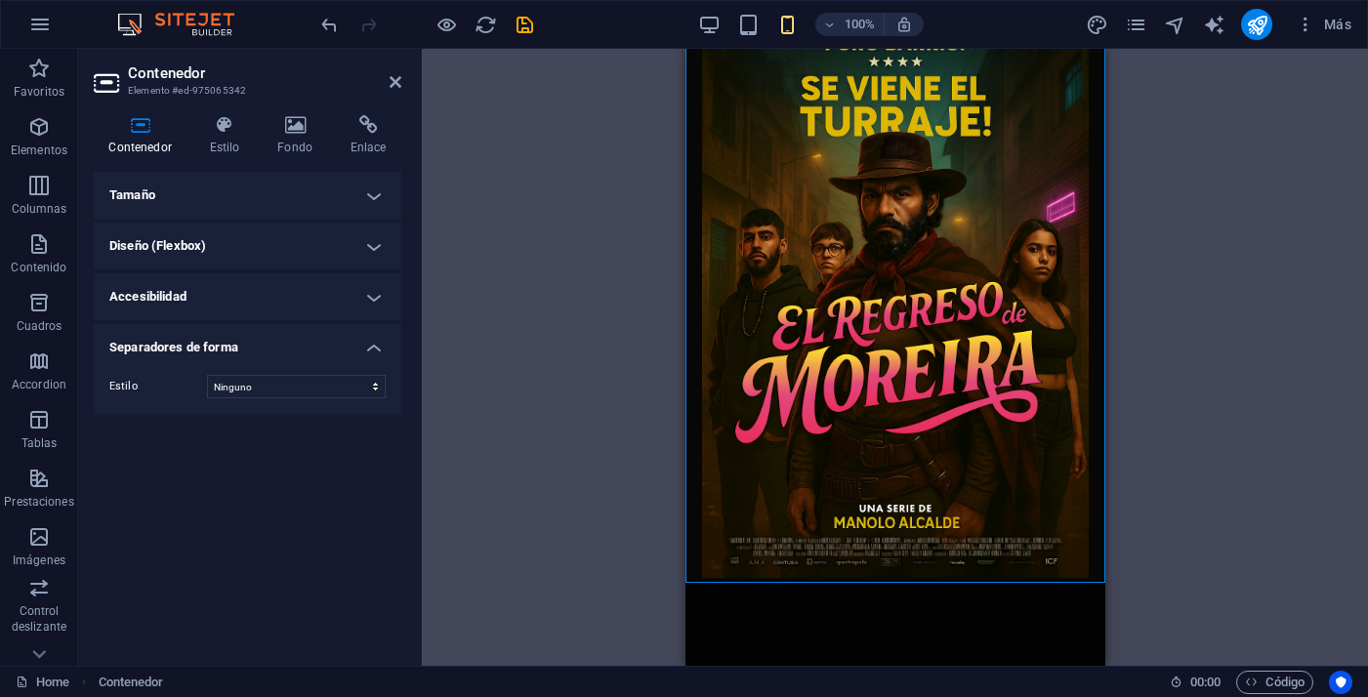
click at [291, 189] on h4 "Tamaño" at bounding box center [248, 195] width 308 height 47
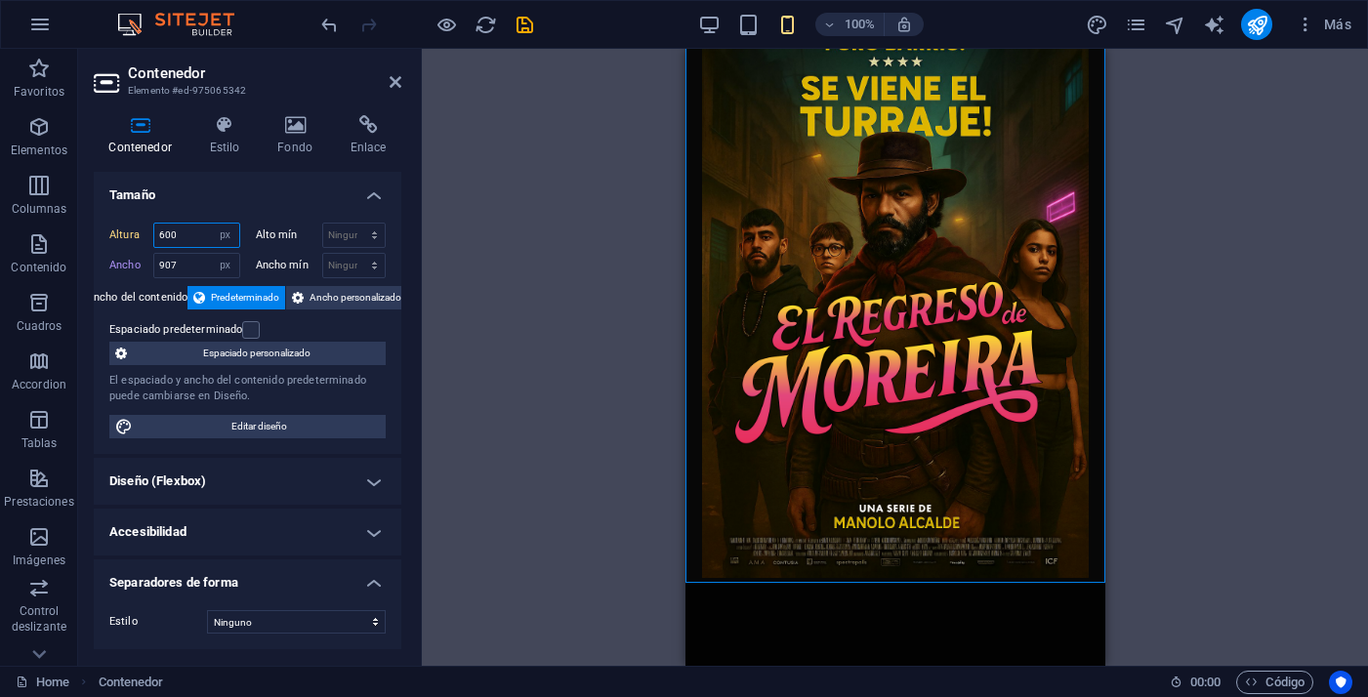
click at [185, 229] on input "600" at bounding box center [196, 235] width 85 height 23
click at [569, 260] on div "Arrastra aquí para reemplazar el contenido existente. Si quieres crear un eleme…" at bounding box center [895, 357] width 946 height 617
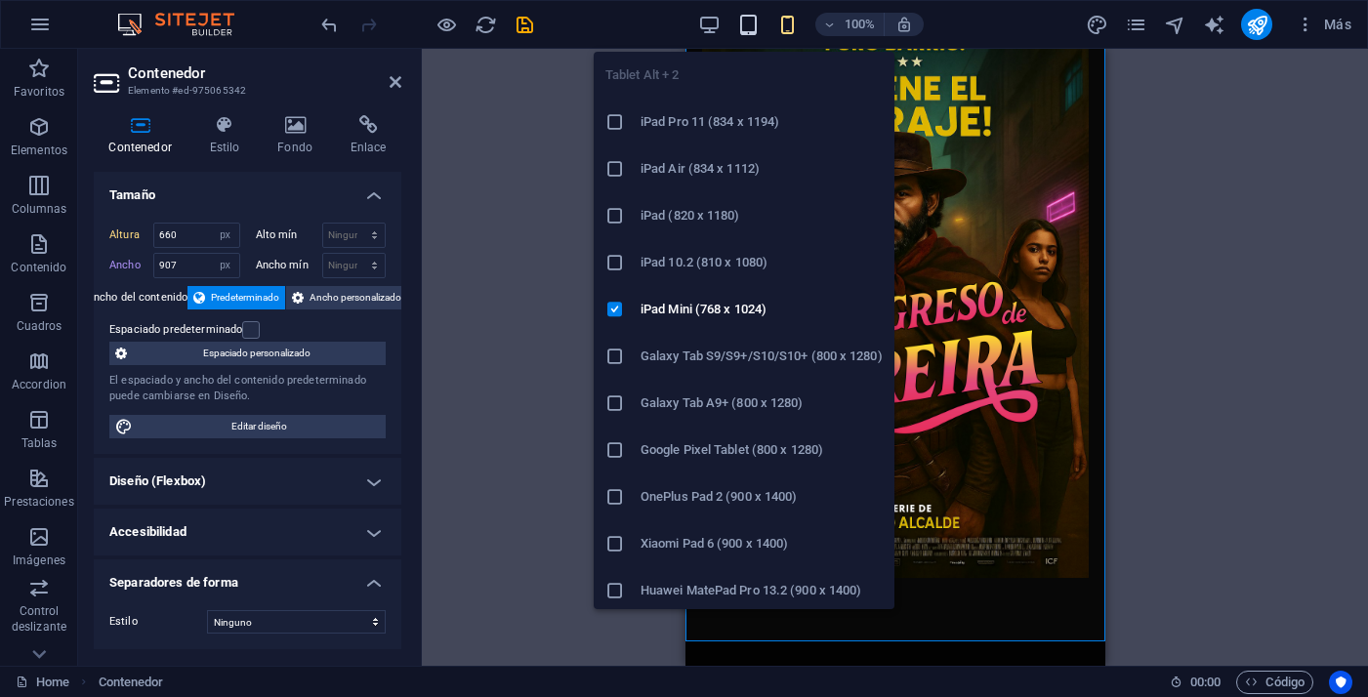
click at [749, 17] on icon "button" at bounding box center [748, 25] width 22 height 22
type input "760"
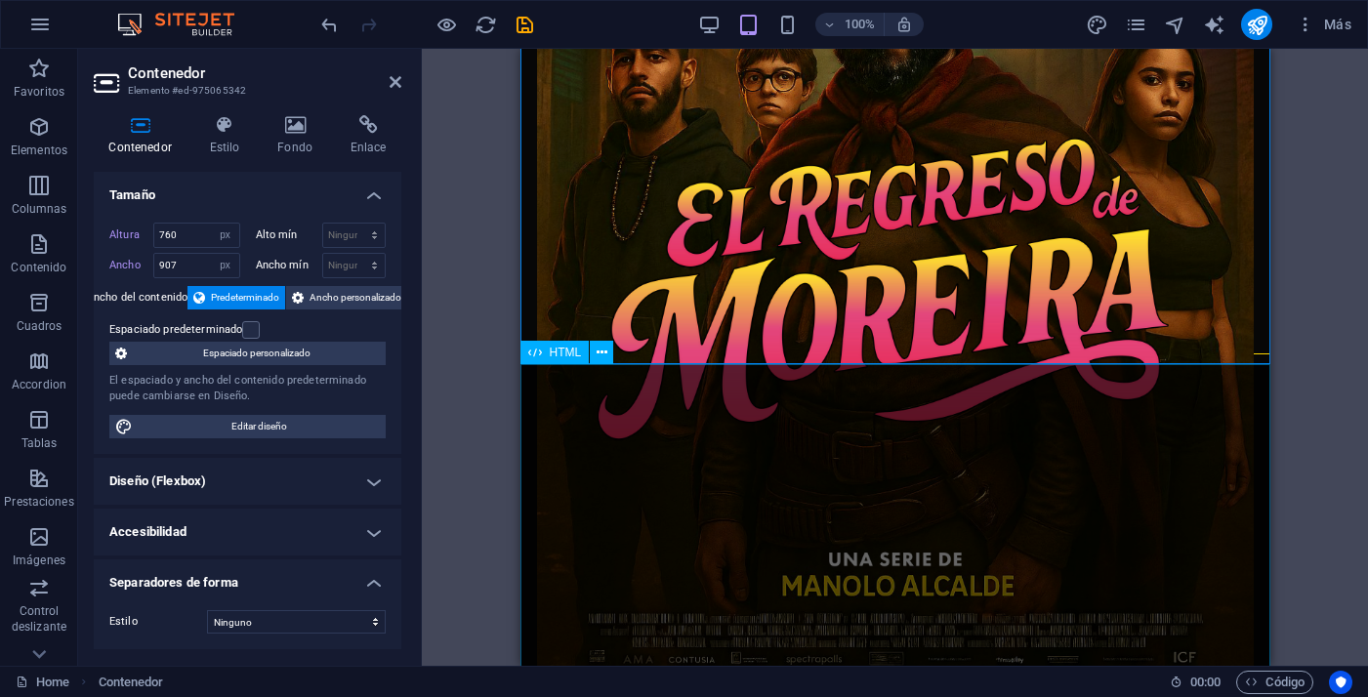
scroll to position [439, 0]
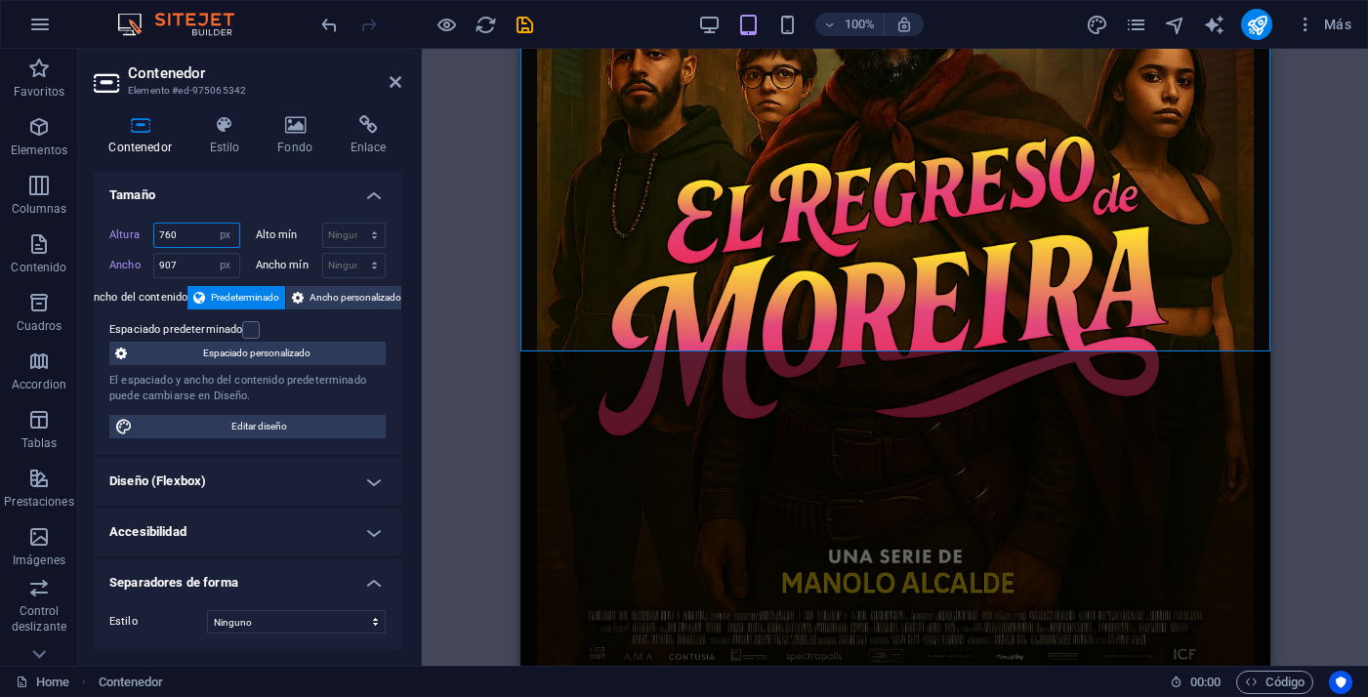
click at [190, 236] on input "760" at bounding box center [196, 235] width 85 height 23
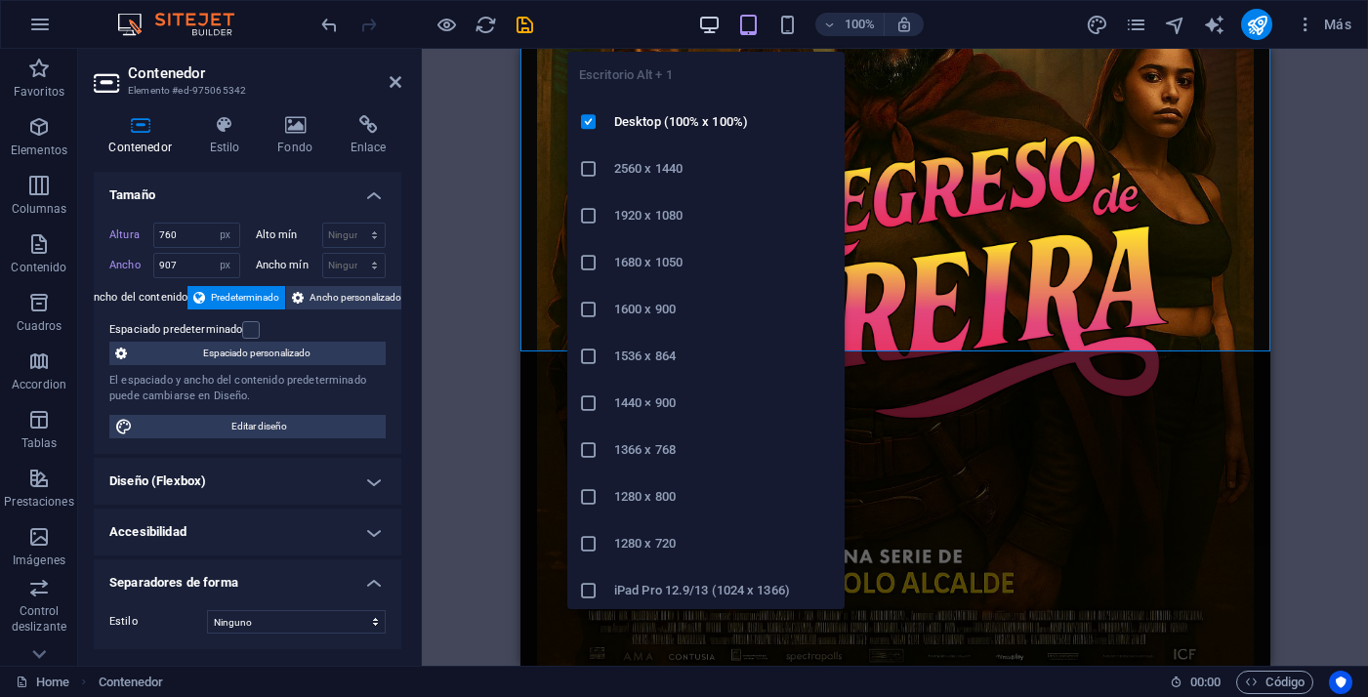
click at [708, 26] on icon "button" at bounding box center [709, 25] width 22 height 22
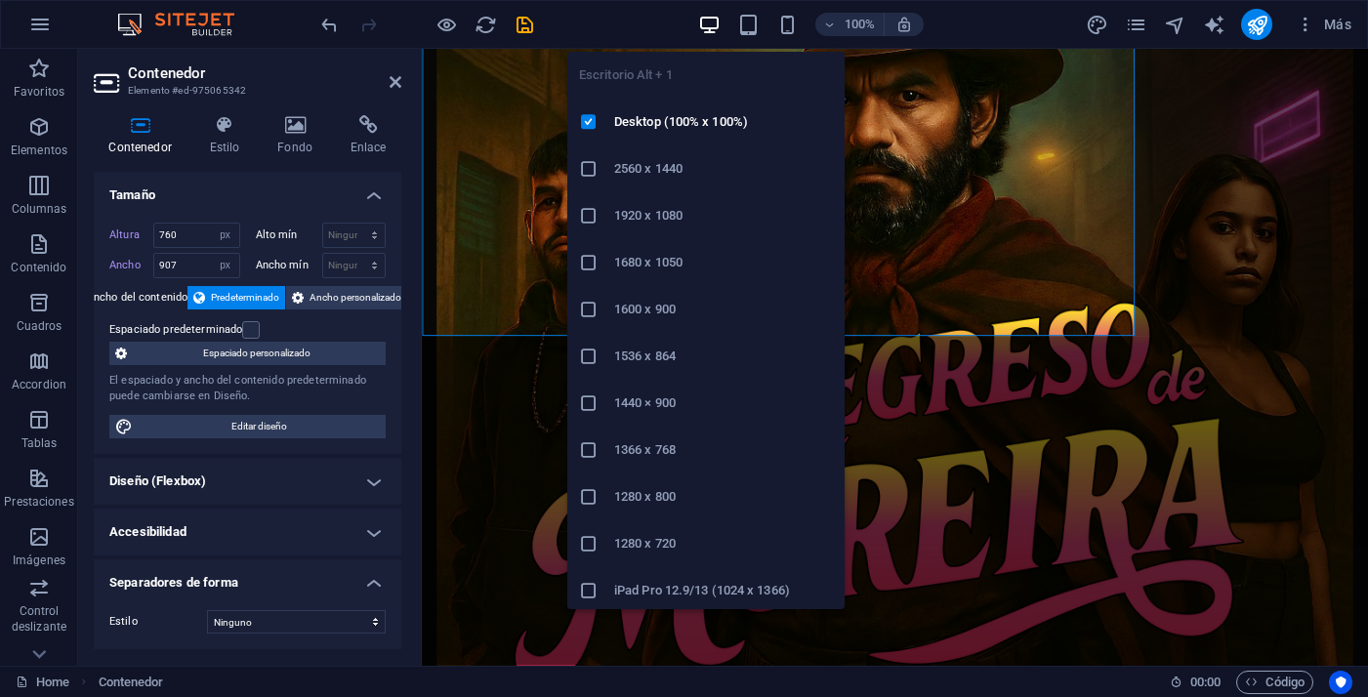
select select "DISABLED_OPTION_VALUE"
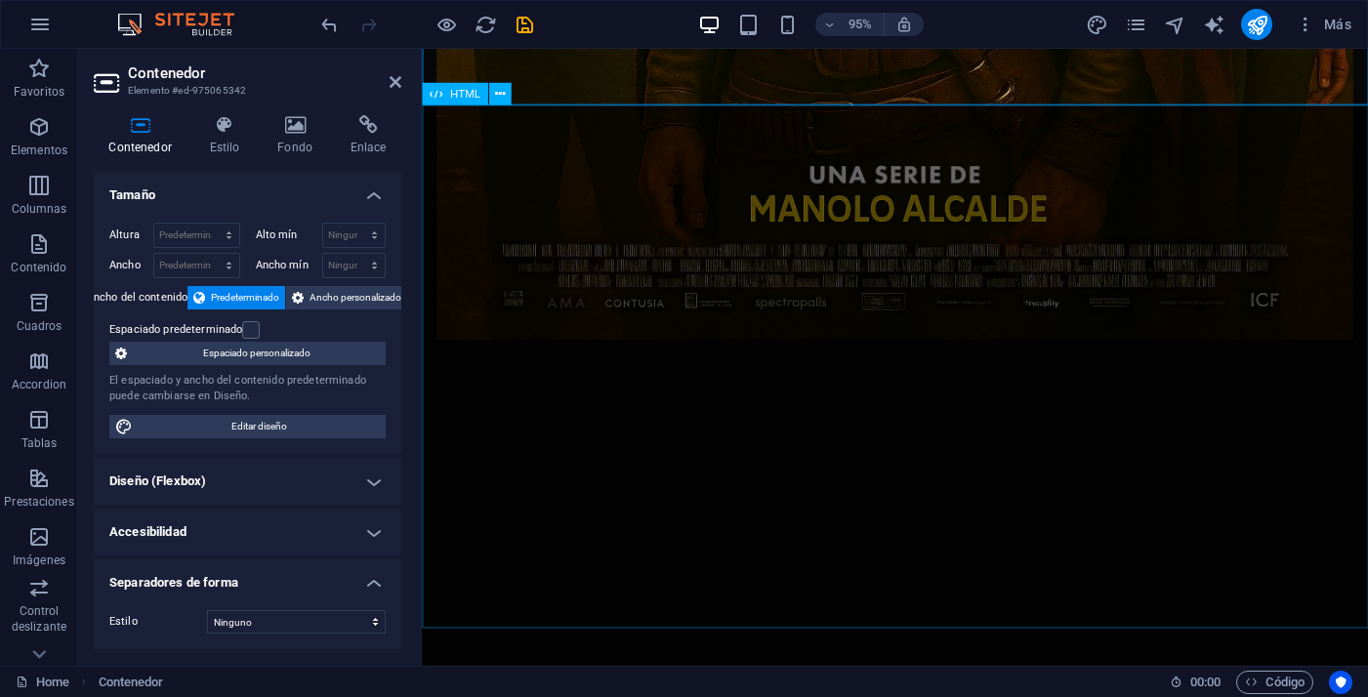
scroll to position [1135, 0]
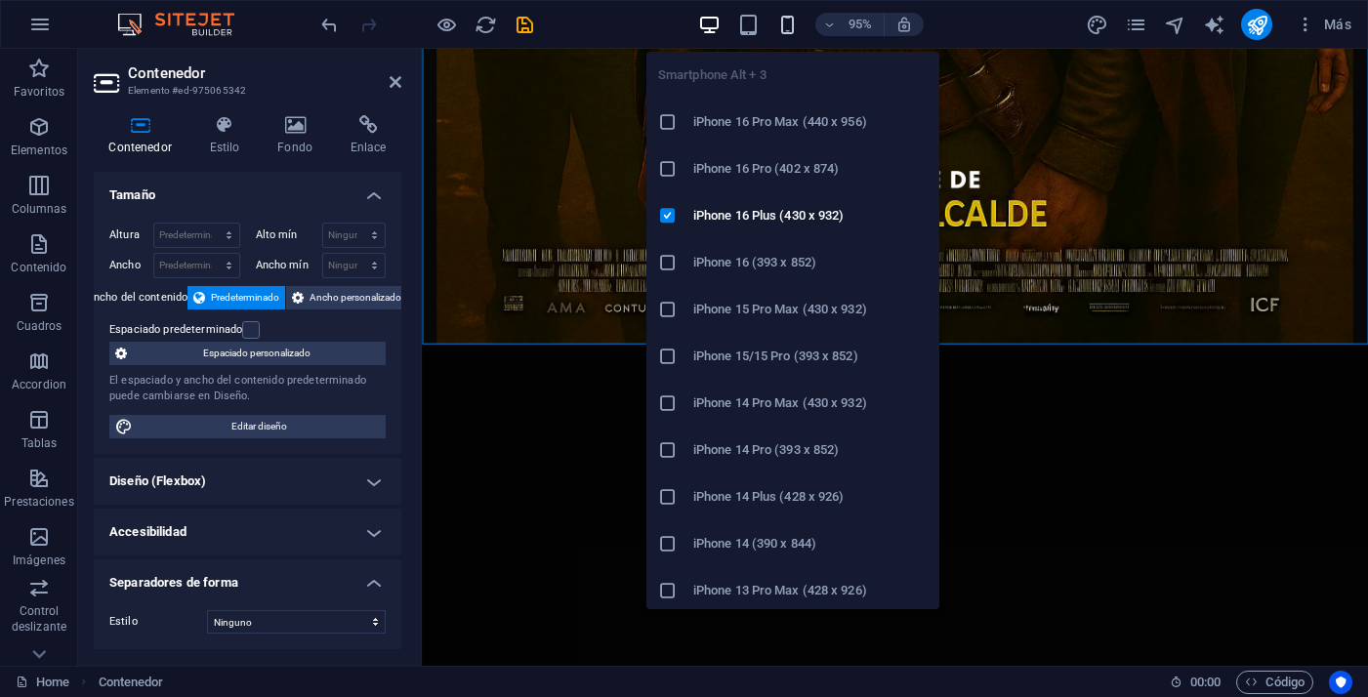
click at [796, 26] on icon "button" at bounding box center [787, 25] width 22 height 22
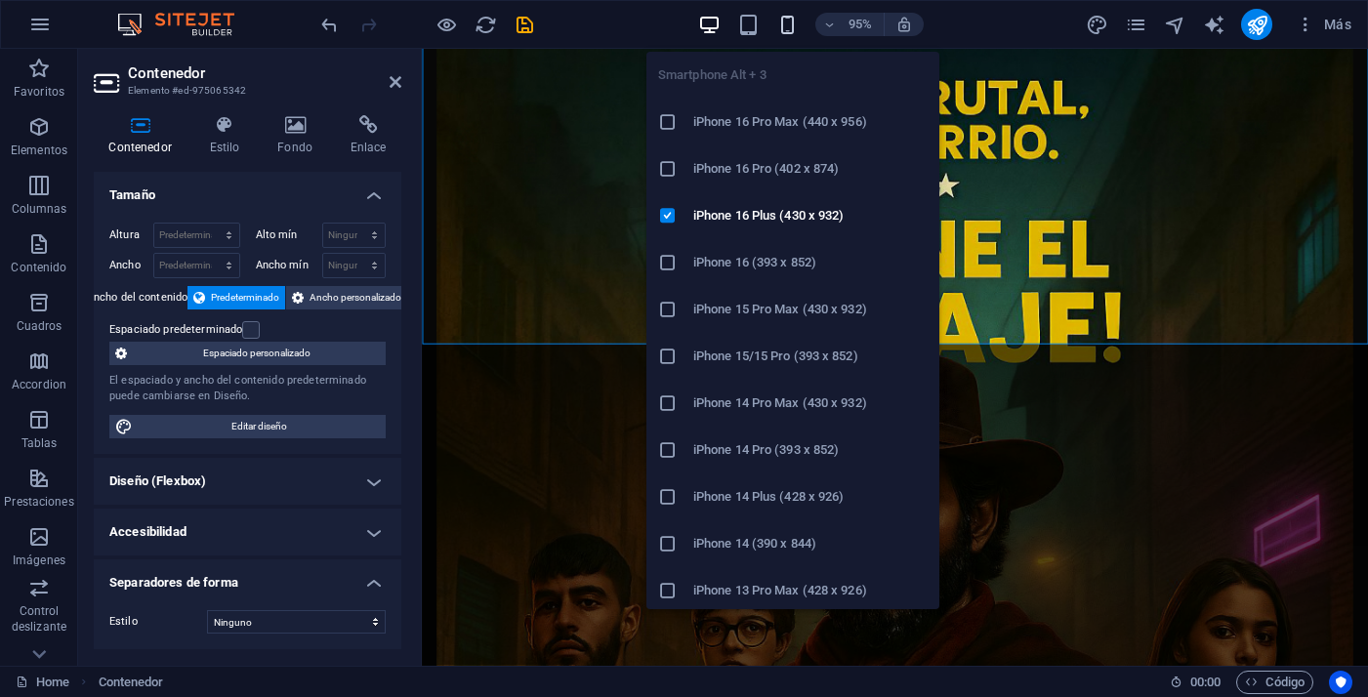
type input "660"
select select "px"
type input "907"
select select "px"
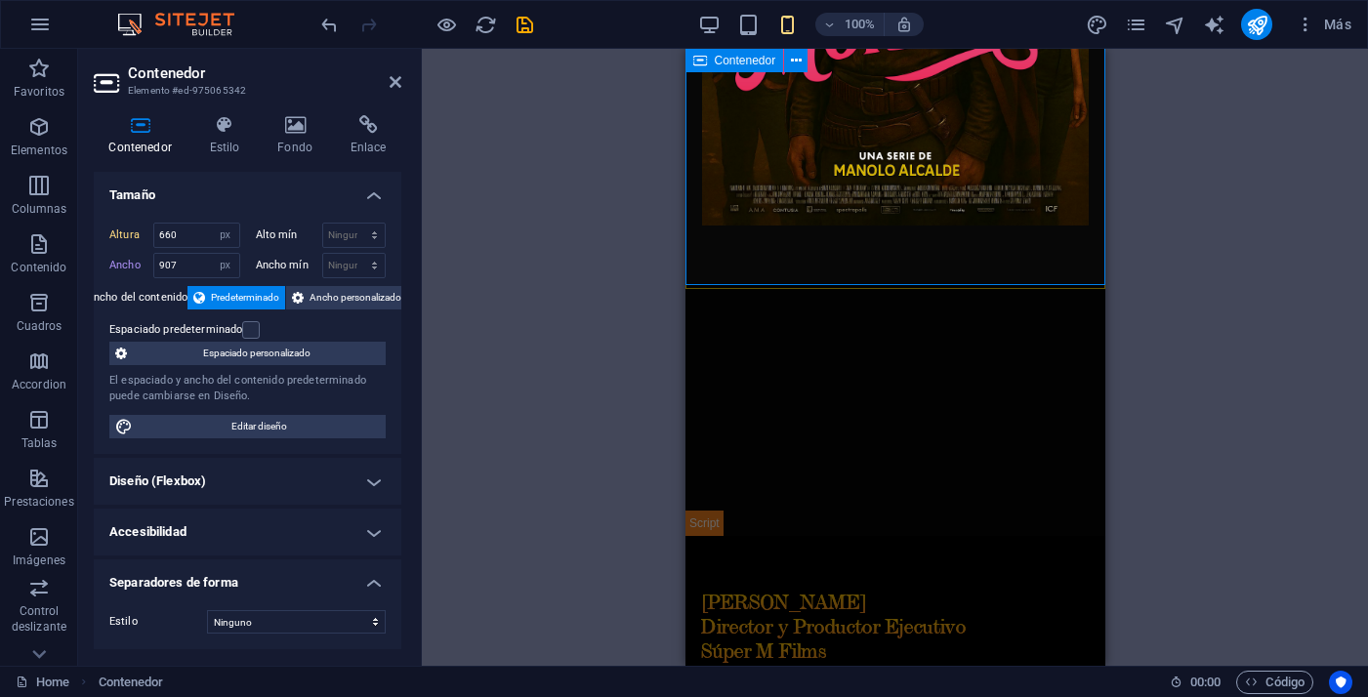
scroll to position [408, 0]
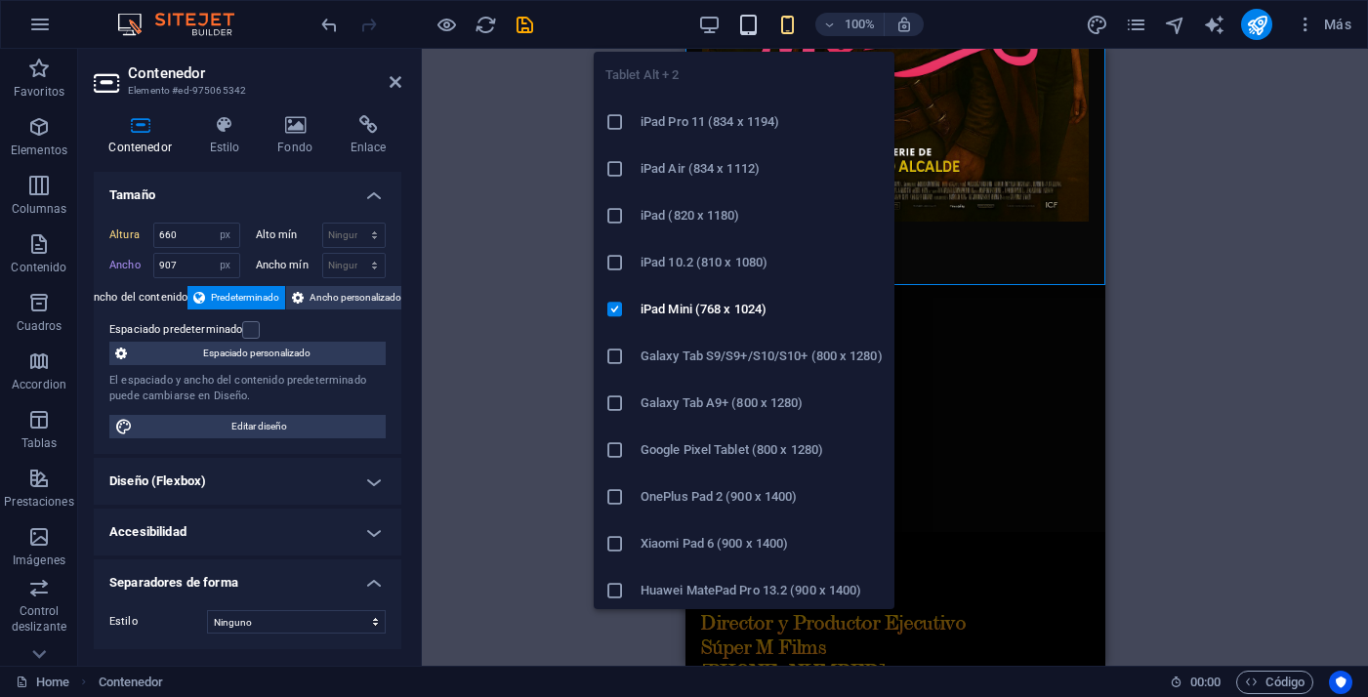
click at [751, 30] on icon "button" at bounding box center [748, 25] width 22 height 22
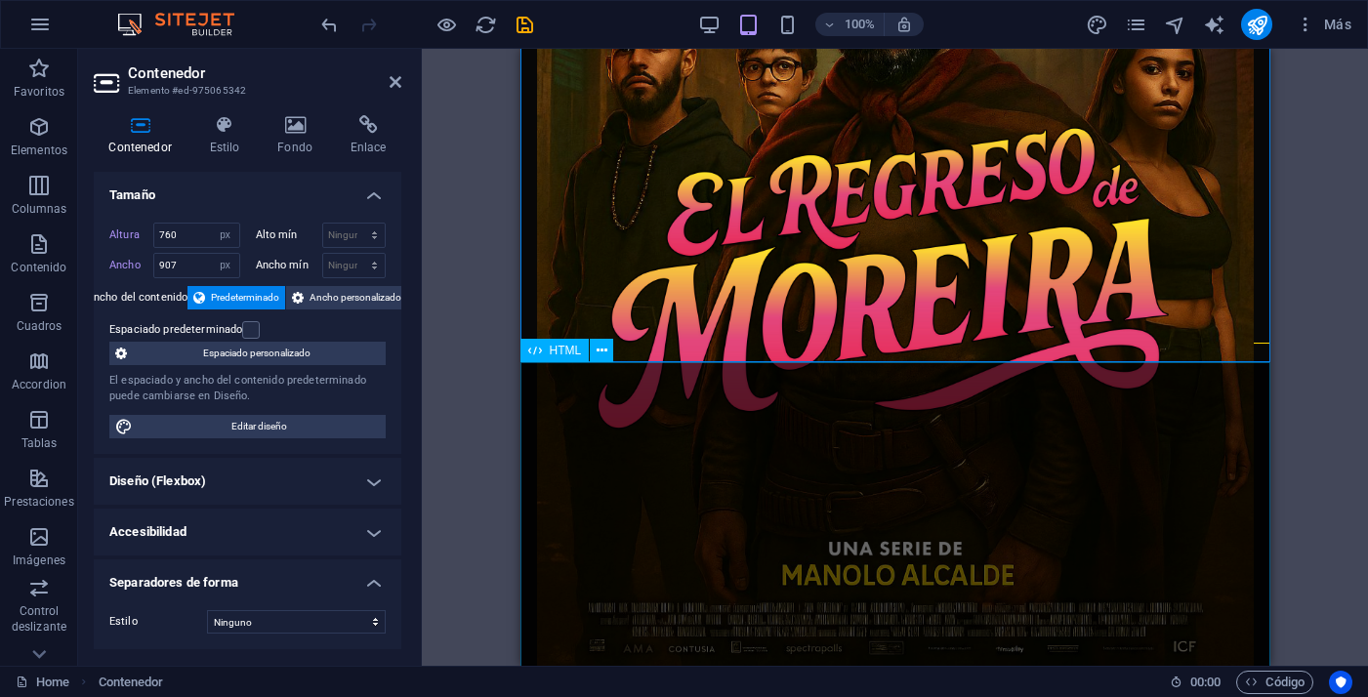
scroll to position [419, 0]
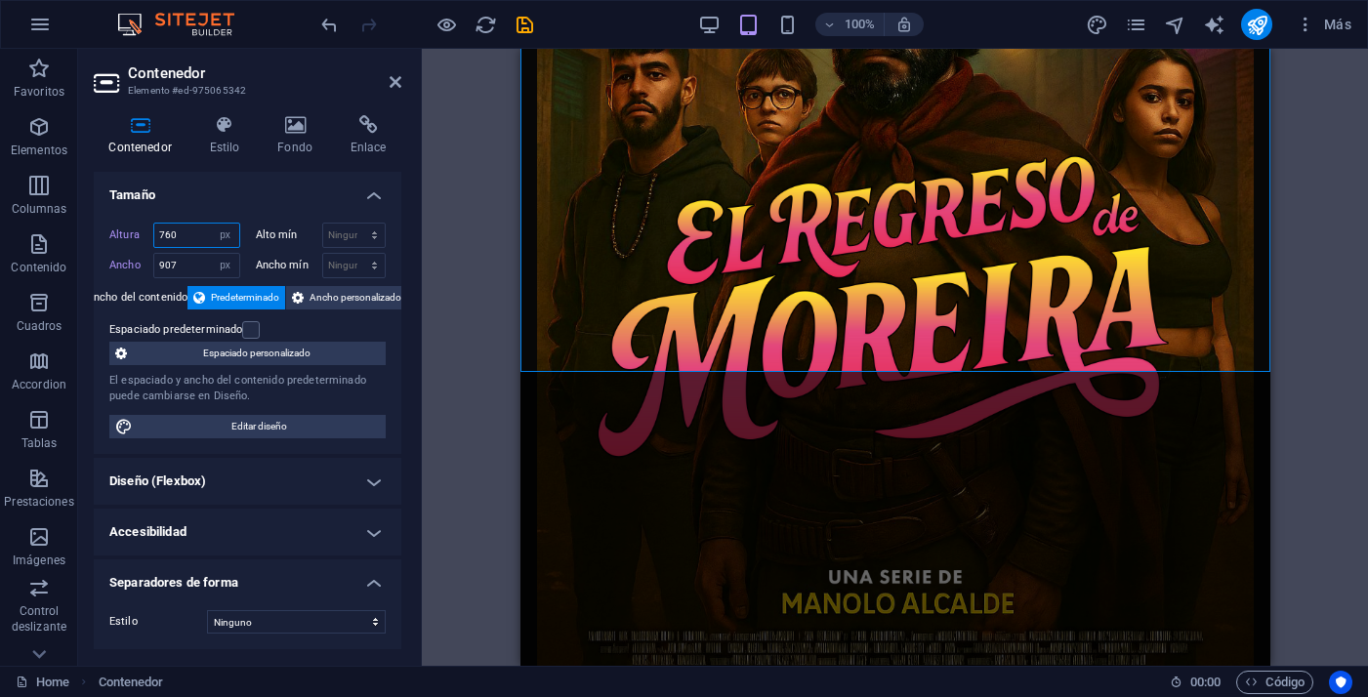
click at [168, 240] on input "760" at bounding box center [196, 235] width 85 height 23
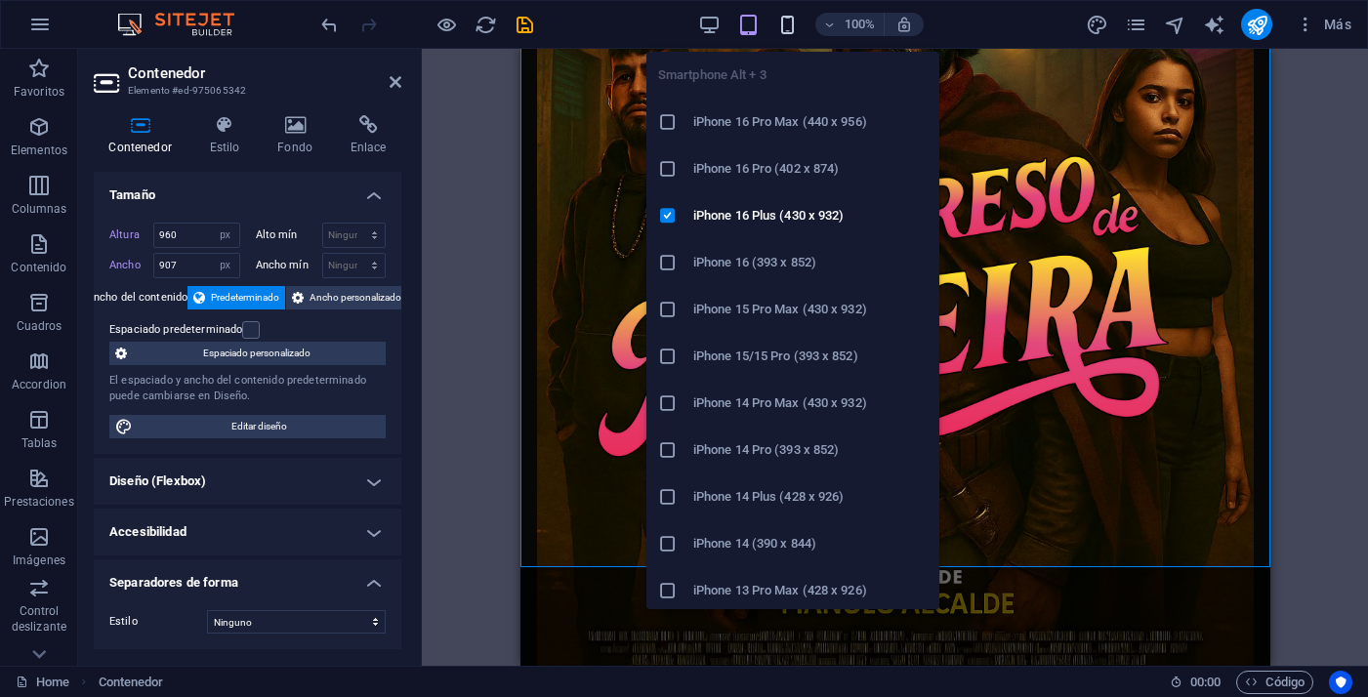
click at [785, 24] on icon "button" at bounding box center [787, 25] width 22 height 22
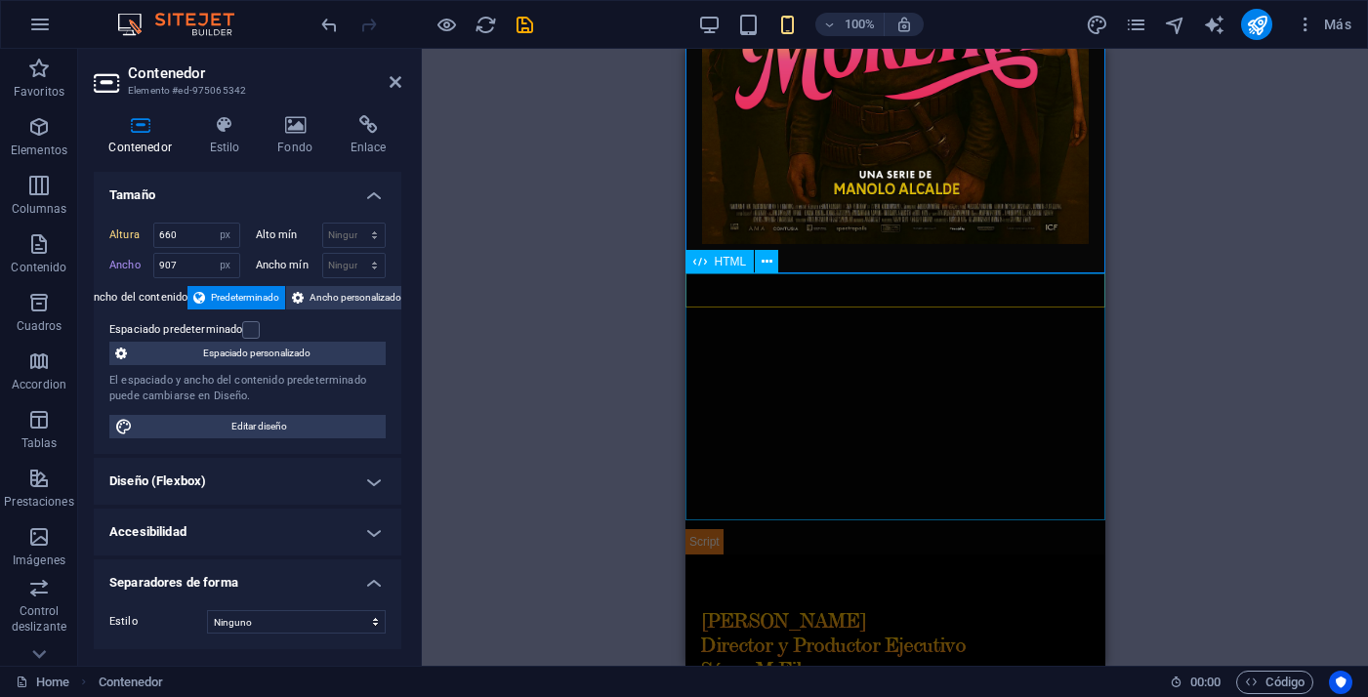
scroll to position [383, 0]
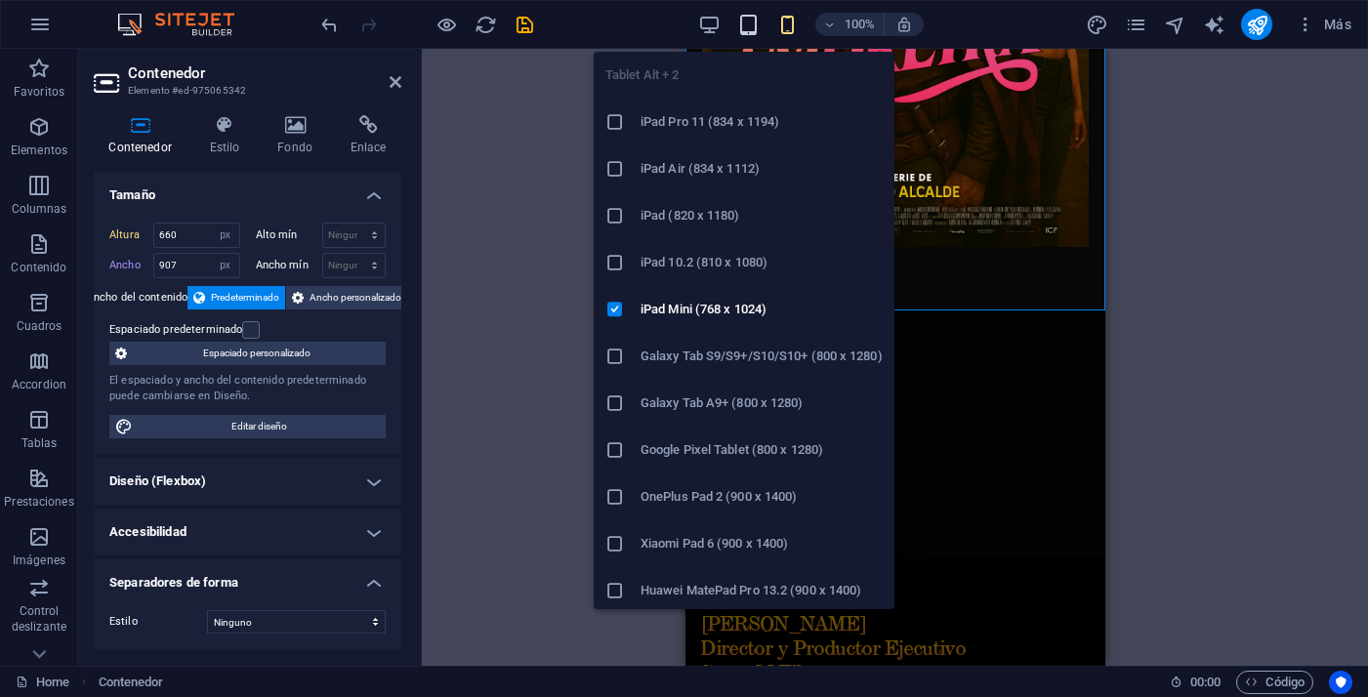
click at [748, 29] on icon "button" at bounding box center [748, 25] width 22 height 22
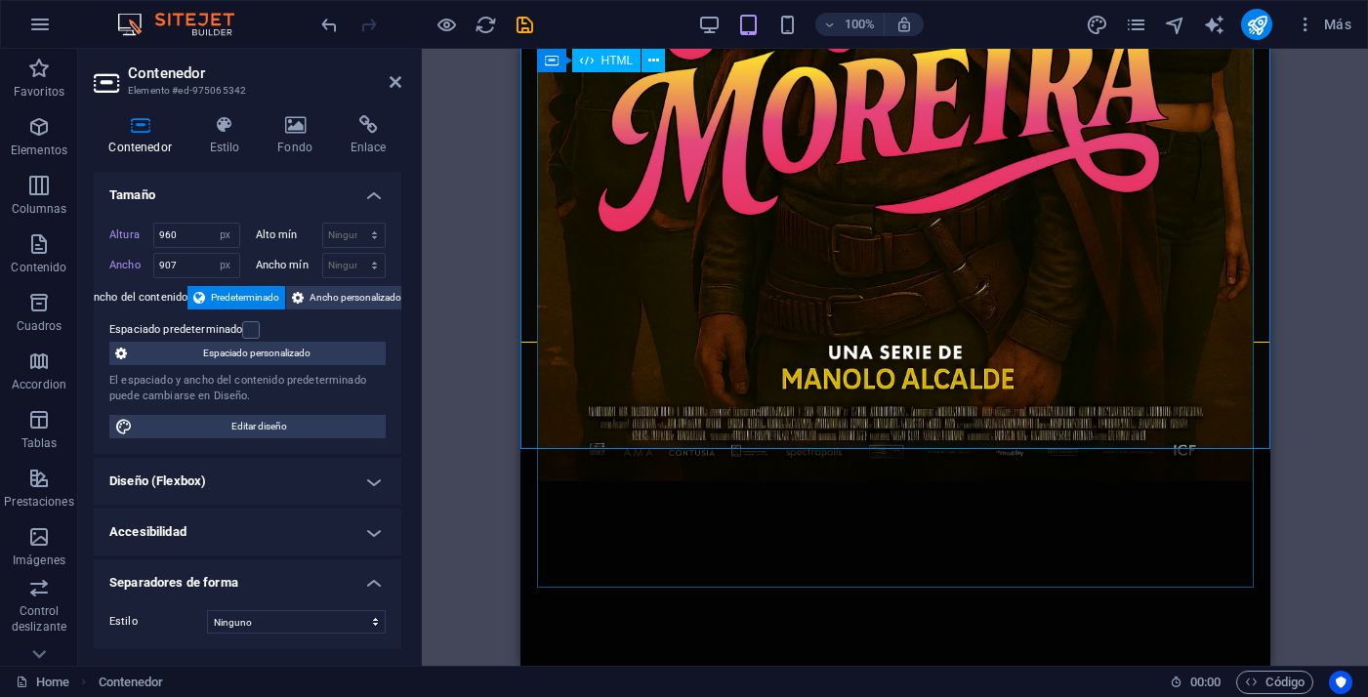
scroll to position [656, 0]
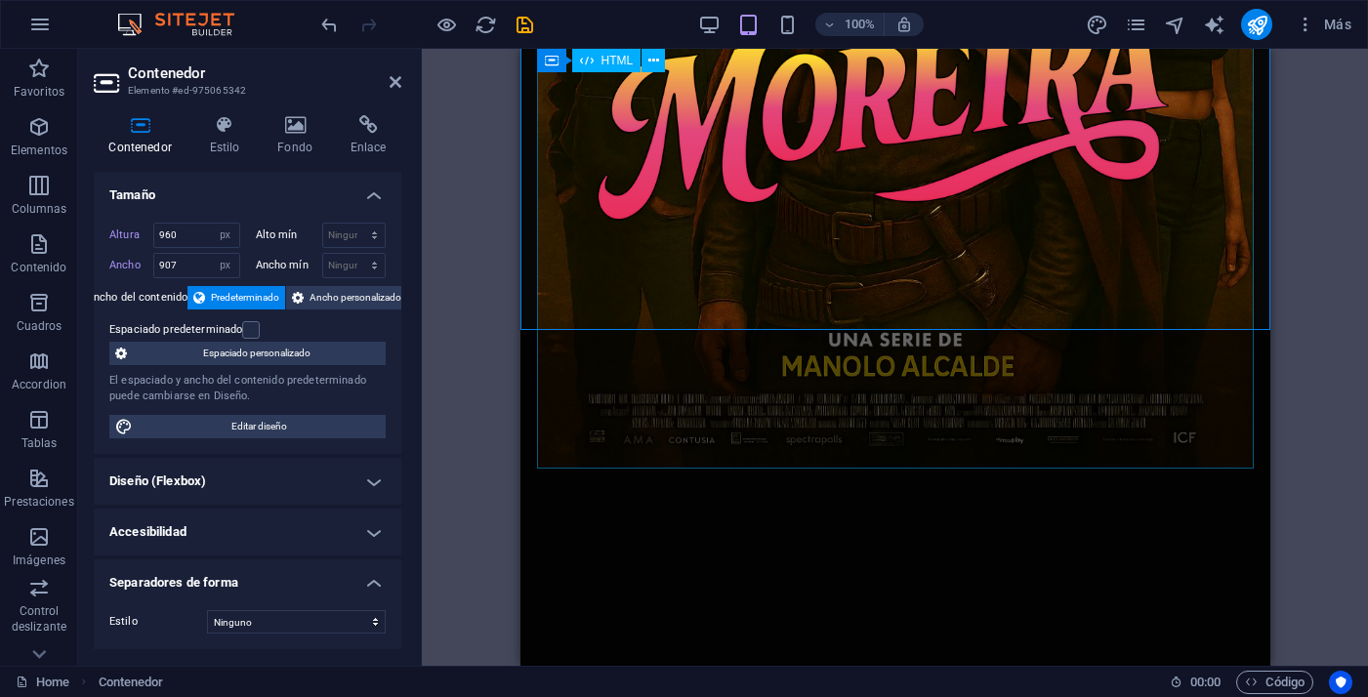
click at [166, 233] on input "960" at bounding box center [196, 235] width 85 height 23
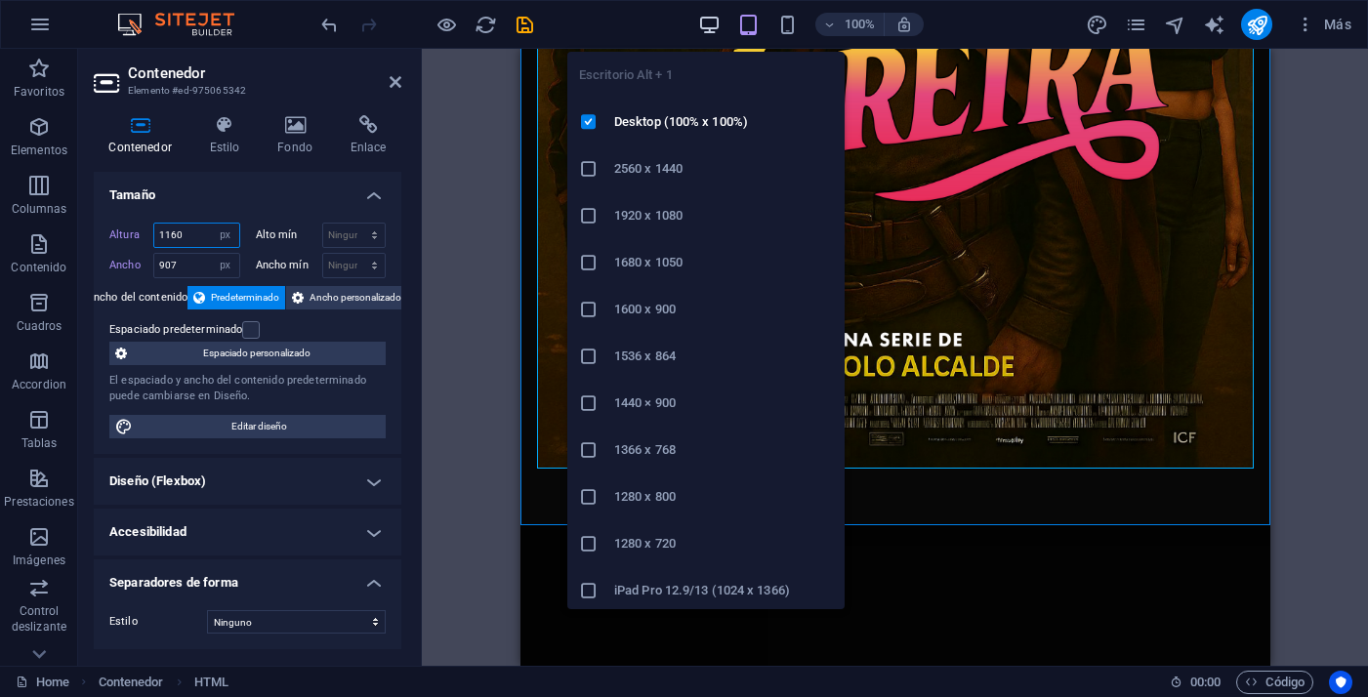
type input "1160"
click at [698, 25] on icon "button" at bounding box center [709, 25] width 22 height 22
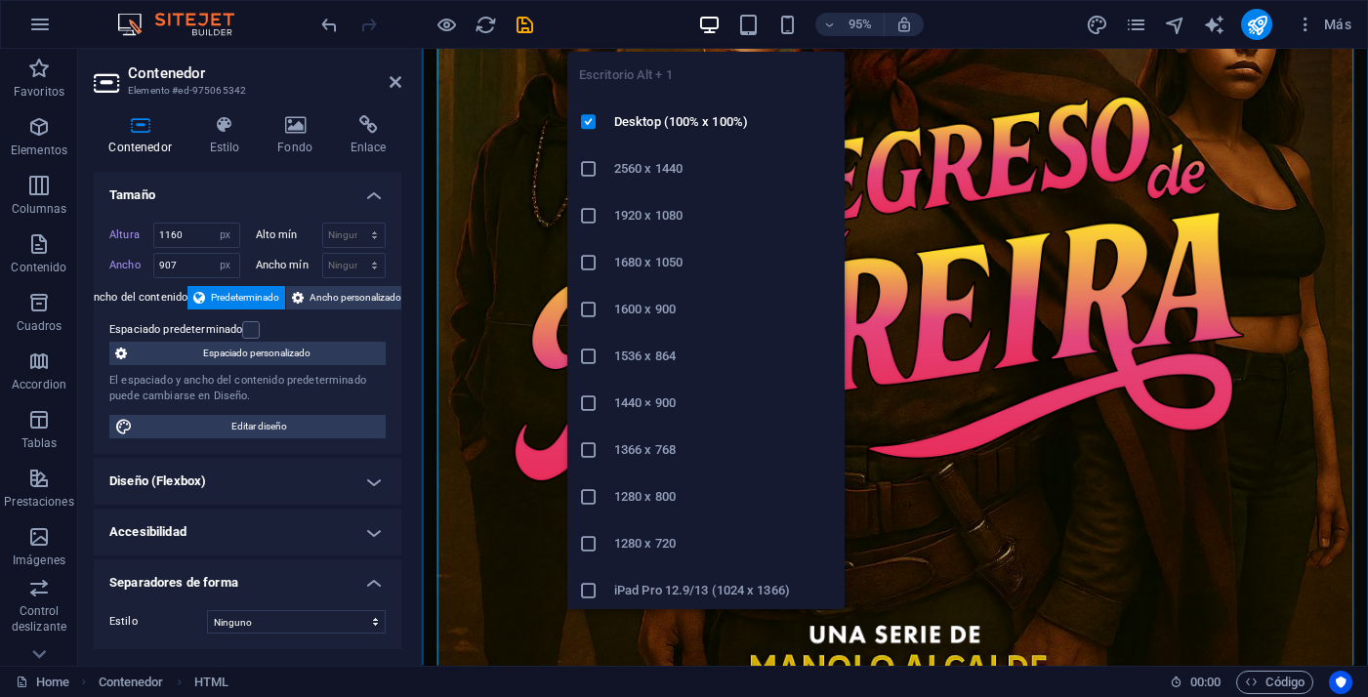
select select "DISABLED_OPTION_VALUE"
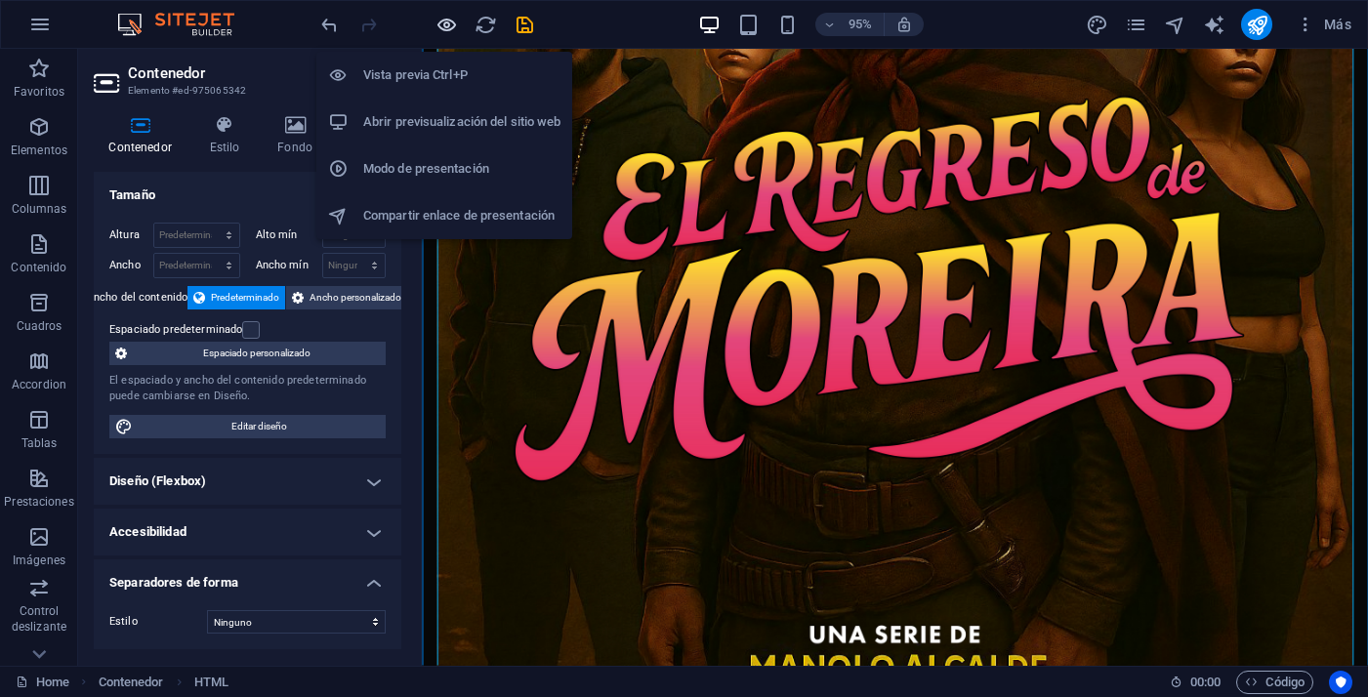
click at [448, 29] on icon "button" at bounding box center [446, 25] width 22 height 22
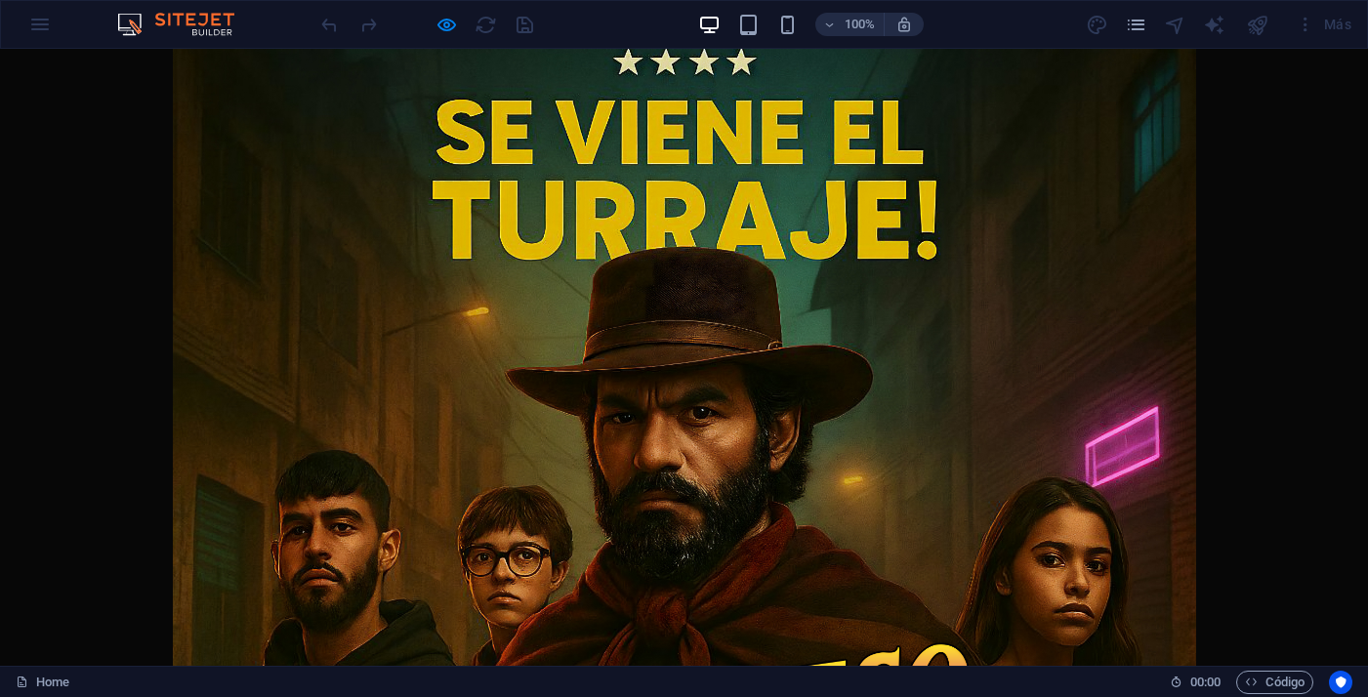
scroll to position [0, 0]
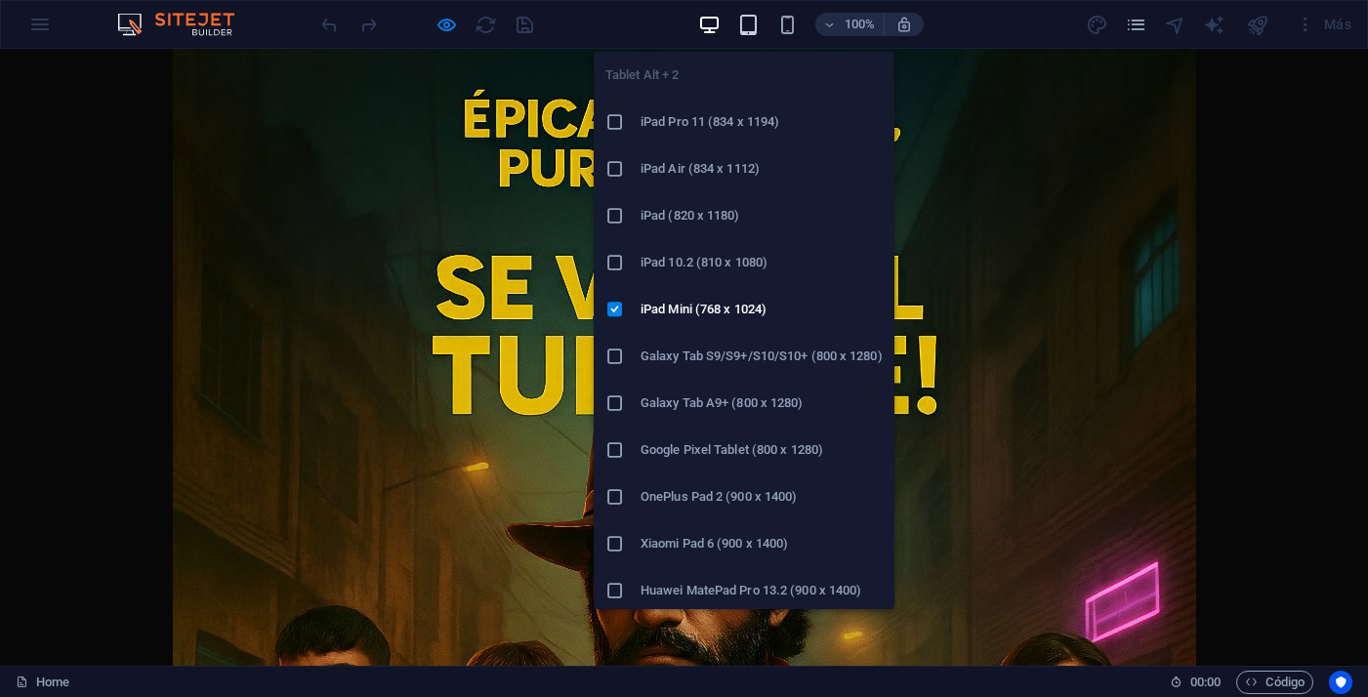
click at [748, 26] on icon "button" at bounding box center [748, 25] width 22 height 22
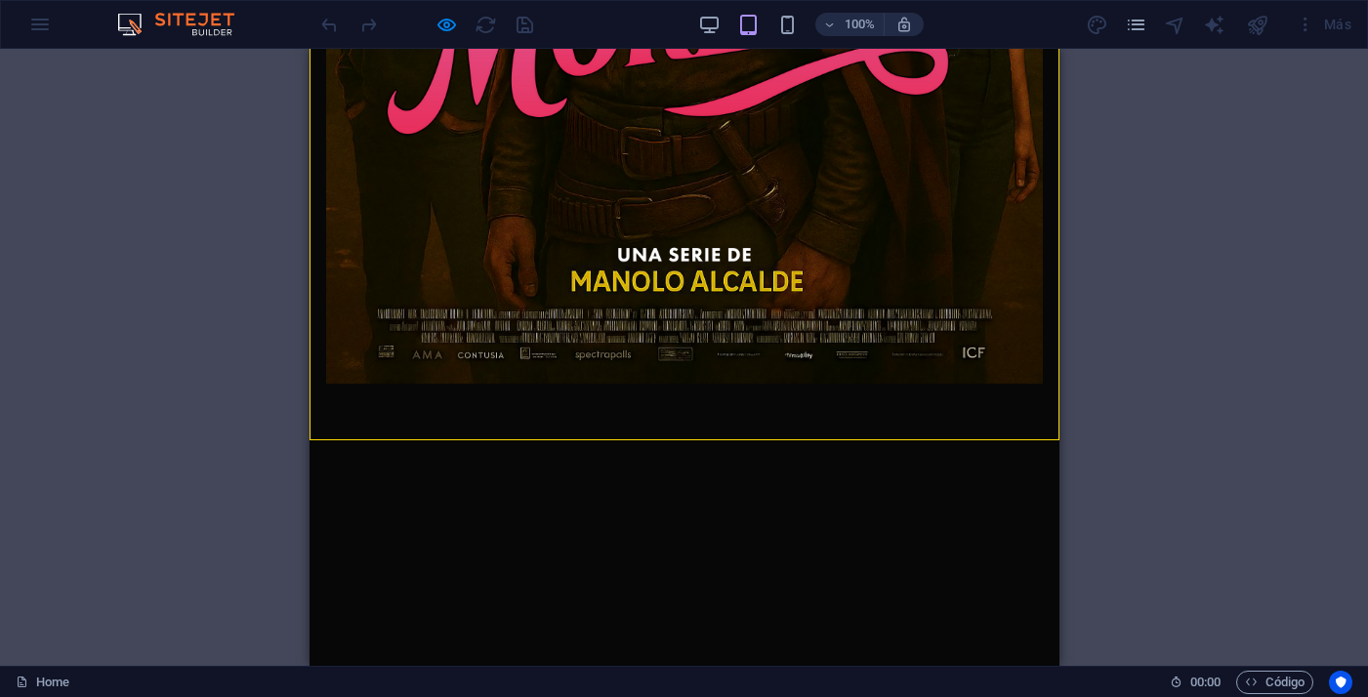
scroll to position [666, 0]
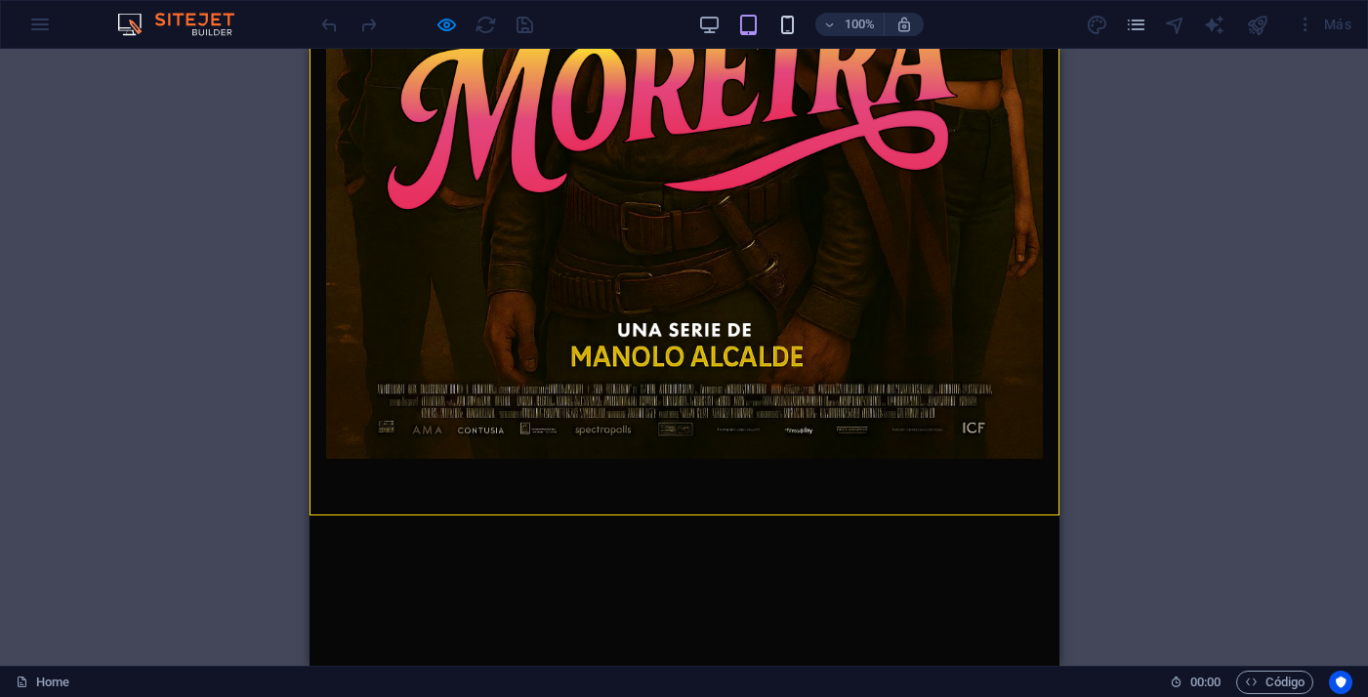
click at [783, 24] on icon "button" at bounding box center [787, 25] width 22 height 22
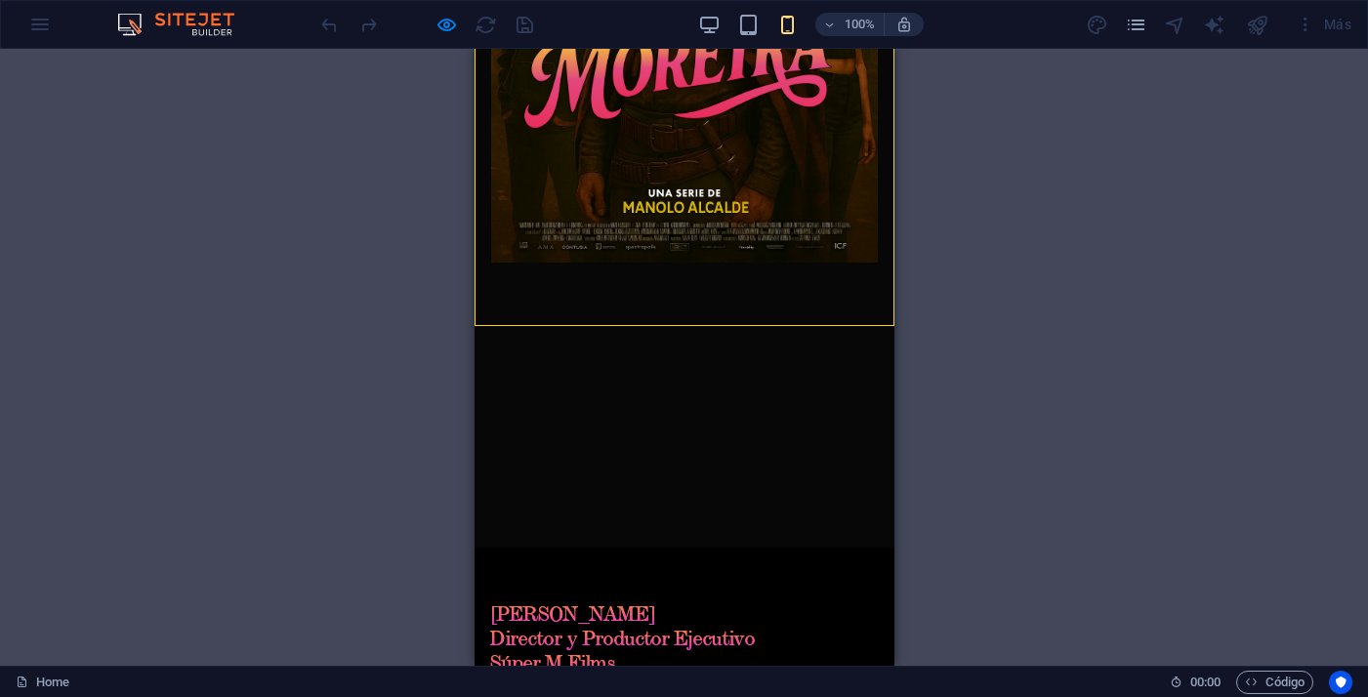
scroll to position [0, 0]
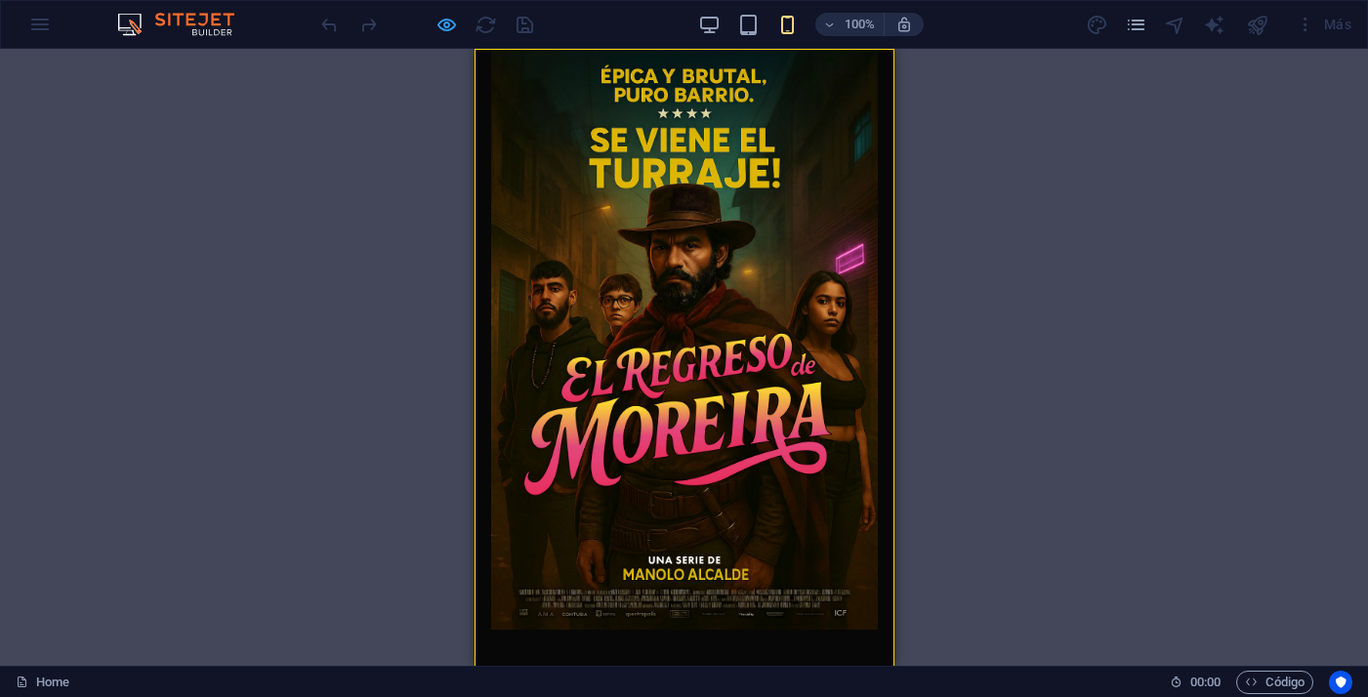
click at [445, 30] on icon "button" at bounding box center [446, 25] width 22 height 22
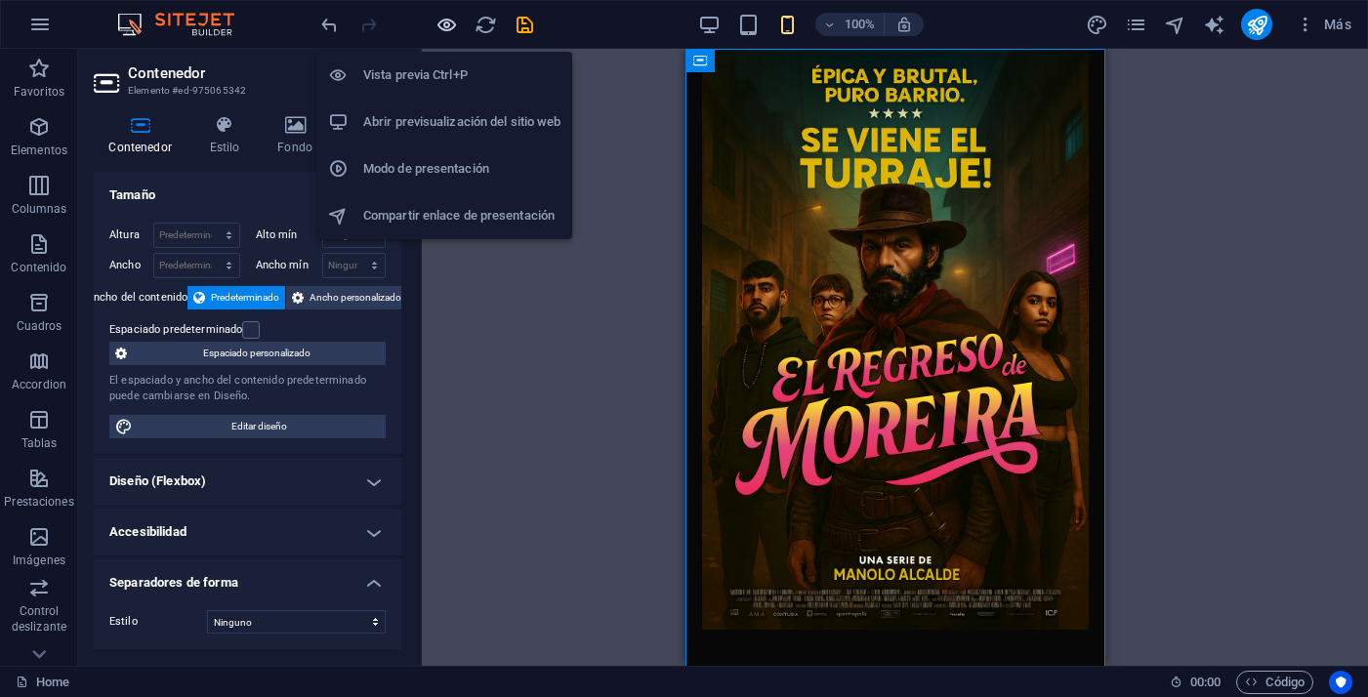
type input "660"
select select "px"
type input "907"
select select "px"
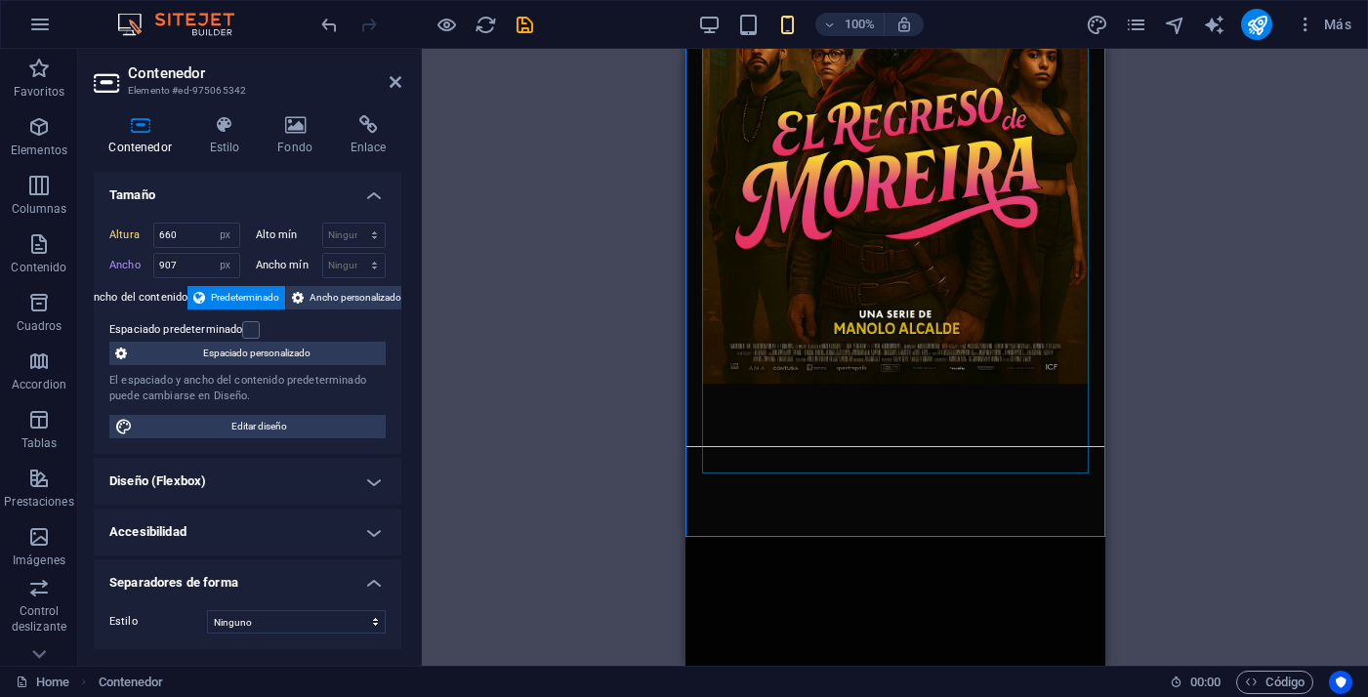
scroll to position [256, 0]
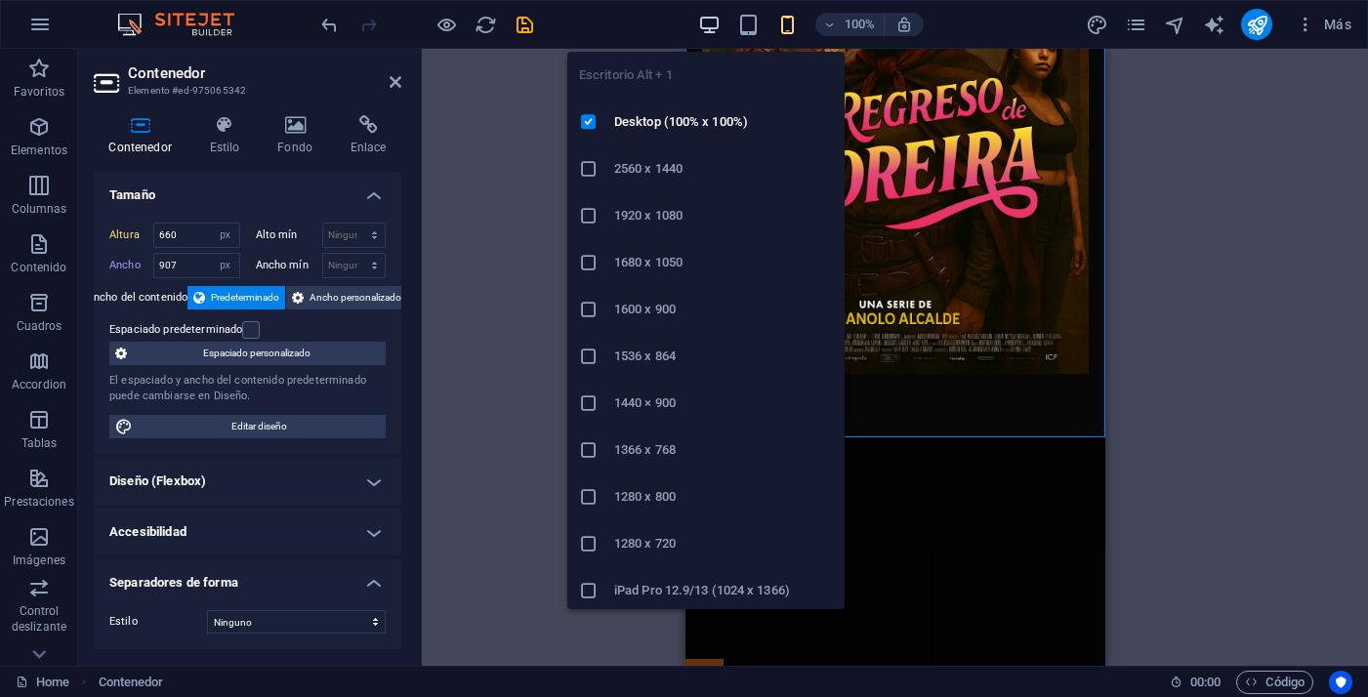
click at [705, 32] on icon "button" at bounding box center [709, 25] width 22 height 22
select select "DISABLED_OPTION_VALUE"
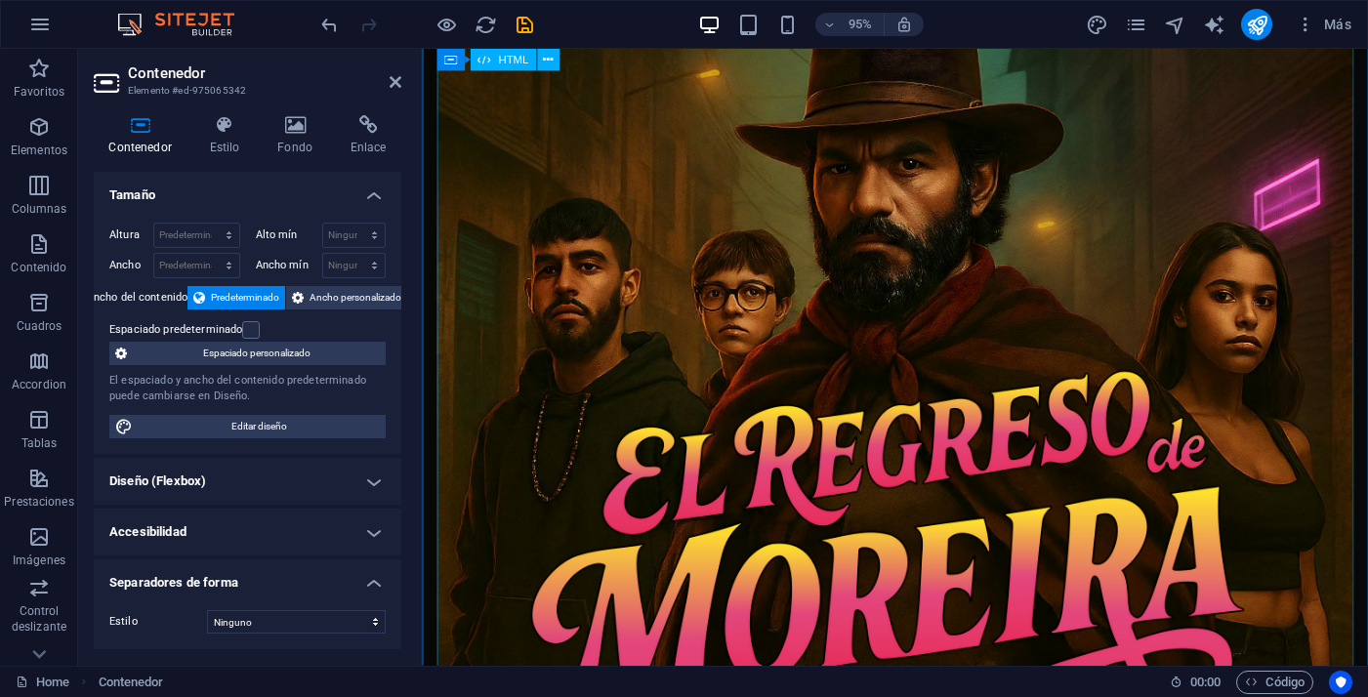
scroll to position [341, 0]
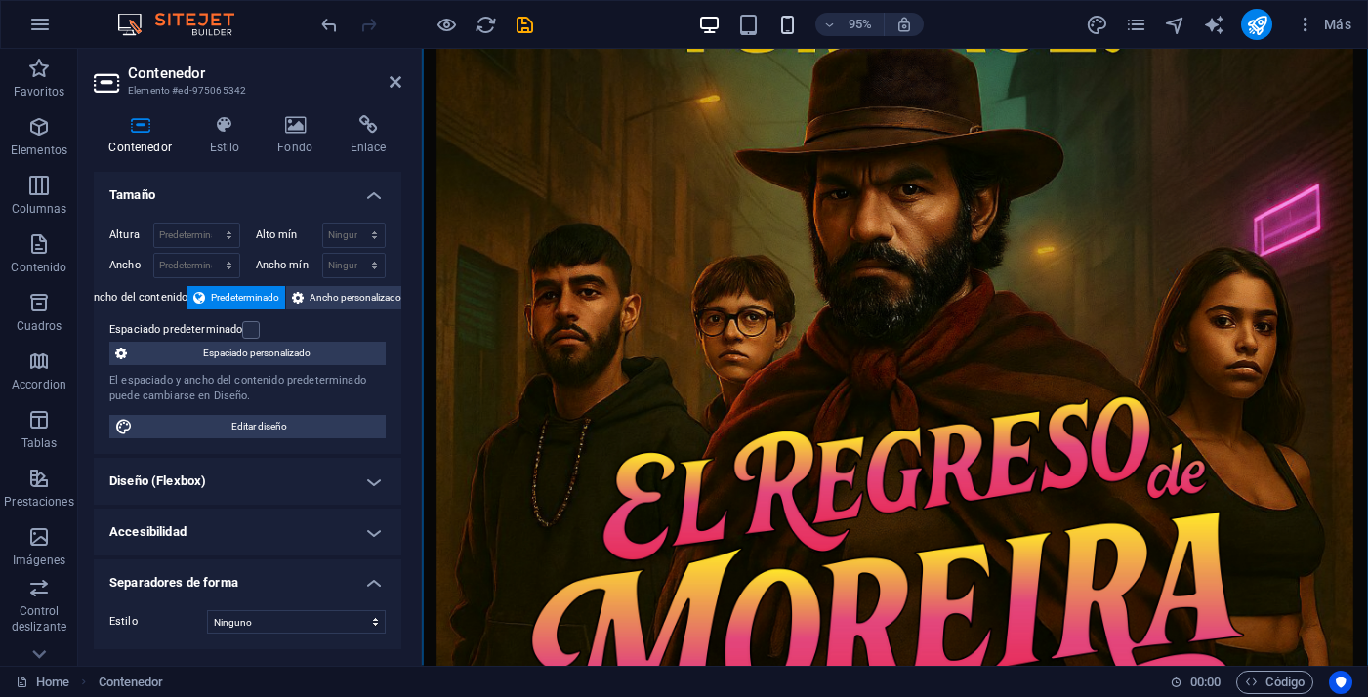
click at [793, 29] on icon "button" at bounding box center [787, 25] width 22 height 22
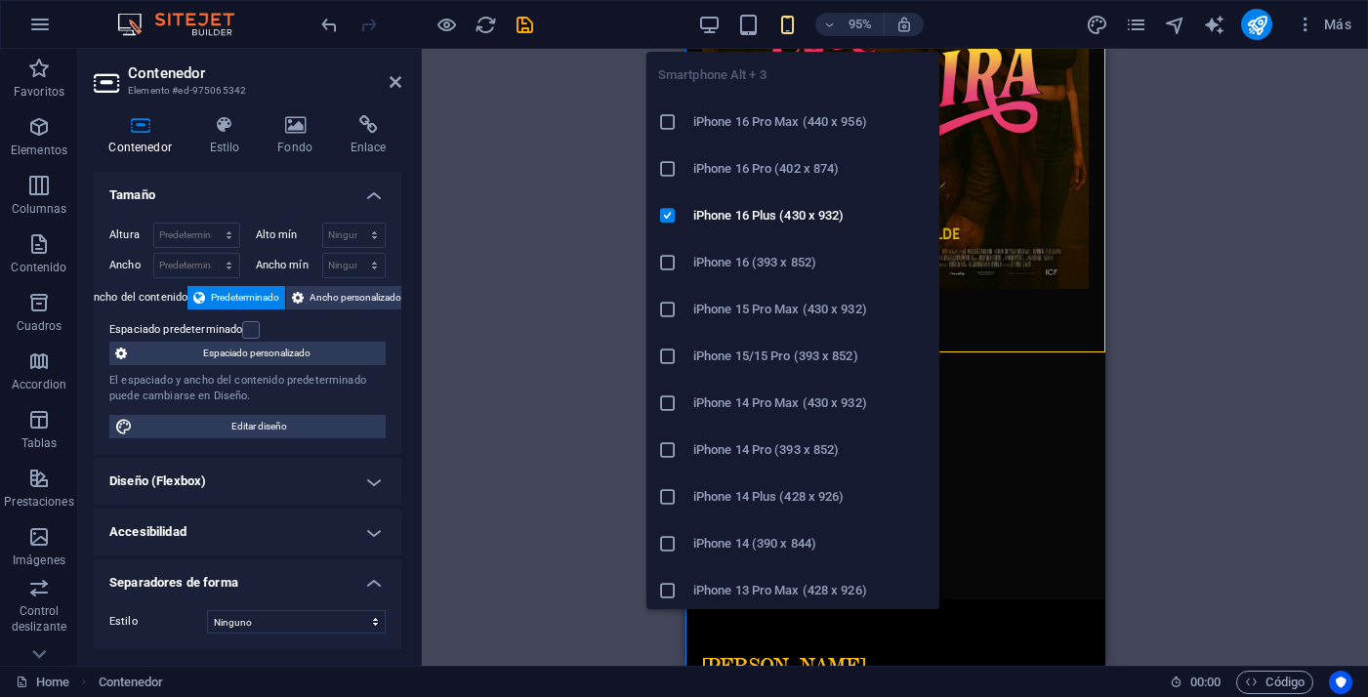
type input "660"
select select "px"
type input "907"
select select "px"
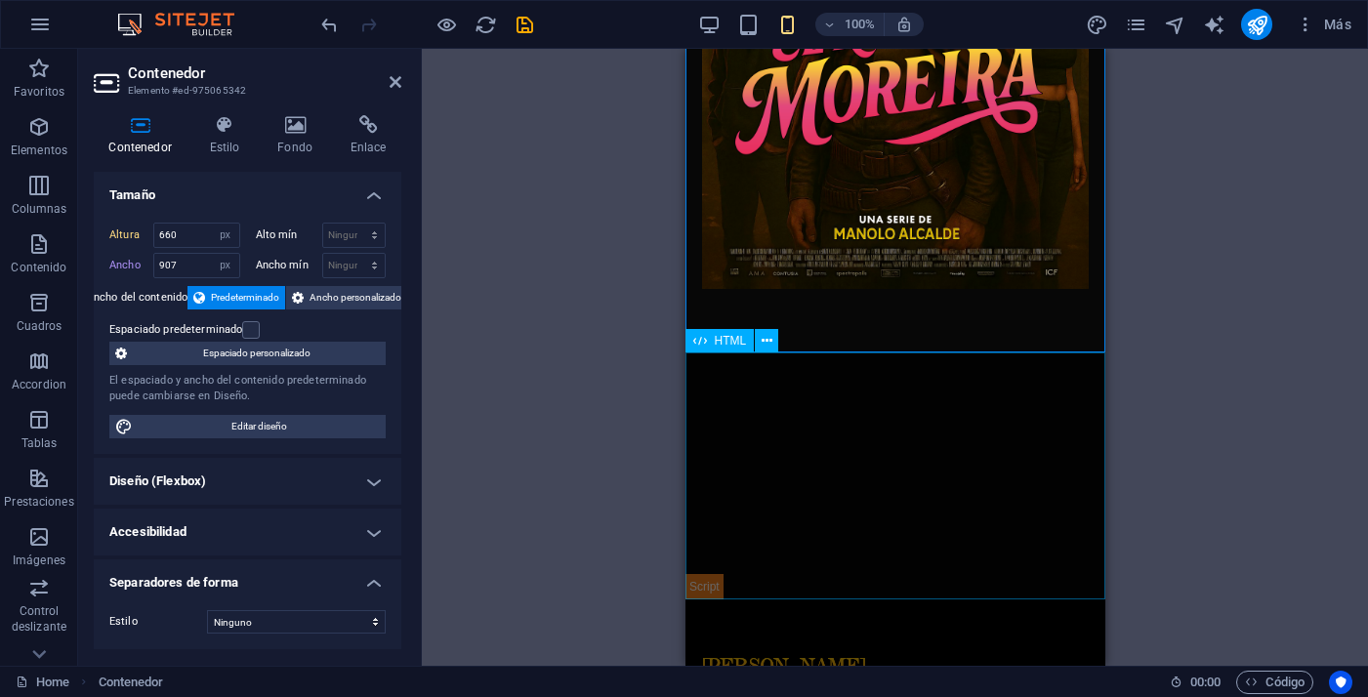
click at [701, 409] on div at bounding box center [894, 475] width 420 height 247
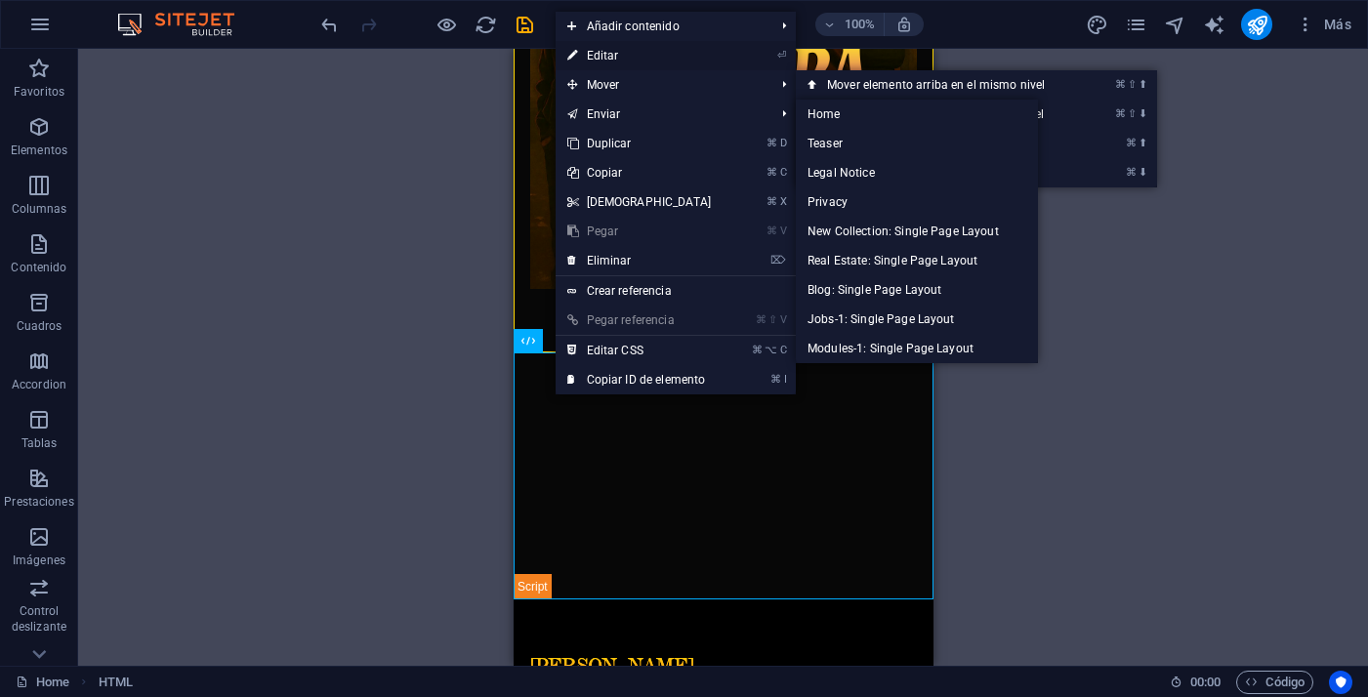
click at [610, 60] on link "⏎ Editar" at bounding box center [639, 55] width 168 height 29
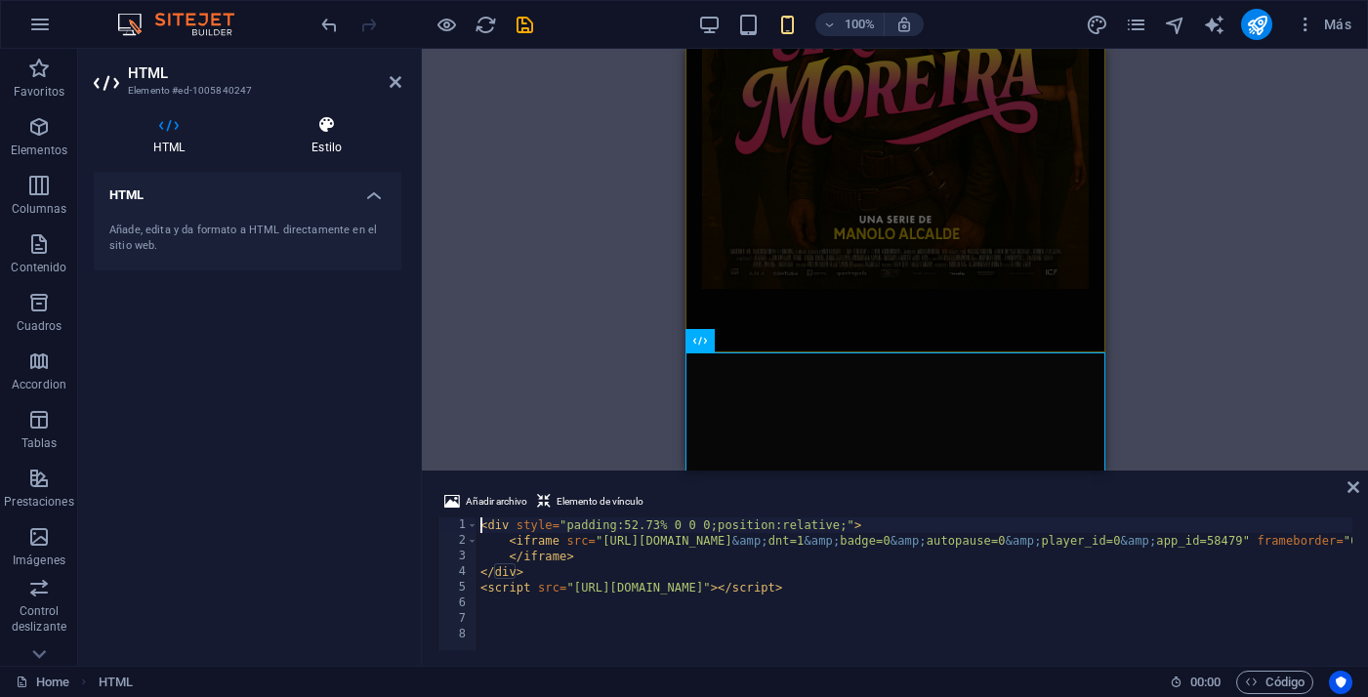
click at [333, 138] on h4 "Estilo" at bounding box center [326, 135] width 149 height 41
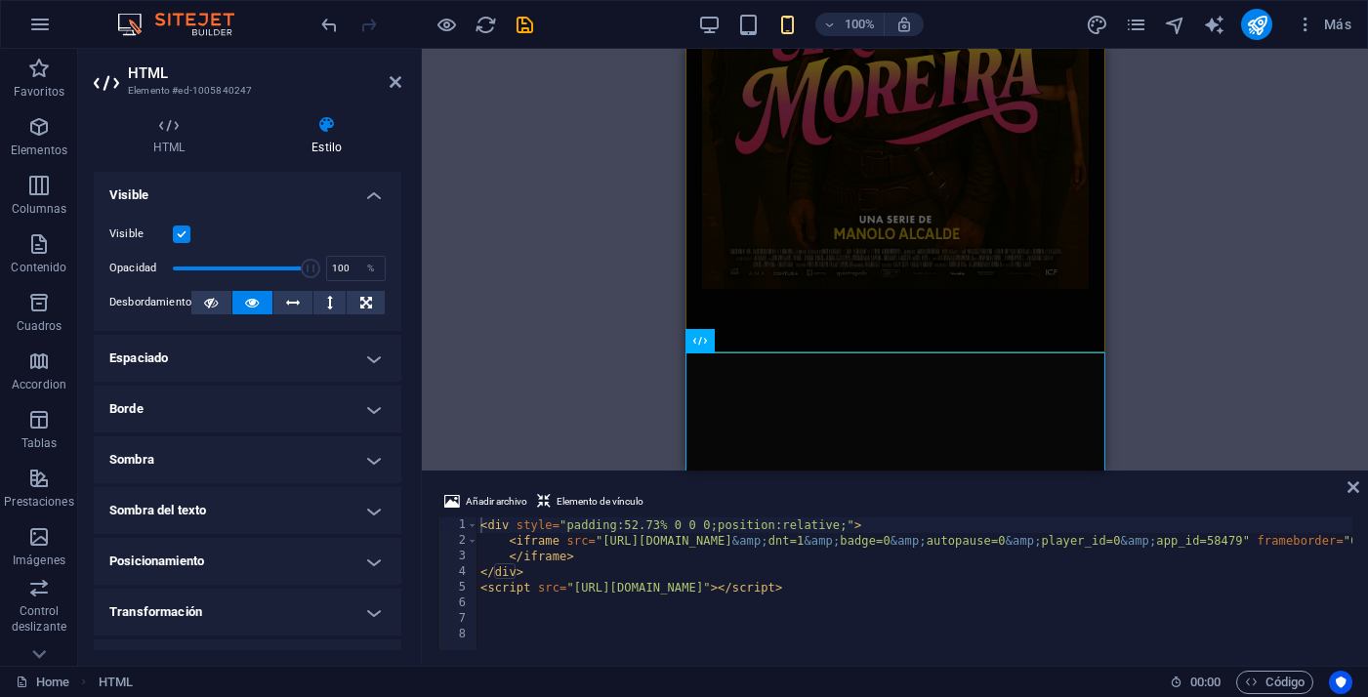
scroll to position [137, 0]
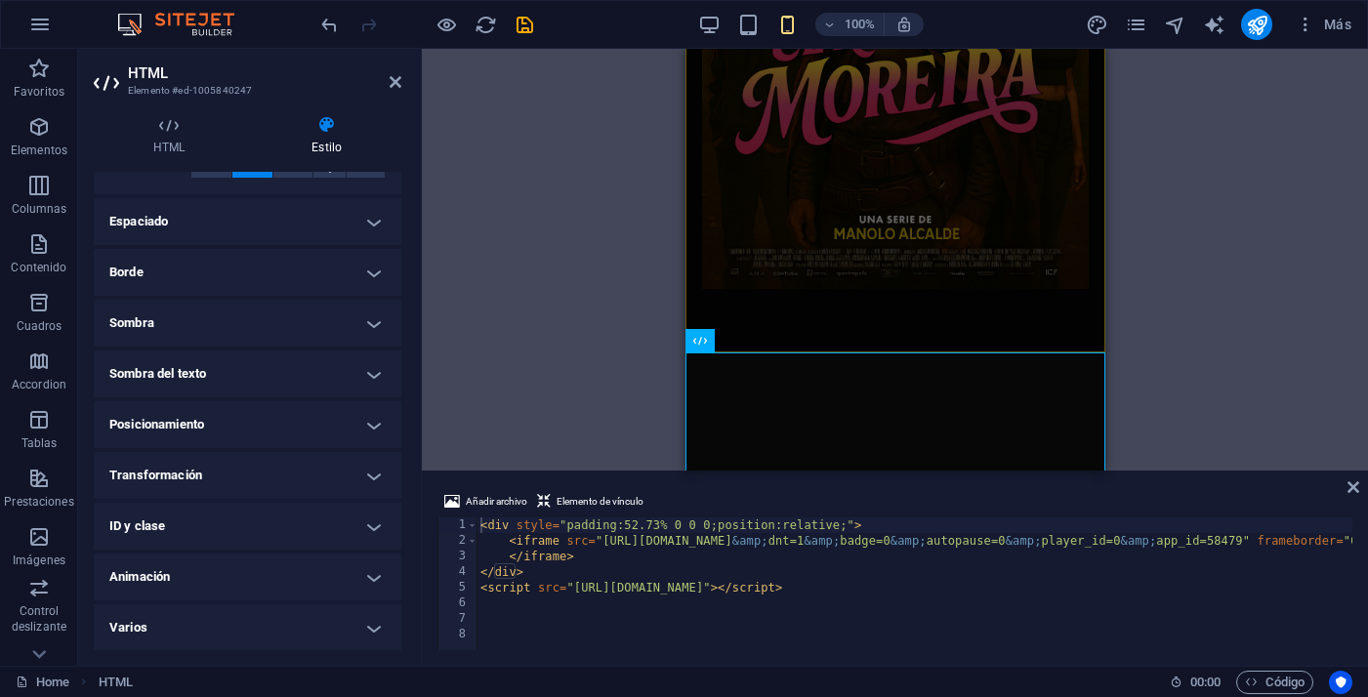
click at [181, 537] on h4 "ID y clase" at bounding box center [248, 526] width 308 height 47
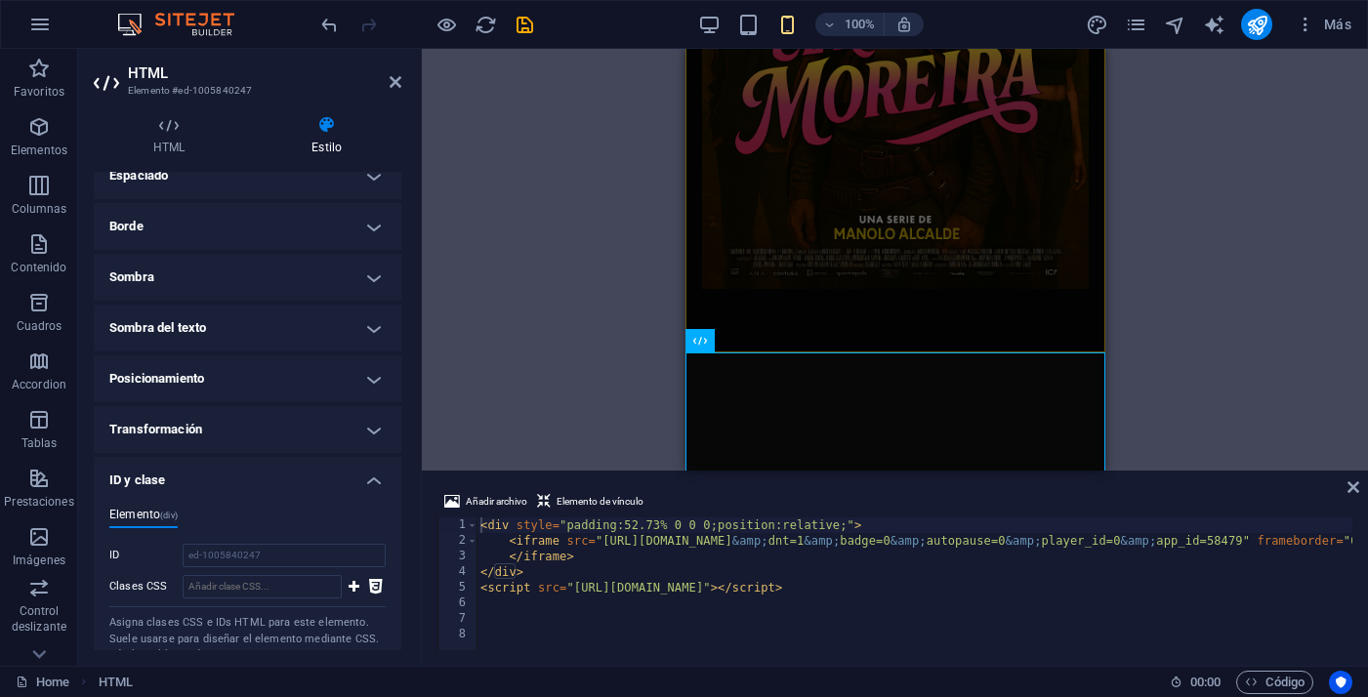
scroll to position [195, 0]
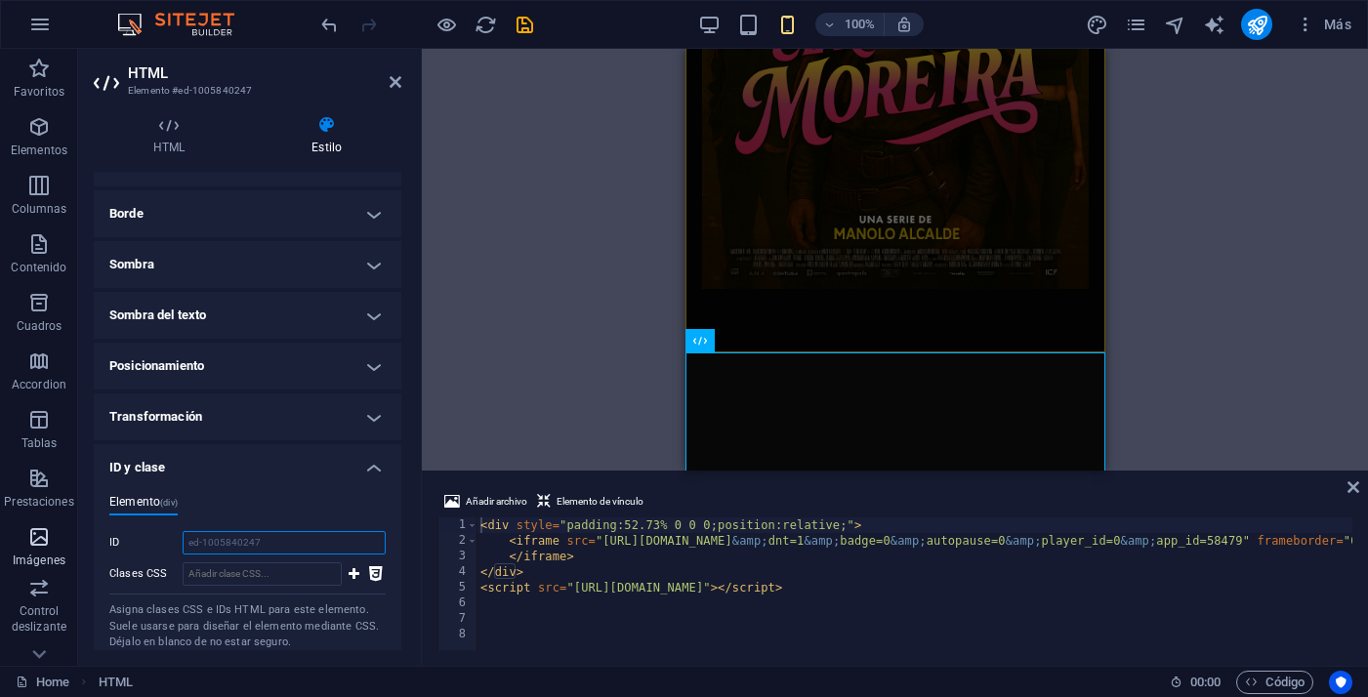
drag, startPoint x: 266, startPoint y: 547, endPoint x: 55, endPoint y: 543, distance: 210.9
click at [56, 543] on section "Favoritos Elementos Columnas Contenido Cuadros Accordion Tablas Prestaciones Im…" at bounding box center [684, 357] width 1368 height 617
click at [1268, 678] on span "Código" at bounding box center [1275, 682] width 60 height 23
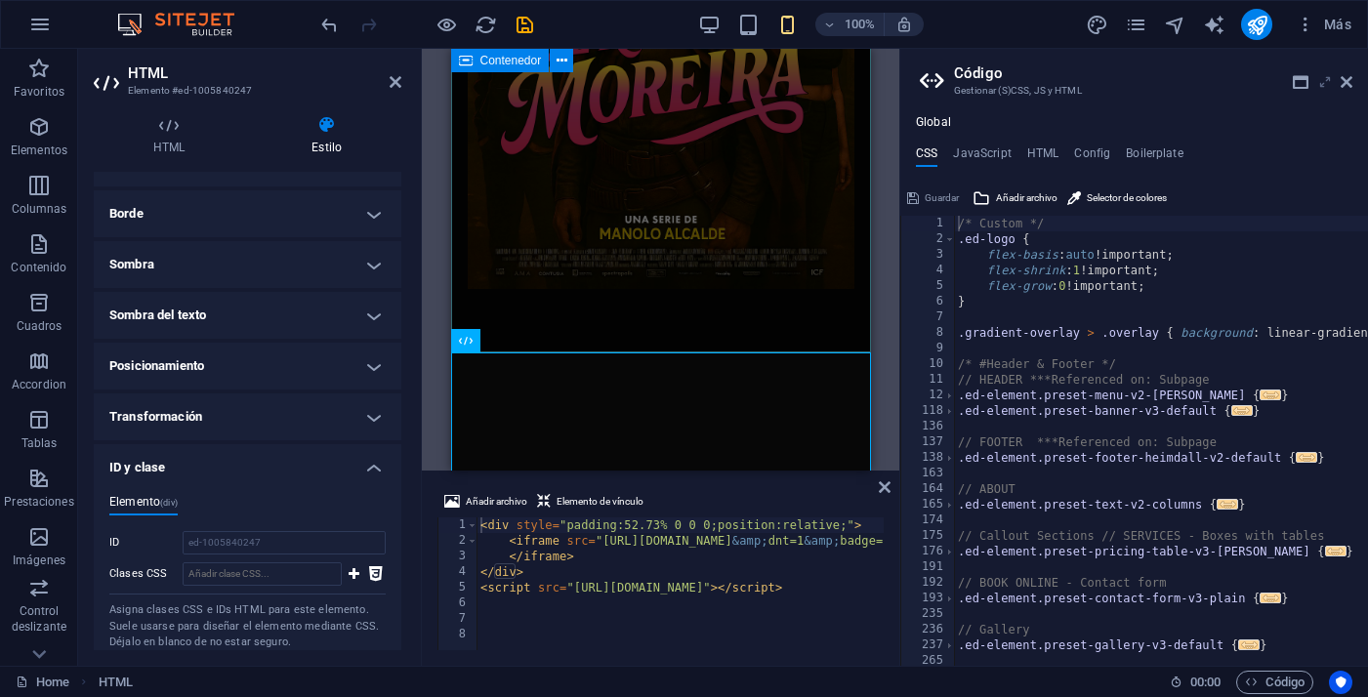
click at [1325, 81] on icon at bounding box center [1325, 82] width 0 height 16
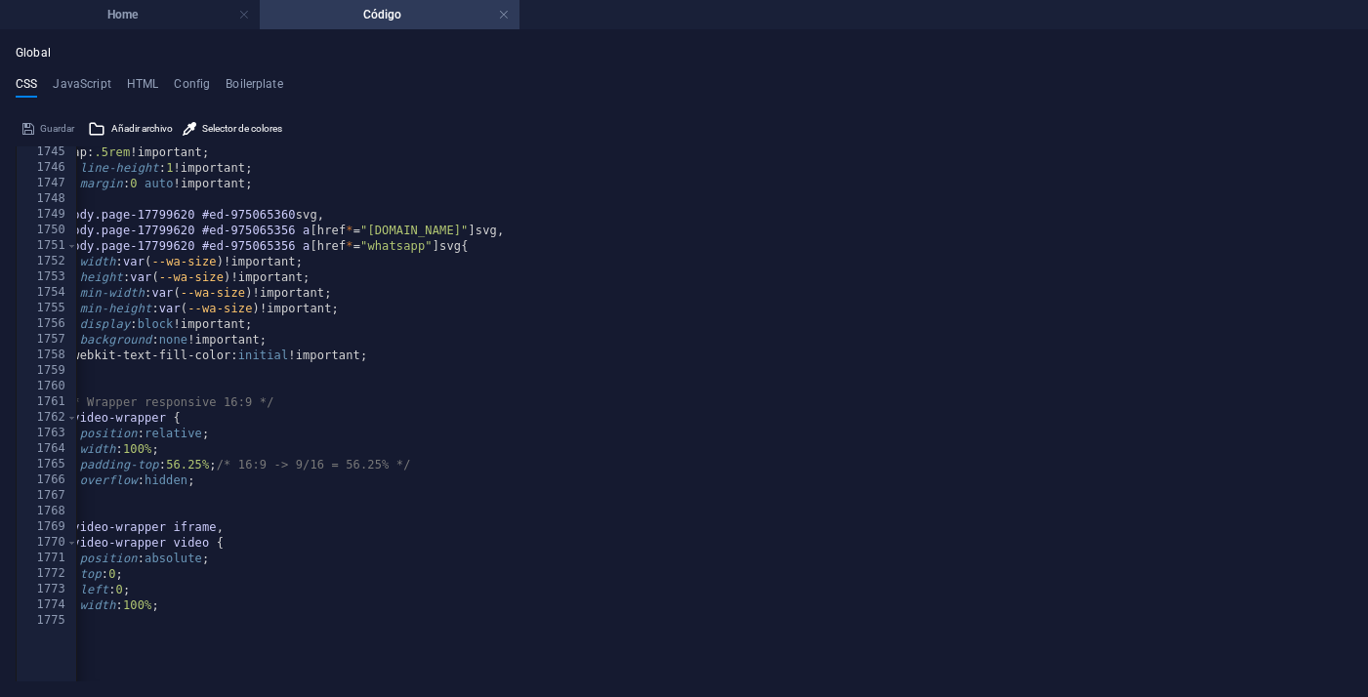
scroll to position [12507, 0]
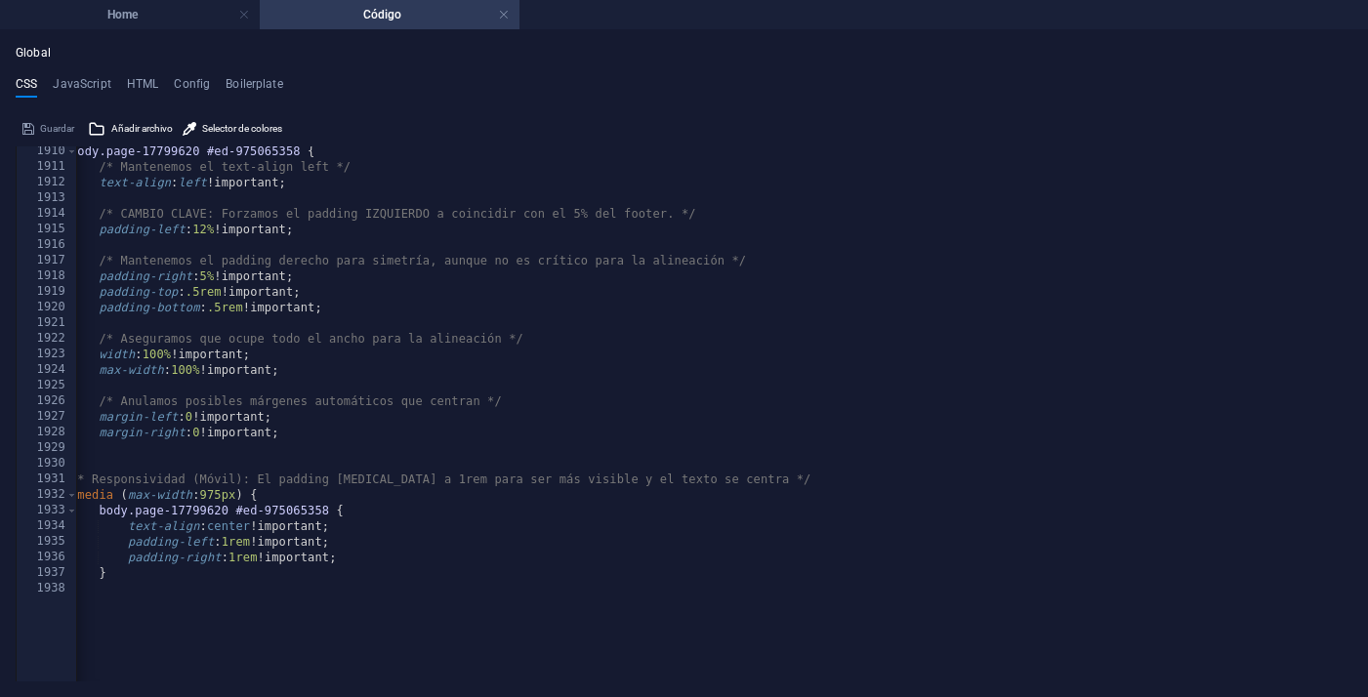
type textarea "}"
click at [247, 580] on div "body.page-17799620 #ed-975065358 { /* Mantenemos el text-align left */ text-ali…" at bounding box center [704, 384] width 1276 height 481
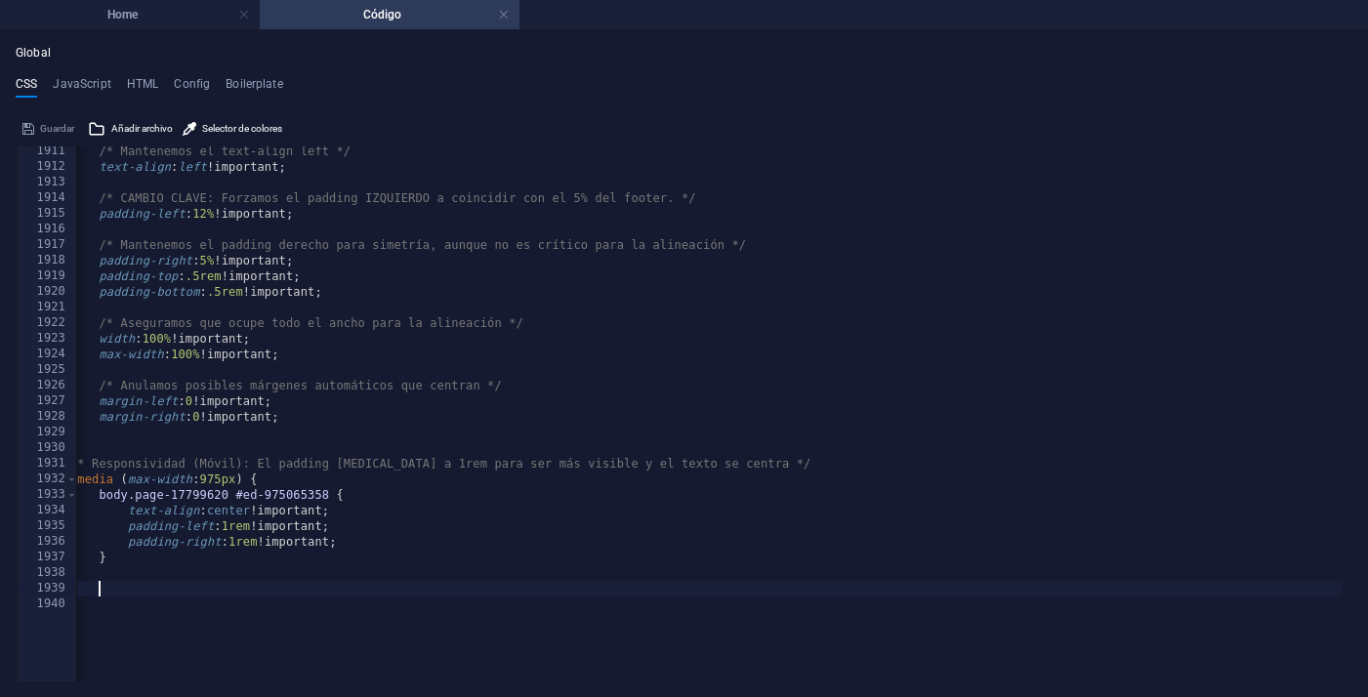
scroll to position [12538, 0]
paste textarea "}"
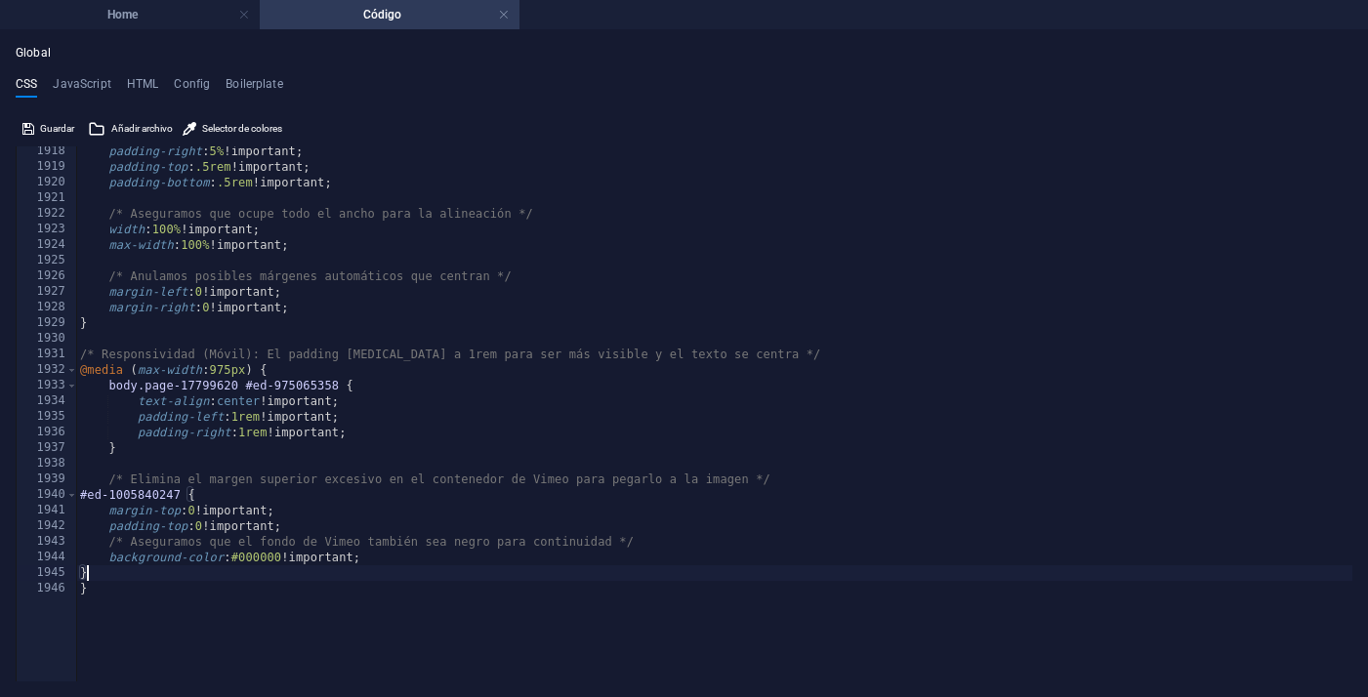
type textarea "}"
click at [173, 37] on div "Global CSS JavaScript HTML Config Boilerplate } 1918 1919 1920 1921 1922 1923 1…" at bounding box center [684, 363] width 1368 height 667
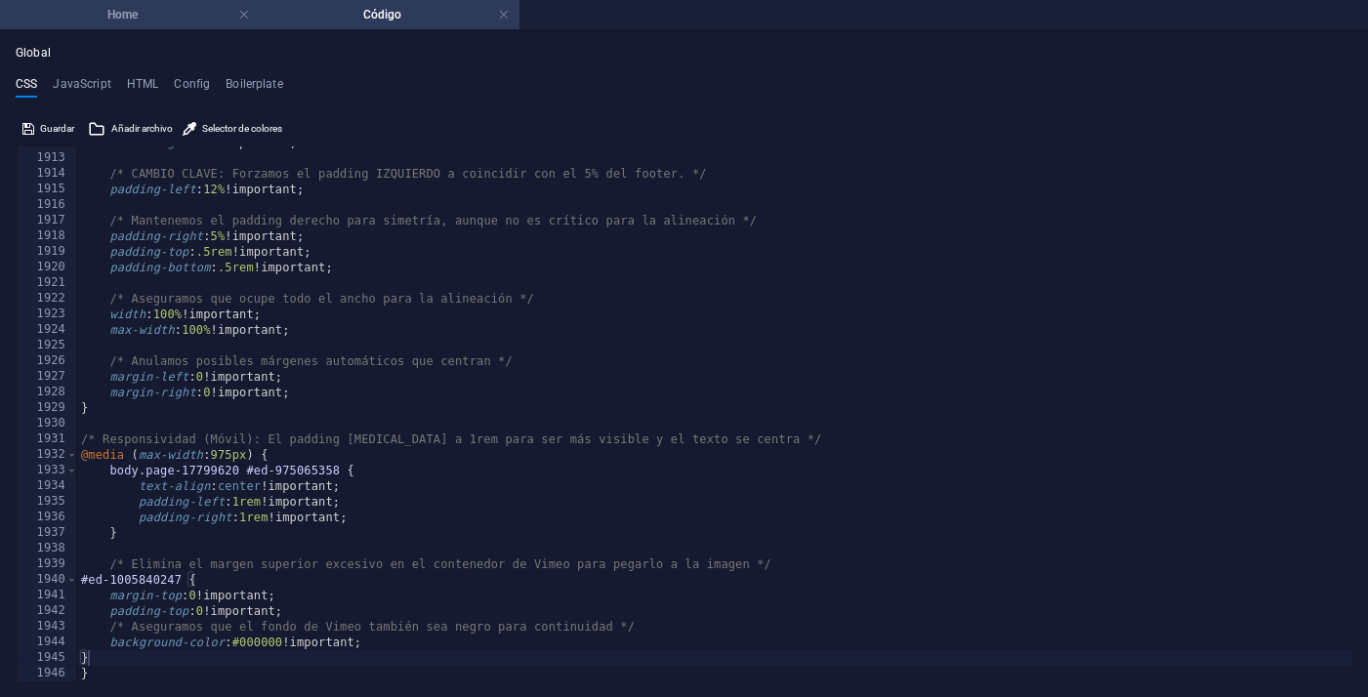
click at [178, 26] on li "Home" at bounding box center [130, 14] width 260 height 29
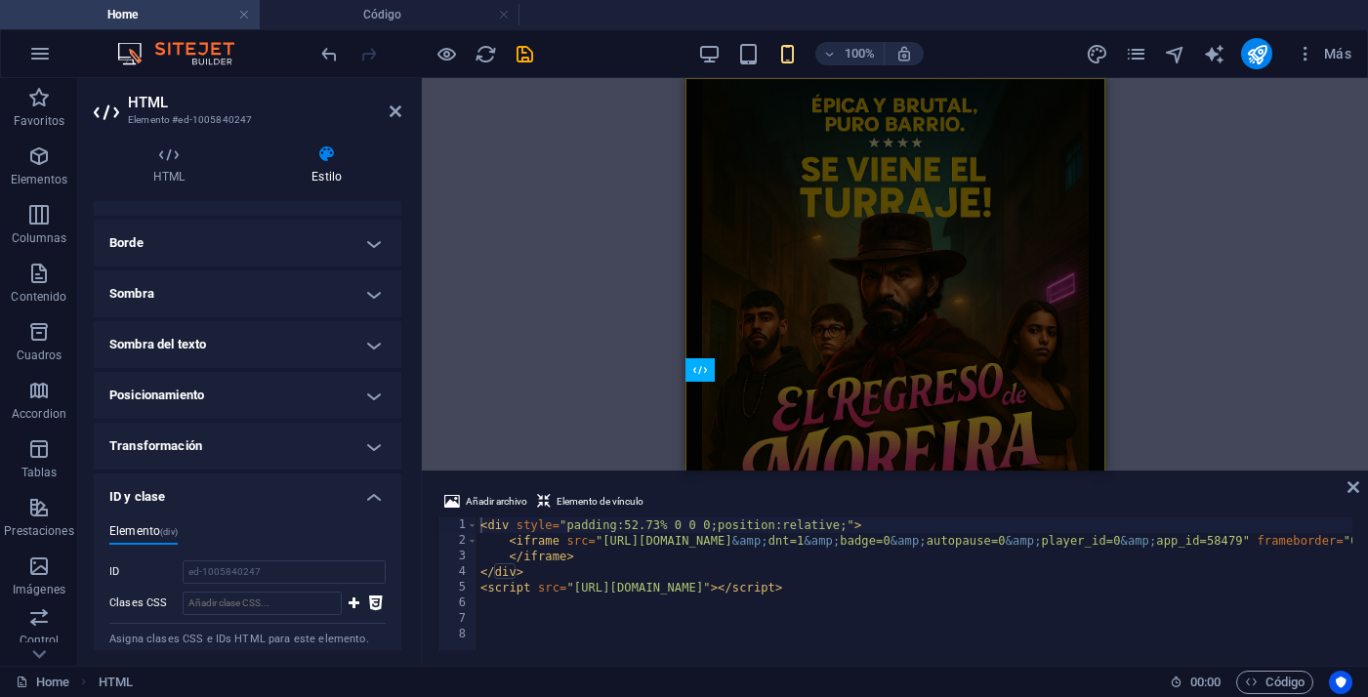
scroll to position [341, 0]
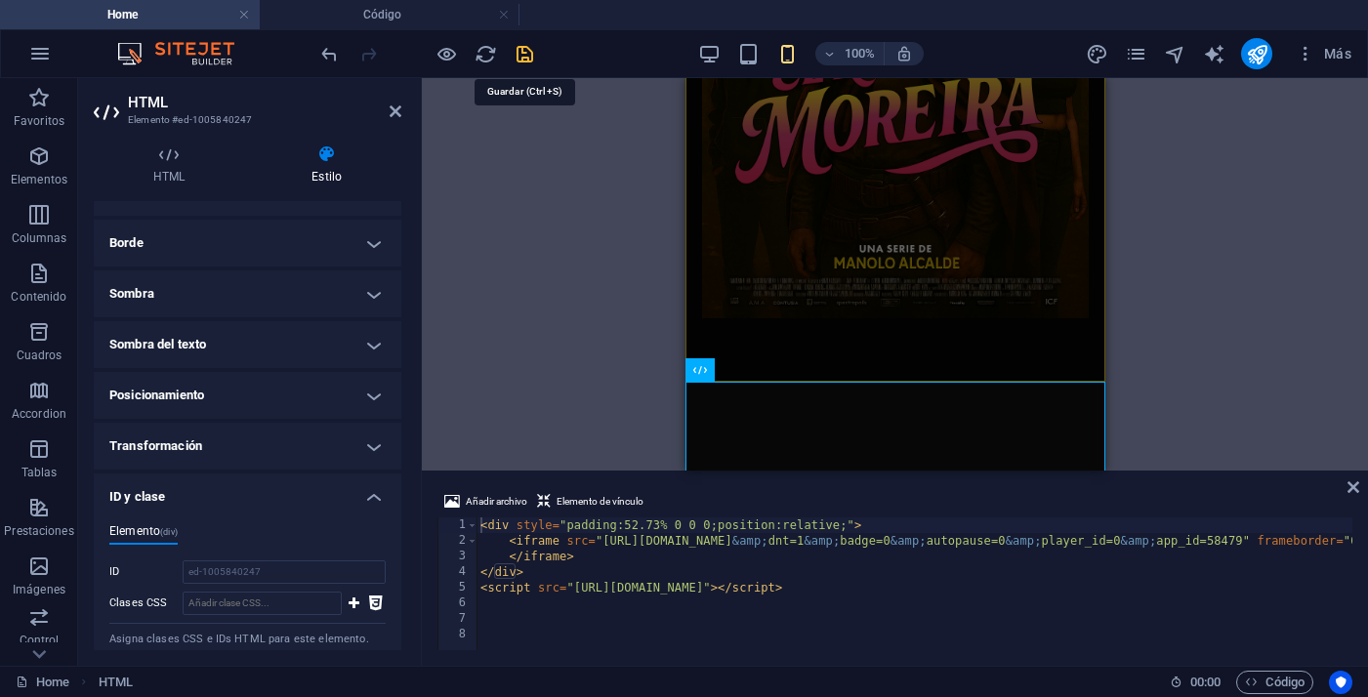
click at [524, 54] on icon "save" at bounding box center [524, 54] width 22 height 22
select select "px"
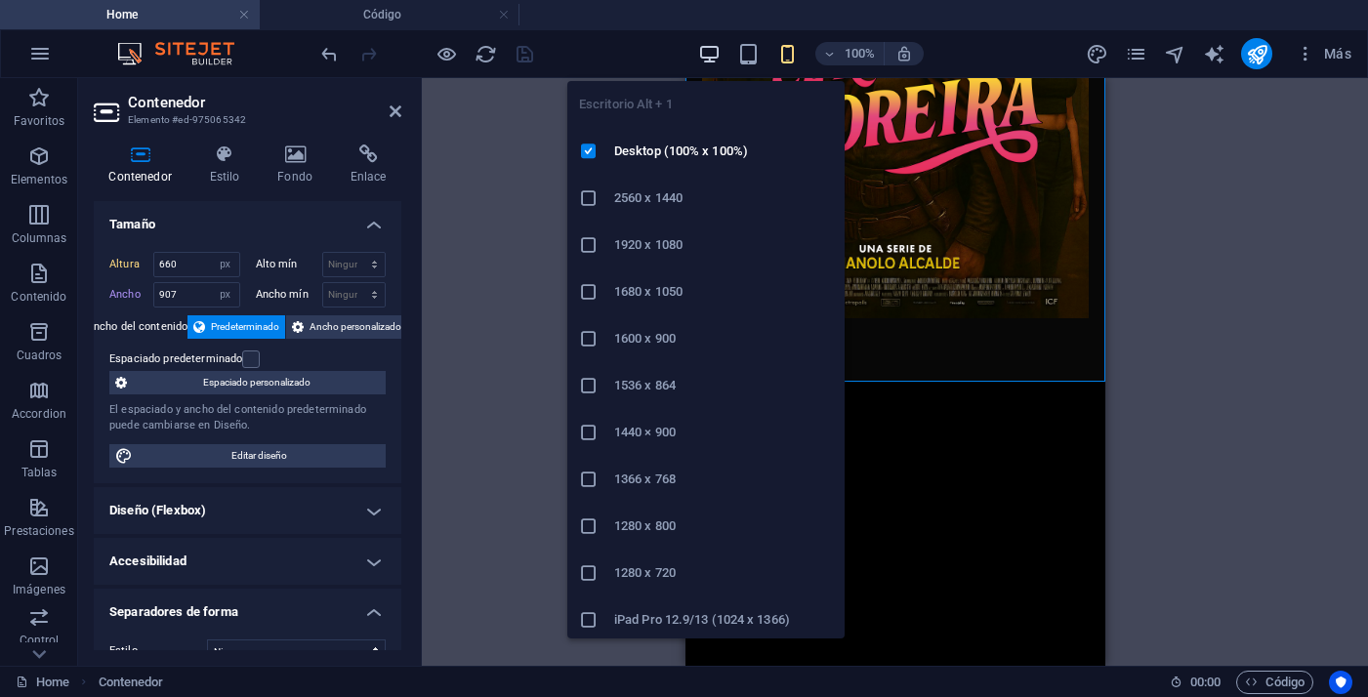
click at [703, 53] on icon "button" at bounding box center [709, 54] width 22 height 22
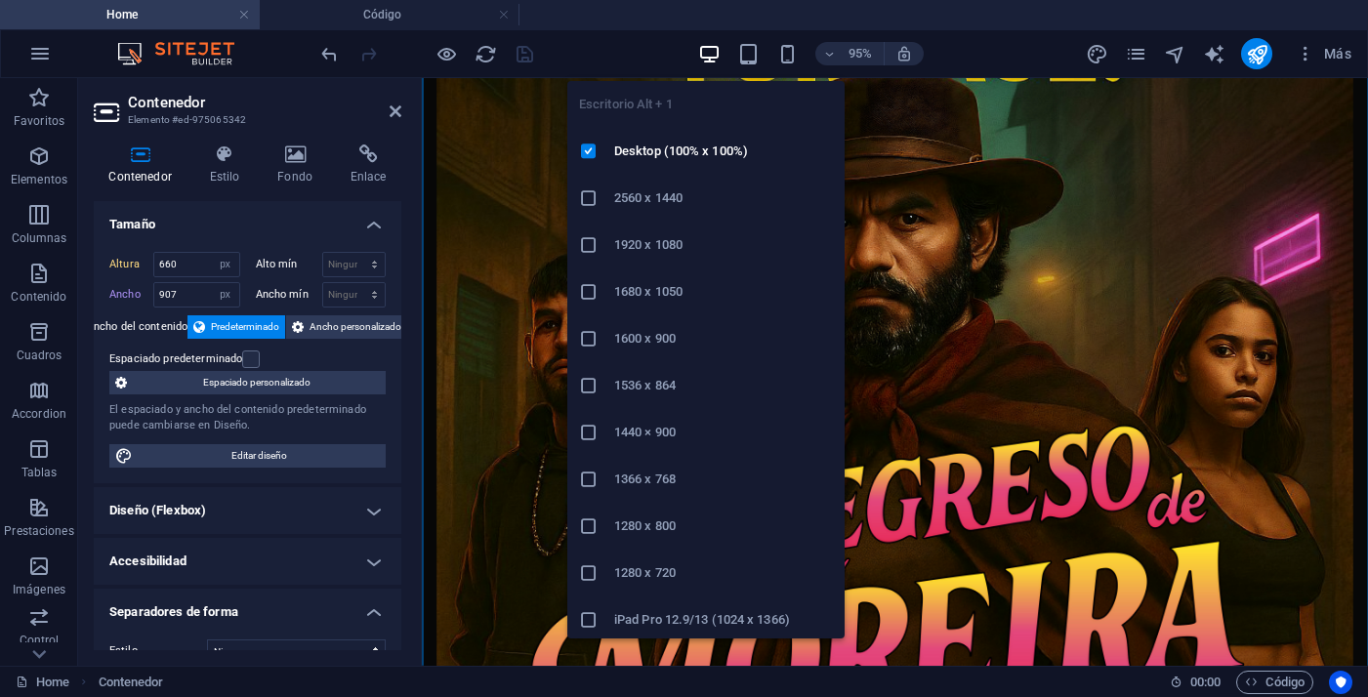
select select "DISABLED_OPTION_VALUE"
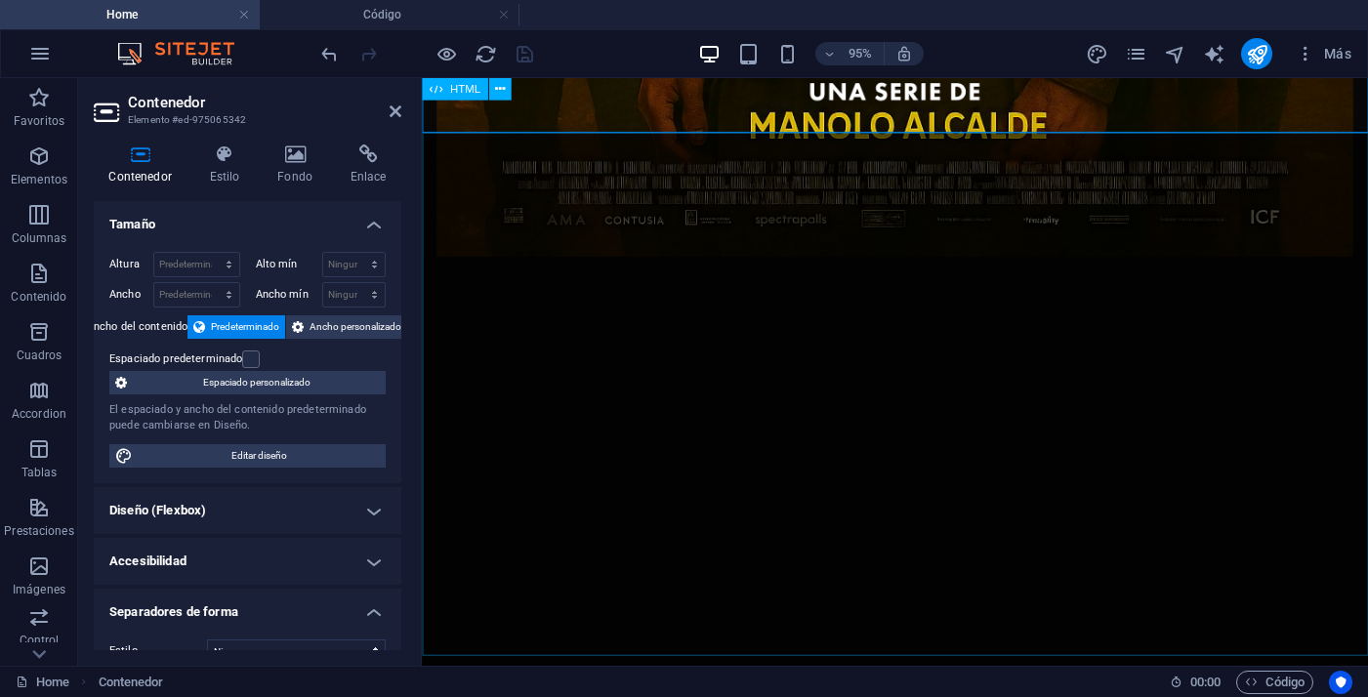
scroll to position [1129, 0]
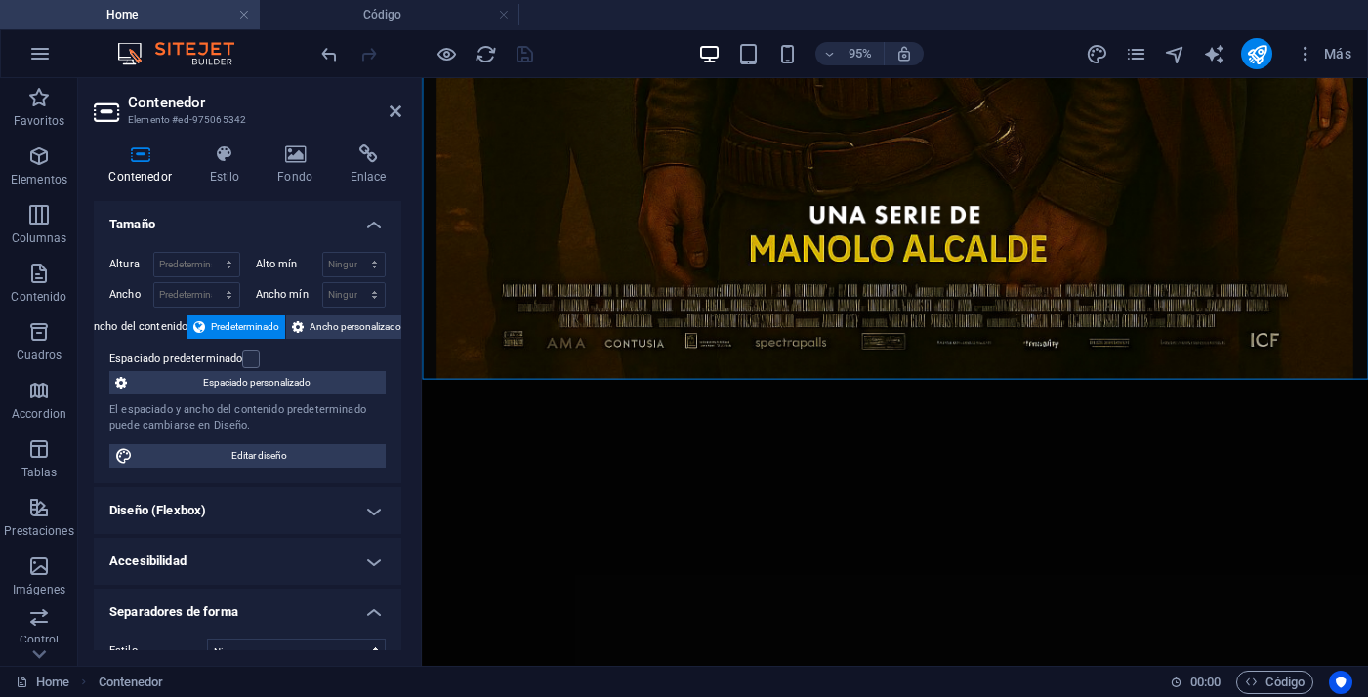
click at [759, 58] on div "95%" at bounding box center [811, 53] width 226 height 31
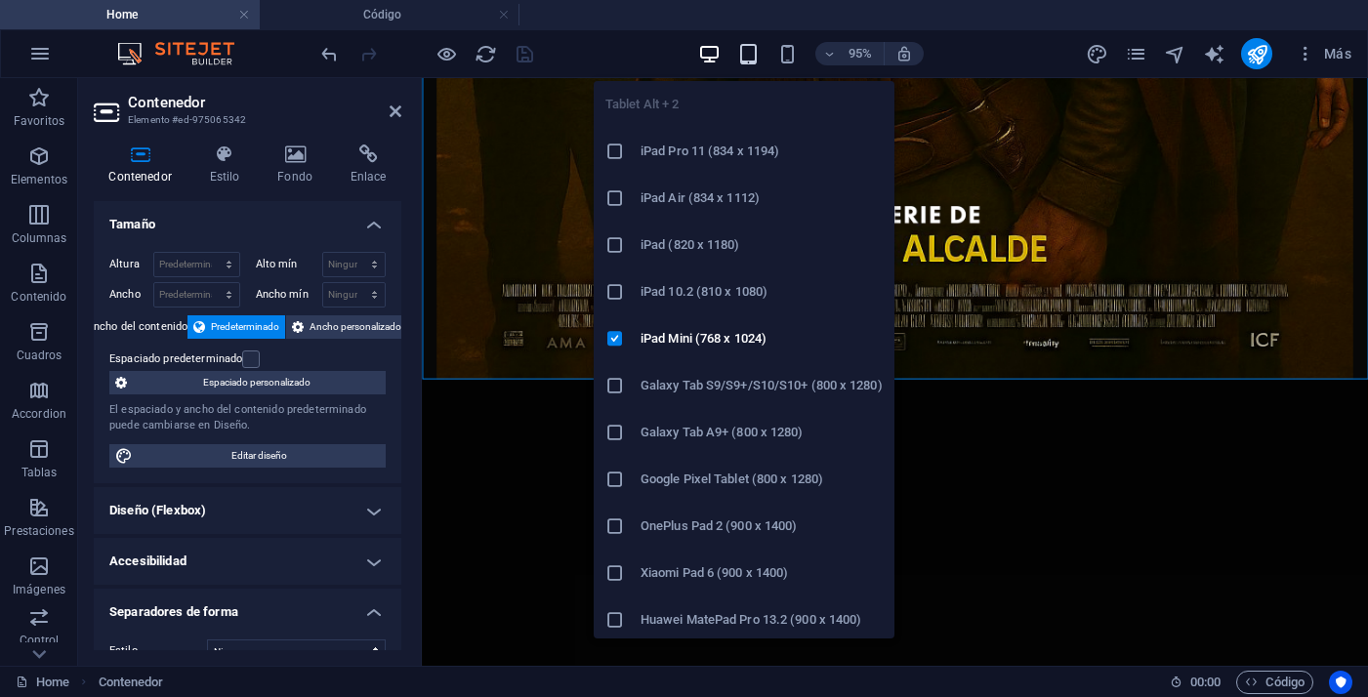
click at [749, 62] on icon "button" at bounding box center [748, 54] width 22 height 22
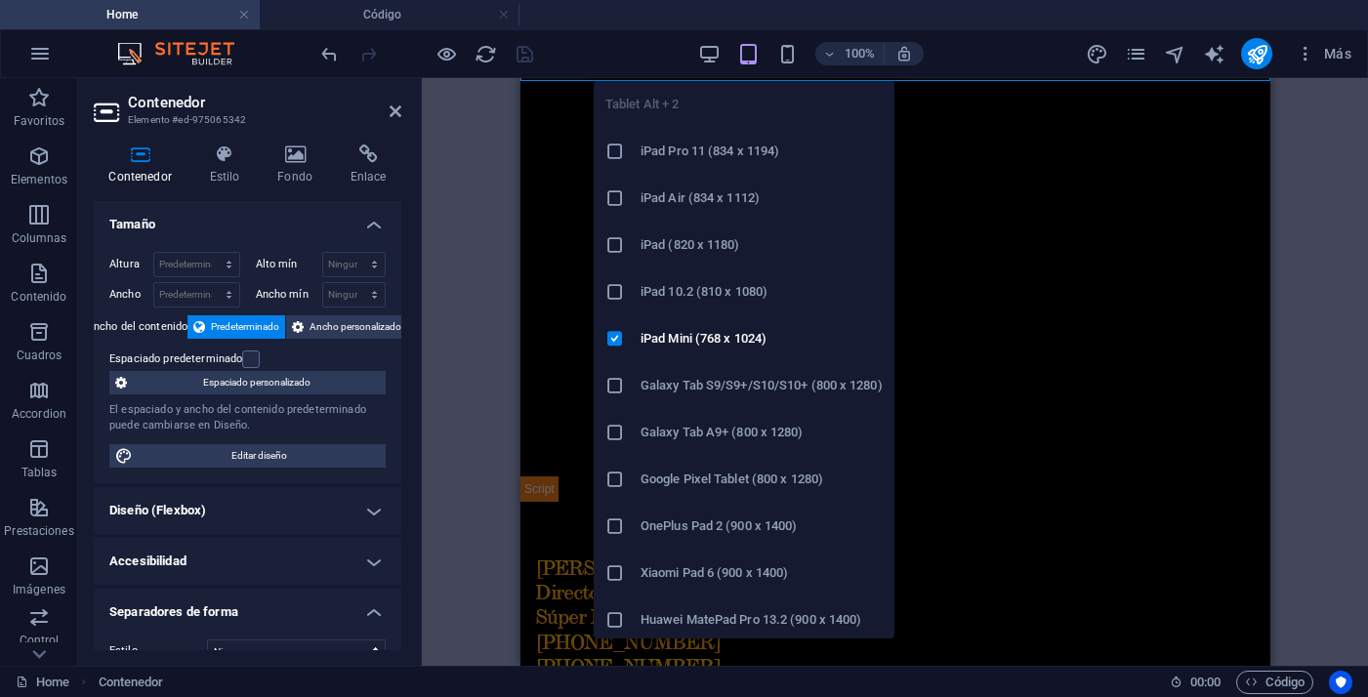
type input "1160"
select select "px"
type input "907"
select select "px"
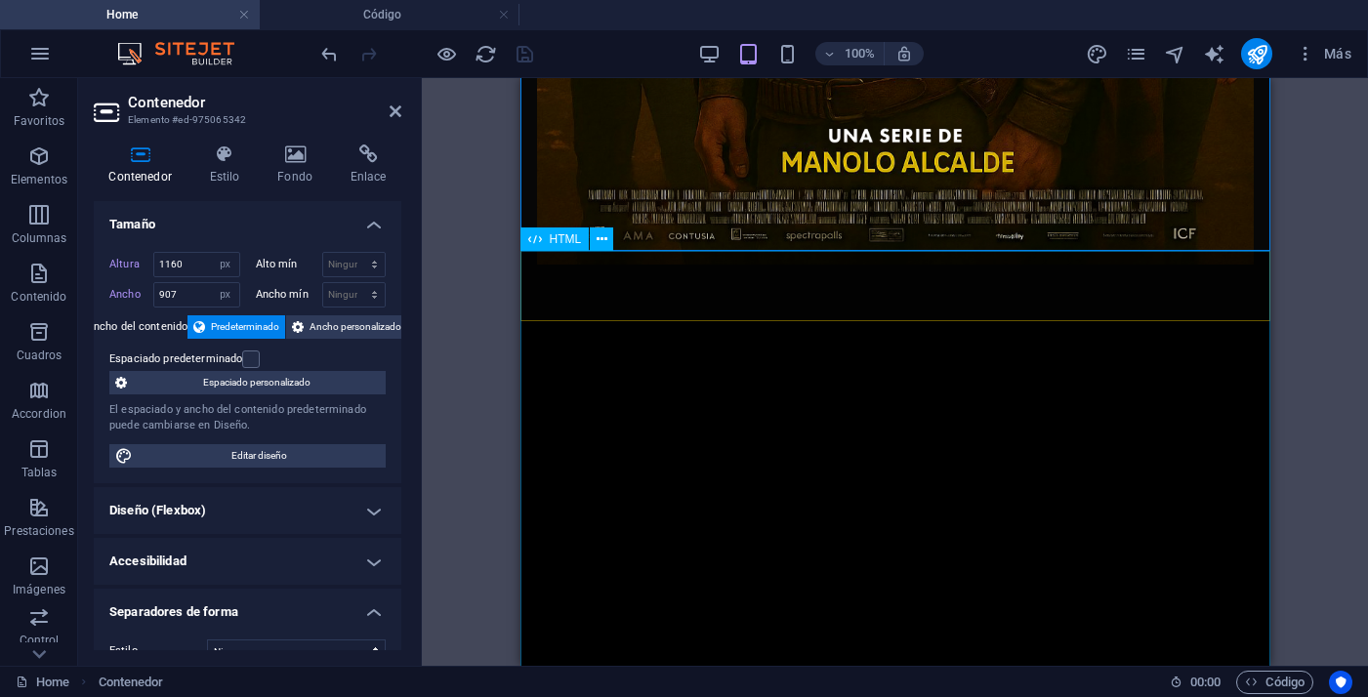
scroll to position [888, 0]
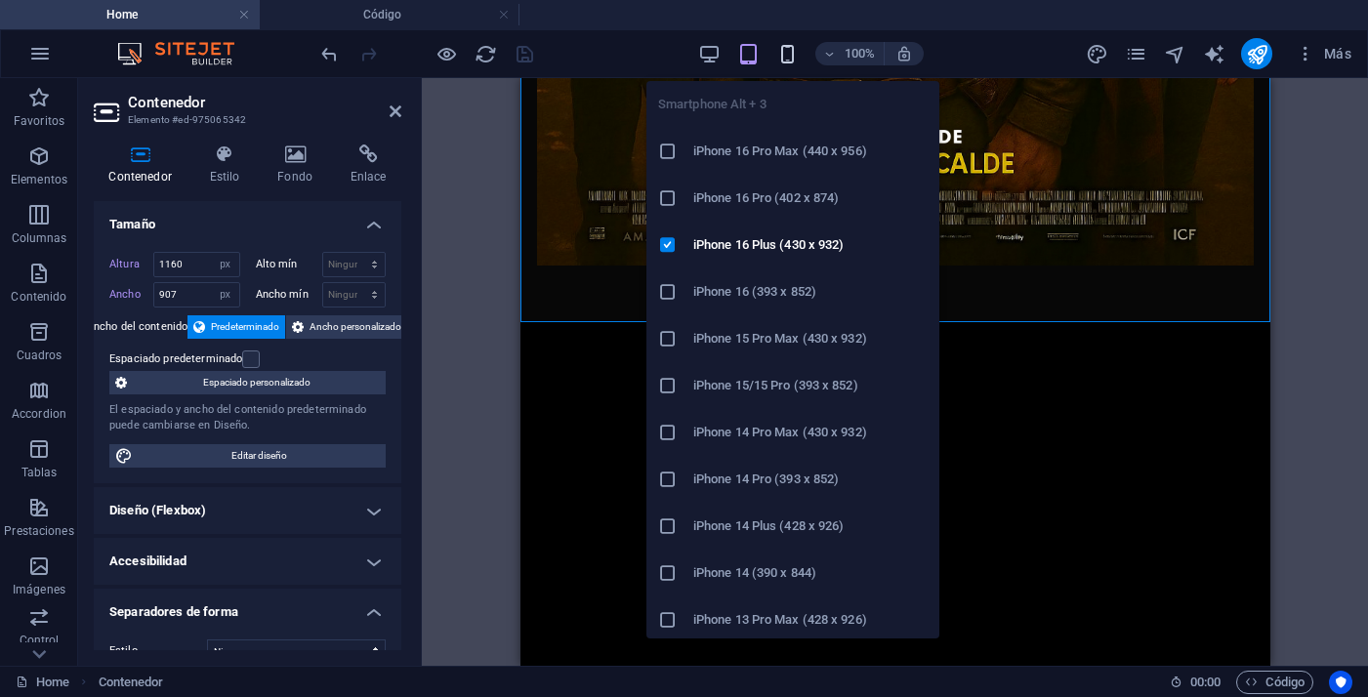
click at [784, 47] on icon "button" at bounding box center [787, 54] width 22 height 22
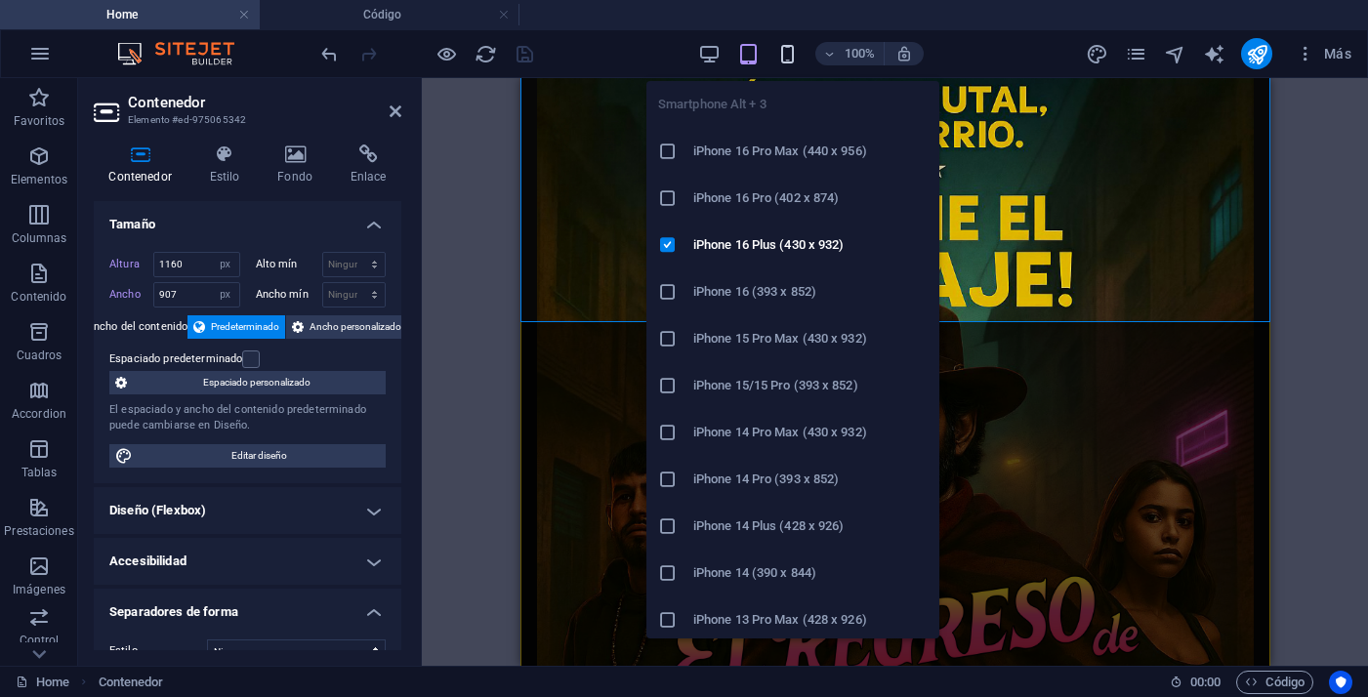
type input "660"
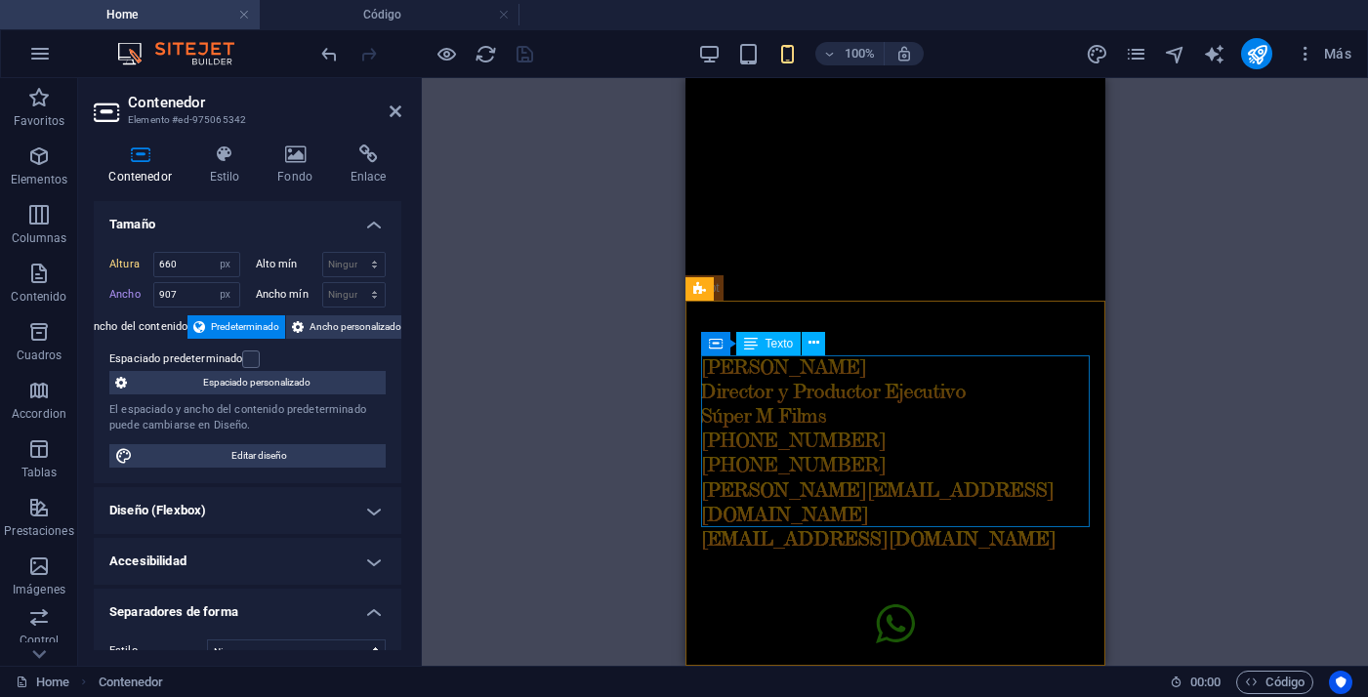
scroll to position [740, 0]
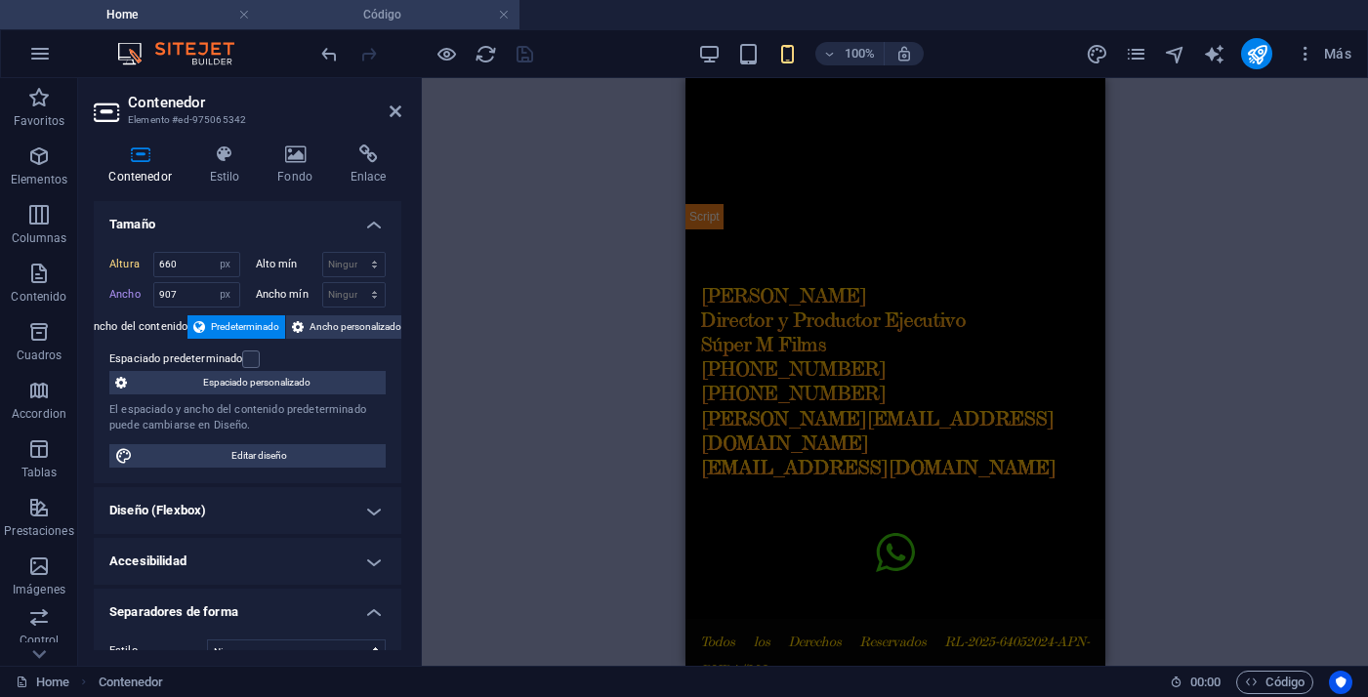
click at [373, 24] on h4 "Código" at bounding box center [390, 14] width 260 height 21
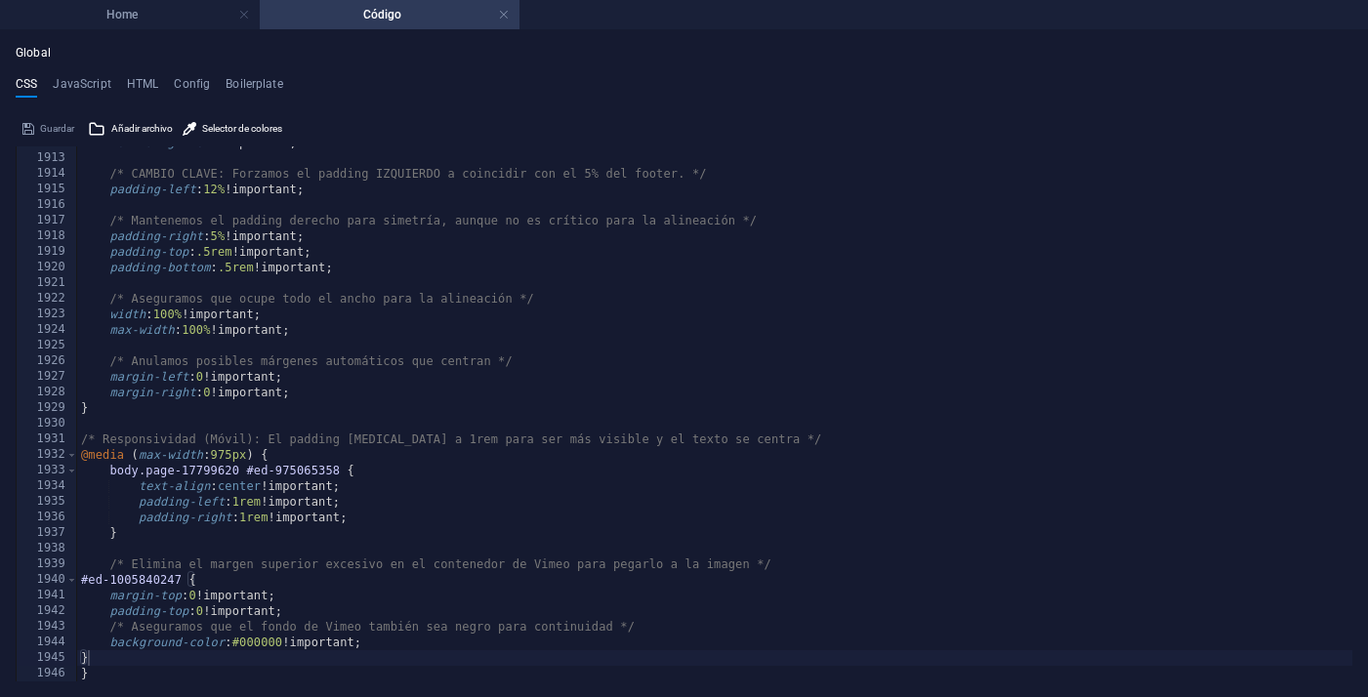
type textarea "}"
click at [421, 533] on div "text-align : left !important; /* CAMBIO CLAVE: Forzamos el padding IZQUIERDO a …" at bounding box center [714, 418] width 1275 height 566
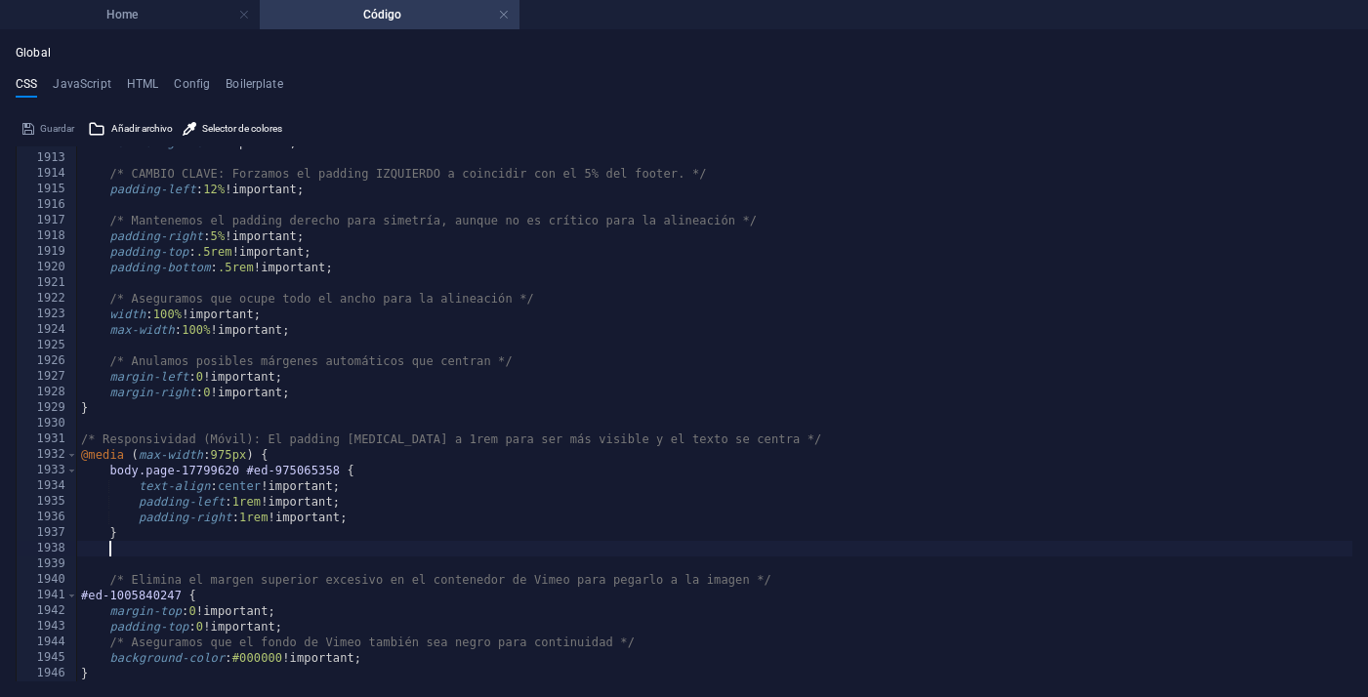
scroll to position [0, 1]
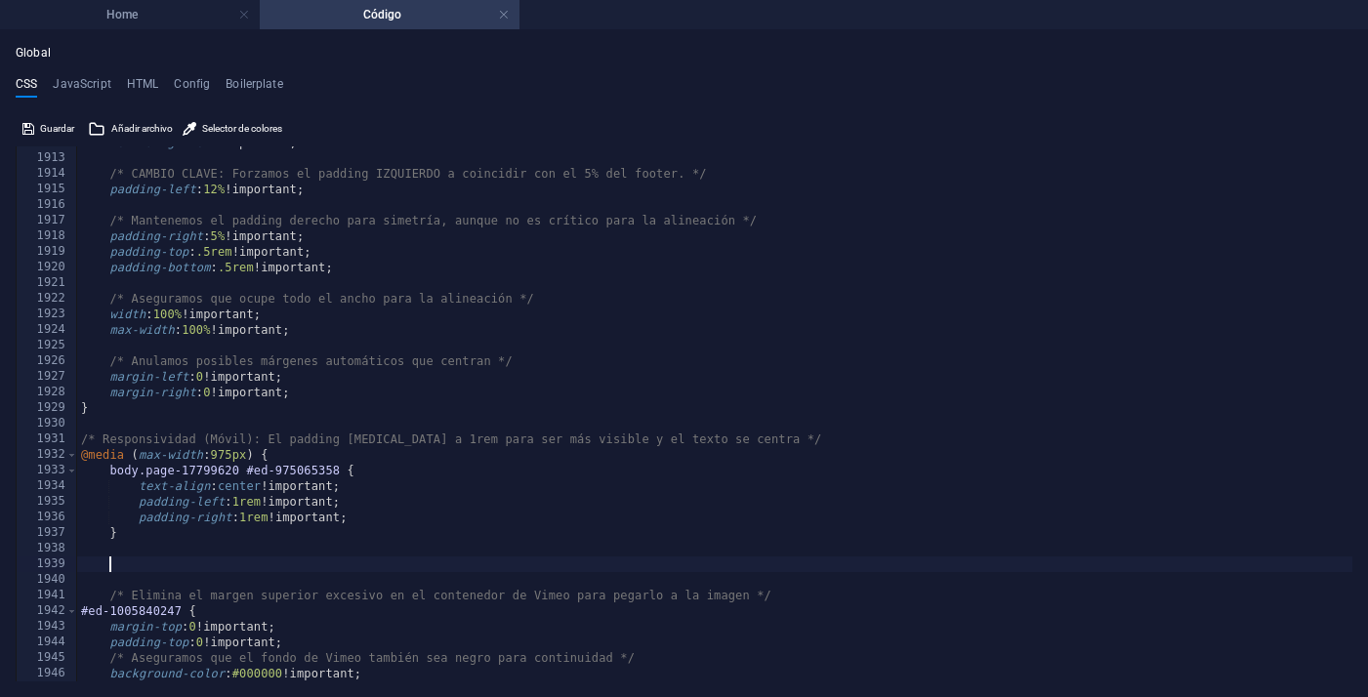
paste textarea "}"
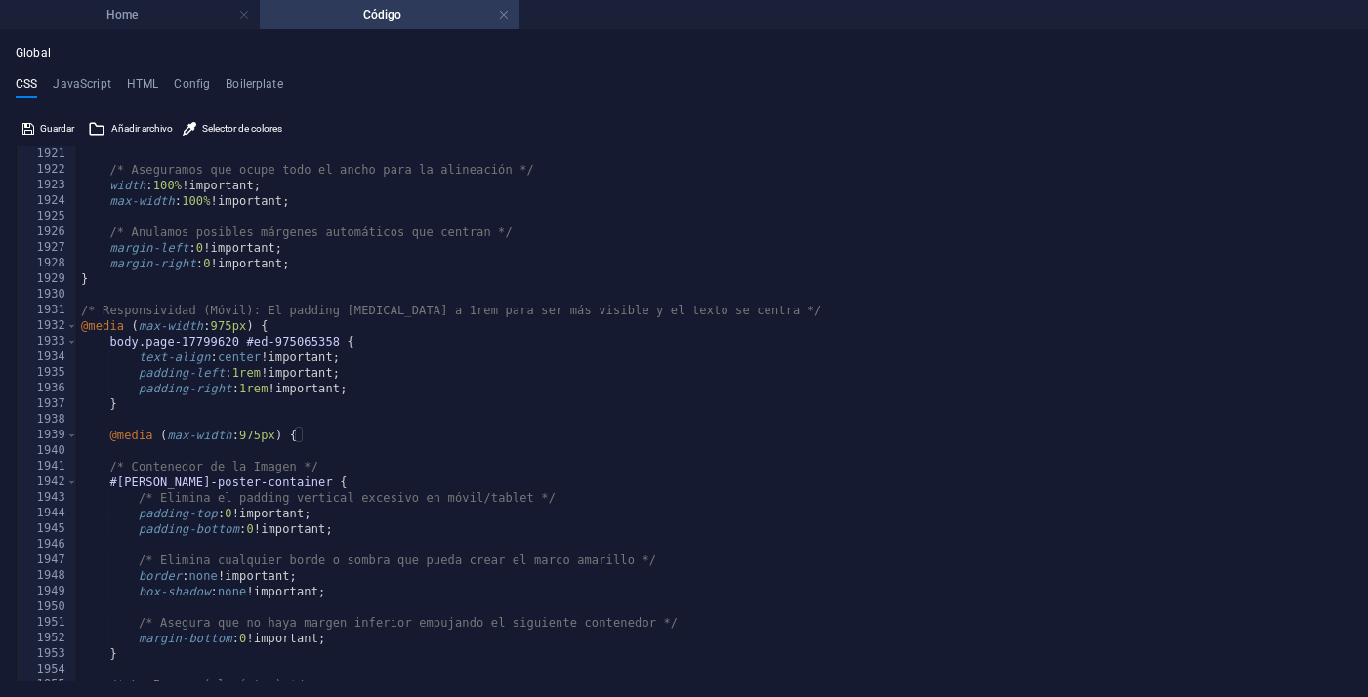
scroll to position [12761, 0]
type textarea "}"
click at [143, 21] on h4 "Home" at bounding box center [130, 14] width 260 height 21
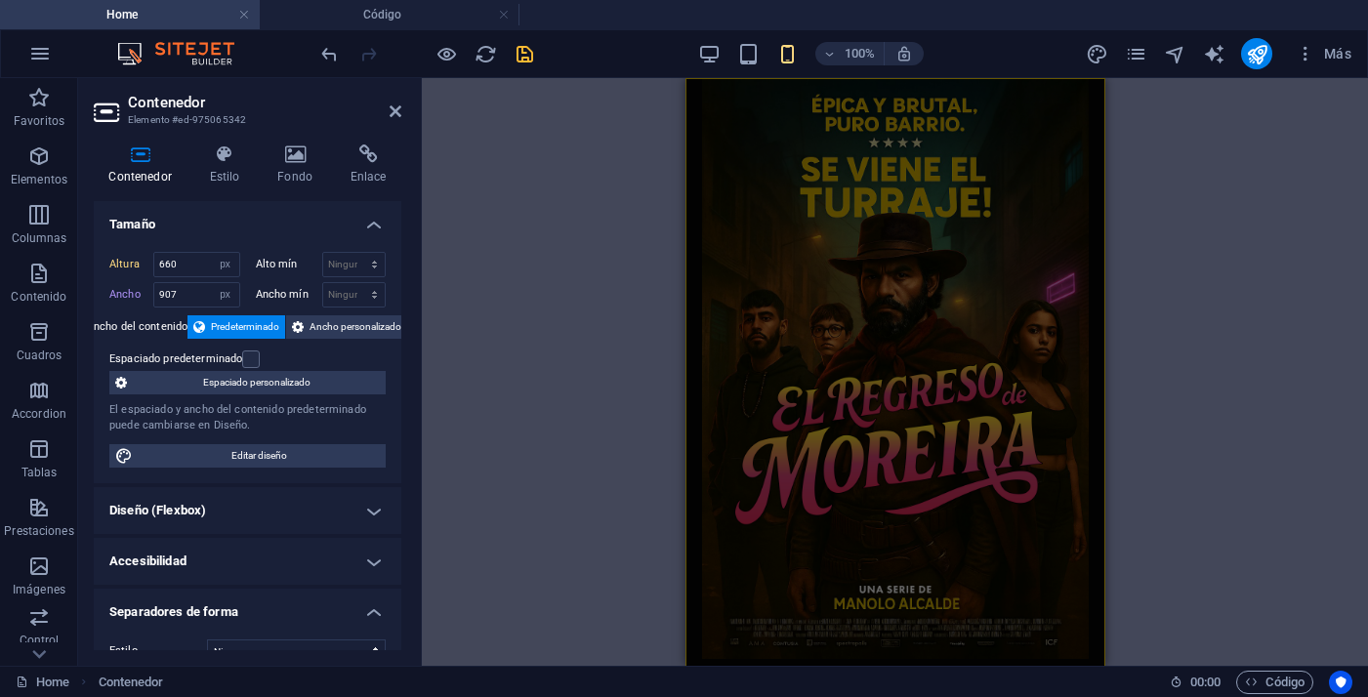
scroll to position [740, 0]
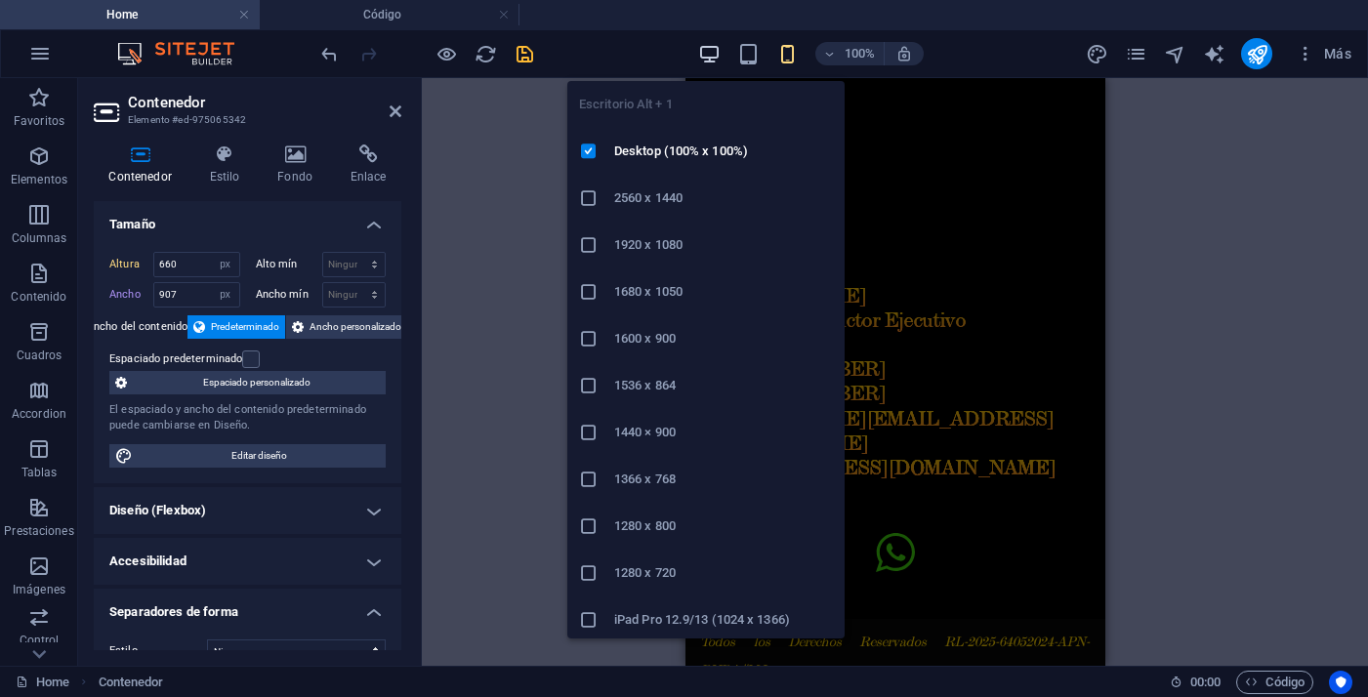
click at [713, 62] on icon "button" at bounding box center [709, 54] width 22 height 22
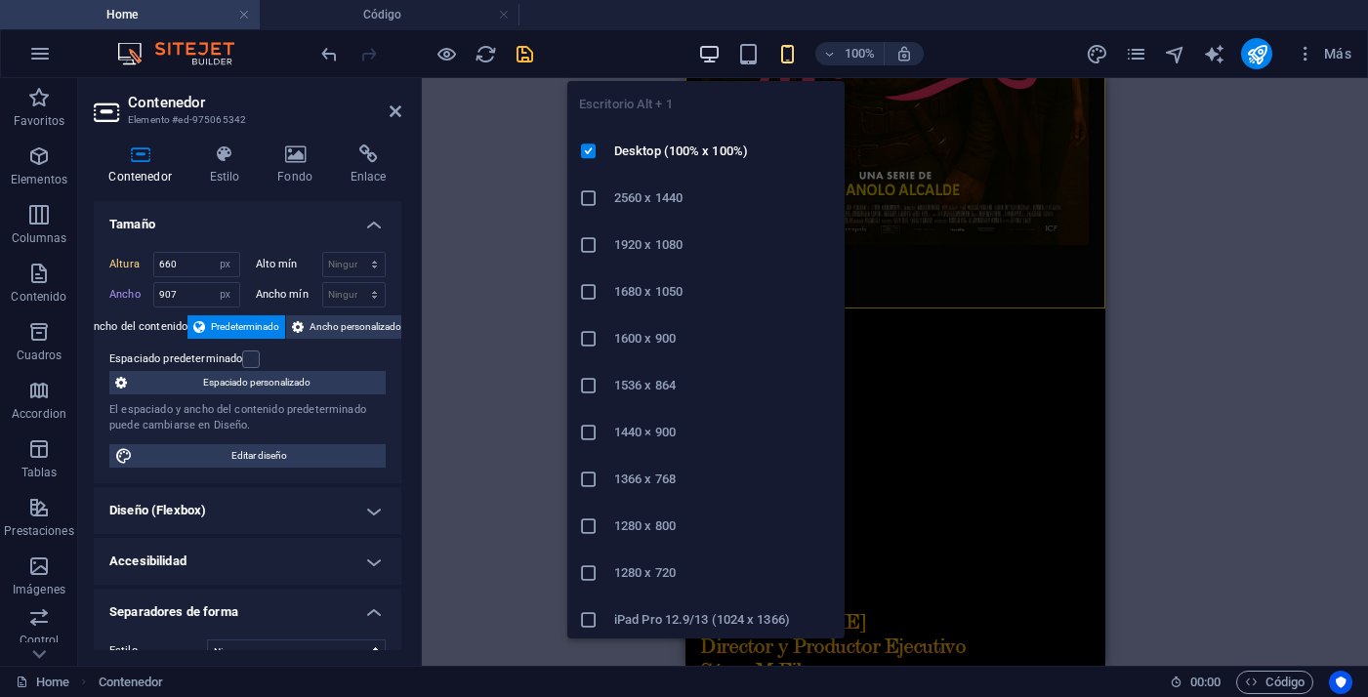
select select "DISABLED_OPTION_VALUE"
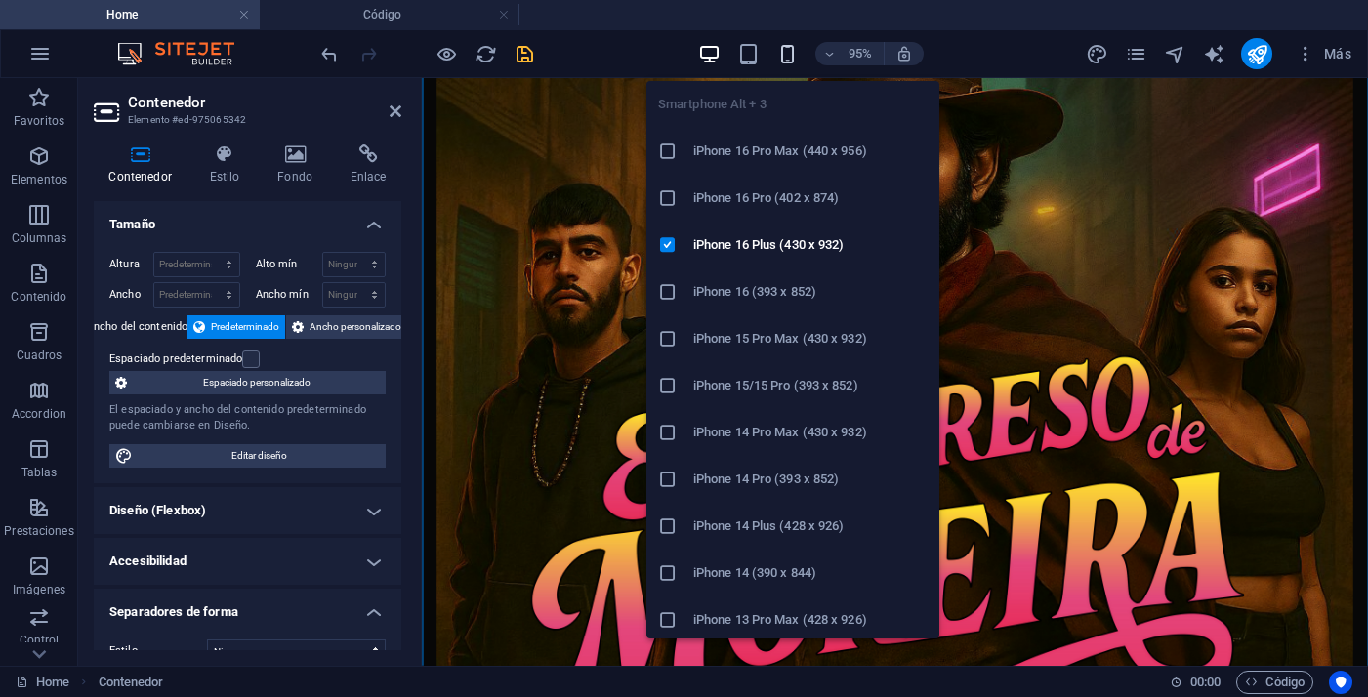
click at [795, 51] on icon "button" at bounding box center [787, 54] width 22 height 22
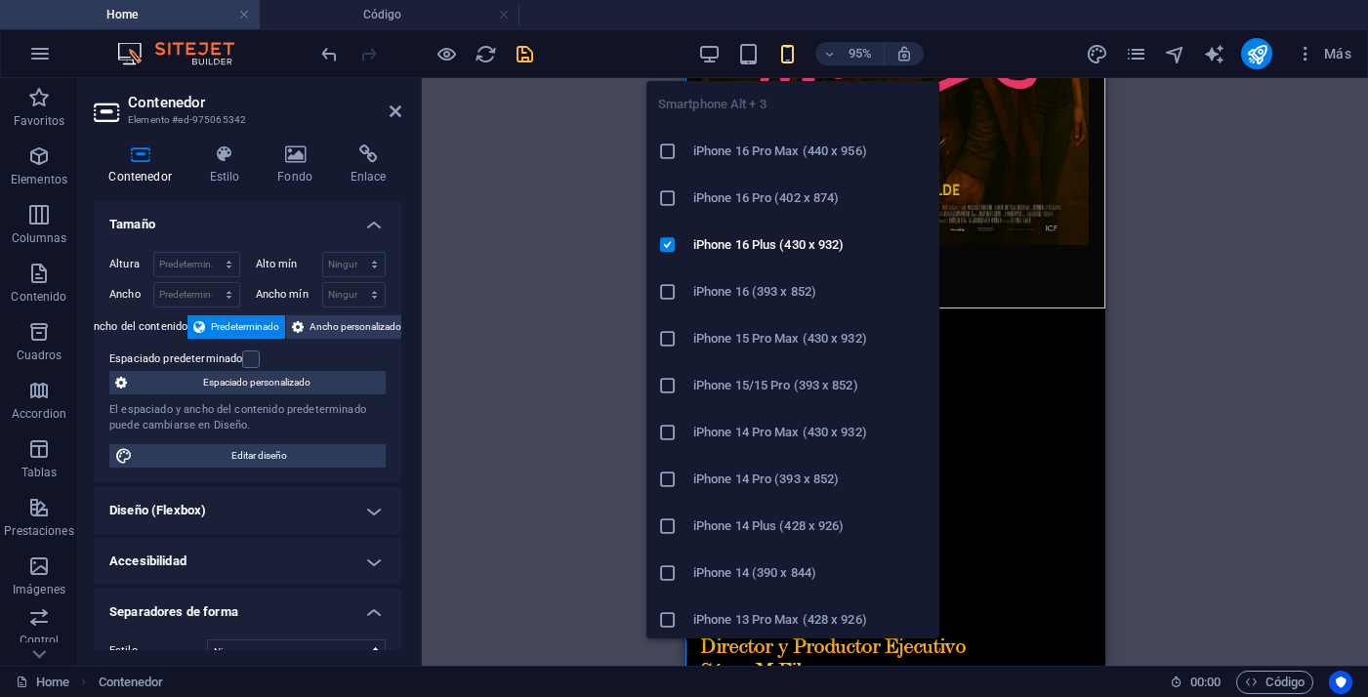
type input "660"
select select "px"
type input "907"
select select "px"
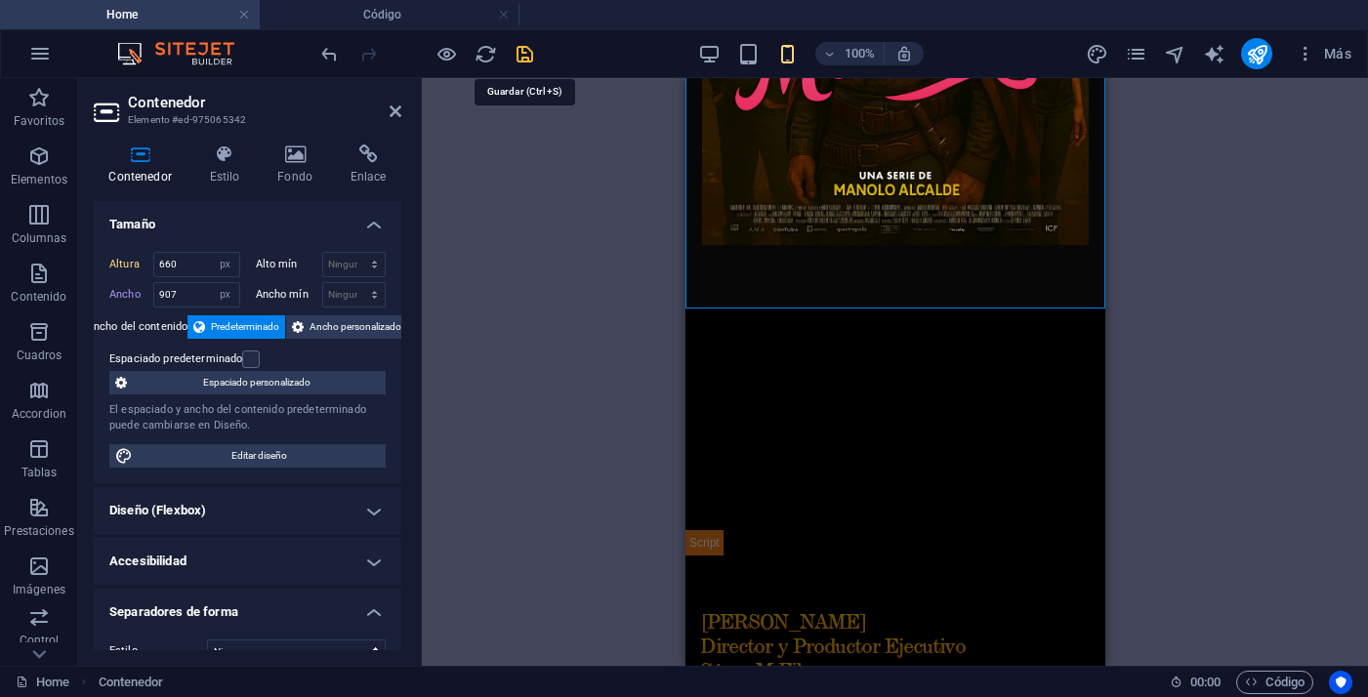
click at [524, 53] on icon "save" at bounding box center [524, 54] width 22 height 22
select select "px"
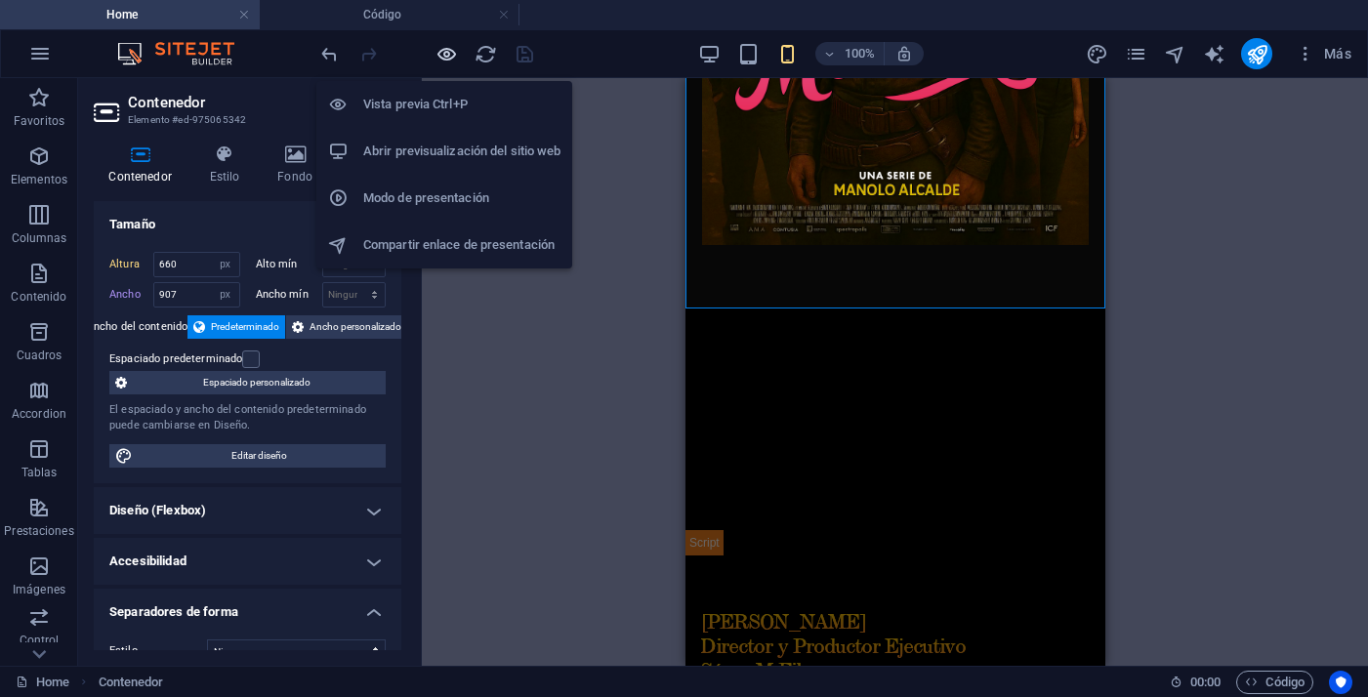
click at [445, 58] on icon "button" at bounding box center [446, 54] width 22 height 22
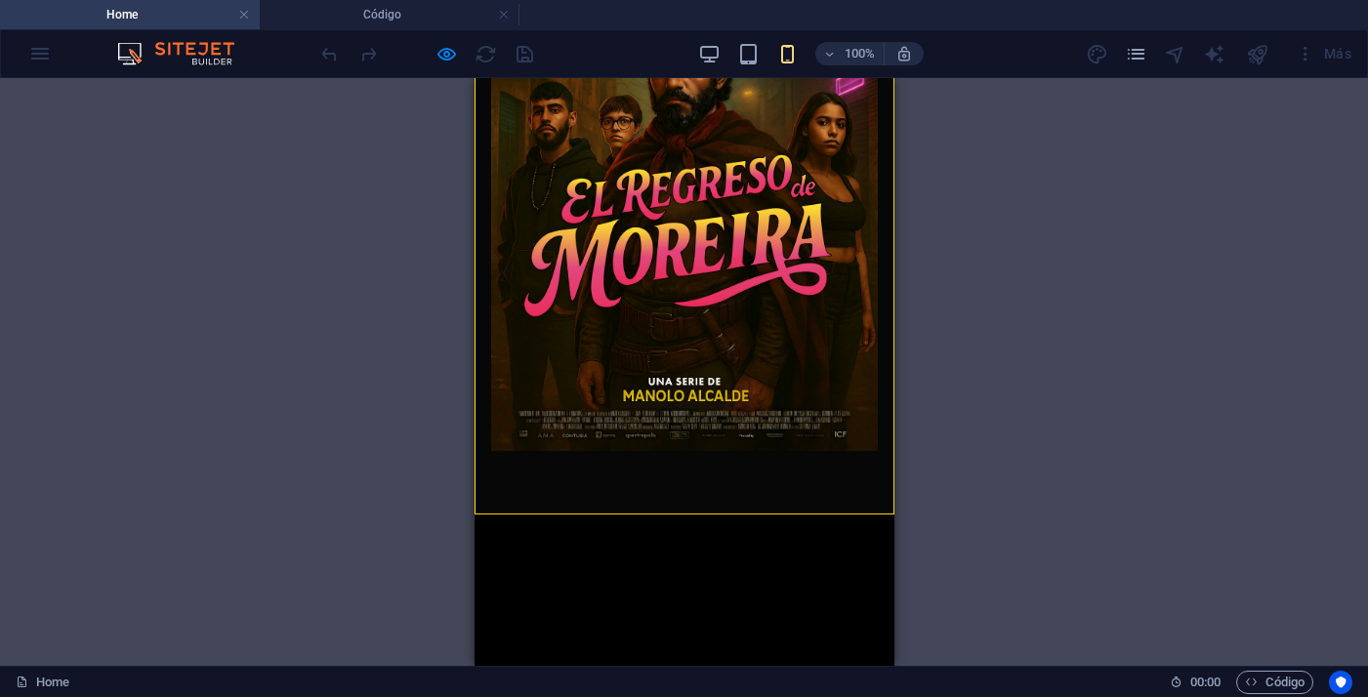
scroll to position [211, 0]
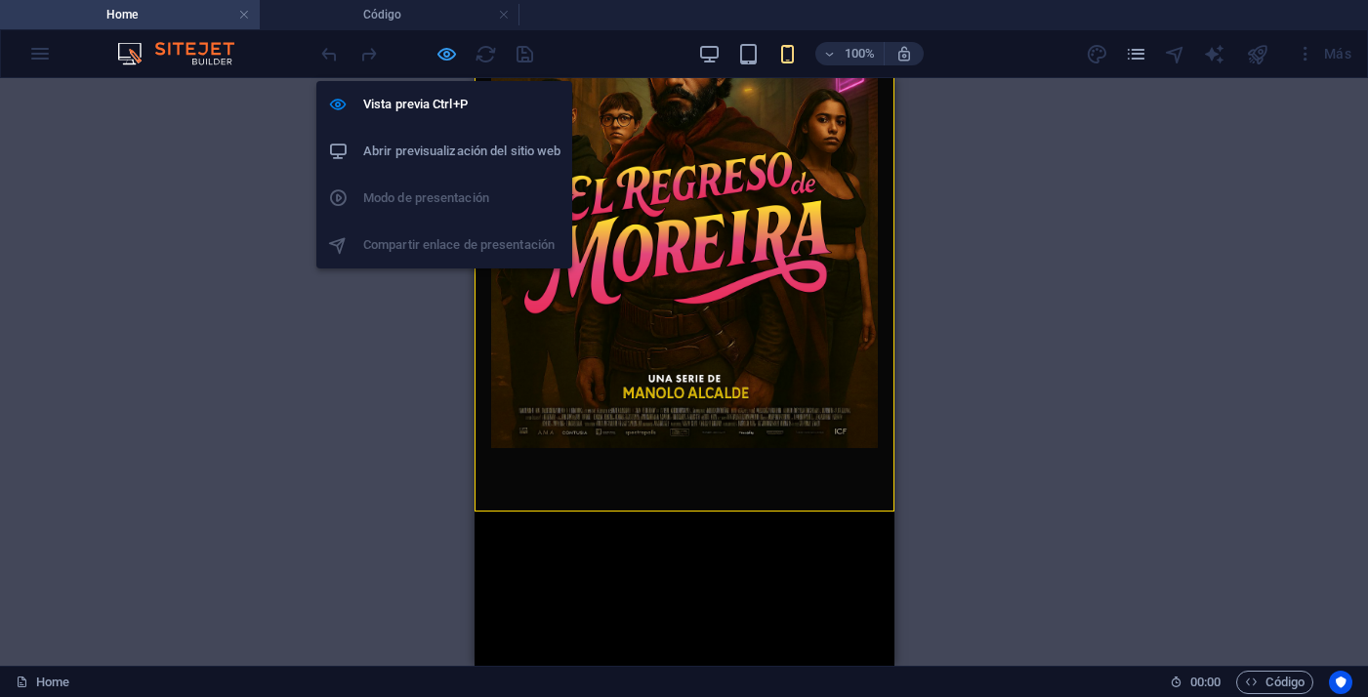
click at [451, 55] on icon "button" at bounding box center [446, 54] width 22 height 22
select select "px"
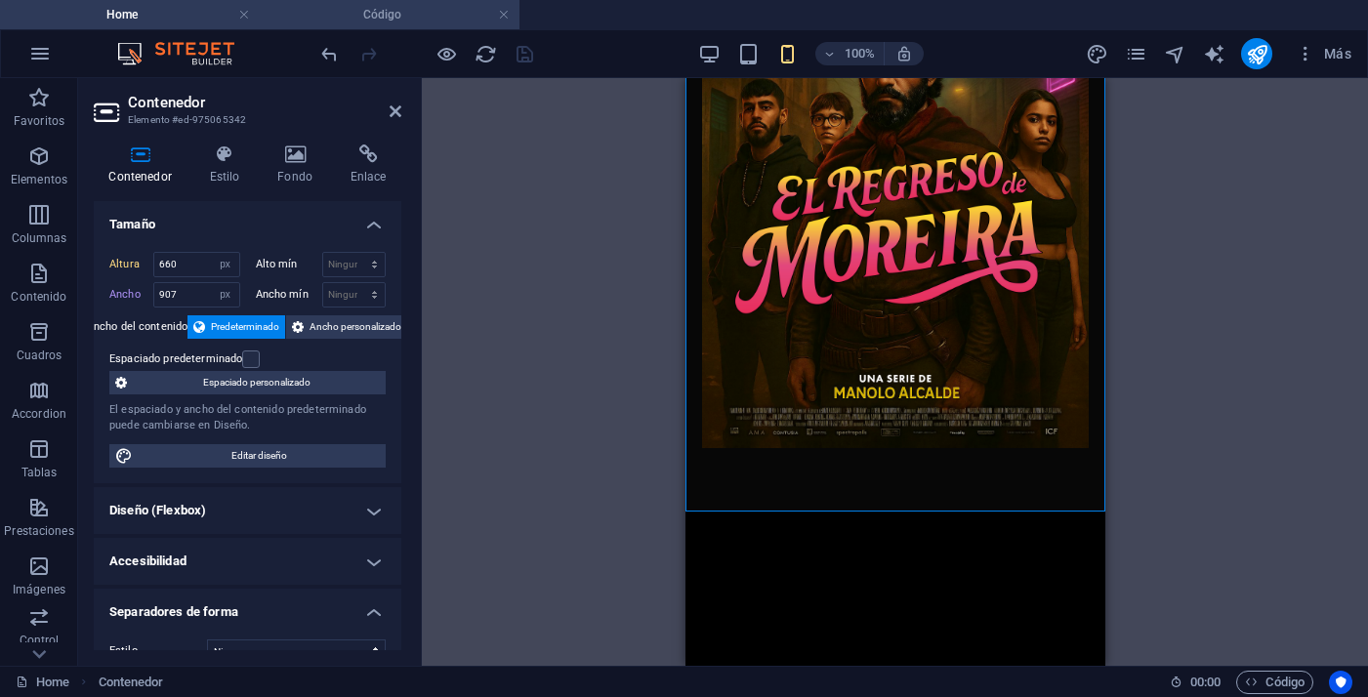
click at [431, 27] on li "Código" at bounding box center [390, 14] width 260 height 29
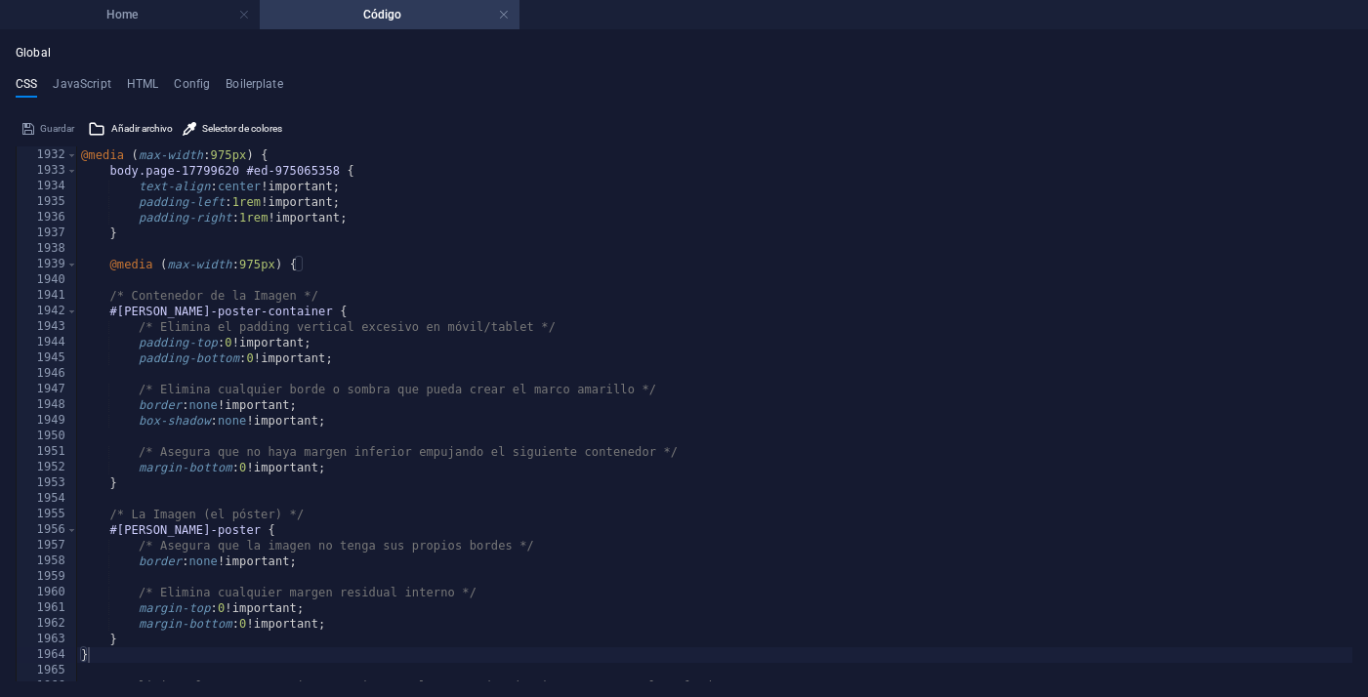
scroll to position [13054, 0]
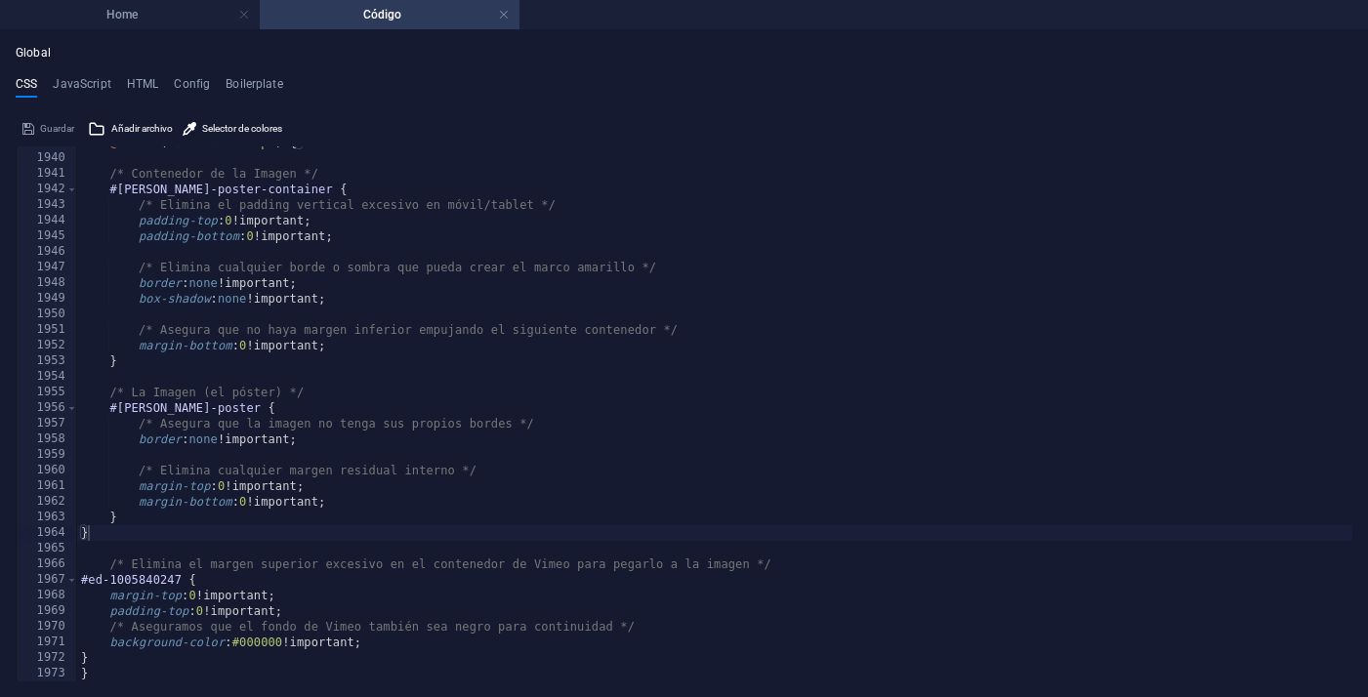
click at [272, 671] on div "@media ( max-width : 975px ) { /* Contenedor de la Imagen */ #[PERSON_NAME]-pos…" at bounding box center [714, 418] width 1275 height 566
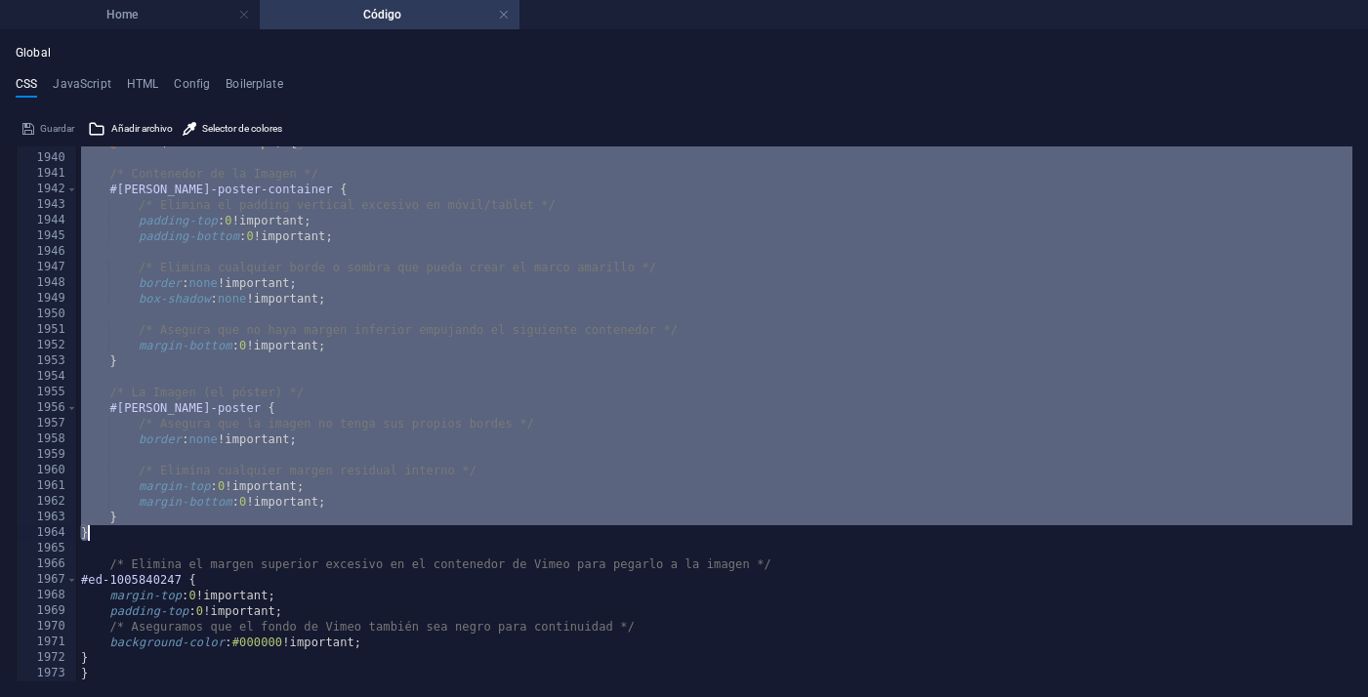
drag, startPoint x: 80, startPoint y: 338, endPoint x: 635, endPoint y: 530, distance: 586.9
click at [635, 530] on div "@media ( max-width : 975px ) { /* Contenedor de la Imagen */ #[PERSON_NAME]-pos…" at bounding box center [714, 418] width 1275 height 566
click at [259, 677] on div "@media ( max-width : 975px ) { /* Contenedor de la Imagen */ #[PERSON_NAME]-pos…" at bounding box center [714, 418] width 1275 height 566
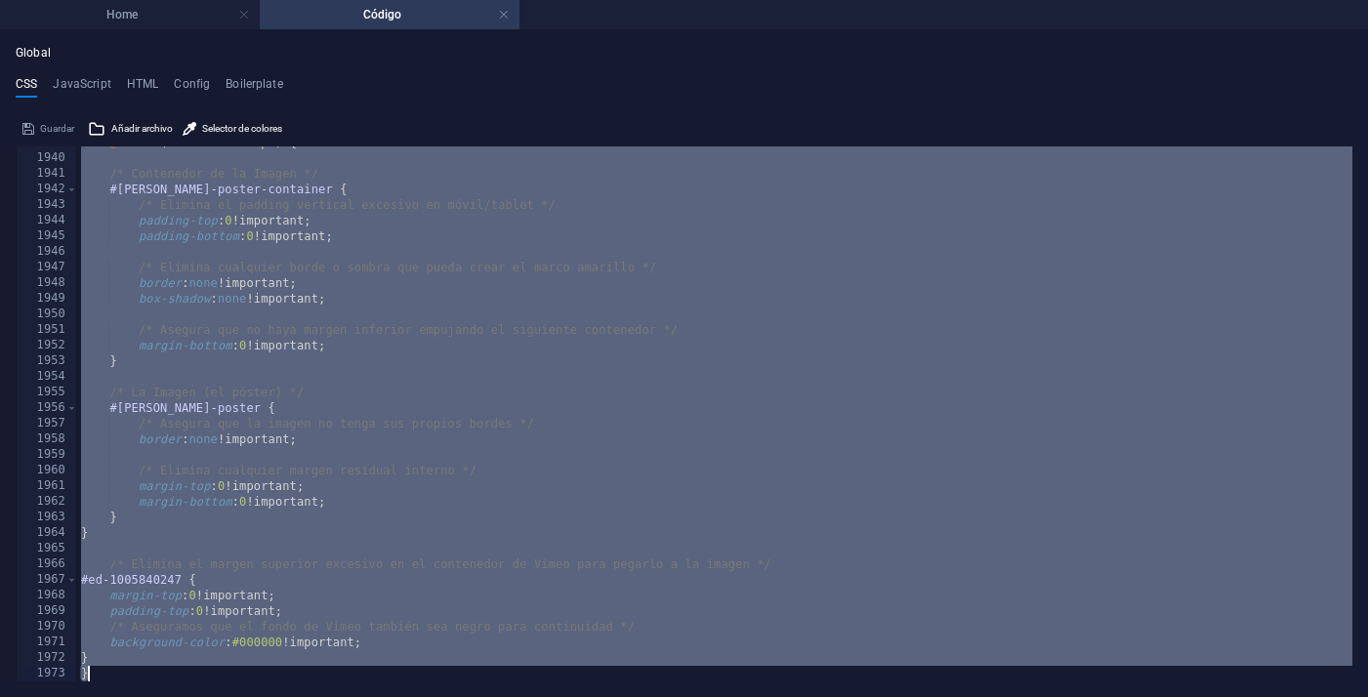
drag, startPoint x: 86, startPoint y: 458, endPoint x: 314, endPoint y: 741, distance: 363.8
click at [314, 696] on html "[DOMAIN_NAME] Home Código Favoritos Elementos Columnas Contenido Cuadros Accord…" at bounding box center [684, 348] width 1368 height 697
type textarea "/"
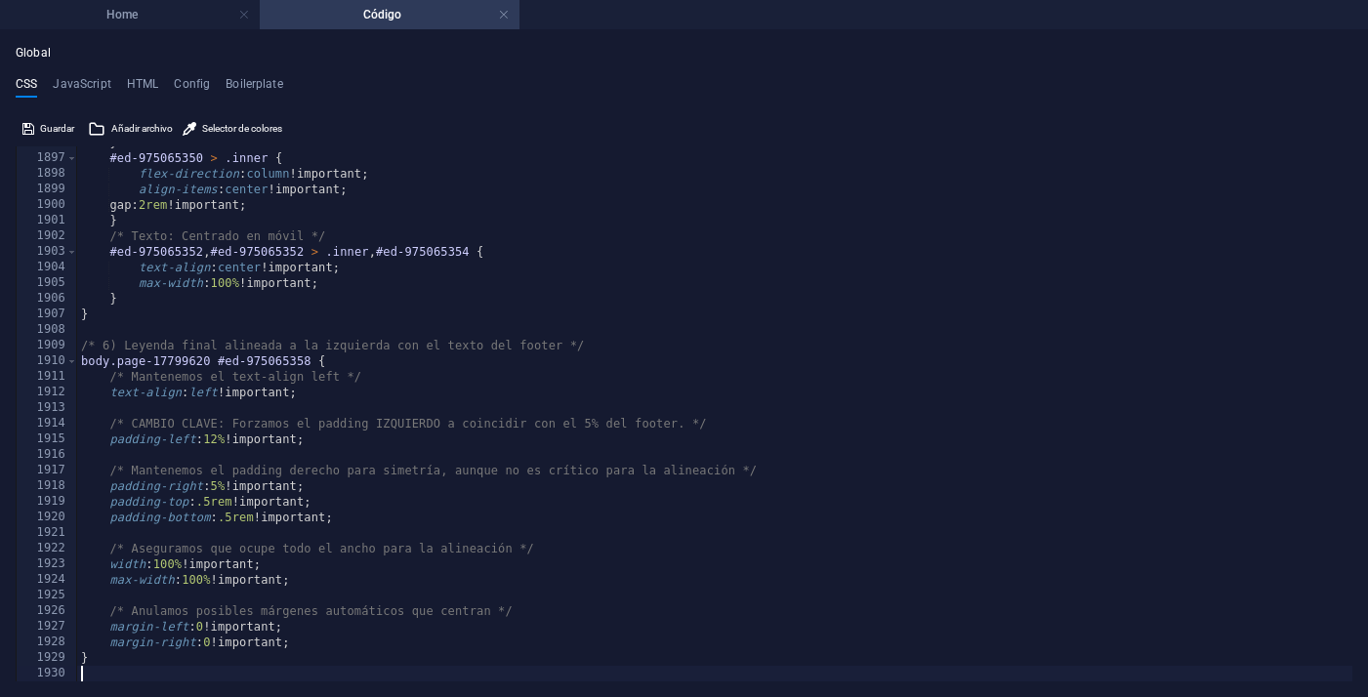
scroll to position [12398, 0]
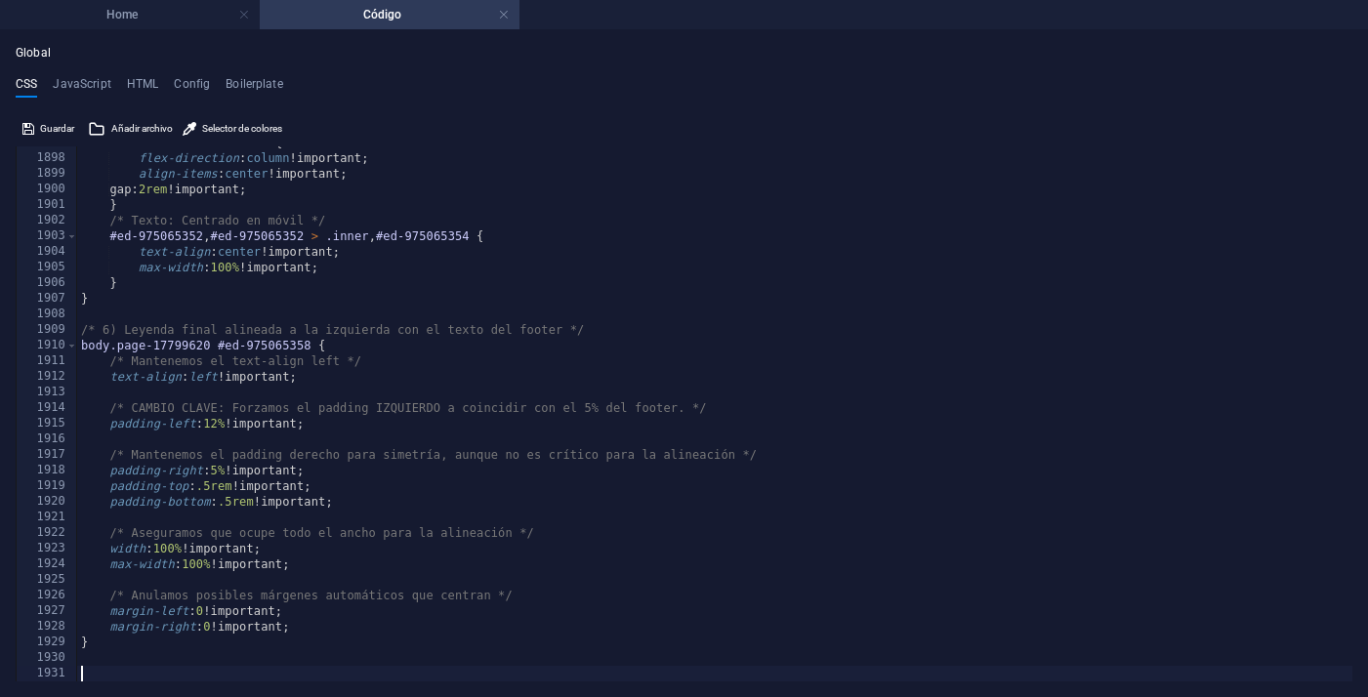
paste textarea "}"
type textarea "}"
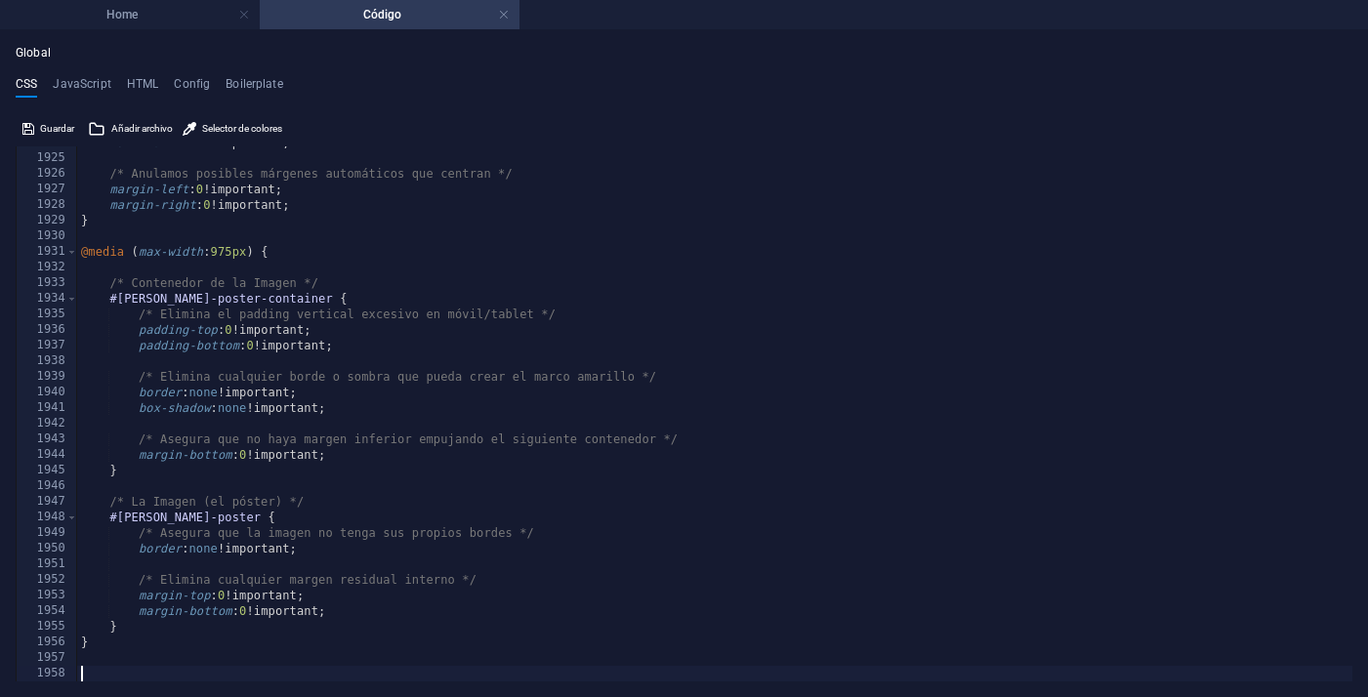
scroll to position [12819, 0]
paste textarea "}"
type textarea "}"
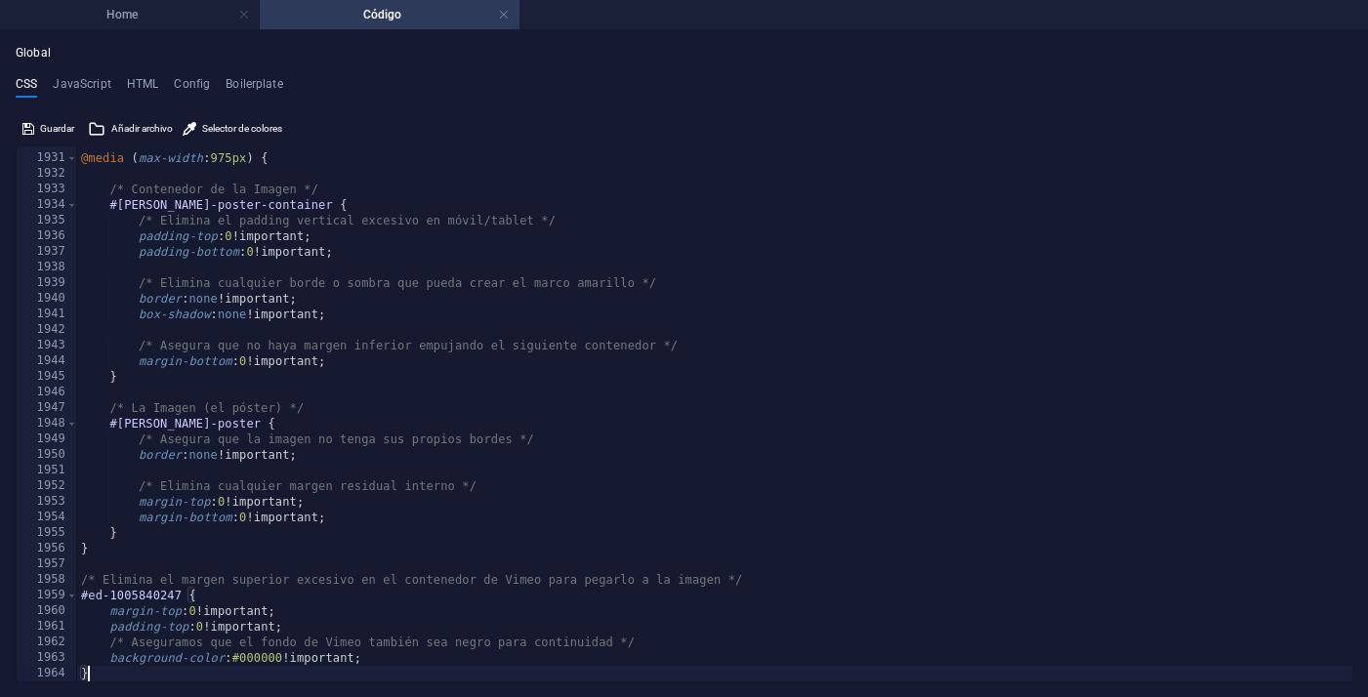
scroll to position [12913, 0]
click at [196, 24] on h4 "Home" at bounding box center [130, 14] width 260 height 21
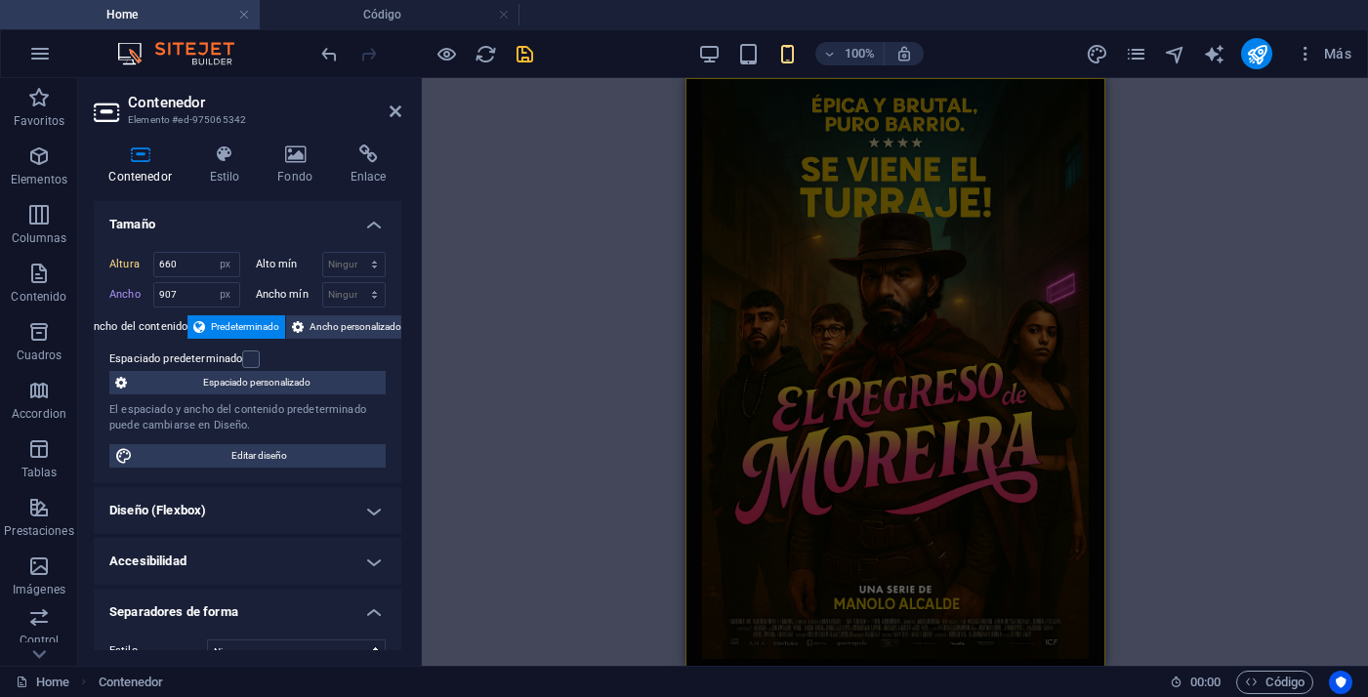
scroll to position [211, 0]
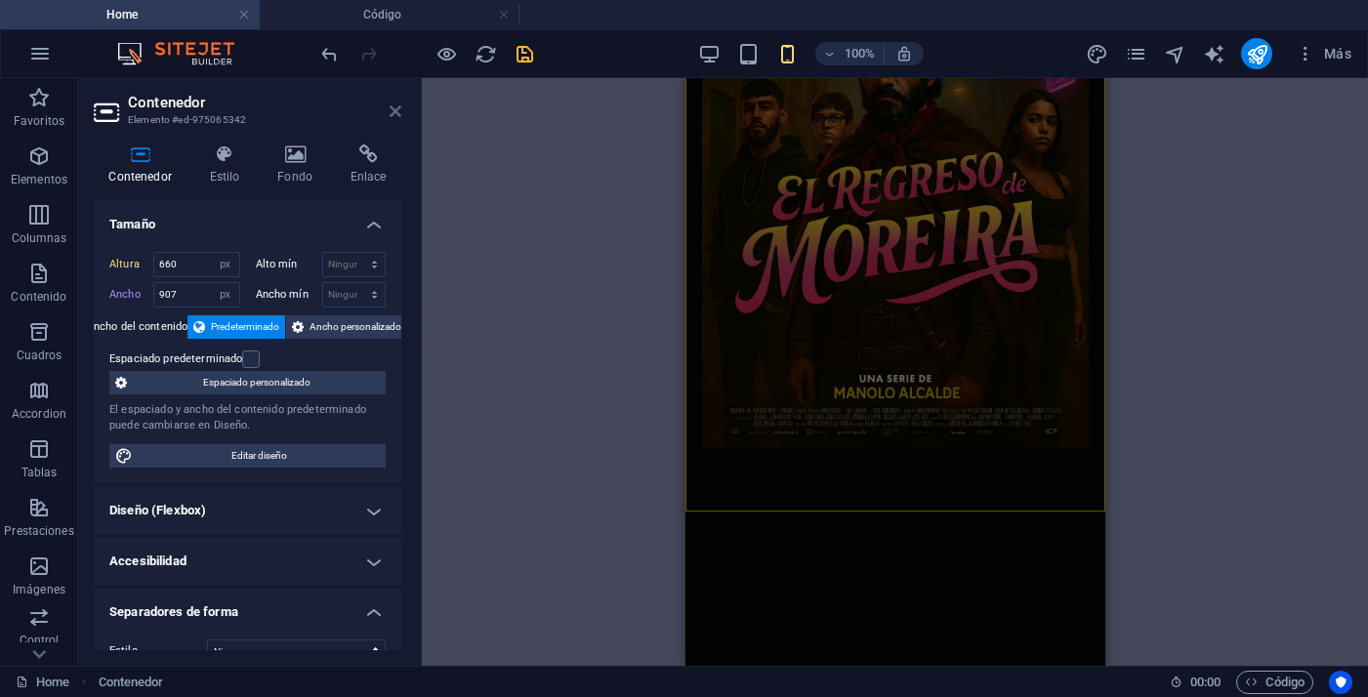
click at [395, 115] on icon at bounding box center [396, 111] width 12 height 16
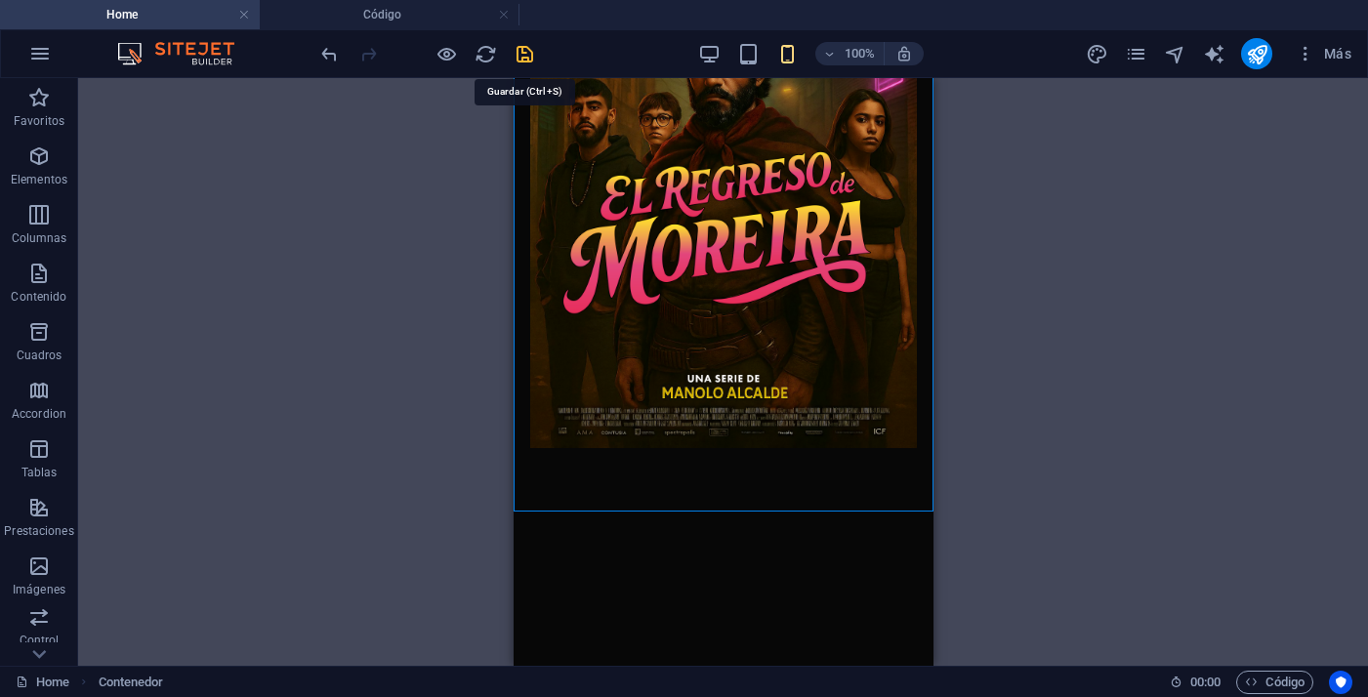
click at [528, 56] on icon "save" at bounding box center [524, 54] width 22 height 22
select select "px"
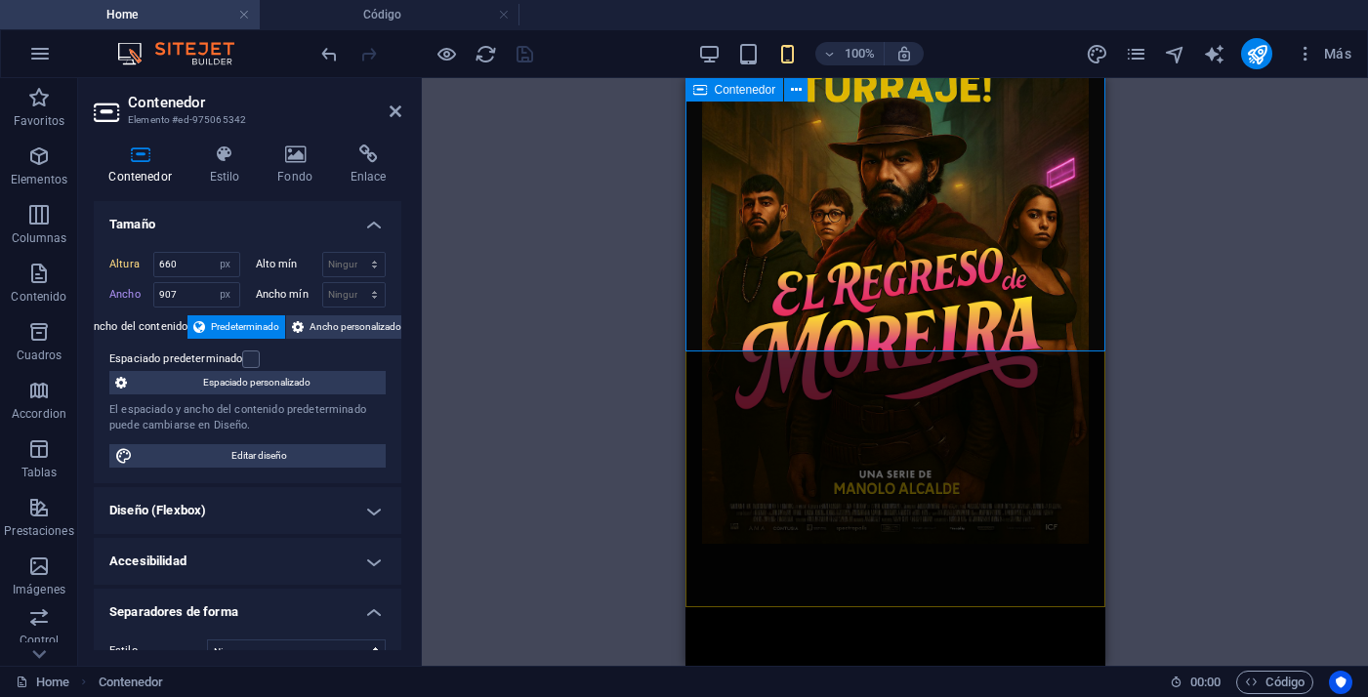
scroll to position [0, 0]
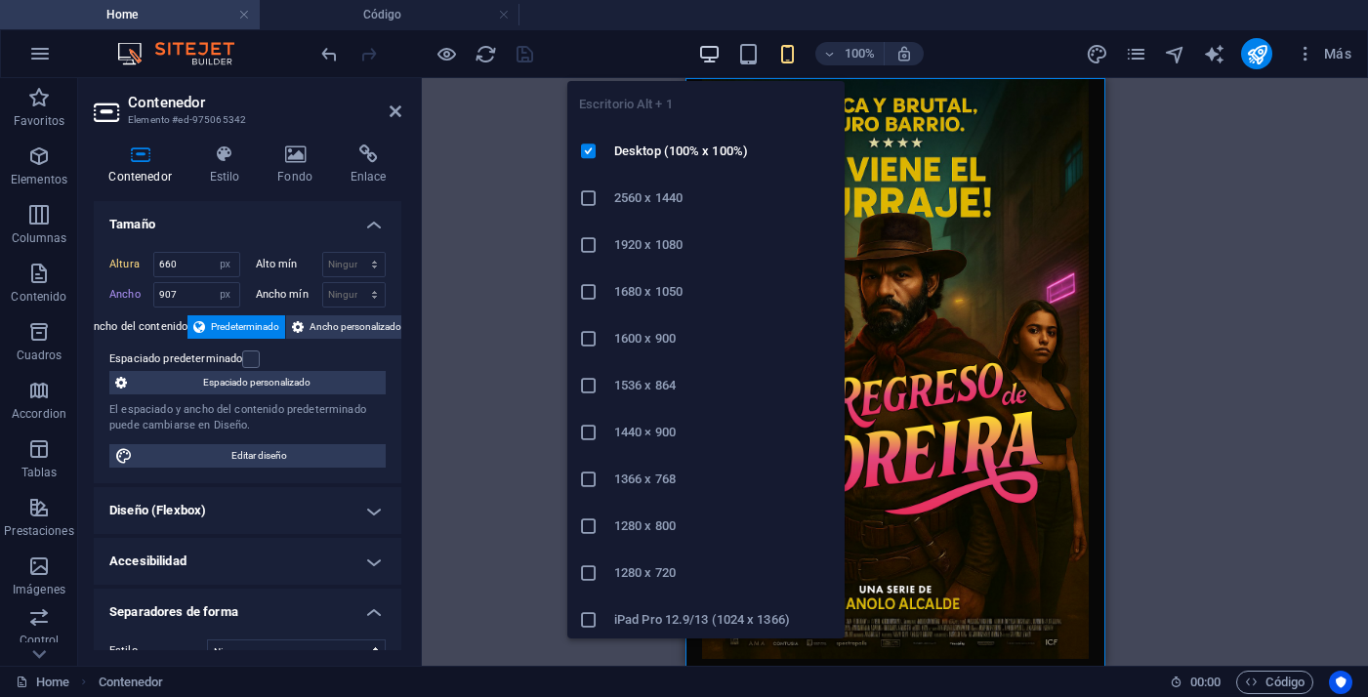
click at [708, 56] on icon "button" at bounding box center [709, 54] width 22 height 22
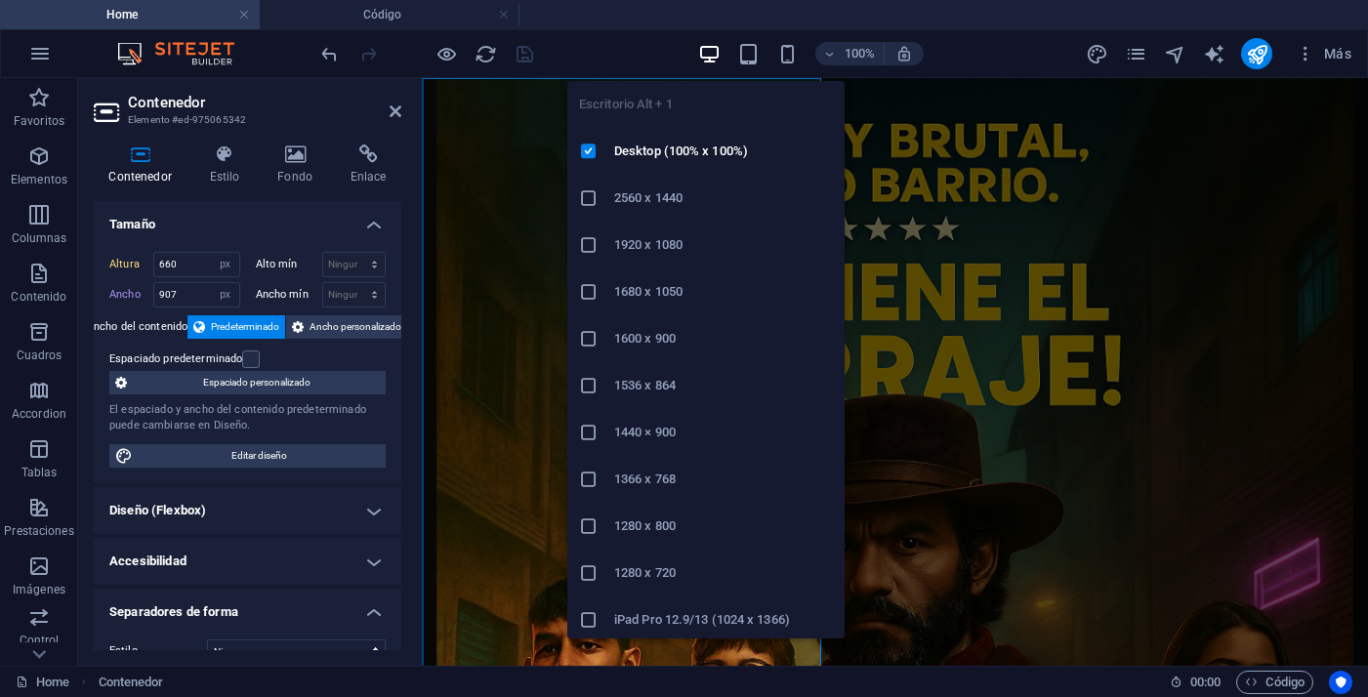
select select "DISABLED_OPTION_VALUE"
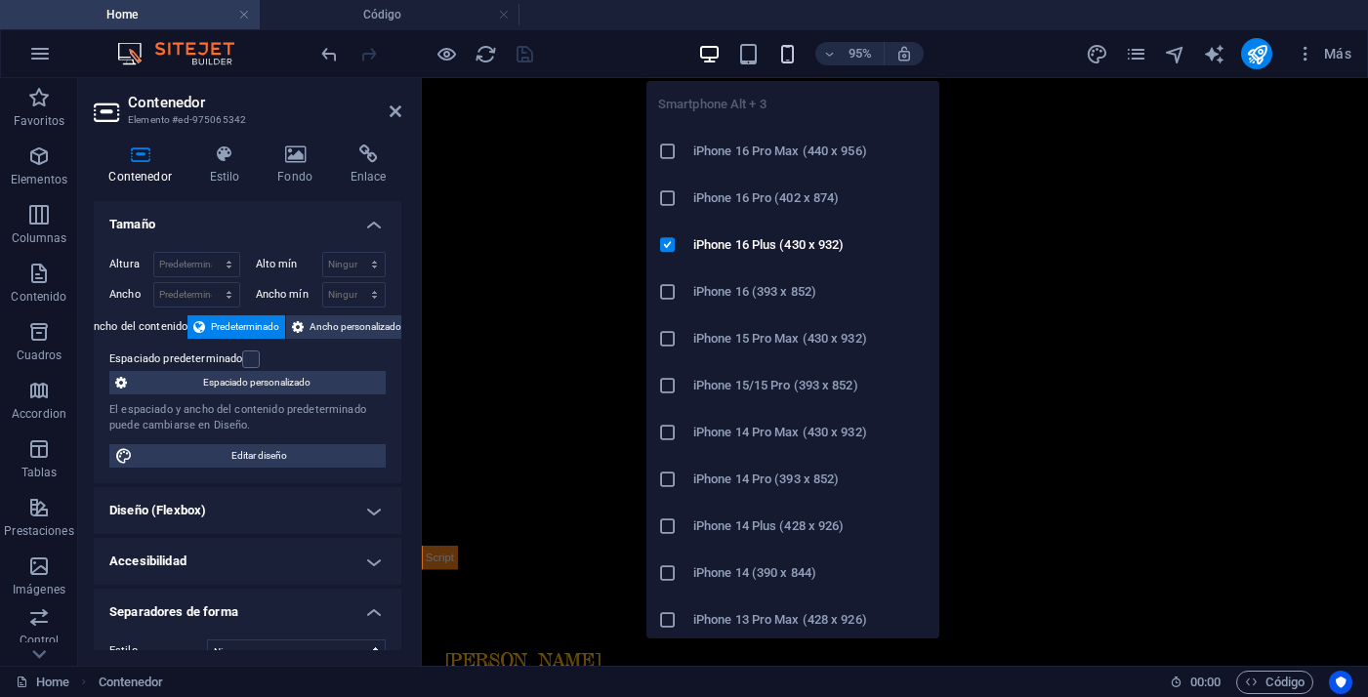
click at [789, 56] on icon "button" at bounding box center [787, 54] width 22 height 22
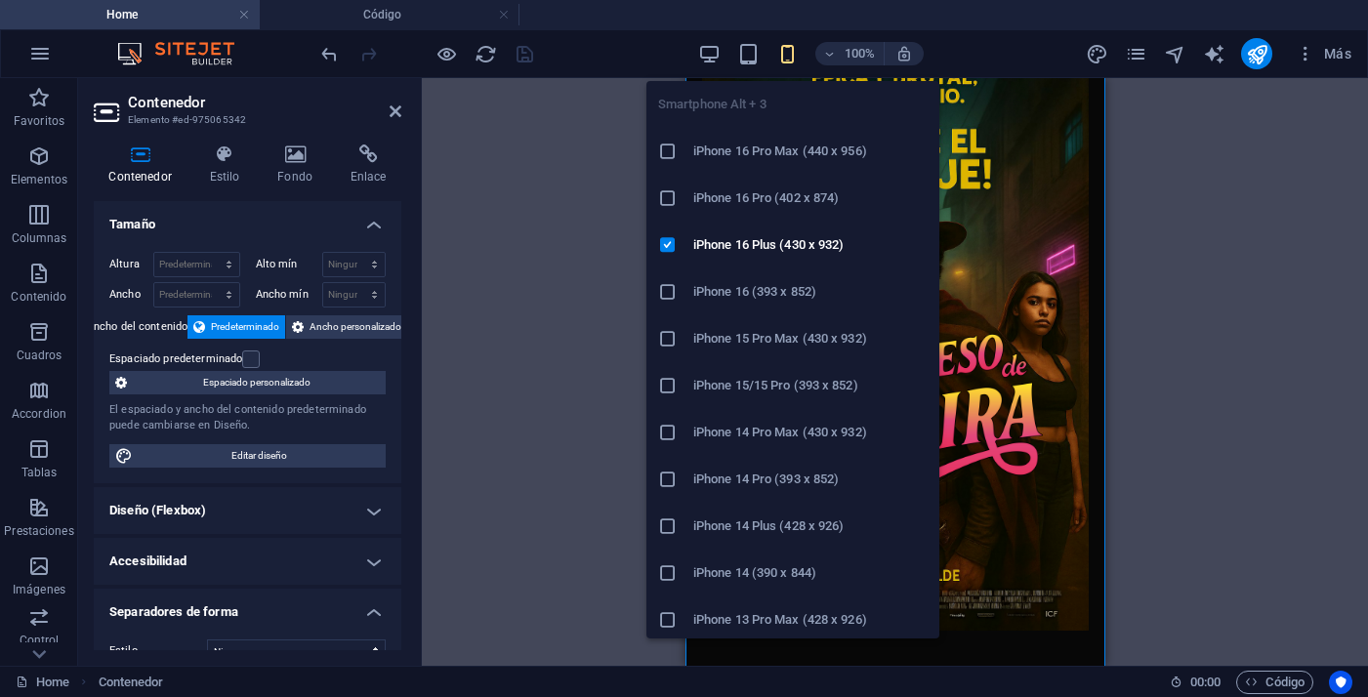
type input "660"
select select "px"
type input "907"
select select "px"
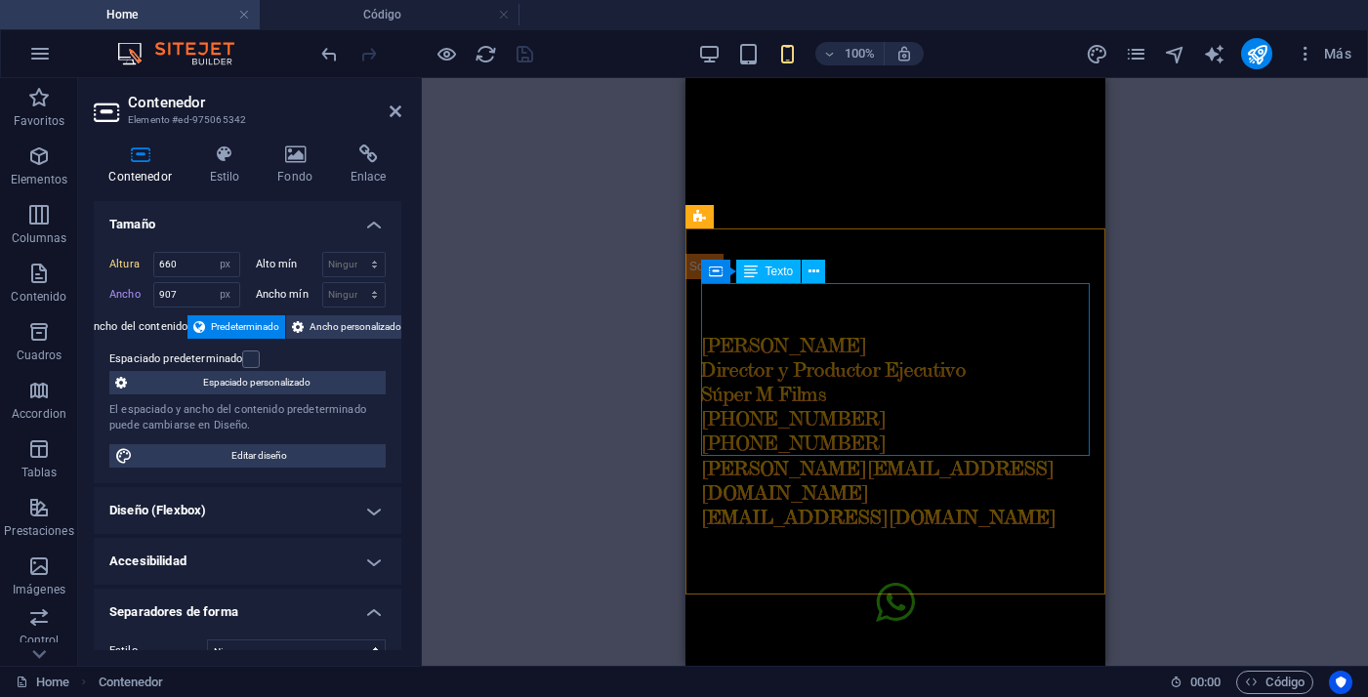
scroll to position [740, 0]
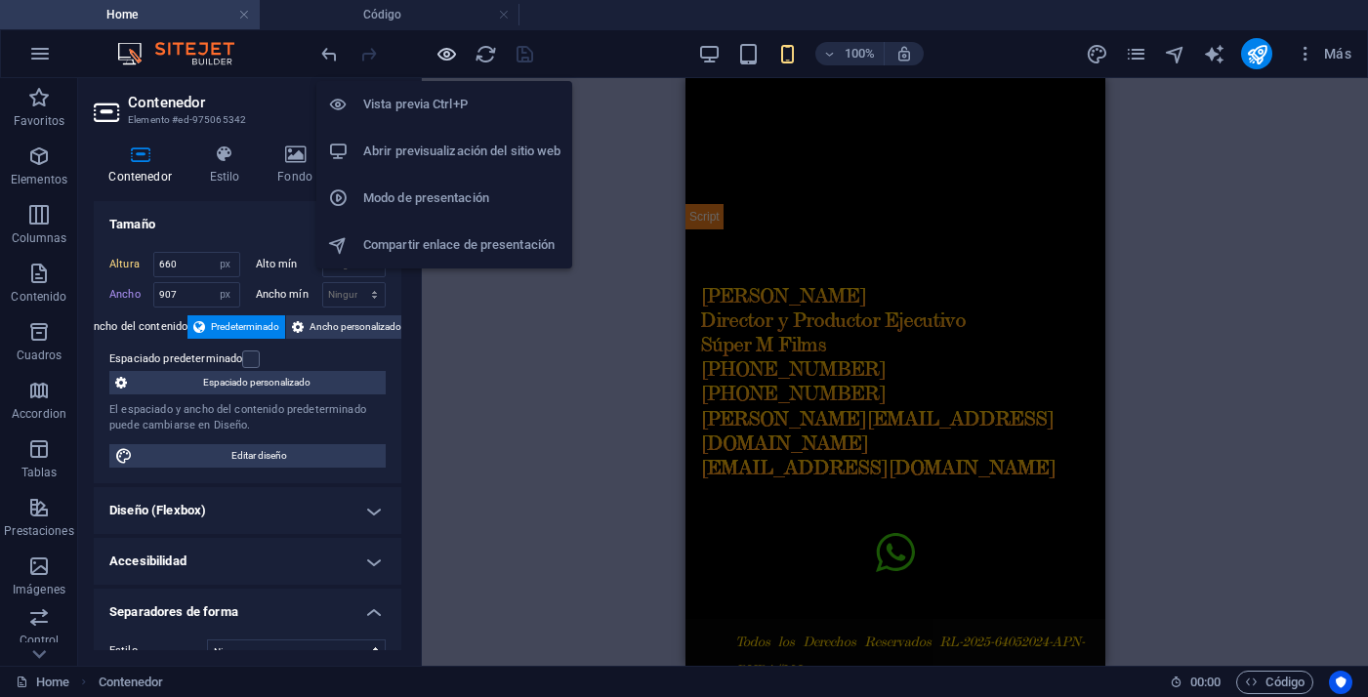
click at [440, 54] on icon "button" at bounding box center [446, 54] width 22 height 22
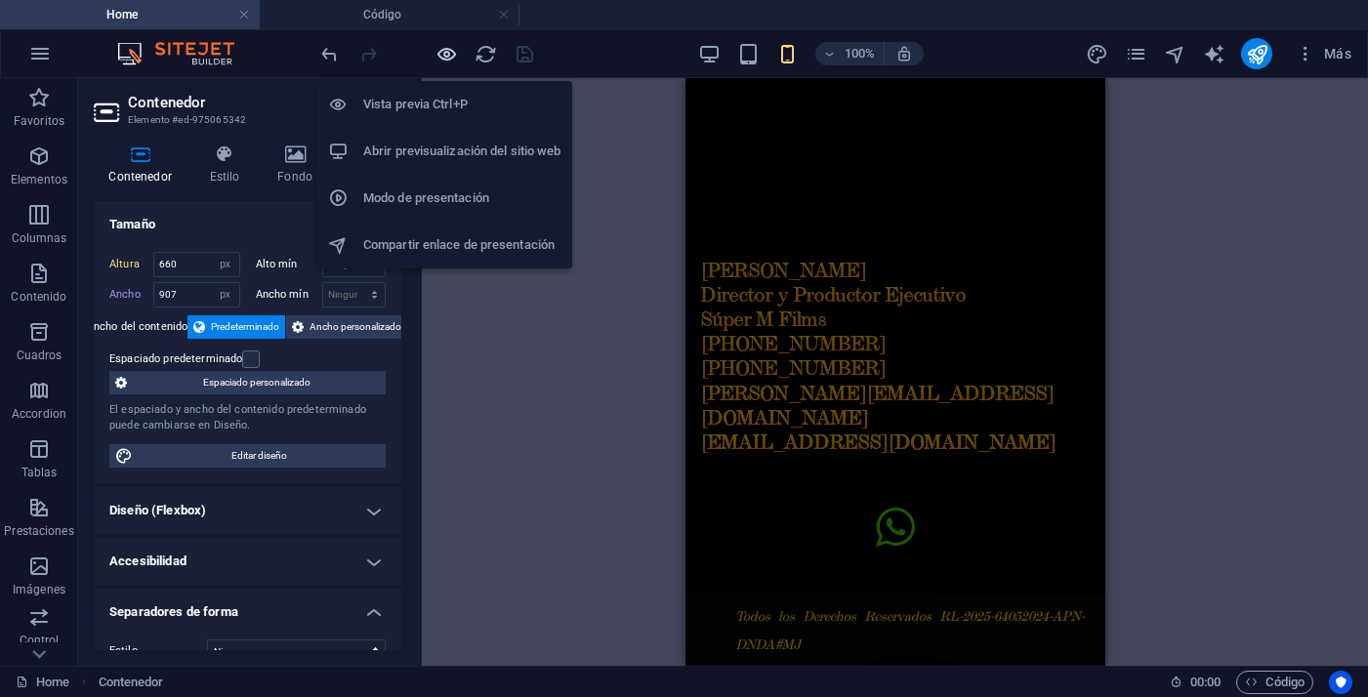
scroll to position [28, 0]
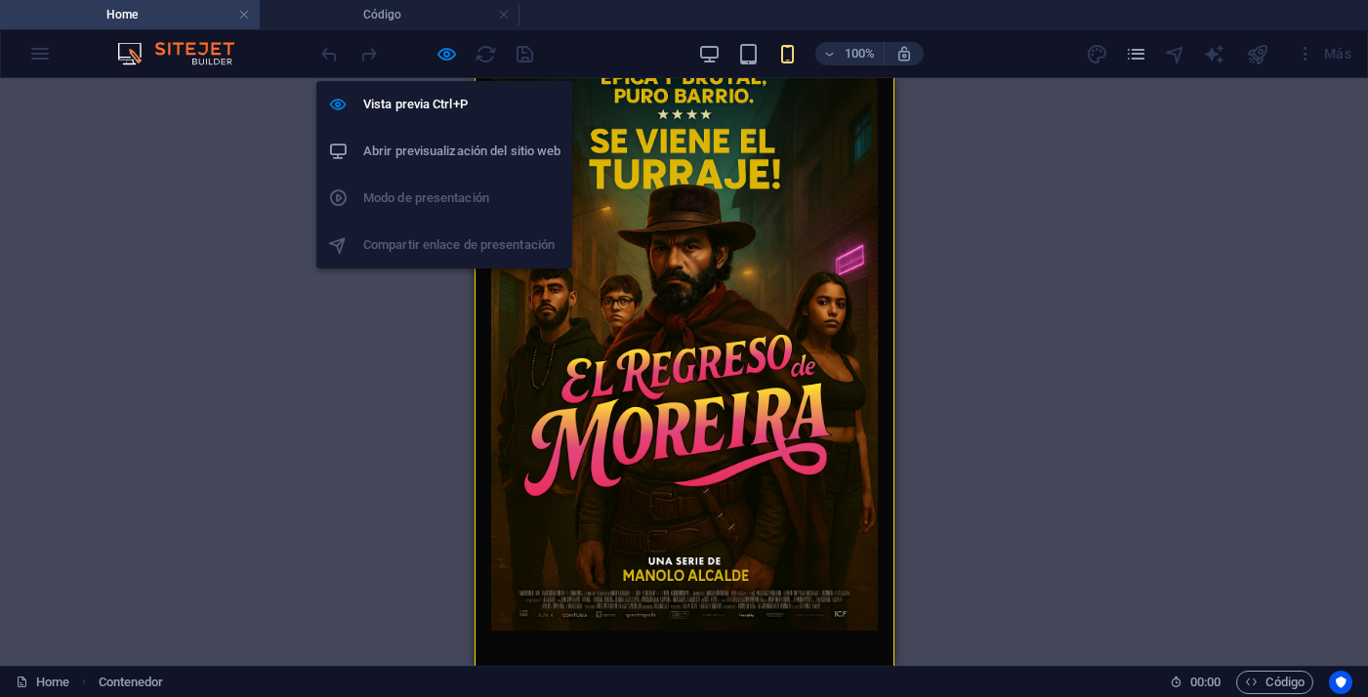
click at [444, 145] on h6 "Abrir previsualización del sitio web" at bounding box center [461, 151] width 197 height 23
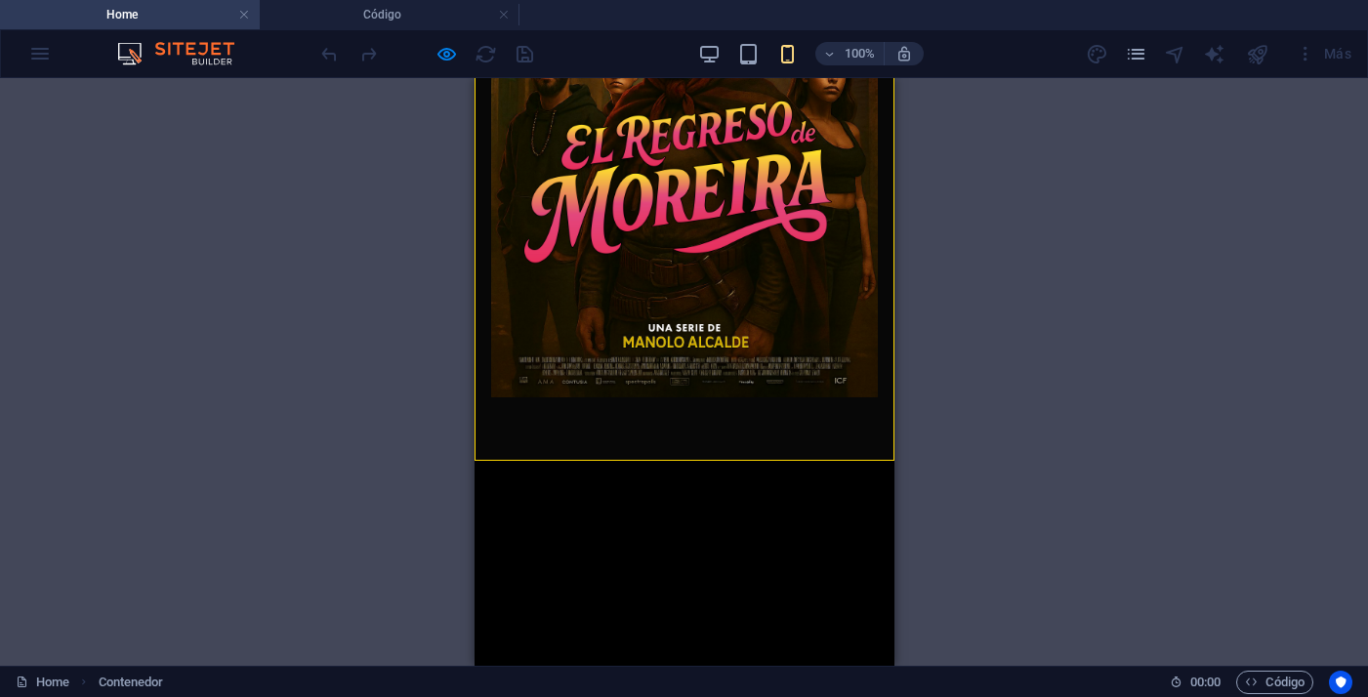
scroll to position [715, 0]
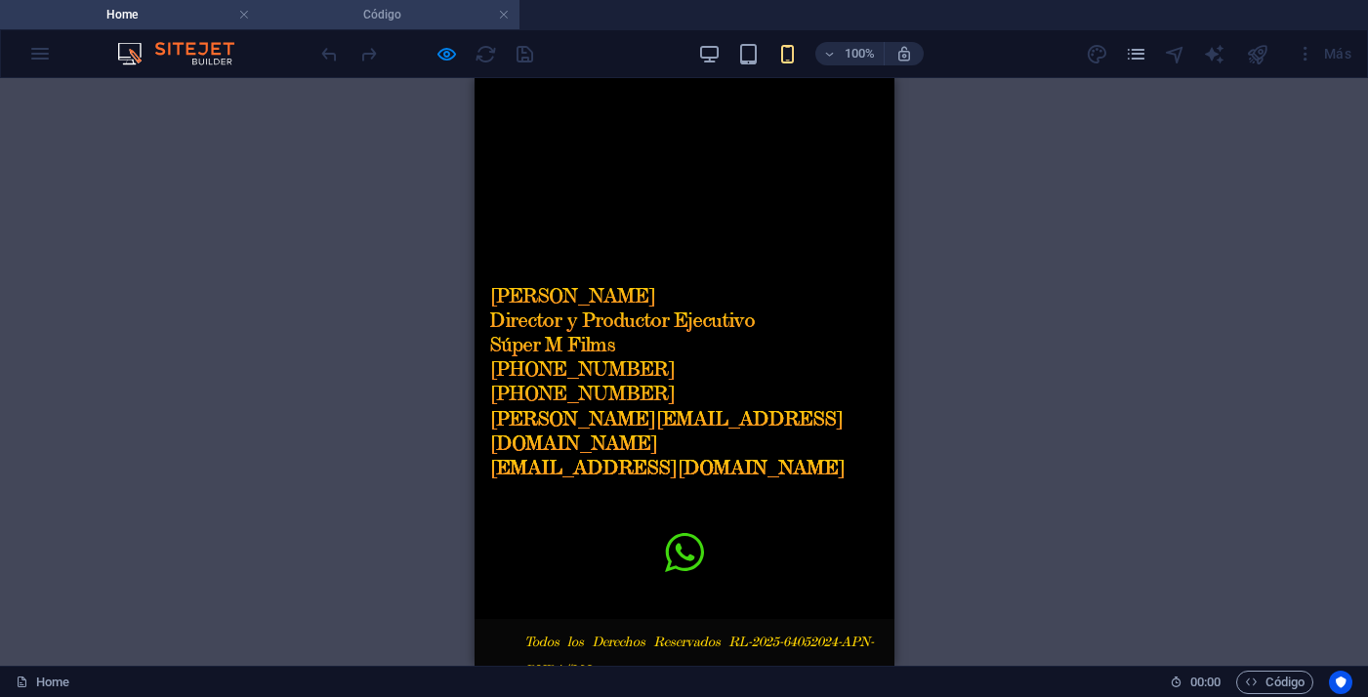
click at [380, 21] on h4 "Código" at bounding box center [390, 14] width 260 height 21
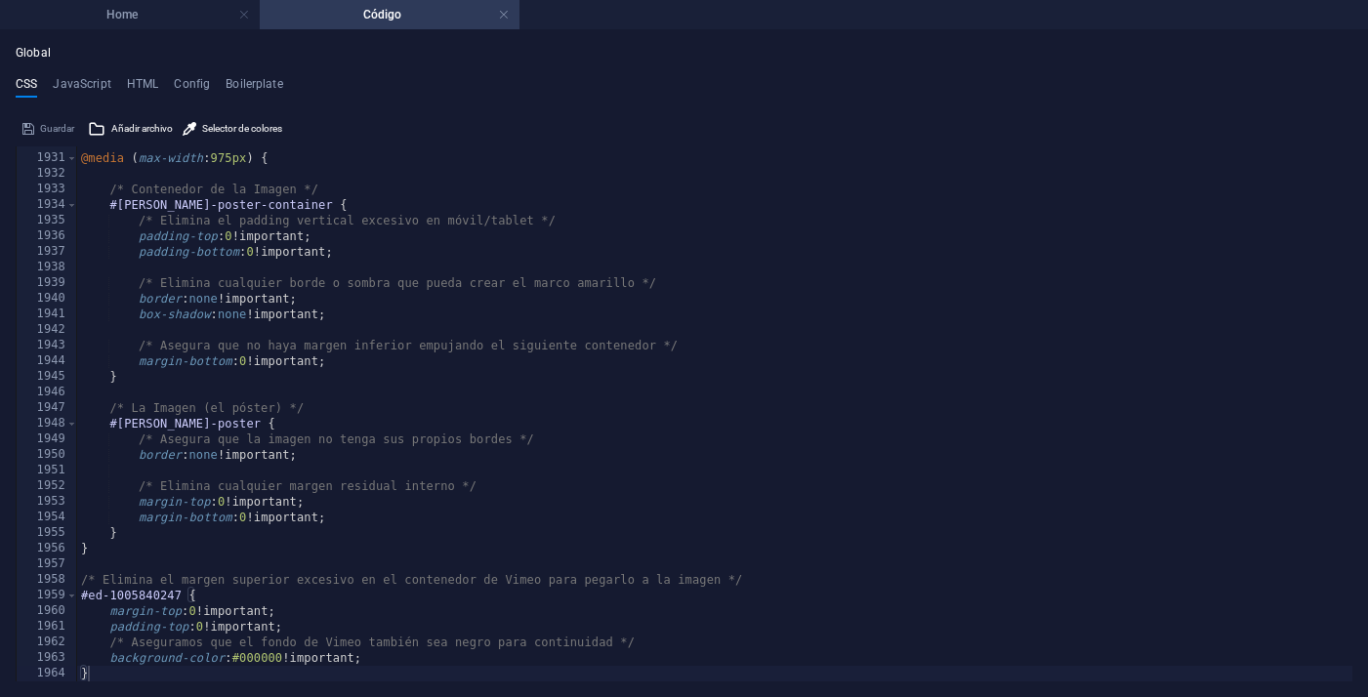
scroll to position [0, 0]
click at [161, 21] on h4 "Home" at bounding box center [130, 14] width 260 height 21
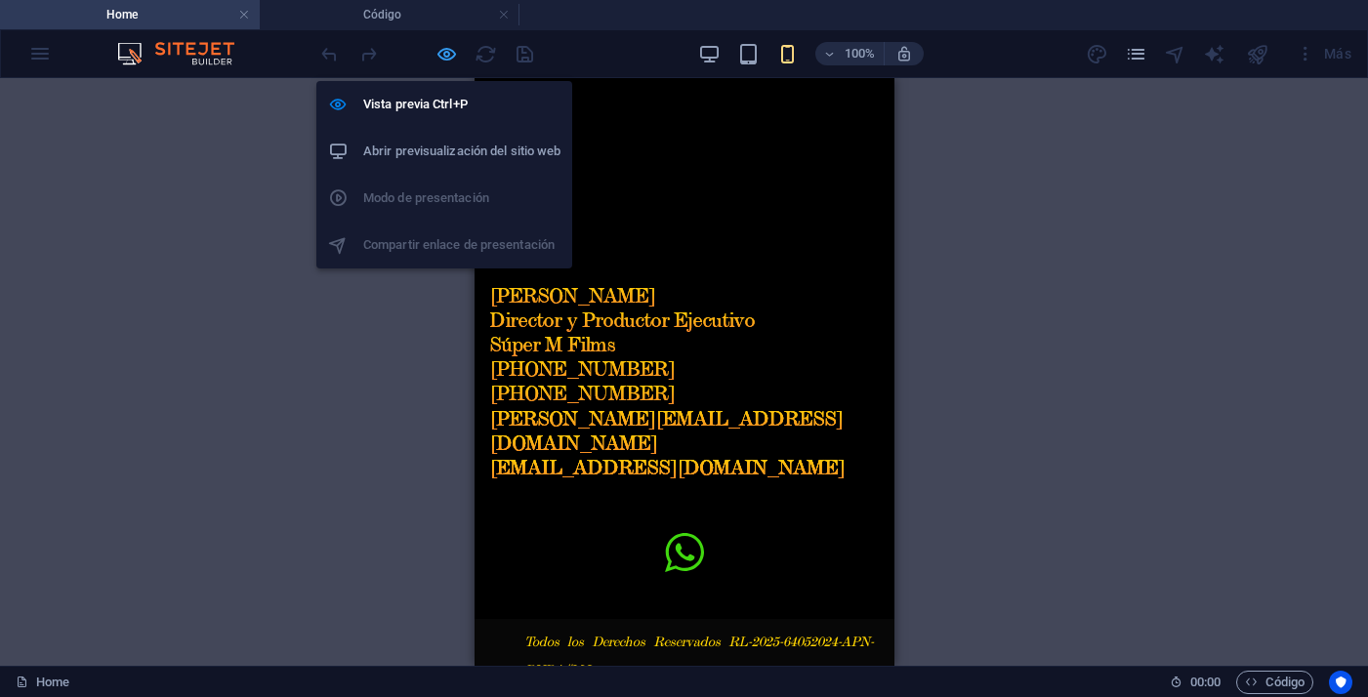
click at [453, 55] on icon "button" at bounding box center [446, 54] width 22 height 22
select select "px"
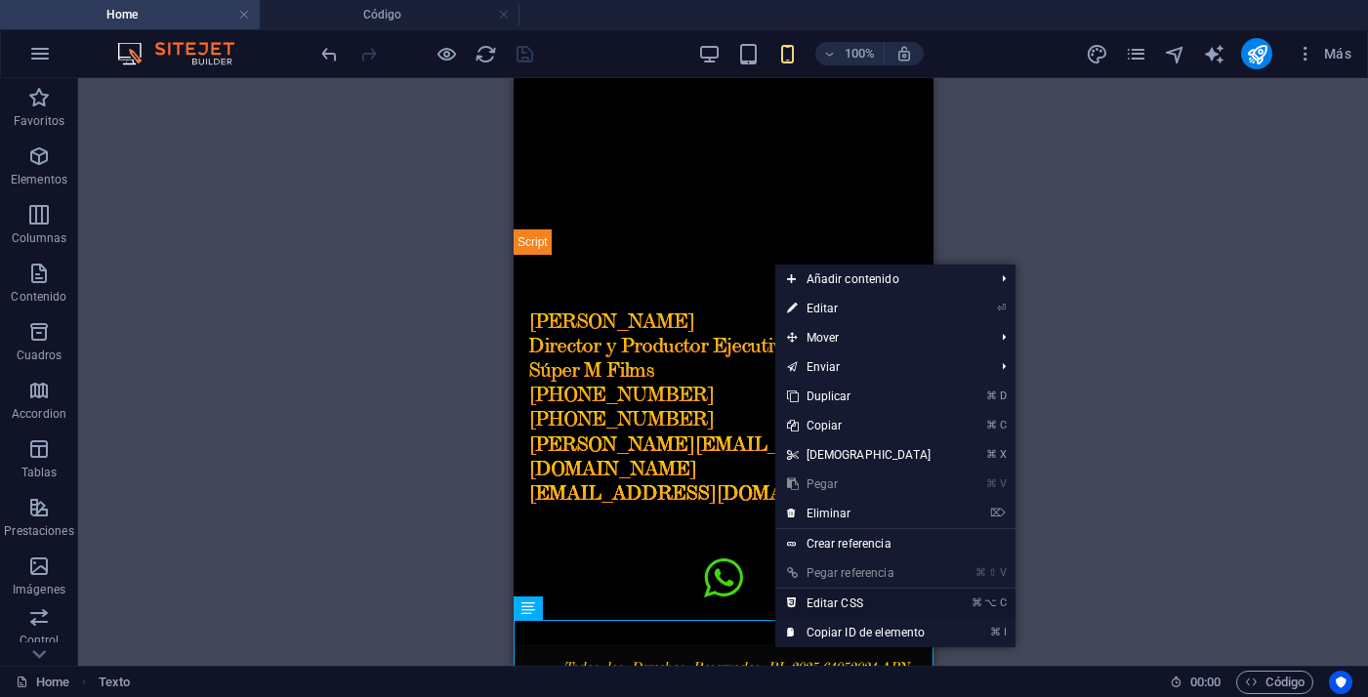
click at [828, 607] on link "⌘ ⌥ C Editar CSS" at bounding box center [859, 603] width 168 height 29
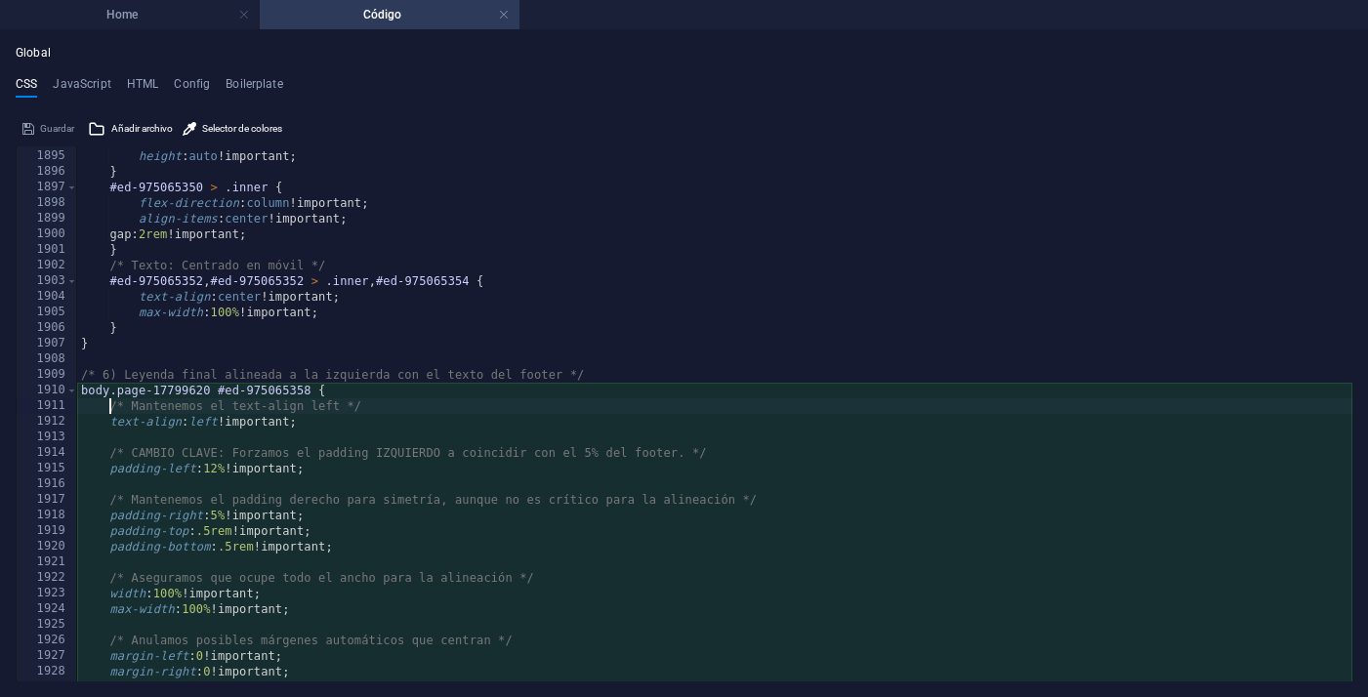
scroll to position [12353, 0]
click at [224, 465] on div "#ed-975065350 { height : auto !important; } #ed-975065350 > .inner { flex-direc…" at bounding box center [714, 416] width 1275 height 566
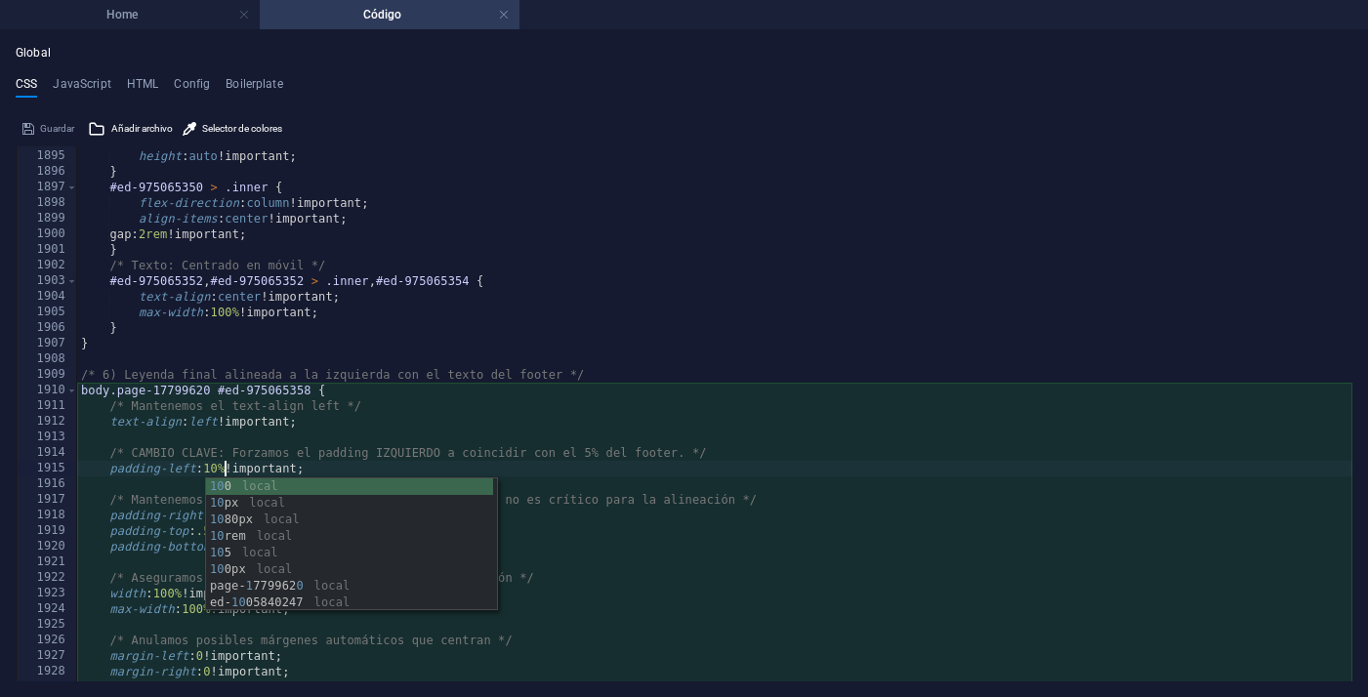
scroll to position [0, 11]
click at [438, 465] on div "#ed-975065350 { height : auto !important; } #ed-975065350 > .inner { flex-direc…" at bounding box center [714, 416] width 1275 height 566
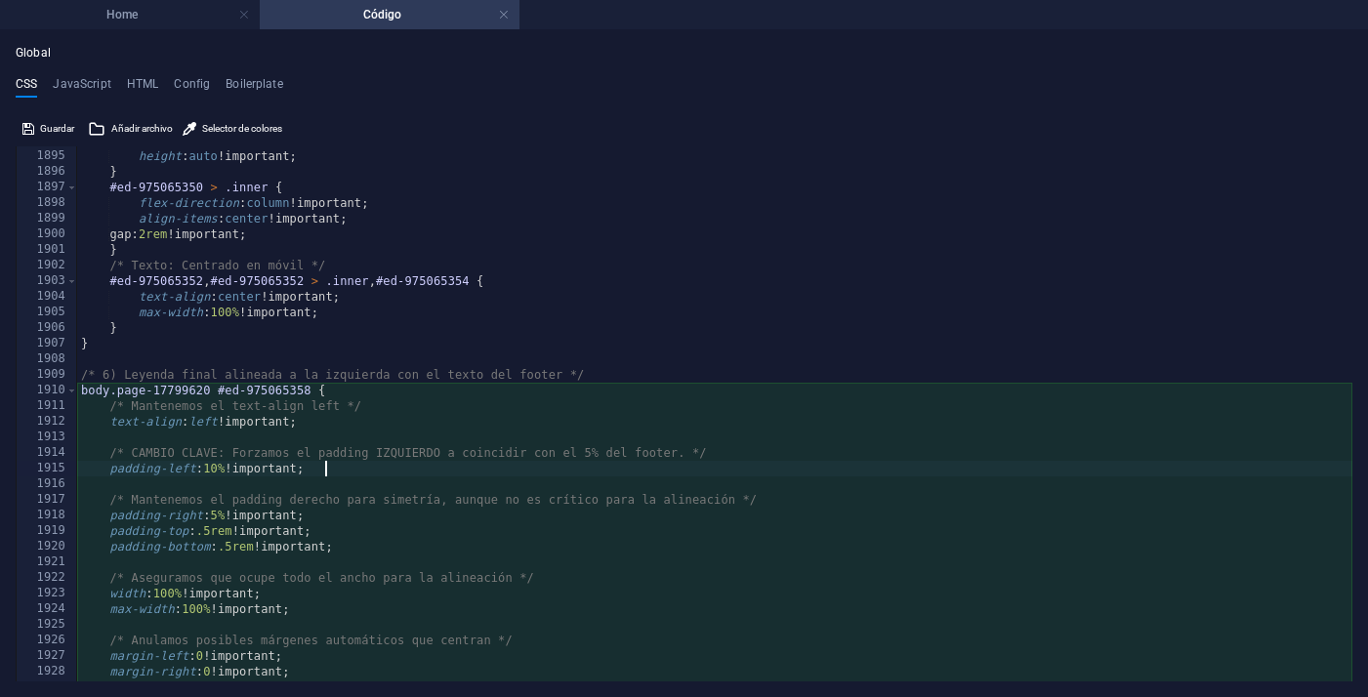
type textarea "padding-left: 10% !important;"
click at [172, 30] on div "Global CSS JavaScript HTML Config Boilerplate padding-left: 10% !important; 189…" at bounding box center [684, 363] width 1368 height 667
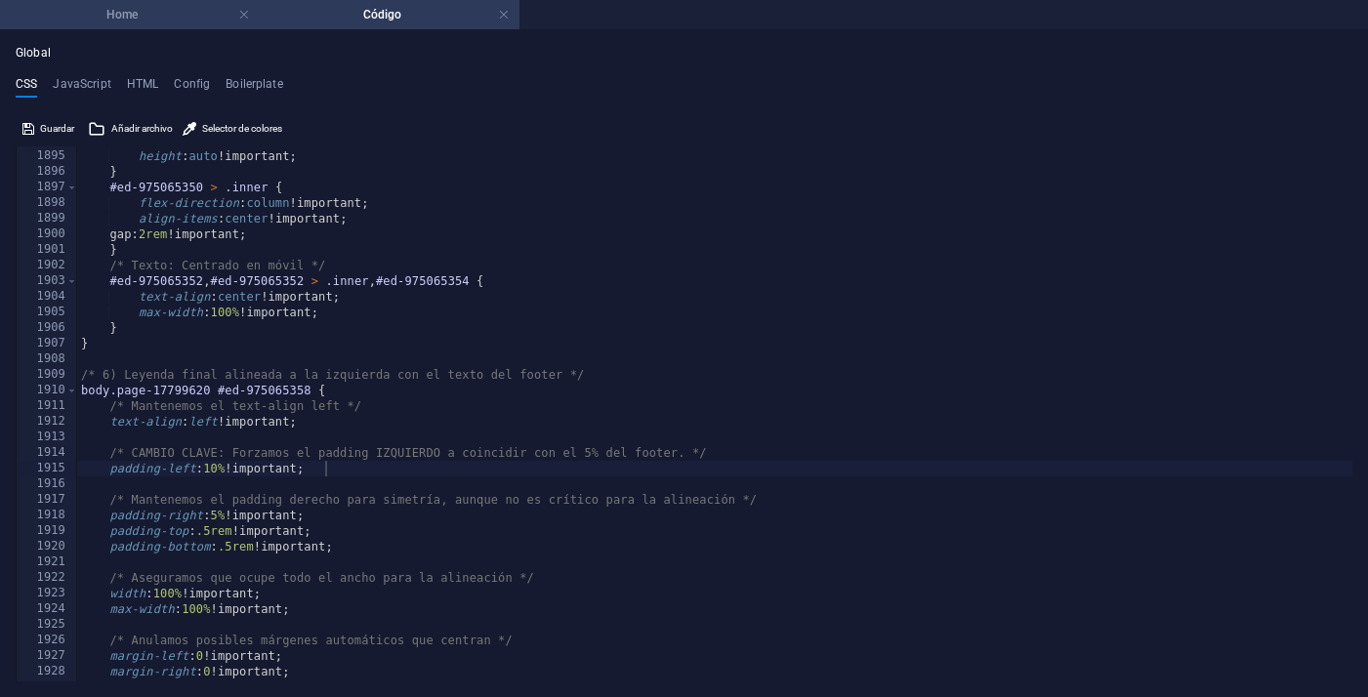
click at [172, 23] on h4 "Home" at bounding box center [130, 14] width 260 height 21
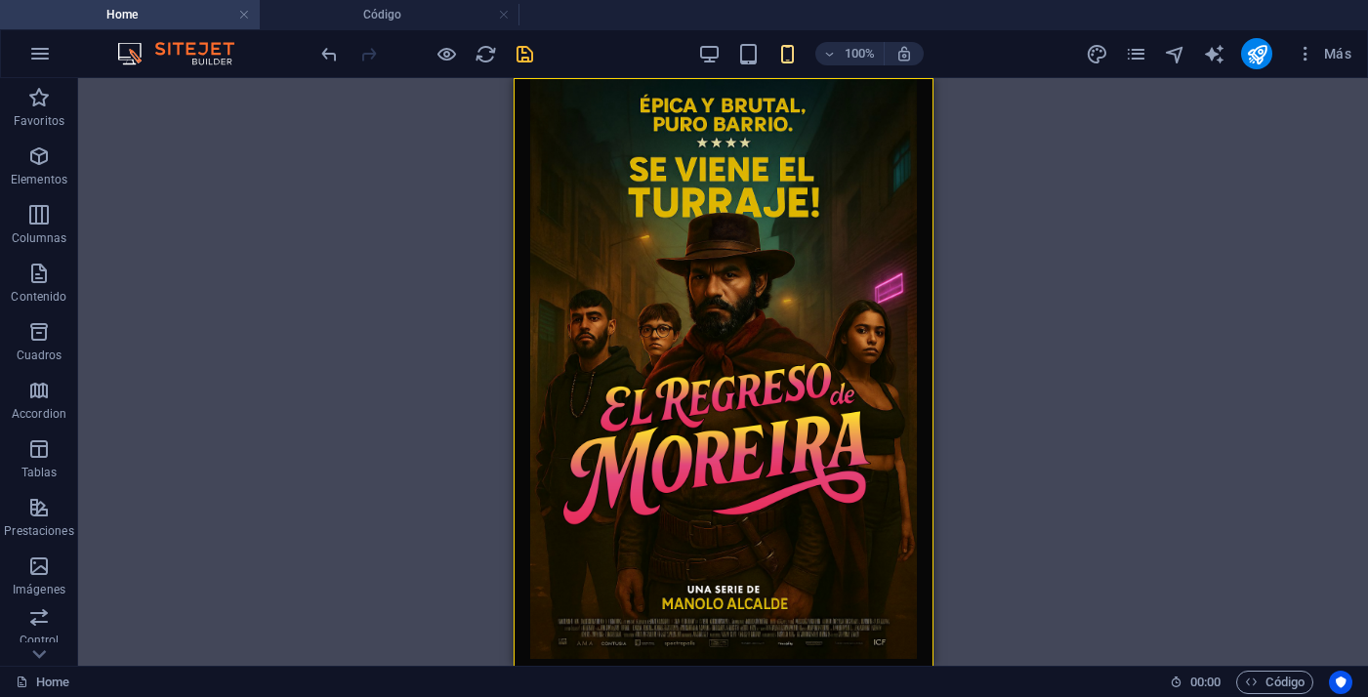
scroll to position [715, 0]
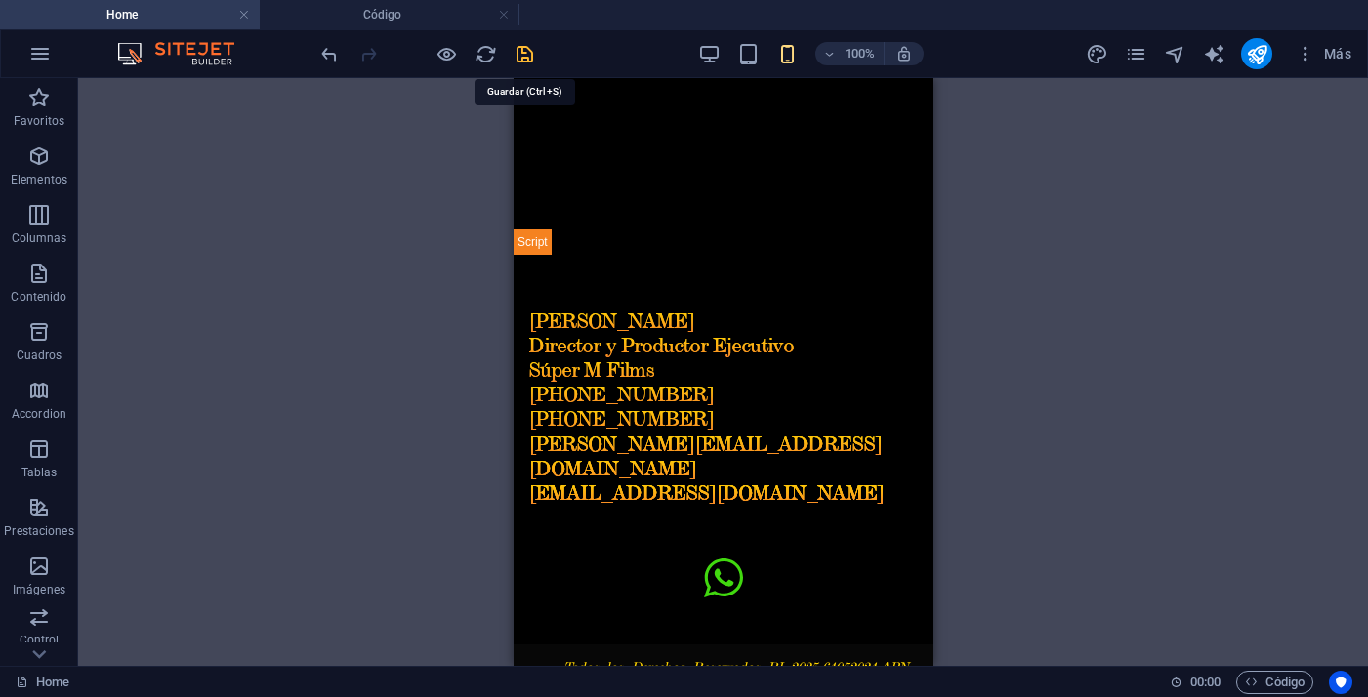
click at [525, 50] on icon "save" at bounding box center [524, 54] width 22 height 22
select select "px"
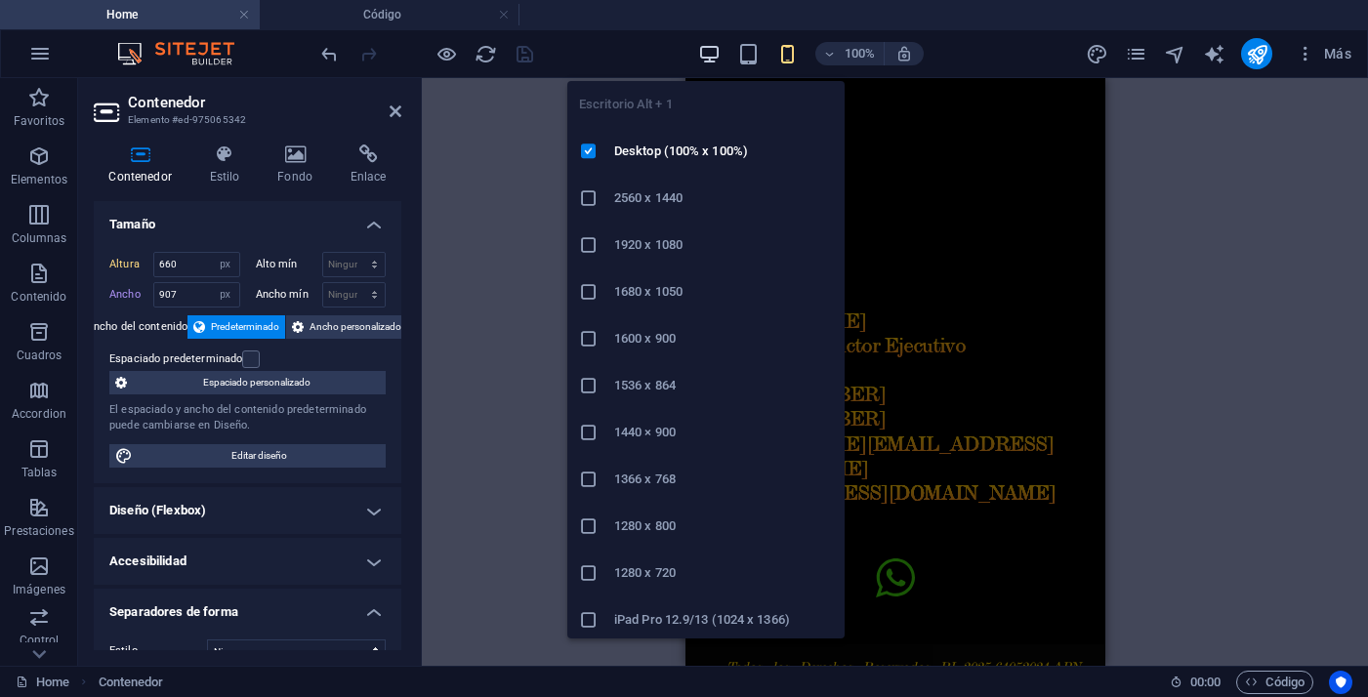
click at [706, 56] on icon "button" at bounding box center [709, 54] width 22 height 22
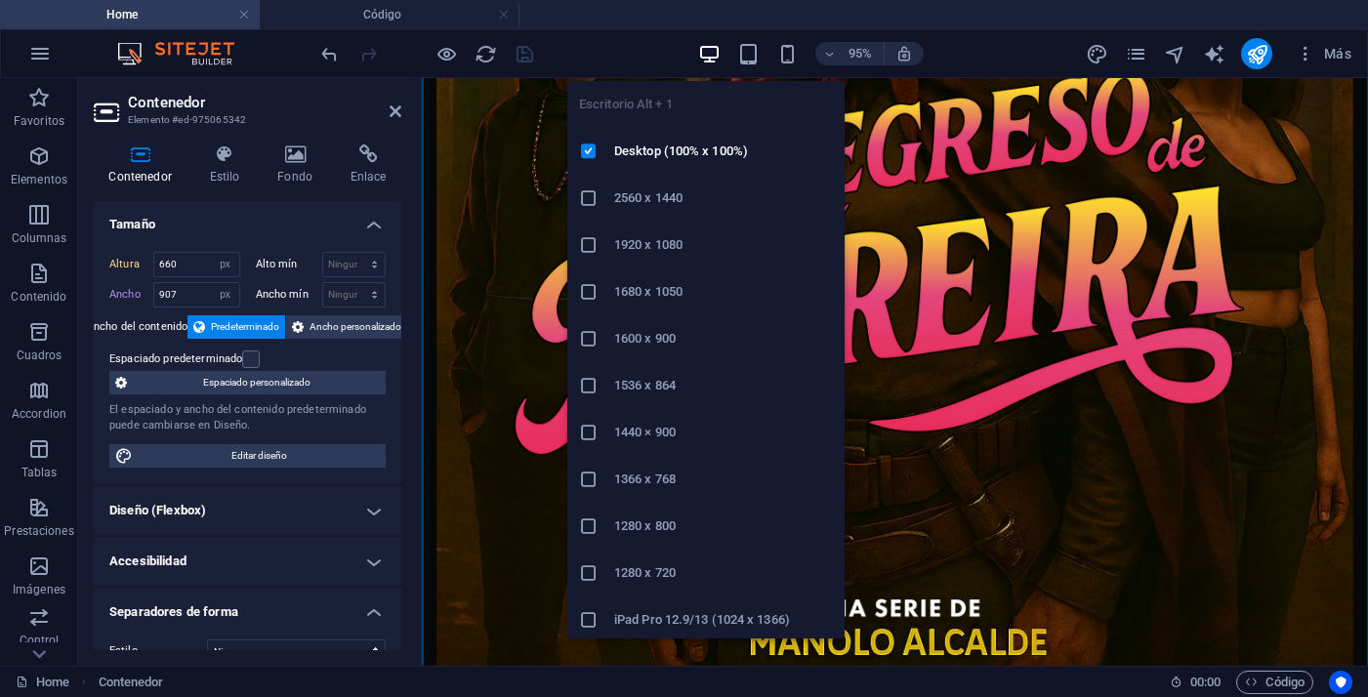
select select "DISABLED_OPTION_VALUE"
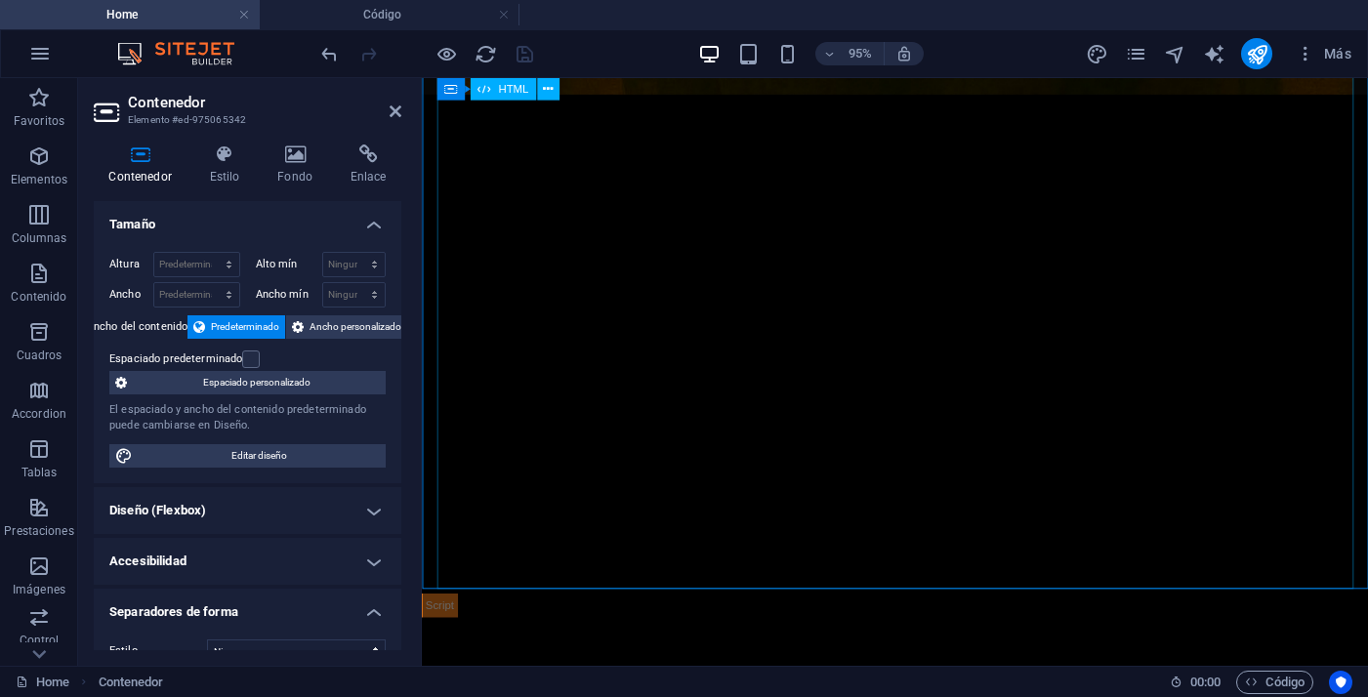
scroll to position [1762, 0]
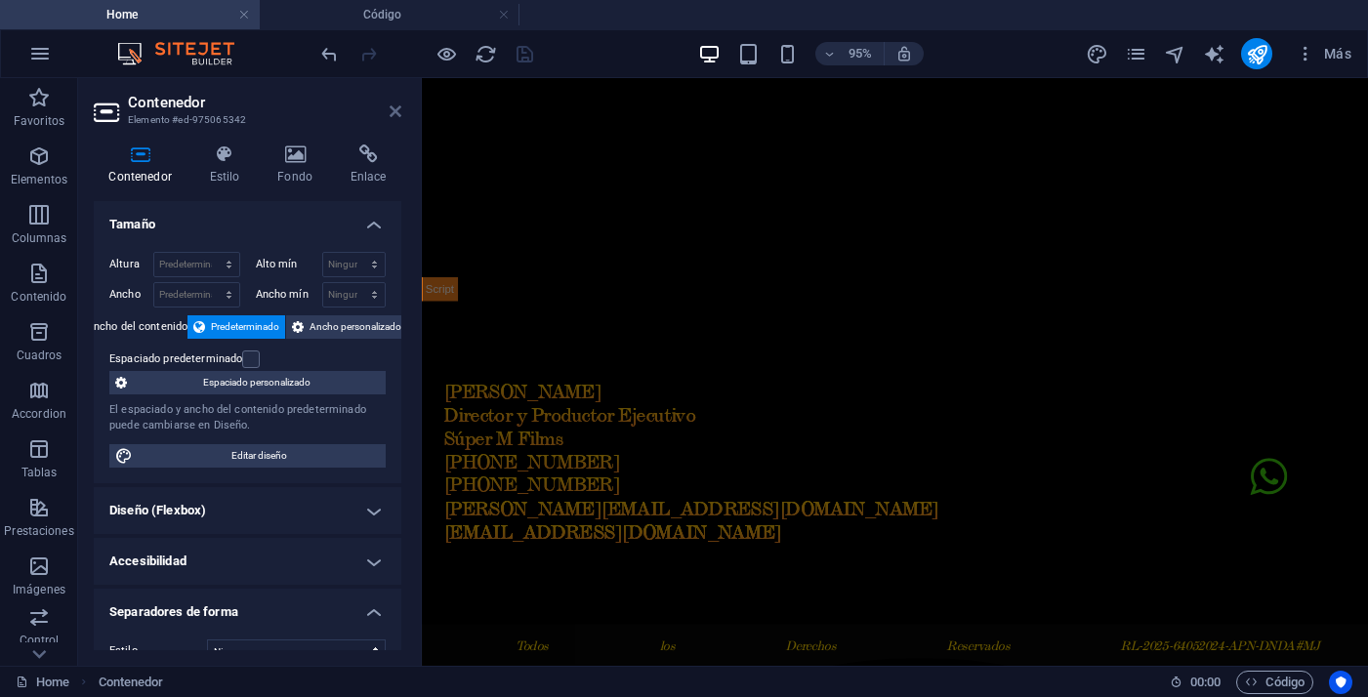
click at [390, 115] on icon at bounding box center [396, 111] width 12 height 16
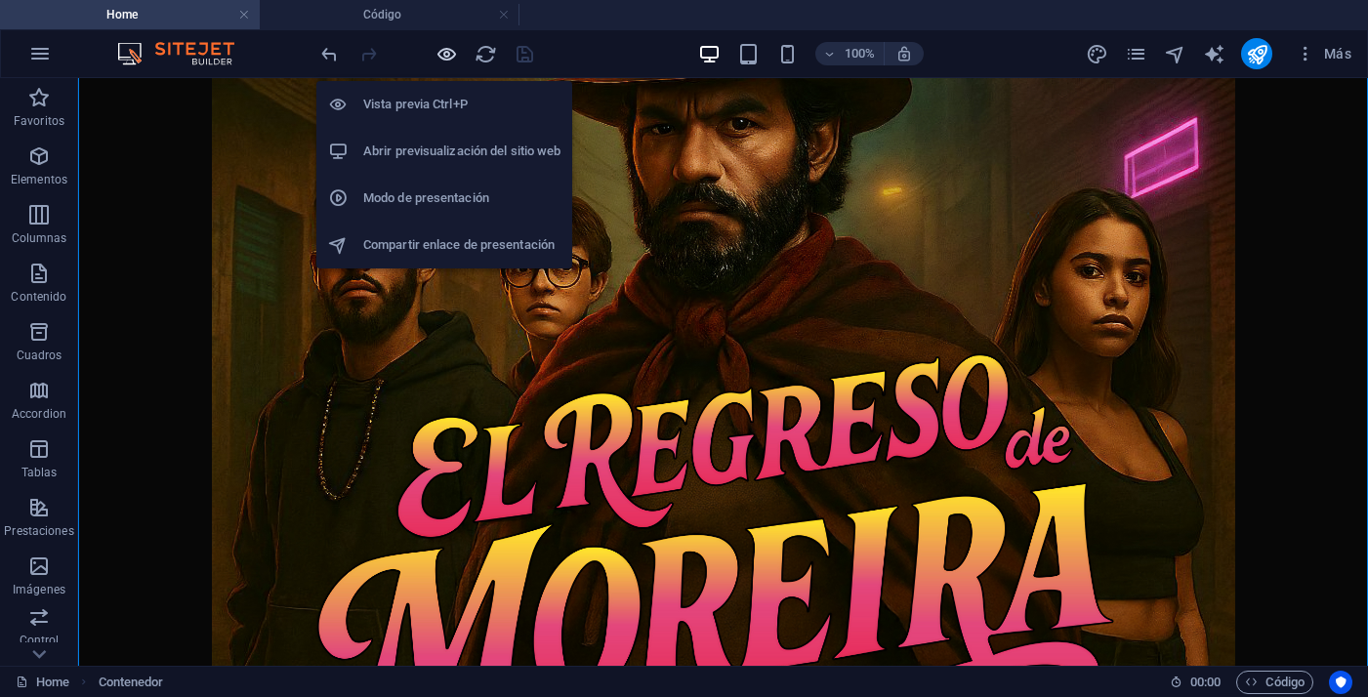
click at [448, 51] on icon "button" at bounding box center [446, 54] width 22 height 22
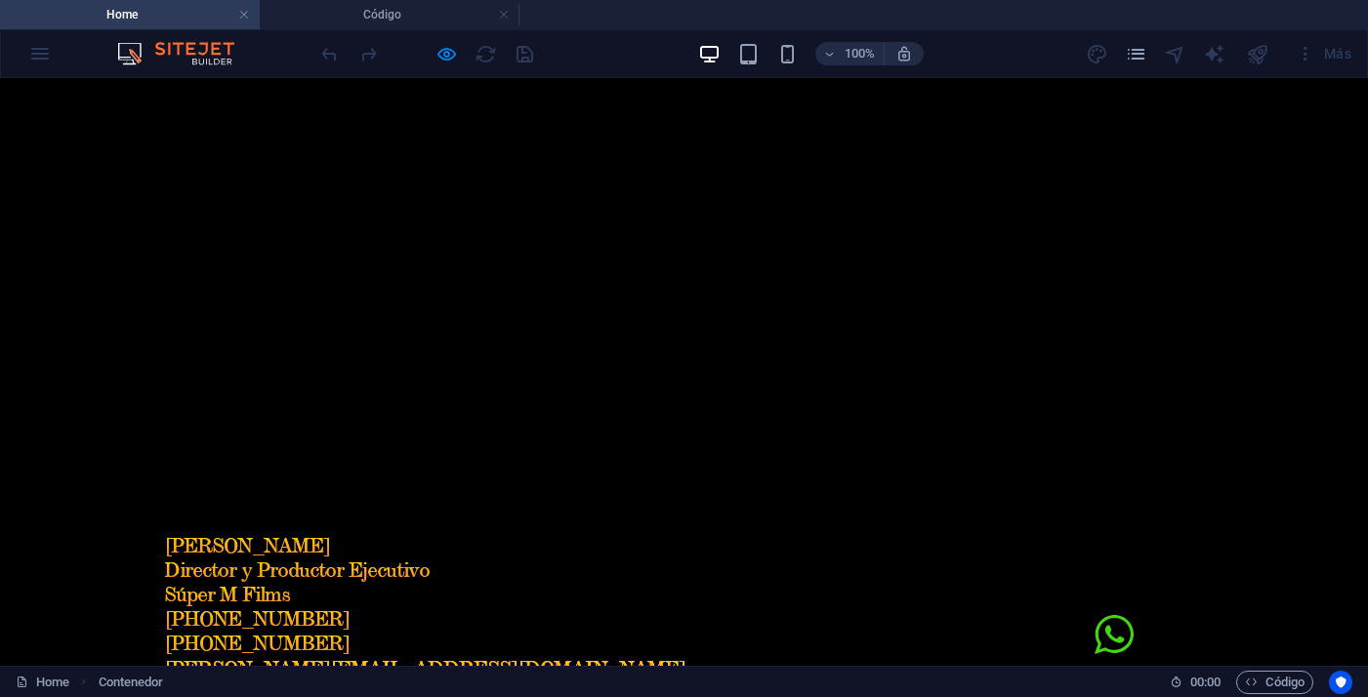
scroll to position [2051, 0]
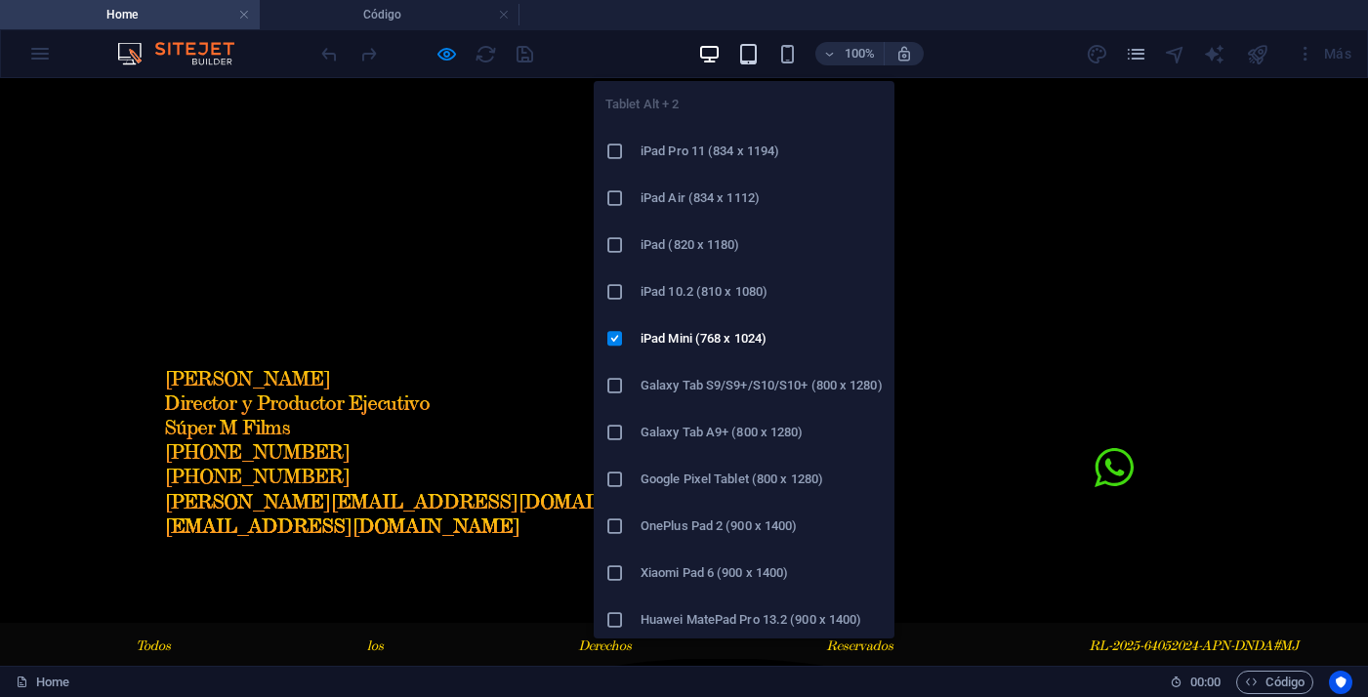
click at [744, 55] on icon "button" at bounding box center [748, 54] width 22 height 22
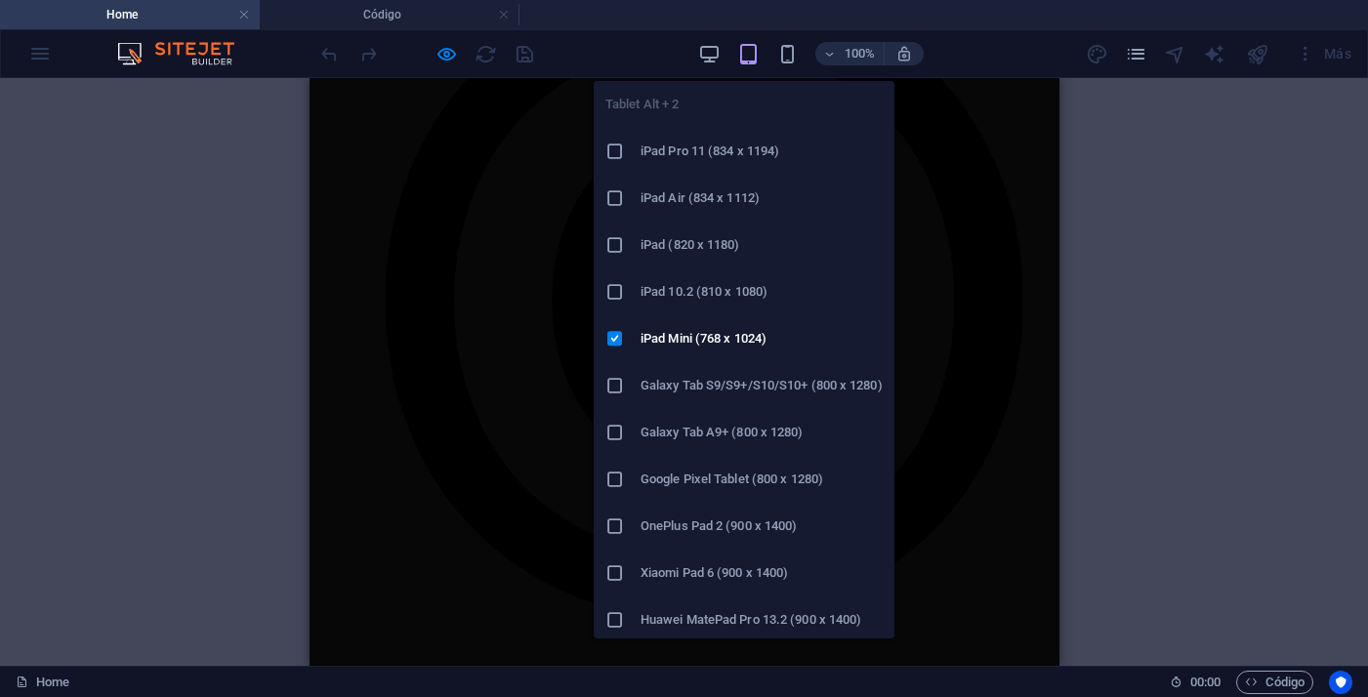
scroll to position [1349, 0]
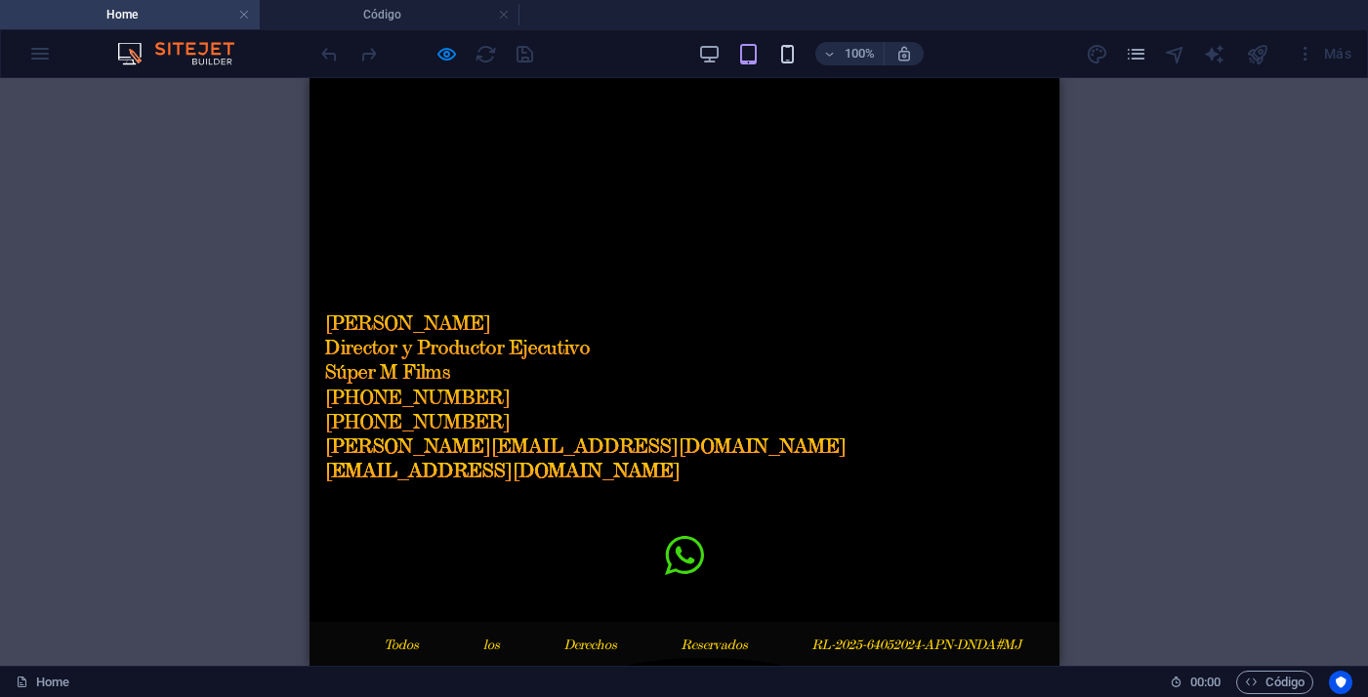
click at [791, 51] on icon "button" at bounding box center [787, 54] width 22 height 22
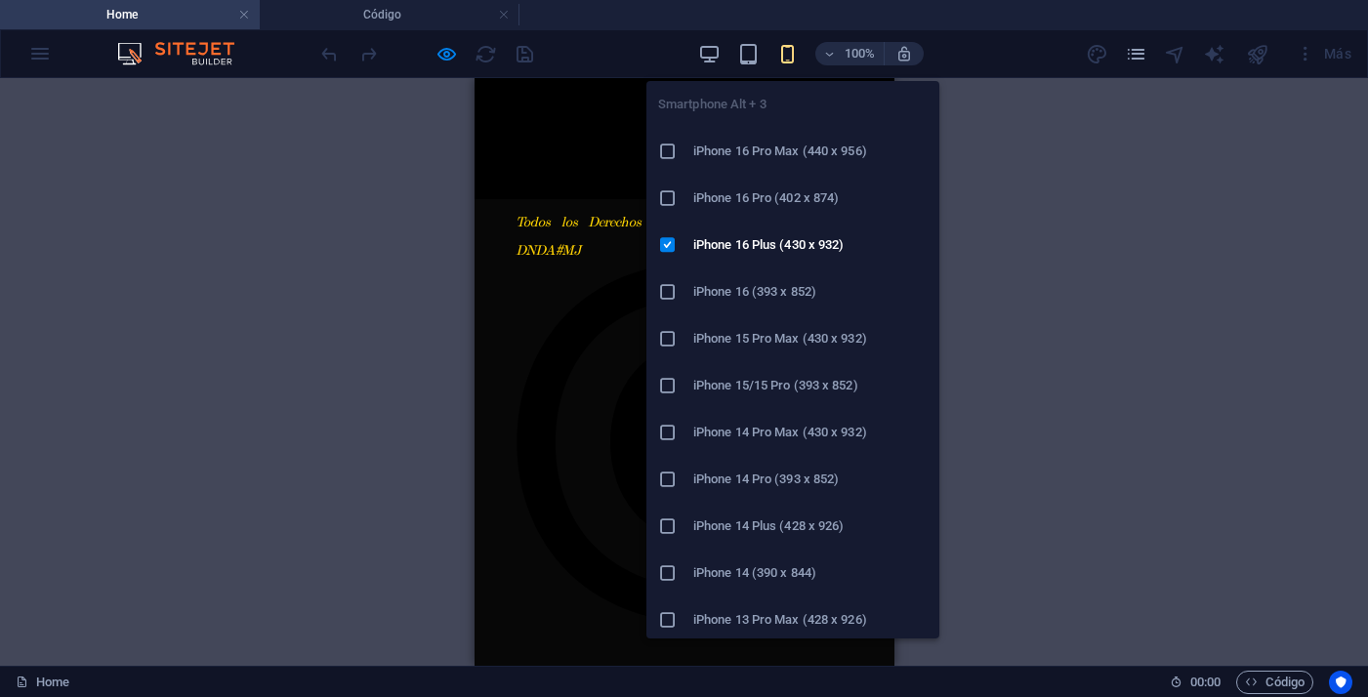
scroll to position [715, 0]
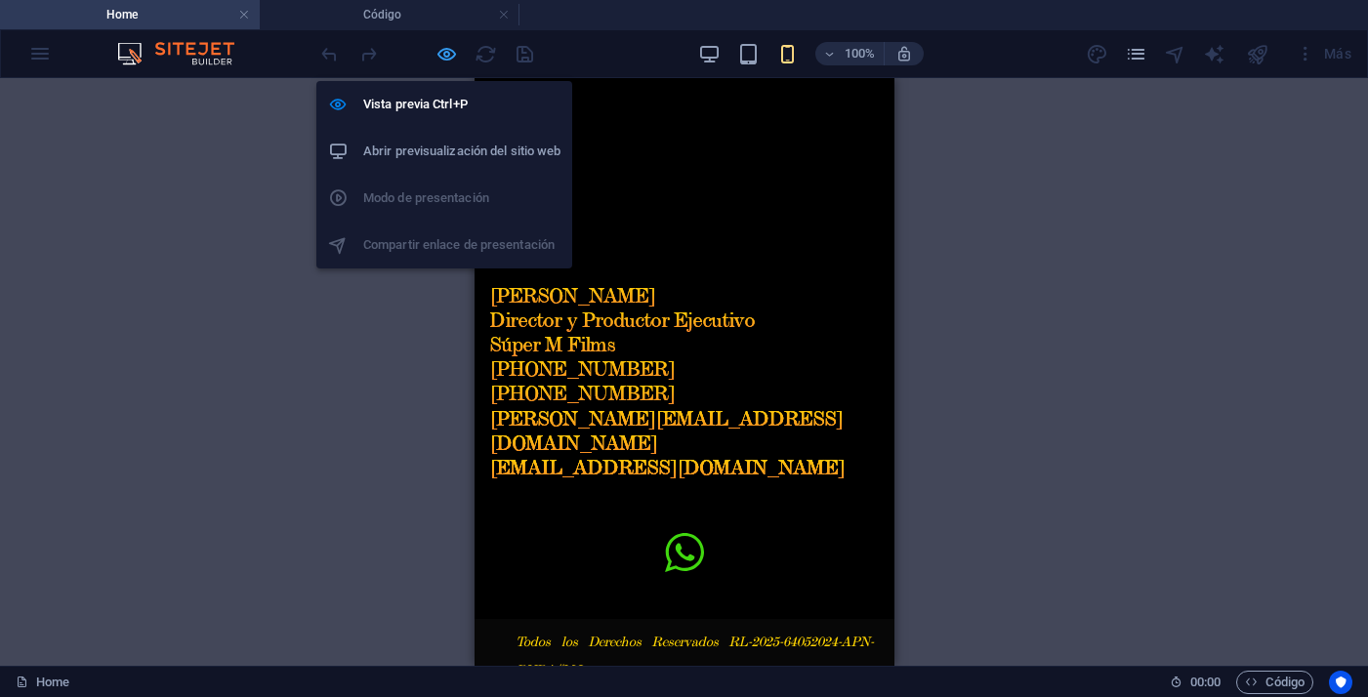
click at [454, 53] on icon "button" at bounding box center [446, 54] width 22 height 22
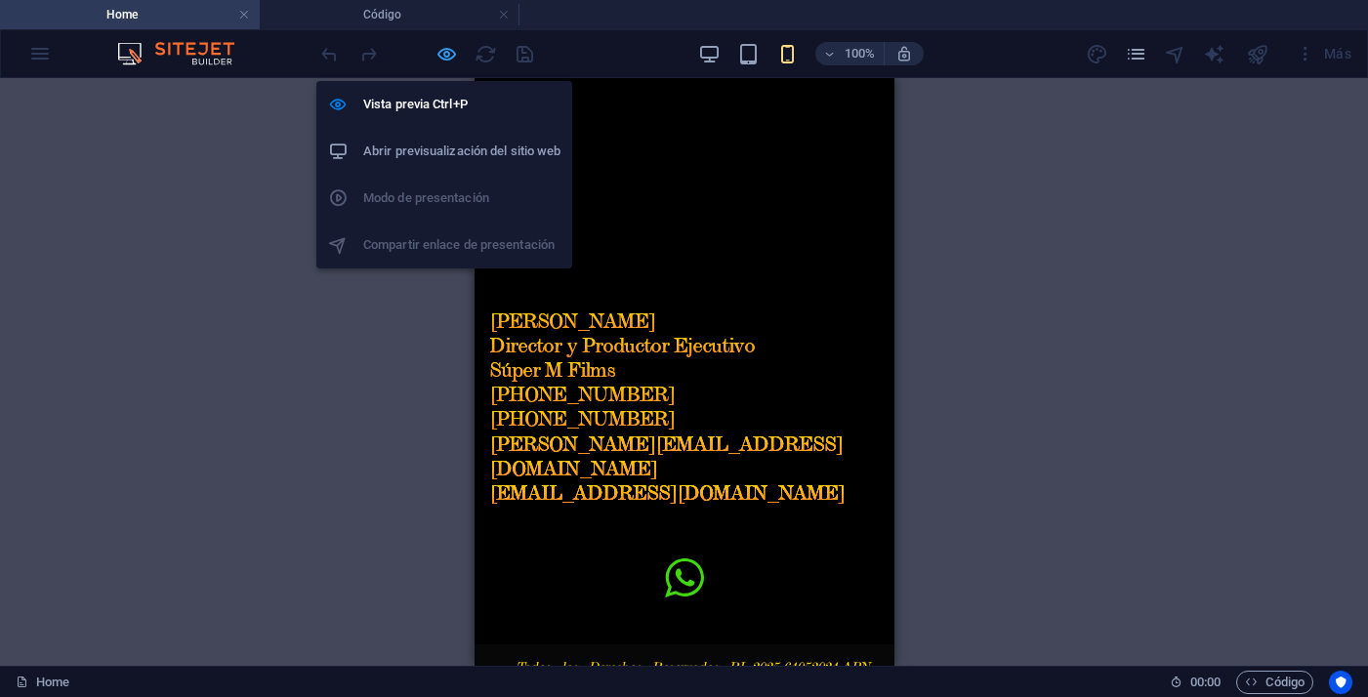
scroll to position [740, 0]
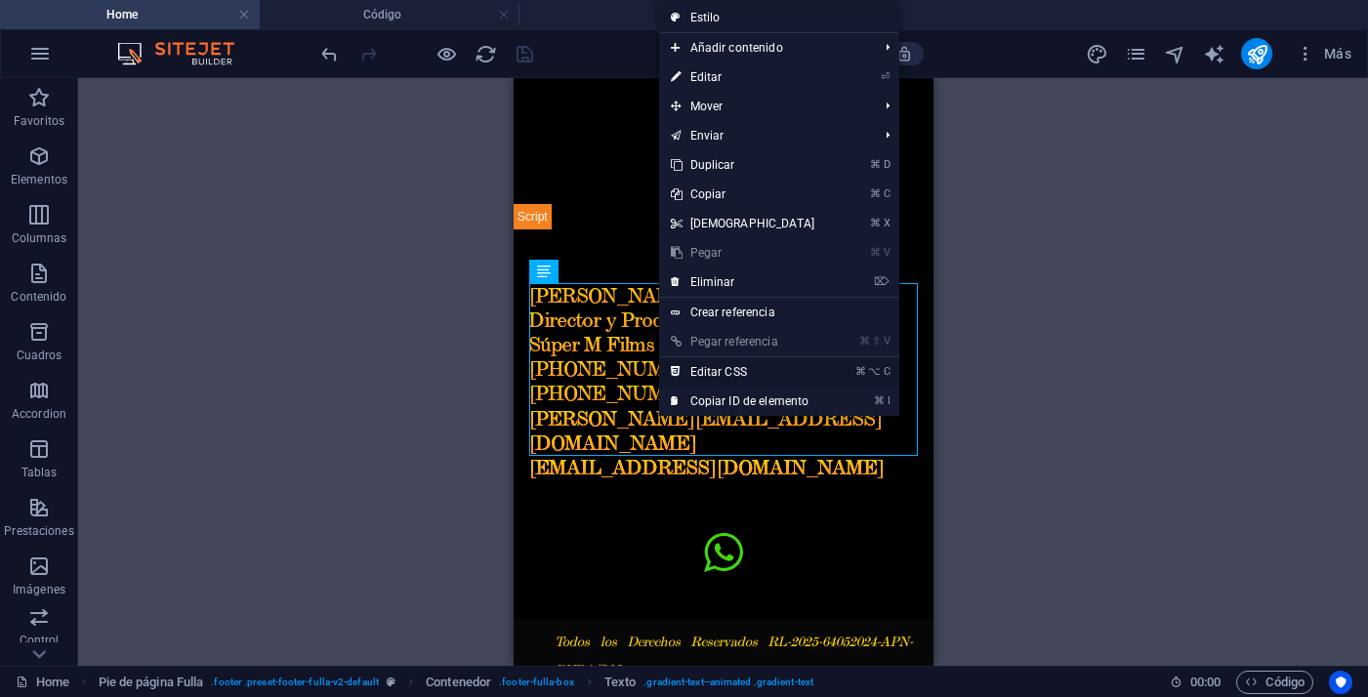
click at [729, 368] on link "⌘ ⌥ C Editar CSS" at bounding box center [743, 371] width 168 height 29
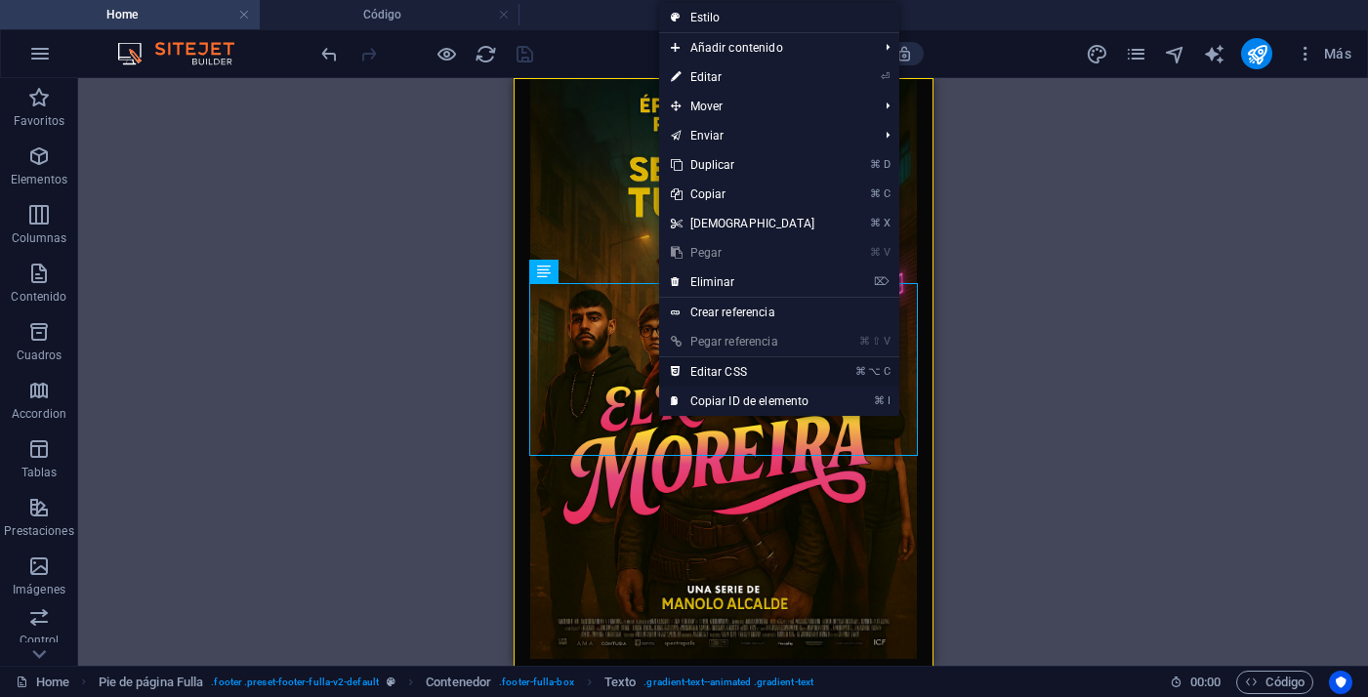
type textarea "max-width: 100% !important;"
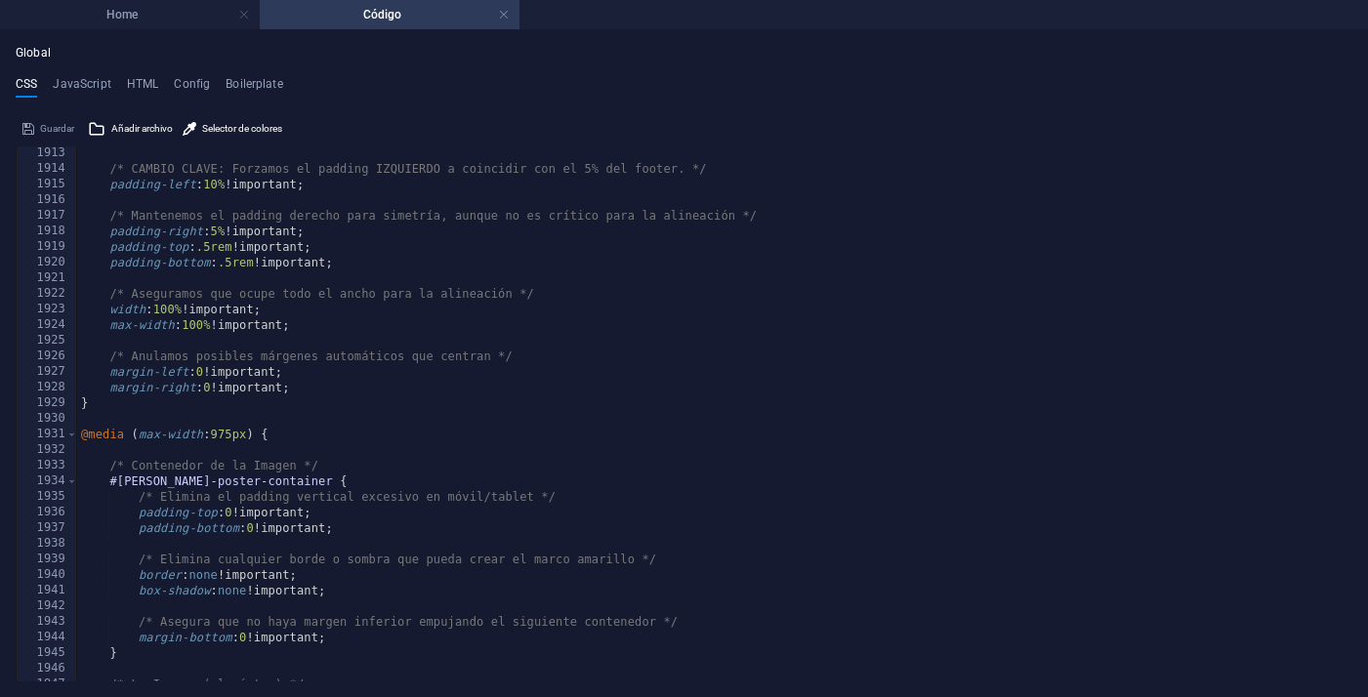
scroll to position [12913, 0]
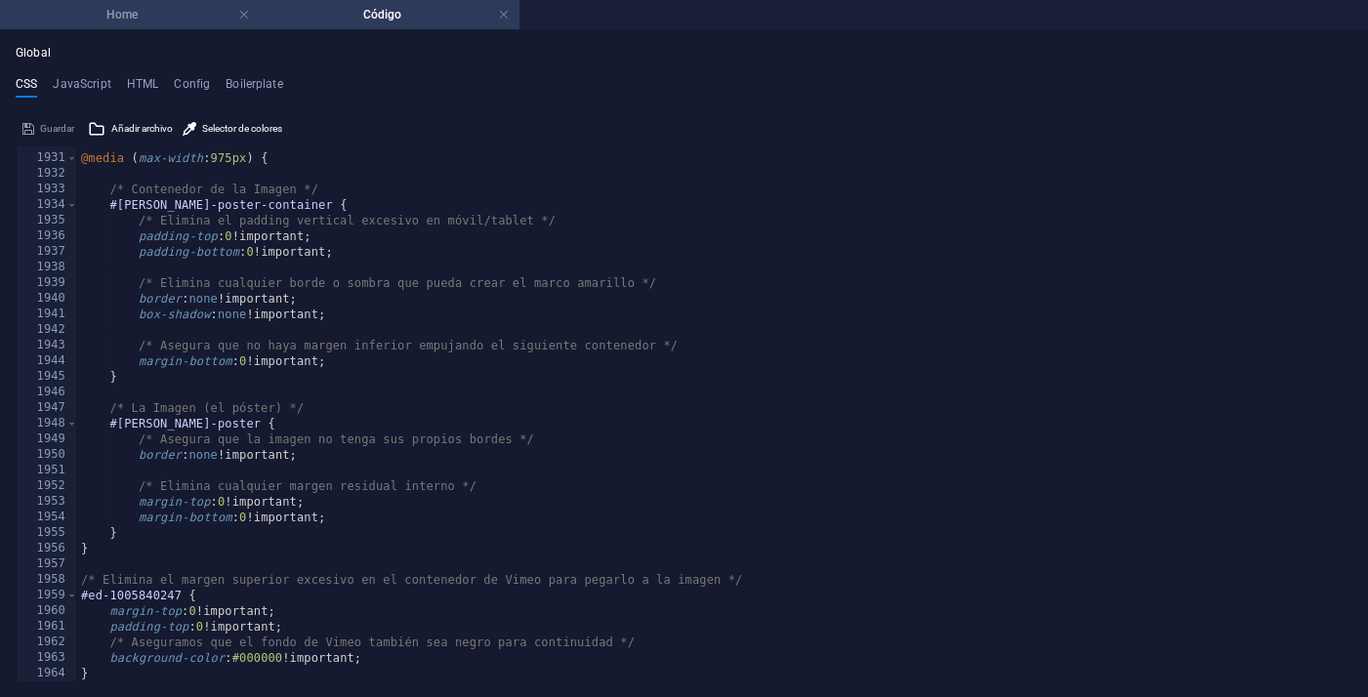
click at [176, 21] on h4 "Home" at bounding box center [130, 14] width 260 height 21
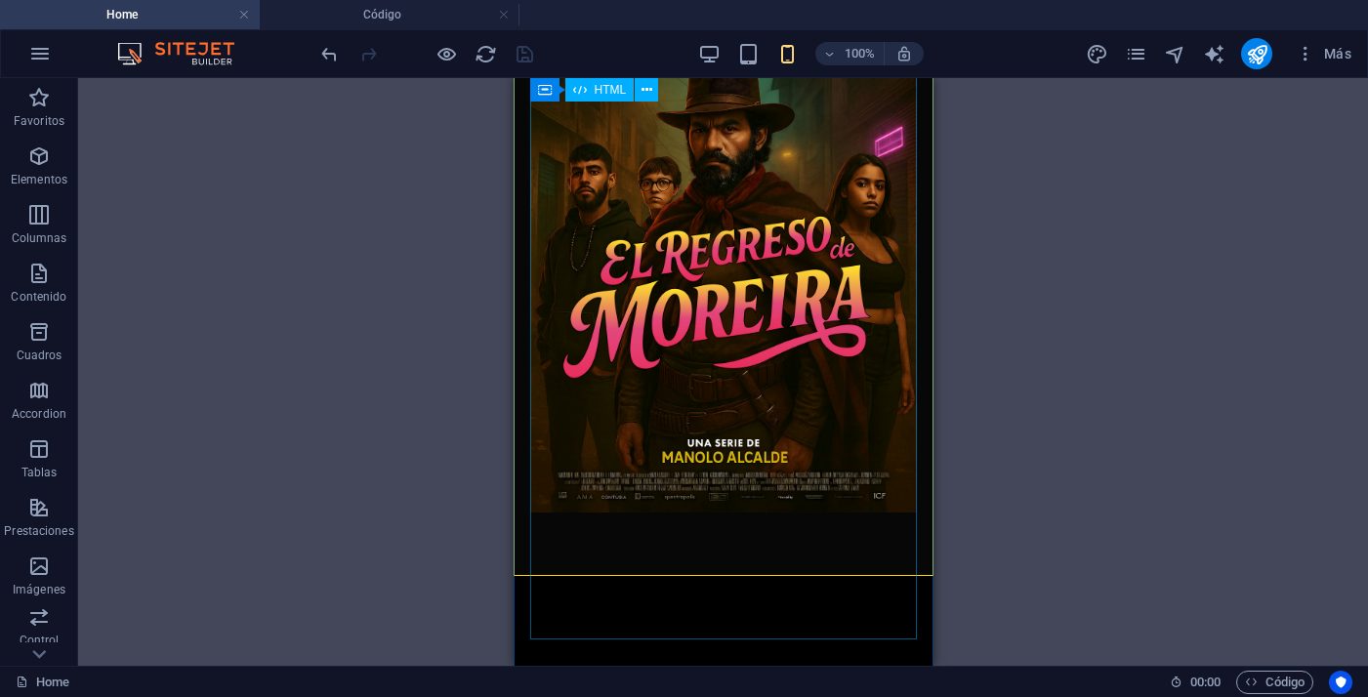
scroll to position [0, 0]
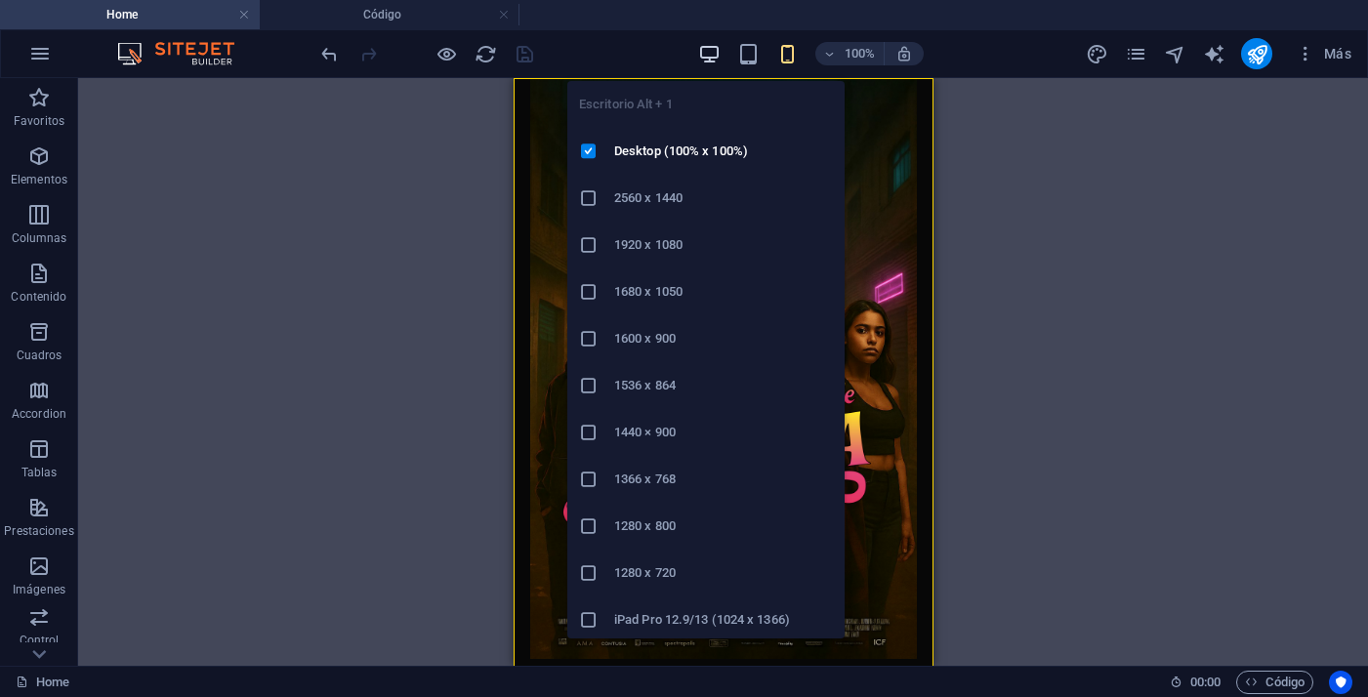
click at [716, 62] on icon "button" at bounding box center [709, 54] width 22 height 22
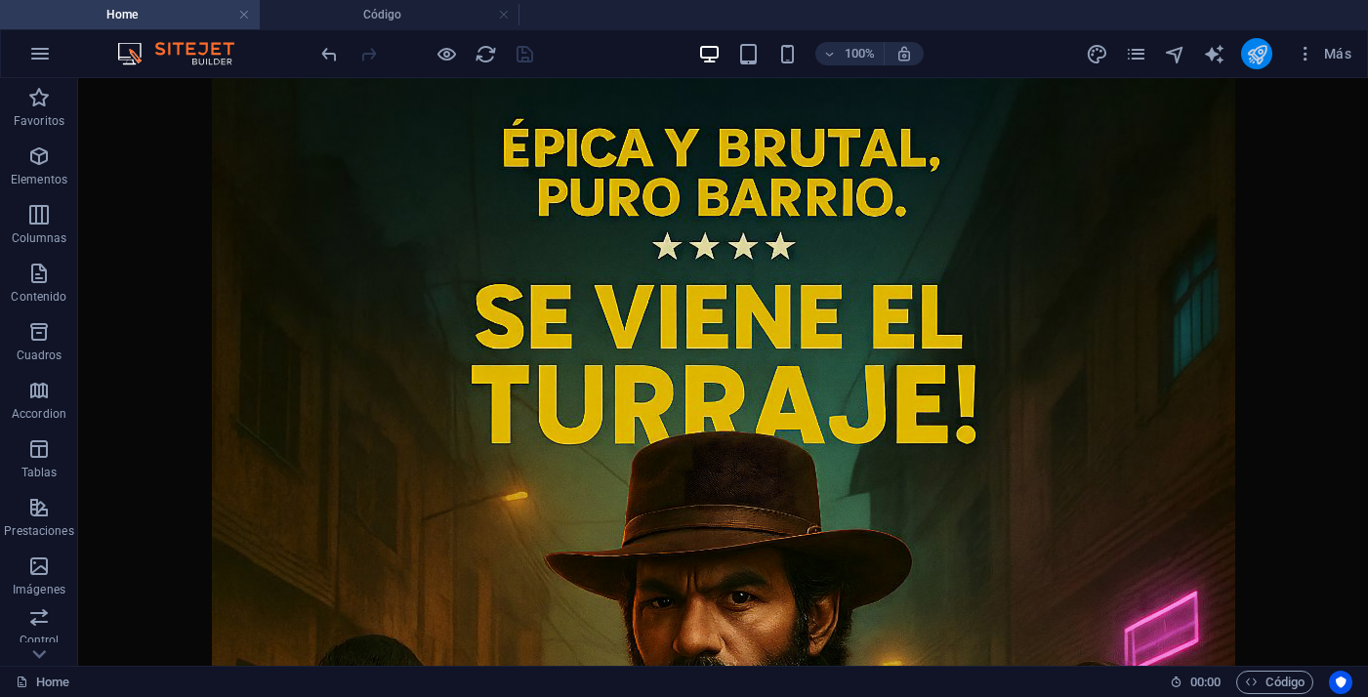
click at [1266, 52] on icon "publish" at bounding box center [1257, 54] width 22 height 22
